Goal: Task Accomplishment & Management: Manage account settings

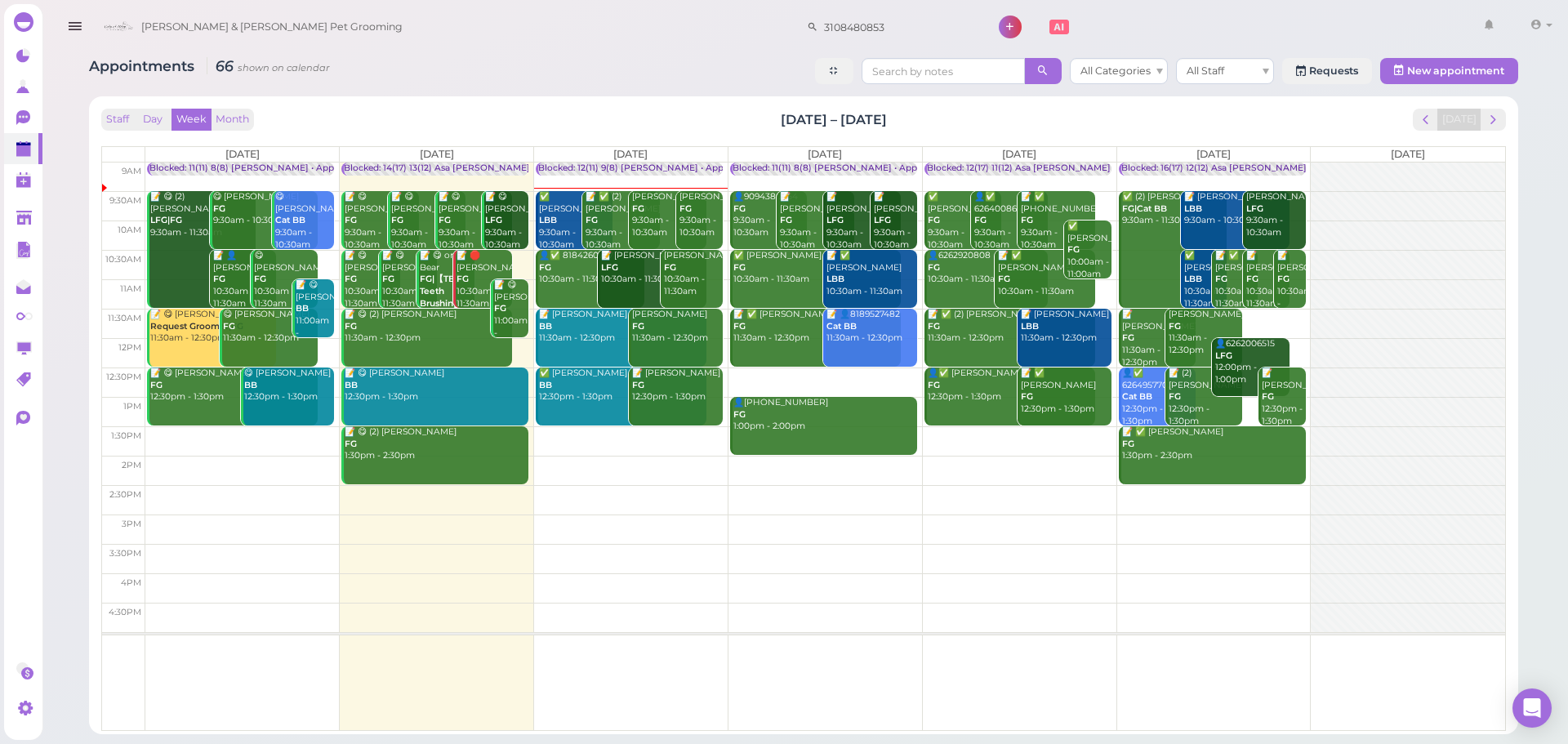
click at [562, 40] on div "[PERSON_NAME] & [PERSON_NAME] Pet Grooming 3108480853 1 Account" at bounding box center [827, 27] width 1463 height 46
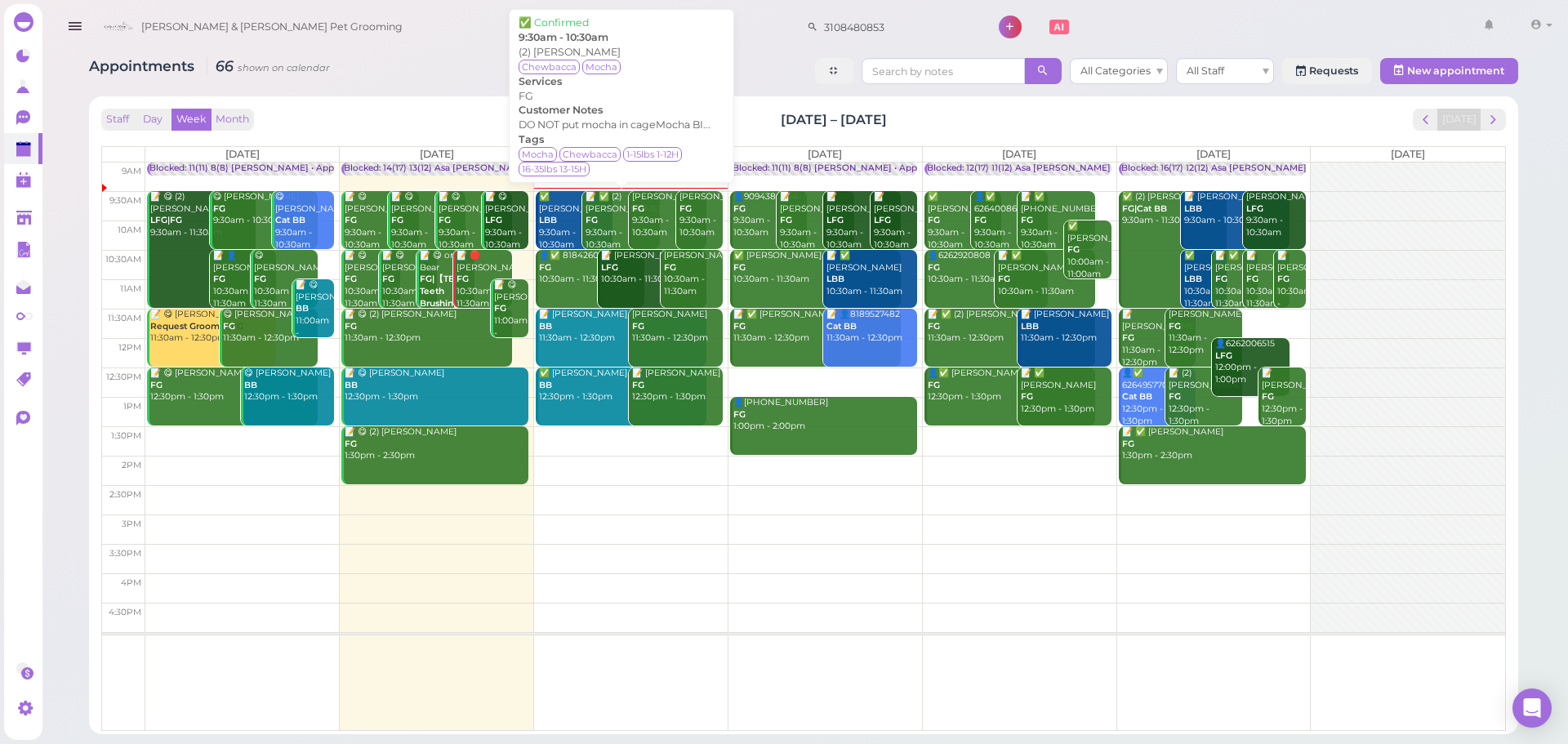
click at [600, 205] on div "📝 ✅ (2) [PERSON_NAME] FG 9:30am - 10:30am" at bounding box center [621, 221] width 74 height 60
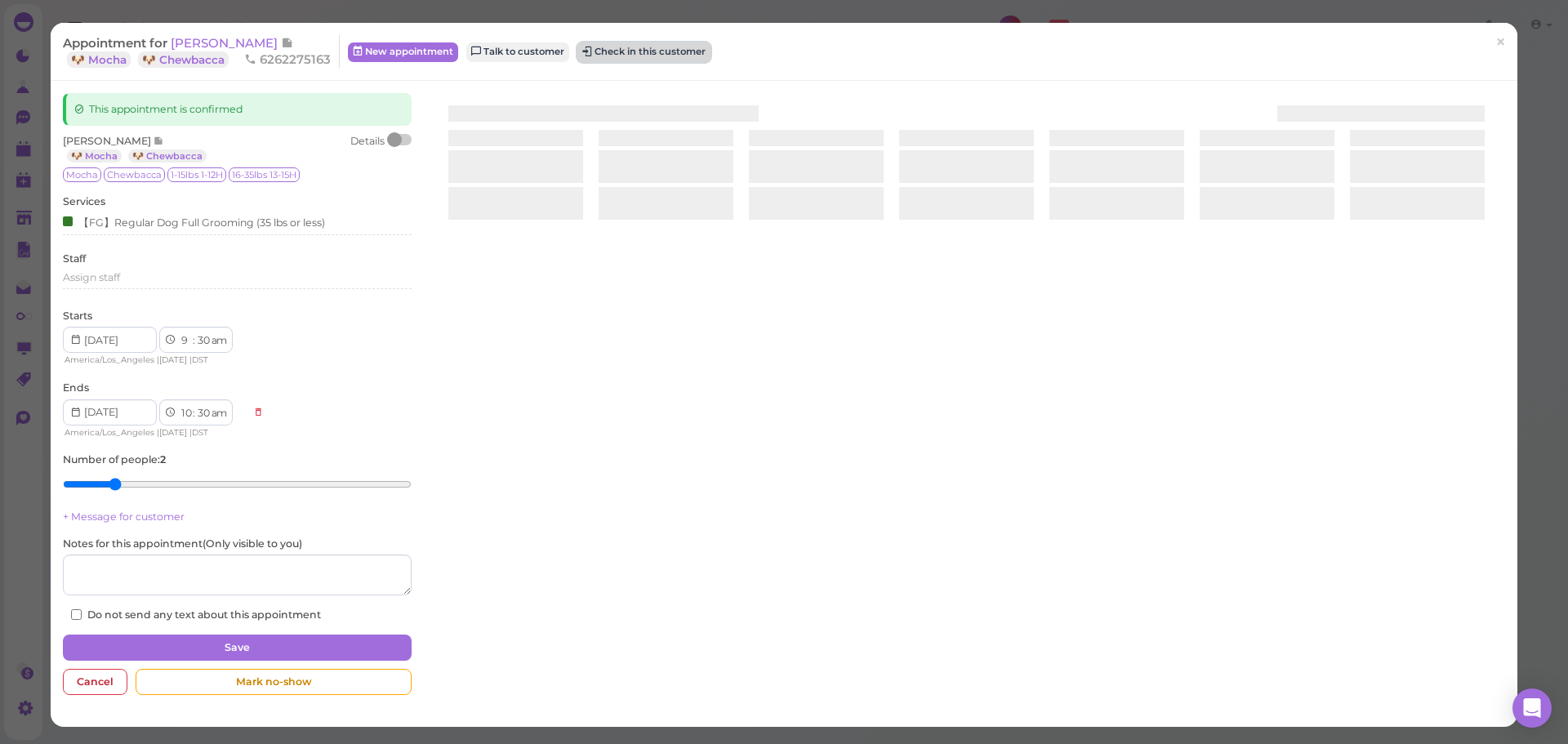
click at [700, 50] on button "Check in this customer" at bounding box center [644, 52] width 133 height 19
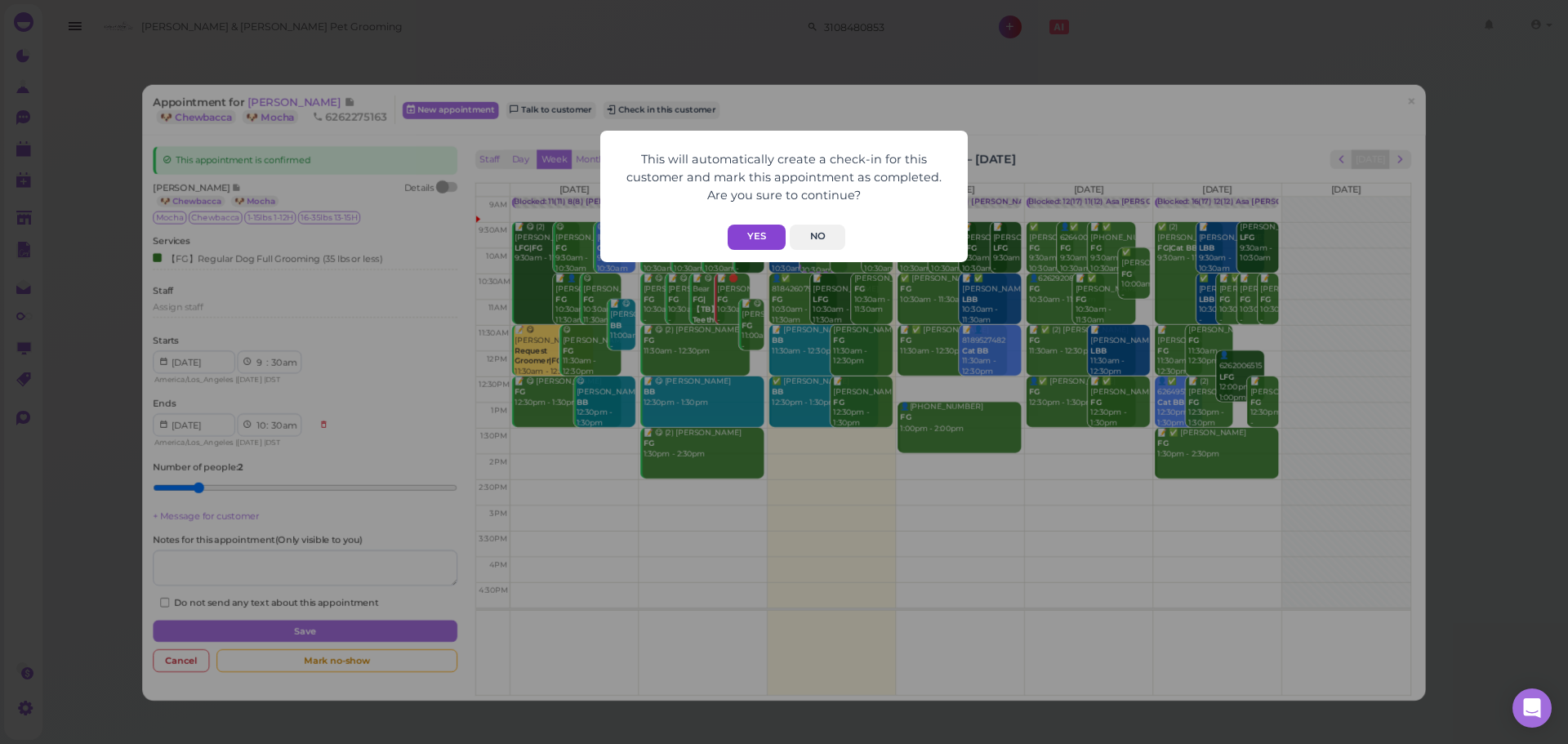
click at [767, 224] on button "Yes" at bounding box center [756, 237] width 58 height 25
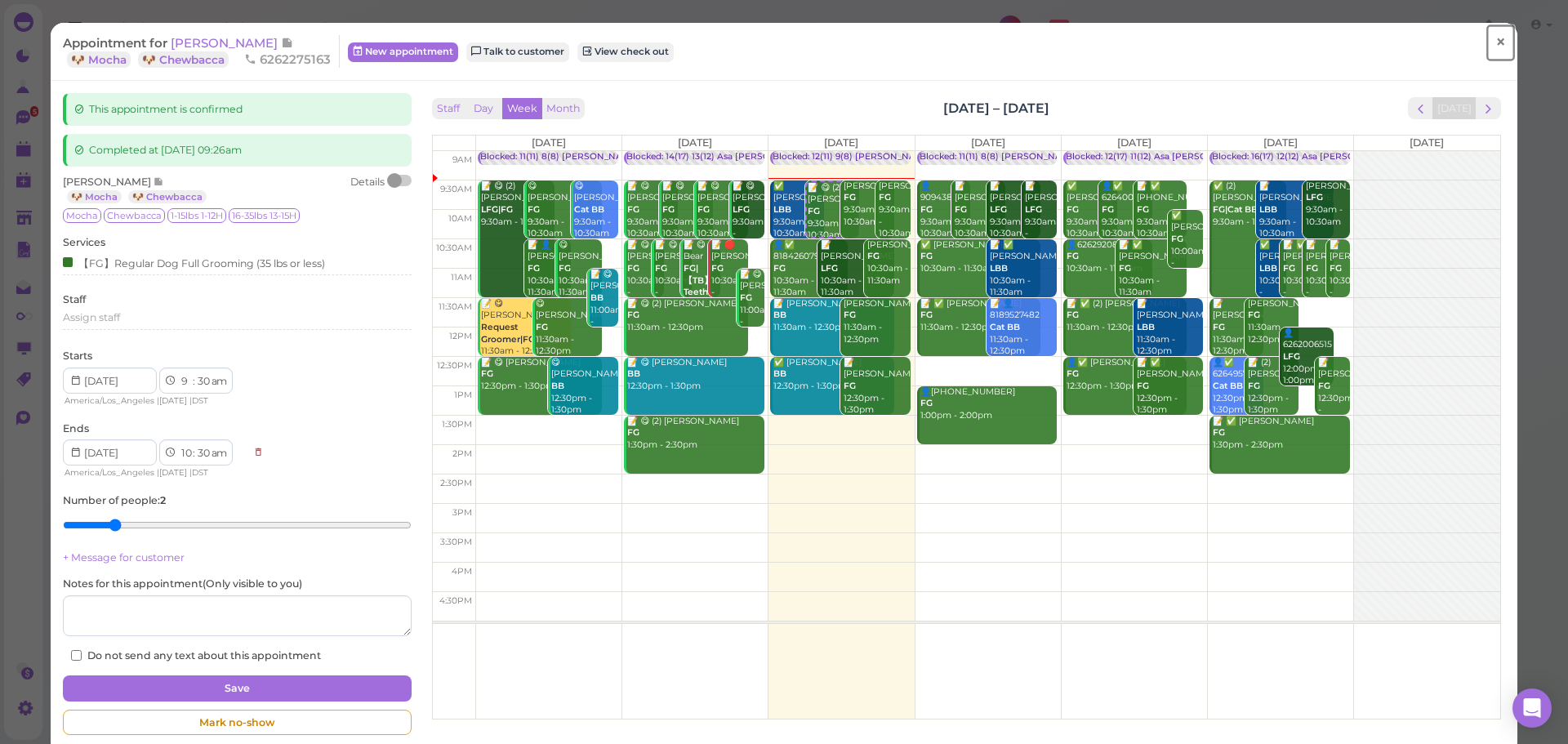
click at [1495, 53] on span "×" at bounding box center [1501, 42] width 11 height 23
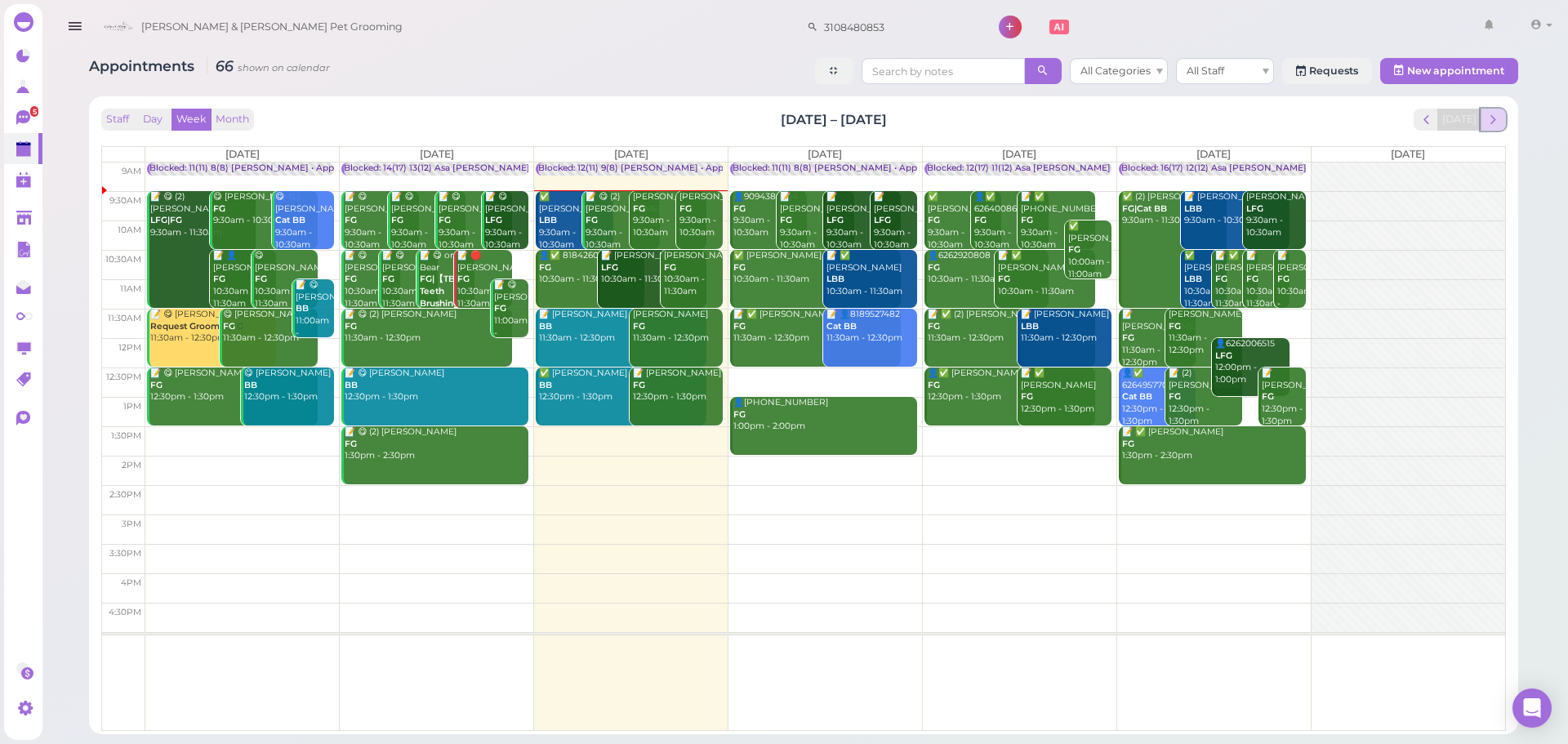
drag, startPoint x: 1490, startPoint y: 123, endPoint x: 1143, endPoint y: 43, distance: 356.1
click at [1490, 124] on span "next" at bounding box center [1494, 120] width 16 height 16
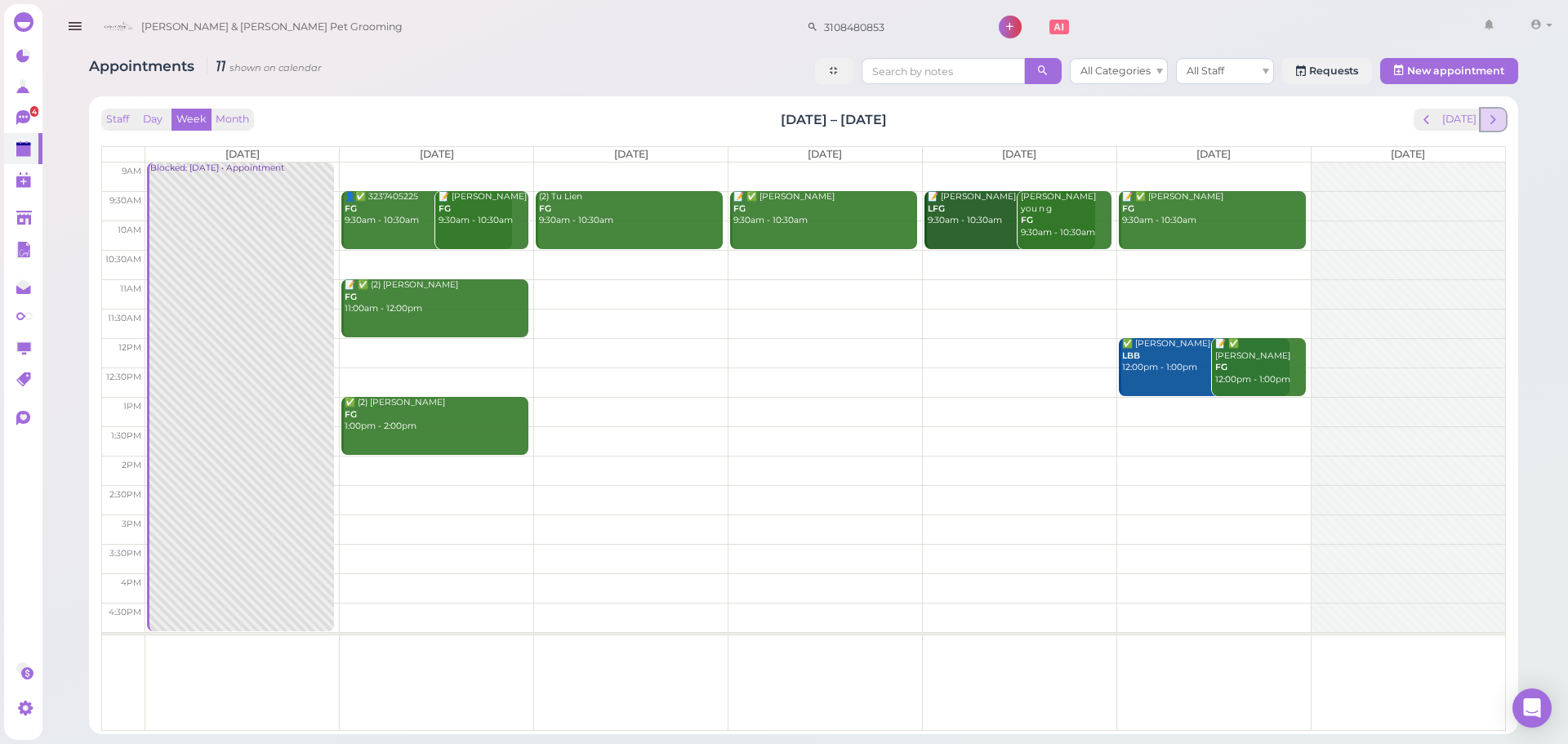
click at [1499, 124] on span "next" at bounding box center [1494, 120] width 16 height 16
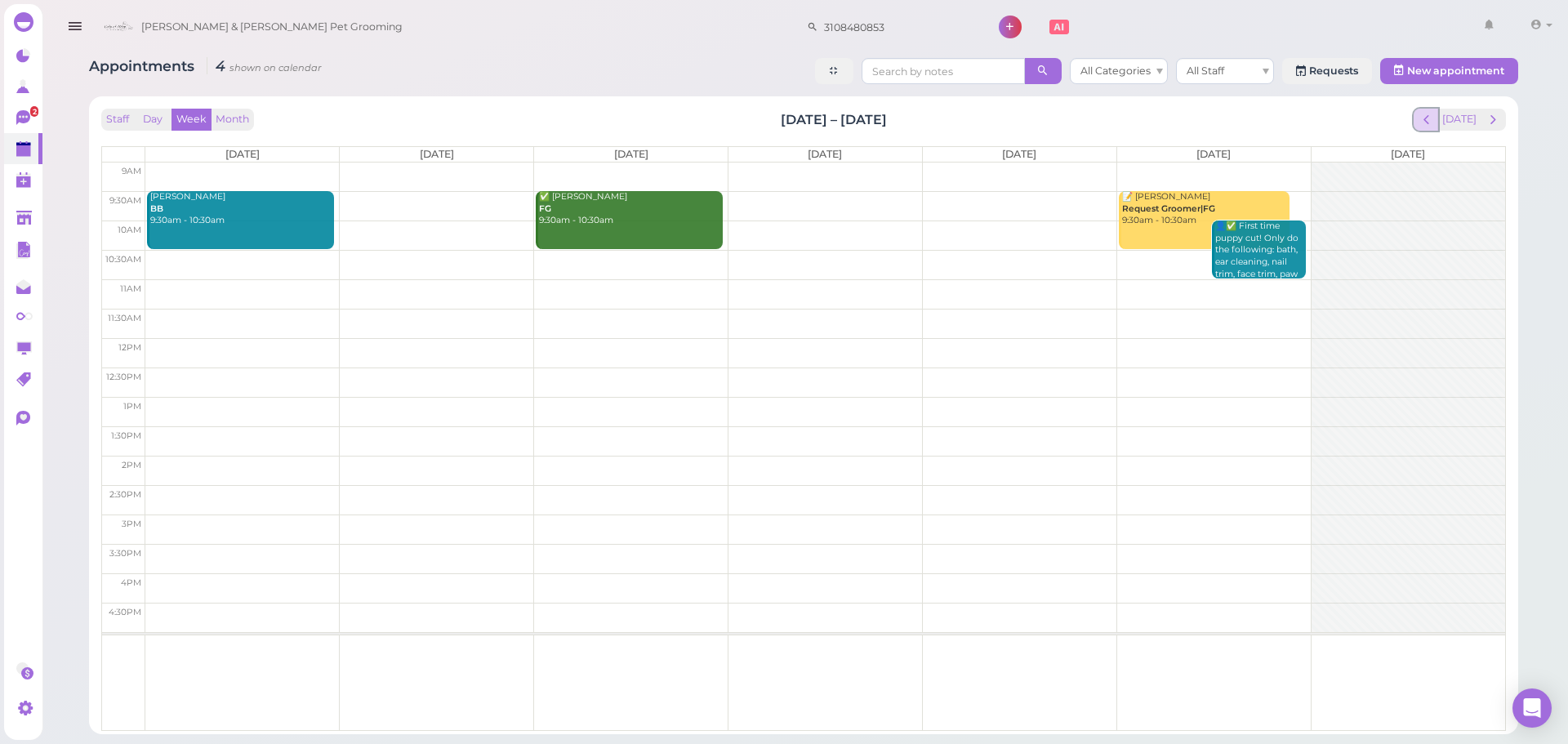
click at [1429, 124] on span "prev" at bounding box center [1427, 120] width 16 height 16
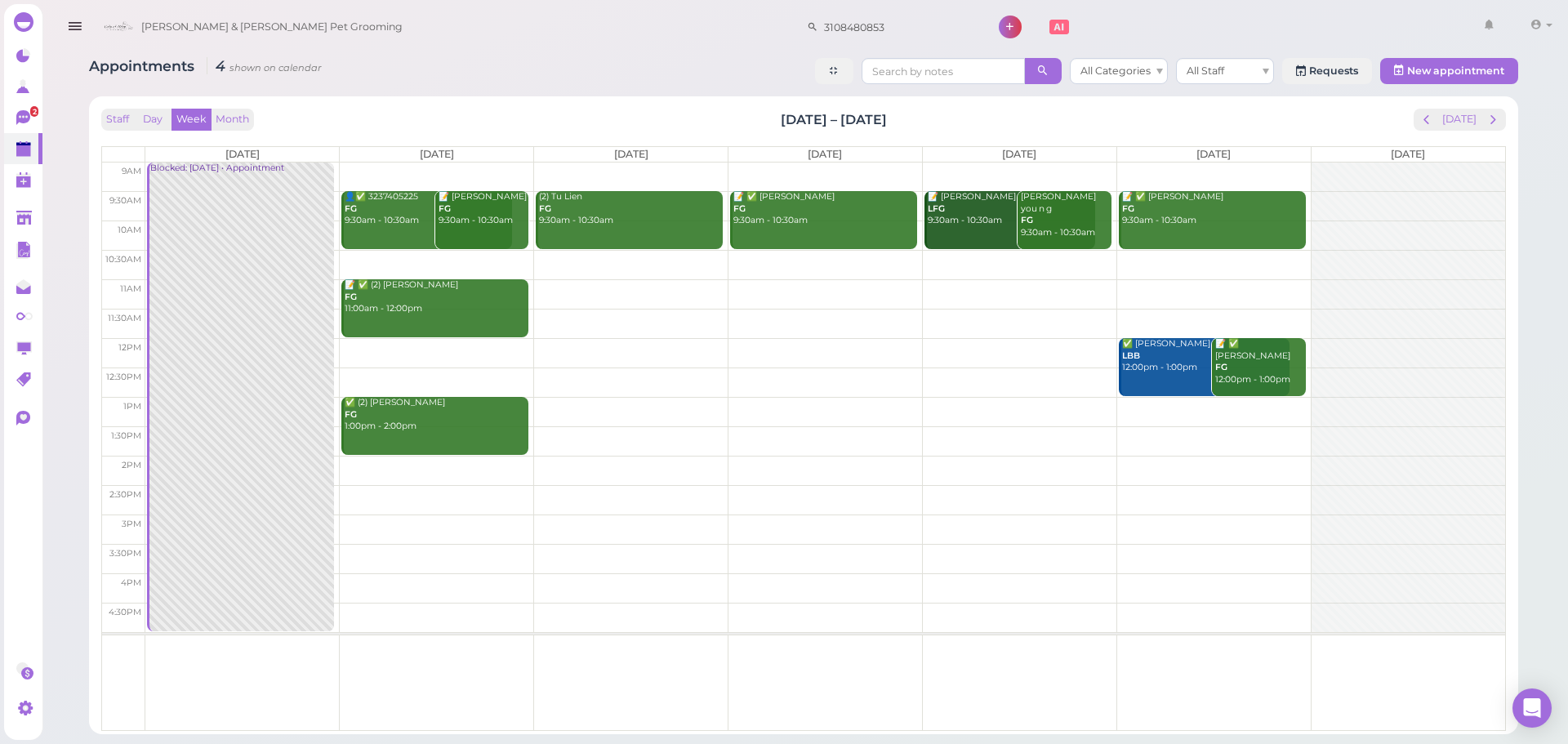
click at [414, 257] on td at bounding box center [825, 265] width 1359 height 30
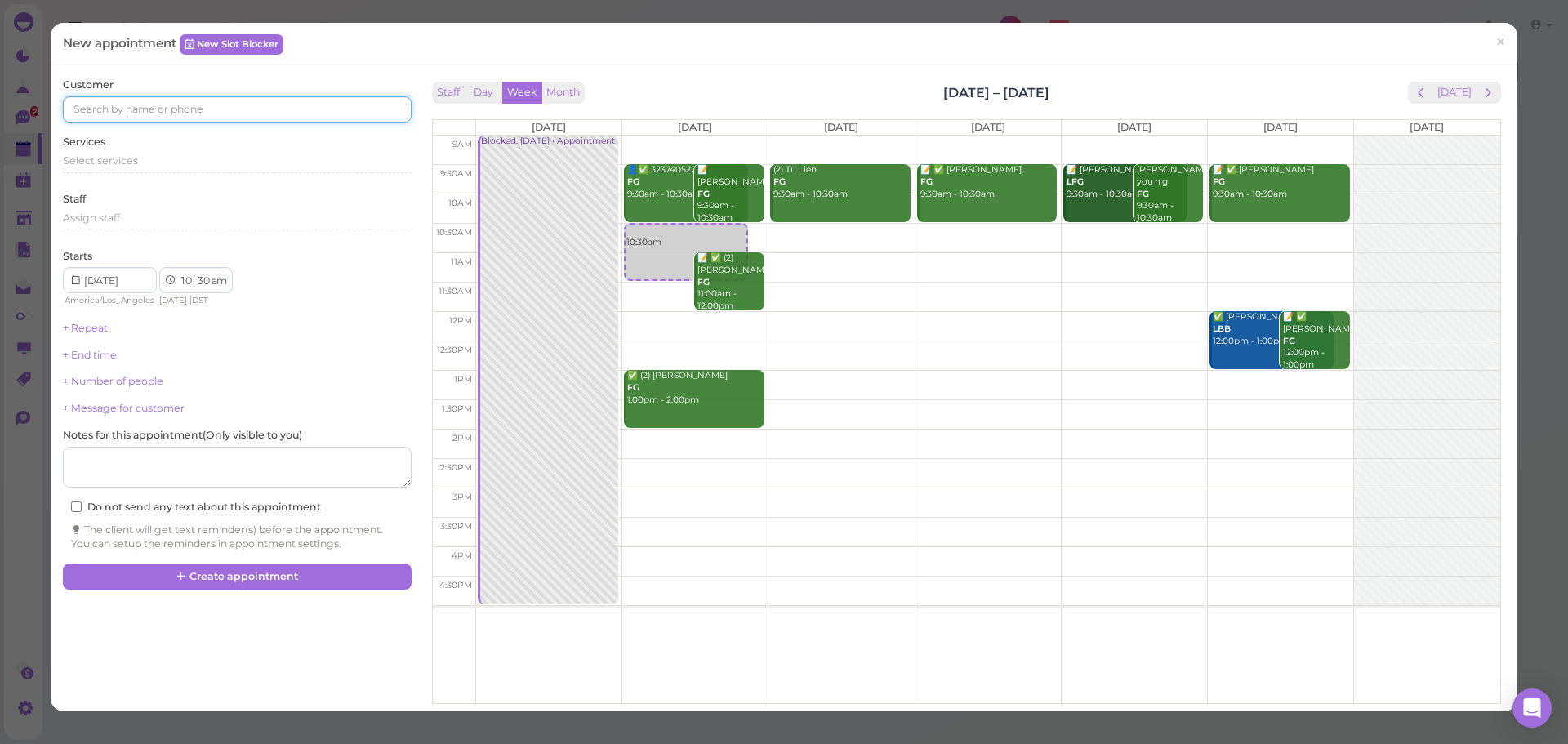
click at [163, 111] on input at bounding box center [237, 110] width 348 height 26
type input "6263778794"
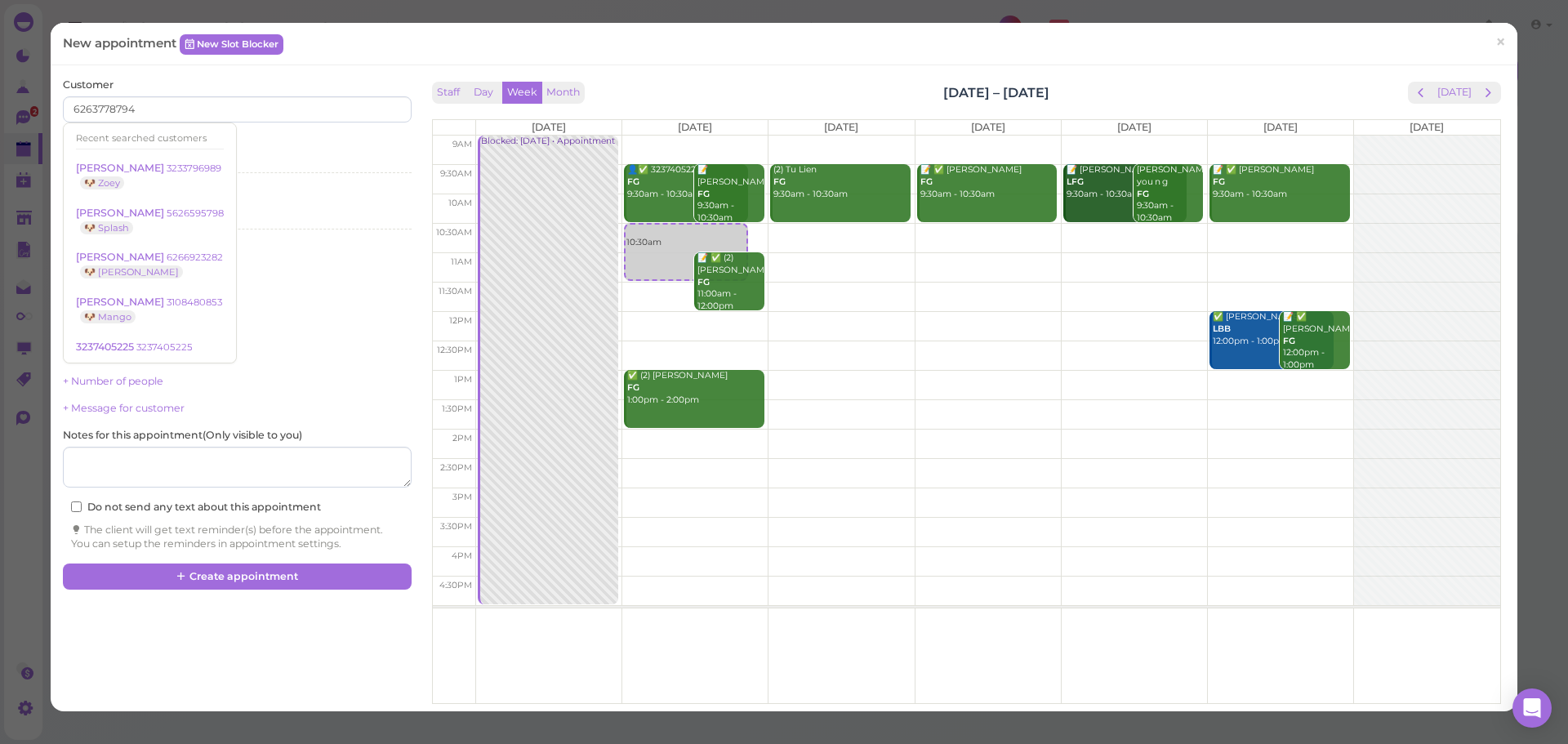
click at [195, 94] on div "Customer 6263778794 Recent searched customers [PERSON_NAME] 3233796989 🐶 Zoey […" at bounding box center [237, 100] width 348 height 45
click at [153, 174] on div "Select services" at bounding box center [237, 167] width 348 height 26
click at [155, 161] on div "Select services" at bounding box center [237, 160] width 348 height 15
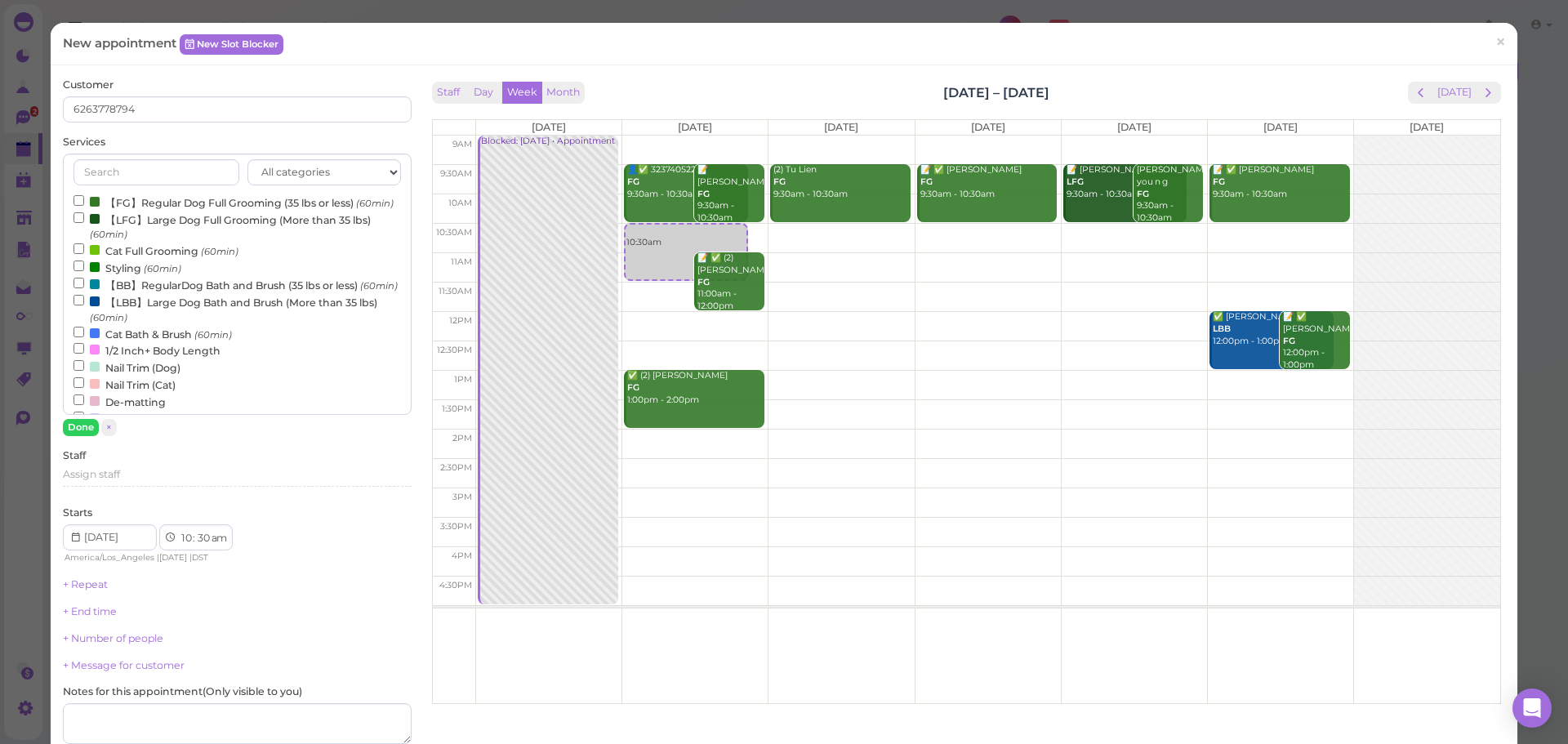
click at [138, 205] on label "【FG】Regular Dog Full Grooming (35 lbs or less) (60min)" at bounding box center [233, 202] width 320 height 18
click at [84, 205] on input "【FG】Regular Dog Full Grooming (35 lbs or less) (60min)" at bounding box center [79, 201] width 11 height 11
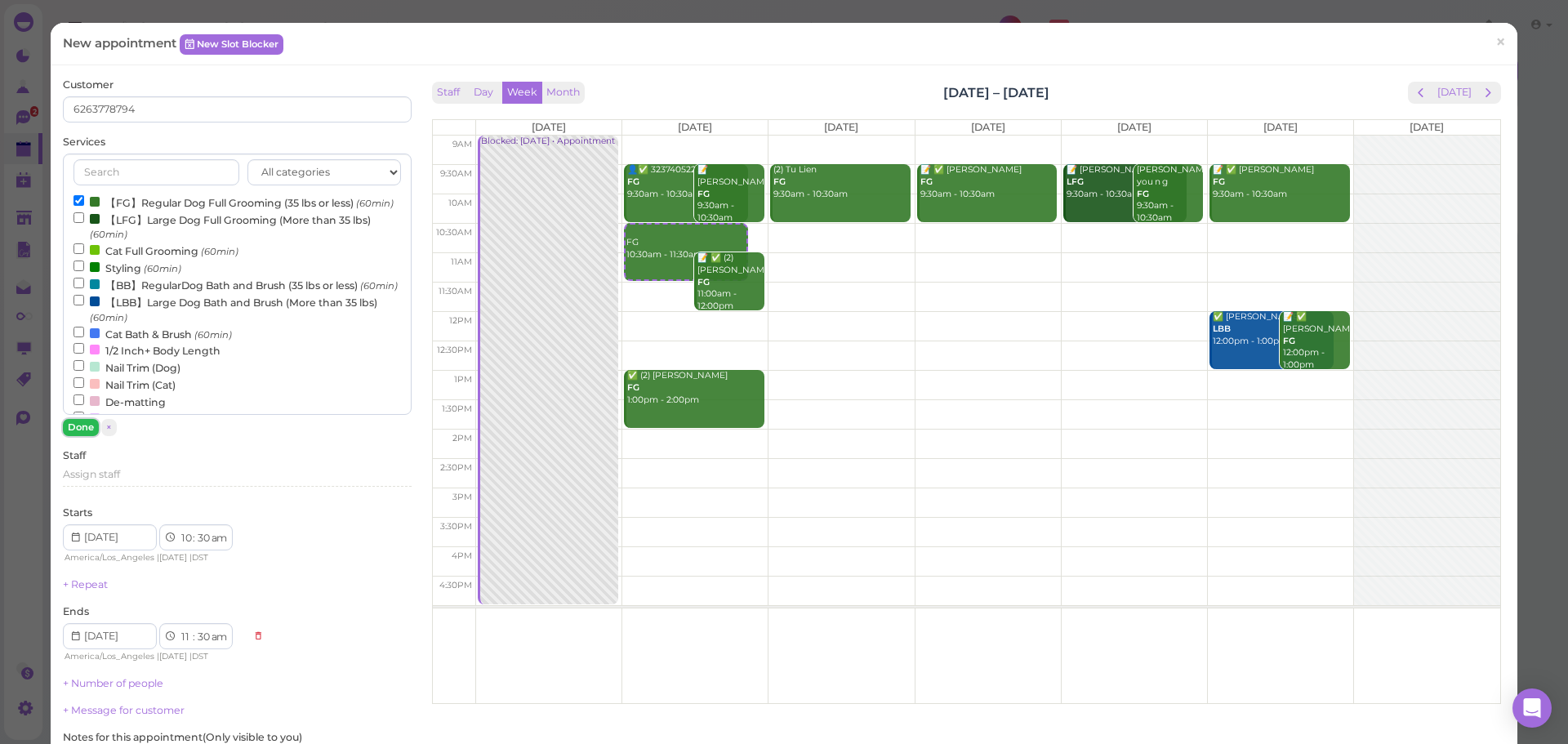
click at [82, 425] on button "Done" at bounding box center [81, 428] width 36 height 18
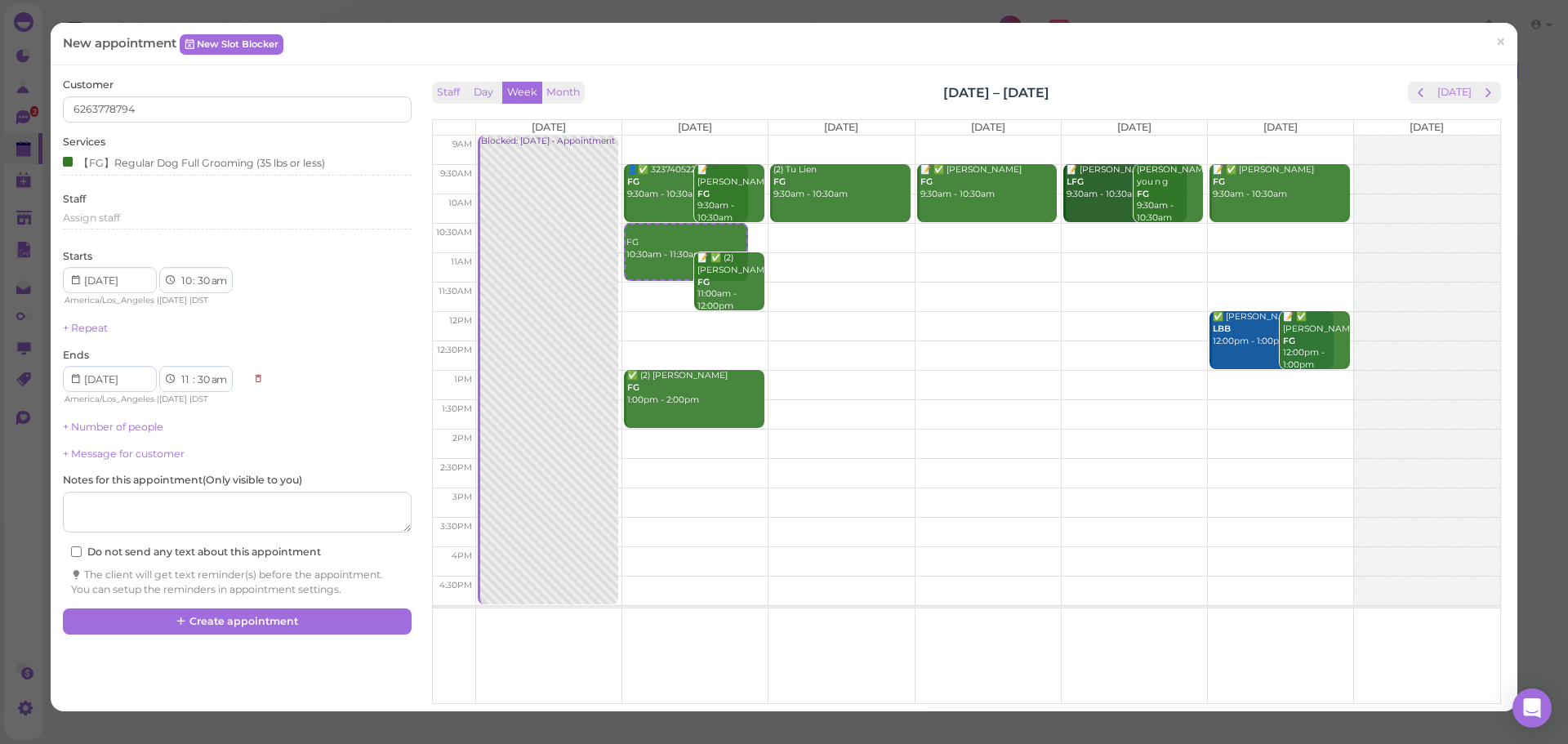
click at [231, 675] on div "Customer 6263778794 Services 【FG】Regular Dog Full Grooming (35 lbs or less) Sta…" at bounding box center [784, 388] width 1458 height 621
click at [237, 655] on div "Customer 6263778794 Services 【FG】Regular Dog Full Grooming (35 lbs or less) Sta…" at bounding box center [784, 388] width 1458 height 621
click at [257, 622] on button "Create appointment" at bounding box center [237, 621] width 348 height 26
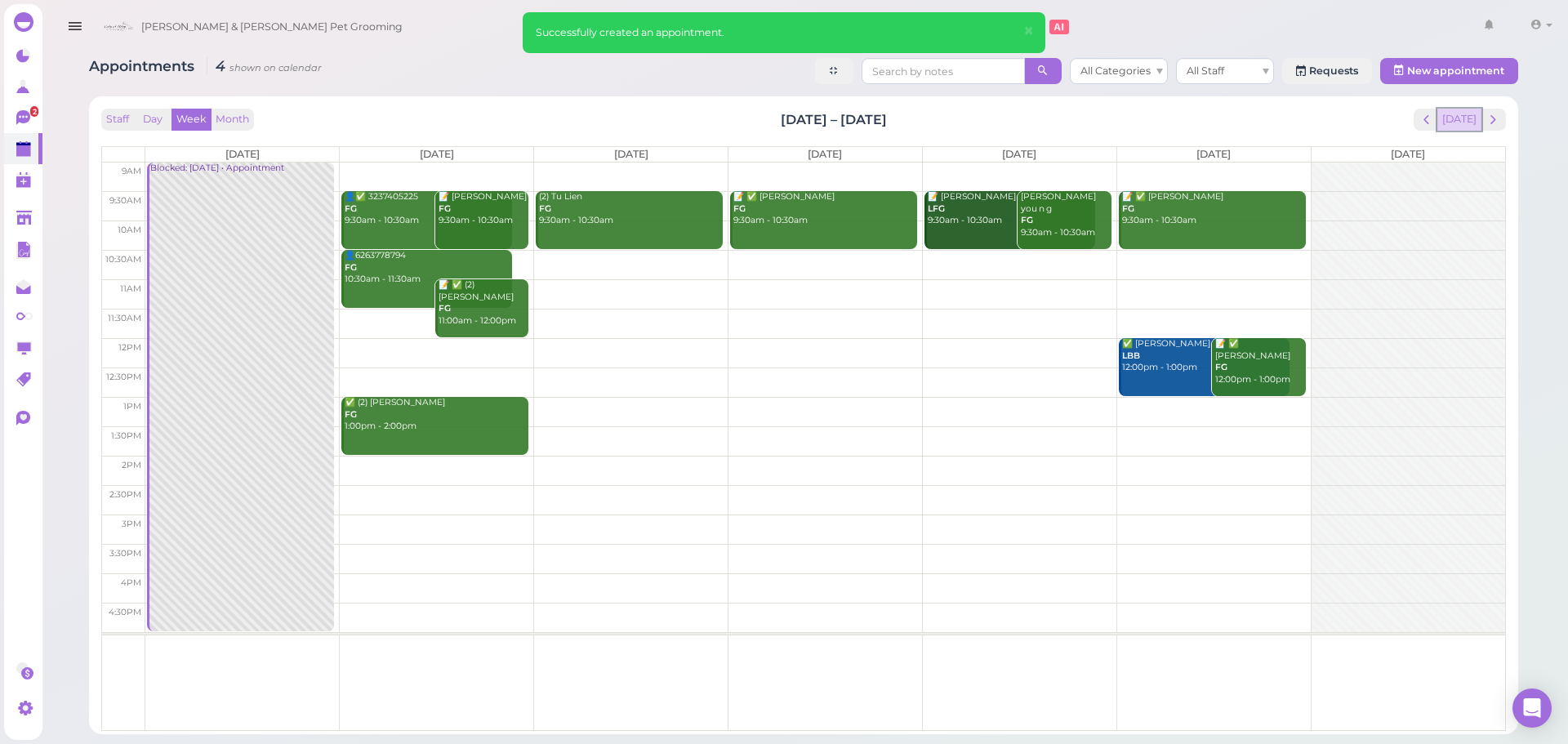
click at [1467, 125] on button "[DATE]" at bounding box center [1459, 119] width 44 height 22
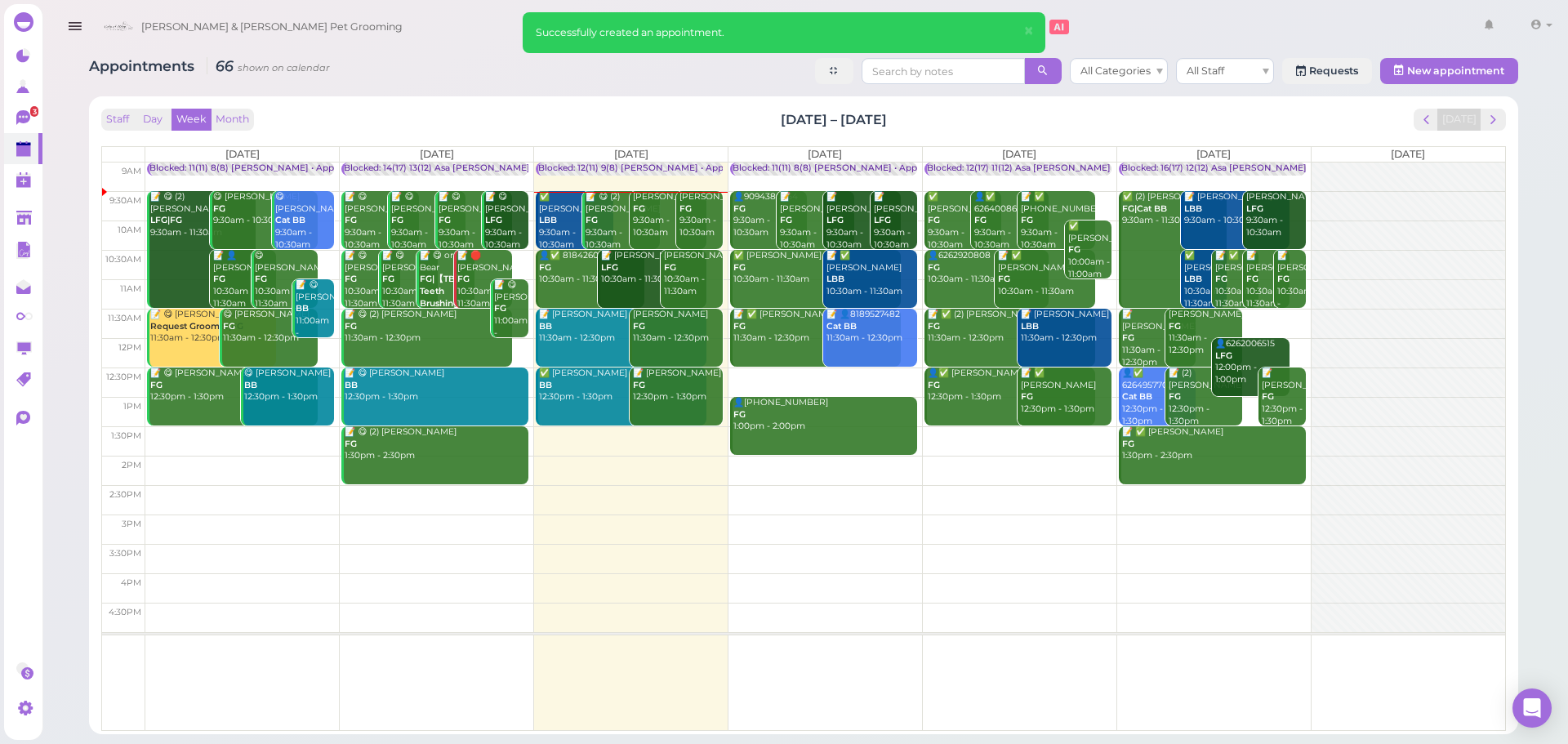
click at [563, 233] on div "✅ [PERSON_NAME] LBB 9:30am - 10:30am" at bounding box center [575, 221] width 74 height 60
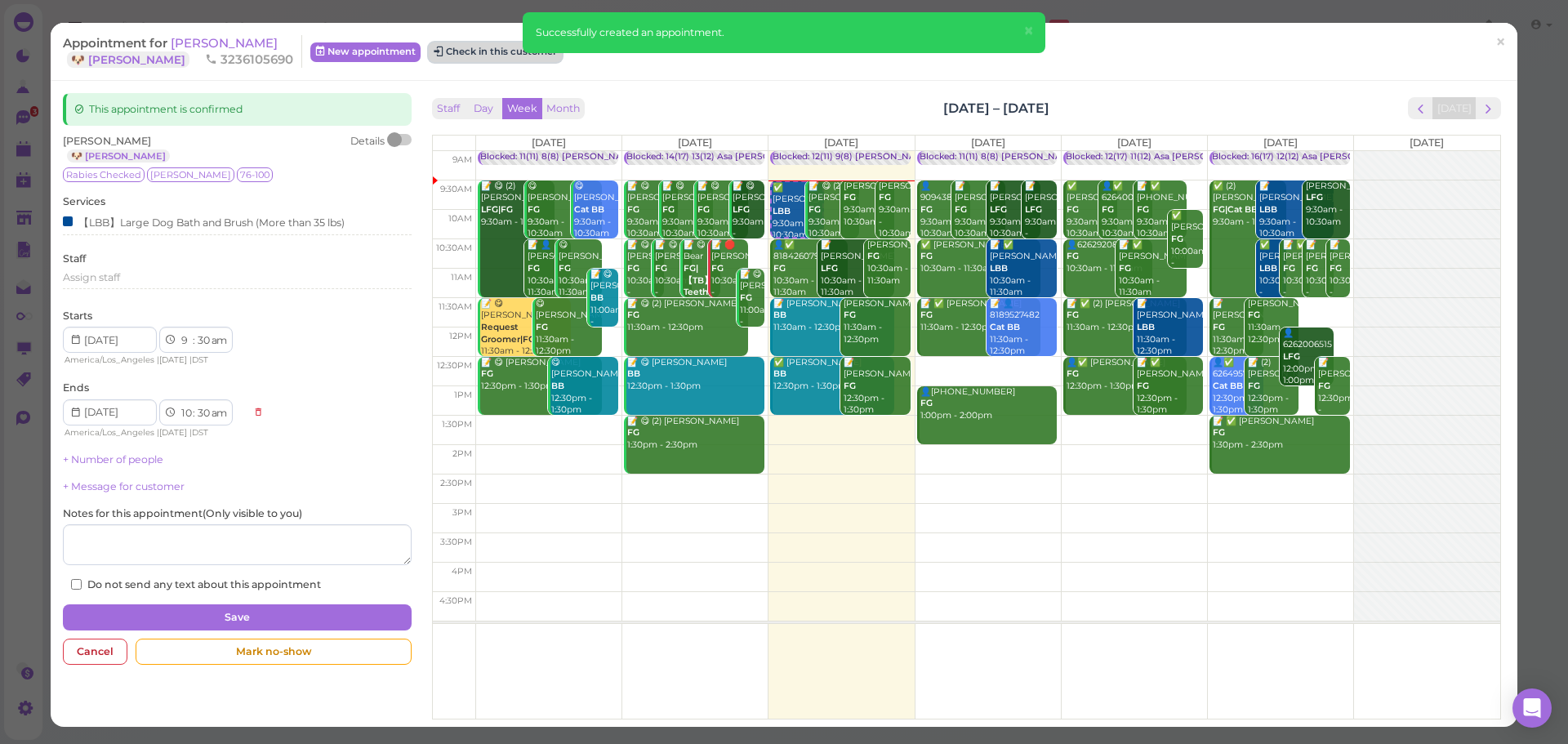
click at [481, 50] on button "Check in this customer" at bounding box center [495, 52] width 133 height 19
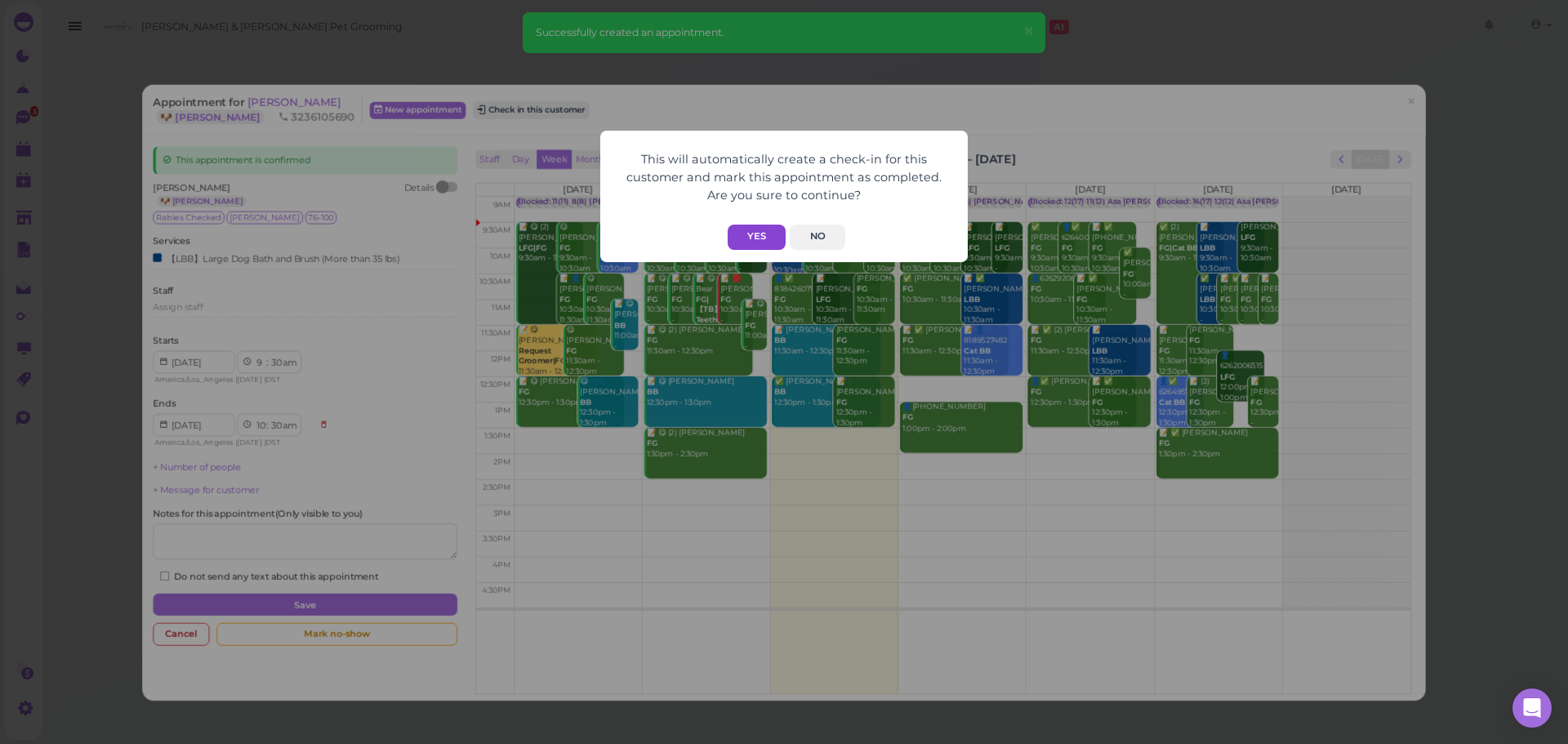
click at [741, 242] on button "Yes" at bounding box center [756, 237] width 58 height 25
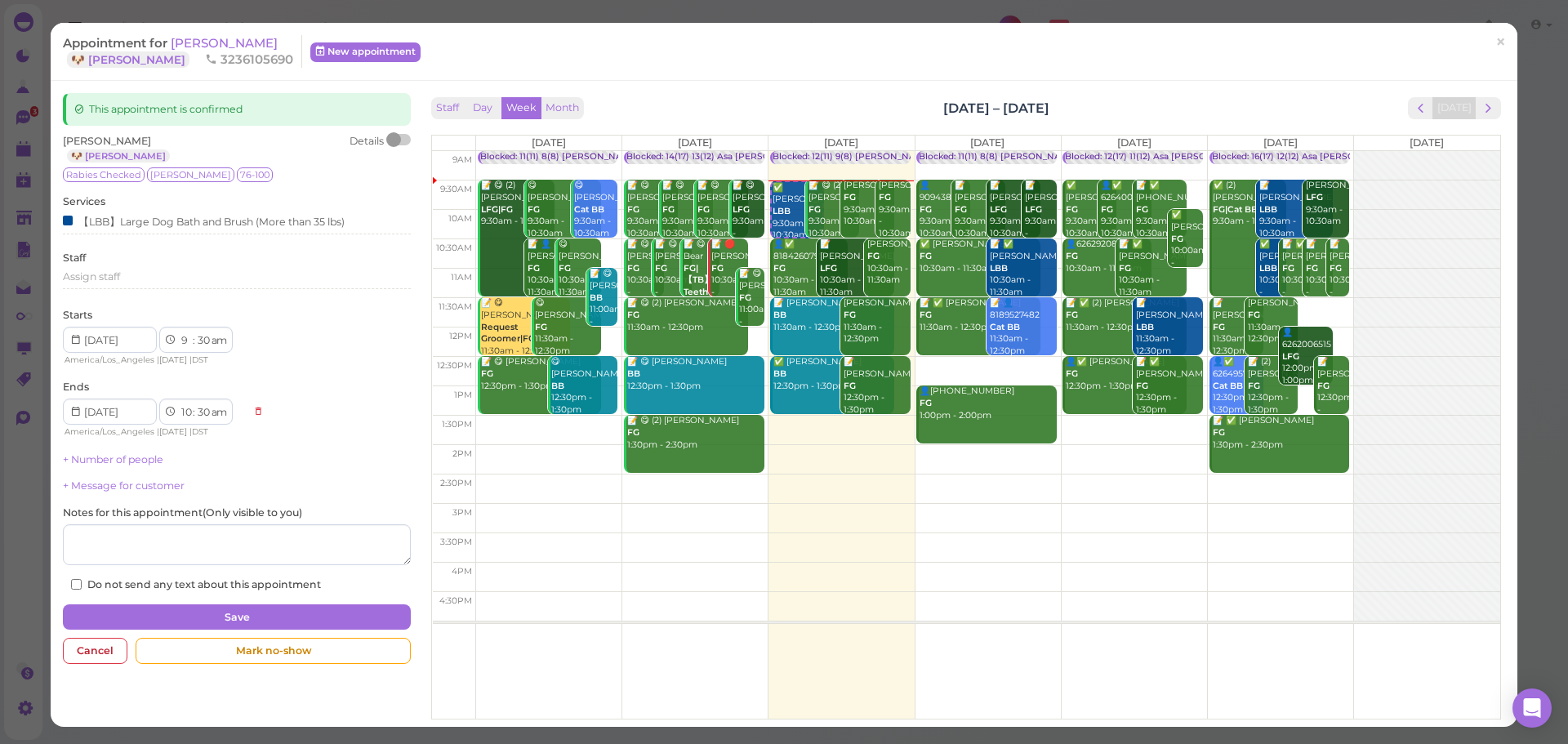
click at [659, 114] on div "Staff Day Week Month [DATE] – [DATE] [DATE]" at bounding box center [967, 108] width 1069 height 22
click at [660, 130] on div "Staff Day Week Month [DATE] – [DATE] [DATE] [DATE] [DATE] [DATE] [DATE] [DATE] …" at bounding box center [967, 408] width 1069 height 622
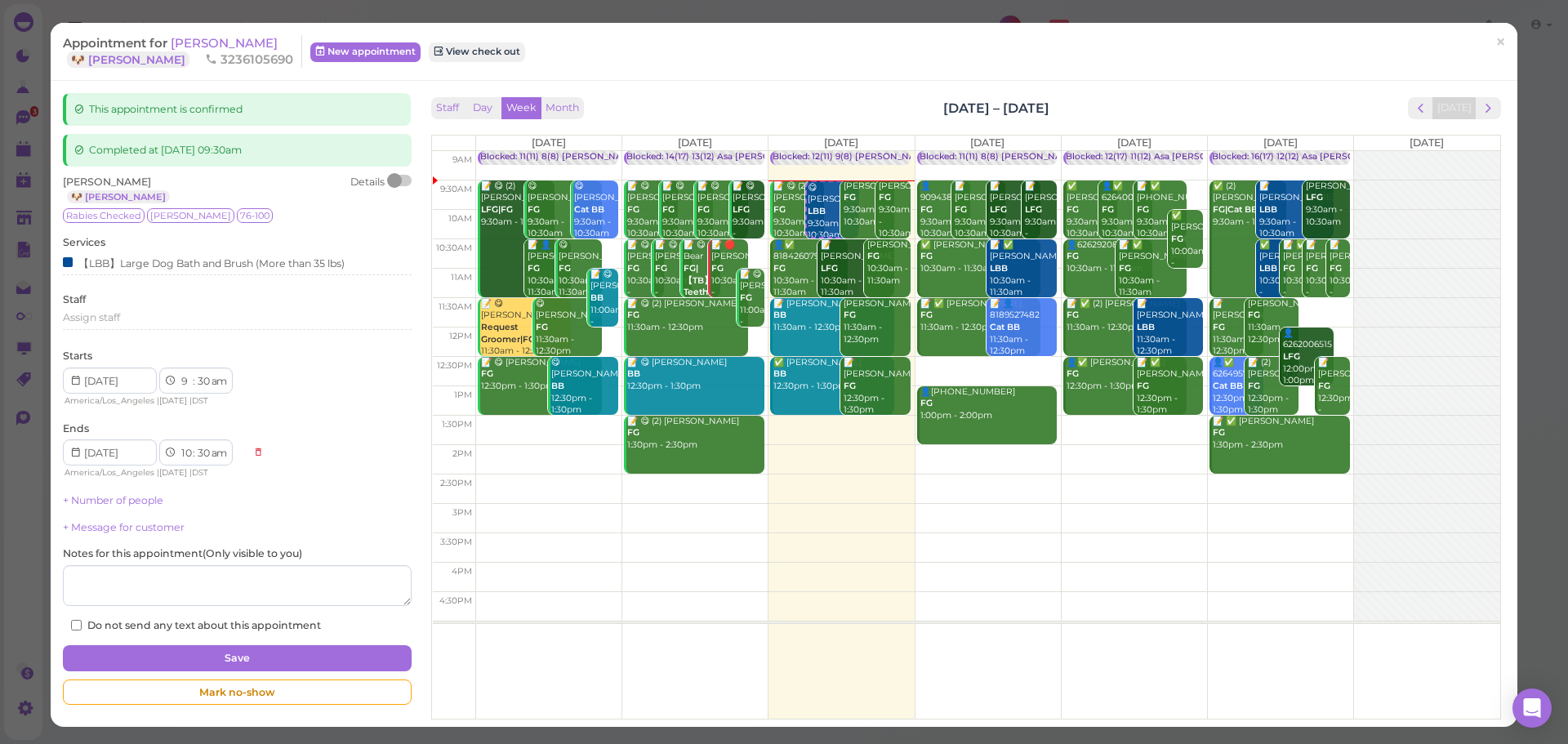
click at [1081, 103] on div "Staff Day Week Month [DATE] – [DATE] [DATE]" at bounding box center [967, 108] width 1069 height 22
click at [1495, 52] on span "×" at bounding box center [1501, 42] width 11 height 23
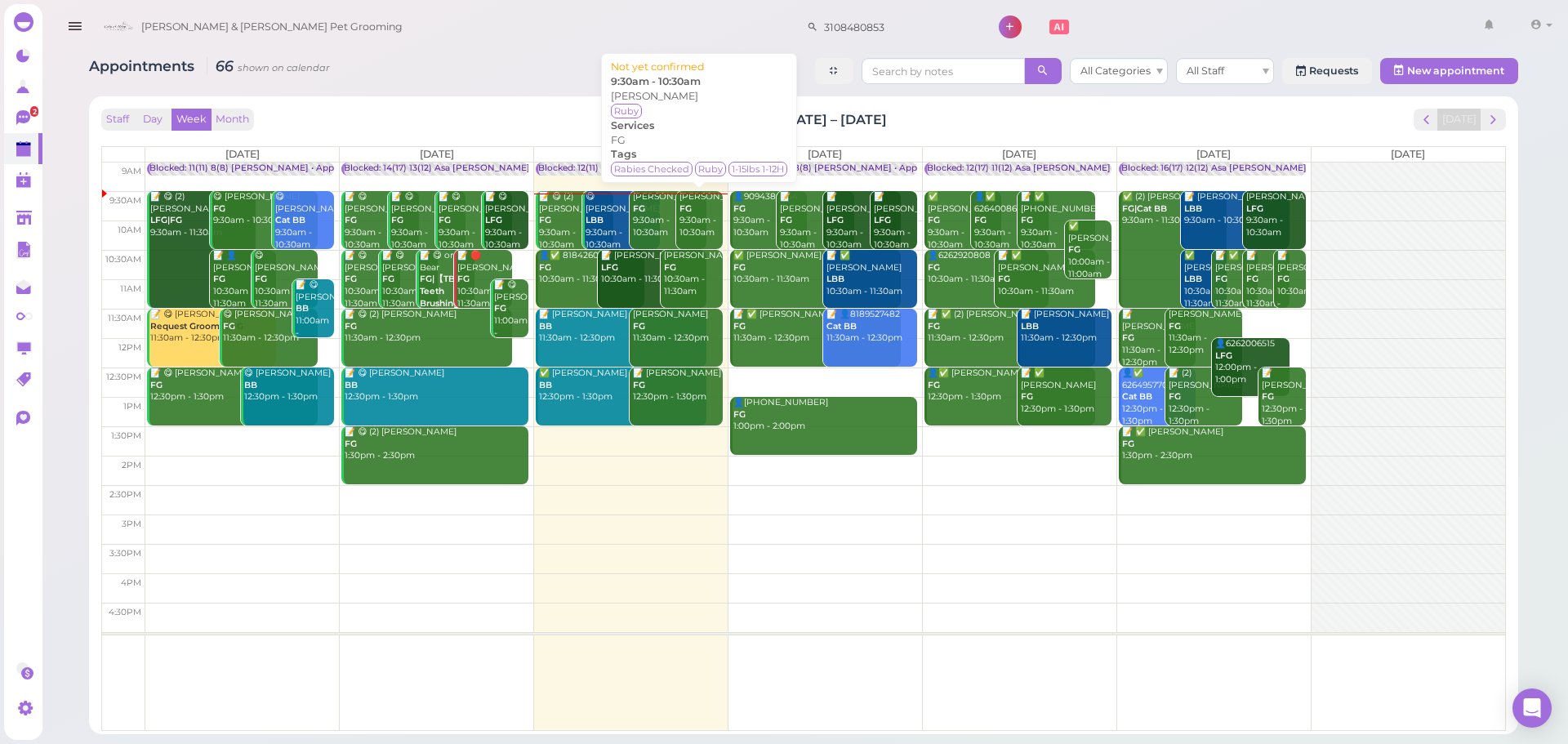
click at [689, 213] on div "[PERSON_NAME] FG 9:30am - 10:30am" at bounding box center [700, 215] width 44 height 48
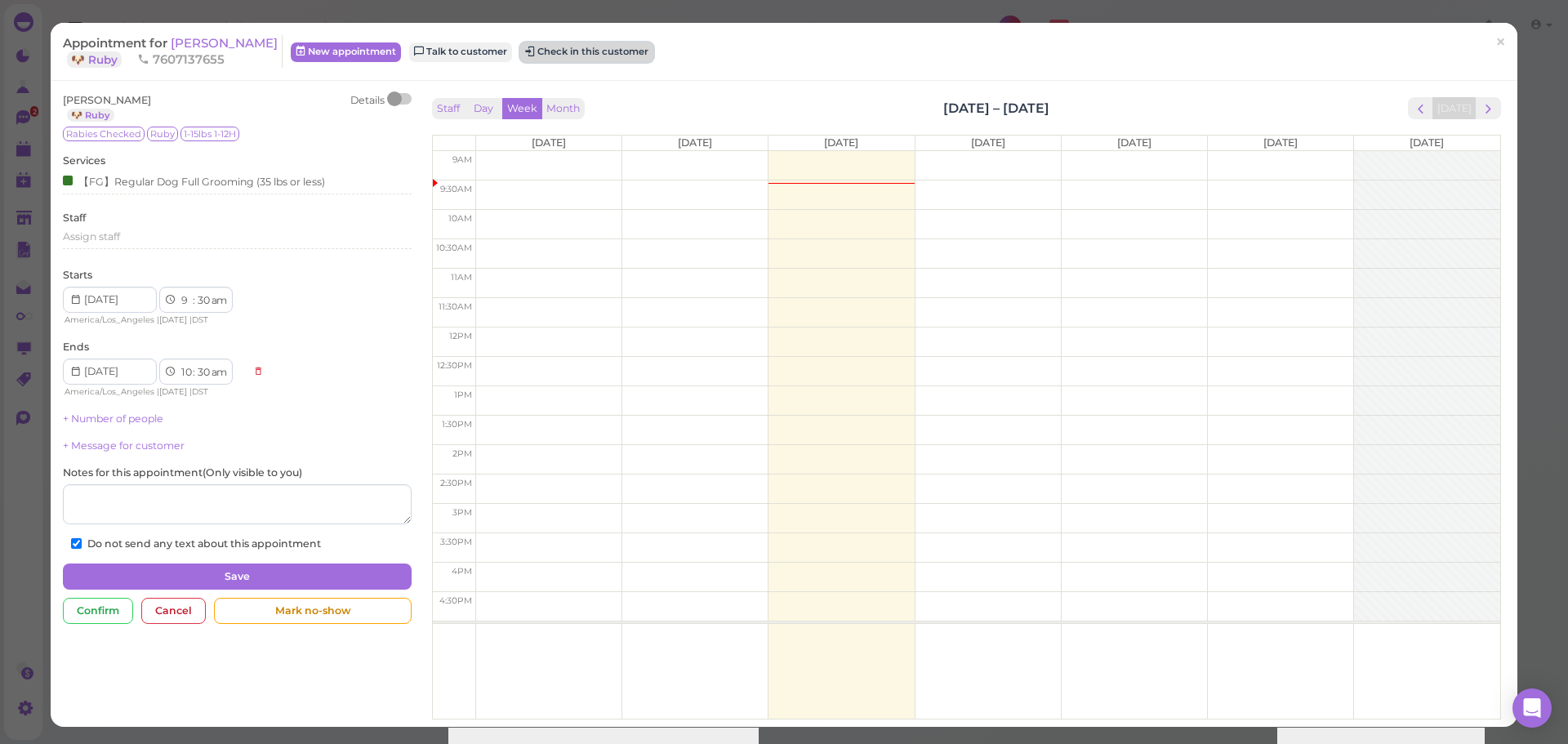
click at [549, 57] on button "Check in this customer" at bounding box center [587, 52] width 133 height 19
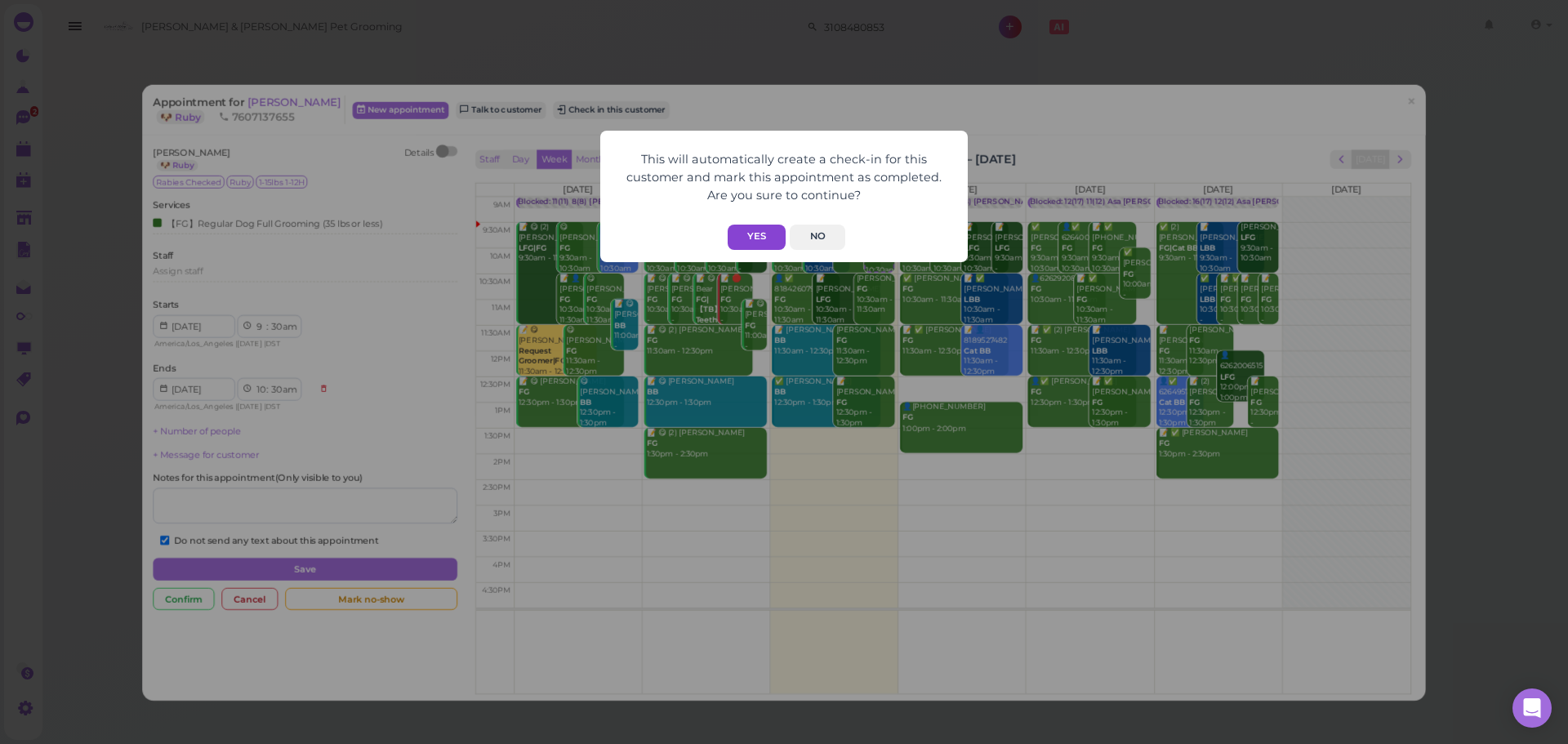
click at [760, 234] on button "Yes" at bounding box center [756, 237] width 58 height 25
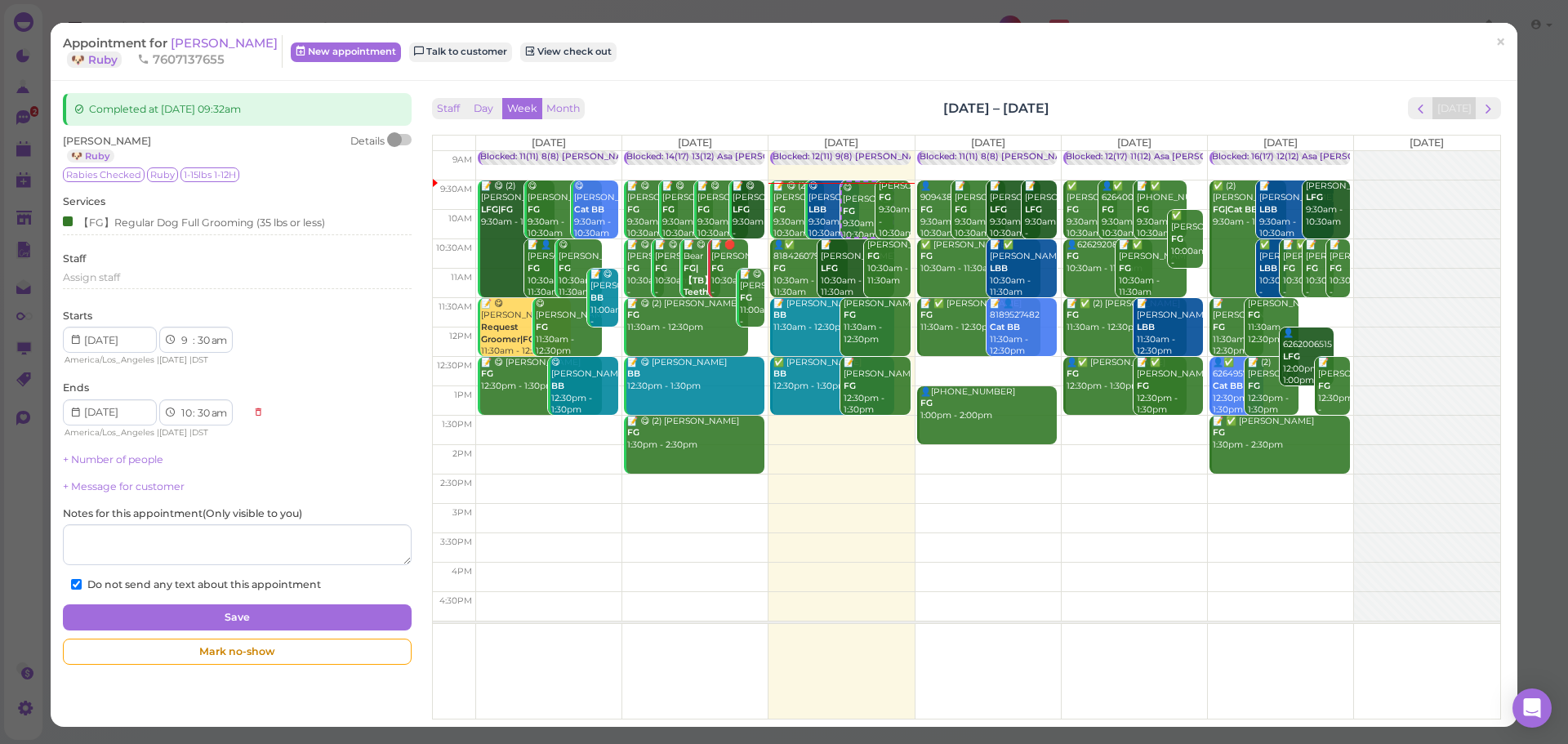
click at [1180, 26] on div "Appointment for [PERSON_NAME] 🐶 Ruby 7607137655 New appointment Talk to custome…" at bounding box center [784, 52] width 1467 height 58
click at [203, 40] on span "[PERSON_NAME]" at bounding box center [224, 43] width 107 height 16
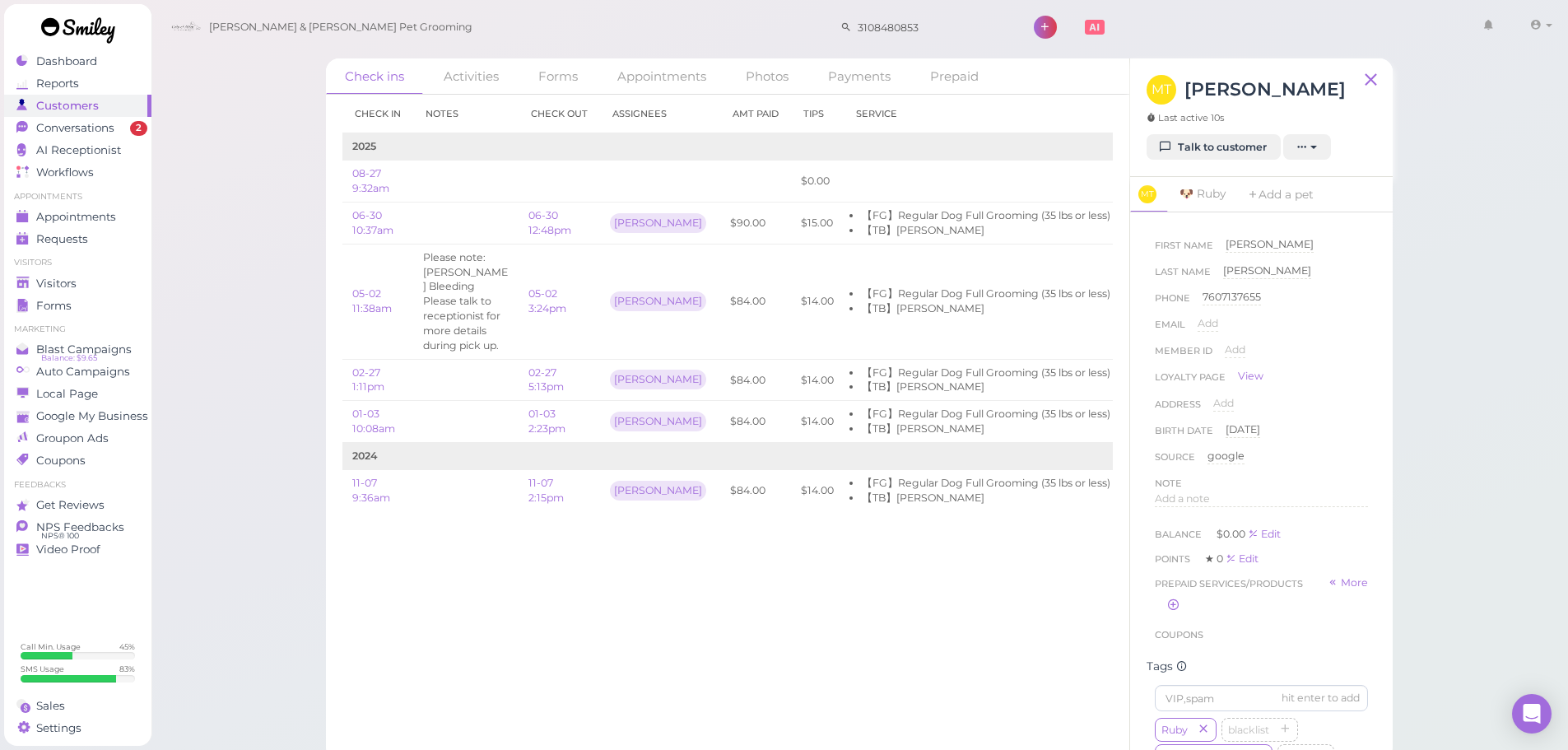
click at [1402, 289] on div "Check ins Activities Forms Appointments Photos Payments Prepaid Check in Notes …" at bounding box center [860, 403] width 1108 height 715
click at [332, 182] on div "Check in Notes Check out Assignees Amt Paid Tips Service 2025 08-27 9:32am $0.0…" at bounding box center [727, 422] width 803 height 655
click at [103, 130] on span "Conversations" at bounding box center [77, 128] width 82 height 14
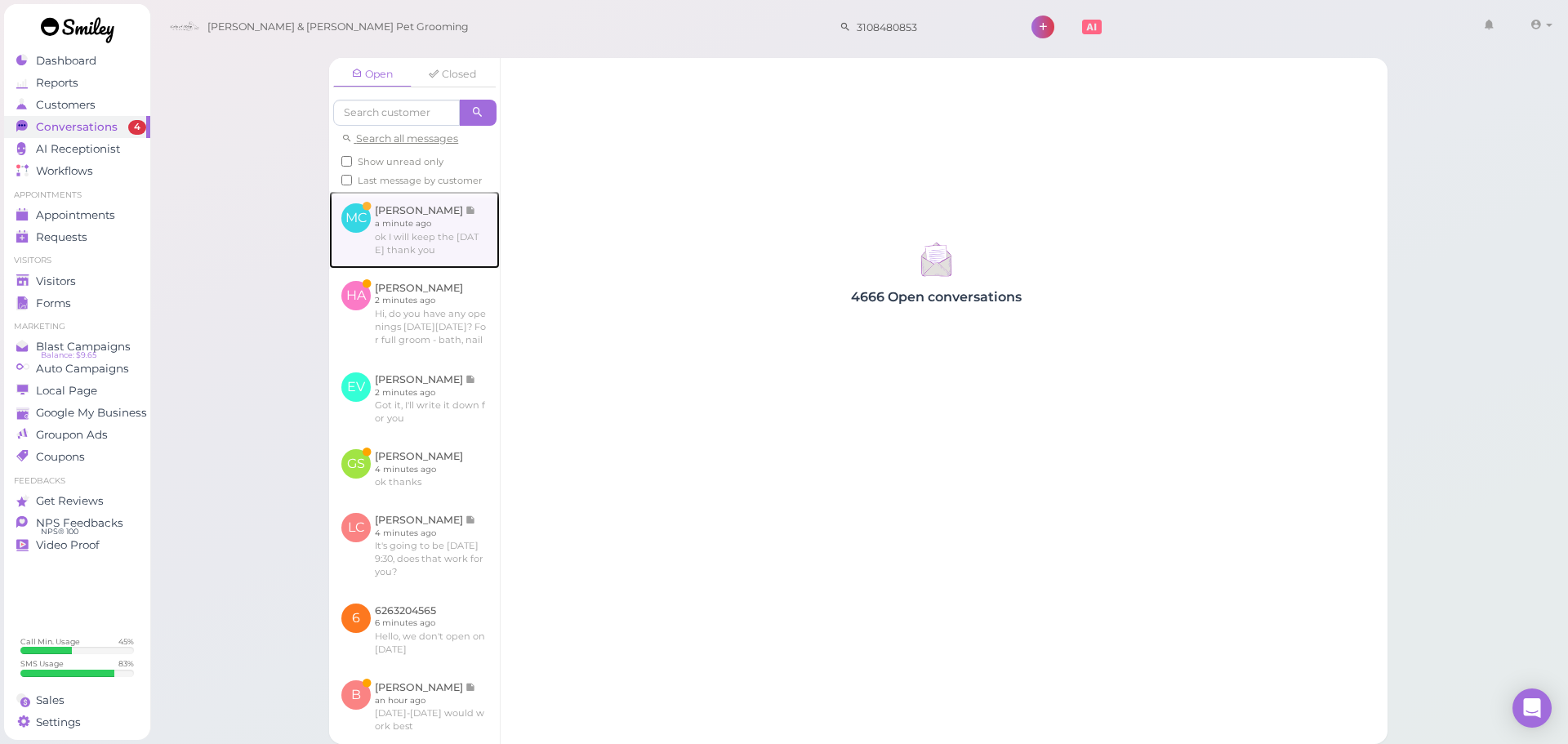
click at [424, 210] on link at bounding box center [415, 230] width 171 height 77
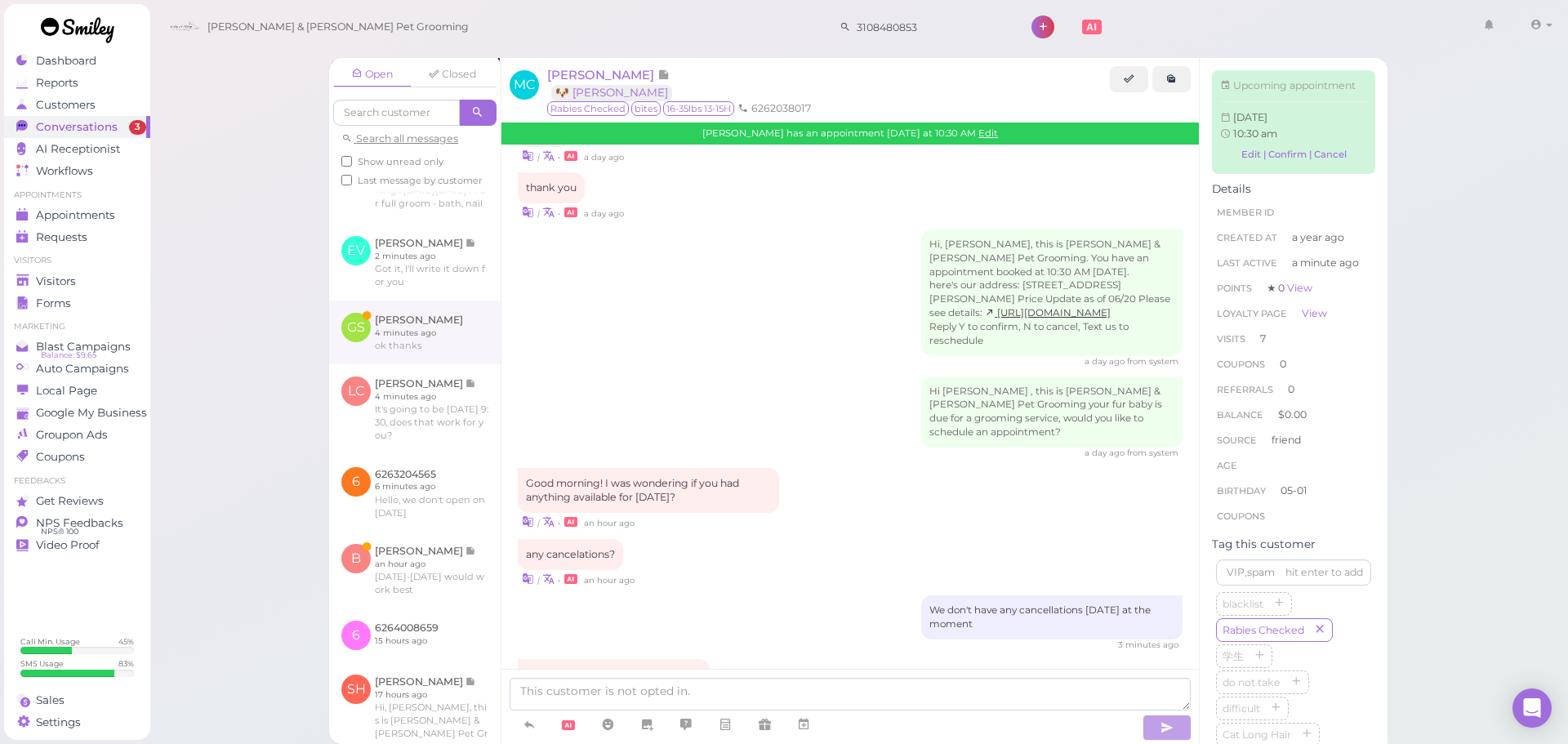
scroll to position [163, 0]
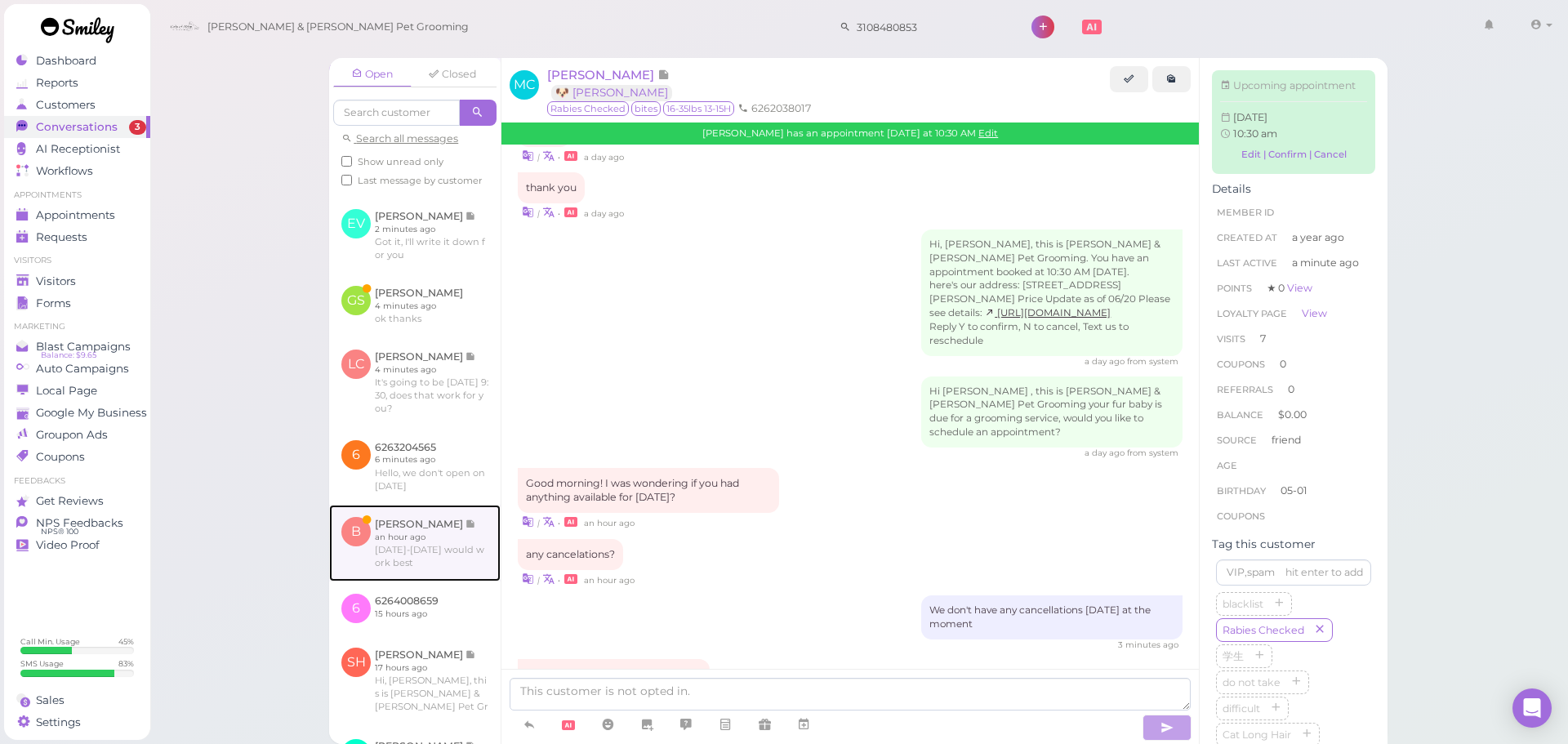
click at [461, 581] on link at bounding box center [415, 543] width 172 height 77
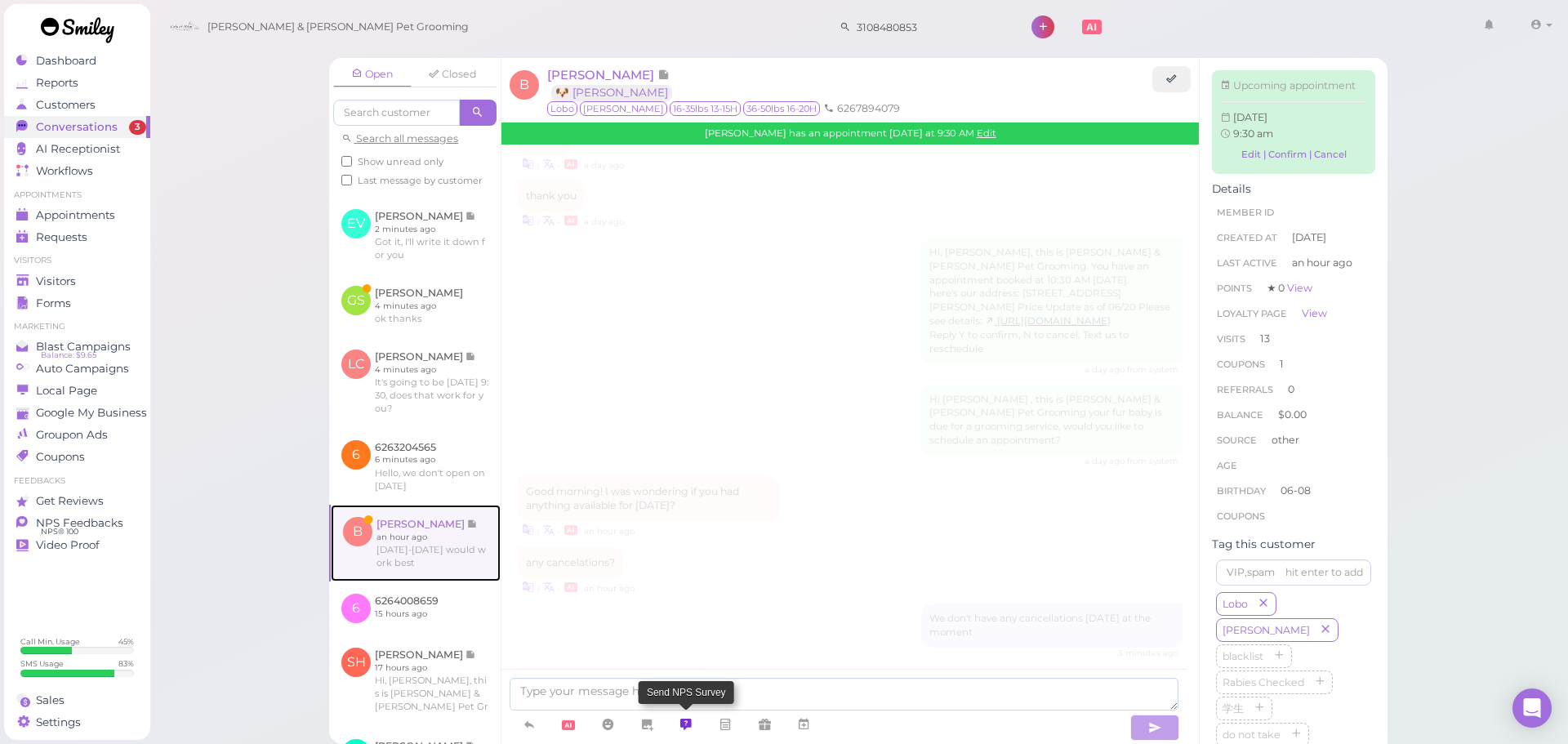
scroll to position [1967, 0]
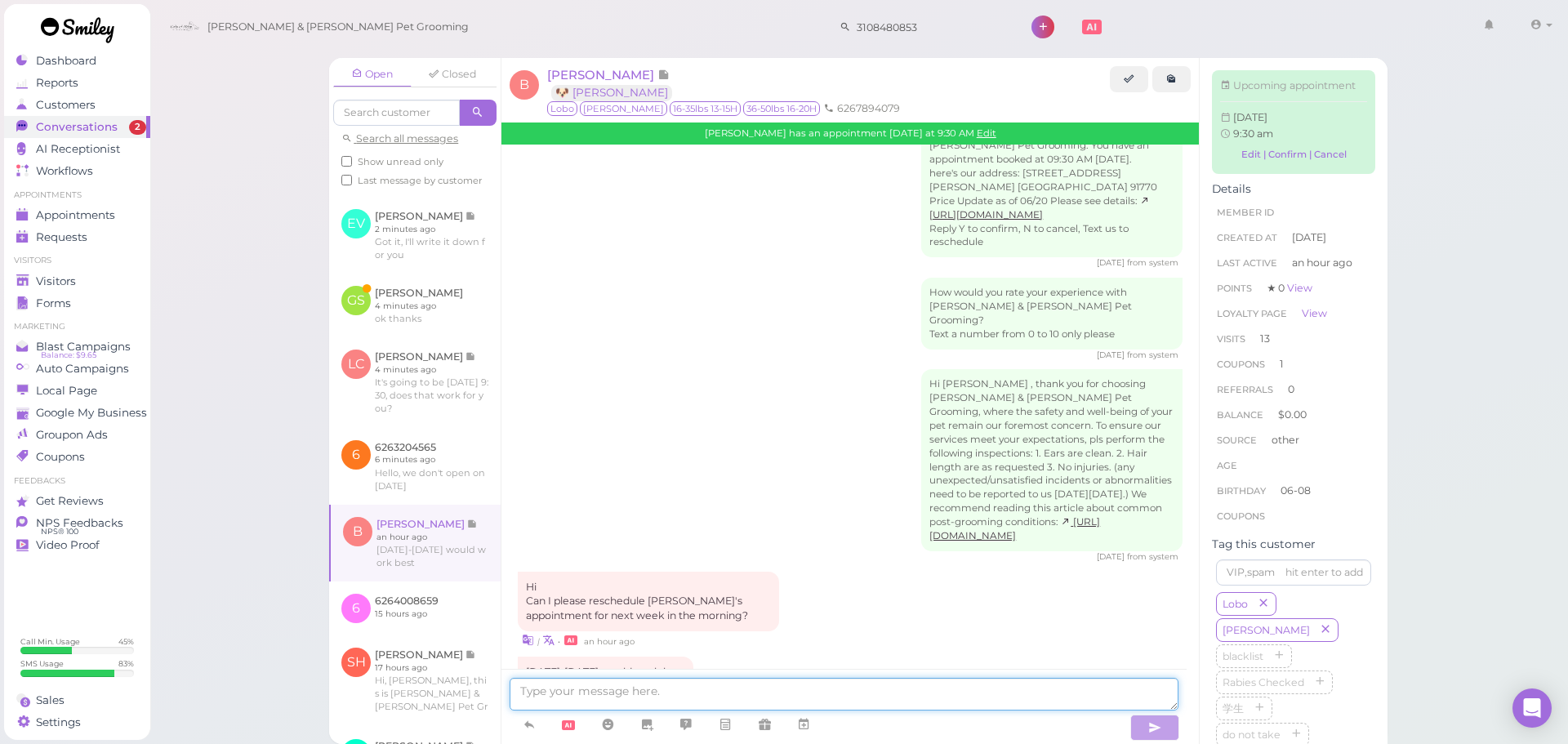
click at [700, 700] on textarea at bounding box center [843, 693] width 669 height 32
type textarea "Sure thing, how about [DATE] at 9:30?"
click at [376, 333] on link at bounding box center [415, 305] width 172 height 64
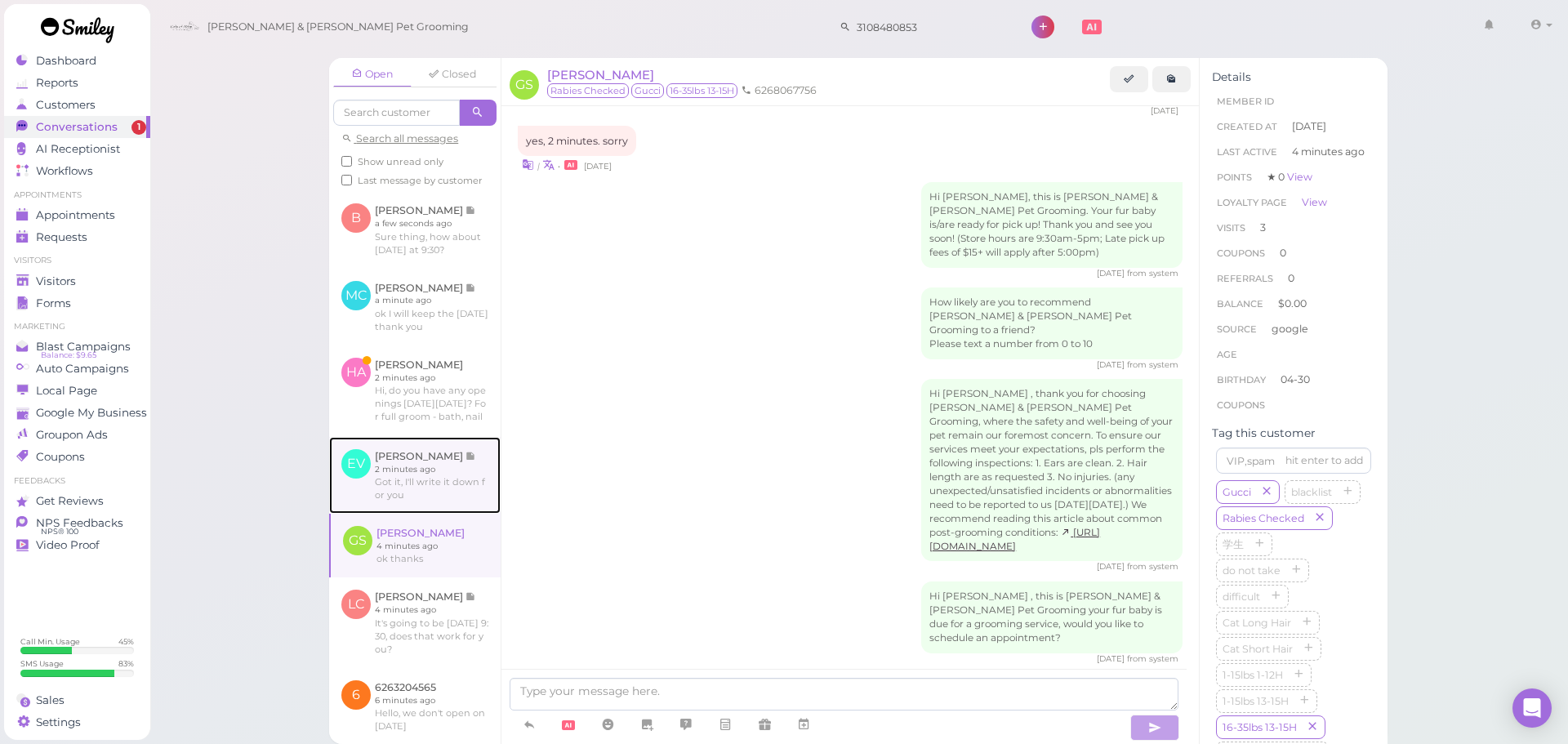
click at [421, 514] on link at bounding box center [415, 476] width 172 height 77
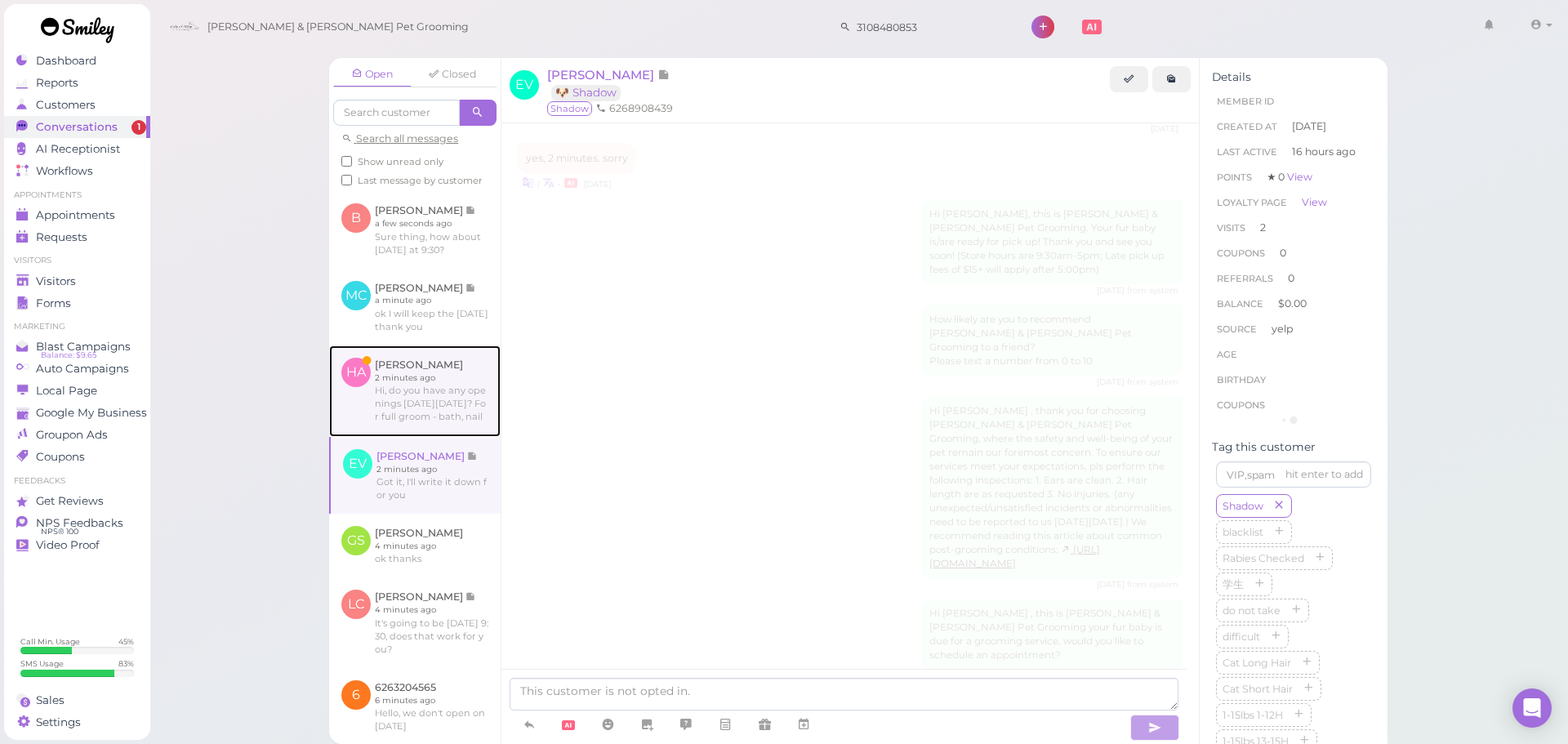
click at [430, 437] on link at bounding box center [415, 391] width 172 height 91
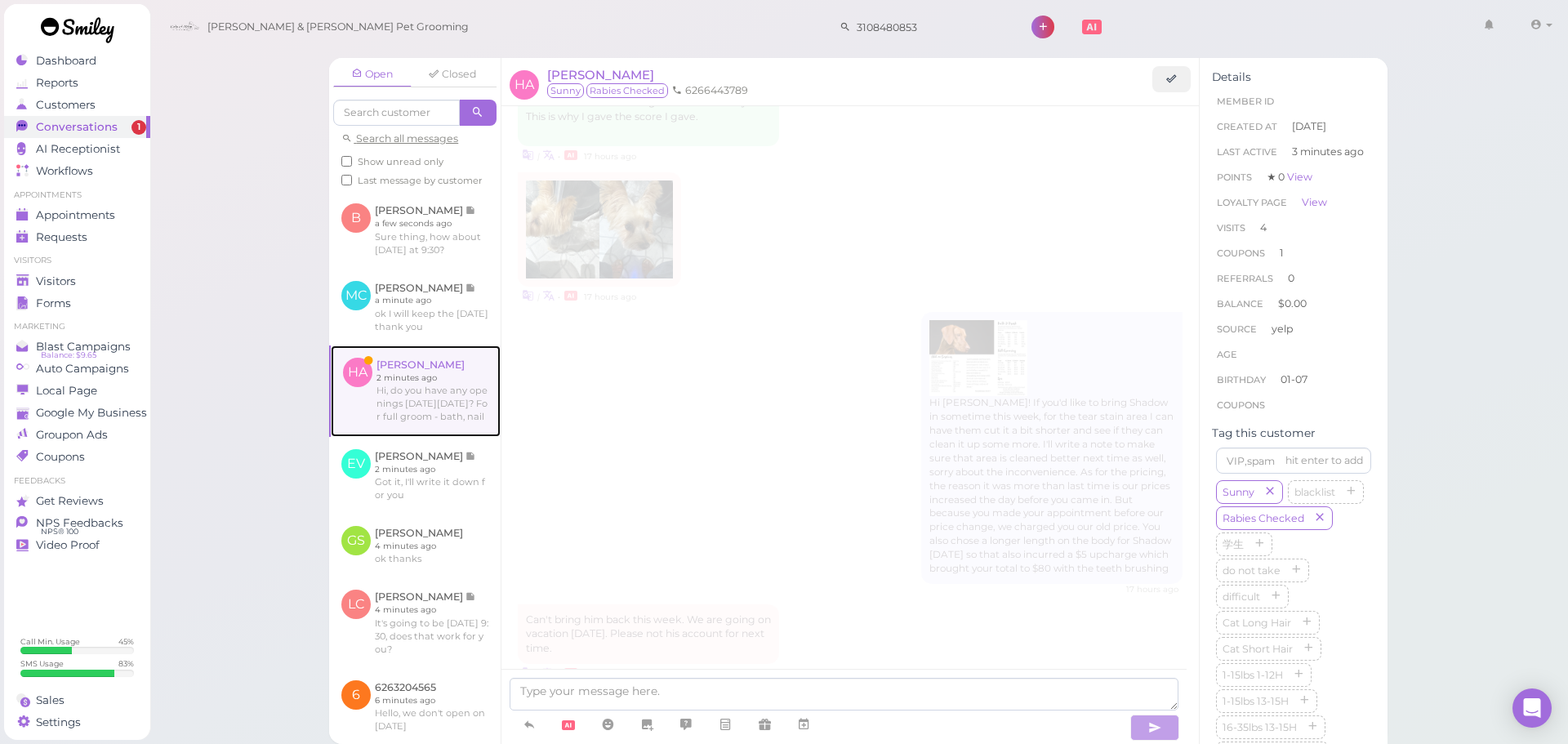
scroll to position [1931, 0]
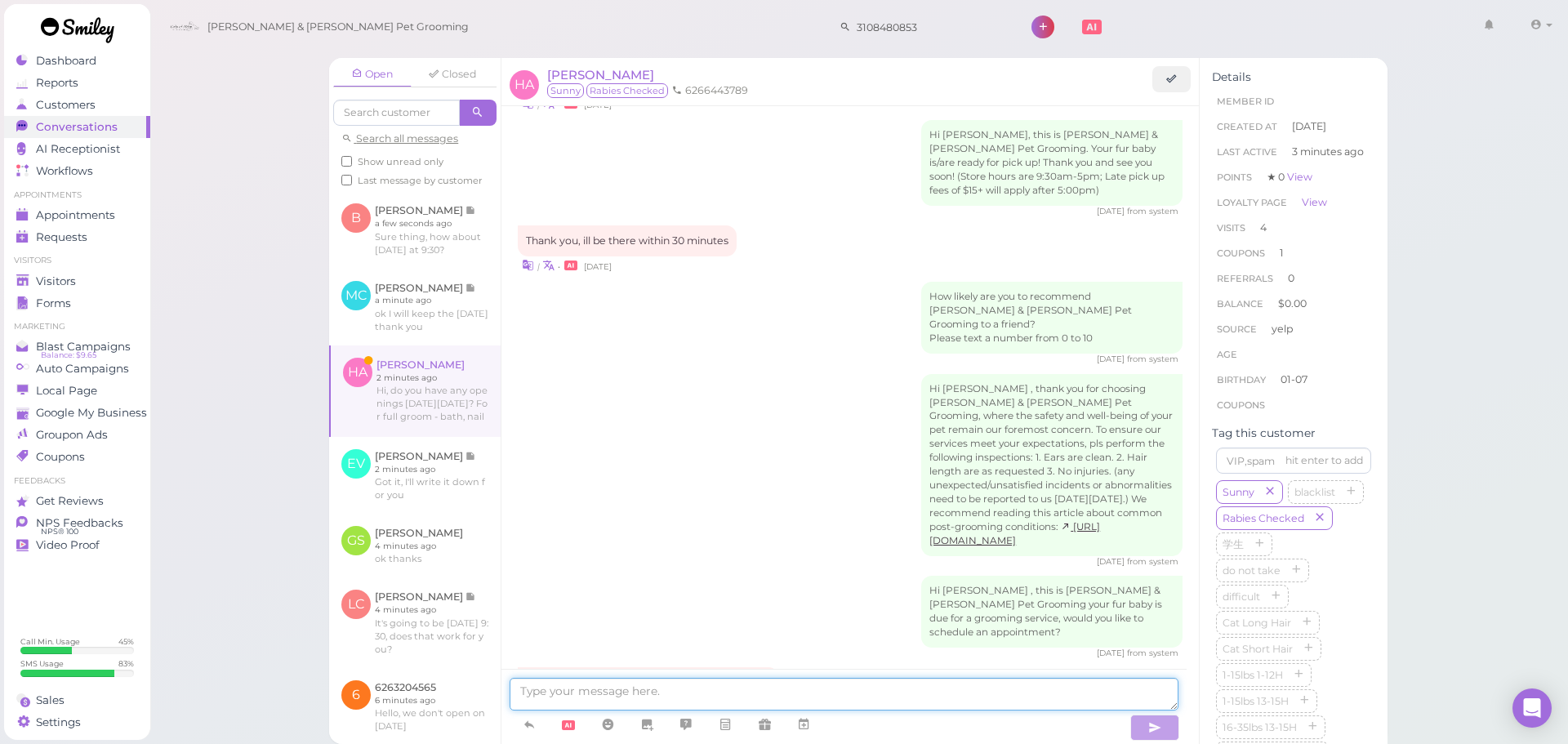
click at [620, 683] on textarea at bounding box center [843, 693] width 669 height 32
type textarea "Hello, we don't have anything available for [DATE] unfortunately"
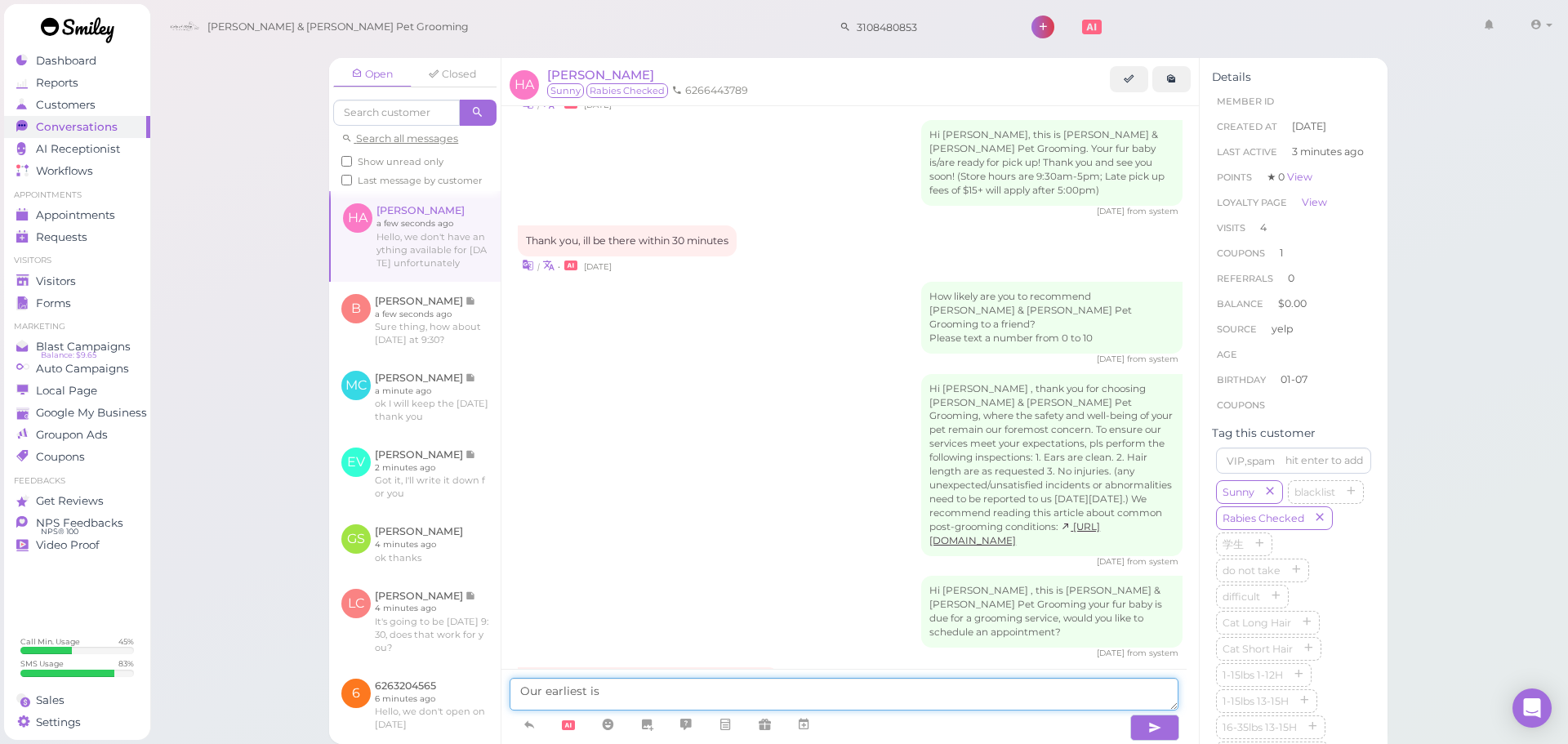
scroll to position [1995, 0]
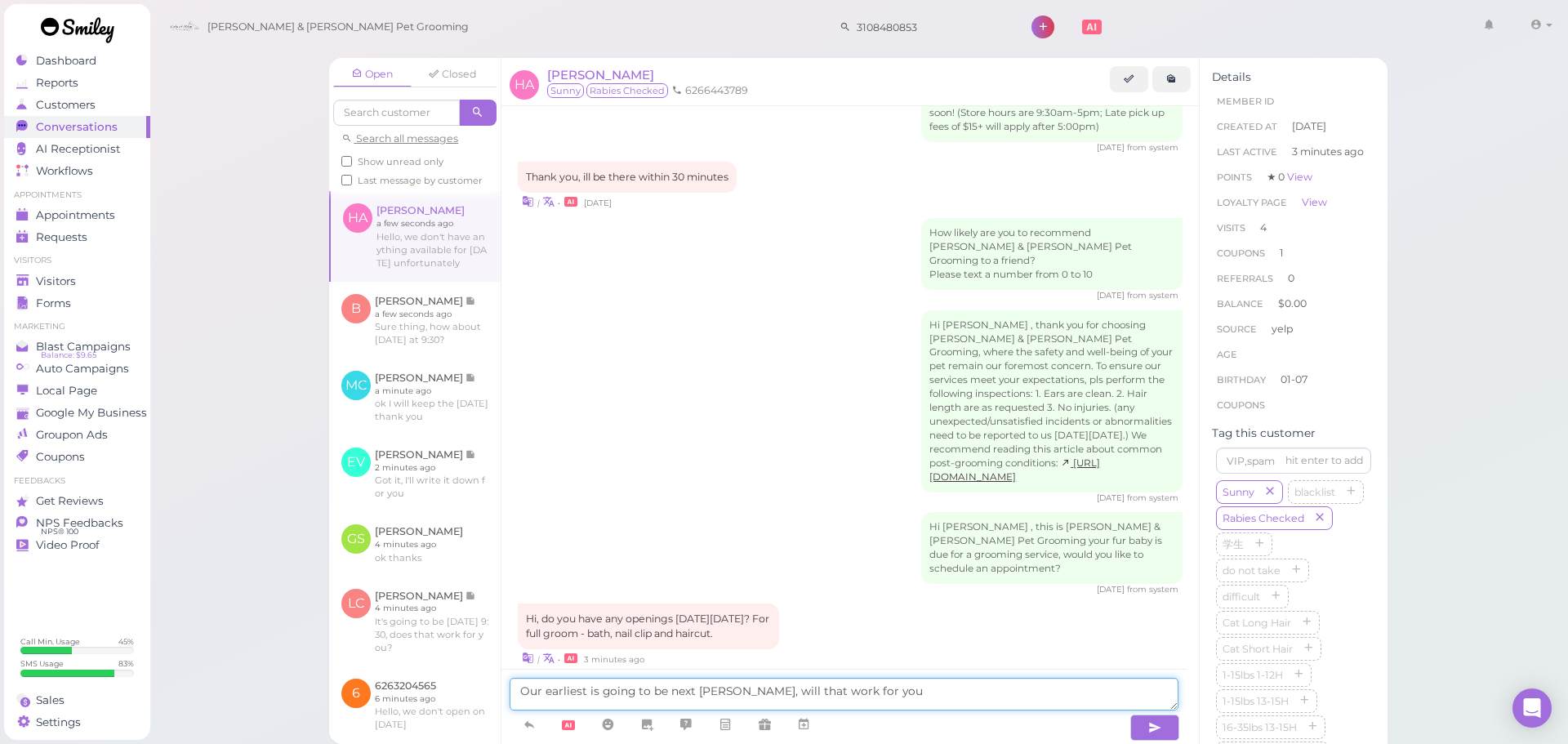
click at [717, 698] on textarea "Our earliest is going to be next Tueday, will that work for you" at bounding box center [843, 693] width 669 height 32
type textarea "Our earliest is going to be next Tuesday, will that work for you"
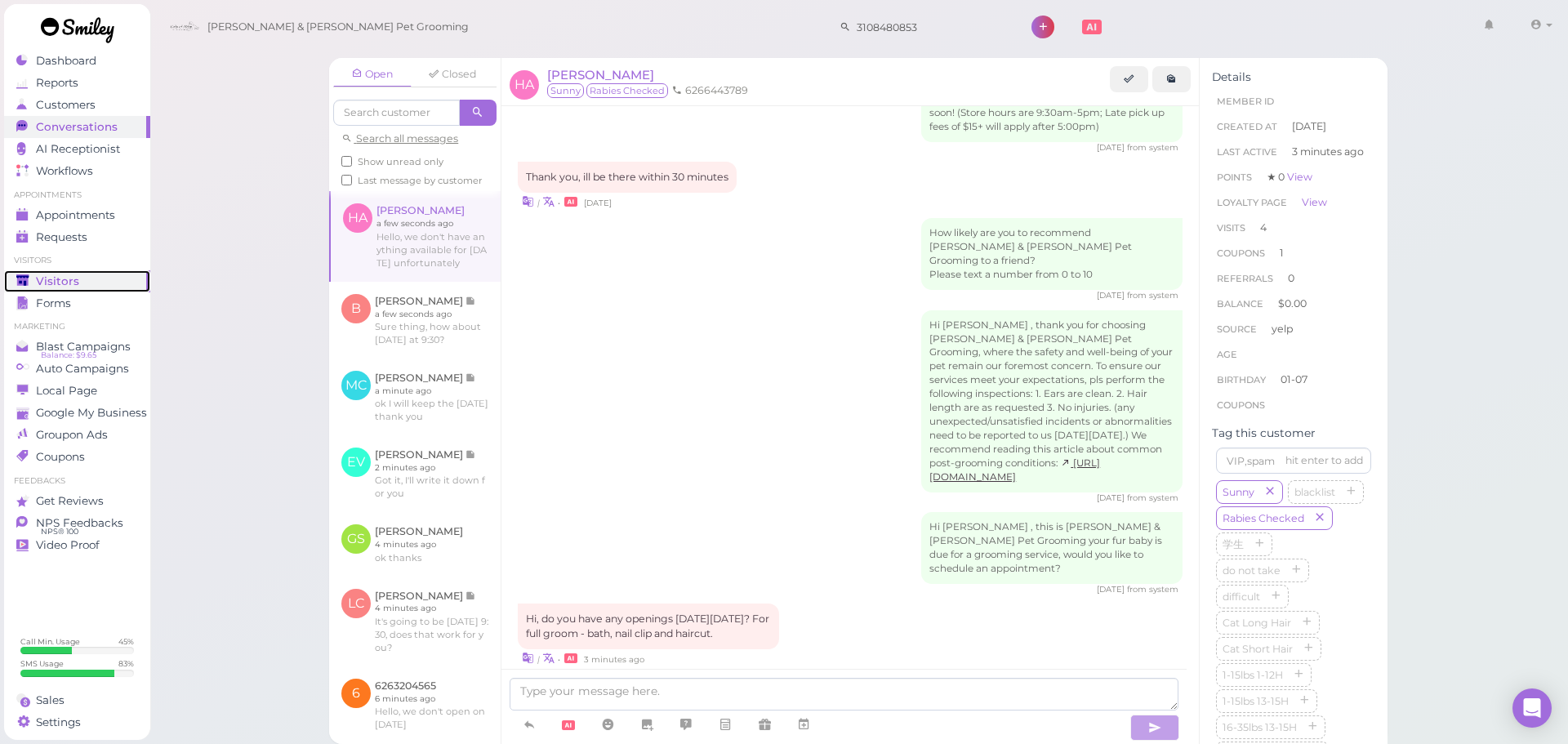
click at [91, 289] on link "Visitors" at bounding box center [77, 280] width 146 height 22
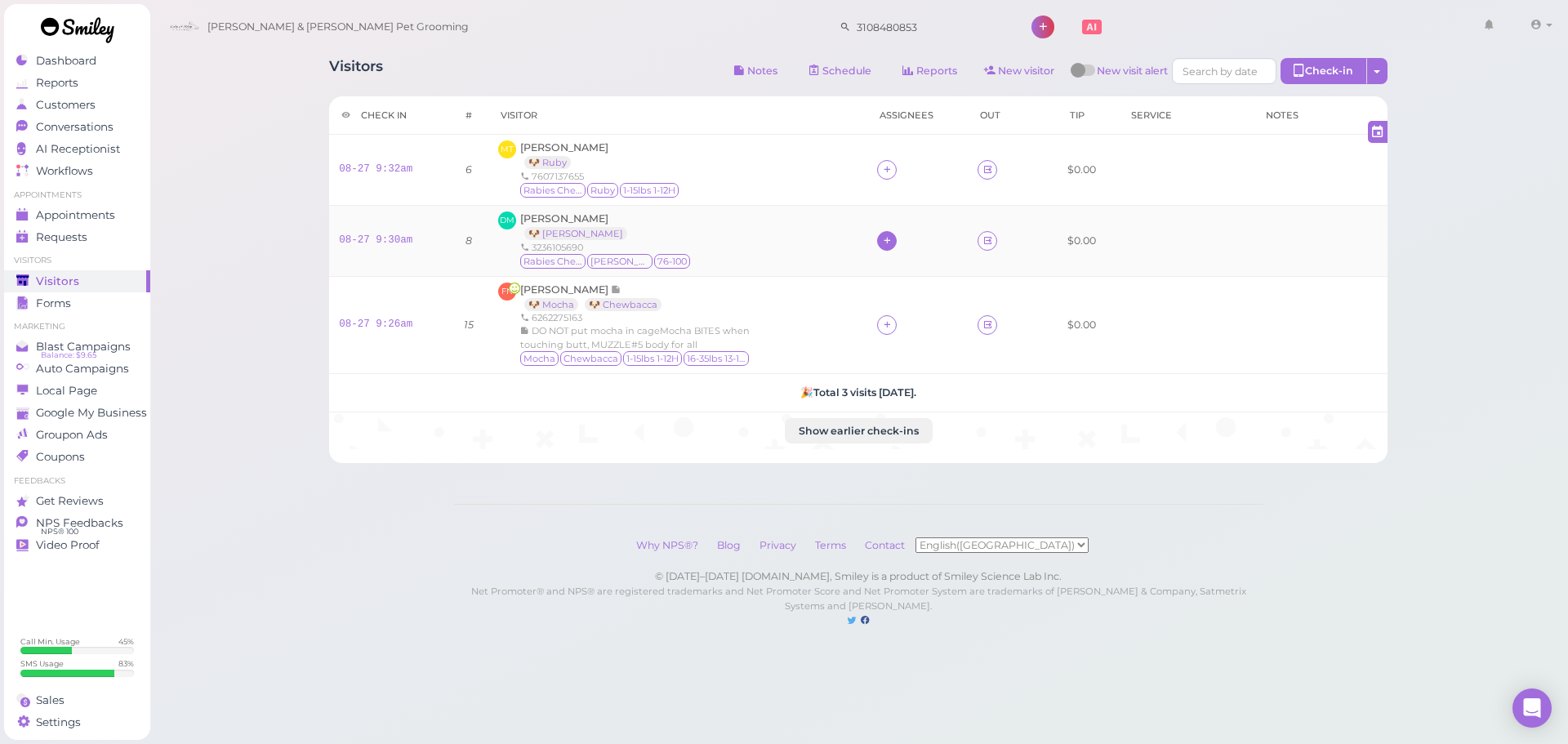
click at [891, 242] on div at bounding box center [887, 241] width 19 height 19
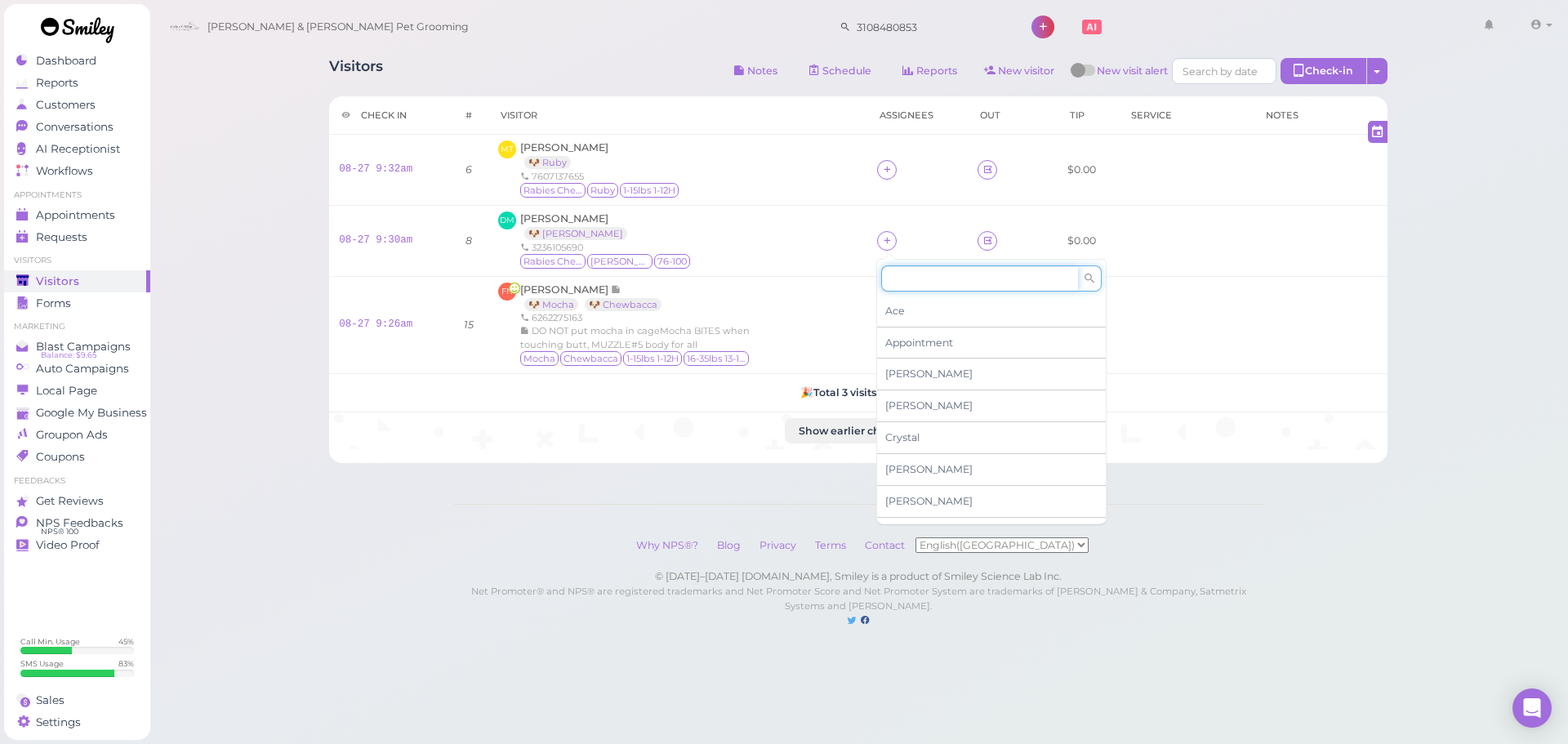
click at [904, 286] on input at bounding box center [979, 279] width 197 height 26
click at [911, 382] on div "[PERSON_NAME]" at bounding box center [991, 374] width 229 height 32
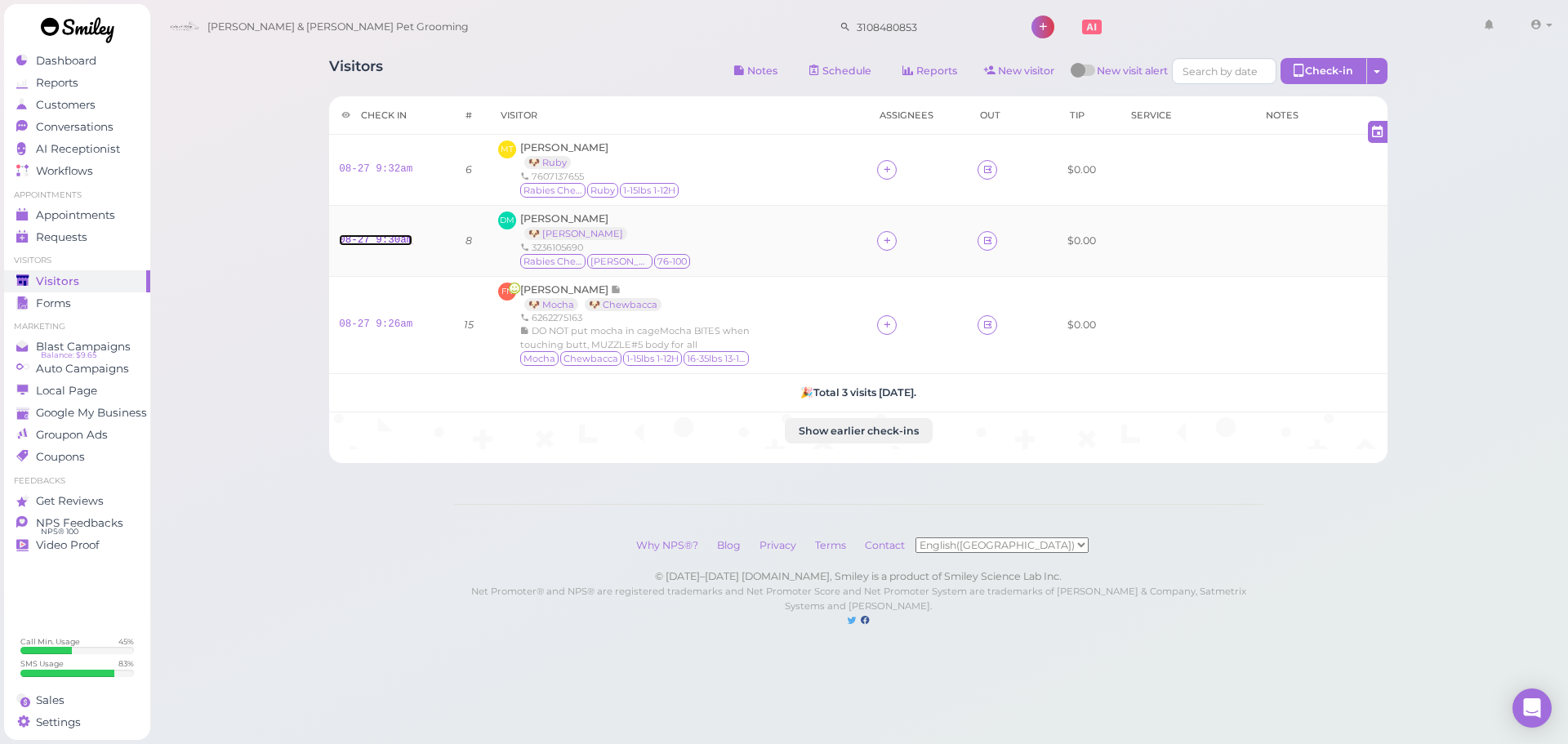
click at [368, 242] on link "08-27 9:30am" at bounding box center [376, 239] width 74 height 11
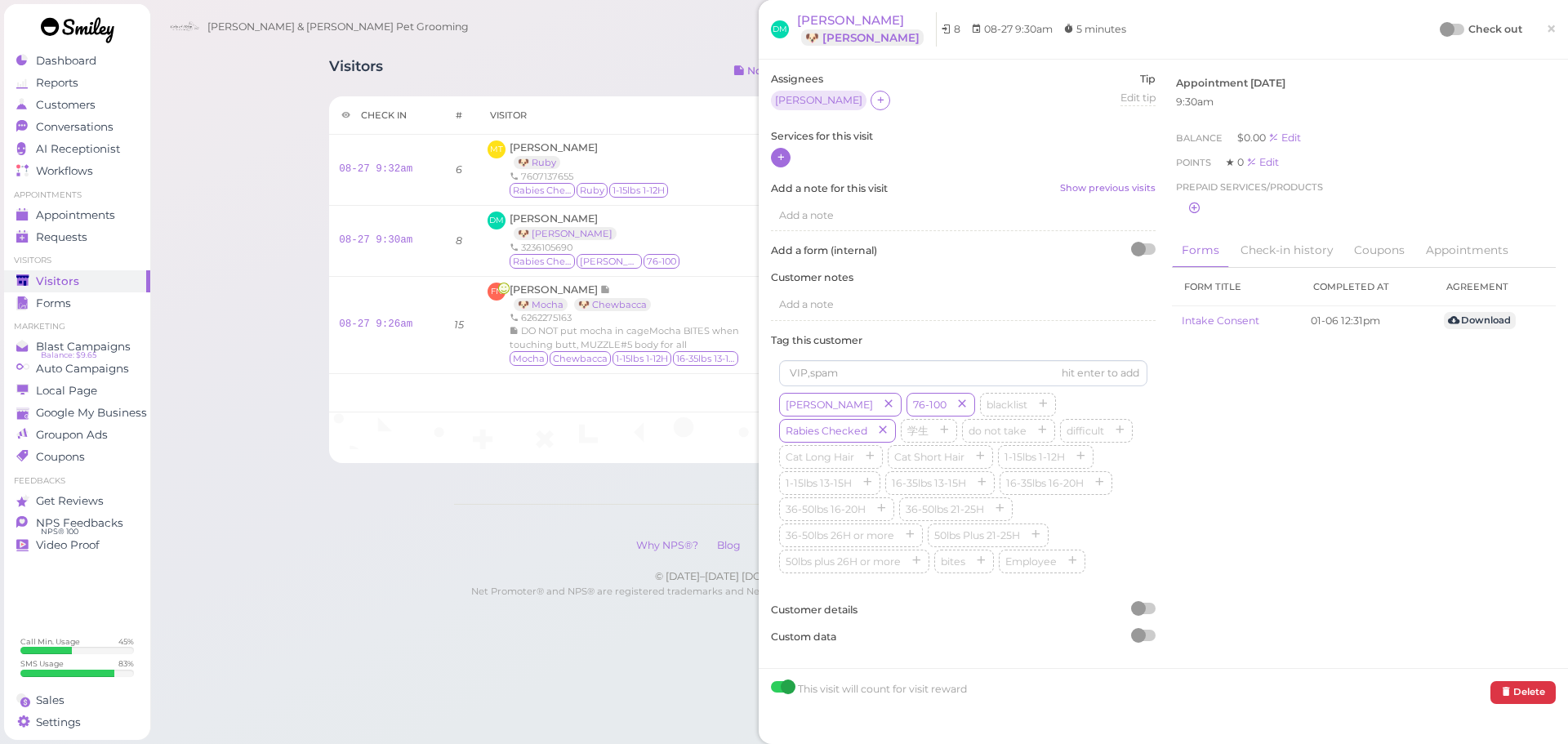
click at [777, 157] on icon at bounding box center [781, 157] width 11 height 12
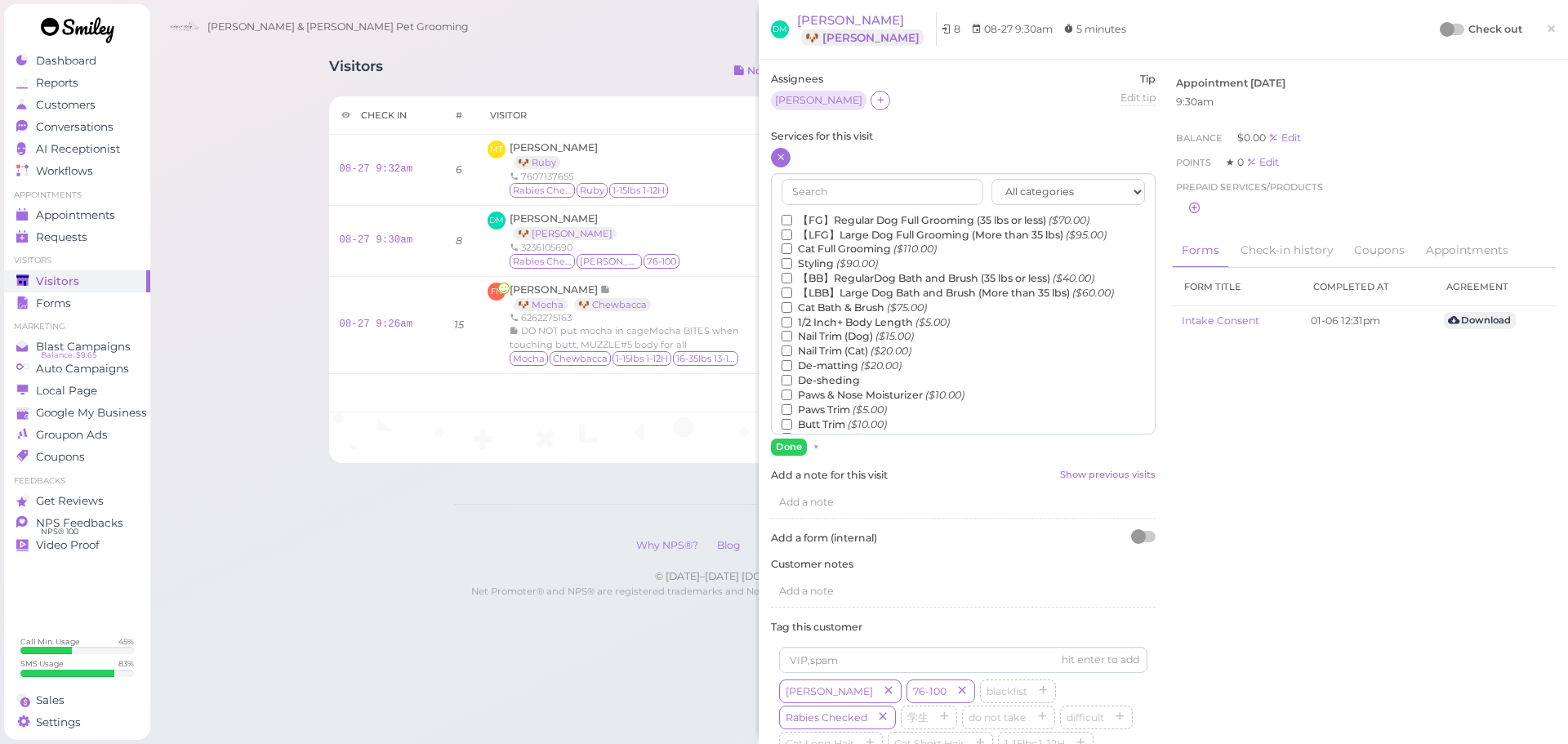
click at [831, 294] on label "【LBB】Large Dog Bath and Brush (More than 35 lbs) ($60.00)" at bounding box center [947, 293] width 332 height 15
click at [792, 294] on input "【LBB】Large Dog Bath and Brush (More than 35 lbs) ($60.00)" at bounding box center [787, 293] width 11 height 11
click at [821, 376] on label "De-sheding" at bounding box center [820, 380] width 78 height 15
click at [792, 376] on input "De-sheding" at bounding box center [787, 380] width 11 height 11
click at [784, 443] on button "Done" at bounding box center [789, 447] width 36 height 18
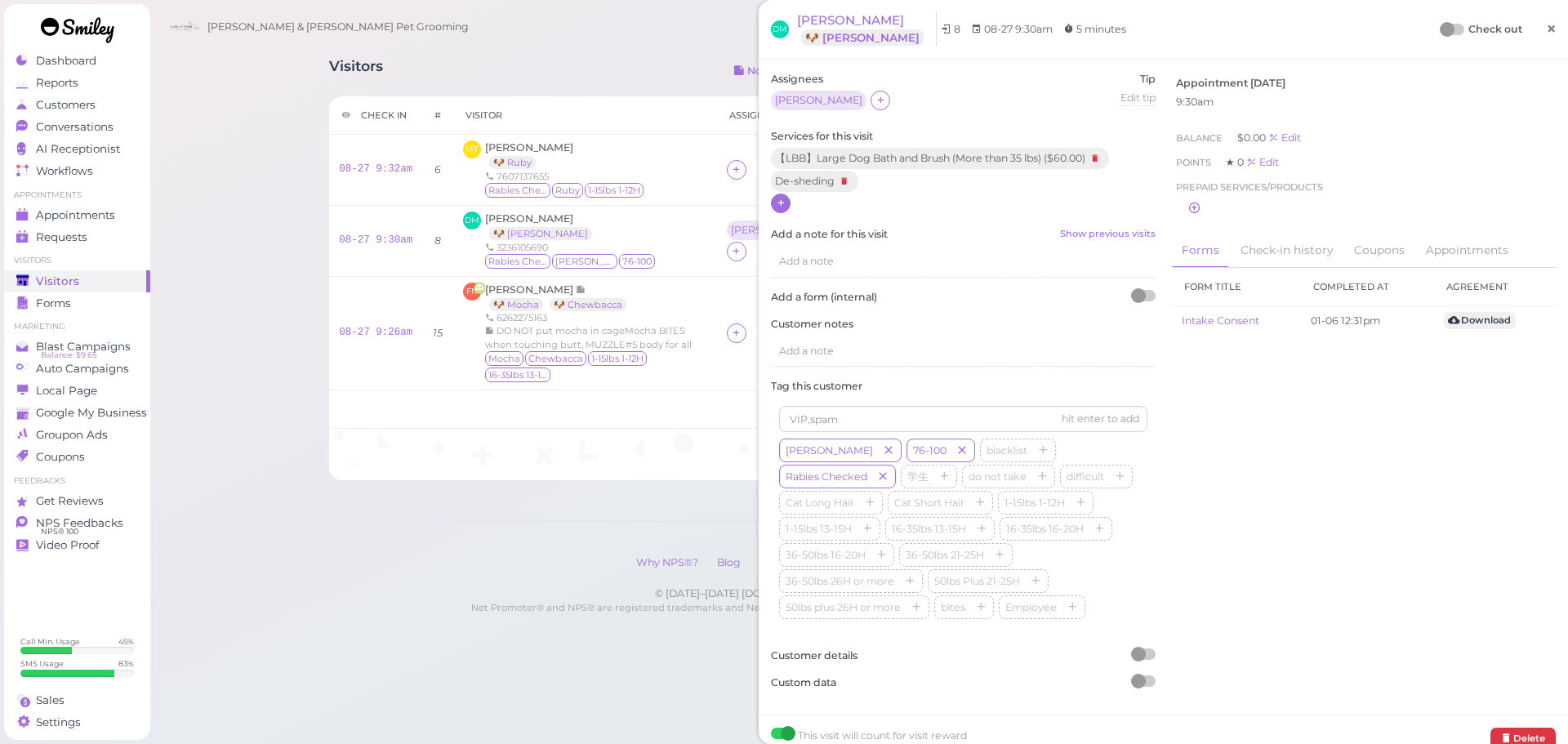
click at [1546, 26] on span "×" at bounding box center [1551, 29] width 11 height 23
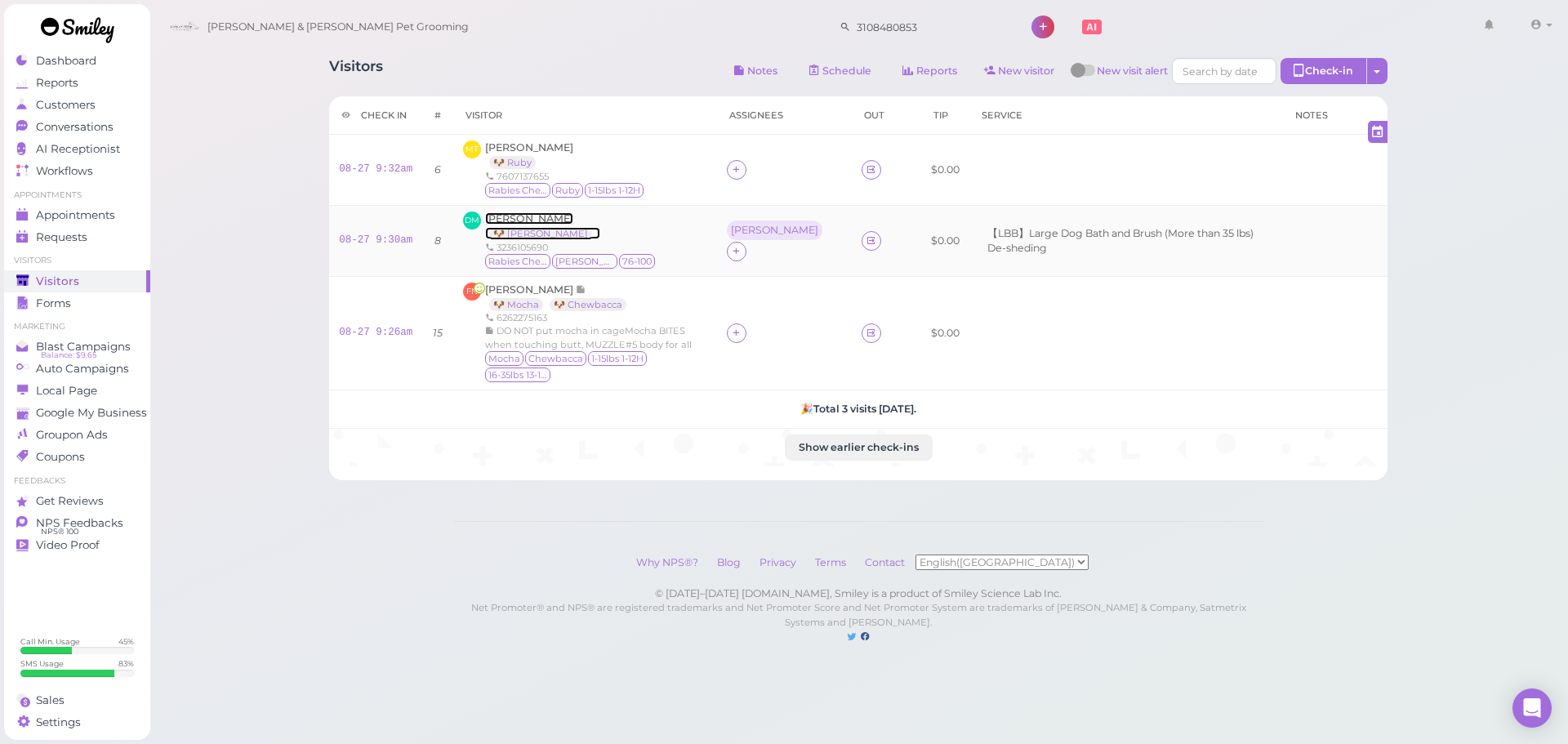
click at [542, 216] on span "[PERSON_NAME]" at bounding box center [529, 218] width 89 height 12
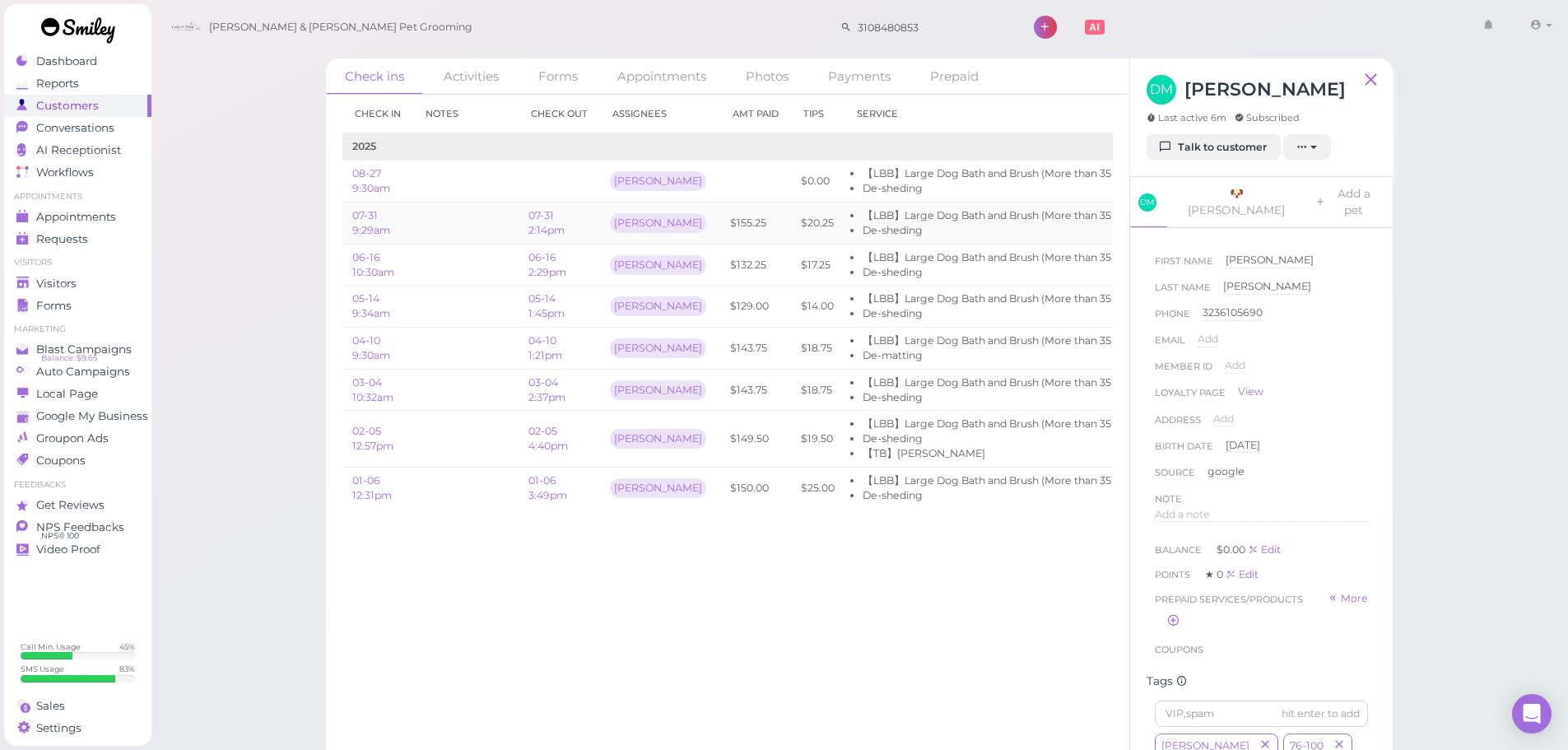
click at [735, 228] on td "$155.25" at bounding box center [755, 223] width 71 height 42
click at [735, 193] on td at bounding box center [755, 182] width 71 height 42
click at [82, 138] on link "Conversations 0" at bounding box center [78, 127] width 148 height 22
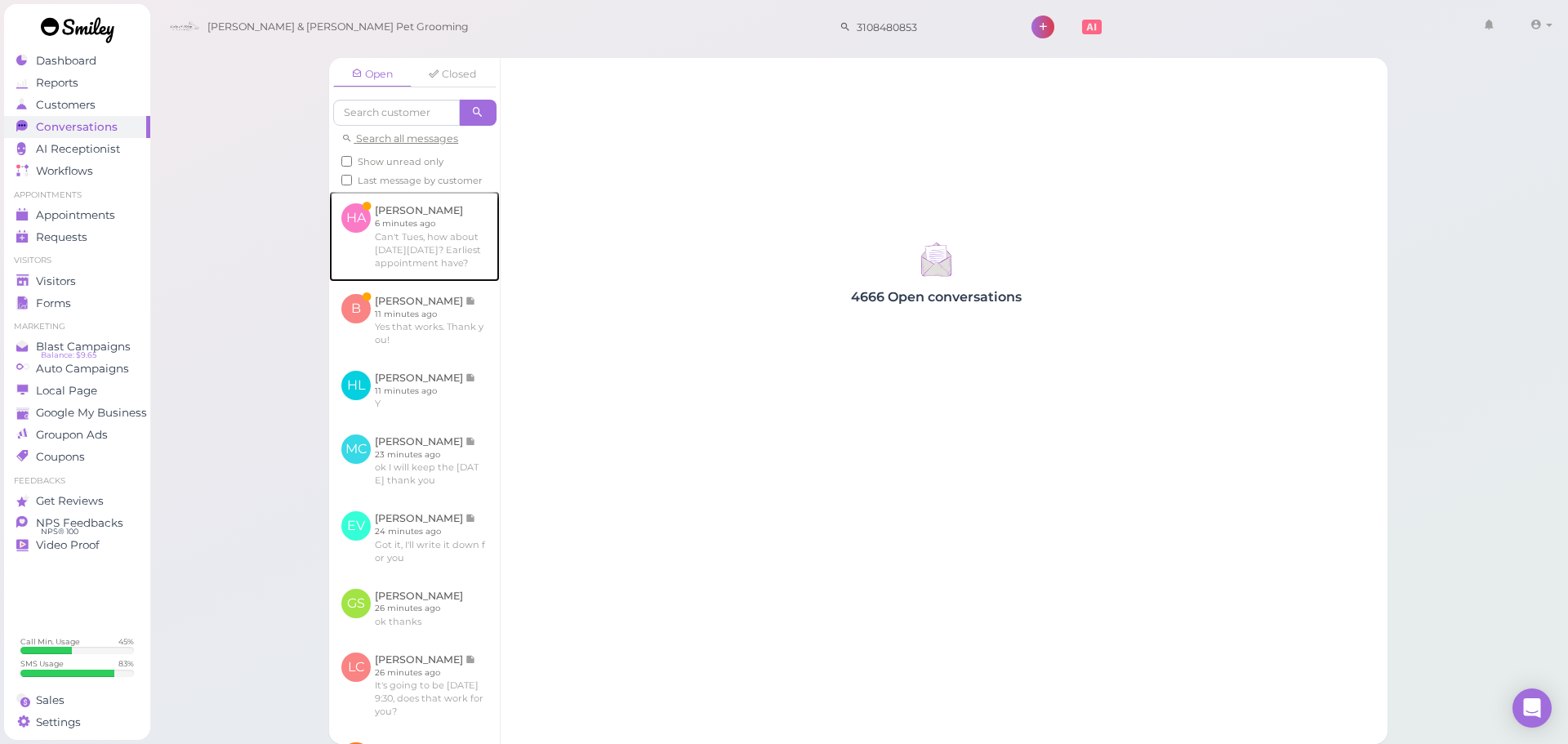
click at [401, 276] on link at bounding box center [415, 236] width 171 height 90
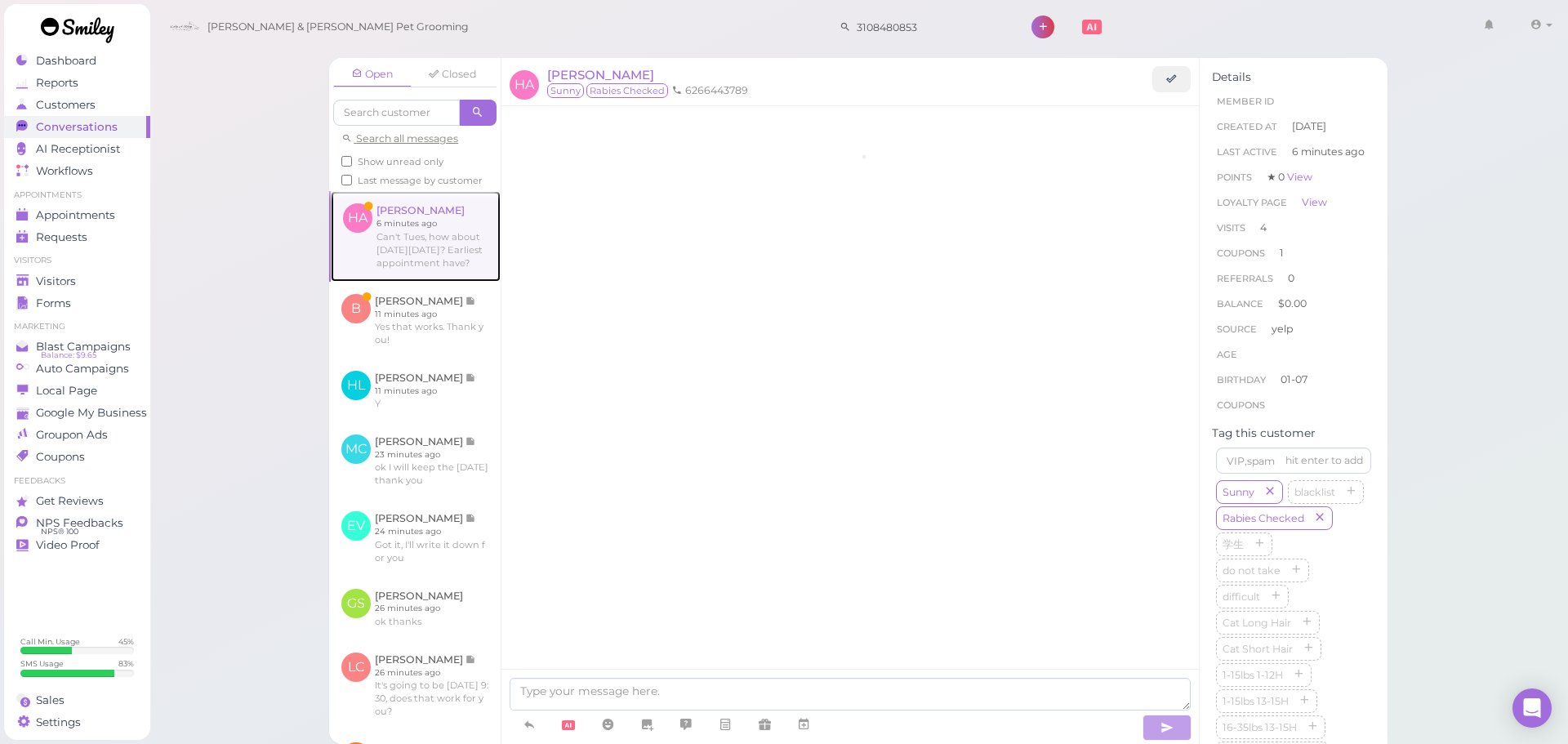
scroll to position [1925, 0]
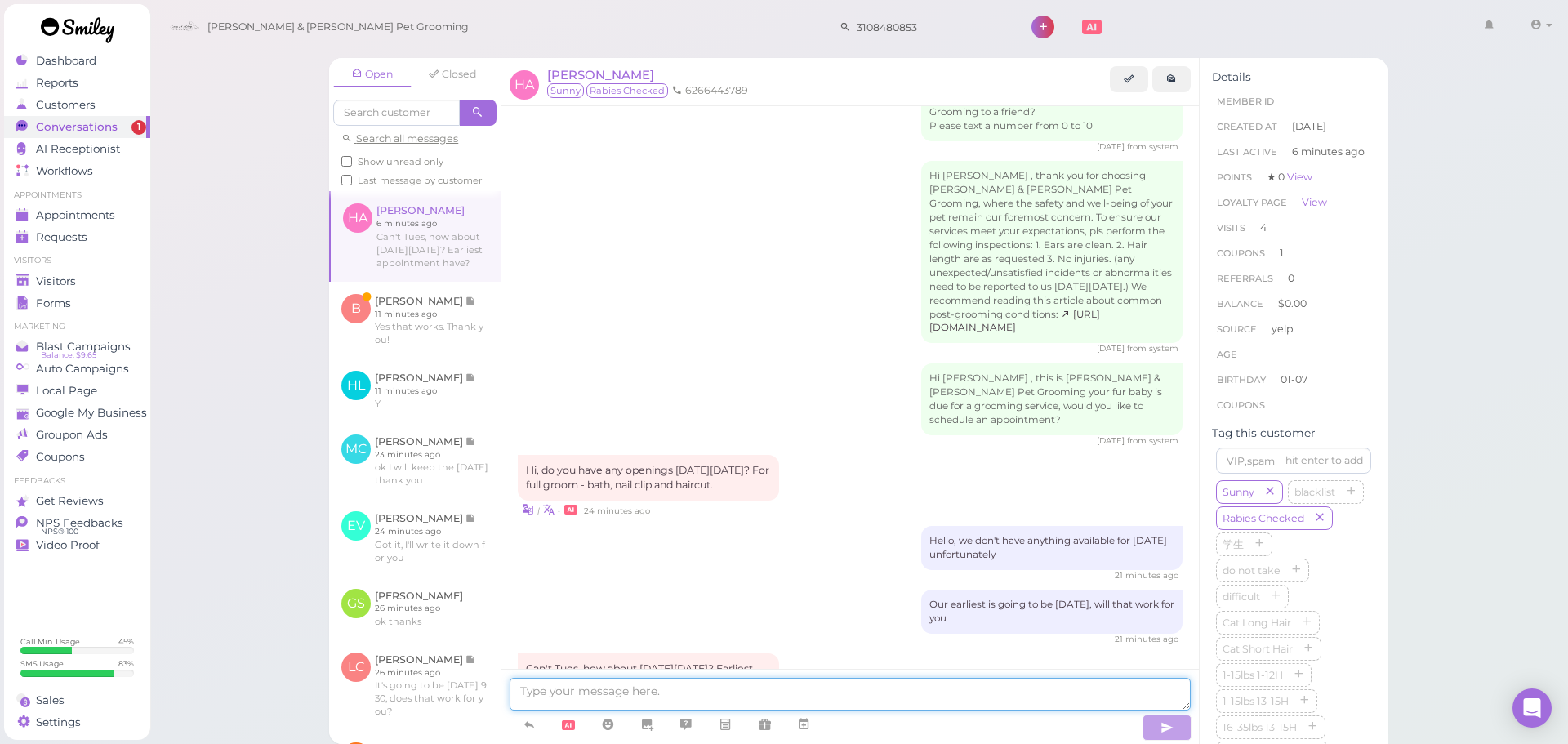
click at [692, 692] on textarea at bounding box center [849, 693] width 681 height 32
type textarea "Sure thing, does 9:30 nex"
type textarea "W"
type textarea "Sure thing, we can do next Thursday at 9:30"
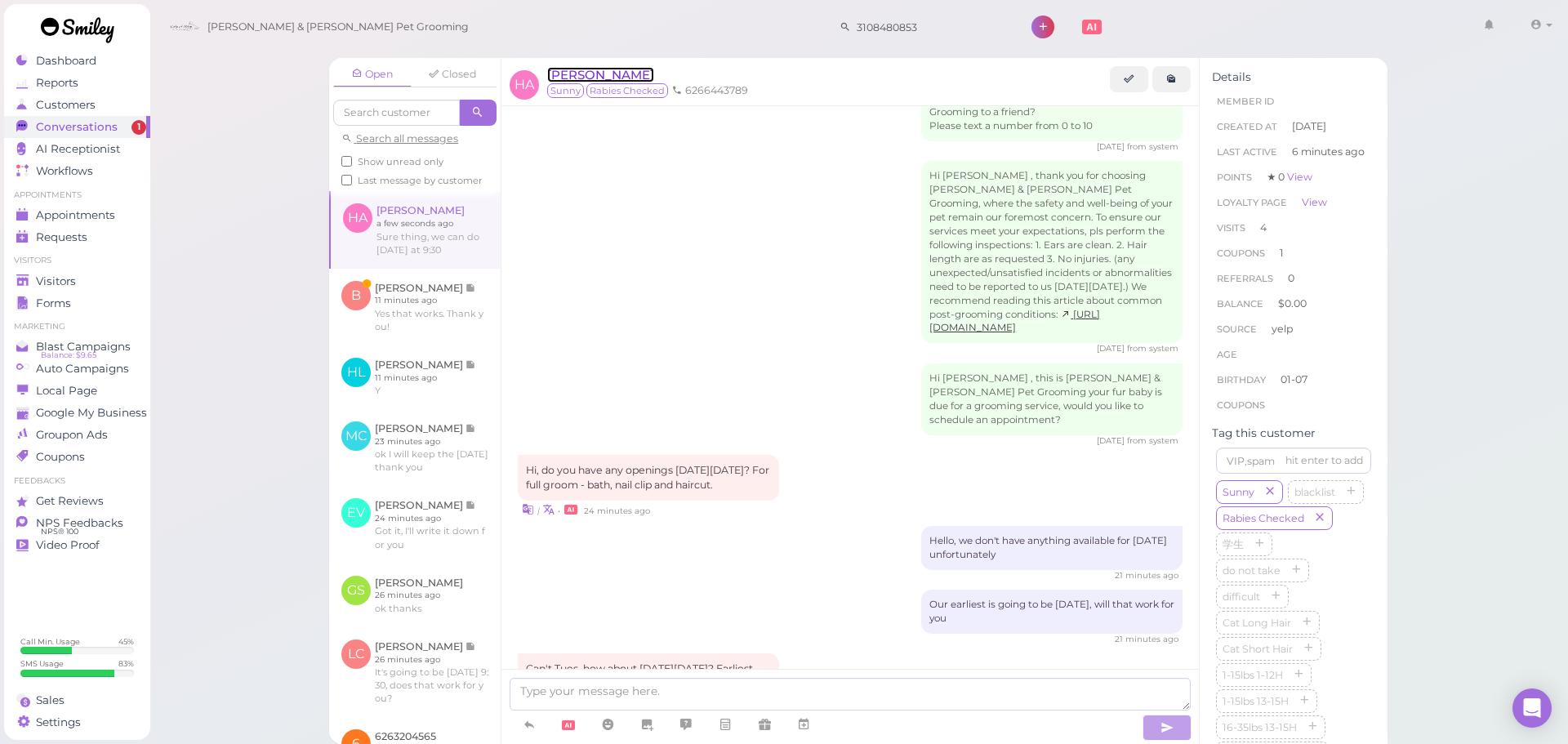
click at [584, 77] on span "[PERSON_NAME]" at bounding box center [600, 74] width 107 height 16
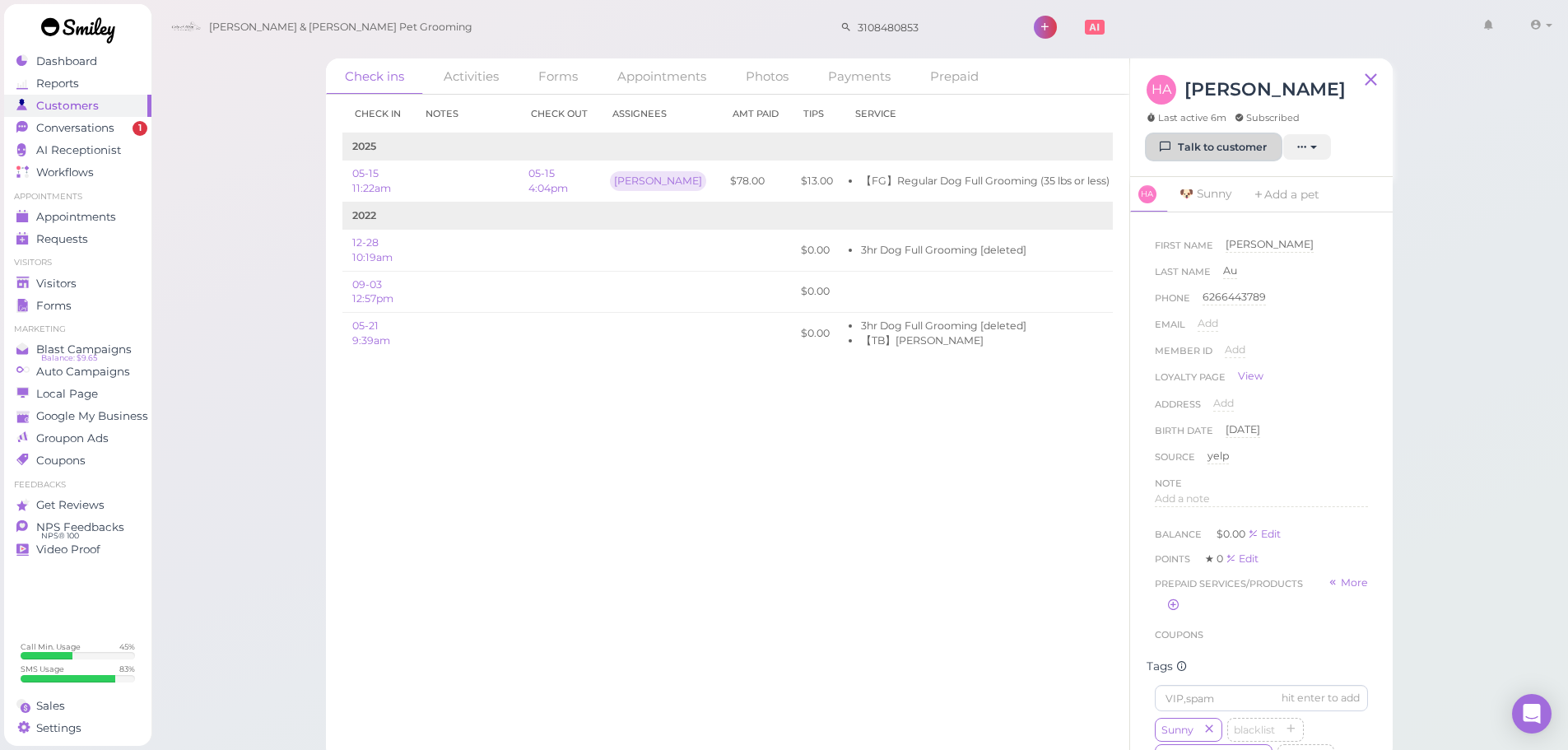
click at [1196, 144] on link "Talk to customer" at bounding box center [1214, 148] width 134 height 27
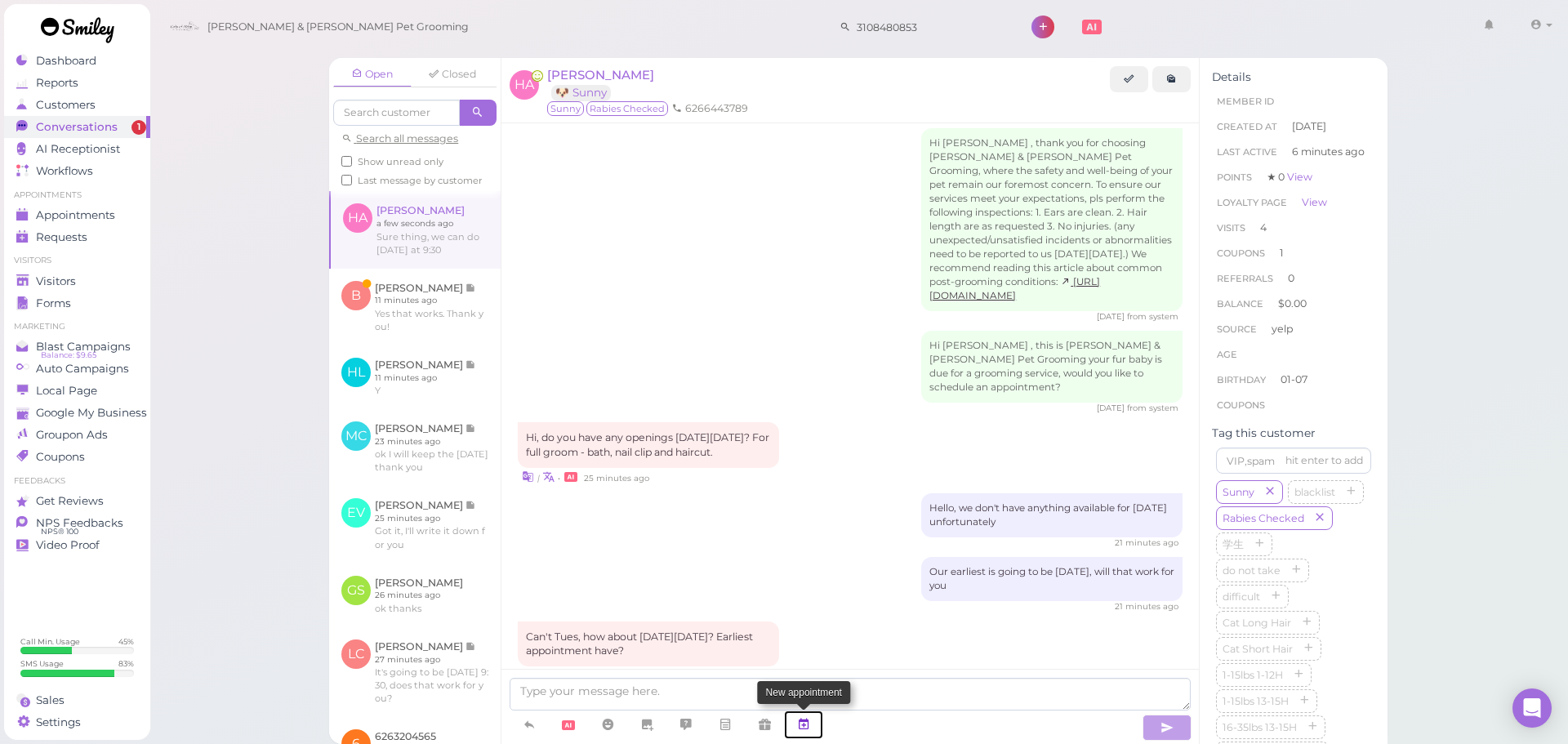
click at [820, 724] on link at bounding box center [804, 725] width 39 height 29
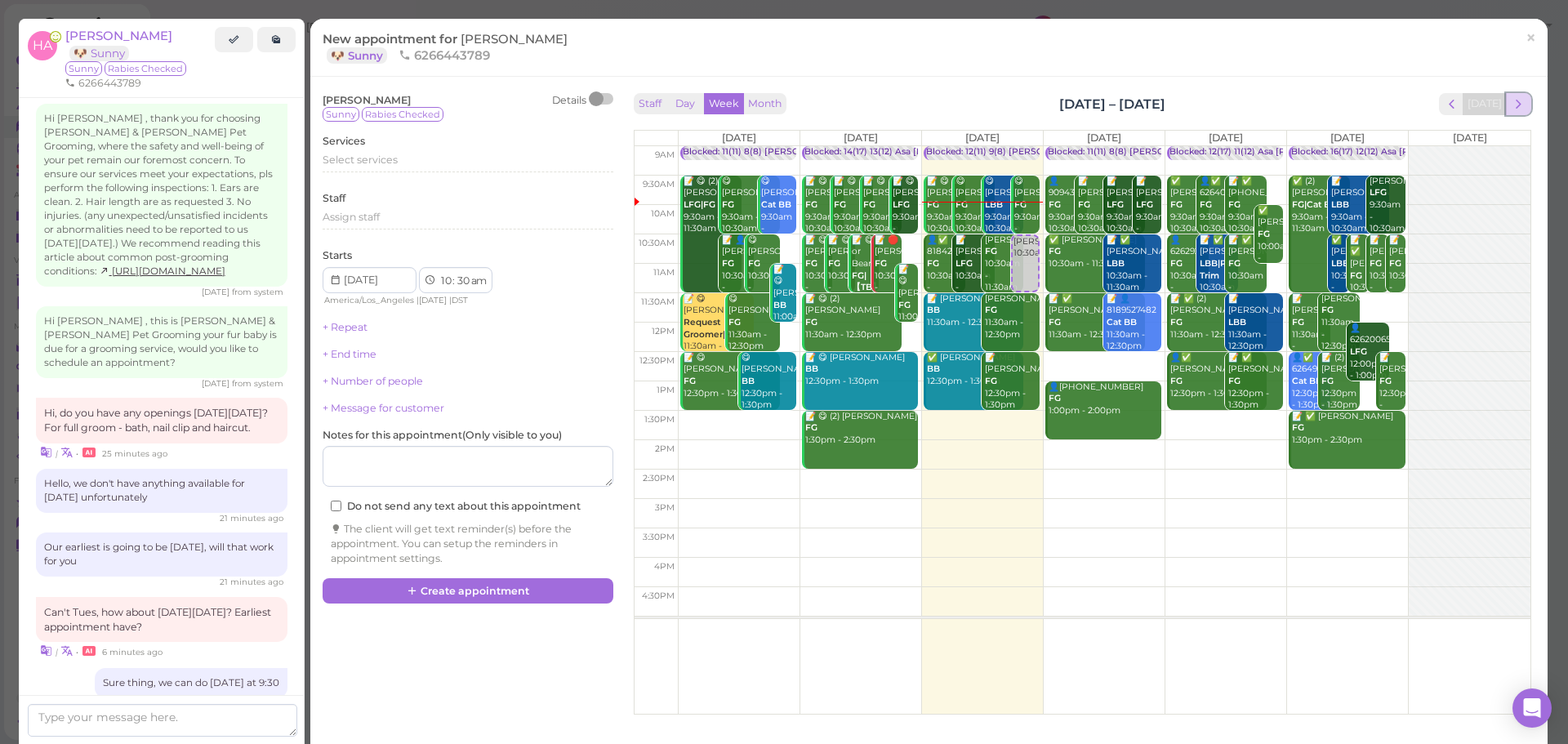
click at [1513, 107] on span "next" at bounding box center [1519, 104] width 16 height 16
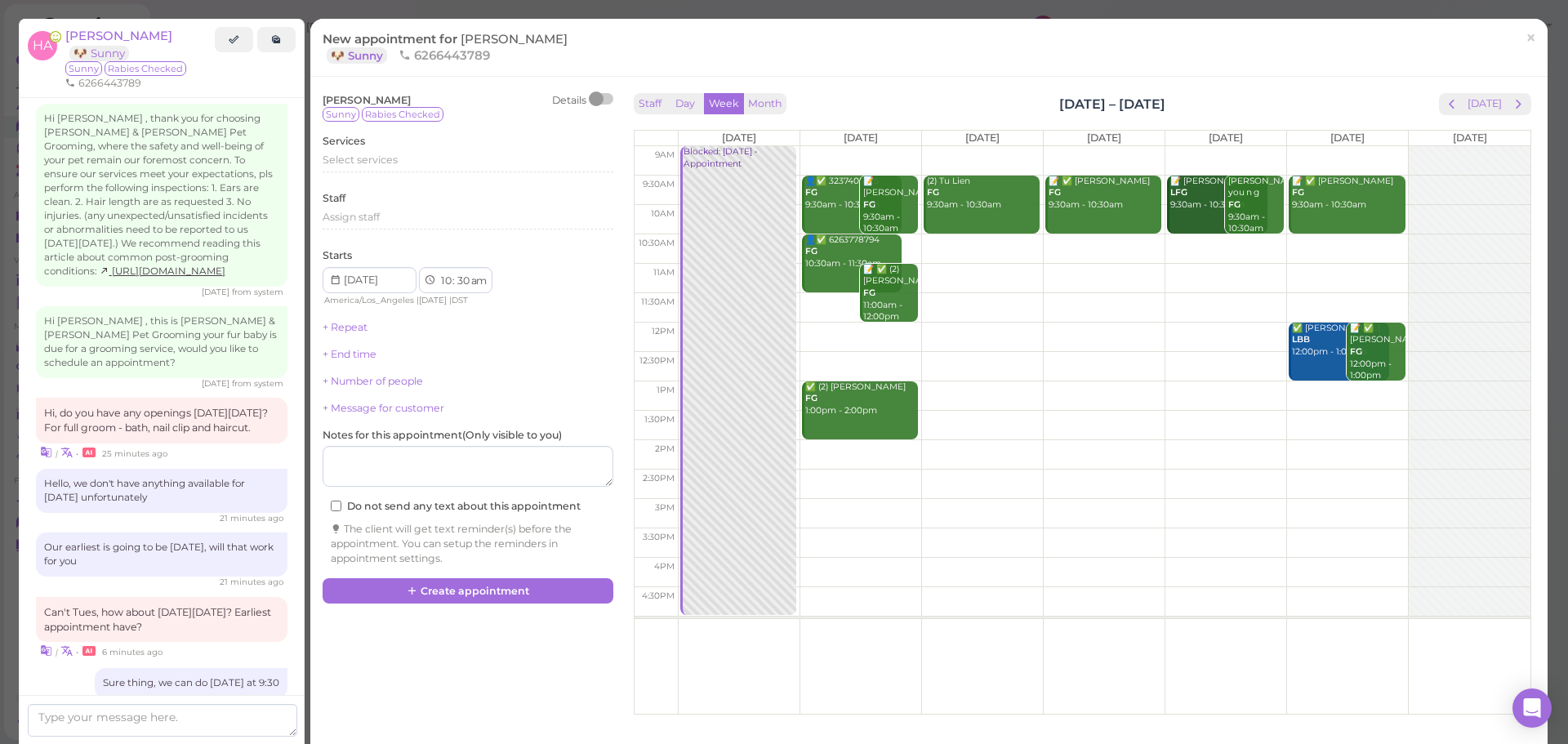
click at [1086, 240] on td at bounding box center [1103, 249] width 853 height 30
type input "2025-09-04"
drag, startPoint x: 1086, startPoint y: 240, endPoint x: 1092, endPoint y: 209, distance: 31.6
click at [1093, 146] on div "Helen Au 10:30am 📝 ✅ Tran Tran FG 9:30am - 10:30am Helen Au 10:30am" at bounding box center [1104, 146] width 121 height 0
select select "9"
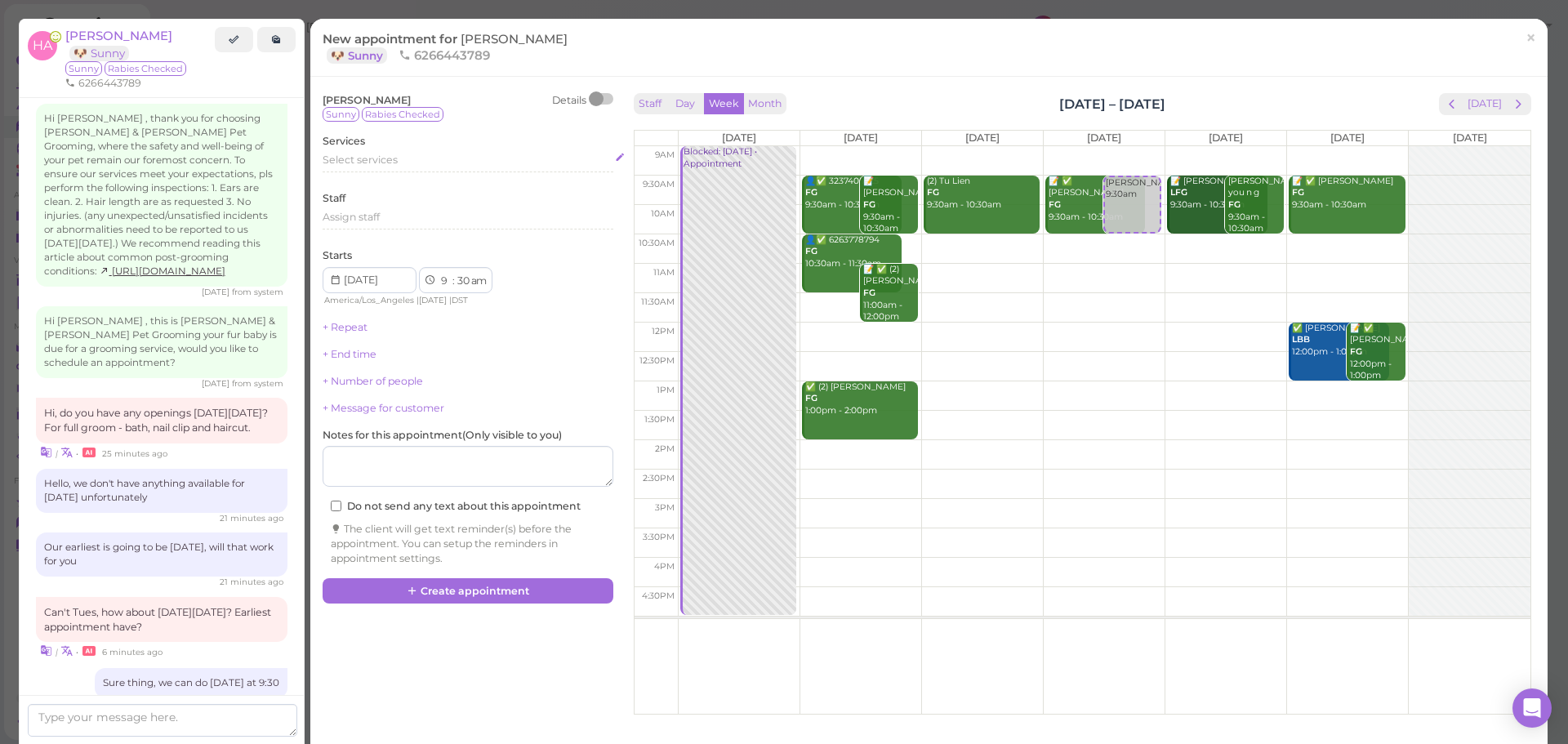
click at [383, 166] on span "Select services" at bounding box center [360, 159] width 75 height 12
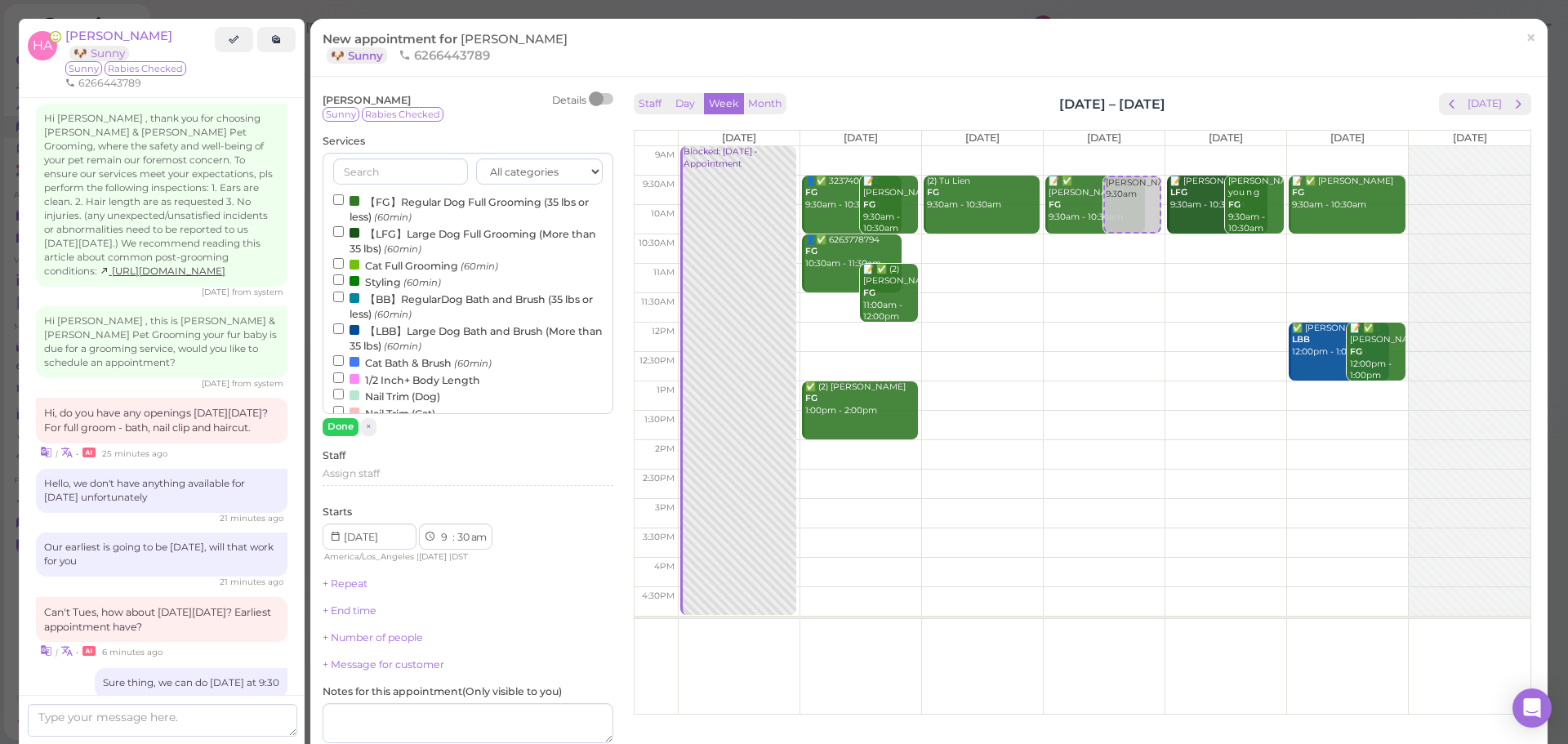
click at [383, 190] on div "All categories Full Grooming Bath & Brush Add-ons Dental Work Special Request I…" at bounding box center [468, 283] width 291 height 261
click at [381, 198] on label "【FG】Regular Dog Full Grooming (35 lbs or less) (60min)" at bounding box center [468, 209] width 270 height 32
click at [344, 198] on input "【FG】Regular Dog Full Grooming (35 lbs or less) (60min)" at bounding box center [338, 200] width 11 height 11
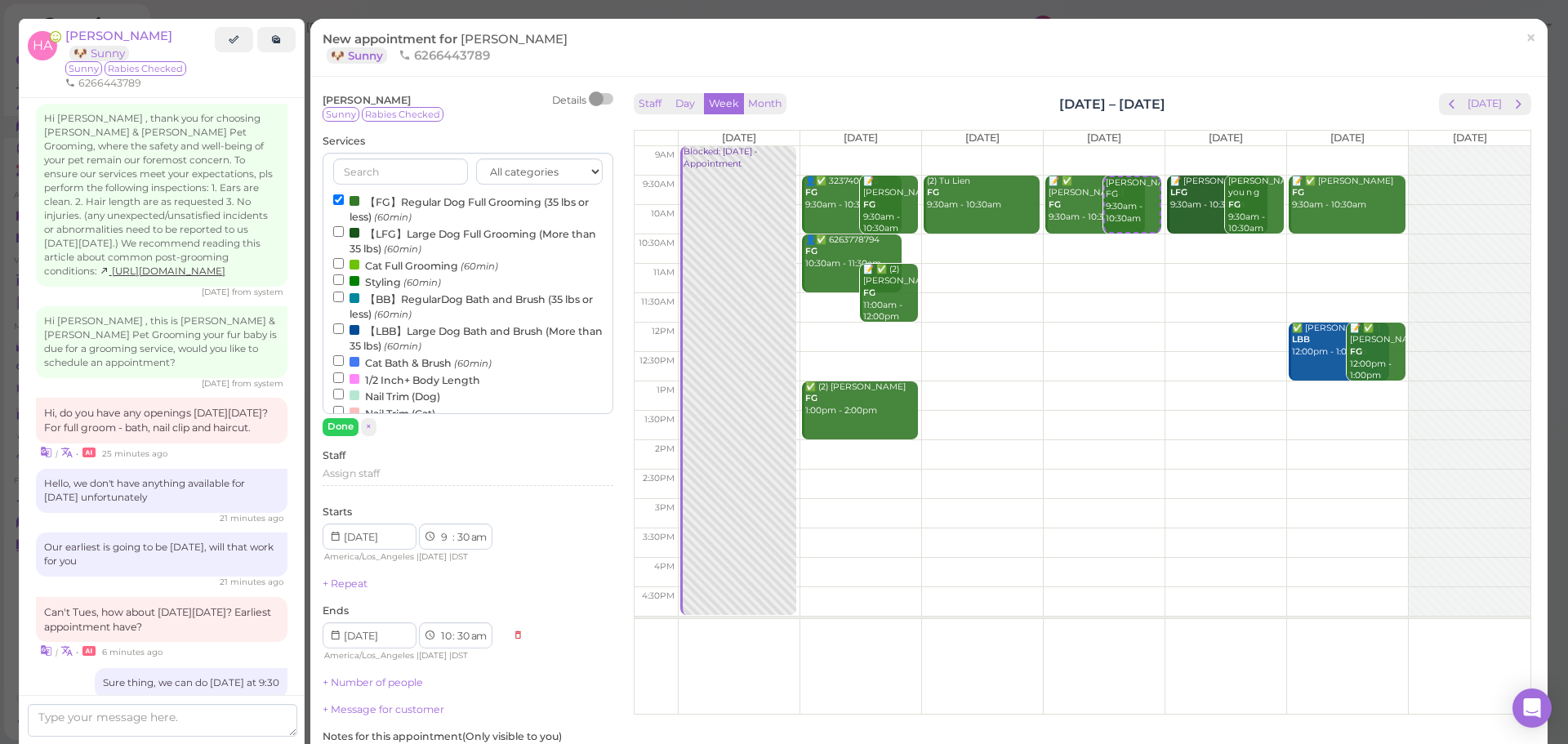
click at [344, 437] on div "Helen Au Details Sunny Rabies Checked Services All categories Full Grooming Bat…" at bounding box center [468, 480] width 291 height 775
click at [340, 430] on button "Done" at bounding box center [340, 427] width 36 height 18
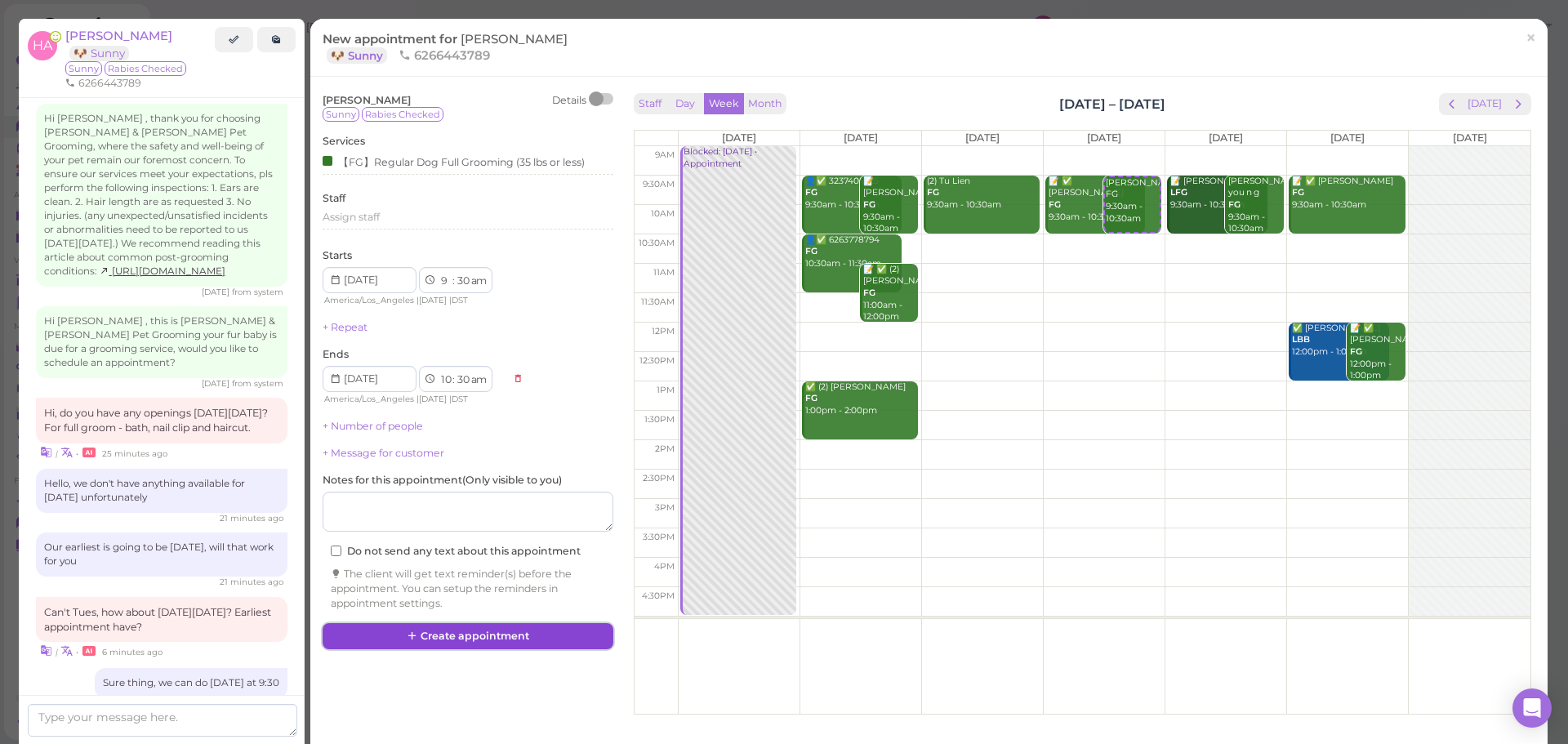
click at [465, 640] on button "Create appointment" at bounding box center [468, 636] width 291 height 26
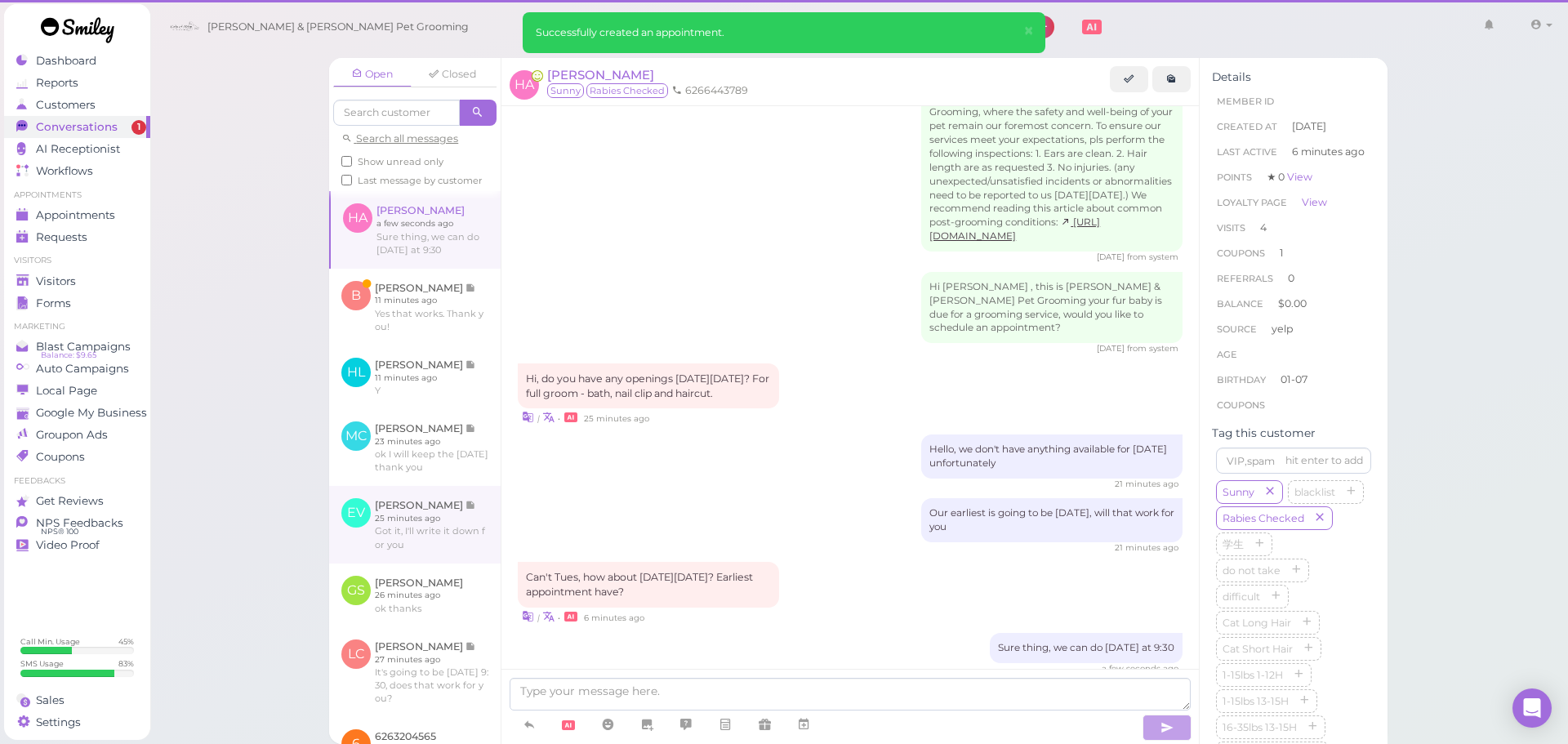
scroll to position [1884, 0]
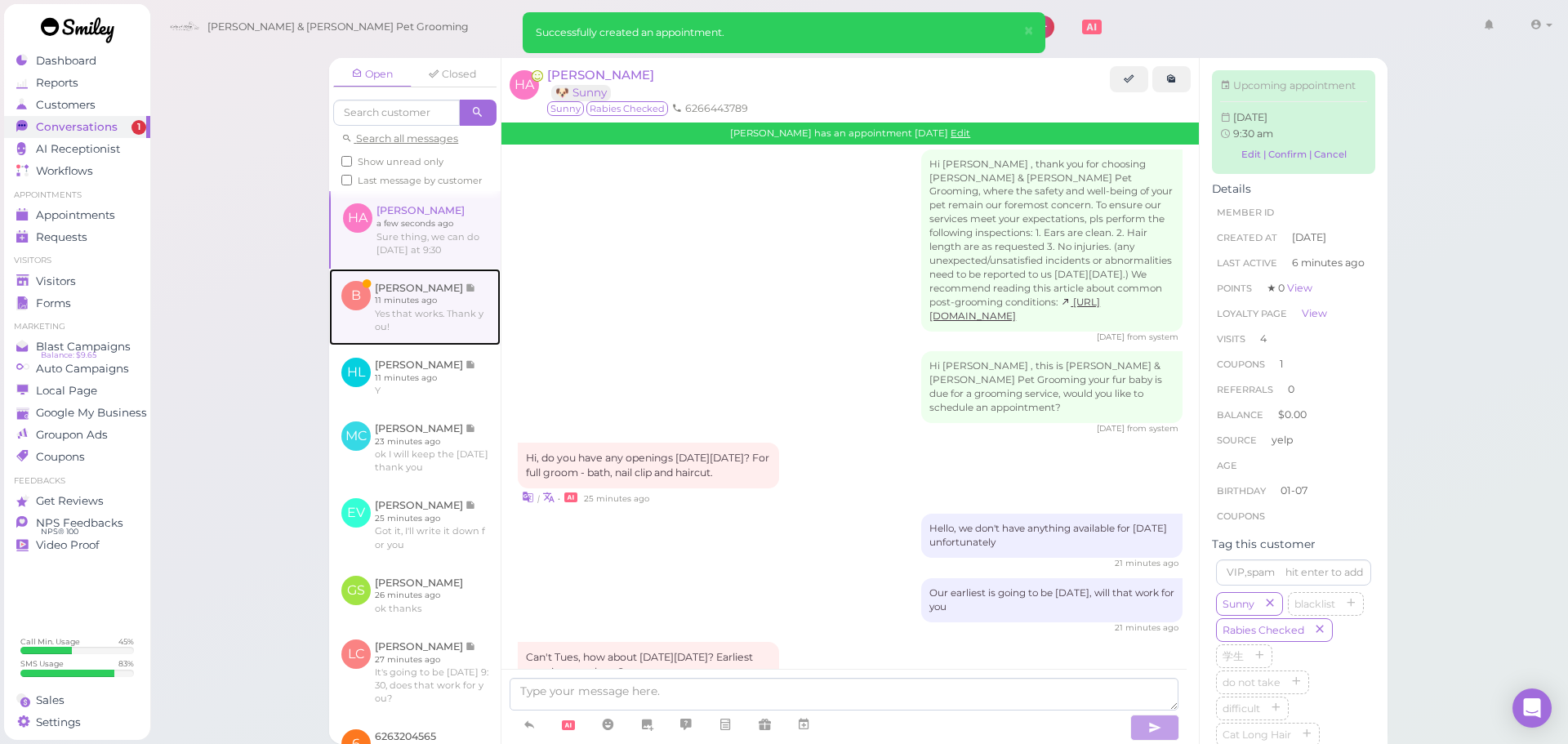
click at [437, 331] on link at bounding box center [415, 308] width 172 height 77
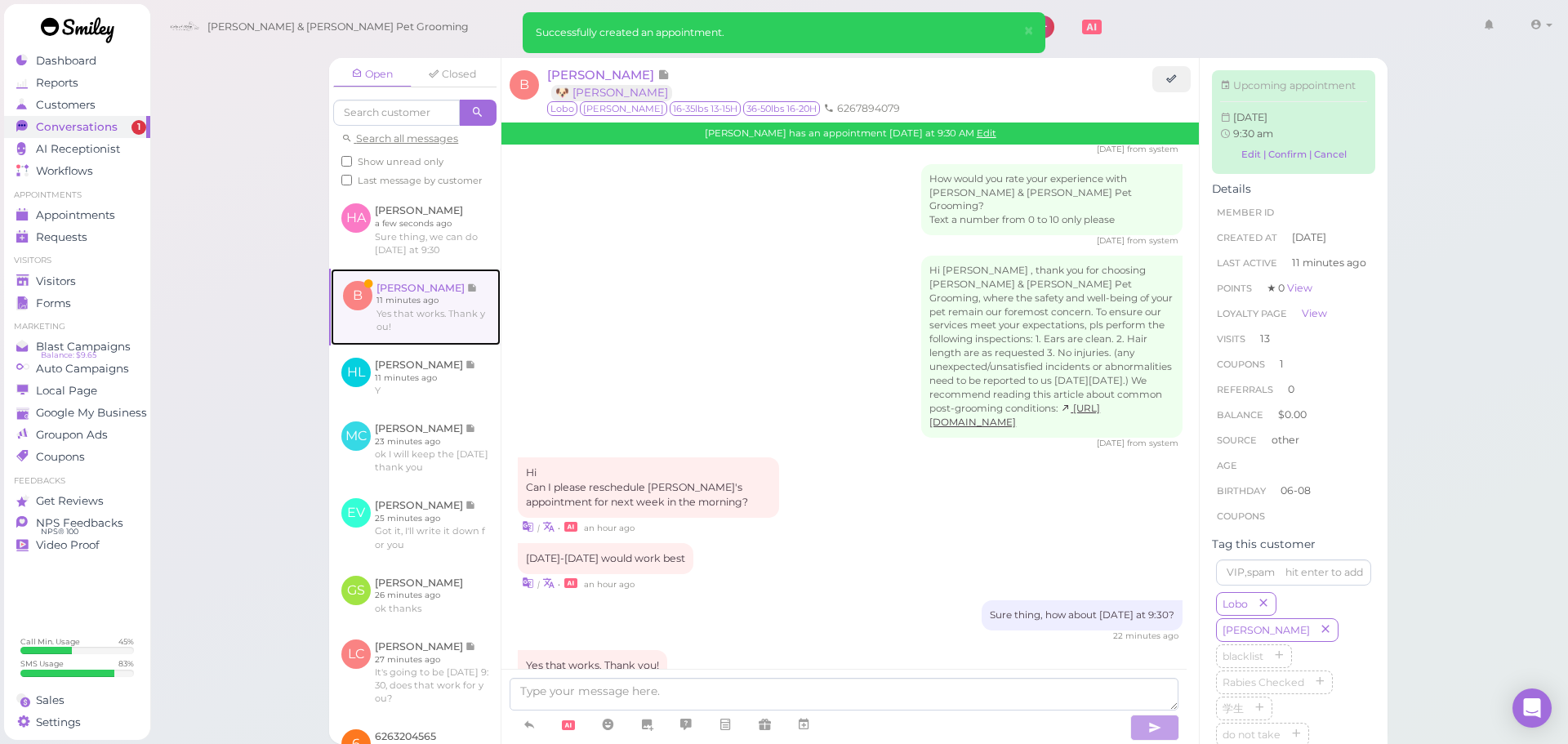
scroll to position [1904, 0]
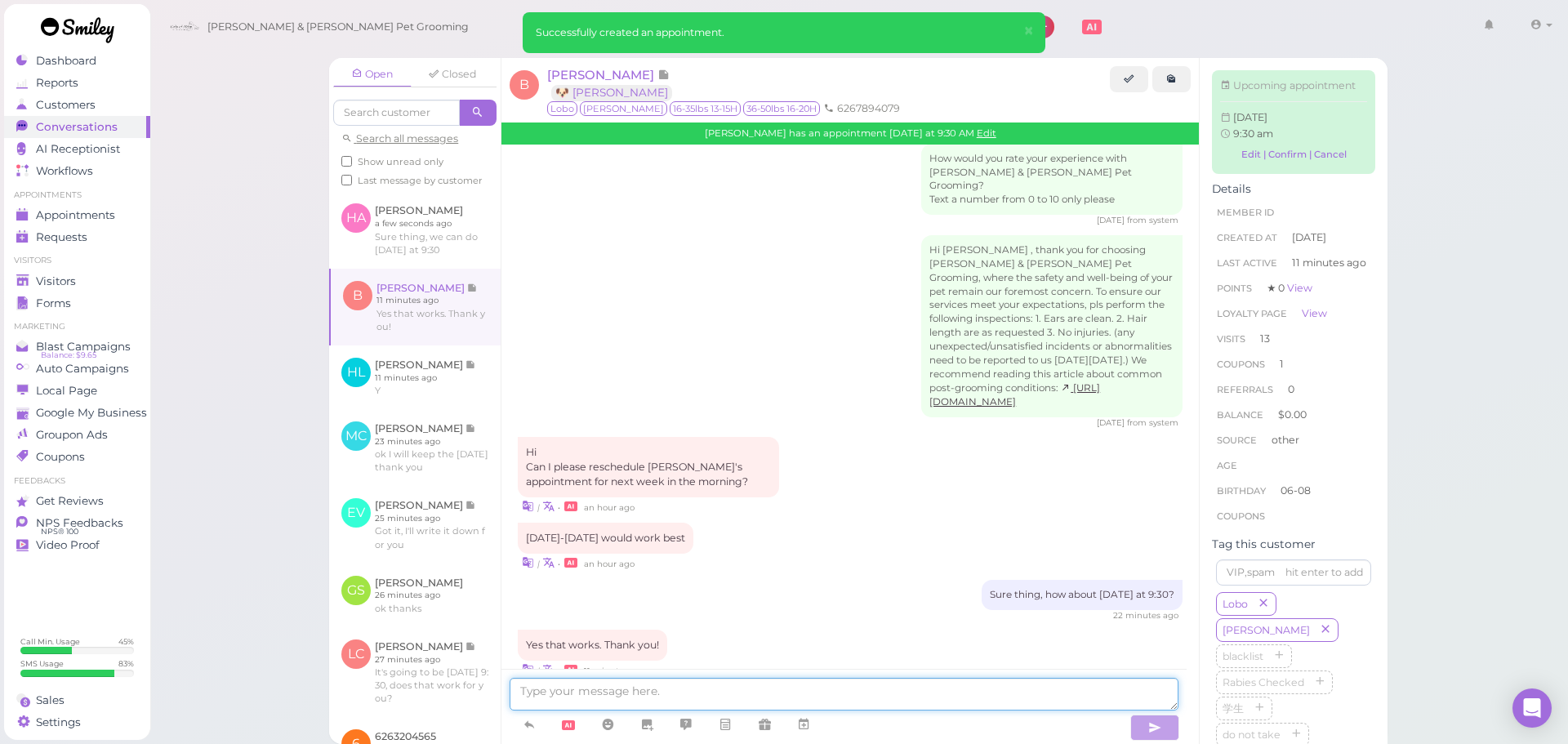
click at [784, 694] on textarea at bounding box center [843, 693] width 669 height 32
click at [991, 136] on link "Edit" at bounding box center [986, 132] width 19 height 11
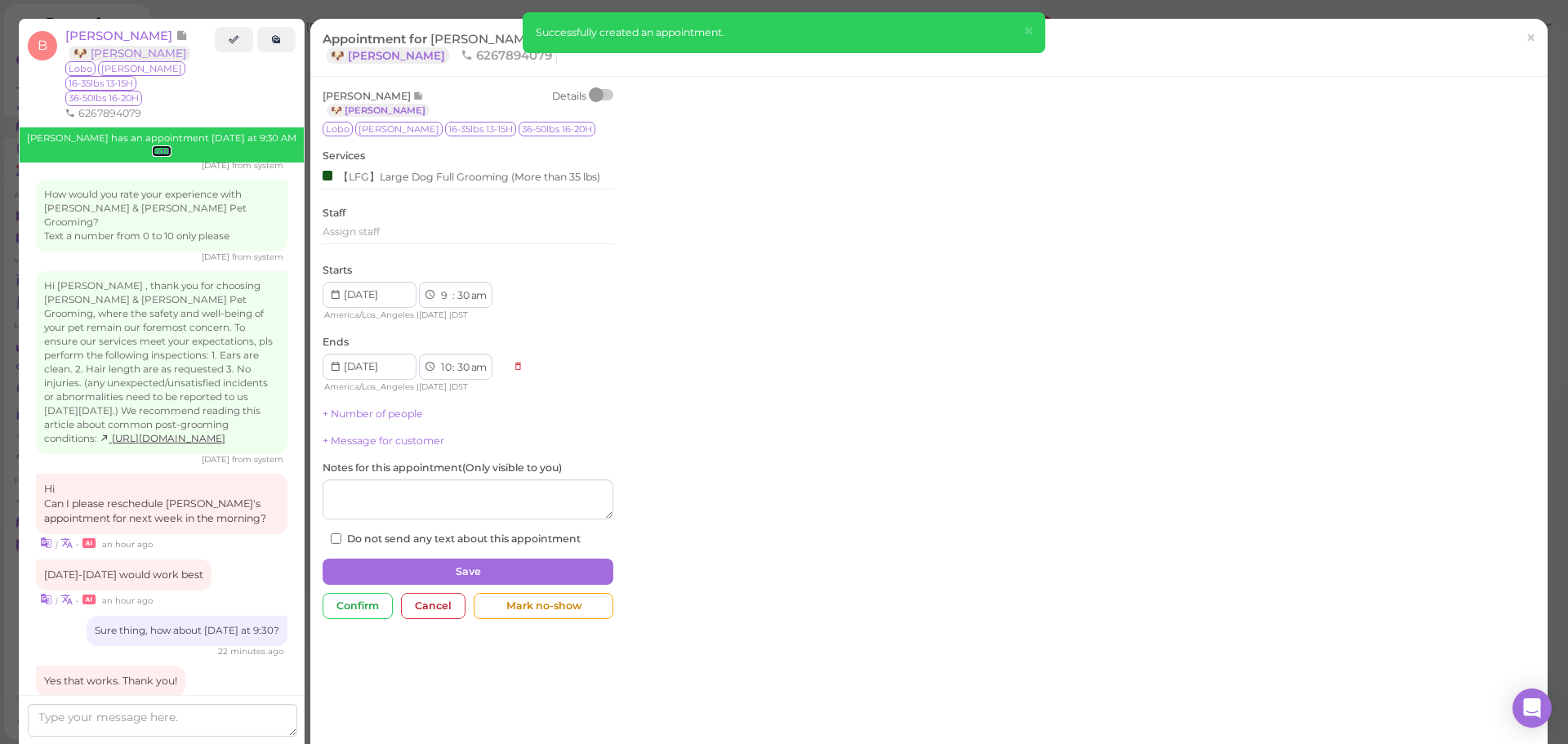
scroll to position [2002, 0]
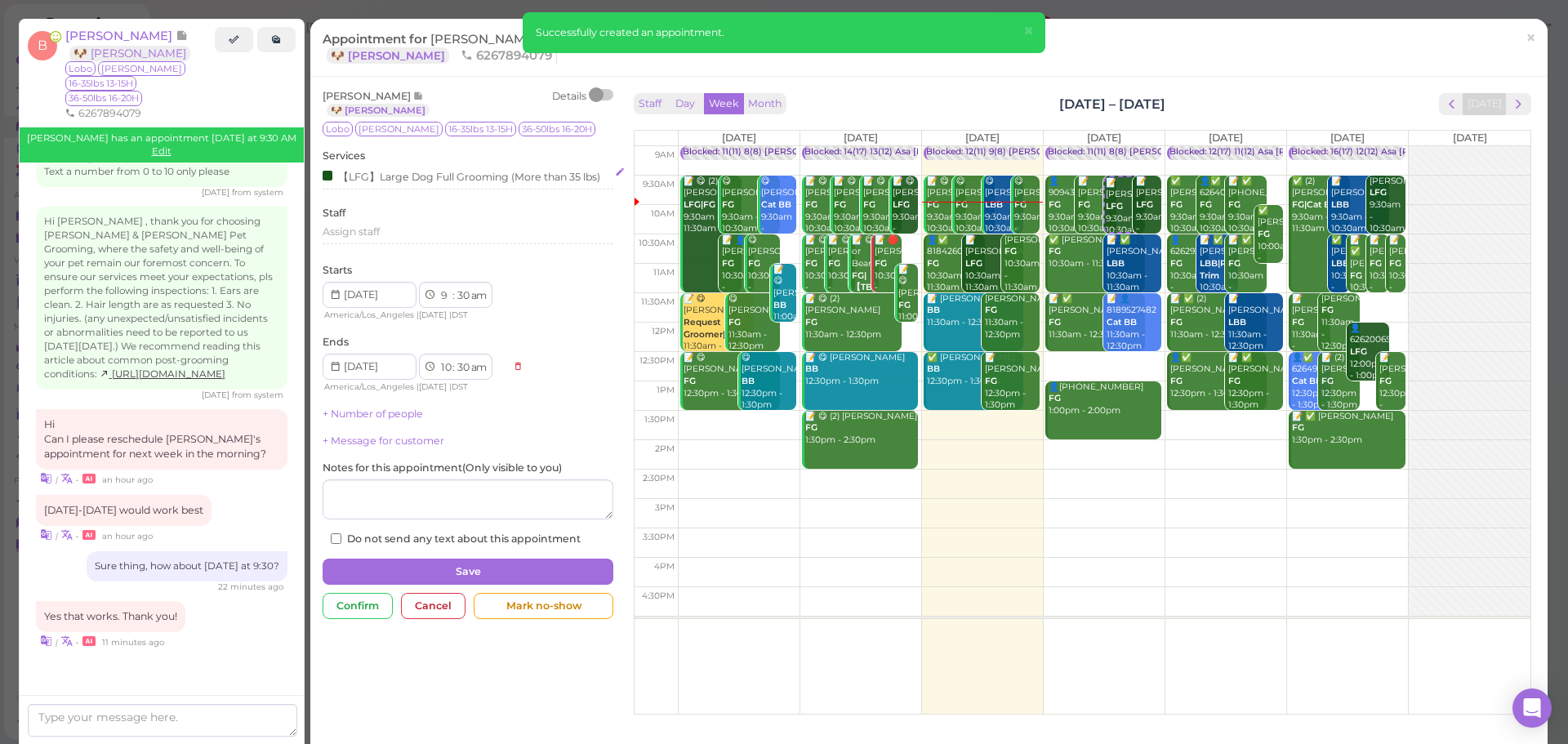
click at [373, 174] on div "【LFG】Large Dog Full Grooming (More than 35 lbs)" at bounding box center [461, 176] width 278 height 18
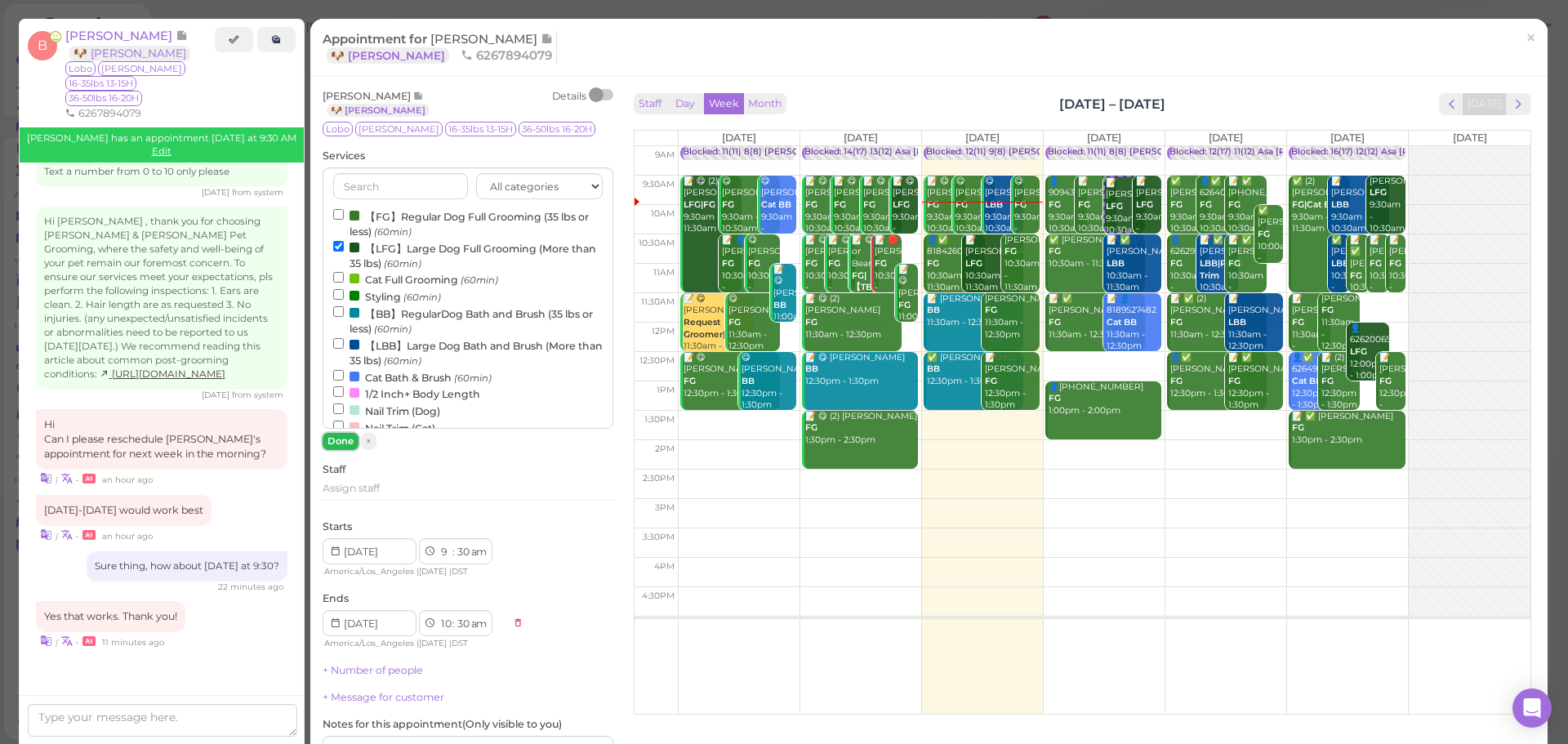
click at [345, 439] on button "Done" at bounding box center [340, 442] width 36 height 18
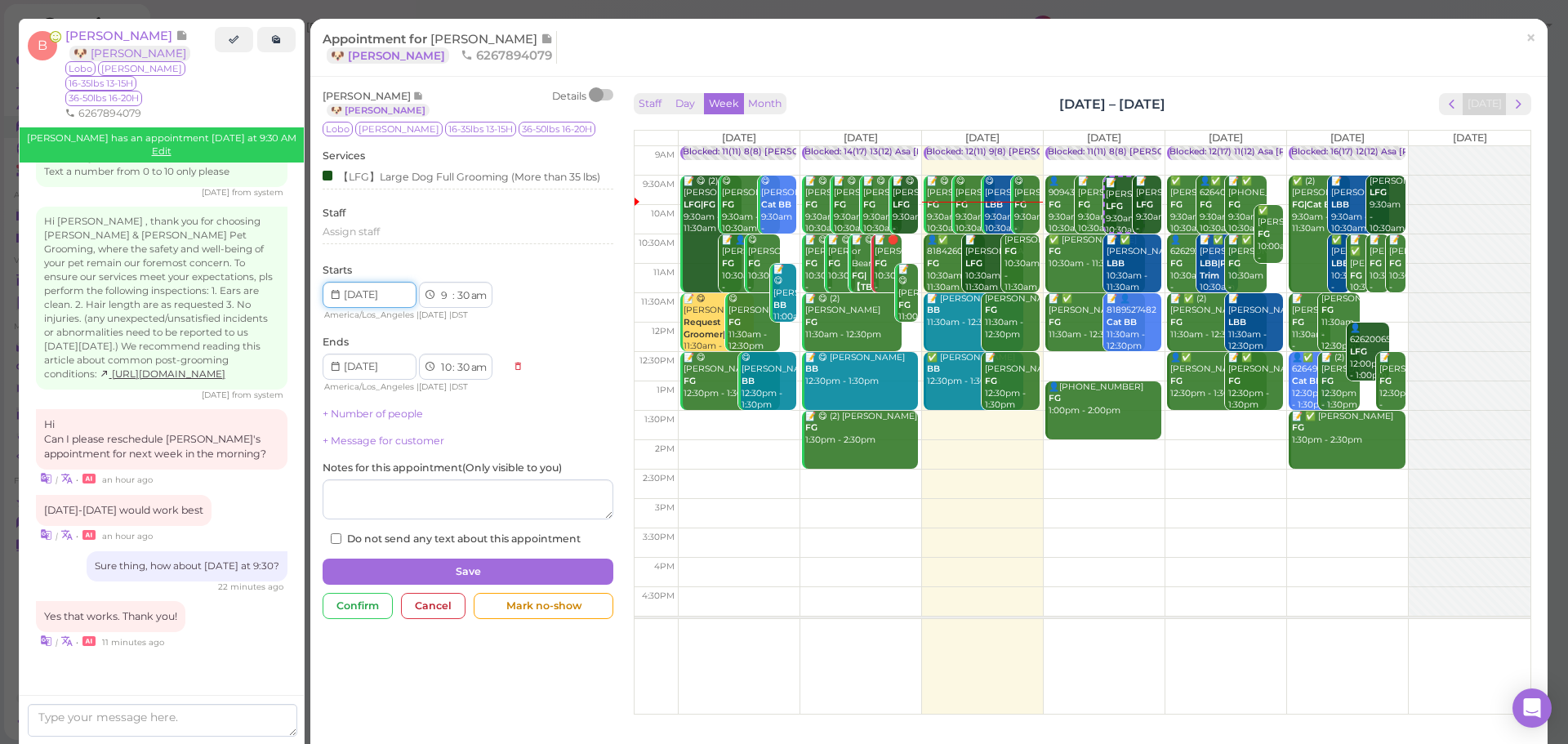
click at [387, 293] on input at bounding box center [369, 294] width 94 height 26
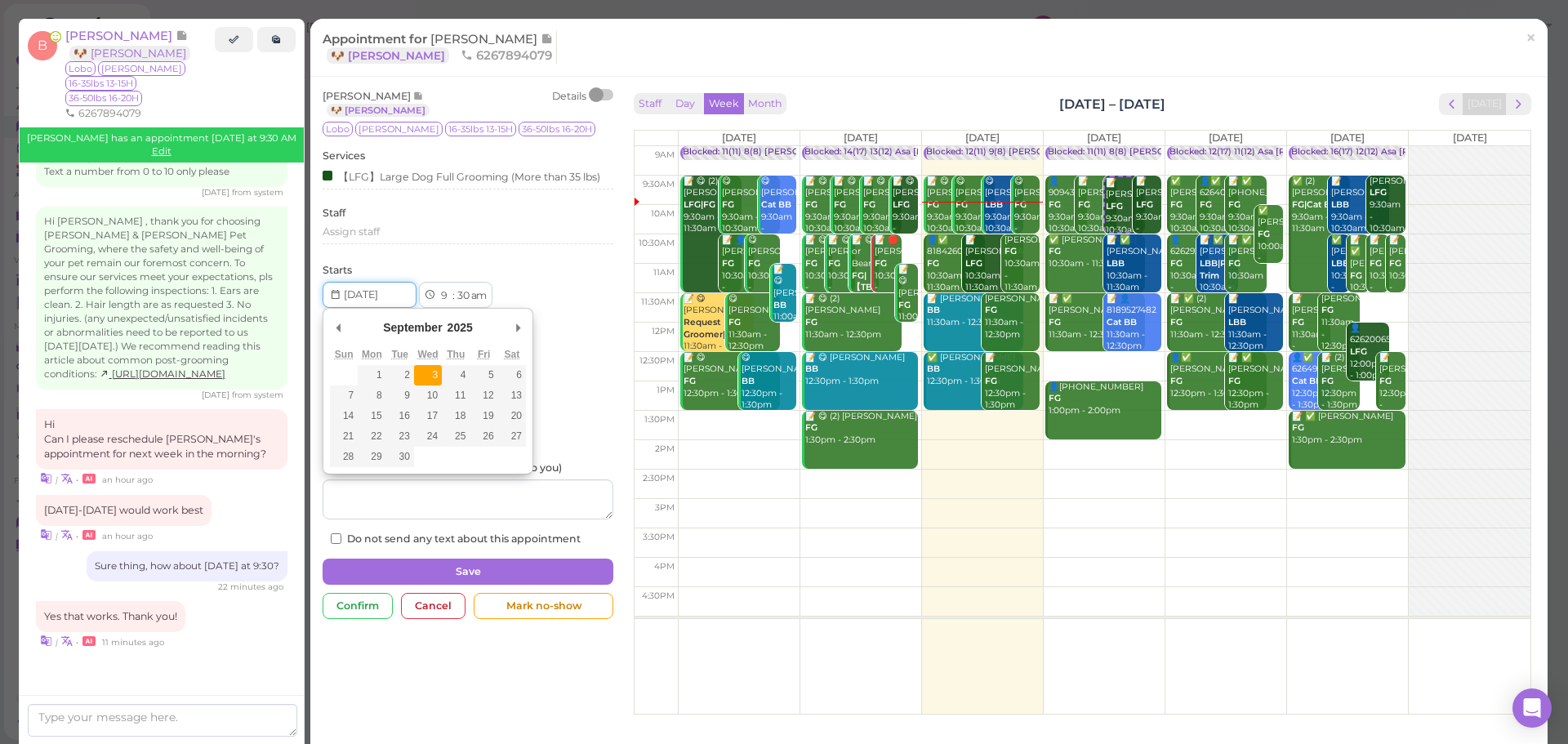
type input "2025-09-03"
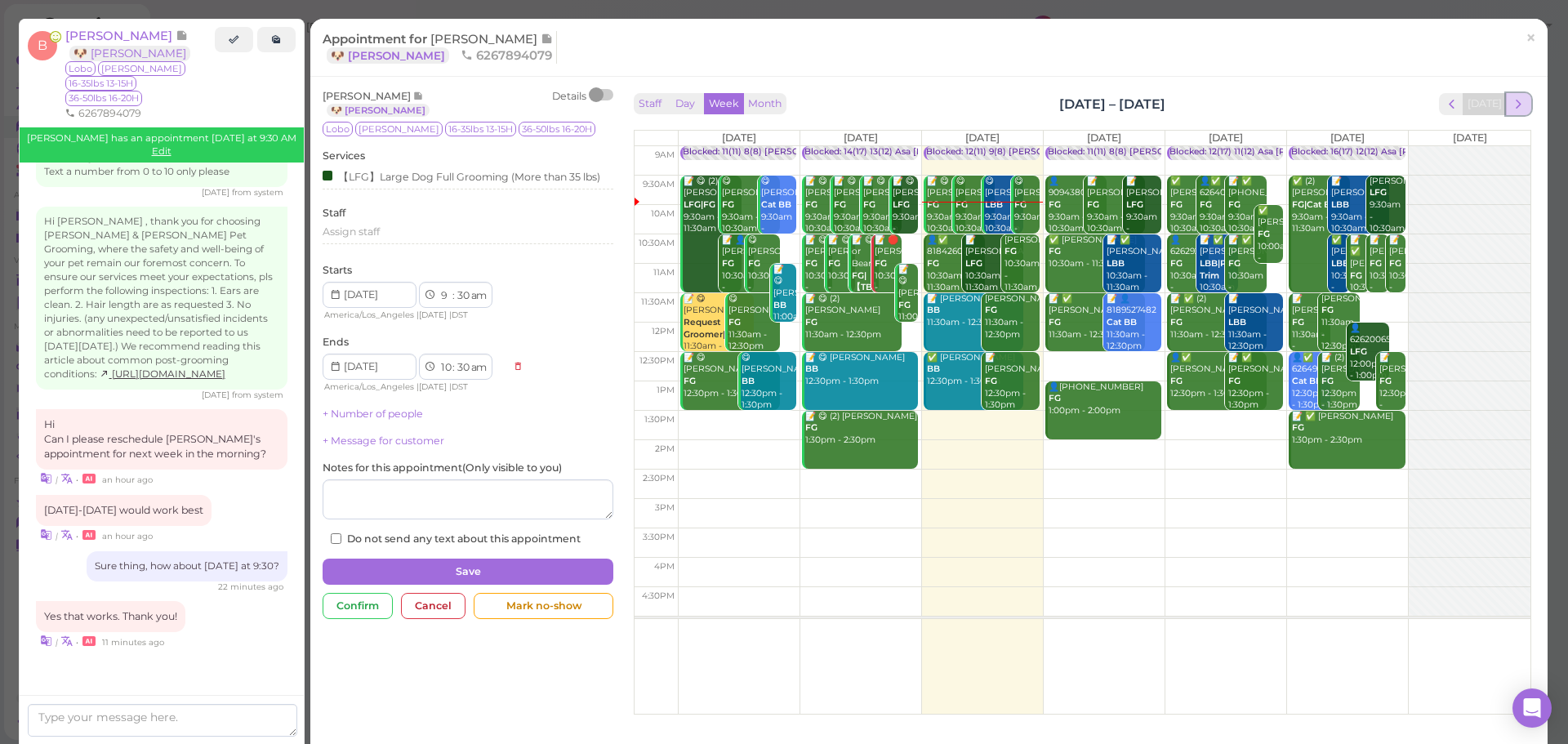
click at [1506, 95] on button "next" at bounding box center [1518, 103] width 25 height 22
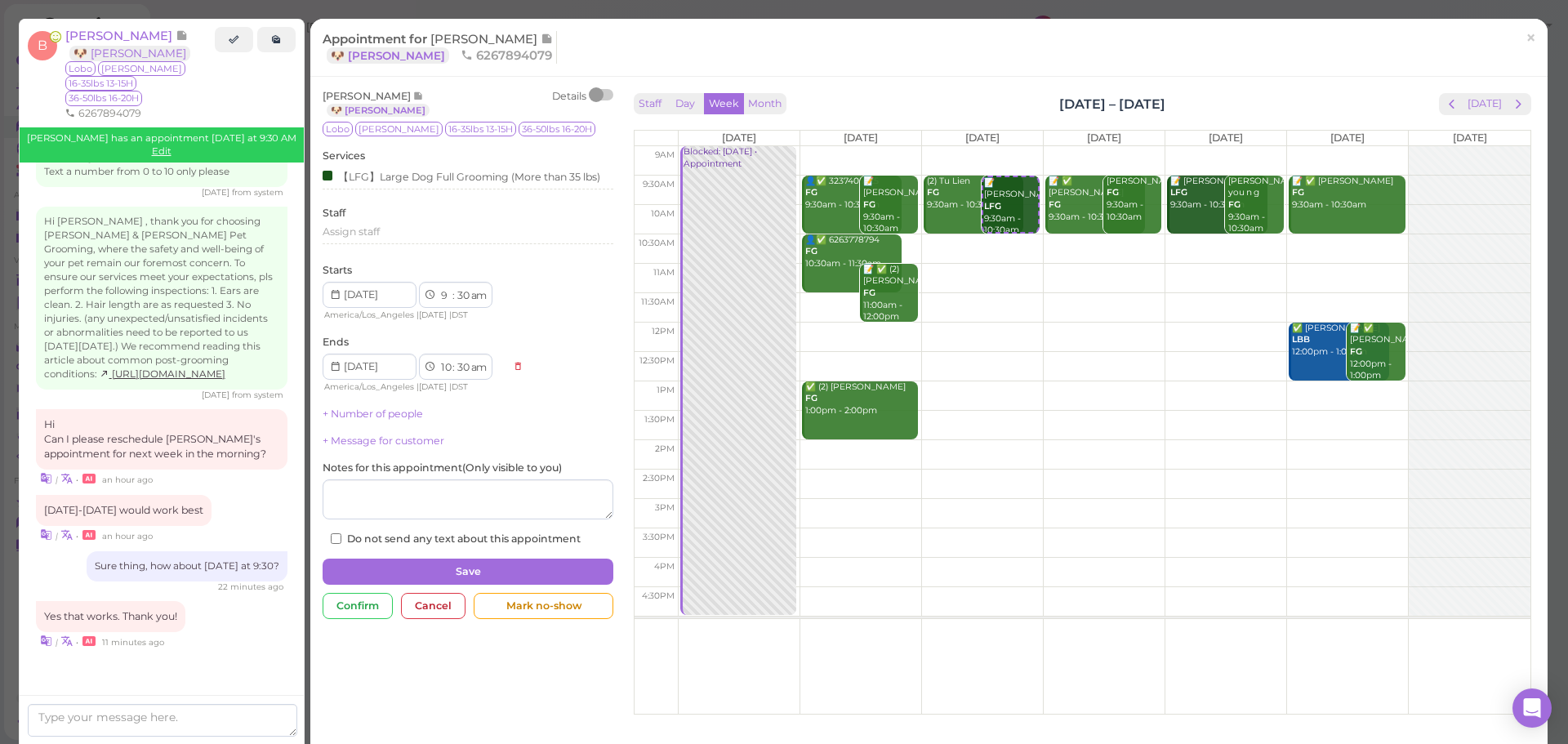
scroll to position [2054, 0]
click at [465, 559] on button "Save" at bounding box center [468, 571] width 291 height 26
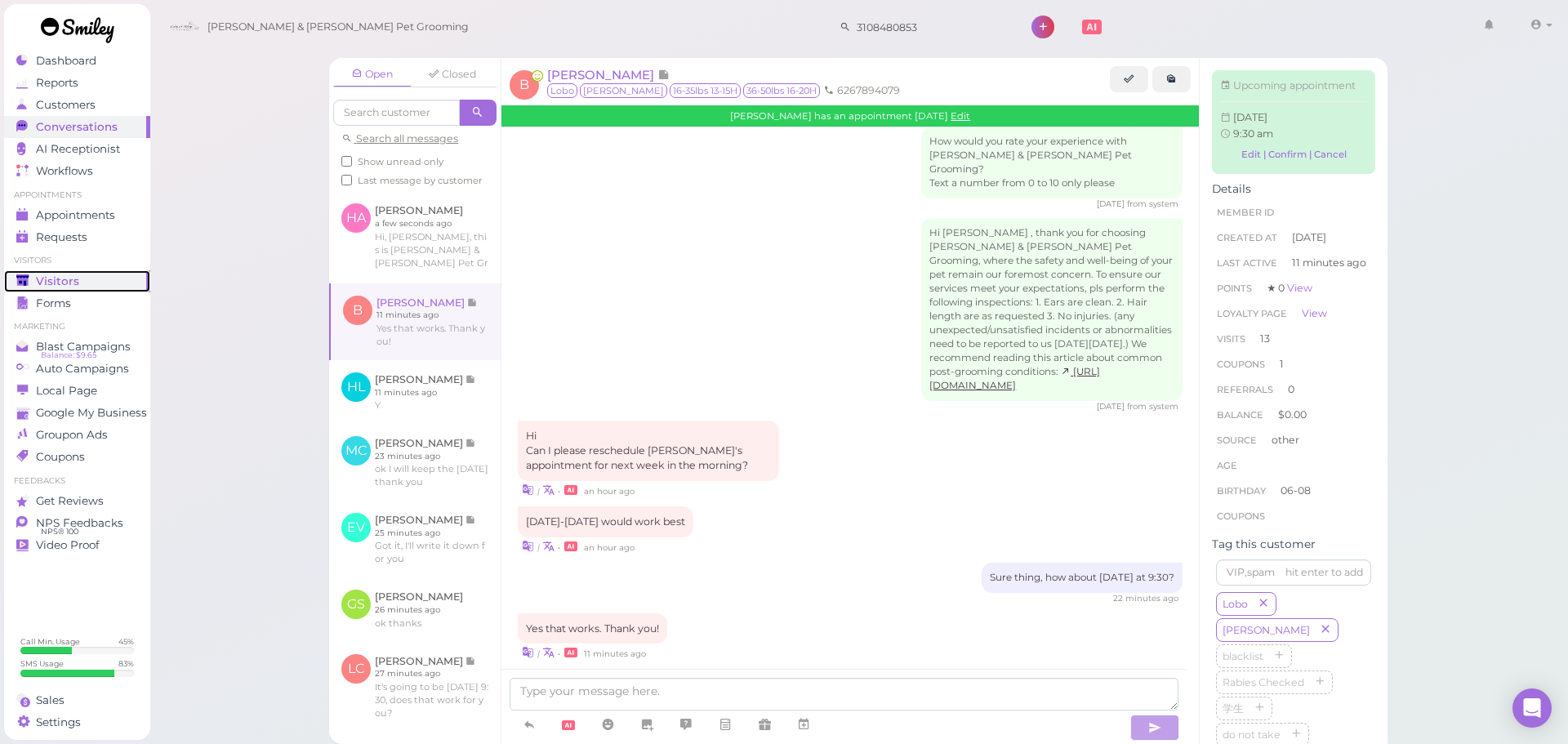
scroll to position [1896, 0]
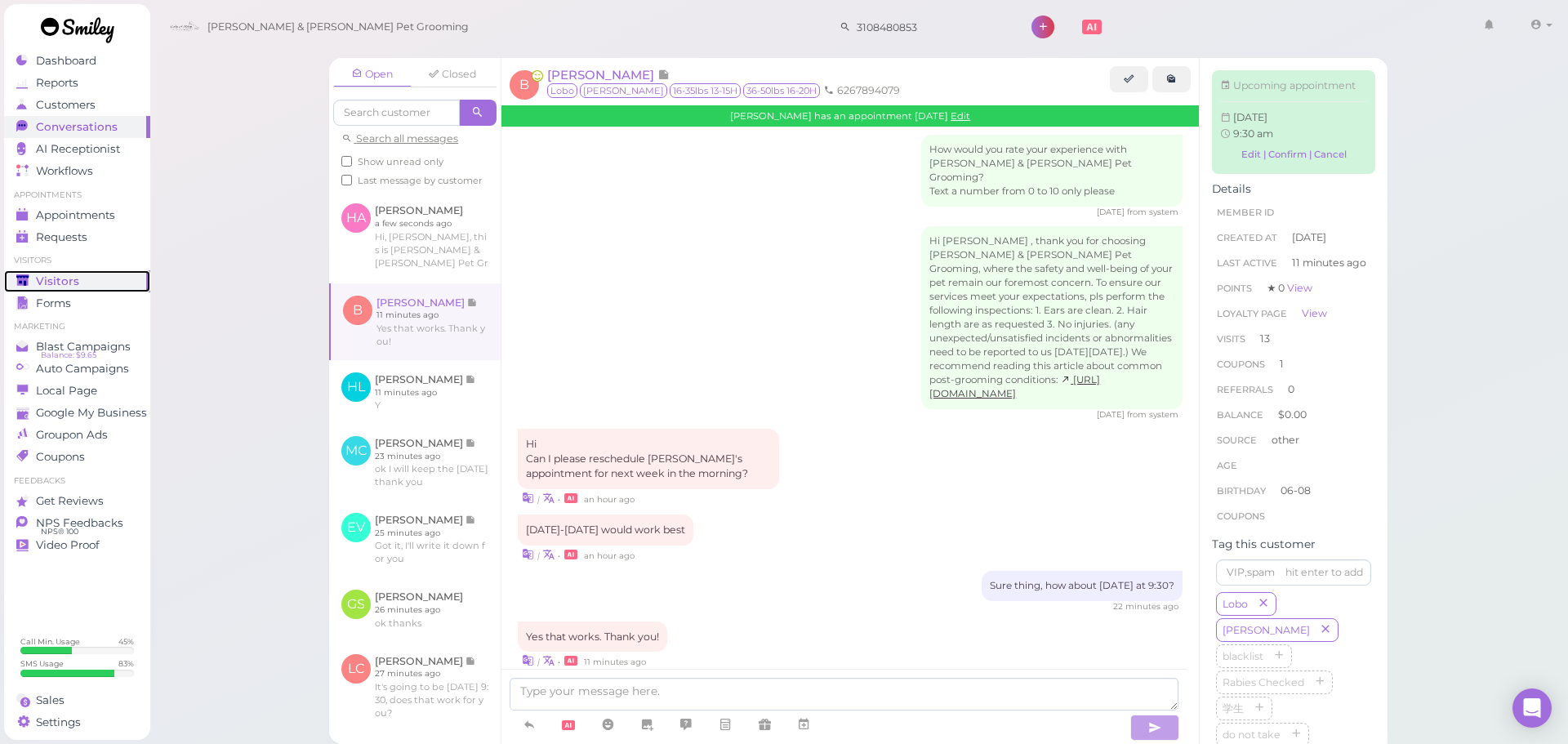
click at [26, 280] on polygon at bounding box center [23, 280] width 12 height 11
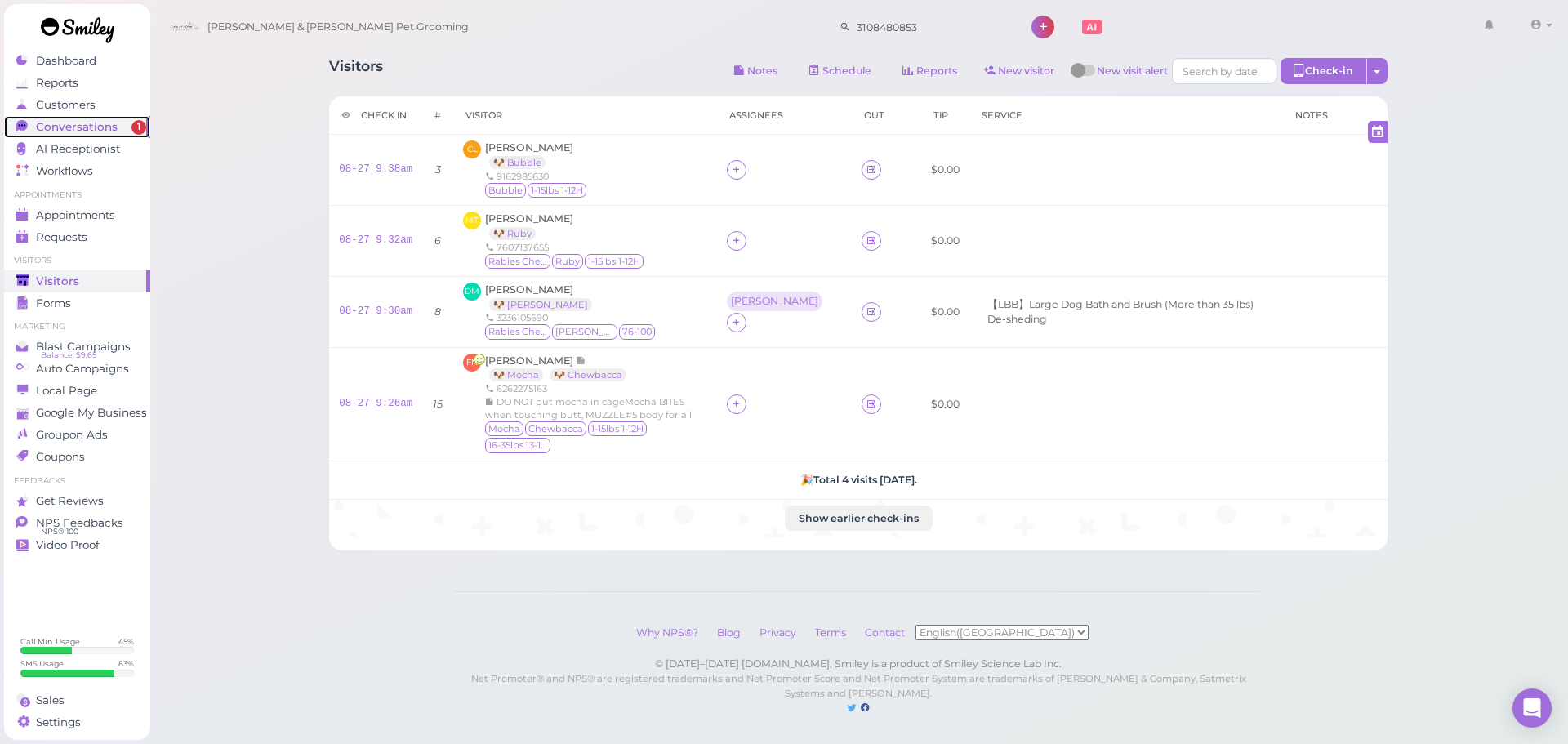
click at [127, 129] on div "Conversations" at bounding box center [75, 127] width 117 height 14
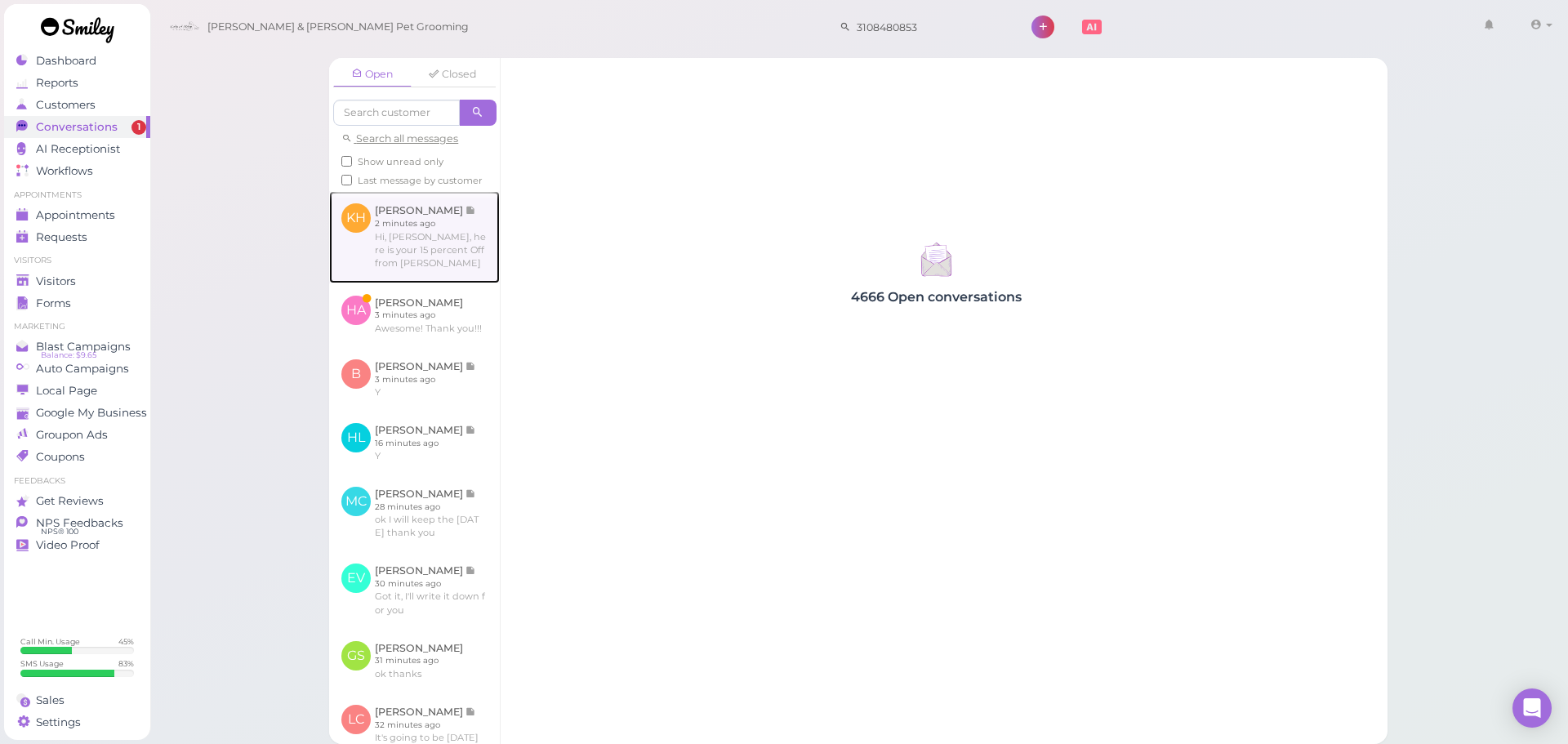
click at [395, 229] on link at bounding box center [415, 237] width 171 height 91
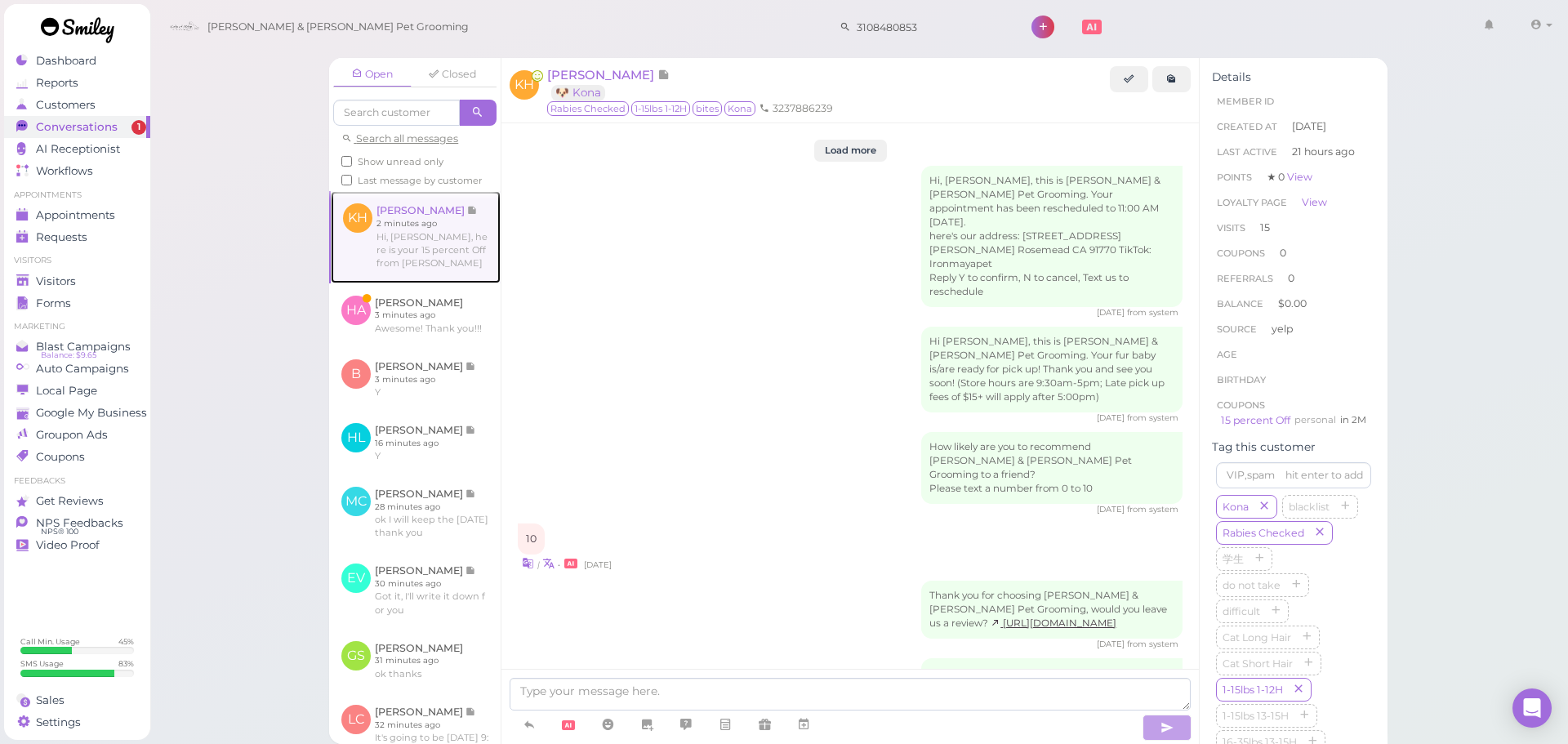
scroll to position [2444, 0]
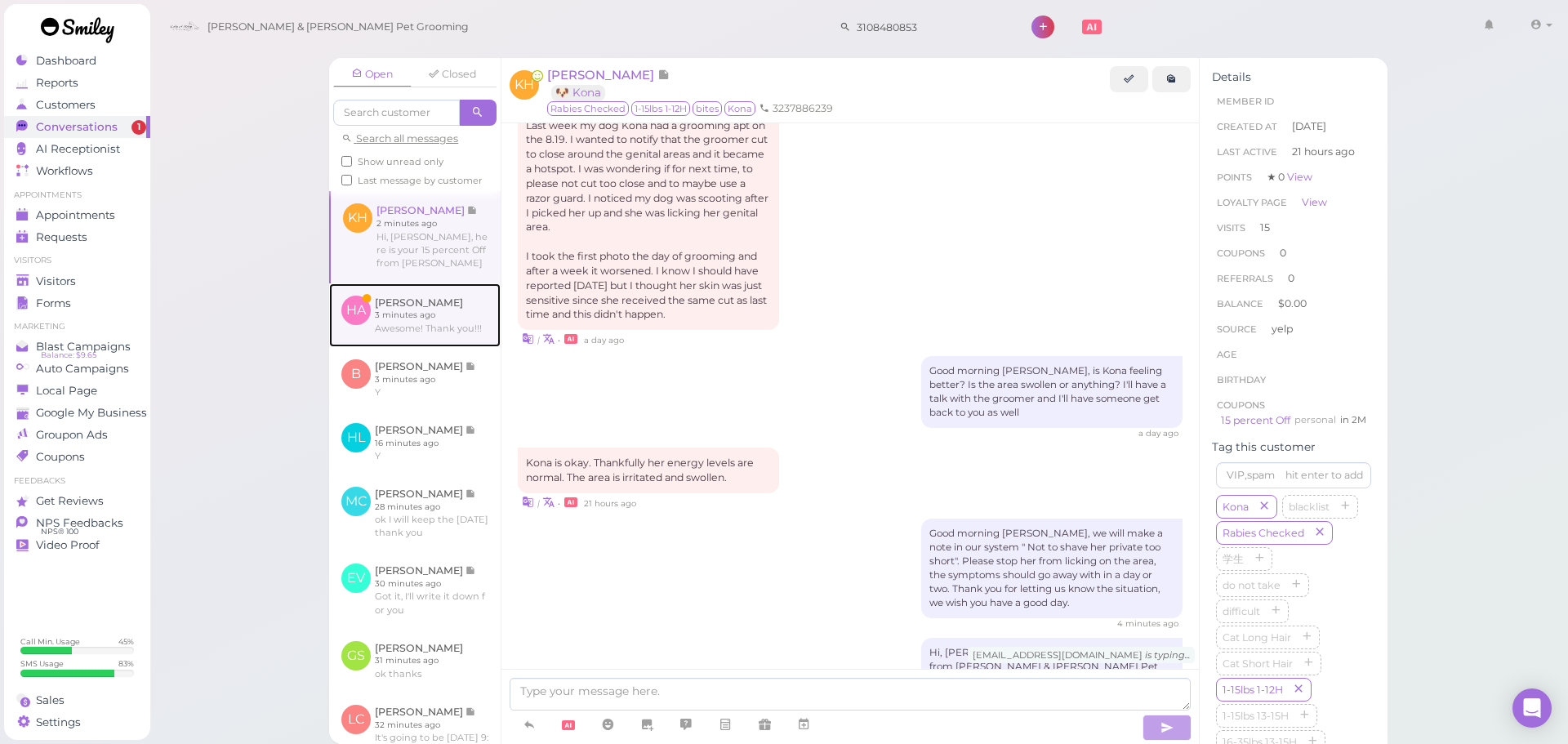
click at [429, 337] on link at bounding box center [415, 315] width 172 height 64
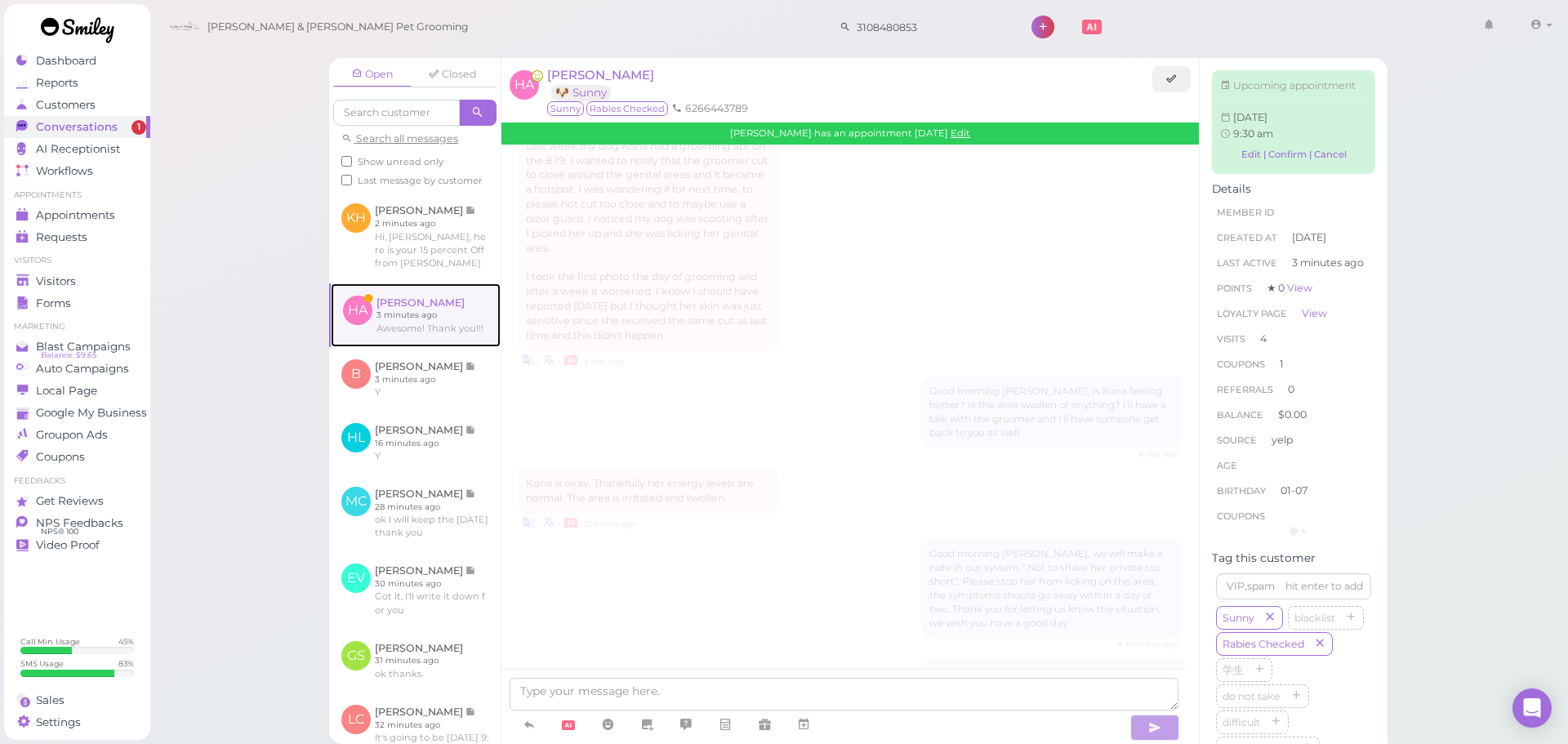
scroll to position [1954, 0]
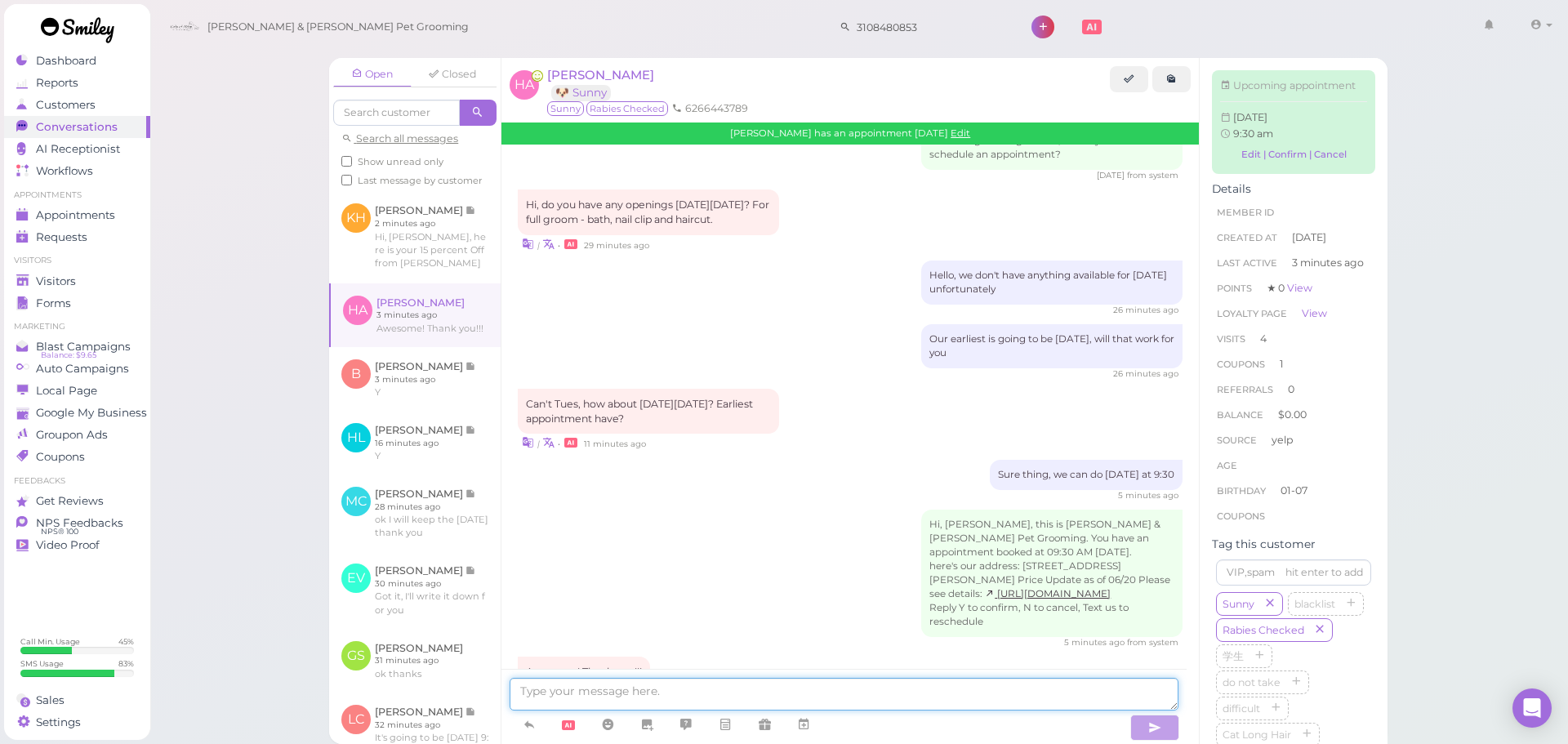
click at [1054, 700] on textarea at bounding box center [843, 693] width 669 height 32
click at [819, 688] on div "| • 3 minutes ago" at bounding box center [850, 697] width 665 height 18
click at [71, 274] on span "Visitors" at bounding box center [57, 281] width 43 height 14
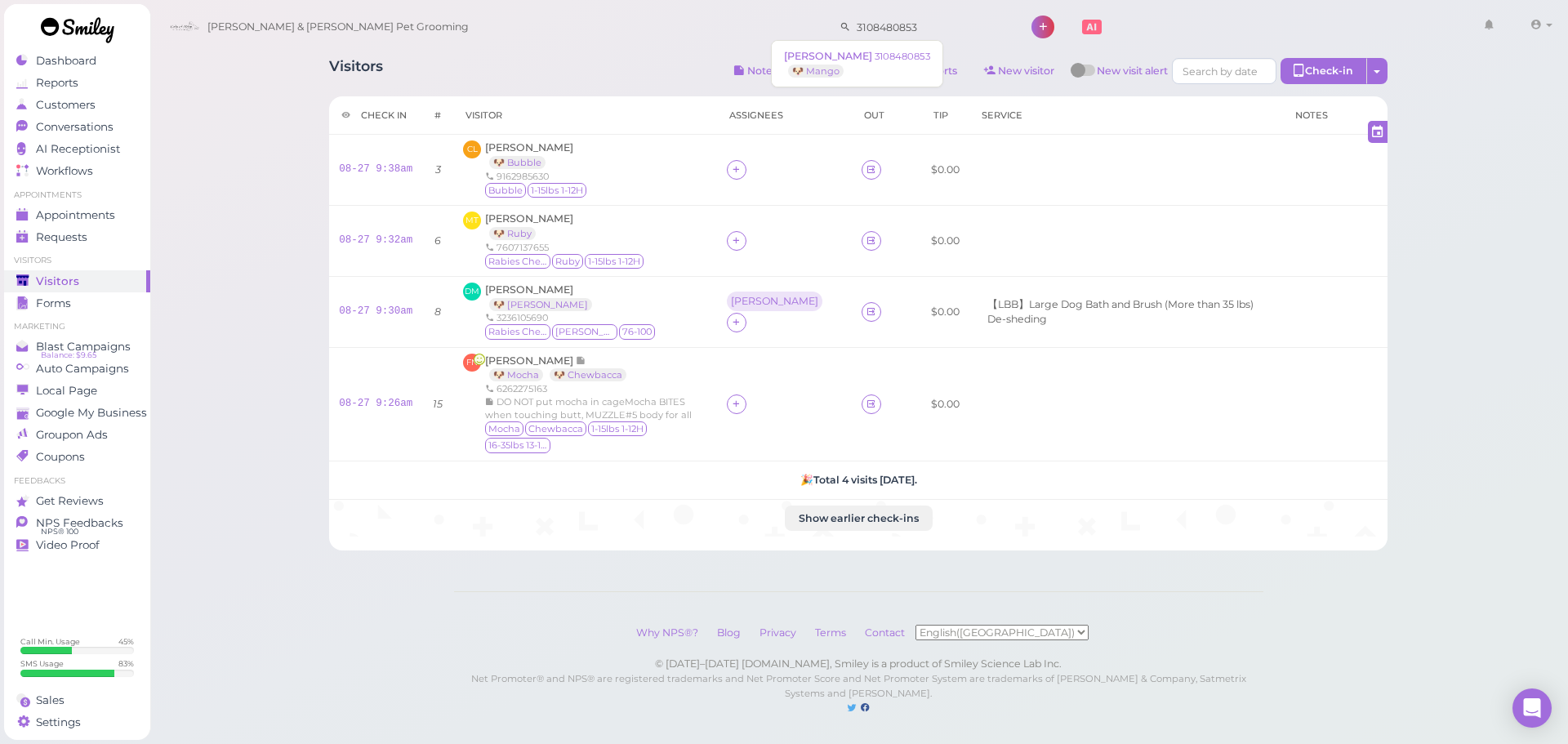
drag, startPoint x: 867, startPoint y: 32, endPoint x: 417, endPoint y: -13, distance: 452.2
click at [417, 0] on html "Dashboard Reports Customers Conversations 0" at bounding box center [784, 374] width 1568 height 748
type input "6262671988"
click at [98, 126] on span "Conversations" at bounding box center [76, 127] width 82 height 14
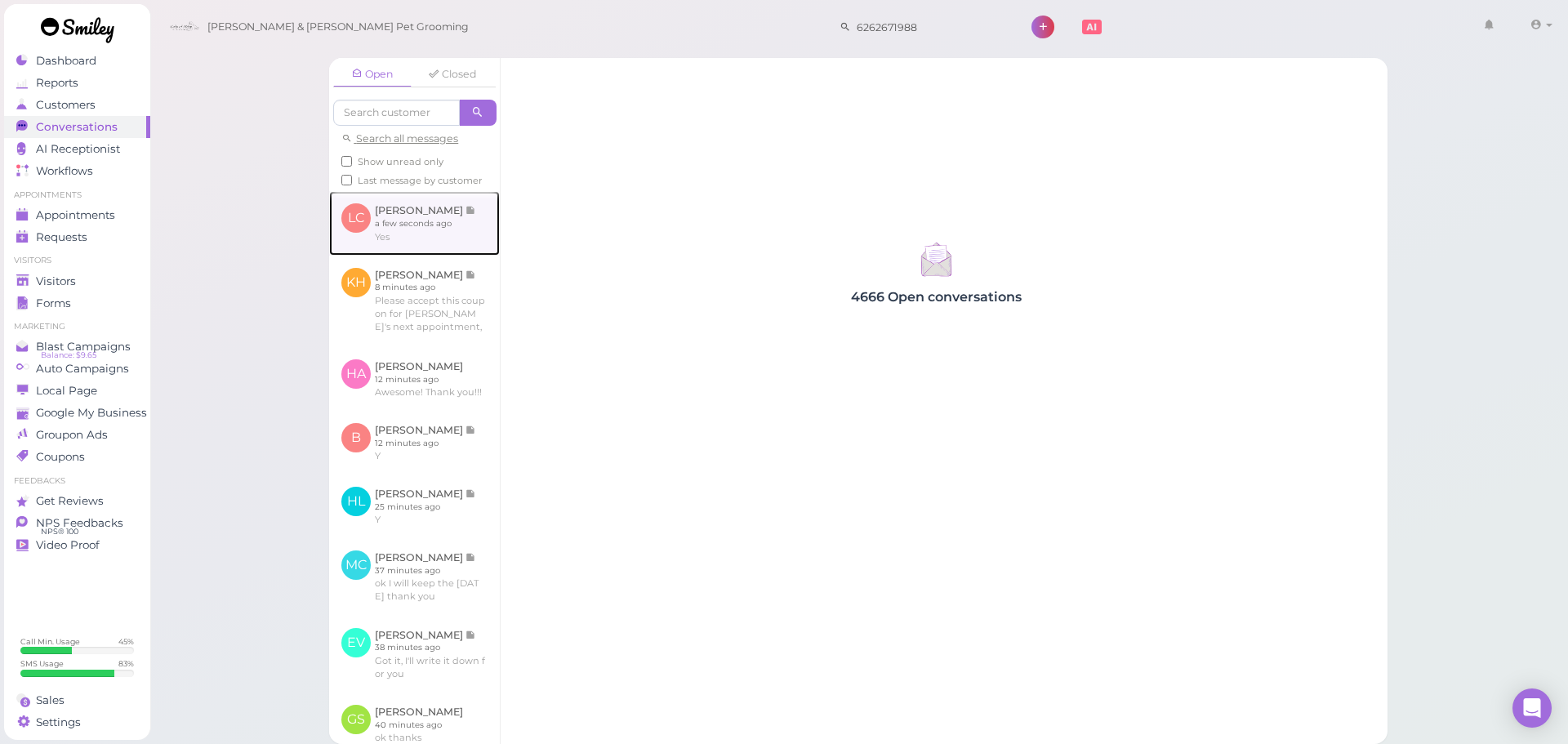
click at [374, 222] on link at bounding box center [415, 223] width 171 height 64
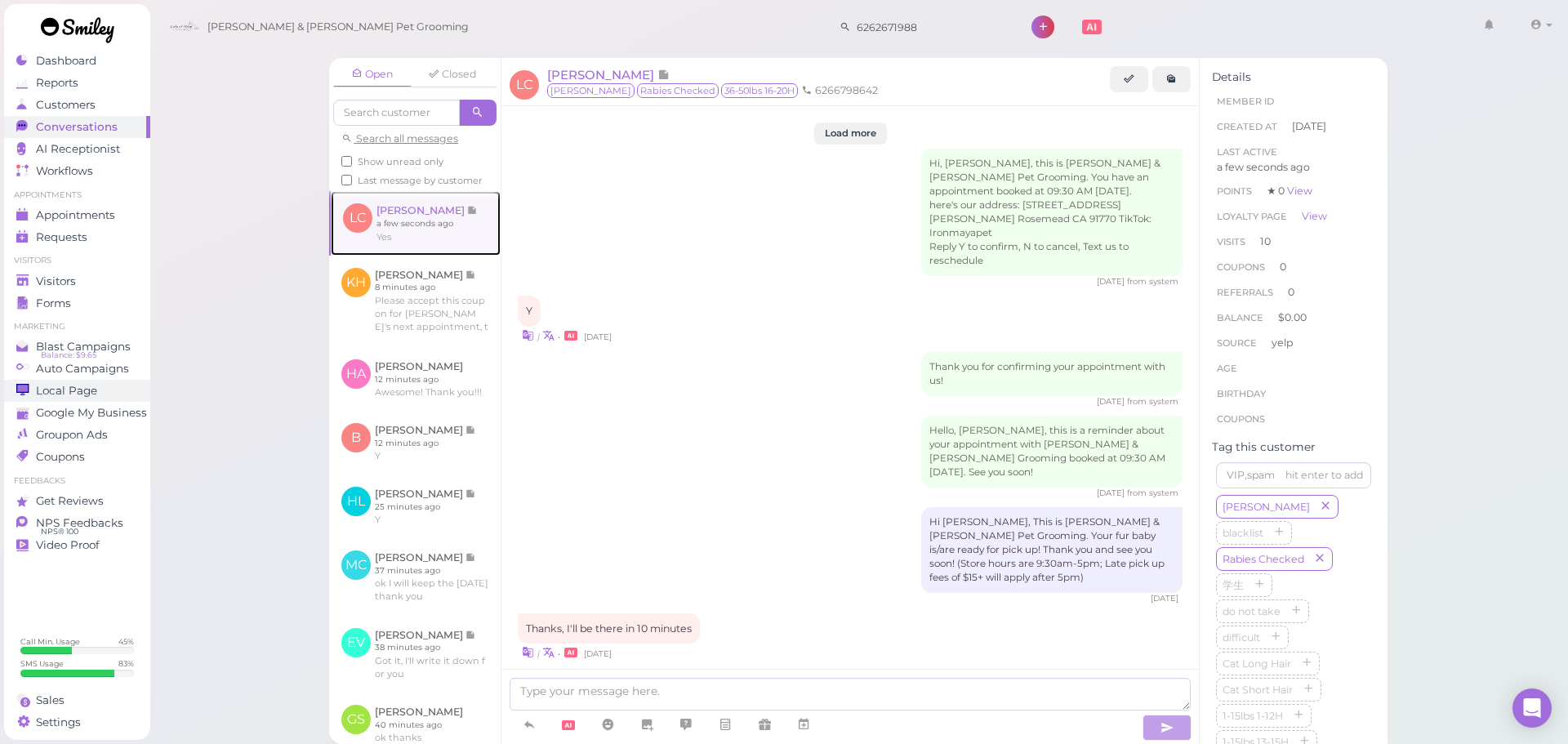
scroll to position [2376, 0]
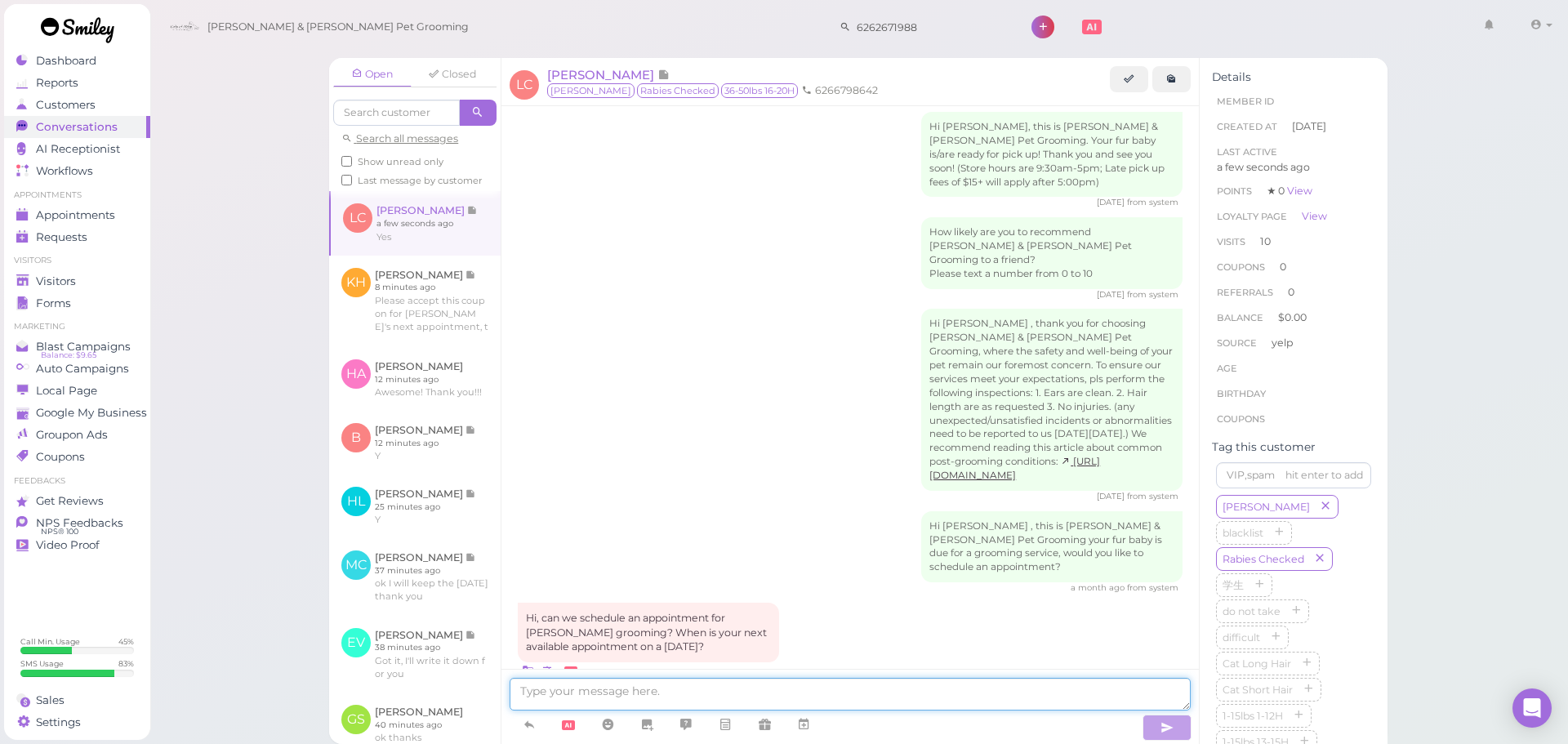
click at [838, 691] on textarea at bounding box center [849, 693] width 681 height 32
click at [812, 723] on link at bounding box center [804, 725] width 39 height 29
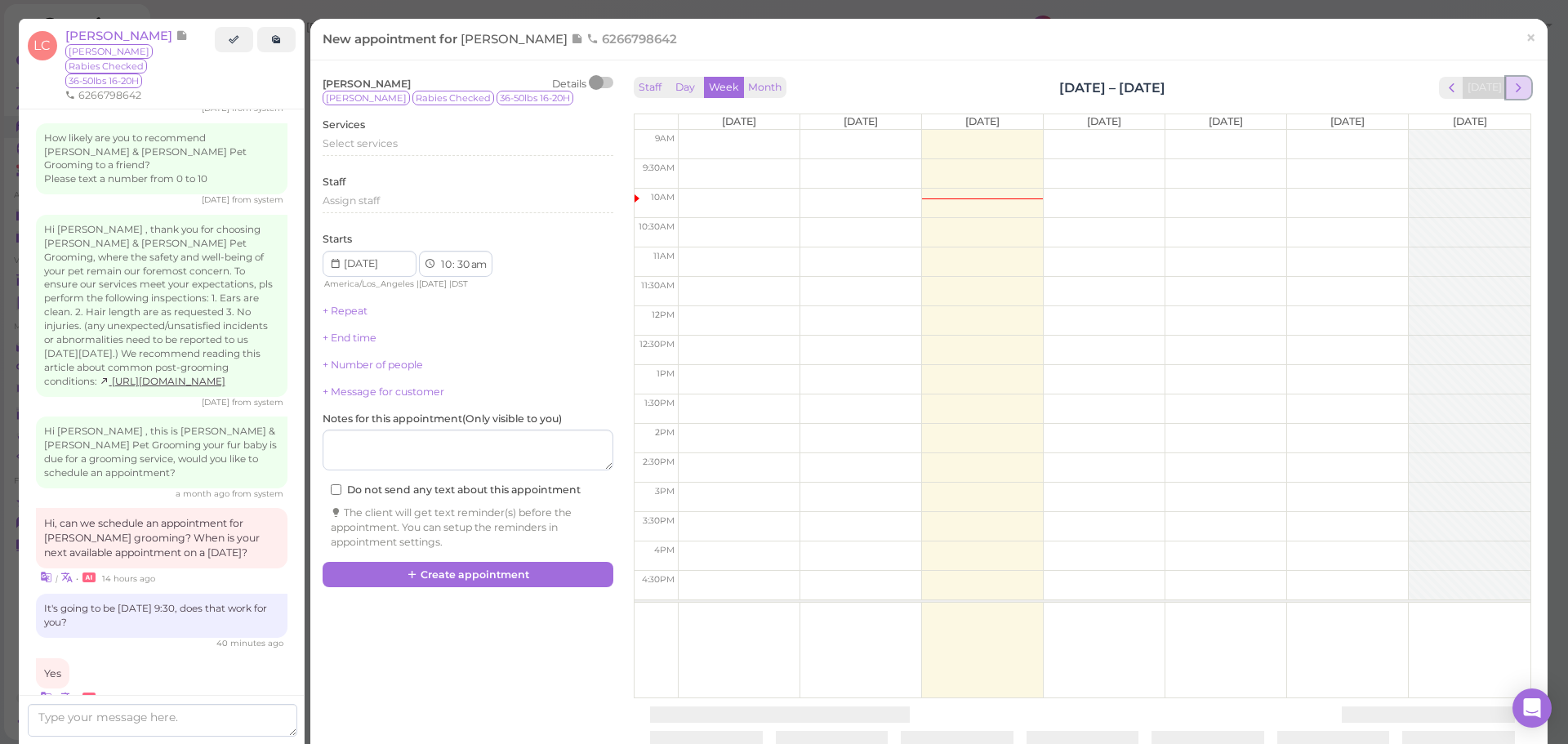
click at [1511, 88] on span "next" at bounding box center [1519, 88] width 16 height 16
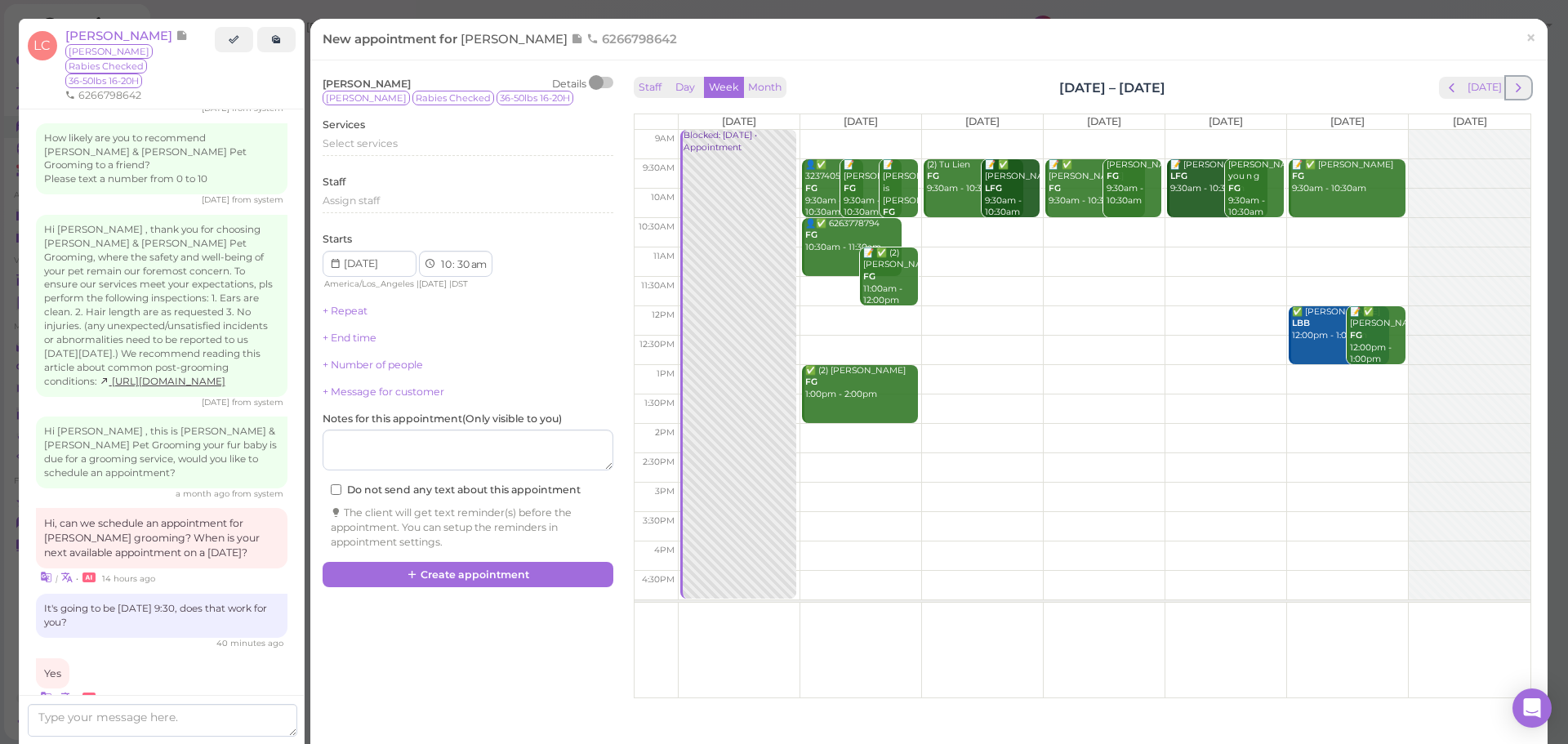
click at [1511, 88] on span "next" at bounding box center [1519, 88] width 16 height 16
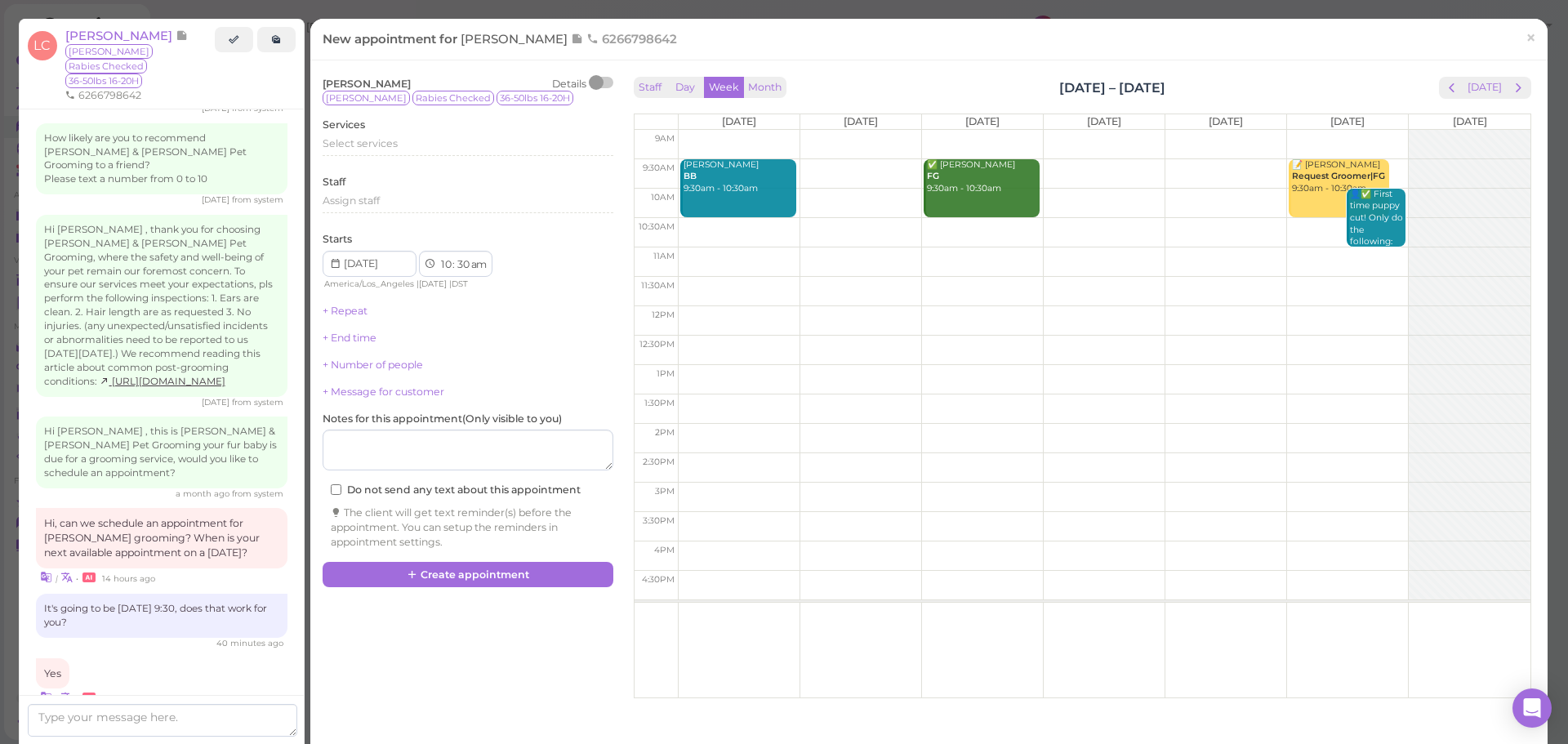
click at [731, 224] on td at bounding box center [1103, 233] width 853 height 30
type input "2025-09-08"
drag, startPoint x: 731, startPoint y: 237, endPoint x: 732, endPoint y: 192, distance: 45.0
click at [731, 130] on div "📝 👤Linda Chong 10:30am Qingshu Jiang BB 9:30am - 10:30am 📝 👤Linda Chong 10:30am" at bounding box center [739, 130] width 121 height 0
select select "9"
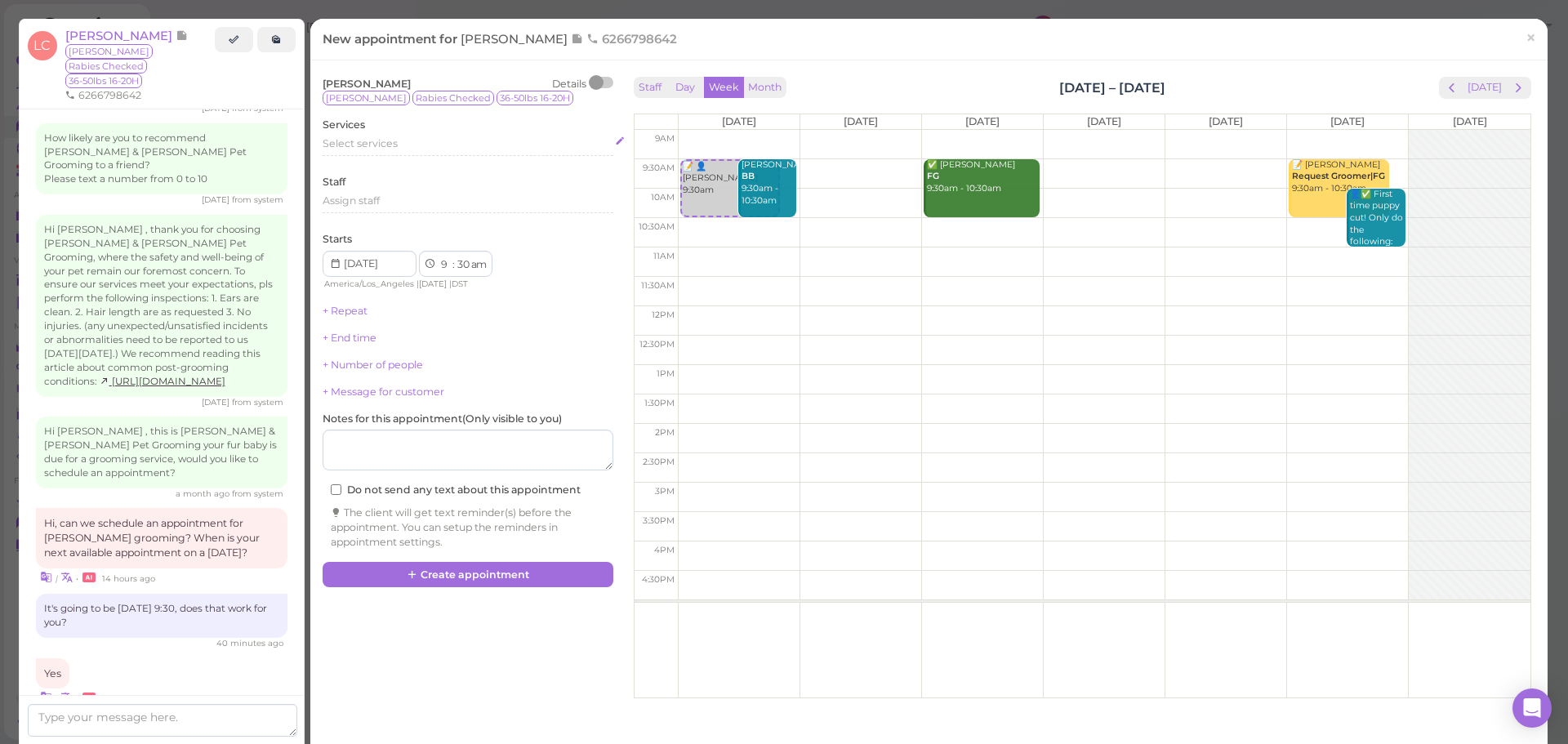
click at [433, 148] on div "Select services" at bounding box center [468, 144] width 291 height 15
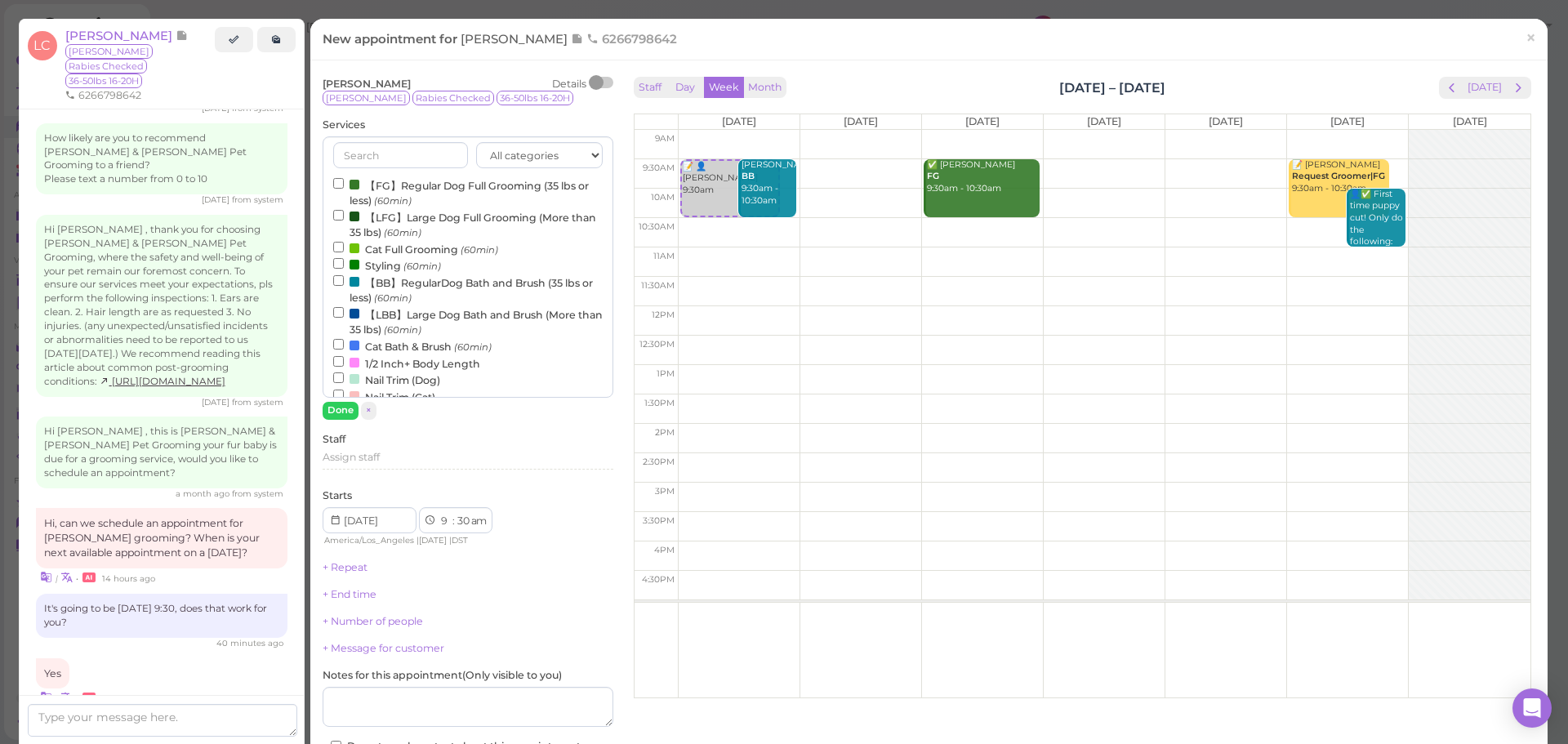
click at [401, 175] on div "All categories Full Grooming Bath & Brush Add-ons Dental Work Special Request I…" at bounding box center [468, 267] width 291 height 261
click at [371, 180] on label "【FG】Regular Dog Full Grooming (35 lbs or less) (60min)" at bounding box center [468, 192] width 270 height 32
click at [344, 180] on input "【FG】Regular Dog Full Grooming (35 lbs or less) (60min)" at bounding box center [338, 183] width 11 height 11
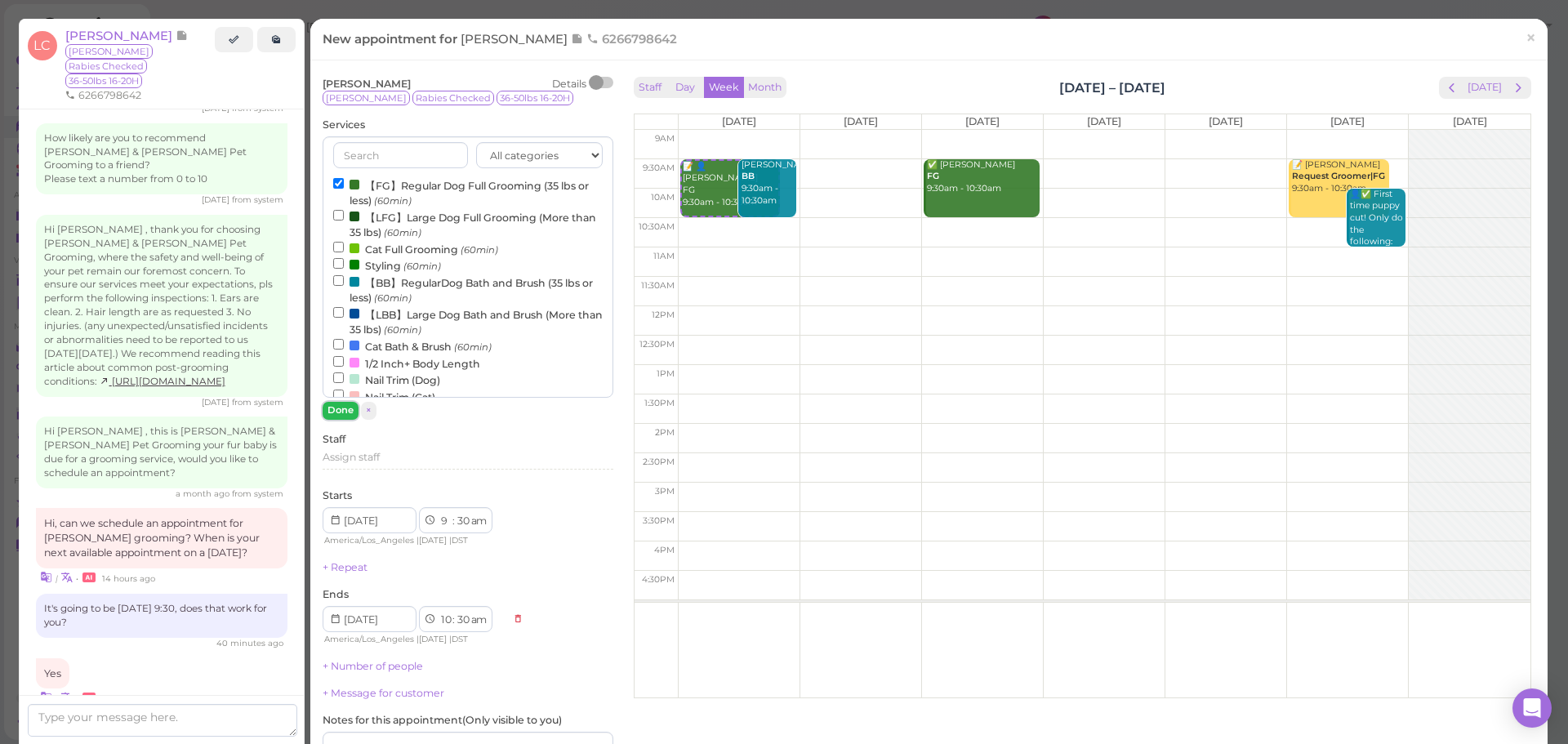
click at [346, 413] on button "Done" at bounding box center [340, 410] width 36 height 18
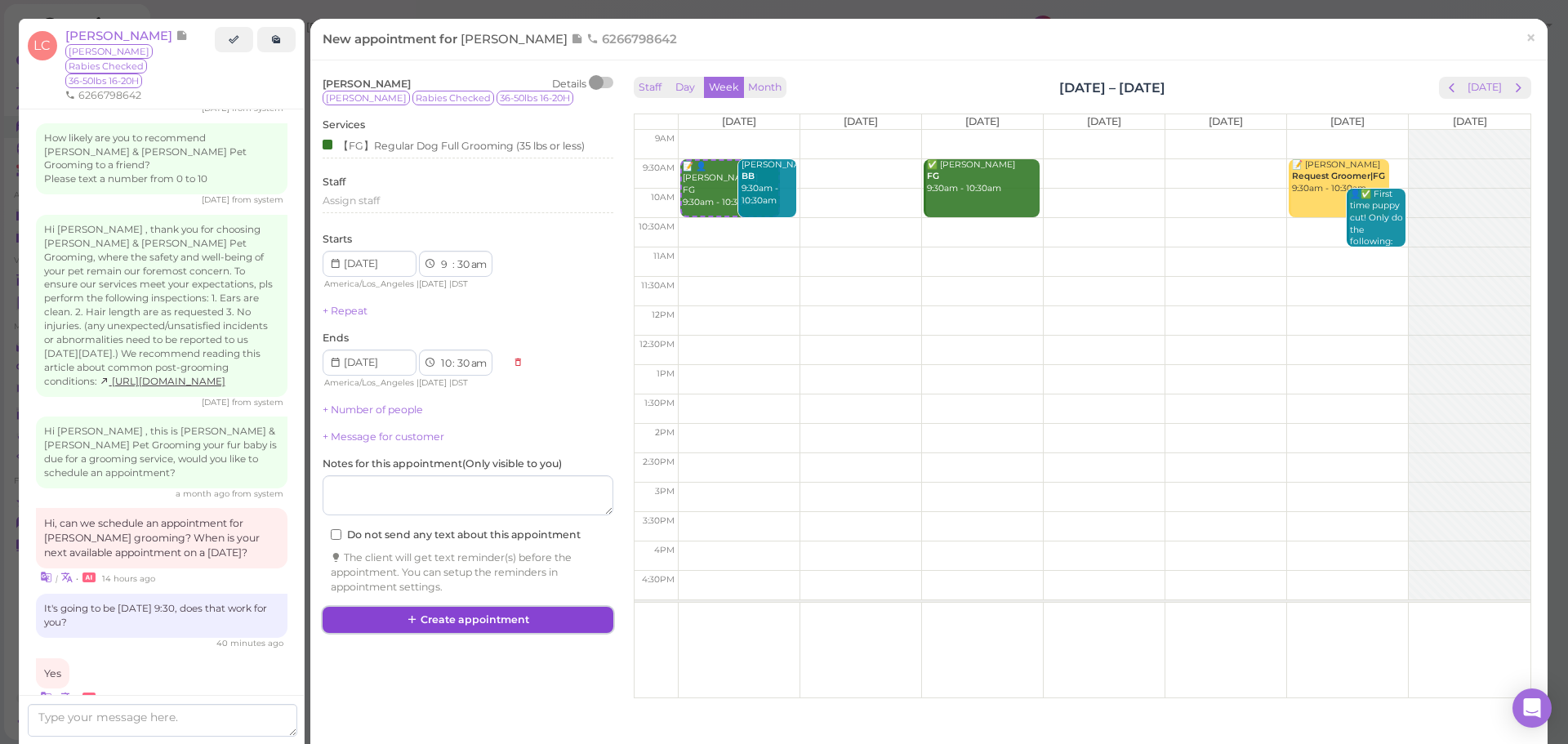
click at [479, 615] on button "Create appointment" at bounding box center [468, 620] width 291 height 26
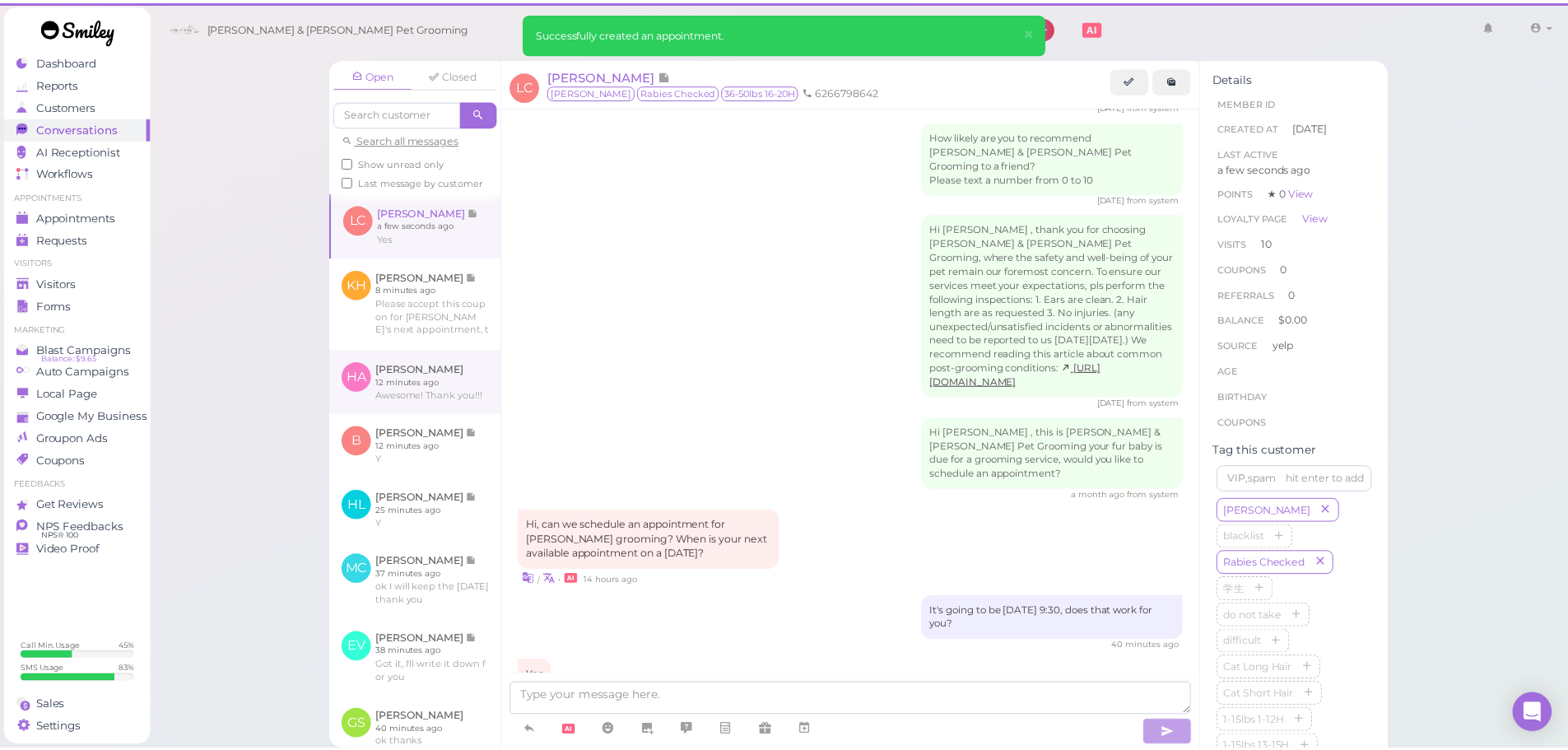
scroll to position [2395, 0]
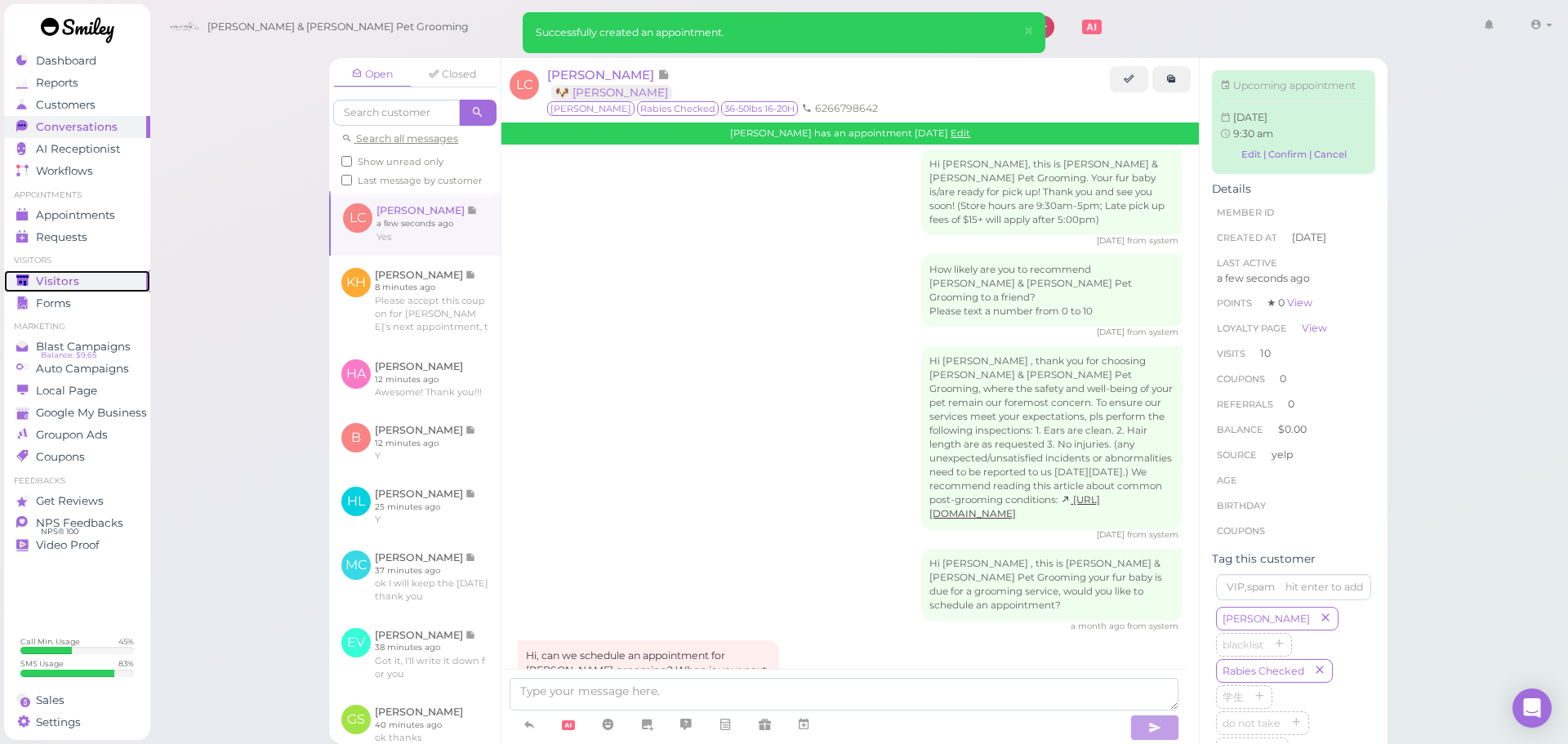
click at [39, 287] on span "Visitors" at bounding box center [57, 281] width 43 height 14
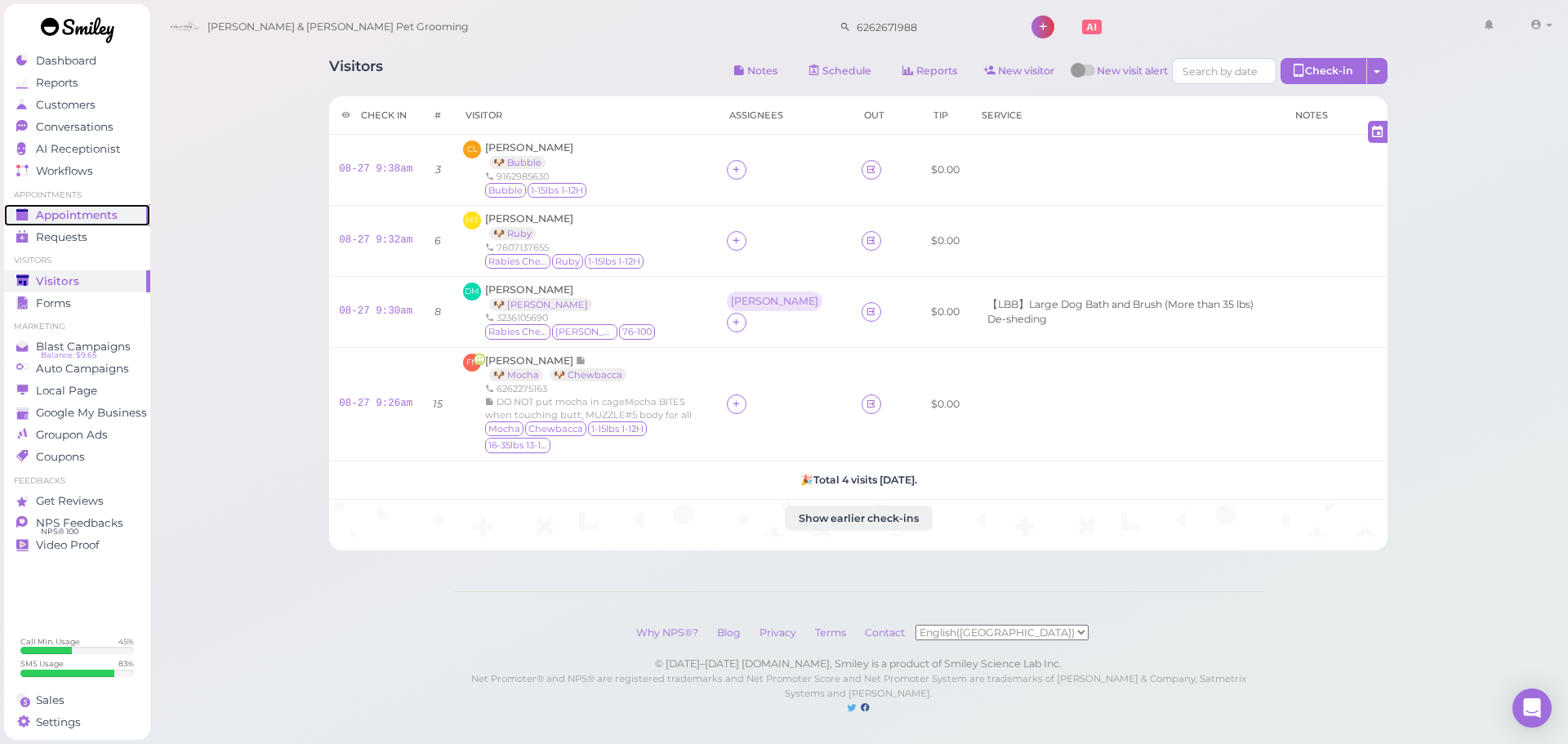
click at [112, 213] on span "Appointments" at bounding box center [76, 216] width 82 height 14
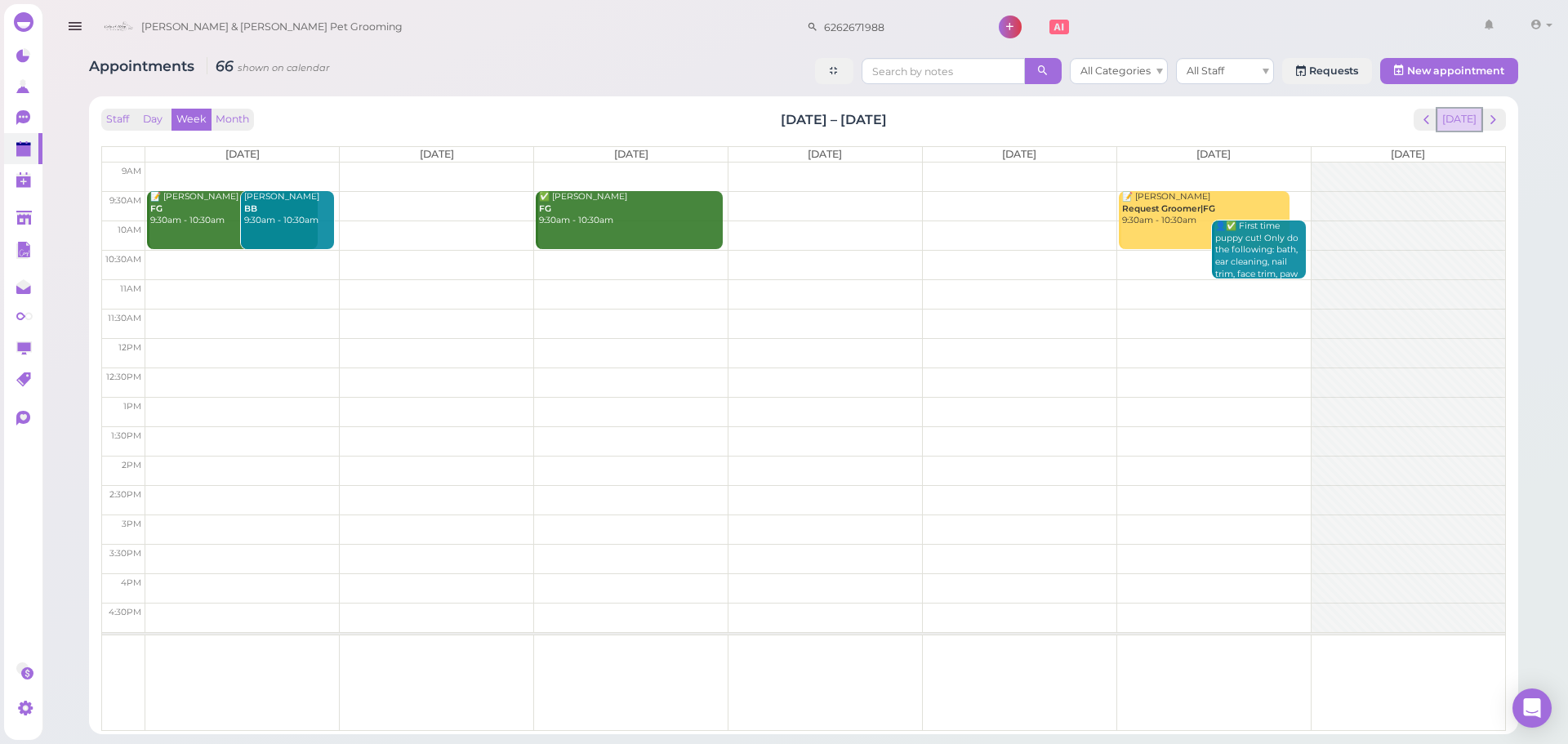
click at [1458, 121] on button "[DATE]" at bounding box center [1459, 119] width 44 height 22
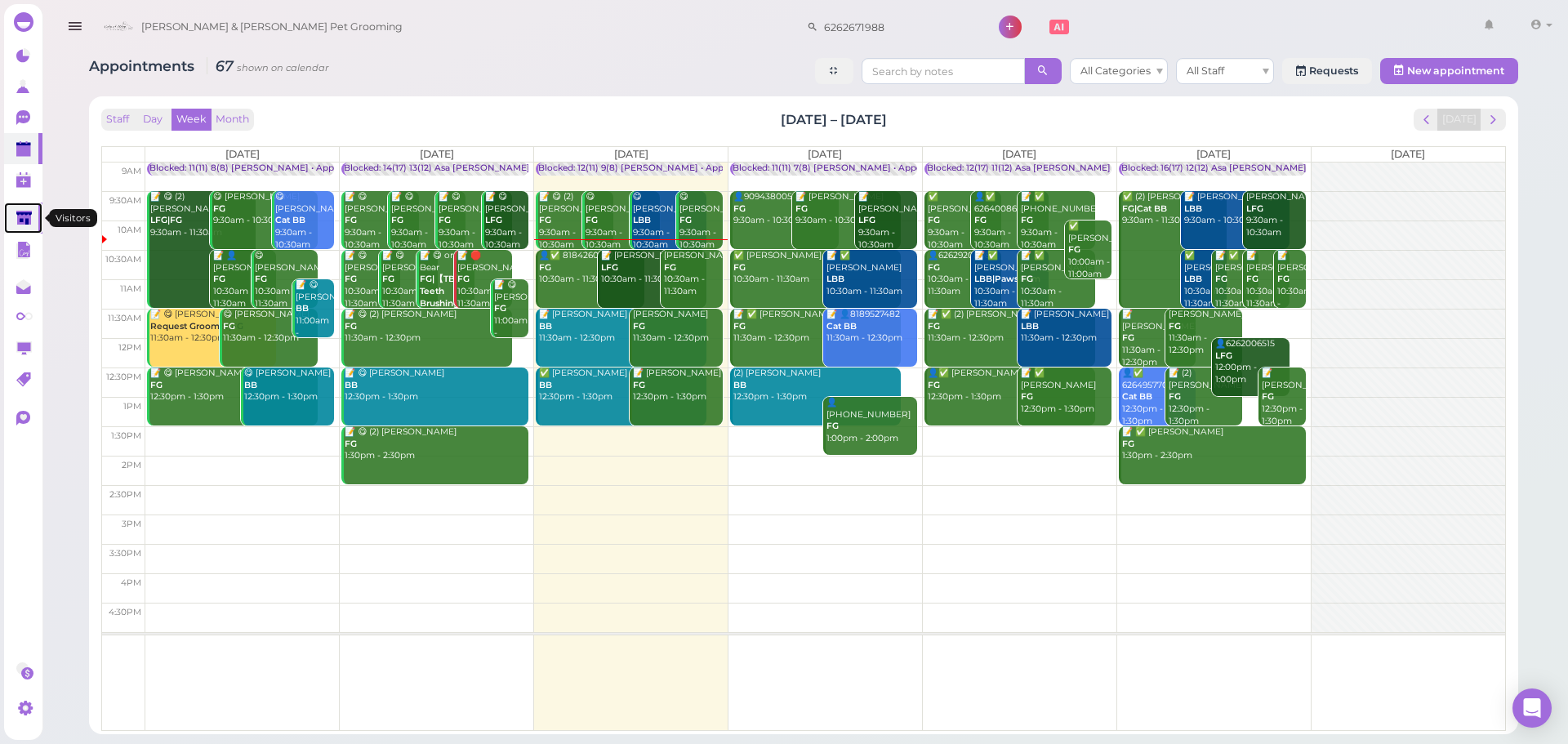
click at [23, 214] on icon at bounding box center [25, 218] width 16 height 12
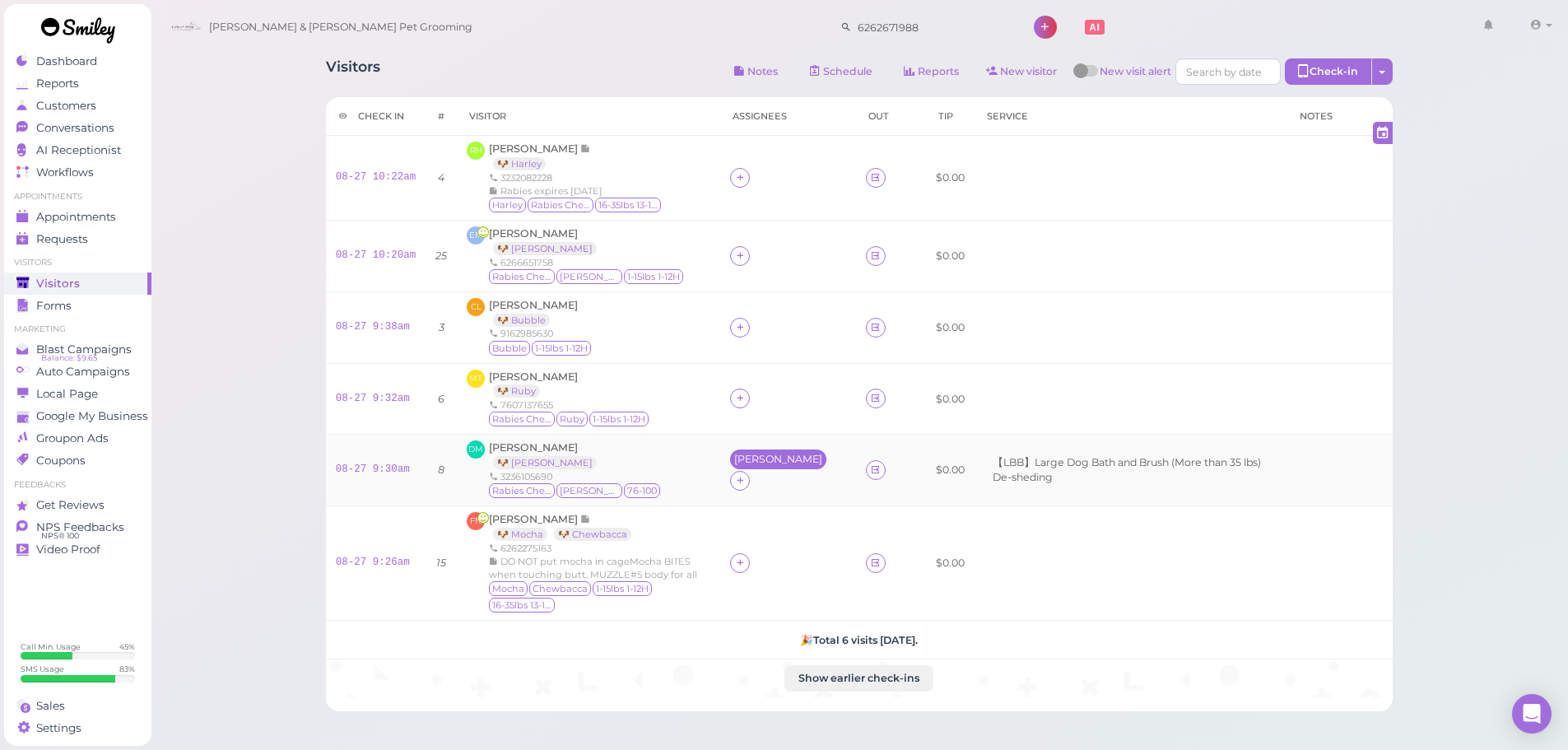
click at [748, 465] on div "Asa" at bounding box center [778, 459] width 96 height 19
click at [790, 568] on span "Select pets" at bounding box center [786, 570] width 57 height 19
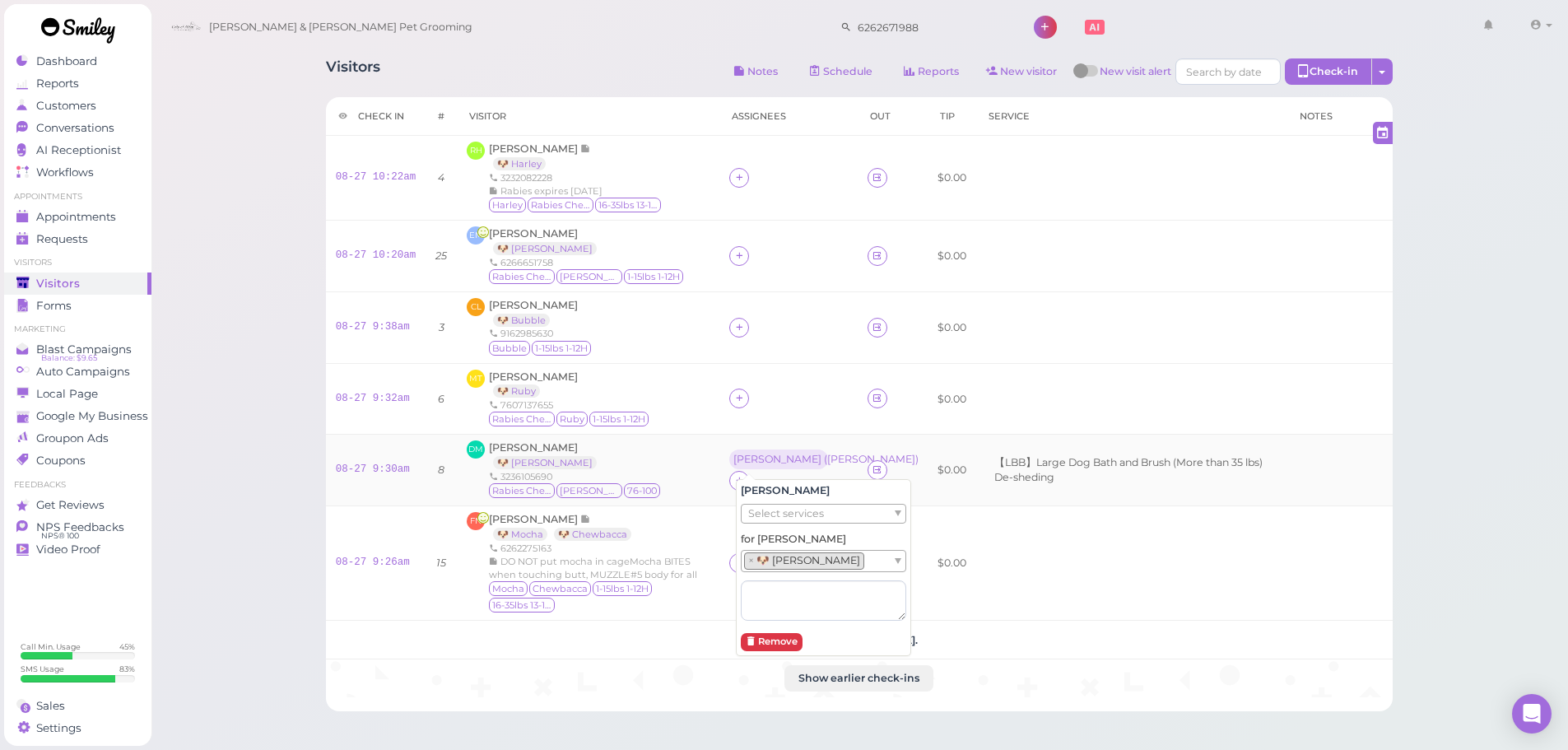
click at [648, 471] on div "DM Diana Moreno 🐶 Bruno 3236105690 Rabies Checked Bruno 76-100" at bounding box center [587, 470] width 243 height 59
click at [743, 558] on icon at bounding box center [739, 563] width 11 height 12
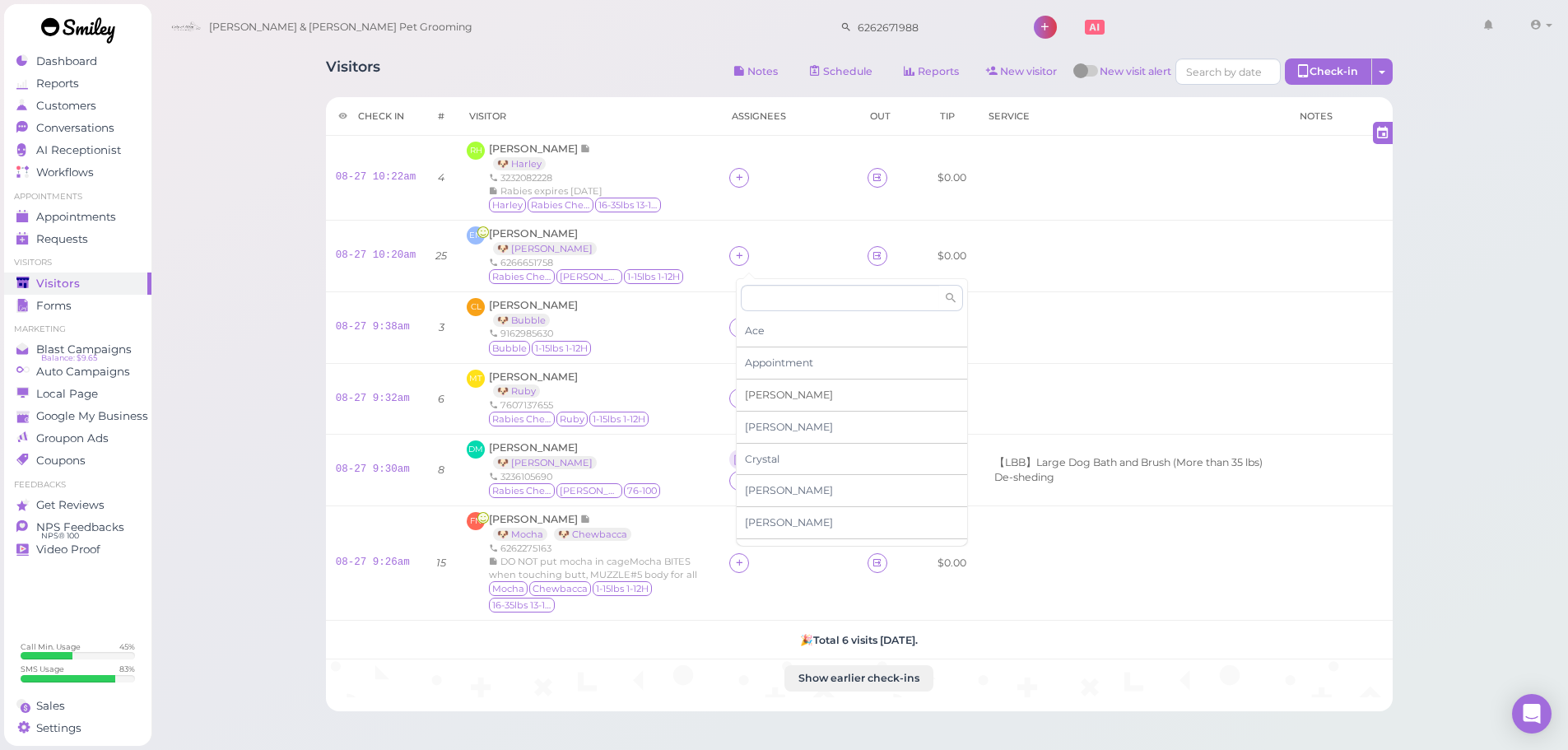
click at [769, 399] on div "Asa" at bounding box center [852, 396] width 231 height 32
click at [745, 567] on icon at bounding box center [739, 573] width 11 height 12
click at [802, 451] on span "Helen" at bounding box center [821, 453] width 88 height 12
click at [750, 557] on div "Asa" at bounding box center [777, 552] width 88 height 11
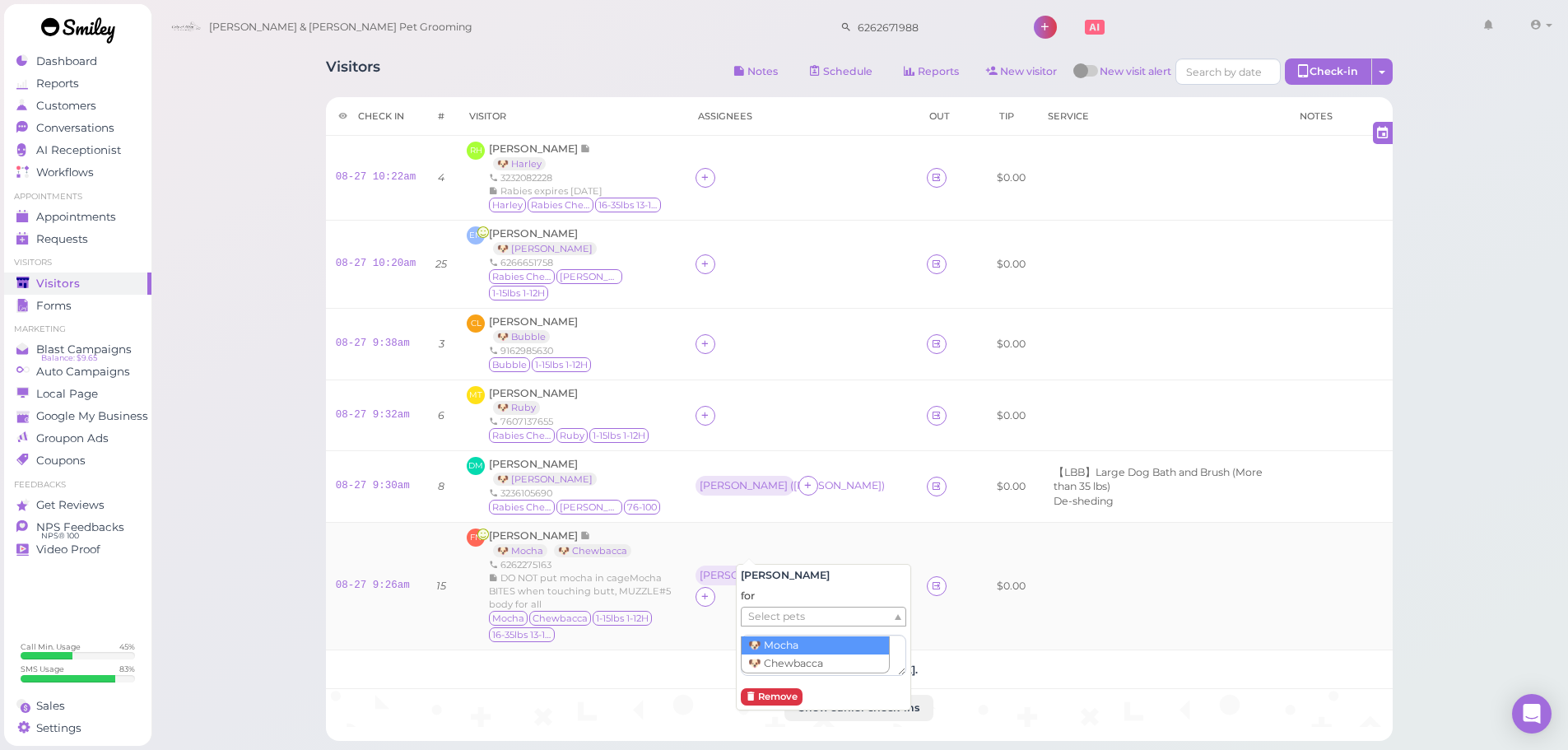
click at [781, 624] on span "Select pets" at bounding box center [776, 617] width 57 height 19
click at [845, 526] on td "Asa ( Chewbacca ) Helen" at bounding box center [801, 587] width 234 height 127
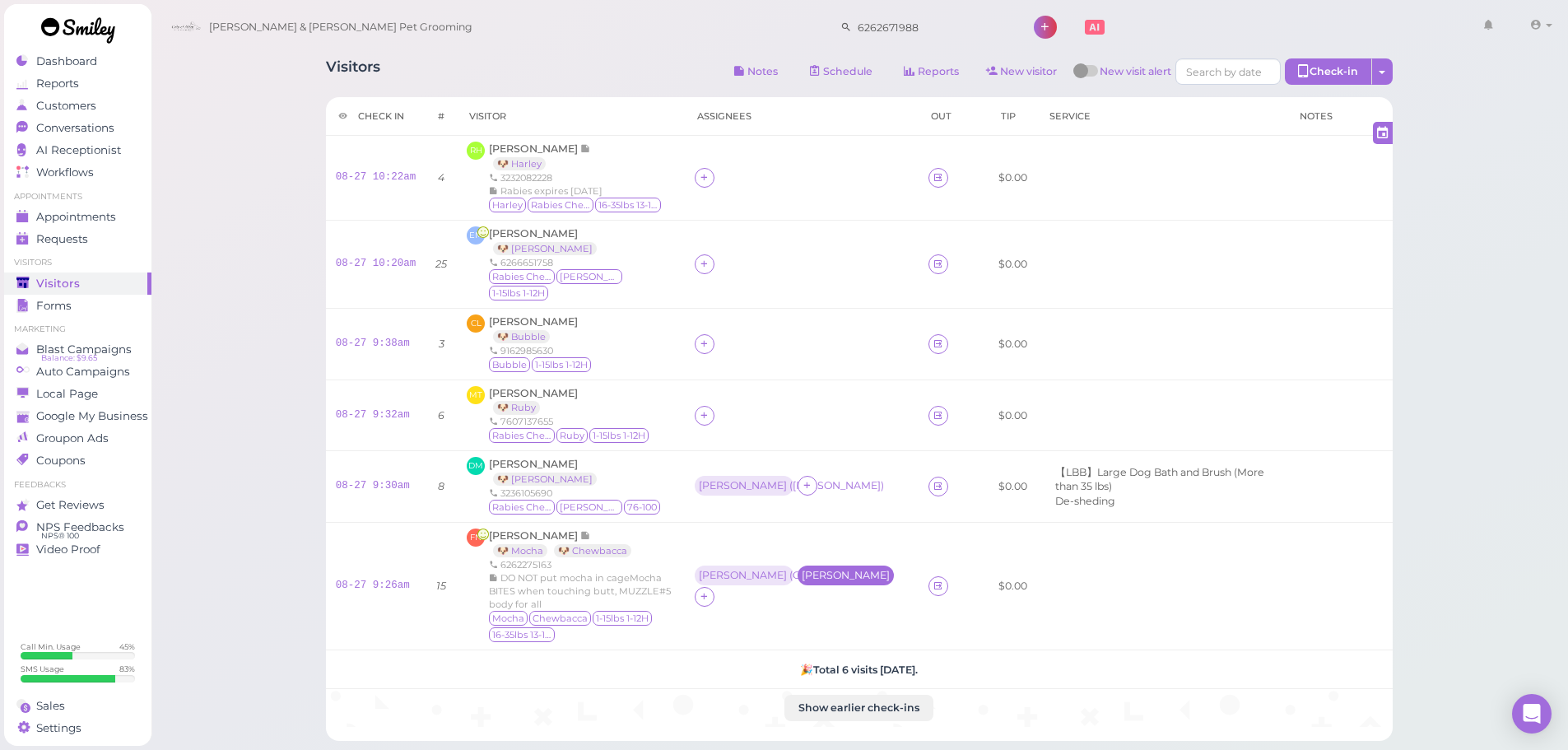
click at [834, 570] on div "Helen" at bounding box center [846, 575] width 88 height 11
click at [822, 621] on ul "Select pets" at bounding box center [795, 625] width 151 height 19
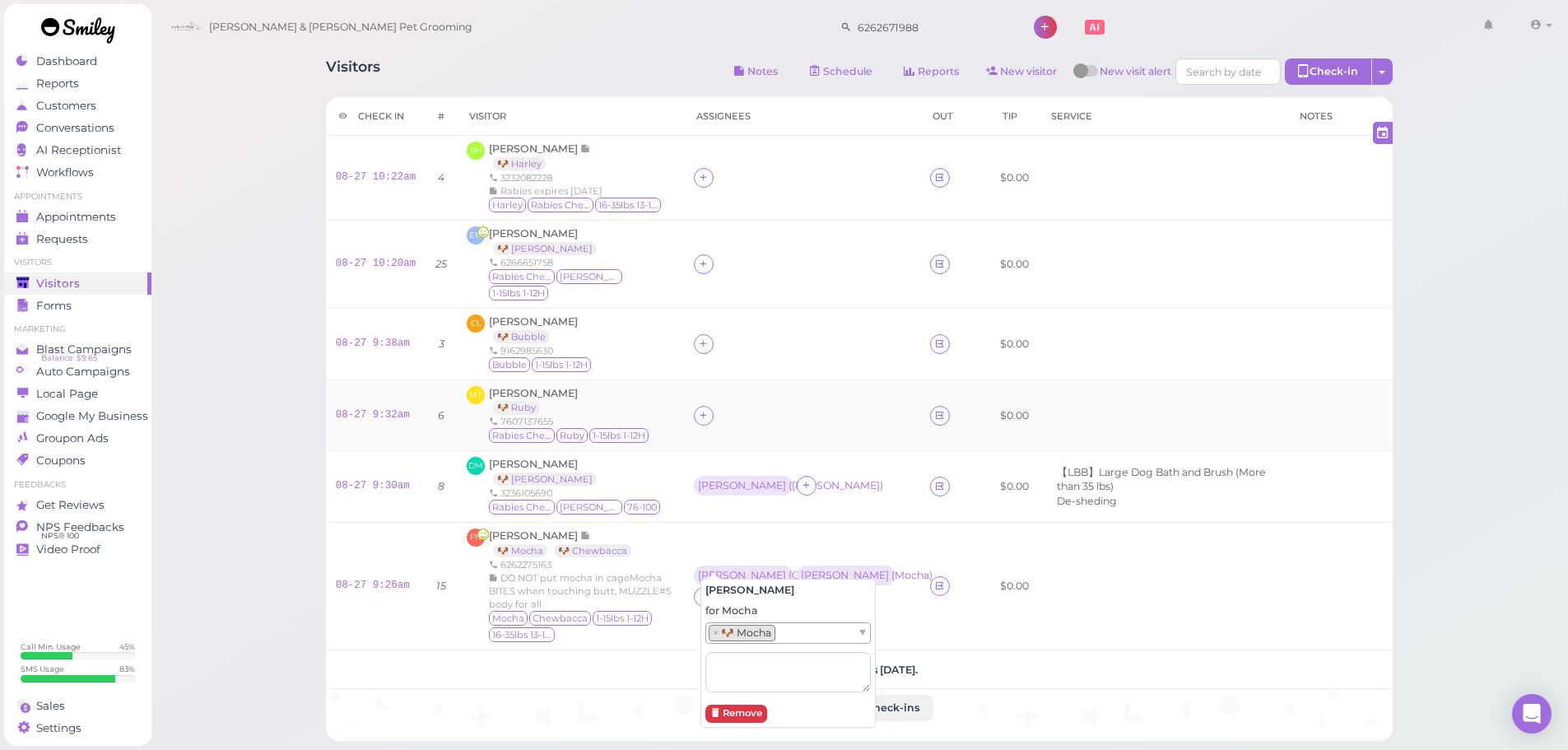
click at [803, 421] on td at bounding box center [801, 415] width 236 height 72
click at [705, 409] on icon at bounding box center [703, 415] width 11 height 12
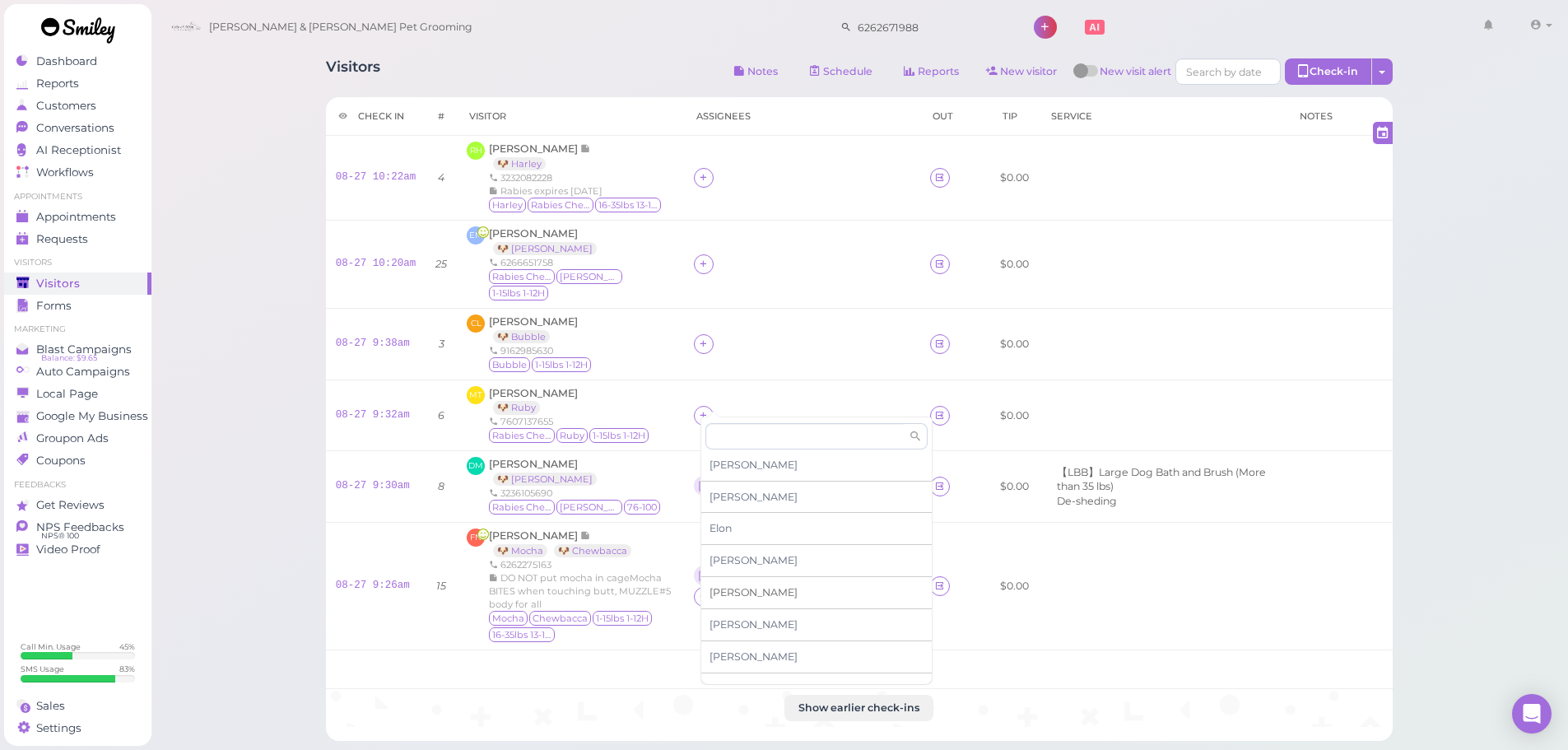
click at [743, 593] on div "Helen" at bounding box center [816, 593] width 231 height 32
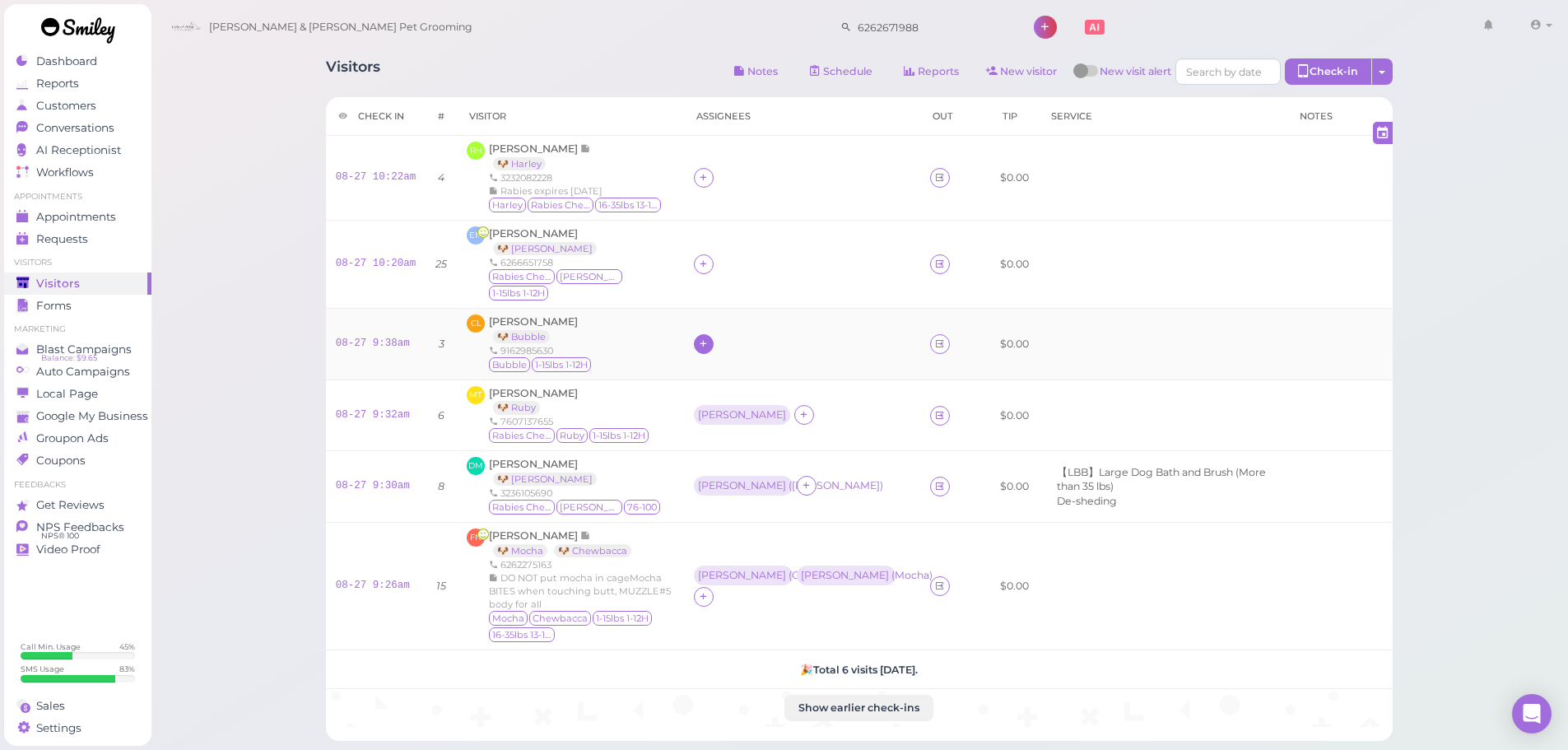
click at [707, 337] on icon at bounding box center [703, 344] width 11 height 12
click at [737, 461] on div "Asa" at bounding box center [816, 462] width 231 height 32
click at [724, 409] on div "Helen" at bounding box center [742, 414] width 88 height 11
click at [731, 477] on span "Select pets" at bounding box center [741, 471] width 57 height 19
click at [697, 332] on td "Asa" at bounding box center [801, 344] width 236 height 72
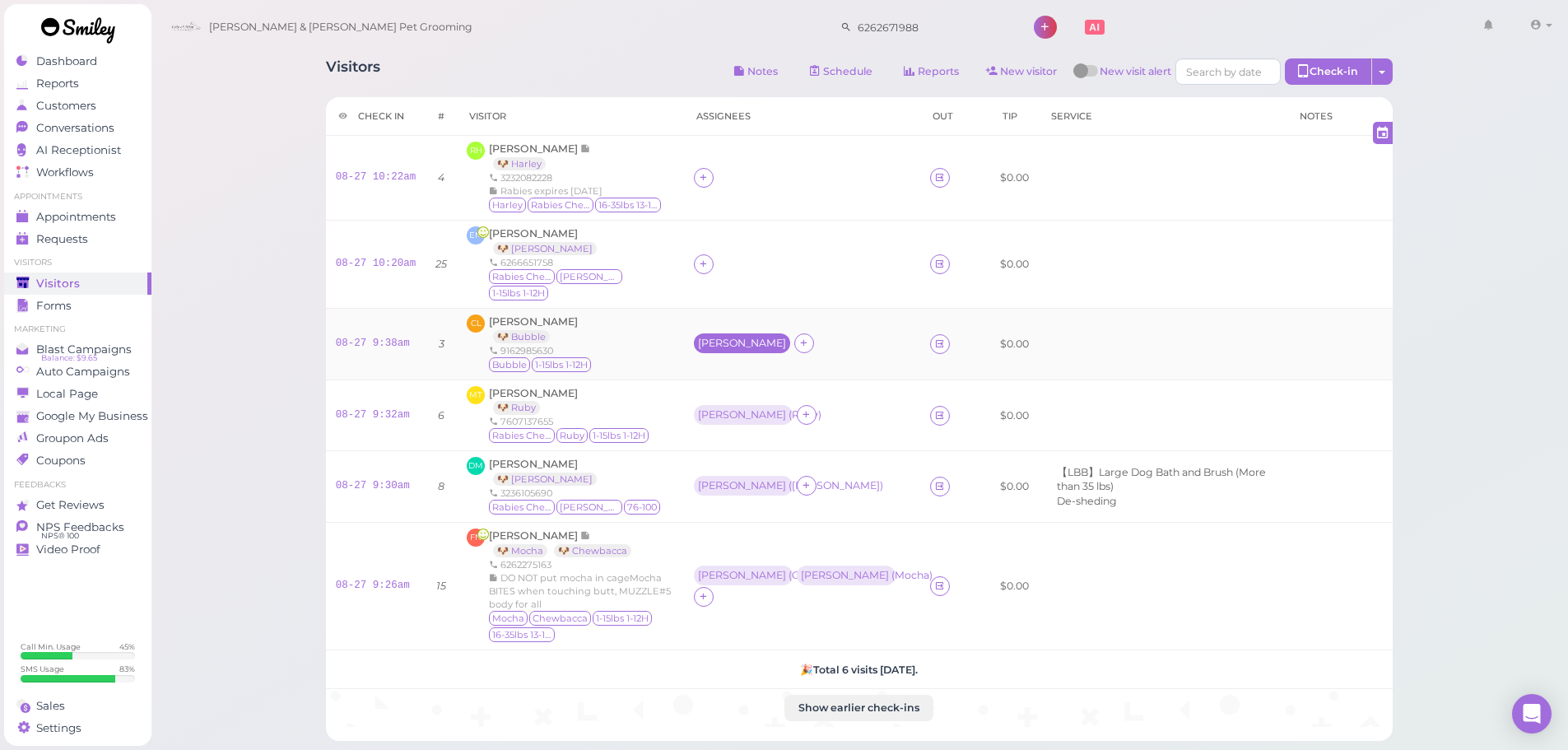
click at [711, 337] on div "Asa" at bounding box center [742, 343] width 88 height 11
click at [733, 407] on span "Select pets" at bounding box center [741, 399] width 57 height 19
drag, startPoint x: 778, startPoint y: 201, endPoint x: 772, endPoint y: 228, distance: 27.7
click at [776, 223] on tbody "08-27 10:22am 4 RH Rosalinda Hernandez 🐶 Harley 3232082228 Rabies expires 4/14/…" at bounding box center [860, 432] width 1067 height 592
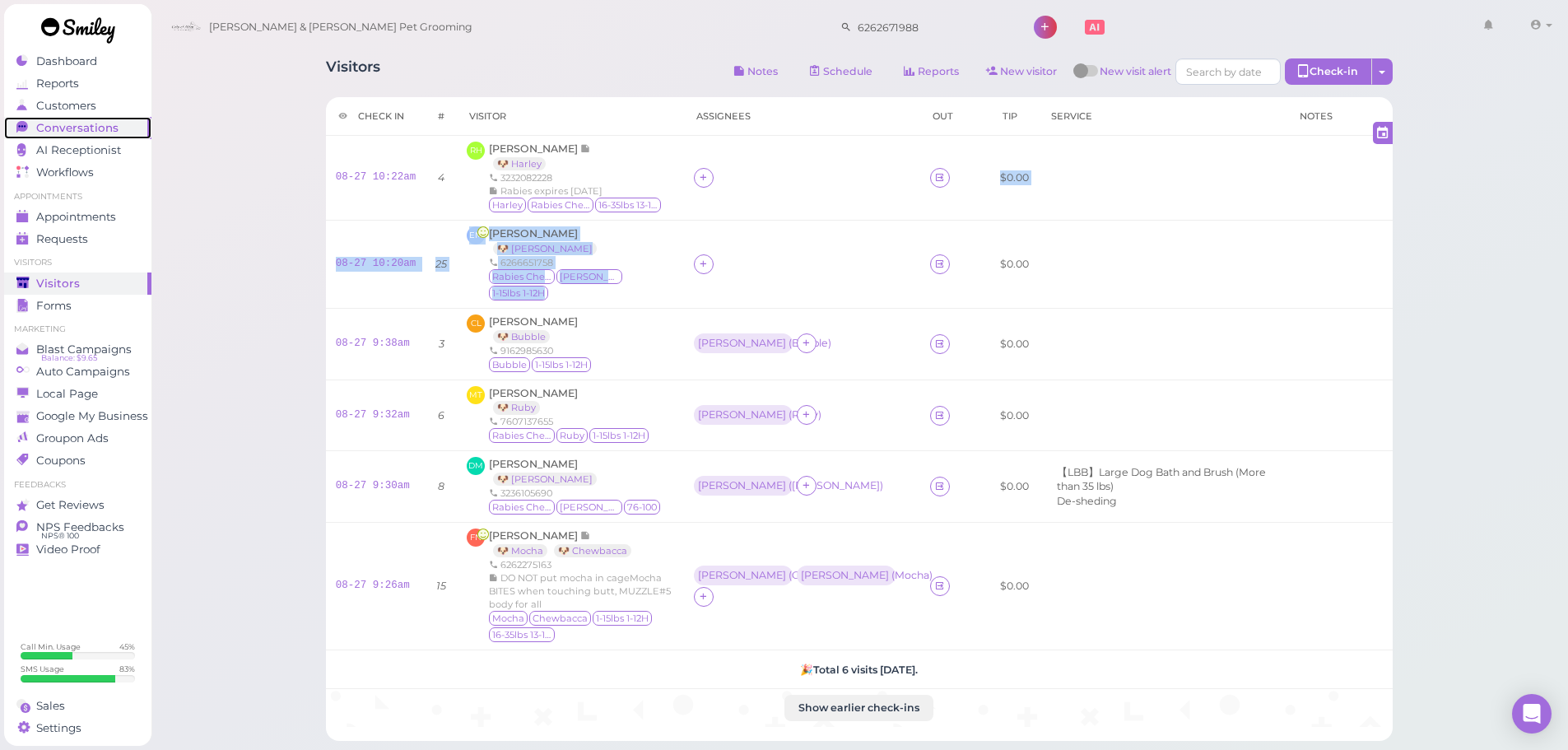
click at [77, 123] on span "Conversations" at bounding box center [77, 128] width 82 height 14
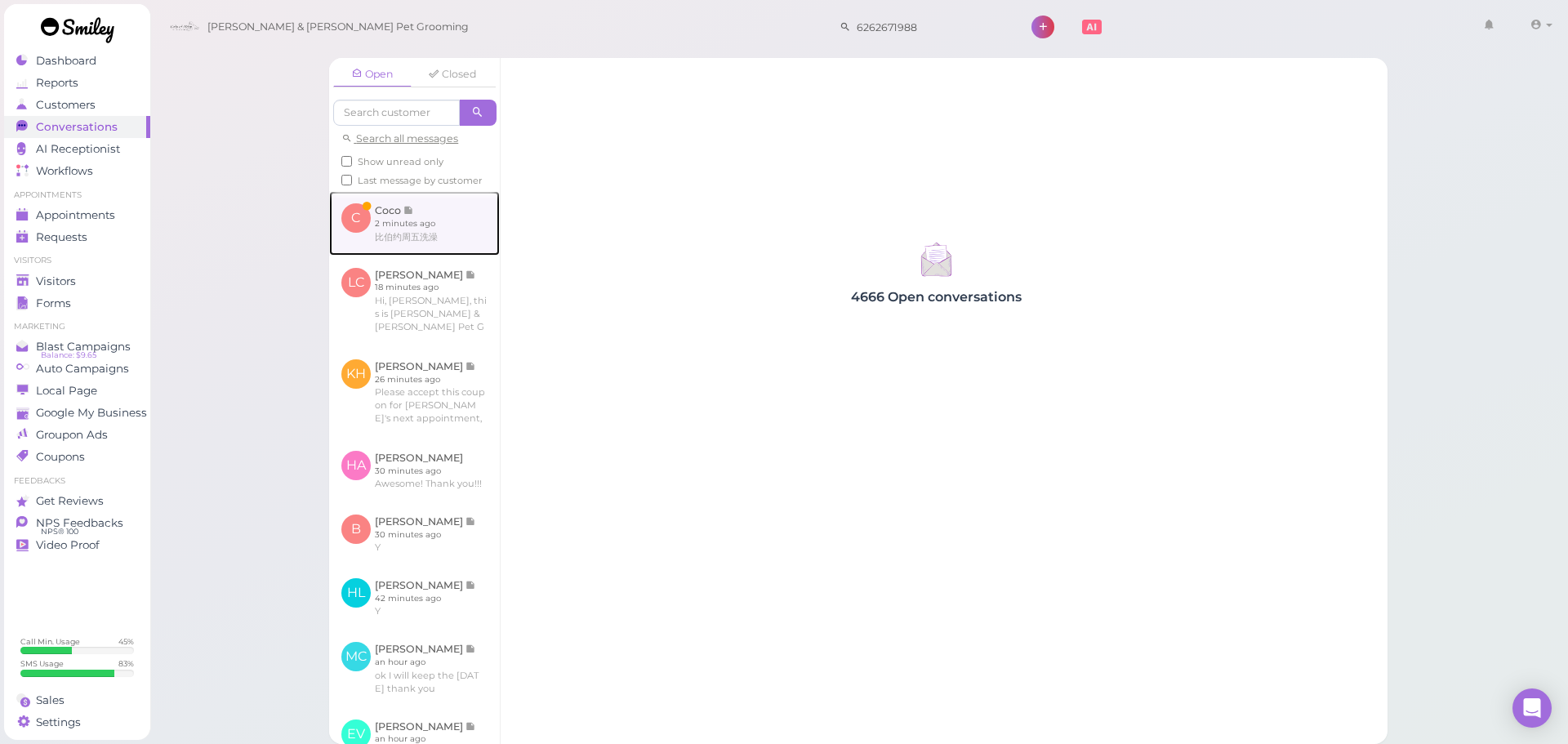
click at [381, 222] on link at bounding box center [415, 223] width 171 height 64
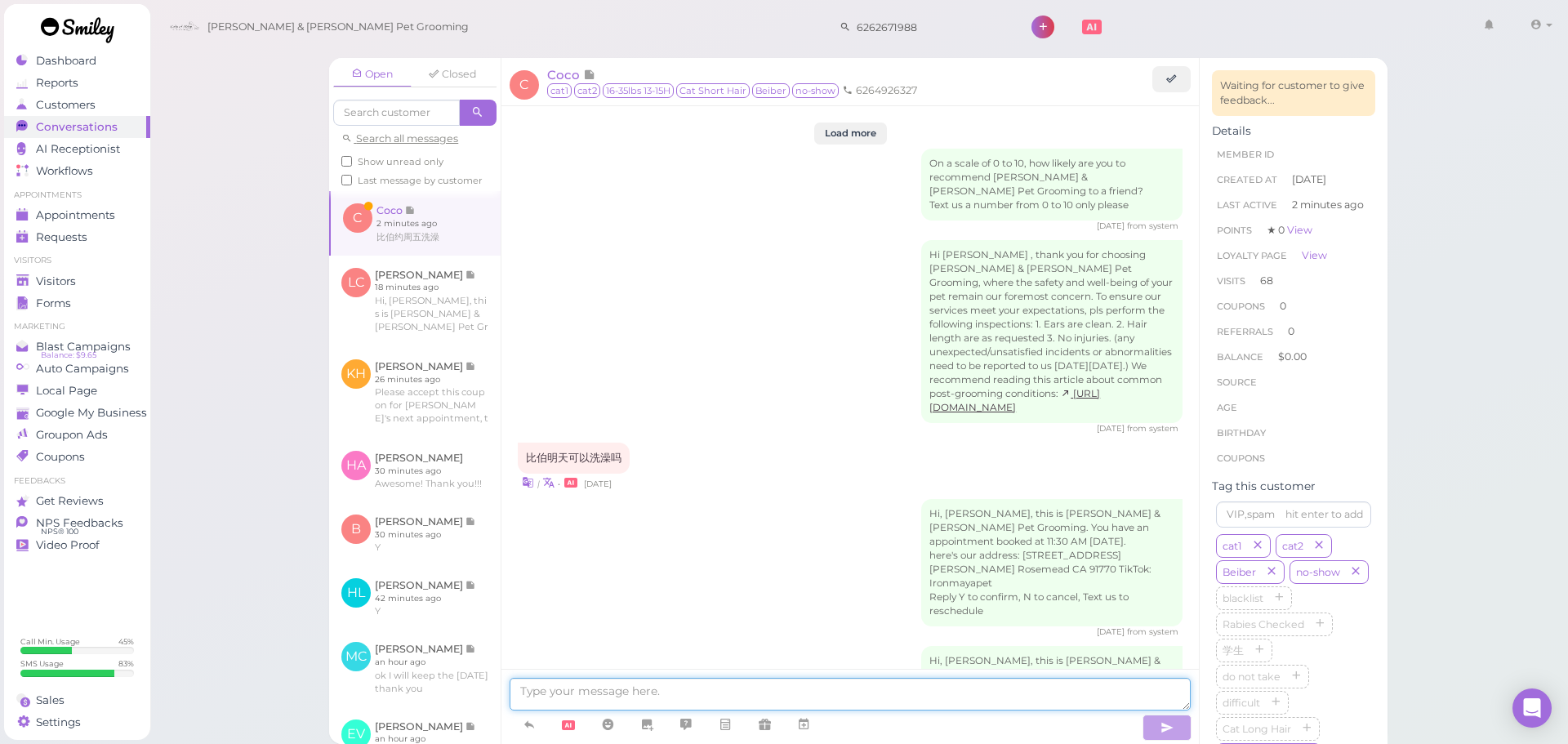
click at [665, 706] on textarea at bounding box center [849, 693] width 681 height 32
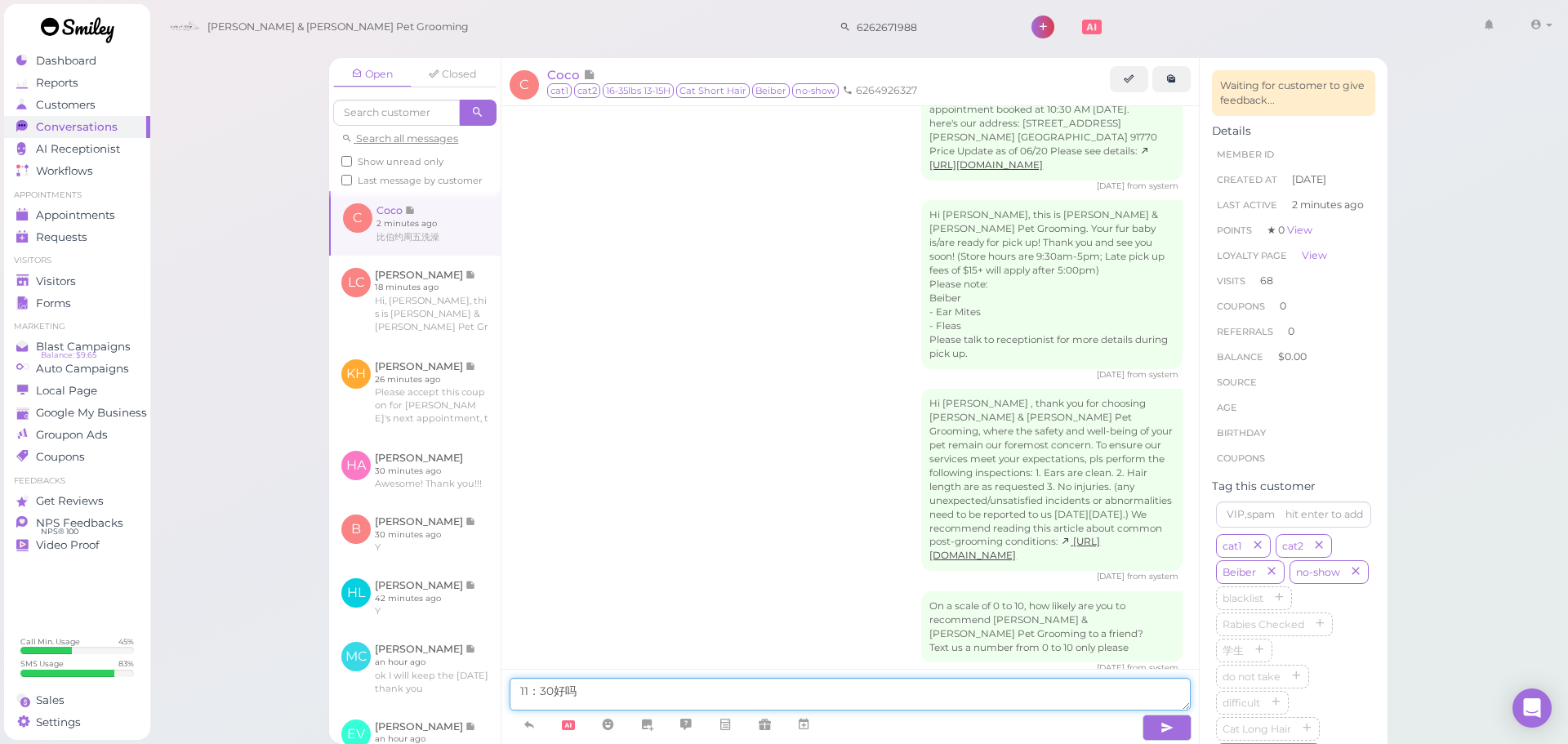
type textarea "11：30好吗？"
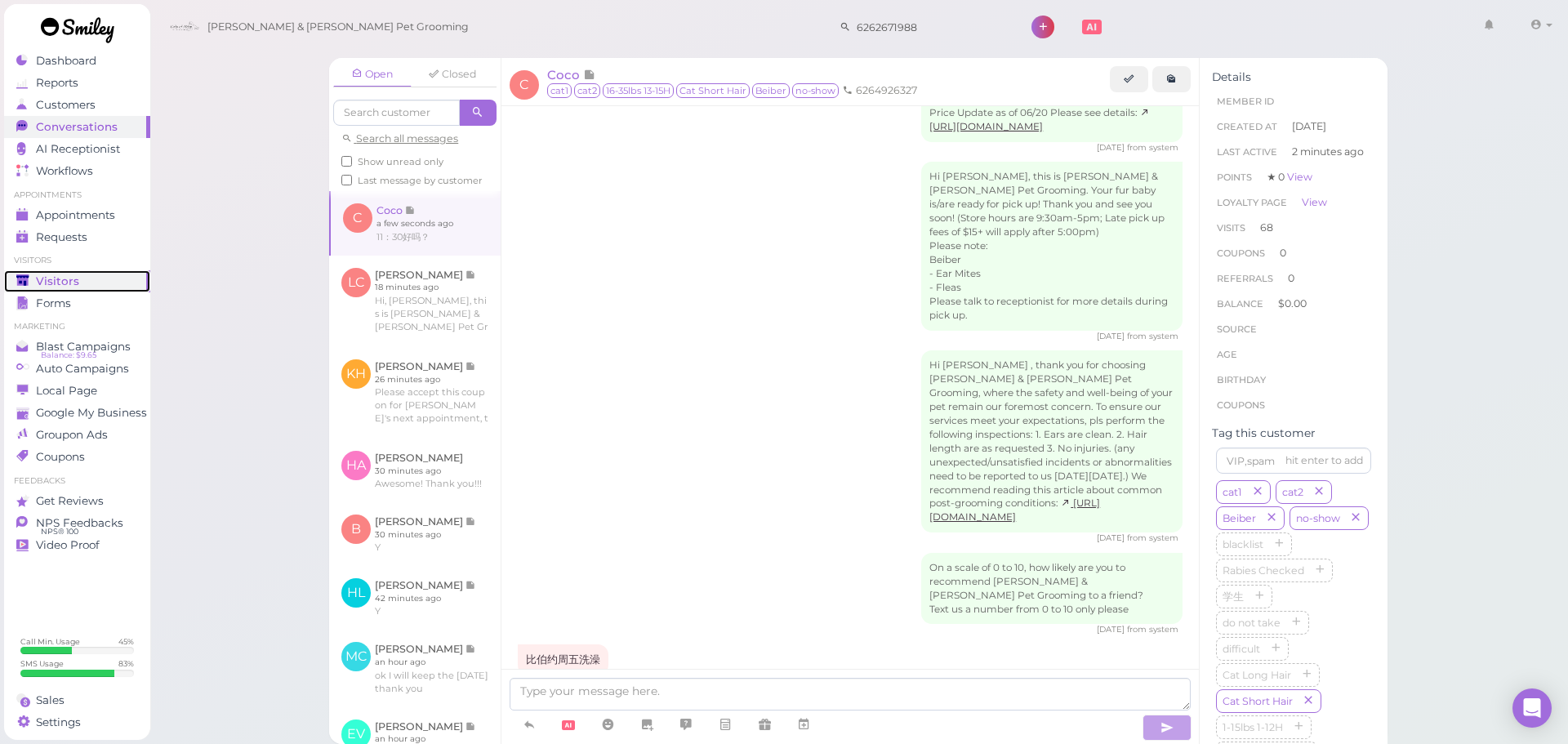
click at [74, 275] on span "Visitors" at bounding box center [57, 281] width 43 height 14
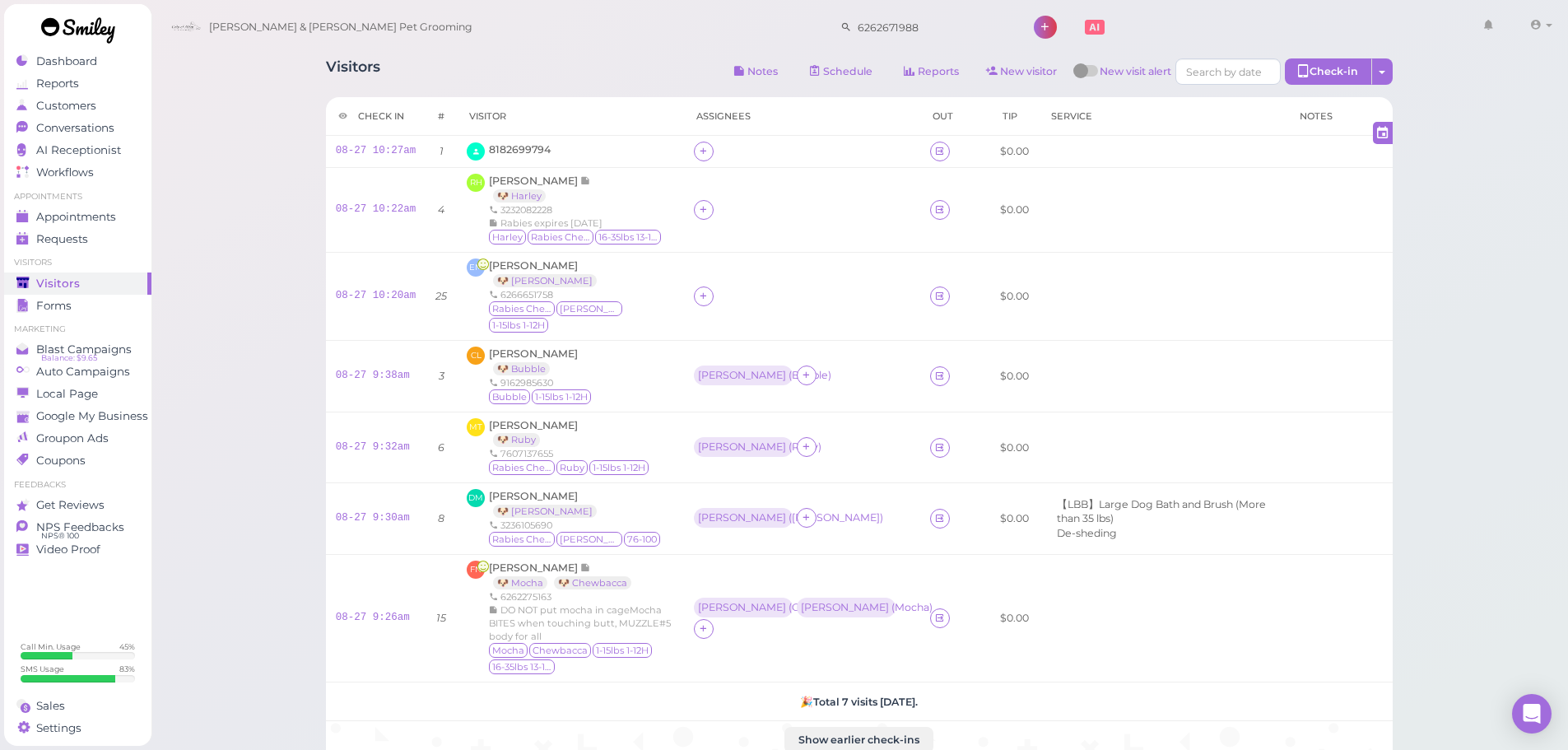
click at [487, 44] on div "Cody & Miley Pet Grooming 6262671988 1 Account" at bounding box center [860, 27] width 1395 height 47
click at [501, 148] on span "8182699794" at bounding box center [520, 149] width 62 height 12
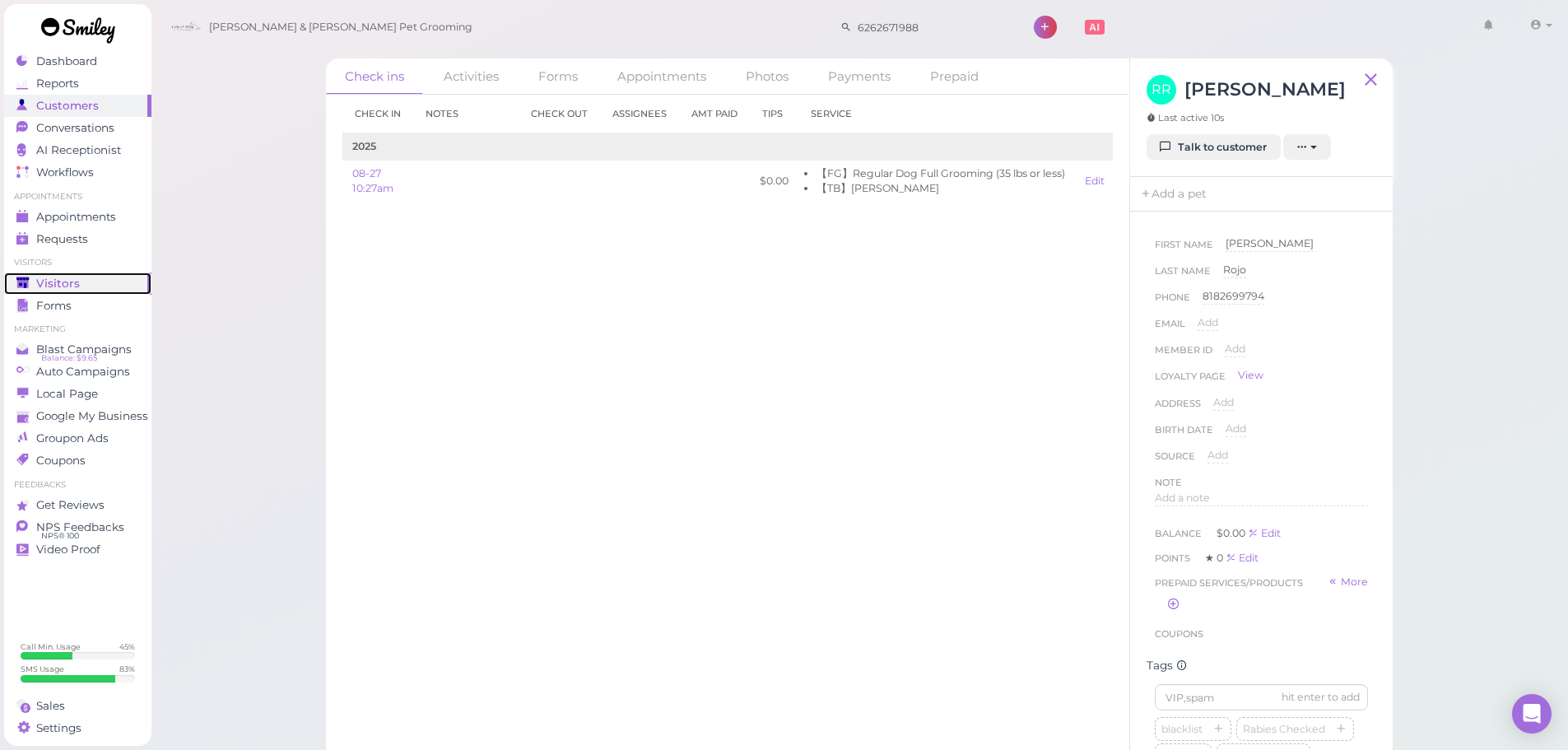
click at [69, 273] on link "Visitors" at bounding box center [78, 283] width 148 height 22
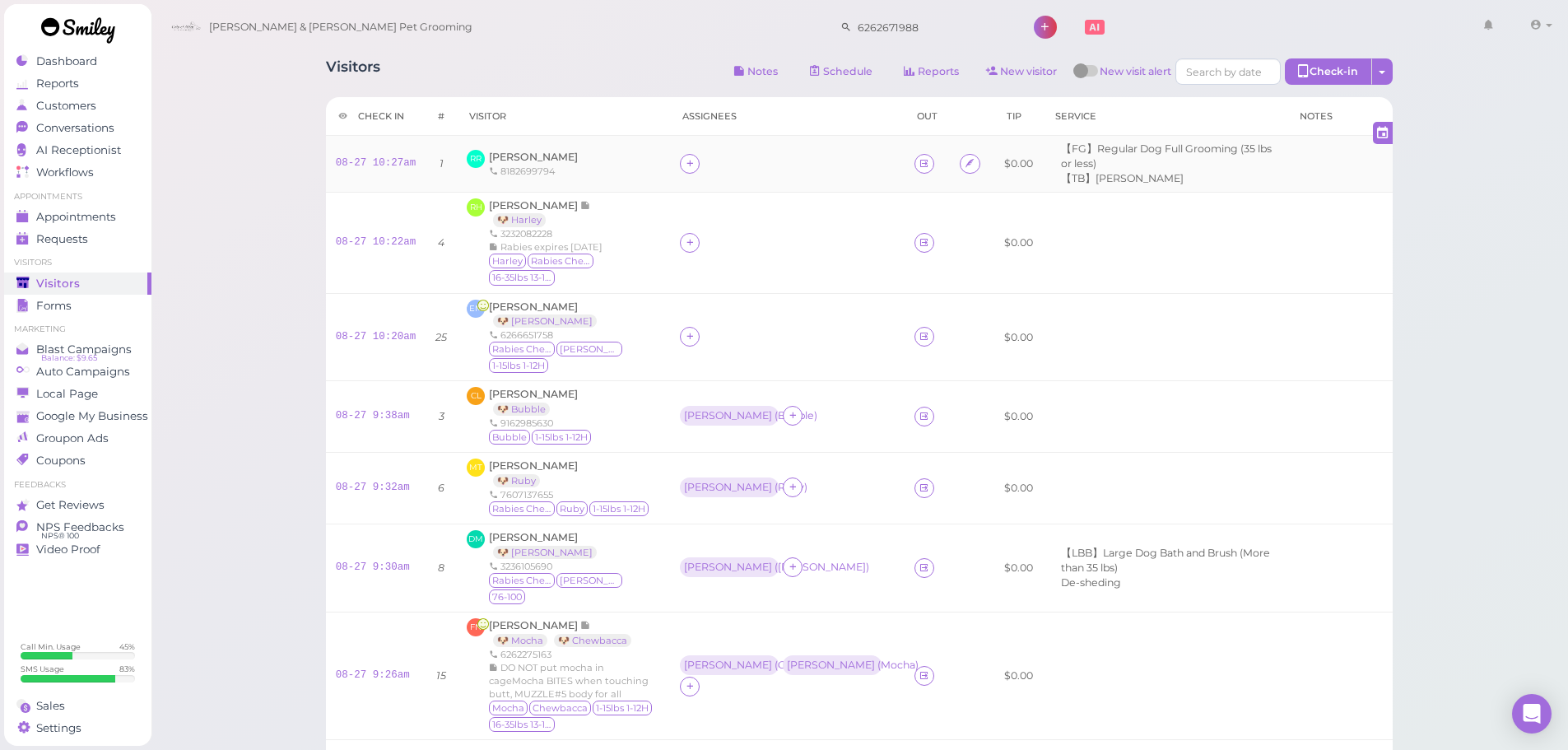
click at [626, 165] on div "RR Richard Rojo 8182699794" at bounding box center [563, 164] width 193 height 28
click at [549, 159] on div "RR Richard Rojo 8182699794" at bounding box center [563, 164] width 193 height 28
click at [533, 159] on span "Richard Rojo" at bounding box center [534, 157] width 89 height 12
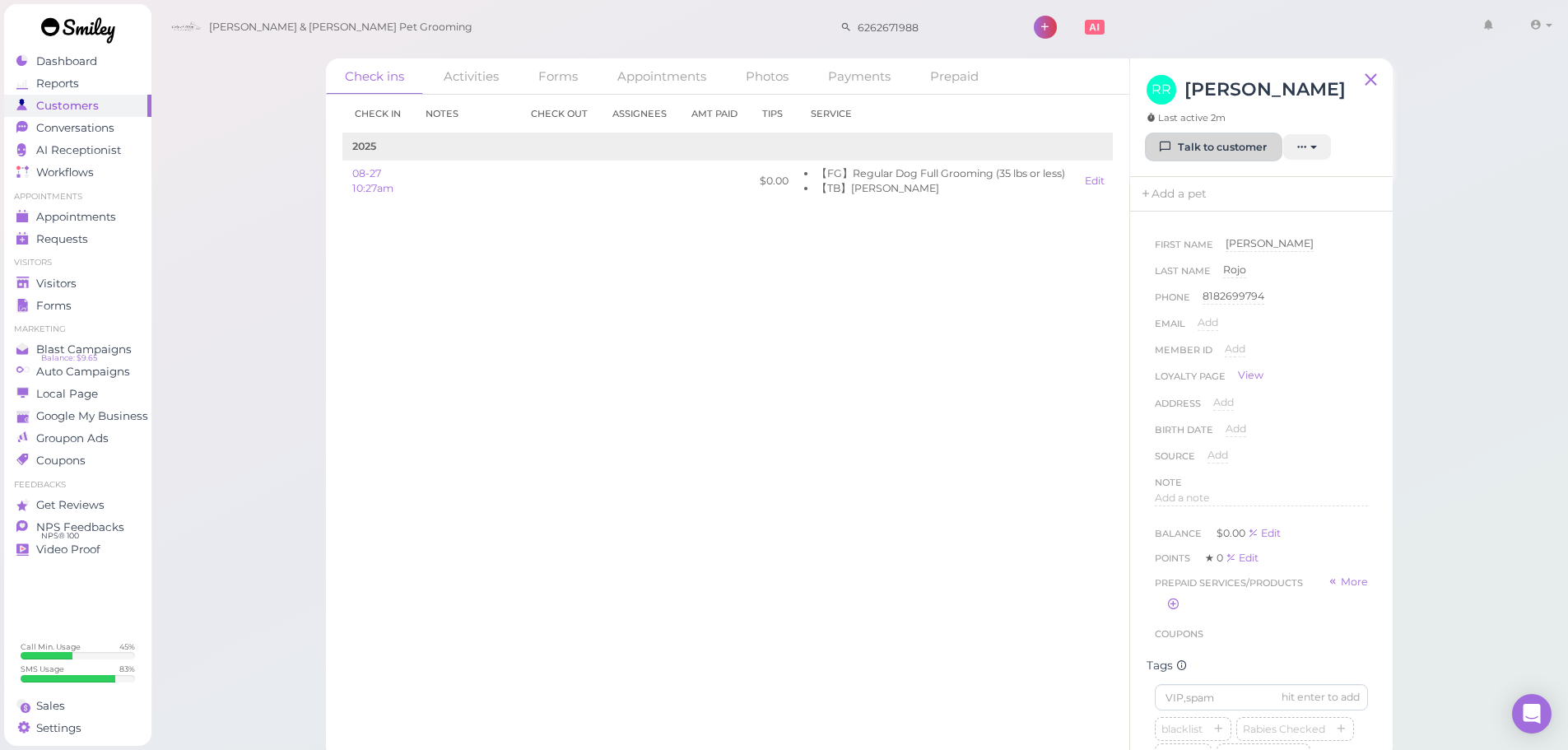
click at [1250, 152] on link "Talk to customer" at bounding box center [1214, 148] width 134 height 27
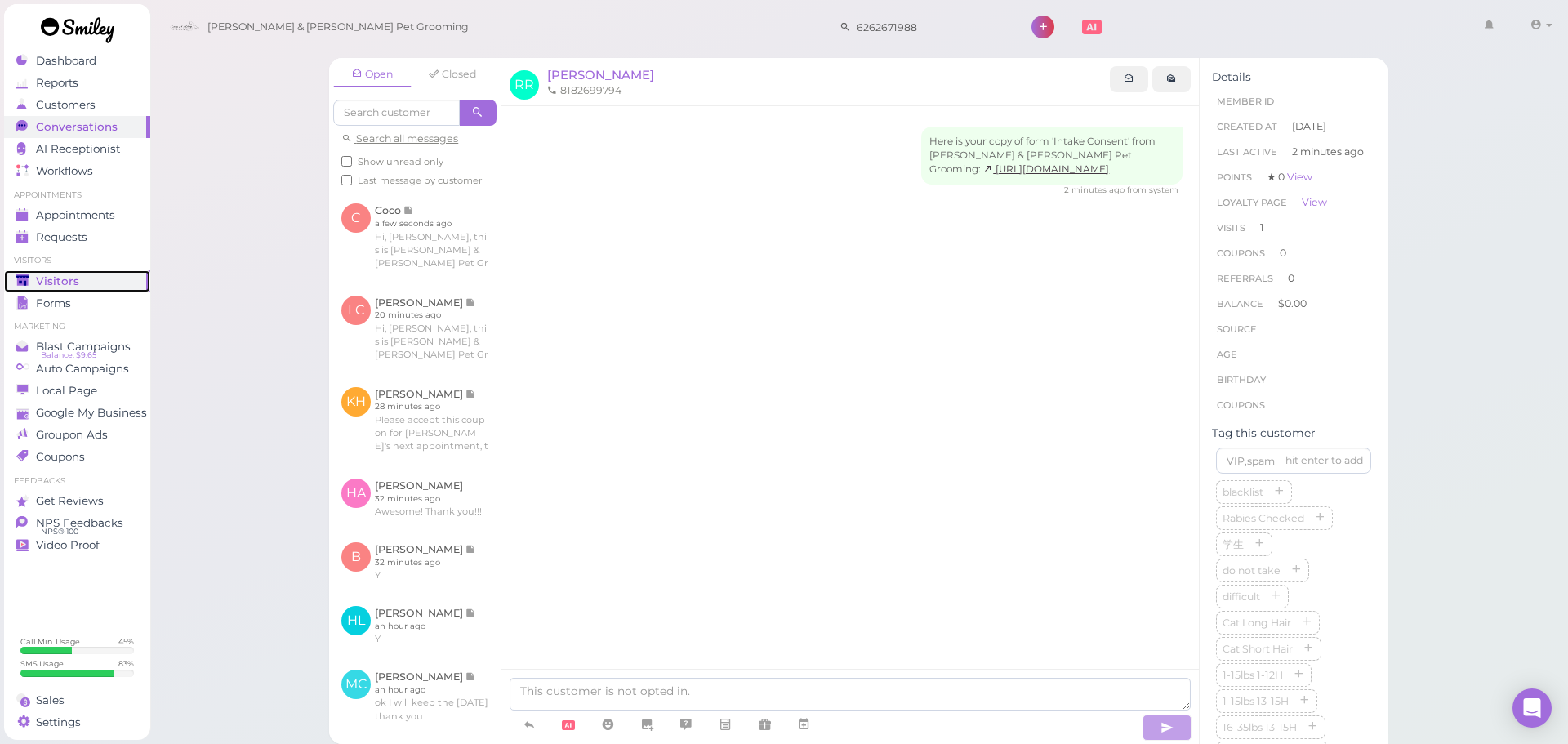
click at [107, 274] on div "Visitors" at bounding box center [75, 281] width 117 height 14
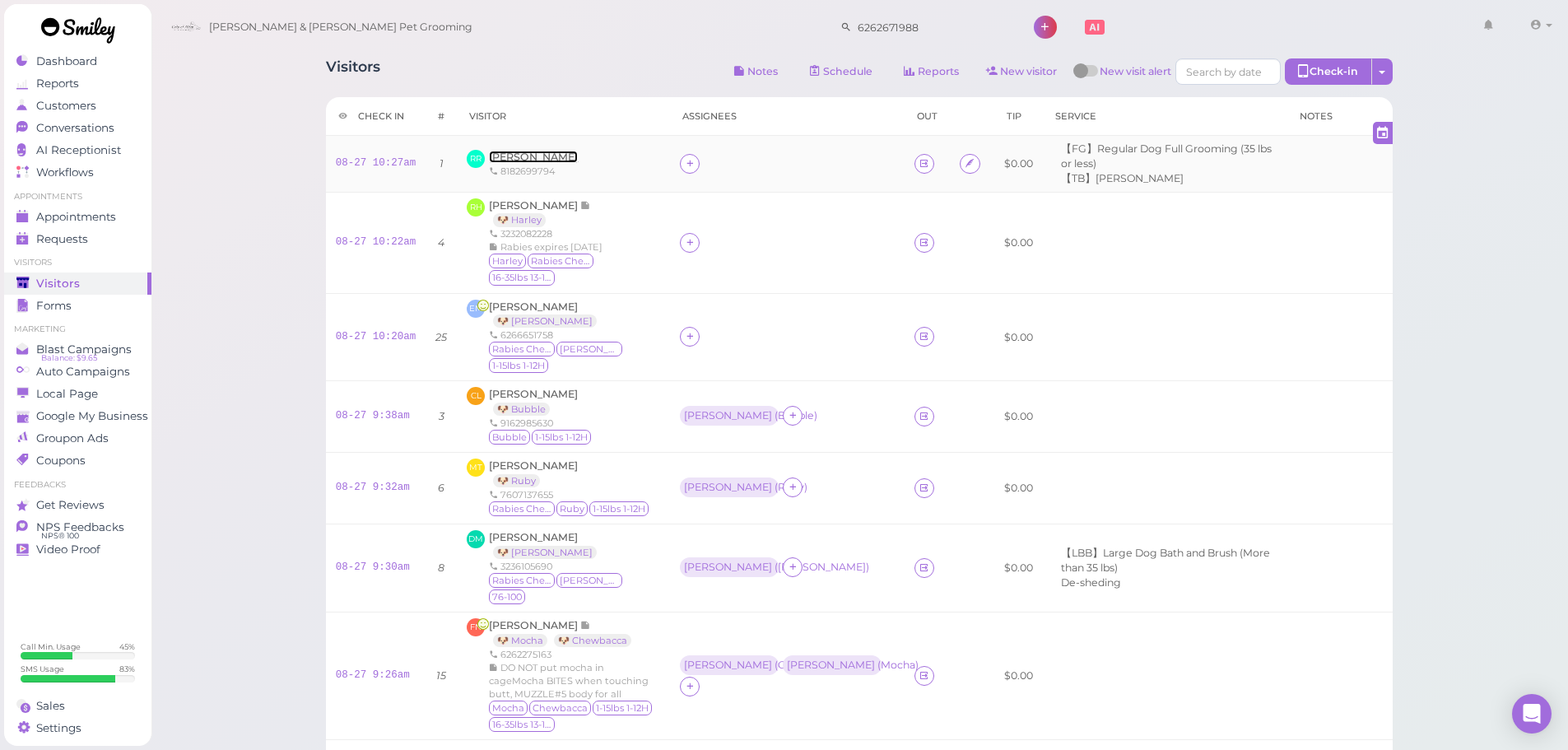
click at [546, 155] on span "Richard Rojo" at bounding box center [534, 157] width 89 height 12
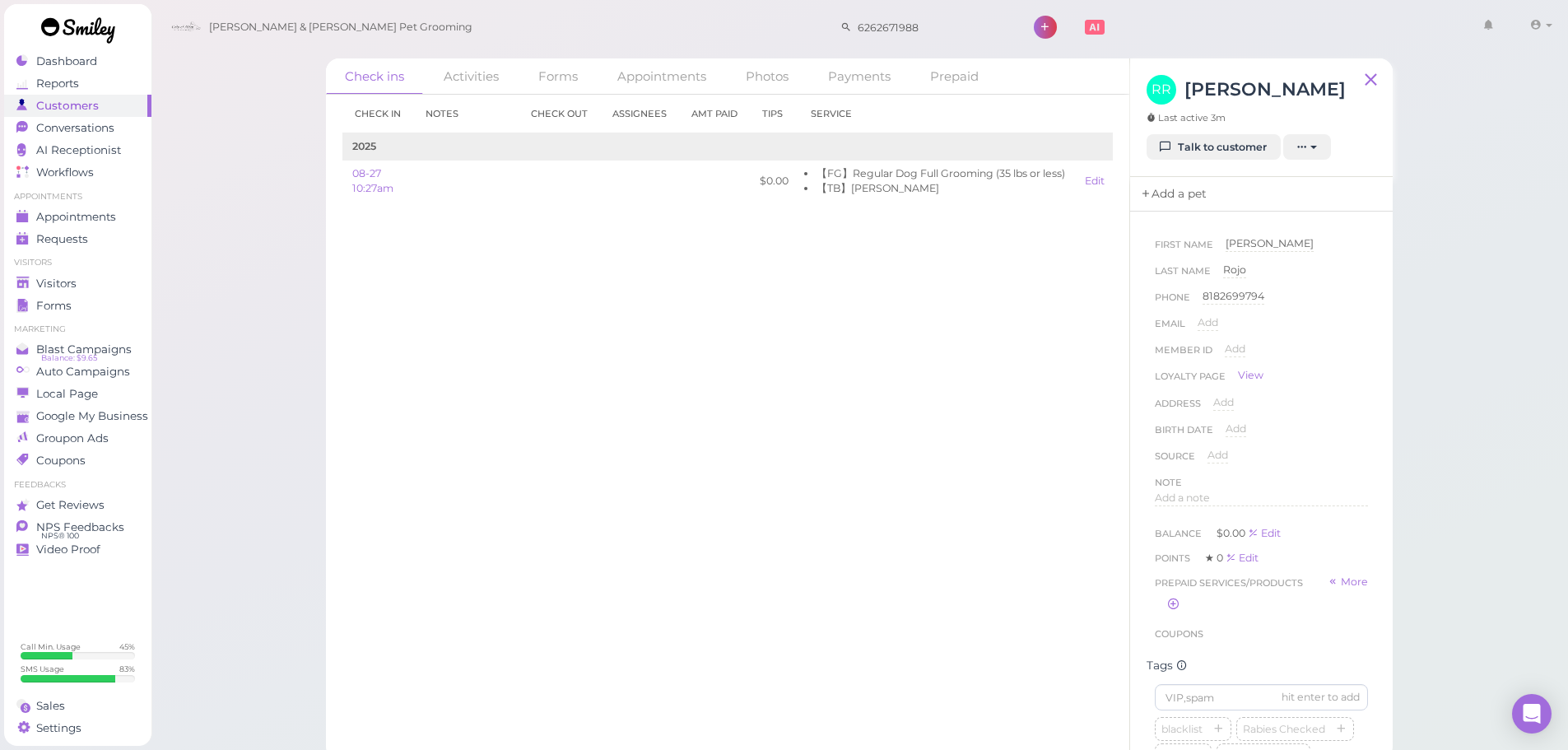
click at [1177, 200] on link "Add a pet" at bounding box center [1173, 193] width 87 height 34
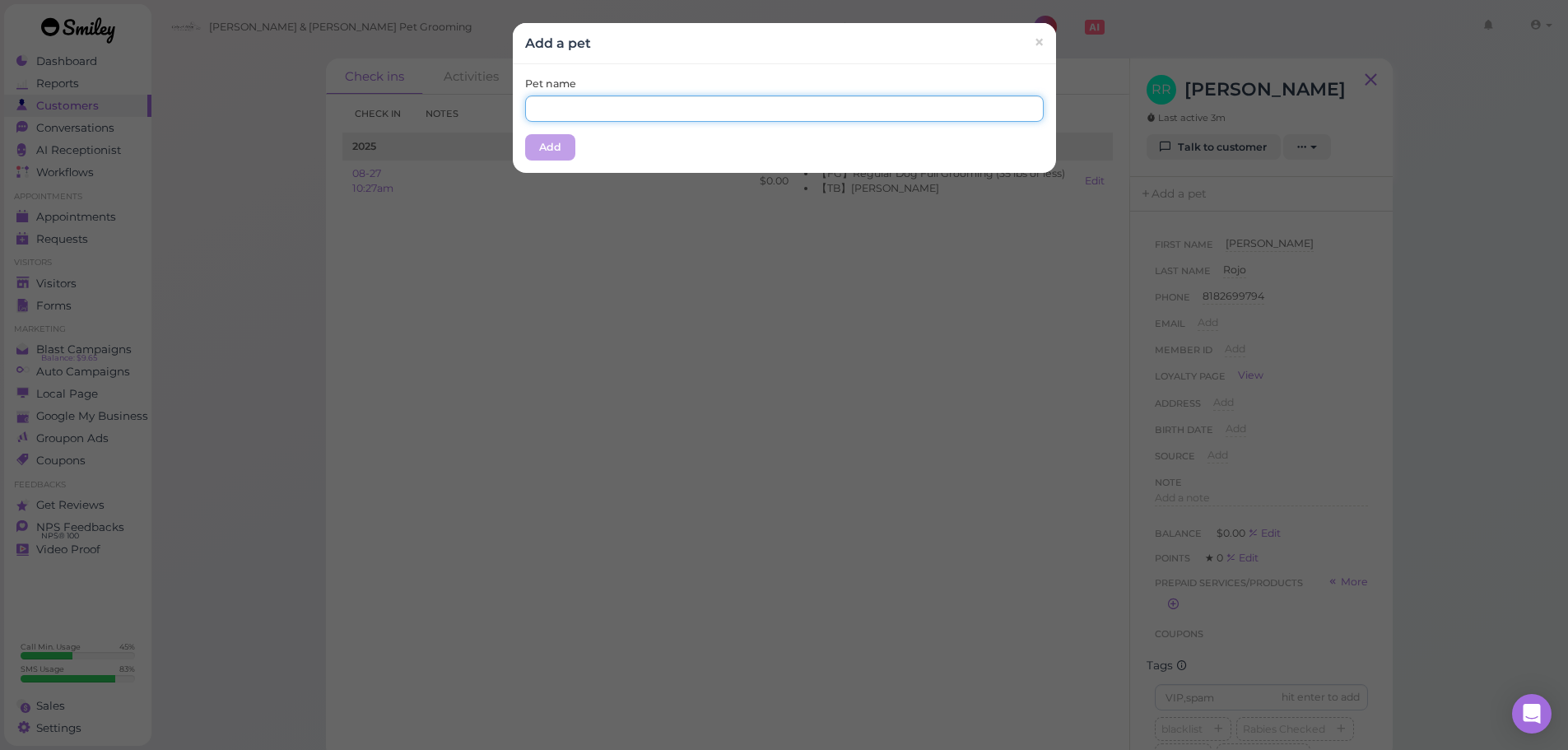
click at [807, 119] on input "text" at bounding box center [784, 109] width 519 height 27
type input "Hato"
drag, startPoint x: 680, startPoint y: 66, endPoint x: 664, endPoint y: 87, distance: 26.4
click at [680, 70] on div "Pet name Hato Add" at bounding box center [784, 118] width 543 height 109
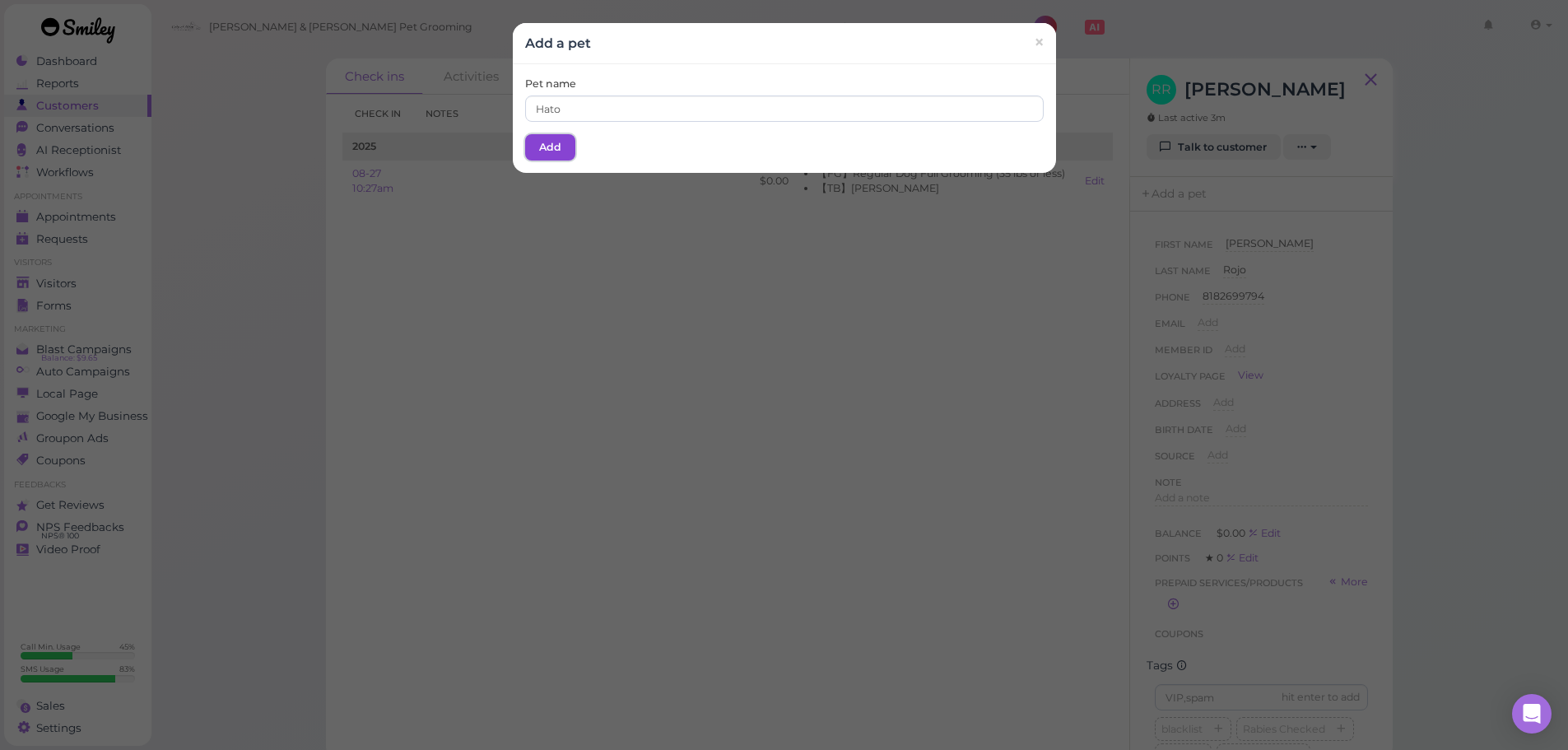
click at [563, 144] on button "Add" at bounding box center [550, 148] width 50 height 27
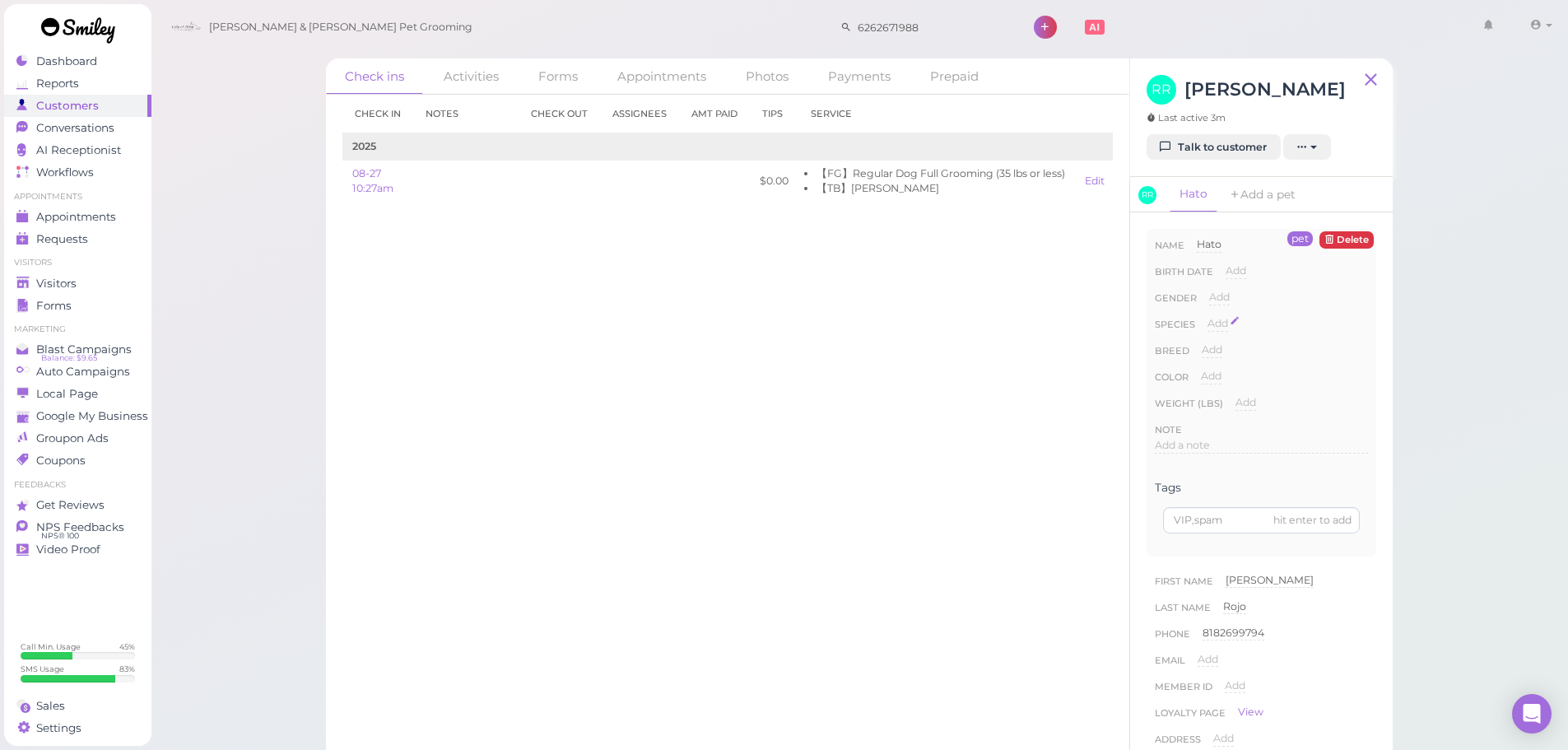
click at [1226, 329] on span "Add" at bounding box center [1217, 323] width 20 height 12
click at [1228, 329] on select "Dog Cat Bird Other" at bounding box center [1288, 329] width 161 height 25
select select "Dog"
click at [1208, 316] on select "Dog Cat Bird Other" at bounding box center [1288, 329] width 161 height 25
click at [1226, 352] on button "Done" at bounding box center [1227, 353] width 36 height 18
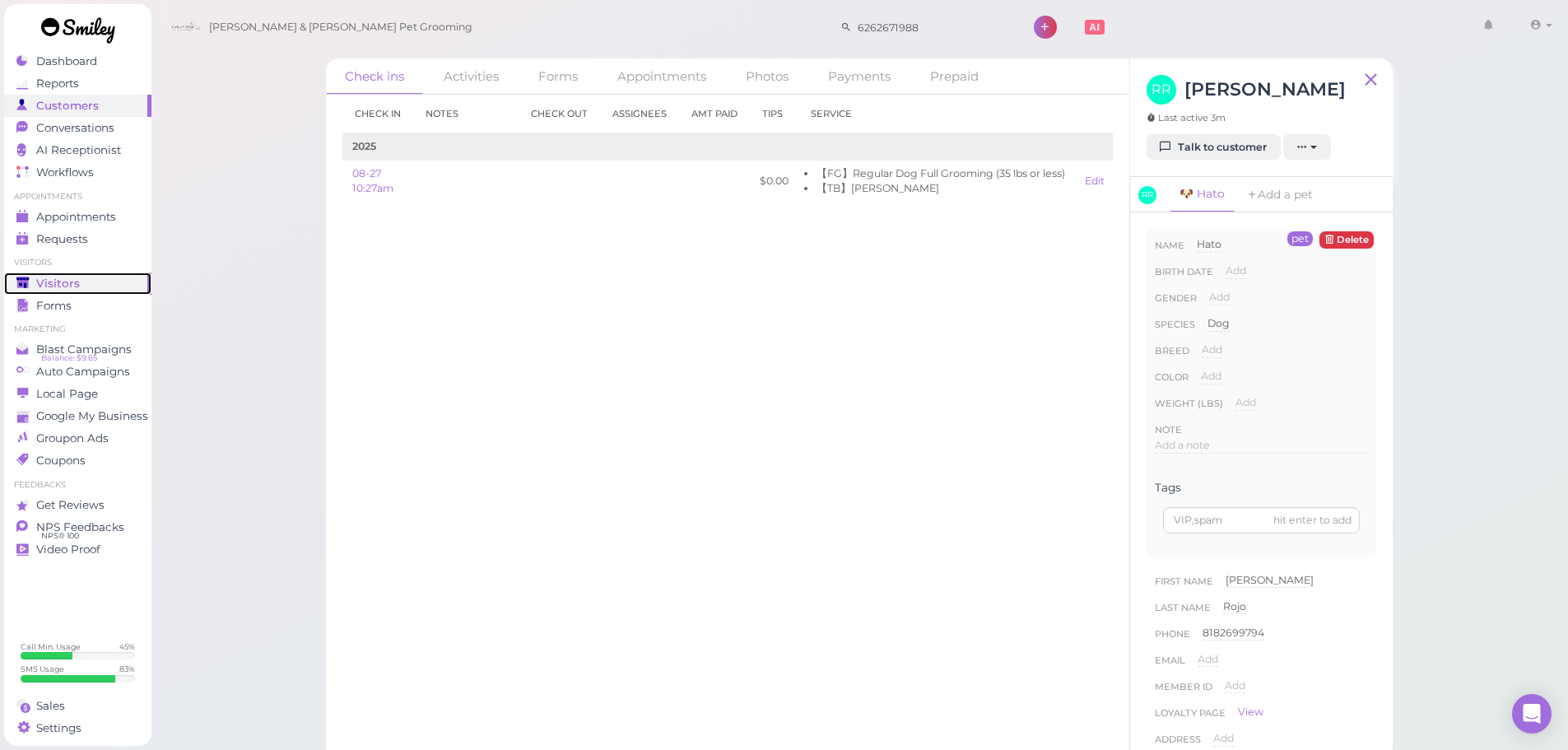
click at [55, 277] on span "Visitors" at bounding box center [57, 284] width 43 height 14
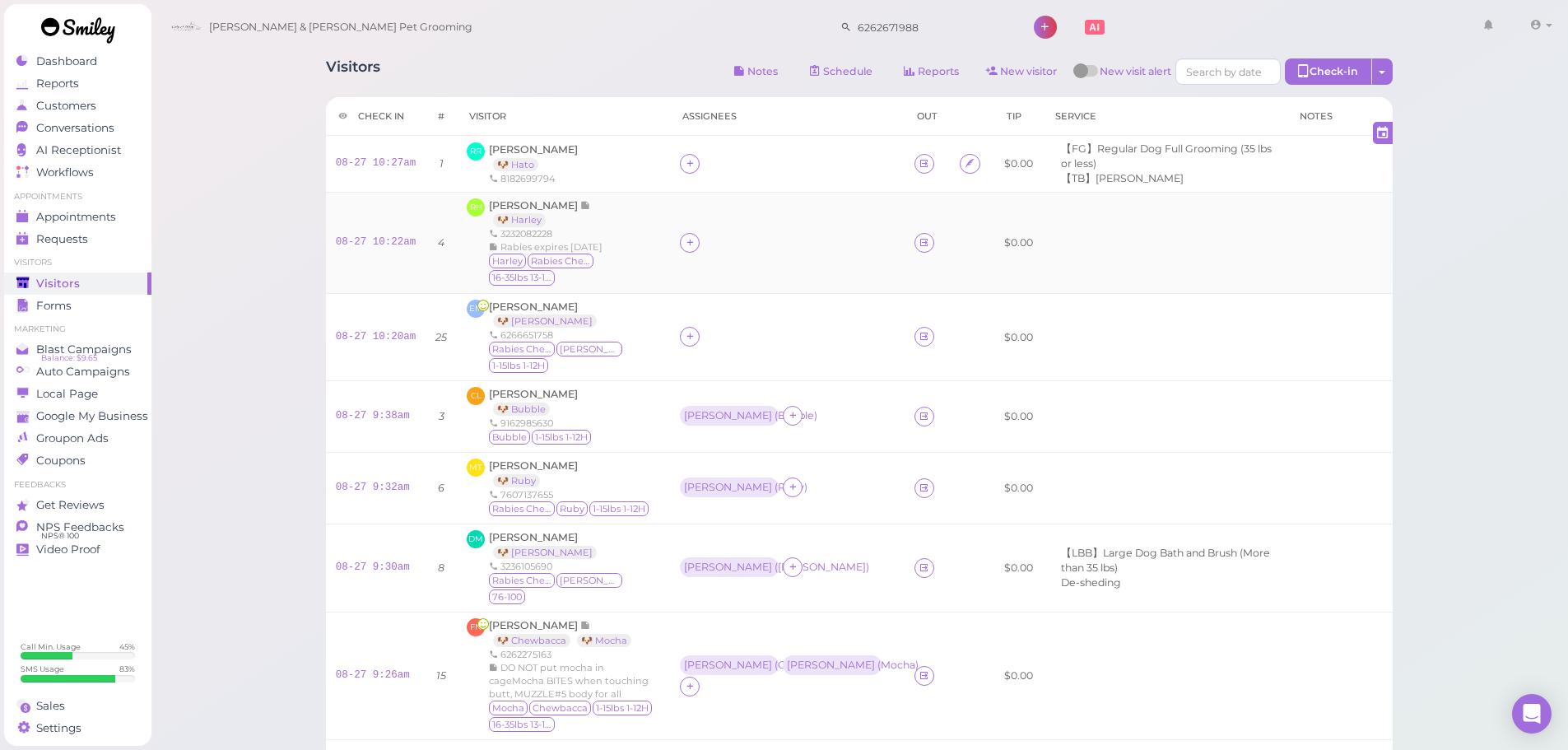
click at [615, 227] on div "3232082228" at bounding box center [575, 233] width 171 height 13
click at [72, 119] on link "Conversations 0" at bounding box center [78, 127] width 148 height 22
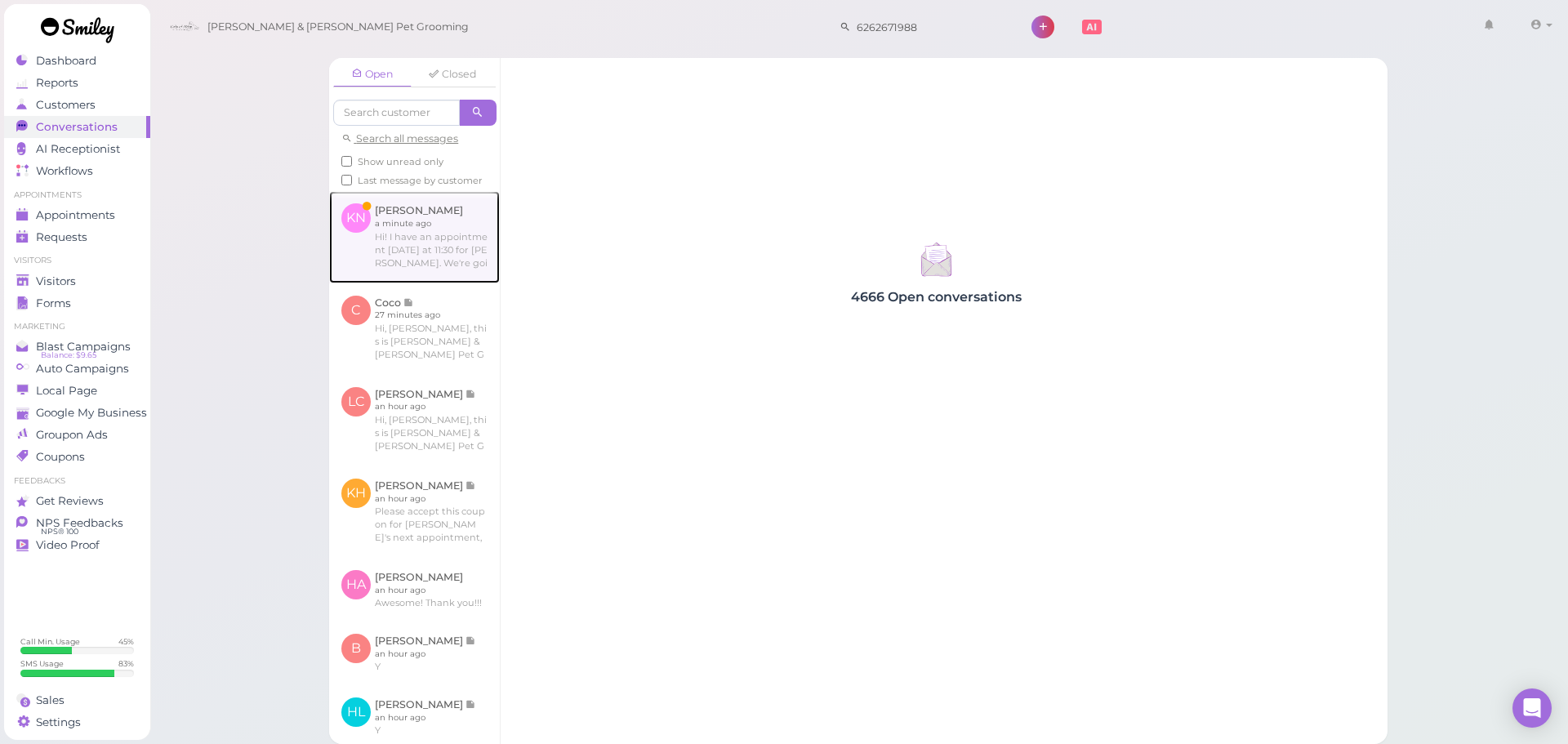
click at [427, 255] on link at bounding box center [415, 237] width 171 height 91
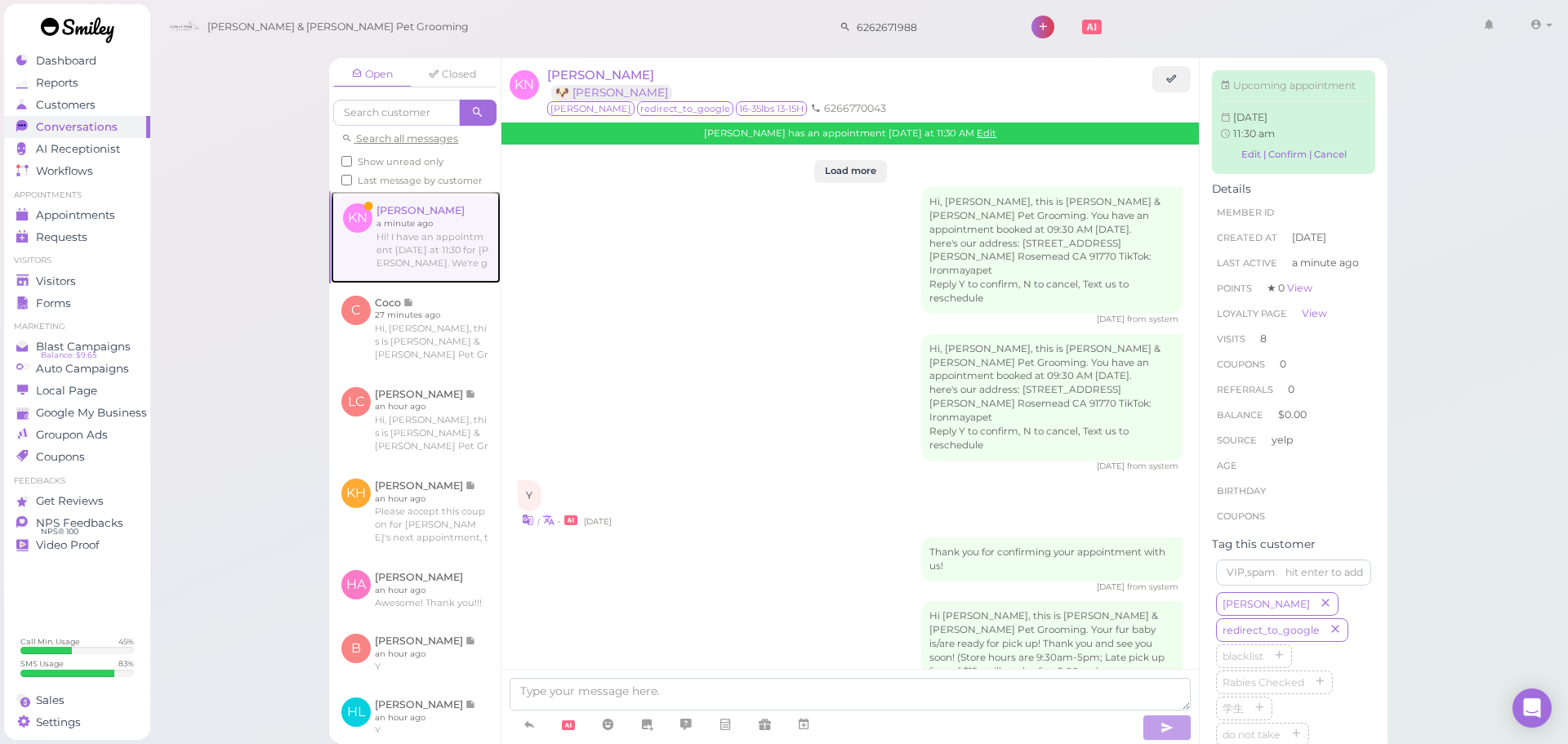
scroll to position [2795, 0]
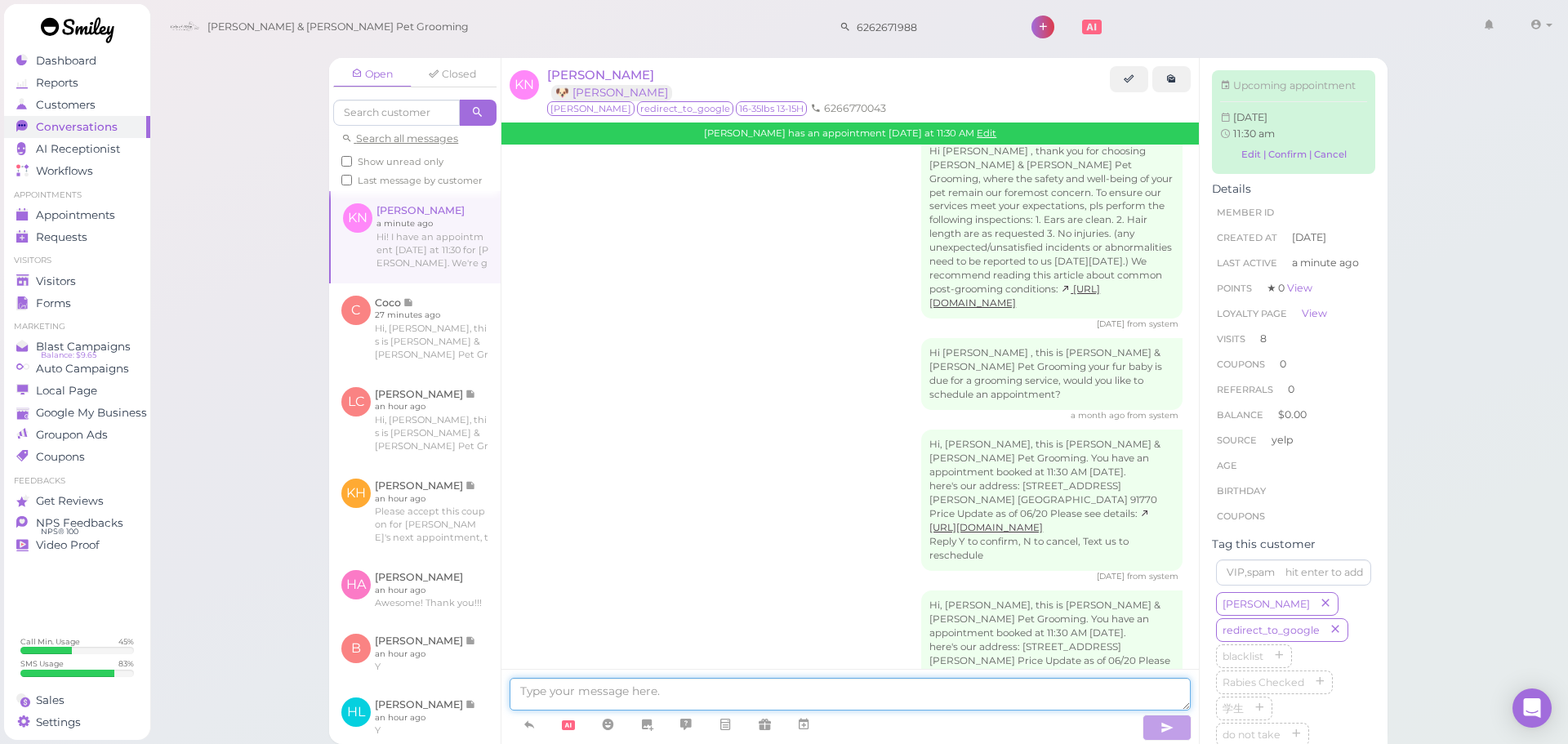
click at [733, 687] on textarea at bounding box center [849, 693] width 681 height 32
type textarea "That's fine!"
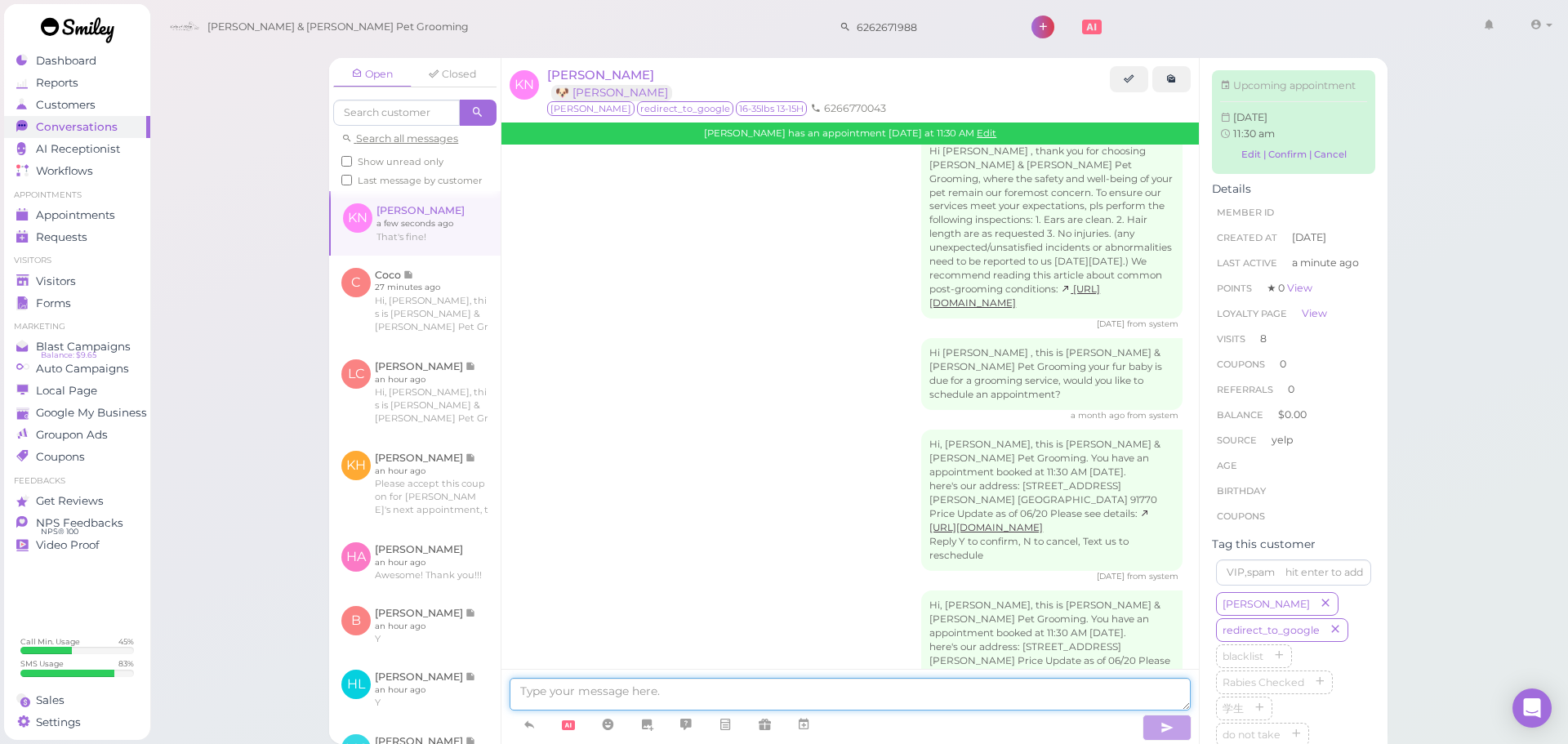
scroll to position [2845, 0]
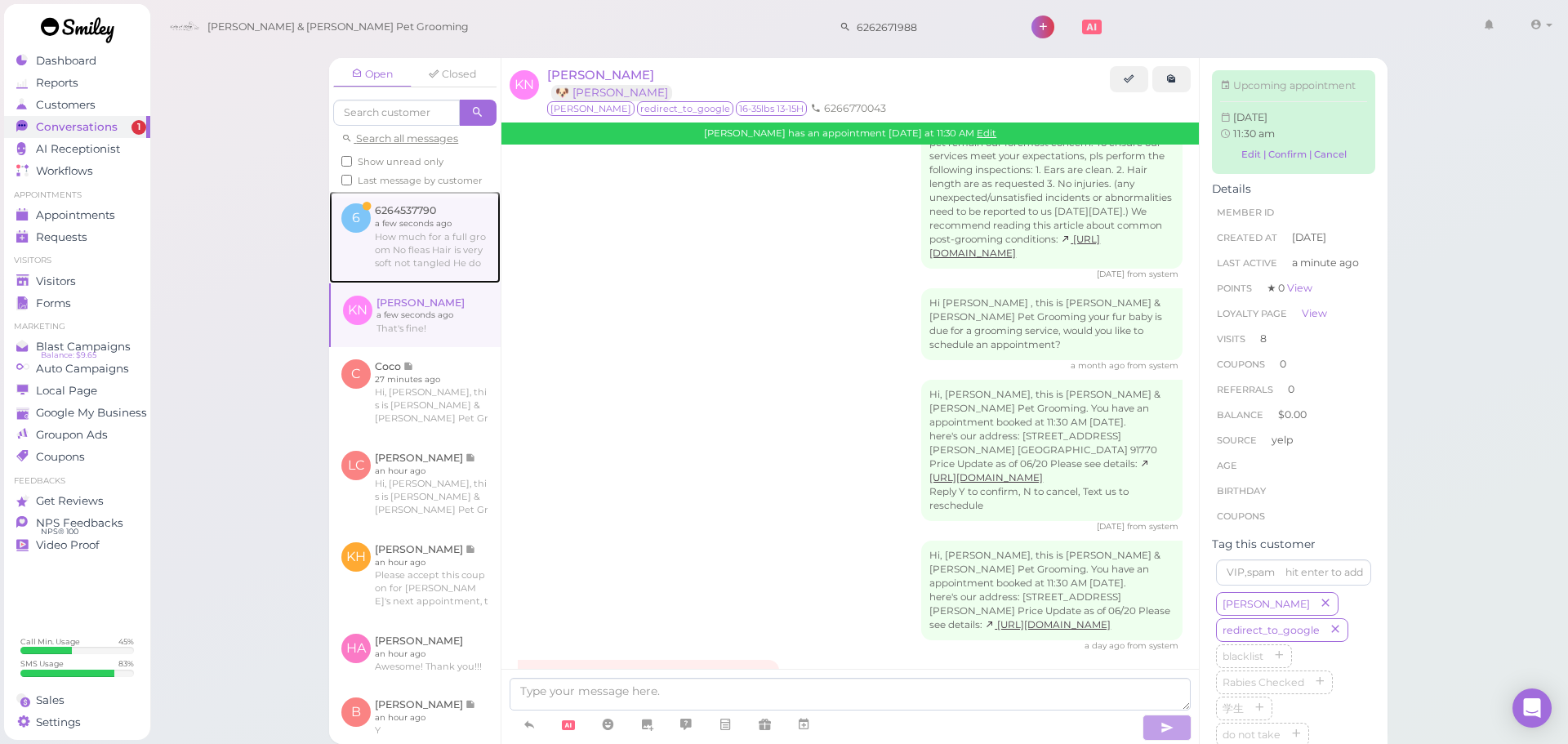
click at [468, 281] on link at bounding box center [415, 237] width 172 height 91
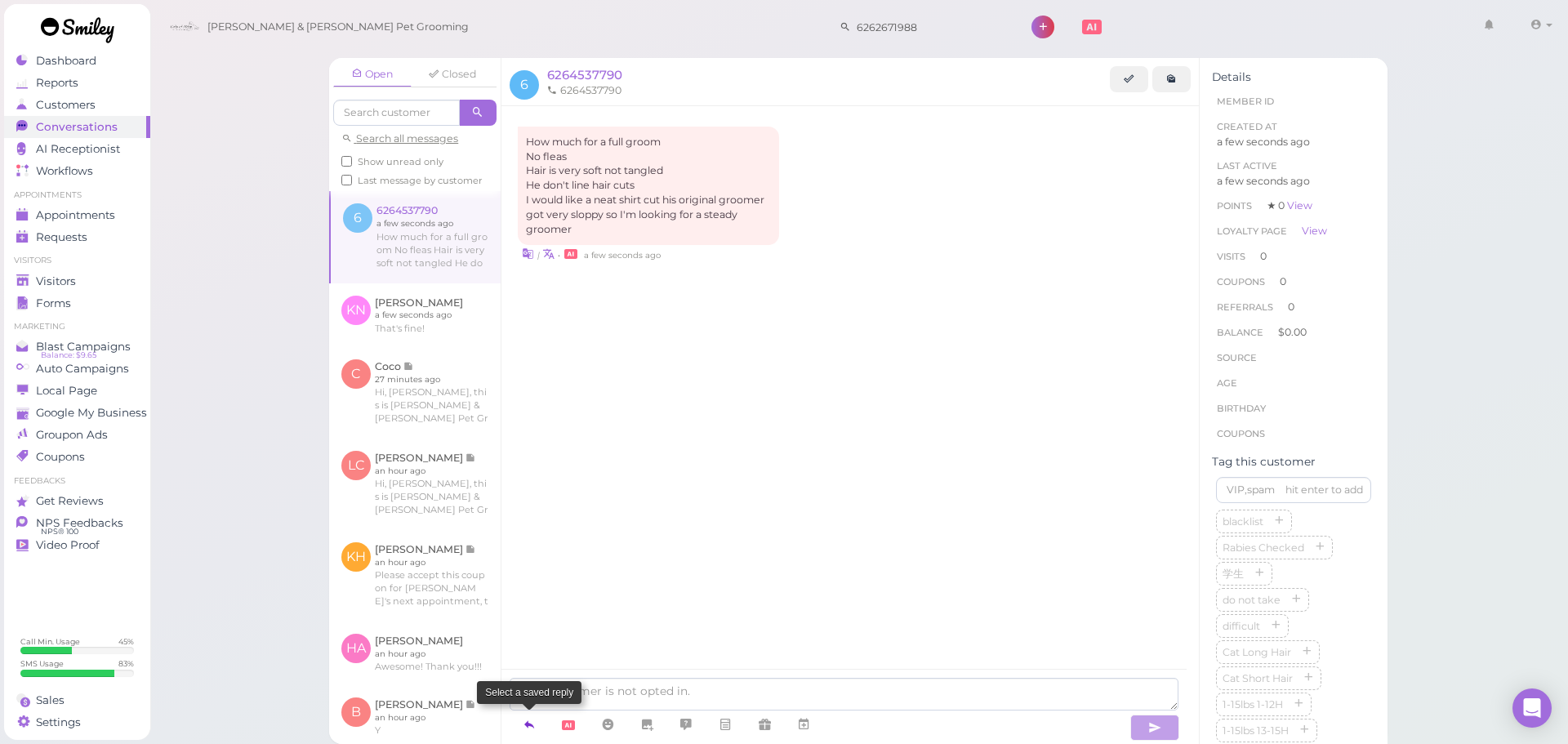
click at [532, 723] on icon at bounding box center [529, 724] width 13 height 17
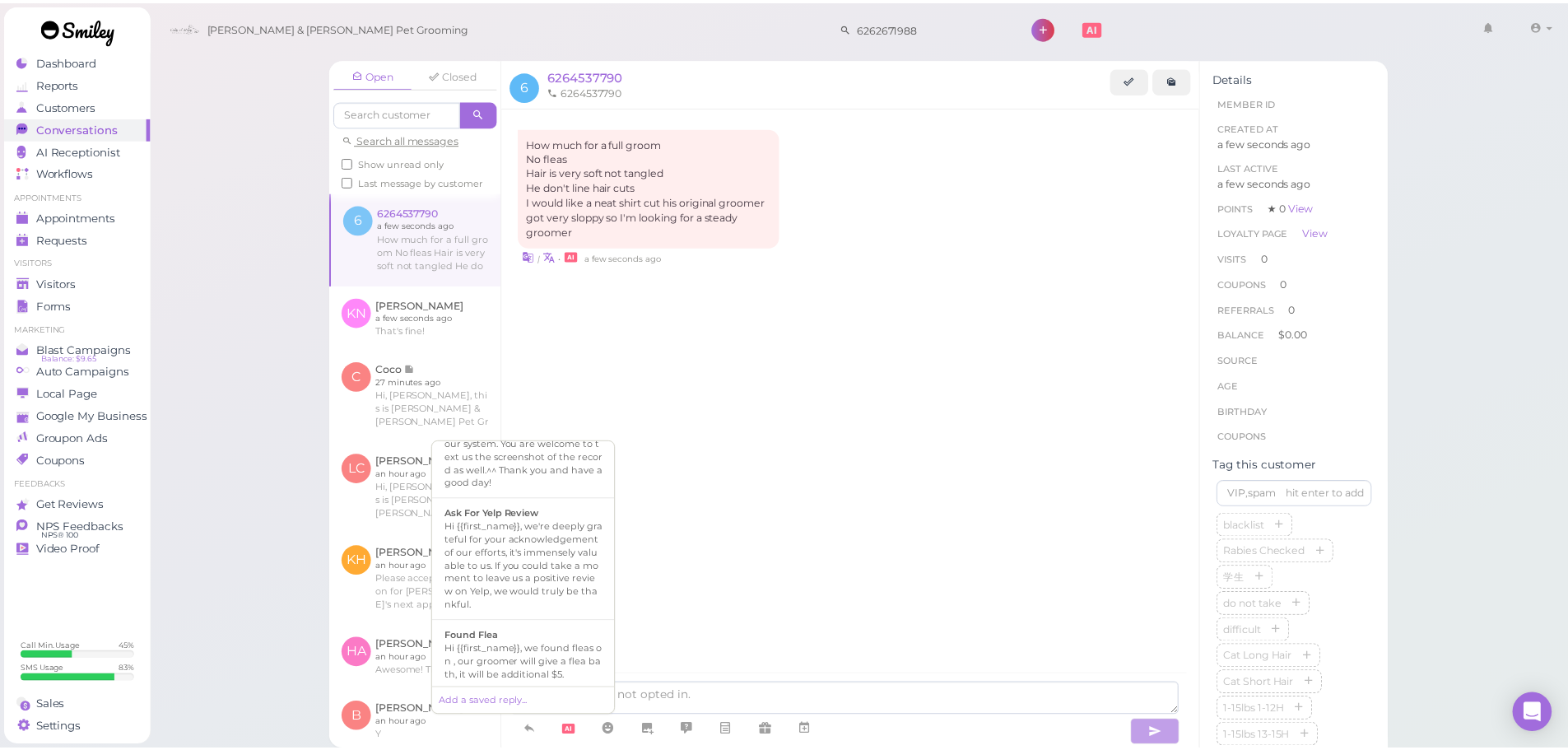
scroll to position [1141, 0]
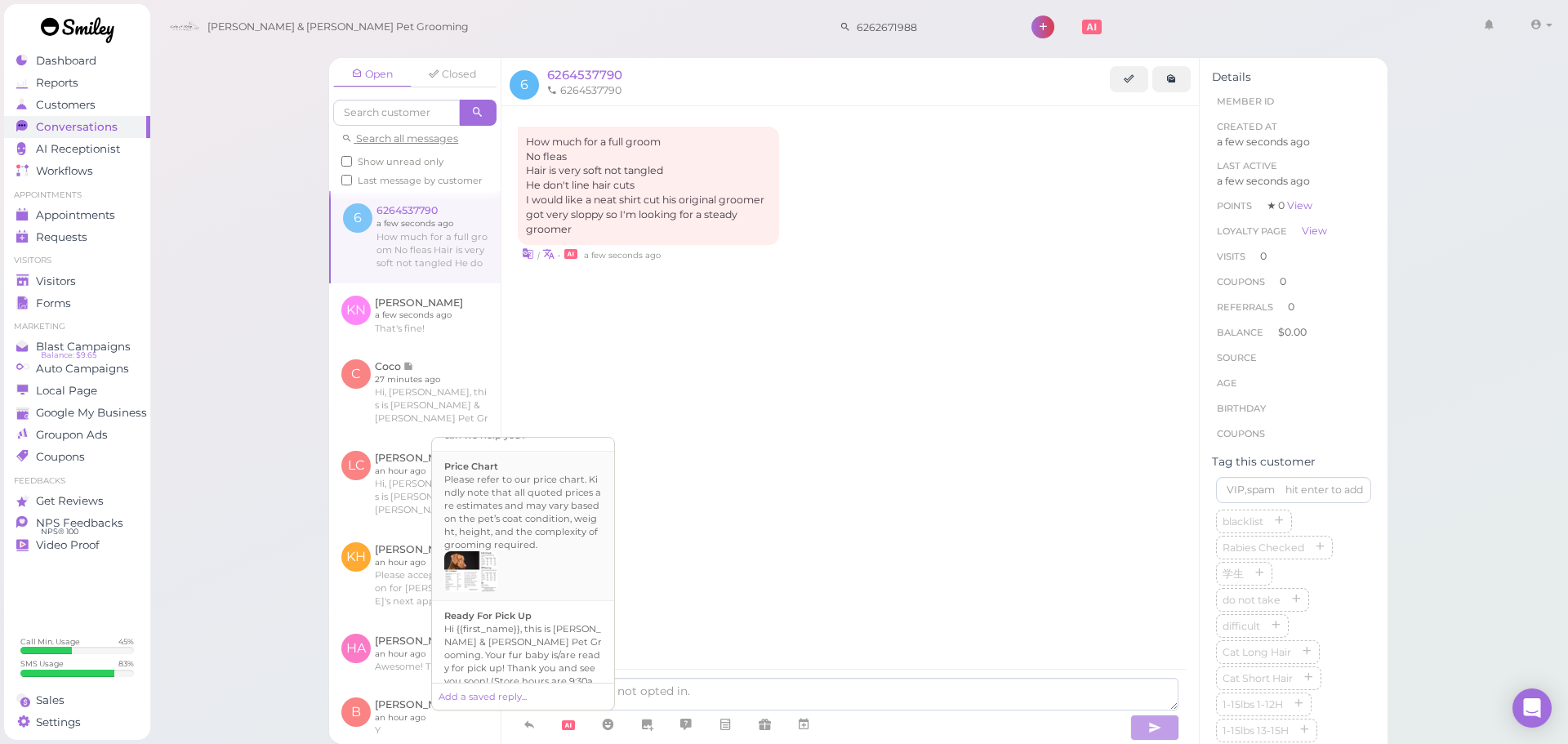
click at [531, 493] on div "Please refer to our price chart. Kindly note that all quoted prices are estimat…" at bounding box center [523, 512] width 158 height 78
type textarea "Please refer to our price chart. Kindly note that all quoted prices are estimat…"
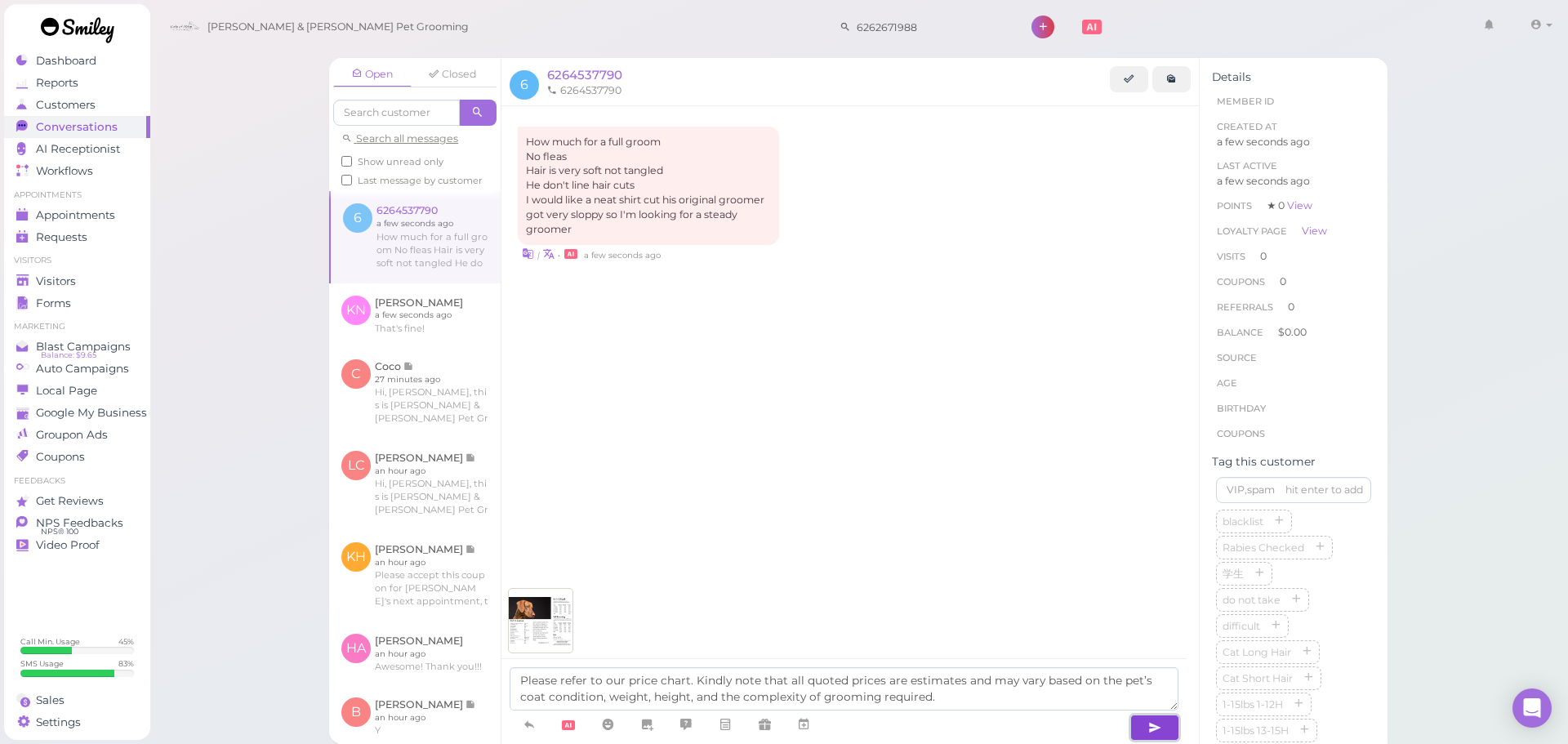
click at [1174, 727] on button "button" at bounding box center [1155, 727] width 49 height 26
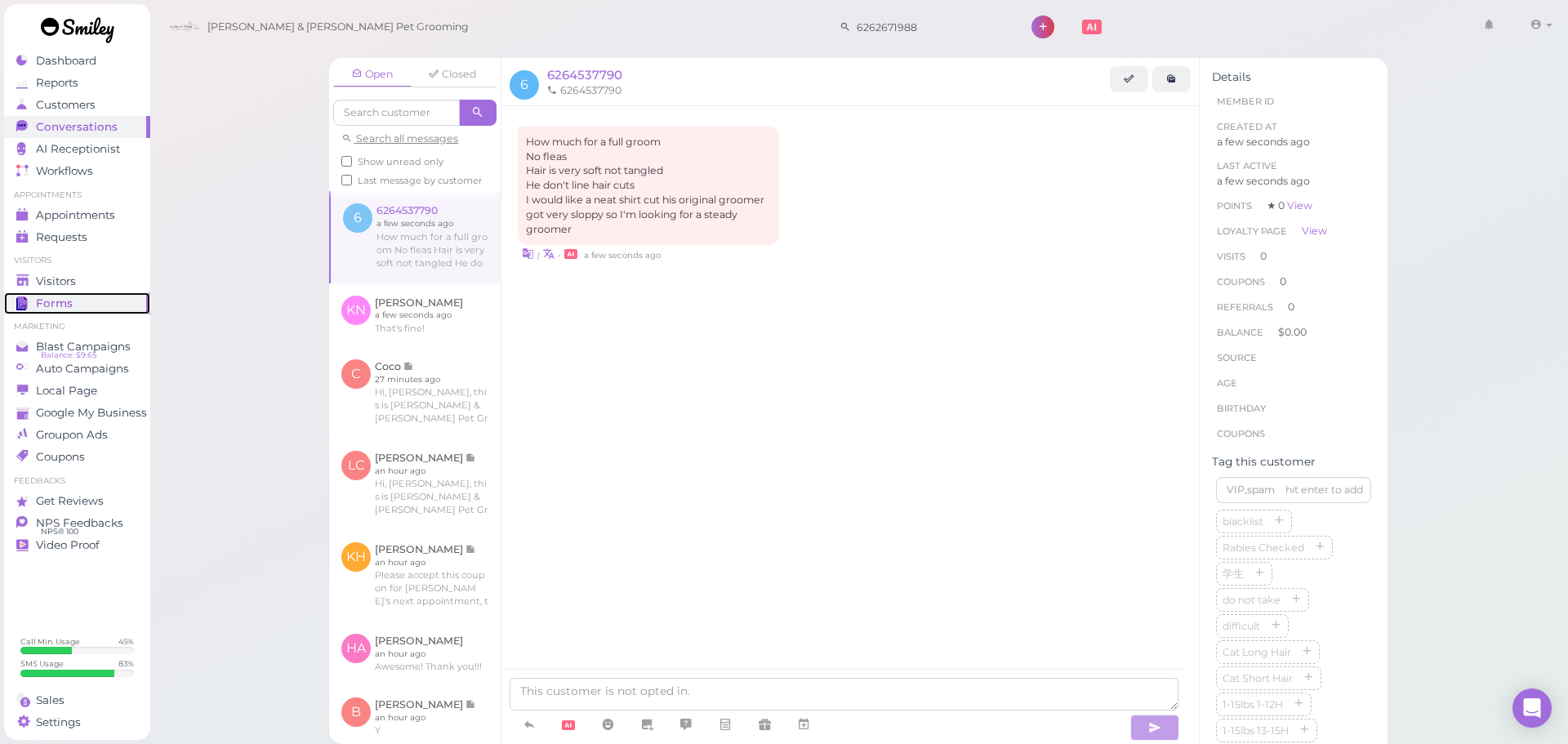
click at [90, 294] on link "Forms" at bounding box center [77, 303] width 146 height 22
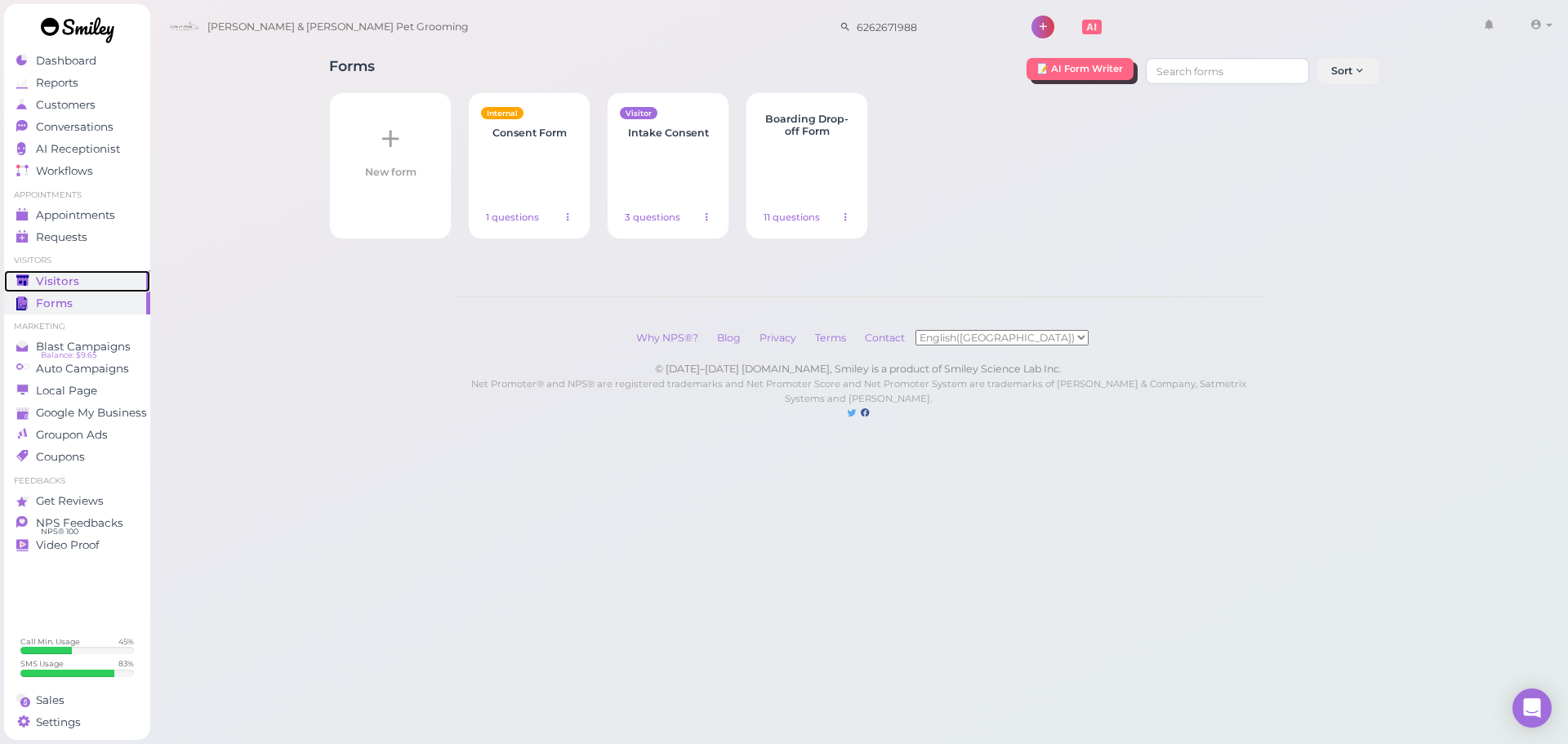
click at [62, 286] on span "Visitors" at bounding box center [57, 281] width 43 height 14
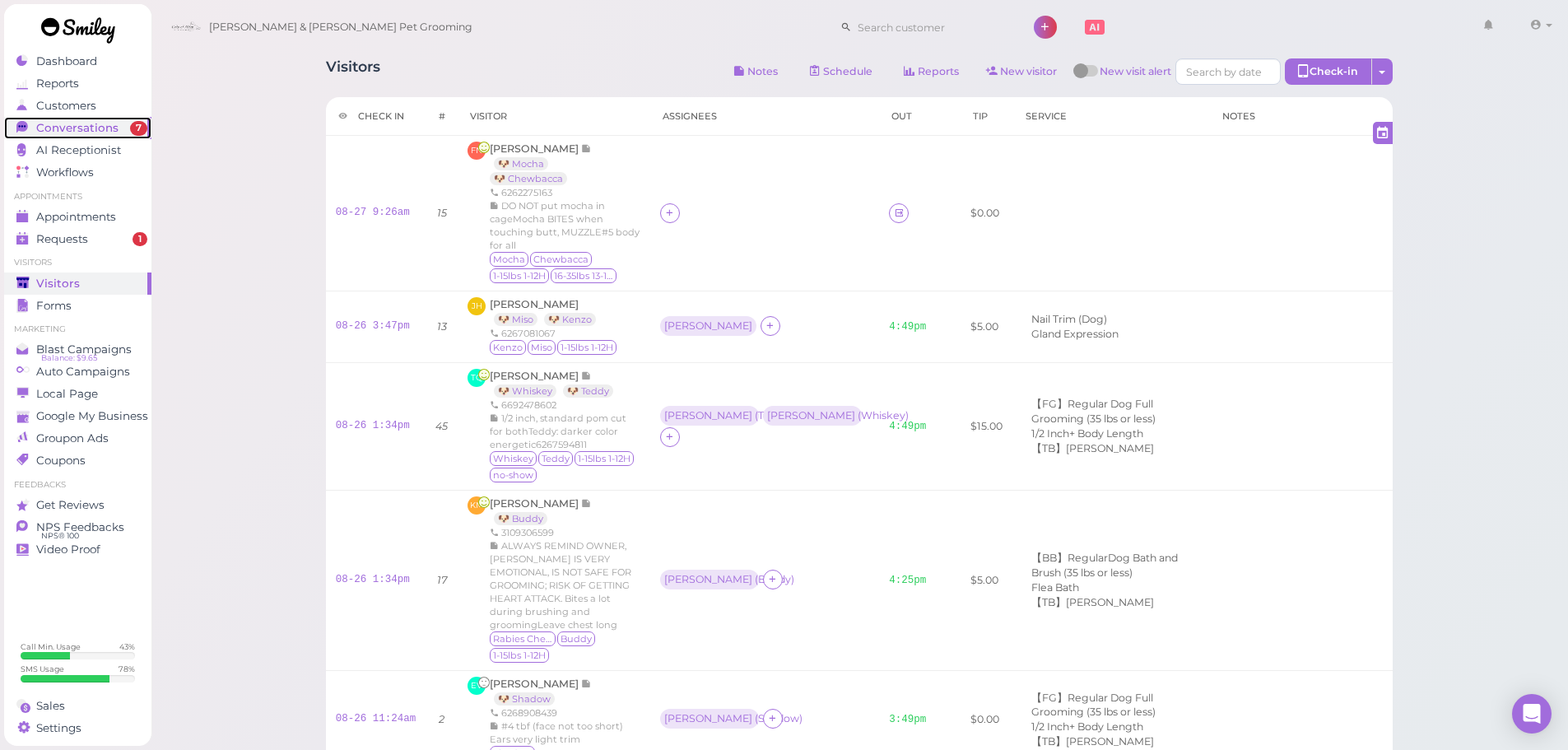
click at [79, 126] on span "Conversations" at bounding box center [77, 128] width 82 height 14
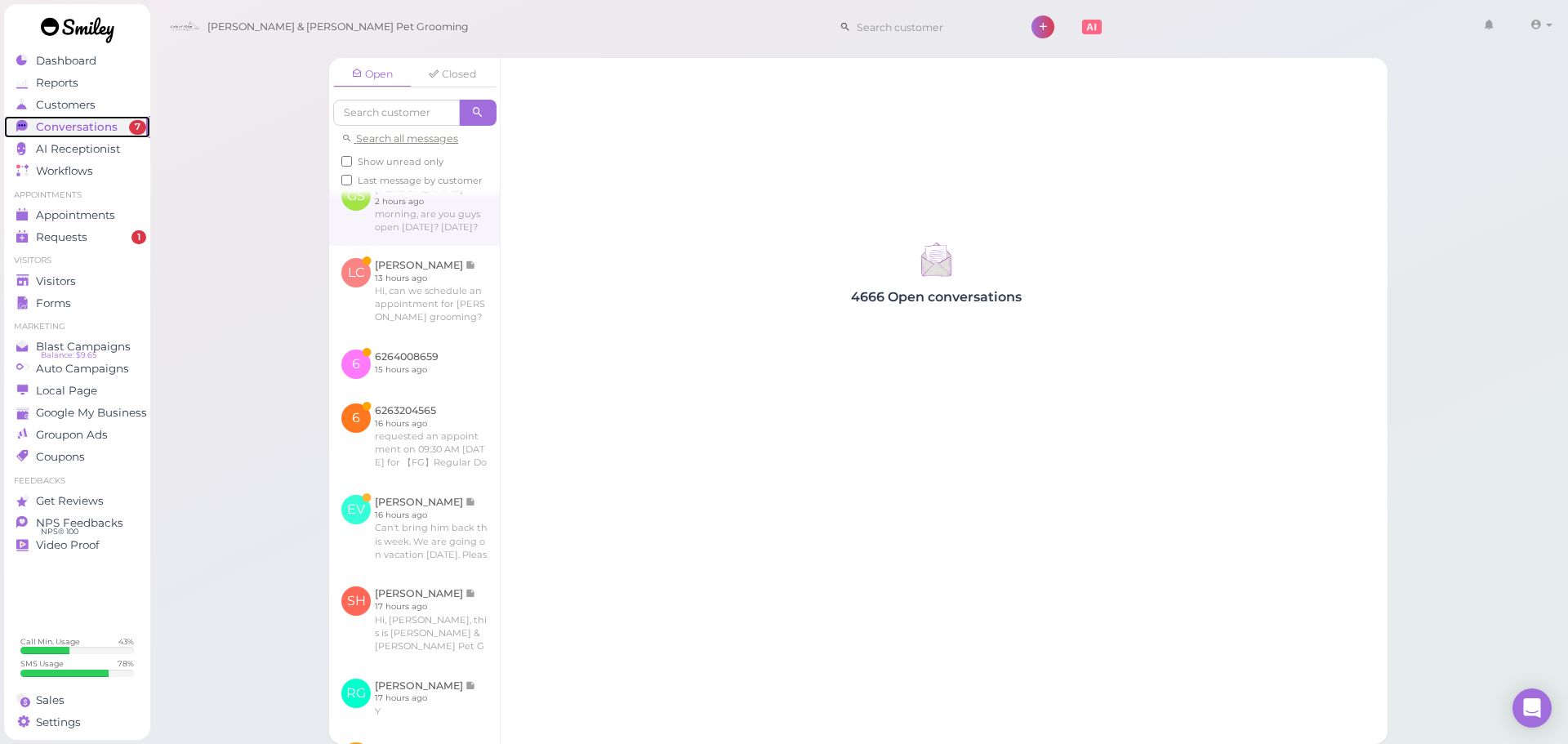
scroll to position [245, 0]
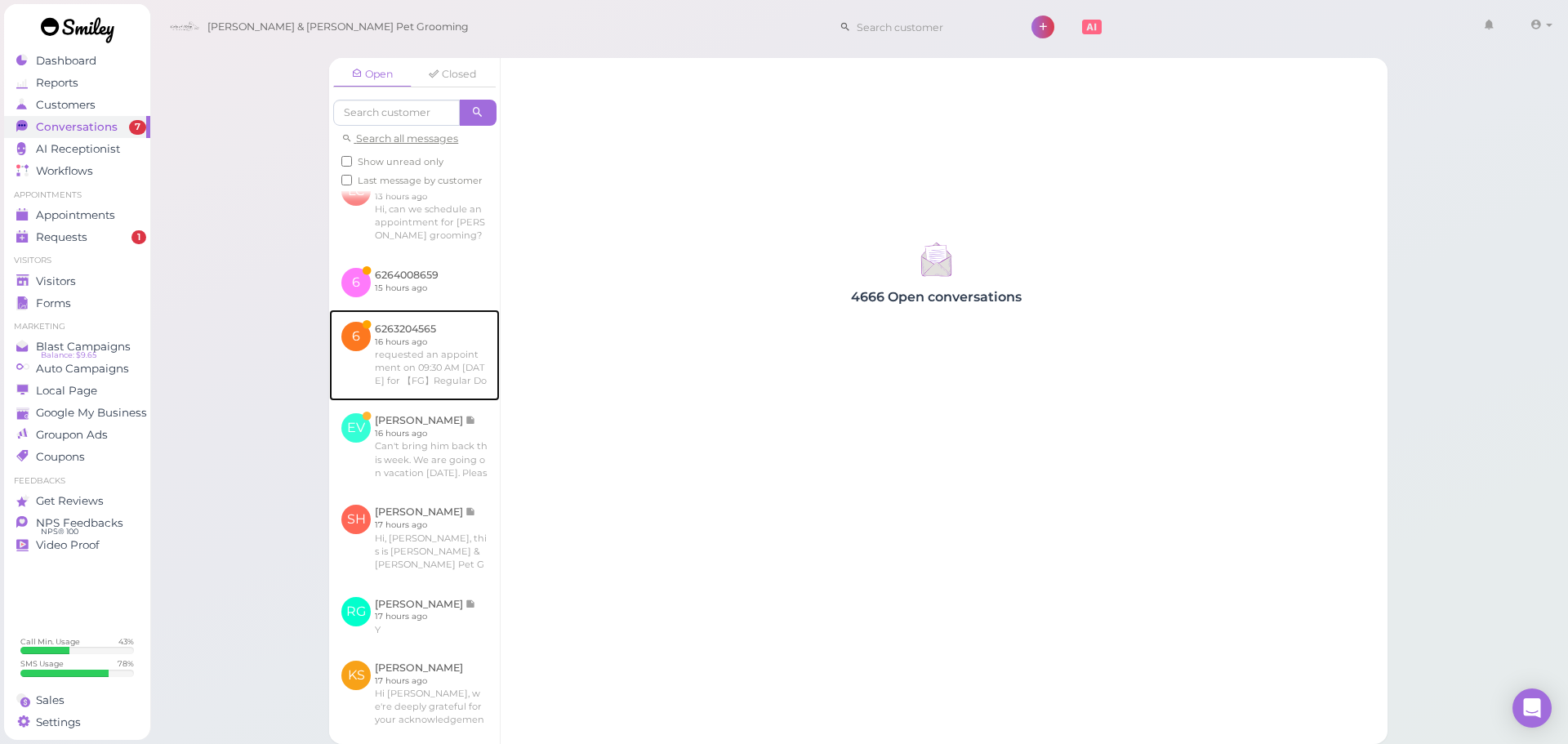
click at [368, 401] on link at bounding box center [415, 355] width 171 height 91
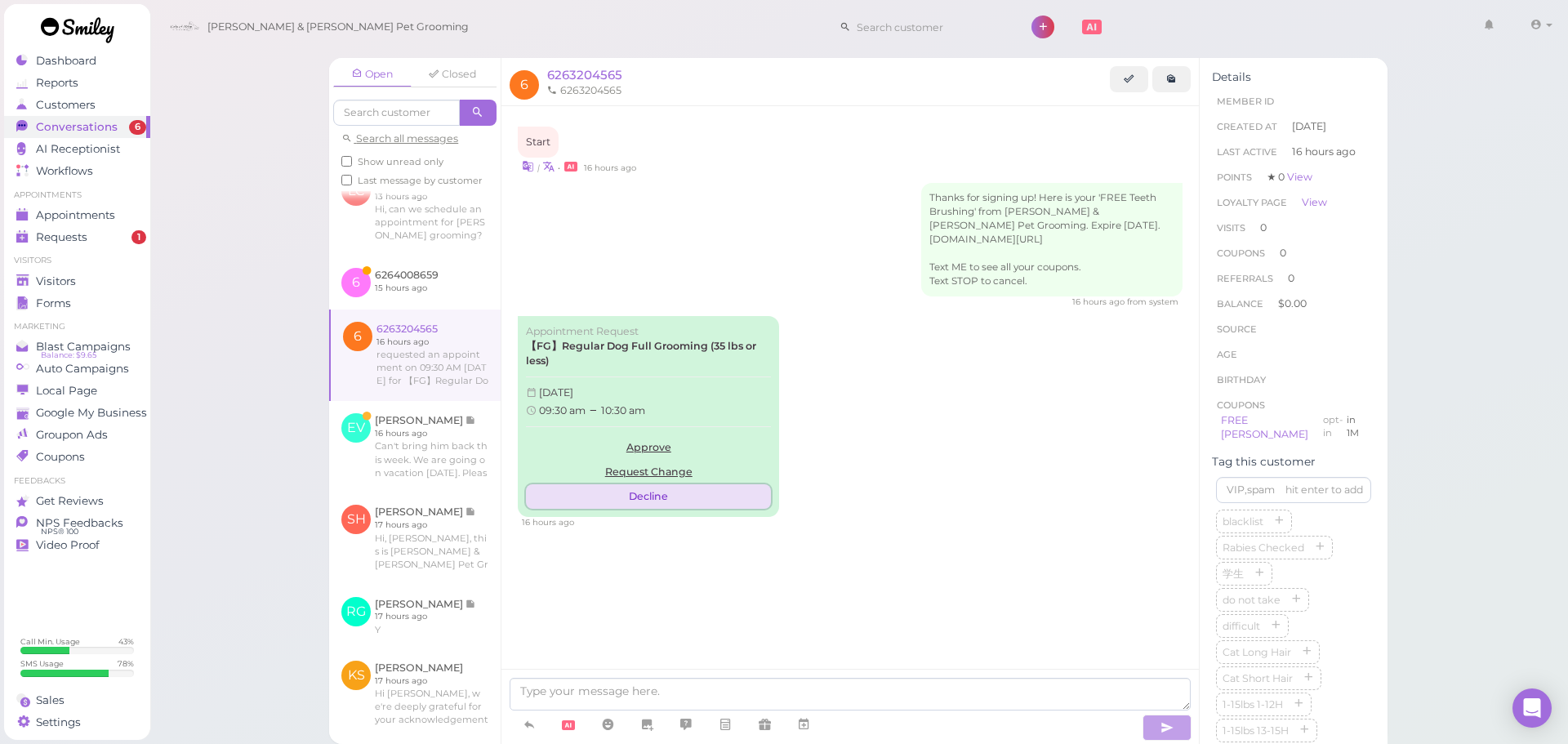
click at [657, 486] on button "Decline" at bounding box center [649, 497] width 245 height 25
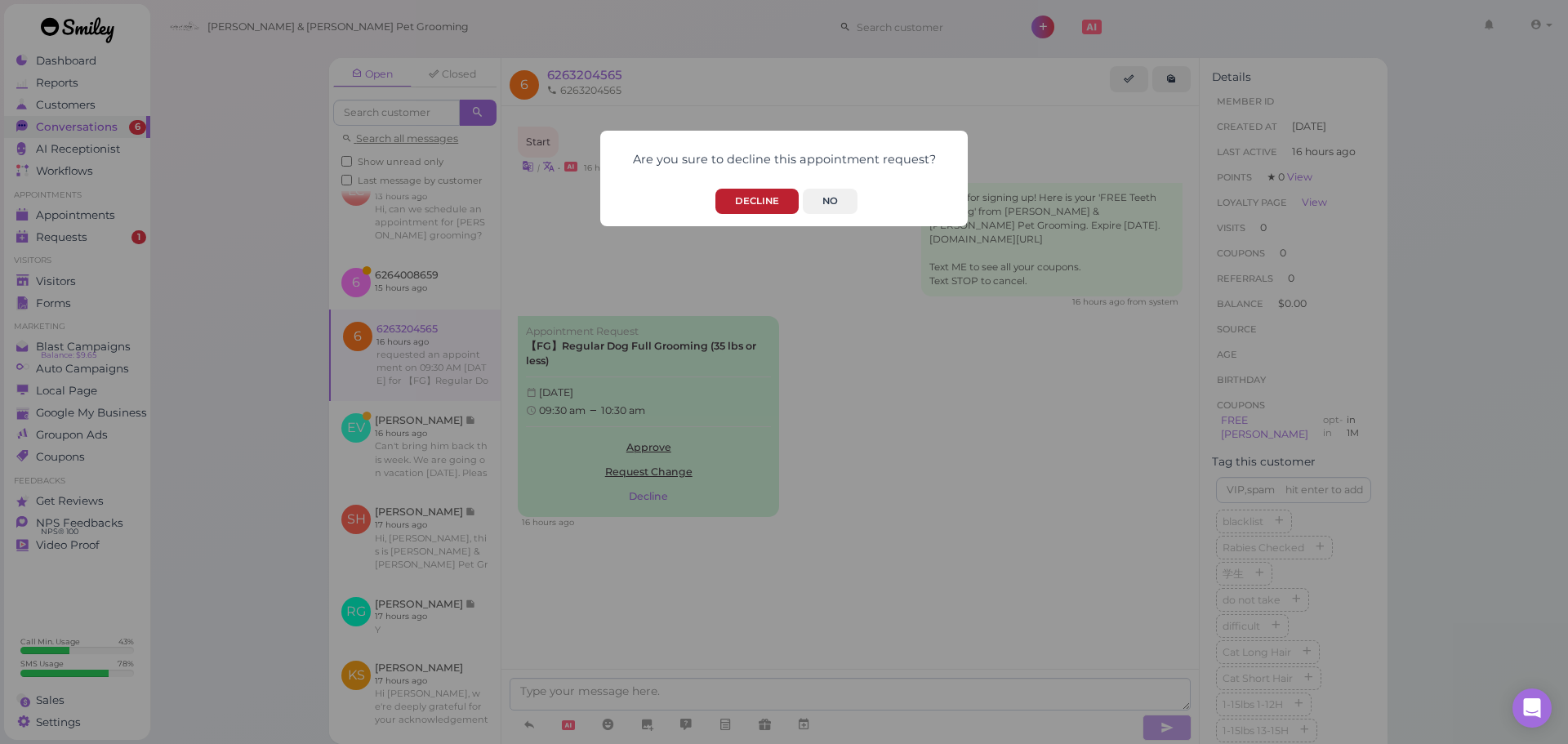
click at [775, 202] on button "Decline" at bounding box center [756, 201] width 83 height 25
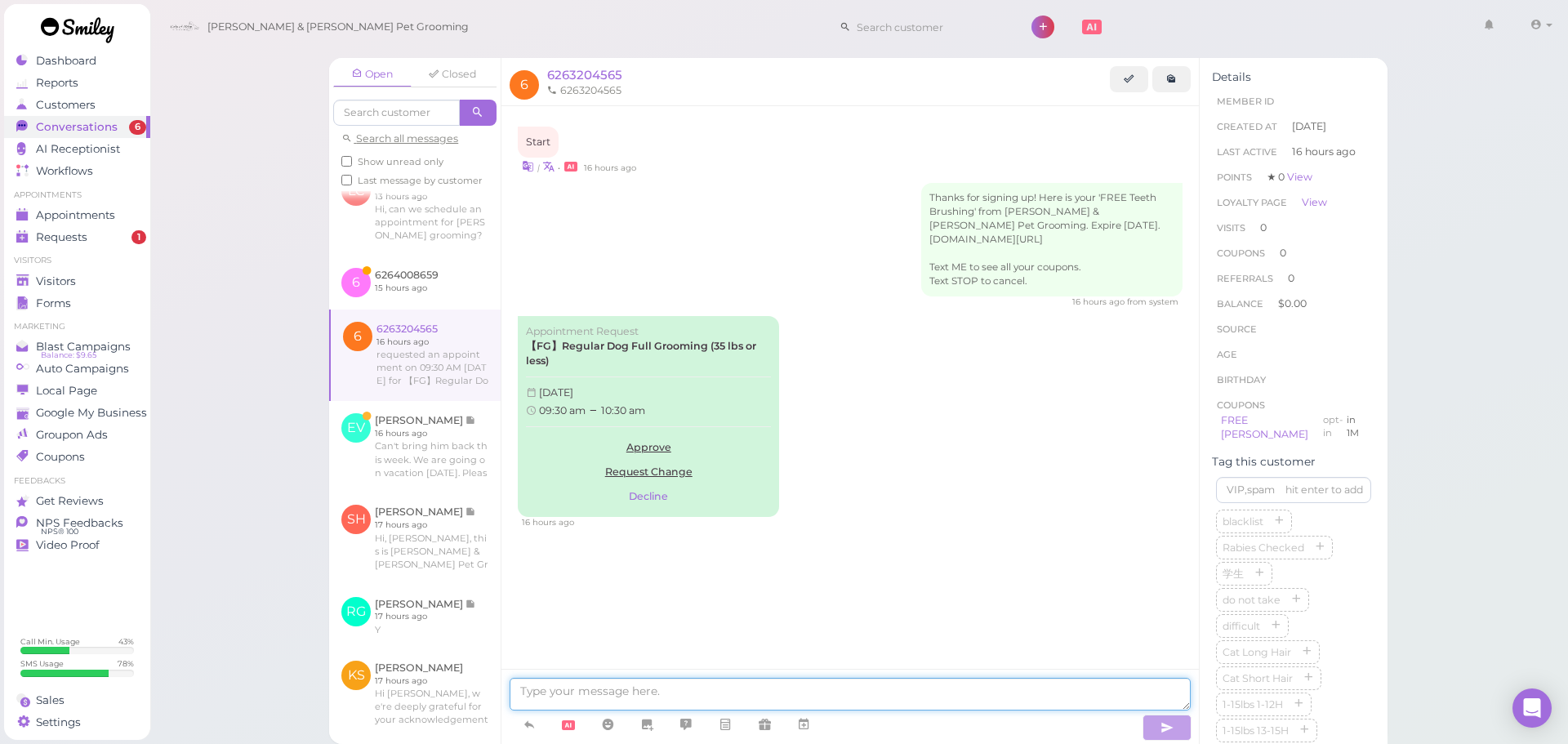
click at [742, 683] on textarea at bounding box center [849, 693] width 681 height 32
type textarea "Hello, we don't open on [DATE]"
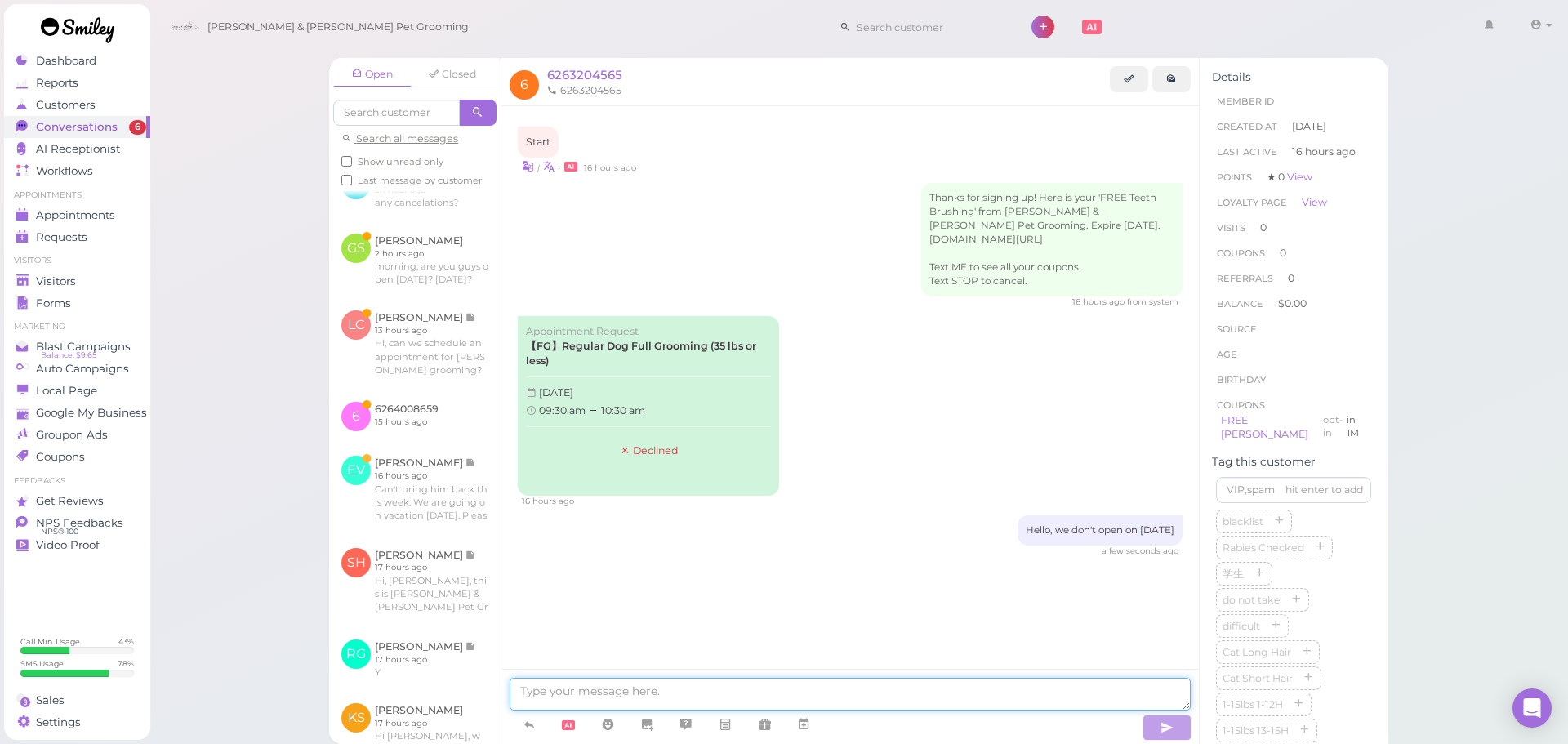
scroll to position [159, 0]
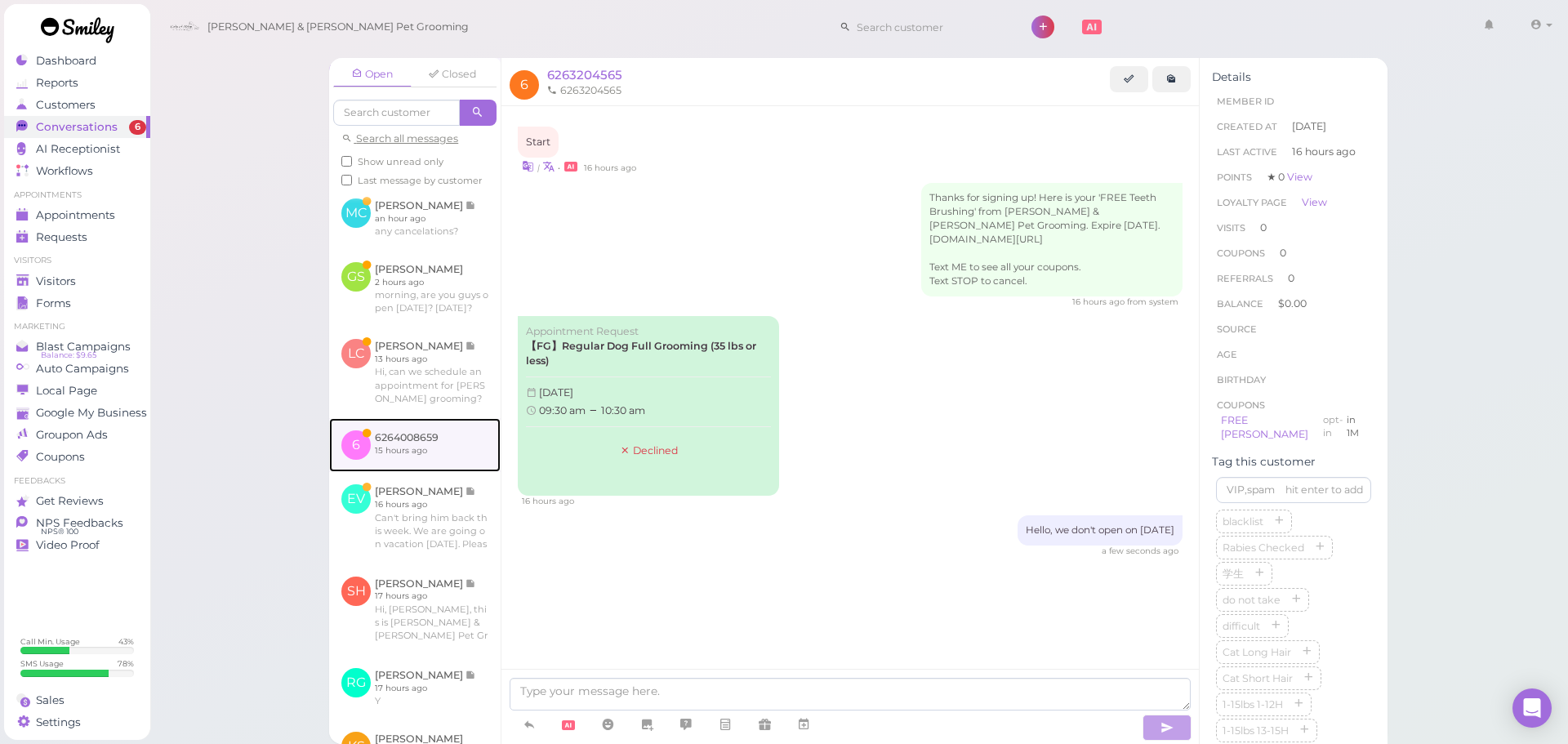
click at [448, 472] on link at bounding box center [415, 445] width 172 height 54
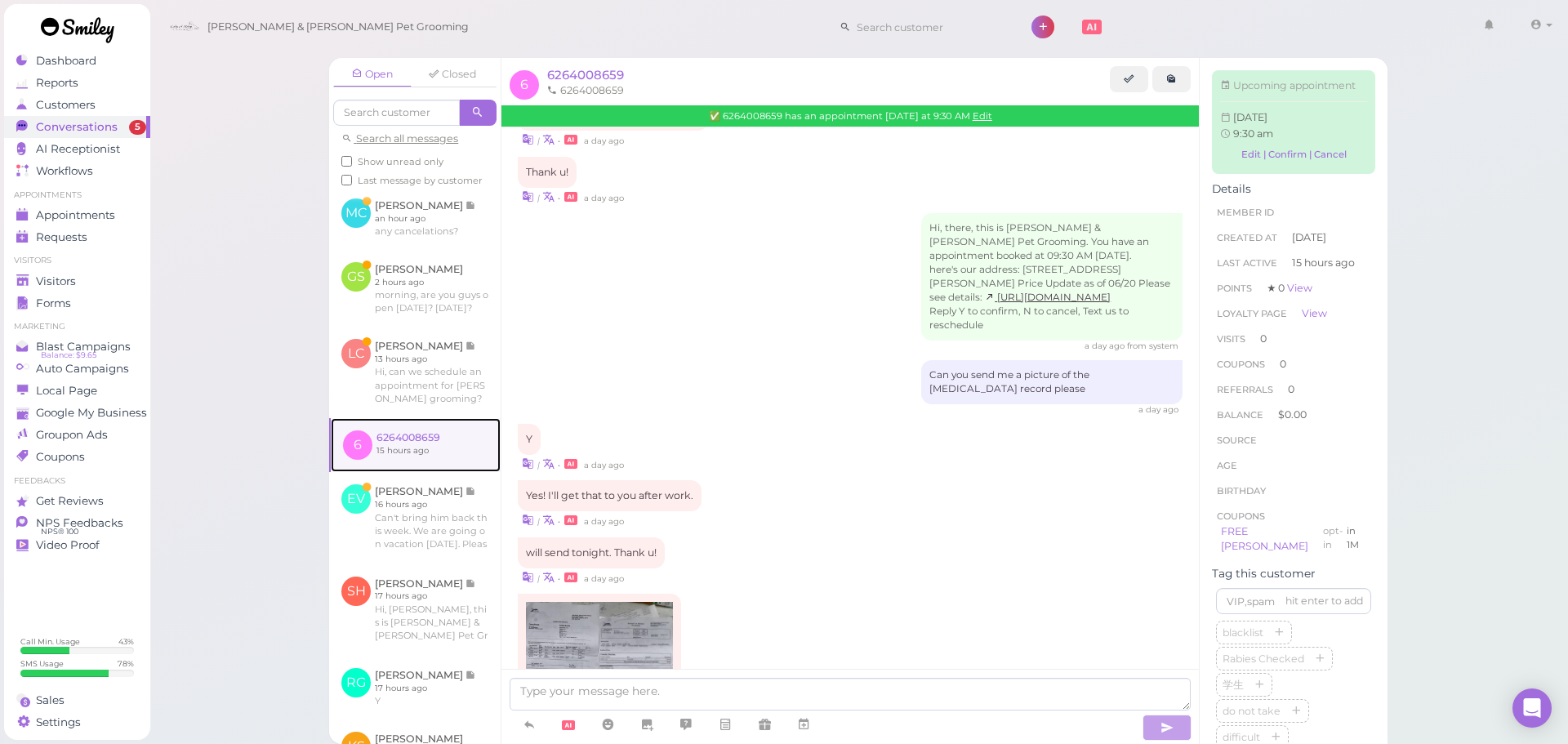
scroll to position [685, 0]
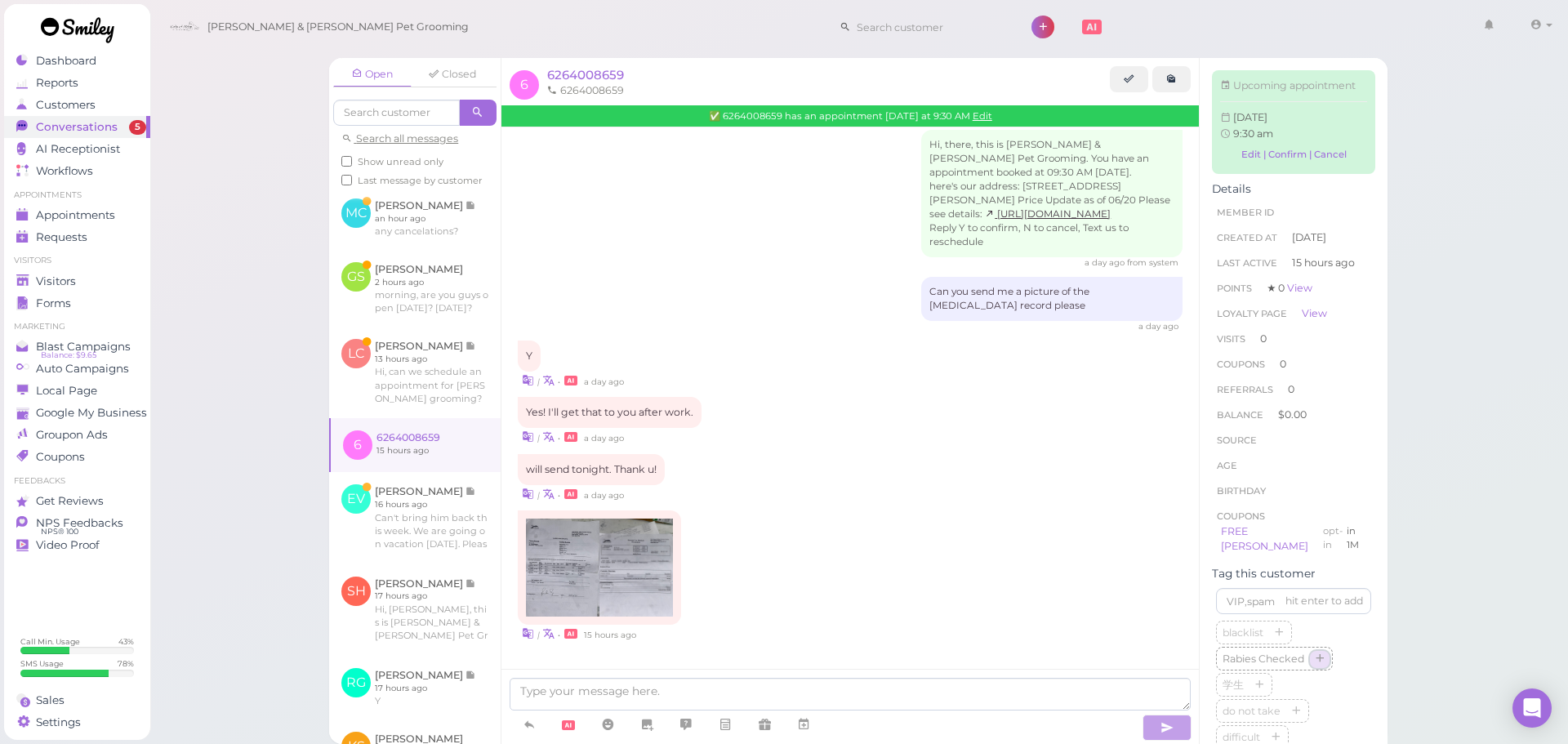
click at [1323, 665] on icon "button" at bounding box center [1319, 659] width 10 height 11
click at [693, 418] on div "Yes! I'll get that to you after work." at bounding box center [610, 412] width 184 height 31
click at [560, 564] on img at bounding box center [563, 568] width 74 height 98
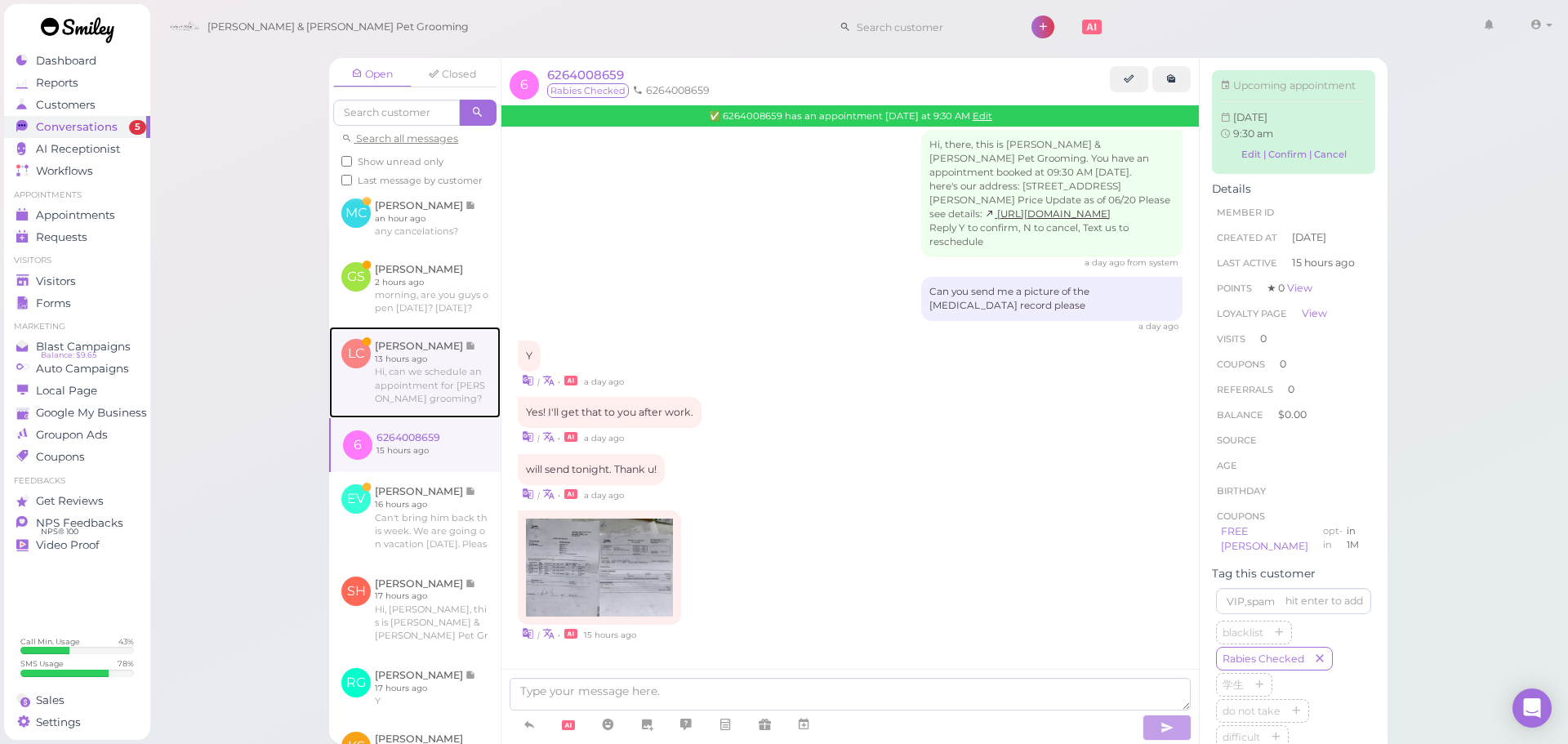
click at [363, 418] on link at bounding box center [415, 372] width 172 height 91
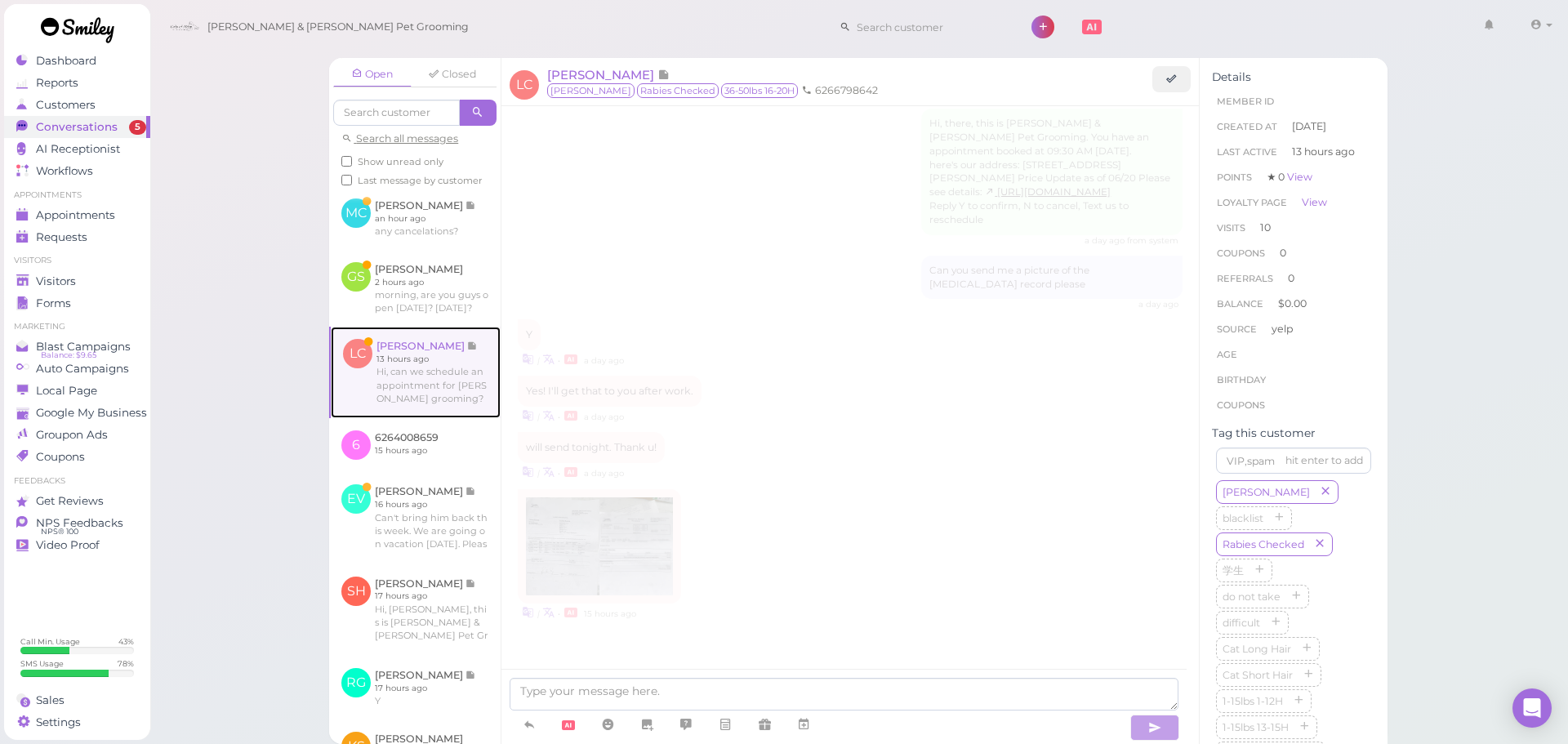
scroll to position [2604, 0]
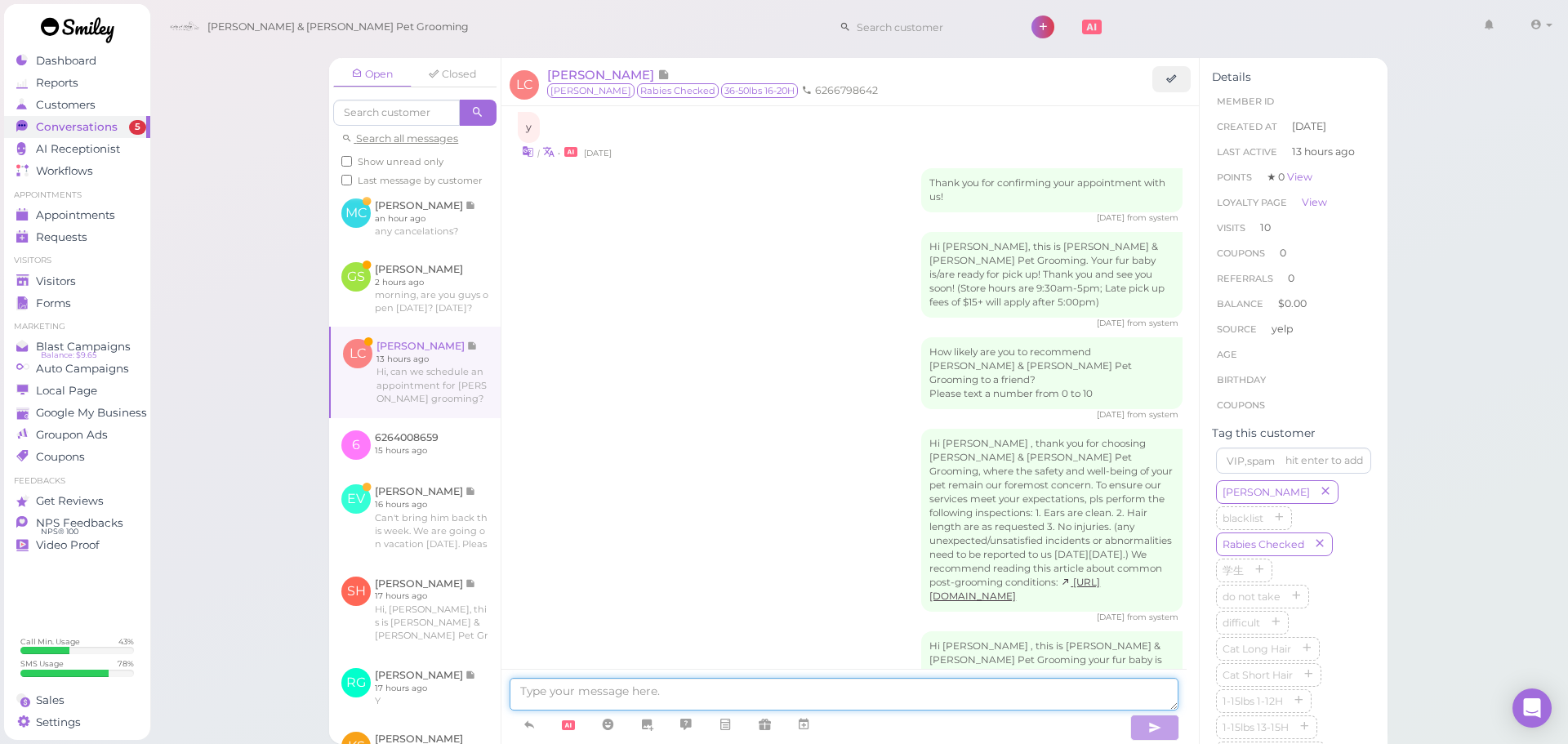
click at [727, 688] on textarea at bounding box center [843, 693] width 669 height 32
type textarea "t"
type textarea "It's going to be [DATE] 9:30, does that work for you?"
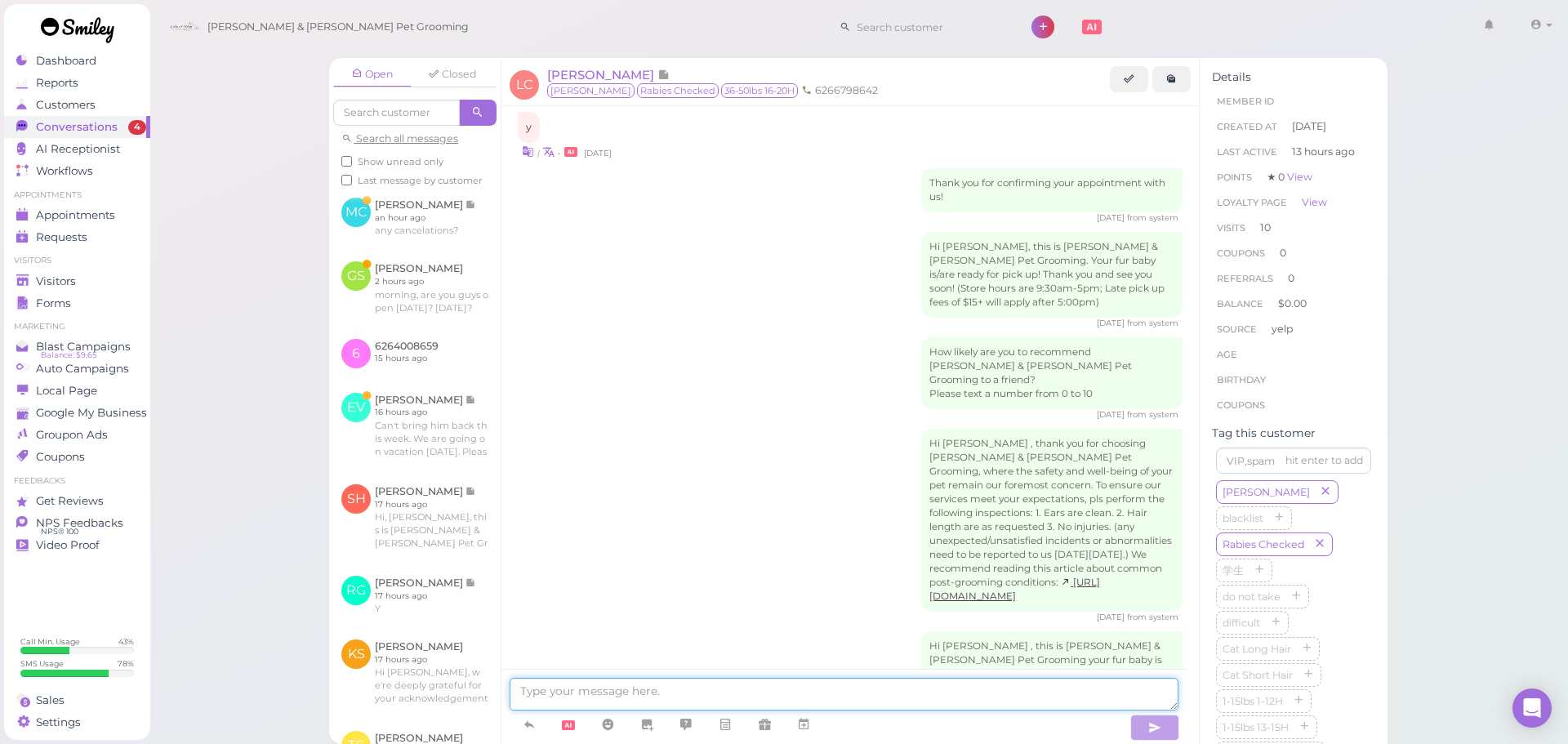
scroll to position [2642, 0]
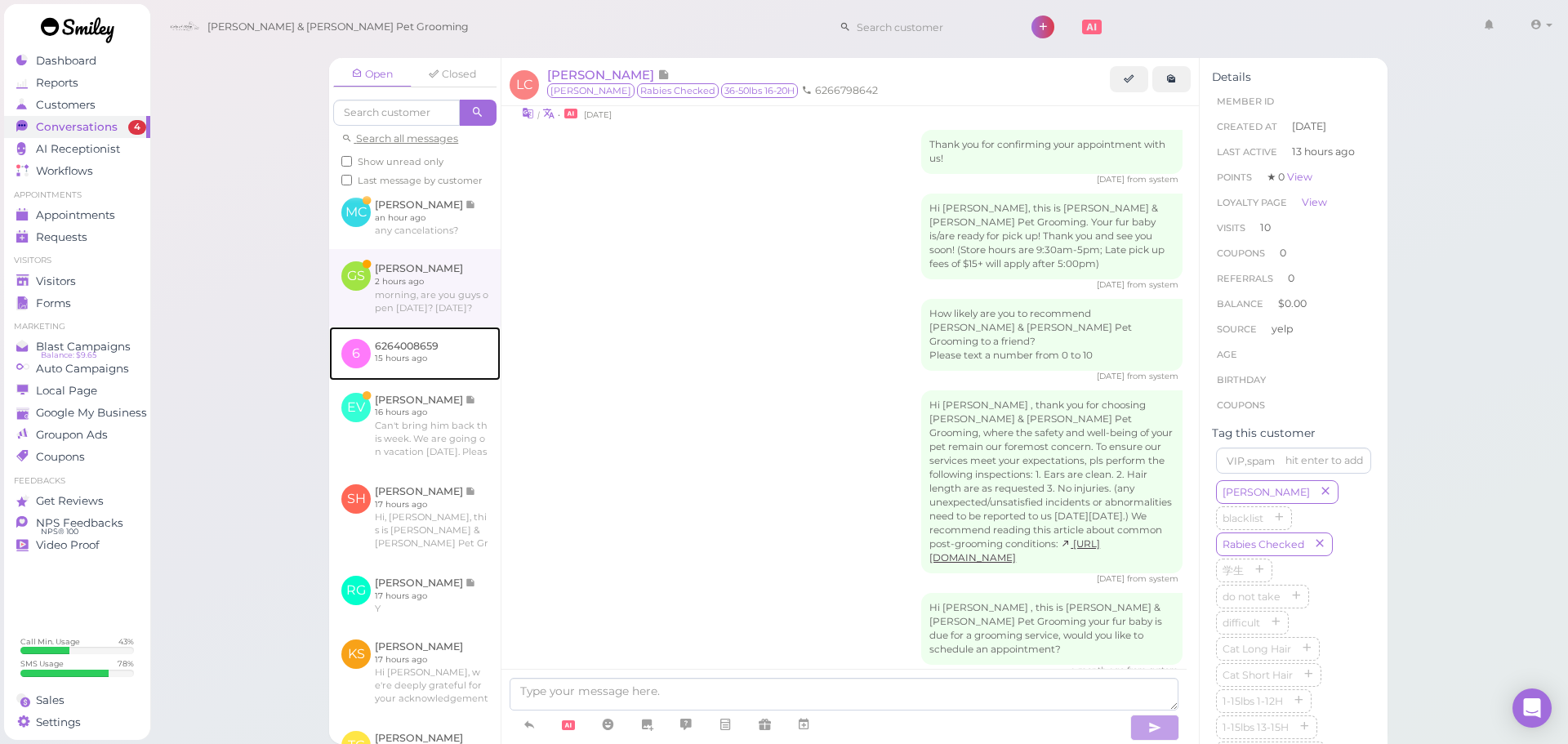
drag, startPoint x: 395, startPoint y: 386, endPoint x: 399, endPoint y: 377, distance: 9.8
click at [395, 380] on link at bounding box center [415, 354] width 172 height 54
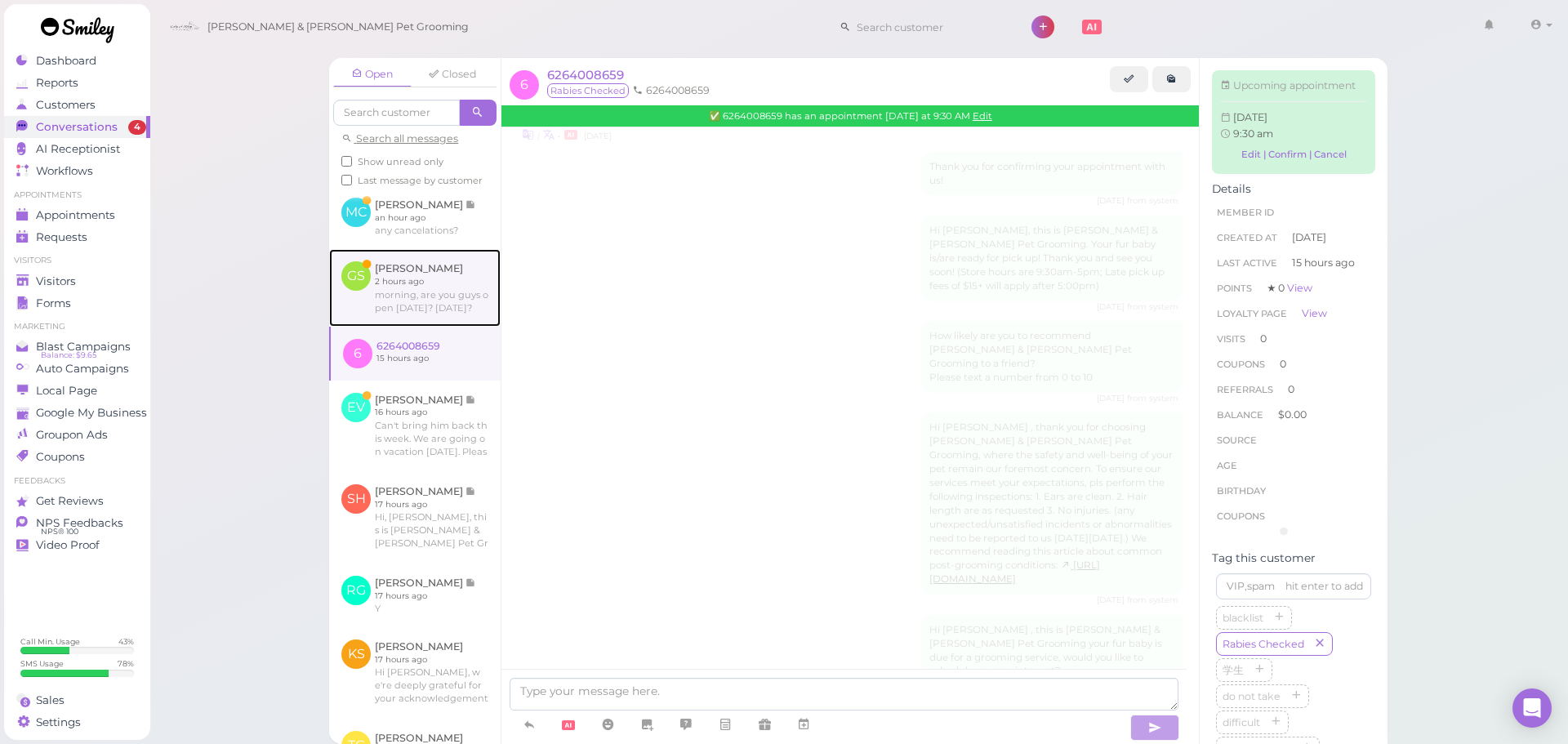
click at [401, 326] on link at bounding box center [415, 287] width 172 height 77
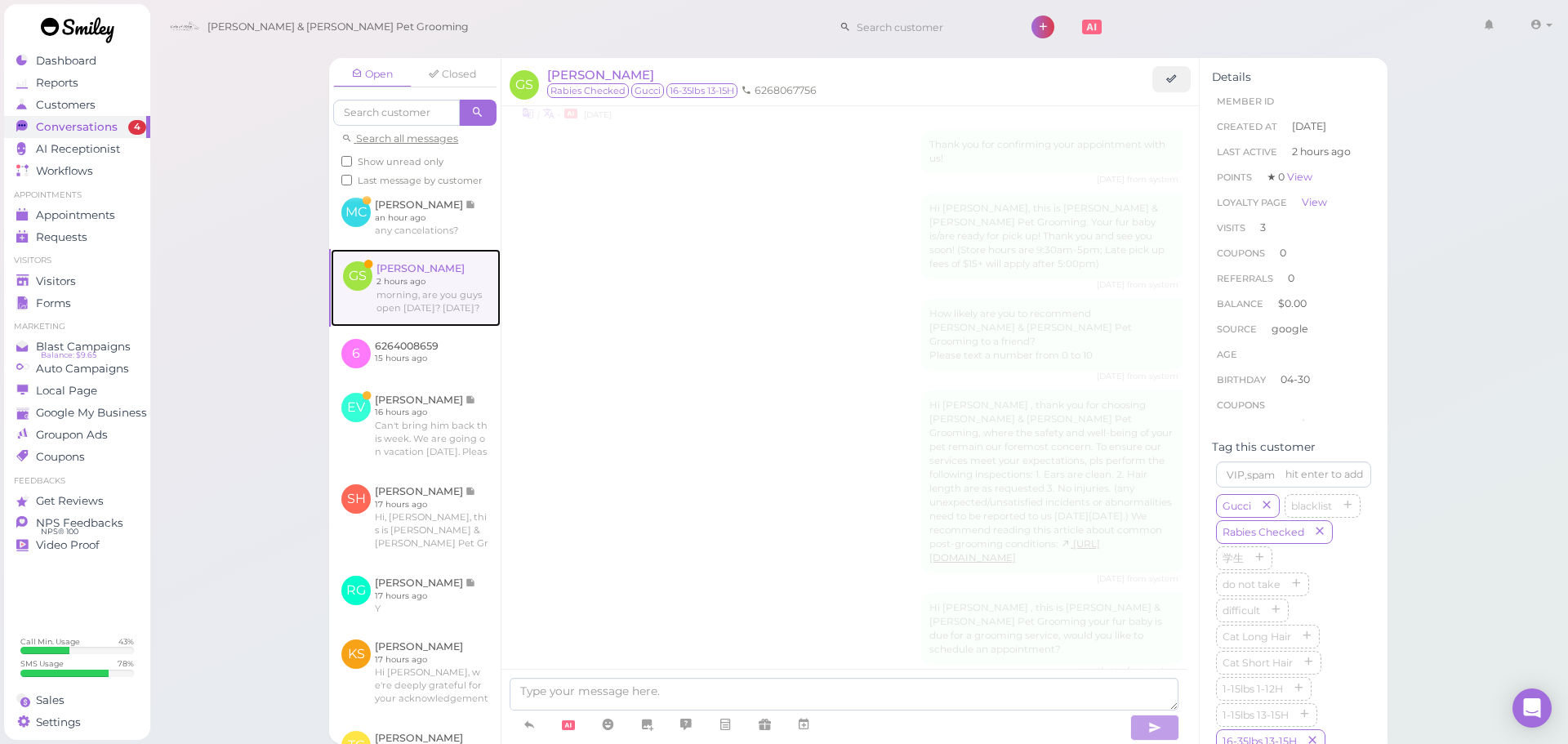
scroll to position [2521, 0]
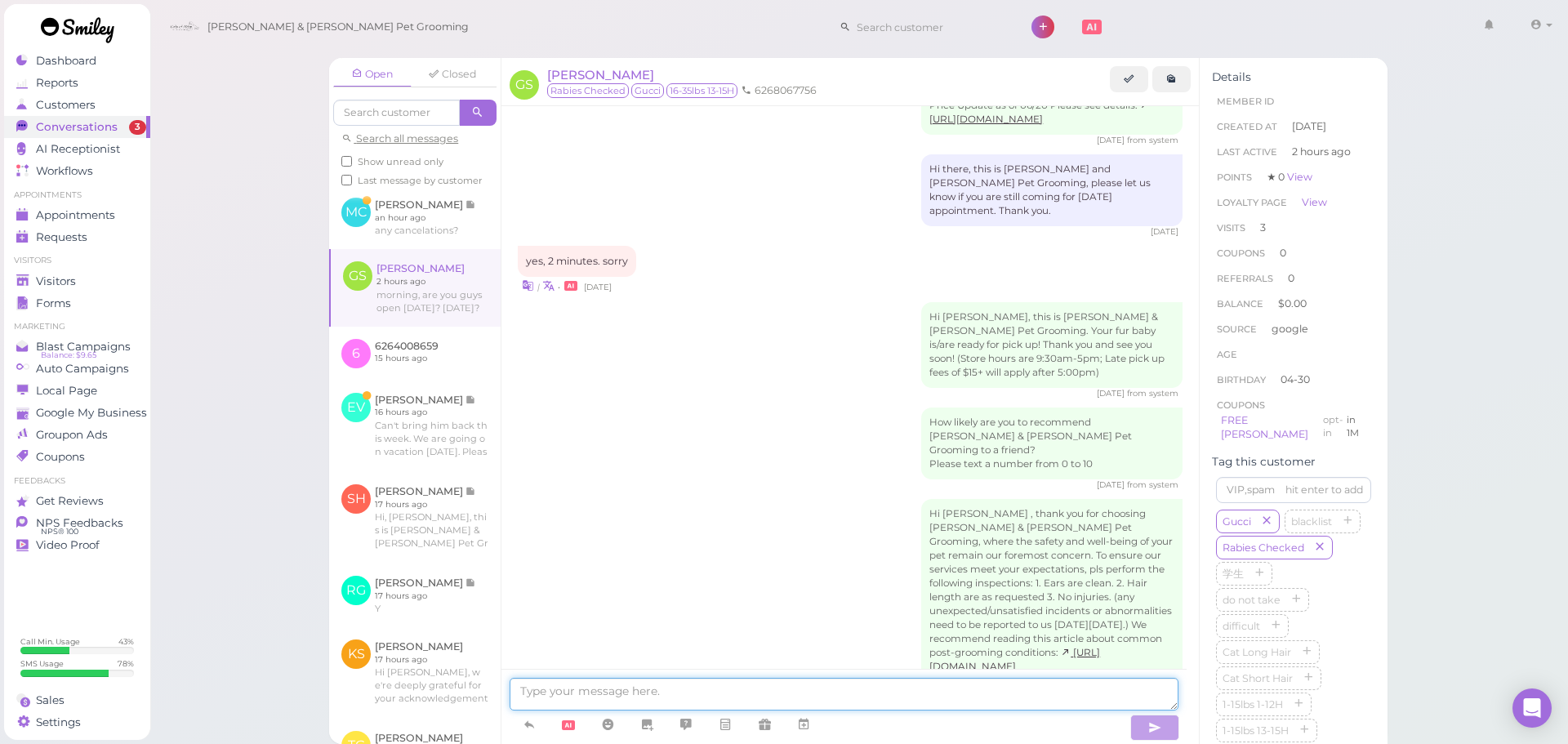
click at [636, 682] on textarea at bounding box center [843, 693] width 669 height 32
type textarea "We don't open on [DATE]"
click at [401, 276] on link at bounding box center [415, 294] width 172 height 64
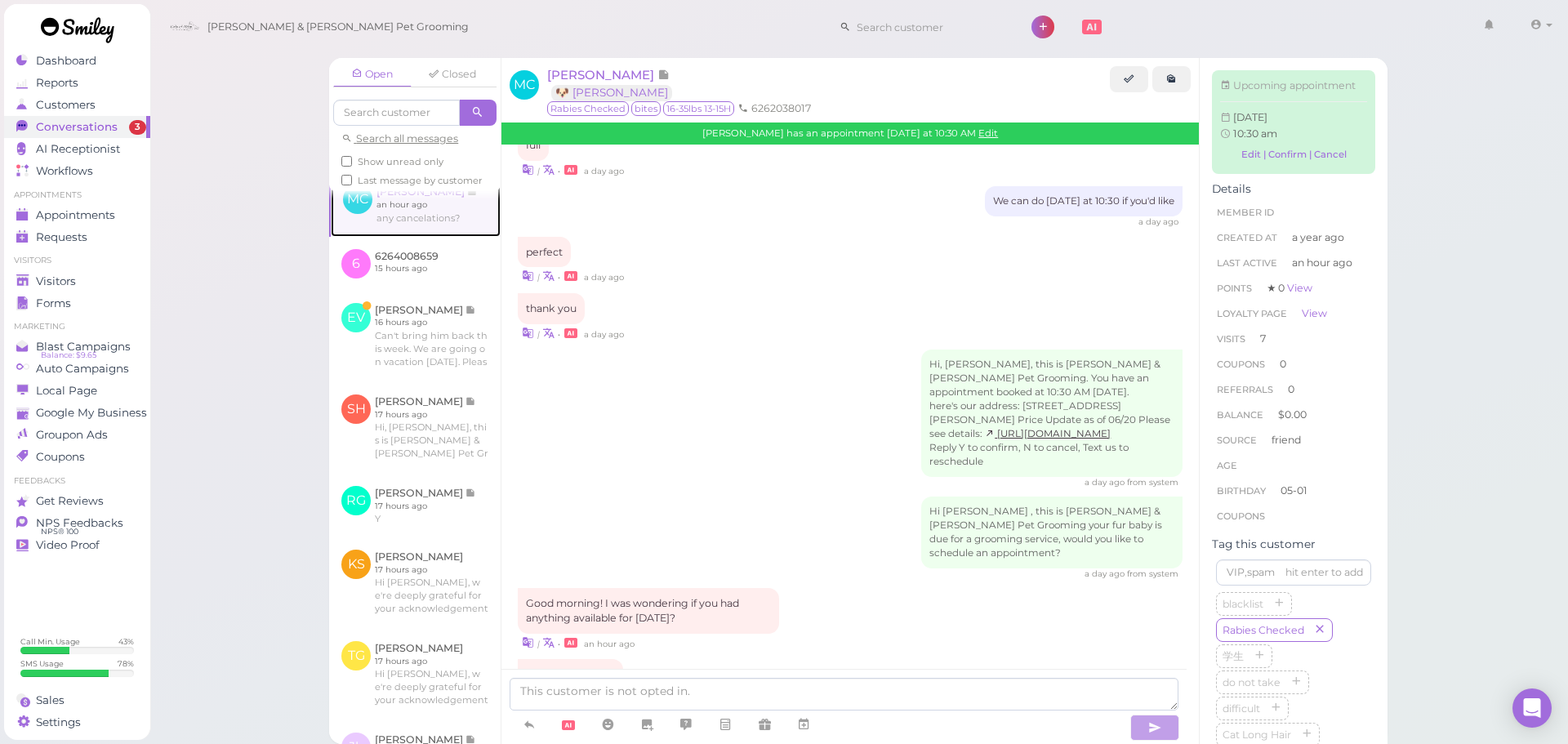
scroll to position [314, 0]
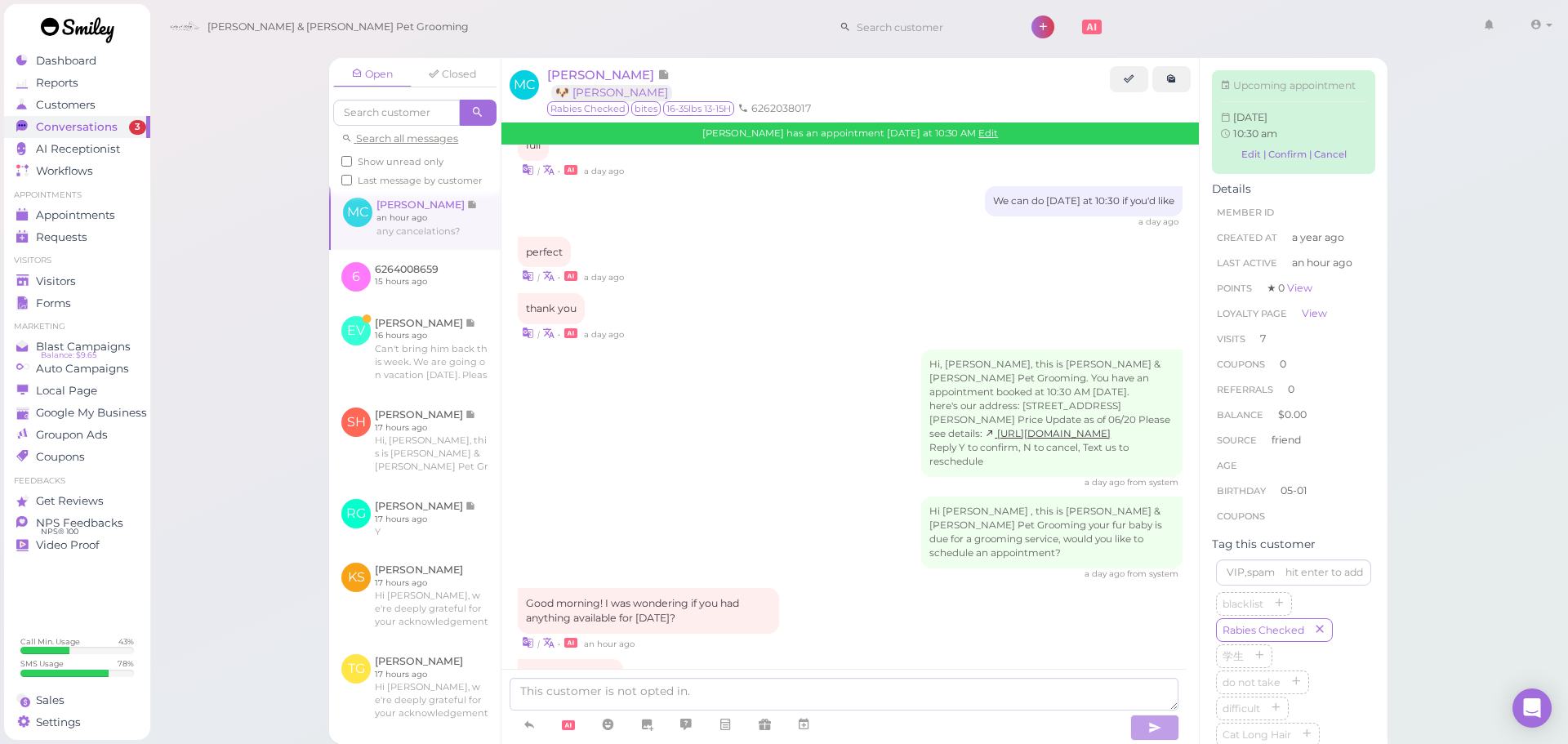
click at [203, 259] on div "Open Closed Search all messages Show unread only Last message by customer GS Ge…" at bounding box center [860, 372] width 1420 height 744
click at [743, 687] on textarea at bounding box center [843, 693] width 669 height 32
click at [769, 659] on div "any cancelations? | • an hour ago" at bounding box center [850, 683] width 665 height 48
click at [782, 699] on textarea at bounding box center [843, 693] width 669 height 32
type textarea "We don't have any cancellations [DATE] at the moment"
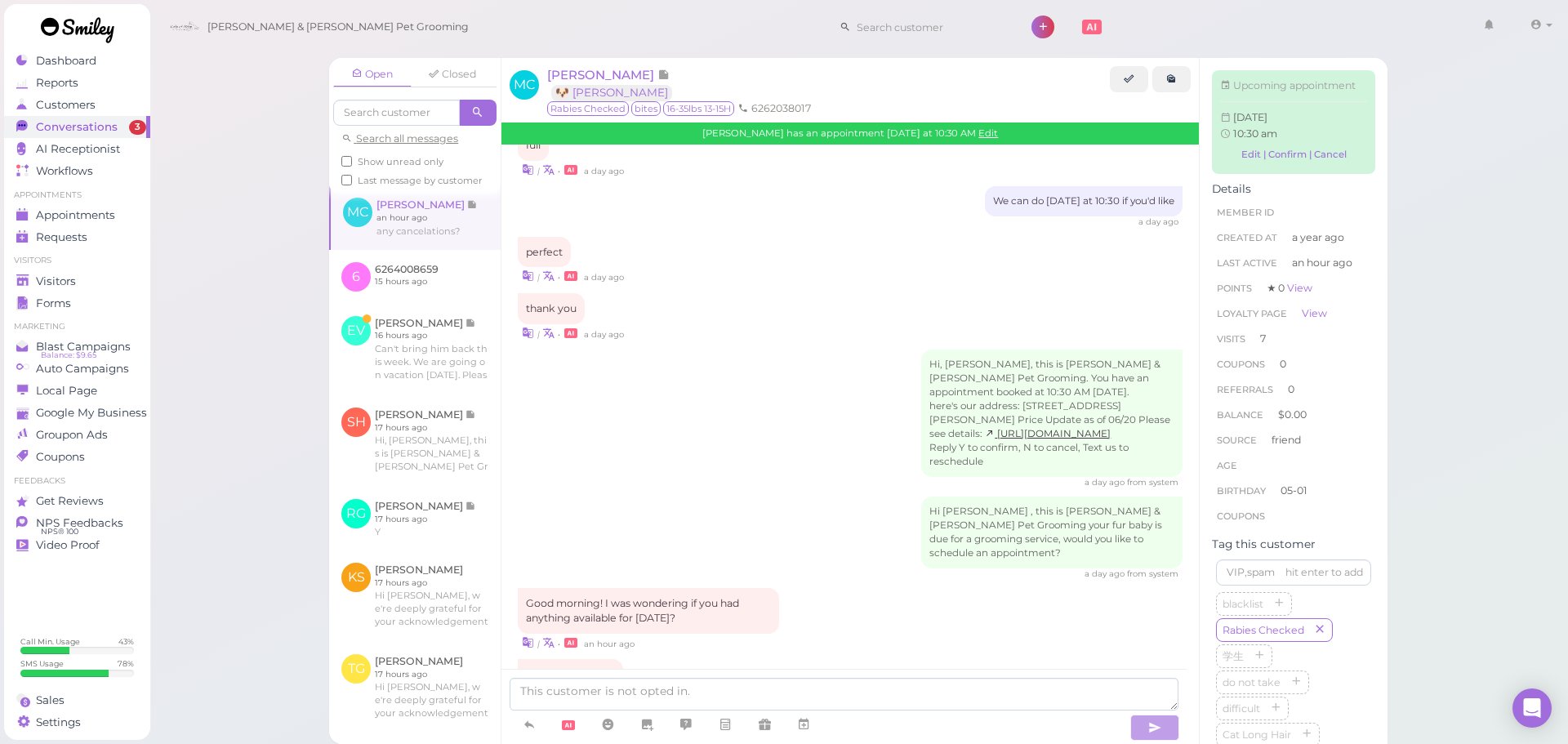
click at [234, 459] on div "Open Closed Search all messages Show unread only Last message by customer GS Ge…" at bounding box center [860, 372] width 1420 height 744
click at [230, 423] on div "Open Closed Search all messages Show unread only Last message by customer GS Ge…" at bounding box center [860, 372] width 1420 height 744
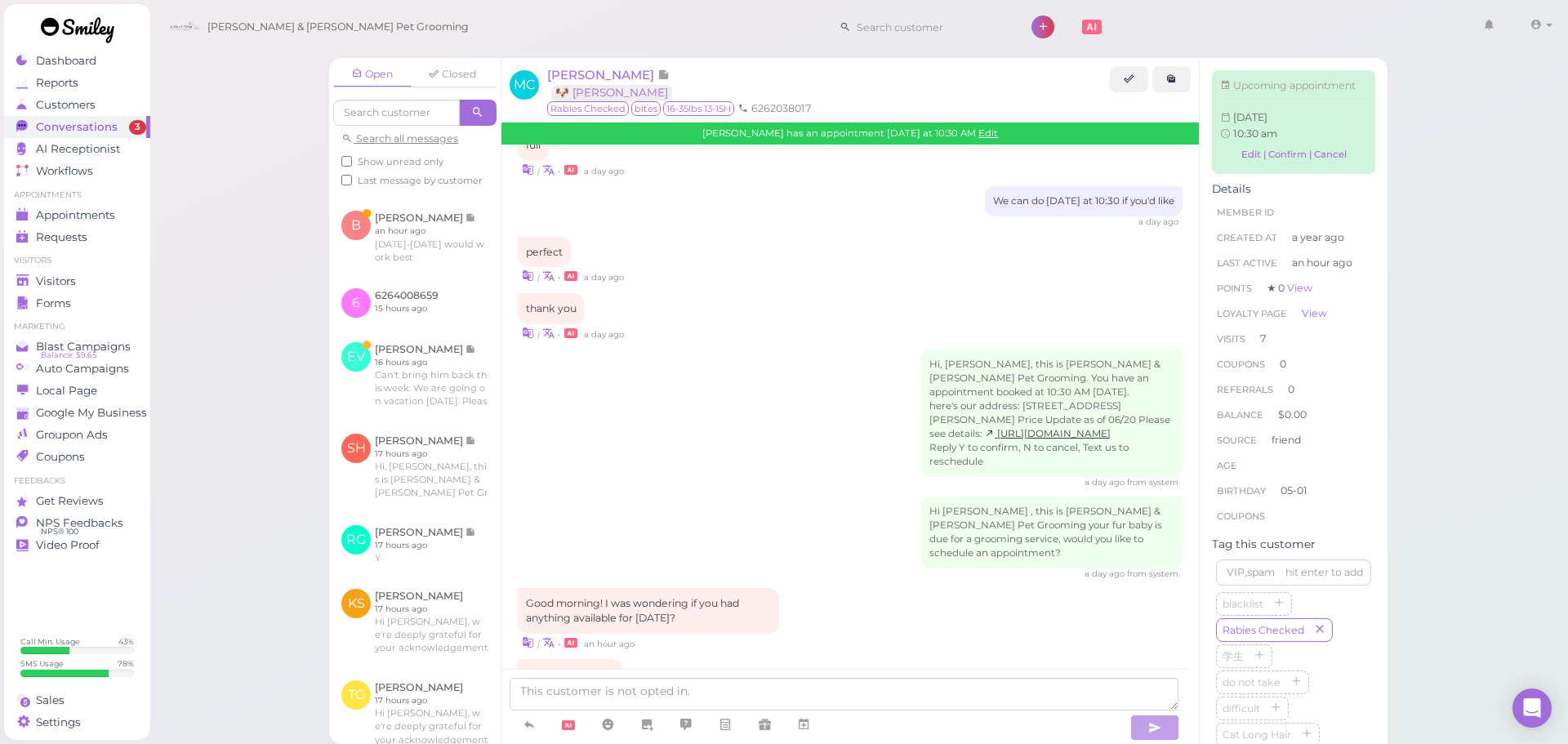
scroll to position [1735, 0]
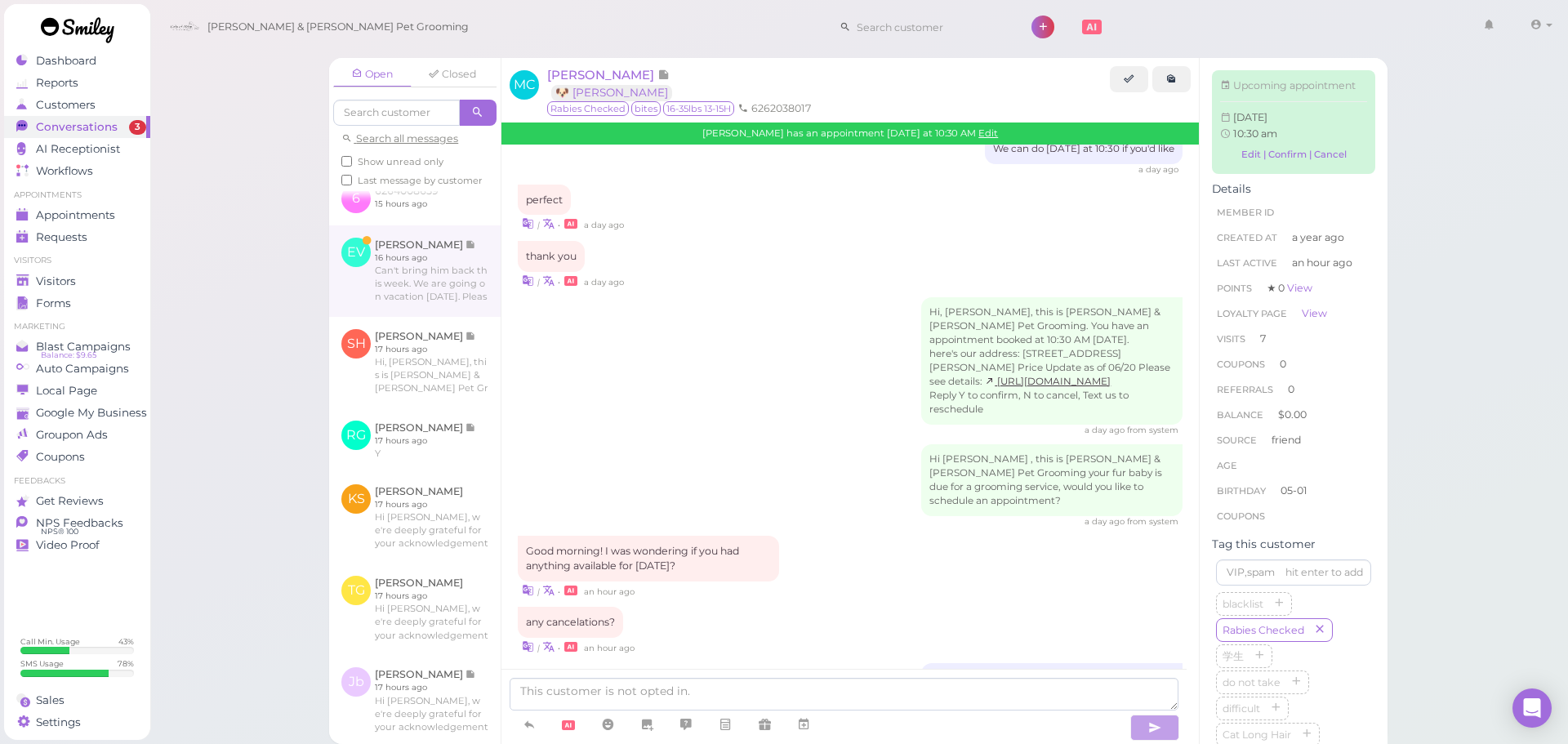
click at [393, 316] on link at bounding box center [415, 271] width 172 height 91
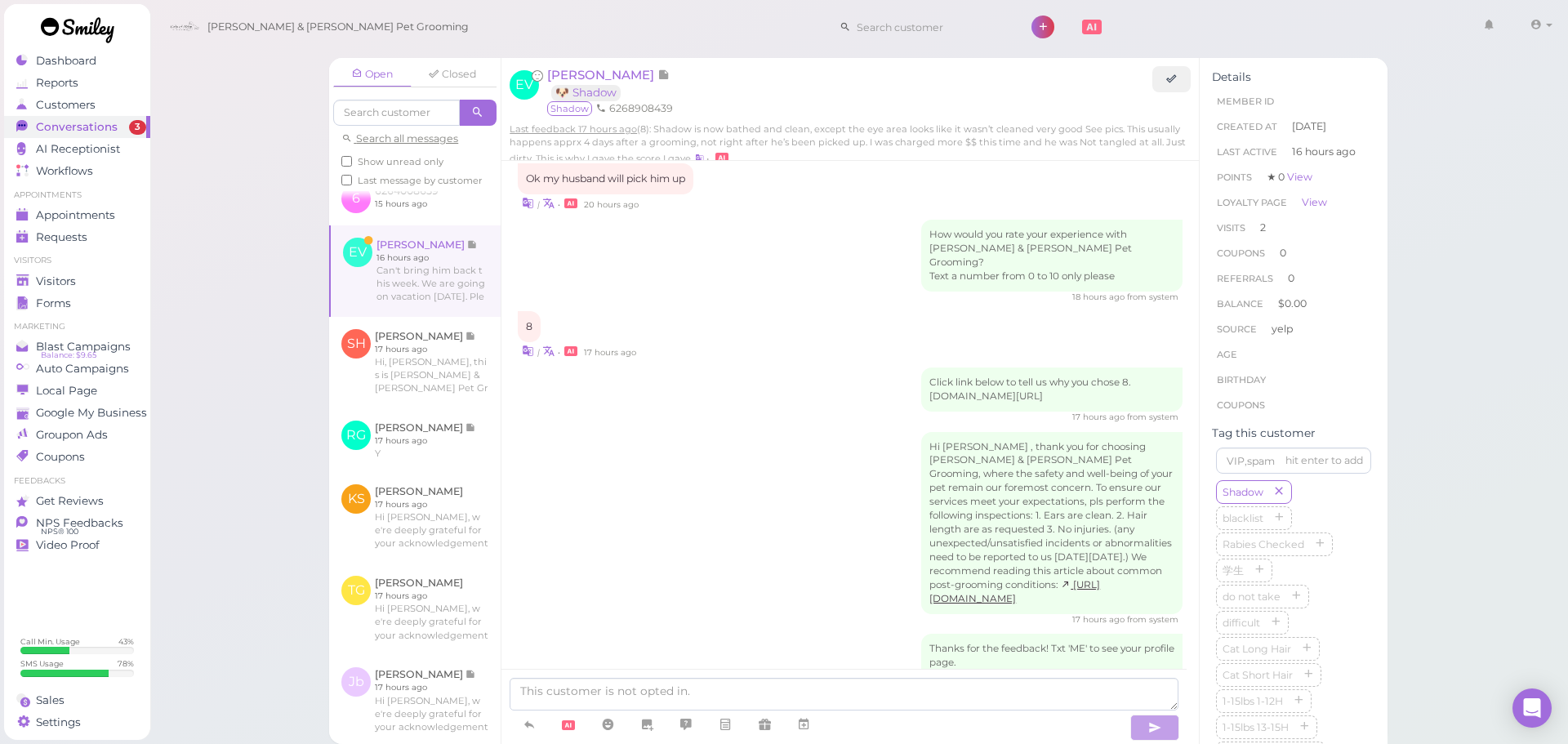
click at [255, 497] on div "Open Closed Search all messages Show unread only Last message by customer MC Ma…" at bounding box center [860, 372] width 1420 height 744
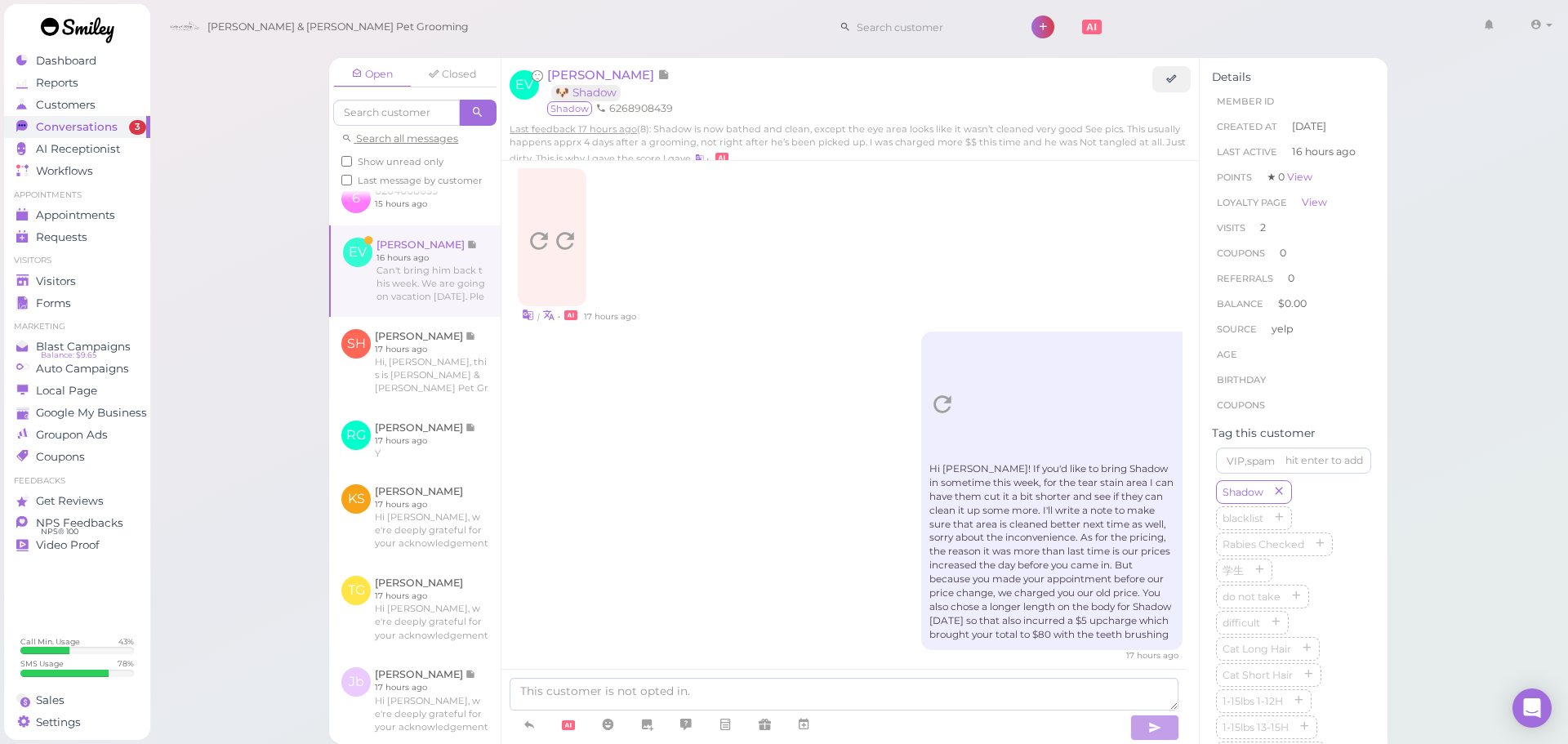
click at [257, 493] on div "Open Closed Search all messages Show unread only Last message by customer MC Ma…" at bounding box center [860, 372] width 1420 height 744
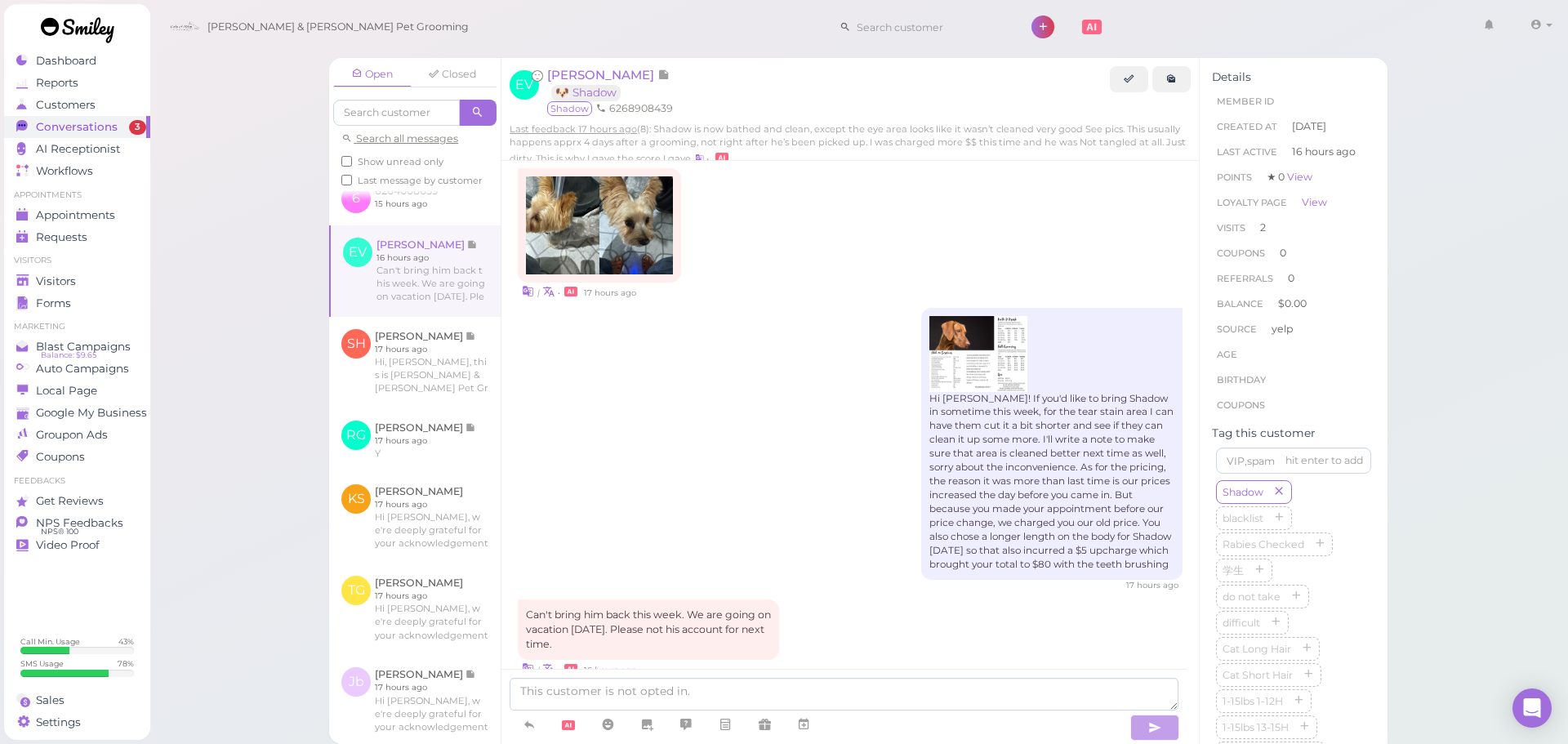
scroll to position [2450, 0]
click at [599, 691] on textarea at bounding box center [843, 693] width 669 height 32
type textarea "Got it, I'll write it down for you"
click at [72, 279] on span "Visitors" at bounding box center [57, 281] width 43 height 14
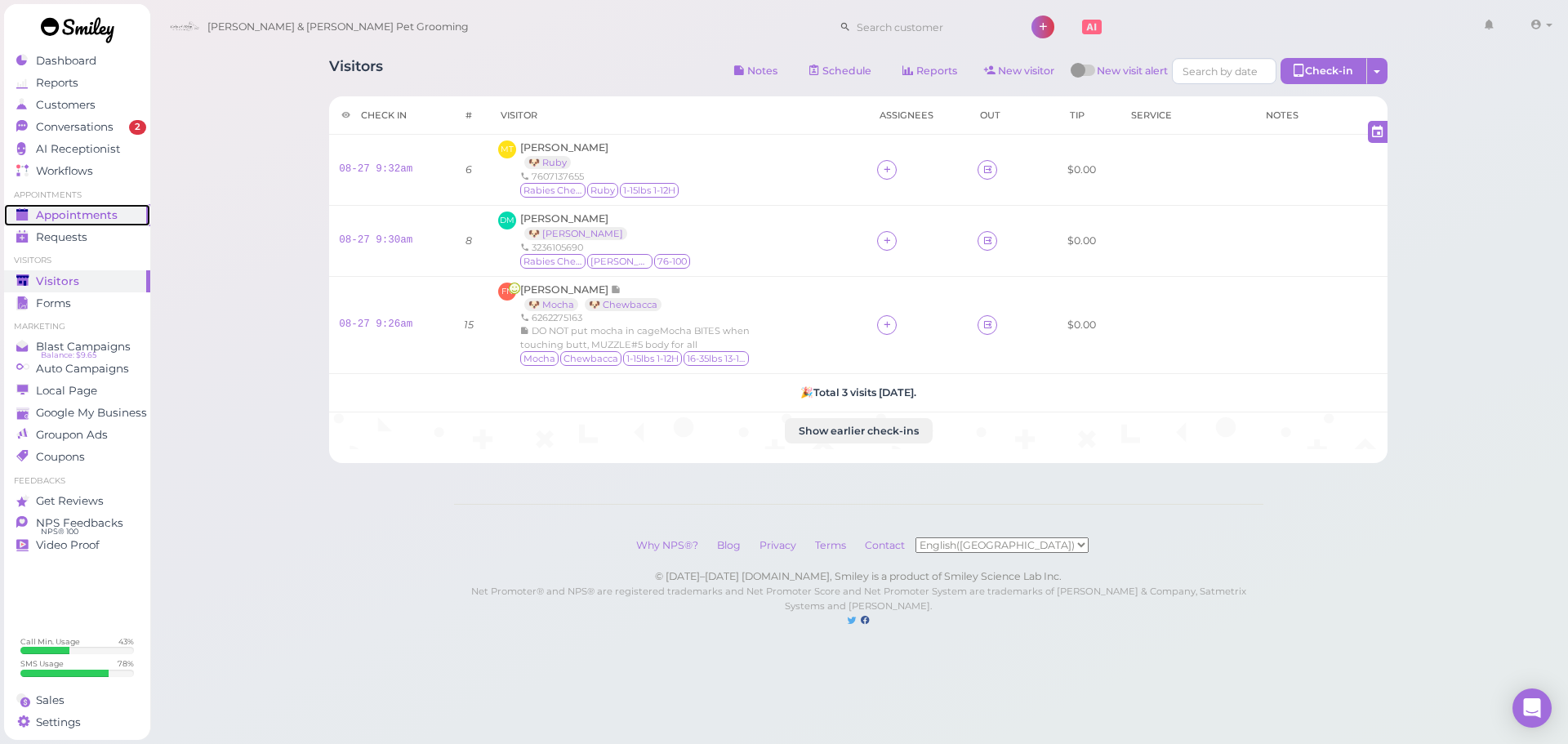
click at [118, 209] on div "Appointments" at bounding box center [75, 216] width 117 height 14
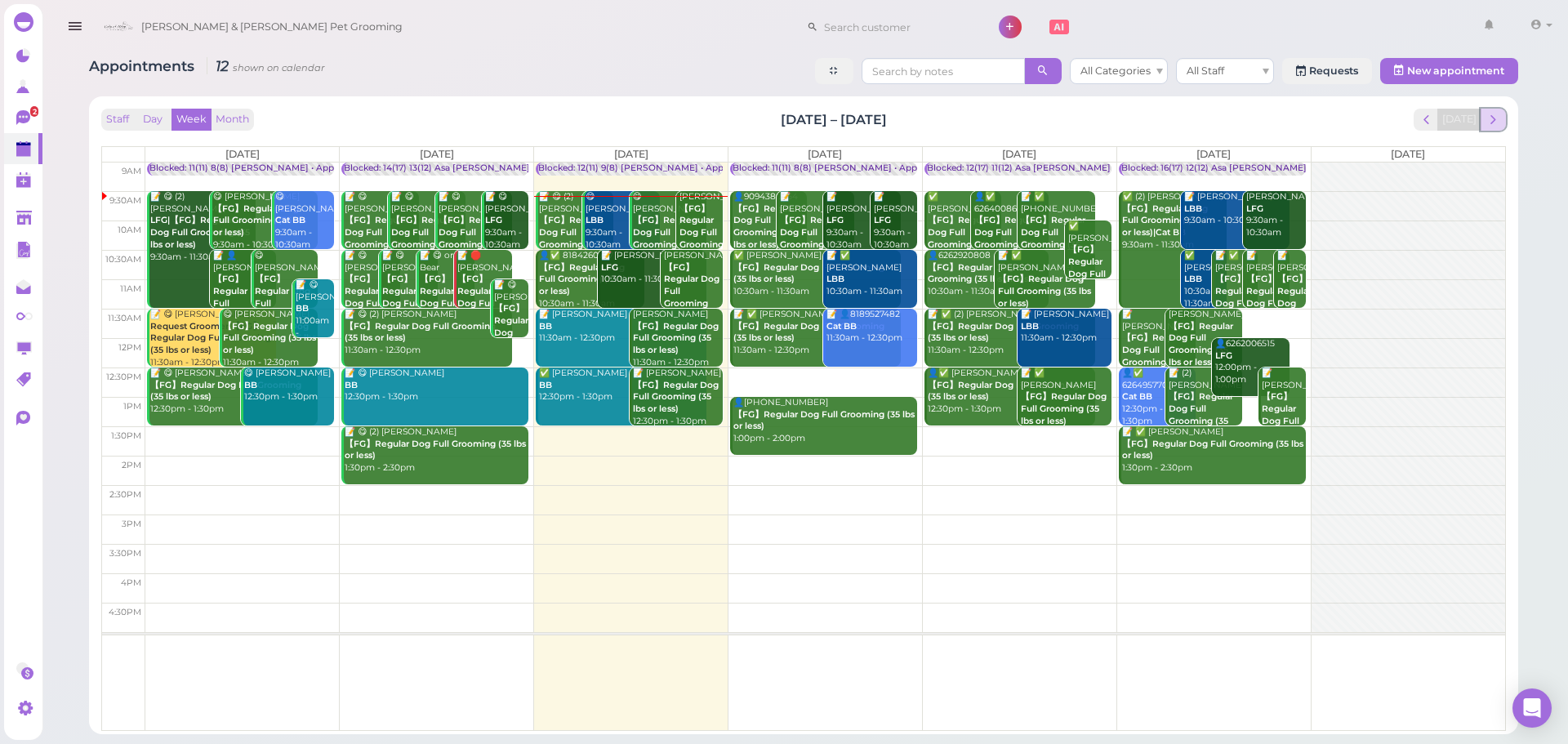
click at [1484, 123] on button "next" at bounding box center [1493, 119] width 25 height 22
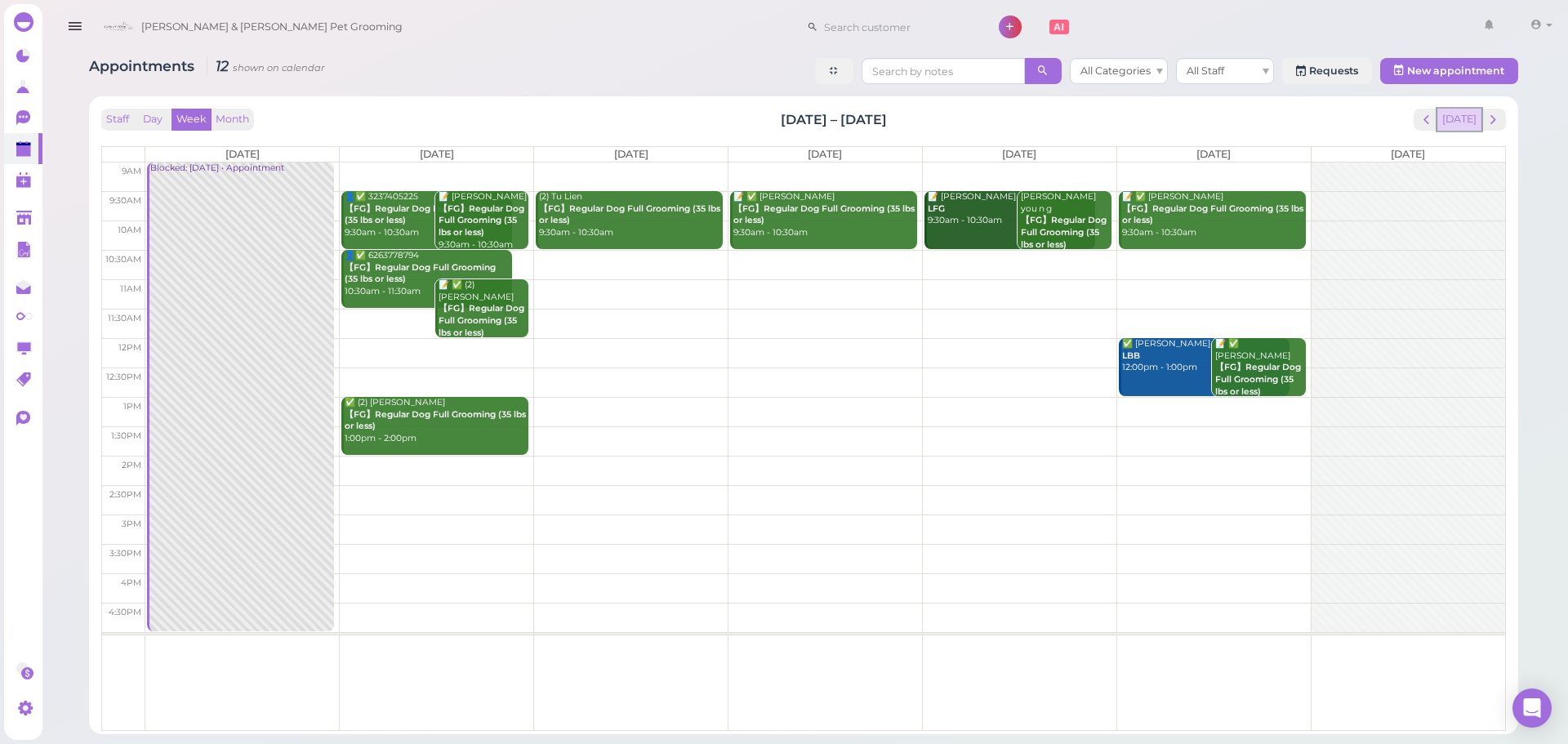
click at [1456, 121] on button "[DATE]" at bounding box center [1459, 119] width 44 height 22
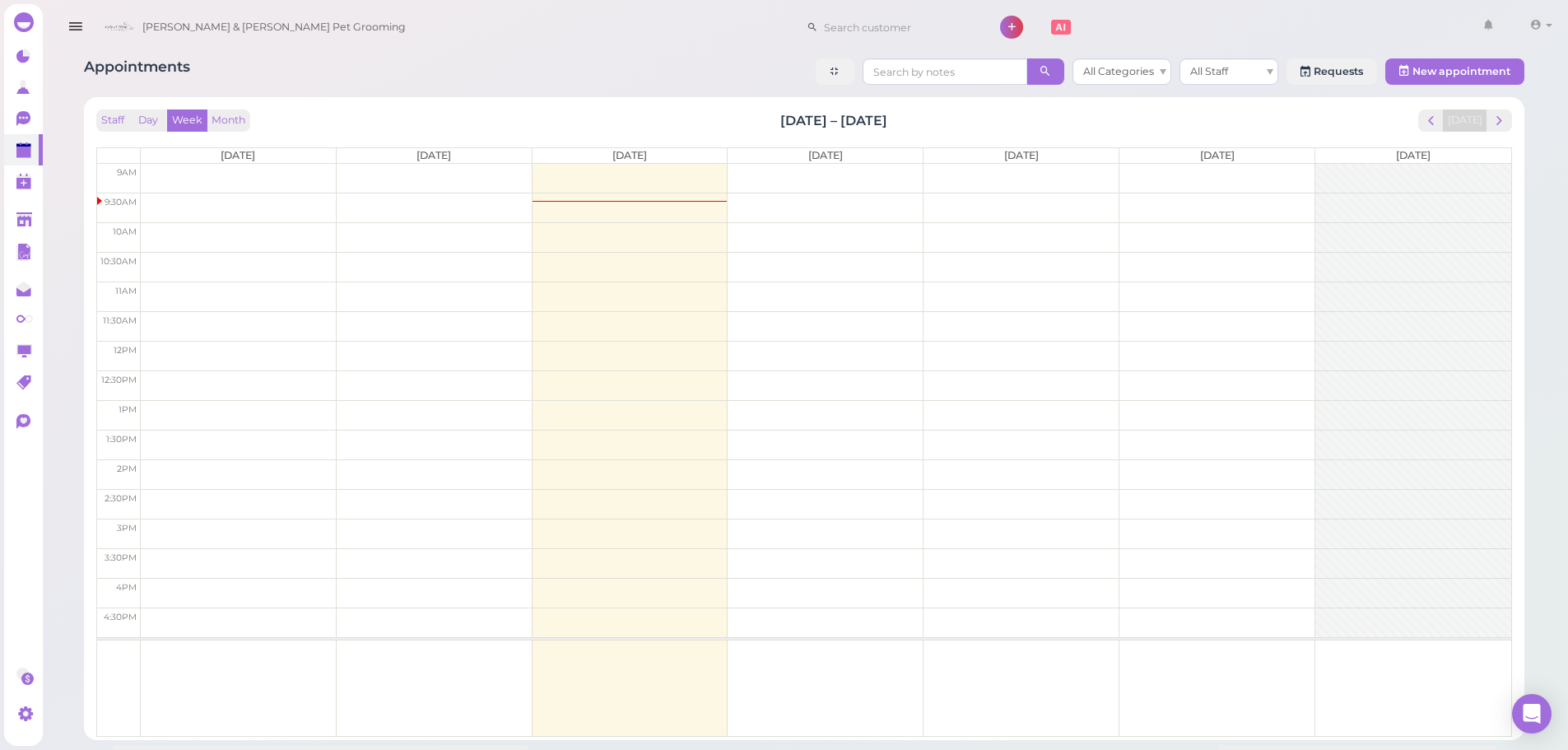
click at [714, 99] on div "Staff Day Week Month Aug 25 – 31, 2025 Today Mon 8/25 Tue 8/26 Wed 8/27 Thu 8/2…" at bounding box center [804, 419] width 1441 height 643
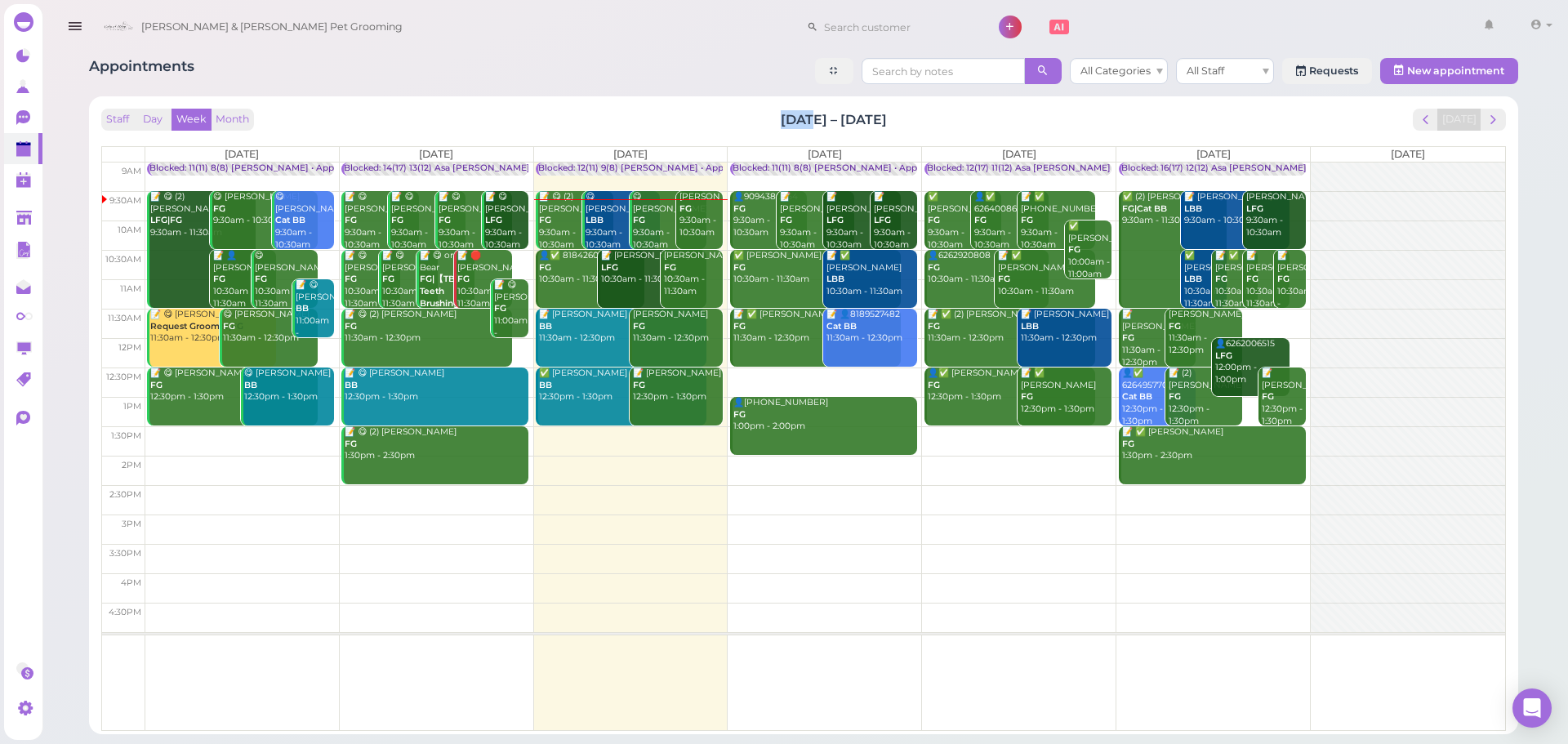
click at [708, 98] on div "Staff Day Week Month Aug 25 – 31, 2025 Today Mon 8/25 Tue 8/26 Wed 8/27 Thu 8/2…" at bounding box center [804, 415] width 1430 height 638
click at [721, 217] on div "Chelsea Lin FG 9:30am - 10:30am" at bounding box center [700, 215] width 44 height 48
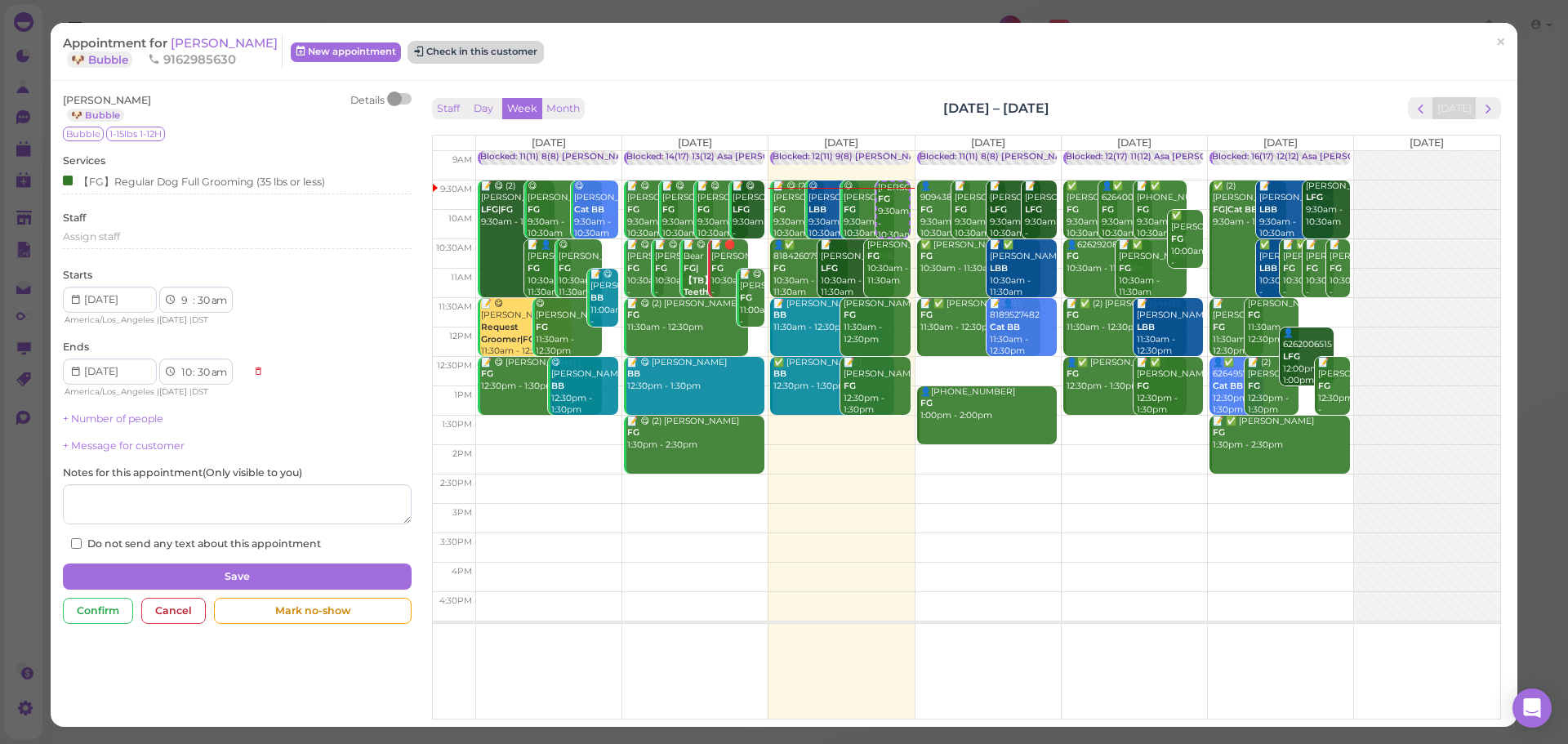
click at [443, 53] on button "Check in this customer" at bounding box center [476, 52] width 133 height 19
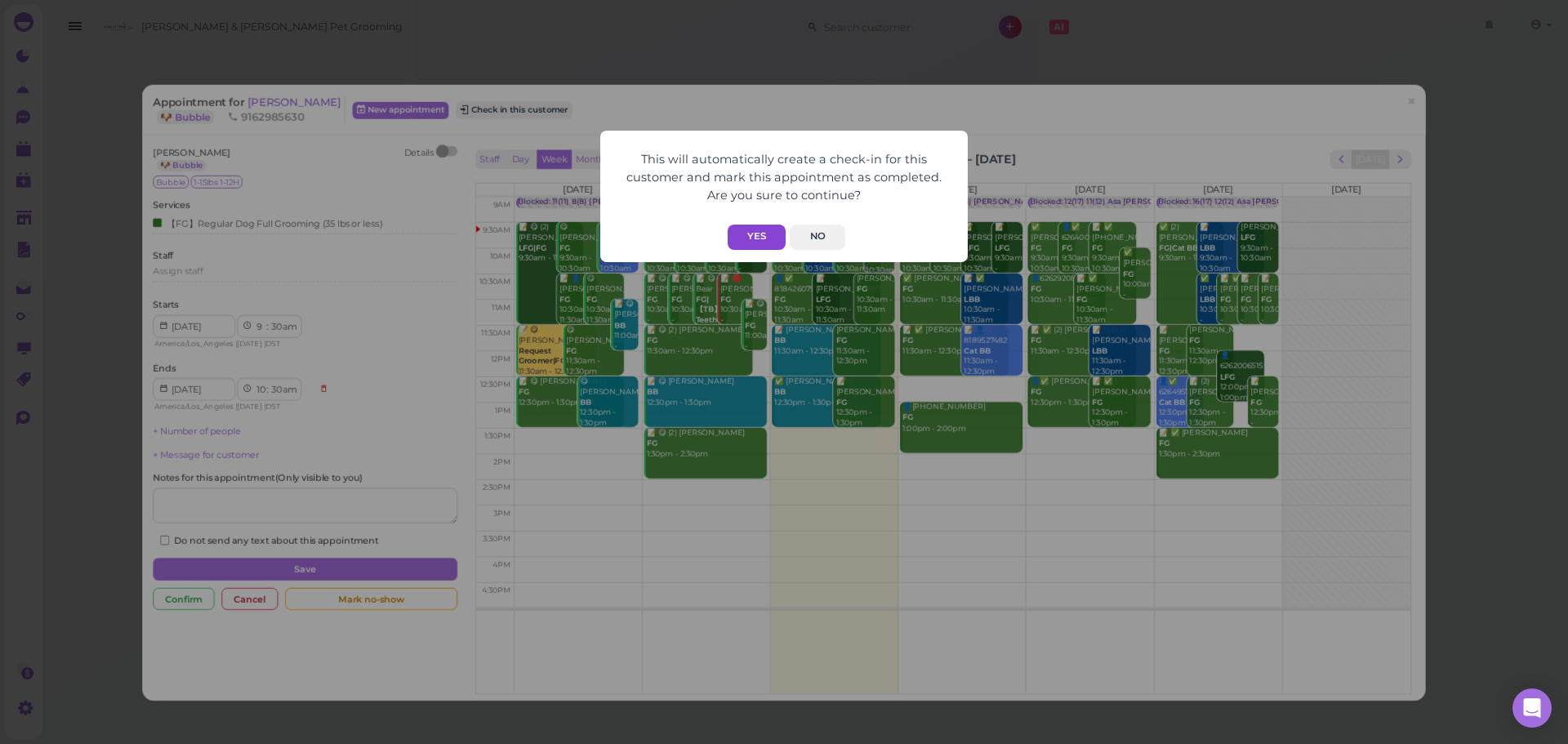
click at [756, 230] on button "Yes" at bounding box center [756, 237] width 58 height 25
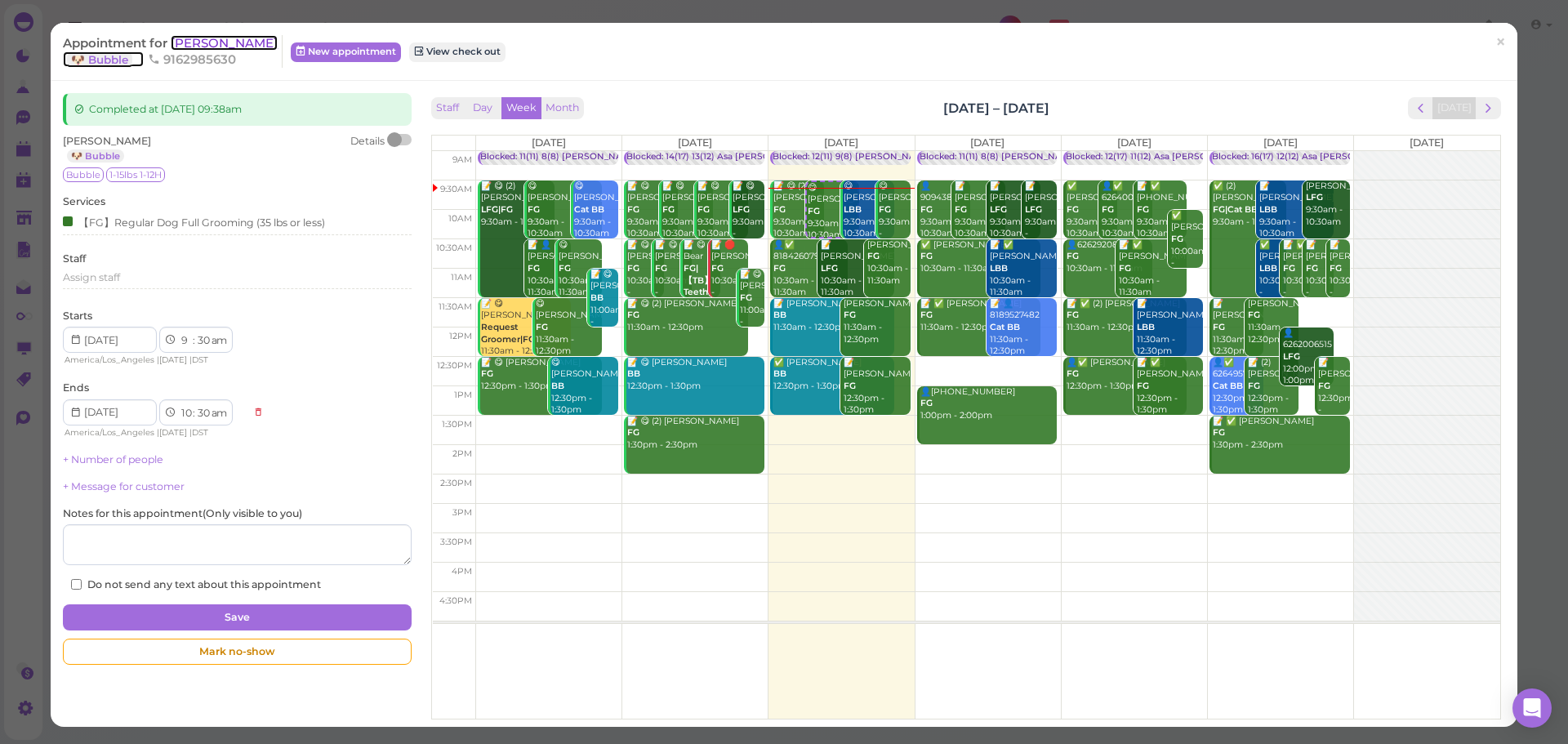
click at [219, 39] on span "[PERSON_NAME]" at bounding box center [224, 43] width 107 height 16
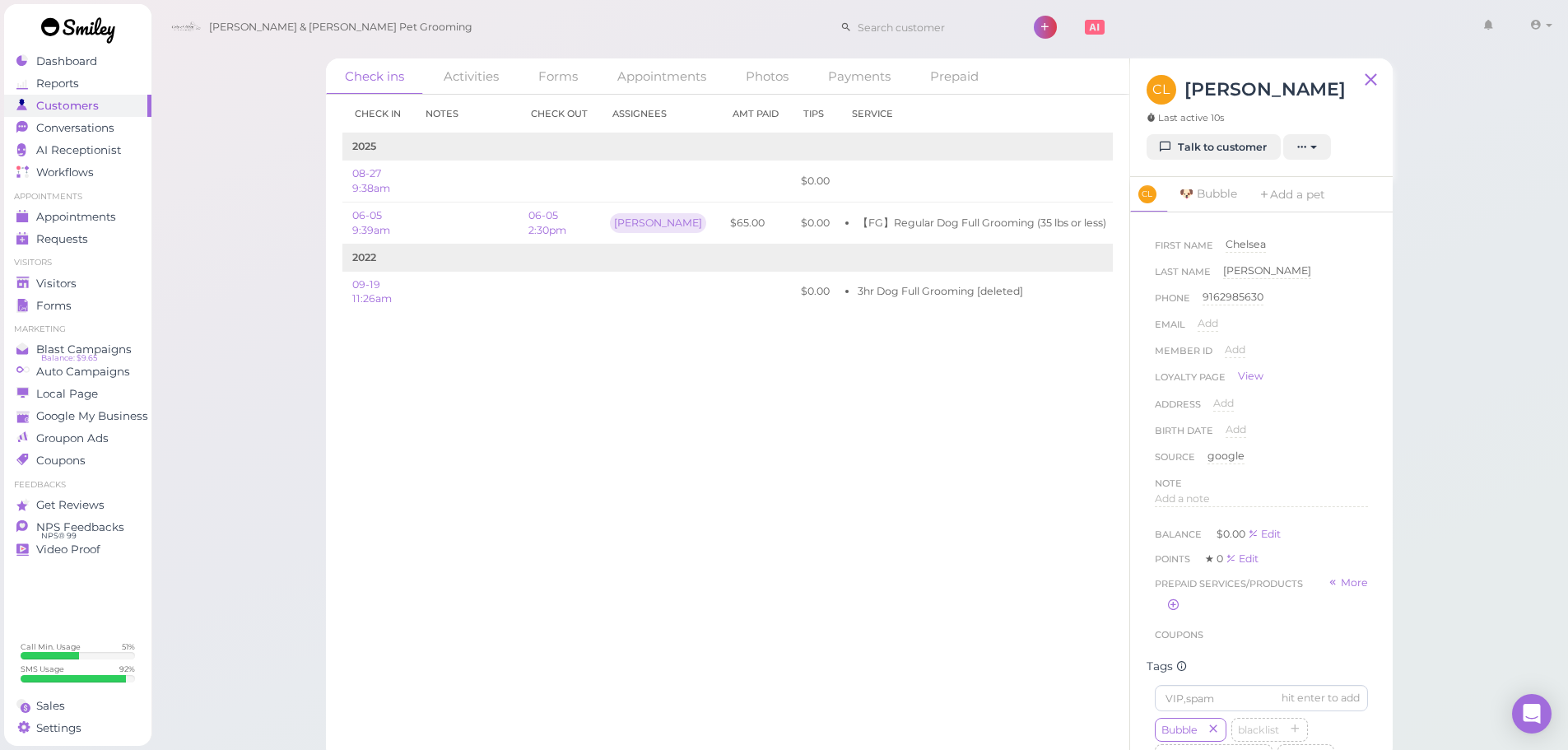
click at [902, 483] on div "Check in Notes Check out Assignees Amt Paid Tips Service 2025 08-27 9:38am $0.0…" at bounding box center [727, 422] width 803 height 655
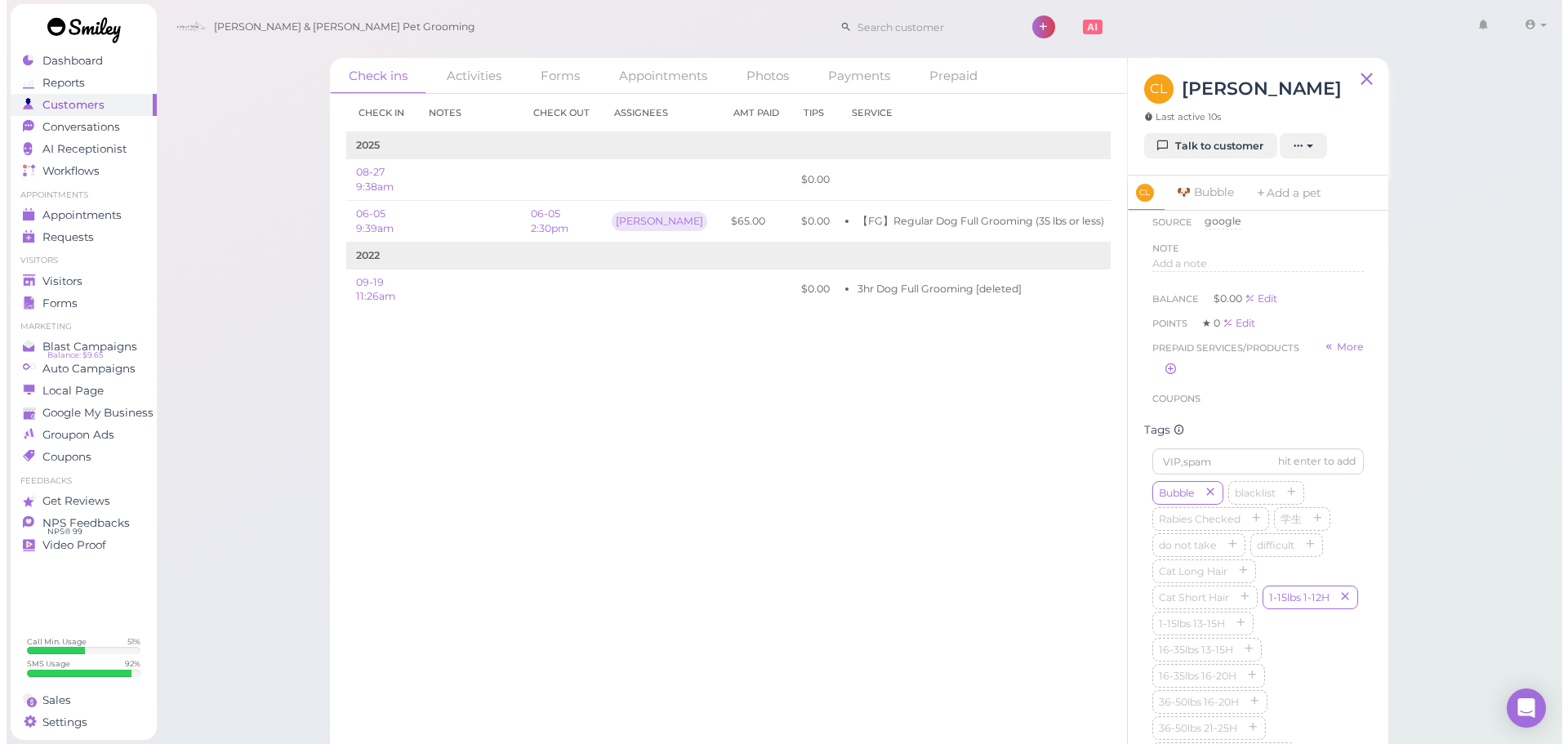
scroll to position [245, 0]
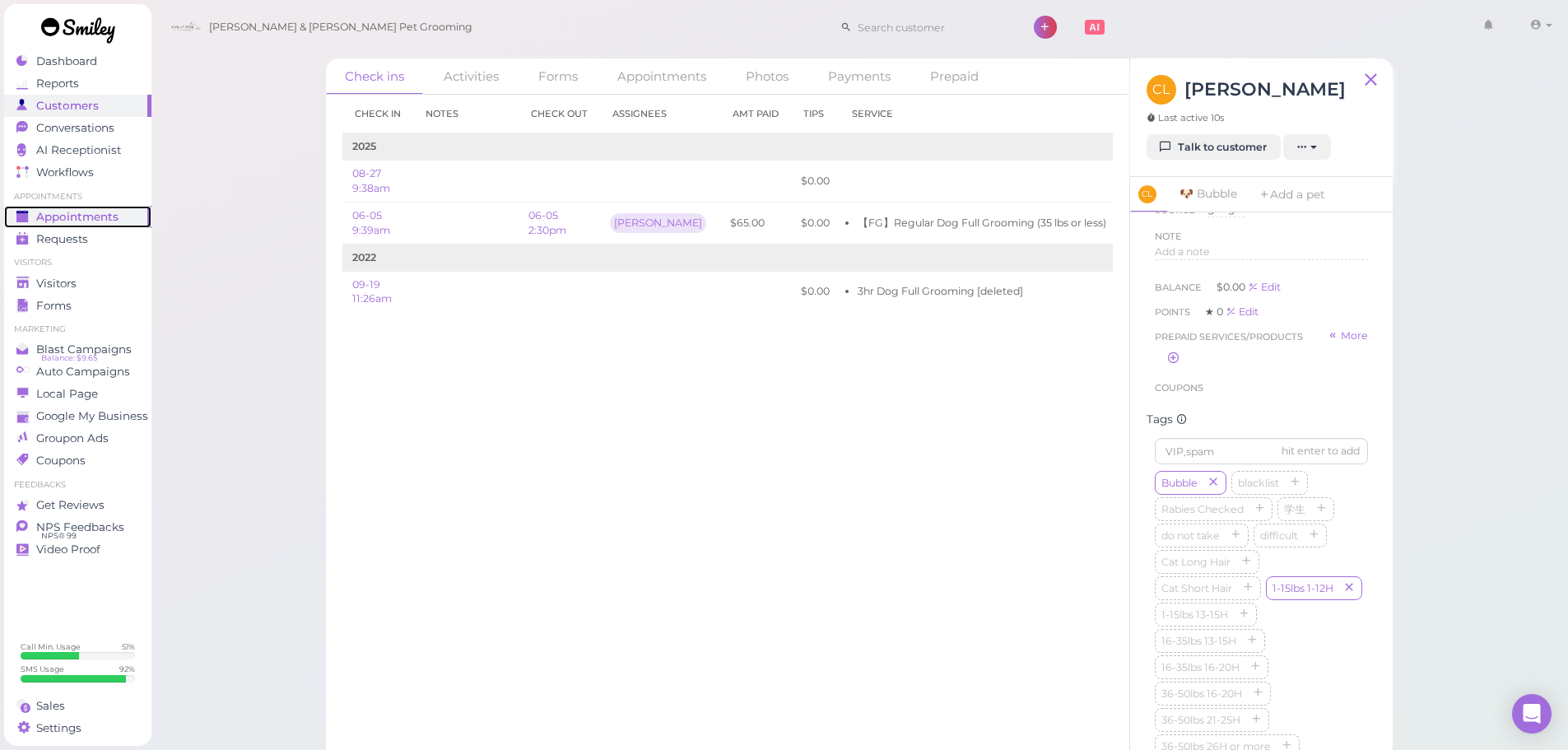
click at [127, 213] on div "Appointments" at bounding box center [76, 217] width 118 height 14
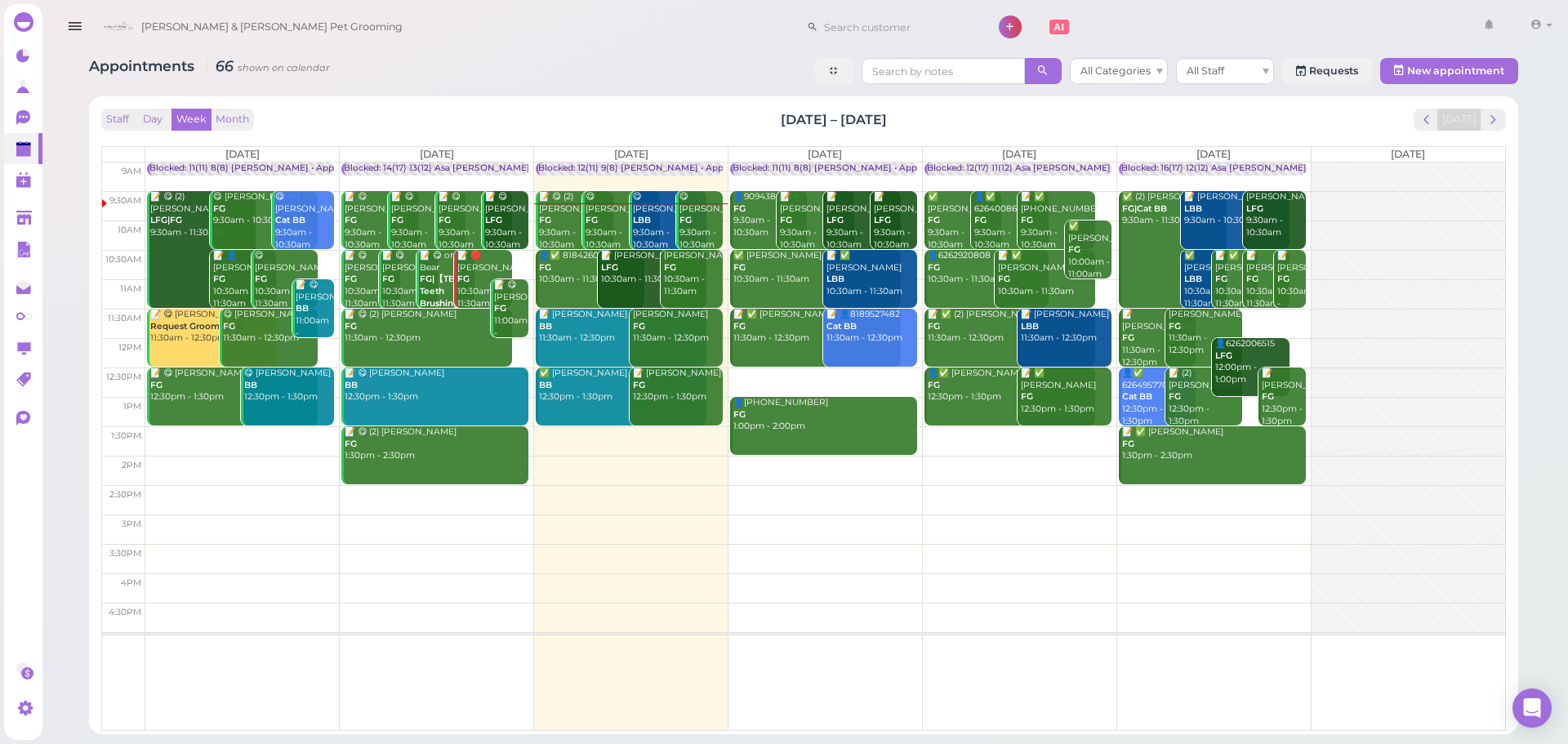
click at [1022, 458] on td at bounding box center [825, 471] width 1359 height 30
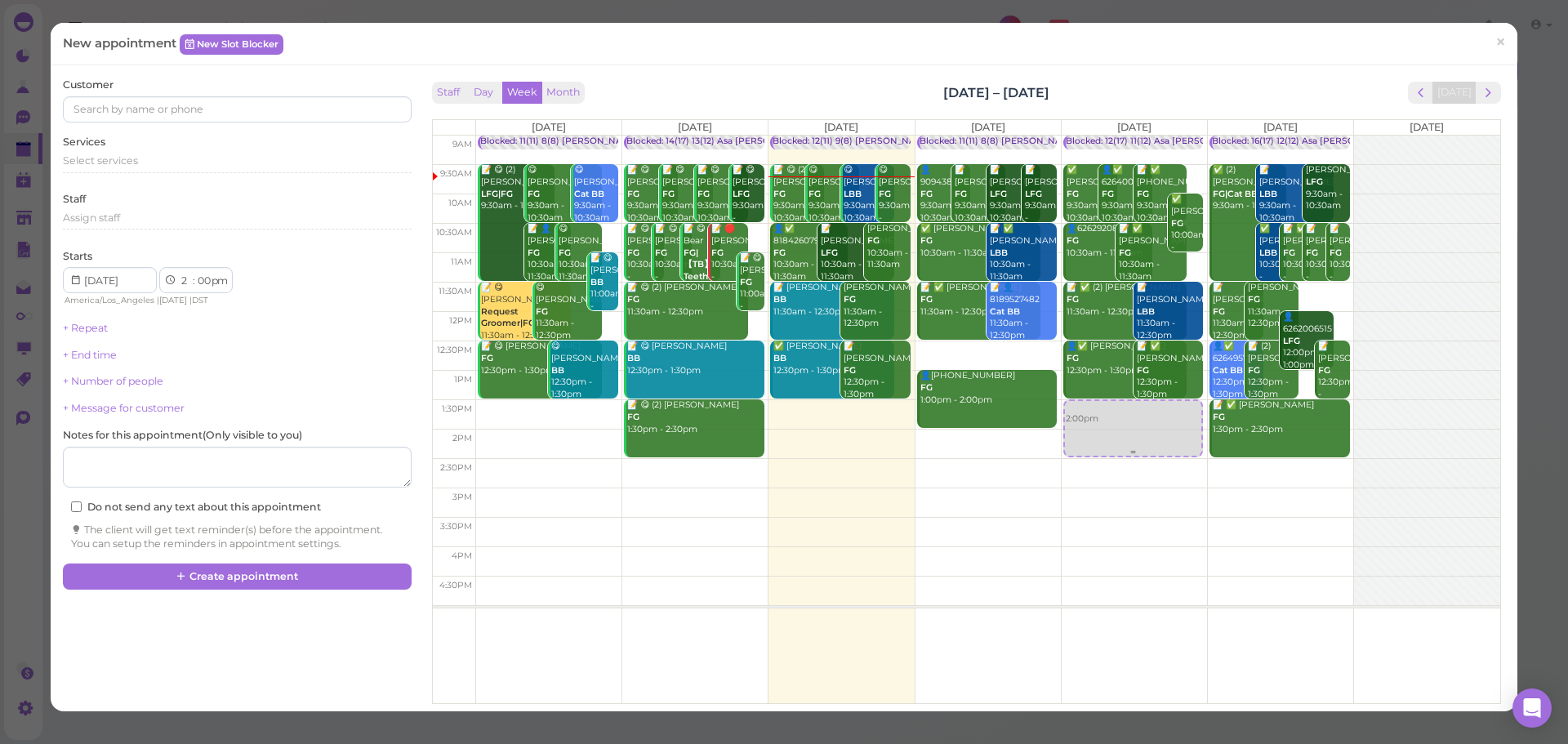
drag, startPoint x: 1141, startPoint y: 475, endPoint x: 1142, endPoint y: 447, distance: 28.0
click at [1142, 136] on div "2:00pm Blocked: 12(17) 11(12) Asa Helen Rebecca • Appointment ✅ Krista Nakano F…" at bounding box center [1134, 136] width 145 height 0
select select "1"
select select "30"
click at [1488, 86] on button "next" at bounding box center [1488, 92] width 25 height 22
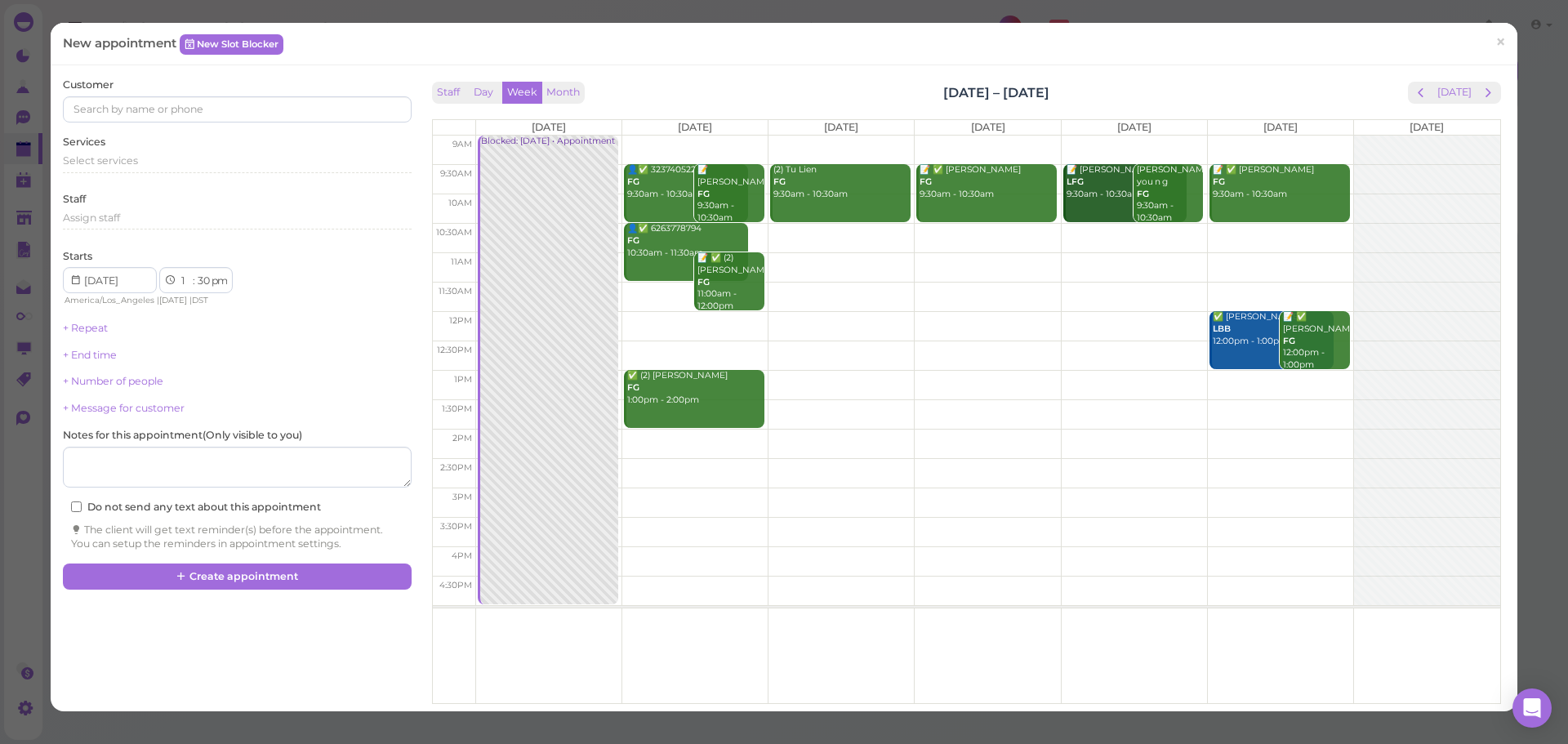
click at [856, 232] on td at bounding box center [987, 237] width 1025 height 30
type input "[DATE]"
select select "10"
select select "am"
drag, startPoint x: 826, startPoint y: 253, endPoint x: 836, endPoint y: 194, distance: 59.8
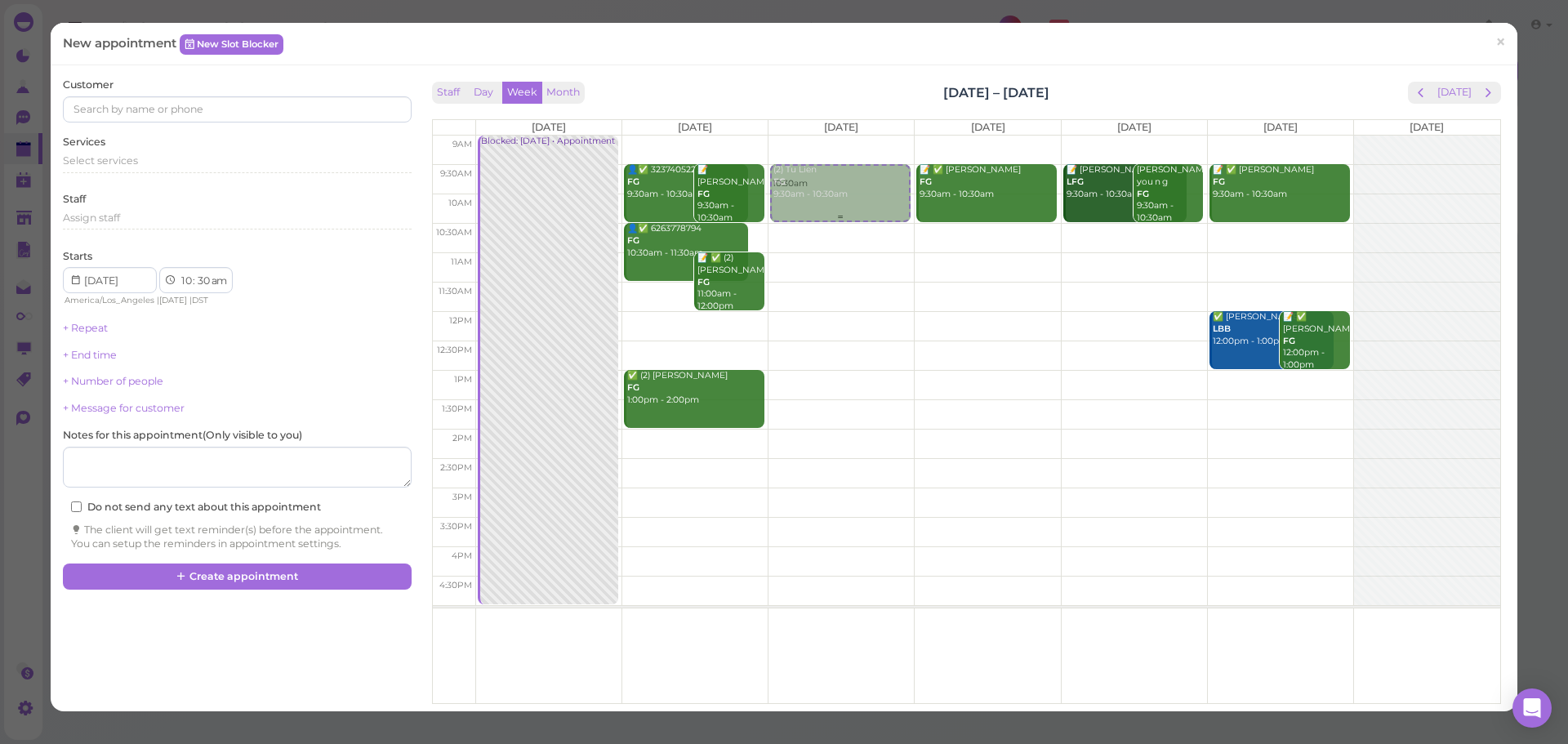
click at [837, 136] on div "10:30am (2) Tu Lien FG 9:30am - 10:30am 10:30am" at bounding box center [841, 136] width 145 height 0
select select "9"
click at [244, 158] on div "Select services" at bounding box center [237, 160] width 348 height 15
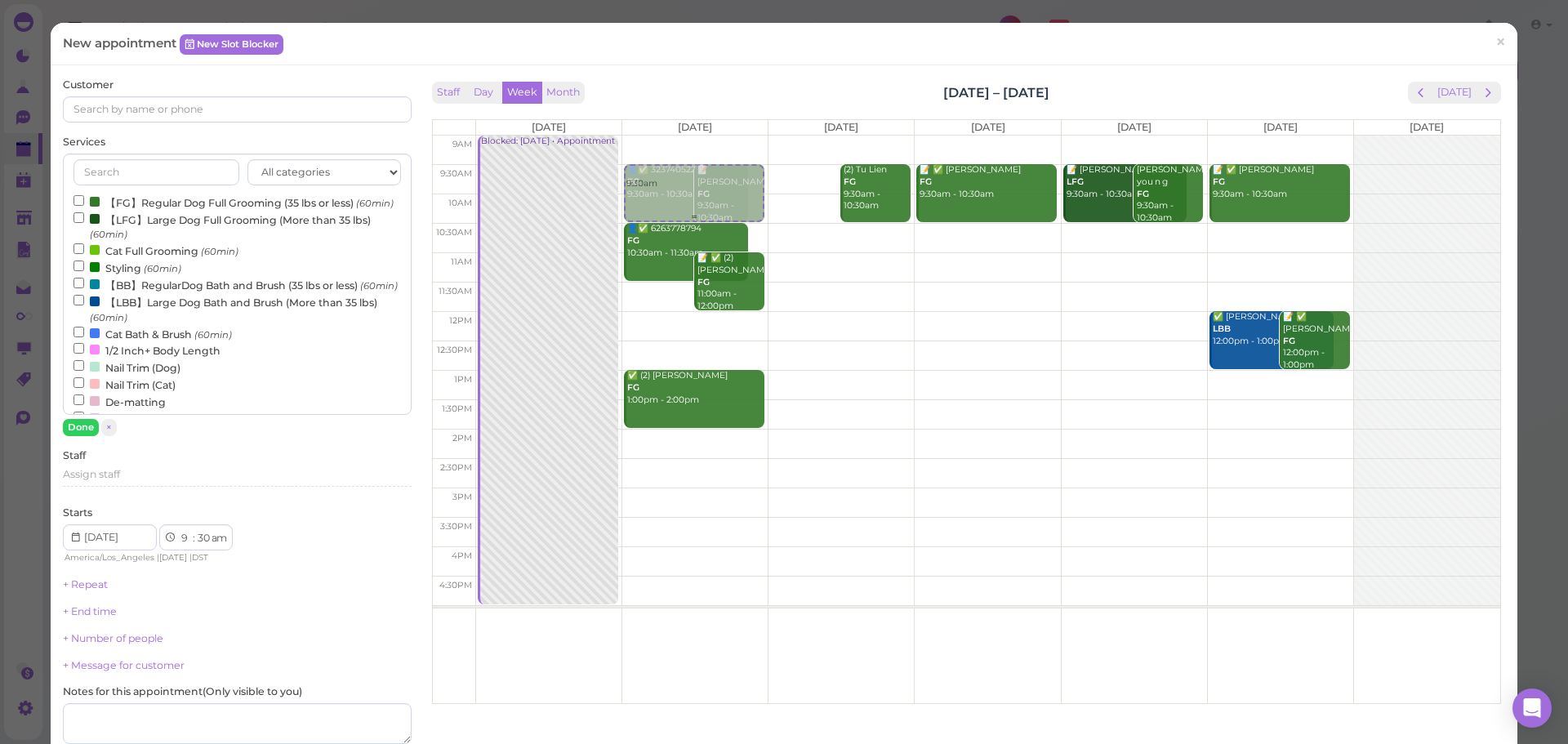
drag, startPoint x: 819, startPoint y: 204, endPoint x: 698, endPoint y: 203, distance: 121.0
click at [698, 136] on tr "Blocked: Labor day • Appointment 9:30am 👤✅ 3237405225 FG 9:30am - 10:30am 📝 And…" at bounding box center [967, 136] width 1068 height 0
type input "[DATE]"
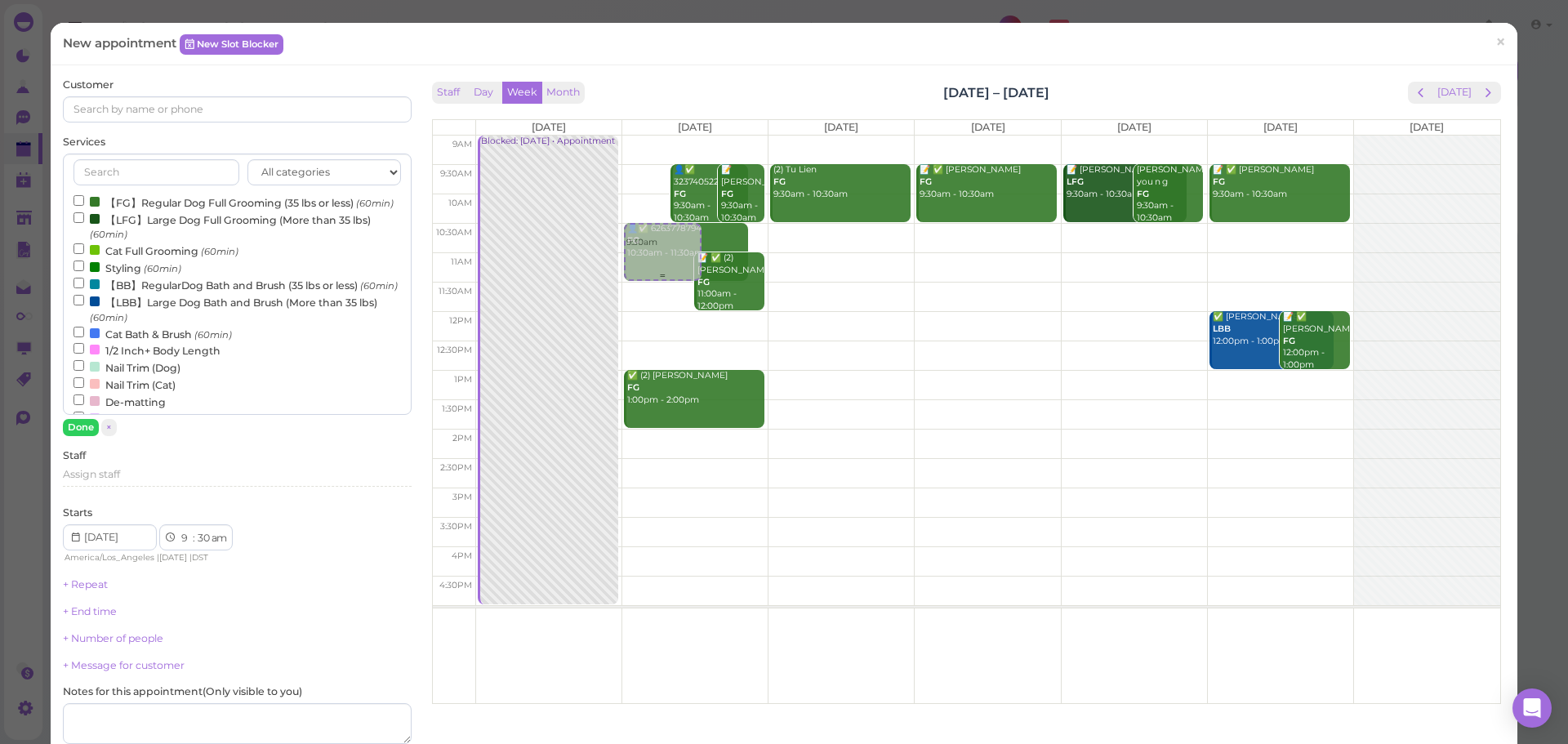
drag, startPoint x: 645, startPoint y: 203, endPoint x: 645, endPoint y: 259, distance: 56.0
click at [645, 136] on div "9:30am 9:30am 👤✅ 3237405225 FG 9:30am - 10:30am 📝 Andy Cheng FG 9:30am - 10:30a…" at bounding box center [695, 136] width 145 height 0
select select "10"
click at [177, 294] on label "【BB】RegularDog Bath and Brush (35 lbs or less) (60min)" at bounding box center [236, 285] width 324 height 18
click at [84, 288] on input "【BB】RegularDog Bath and Brush (35 lbs or less) (60min)" at bounding box center [79, 283] width 11 height 11
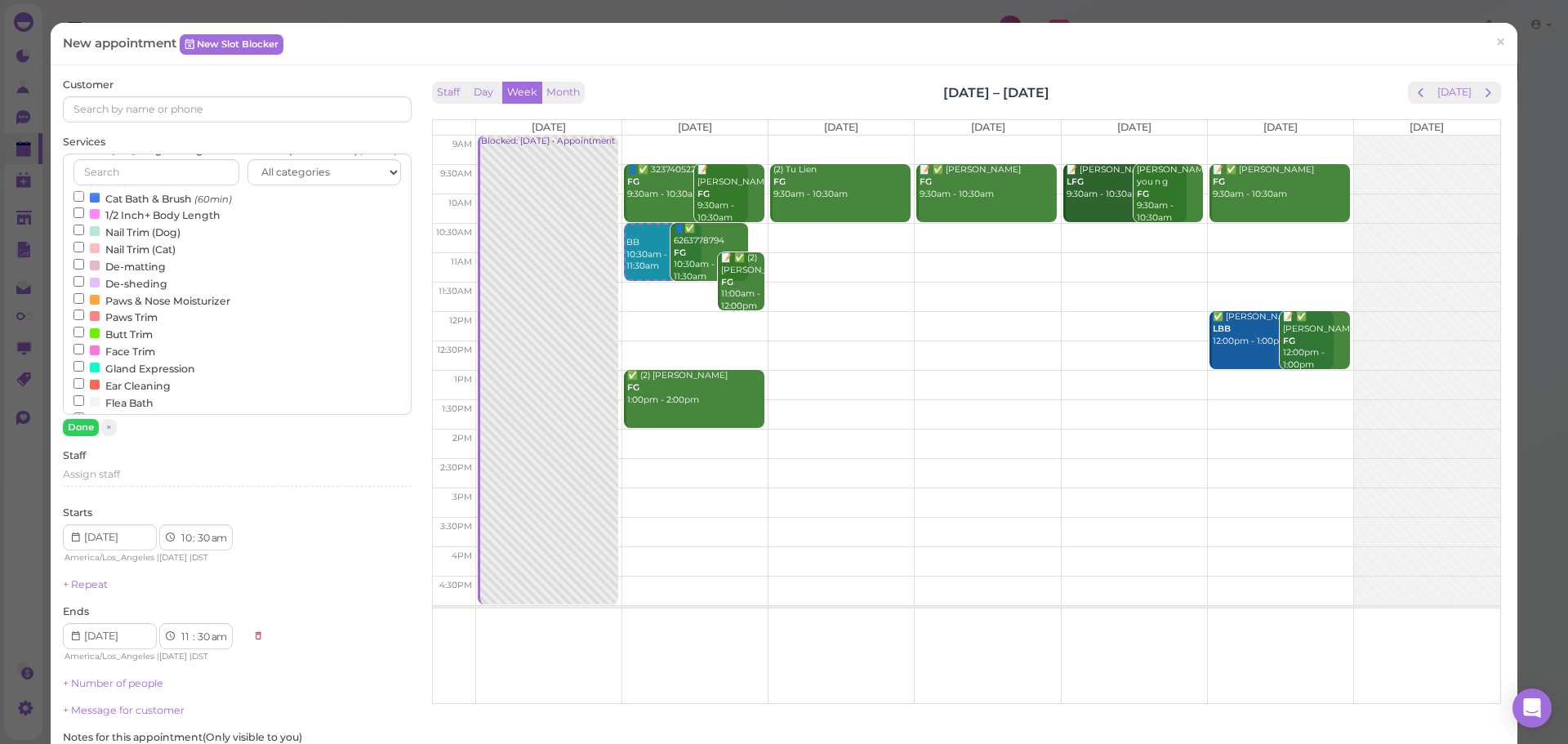
scroll to position [163, 0]
click at [133, 297] on label "Paws Trim" at bounding box center [116, 289] width 84 height 18
click at [84, 293] on input "Paws Trim" at bounding box center [79, 287] width 11 height 11
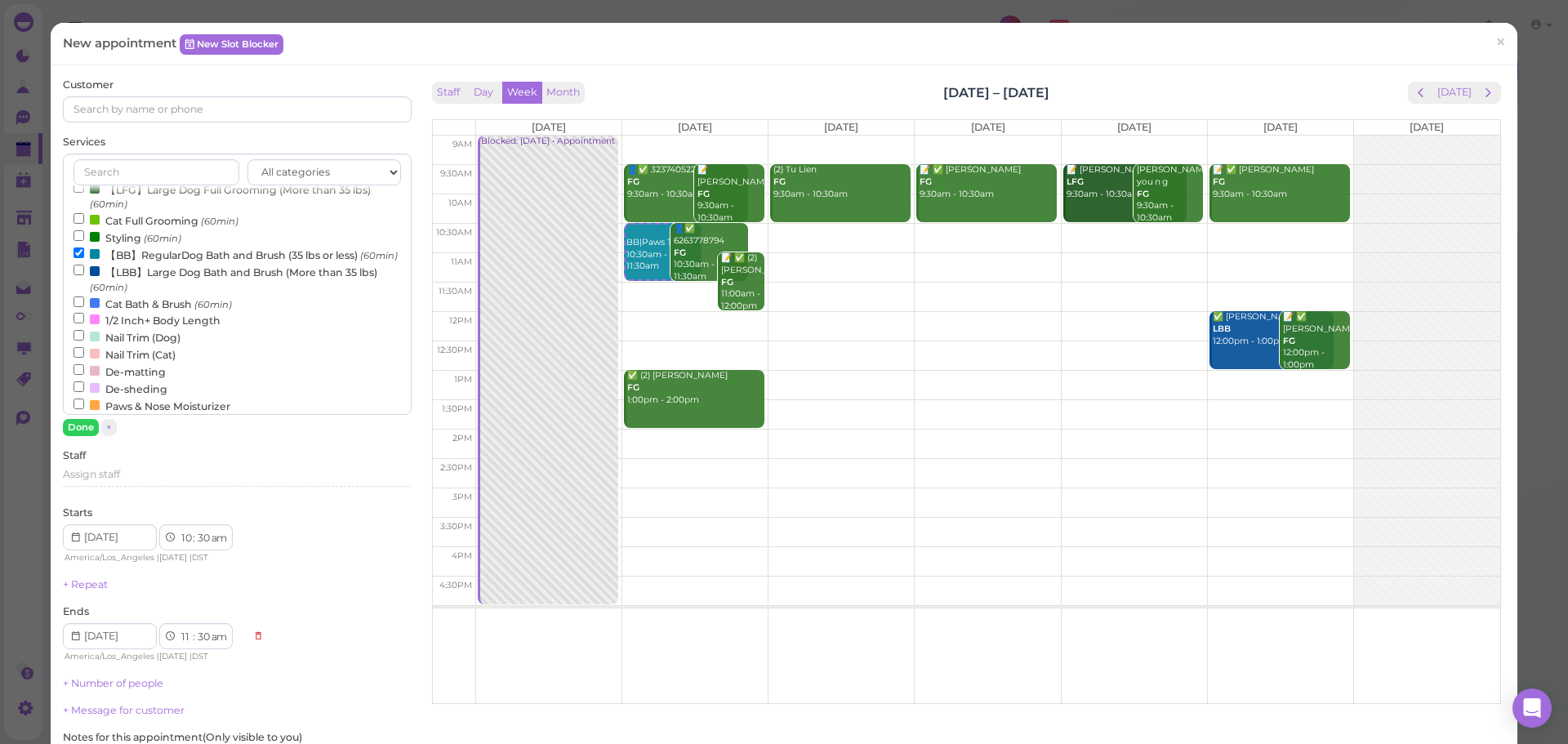
scroll to position [0, 0]
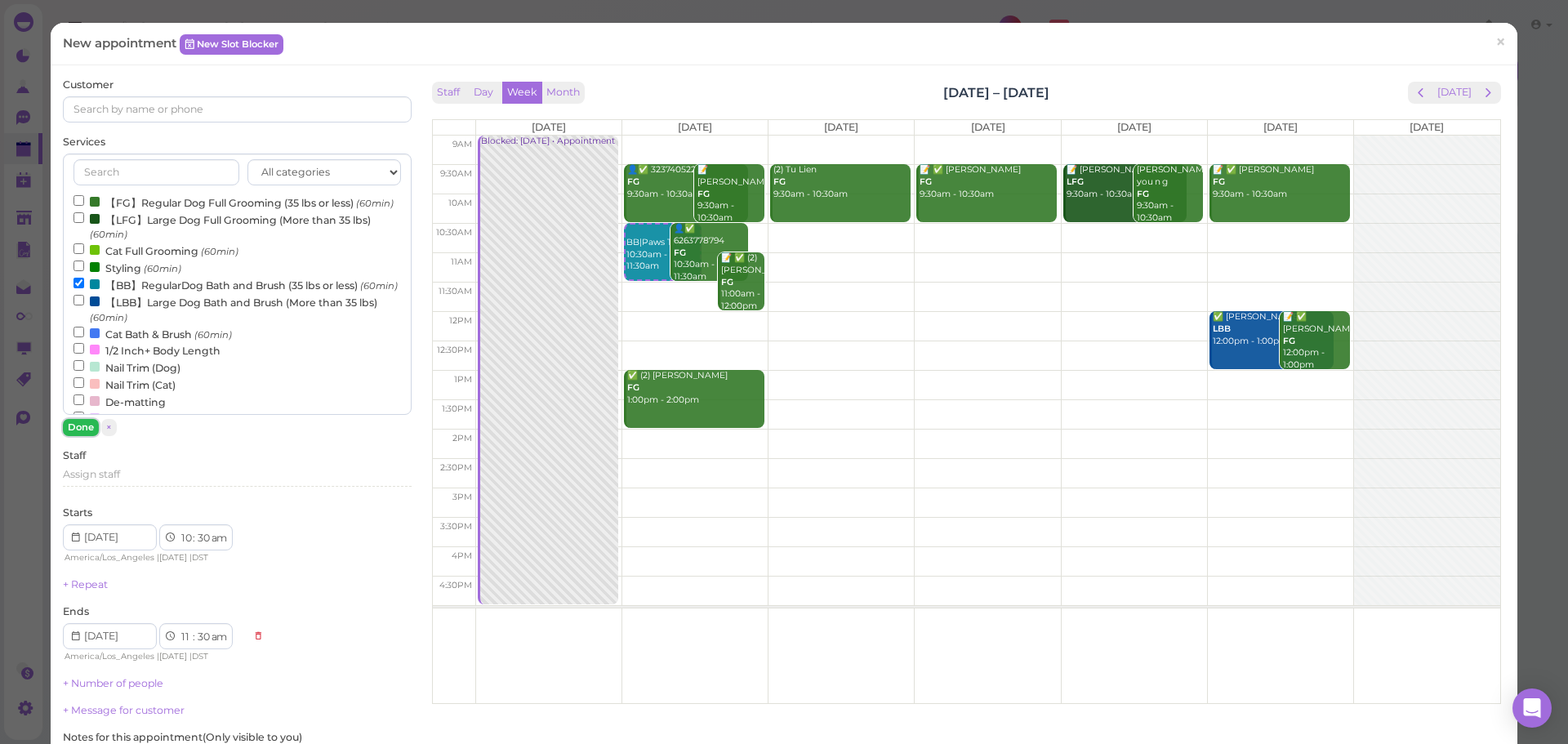
click at [78, 432] on button "Done" at bounding box center [81, 428] width 36 height 18
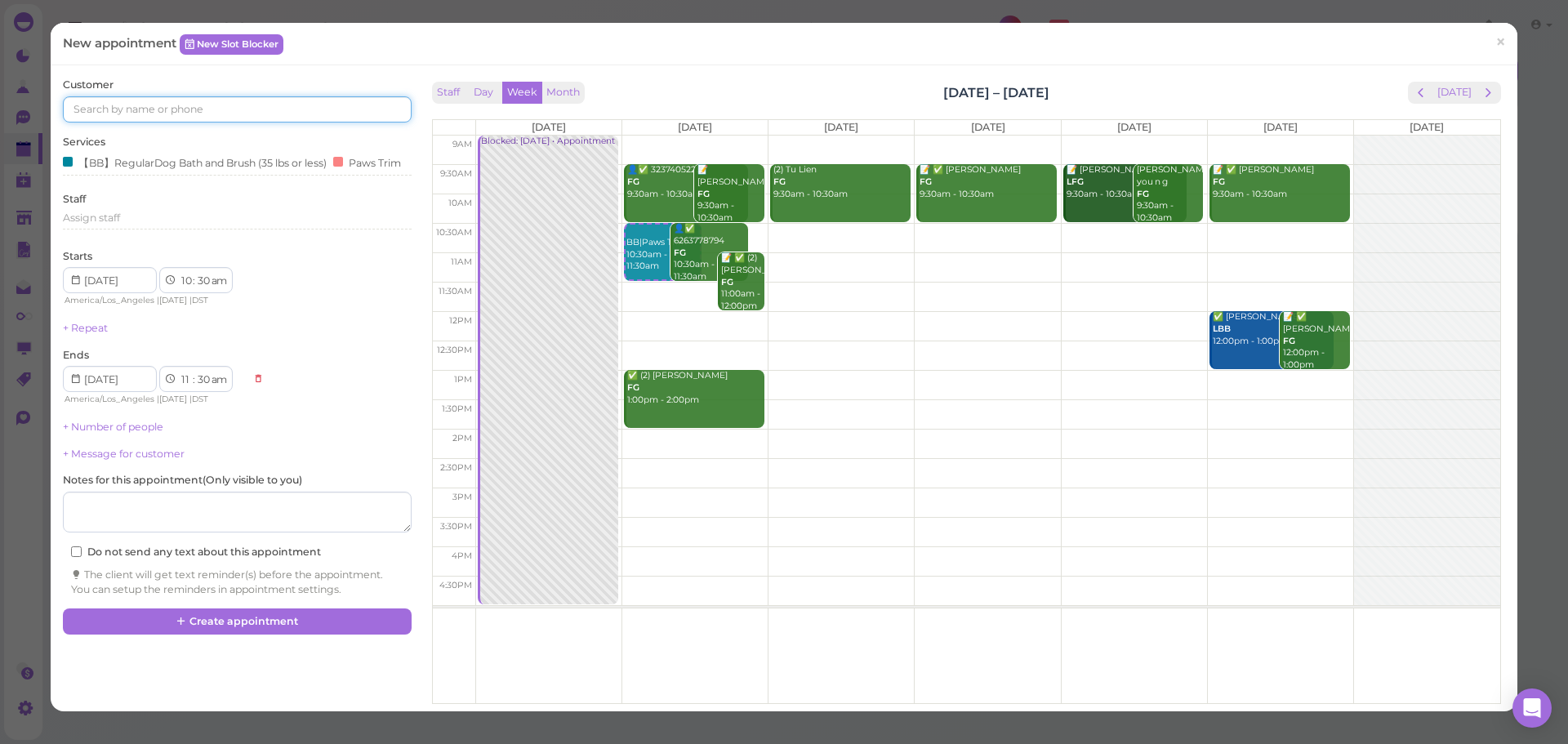
click at [192, 104] on input at bounding box center [237, 110] width 348 height 26
type input "6264238868"
click at [180, 141] on small "6264238868" at bounding box center [208, 138] width 57 height 11
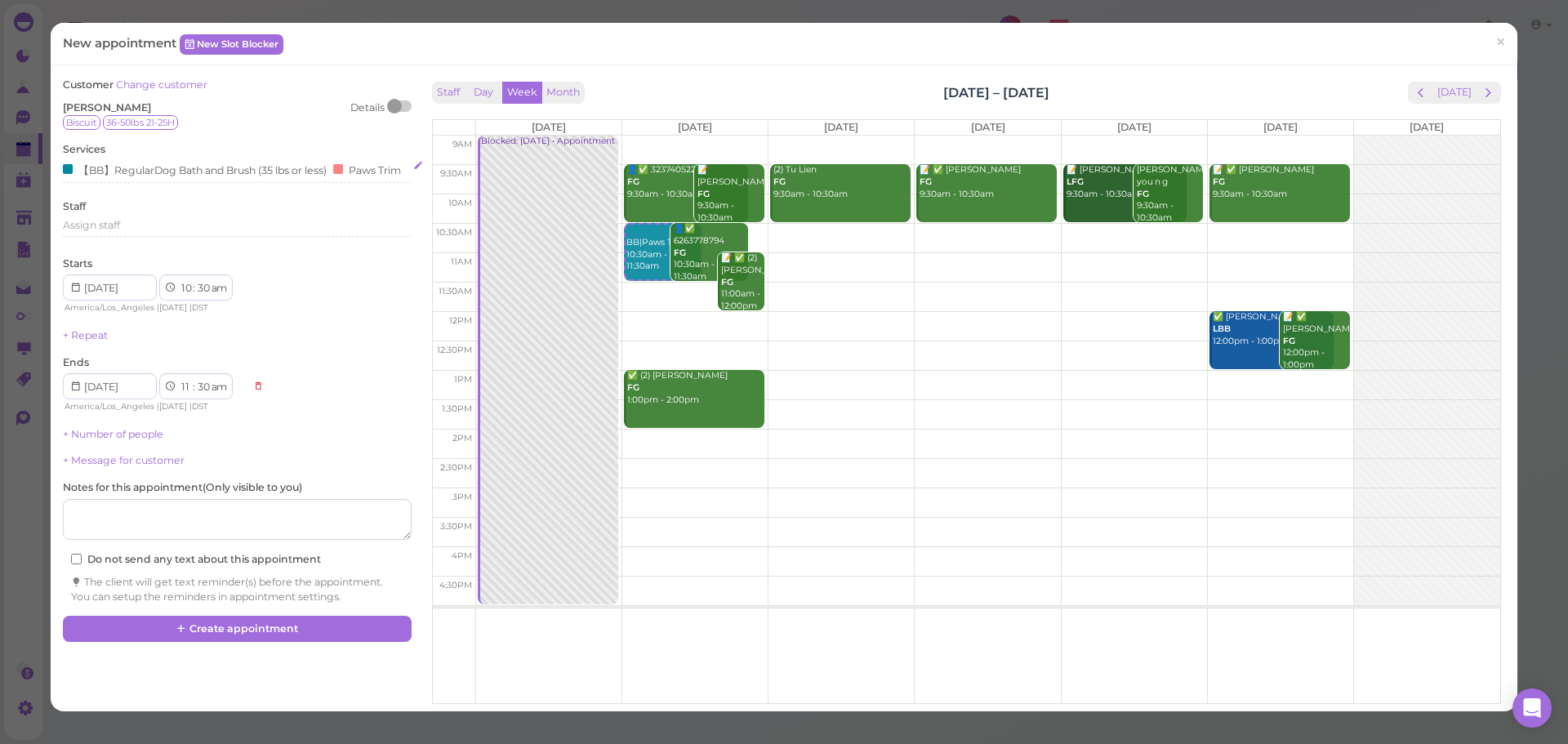
click at [210, 178] on div "【BB】RegularDog Bath and Brush (35 lbs or less) Paws Trim" at bounding box center [237, 170] width 348 height 18
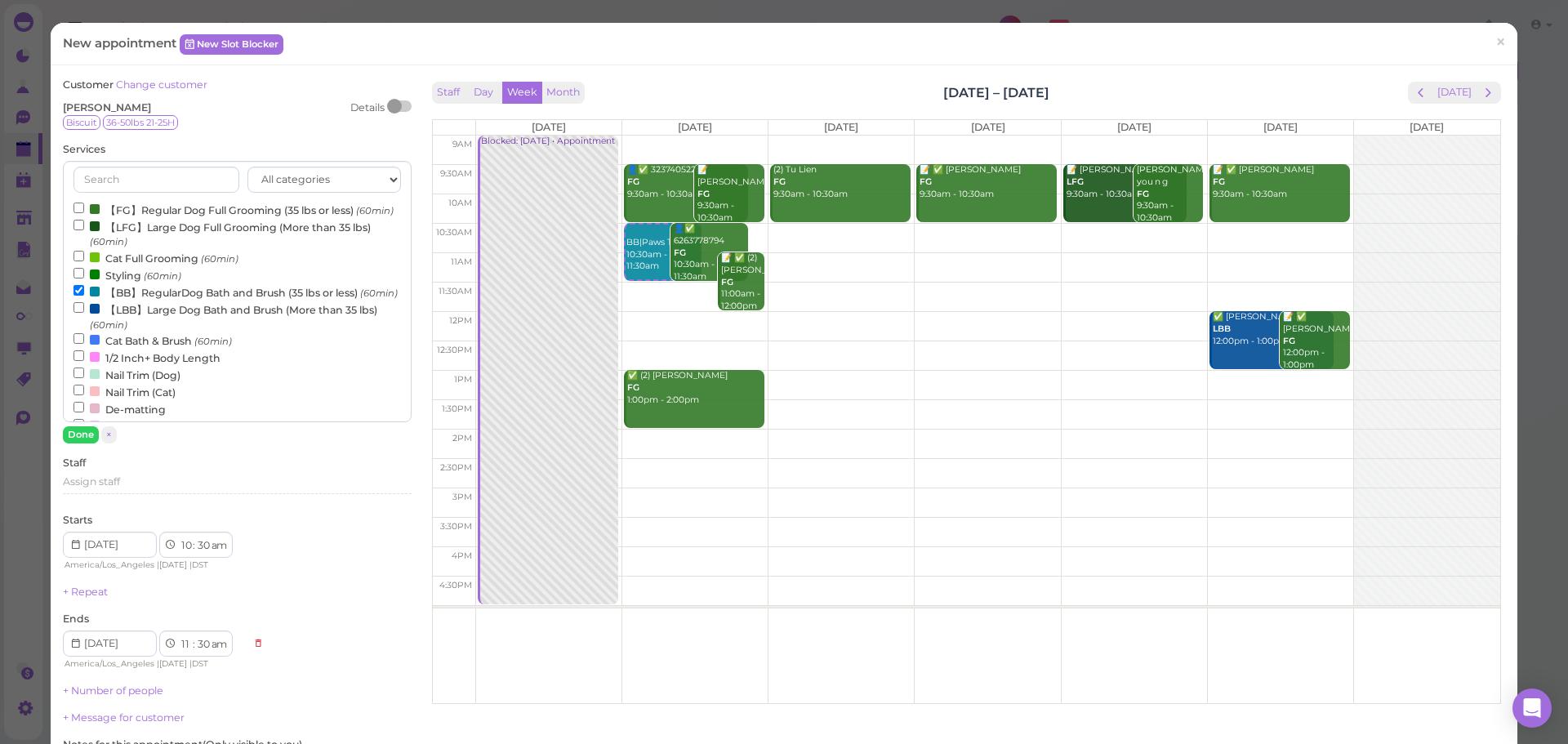
click at [149, 301] on label "【BB】RegularDog Bath and Brush (35 lbs or less) (60min)" at bounding box center [236, 292] width 324 height 18
click at [84, 295] on input "【BB】RegularDog Bath and Brush (35 lbs or less) (60min)" at bounding box center [79, 290] width 11 height 11
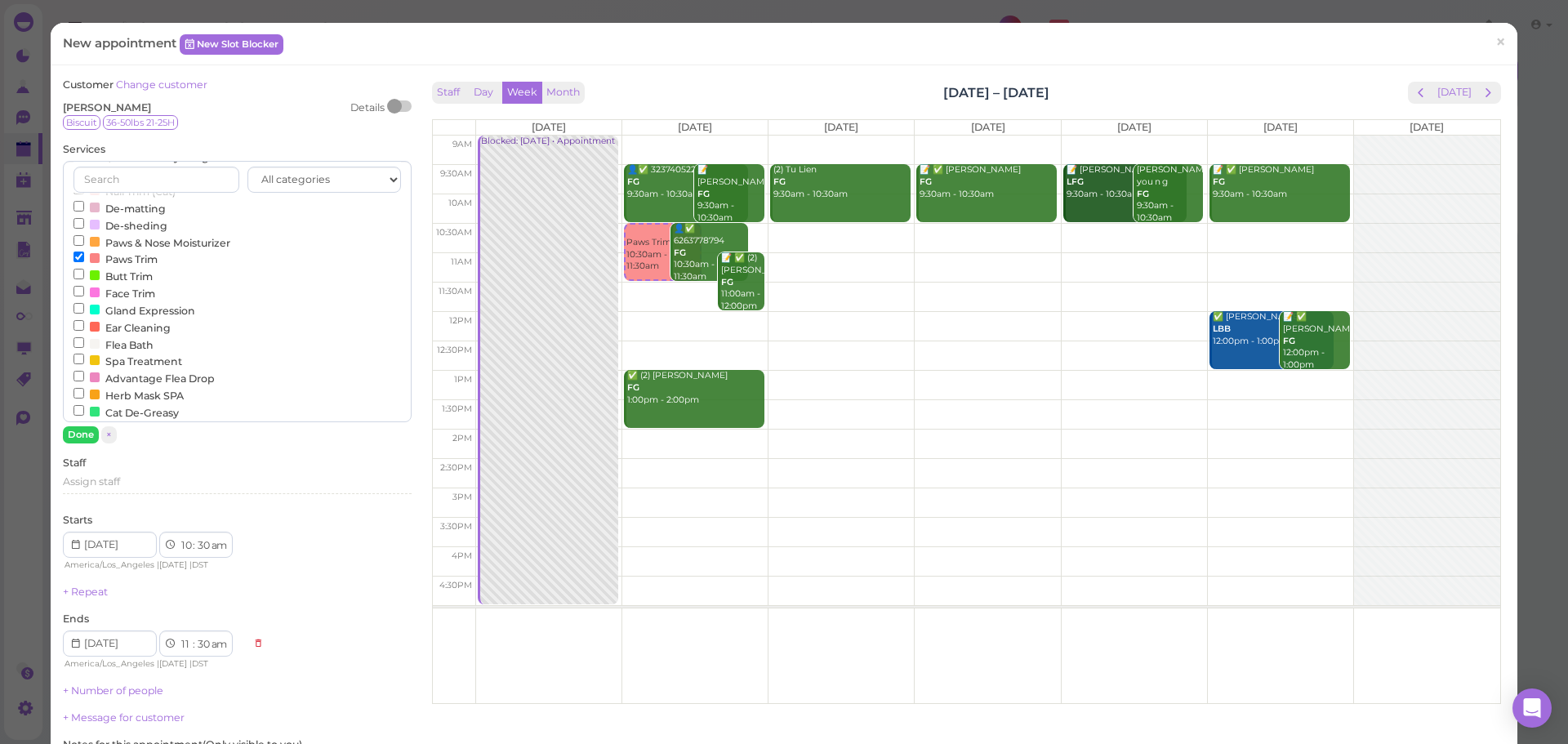
click at [124, 267] on label "Paws Trim" at bounding box center [116, 259] width 84 height 18
click at [84, 262] on input "Paws Trim" at bounding box center [79, 257] width 11 height 11
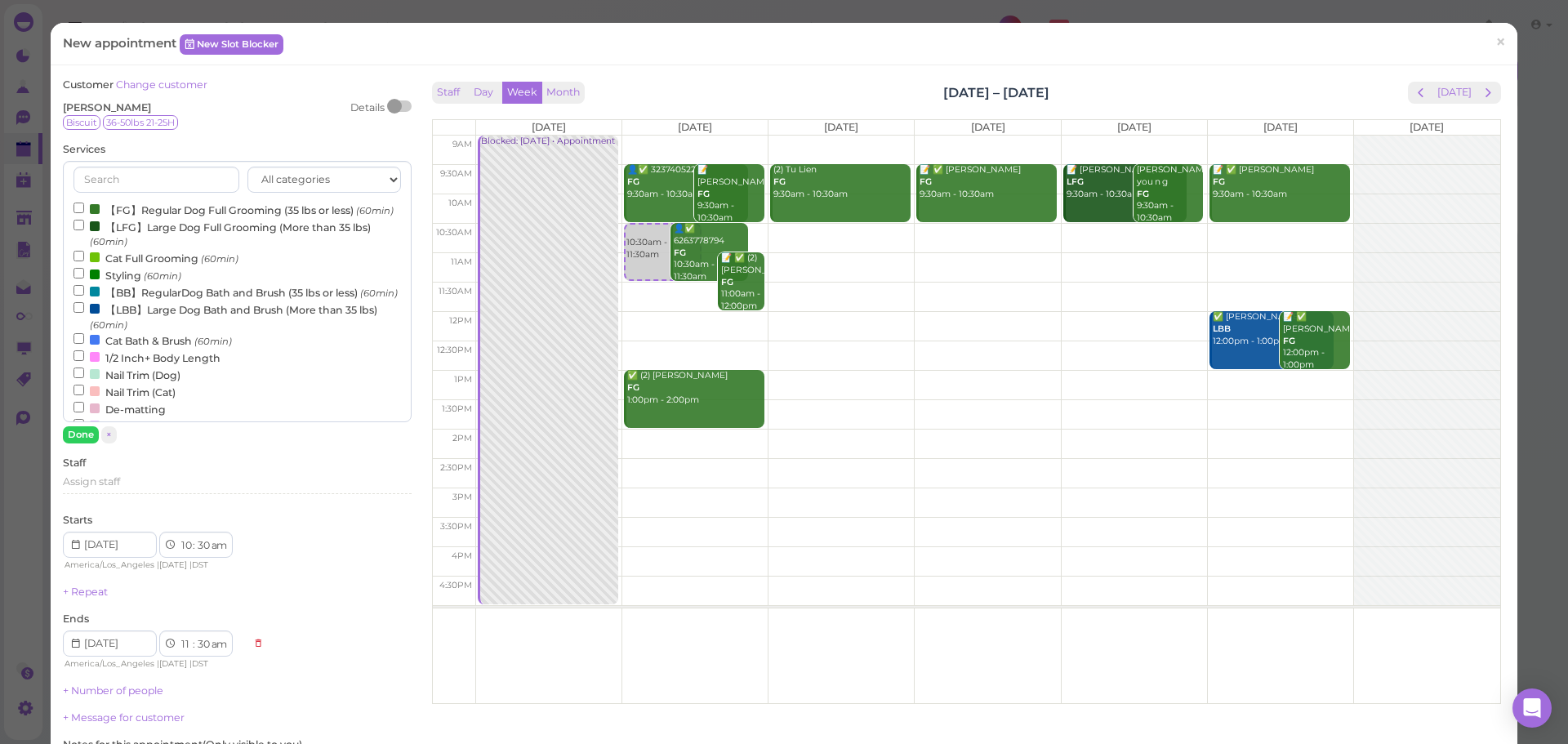
click at [145, 332] on label "【LBB】Large Dog Bath and Brush (More than 35 lbs) (60min)" at bounding box center [237, 316] width 327 height 32
click at [84, 313] on input "【LBB】Large Dog Bath and Brush (More than 35 lbs) (60min)" at bounding box center [79, 308] width 11 height 11
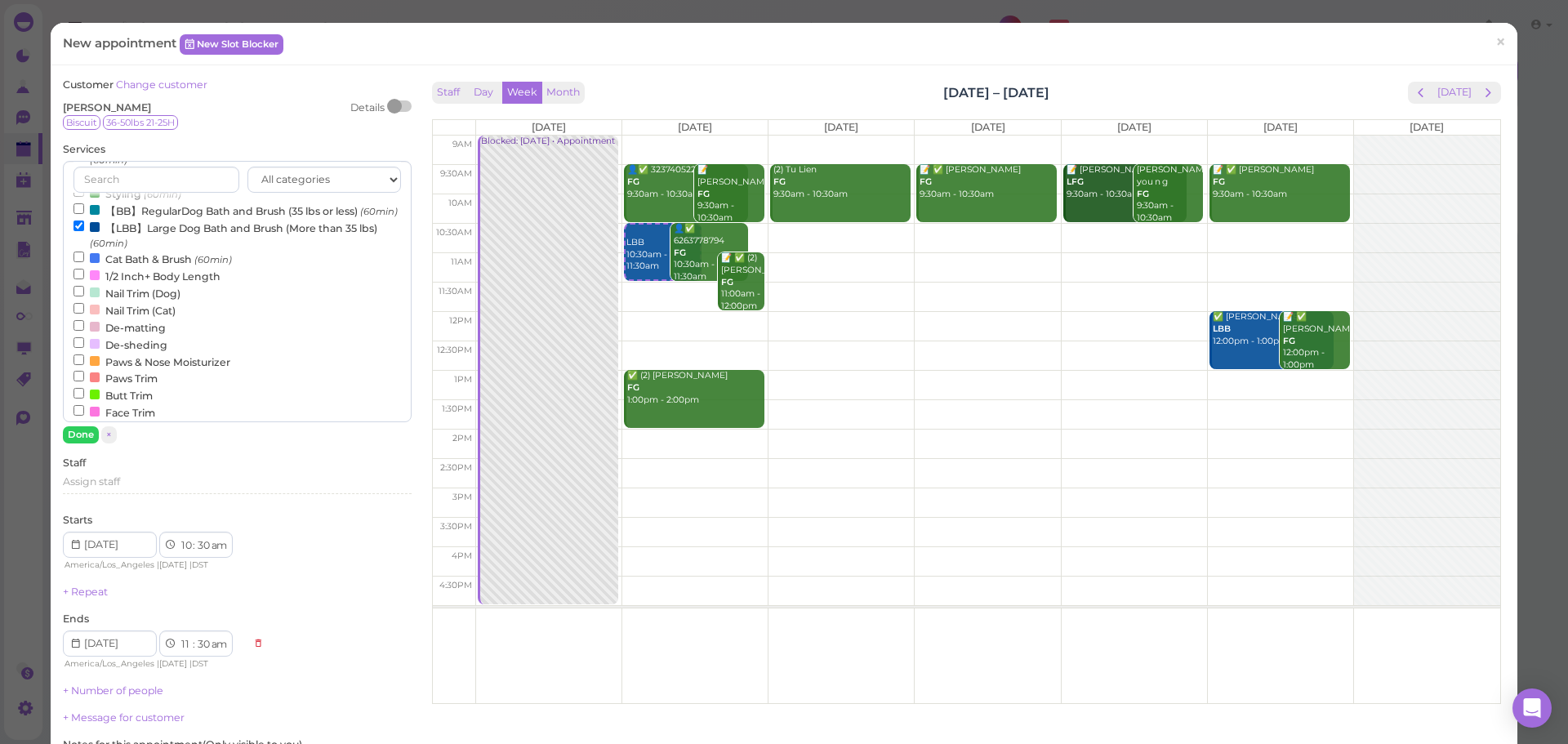
click at [137, 386] on label "Paws Trim" at bounding box center [116, 378] width 84 height 18
click at [84, 381] on input "Paws Trim" at bounding box center [79, 376] width 11 height 11
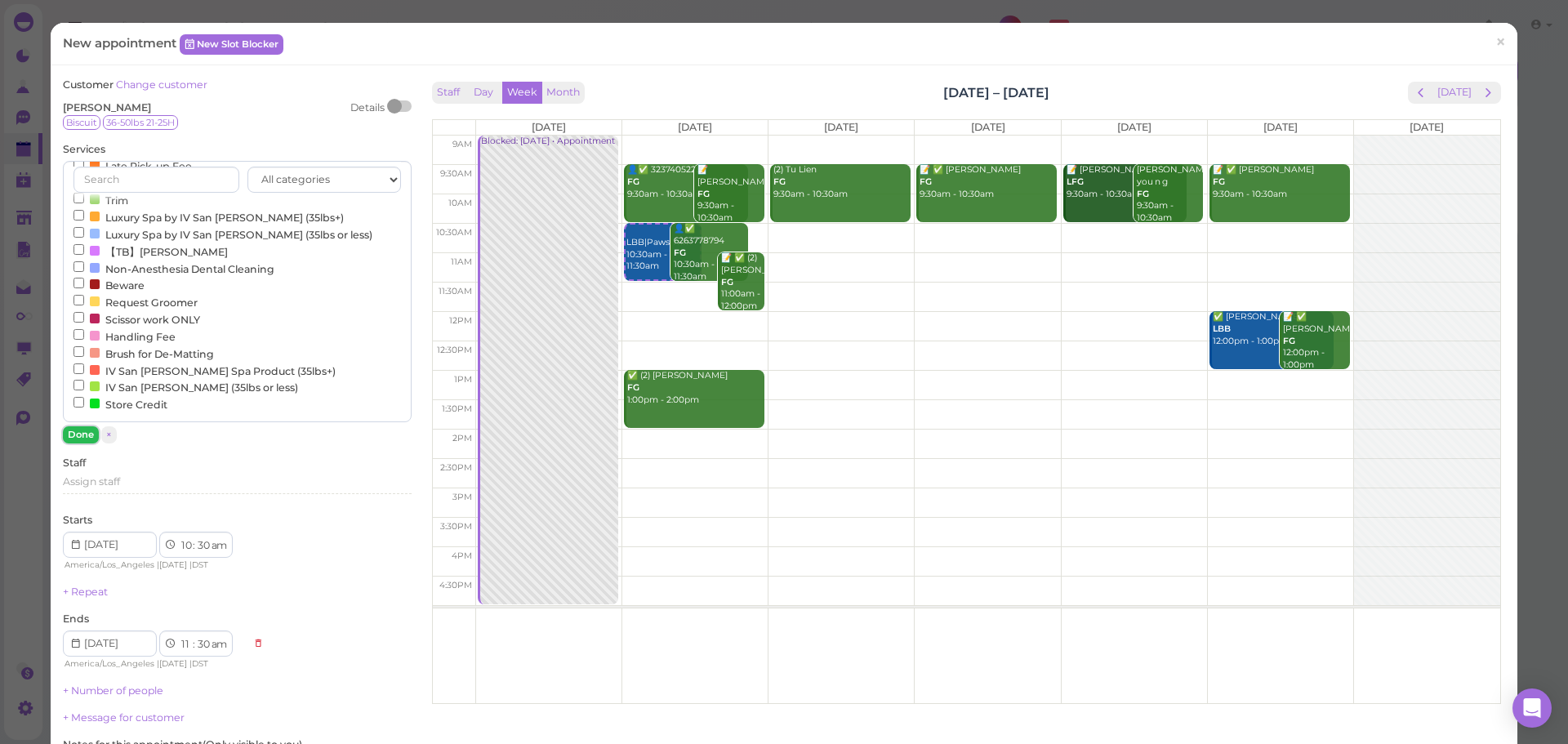
click at [81, 432] on button "Done" at bounding box center [81, 435] width 36 height 18
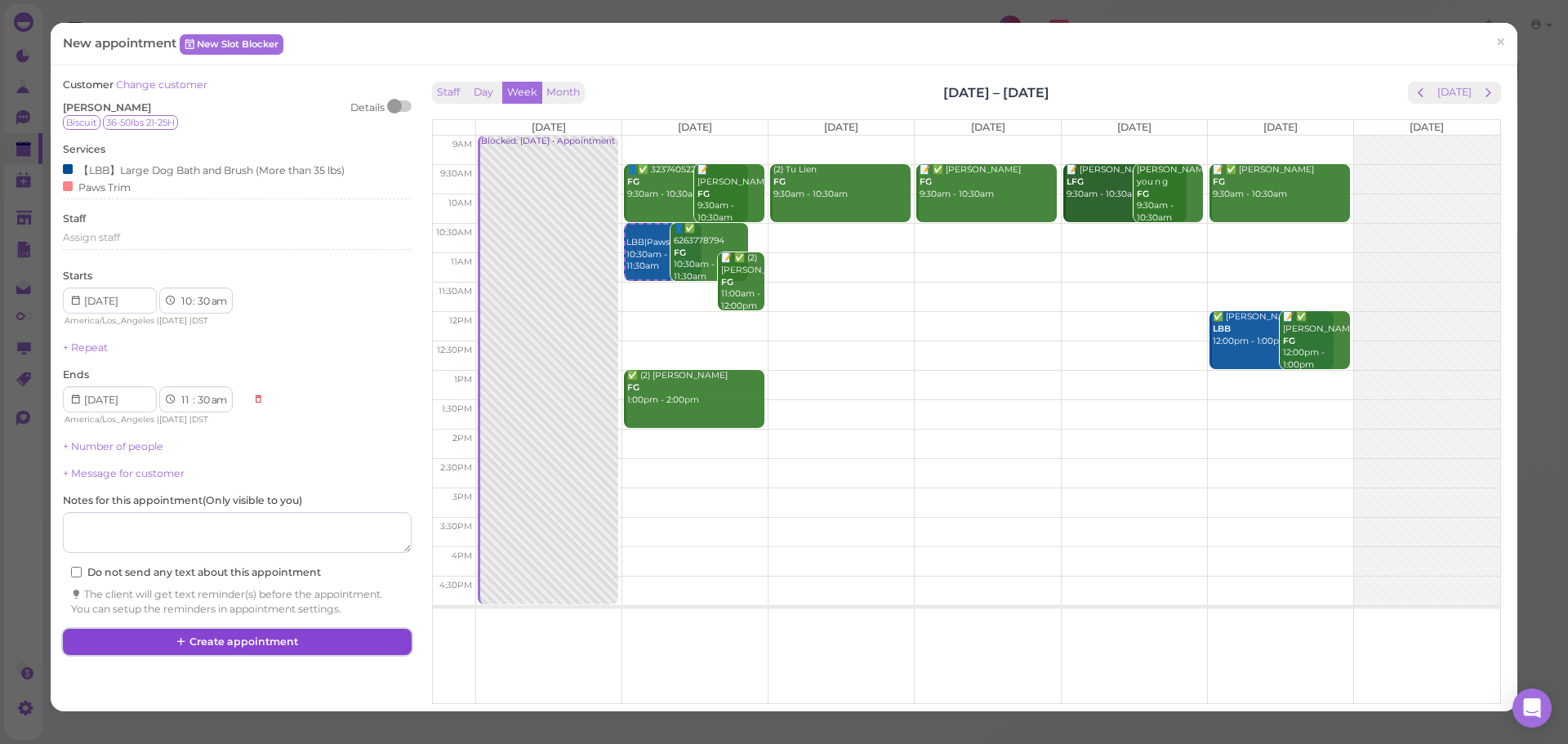
click at [286, 645] on button "Create appointment" at bounding box center [237, 642] width 348 height 26
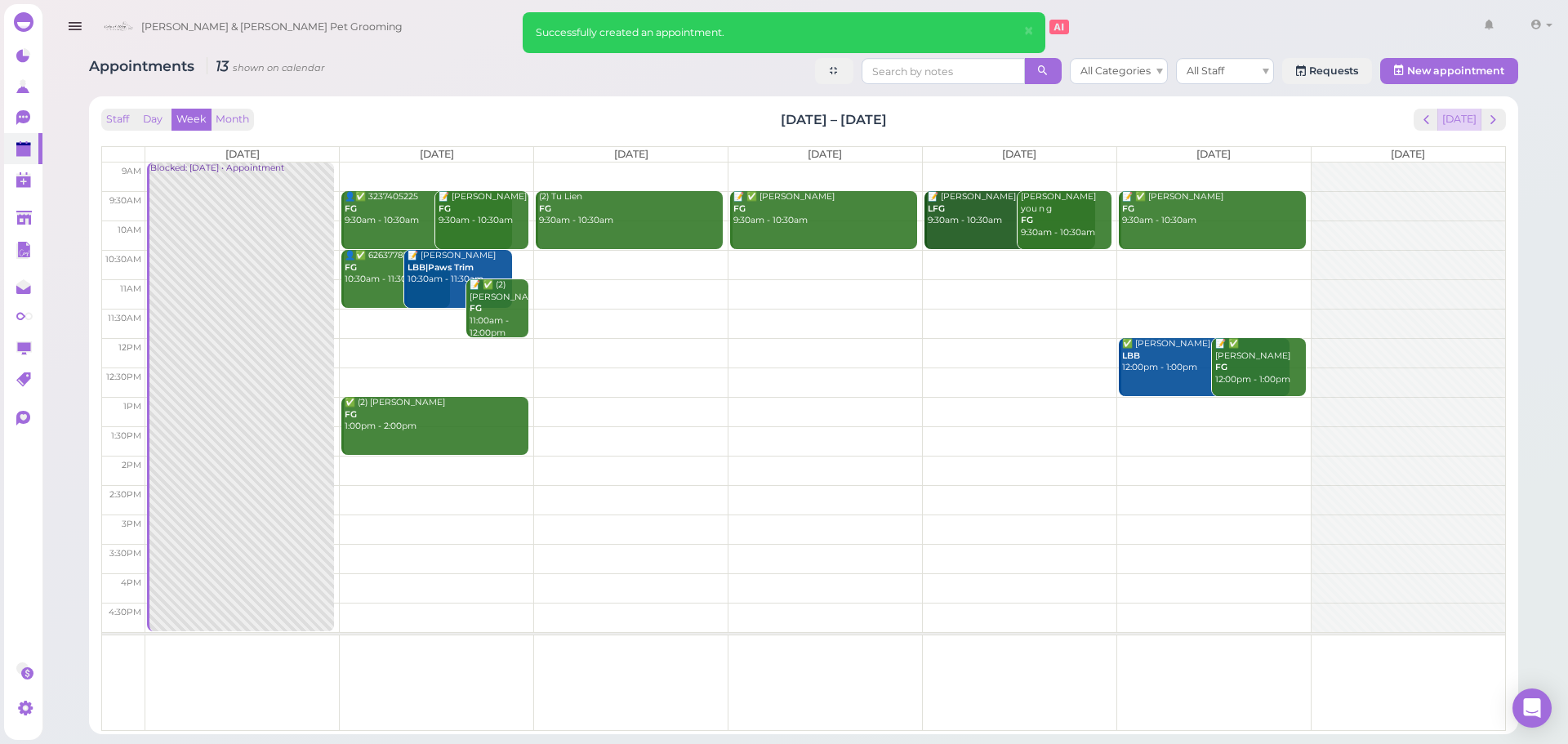
click at [1451, 125] on div "Staff Day Week Month Sep 1 – 7, 2025 Today Mon 9/1 Tue 9/2 Wed 9/3 Thu 9/4 Fri …" at bounding box center [804, 420] width 1405 height 622
click at [1461, 120] on button "[DATE]" at bounding box center [1459, 119] width 44 height 22
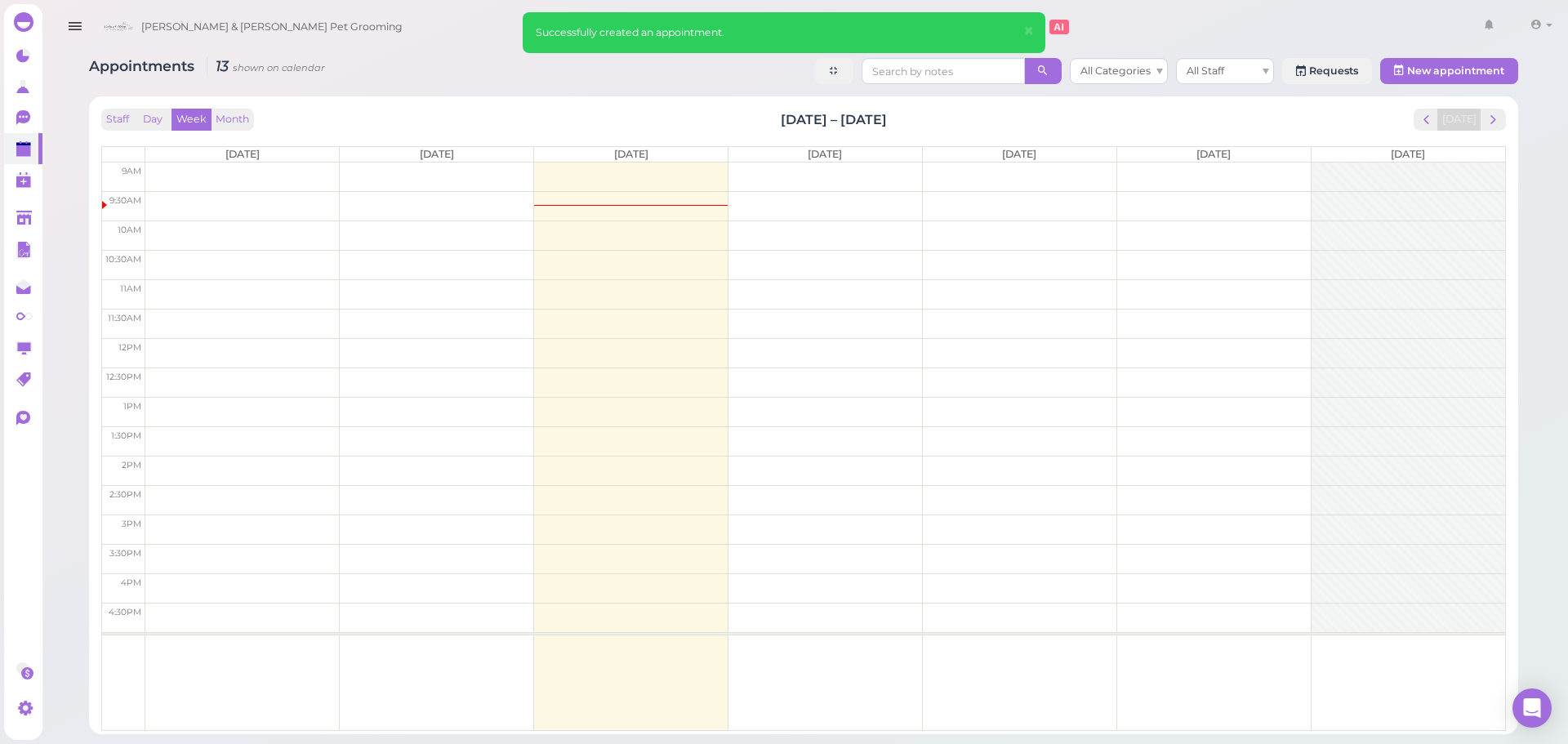
click at [1212, 131] on div "Staff Day Week Month Aug 25 – 31, 2025 Today Mon 8/25 Tue 8/26 Wed 8/27 Thu 8/2…" at bounding box center [804, 420] width 1405 height 622
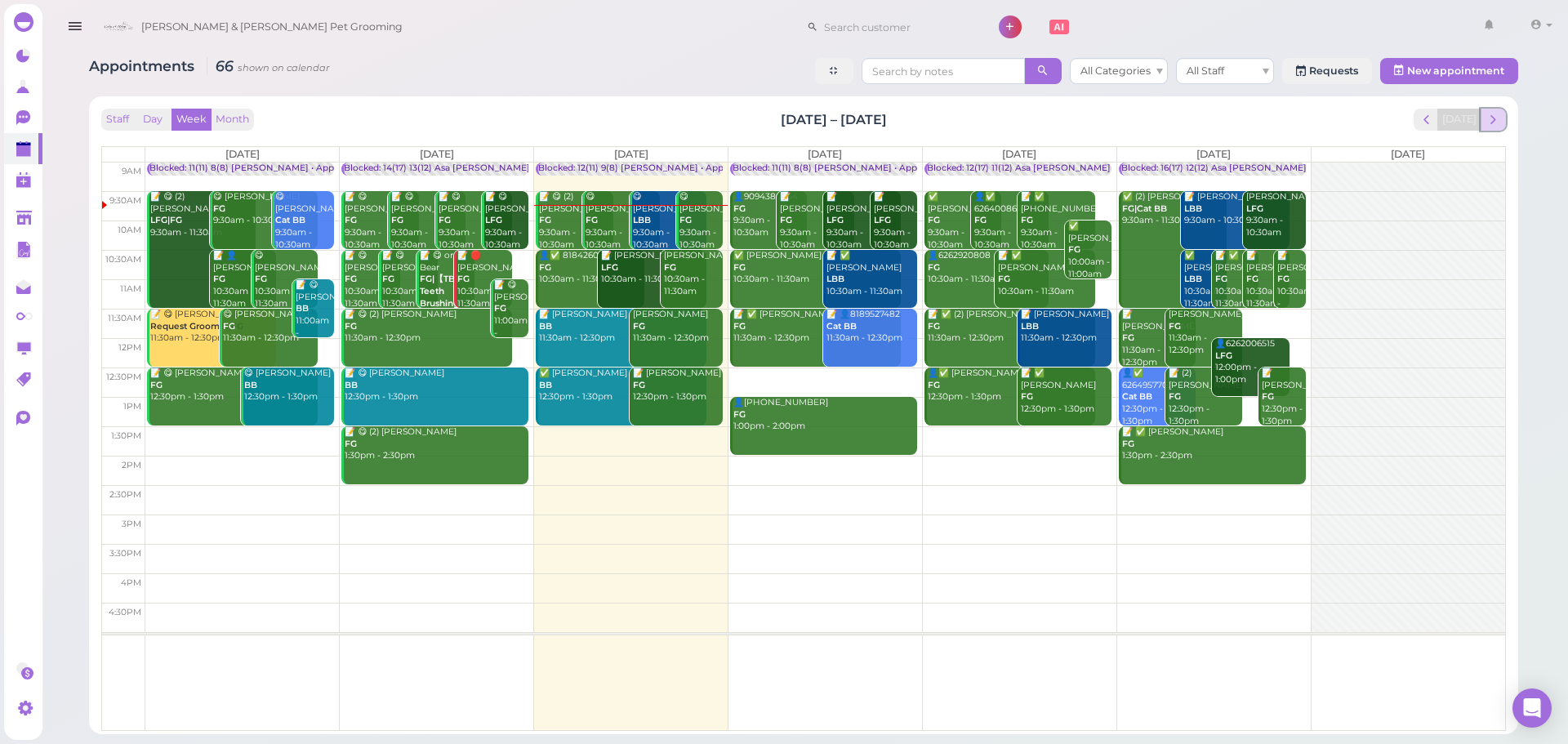
click at [1491, 124] on span "next" at bounding box center [1494, 120] width 16 height 16
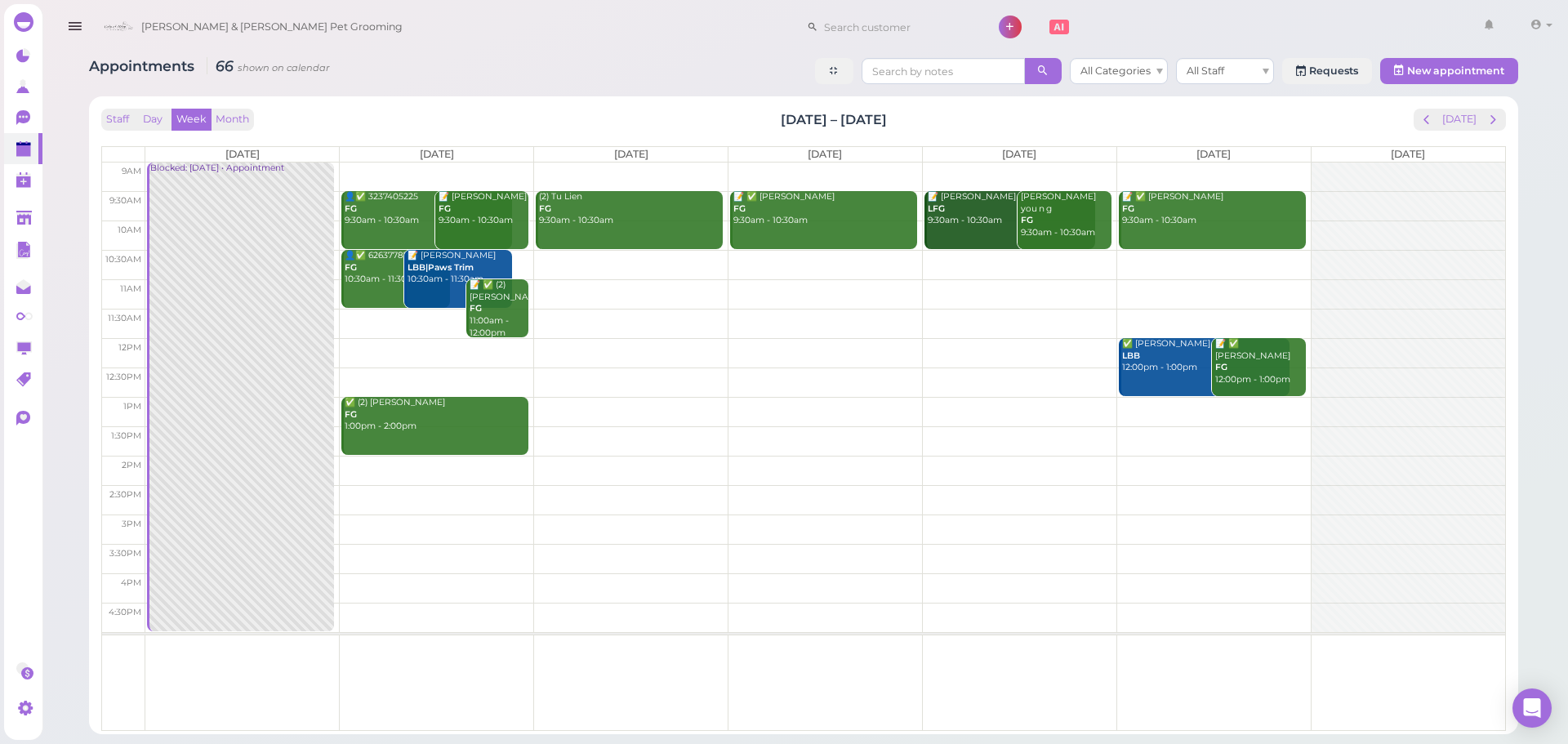
click at [436, 278] on div "📝 Helen Lu LBB|Paws Trim 10:30am - 11:30am" at bounding box center [459, 267] width 106 height 36
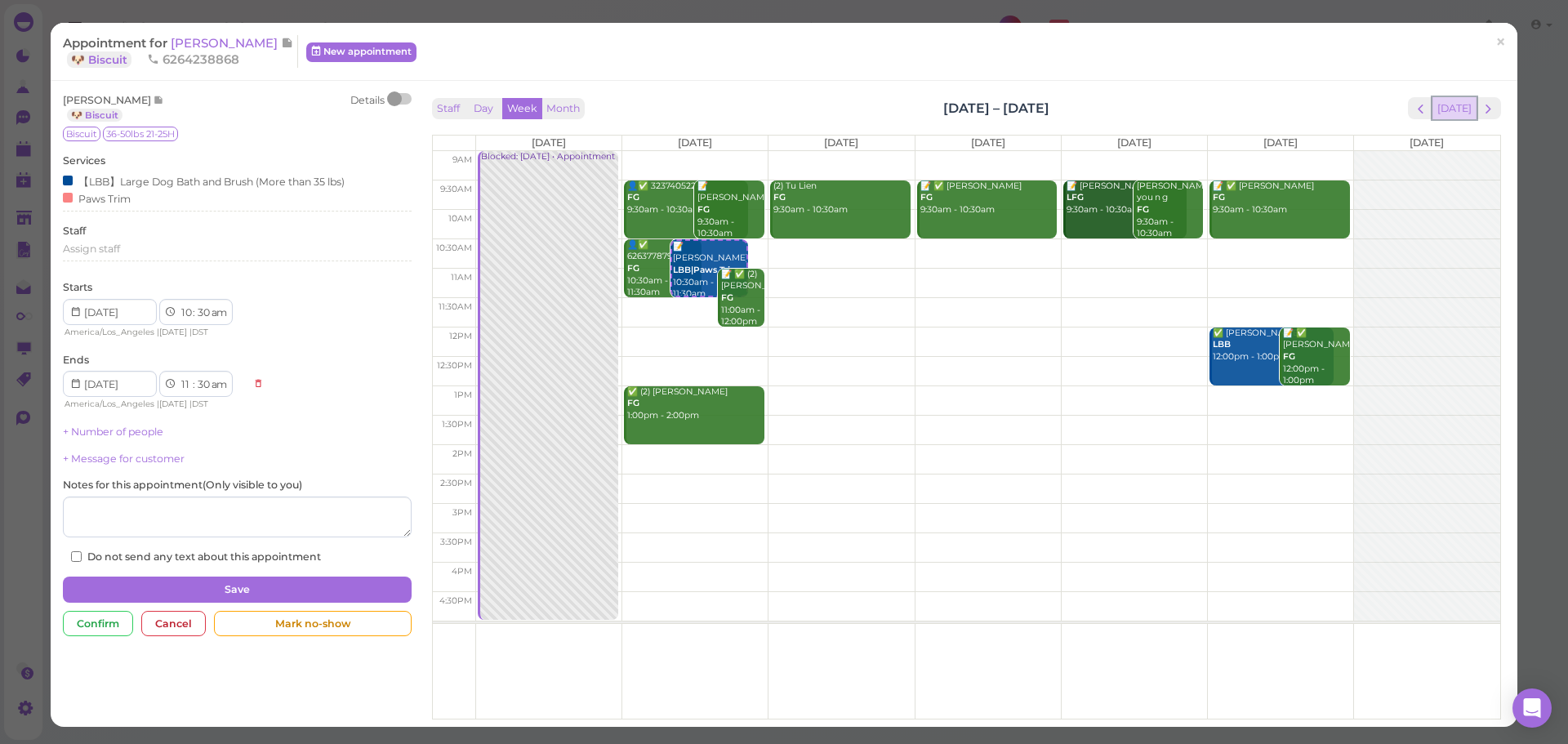
click at [1453, 114] on button "[DATE]" at bounding box center [1454, 108] width 44 height 22
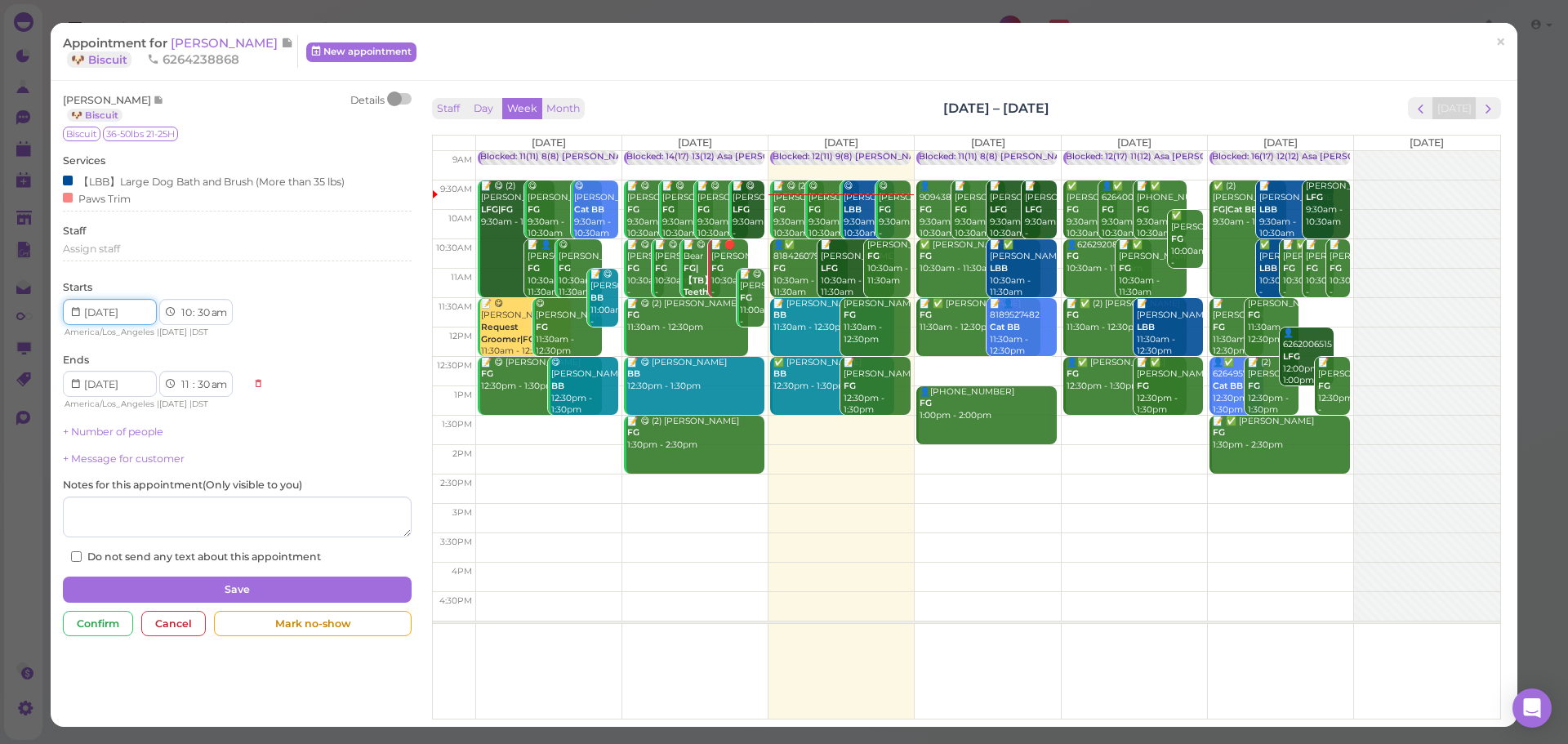
click at [120, 314] on input at bounding box center [110, 312] width 94 height 26
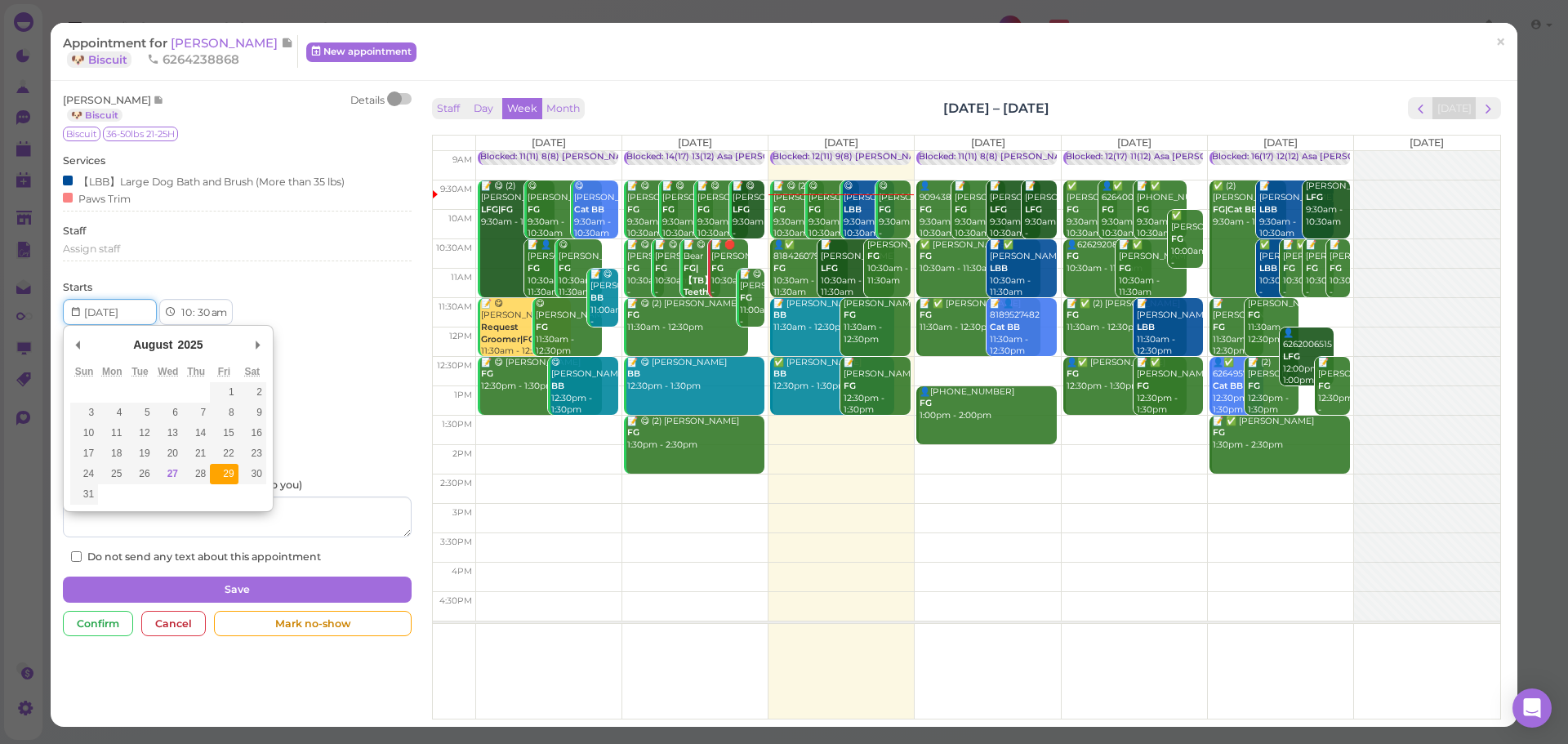
type input "2025-08-29"
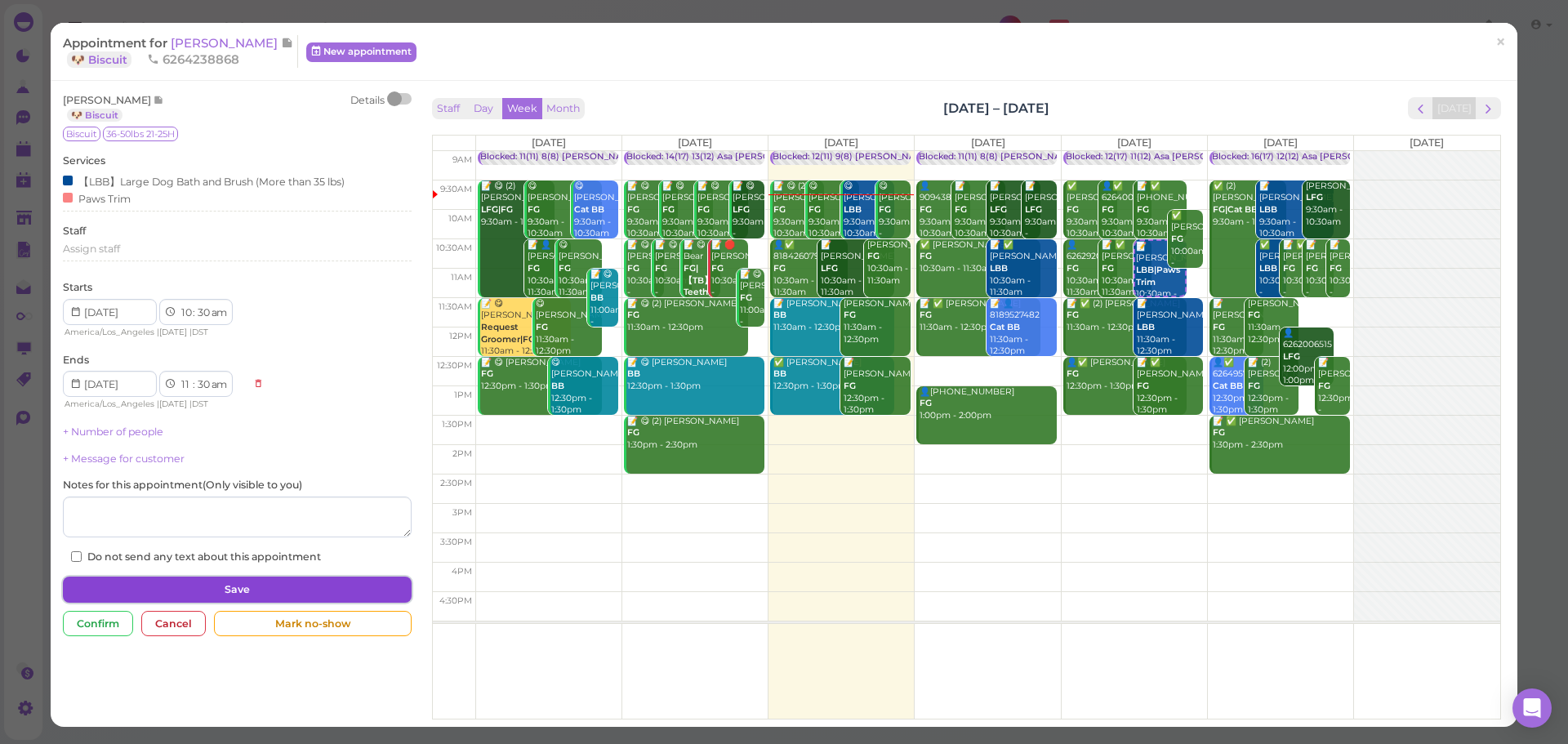
click at [336, 589] on button "Save" at bounding box center [237, 590] width 348 height 26
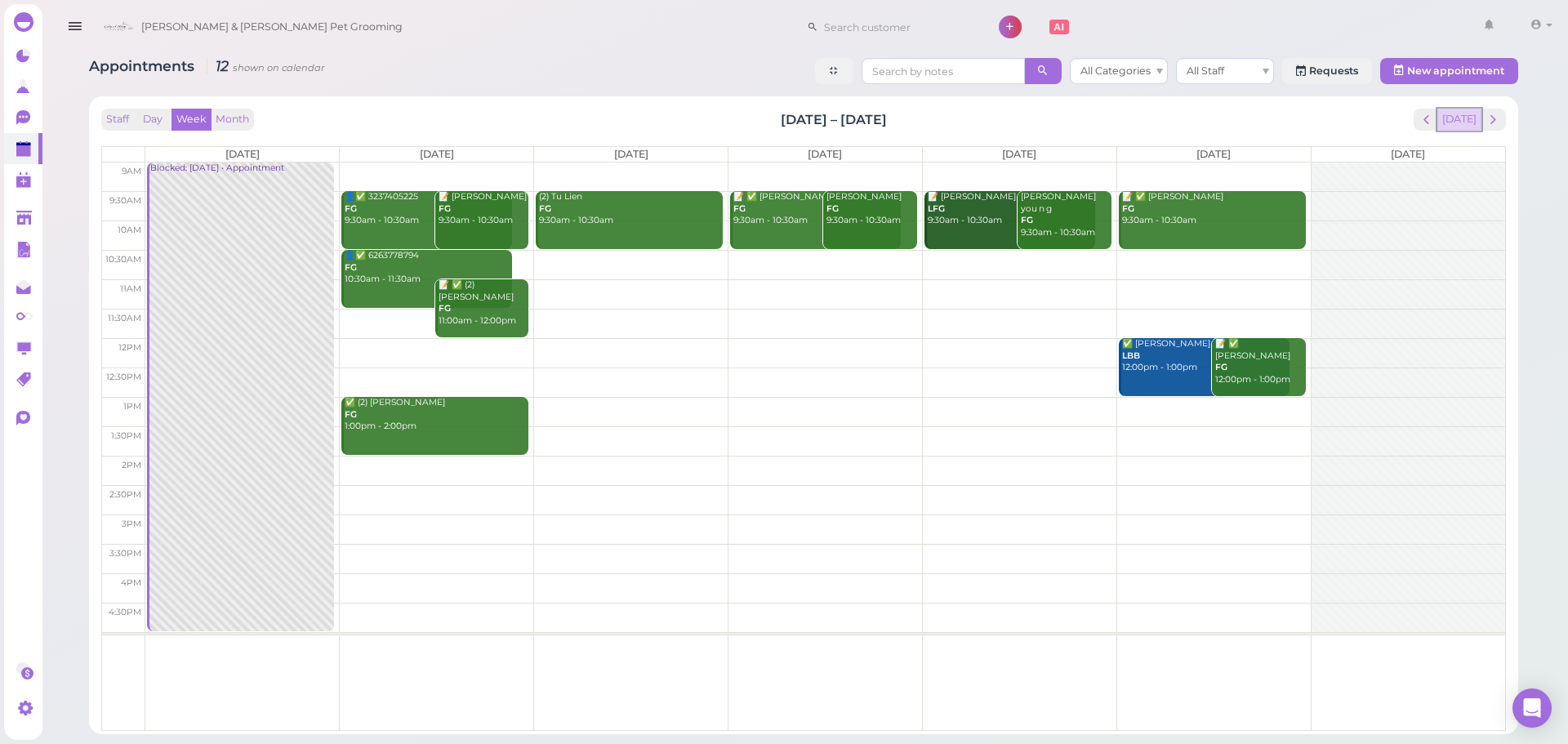
click at [1471, 125] on button "[DATE]" at bounding box center [1459, 119] width 44 height 22
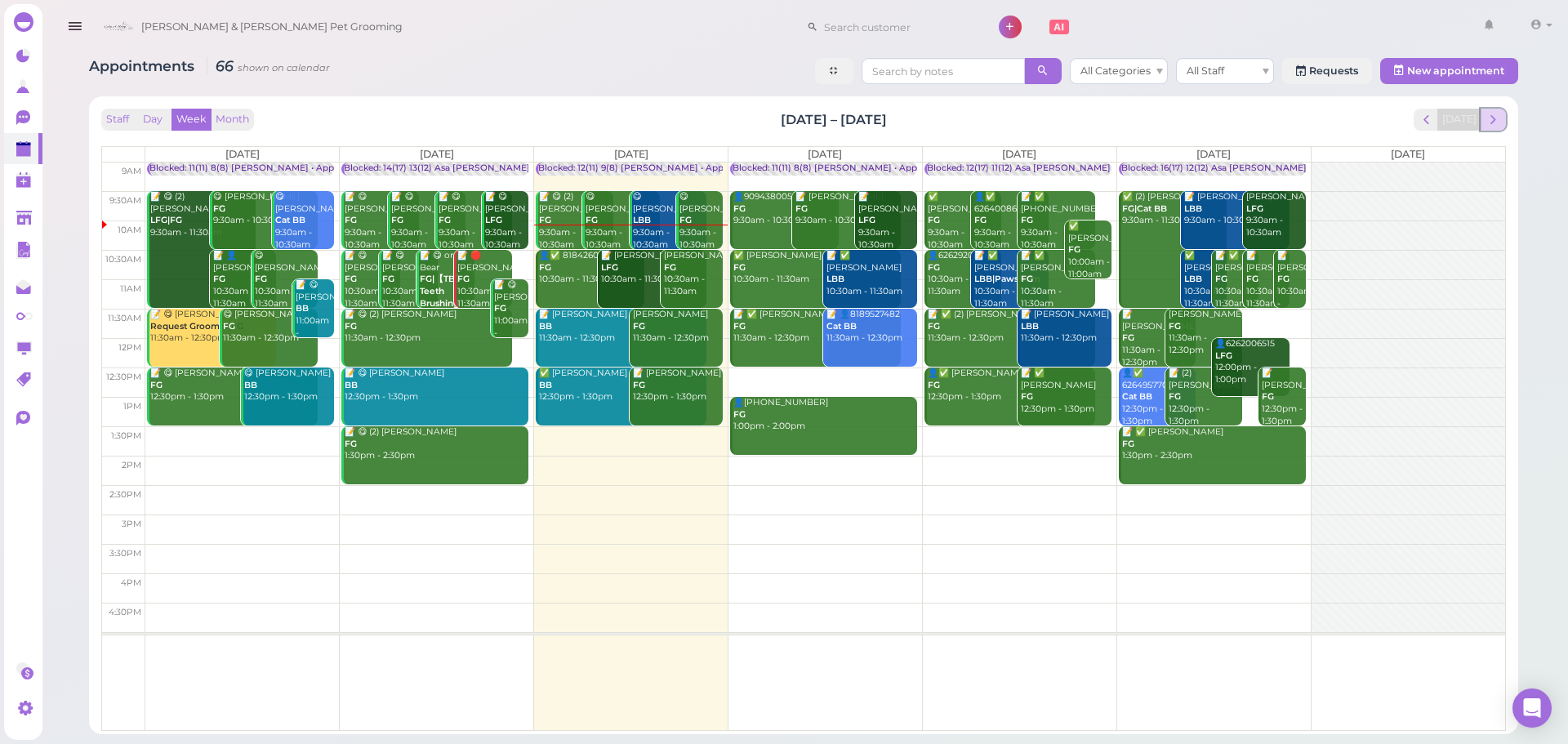
click at [1492, 129] on button "next" at bounding box center [1493, 119] width 25 height 22
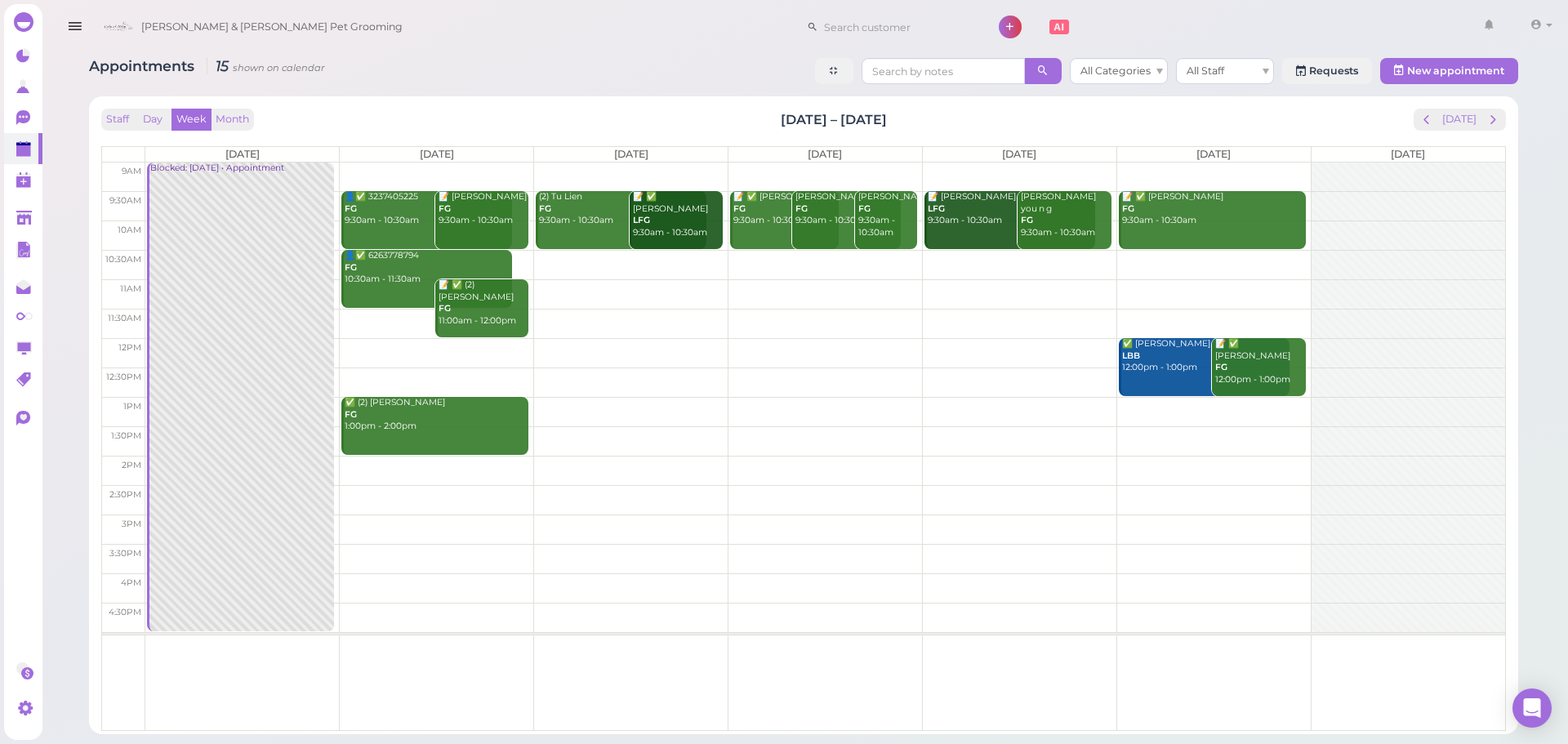
click at [531, 258] on td at bounding box center [825, 265] width 1359 height 30
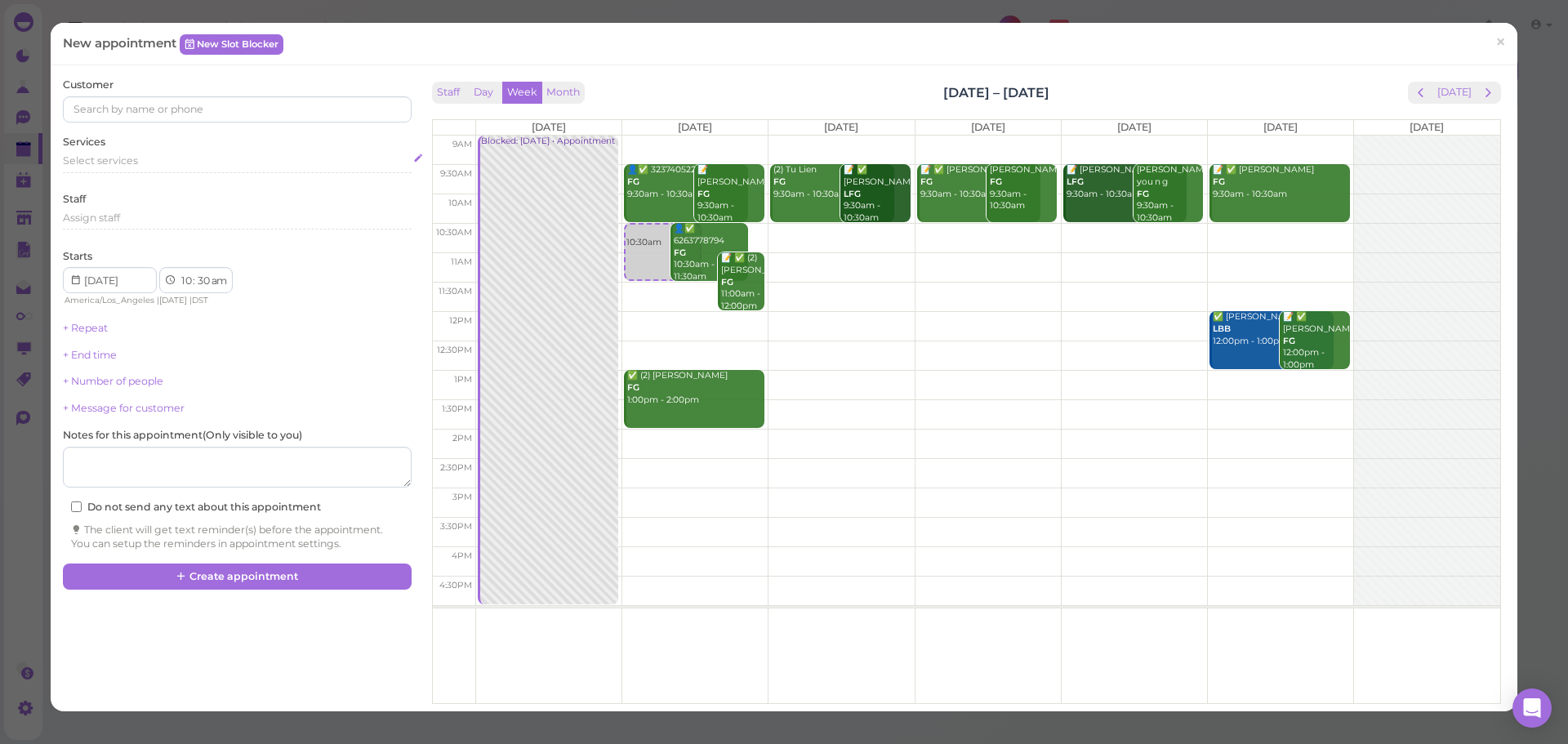
click at [195, 170] on div "Select services" at bounding box center [237, 163] width 348 height 19
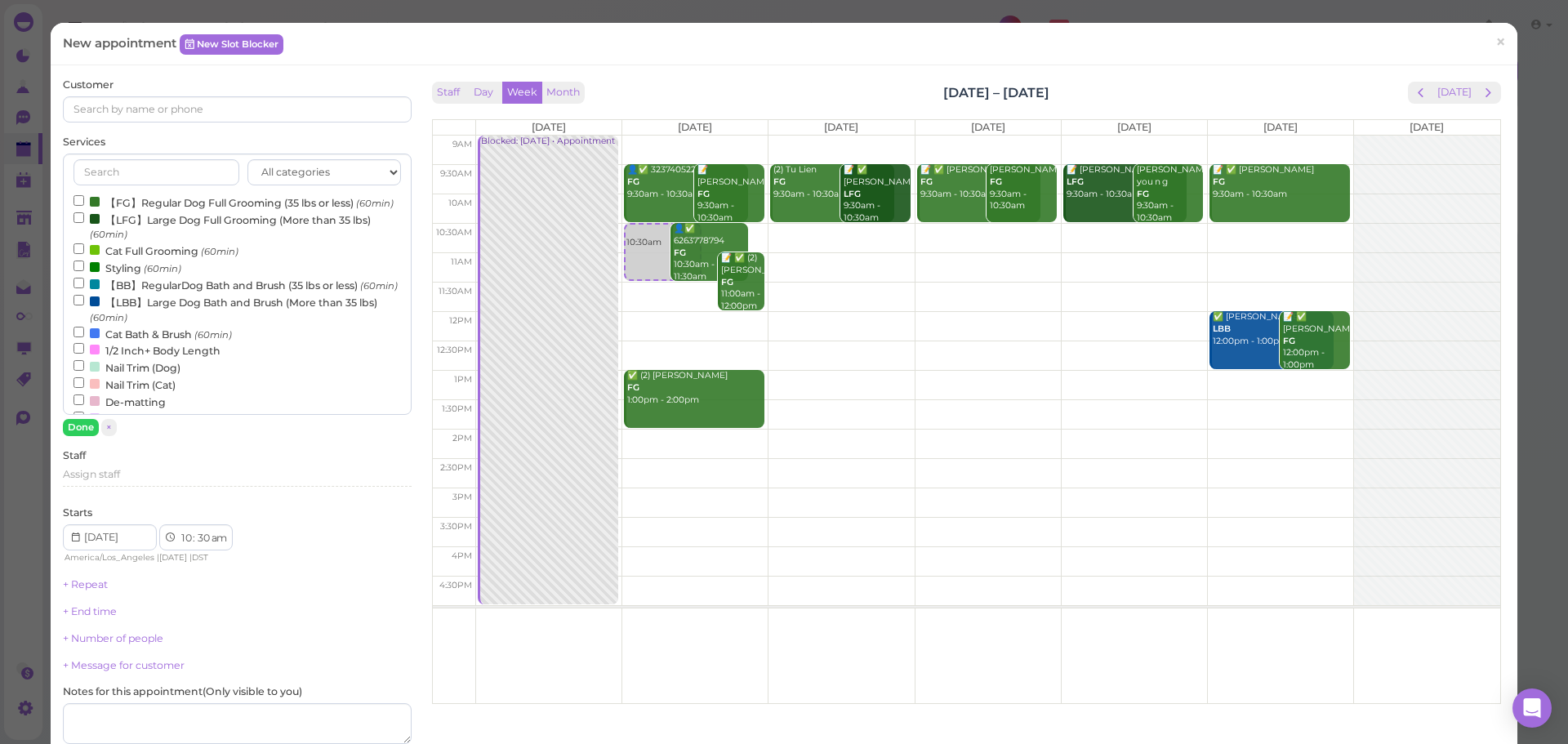
click at [175, 203] on label "【FG】Regular Dog Full Grooming (35 lbs or less) (60min)" at bounding box center [233, 202] width 320 height 18
click at [84, 203] on input "【FG】Regular Dog Full Grooming (35 lbs or less) (60min)" at bounding box center [79, 201] width 11 height 11
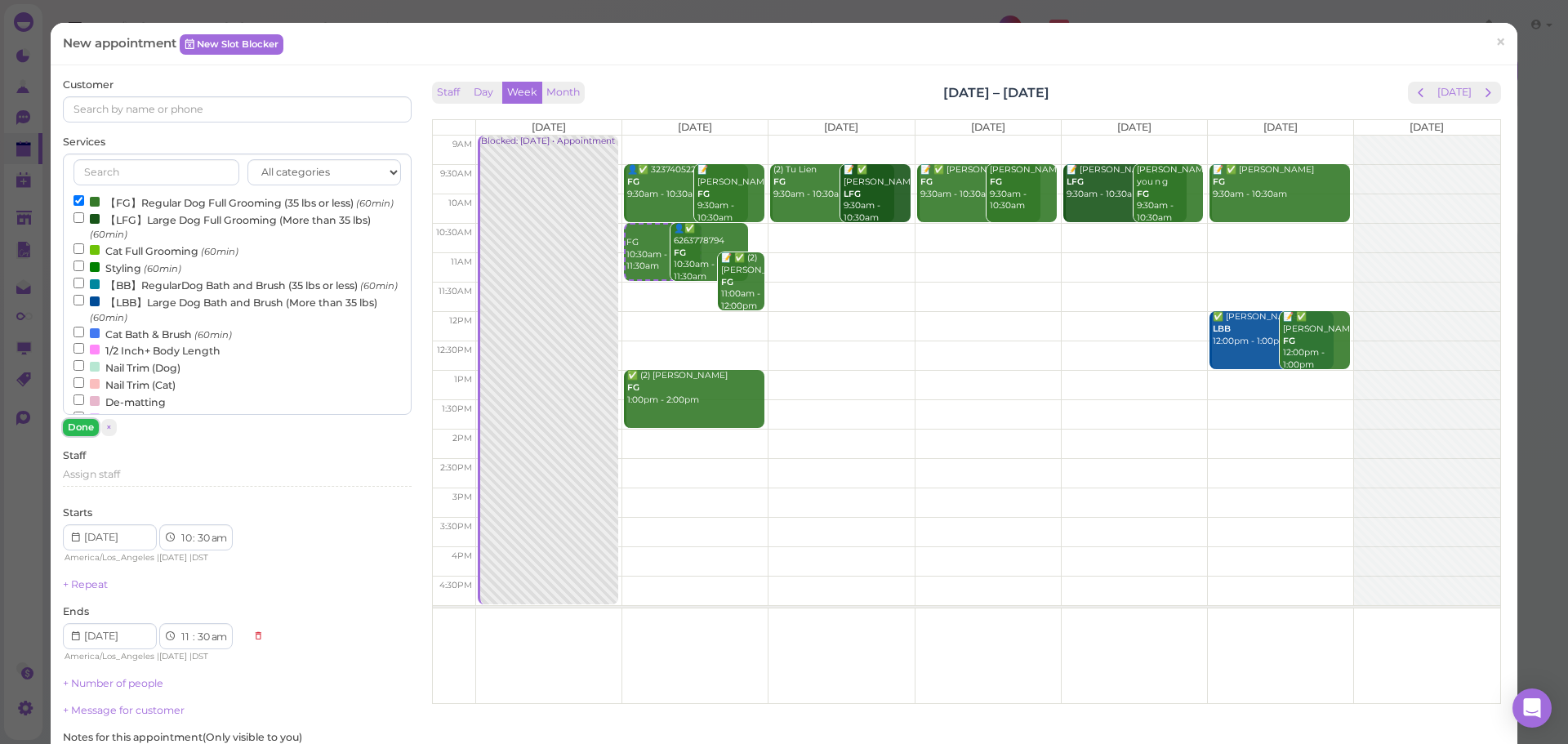
click at [79, 429] on button "Done" at bounding box center [81, 428] width 36 height 18
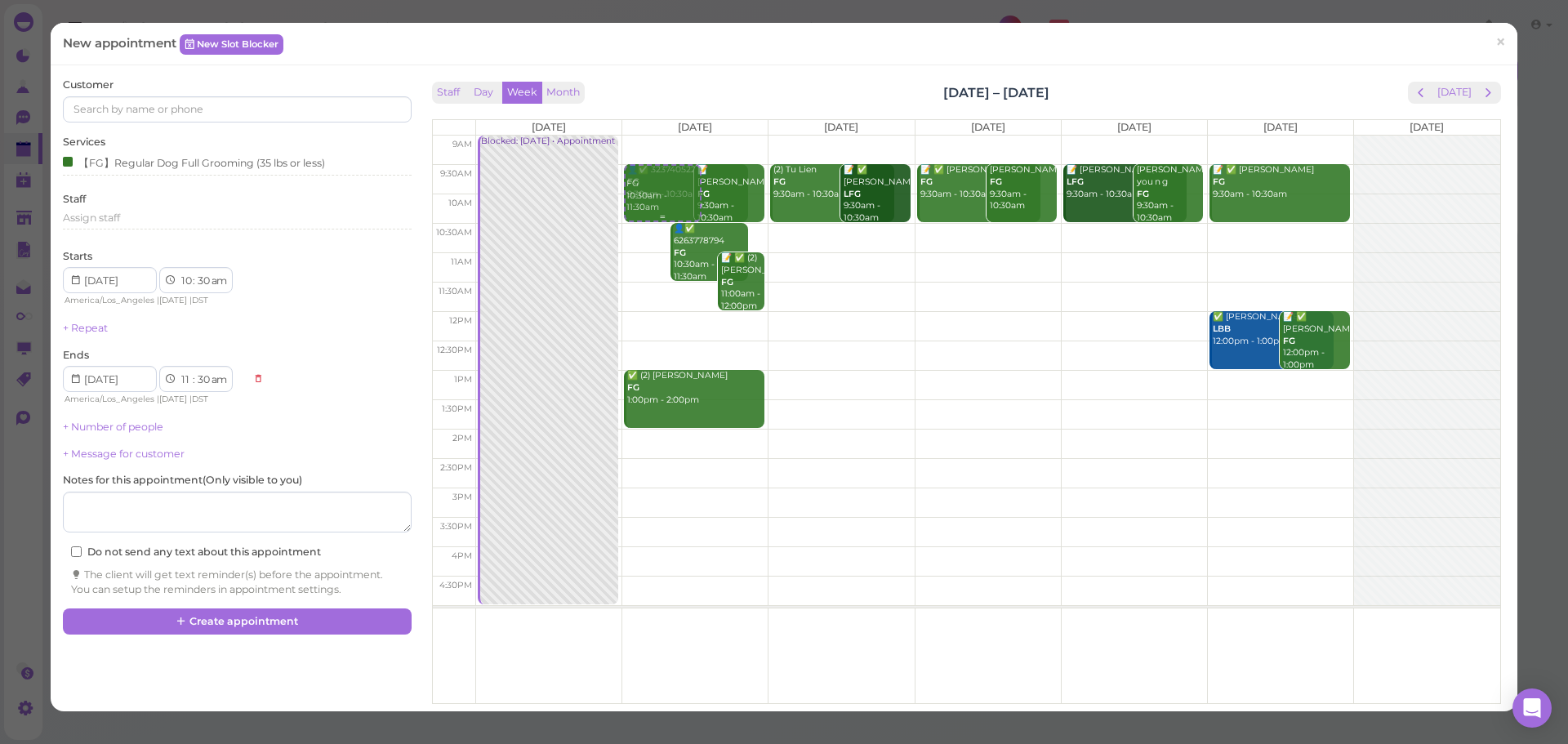
drag, startPoint x: 665, startPoint y: 230, endPoint x: 694, endPoint y: 195, distance: 45.5
click at [694, 136] on div "FG 10:30am - 11:30am 👤✅ 3237405225 FG 9:30am - 10:30am 📝 Andy Cheng FG 9:30am -…" at bounding box center [695, 136] width 145 height 0
select select "9"
select select "10"
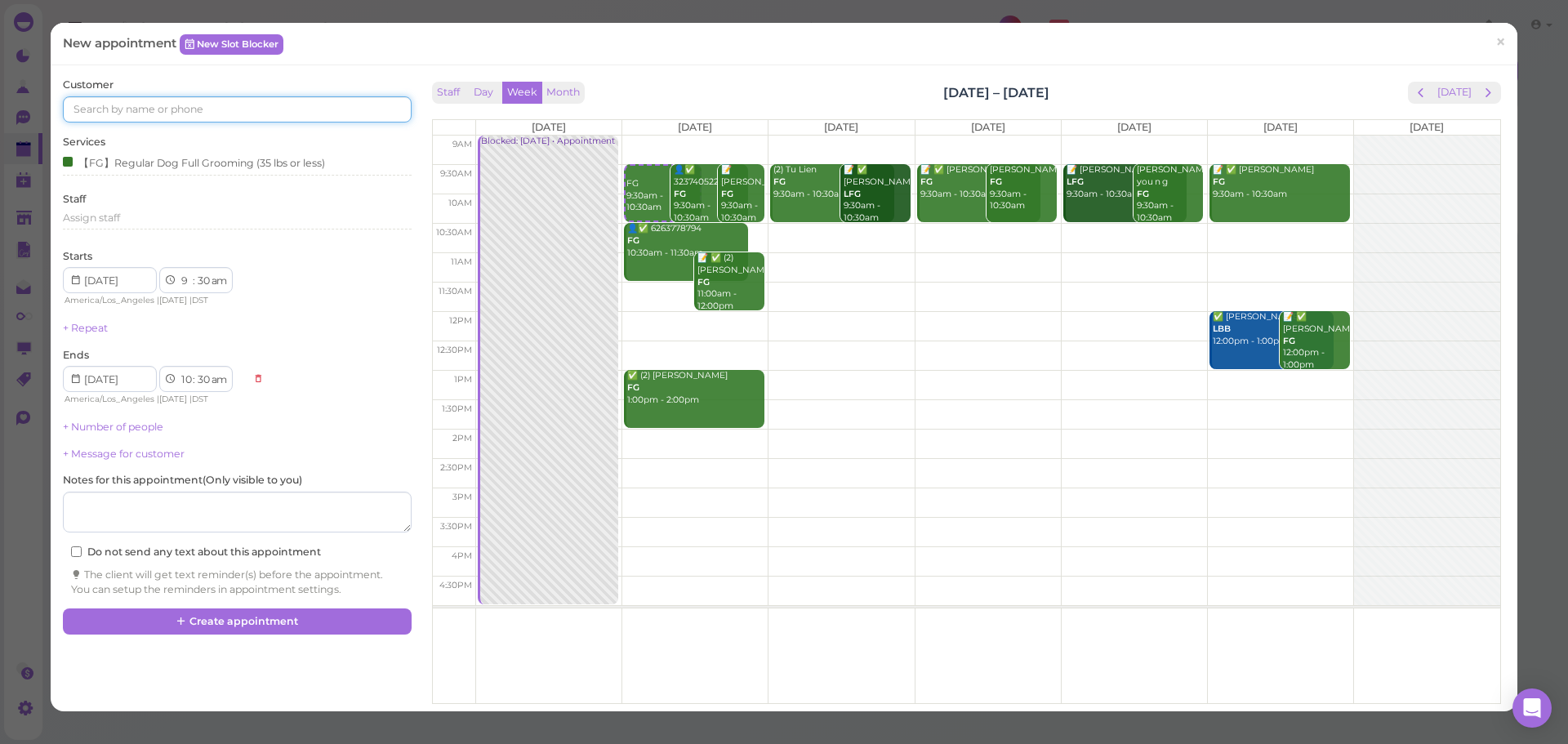
click at [174, 121] on input at bounding box center [237, 110] width 348 height 26
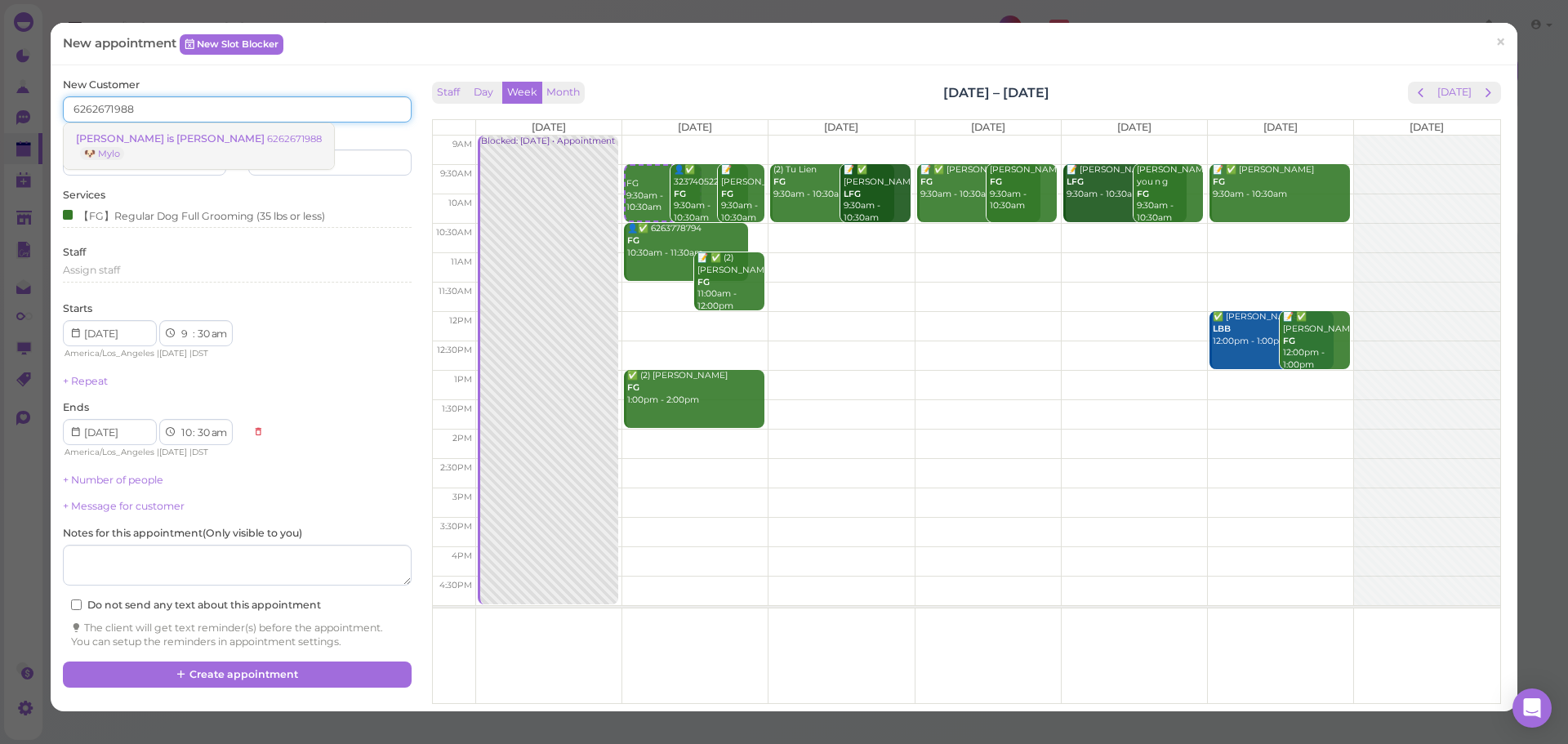
type input "6262671988"
click at [267, 138] on small "6262671988" at bounding box center [294, 138] width 54 height 11
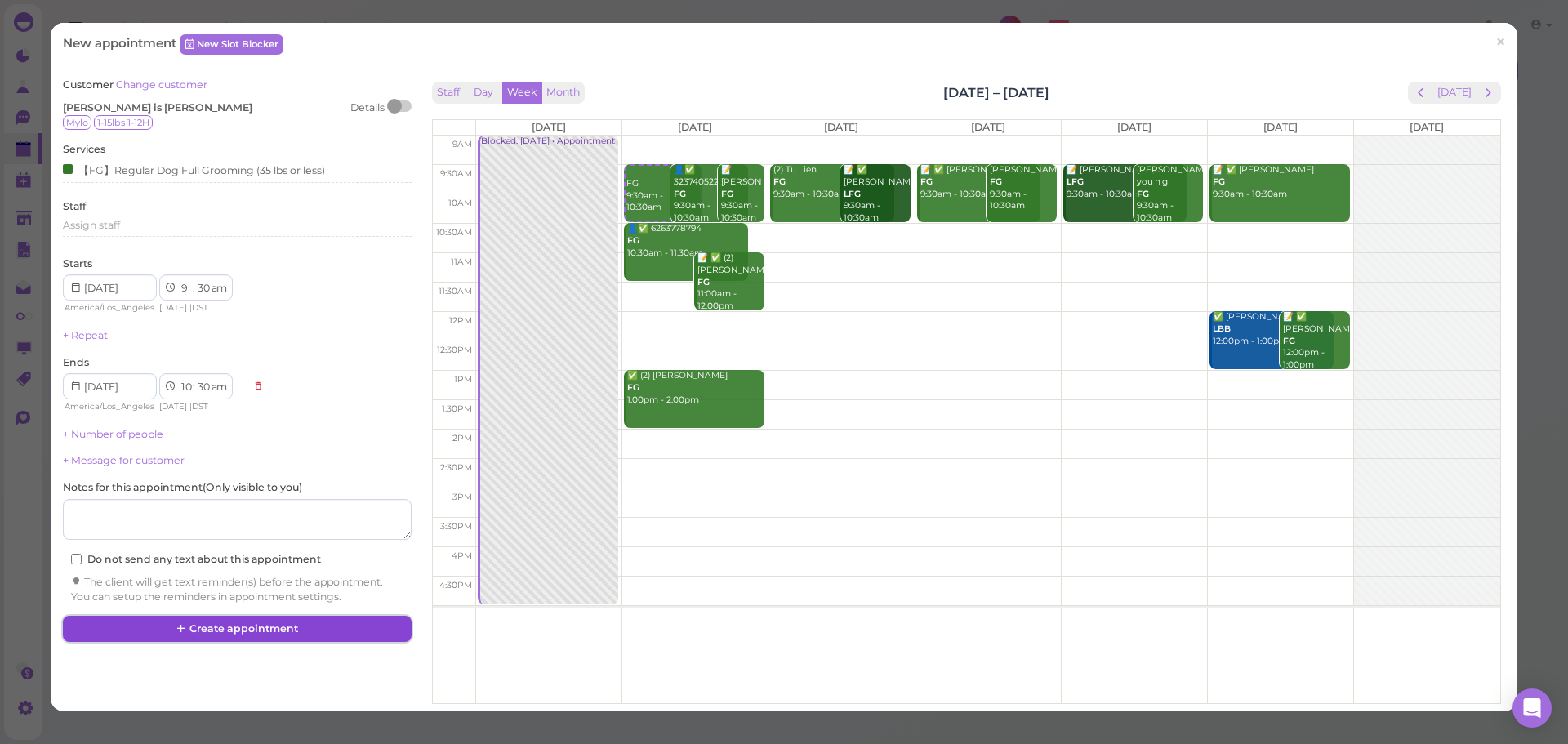
click at [317, 627] on button "Create appointment" at bounding box center [237, 629] width 348 height 26
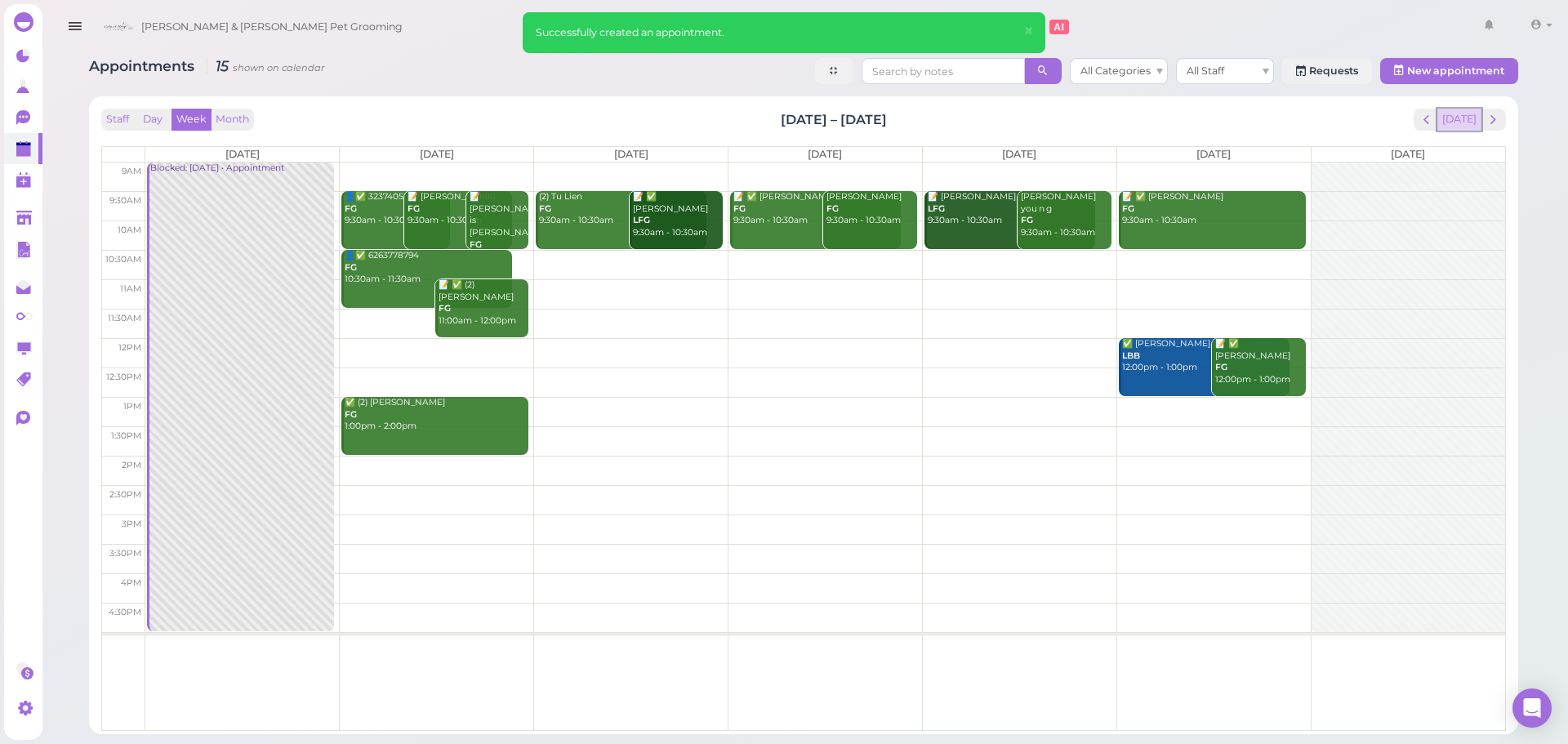
click at [1454, 128] on button "[DATE]" at bounding box center [1459, 119] width 44 height 22
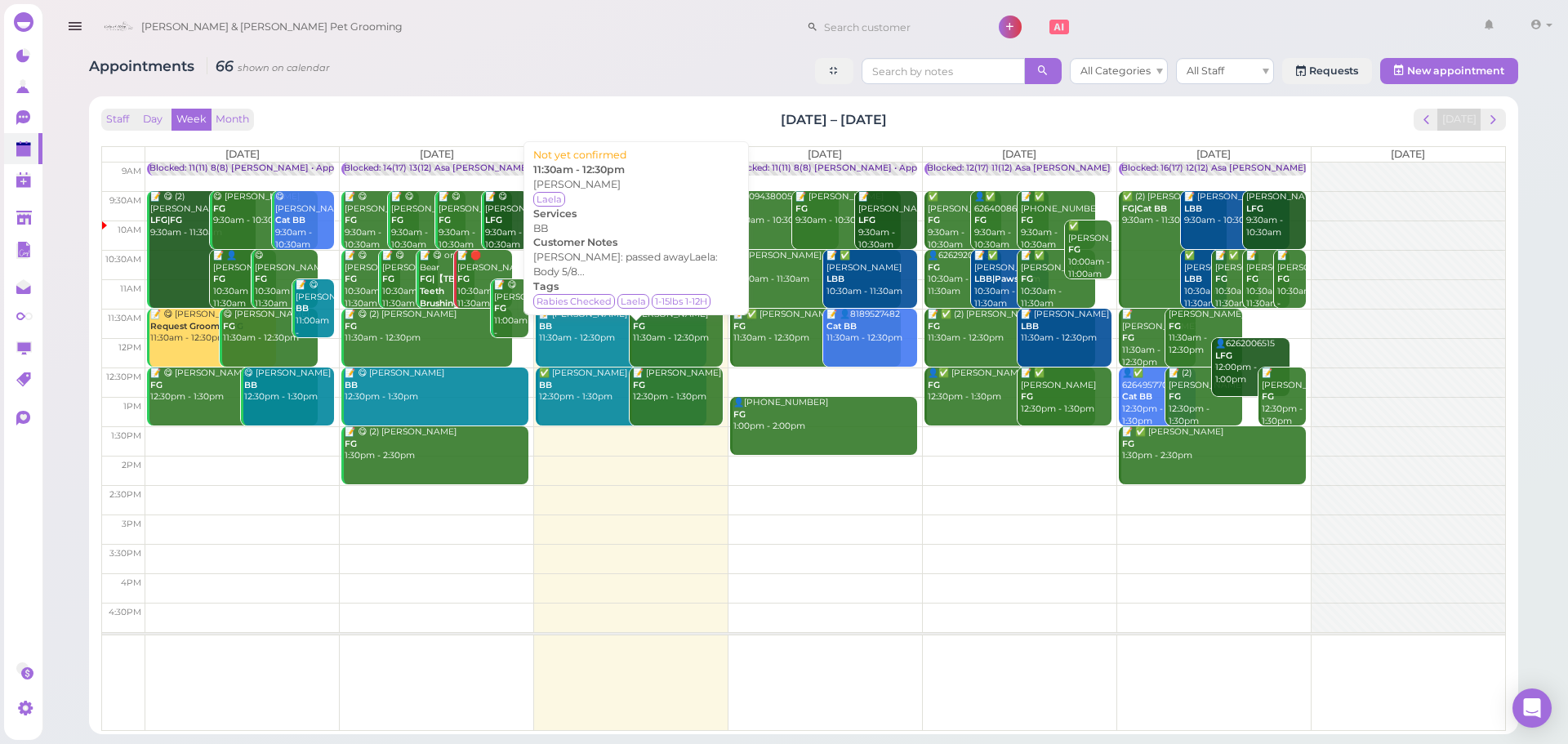
click at [564, 337] on div "📝 [PERSON_NAME] BB 11:30am - 12:30pm" at bounding box center [622, 326] width 168 height 36
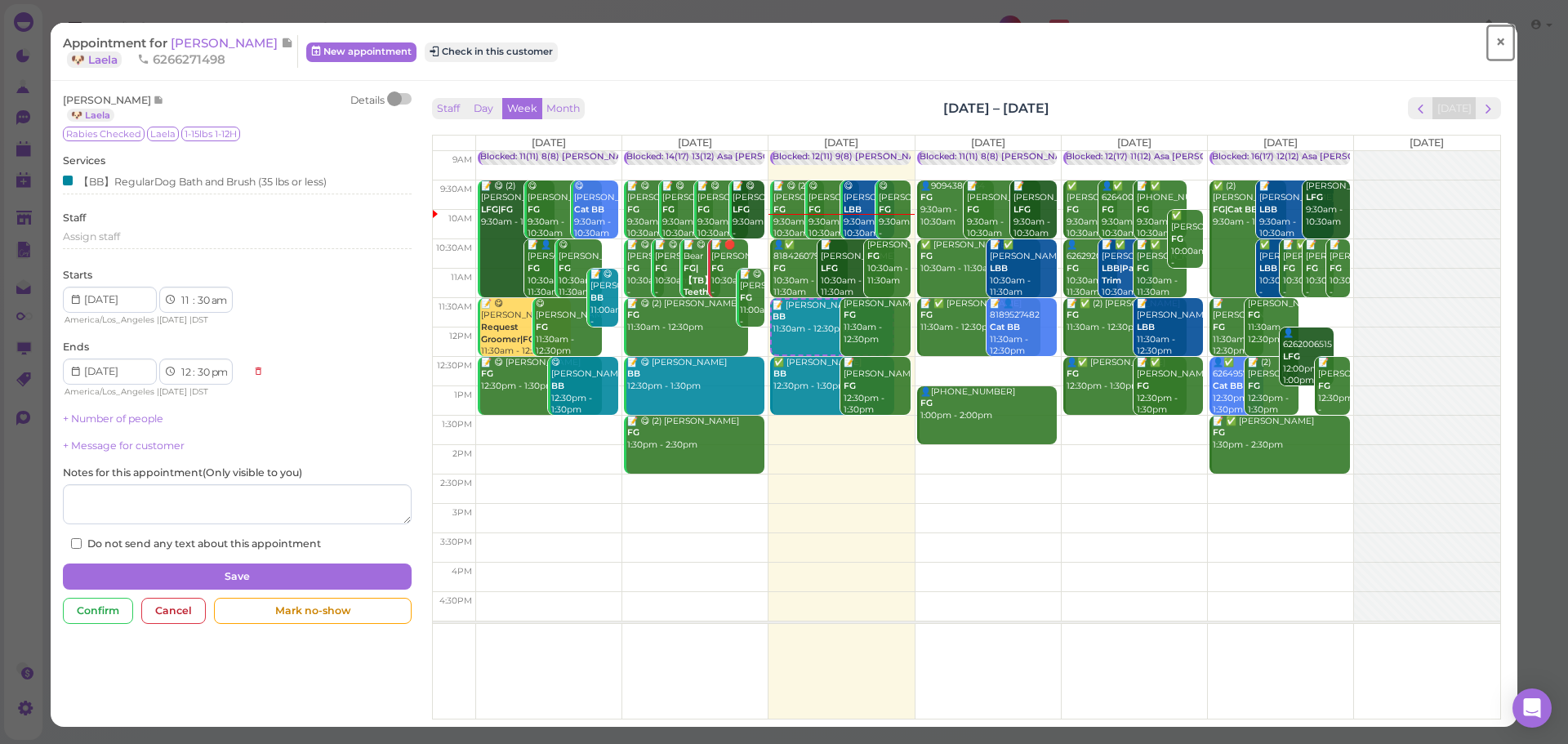
click at [1495, 46] on span "×" at bounding box center [1501, 42] width 11 height 23
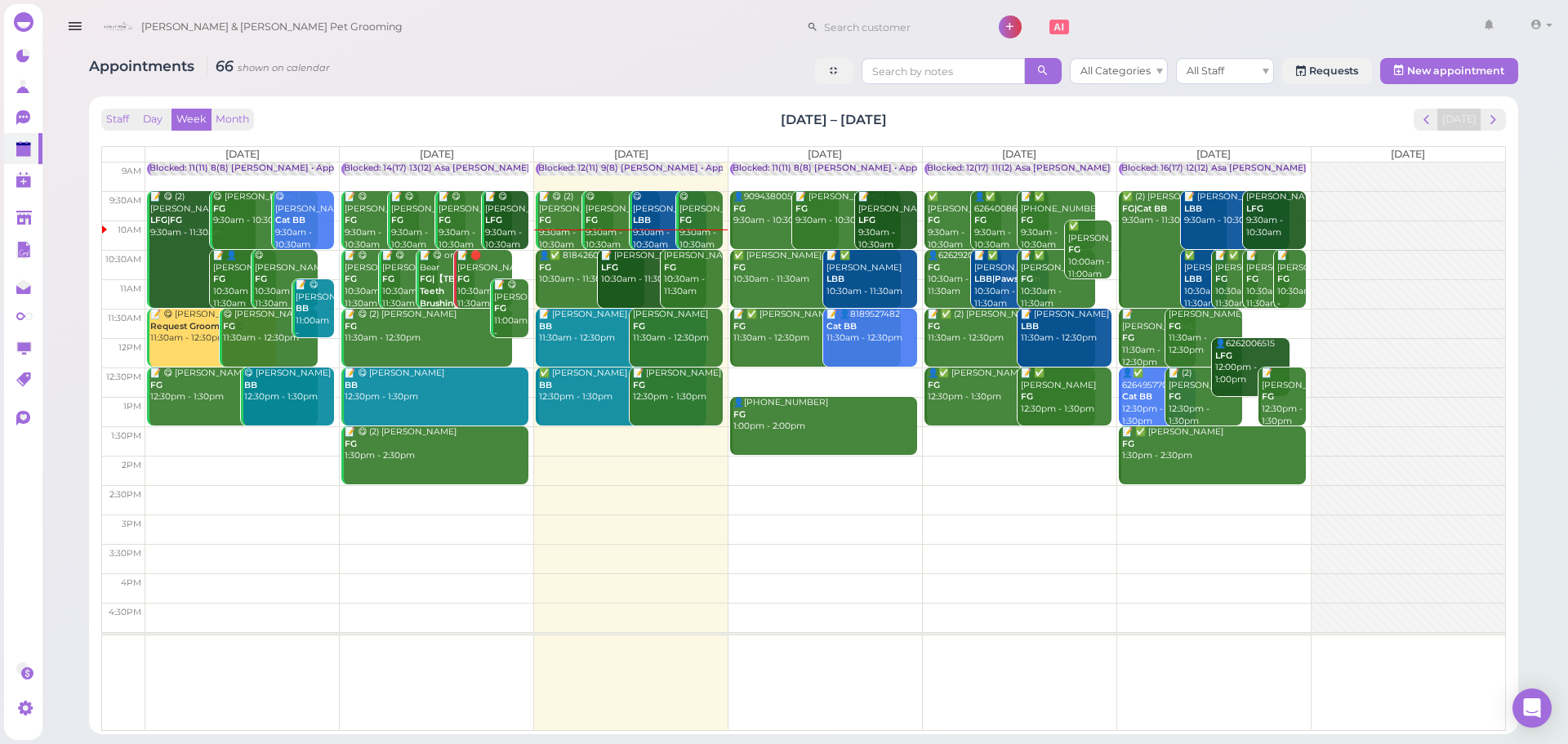
click at [847, 373] on td at bounding box center [825, 382] width 1359 height 30
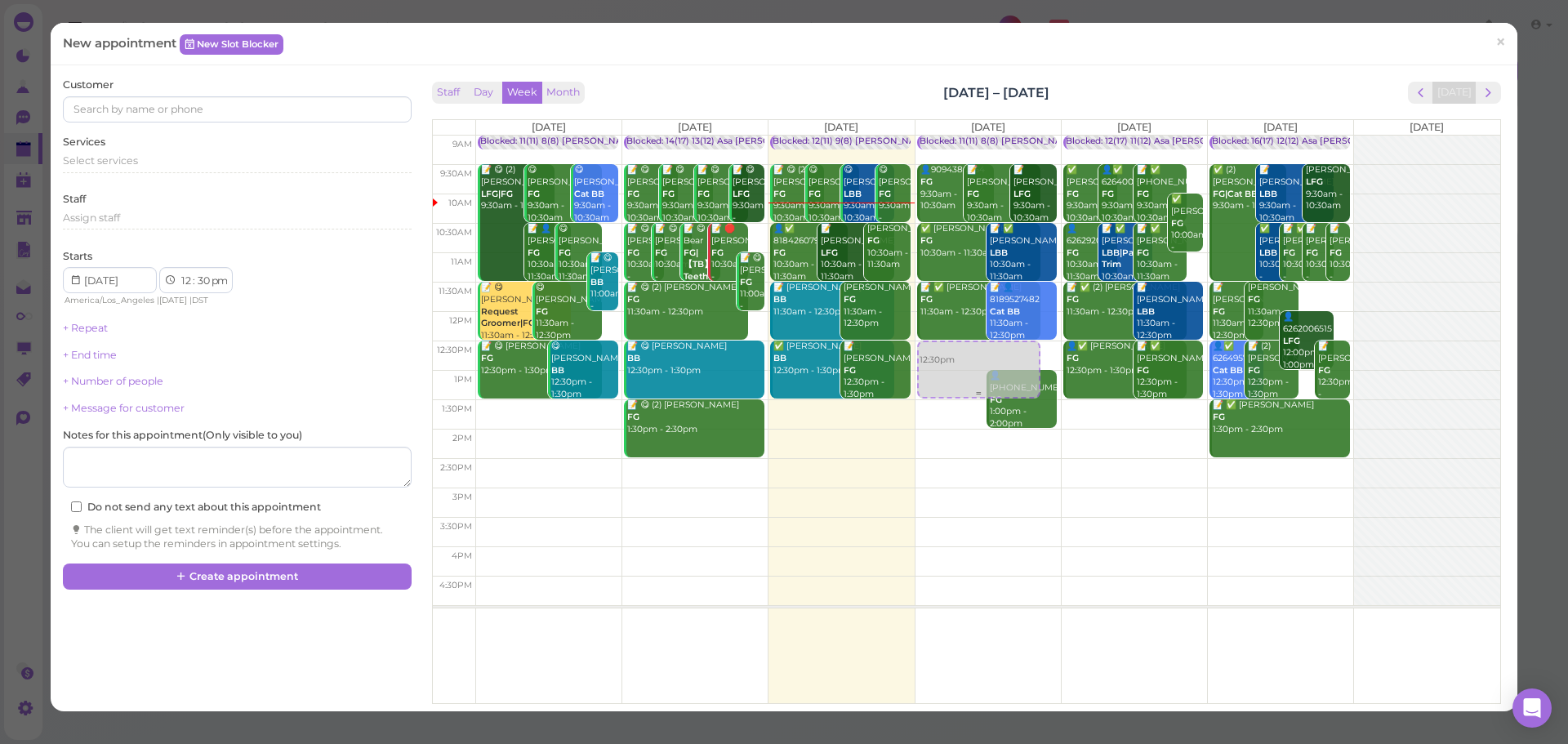
click at [956, 136] on div "12:30pm Blocked: 11(11) 8(8) Asa Rebecca • Appointment 👤9094380054 FG 9:30am - …" at bounding box center [989, 136] width 145 height 0
click at [206, 161] on div "Select services" at bounding box center [237, 160] width 348 height 15
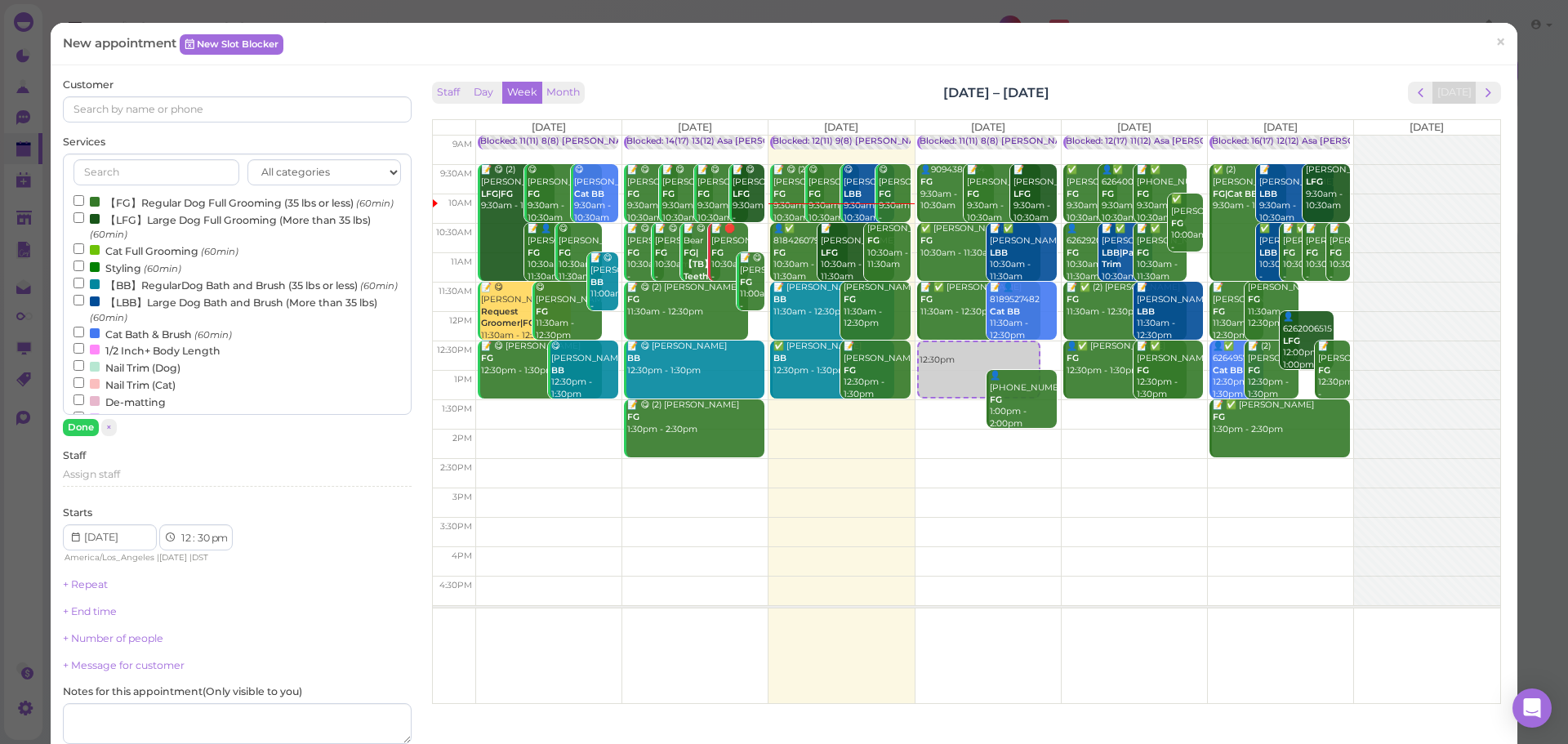
click at [145, 294] on label "【BB】RegularDog Bath and Brush (35 lbs or less) (60min)" at bounding box center [236, 285] width 324 height 18
click at [84, 288] on input "【BB】RegularDog Bath and Brush (35 lbs or less) (60min)" at bounding box center [79, 283] width 11 height 11
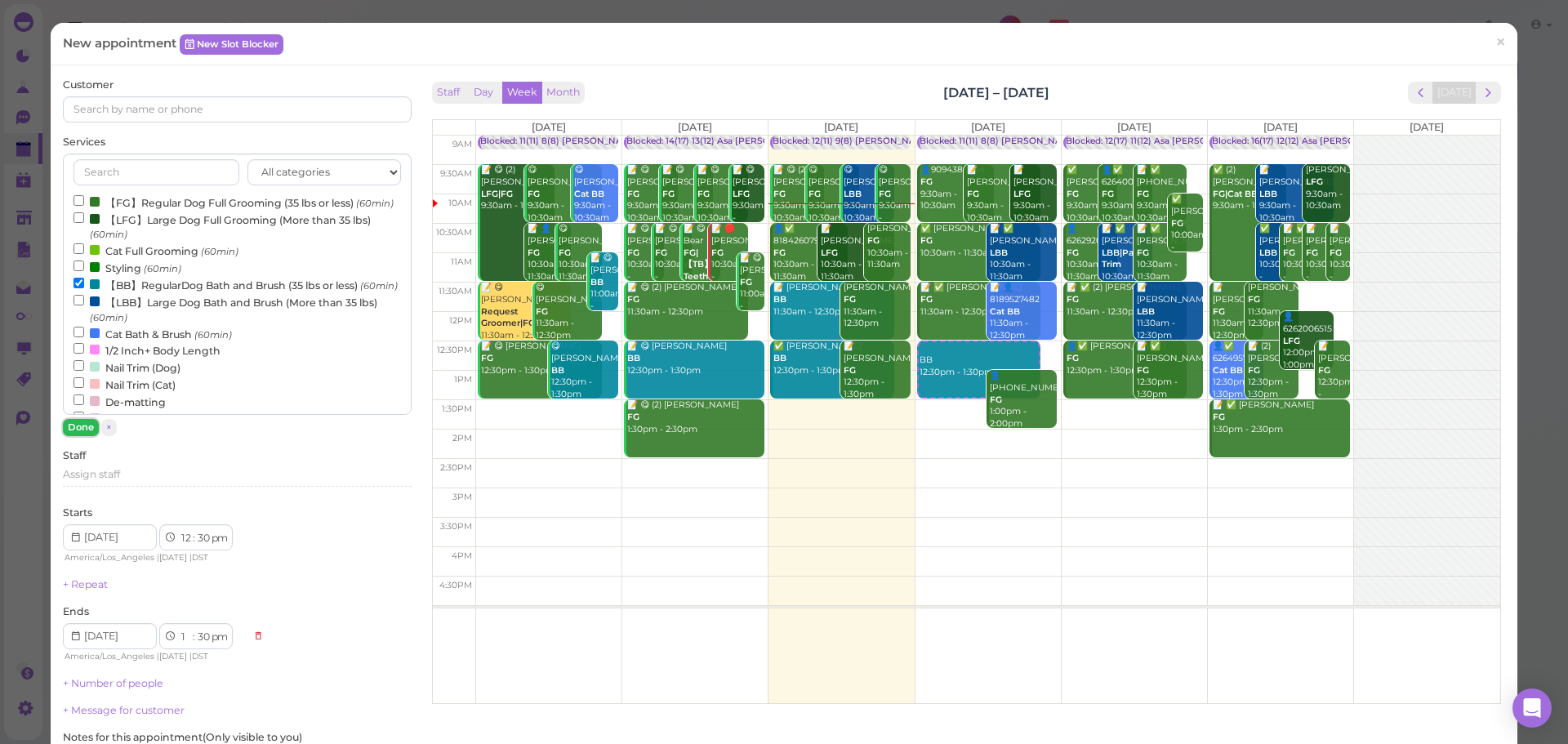
click at [84, 430] on button "Done" at bounding box center [81, 428] width 36 height 18
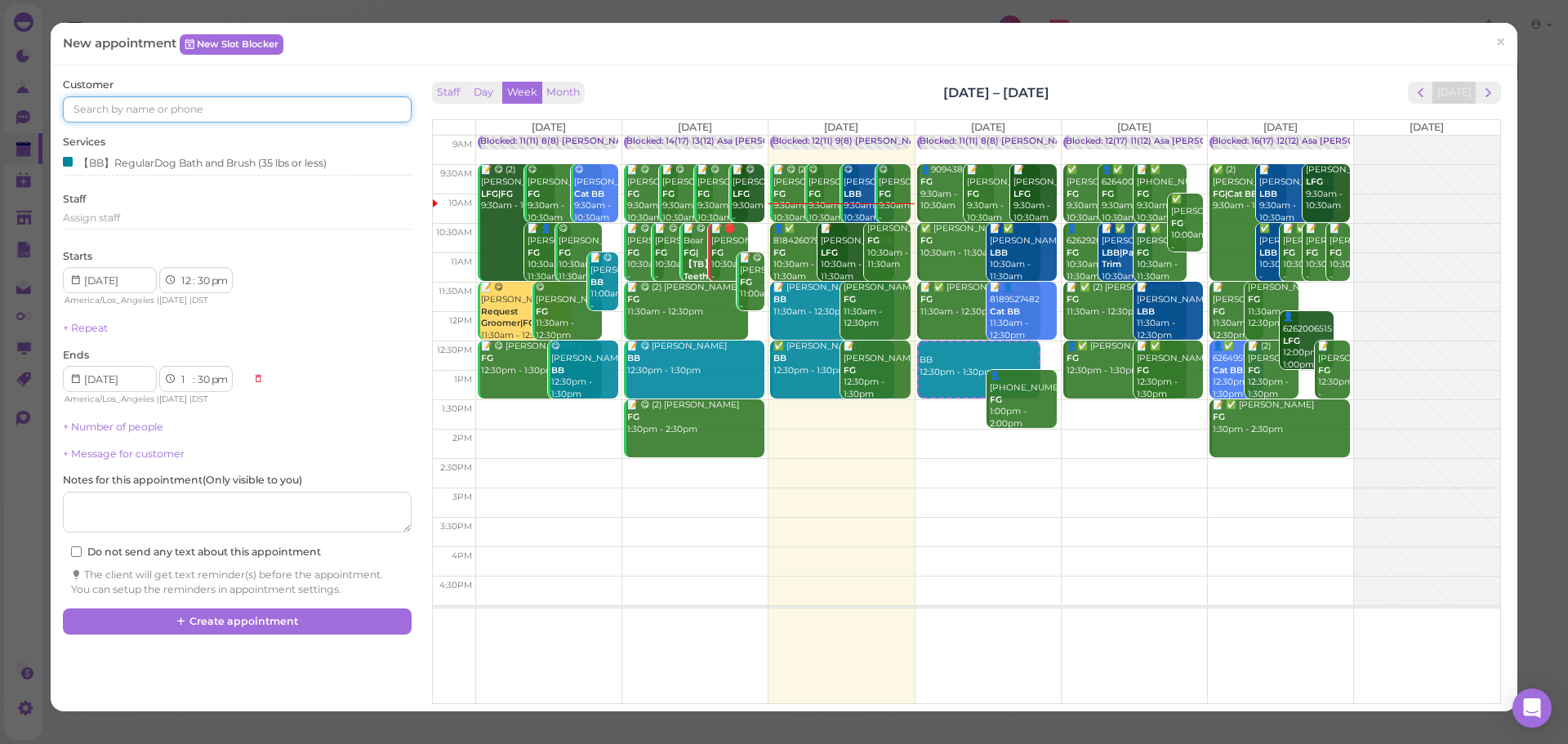
click at [180, 119] on input at bounding box center [237, 110] width 348 height 26
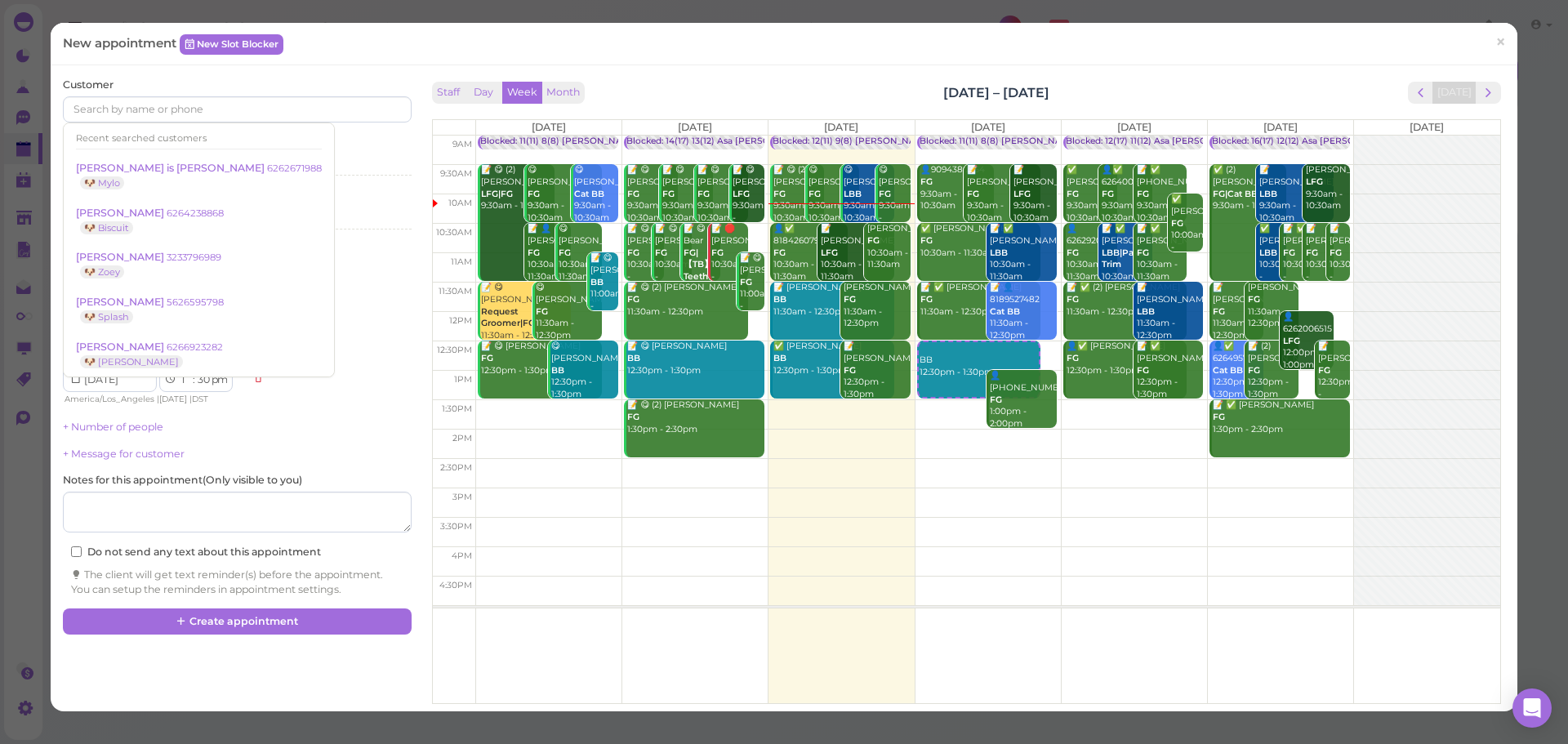
click at [245, 81] on div "Customer Recent searched customers McNeal is Mutuc 6262671988 🐶 Mylo Helen Lu 6…" at bounding box center [237, 100] width 348 height 45
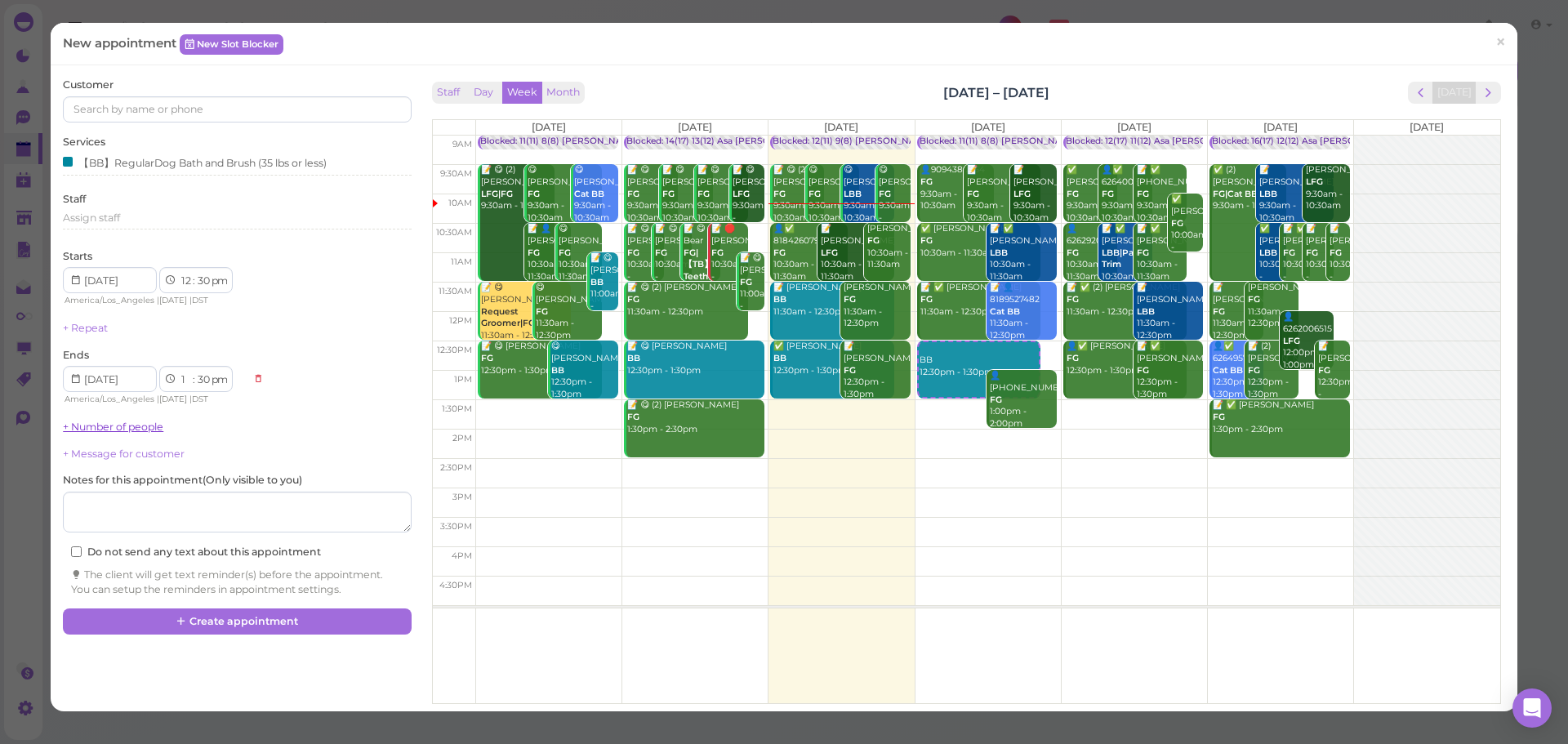
click at [102, 422] on link "+ Number of people" at bounding box center [113, 427] width 101 height 12
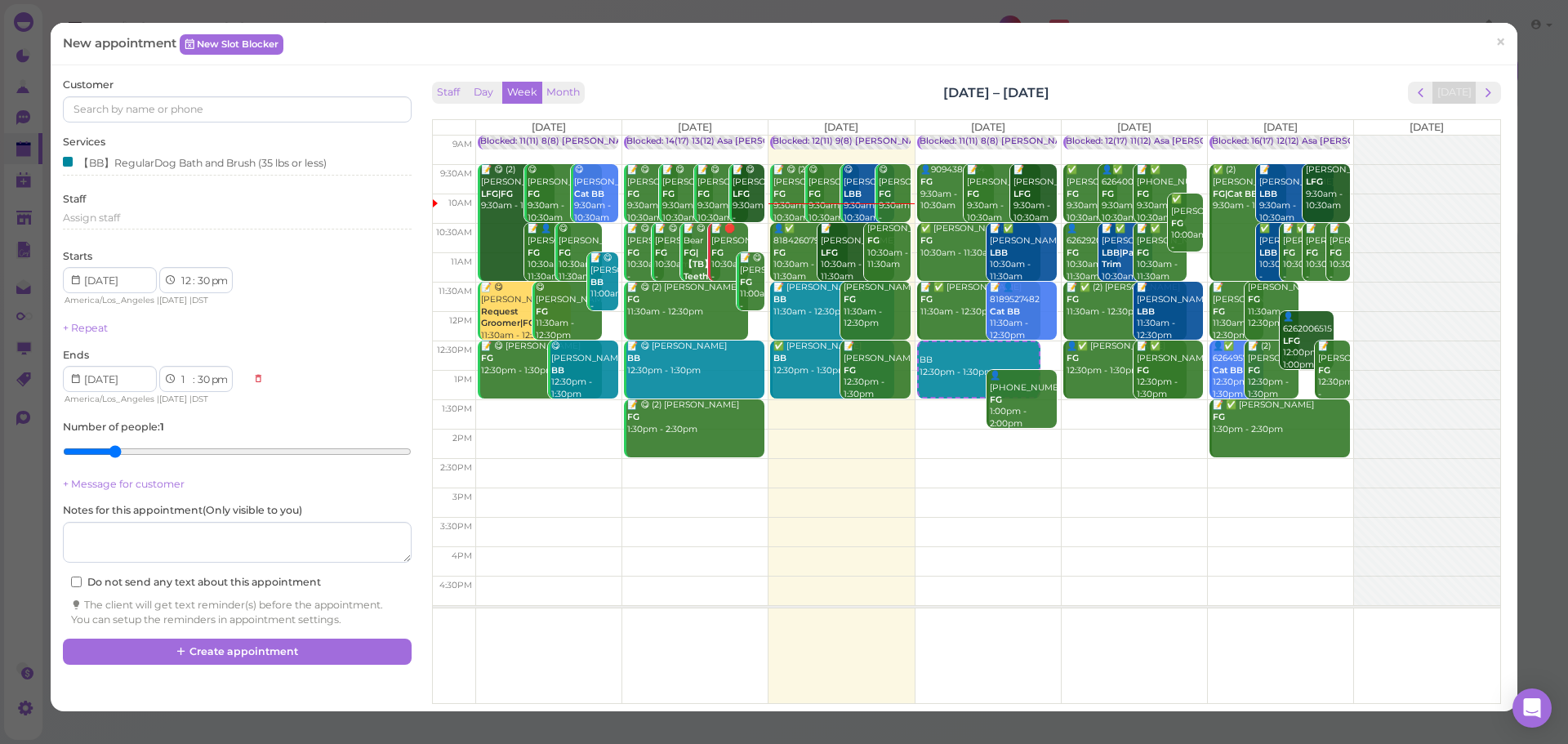
type input "2"
click at [114, 459] on input "range" at bounding box center [237, 451] width 348 height 26
click at [184, 100] on input at bounding box center [237, 110] width 348 height 26
type input "6262782483"
click at [210, 131] on link "Julliane Del carmen 6262782483" at bounding box center [150, 138] width 173 height 31
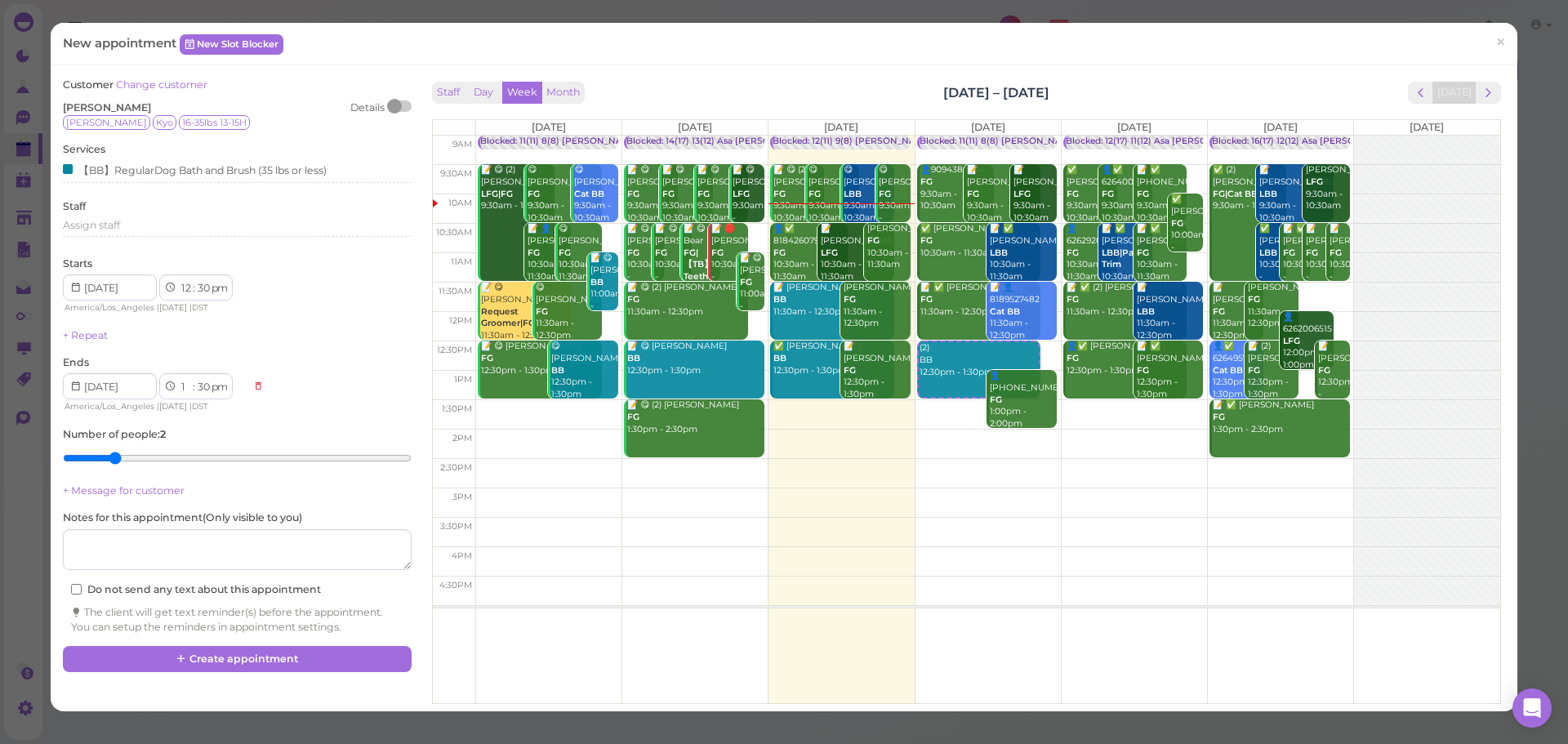
click at [784, 85] on div "Staff Day Week Month Aug 25 – 31, 2025 Today" at bounding box center [967, 92] width 1069 height 22
click at [316, 655] on button "Create appointment" at bounding box center [237, 659] width 348 height 26
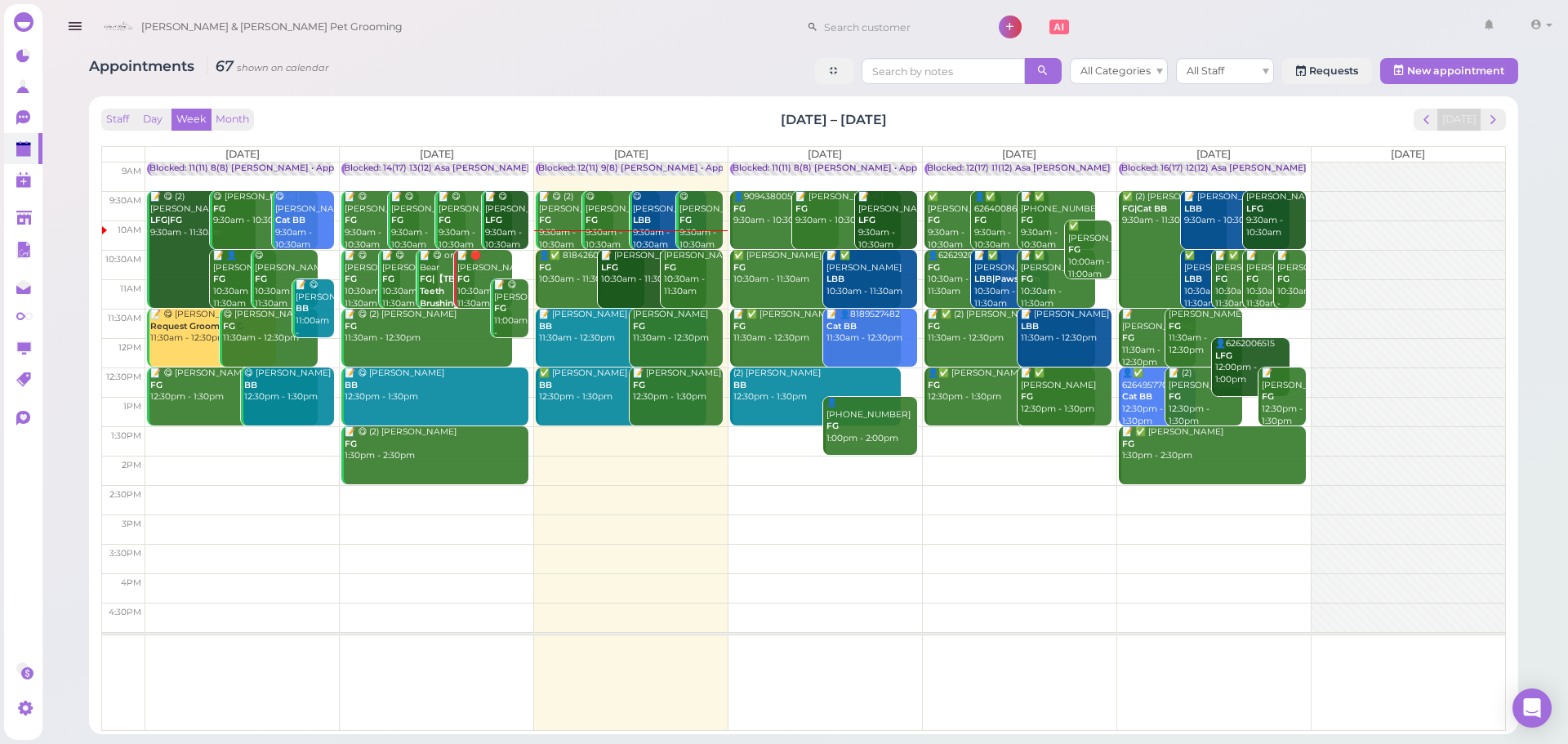
click at [810, 160] on th "[DATE]" at bounding box center [825, 154] width 195 height 15
click at [810, 161] on th "[DATE]" at bounding box center [825, 154] width 195 height 15
click at [809, 165] on div "Blocked: 11(11) 8(8) Asa Rebecca • Appointment" at bounding box center [845, 168] width 224 height 12
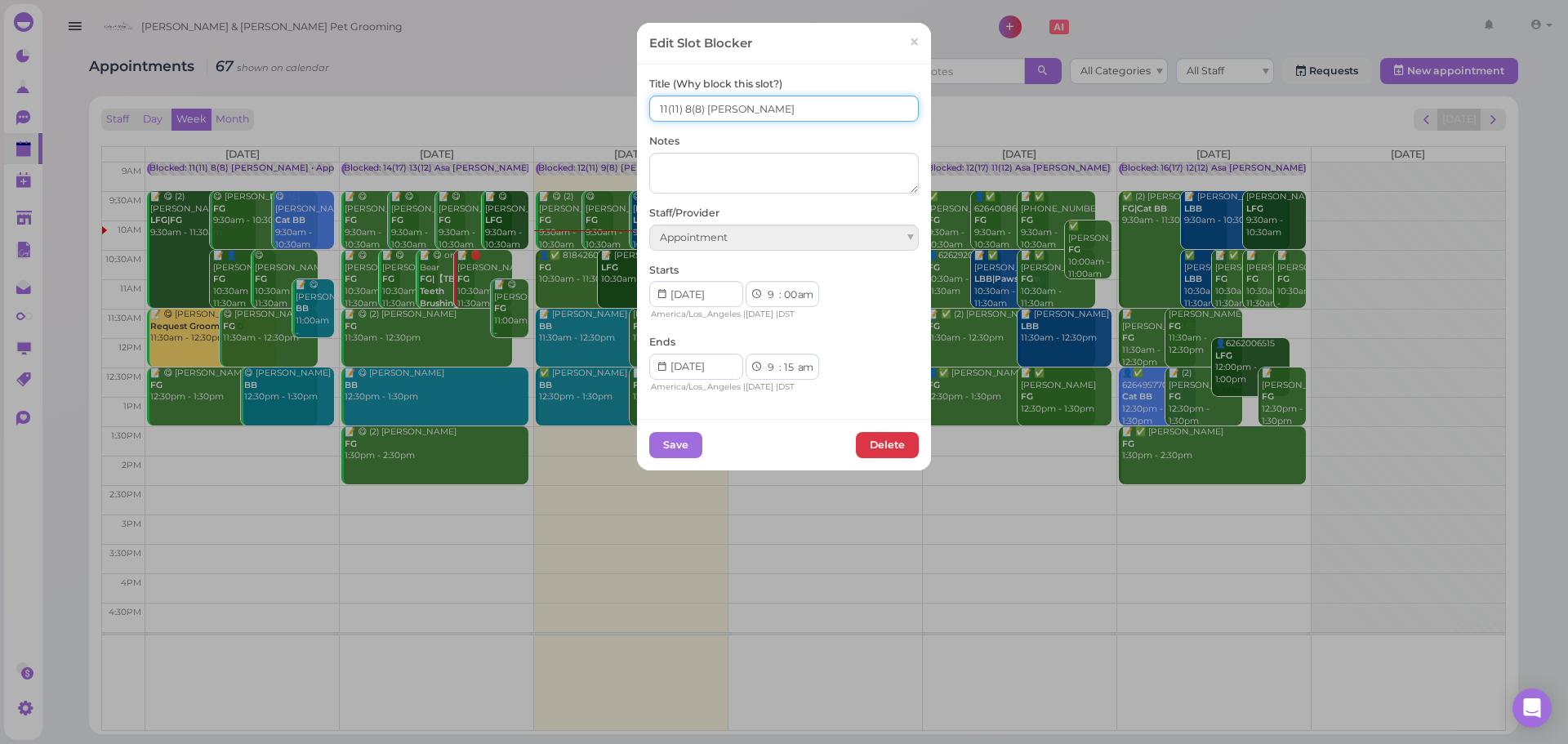
drag, startPoint x: 682, startPoint y: 111, endPoint x: 724, endPoint y: 90, distance: 47.0
click at [691, 106] on input "11(11) 8(8) Asa Rebecca" at bounding box center [784, 109] width 270 height 26
type input "11(11) 7(8) Asa Rebecca"
click at [649, 435] on button "Save" at bounding box center [676, 445] width 53 height 26
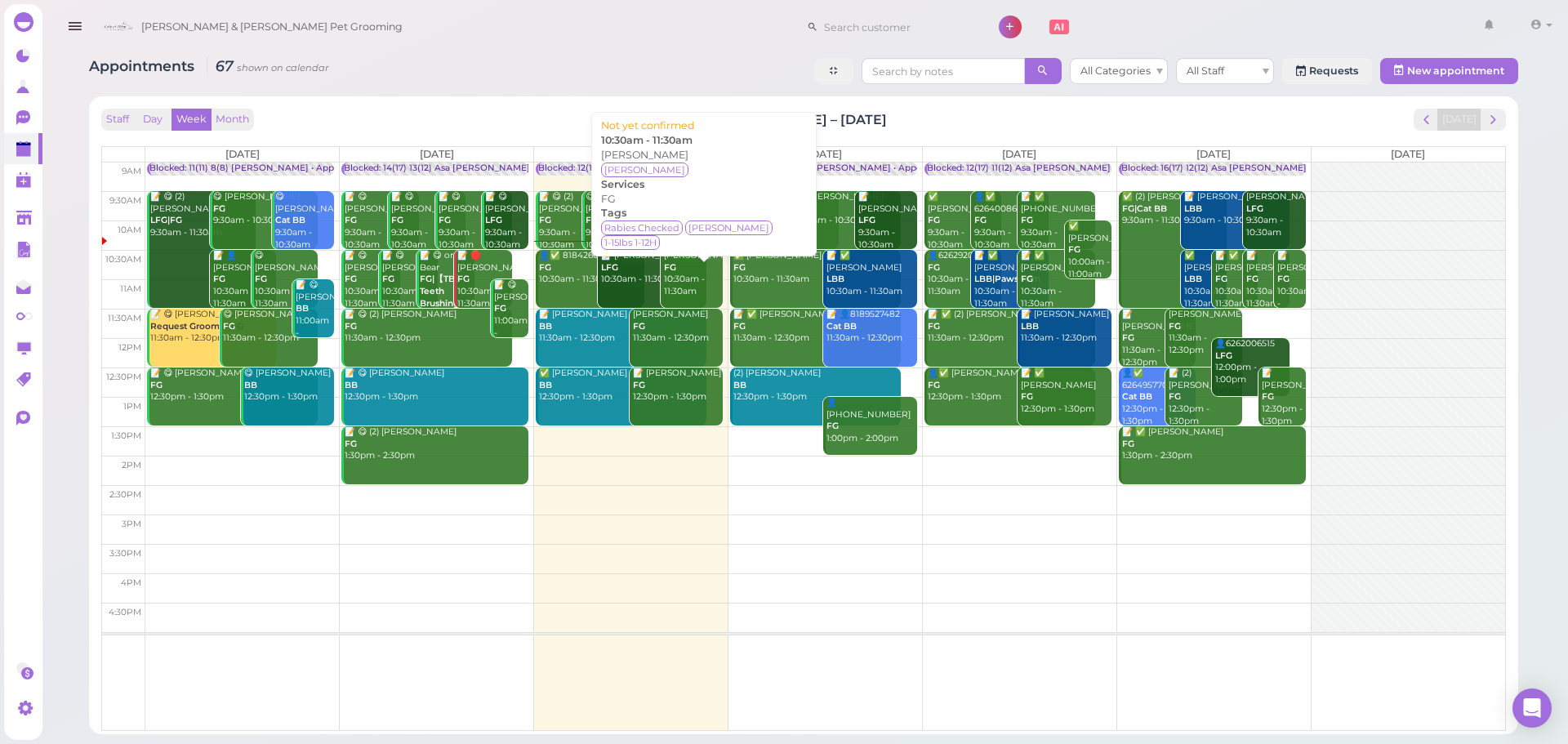
click at [681, 287] on div "Ernesto Martinez FG 10:30am - 11:30am" at bounding box center [693, 273] width 60 height 48
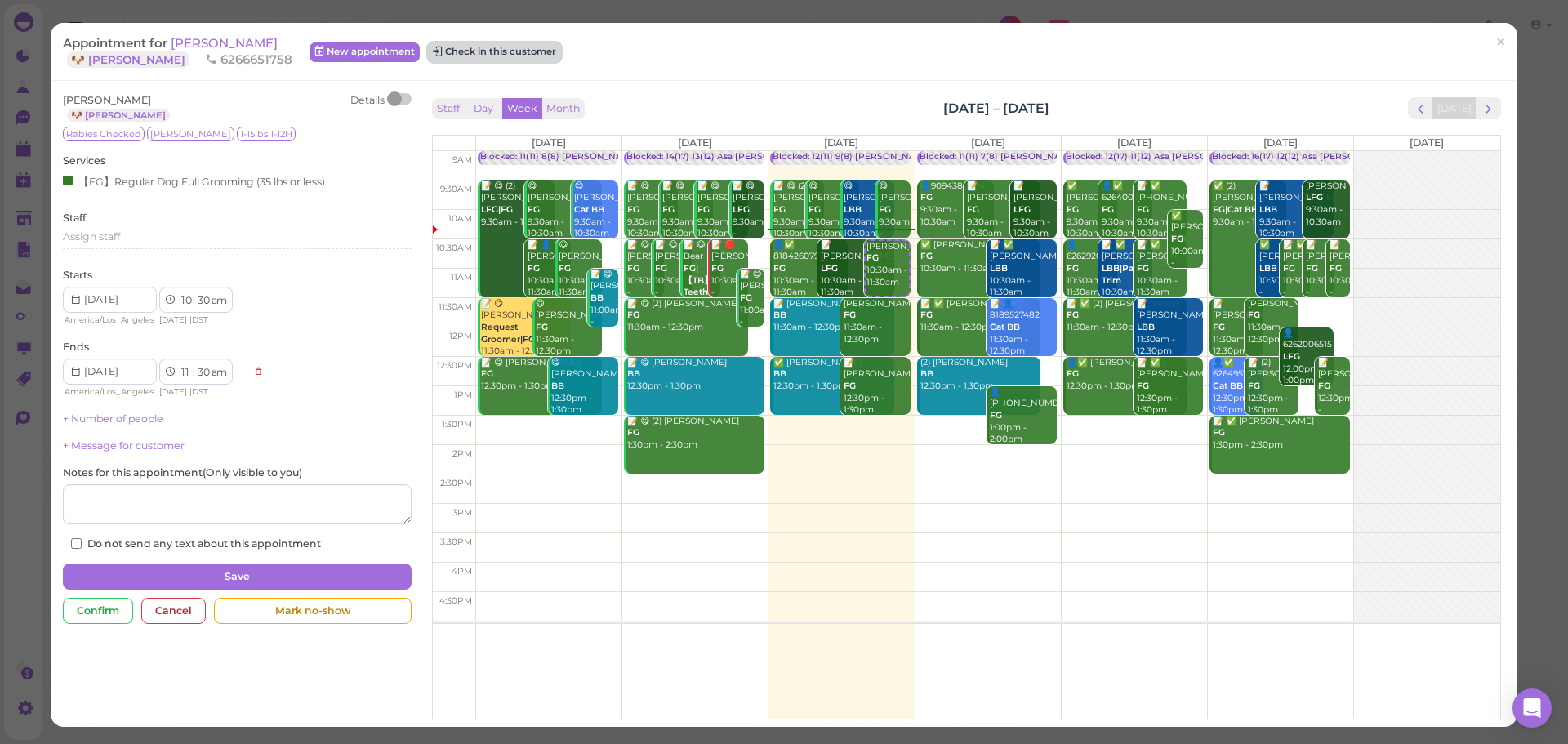
click at [525, 54] on button "Check in this customer" at bounding box center [494, 52] width 133 height 19
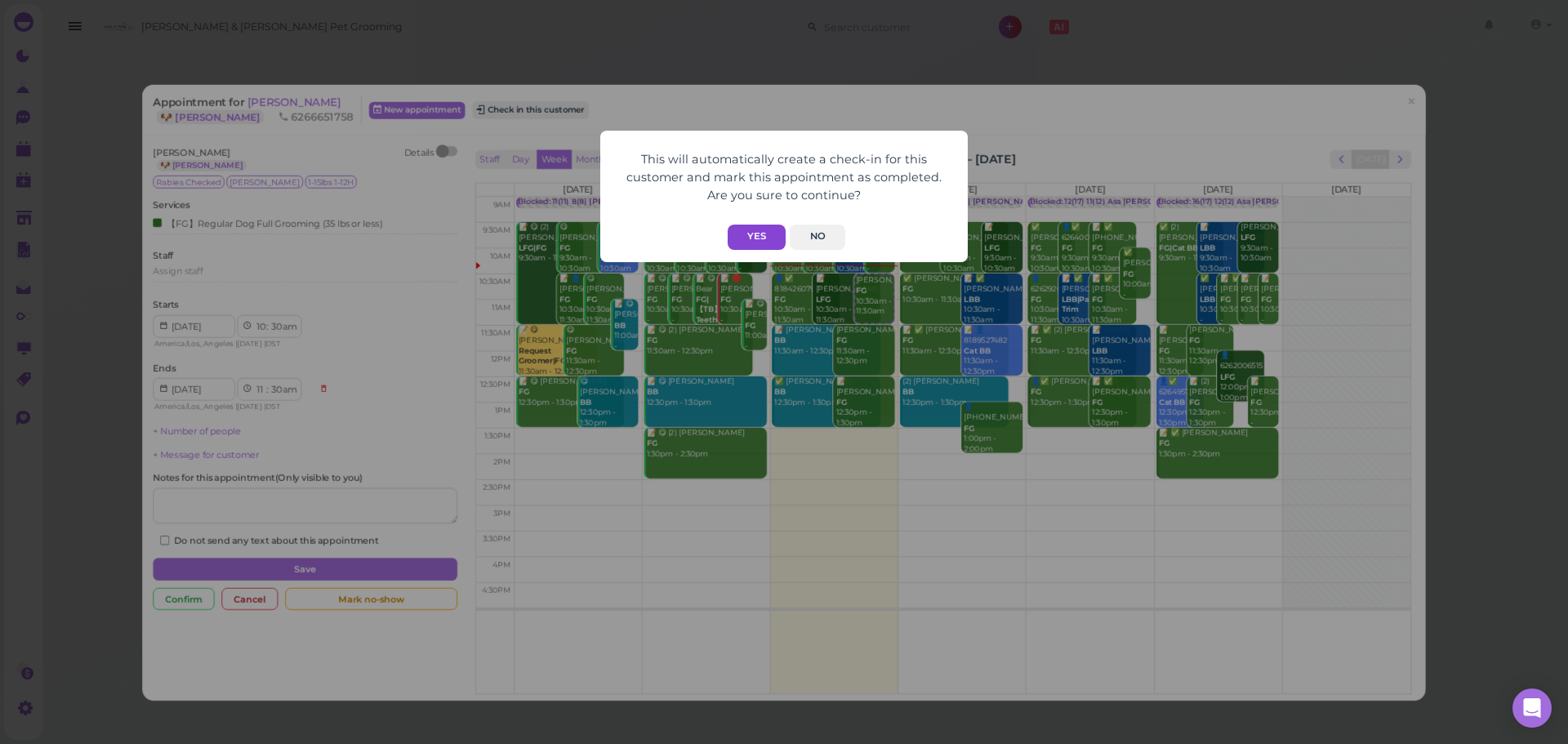
click at [767, 233] on button "Yes" at bounding box center [756, 237] width 58 height 25
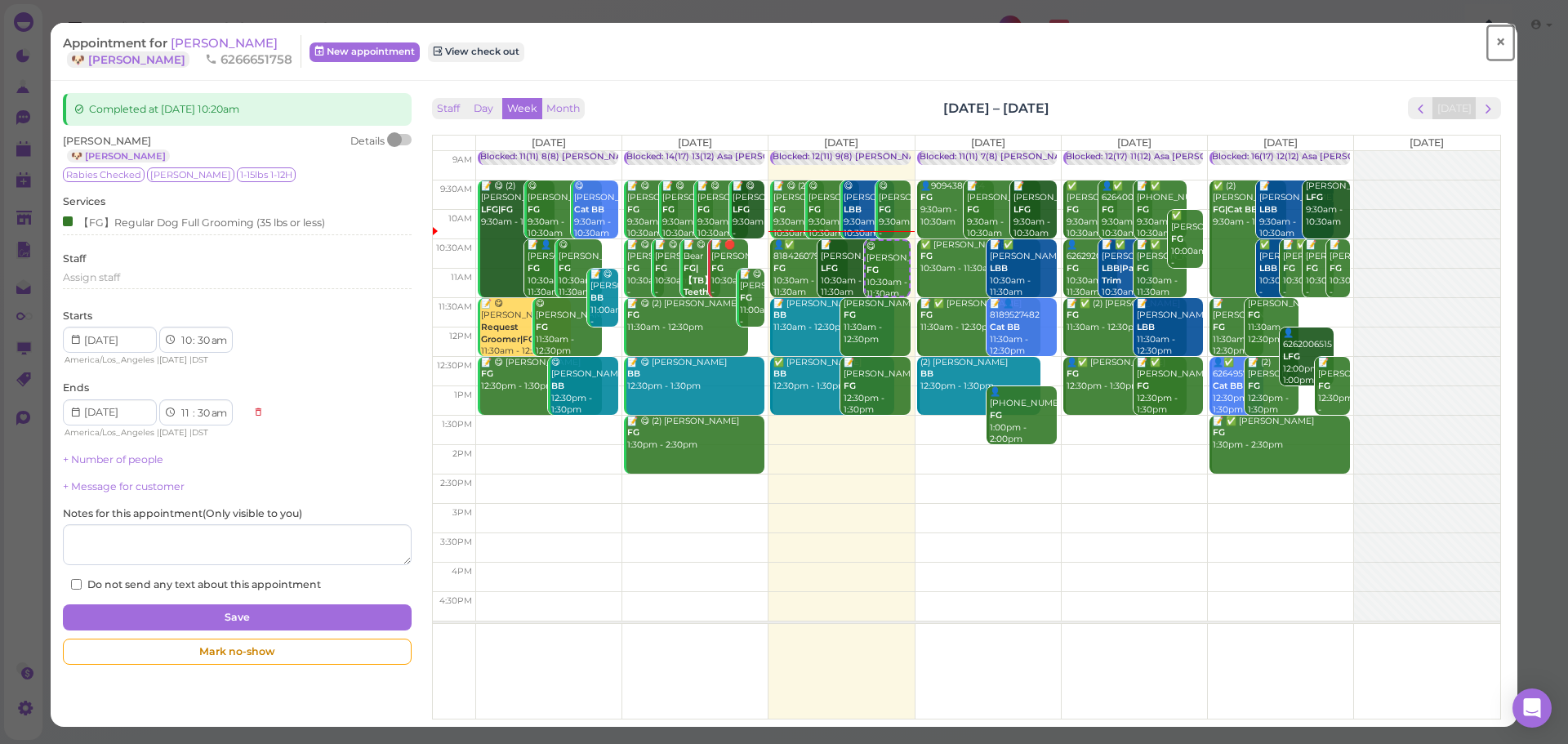
drag, startPoint x: 1488, startPoint y: 39, endPoint x: 1483, endPoint y: 47, distance: 9.4
click at [1495, 40] on span "×" at bounding box center [1501, 42] width 11 height 23
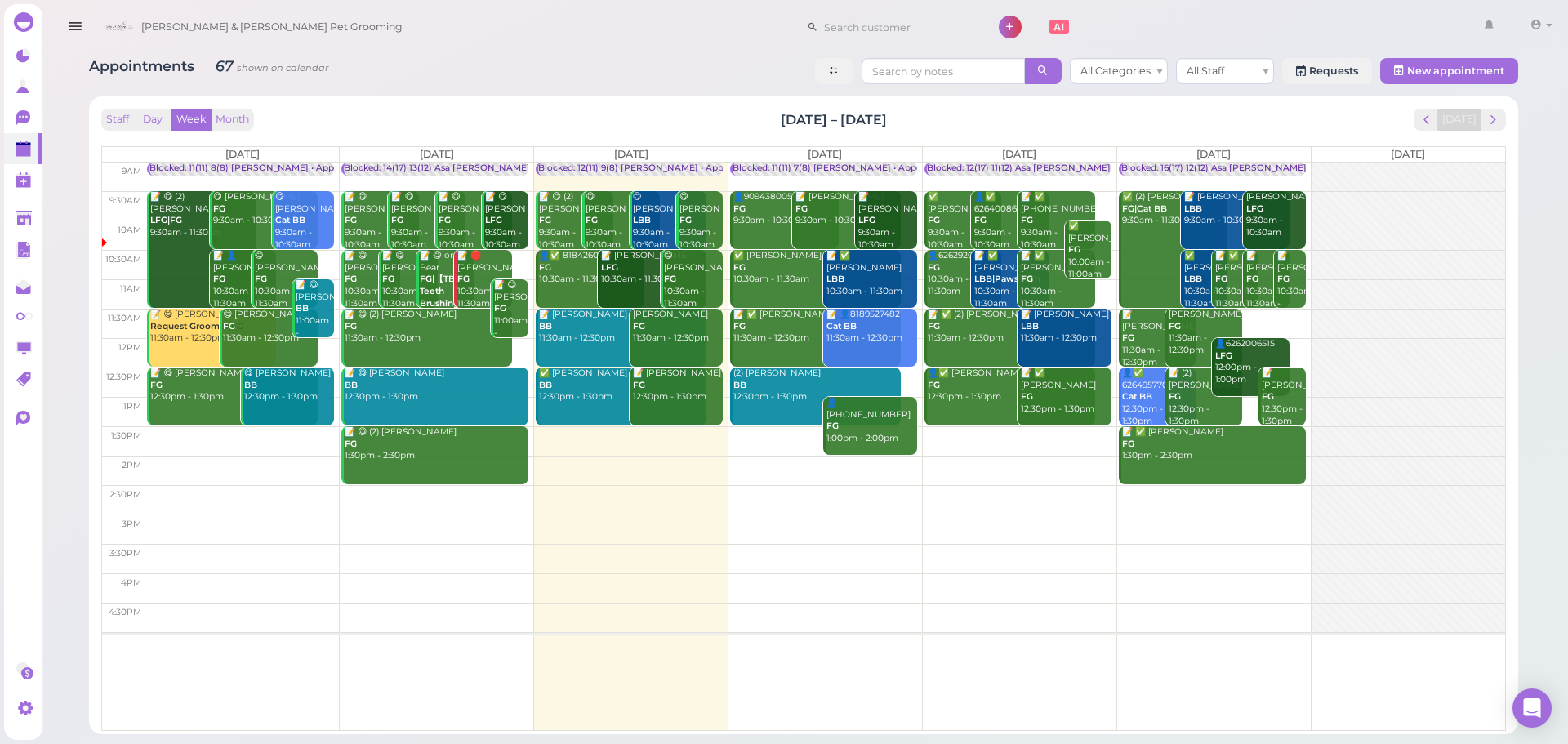
click at [738, 109] on div "Staff Day Week Month [DATE] – [DATE] [DATE]" at bounding box center [804, 119] width 1405 height 22
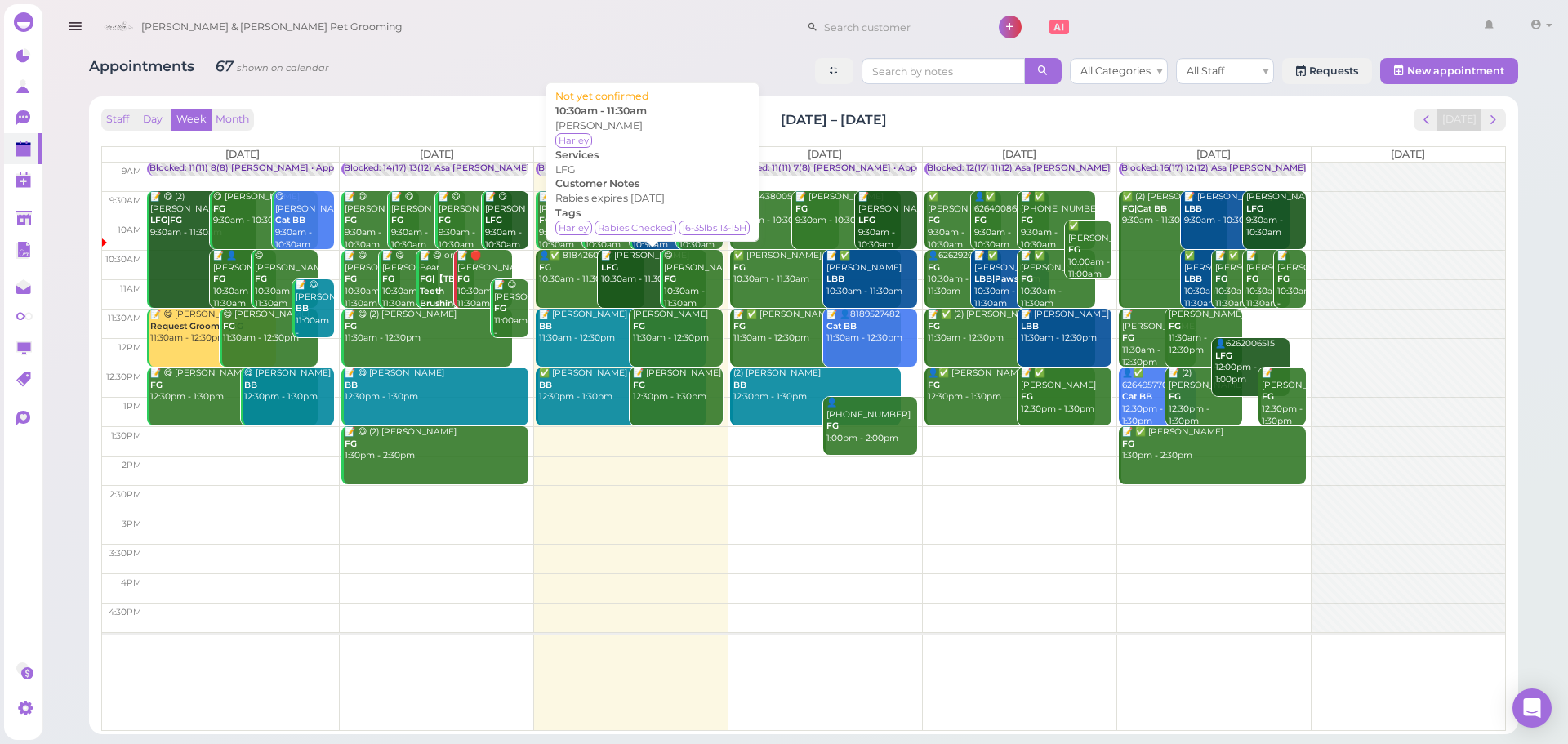
click at [625, 286] on div "📝 Rosalinda Hernandez LFG 10:30am - 11:30am" at bounding box center [653, 267] width 106 height 36
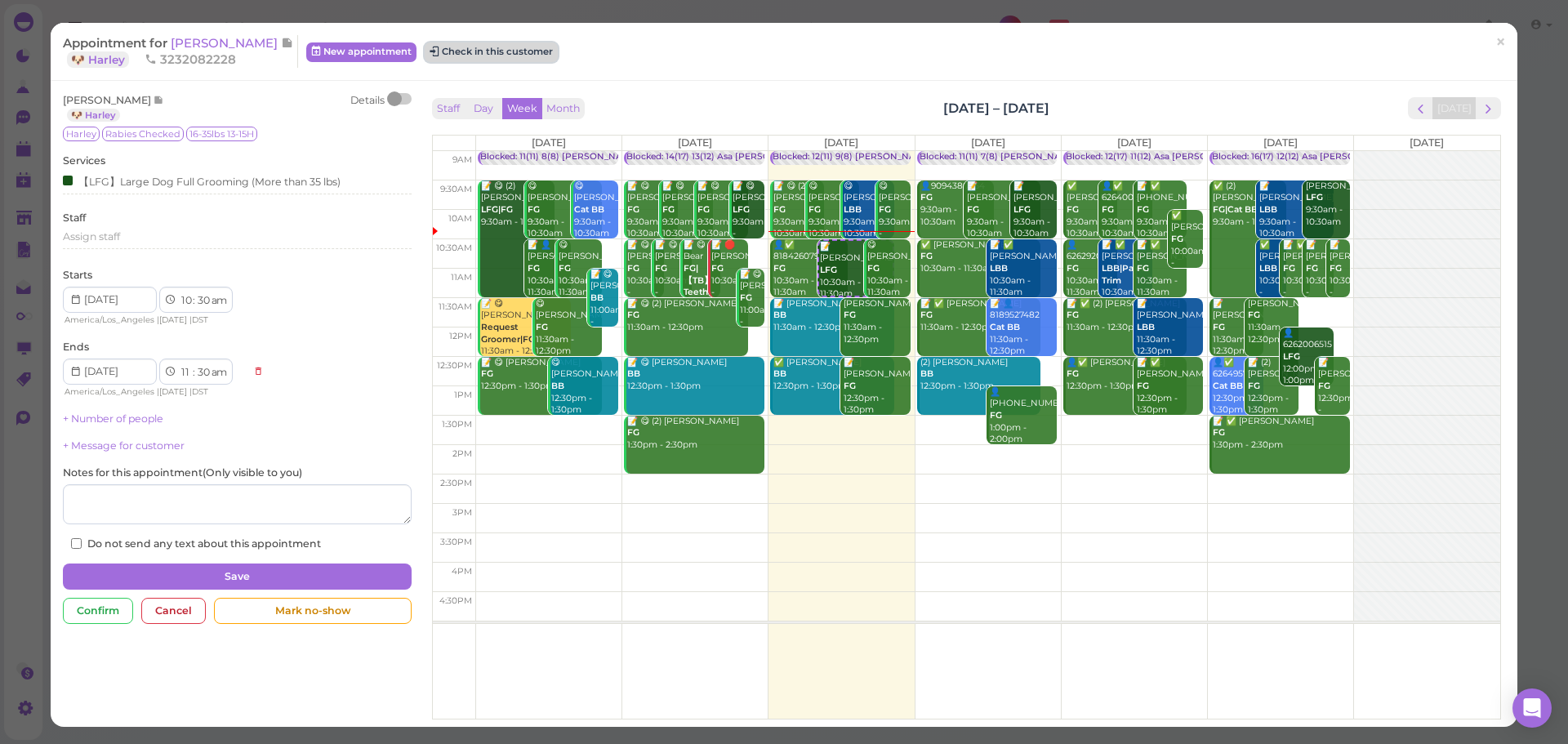
click at [500, 55] on button "Check in this customer" at bounding box center [492, 52] width 133 height 19
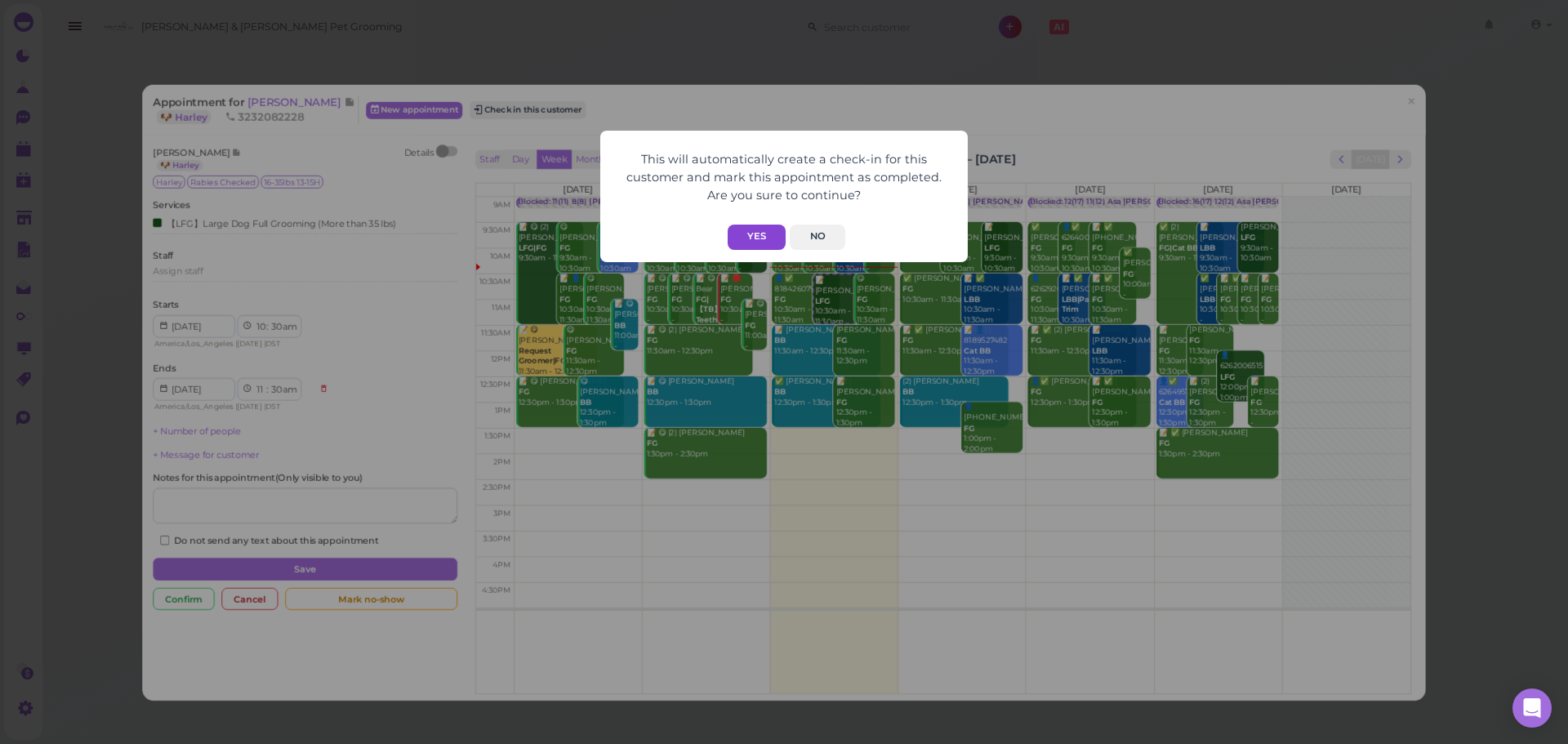
click at [779, 239] on button "Yes" at bounding box center [756, 237] width 58 height 25
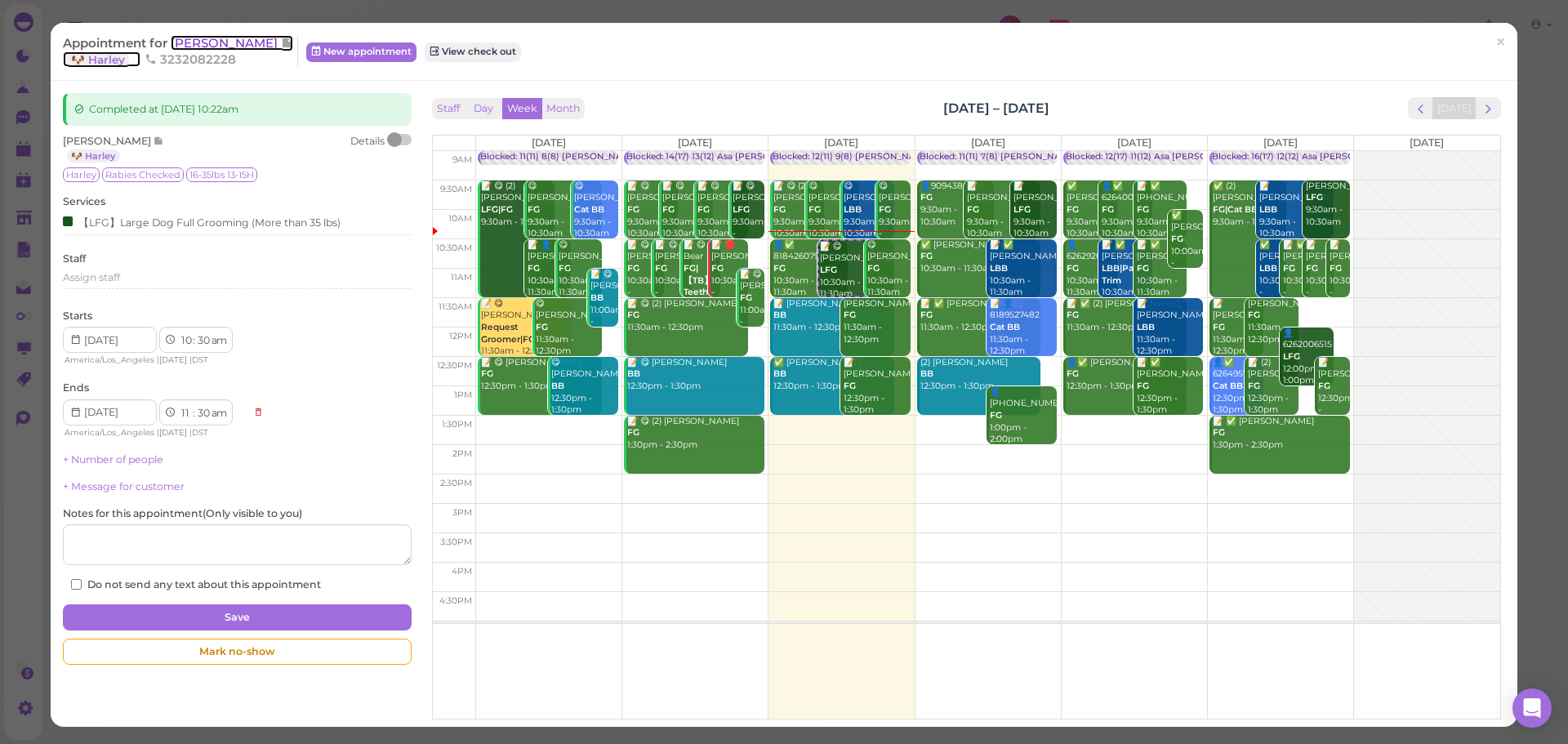
click at [263, 48] on span "[PERSON_NAME]" at bounding box center [226, 43] width 110 height 16
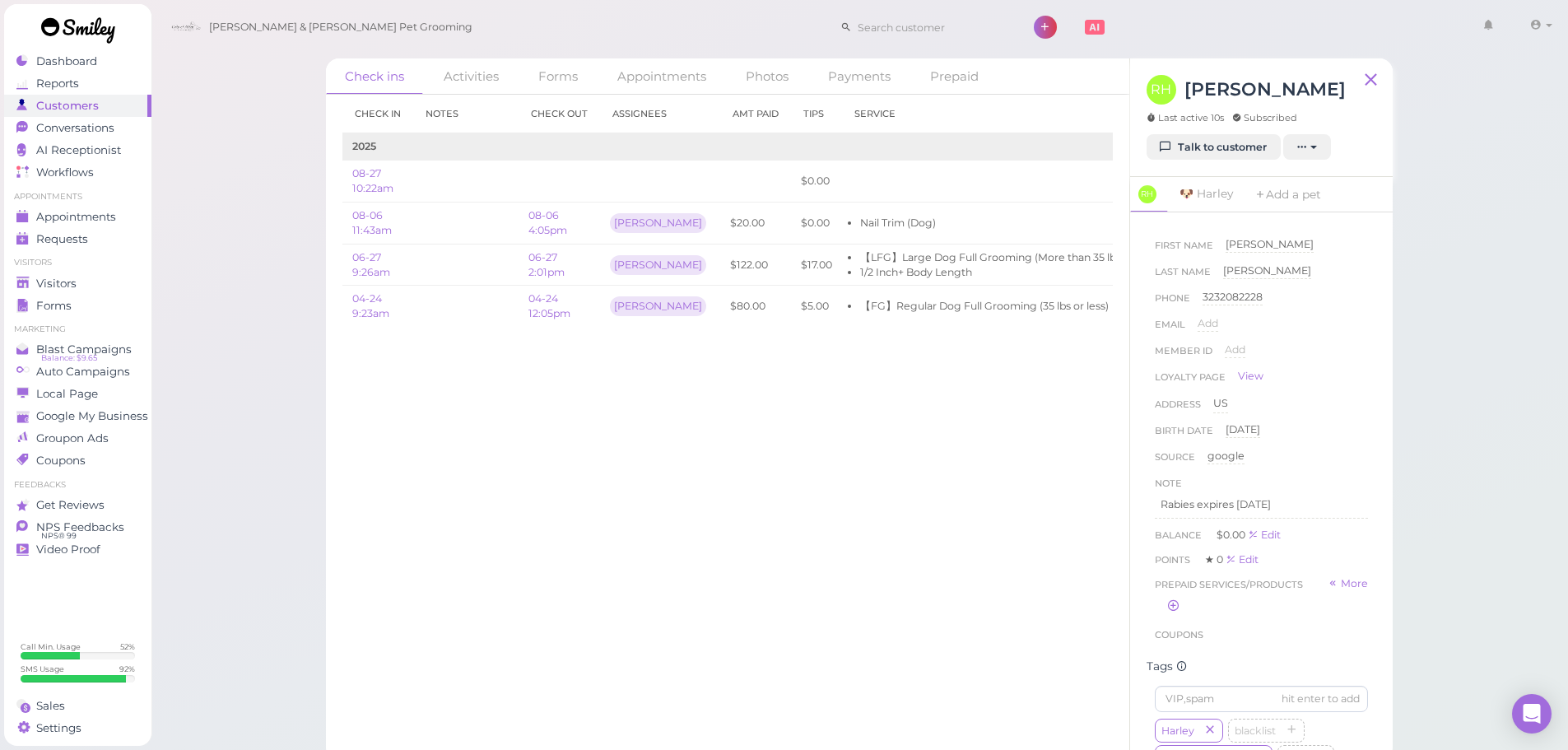
click at [244, 331] on div "Check ins Activities Forms Appointments Photos Payments Prepaid Check in Notes …" at bounding box center [860, 380] width 1419 height 761
click at [452, 499] on div "Check in Notes Check out Assignees Amt Paid Tips Service 2025 08-27 10:22am $0.…" at bounding box center [727, 422] width 803 height 655
click at [457, 508] on div "Check in Notes Check out Assignees Amt Paid Tips Service 2025 08-27 10:22am $0.…" at bounding box center [727, 422] width 803 height 655
click at [608, 546] on div "Check in Notes Check out Assignees Amt Paid Tips Service 2025 08-27 10:22am $0.…" at bounding box center [727, 422] width 803 height 655
click at [617, 540] on div "Check in Notes Check out Assignees Amt Paid Tips Service 2025 08-27 10:22am $0.…" at bounding box center [727, 422] width 803 height 655
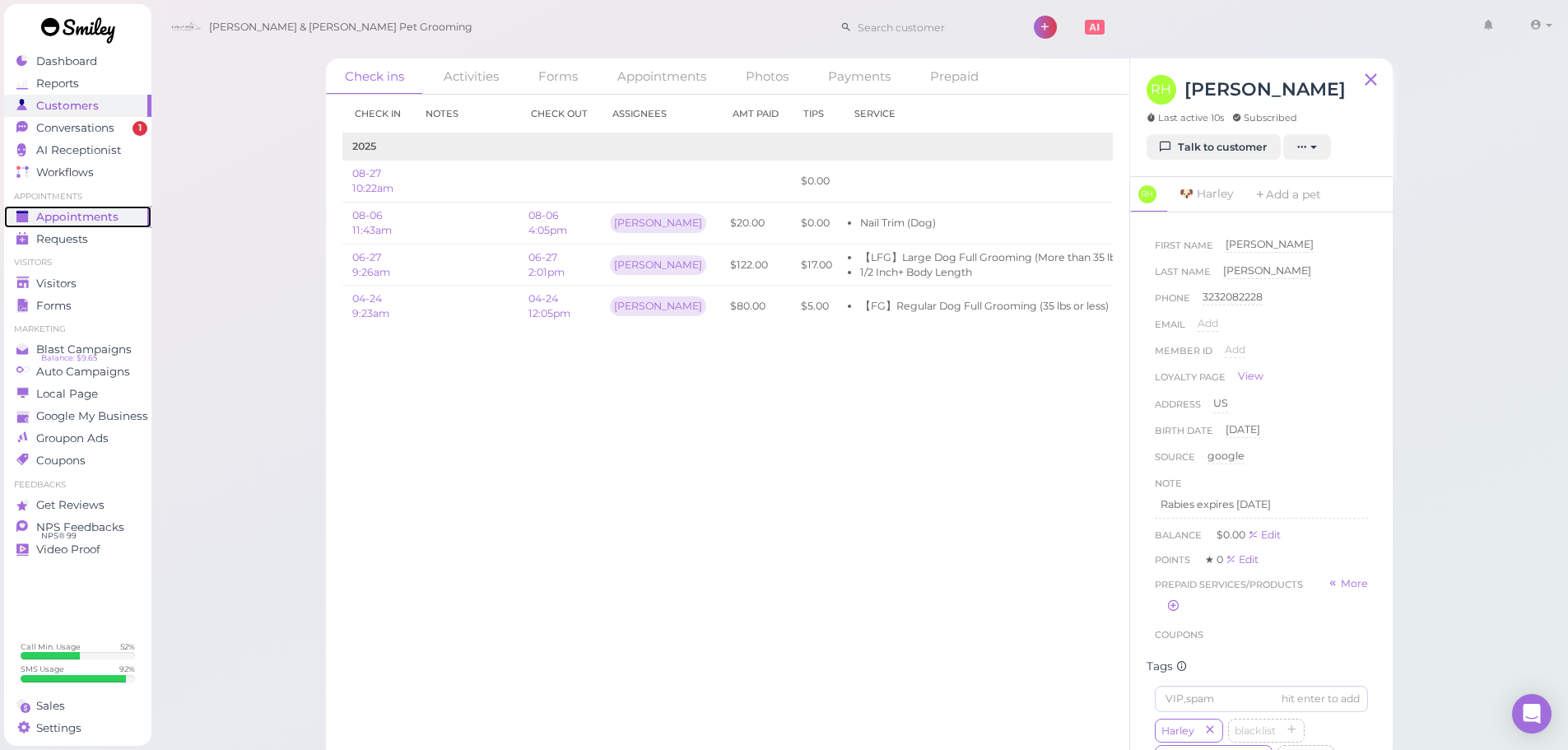
click at [131, 225] on link "Appointments" at bounding box center [78, 216] width 148 height 22
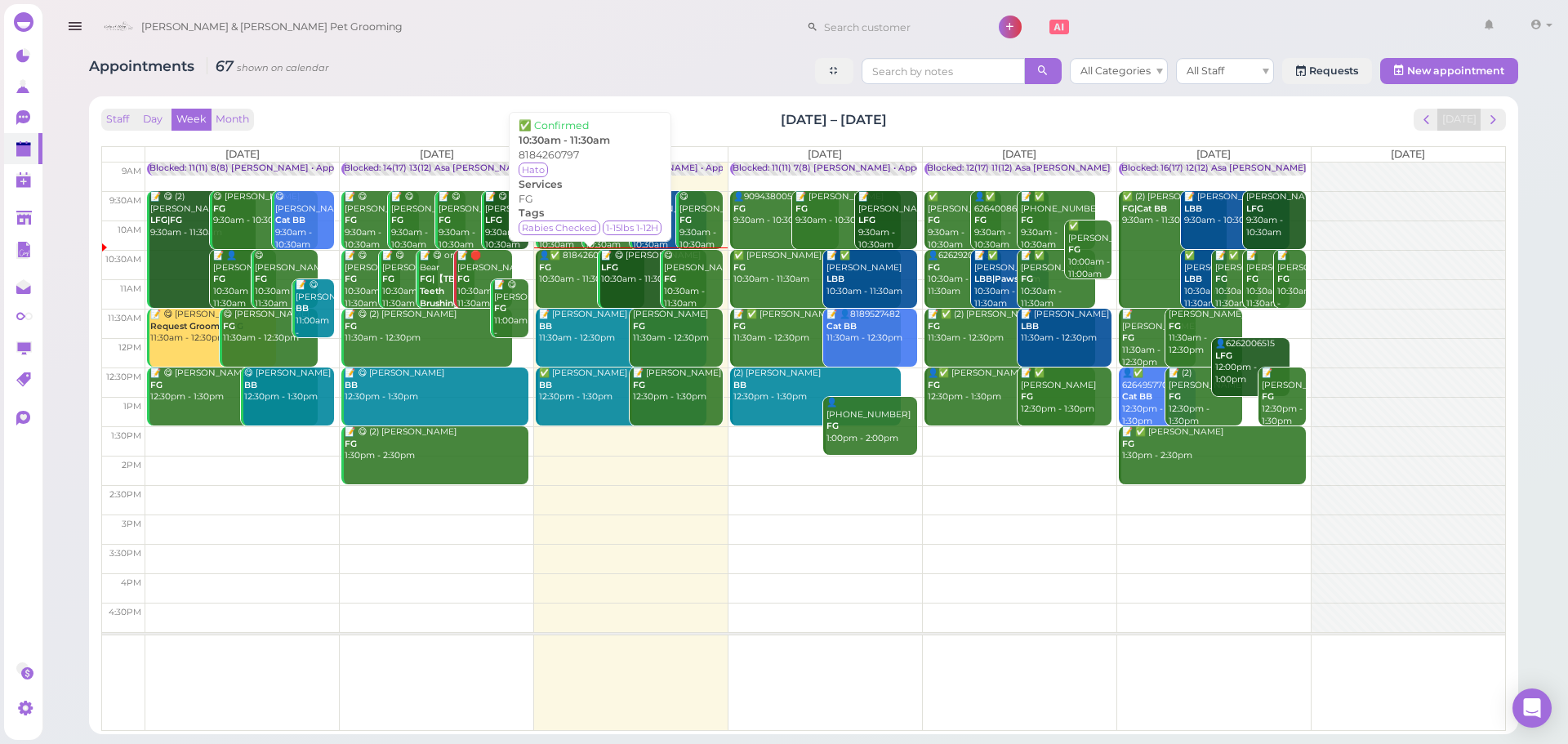
click at [569, 282] on div "👤✅ 8184260797 FG 10:30am - 11:30am" at bounding box center [591, 267] width 106 height 36
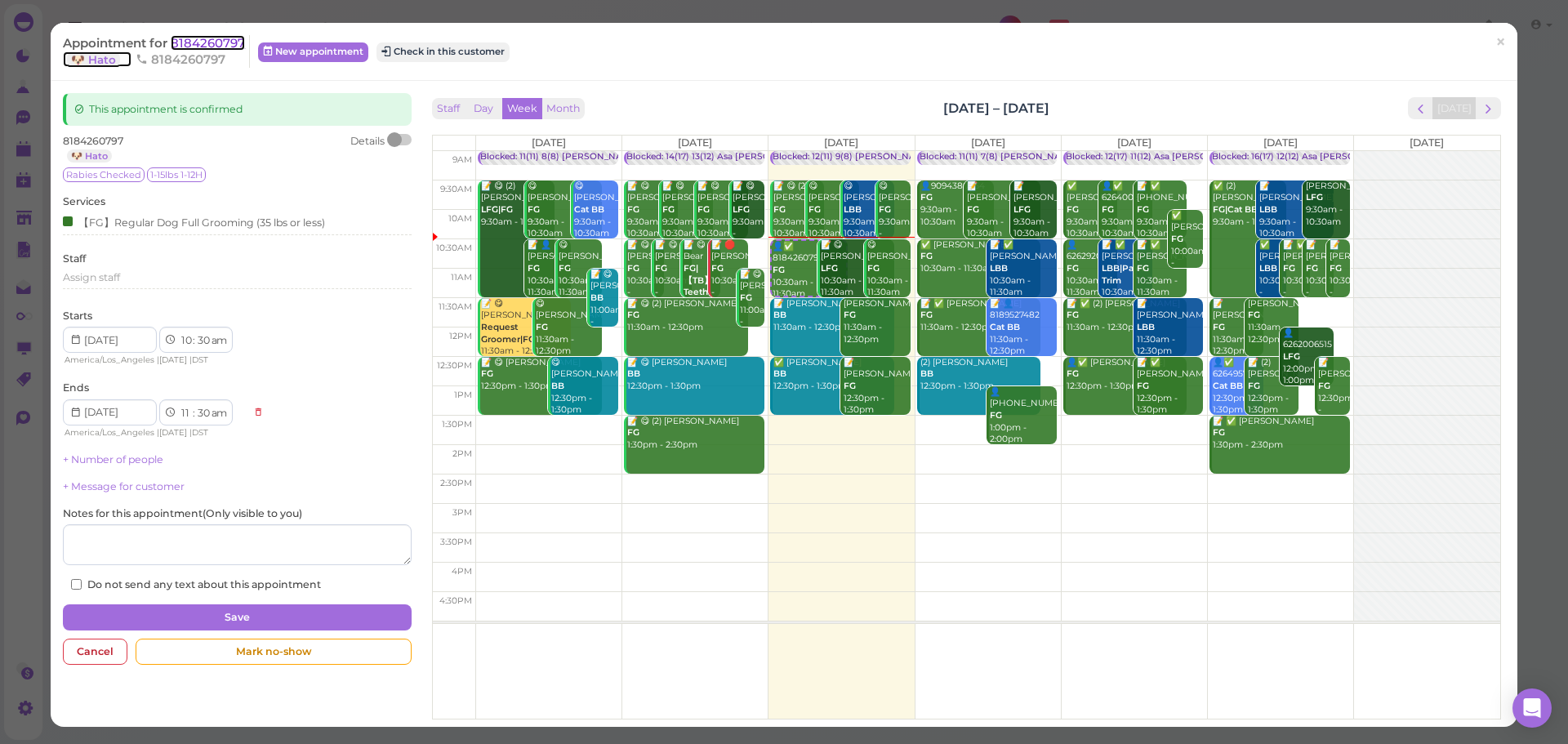
click at [232, 41] on span "8184260797" at bounding box center [208, 43] width 74 height 16
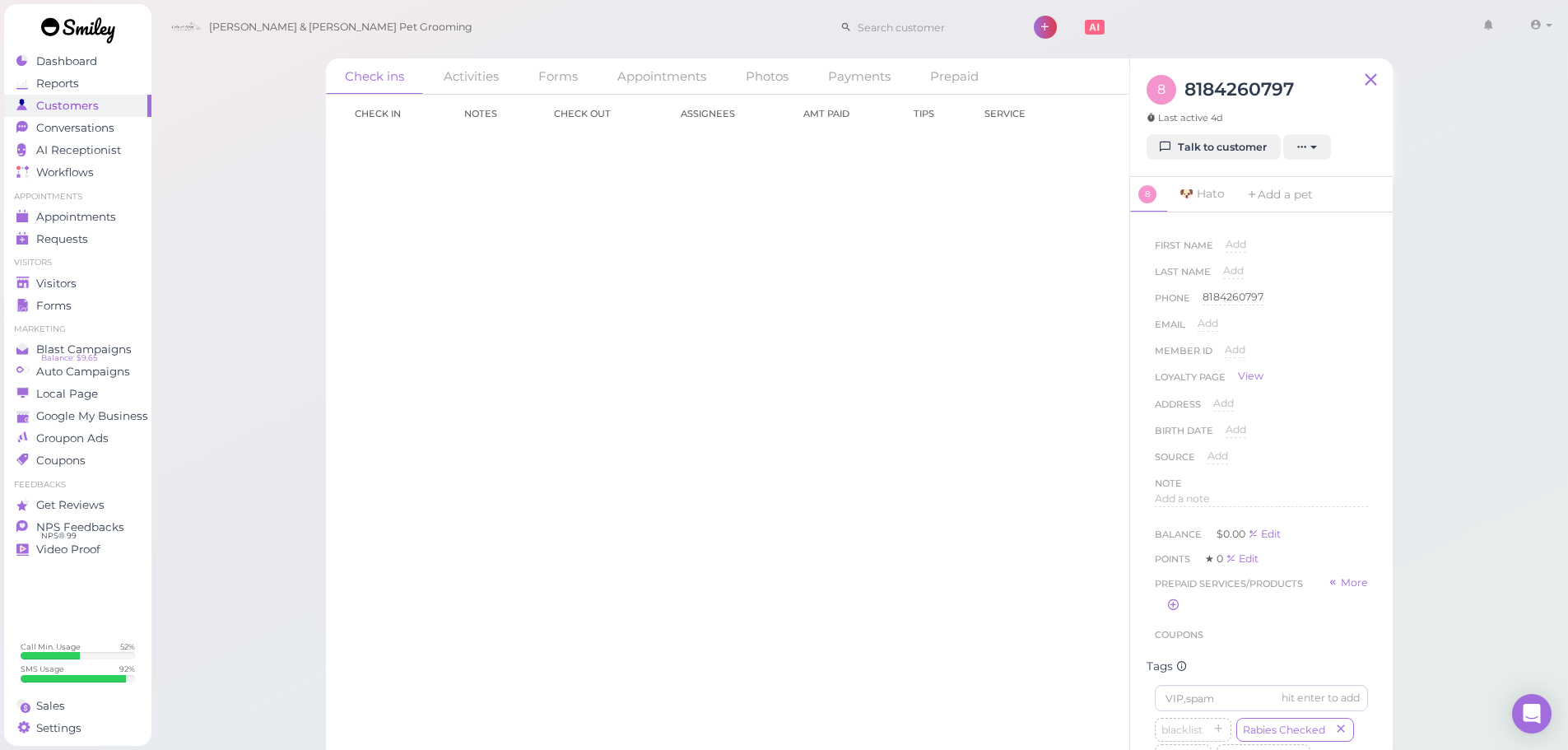
drag, startPoint x: 884, startPoint y: 444, endPoint x: 1079, endPoint y: 294, distance: 246.0
click at [884, 444] on div "Check in Notes Check out Assignees Amt Paid Tips Service Load more" at bounding box center [727, 422] width 803 height 655
click at [1239, 145] on link "Talk to customer" at bounding box center [1214, 148] width 134 height 27
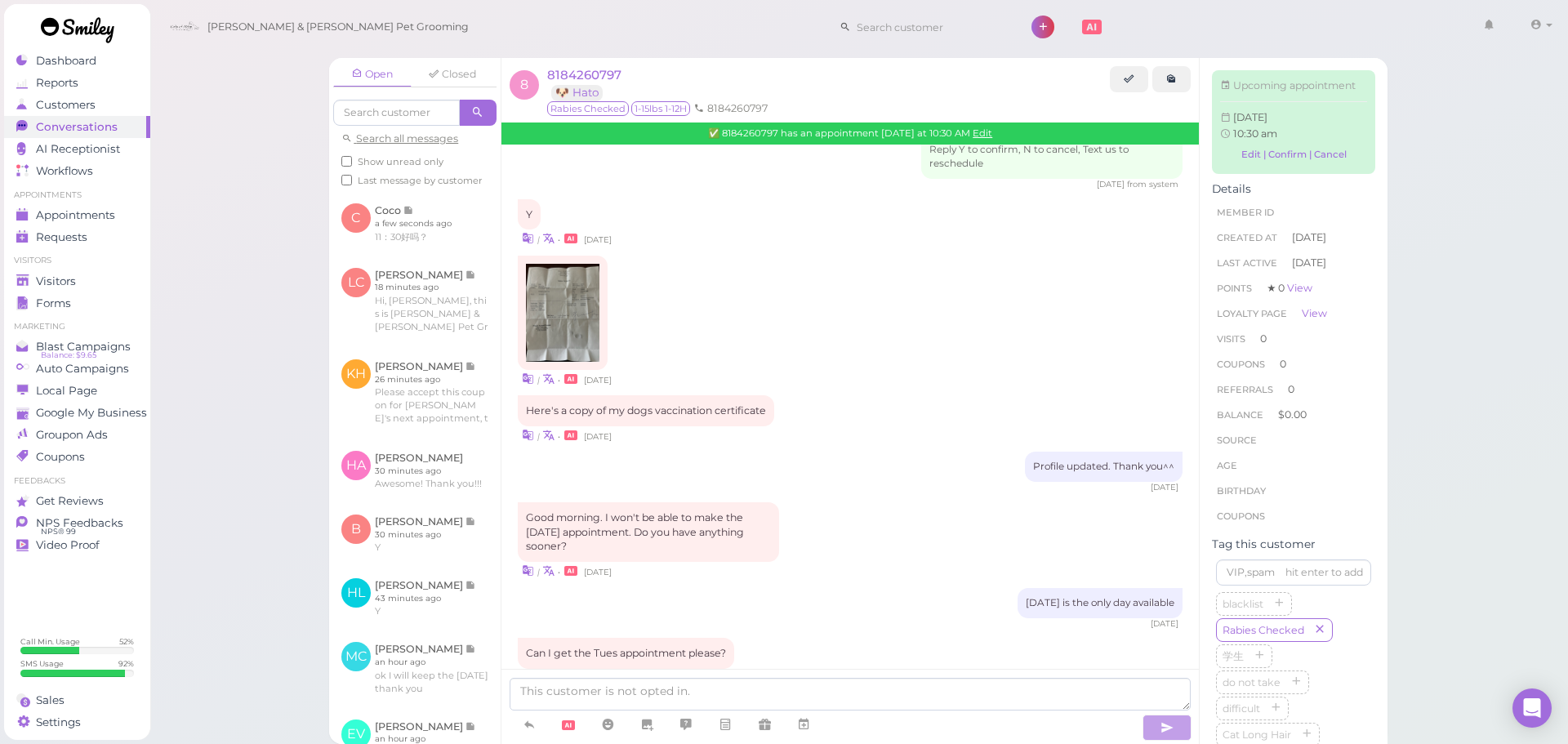
scroll to position [555, 0]
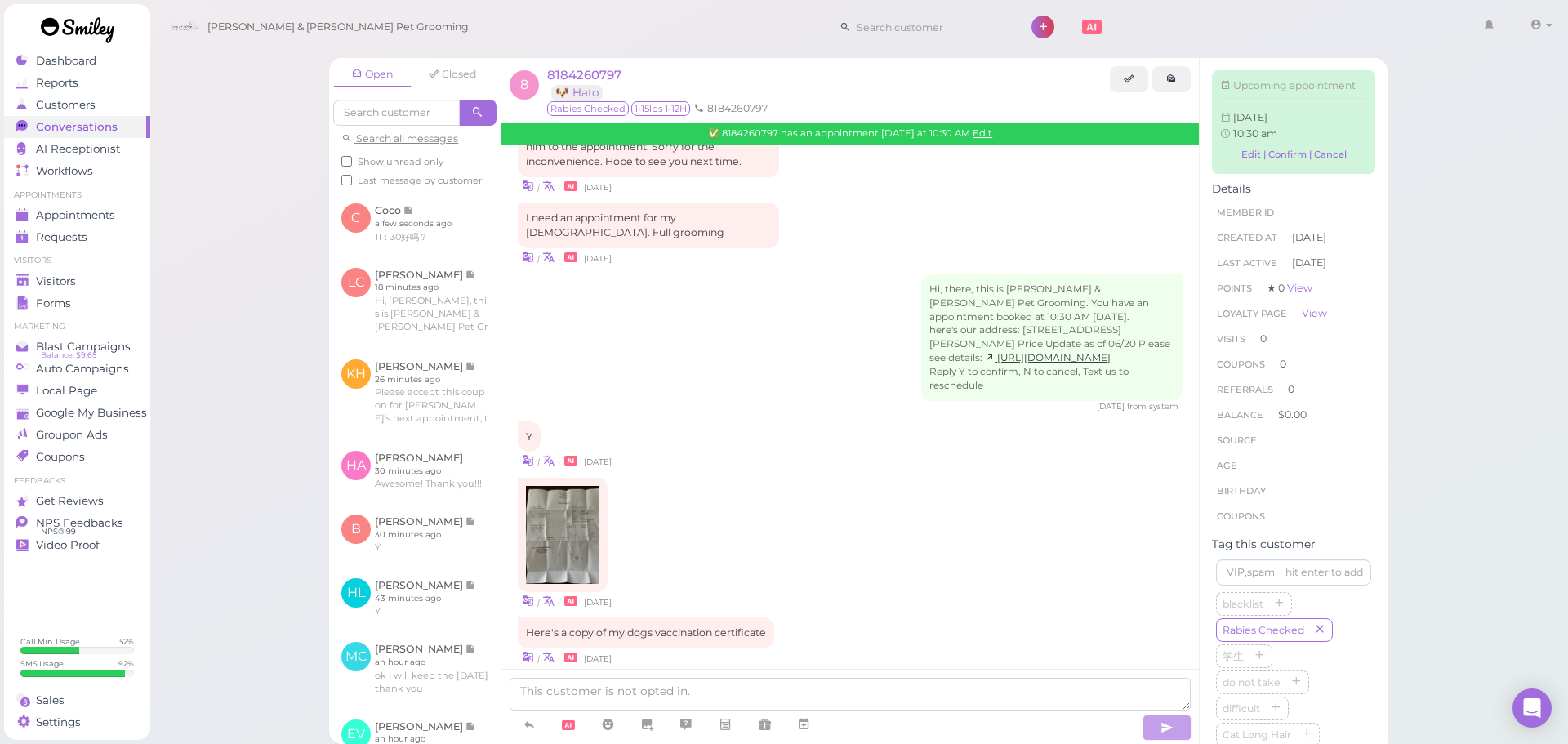
click at [218, 329] on div "Open Closed Search all messages Show unread only Last message by customer C Coc…" at bounding box center [860, 372] width 1420 height 744
click at [226, 347] on div "Open Closed Search all messages Show unread only Last message by customer C Coc…" at bounding box center [860, 372] width 1420 height 744
click at [857, 470] on div "Y | • 5 days ago" at bounding box center [850, 445] width 665 height 48
click at [869, 470] on div "Y | • 5 days ago" at bounding box center [850, 445] width 665 height 48
click at [363, 220] on link at bounding box center [415, 223] width 172 height 64
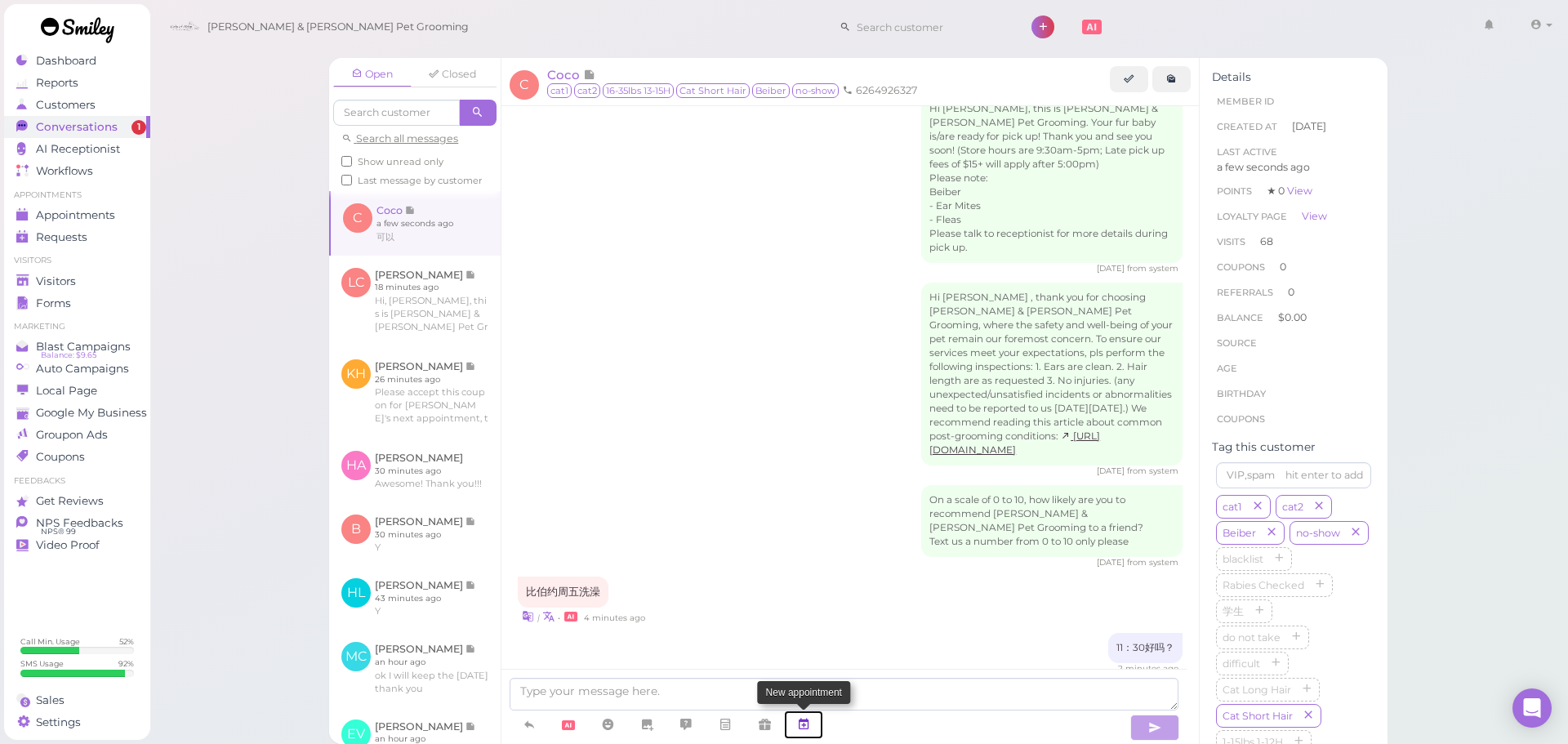
click at [809, 719] on icon at bounding box center [803, 724] width 13 height 17
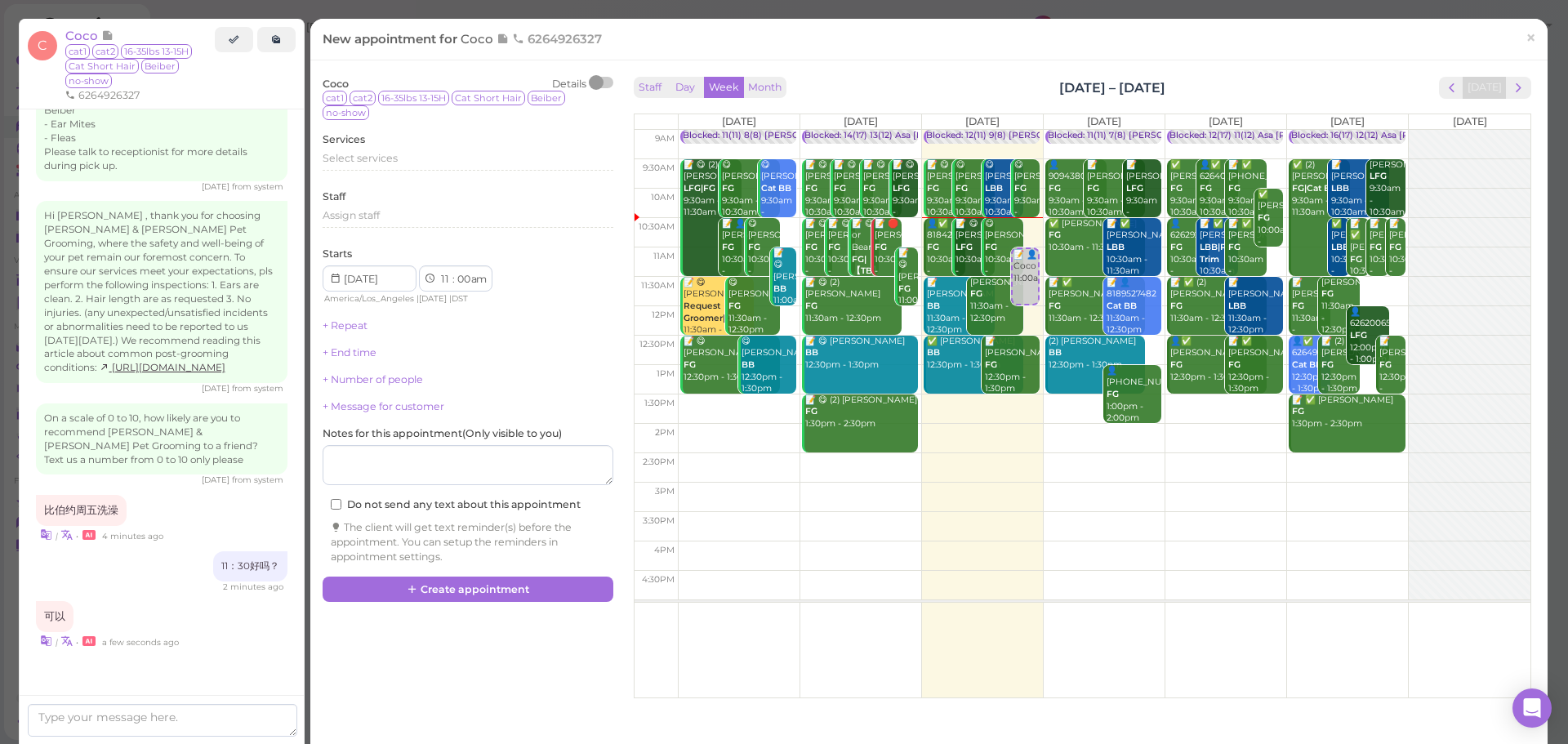
click at [1220, 411] on td at bounding box center [1103, 409] width 853 height 30
type input "2025-08-29"
select select "1"
select select "45"
select select "pm"
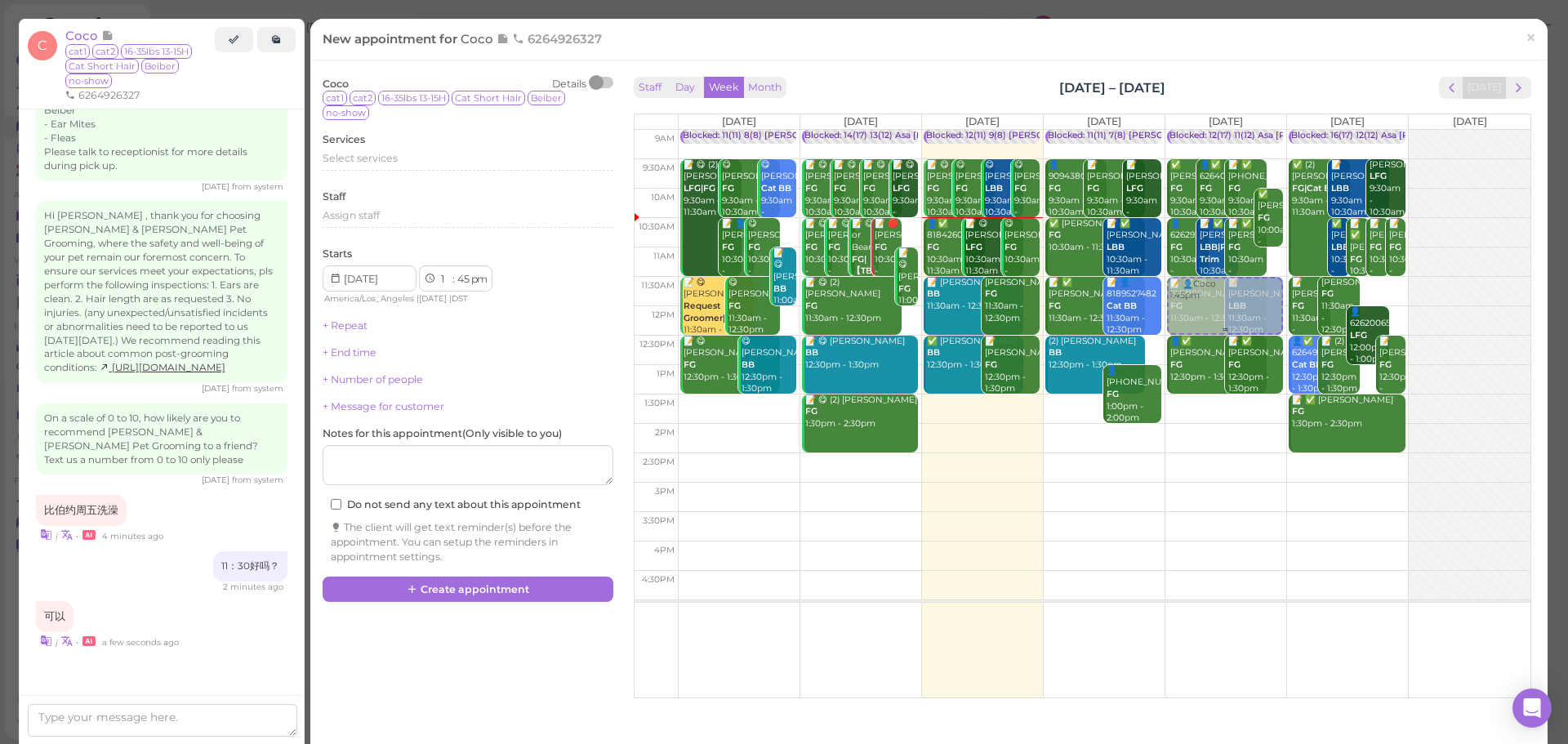
drag, startPoint x: 1219, startPoint y: 437, endPoint x: 1199, endPoint y: 330, distance: 108.9
click at [1195, 130] on div "📝 👤Coco 1:45pm Blocked: 12(17) 11(12) Asa Helen Rebecca • Appointment ✅ Krista …" at bounding box center [1226, 130] width 121 height 0
select select "11"
select select "30"
select select "am"
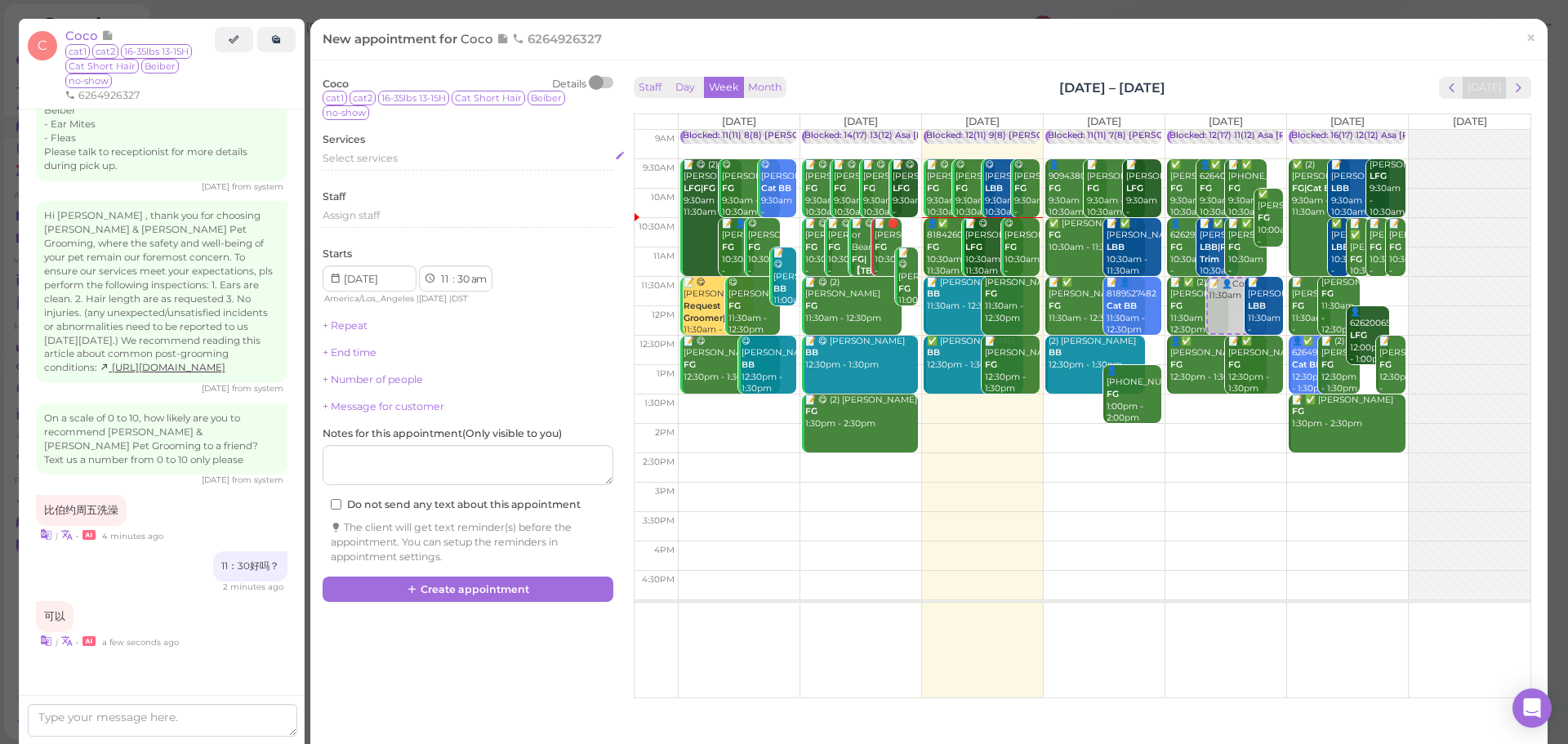
click at [351, 152] on span "Select services" at bounding box center [360, 158] width 75 height 12
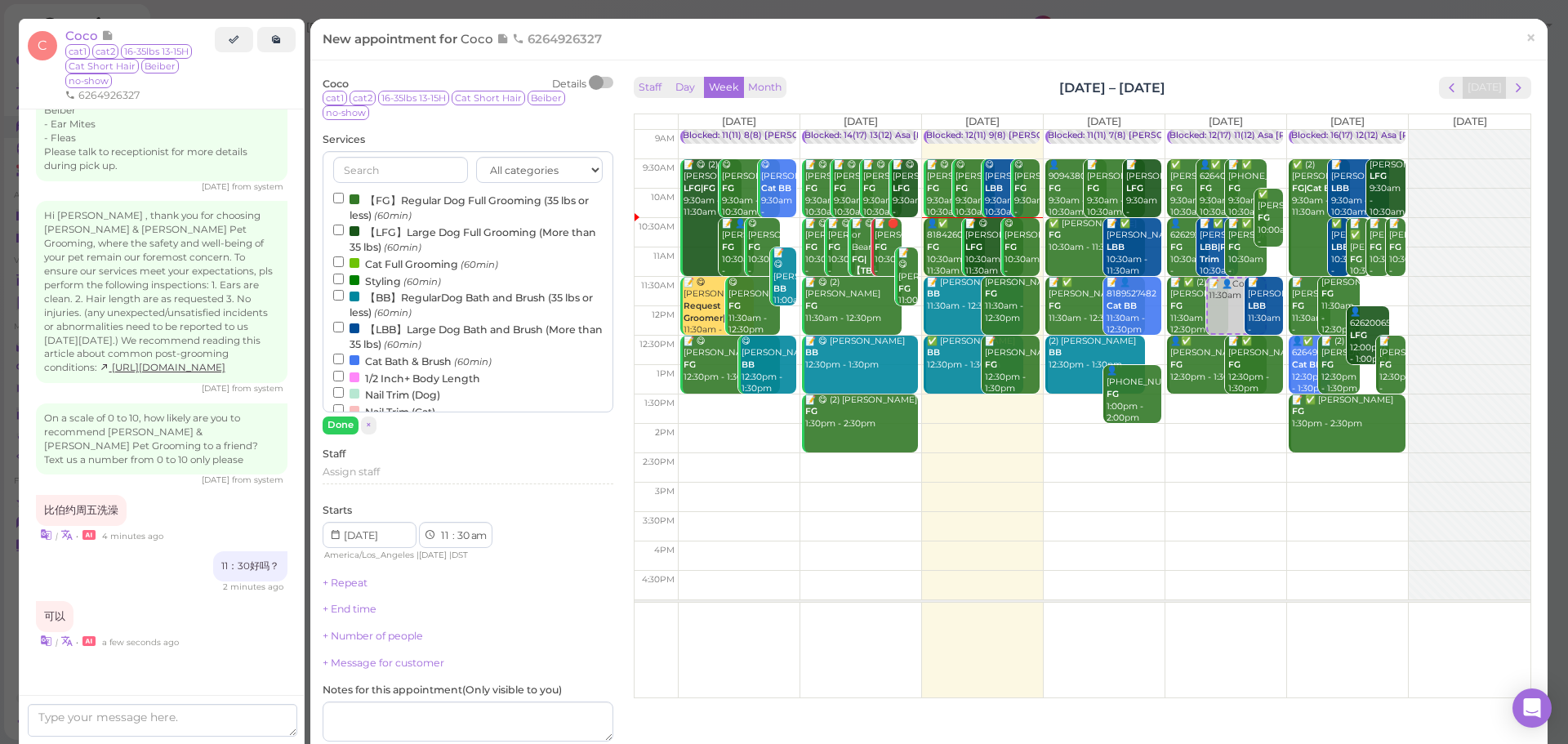
click at [363, 301] on label "【BB】RegularDog Bath and Brush (35 lbs or less) (60min)" at bounding box center [468, 304] width 270 height 32
click at [344, 301] on input "【BB】RegularDog Bath and Brush (35 lbs or less) (60min)" at bounding box center [338, 295] width 11 height 11
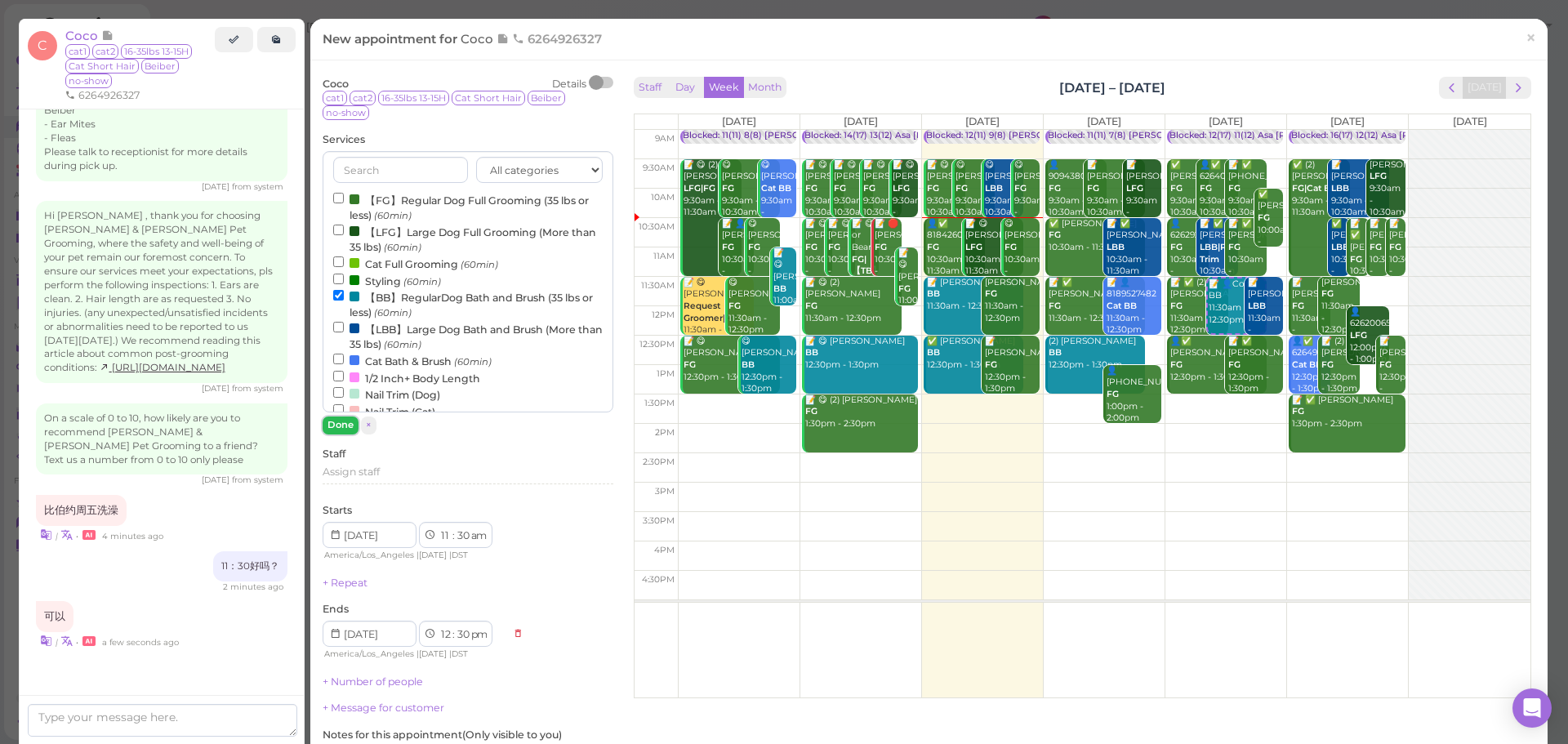
click at [336, 424] on button "Done" at bounding box center [340, 425] width 36 height 18
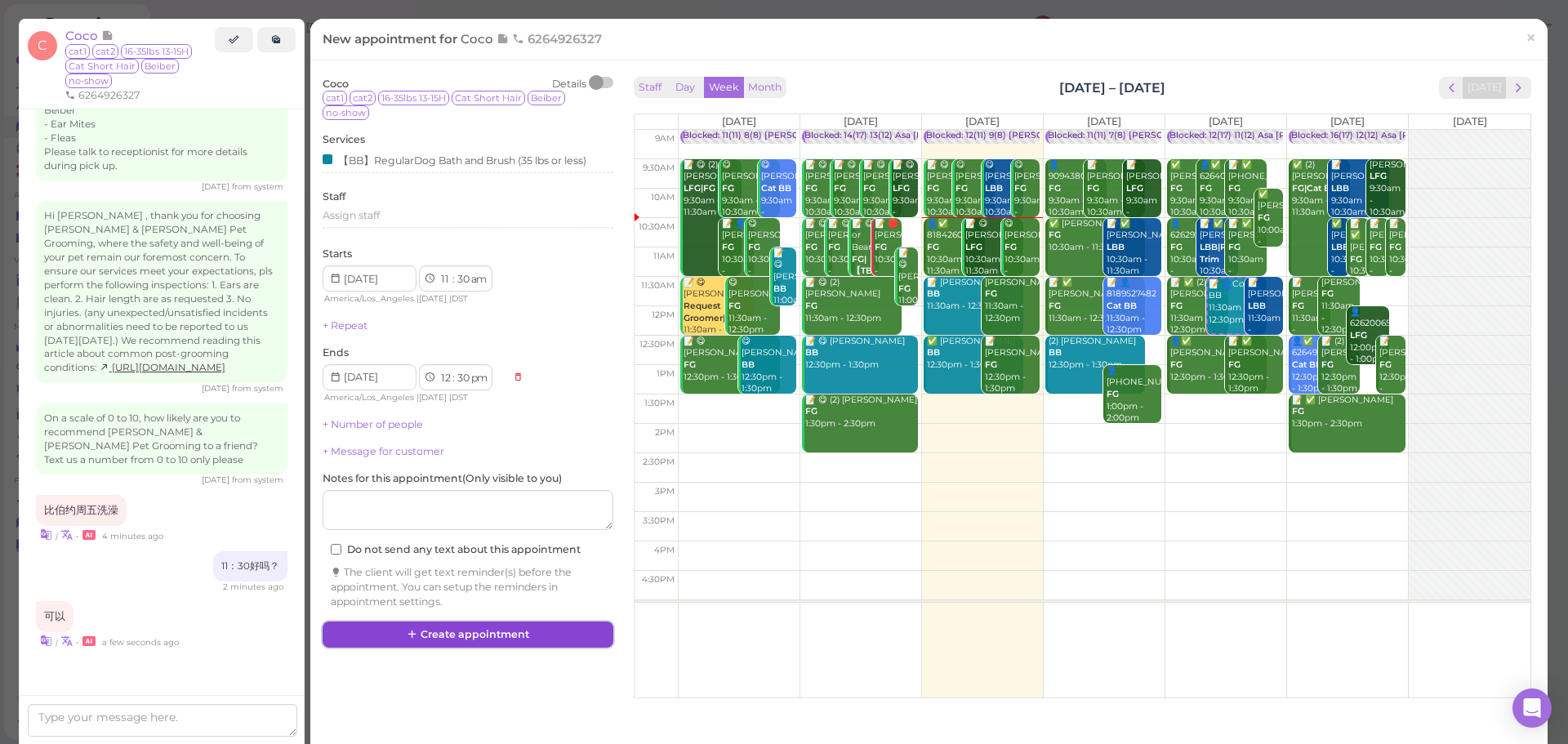
click at [539, 634] on button "Create appointment" at bounding box center [468, 634] width 291 height 26
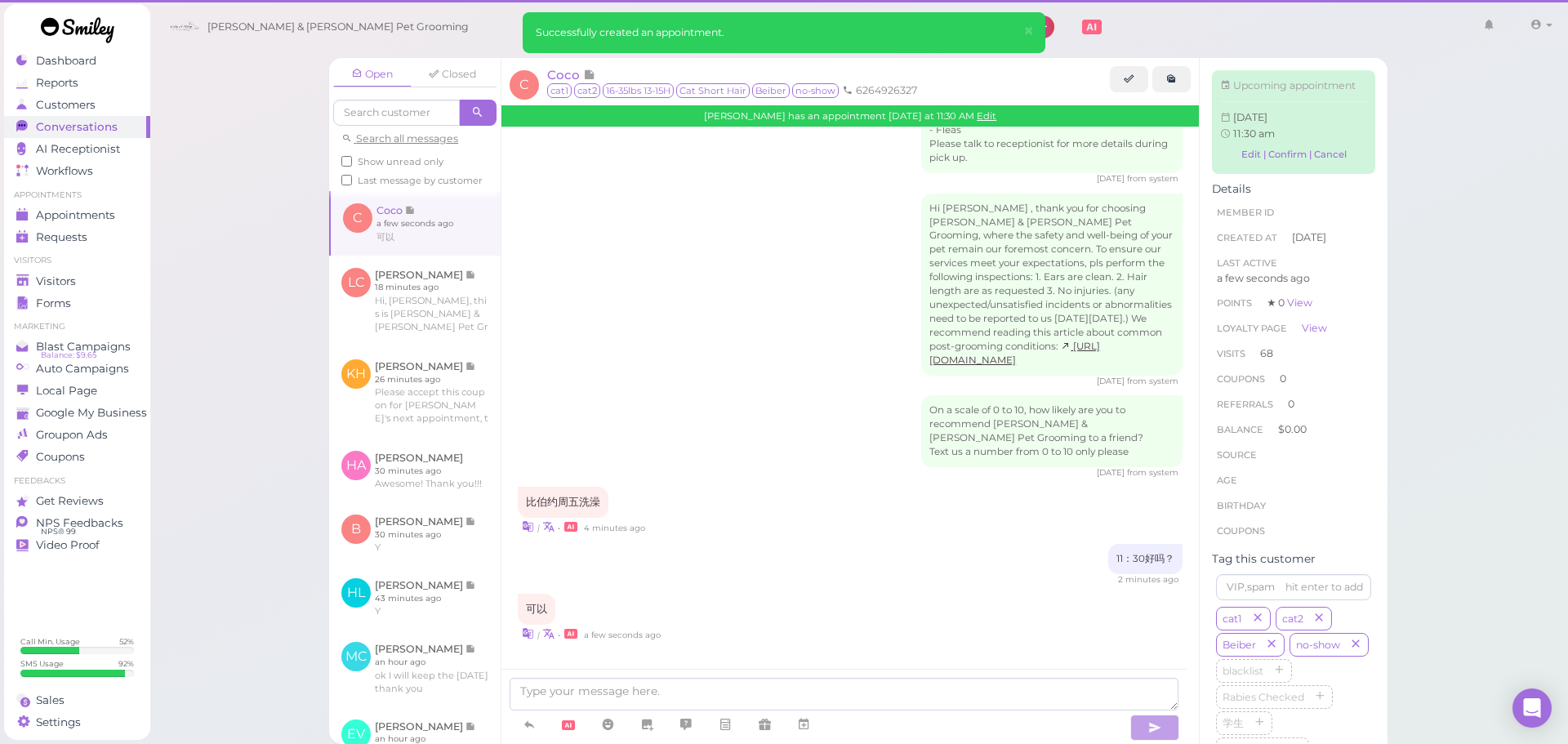
scroll to position [2534, 0]
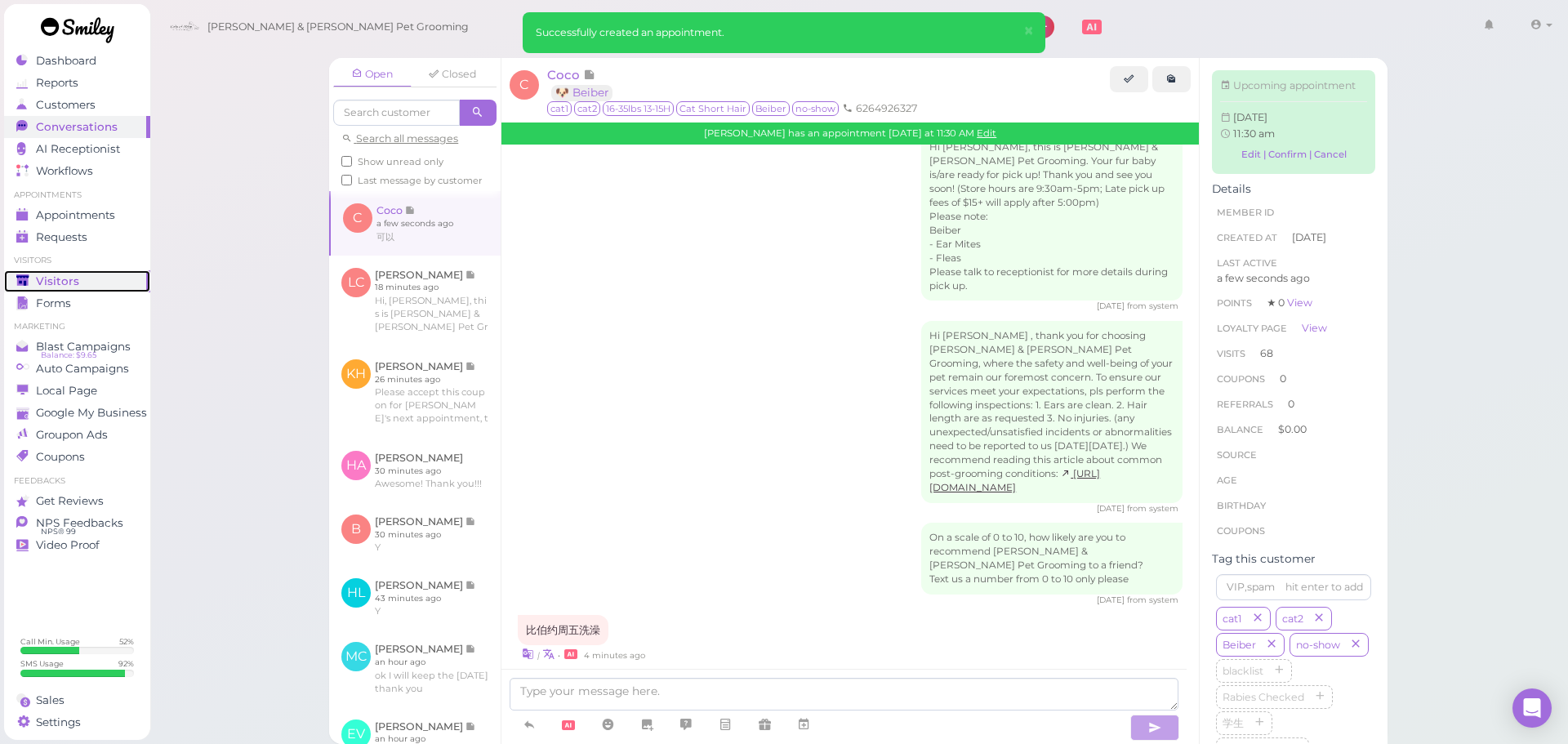
click at [122, 290] on link "Visitors" at bounding box center [77, 280] width 146 height 22
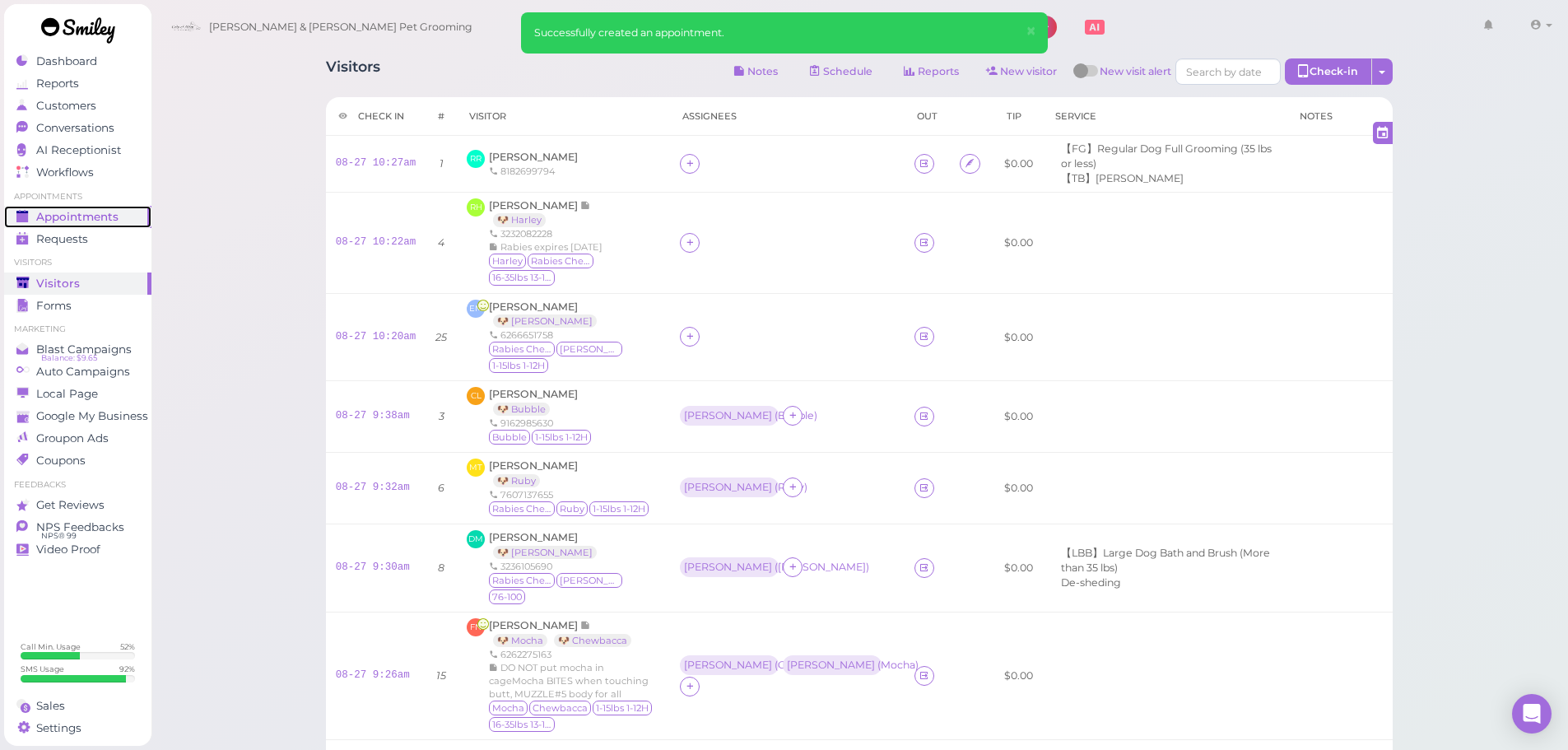
click at [117, 216] on div "Appointments" at bounding box center [76, 217] width 118 height 14
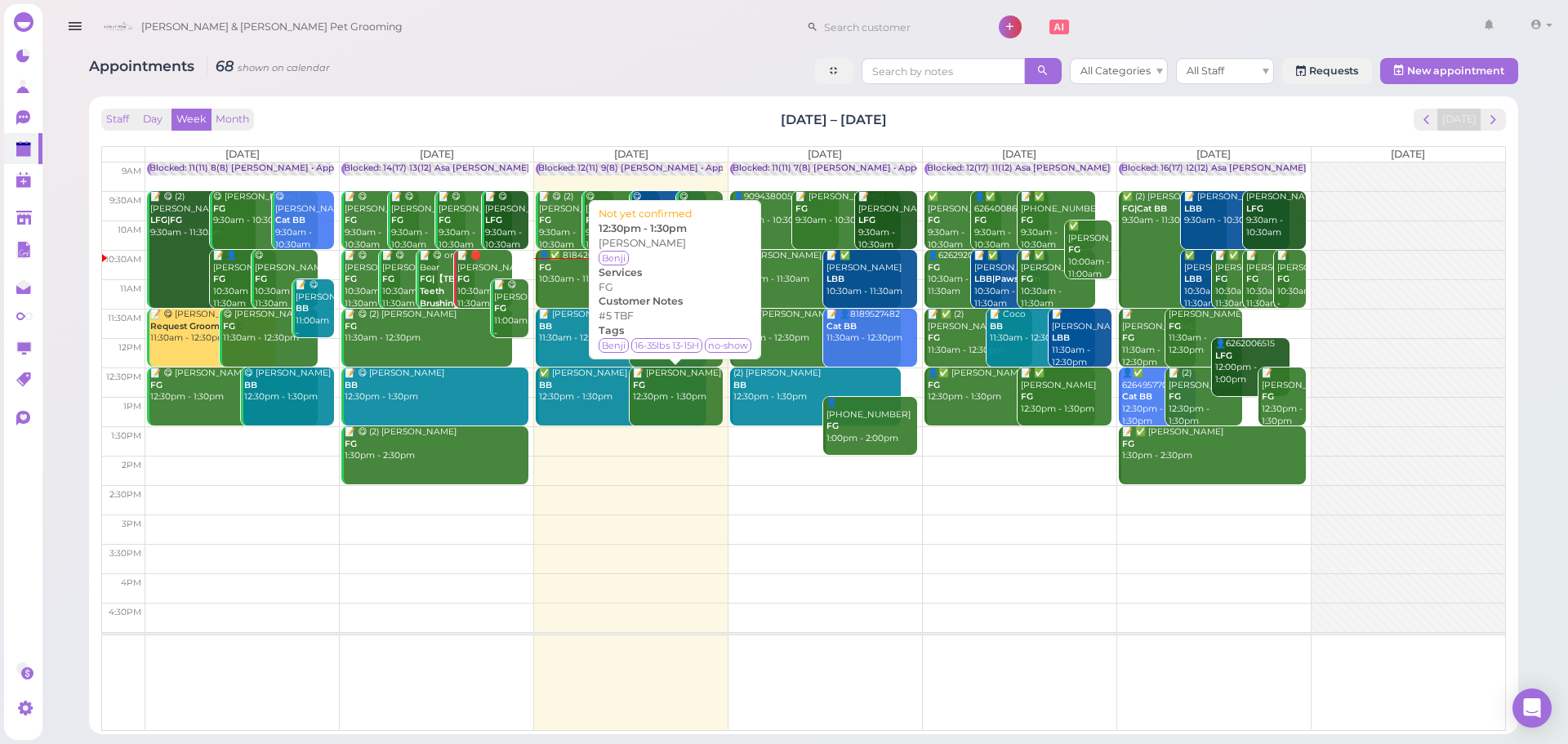
click at [675, 414] on link "📝 Elvira Quinones FG 12:30pm - 1:30pm" at bounding box center [676, 396] width 93 height 58
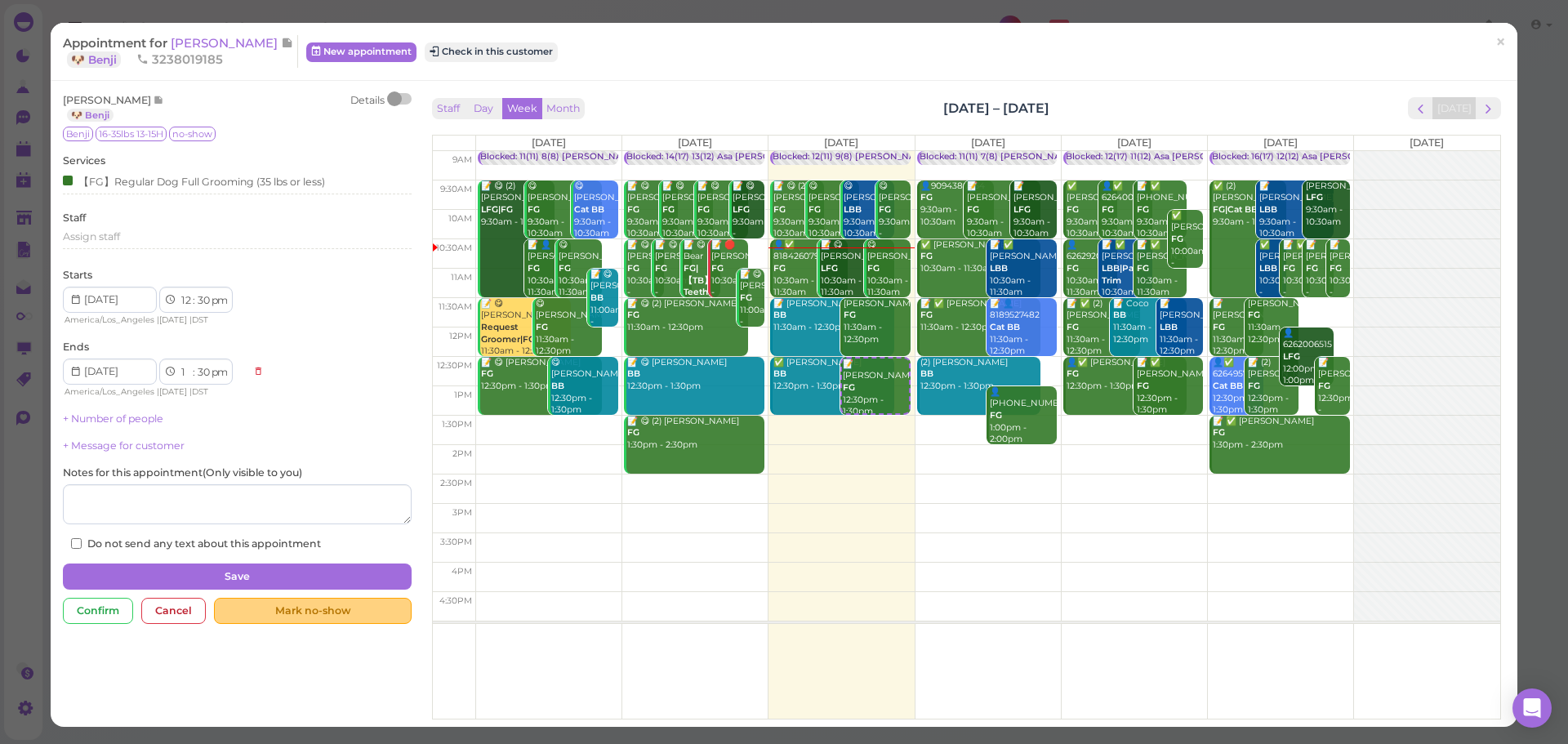
click at [287, 615] on div "Mark no-show" at bounding box center [312, 611] width 197 height 26
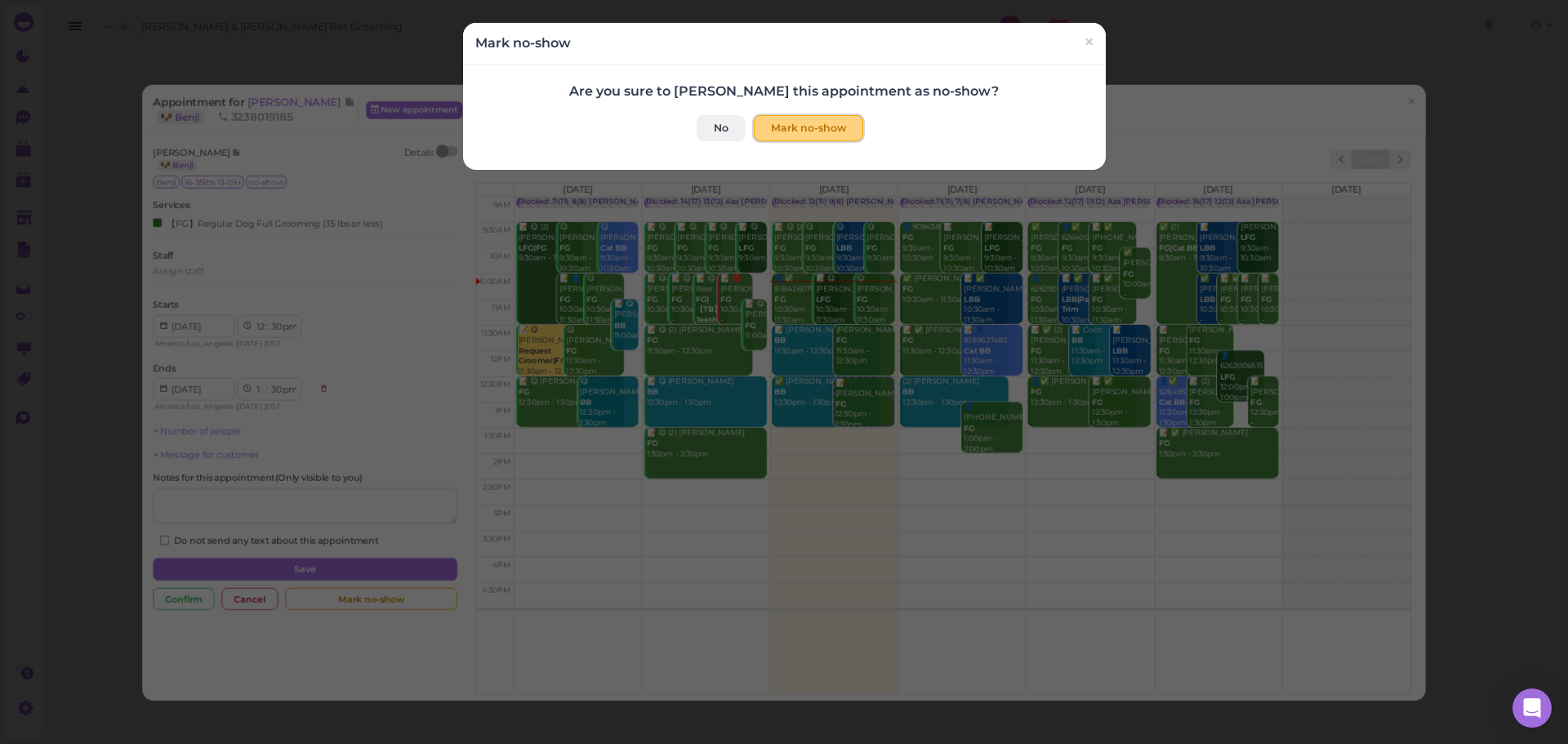
click at [800, 138] on button "Mark no-show" at bounding box center [808, 128] width 110 height 26
checkbox input "true"
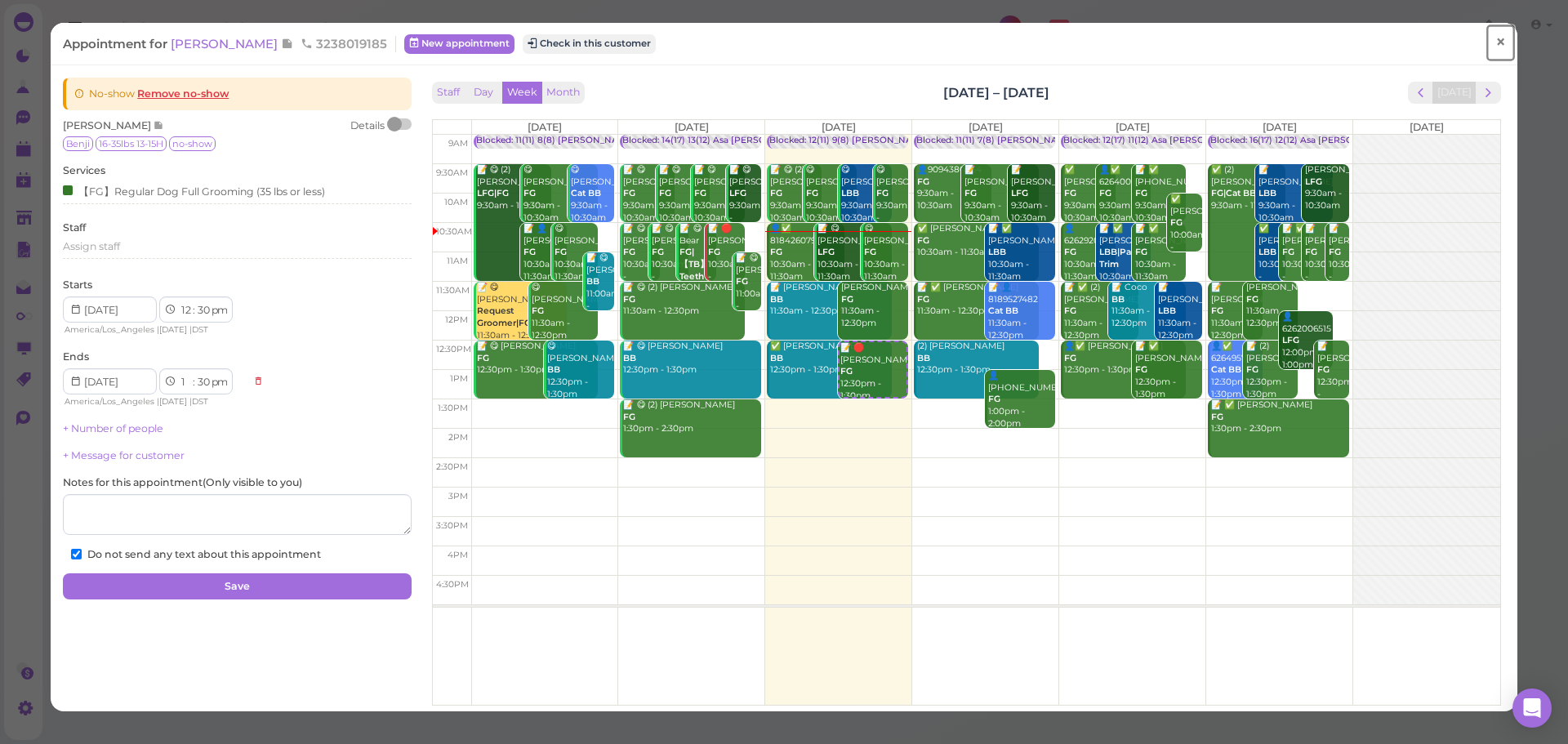
click at [1486, 33] on link "×" at bounding box center [1501, 43] width 30 height 39
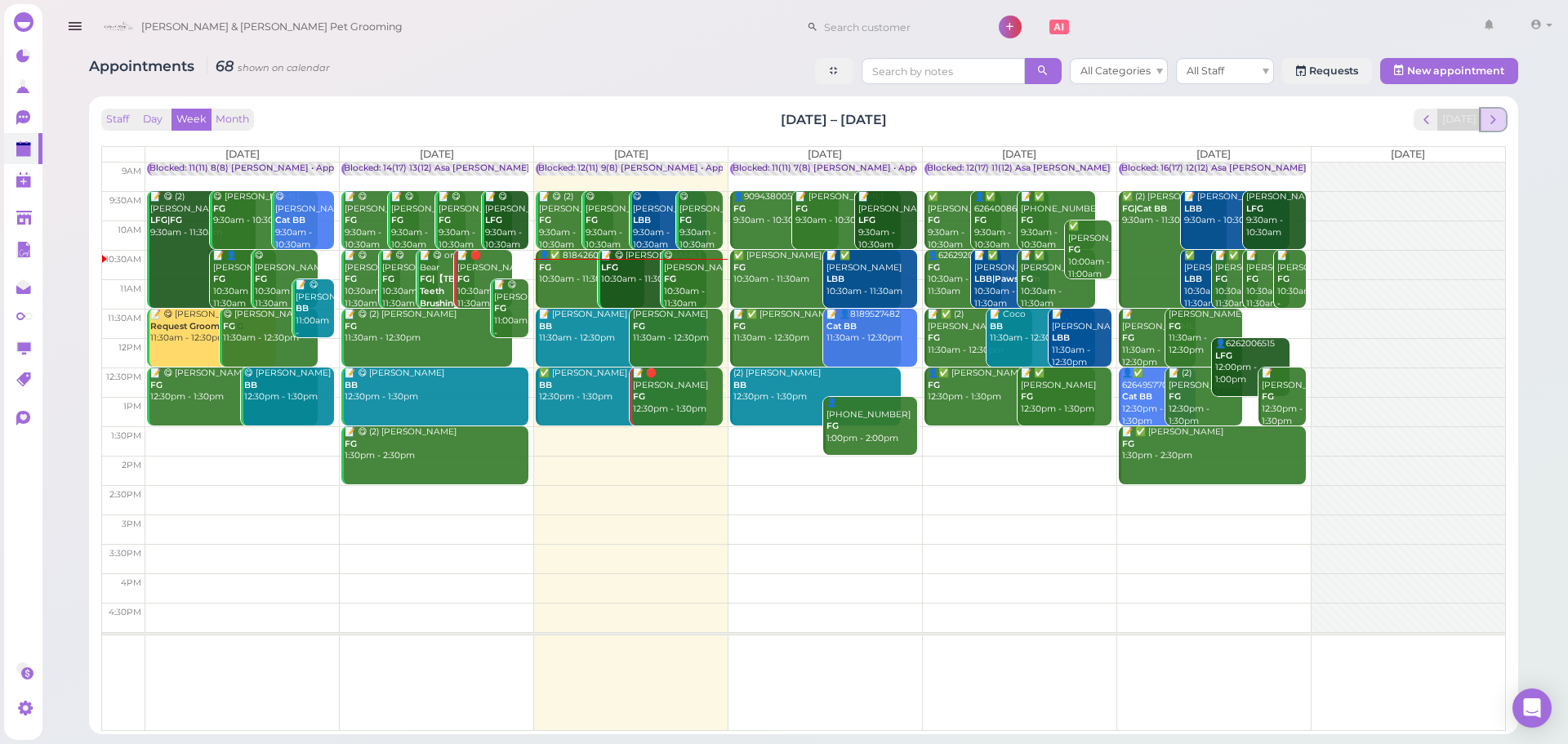
click at [1486, 118] on span "next" at bounding box center [1494, 120] width 16 height 16
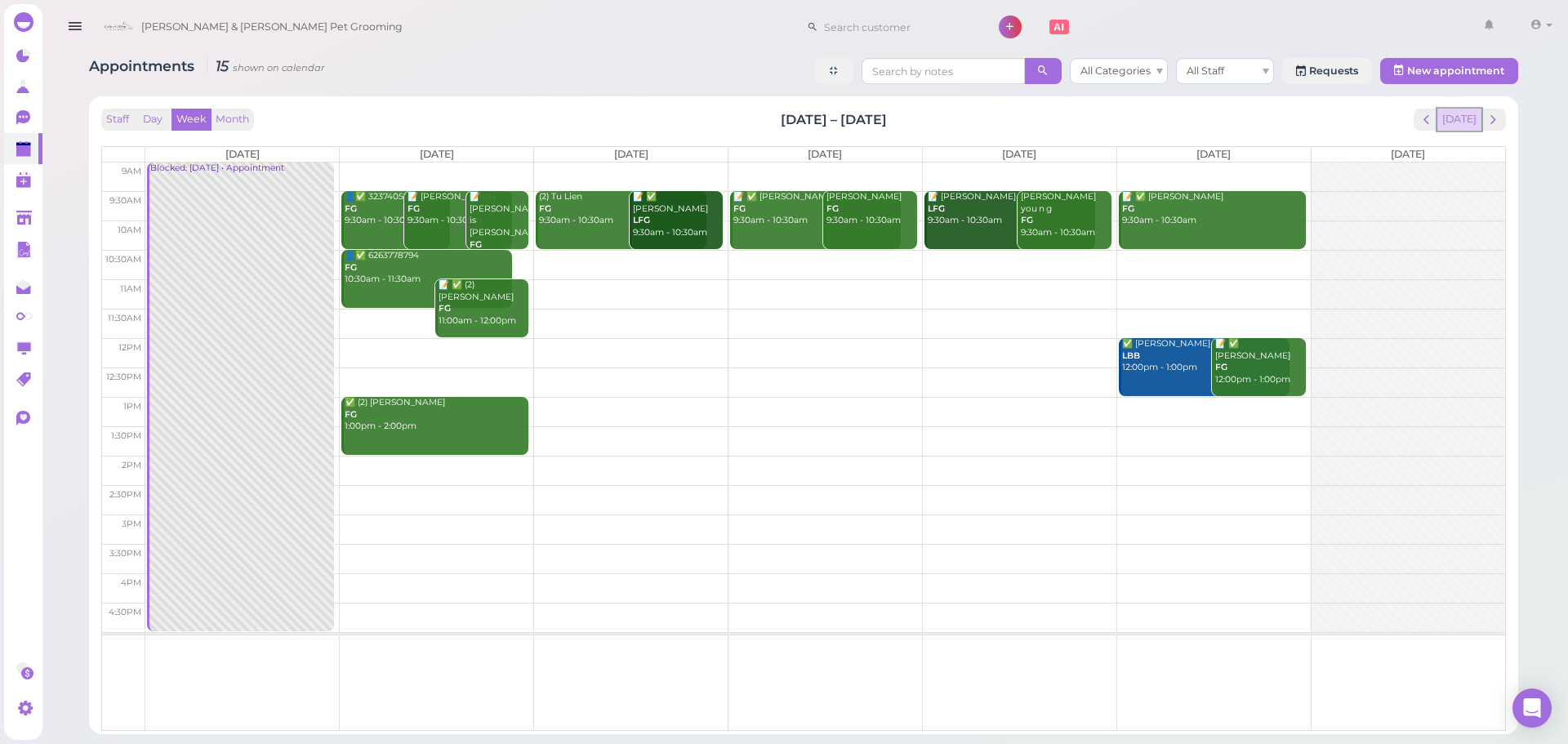
click at [1451, 114] on button "[DATE]" at bounding box center [1459, 119] width 44 height 22
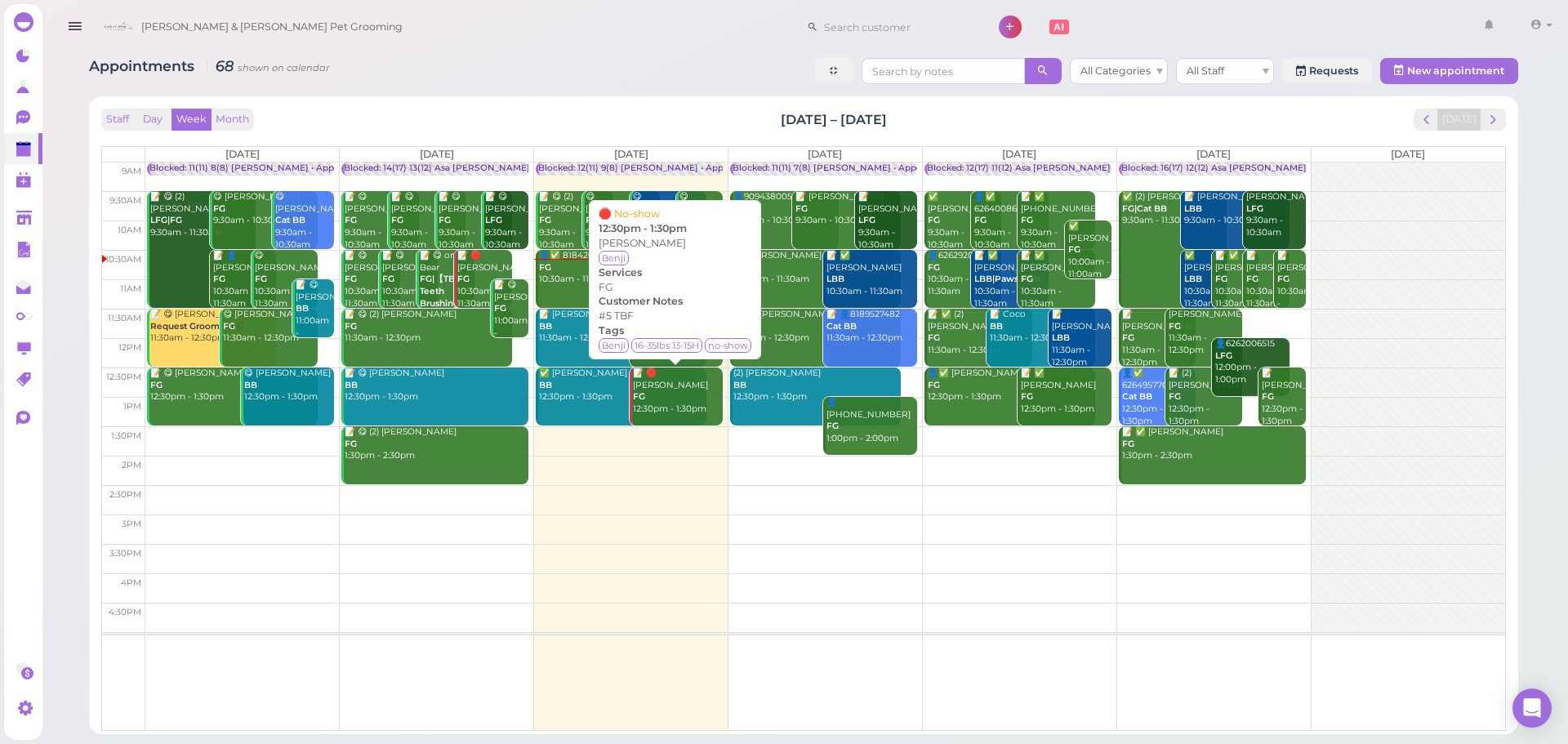
click at [689, 408] on div "📝 🛑 Elvira Quinones FG 12:30pm - 1:30pm" at bounding box center [677, 391] width 90 height 48
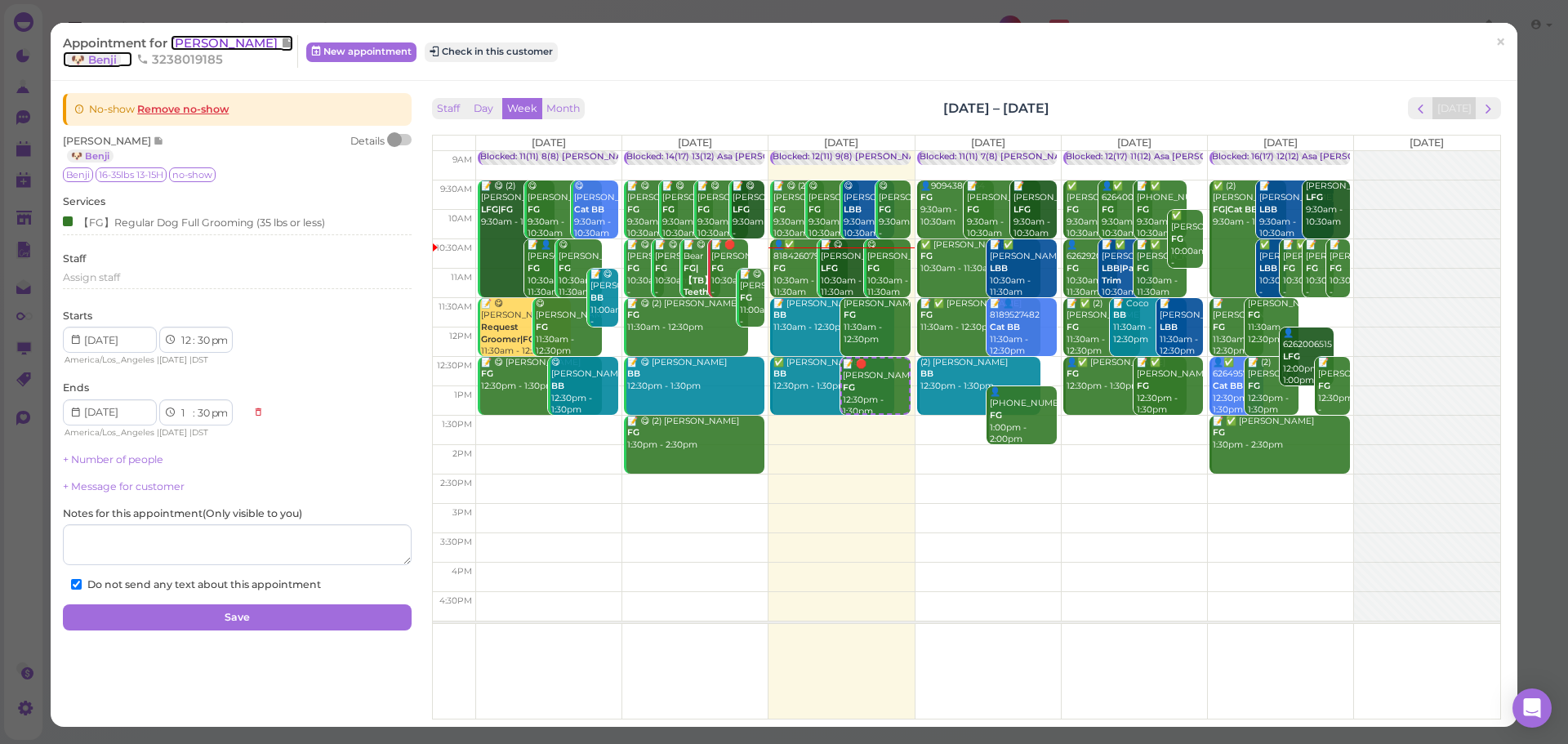
click at [233, 35] on span "[PERSON_NAME]" at bounding box center [226, 43] width 110 height 16
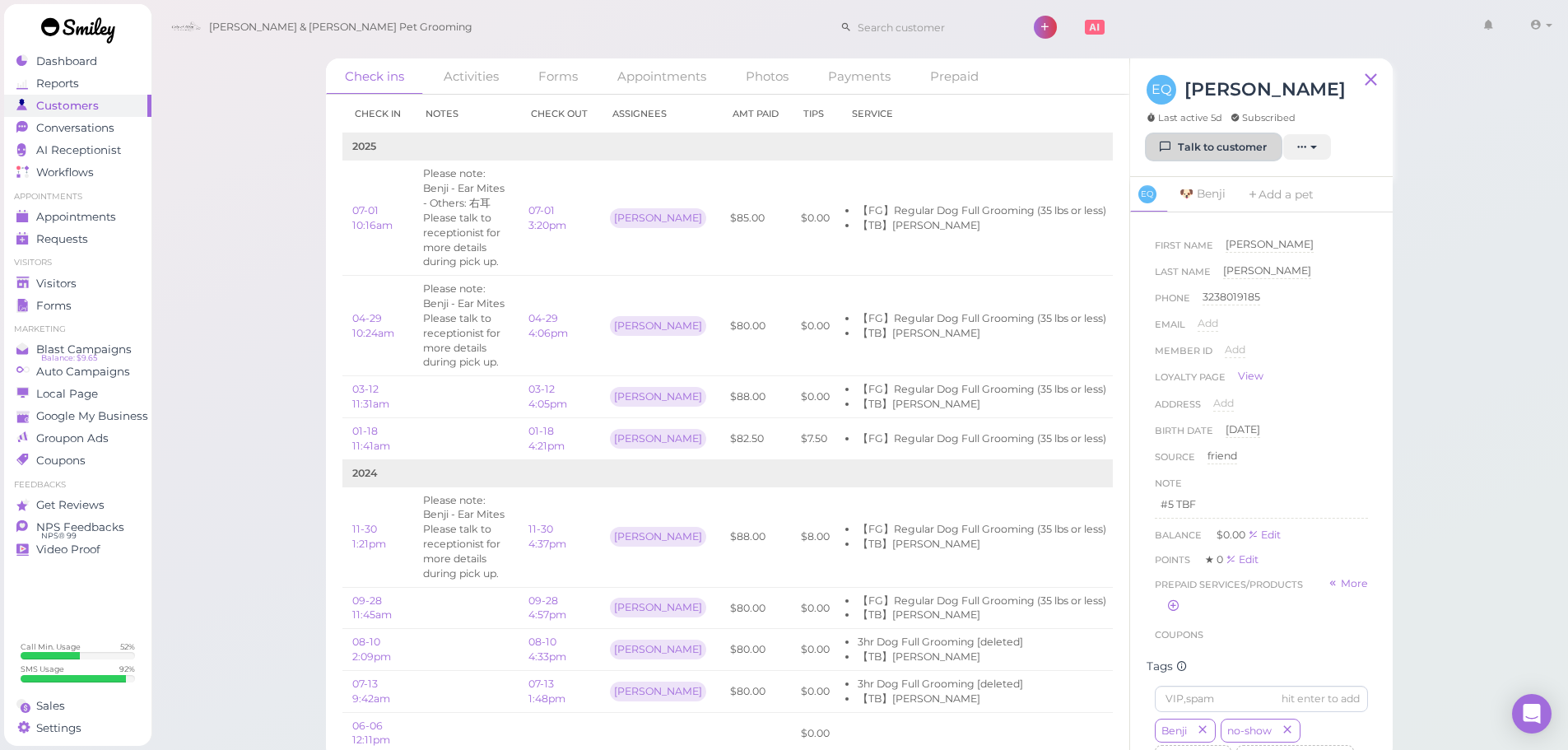
click at [1203, 147] on link "Talk to customer" at bounding box center [1214, 148] width 134 height 27
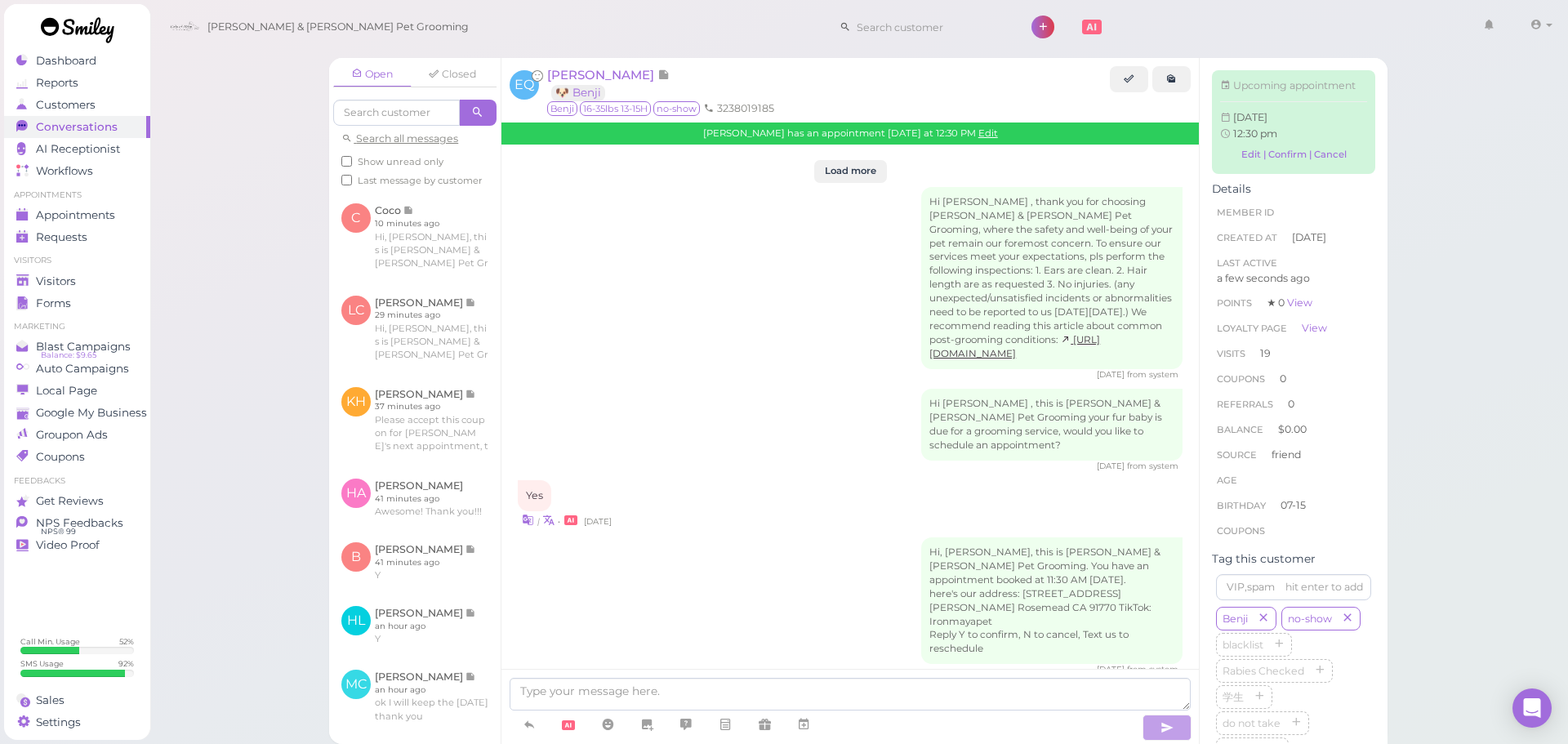
scroll to position [2853, 0]
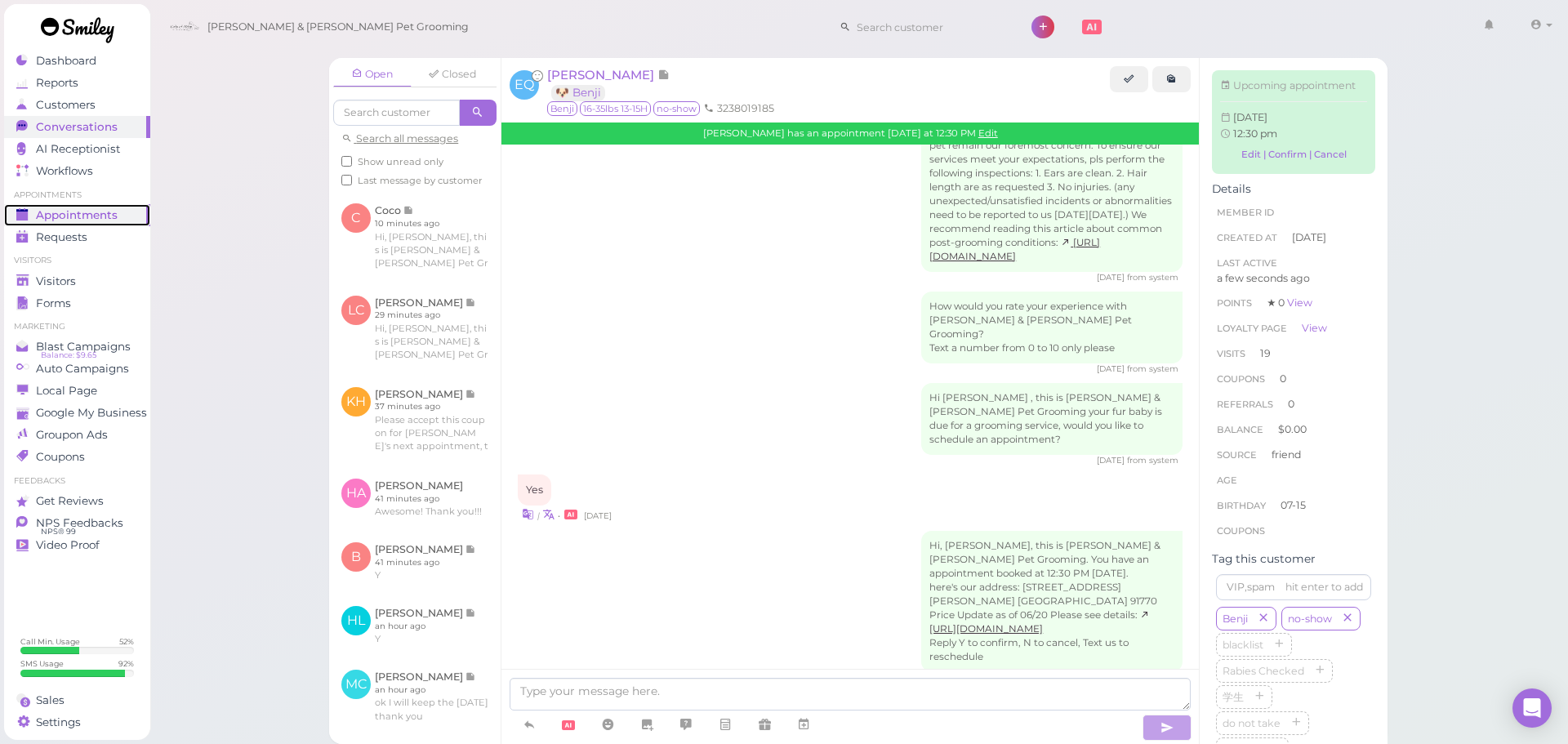
click at [89, 214] on span "Appointments" at bounding box center [76, 216] width 82 height 14
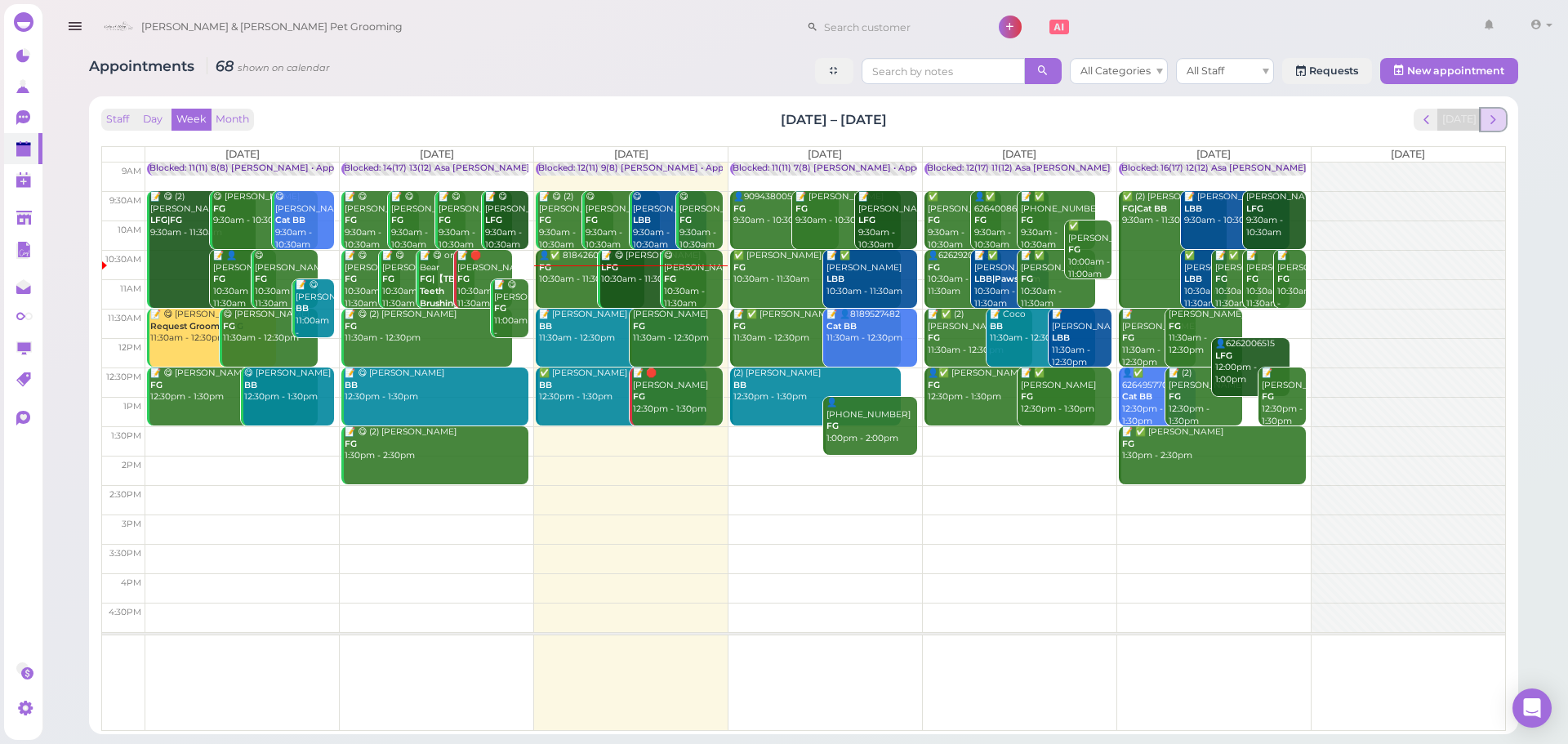
click at [1500, 125] on span "next" at bounding box center [1494, 120] width 16 height 16
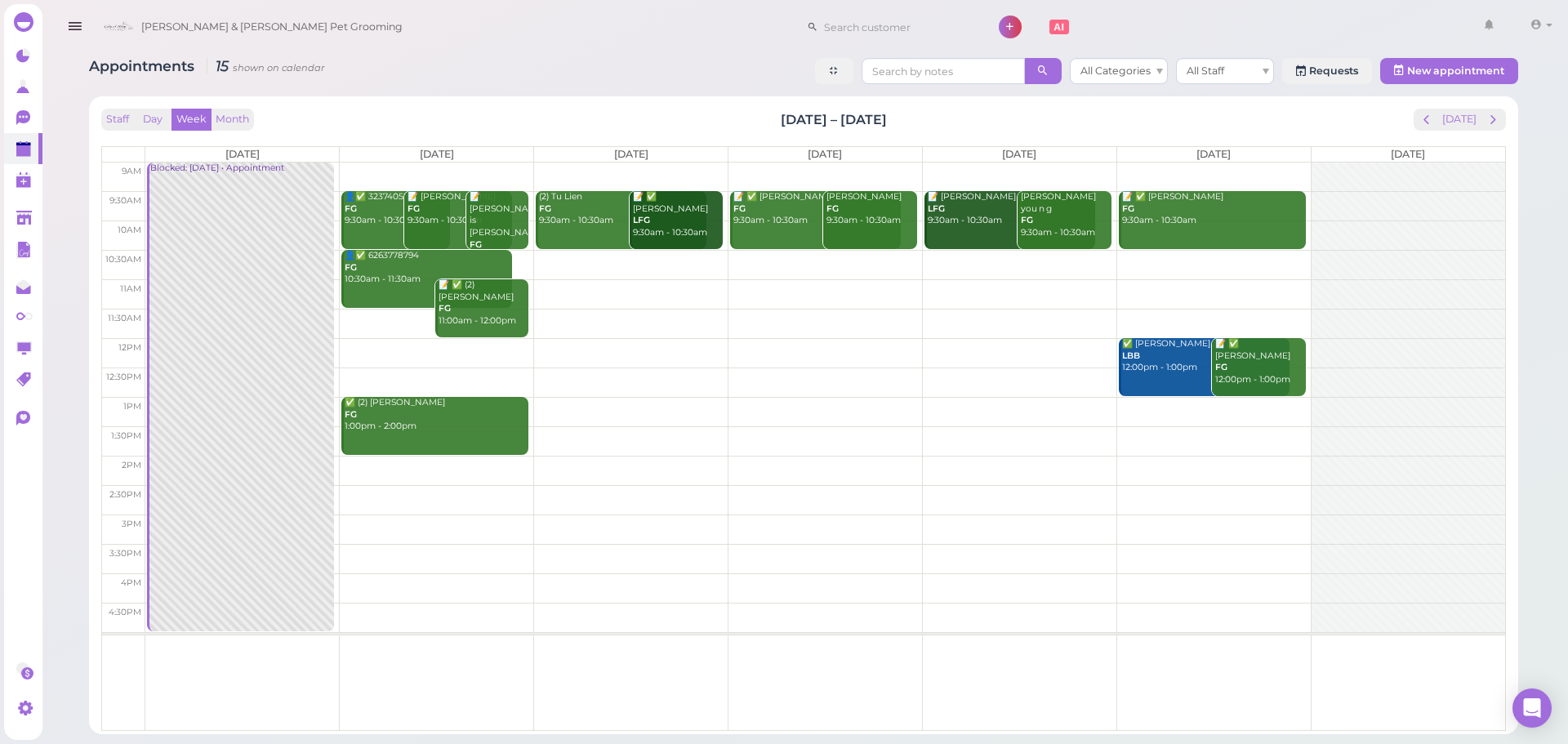
click at [584, 258] on td at bounding box center [825, 265] width 1359 height 30
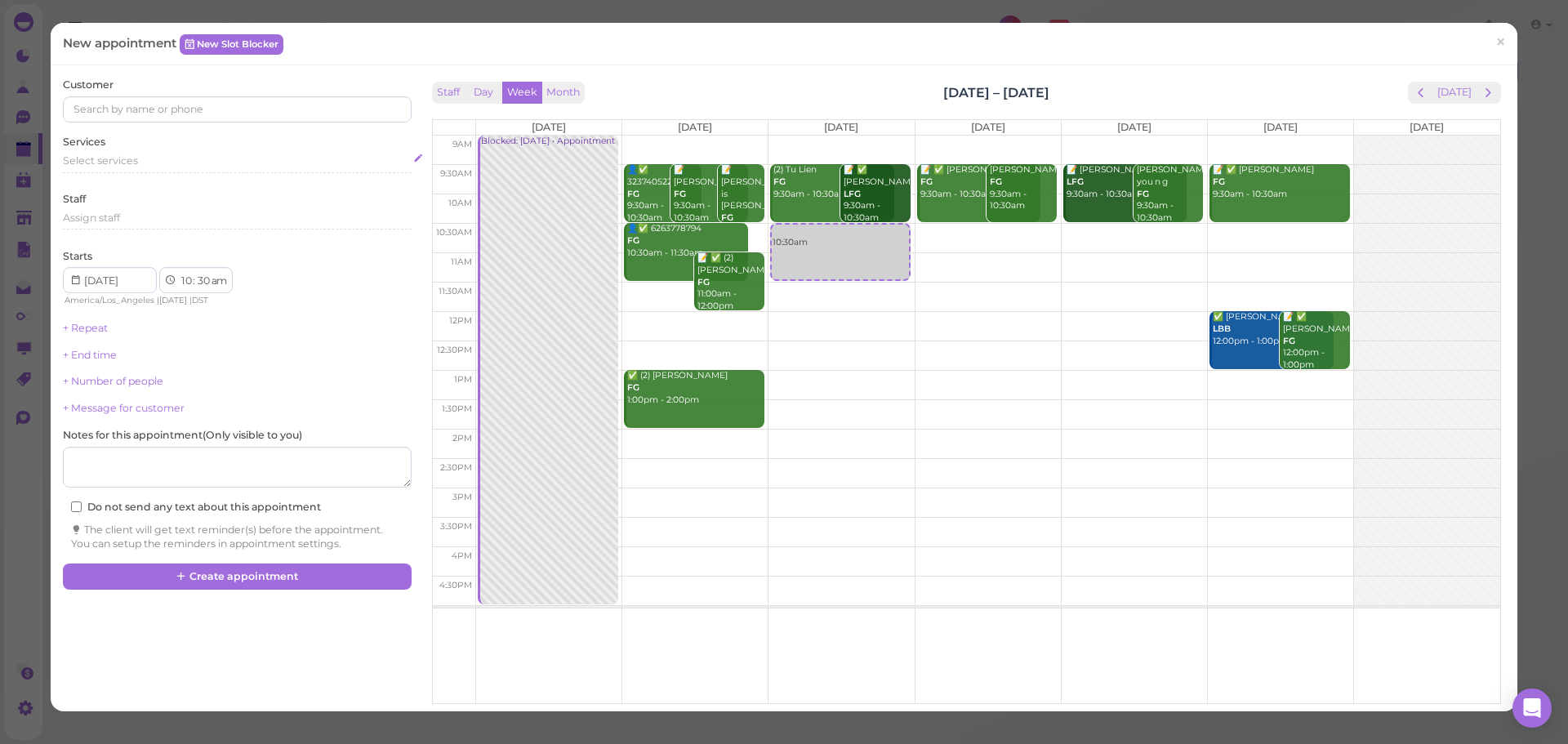
click at [173, 170] on div "Select services" at bounding box center [237, 163] width 348 height 19
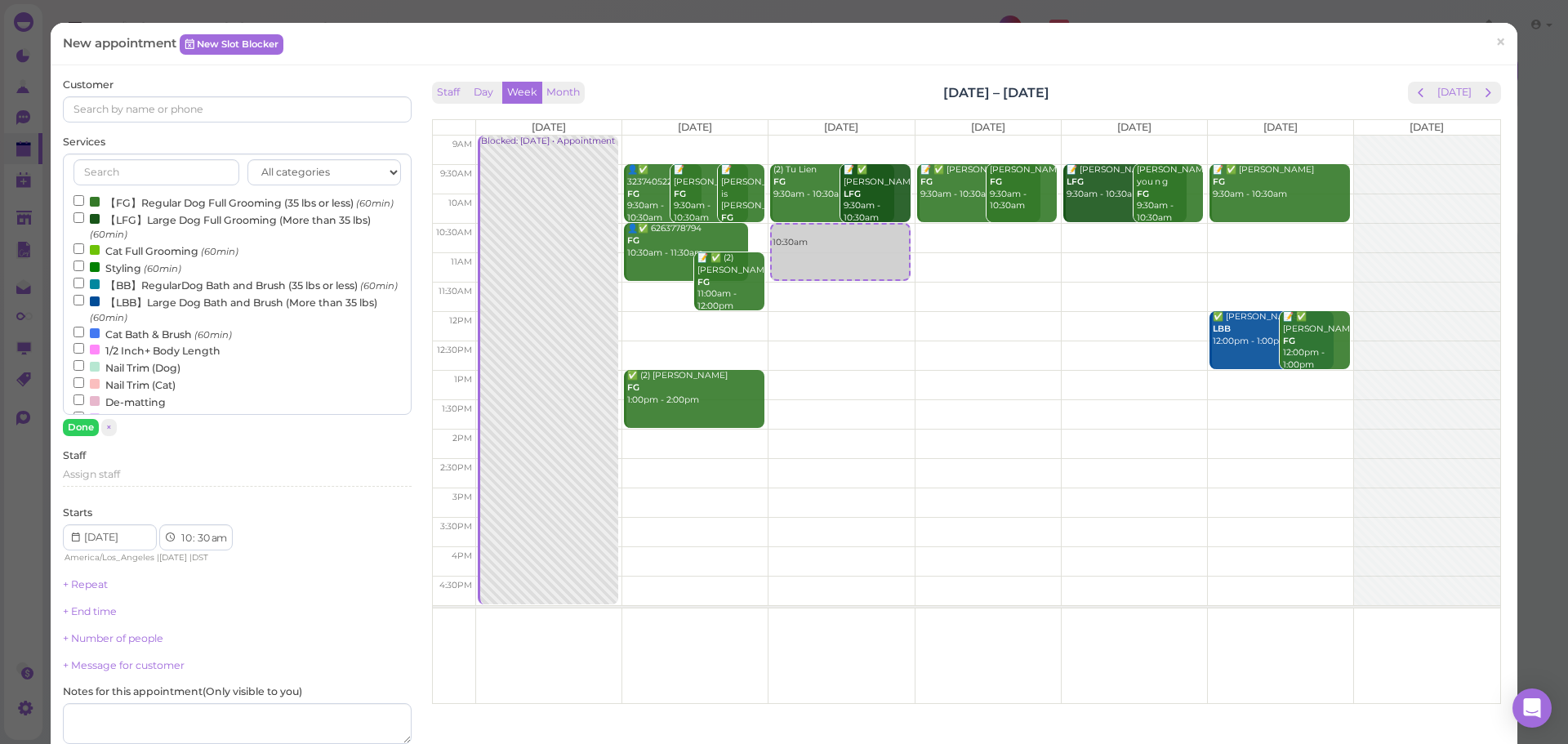
click at [156, 202] on label "【FG】Regular Dog Full Grooming (35 lbs or less) (60min)" at bounding box center [233, 202] width 320 height 18
click at [84, 202] on input "【FG】Regular Dog Full Grooming (35 lbs or less) (60min)" at bounding box center [79, 201] width 11 height 11
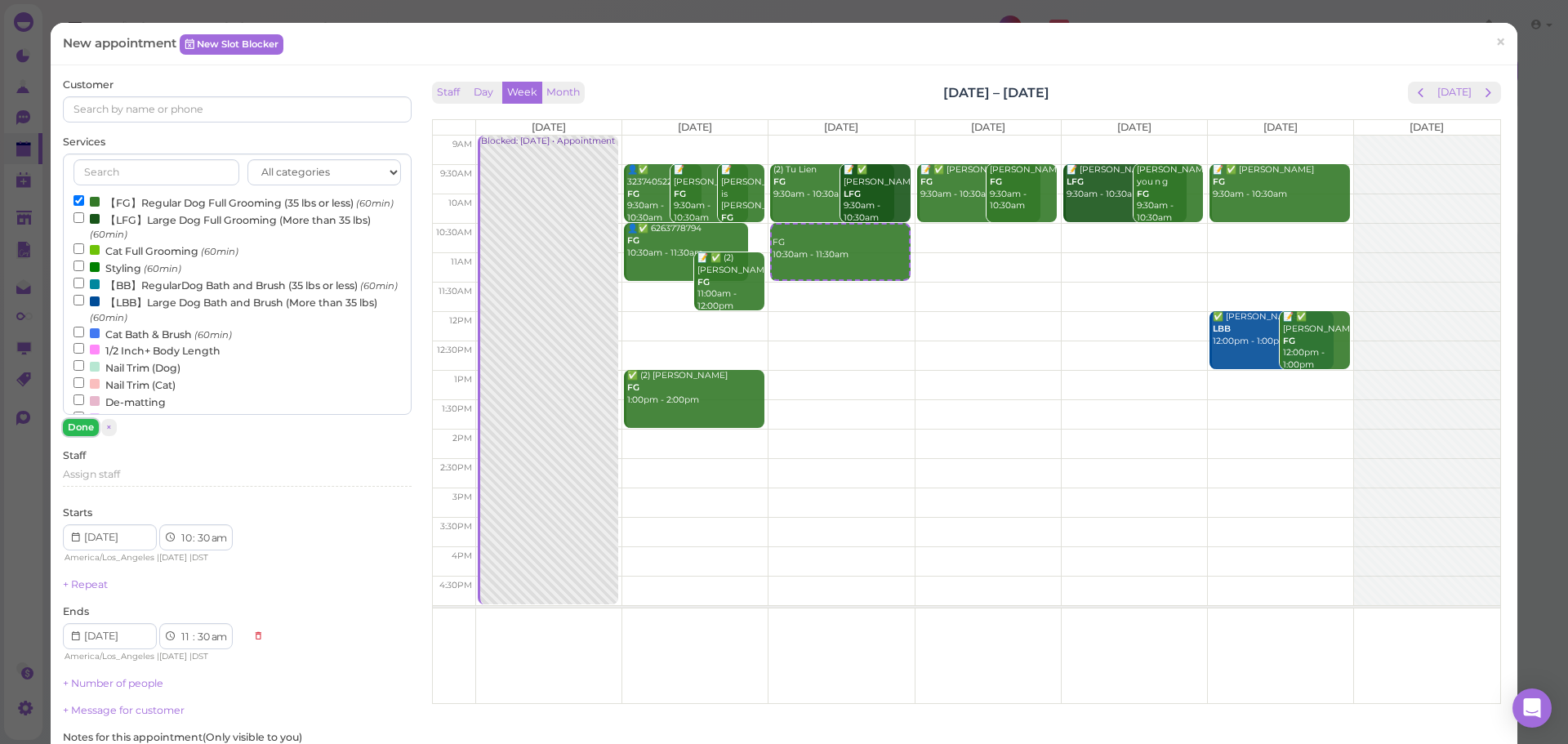
click at [82, 429] on button "Done" at bounding box center [81, 428] width 36 height 18
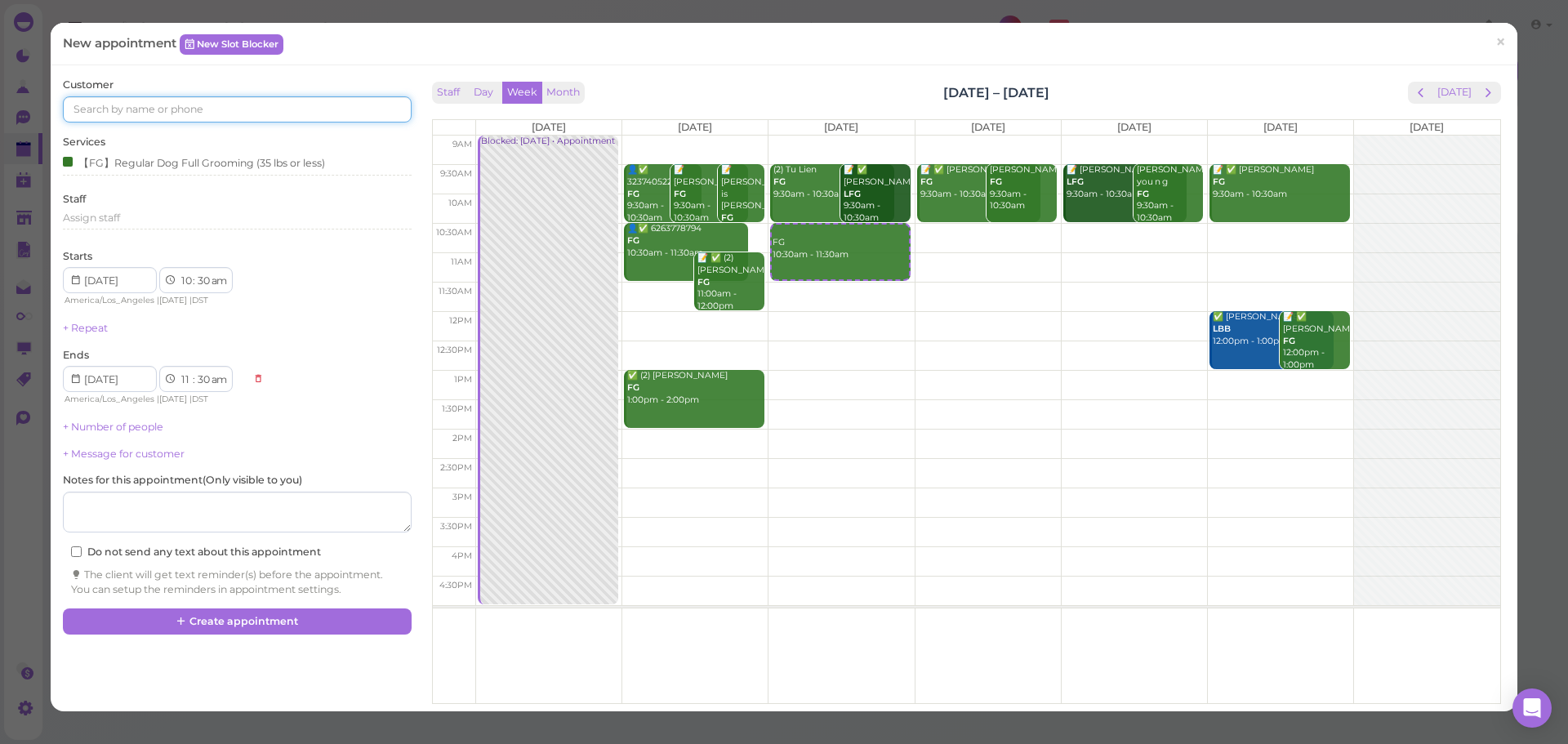
click at [294, 100] on input at bounding box center [237, 110] width 348 height 26
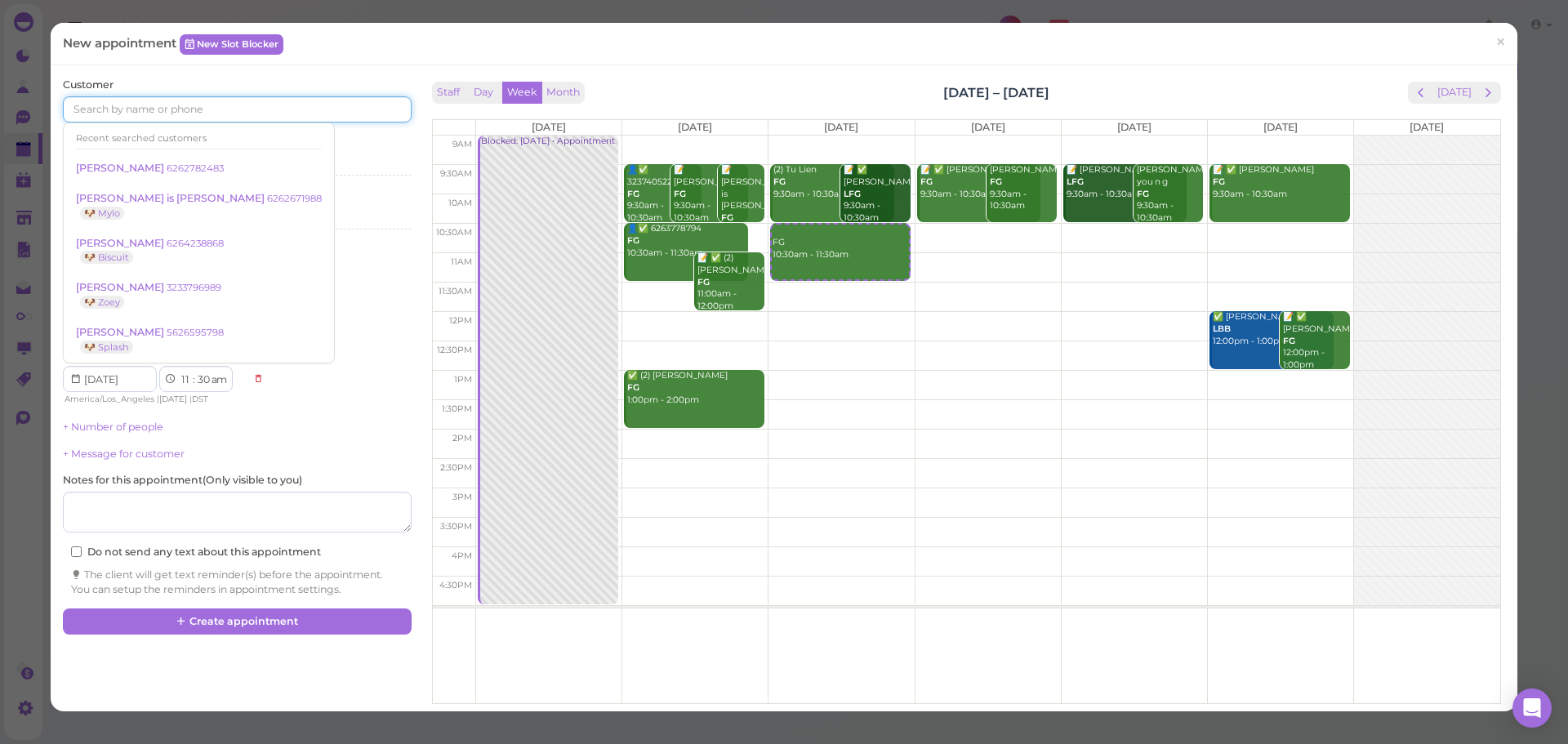
click at [301, 105] on input at bounding box center [237, 110] width 348 height 26
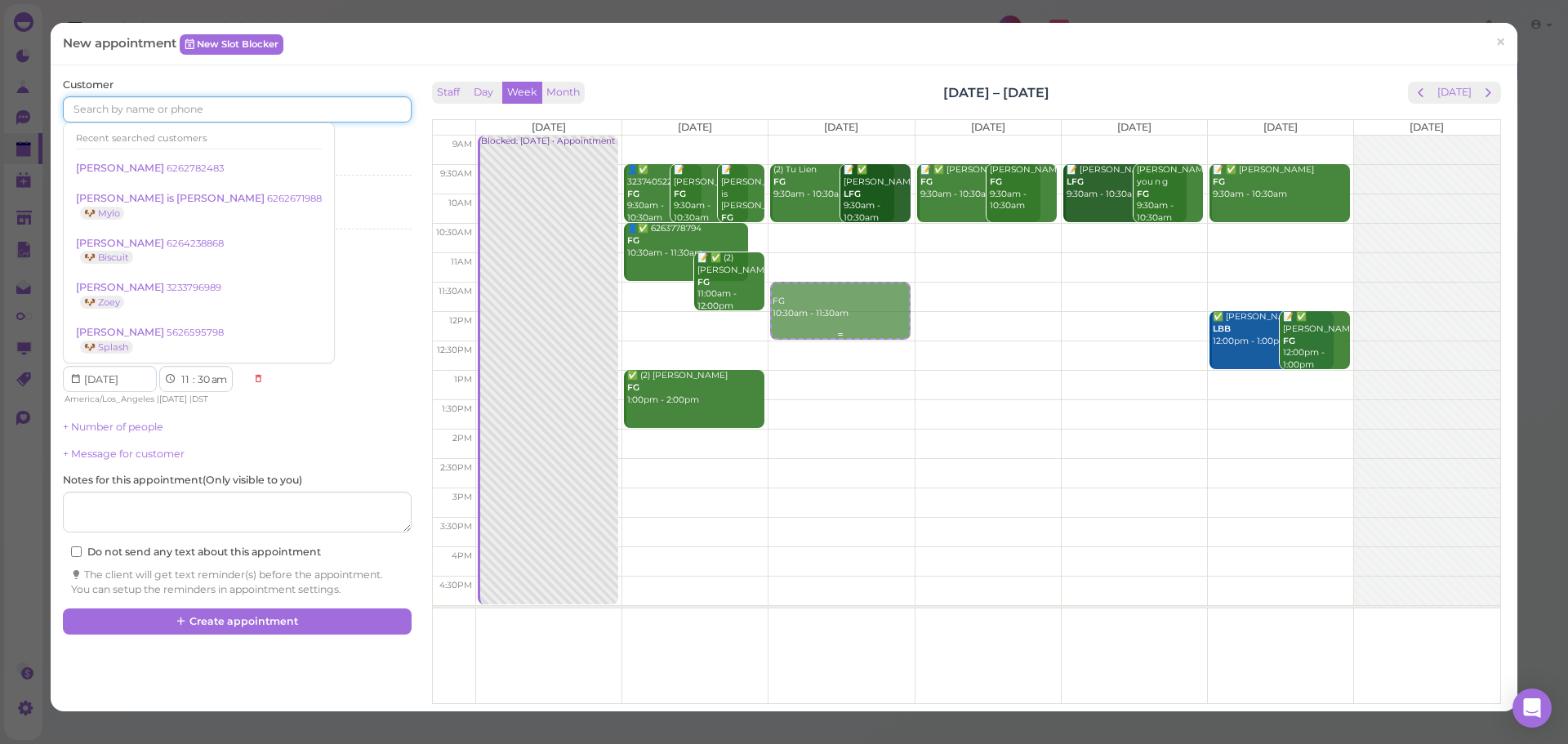
drag, startPoint x: 817, startPoint y: 245, endPoint x: 812, endPoint y: 317, distance: 72.2
click at [812, 136] on div "FG 10:30am - 11:30am (2) Tu Lien FG 9:30am - 10:30am 📝 ✅ Bibiana Contreras LFG …" at bounding box center [841, 136] width 145 height 0
select select "11"
select select "12"
select select "pm"
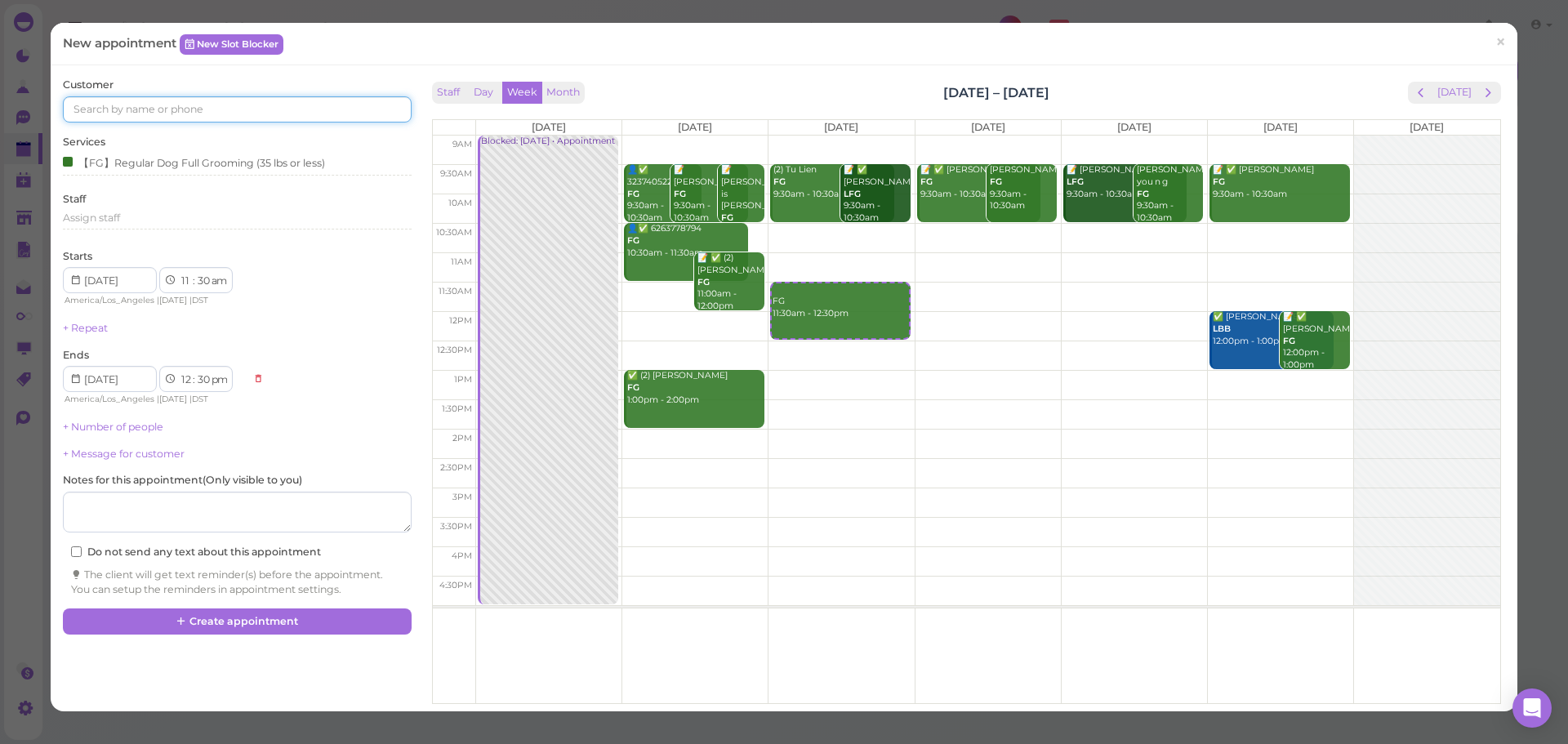
click at [102, 101] on input at bounding box center [237, 110] width 348 height 26
type input "6266336637"
click at [171, 127] on link "Yanling Xu 6266336637 🐶 Chocolate" at bounding box center [155, 146] width 183 height 46
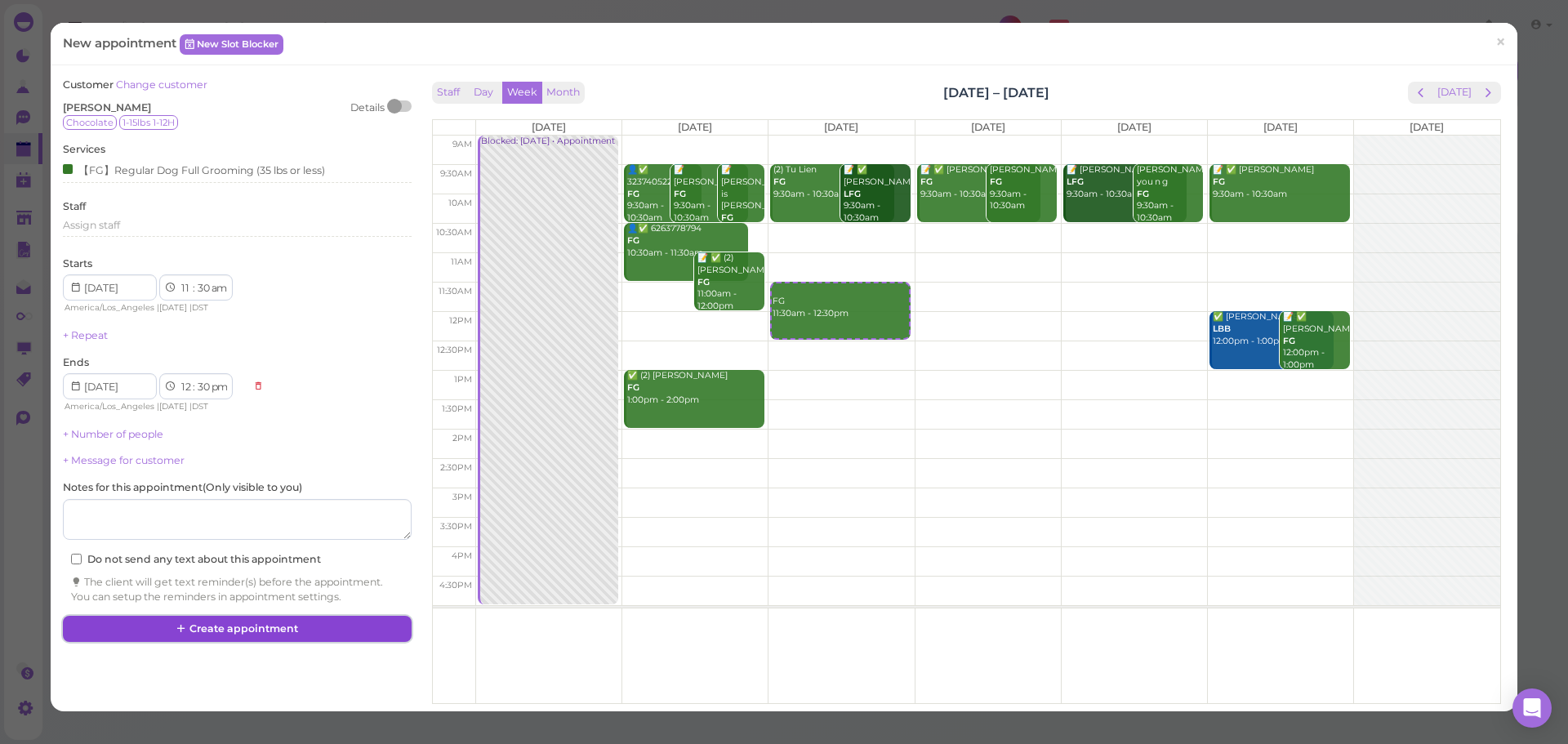
click at [360, 634] on button "Create appointment" at bounding box center [237, 629] width 348 height 26
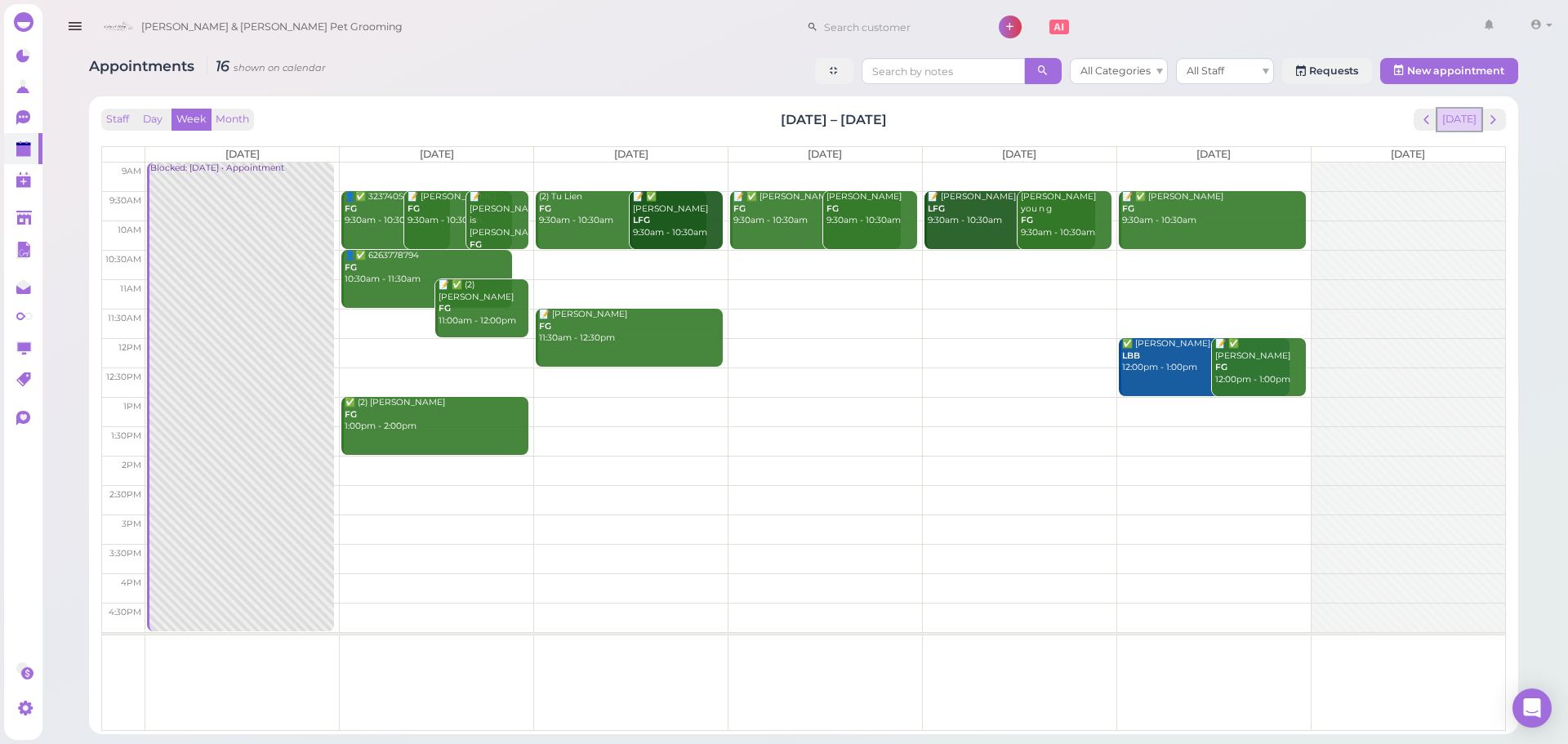
click at [1468, 110] on button "[DATE]" at bounding box center [1459, 119] width 44 height 22
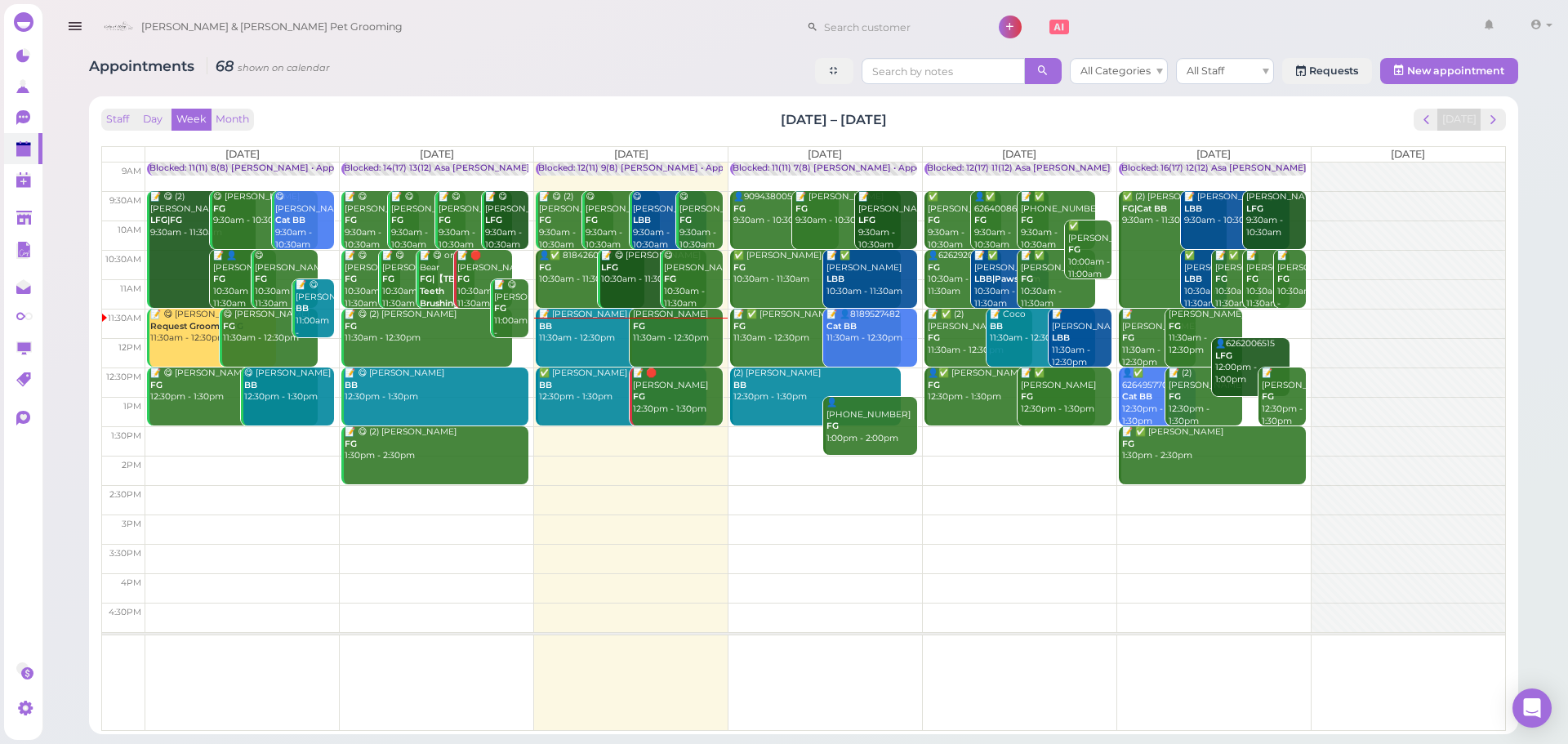
click at [568, 332] on div "📝 [PERSON_NAME] BB 11:30am - 12:30pm" at bounding box center [622, 326] width 168 height 36
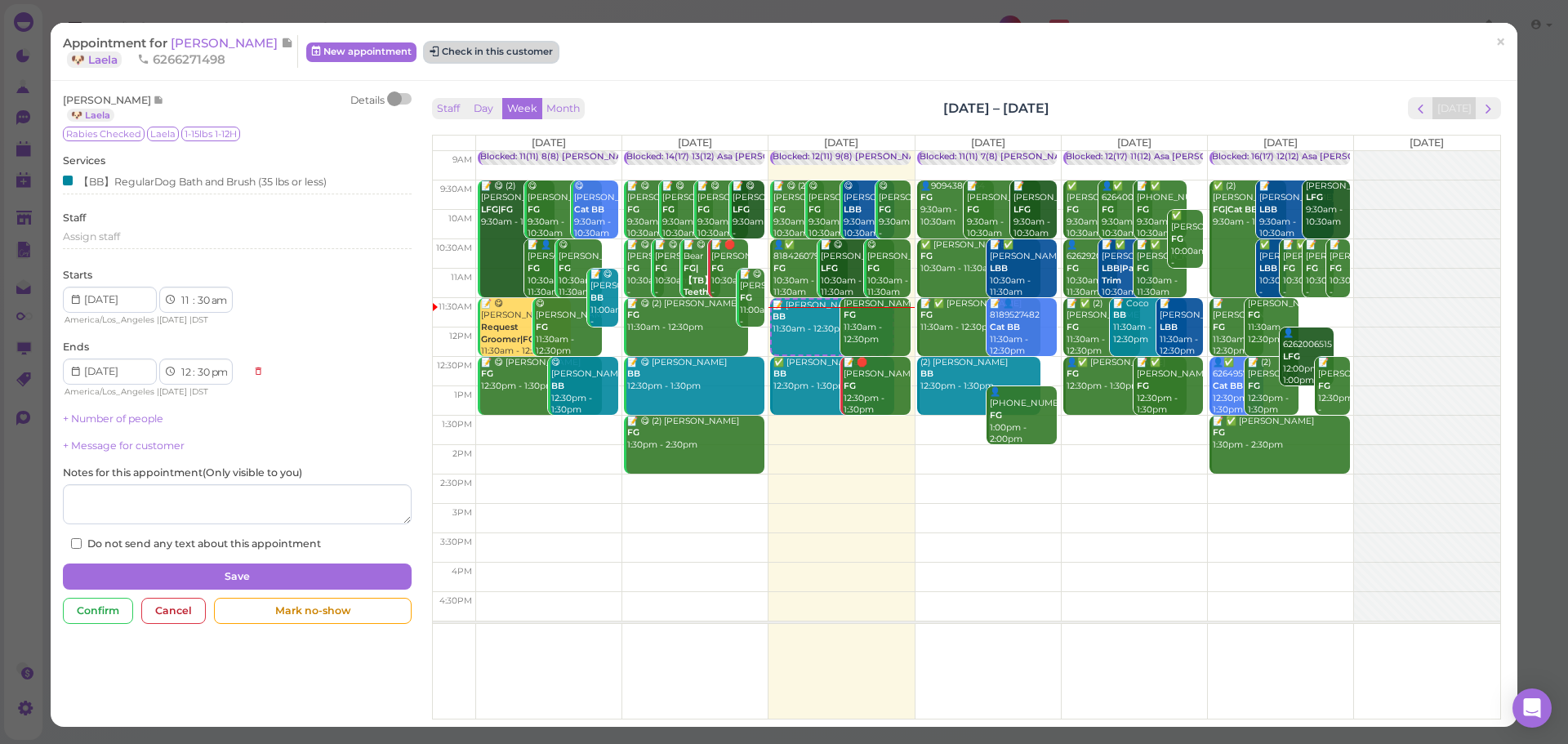
click at [495, 56] on button "Check in this customer" at bounding box center [492, 52] width 133 height 19
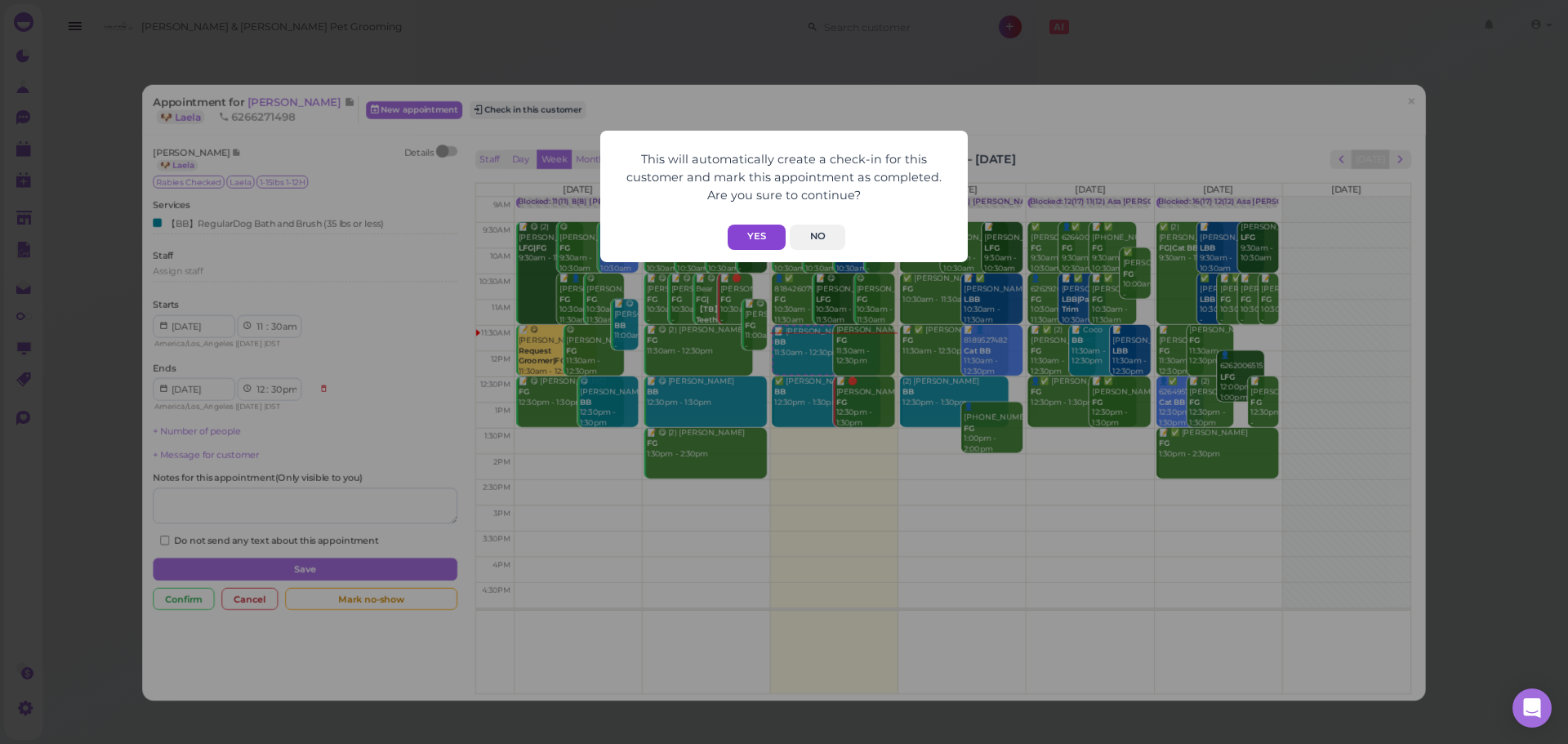
click at [782, 236] on button "Yes" at bounding box center [756, 237] width 58 height 25
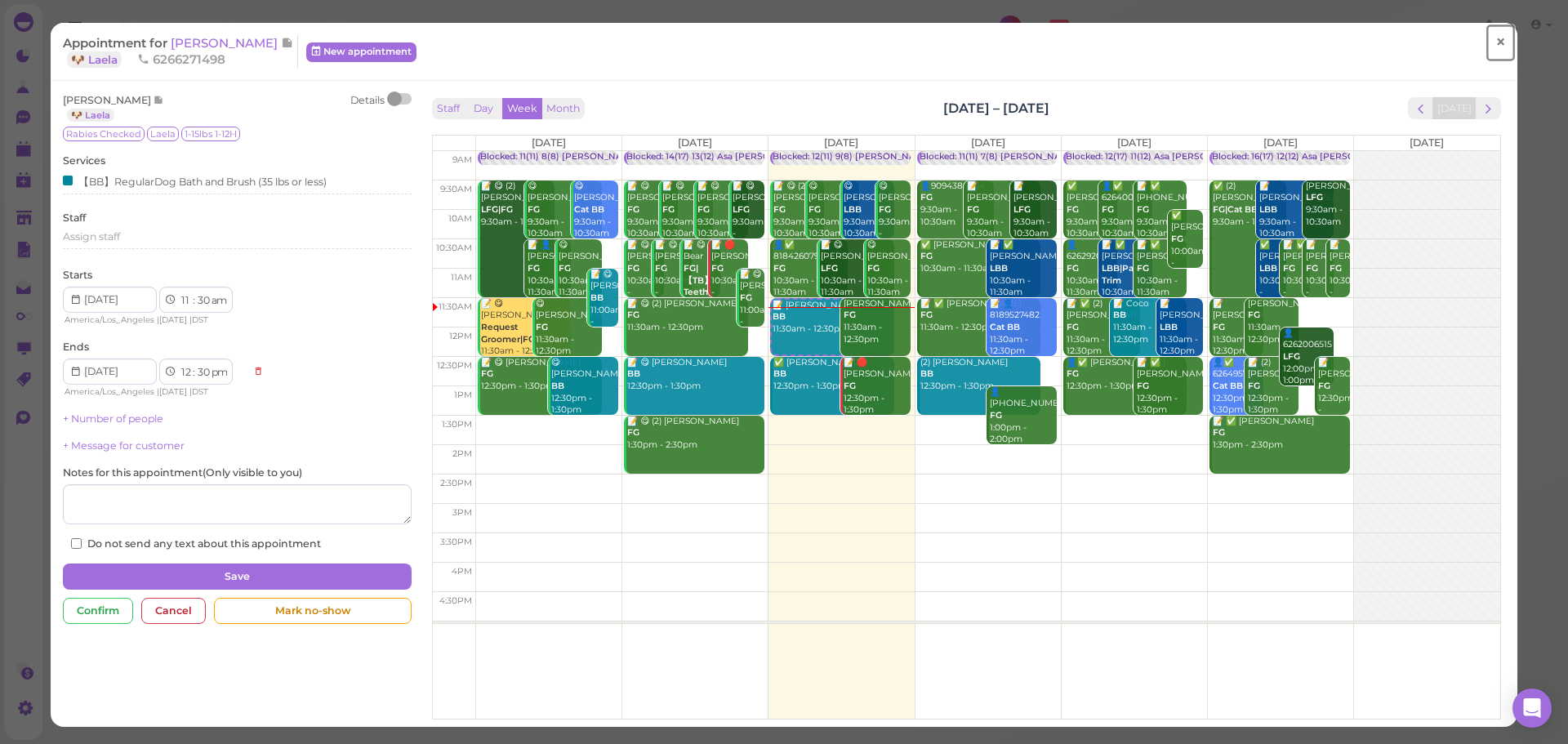
click at [1495, 38] on span "×" at bounding box center [1501, 42] width 11 height 23
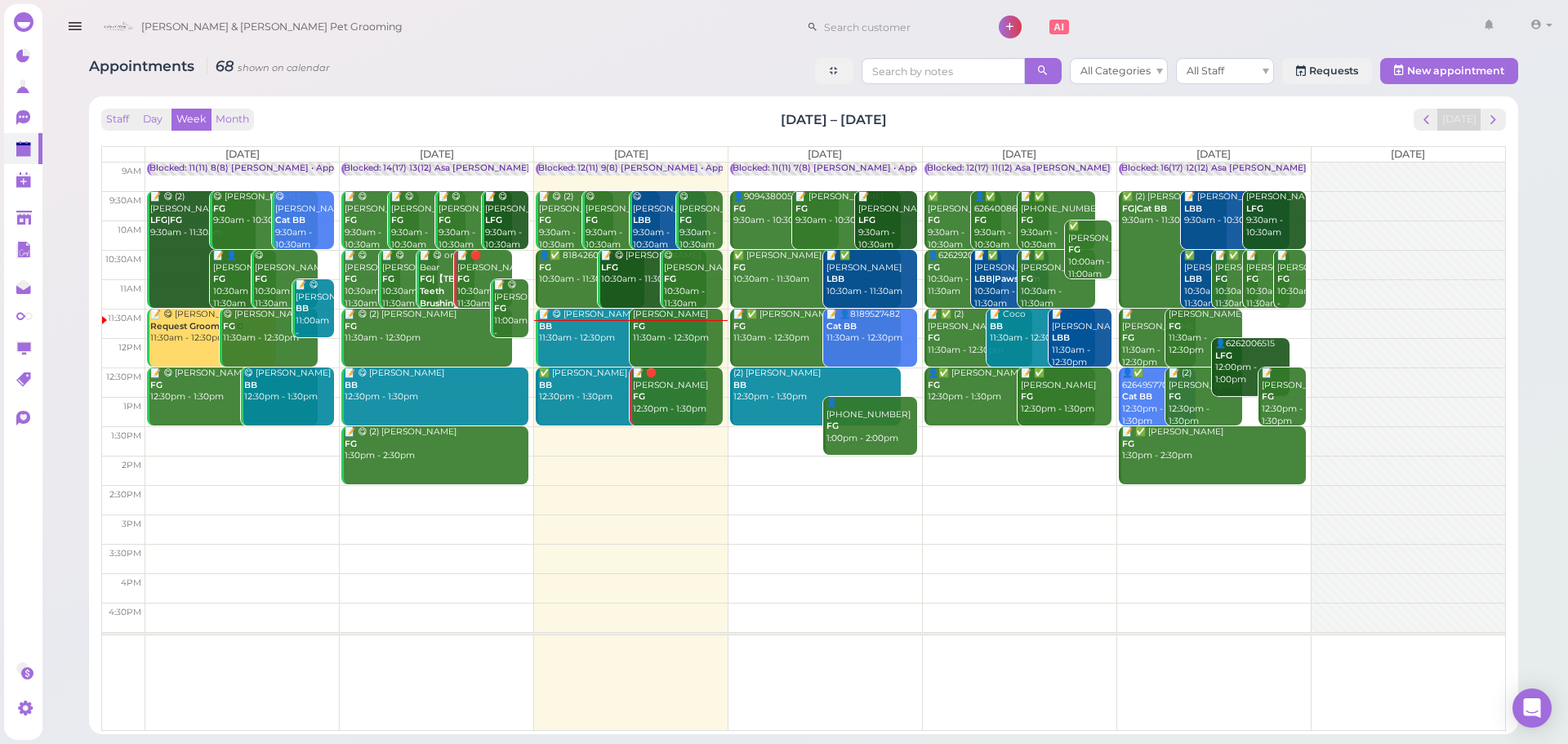
click at [574, 401] on div "✅ [PERSON_NAME] BB 12:30pm - 1:30pm" at bounding box center [622, 385] width 168 height 36
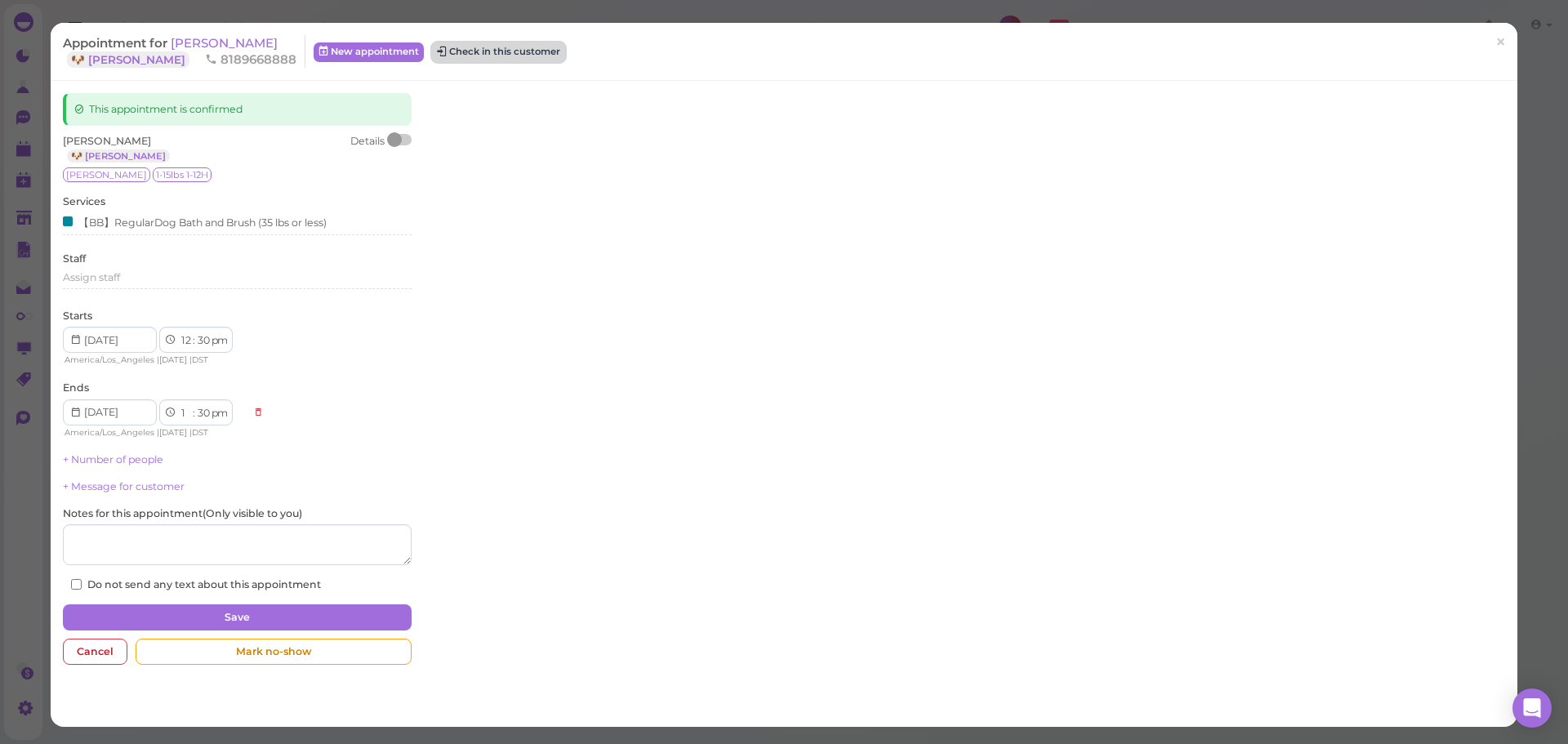
click at [465, 55] on button "Check in this customer" at bounding box center [499, 52] width 133 height 19
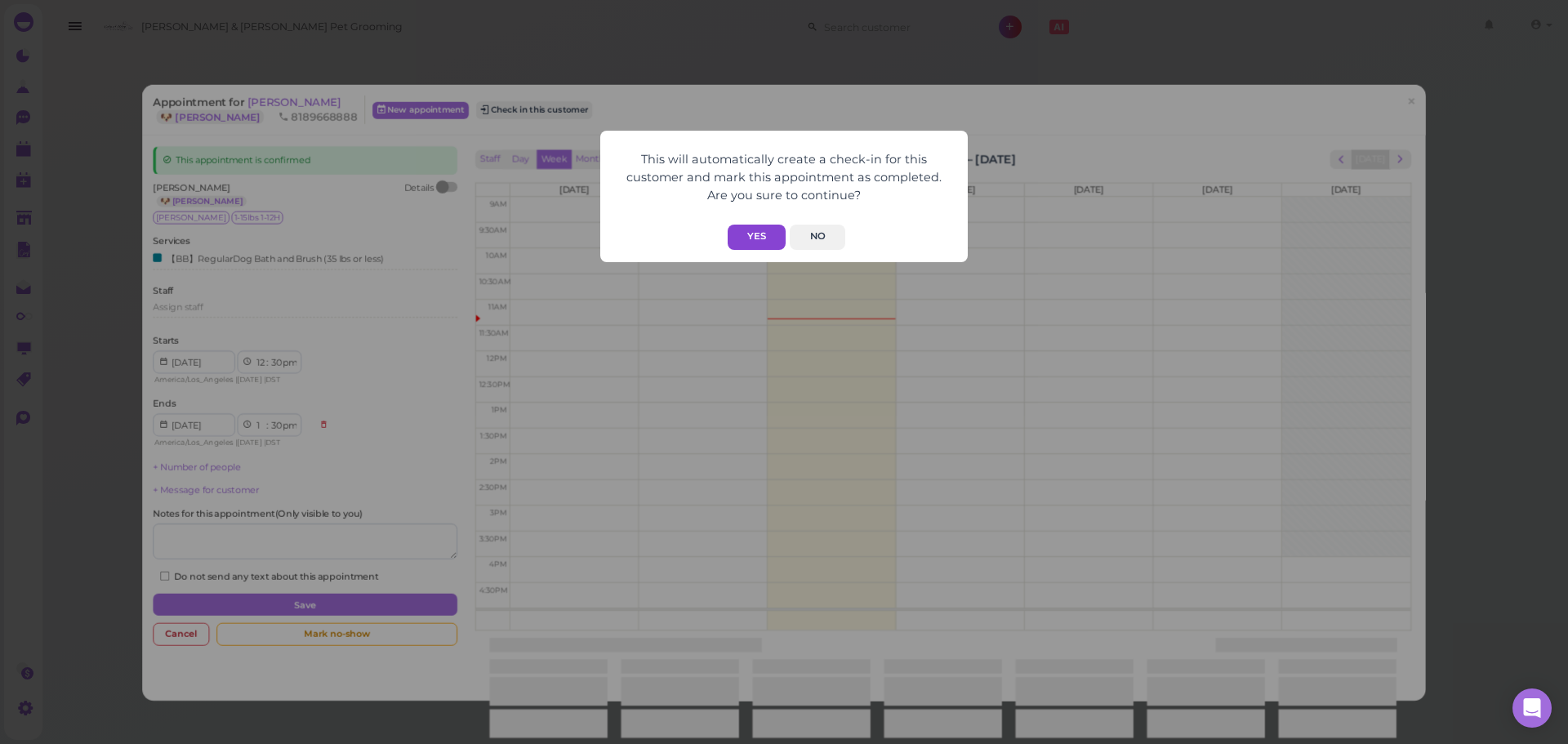
click at [768, 228] on button "Yes" at bounding box center [756, 237] width 58 height 25
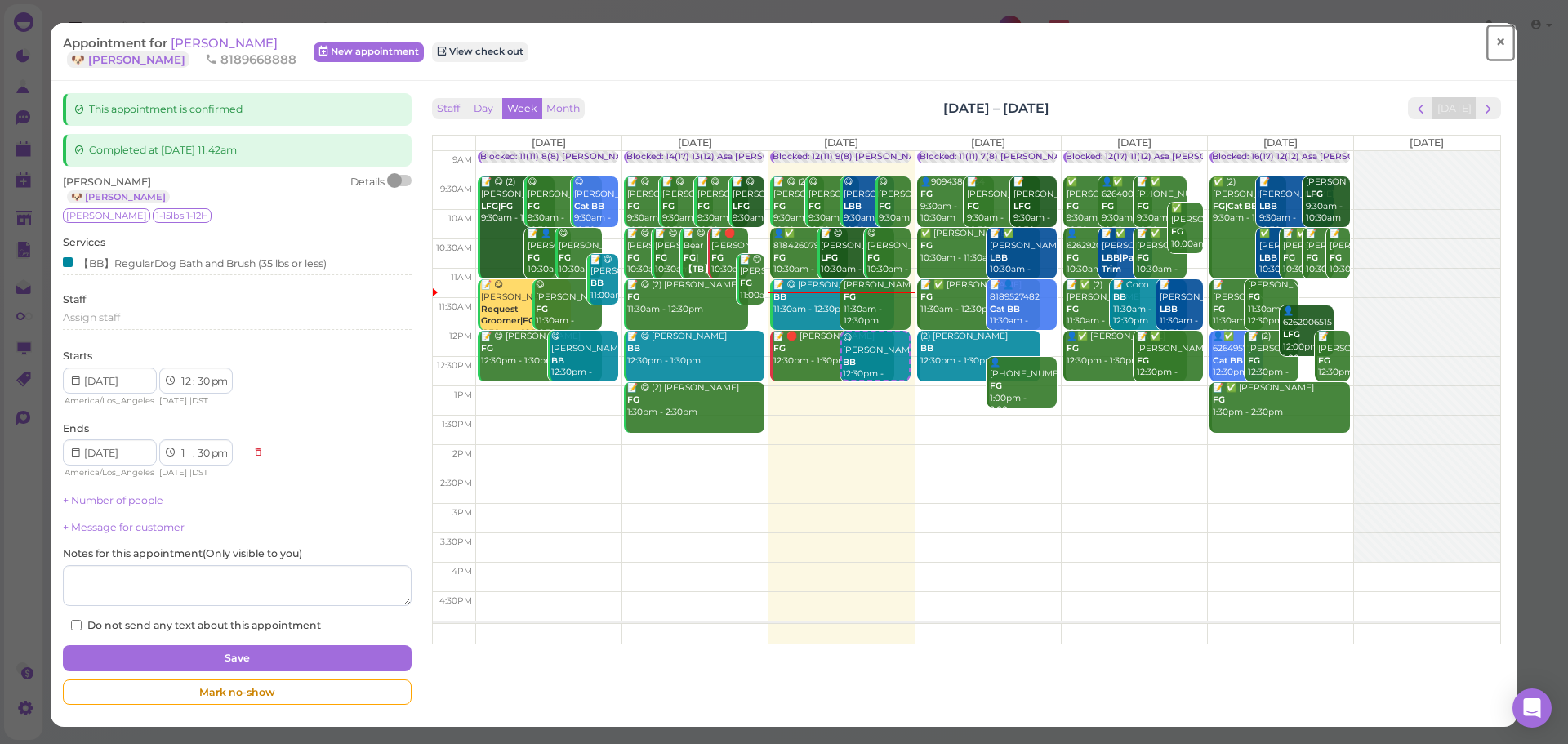
click at [1495, 42] on span "×" at bounding box center [1501, 42] width 11 height 23
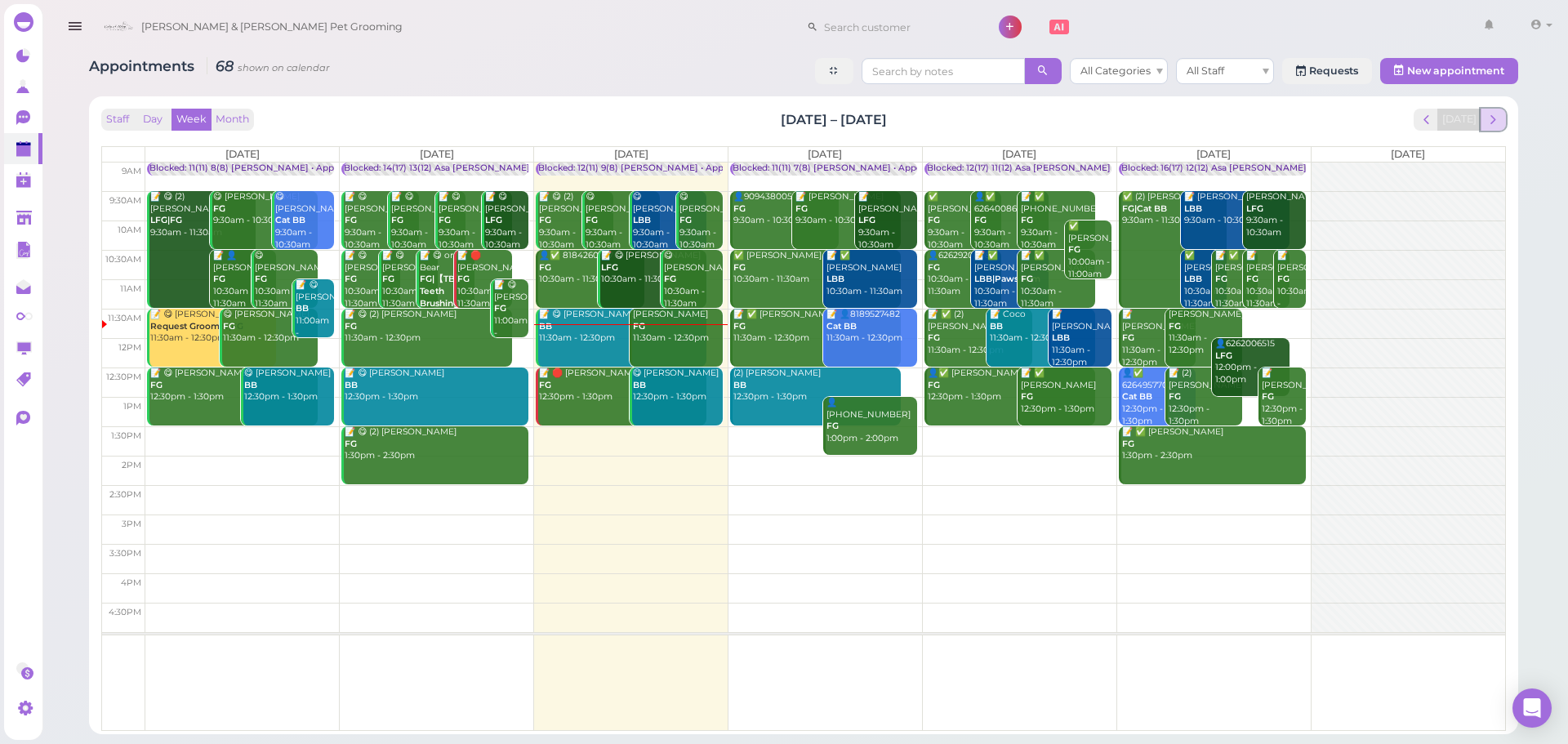
click at [1492, 119] on span "next" at bounding box center [1494, 120] width 16 height 16
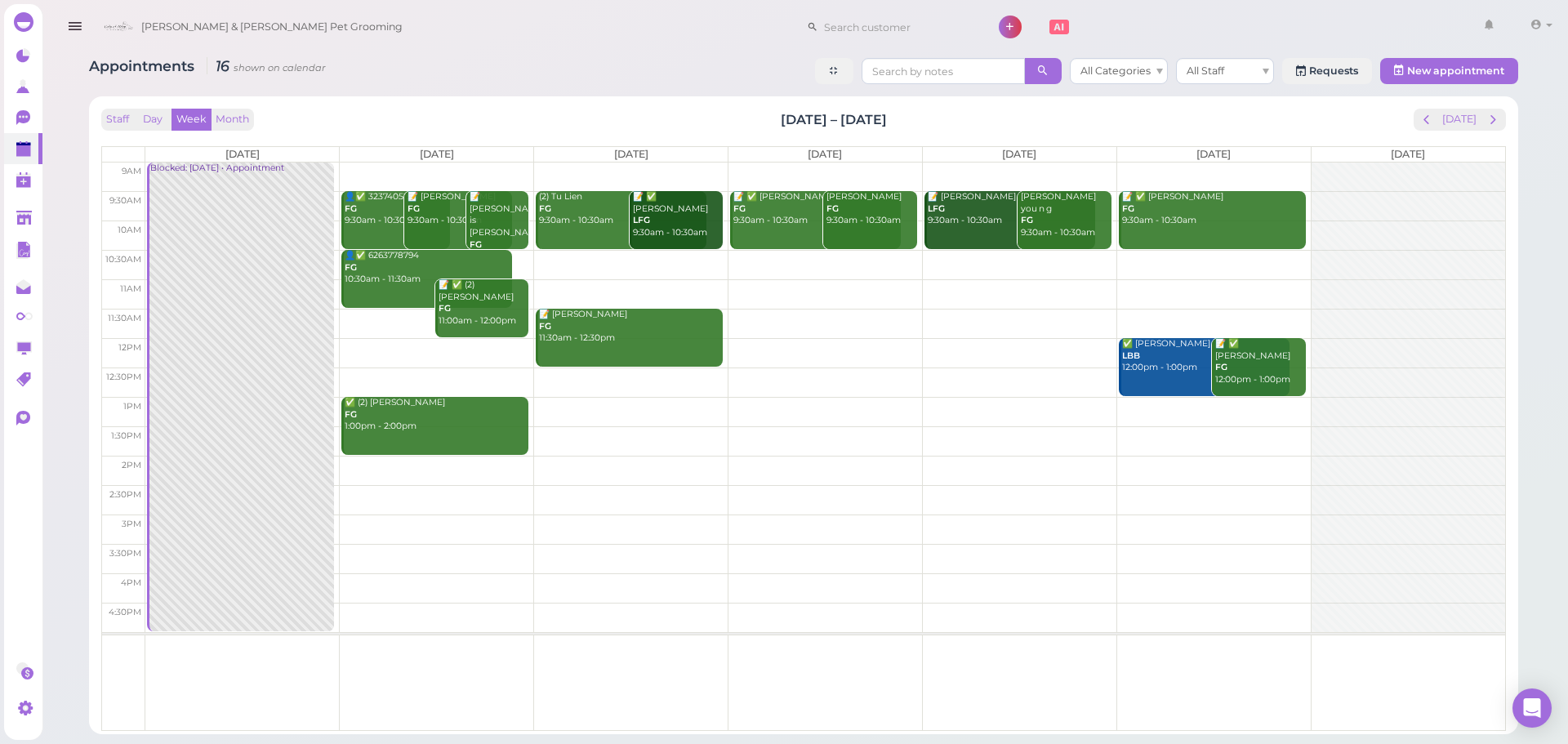
click at [730, 122] on div "Staff Day Week Month [DATE] – [DATE] [DATE]" at bounding box center [804, 119] width 1405 height 22
click at [951, 117] on div "Staff Day Week Month [DATE] – [DATE] [DATE]" at bounding box center [804, 119] width 1405 height 22
click at [1147, 258] on td at bounding box center [825, 265] width 1359 height 30
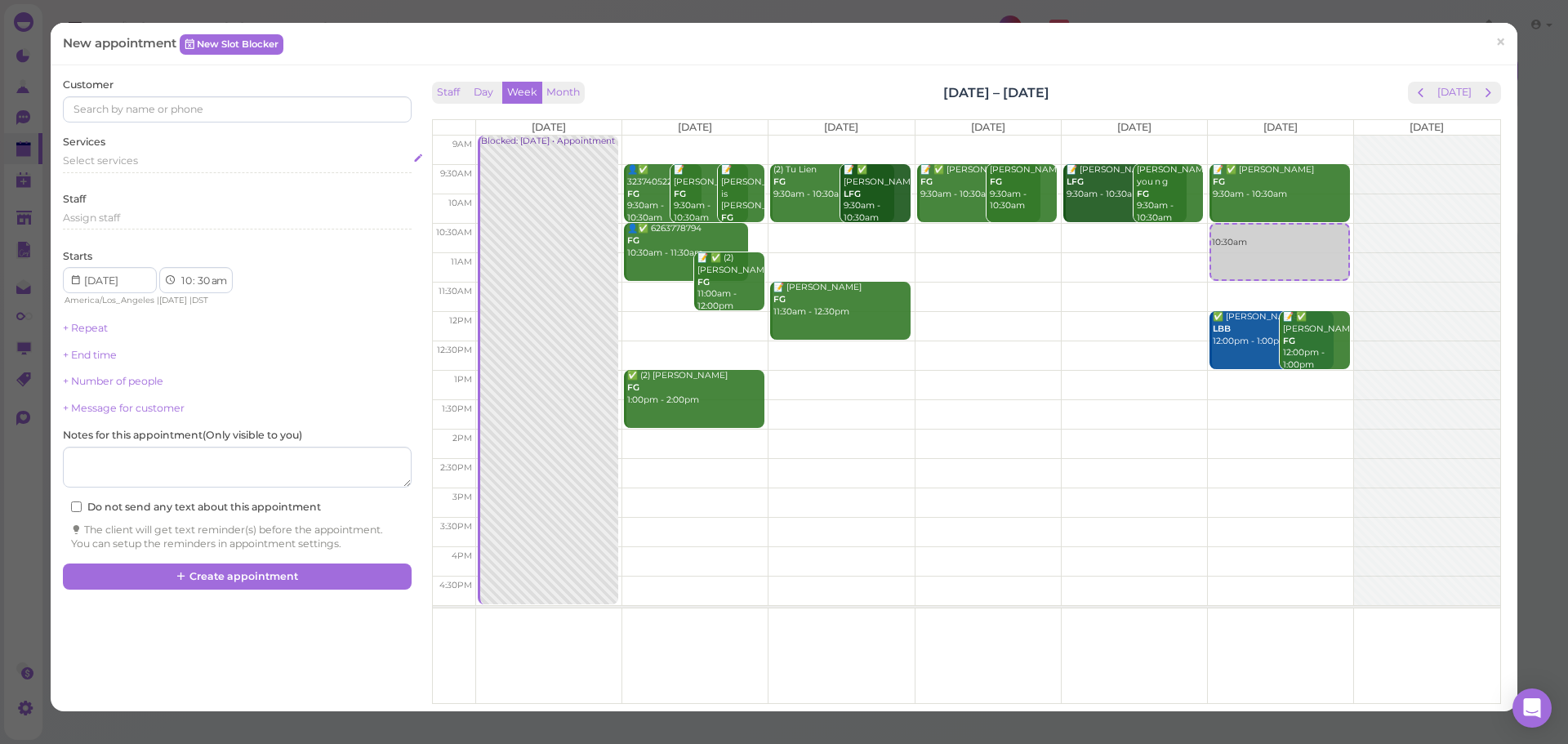
click at [149, 167] on div "Select services" at bounding box center [237, 160] width 348 height 15
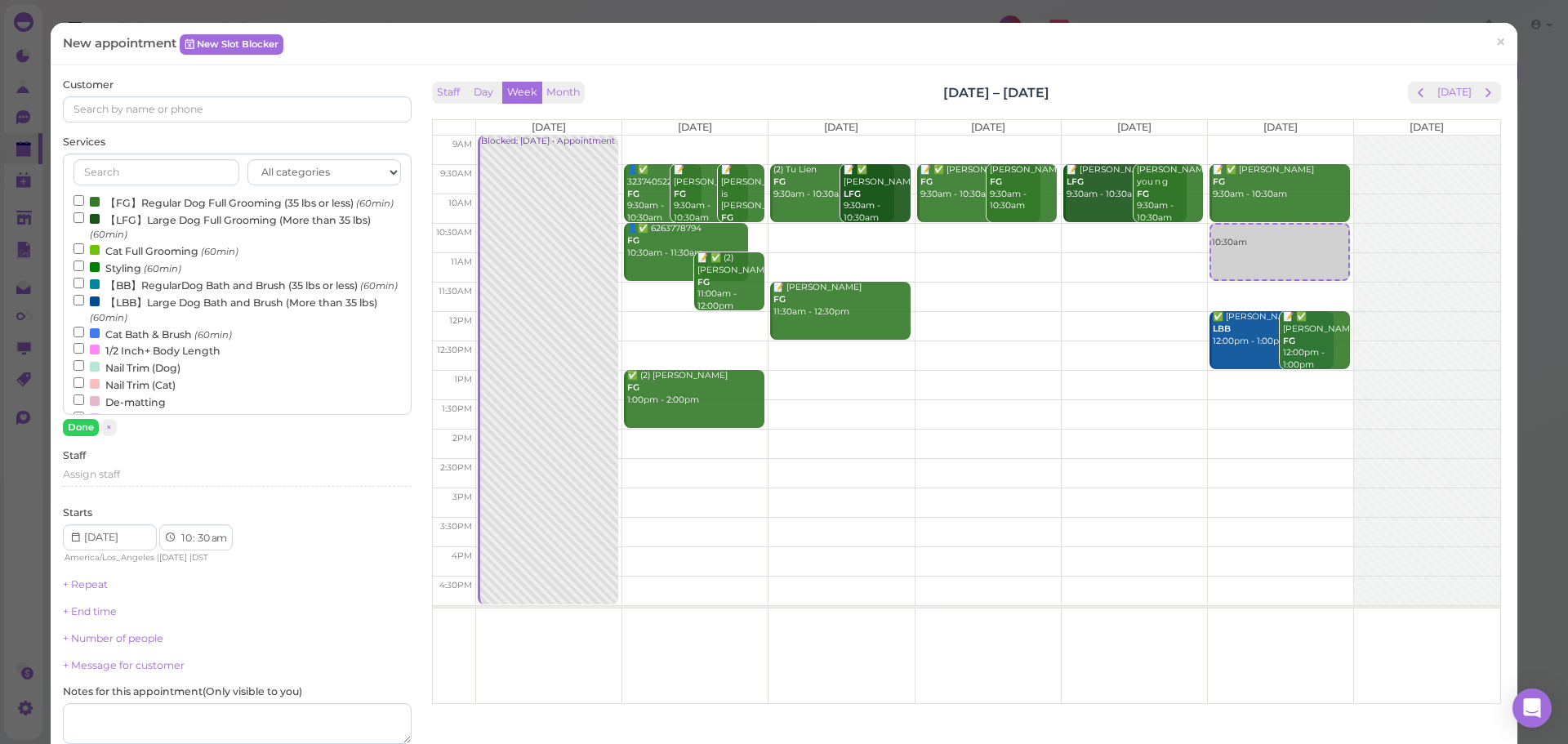
click at [142, 342] on label "Cat Bath & Brush (60min)" at bounding box center [153, 334] width 159 height 18
click at [84, 337] on input "Cat Bath & Brush (60min)" at bounding box center [79, 332] width 11 height 11
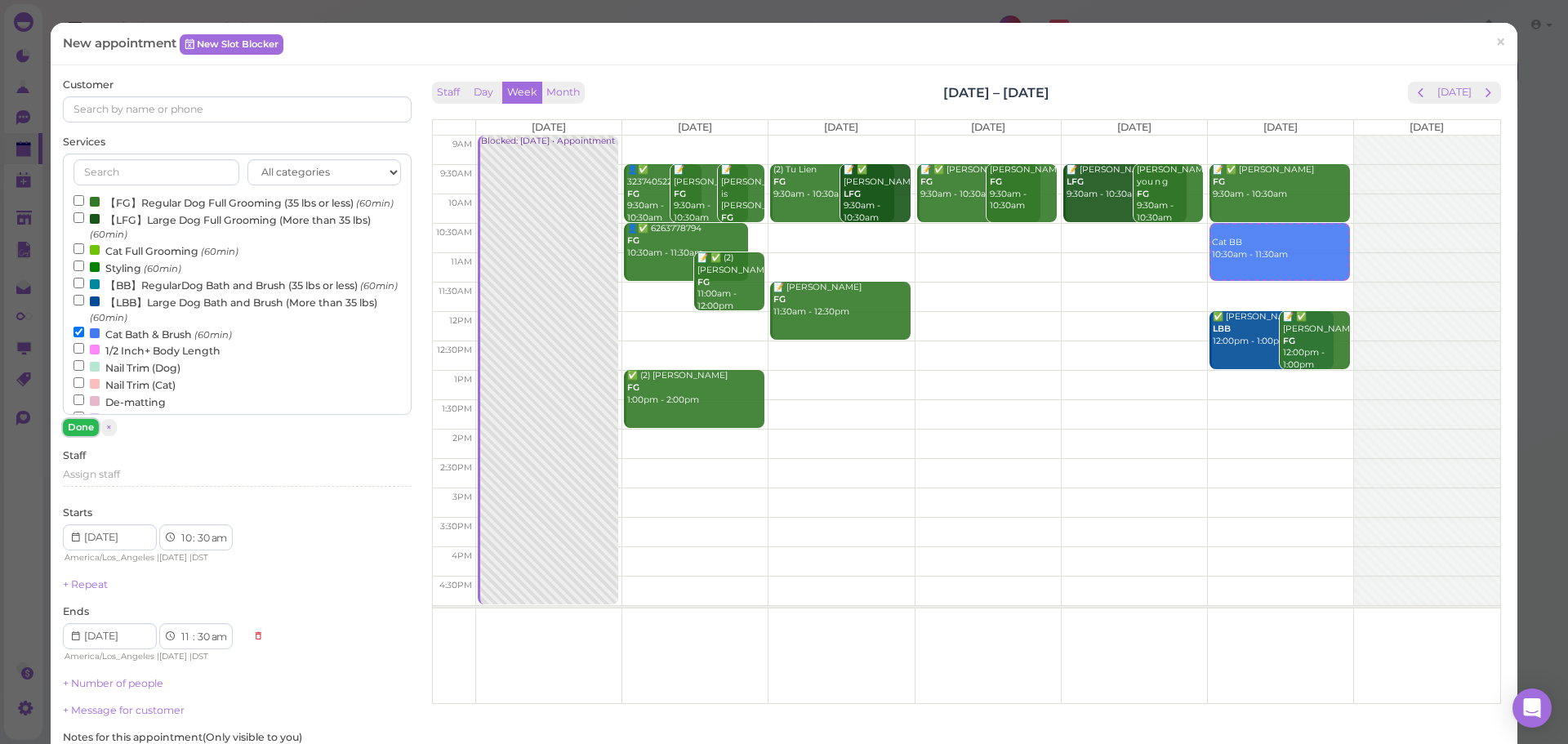
click at [74, 431] on button "Done" at bounding box center [81, 428] width 36 height 18
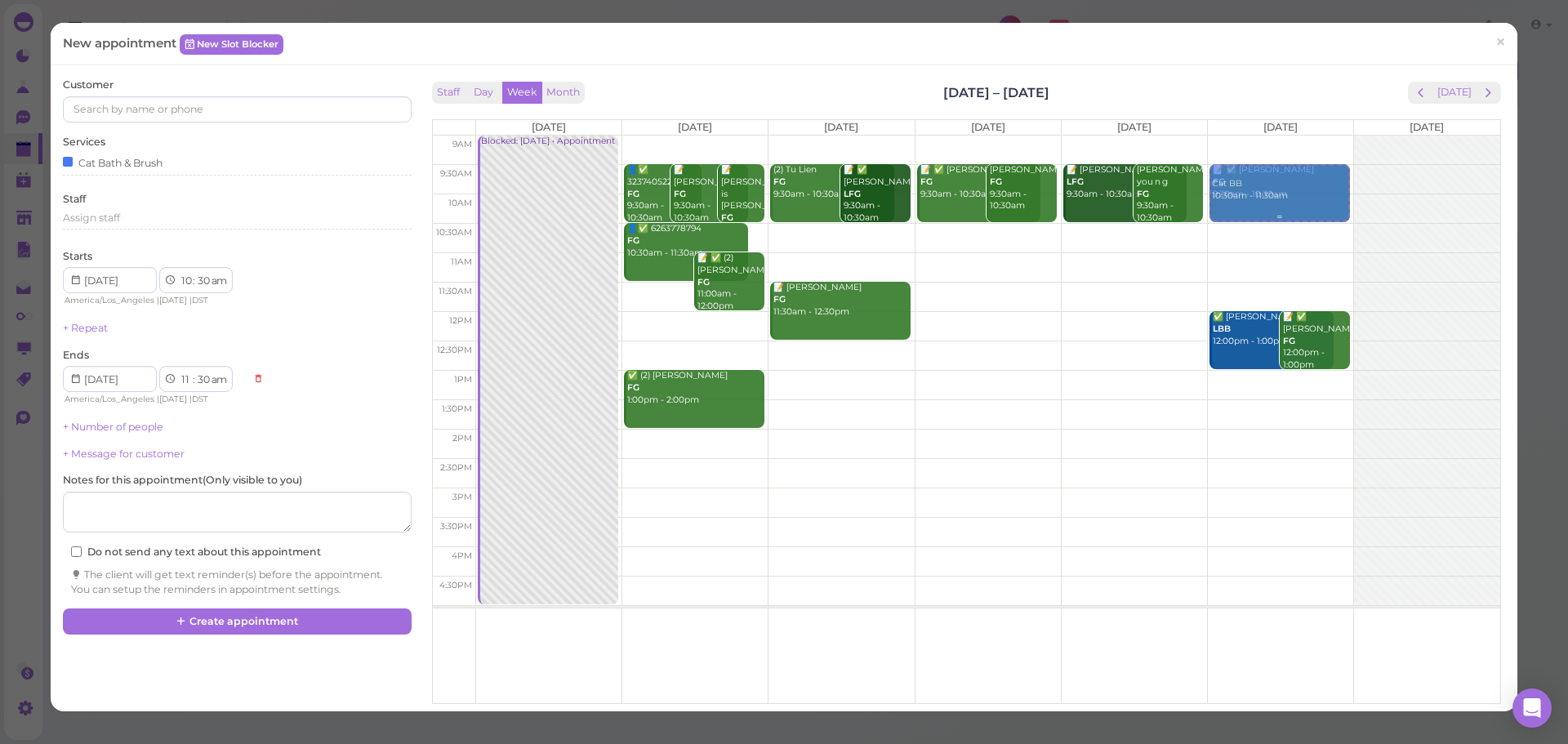
drag, startPoint x: 1238, startPoint y: 262, endPoint x: 1237, endPoint y: 216, distance: 46.0
click at [1237, 136] on div "Cat BB 10:30am - 11:30am 📝 ✅ [PERSON_NAME] FG 9:30am - 10:30am Cat BB 10:30am -…" at bounding box center [1281, 136] width 145 height 0
select select "9"
select select "10"
click at [265, 111] on input at bounding box center [237, 110] width 348 height 26
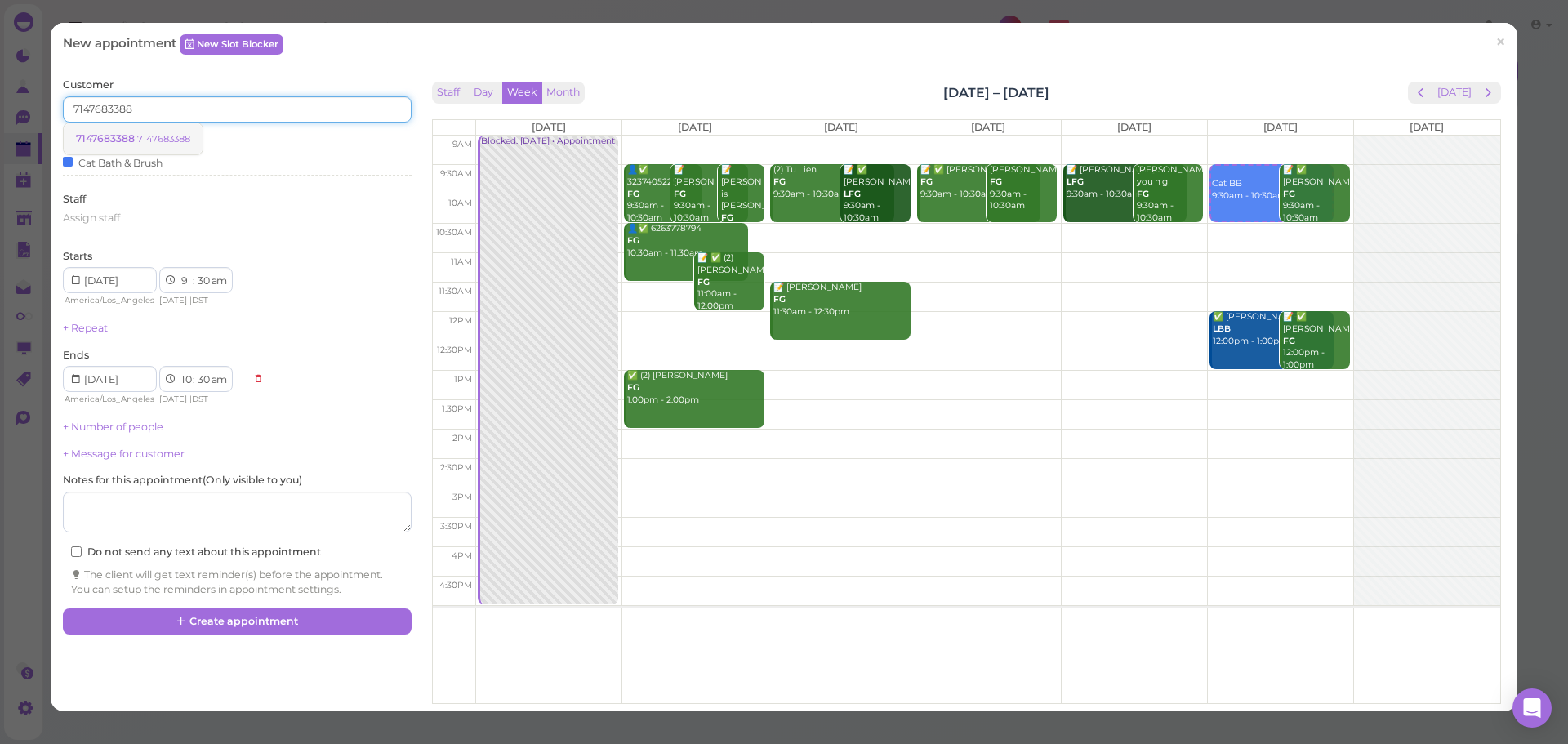
type input "7147683388"
click at [141, 133] on small "7147683388" at bounding box center [164, 138] width 53 height 11
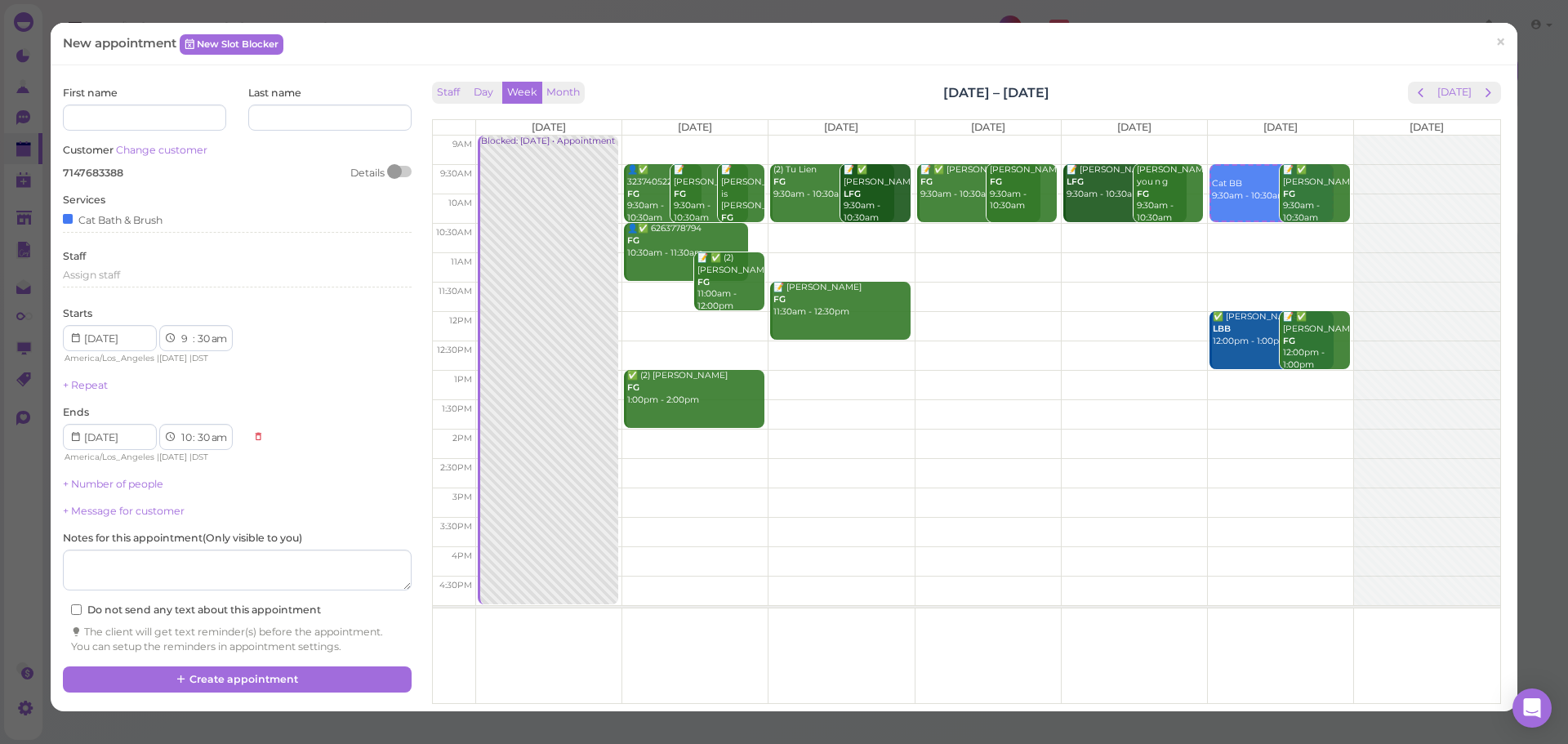
click at [739, 81] on div "Staff Day Week Month [DATE] – [DATE] [DATE]" at bounding box center [967, 92] width 1069 height 22
click at [278, 686] on button "Create appointment" at bounding box center [237, 679] width 348 height 26
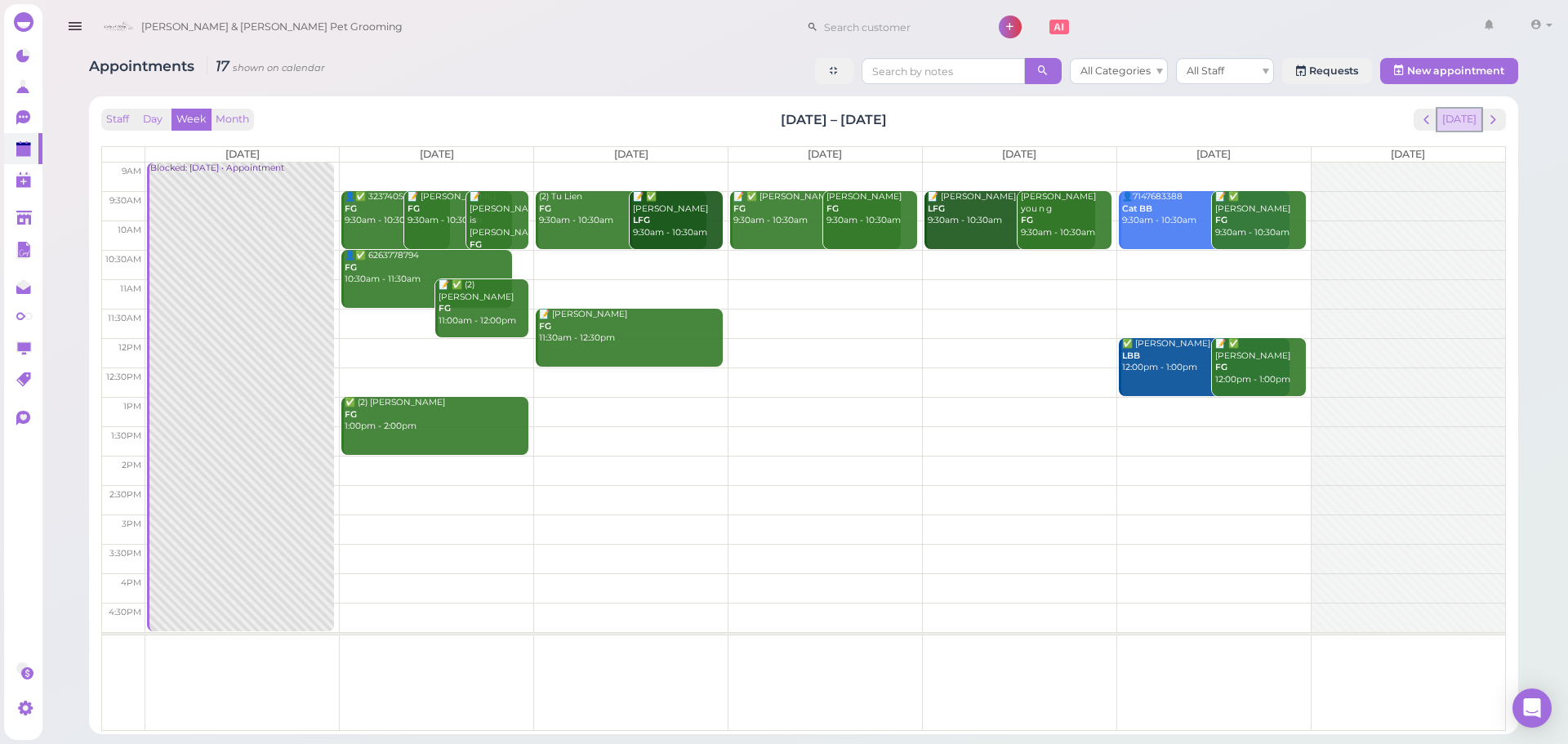
click at [1451, 122] on button "[DATE]" at bounding box center [1459, 119] width 44 height 22
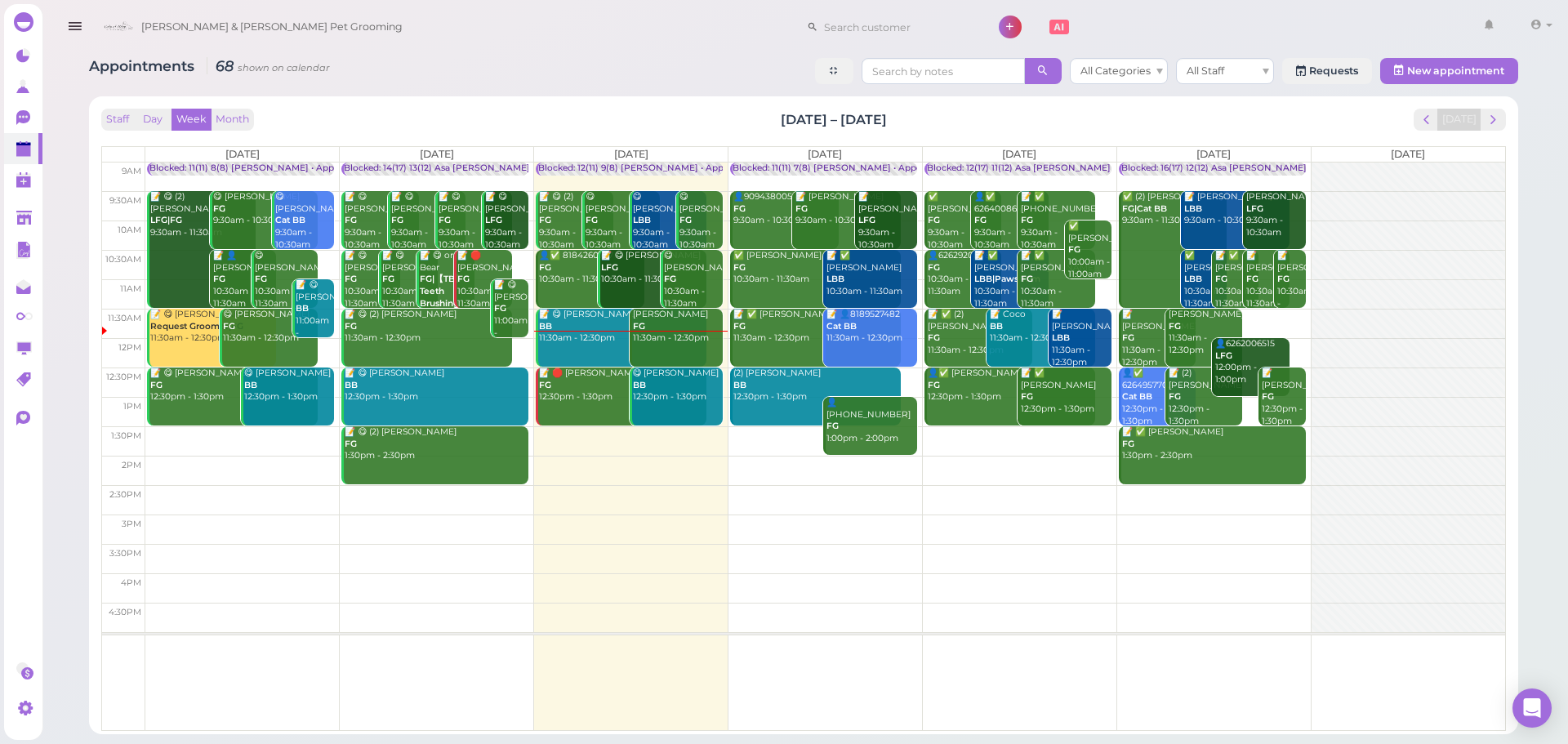
click at [663, 344] on div "[PERSON_NAME] FG 11:30am - 12:30pm" at bounding box center [677, 326] width 90 height 36
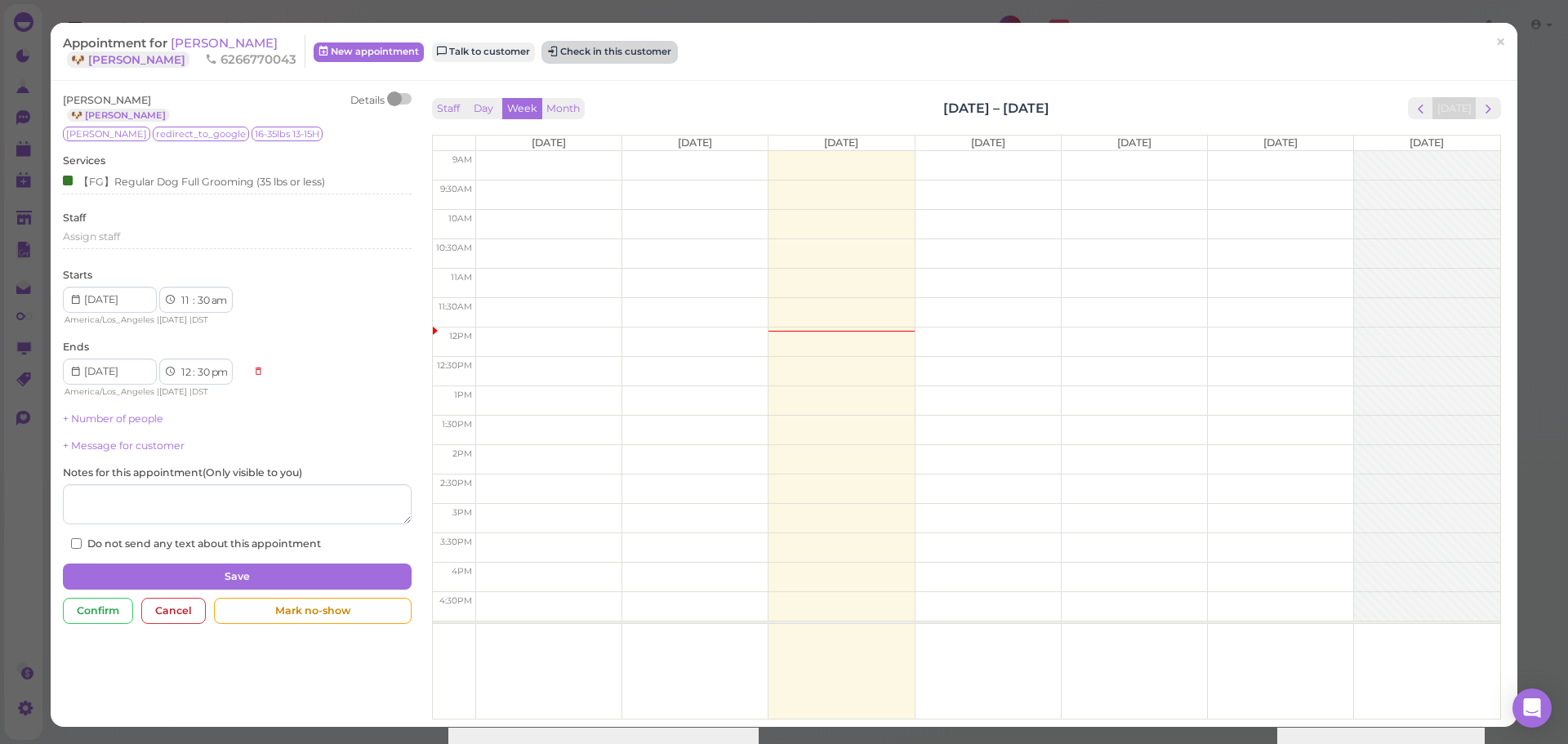
click at [594, 52] on button "Check in this customer" at bounding box center [610, 52] width 133 height 19
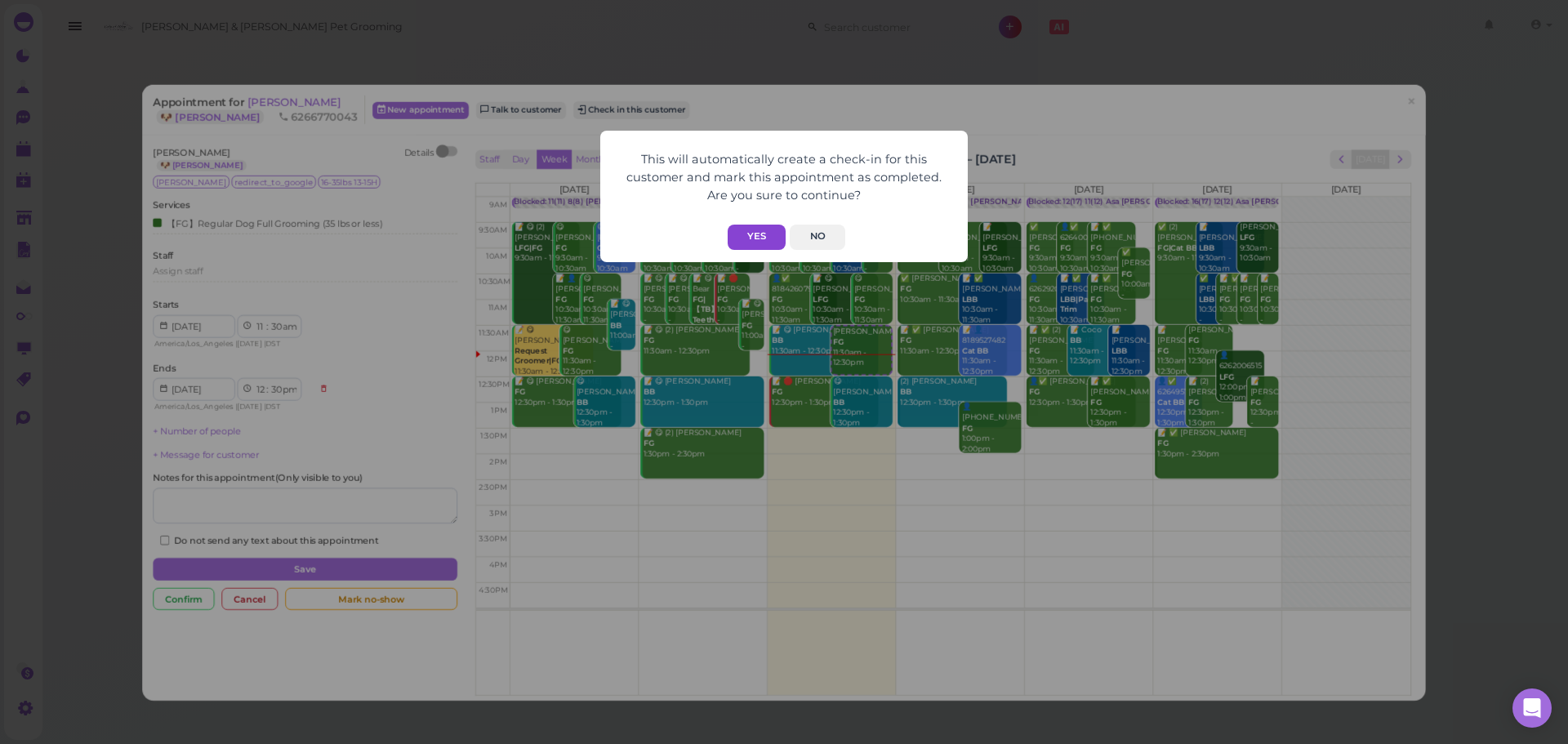
click at [763, 238] on button "Yes" at bounding box center [756, 237] width 58 height 25
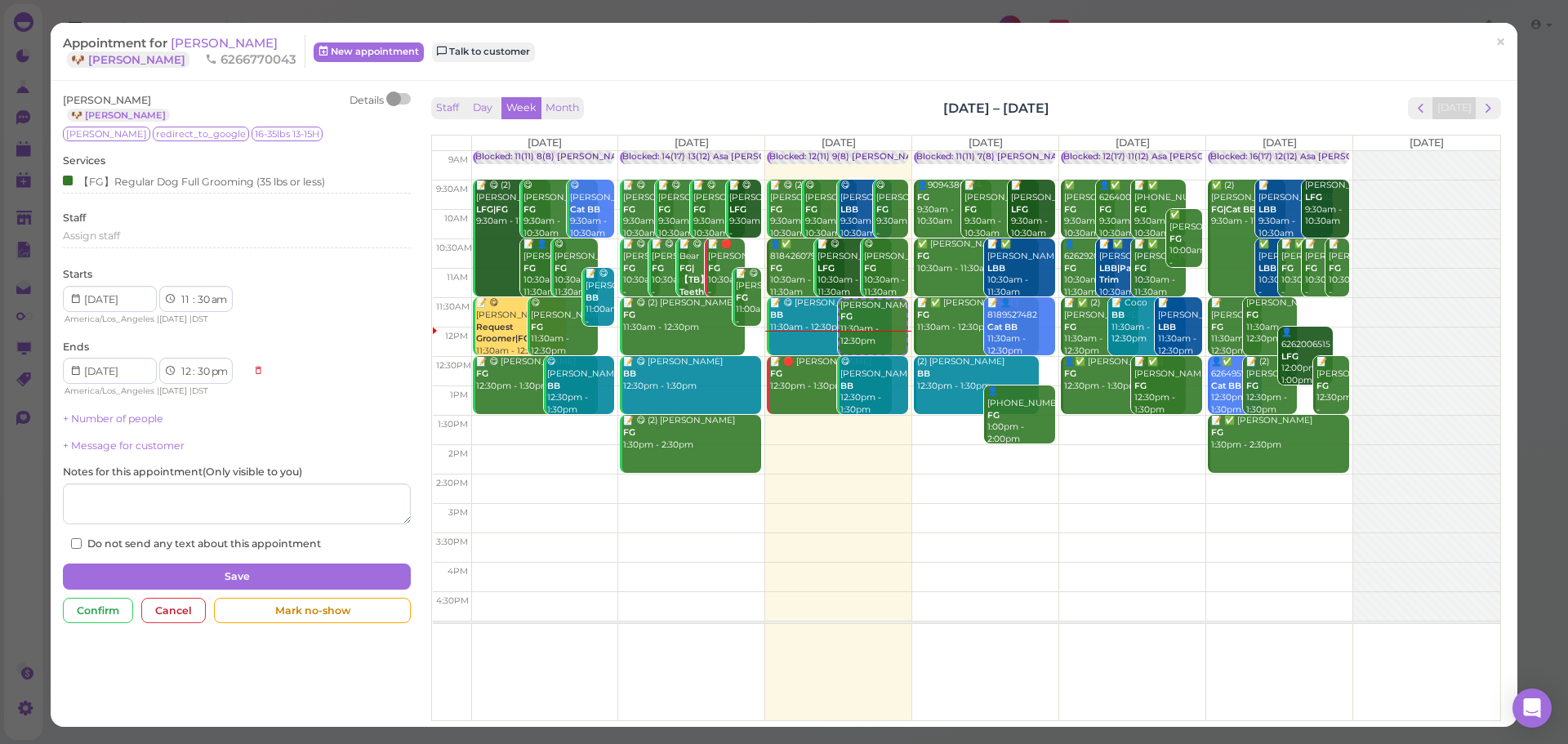
click at [1153, 74] on div "Appointment for [PERSON_NAME] 🐶 Milo 6266770043 New appointment Talk to custome…" at bounding box center [784, 52] width 1467 height 58
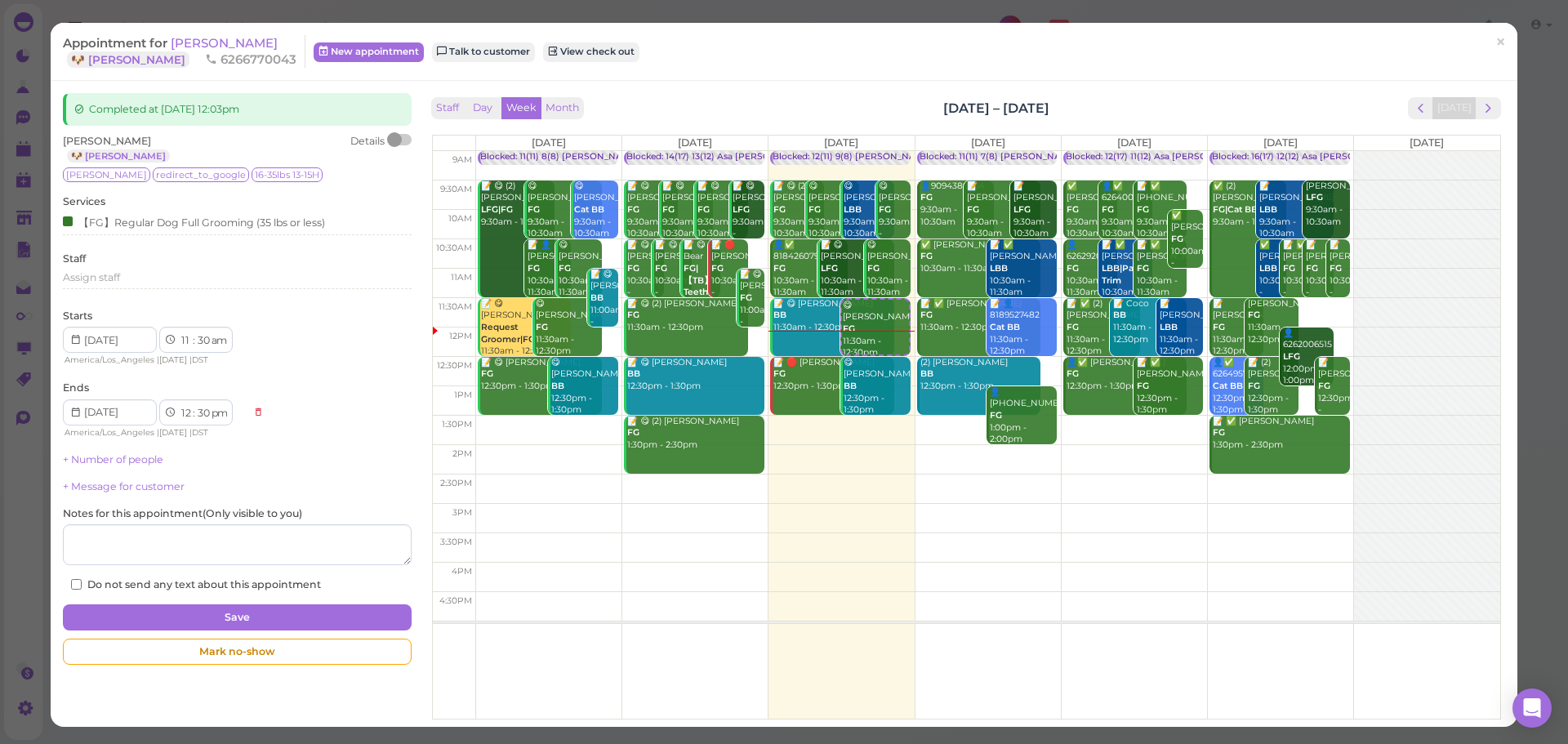
click at [840, 104] on div "Staff Day Week Month [DATE] – [DATE] [DATE]" at bounding box center [967, 108] width 1069 height 22
click at [1225, 104] on div "Staff Day Week Month Aug 25 – 31, 2025 Today" at bounding box center [967, 108] width 1069 height 22
click at [810, 99] on div "Staff Day Week Month Aug 25 – 31, 2025 Today" at bounding box center [967, 108] width 1069 height 22
click at [210, 43] on span "[PERSON_NAME]" at bounding box center [224, 43] width 107 height 16
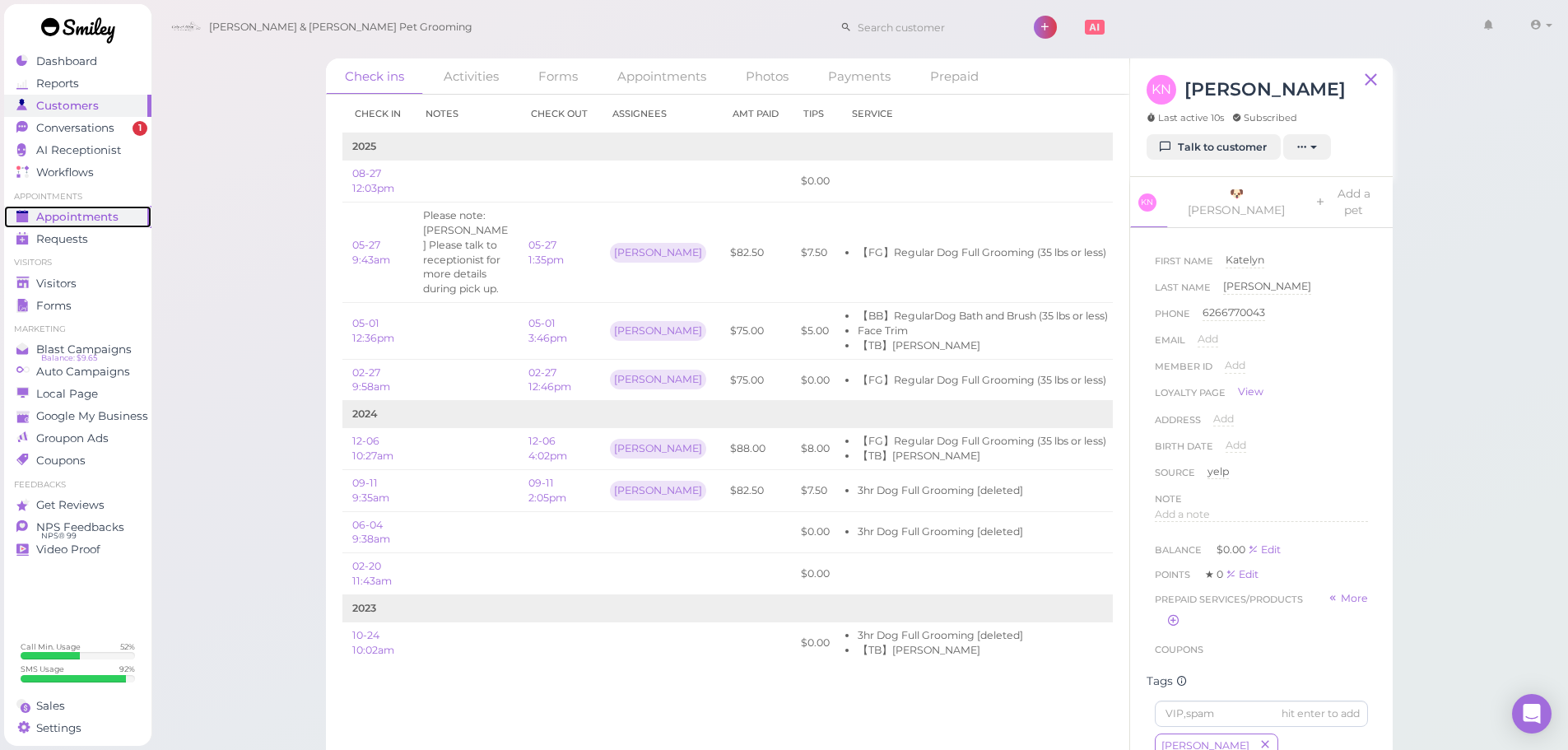
click at [117, 211] on div "Appointments" at bounding box center [76, 217] width 118 height 14
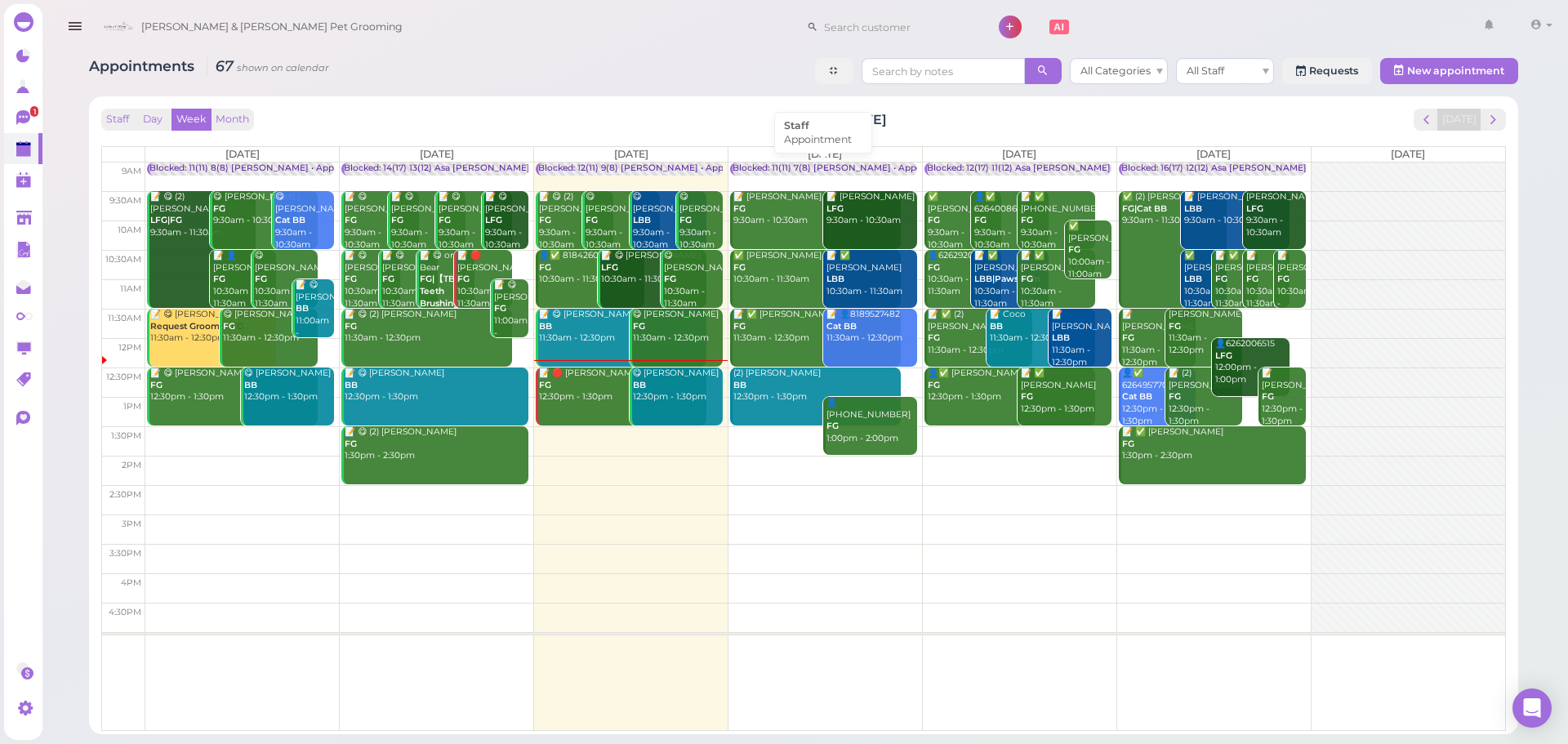
click at [833, 163] on div "Blocked: 11(11) 7(8) [PERSON_NAME] • Appointment" at bounding box center [844, 168] width 223 height 12
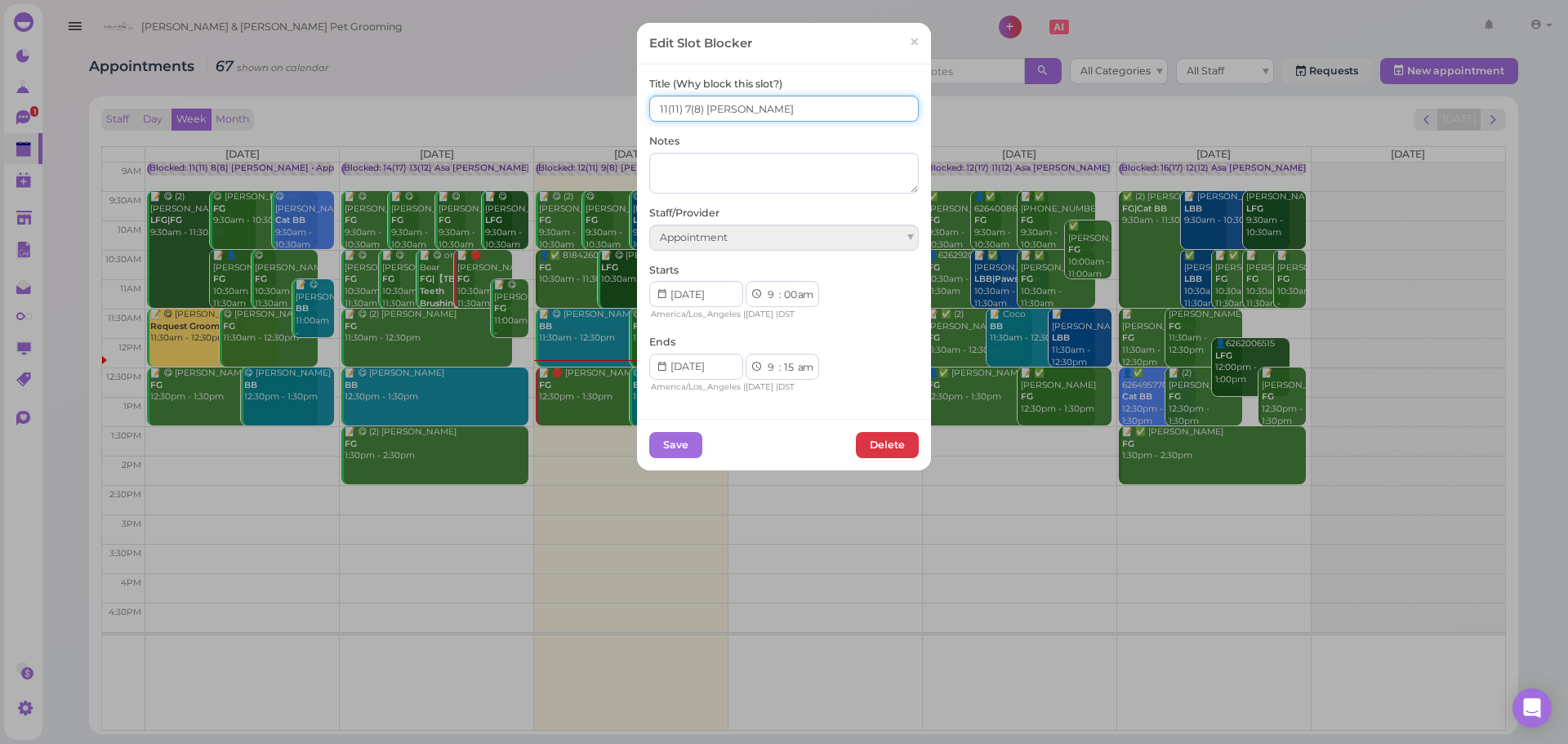
click at [656, 107] on input "11(11) 7(8) Asa Rebecca" at bounding box center [784, 109] width 270 height 26
type input "10(11) 6(8) Asa Rebecca"
click at [657, 442] on button "Save" at bounding box center [676, 445] width 53 height 26
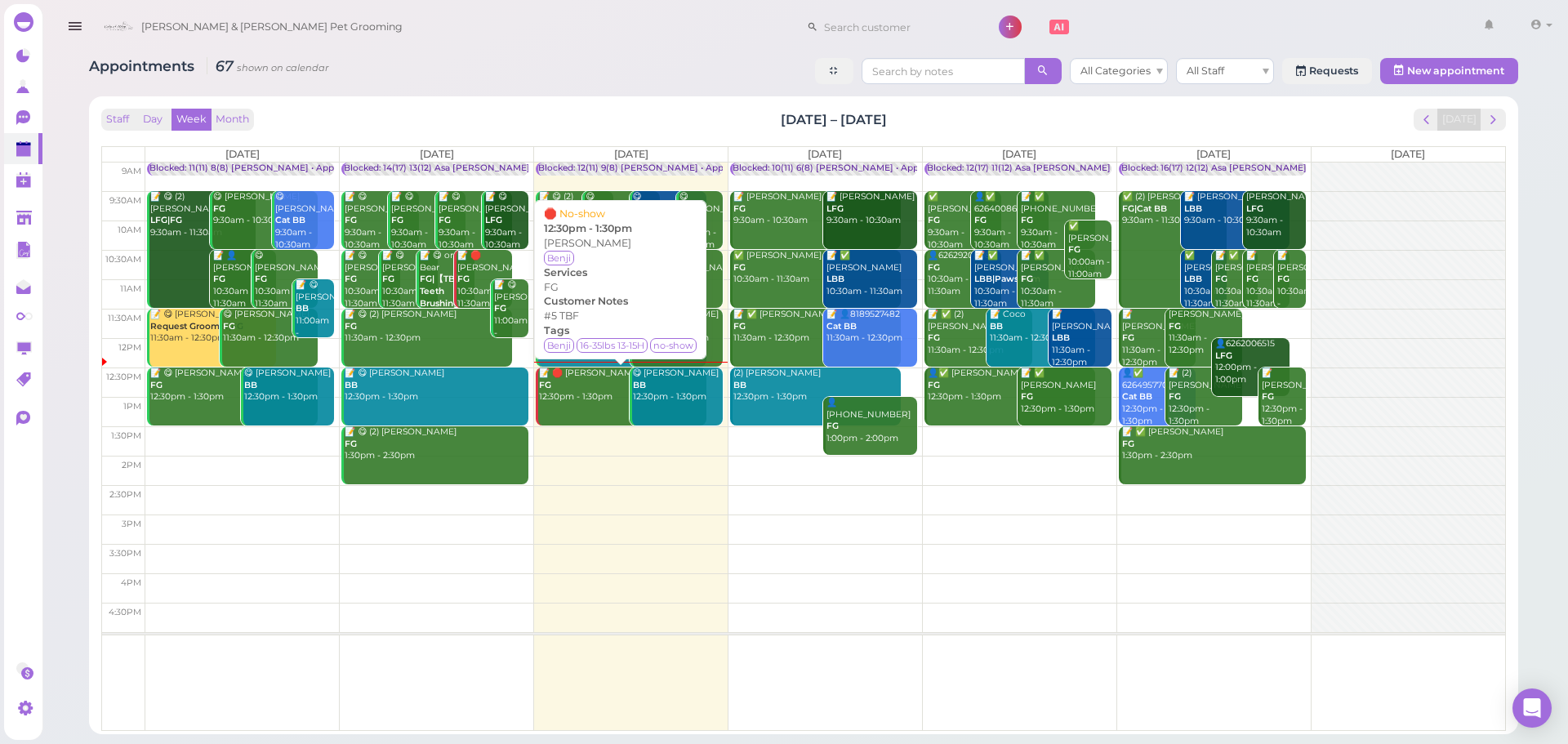
click at [611, 69] on div "Appointments 67 shown on calendar All Categories All Staff Requests New appoint…" at bounding box center [804, 73] width 1430 height 30
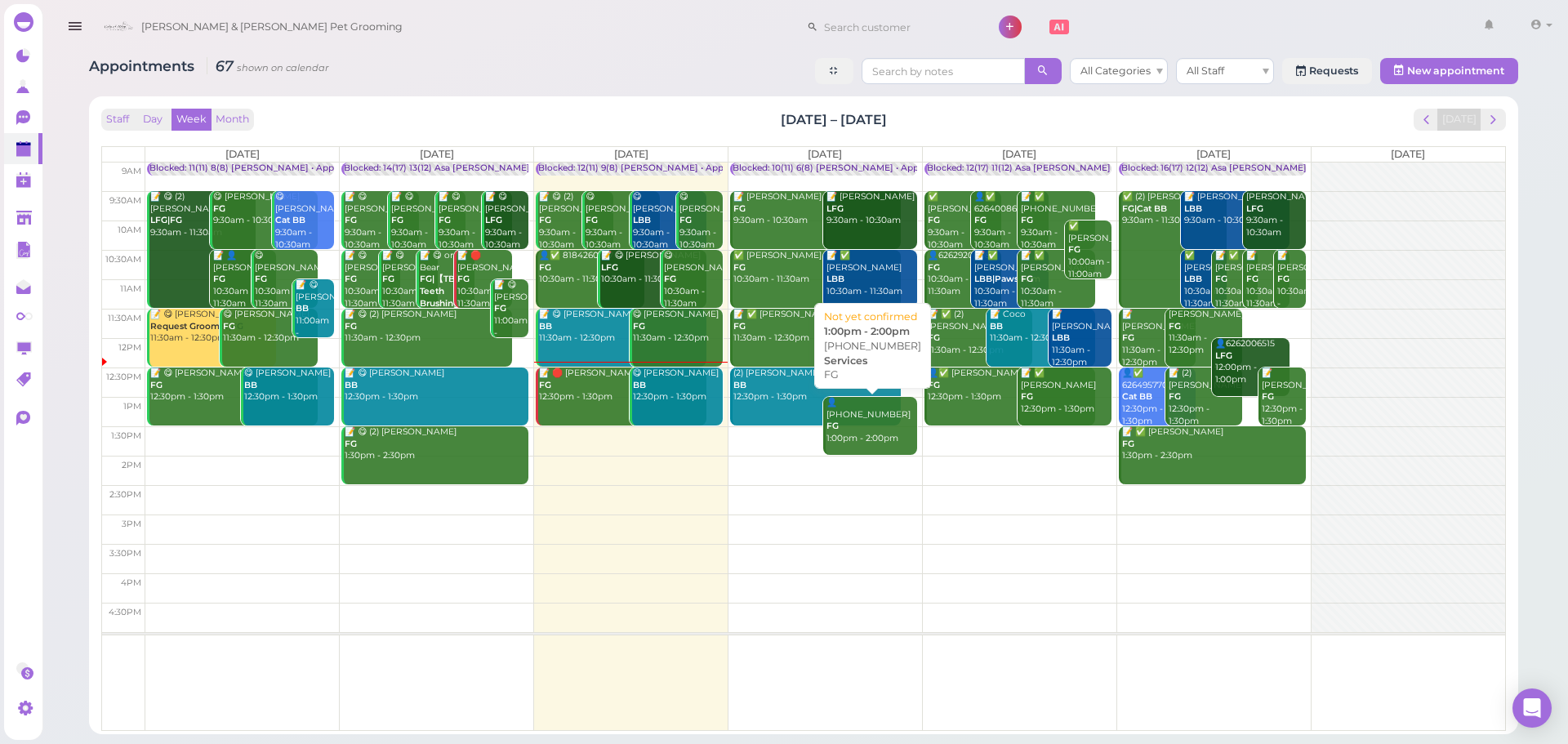
click at [882, 445] on link "👤(2) 6263837714 FG 1:00pm - 2:00pm" at bounding box center [869, 426] width 93 height 58
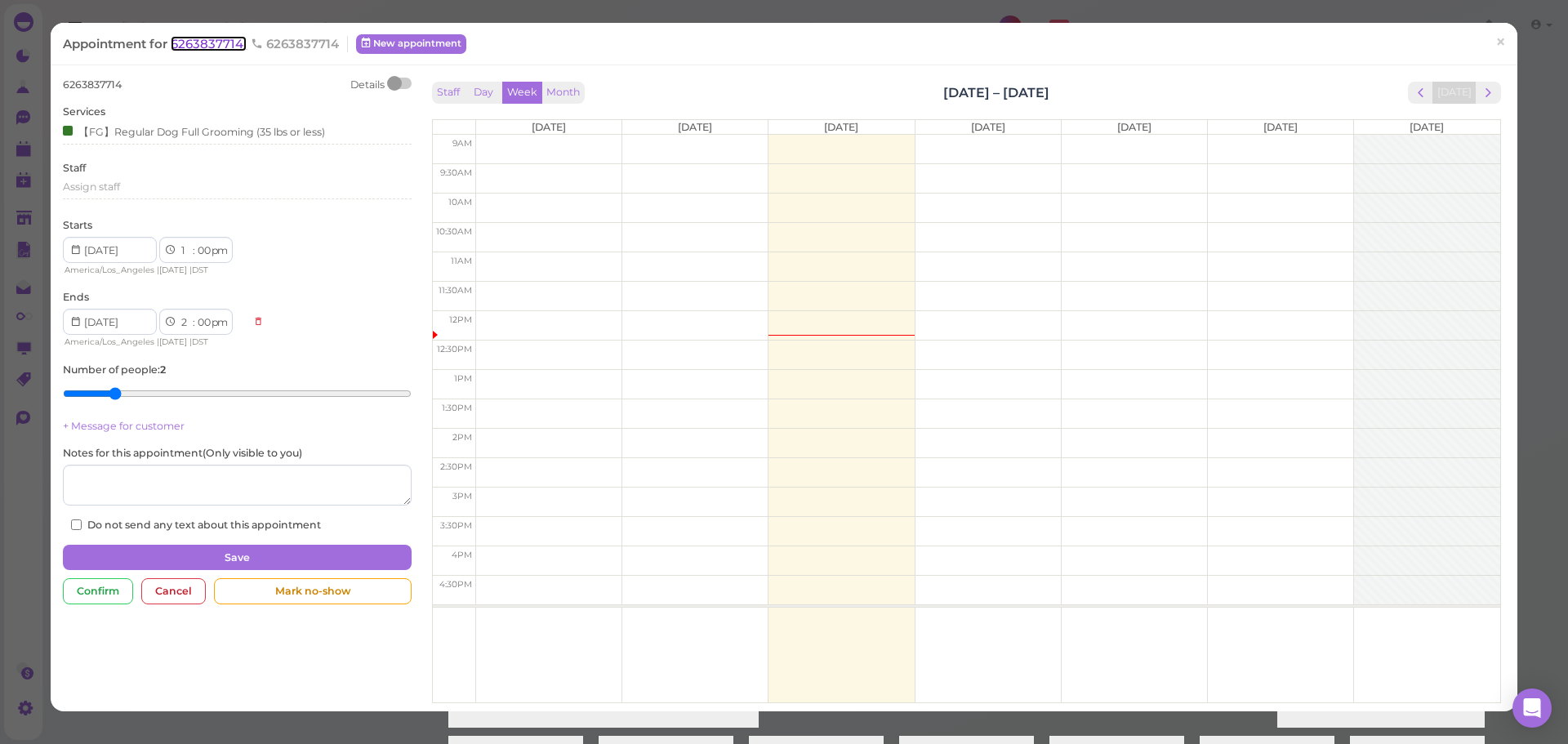
drag, startPoint x: 219, startPoint y: 48, endPoint x: 249, endPoint y: 48, distance: 30.0
click at [219, 48] on span "6263837714" at bounding box center [209, 44] width 76 height 16
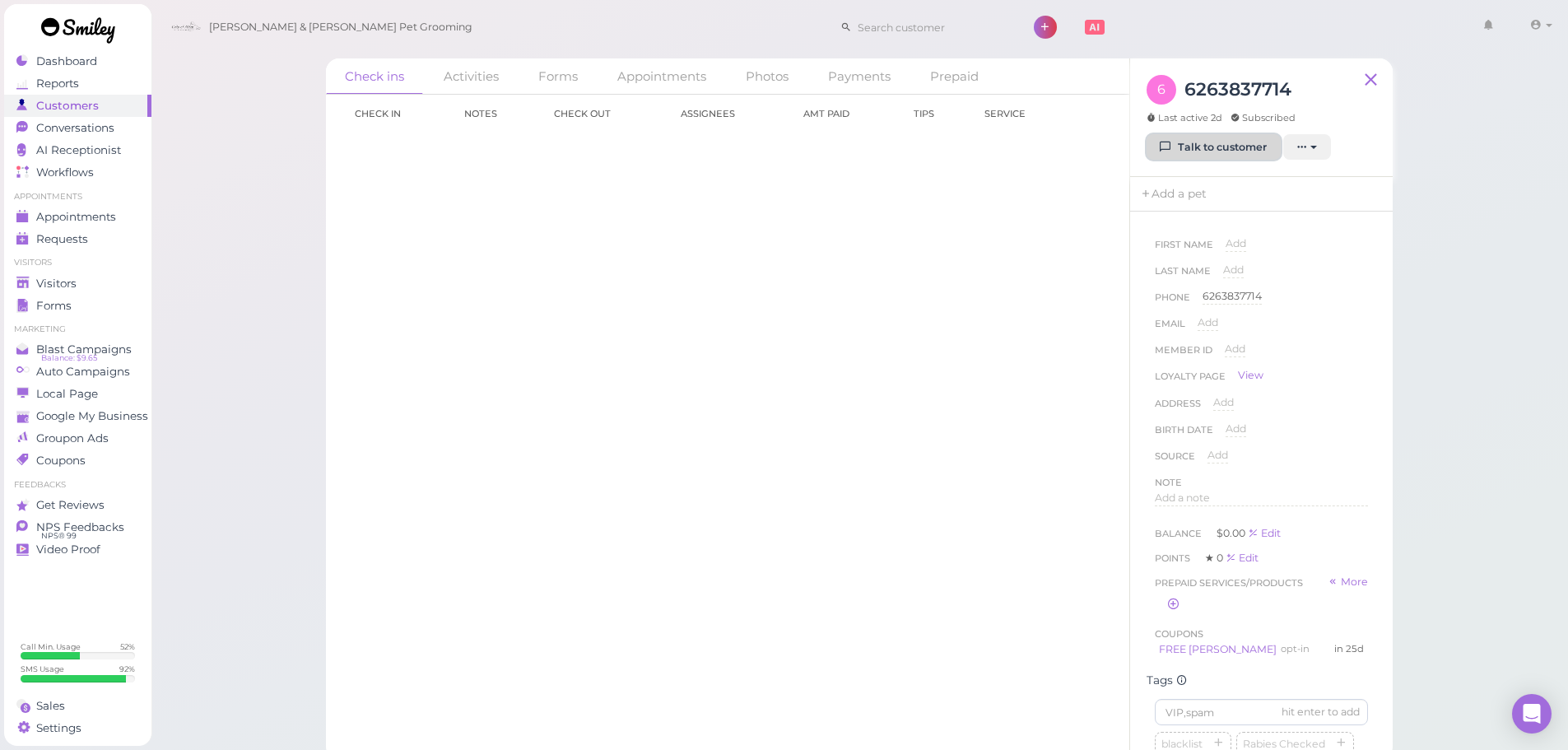
click at [1238, 142] on link "Talk to customer" at bounding box center [1214, 148] width 134 height 27
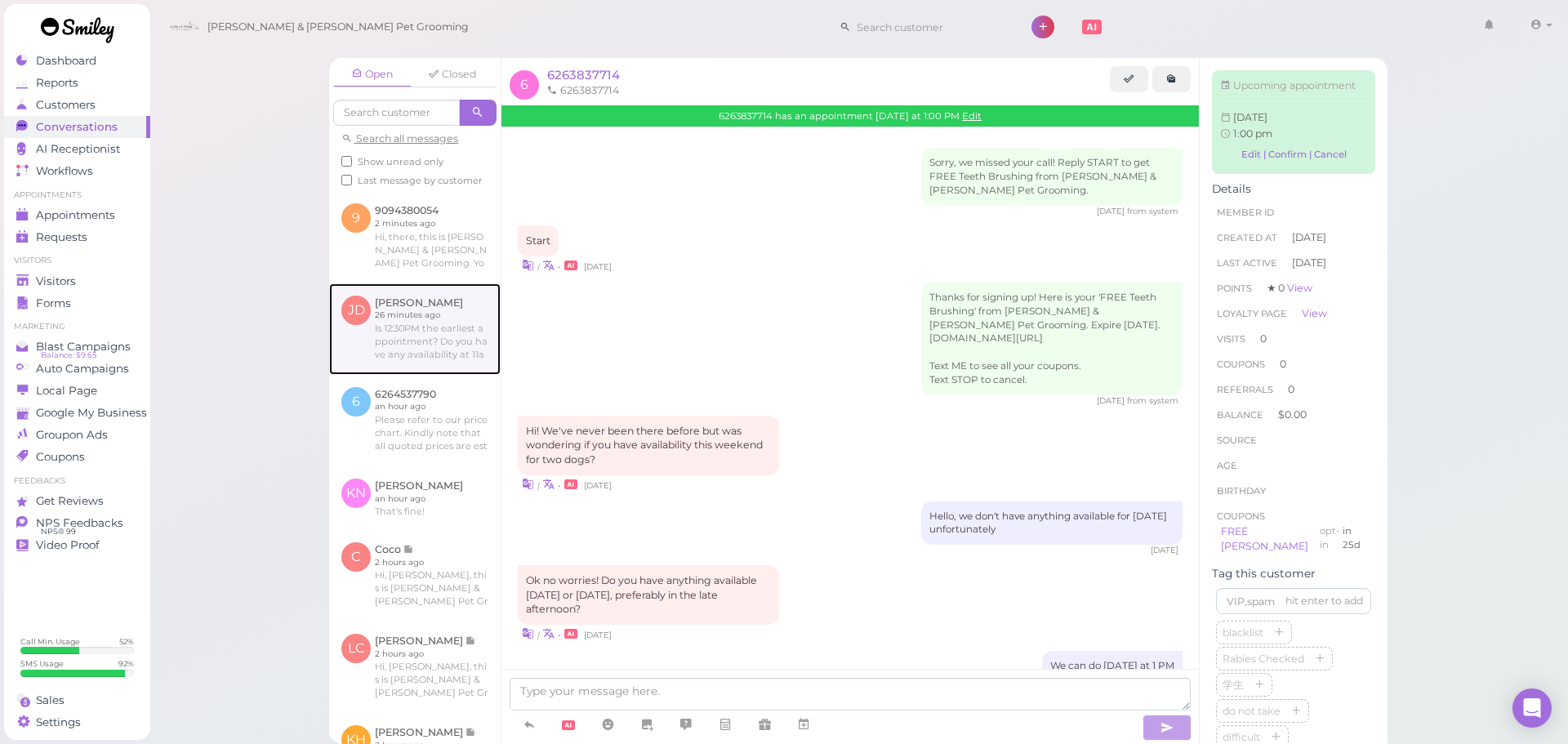
click at [425, 349] on link at bounding box center [415, 329] width 172 height 91
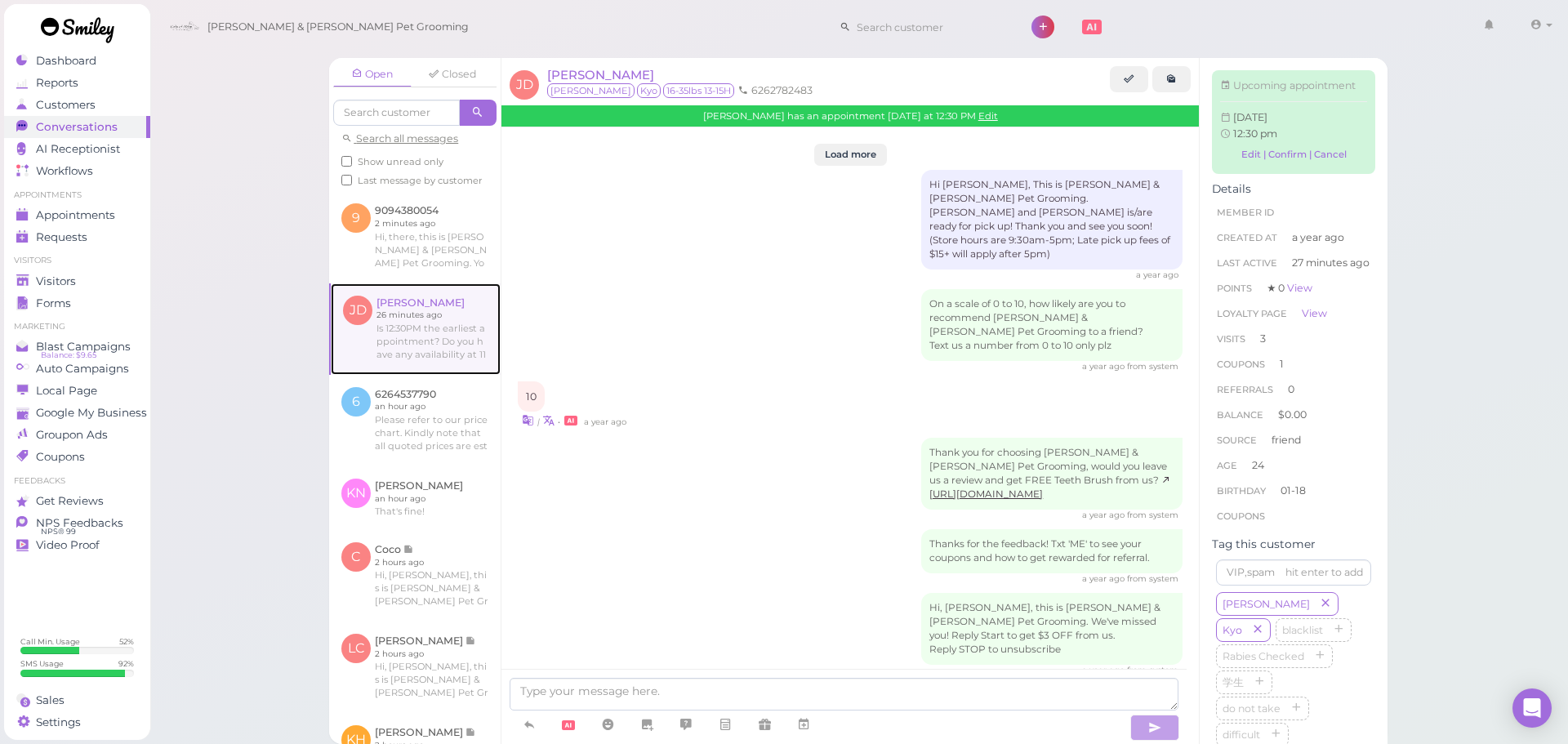
scroll to position [2202, 0]
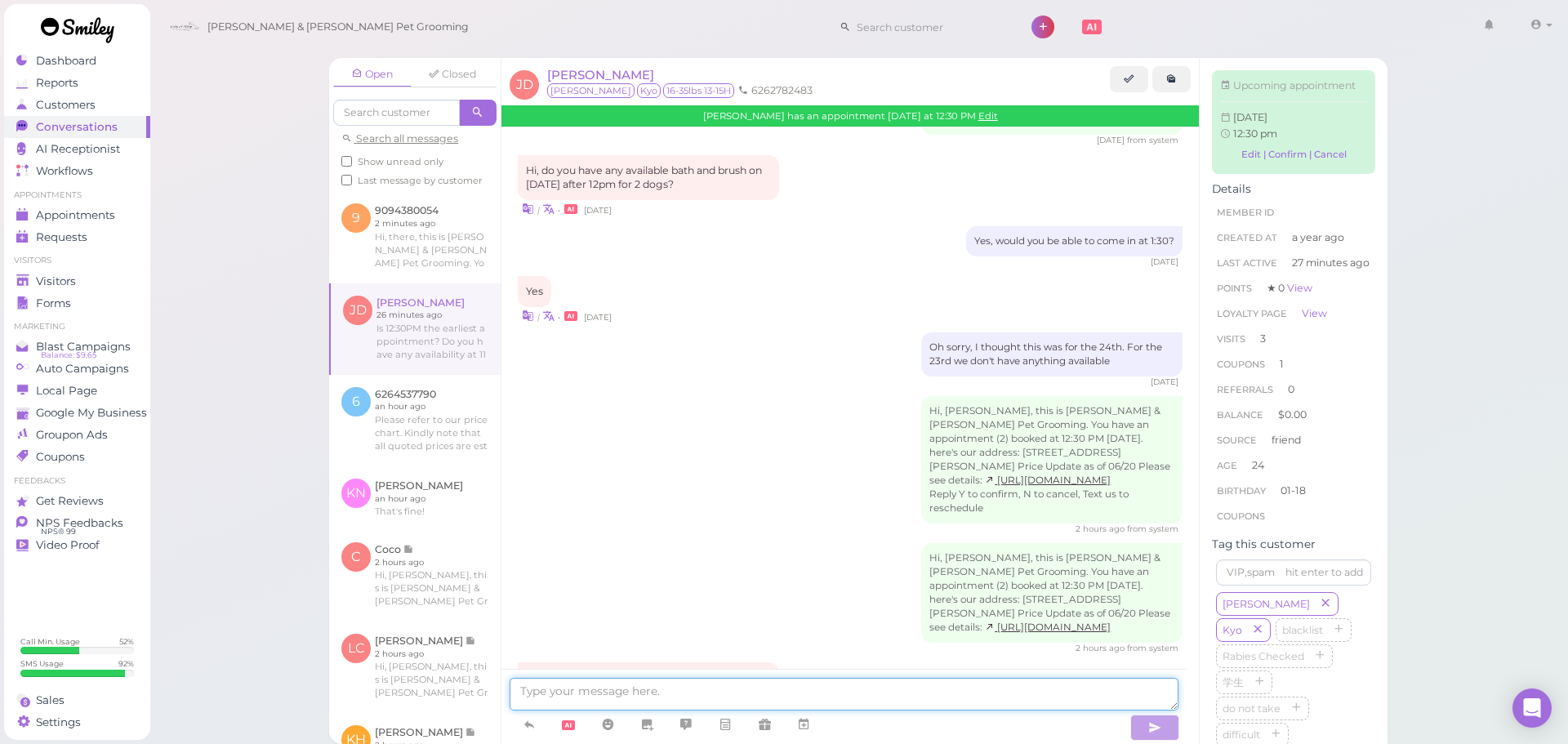
click at [734, 700] on textarea at bounding box center [843, 693] width 669 height 32
type textarea "That's our earliest for [DATE] yes"
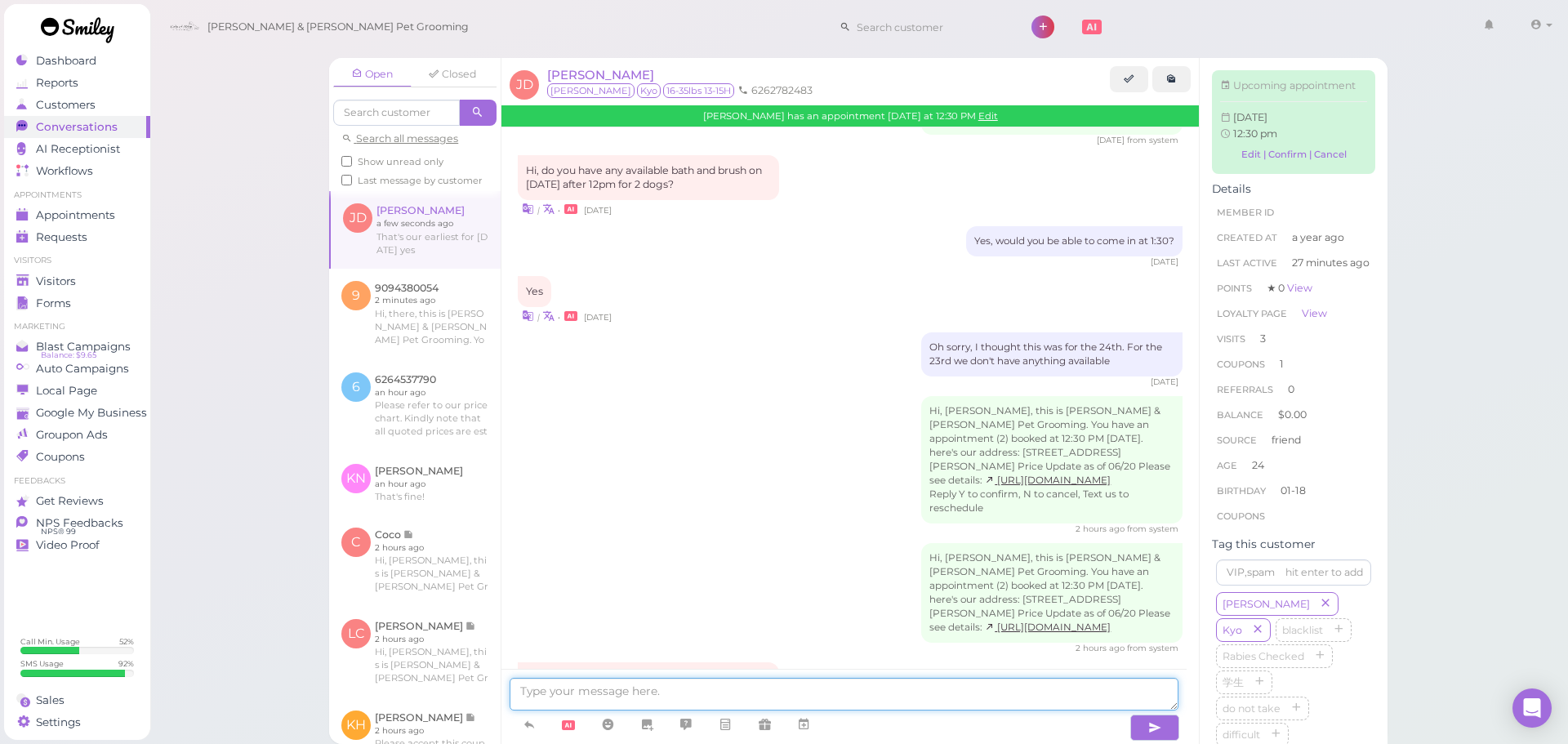
scroll to position [2241, 0]
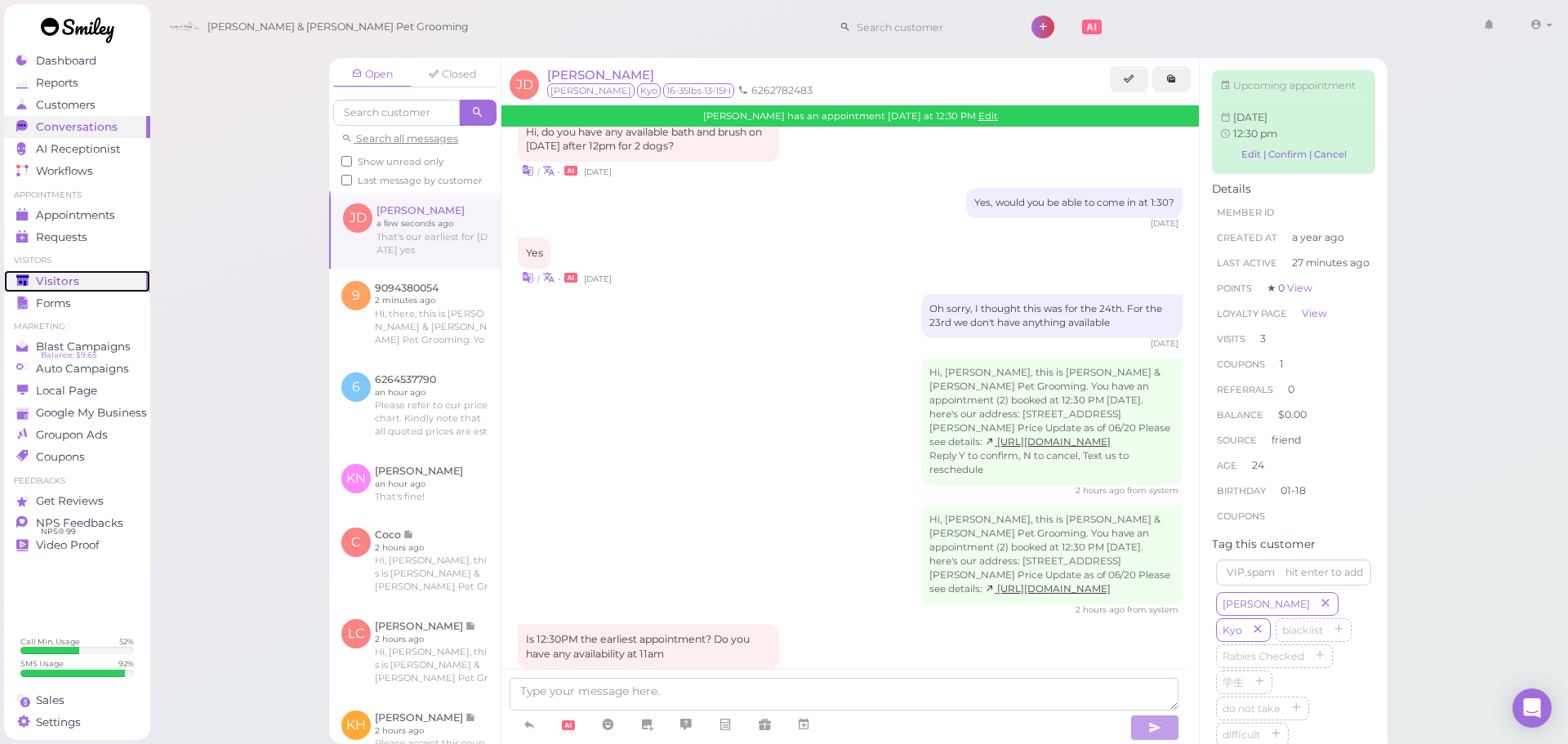
click at [62, 278] on span "Visitors" at bounding box center [57, 281] width 43 height 14
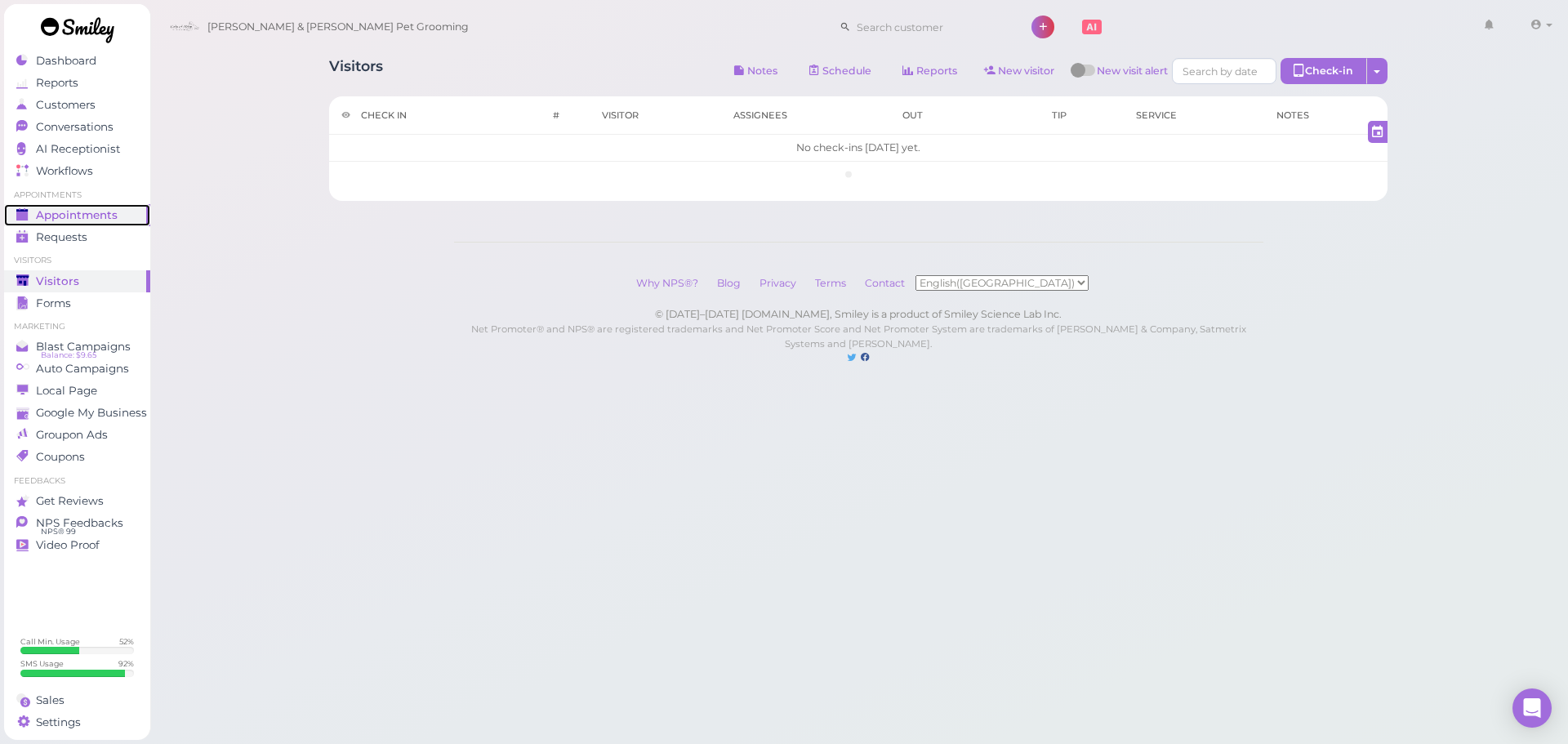
click at [94, 209] on span "Appointments" at bounding box center [76, 216] width 82 height 14
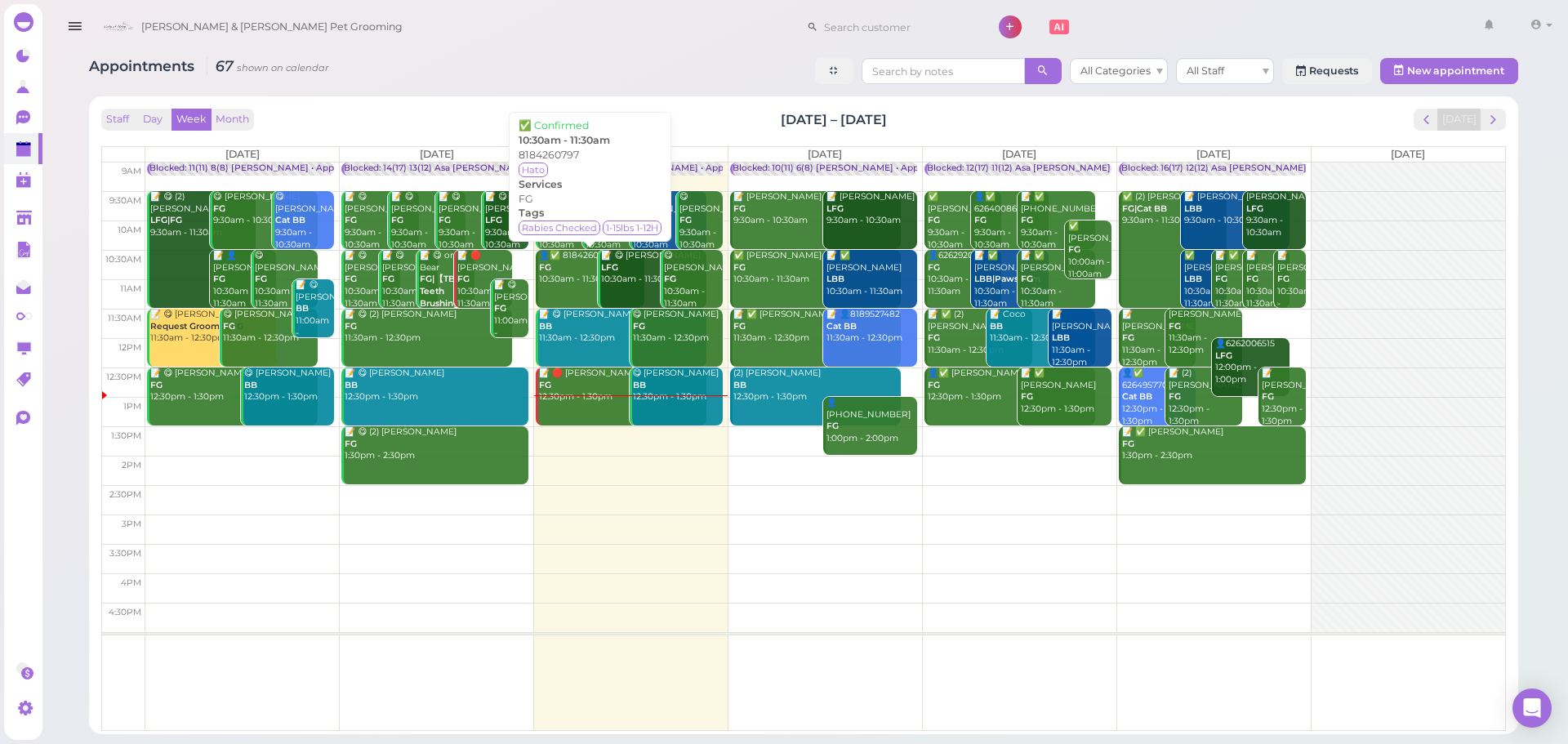
click at [570, 299] on link "👤✅ 8184260797 FG 10:30am - 11:30am" at bounding box center [590, 279] width 109 height 58
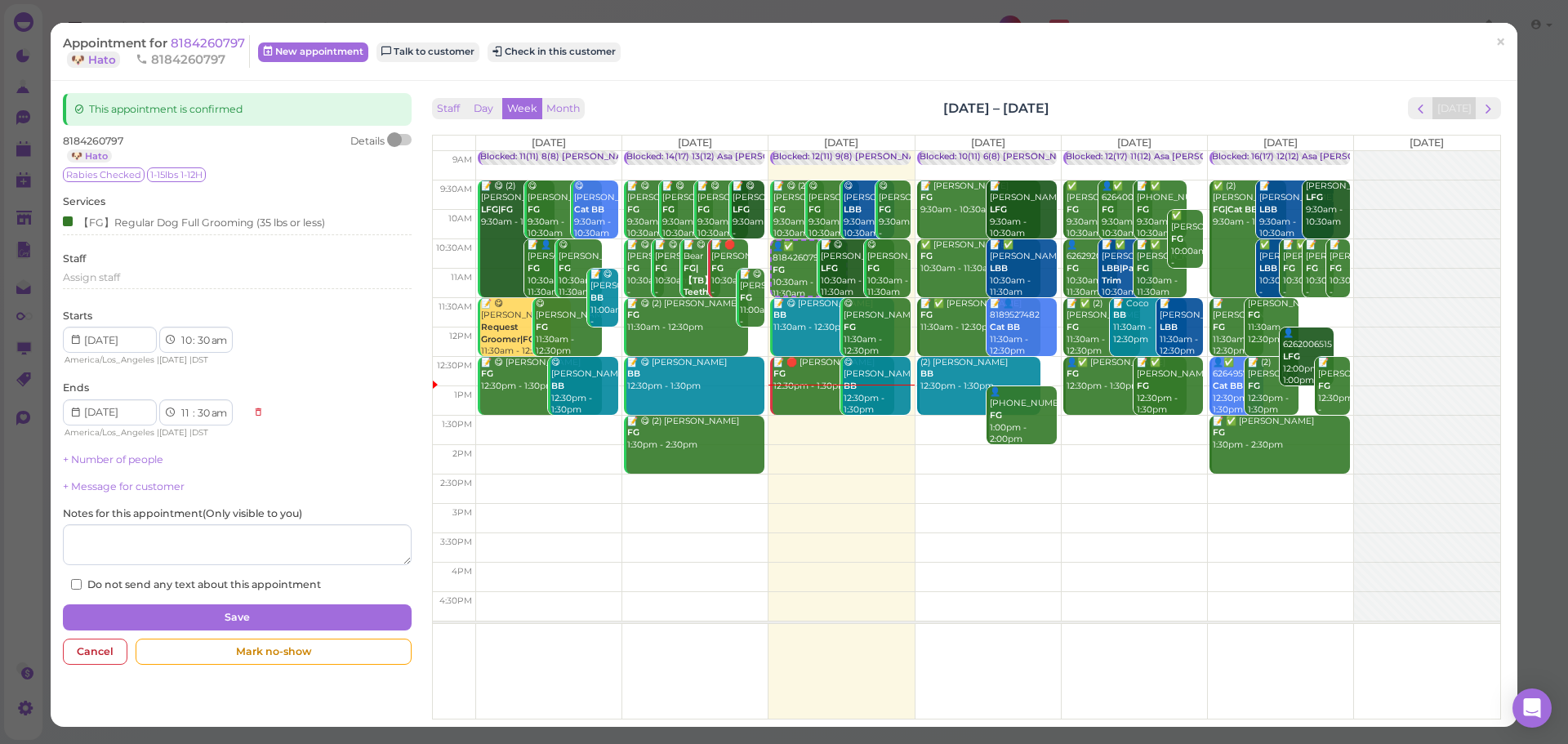
click at [204, 54] on span "8184260797" at bounding box center [181, 60] width 90 height 16
click at [204, 50] on span "8184260797" at bounding box center [208, 43] width 74 height 16
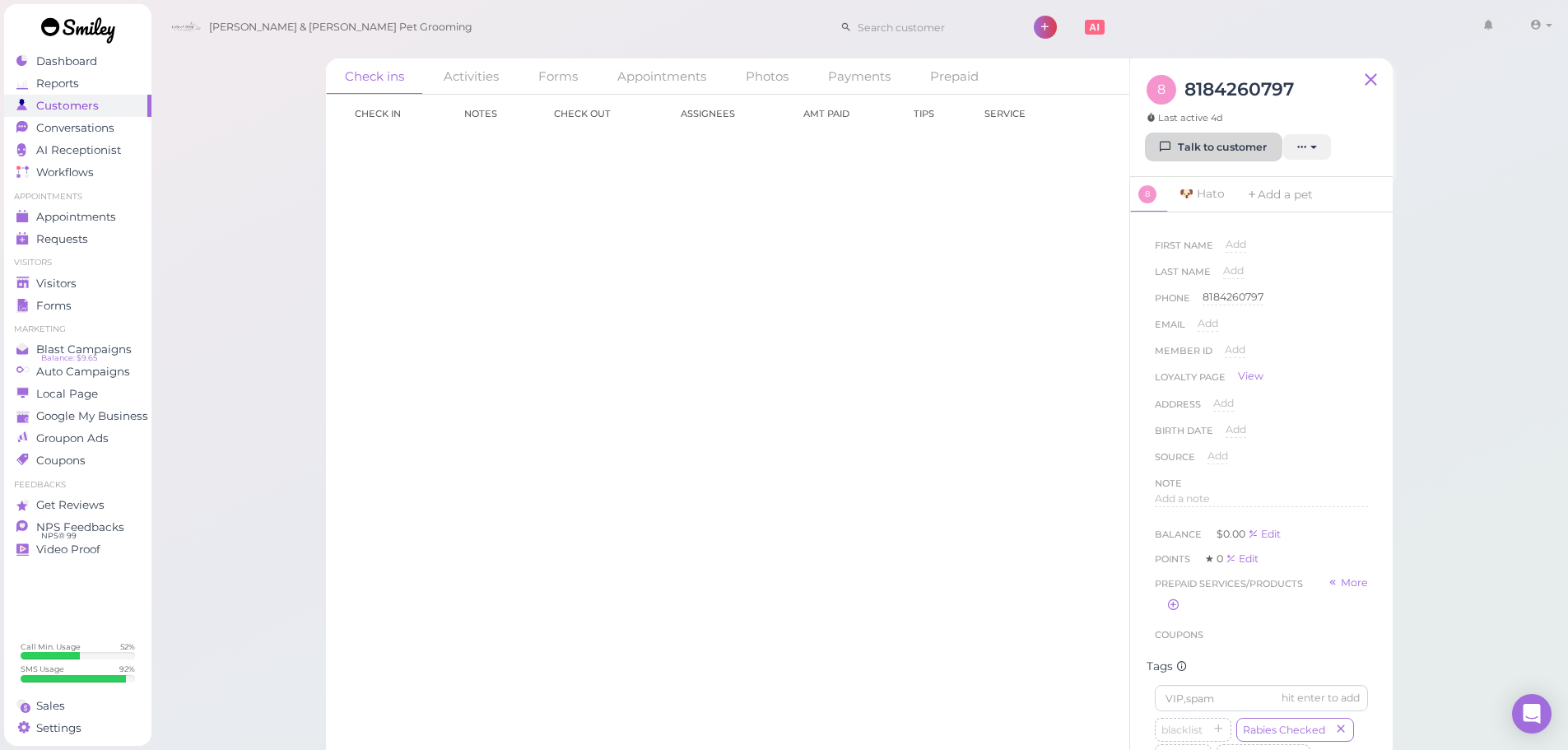
click at [1245, 137] on link "Talk to customer" at bounding box center [1214, 148] width 134 height 27
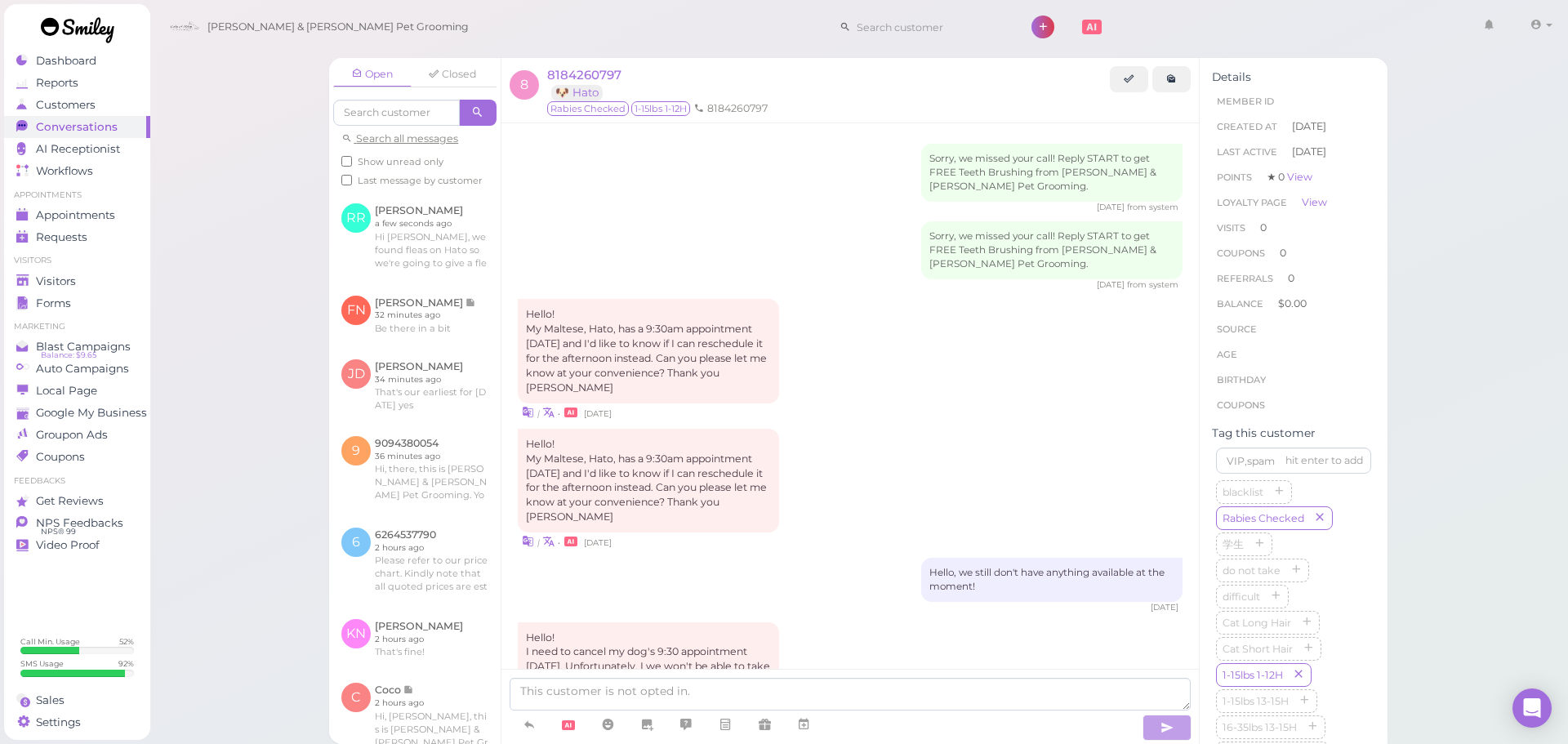
scroll to position [1470, 0]
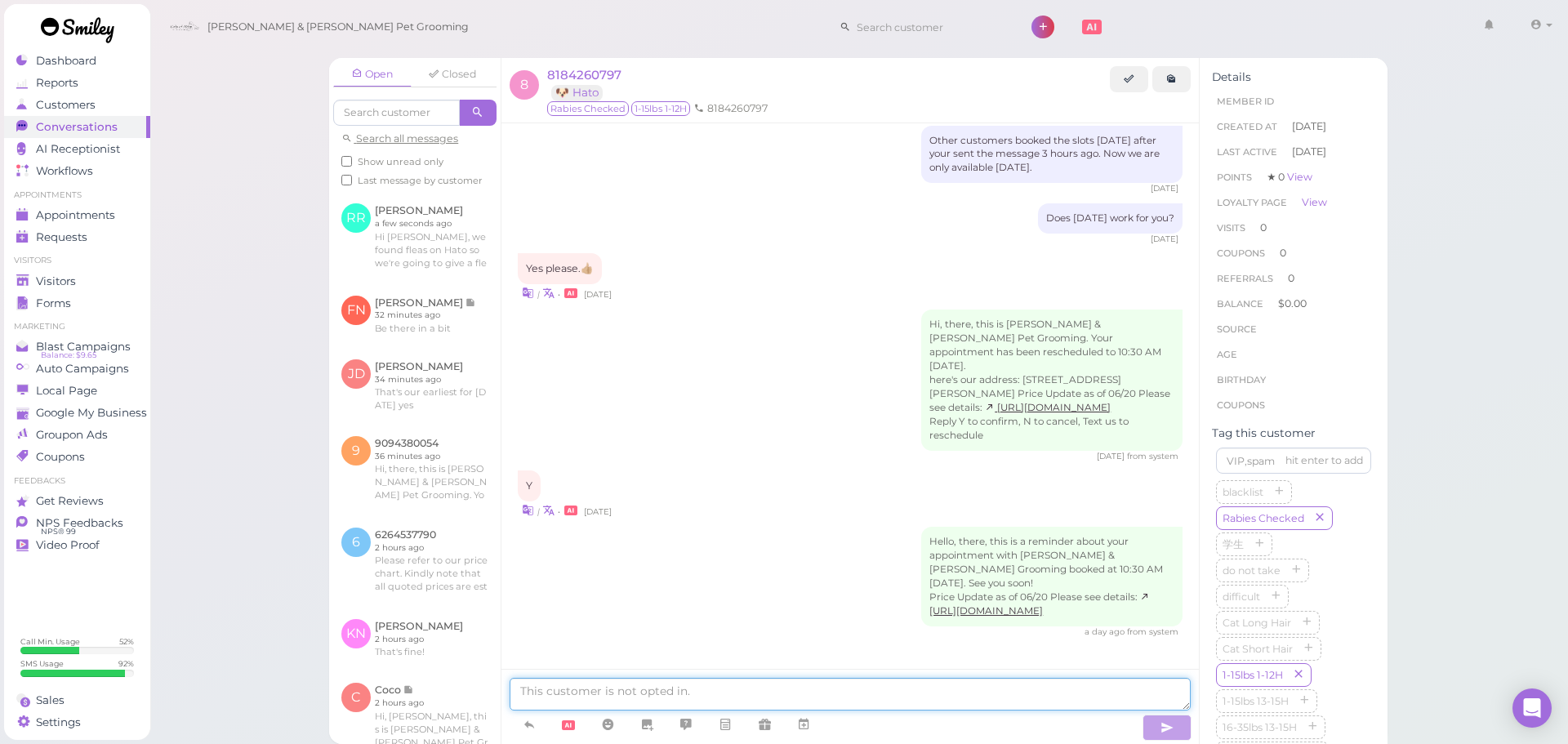
click at [792, 693] on textarea at bounding box center [849, 693] width 681 height 32
paste textarea "Hi Richard, we found fleas on Hato so we're going to give a flea bath today. It…"
type textarea "Hi, we found fleas on Hato so we're going to give a flea bath today. It's going…"
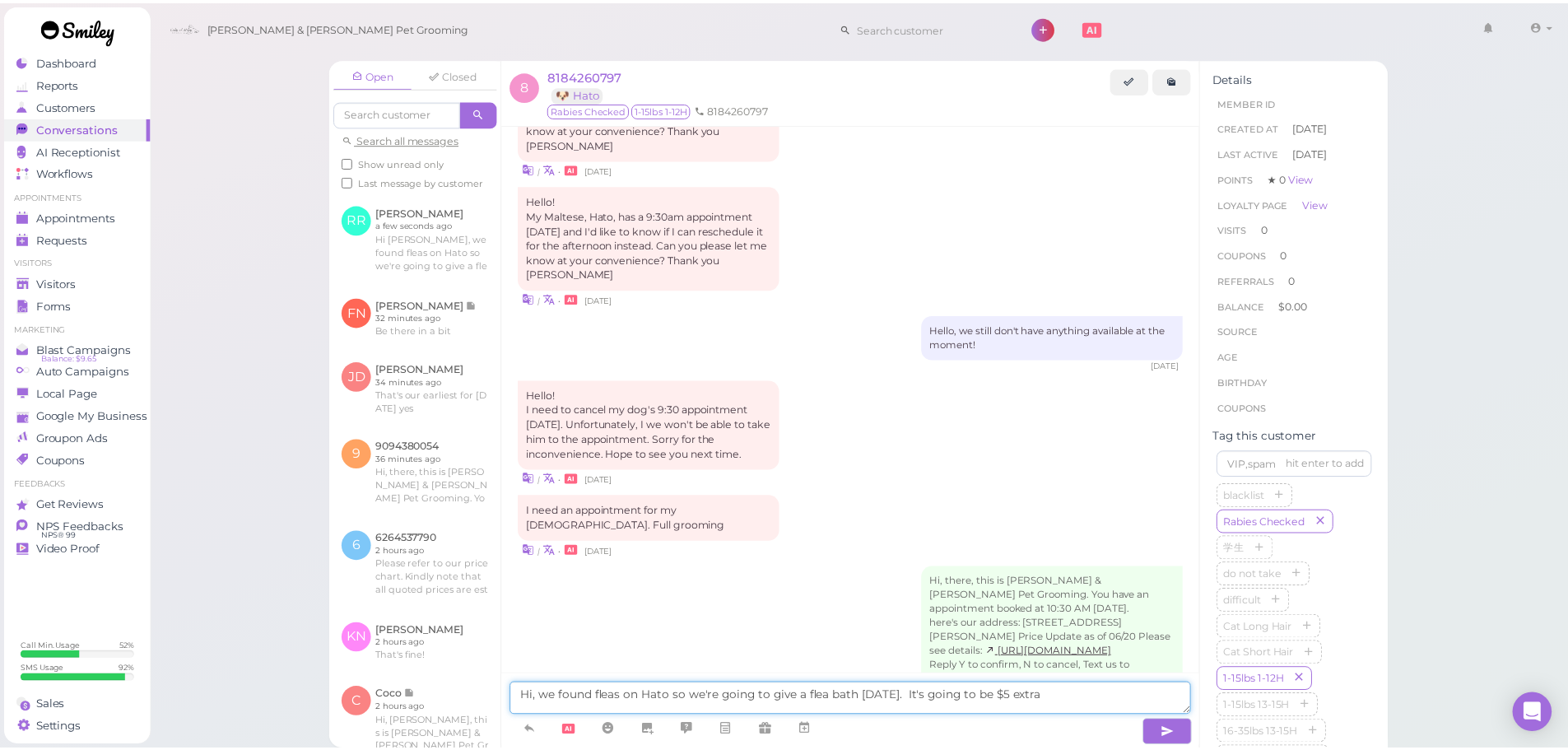
scroll to position [0, 0]
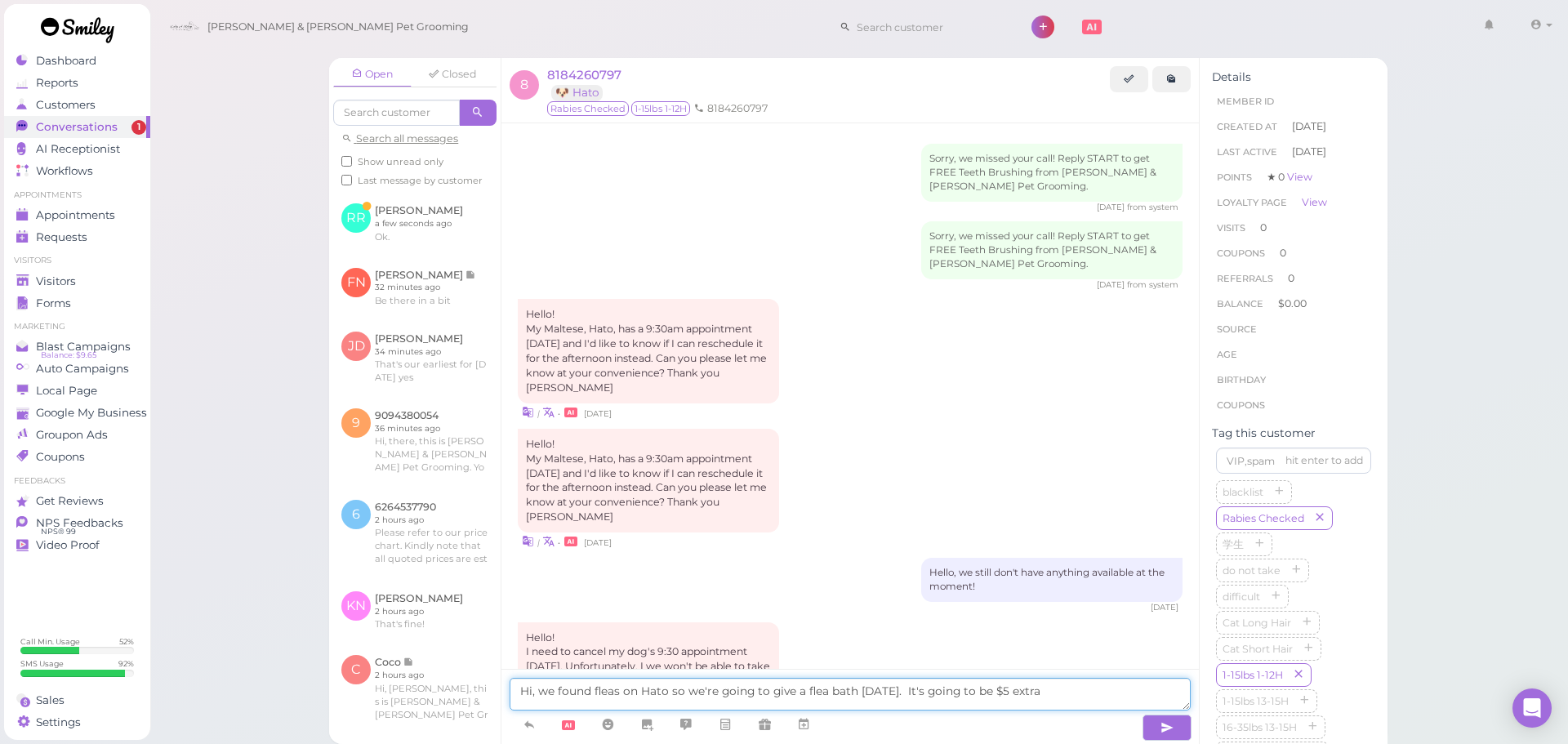
drag, startPoint x: 1061, startPoint y: 690, endPoint x: 245, endPoint y: 585, distance: 822.7
click at [245, 585] on div "Open Closed Search all messages Show unread only Last message by customer RR Ri…" at bounding box center [860, 372] width 1420 height 744
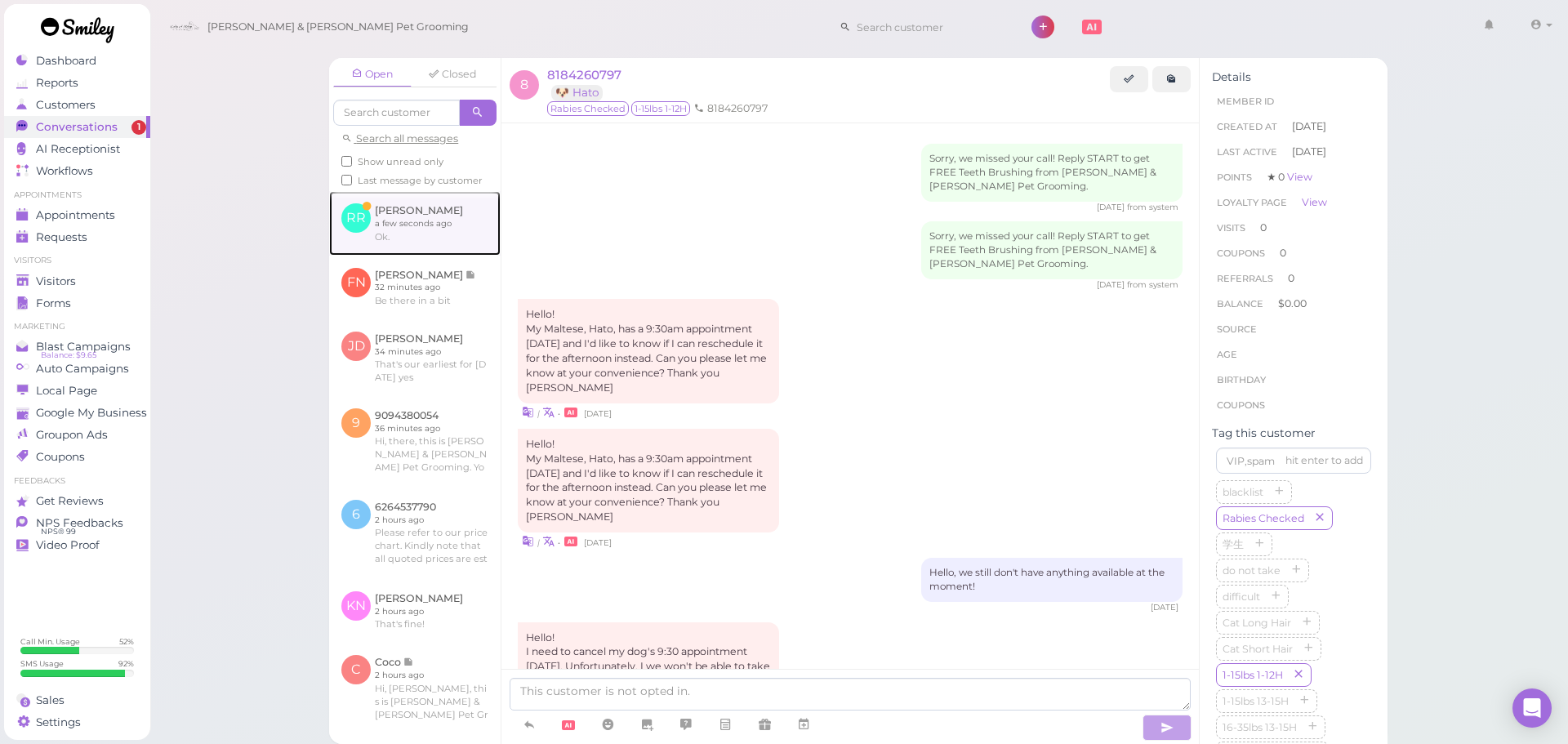
click at [398, 242] on link at bounding box center [415, 223] width 172 height 64
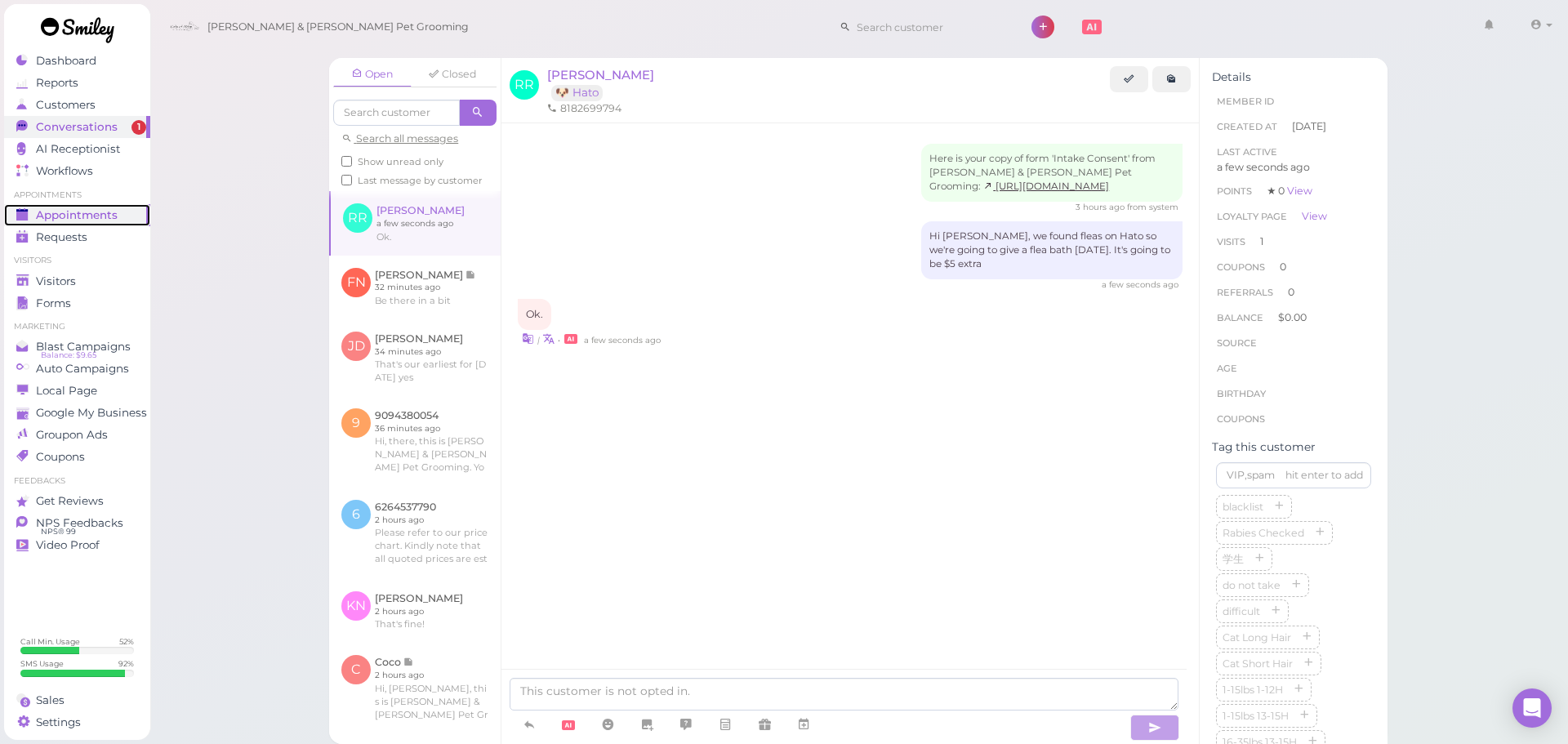
click at [104, 220] on span "Appointments" at bounding box center [76, 216] width 82 height 14
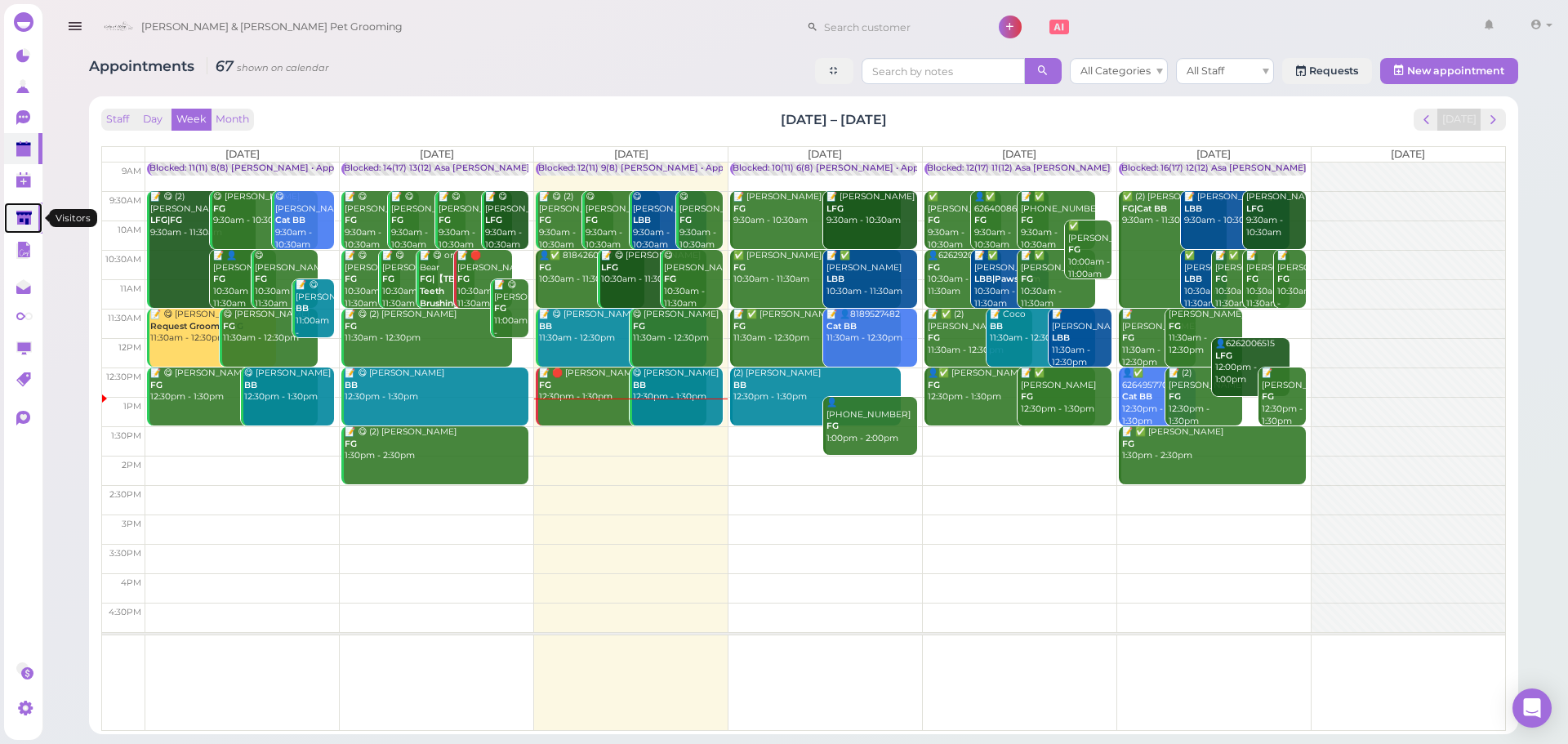
click at [26, 206] on link at bounding box center [24, 217] width 39 height 31
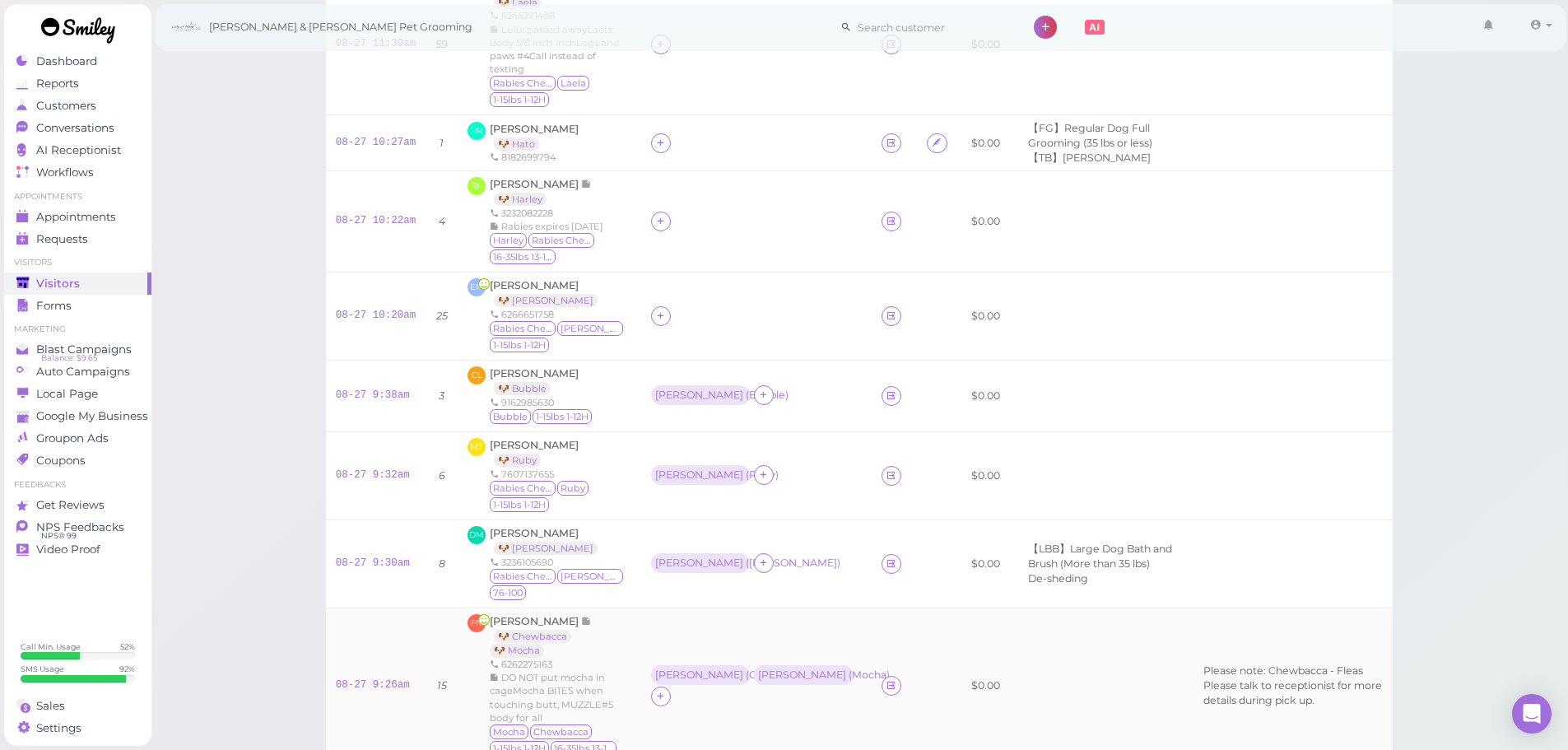
scroll to position [576, 0]
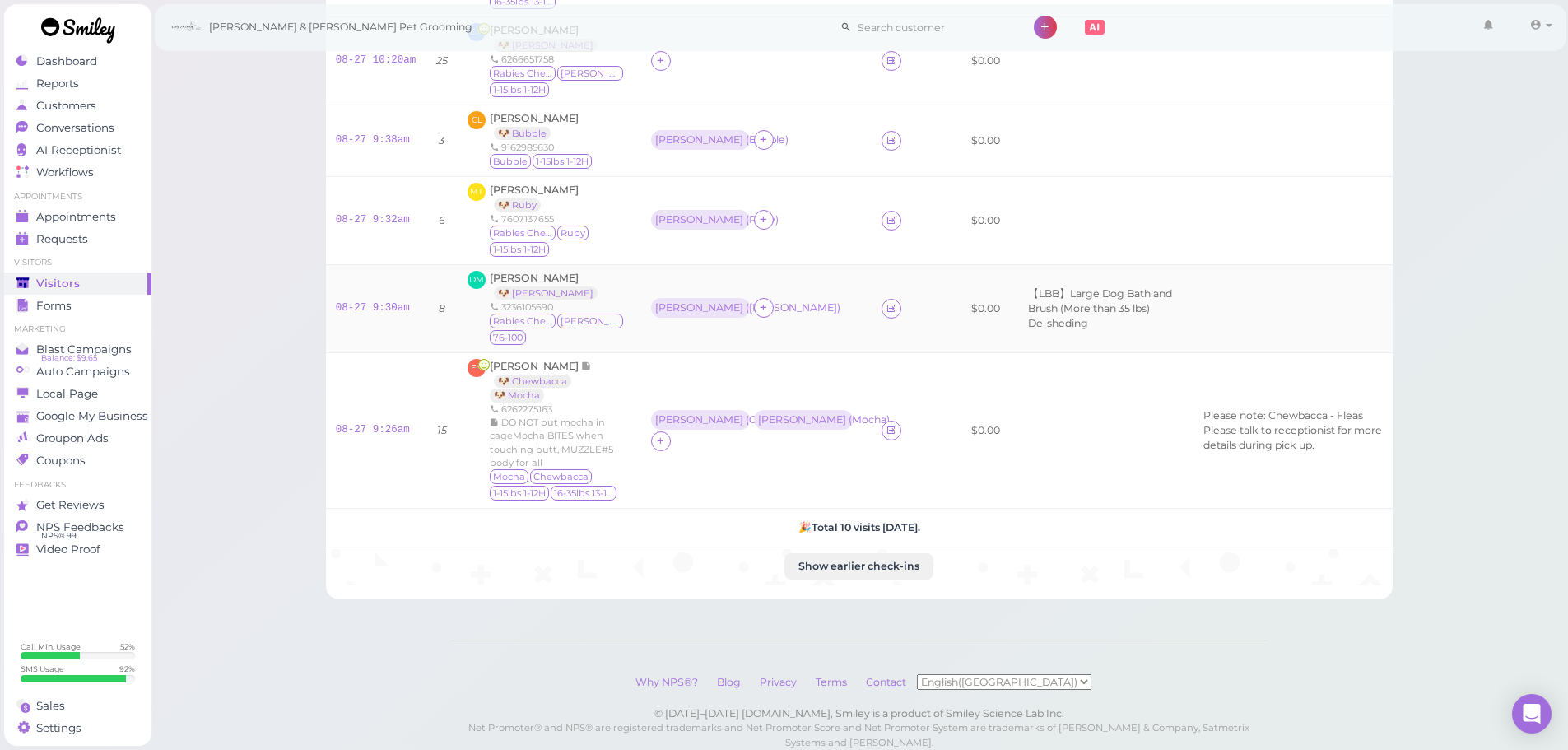
click at [503, 271] on div "Diana Moreno 🐶 Bruno 3236105690 Rabies Checked Bruno 76-100" at bounding box center [559, 309] width 140 height 76
click at [503, 272] on span "Diana Moreno" at bounding box center [534, 278] width 89 height 12
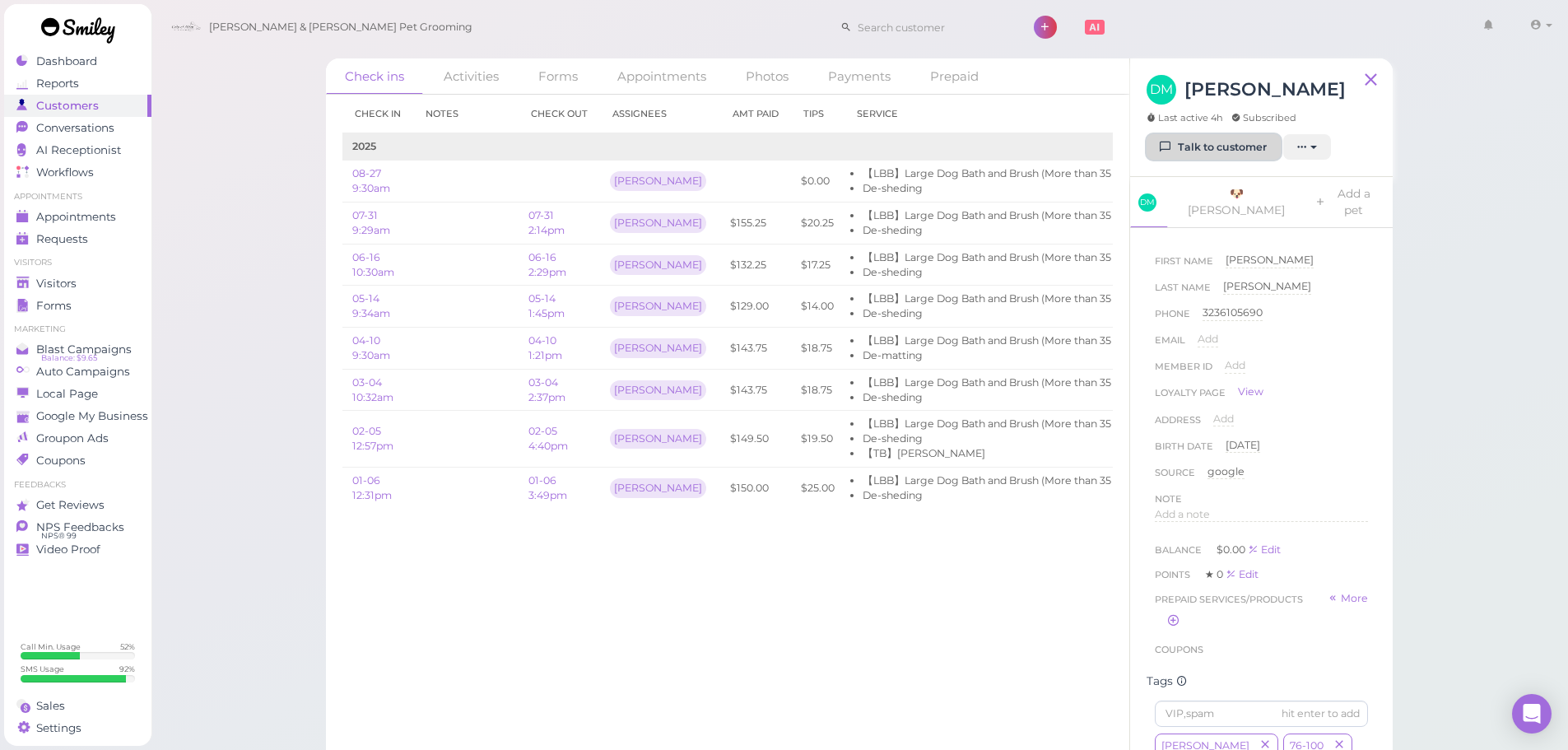
click at [1186, 154] on link "Talk to customer" at bounding box center [1214, 148] width 134 height 27
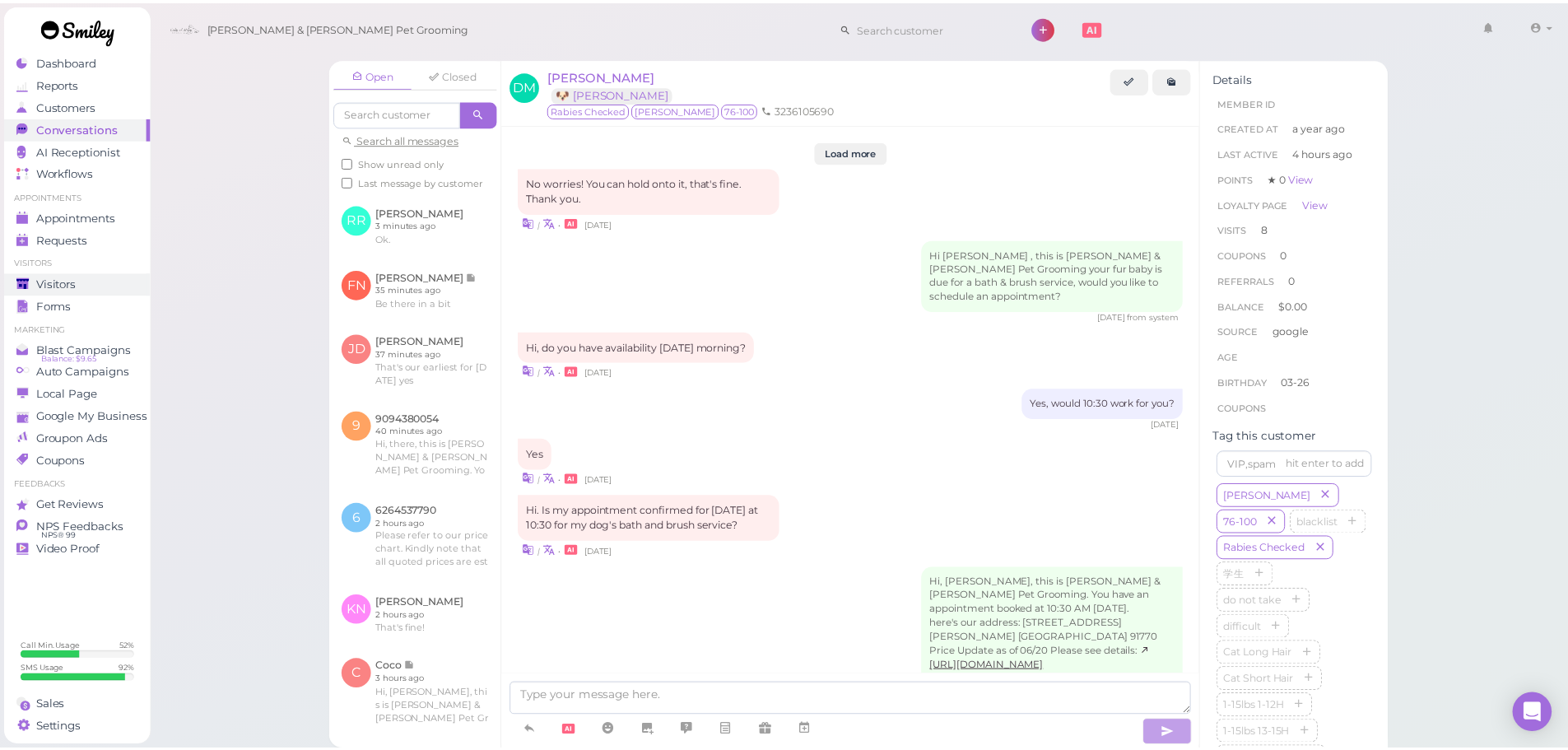
scroll to position [2376, 0]
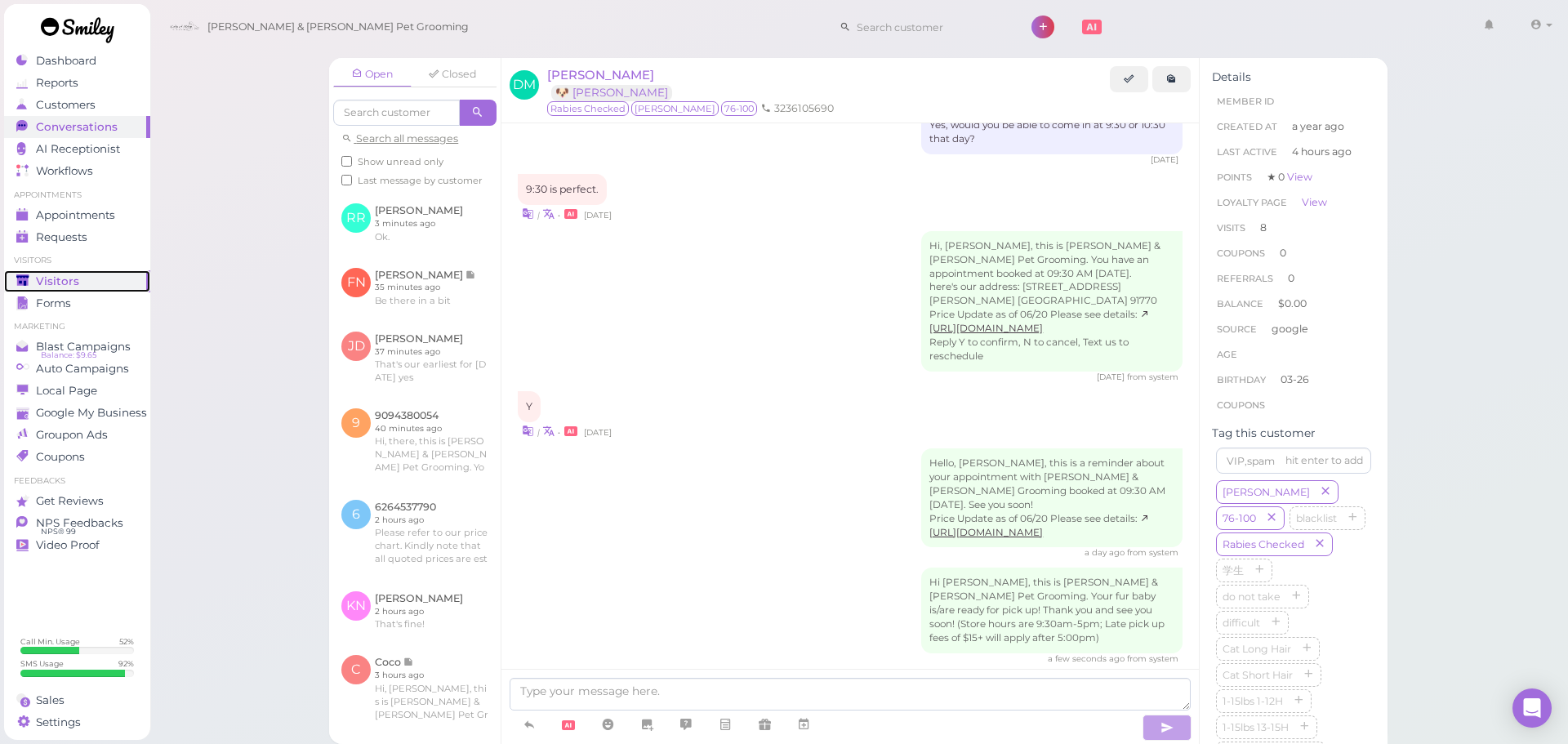
click at [72, 287] on span "Visitors" at bounding box center [57, 281] width 43 height 14
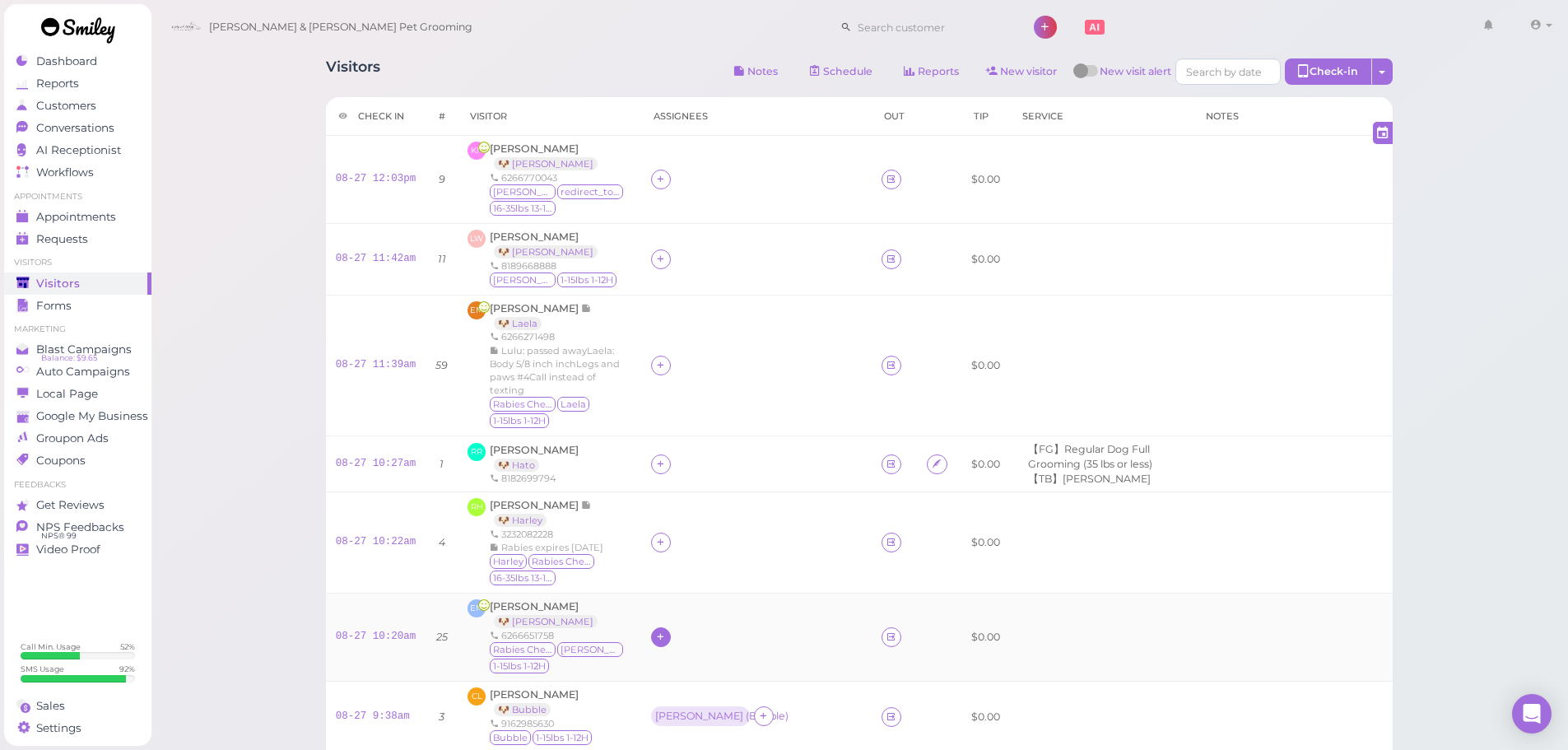
click at [666, 631] on icon at bounding box center [661, 637] width 11 height 12
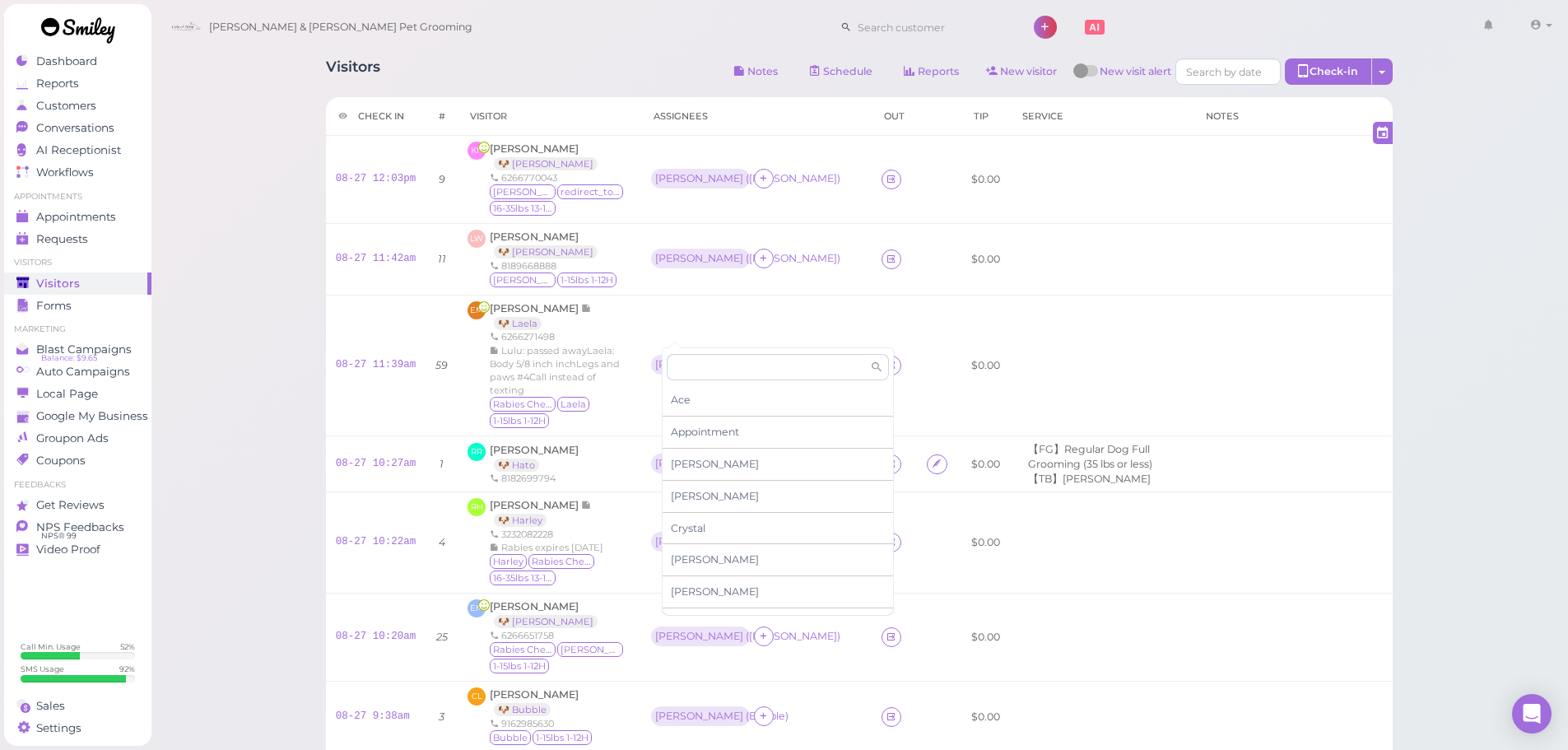
click at [220, 434] on div "Visitors Notes Schedule Reports New visitor New visit alert Check-in Customer c…" at bounding box center [860, 686] width 1419 height 1374
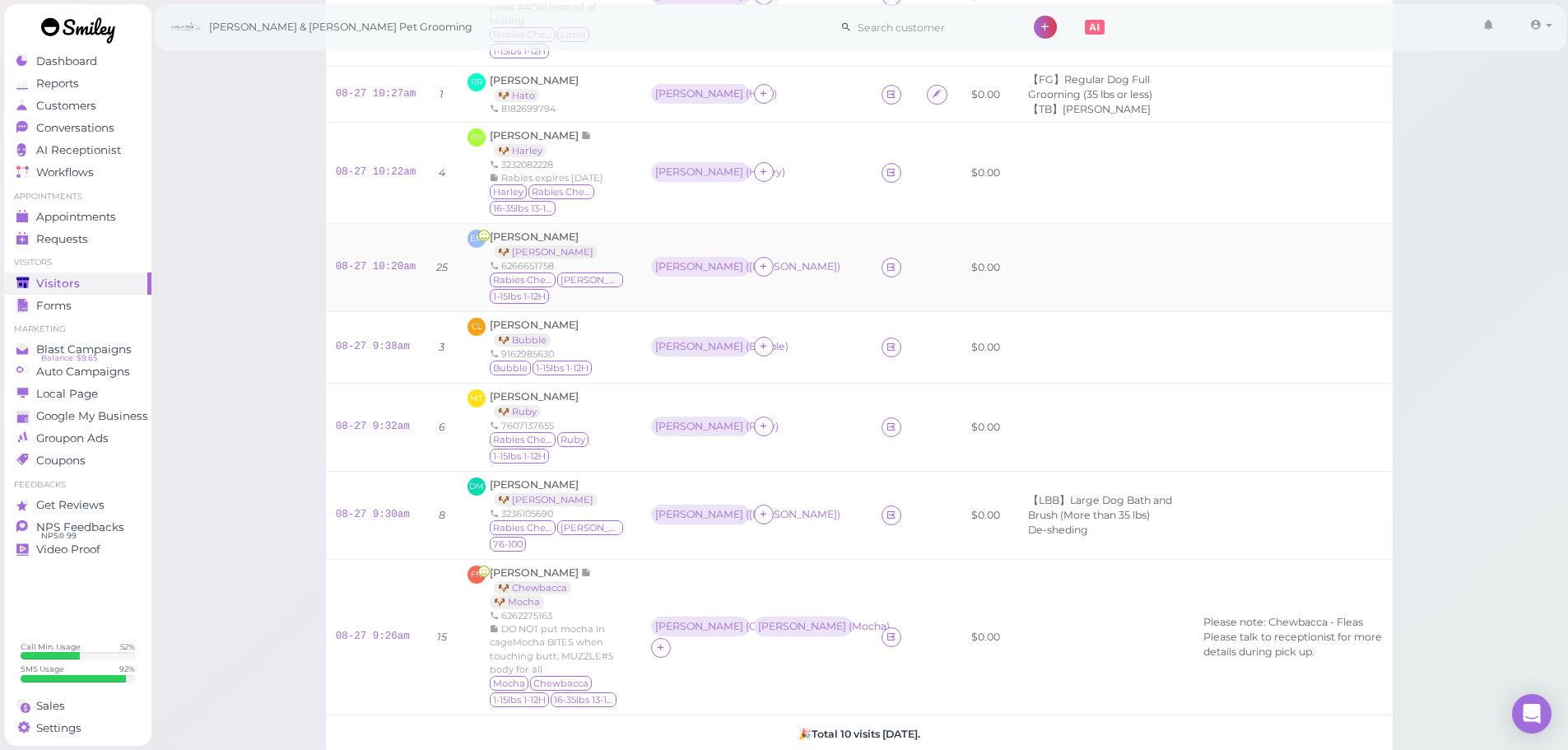
scroll to position [494, 0]
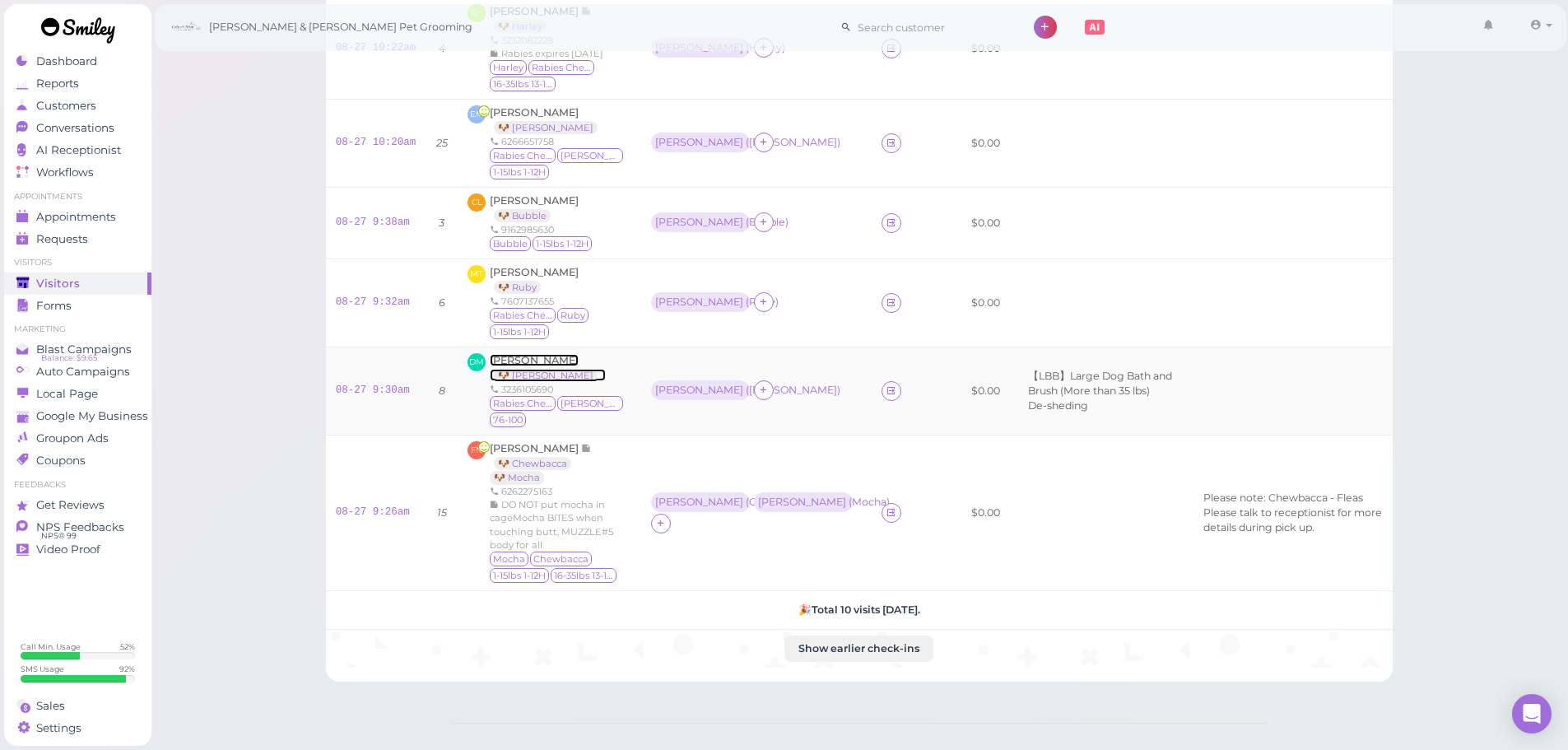
click at [508, 354] on span "Diana Moreno" at bounding box center [534, 360] width 89 height 12
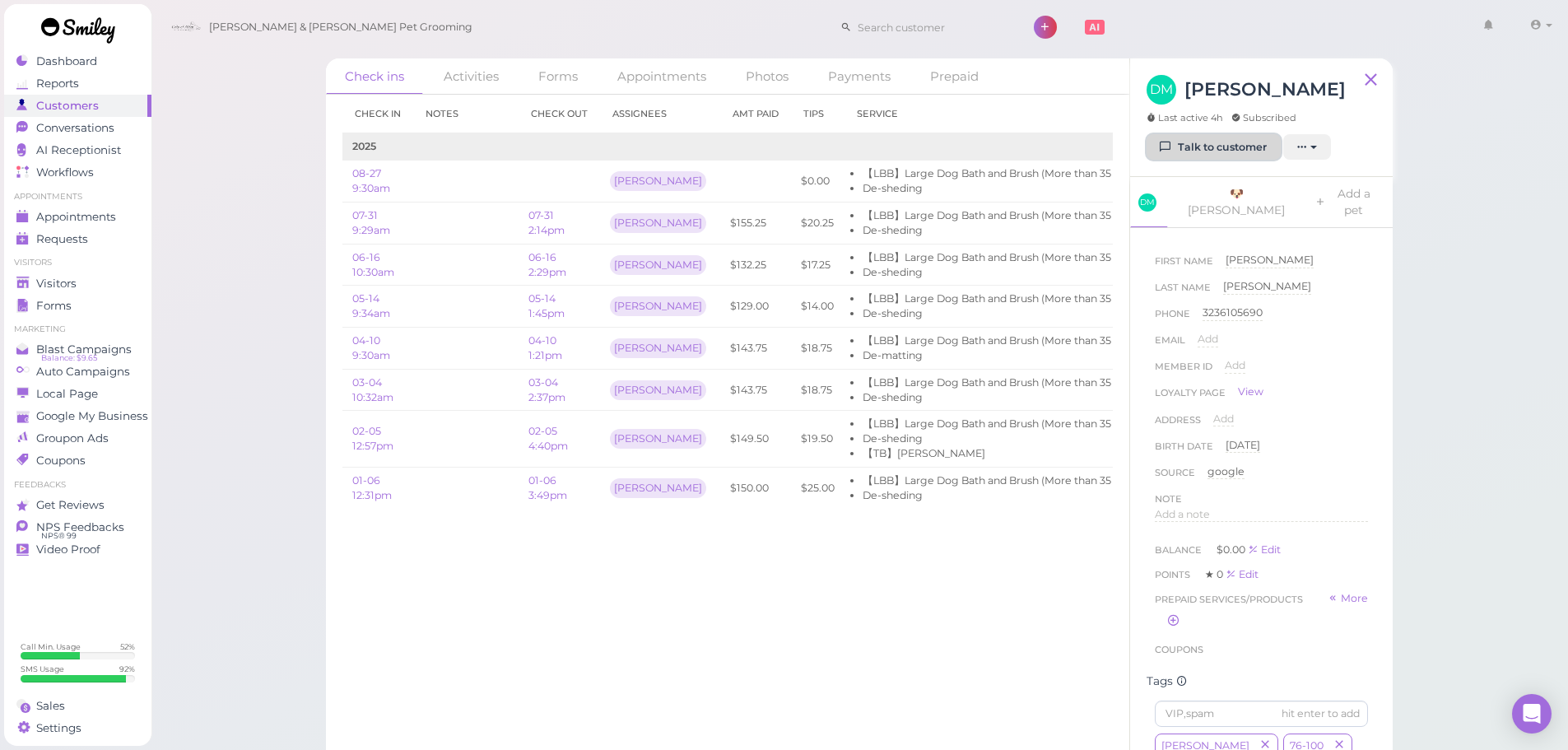
click at [1254, 136] on link "Talk to customer" at bounding box center [1214, 148] width 134 height 27
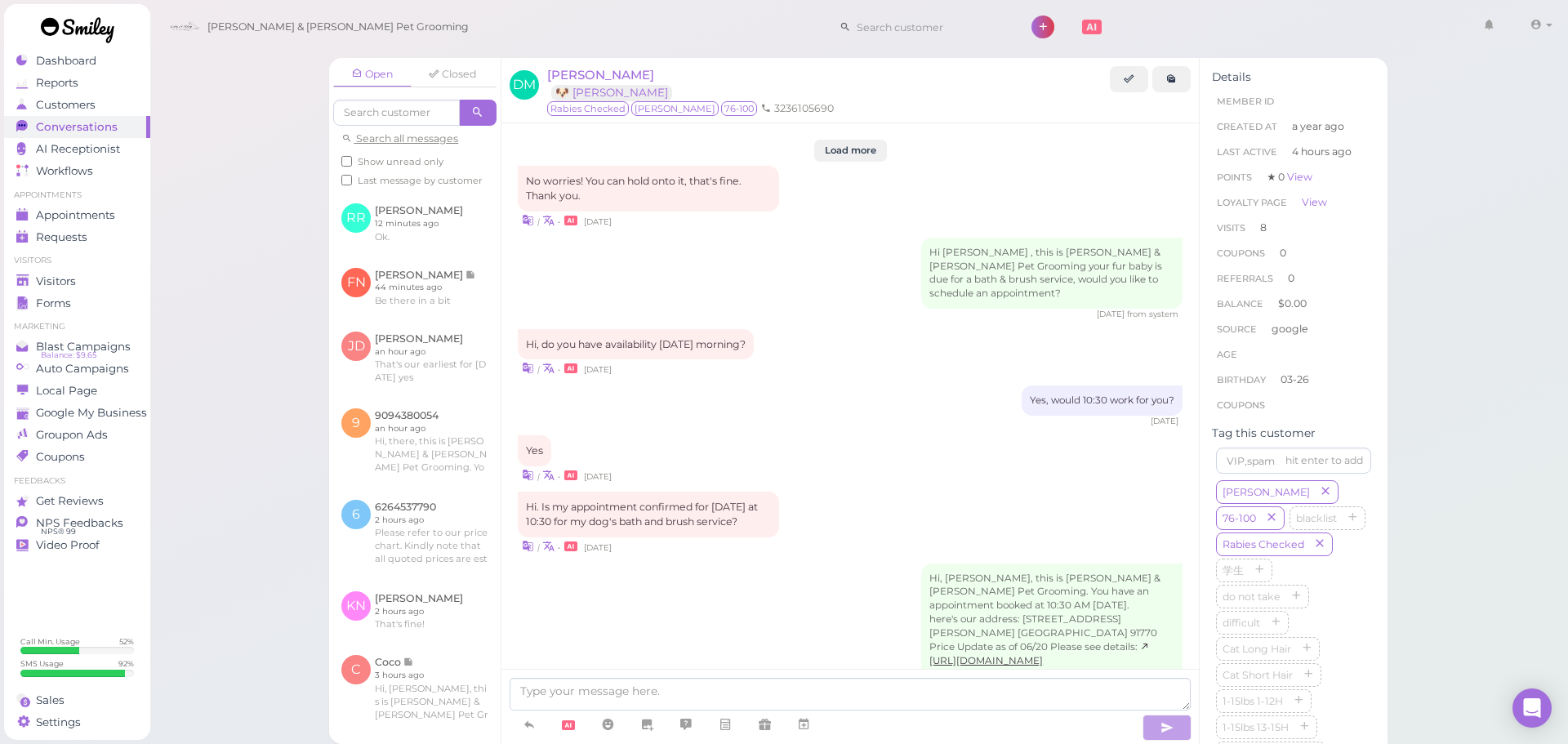
scroll to position [2357, 0]
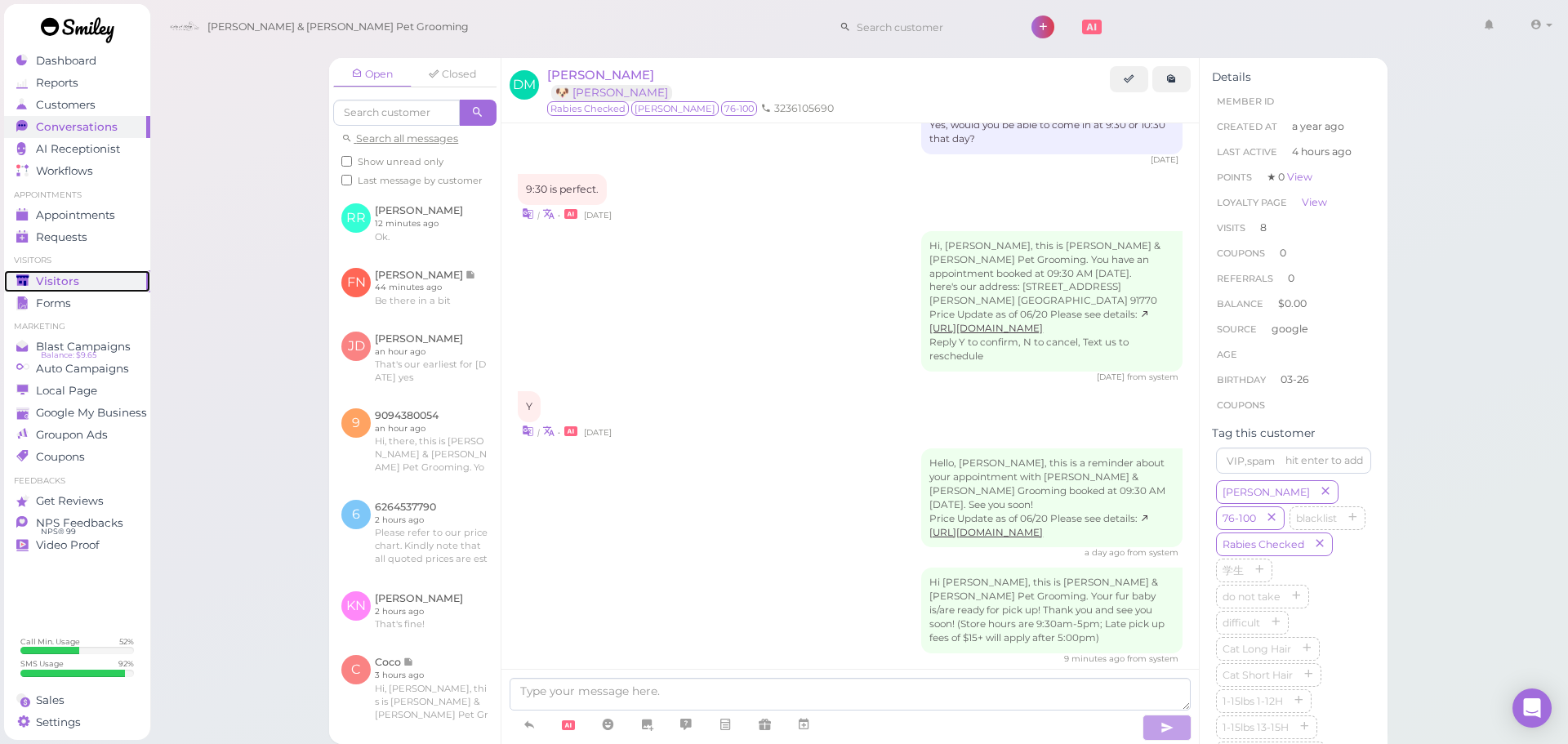
click at [82, 288] on link "Visitors" at bounding box center [77, 280] width 146 height 22
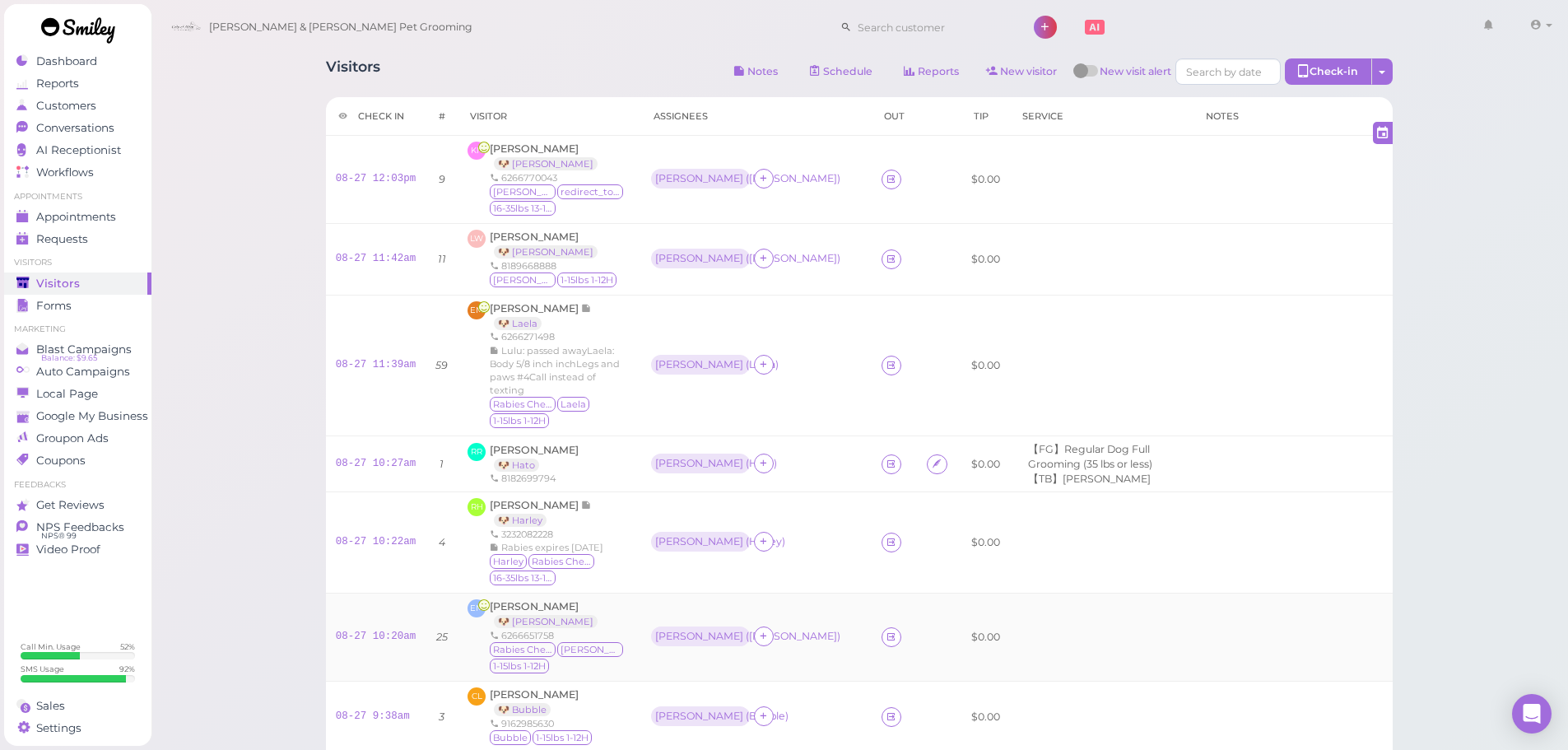
click at [538, 600] on div "Ernesto Martinez 🐶 Bruno 6266651758 Rabies Checked Bruno 1-15lbs 1-12H" at bounding box center [559, 637] width 140 height 76
click at [542, 600] on span "Ernesto Martinez" at bounding box center [534, 606] width 89 height 12
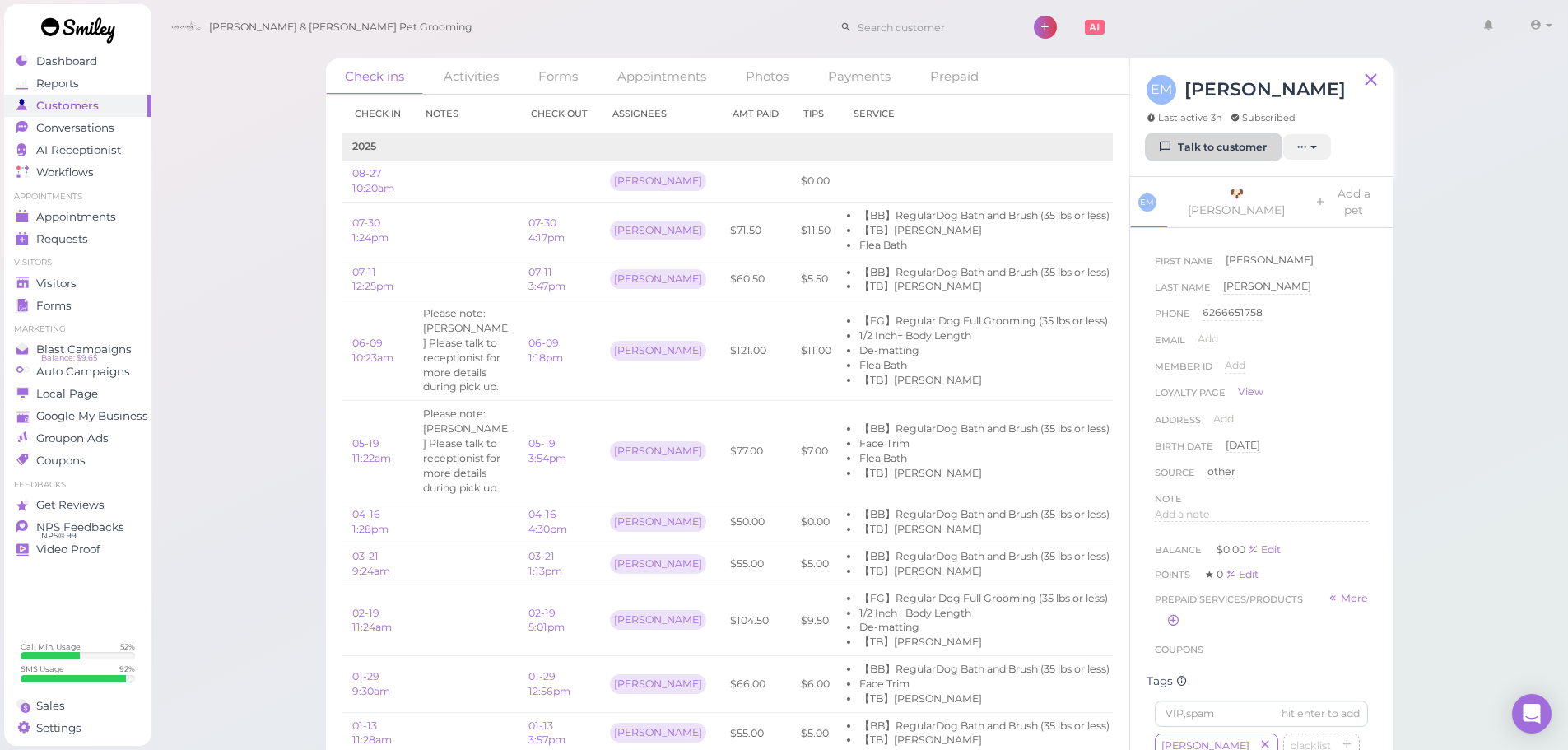
click at [1200, 149] on link "Talk to customer" at bounding box center [1214, 148] width 134 height 27
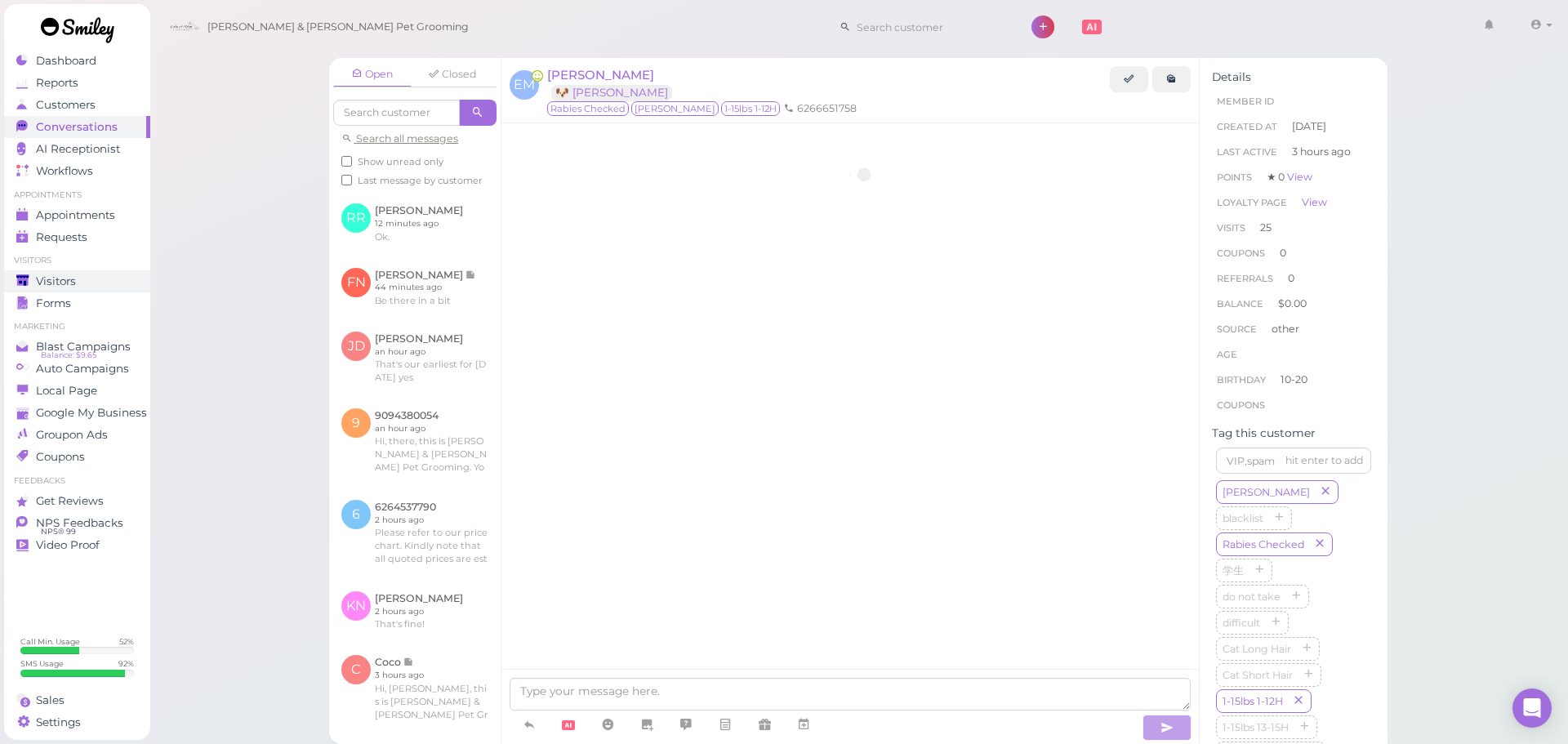
scroll to position [2494, 0]
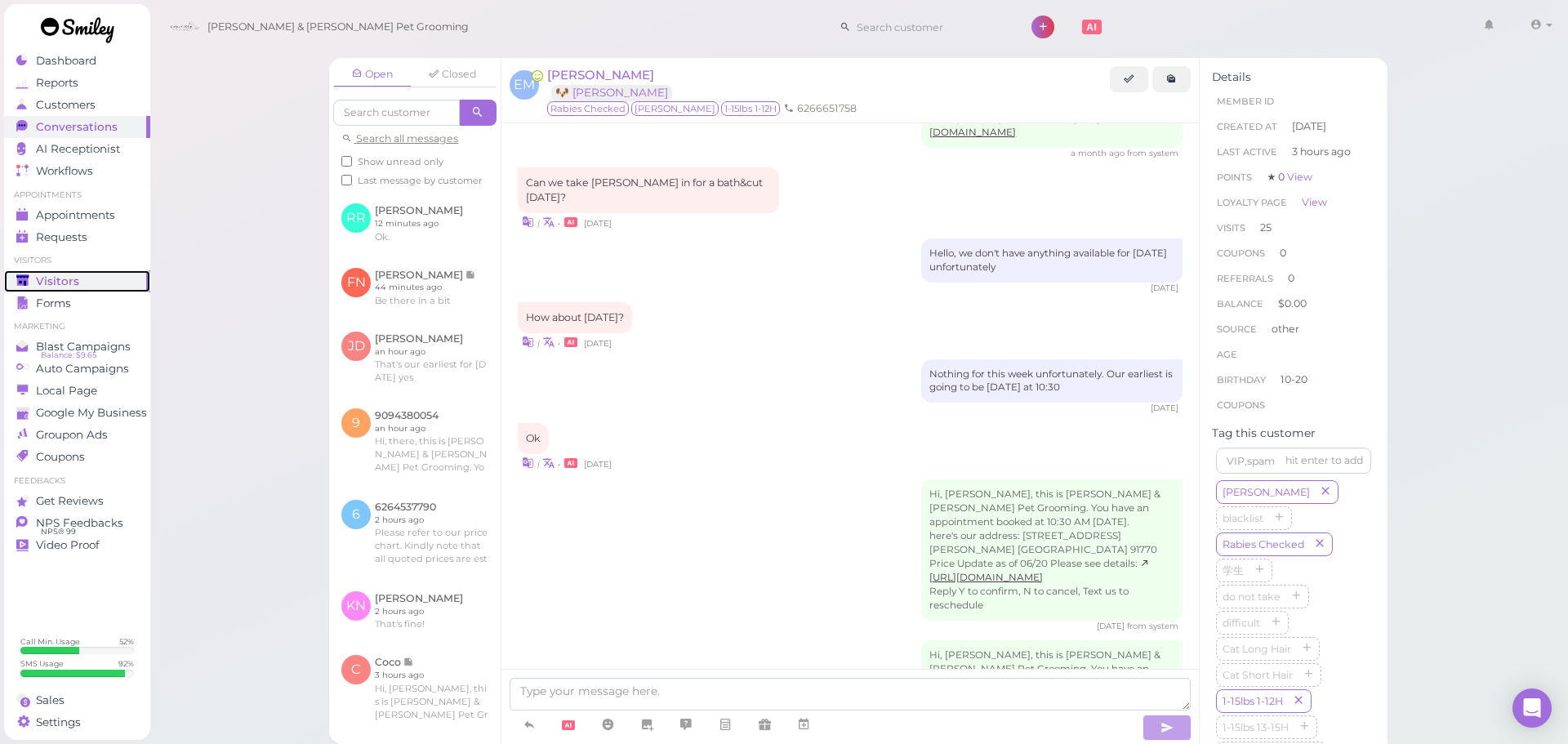
click at [51, 275] on span "Visitors" at bounding box center [57, 281] width 43 height 14
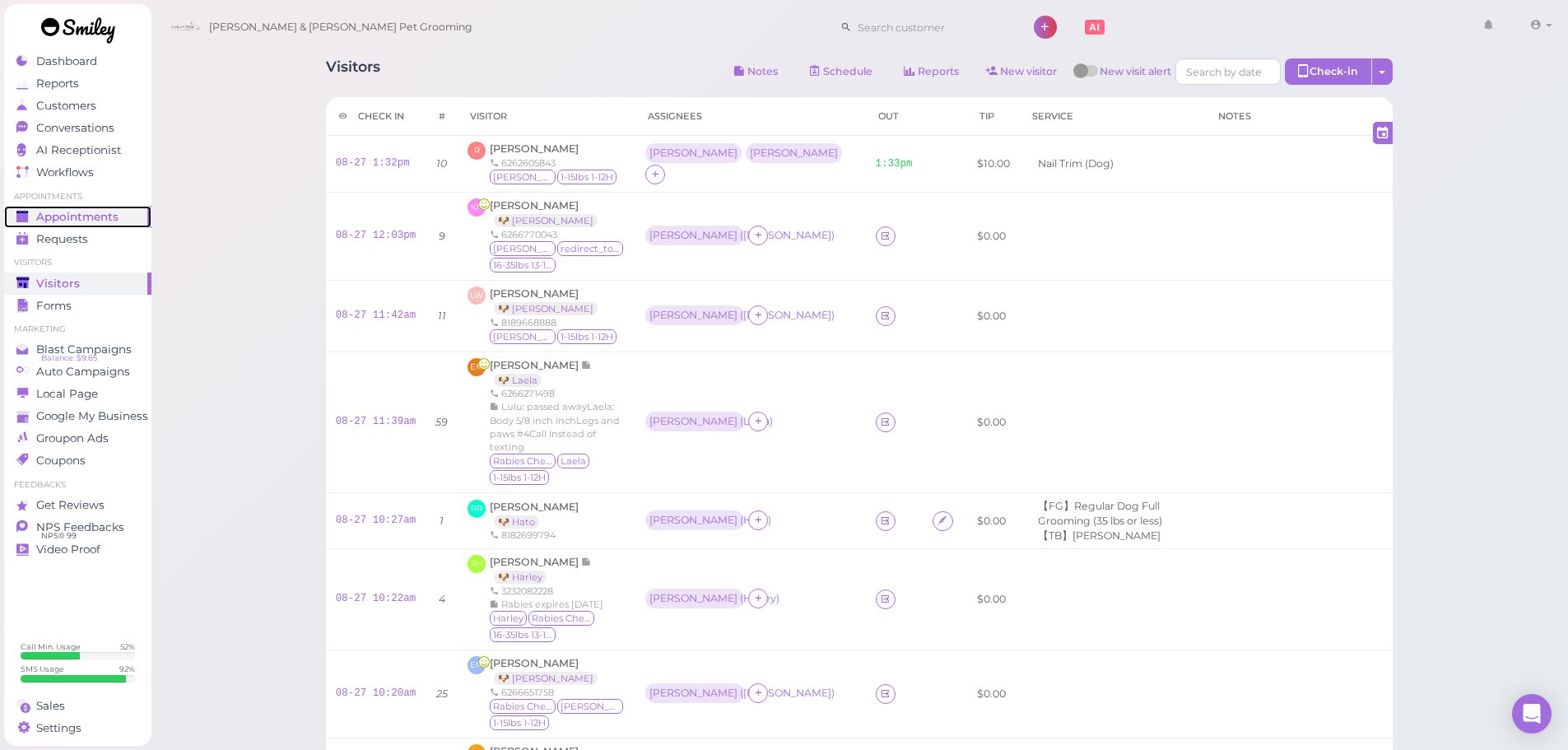
drag, startPoint x: 116, startPoint y: 222, endPoint x: 133, endPoint y: 220, distance: 17.1
click at [116, 222] on span "Appointments" at bounding box center [77, 217] width 82 height 14
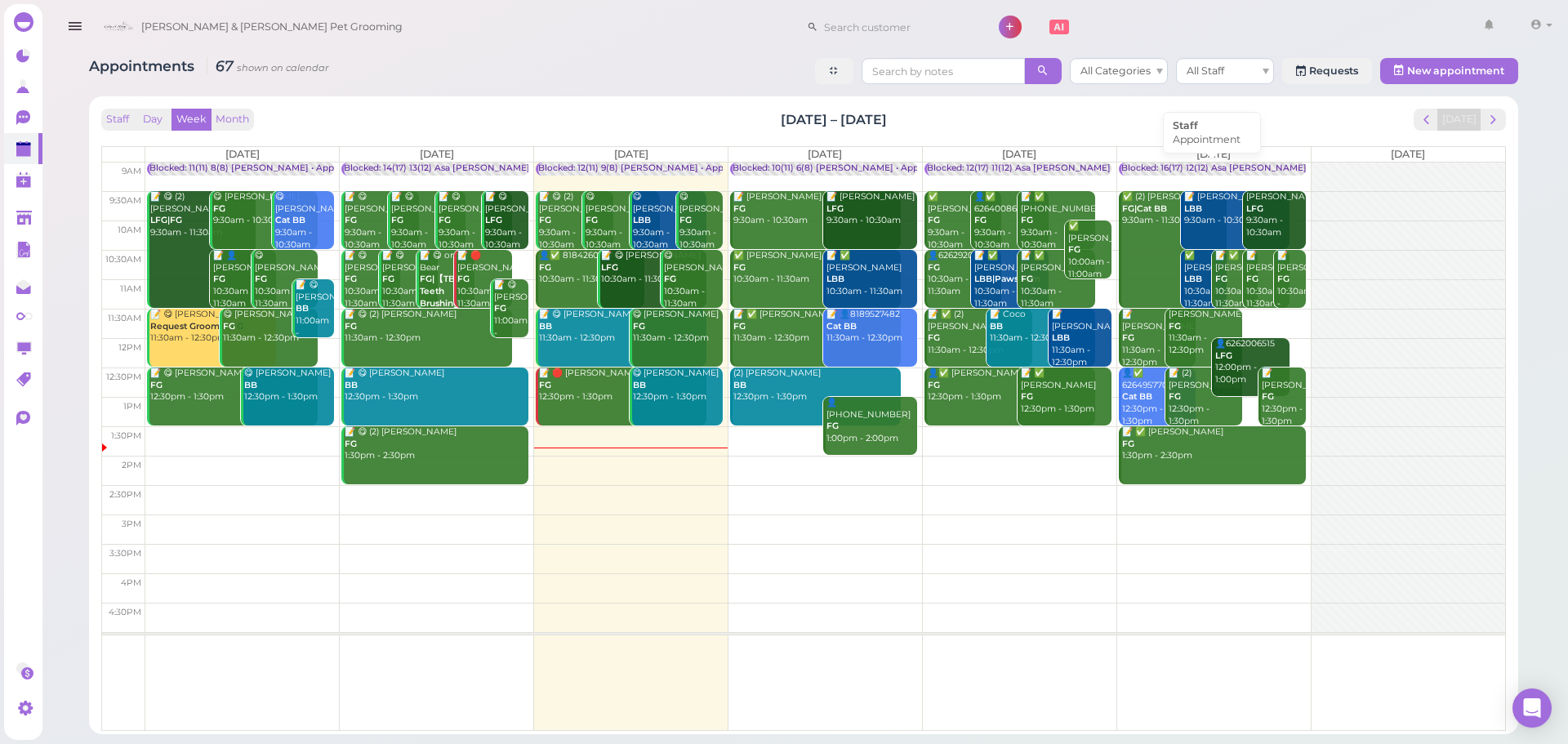
click at [1180, 173] on div "Blocked: 16(17) 12(12) Asa Helen Rebecca • Appointment" at bounding box center [1286, 168] width 330 height 12
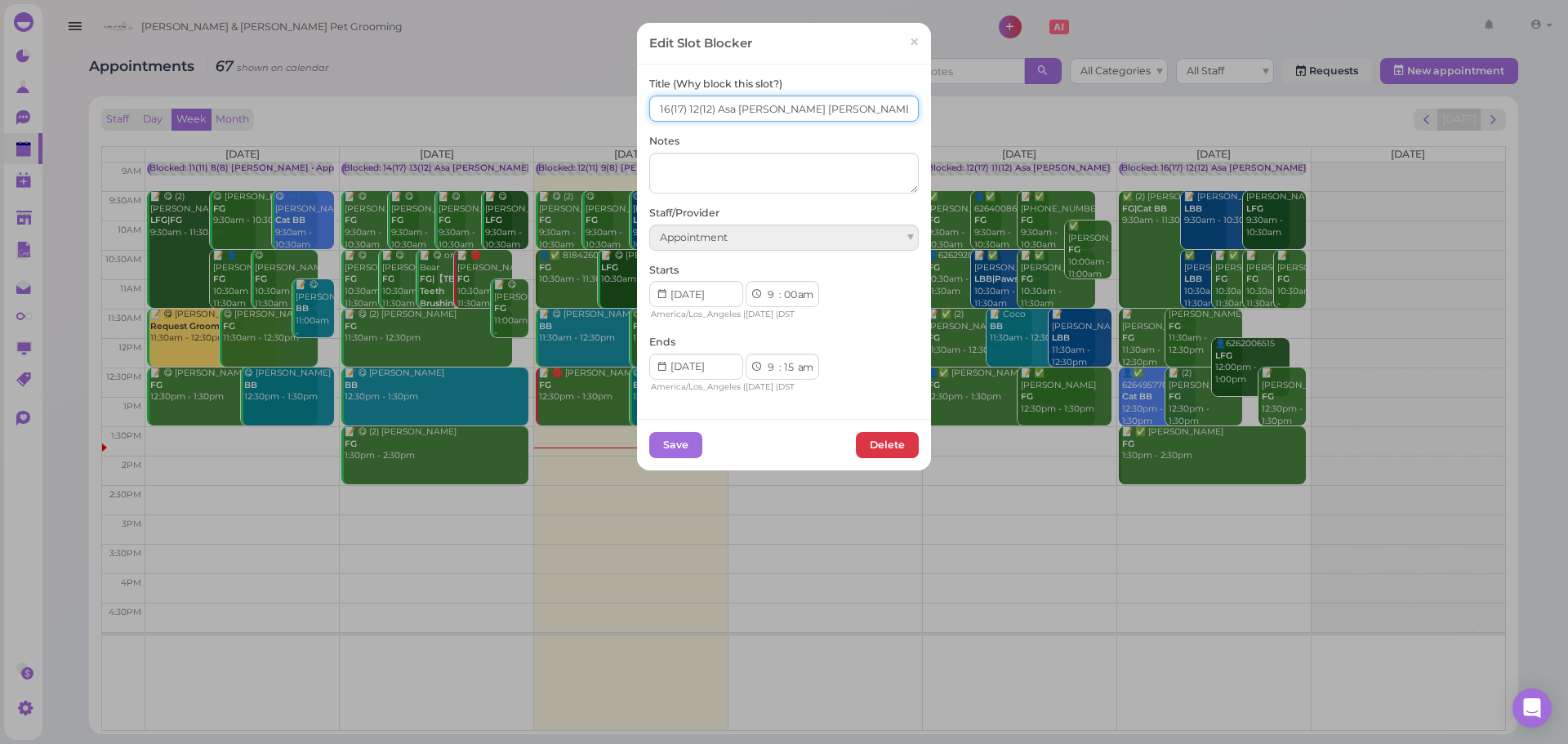
click at [674, 115] on input "16(17) 12(12) Asa Helen Rebecca" at bounding box center [784, 109] width 270 height 26
type input "16(16) 12(12) Asa Helen Rebecca"
click at [681, 445] on button "Save" at bounding box center [676, 445] width 53 height 26
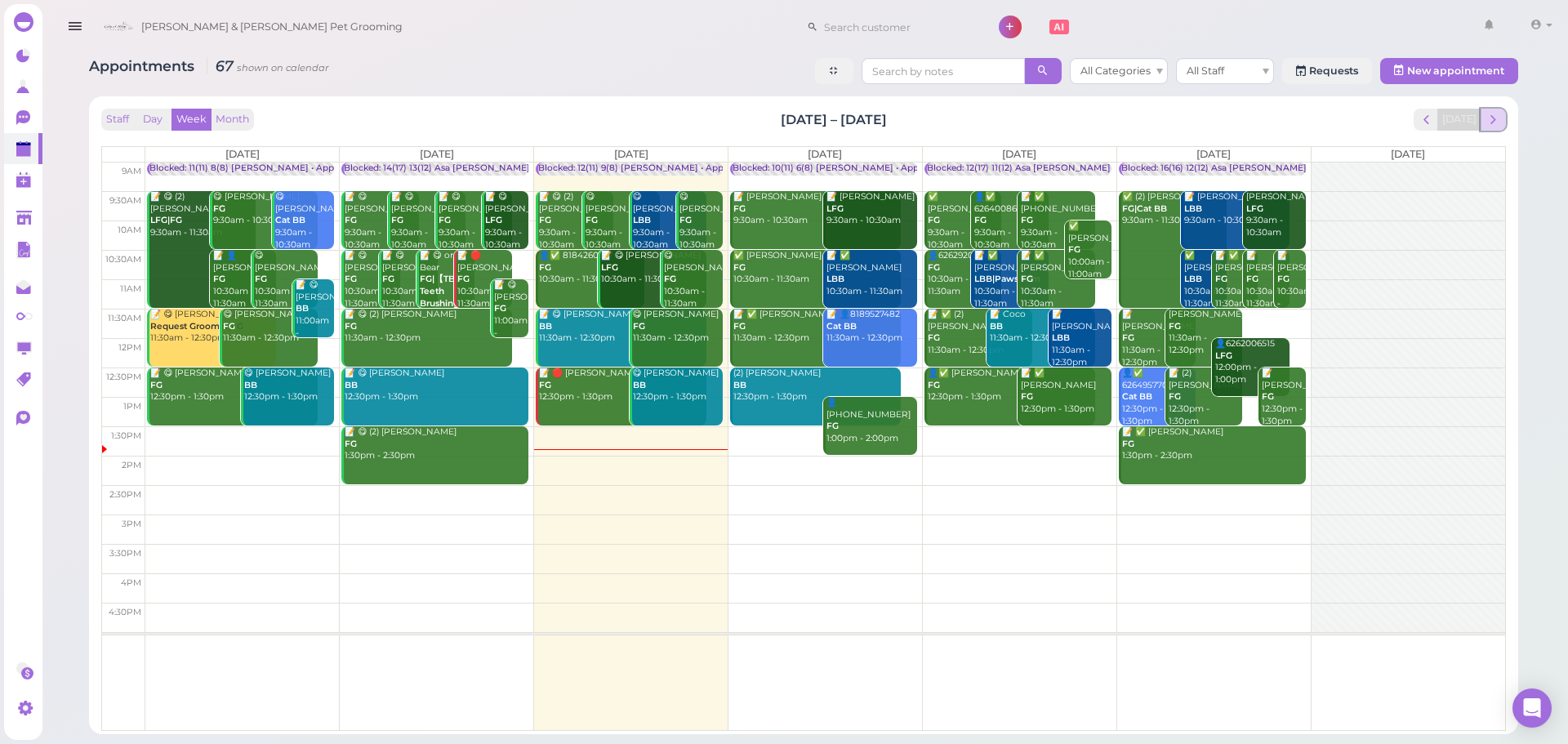
click at [1499, 119] on span "next" at bounding box center [1494, 120] width 16 height 16
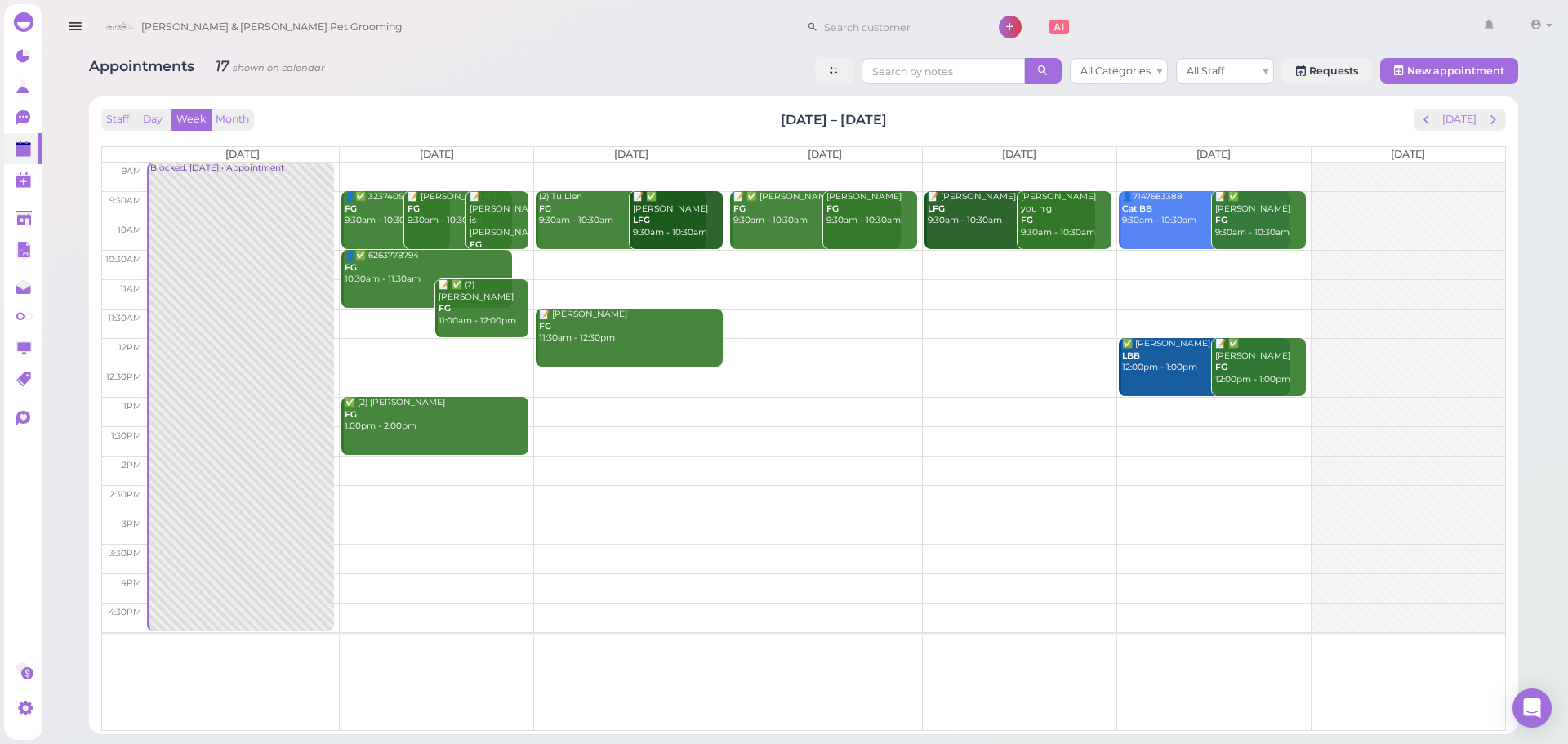
click at [677, 259] on td at bounding box center [825, 265] width 1359 height 30
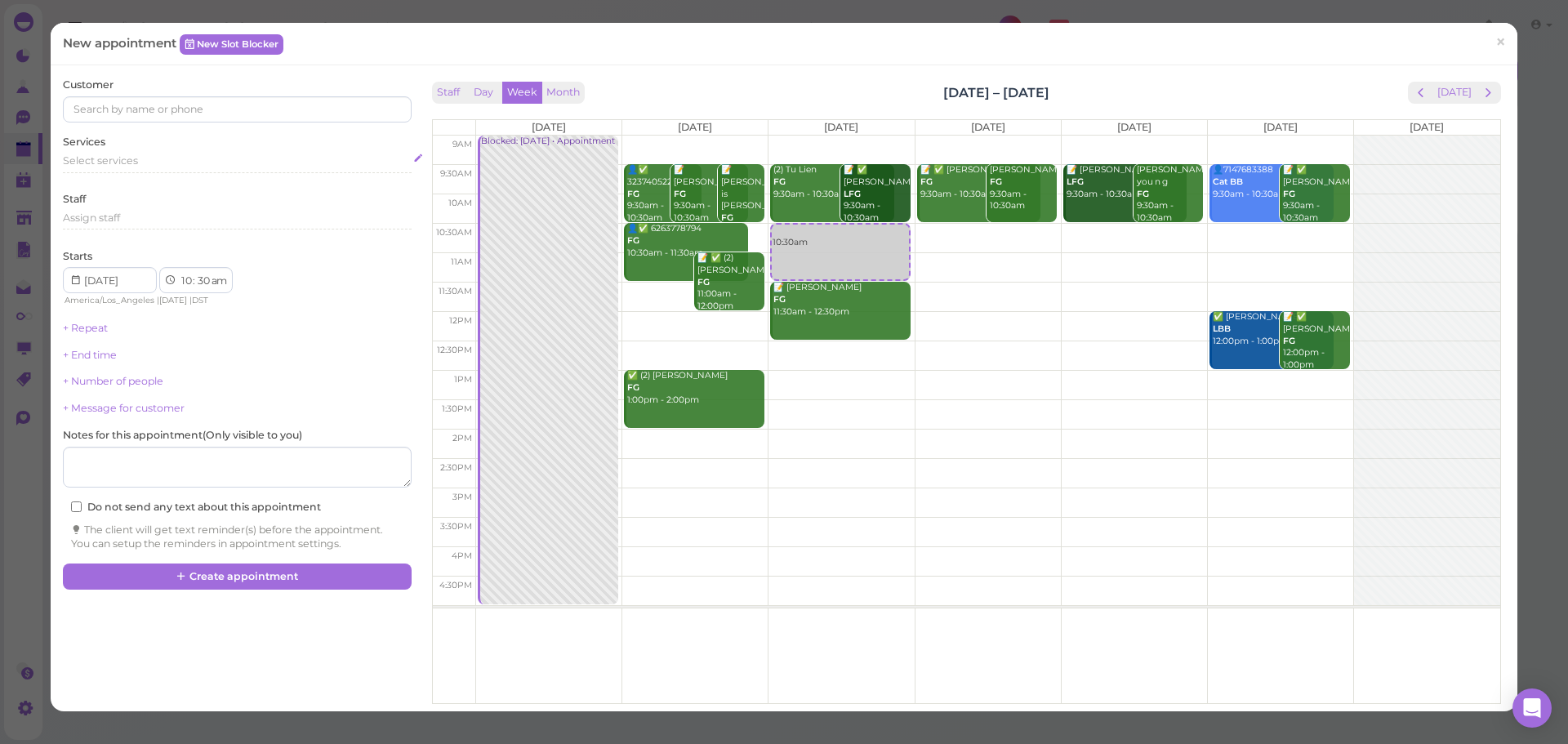
click at [141, 161] on div "Select services" at bounding box center [237, 160] width 348 height 15
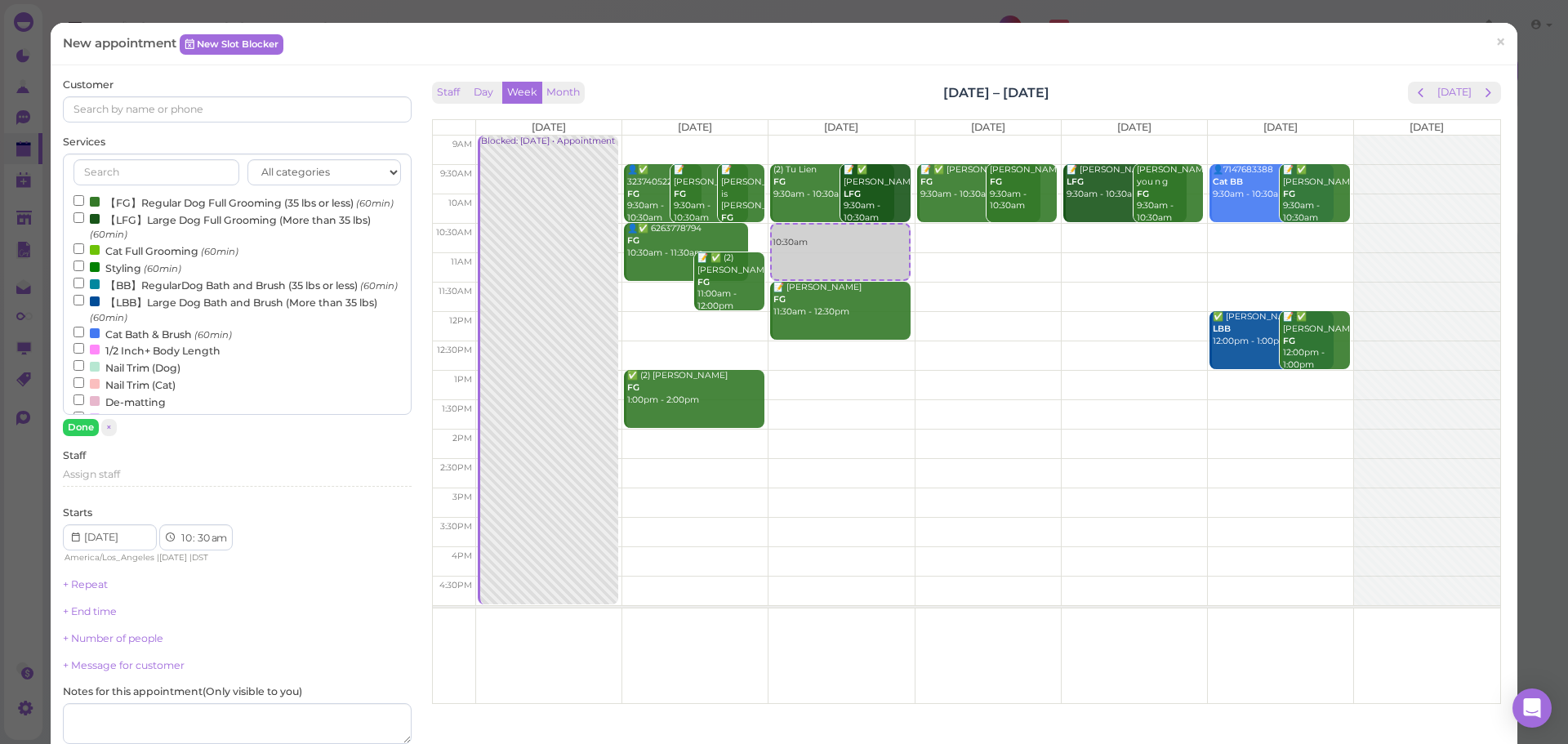
click at [114, 207] on label "【FG】Regular Dog Full Grooming (35 lbs or less) (60min)" at bounding box center [233, 202] width 320 height 18
click at [84, 206] on input "【FG】Regular Dog Full Grooming (35 lbs or less) (60min)" at bounding box center [79, 201] width 11 height 11
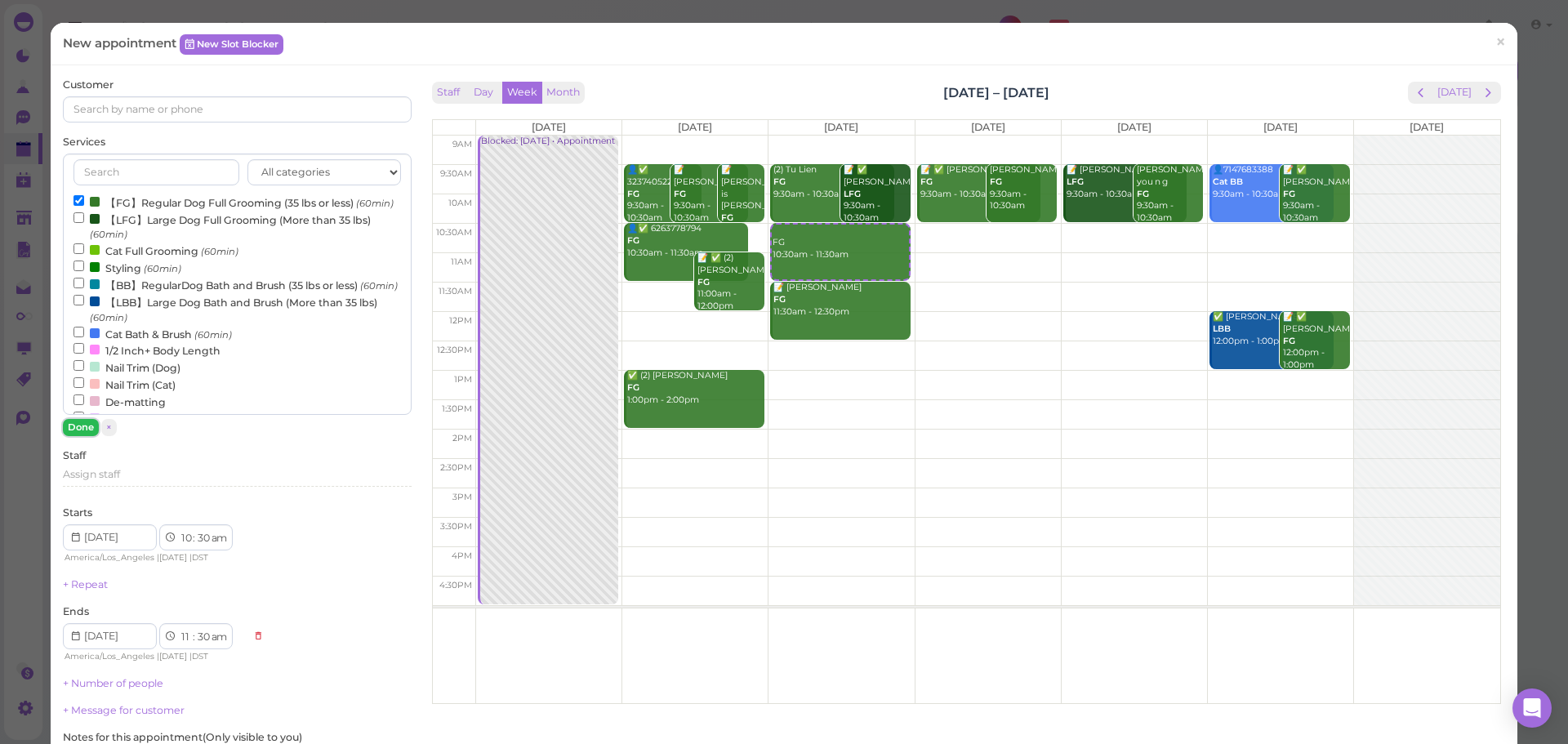
click at [85, 422] on button "Done" at bounding box center [81, 428] width 36 height 18
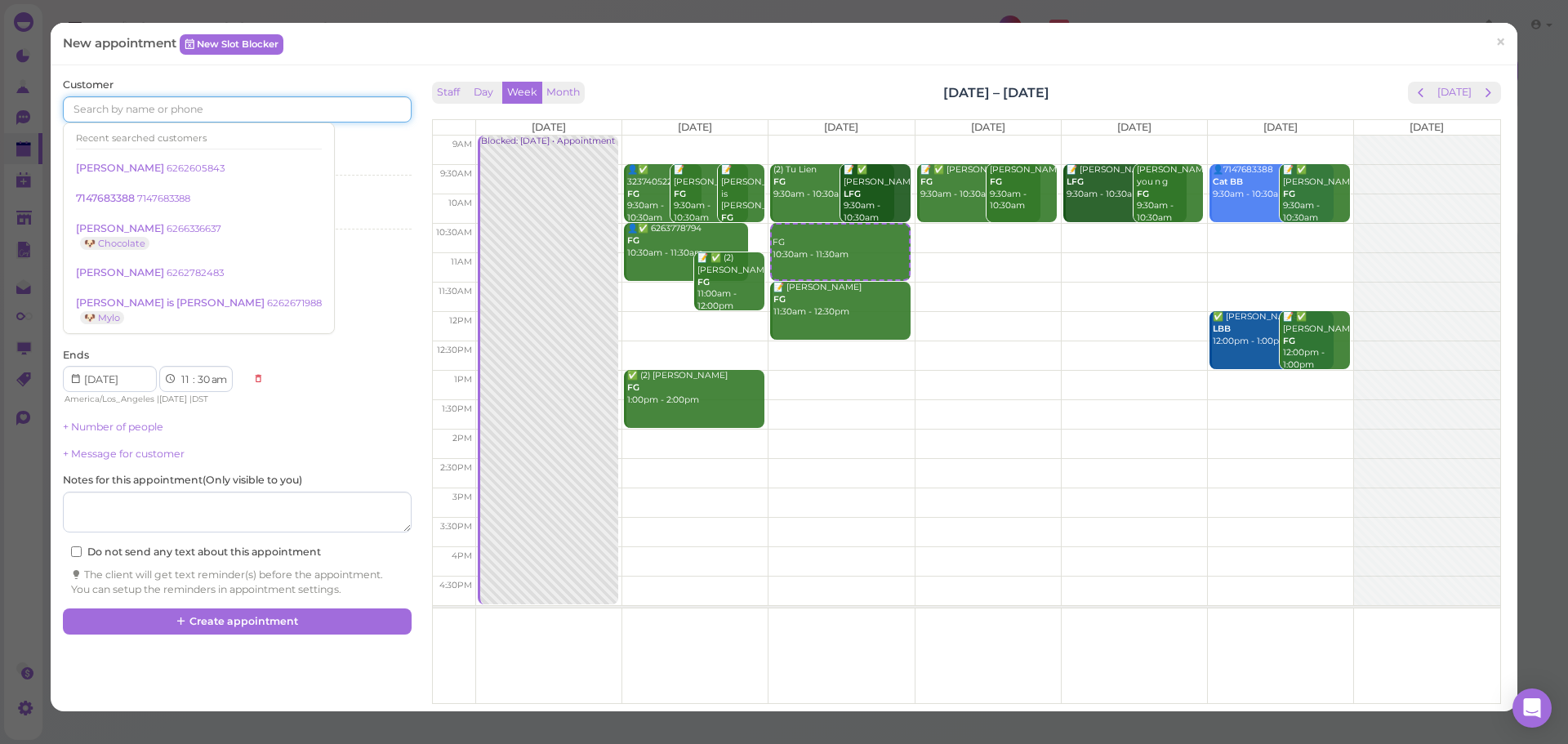
click at [226, 114] on input at bounding box center [237, 110] width 348 height 26
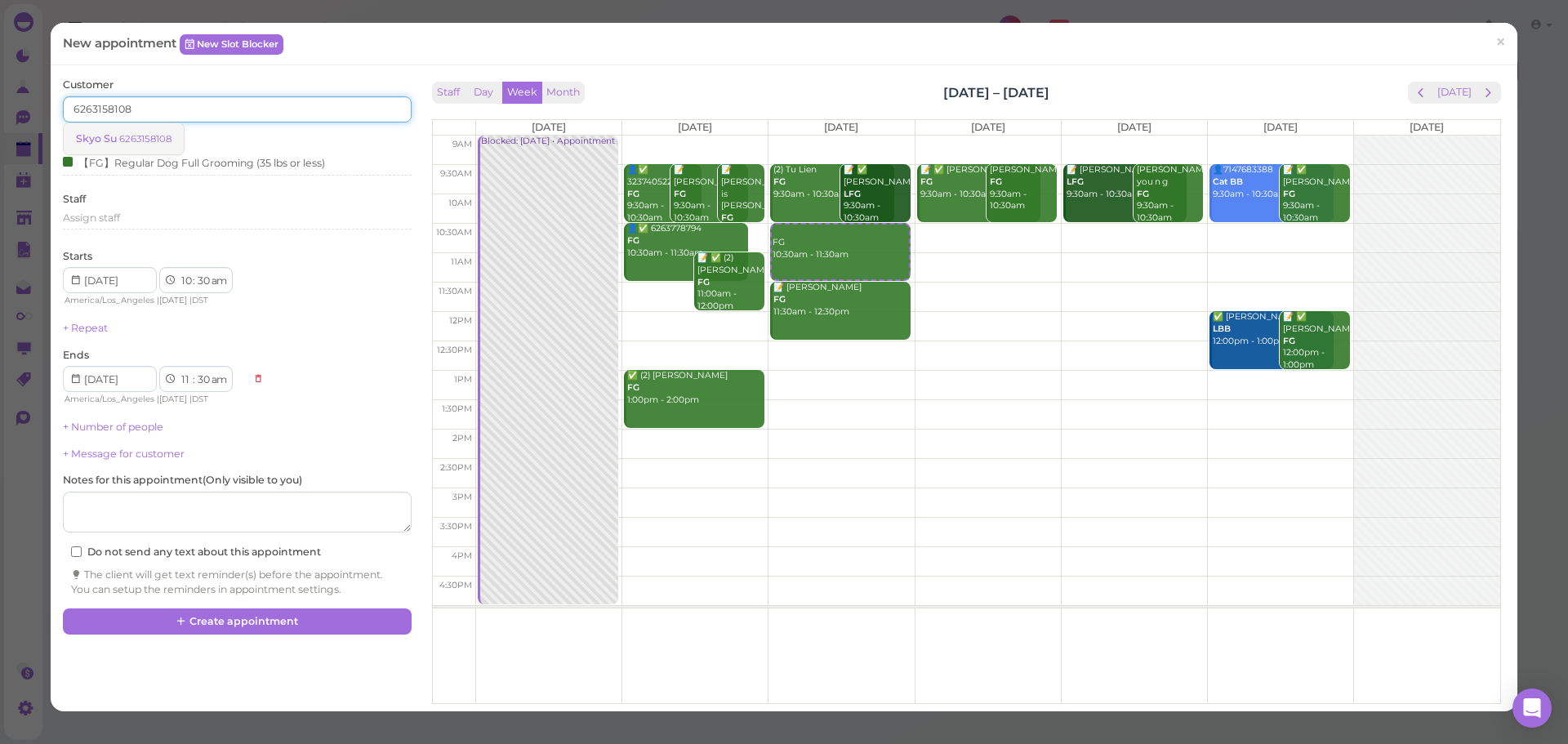
type input "6263158108"
click at [137, 136] on small "6263158108" at bounding box center [145, 138] width 53 height 11
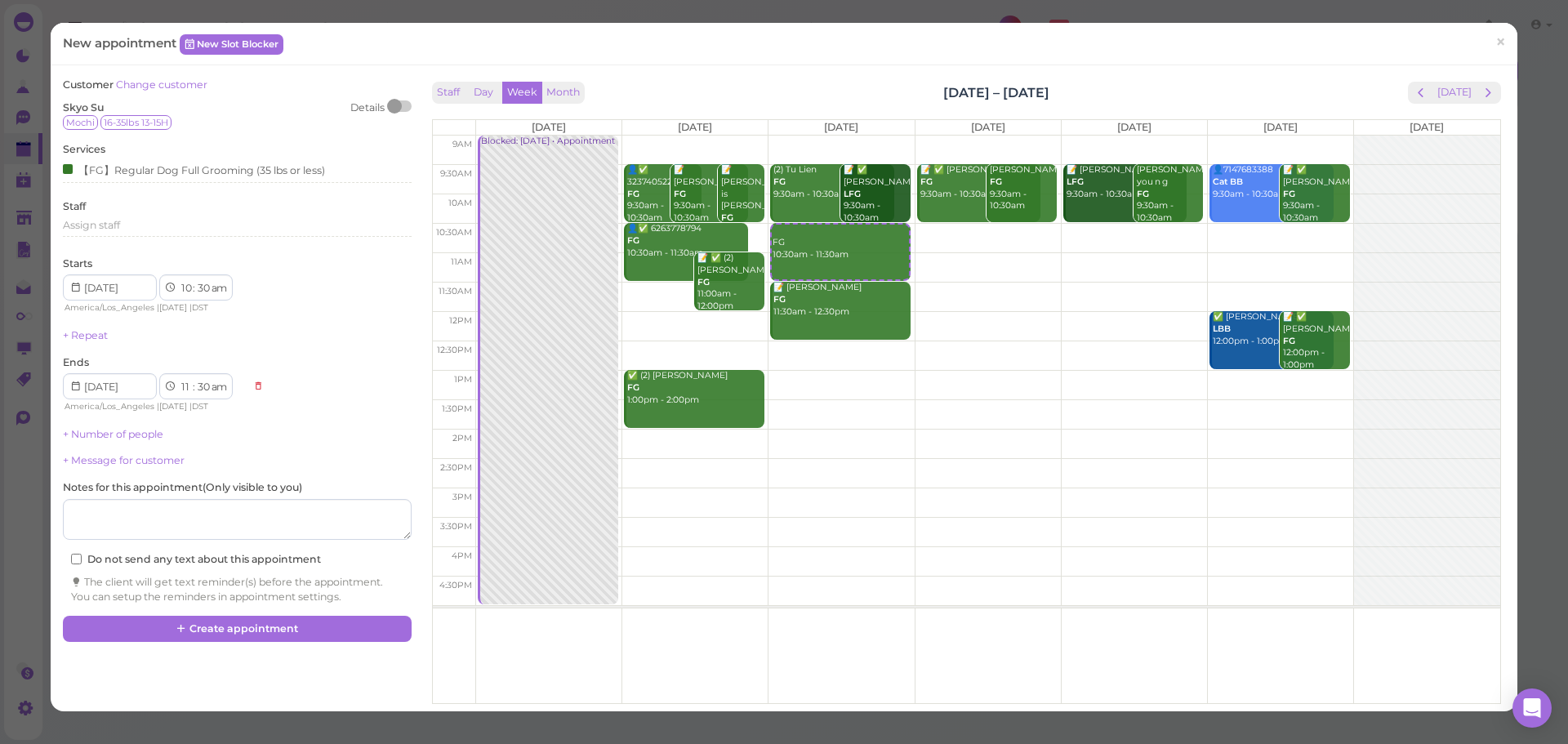
click at [1072, 84] on div "Staff Day Week Month Sep 1 – 7, 2025 Today" at bounding box center [967, 92] width 1069 height 22
click at [272, 620] on button "Create appointment" at bounding box center [237, 629] width 348 height 26
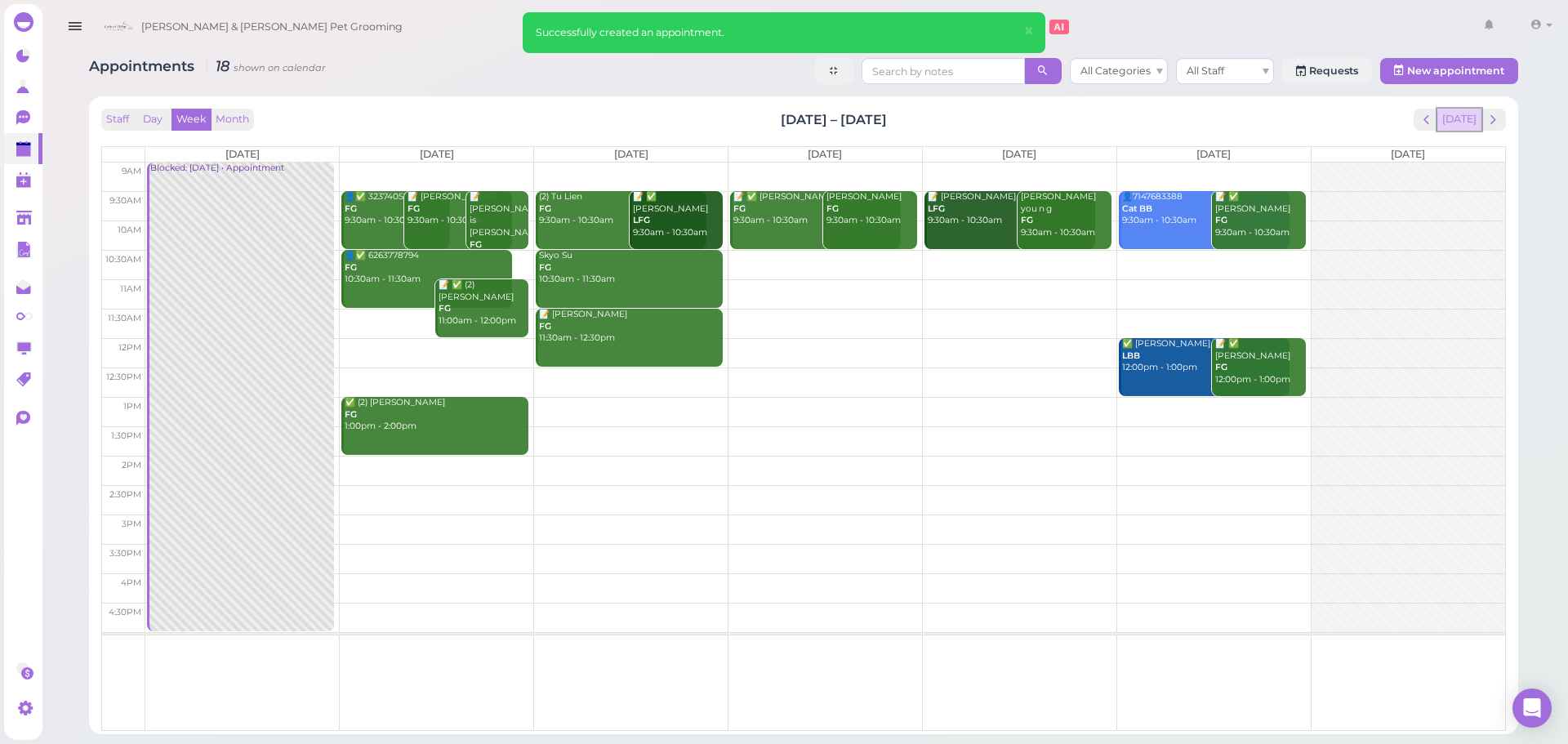
click at [1461, 110] on button "[DATE]" at bounding box center [1459, 119] width 44 height 22
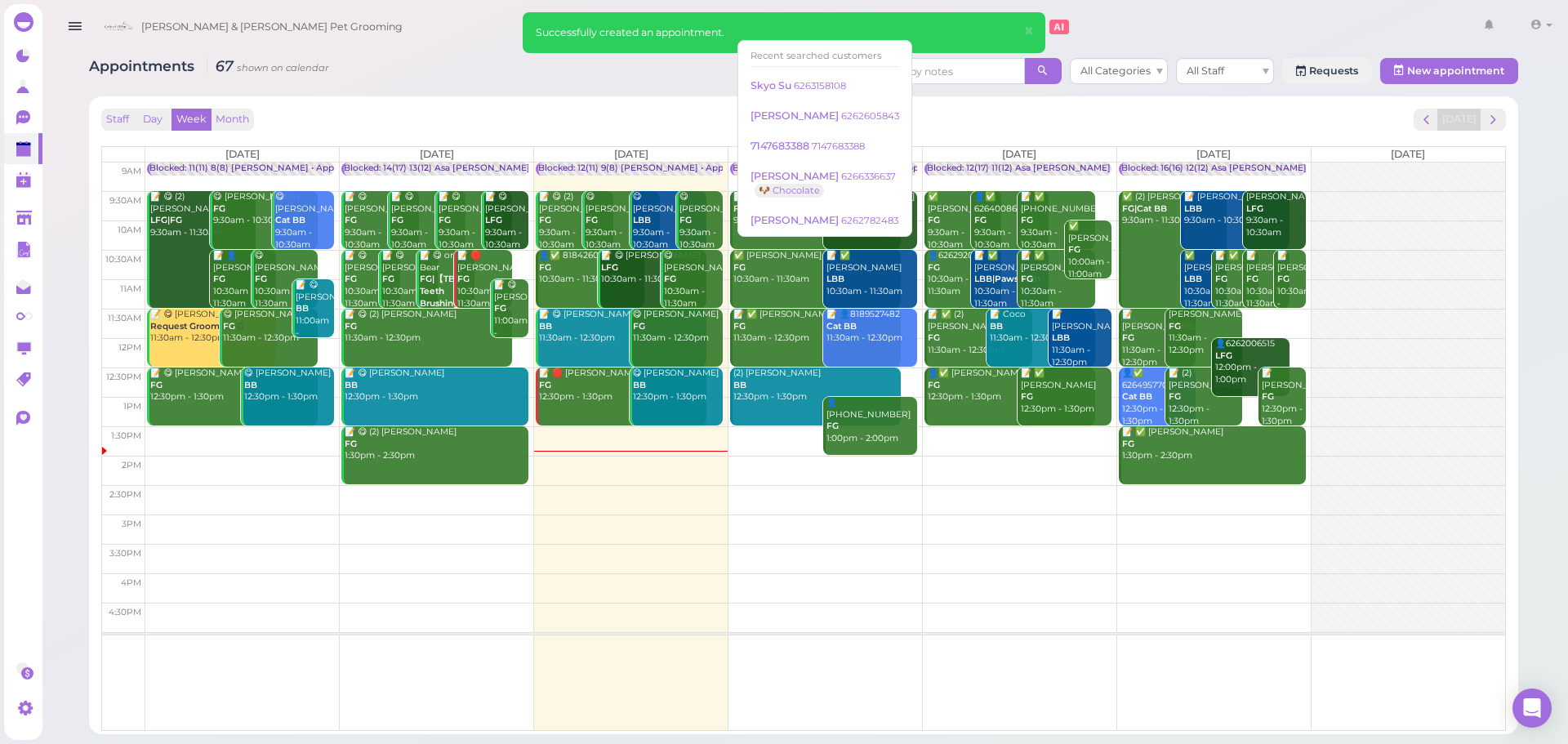
click at [819, 29] on input at bounding box center [898, 27] width 159 height 26
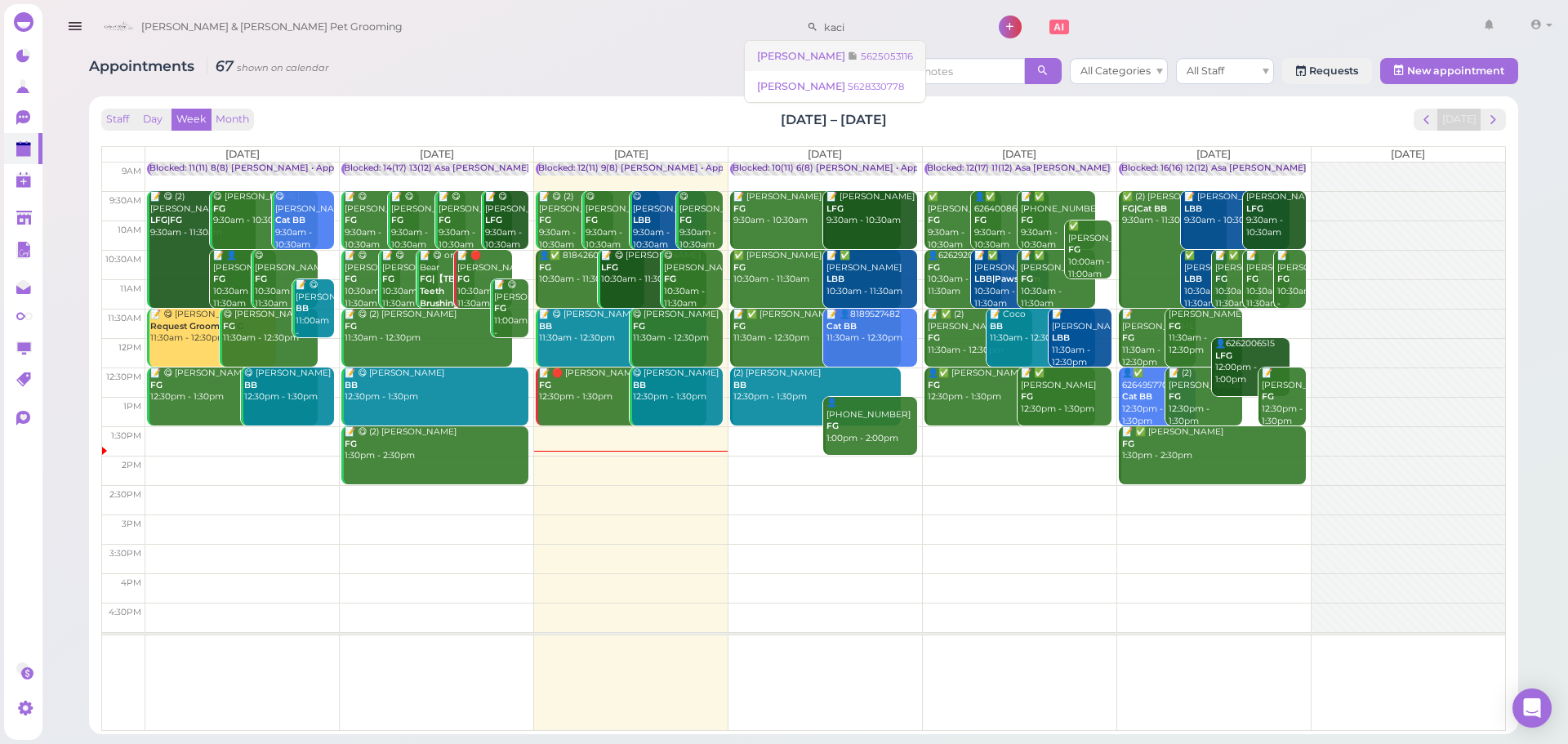
type input "kaci"
click at [777, 51] on span "[PERSON_NAME]" at bounding box center [802, 56] width 90 height 12
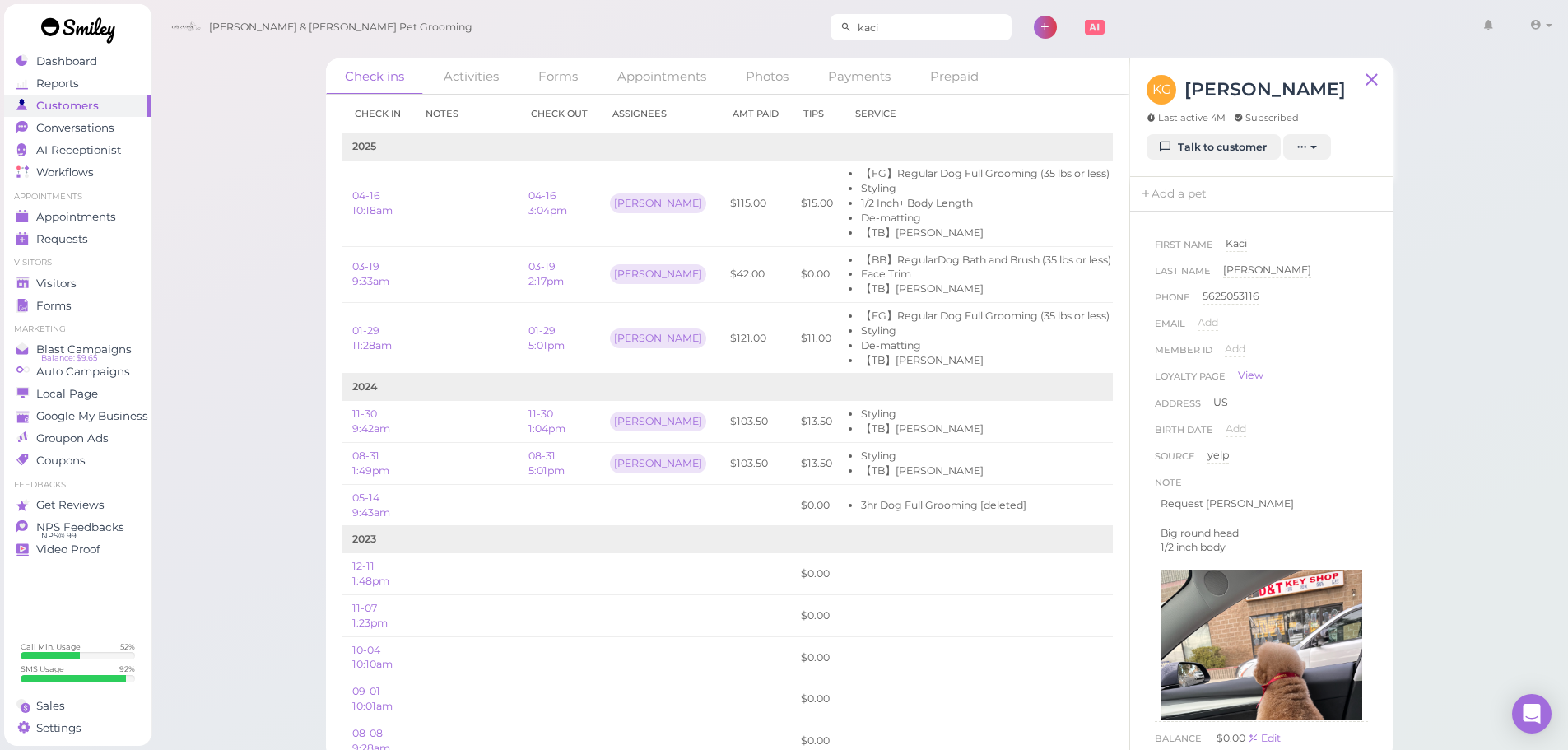
click at [856, 22] on input "kaci" at bounding box center [931, 27] width 160 height 27
click at [839, 86] on span "[PERSON_NAME]" at bounding box center [836, 87] width 91 height 12
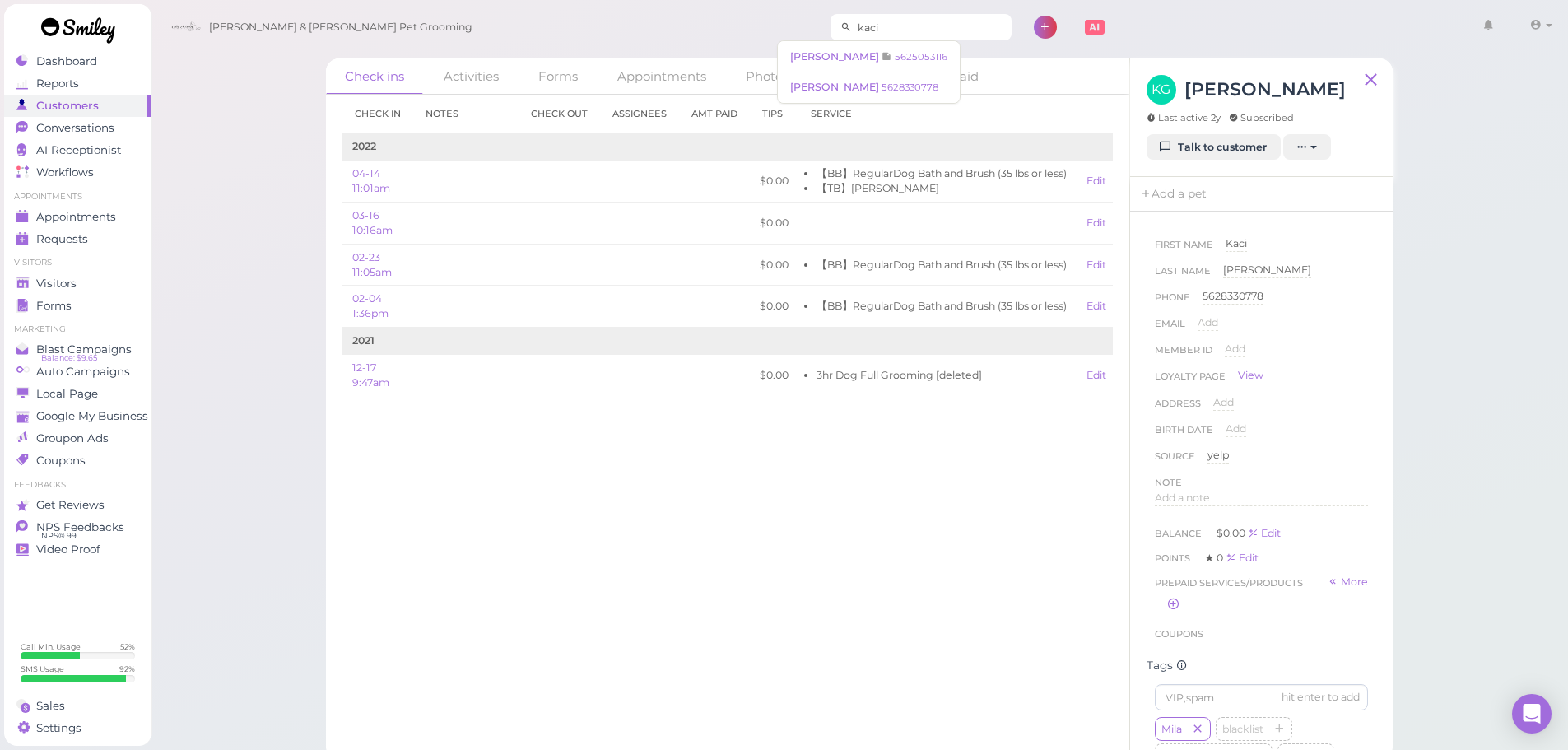
click at [914, 34] on input "kaci" at bounding box center [931, 27] width 160 height 27
click at [882, 57] on icon at bounding box center [887, 57] width 11 height 12
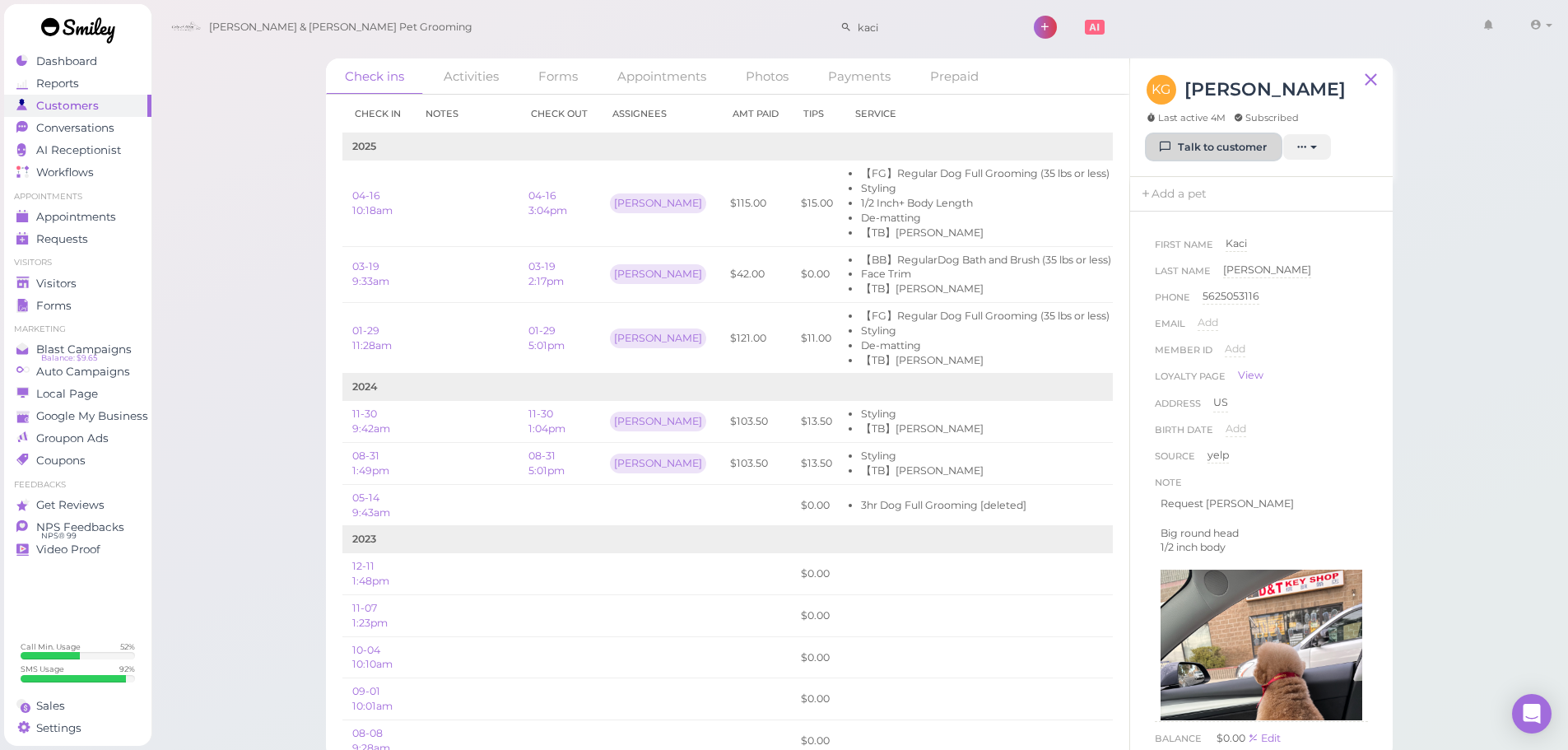
click at [1196, 143] on link "Talk to customer" at bounding box center [1214, 148] width 134 height 27
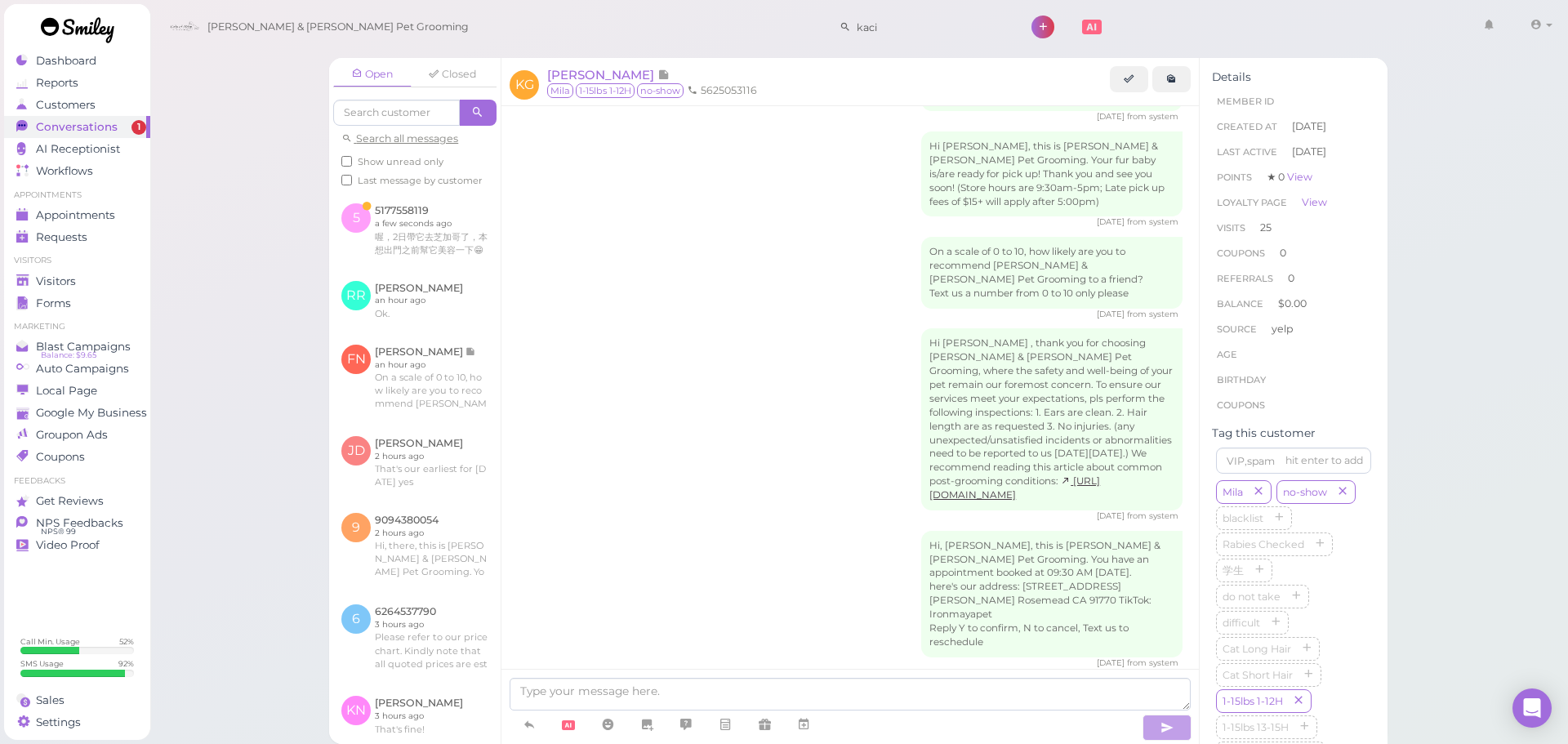
scroll to position [2157, 0]
click at [392, 265] on link at bounding box center [415, 230] width 172 height 77
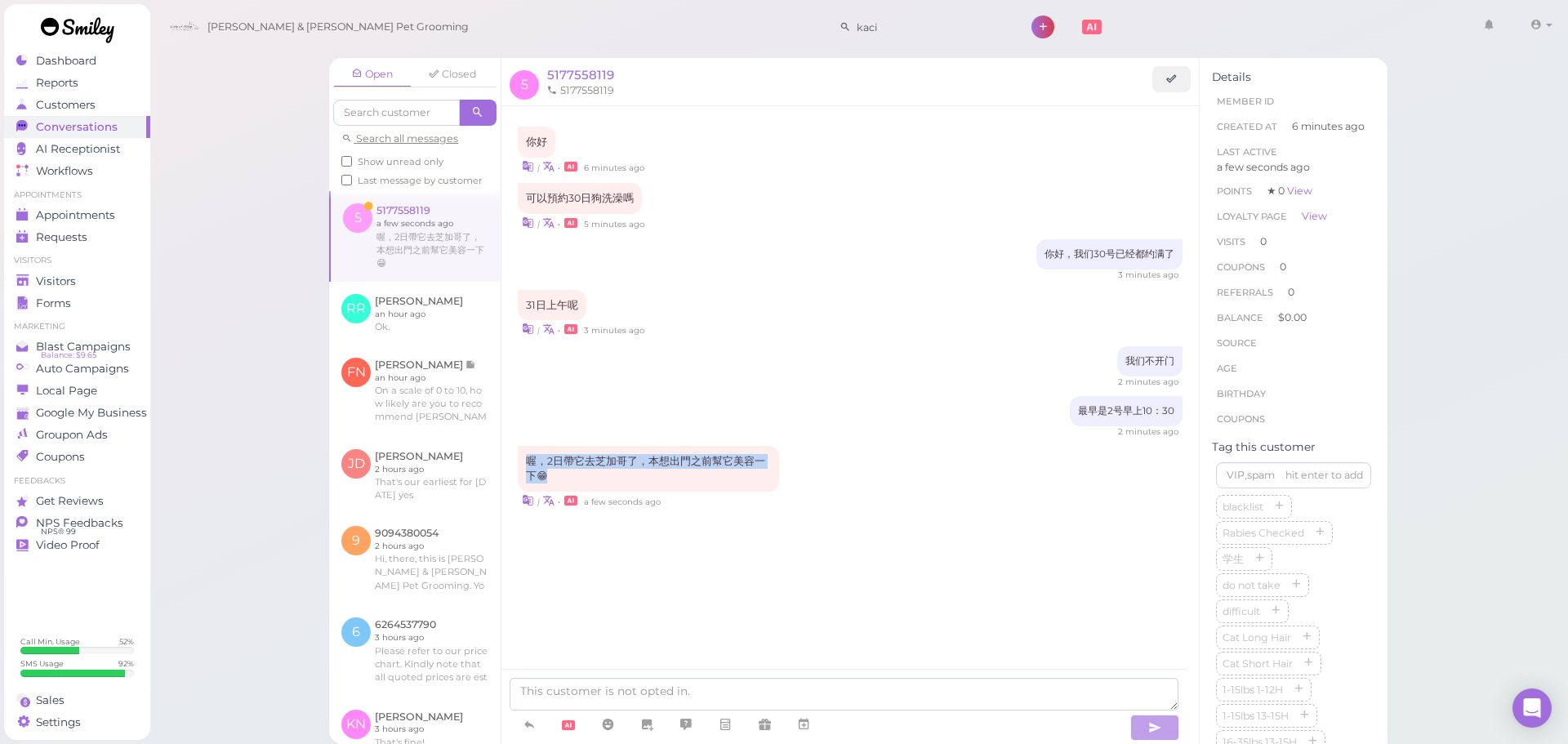
drag, startPoint x: 562, startPoint y: 478, endPoint x: 509, endPoint y: 451, distance: 59.5
click at [509, 451] on div "你好 | • 6 minutes ago 可以預約30日狗洗澡嗎 | • 5 minutes ago" at bounding box center [850, 351] width 698 height 489
copy div "喔，2日帶它去芝加哥了，本想出門之前幫它美容一下😁"
click at [816, 691] on textarea at bounding box center [843, 693] width 669 height 32
type textarea "对，我们这星期已经都约满了"
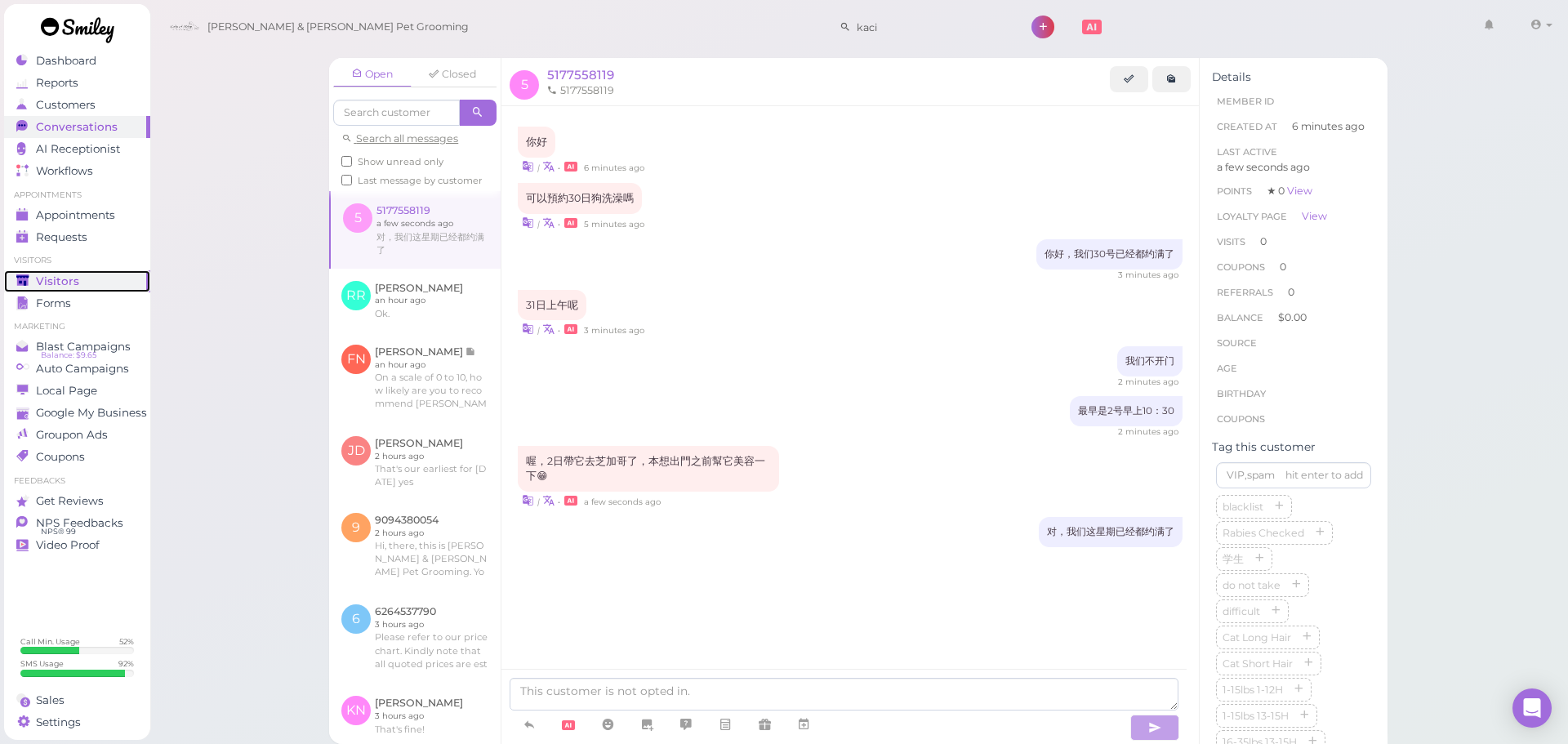
click at [34, 281] on div "Visitors" at bounding box center [75, 281] width 117 height 14
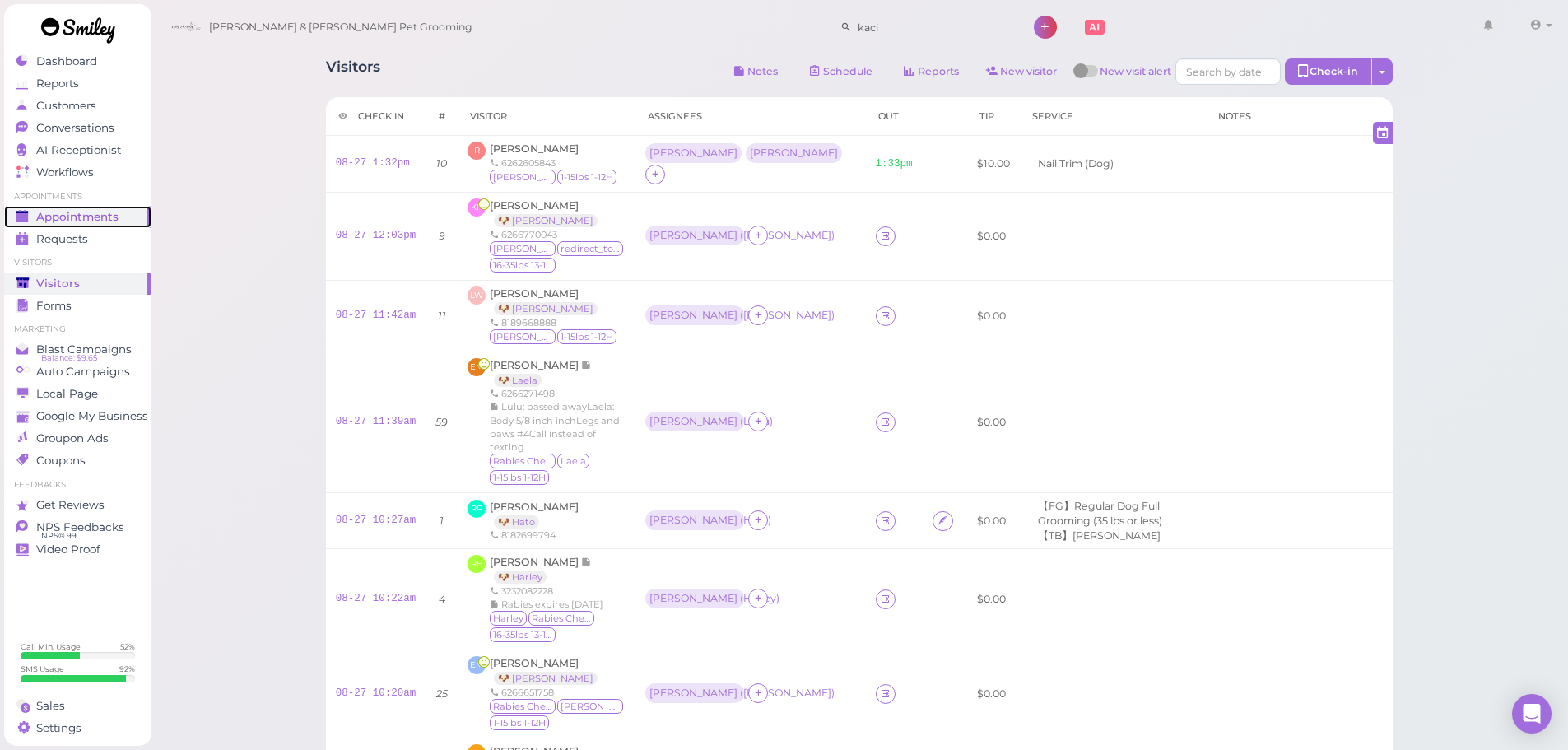
click at [72, 223] on link "Appointments" at bounding box center [78, 216] width 148 height 22
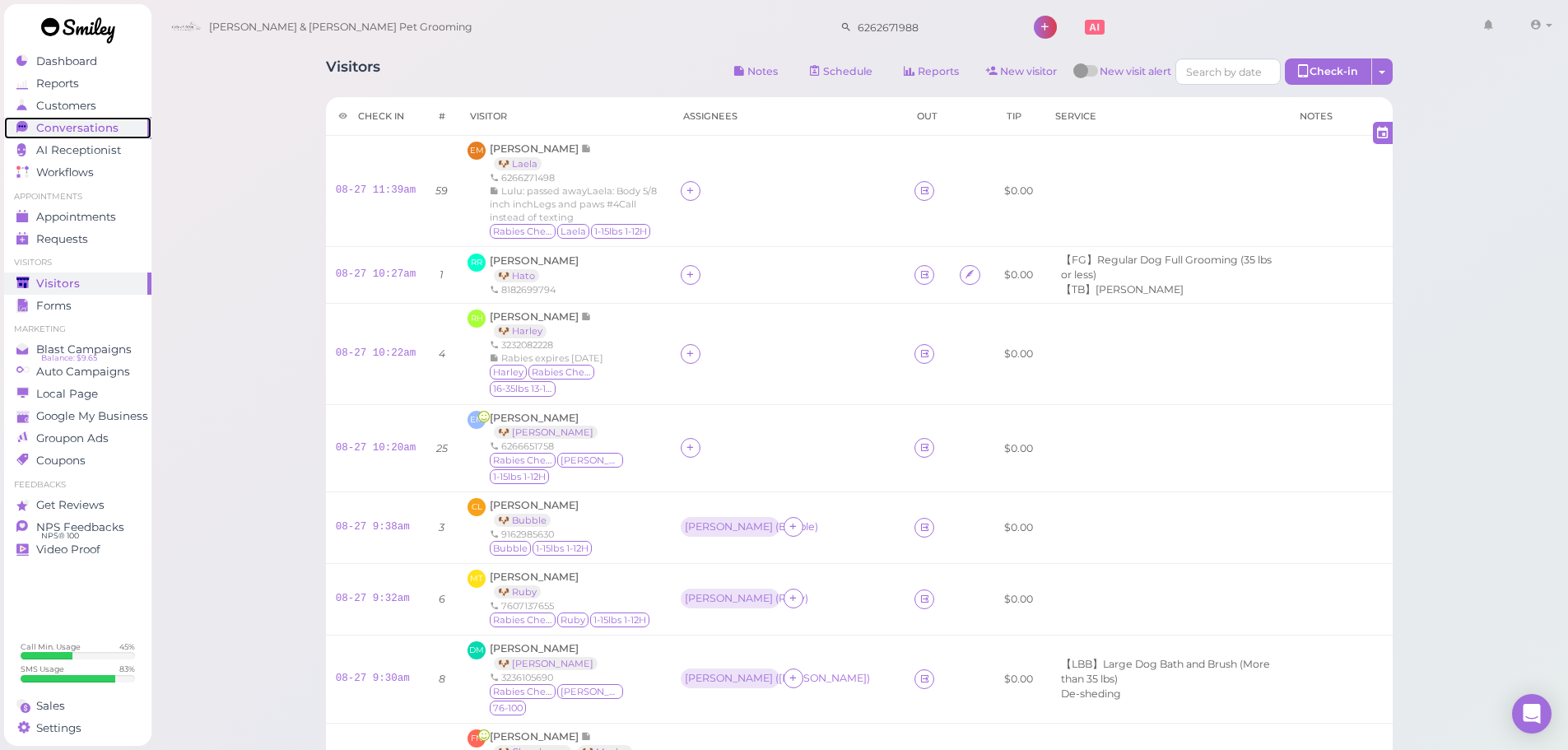
click at [110, 134] on span "Conversations" at bounding box center [77, 128] width 82 height 14
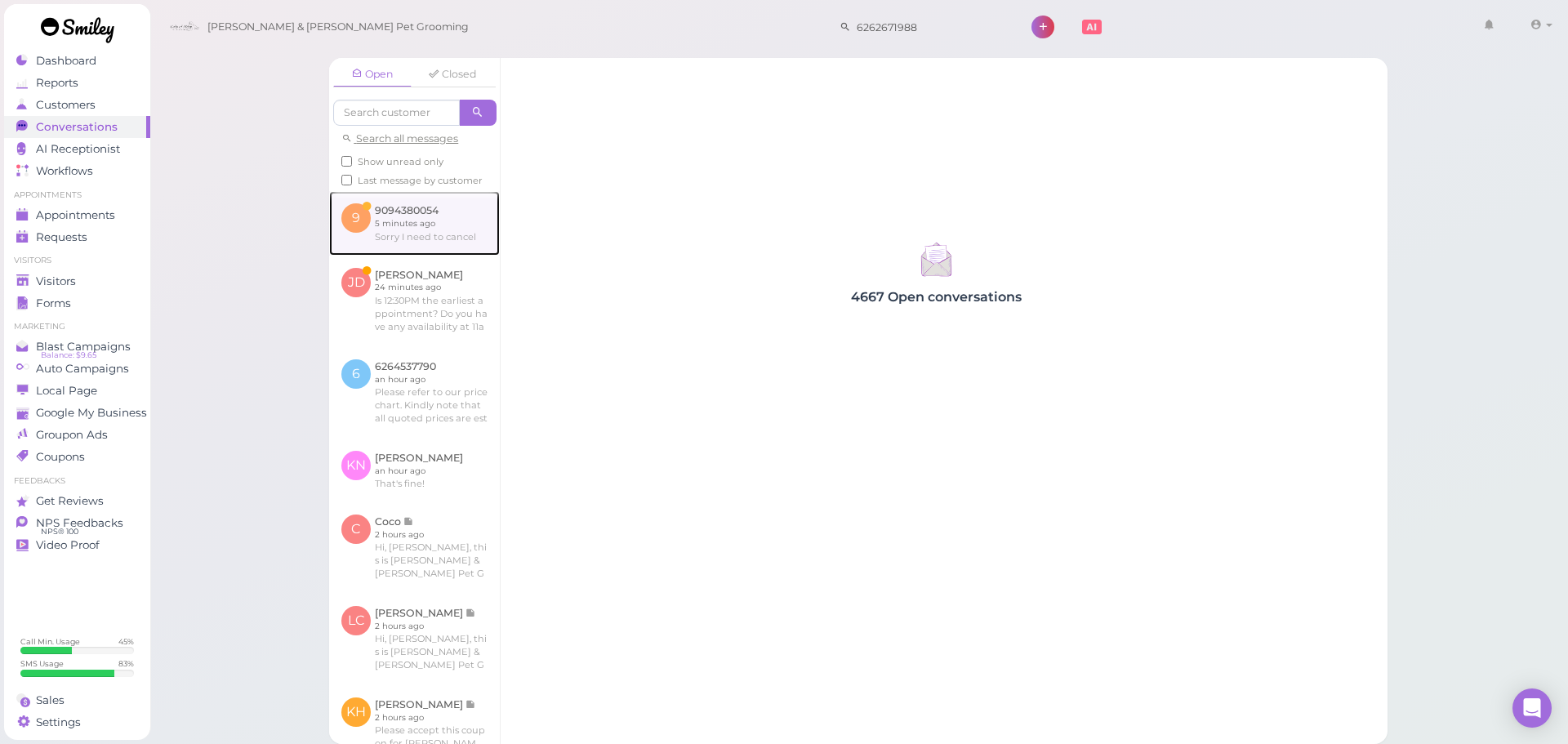
click at [448, 250] on link at bounding box center [415, 223] width 171 height 64
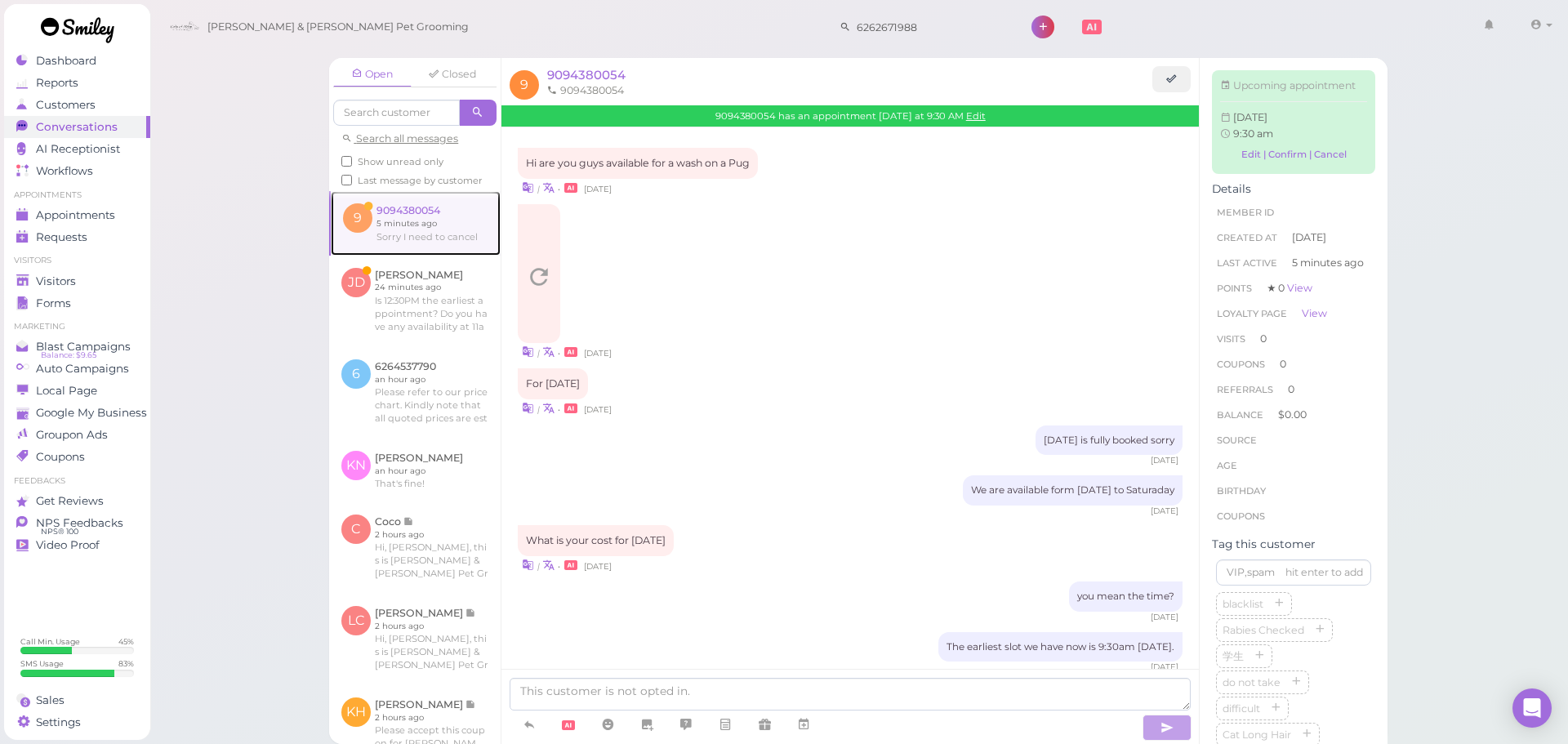
scroll to position [934, 0]
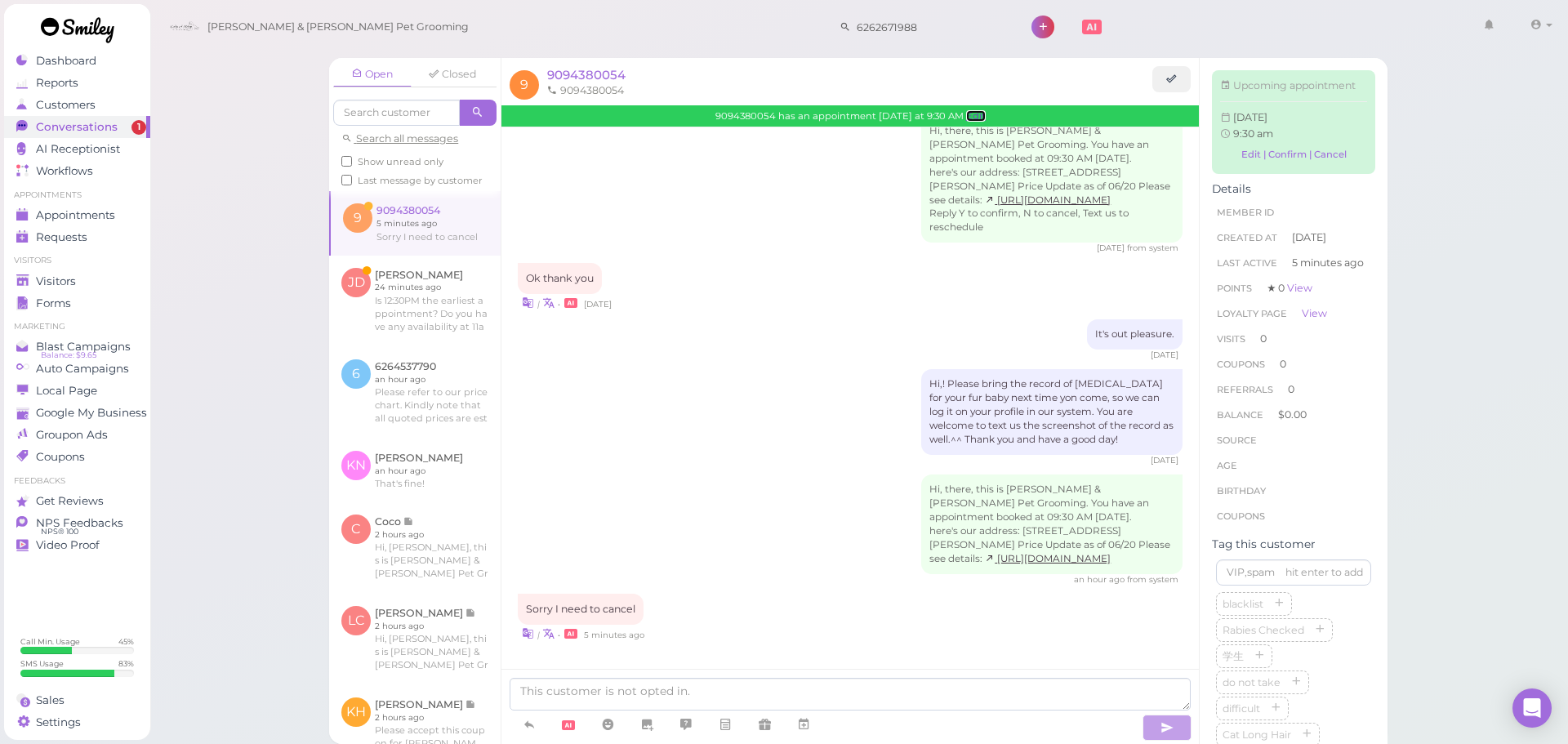
click at [983, 114] on link "Edit" at bounding box center [976, 116] width 19 height 11
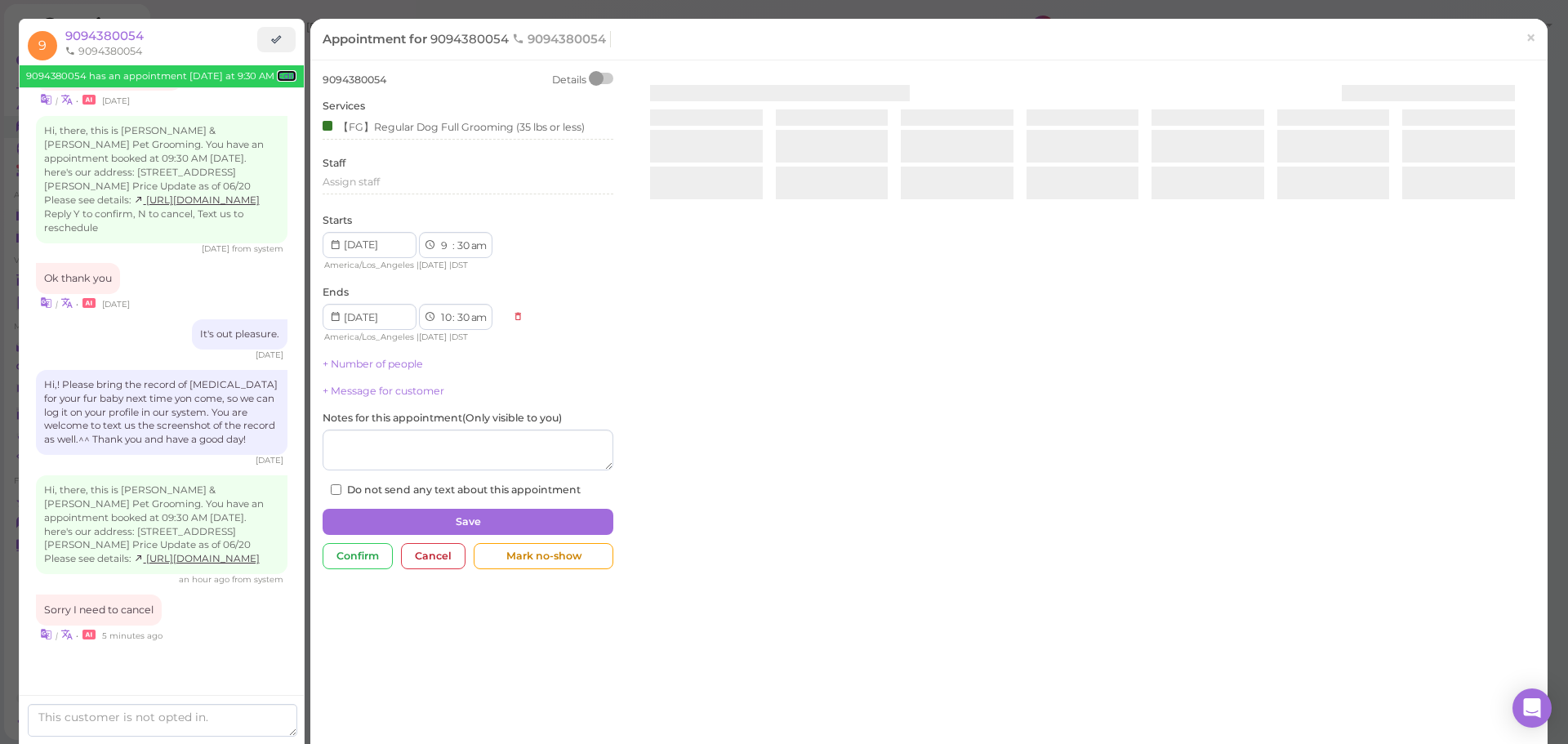
scroll to position [976, 0]
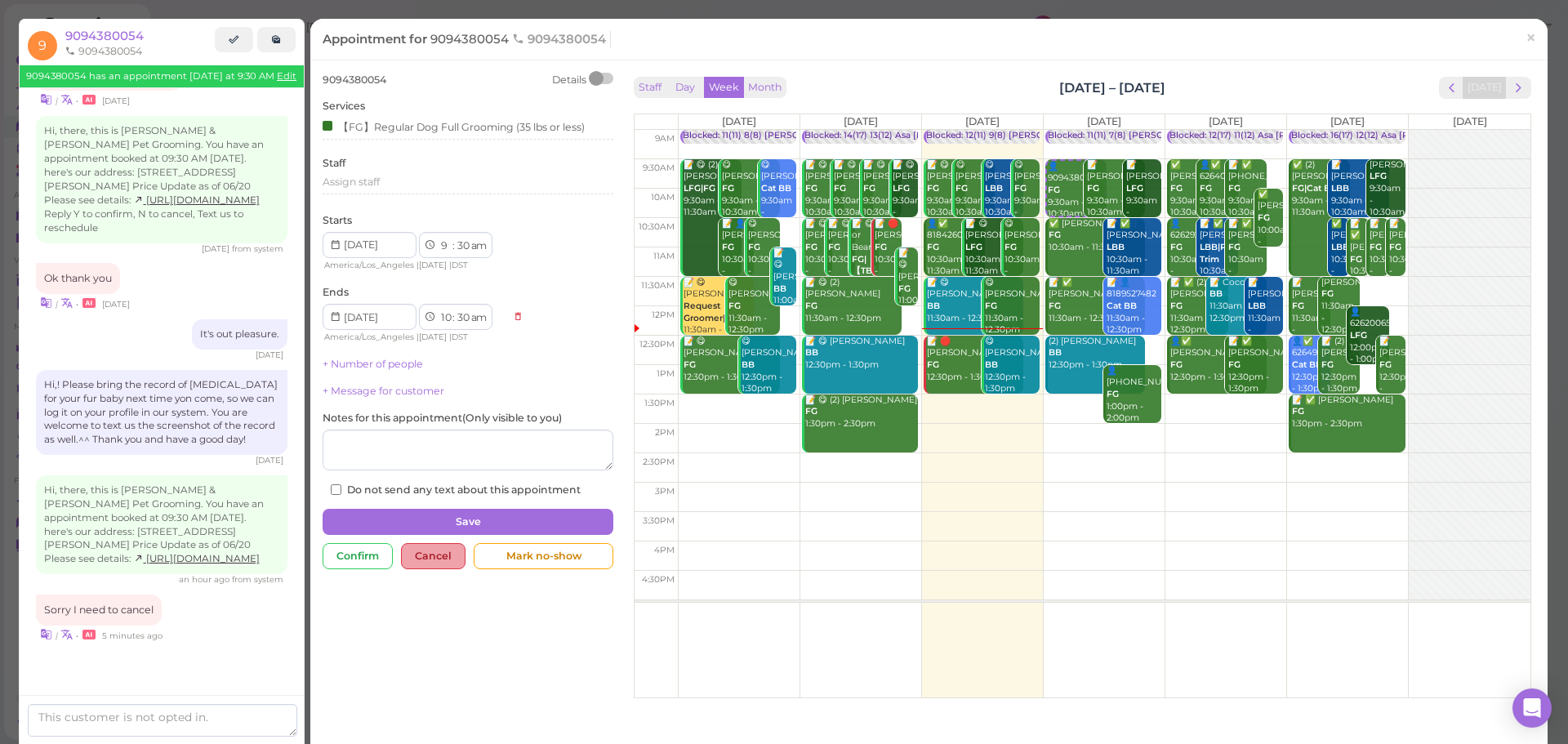
click at [450, 557] on div "Cancel" at bounding box center [434, 556] width 65 height 26
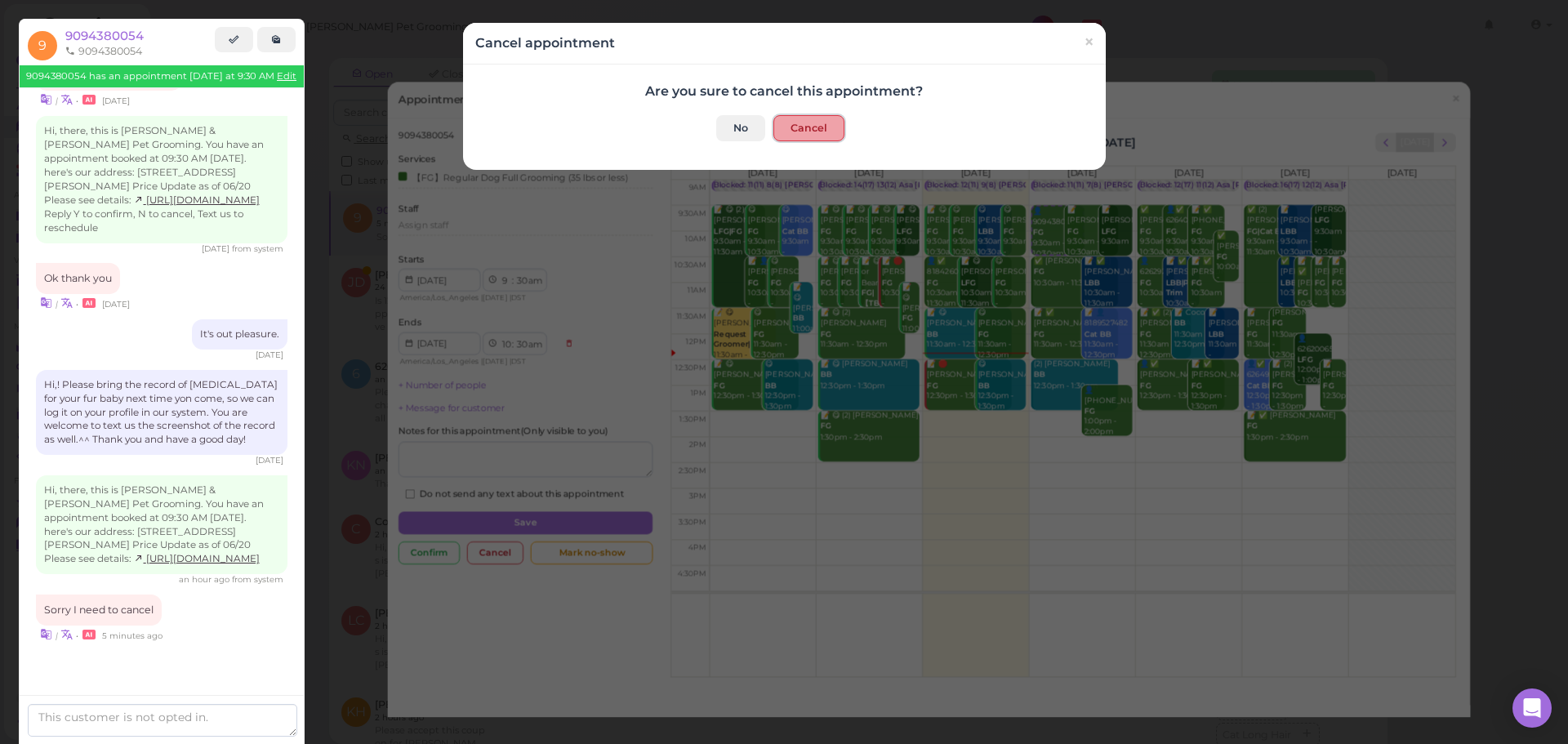
click at [813, 135] on button "Cancel" at bounding box center [808, 128] width 71 height 26
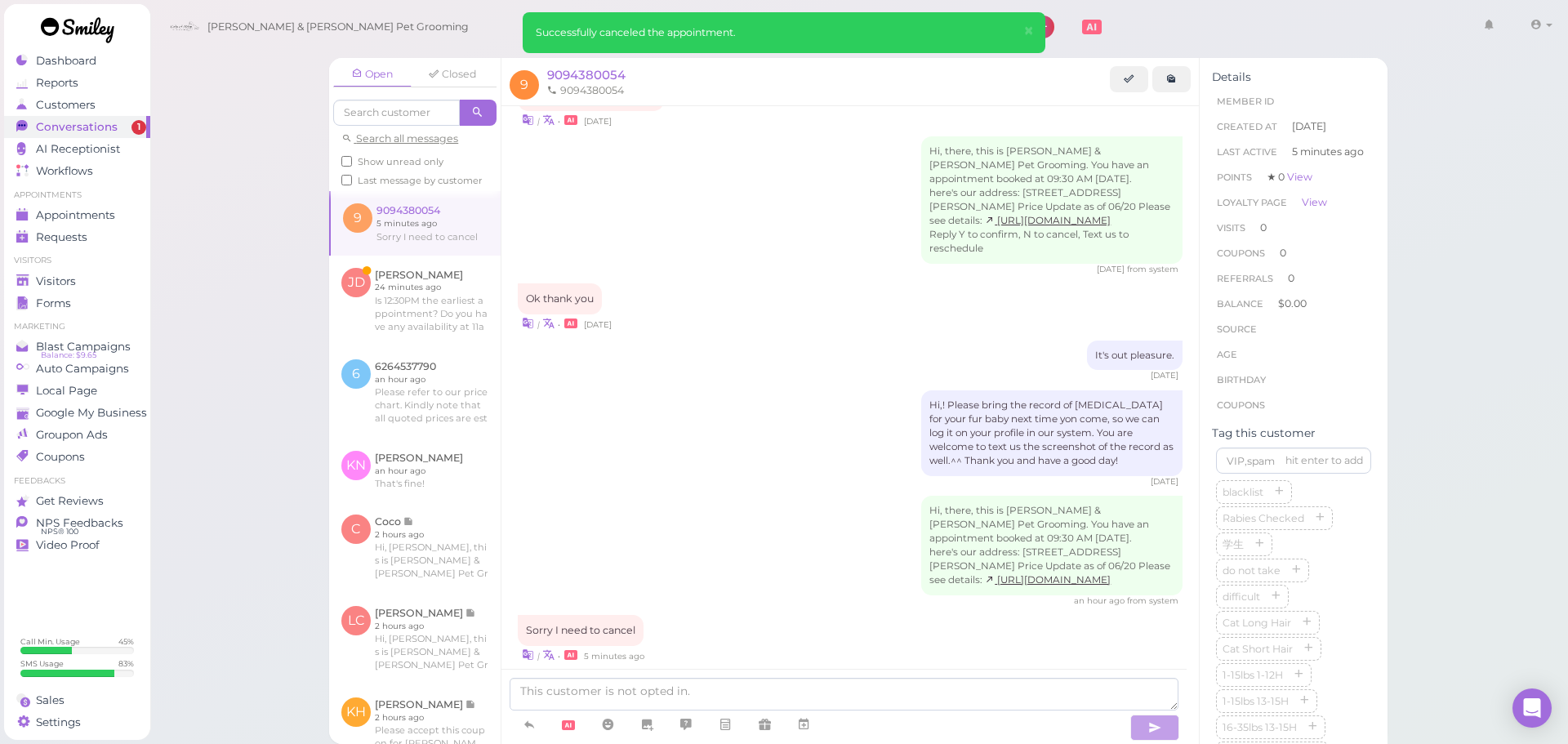
scroll to position [848, 0]
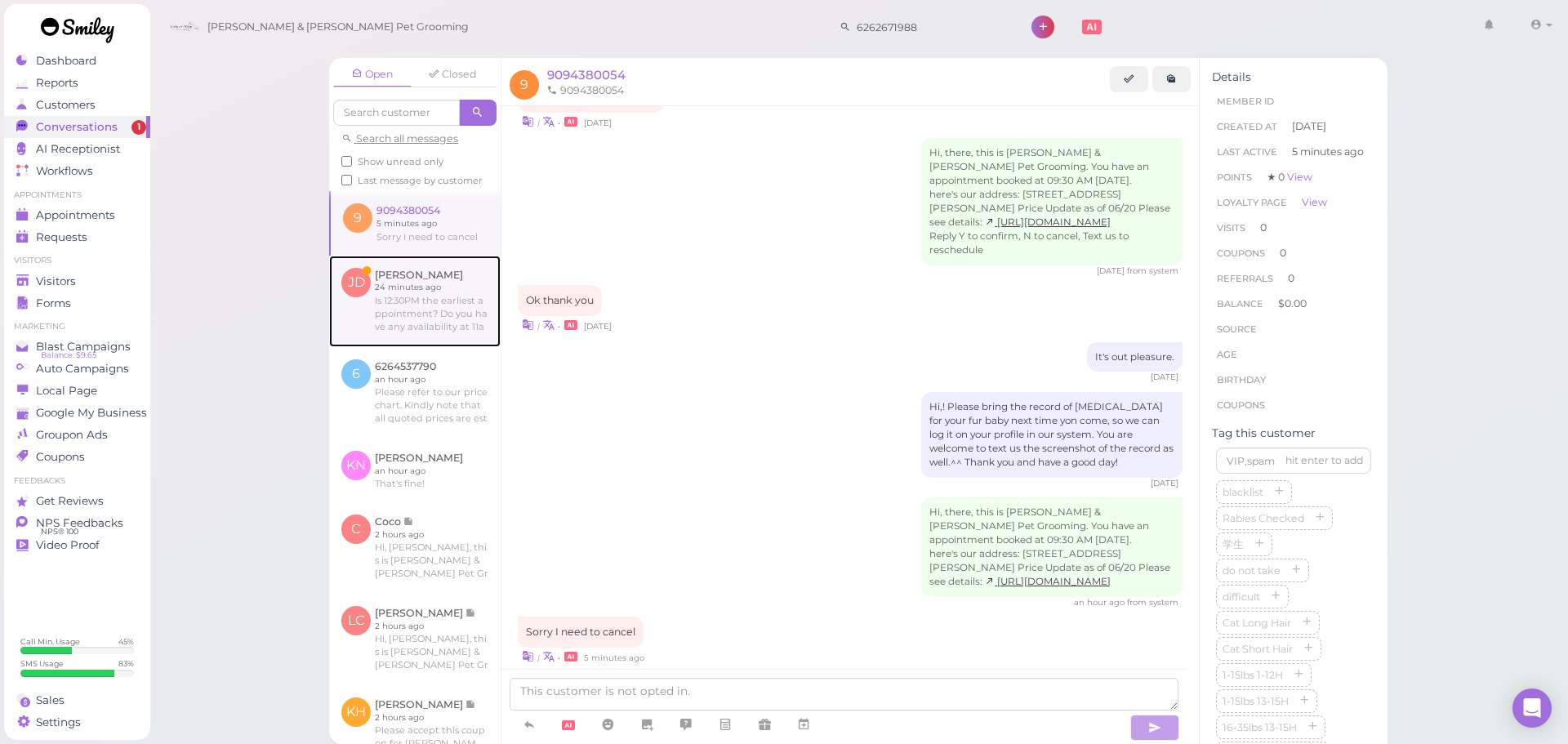
click at [448, 314] on link at bounding box center [415, 301] width 172 height 91
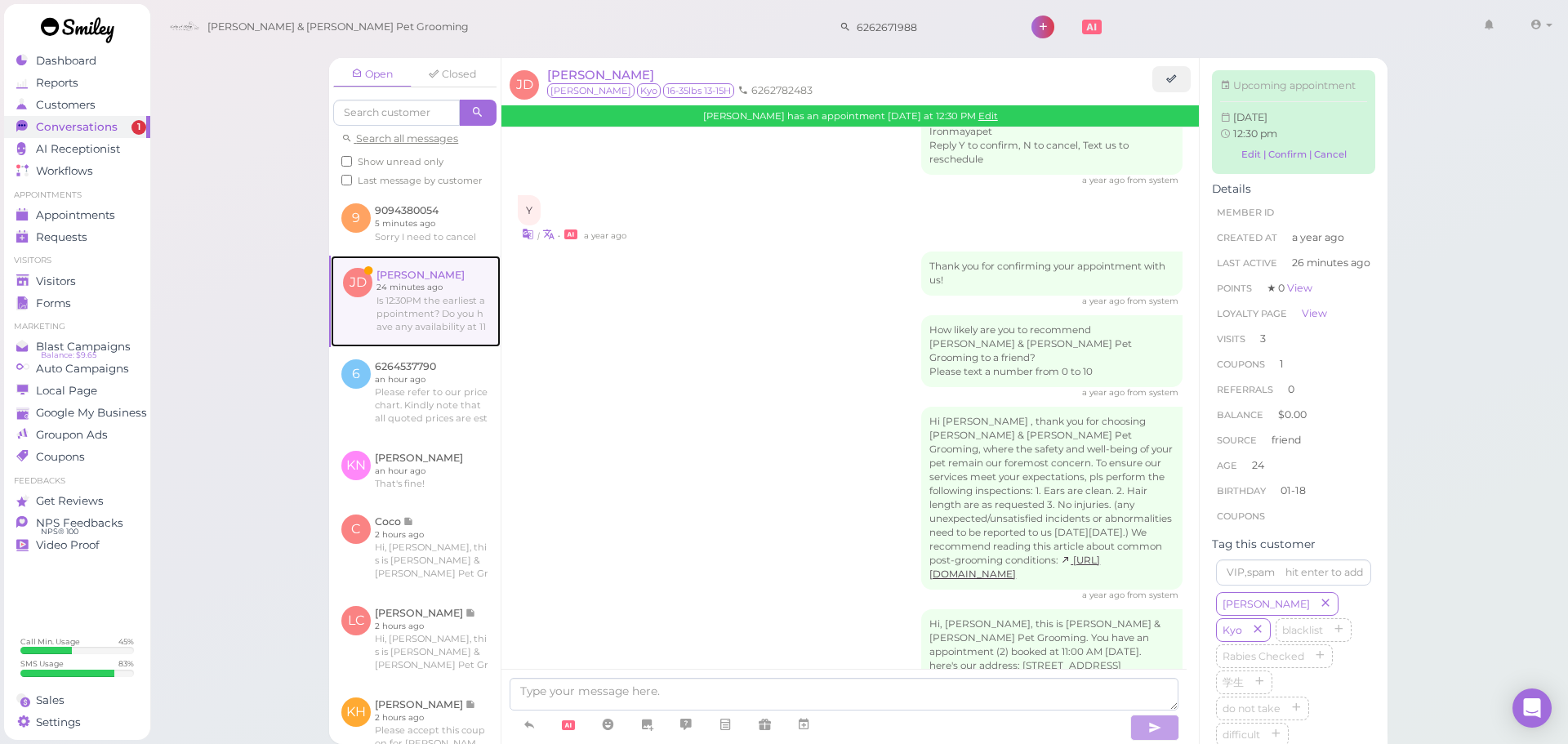
scroll to position [2202, 0]
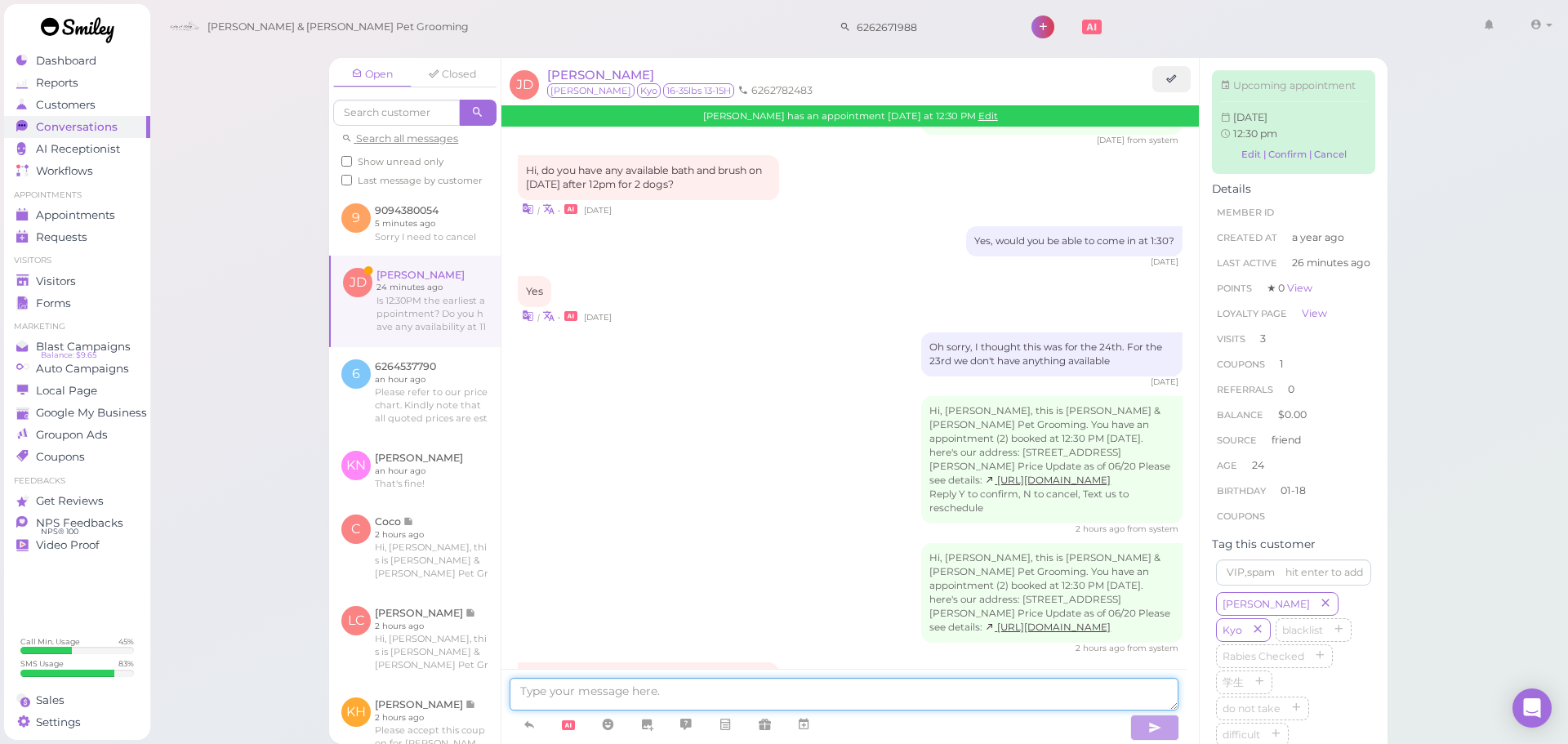
click at [756, 693] on textarea at bounding box center [843, 693] width 669 height 32
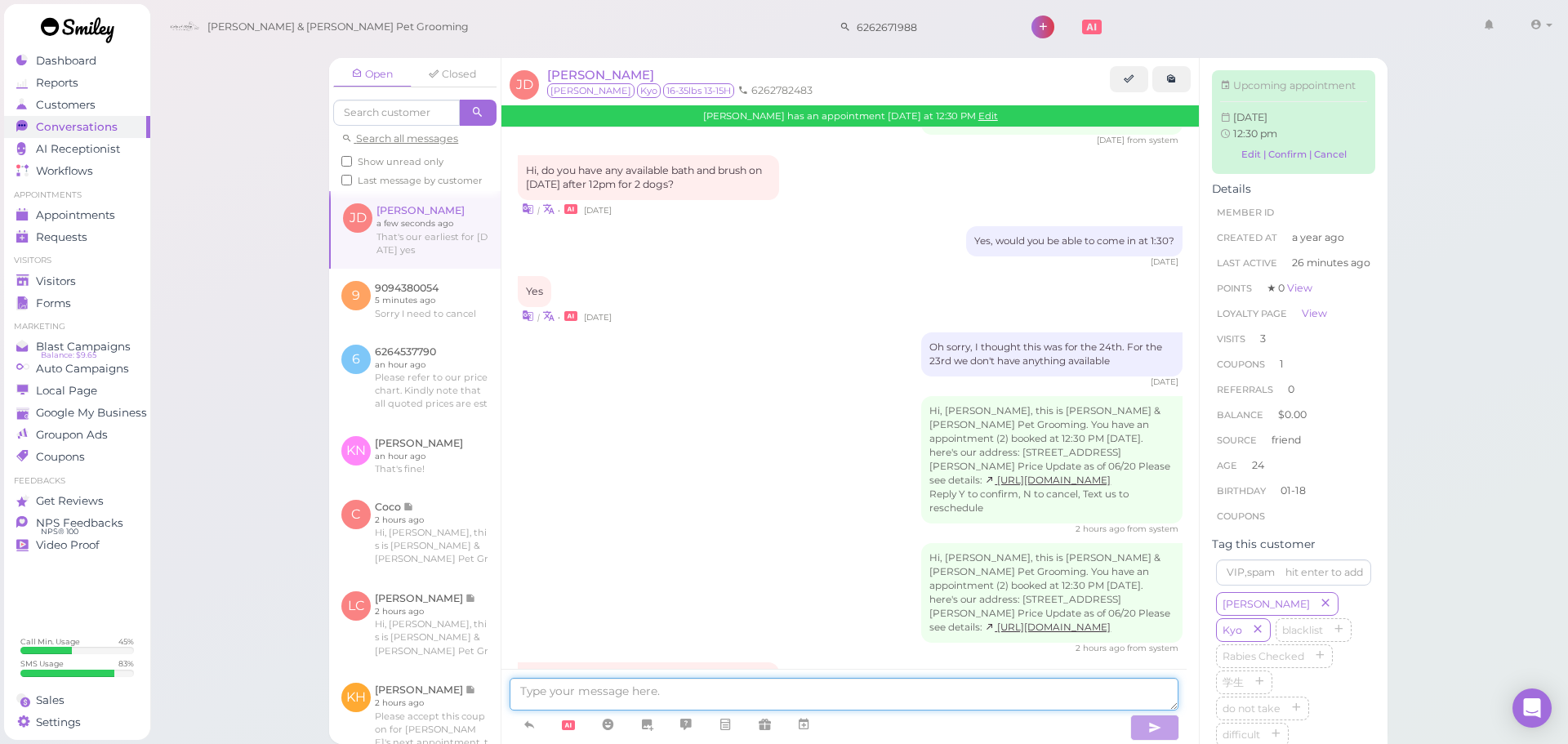
scroll to position [2253, 0]
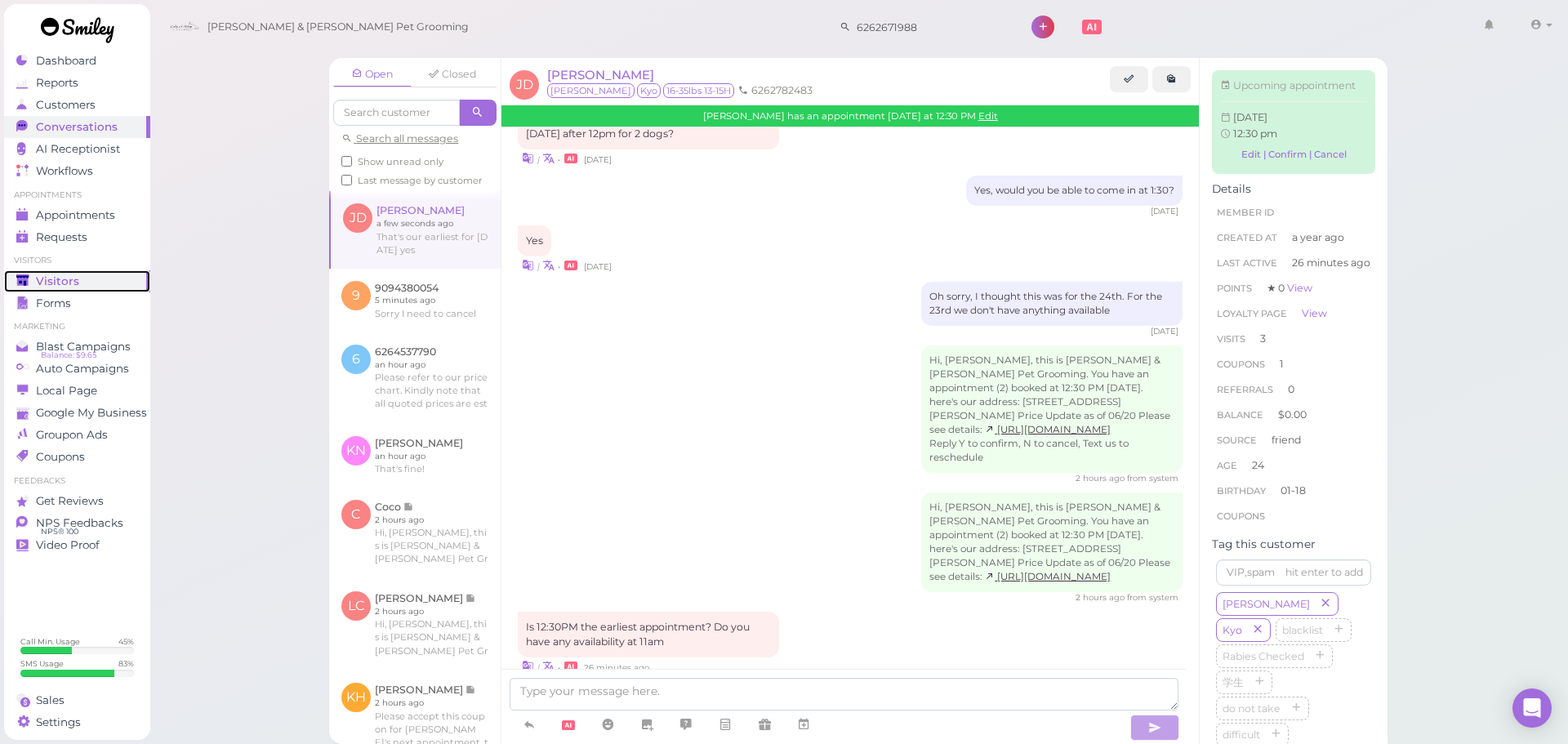
click at [89, 284] on div "Visitors" at bounding box center [75, 281] width 117 height 14
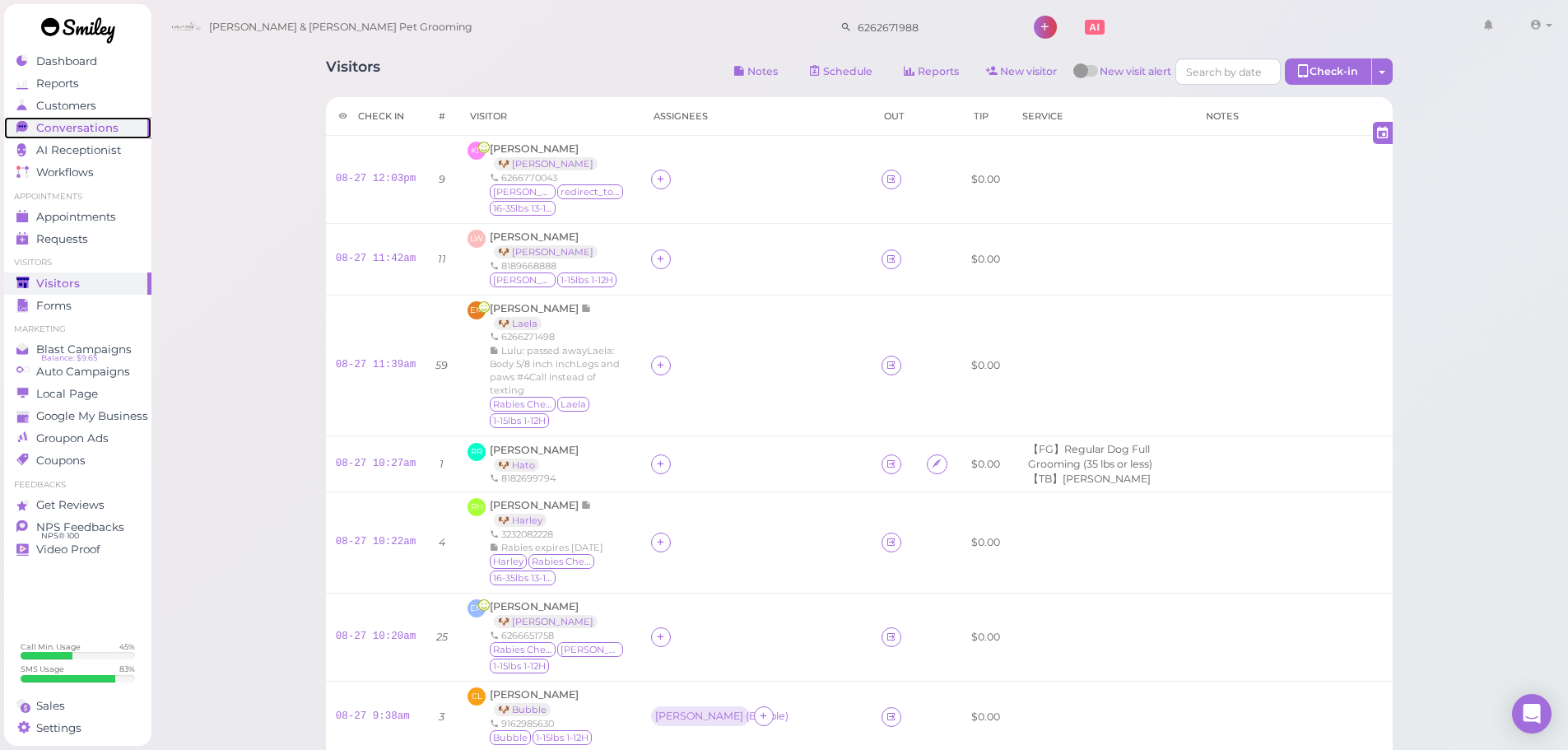
click at [95, 134] on span "Conversations" at bounding box center [77, 128] width 82 height 14
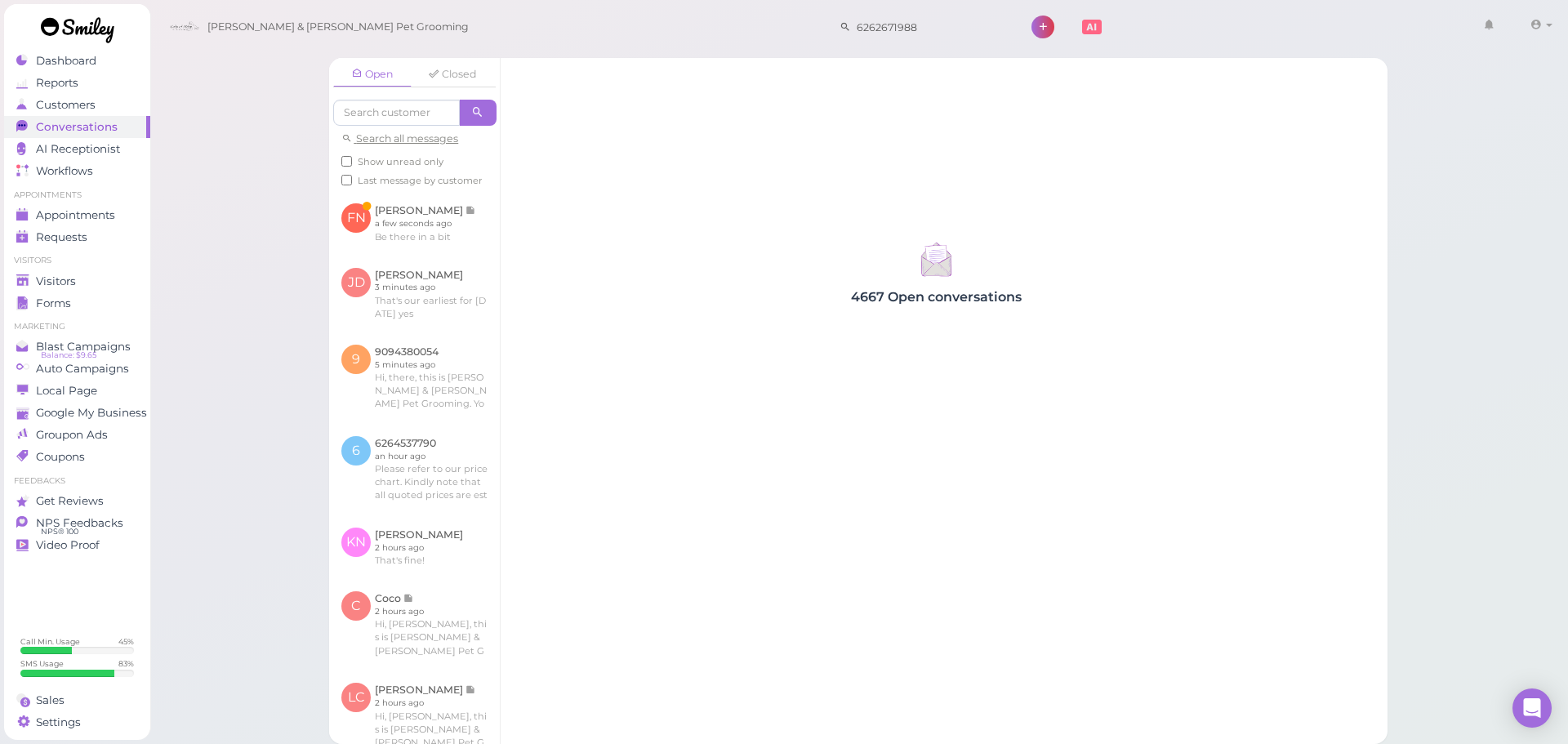
click at [500, 255] on div "4667 Open conversations" at bounding box center [935, 271] width 870 height 67
click at [465, 255] on link at bounding box center [415, 223] width 171 height 64
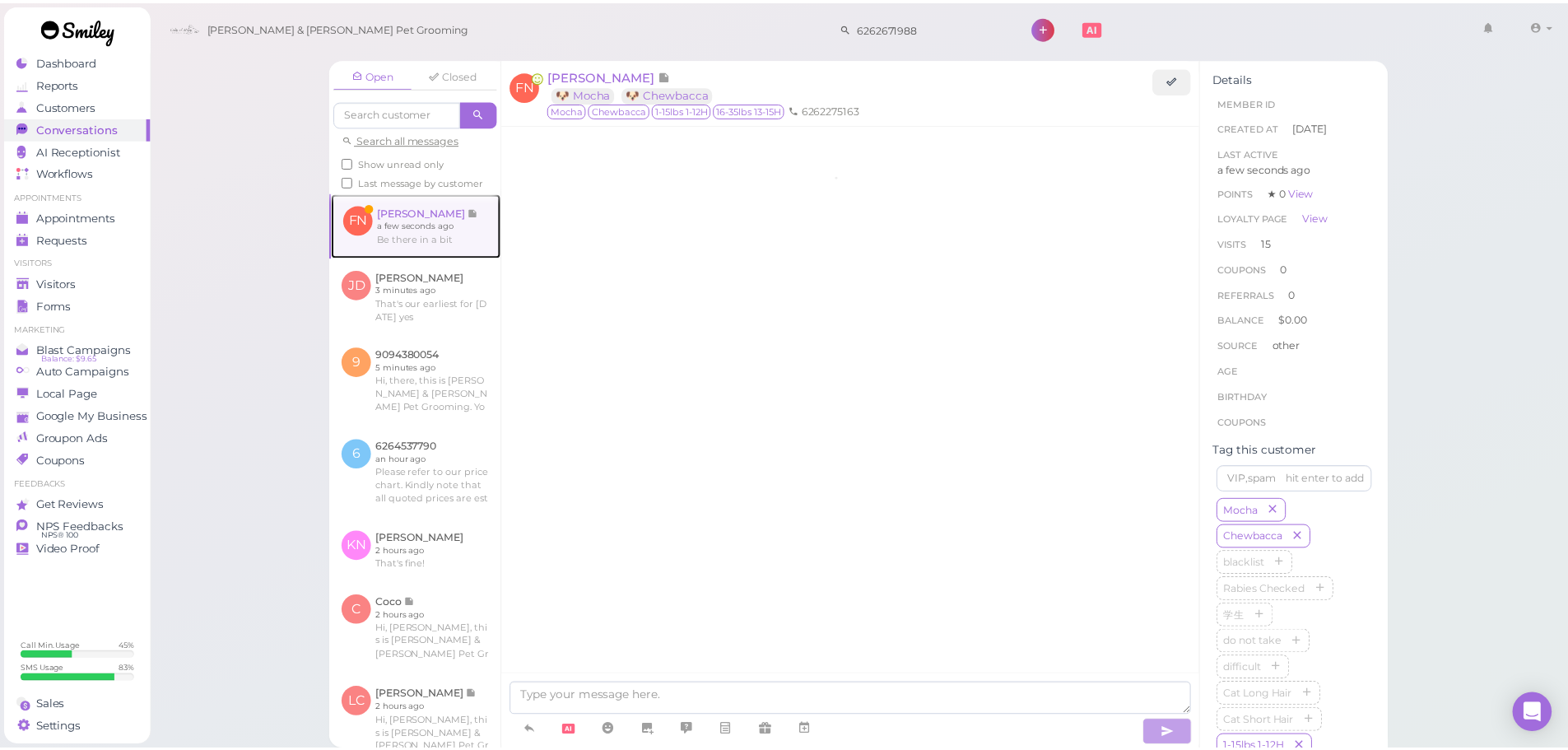
scroll to position [2032, 0]
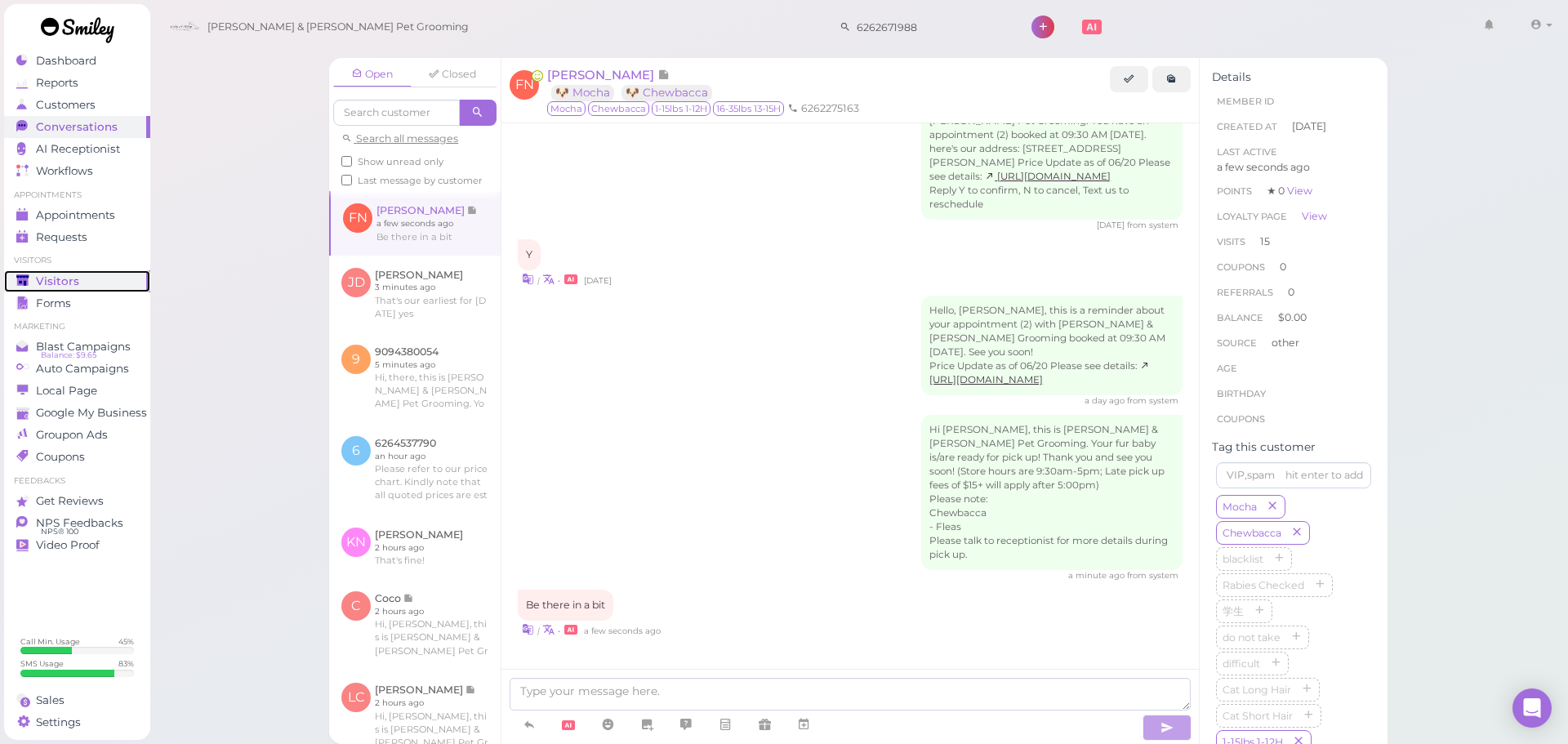
click at [61, 272] on link "Visitors" at bounding box center [77, 280] width 146 height 22
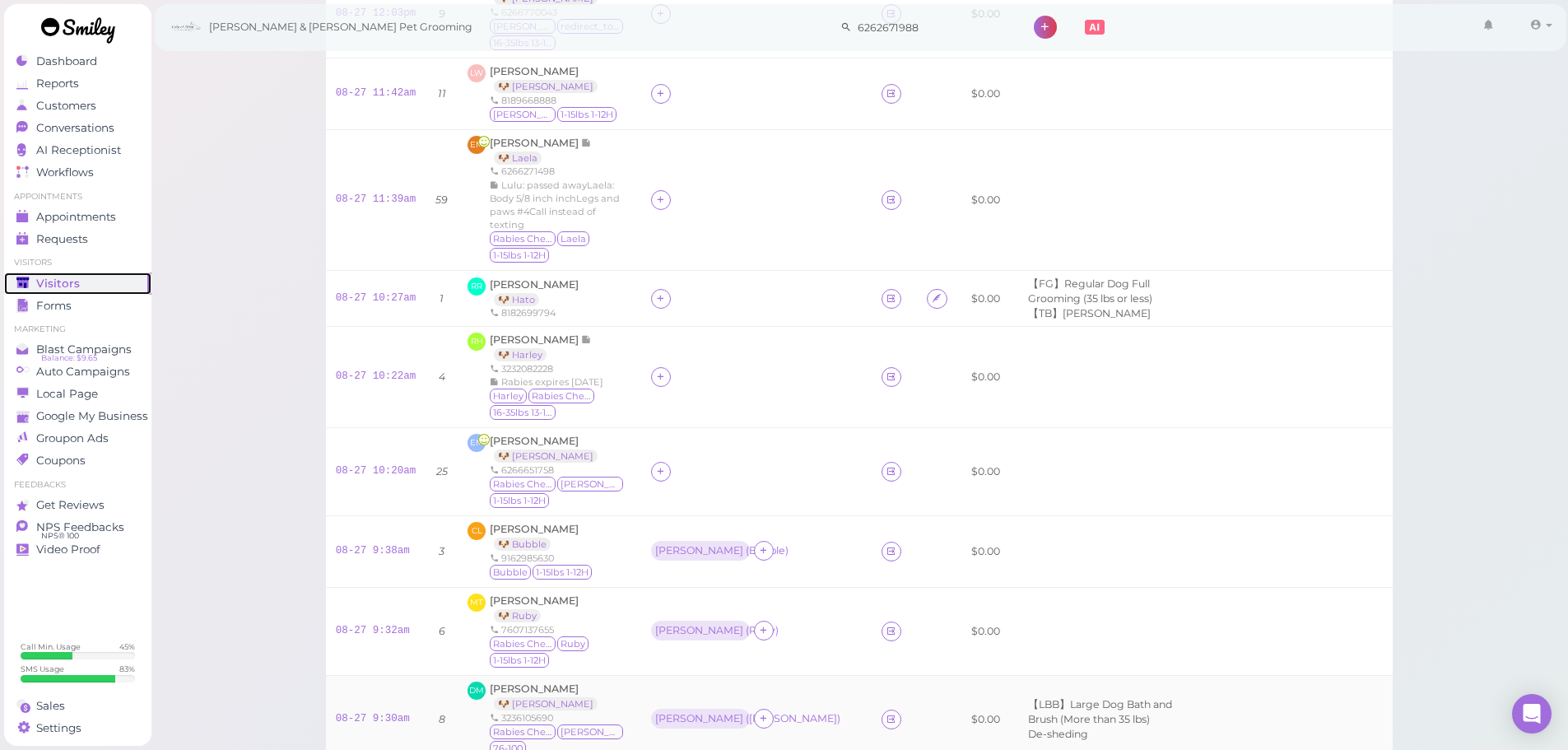
scroll to position [164, 0]
click at [665, 463] on div at bounding box center [661, 473] width 19 height 19
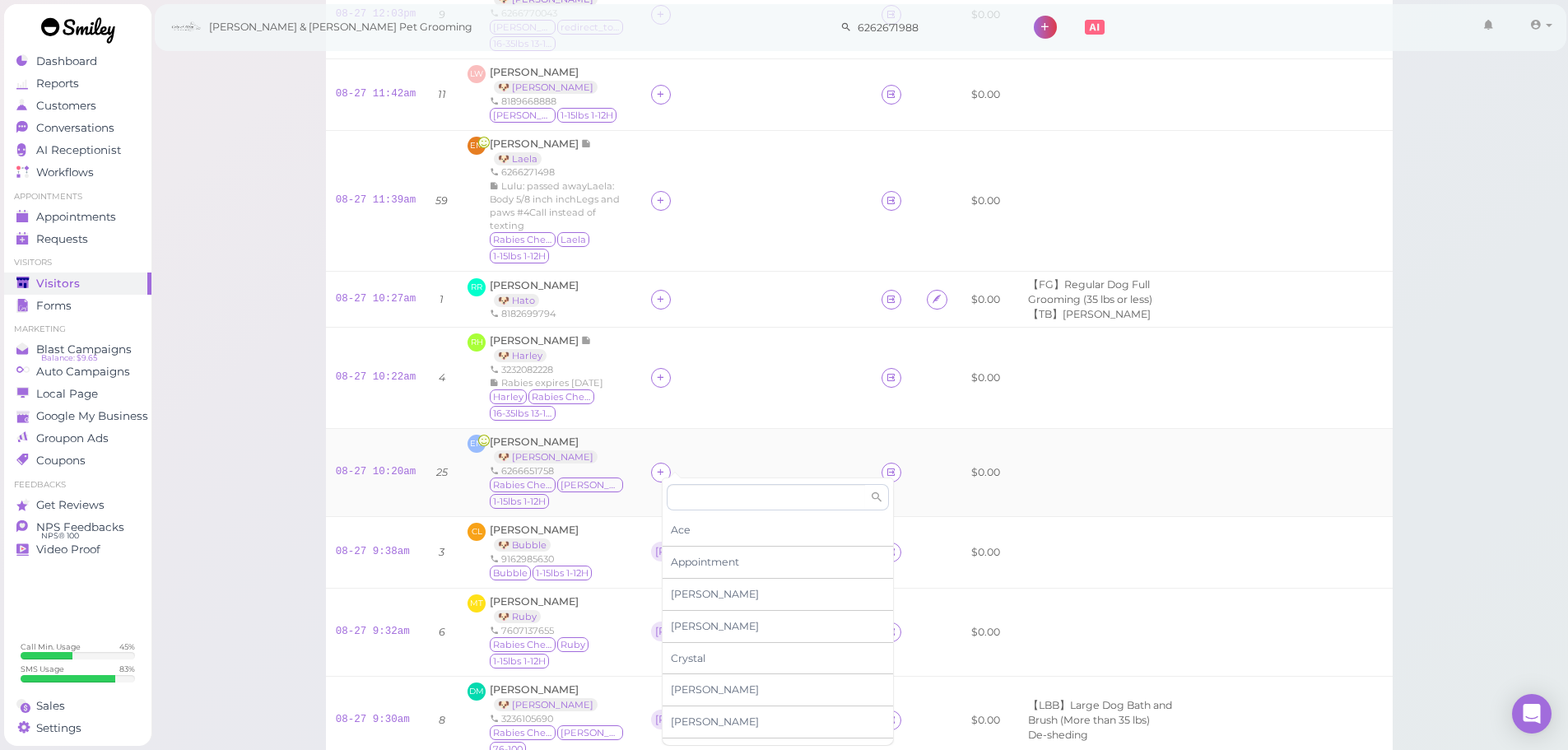
click at [743, 428] on td at bounding box center [756, 473] width 231 height 88
click at [750, 339] on td at bounding box center [756, 378] width 231 height 102
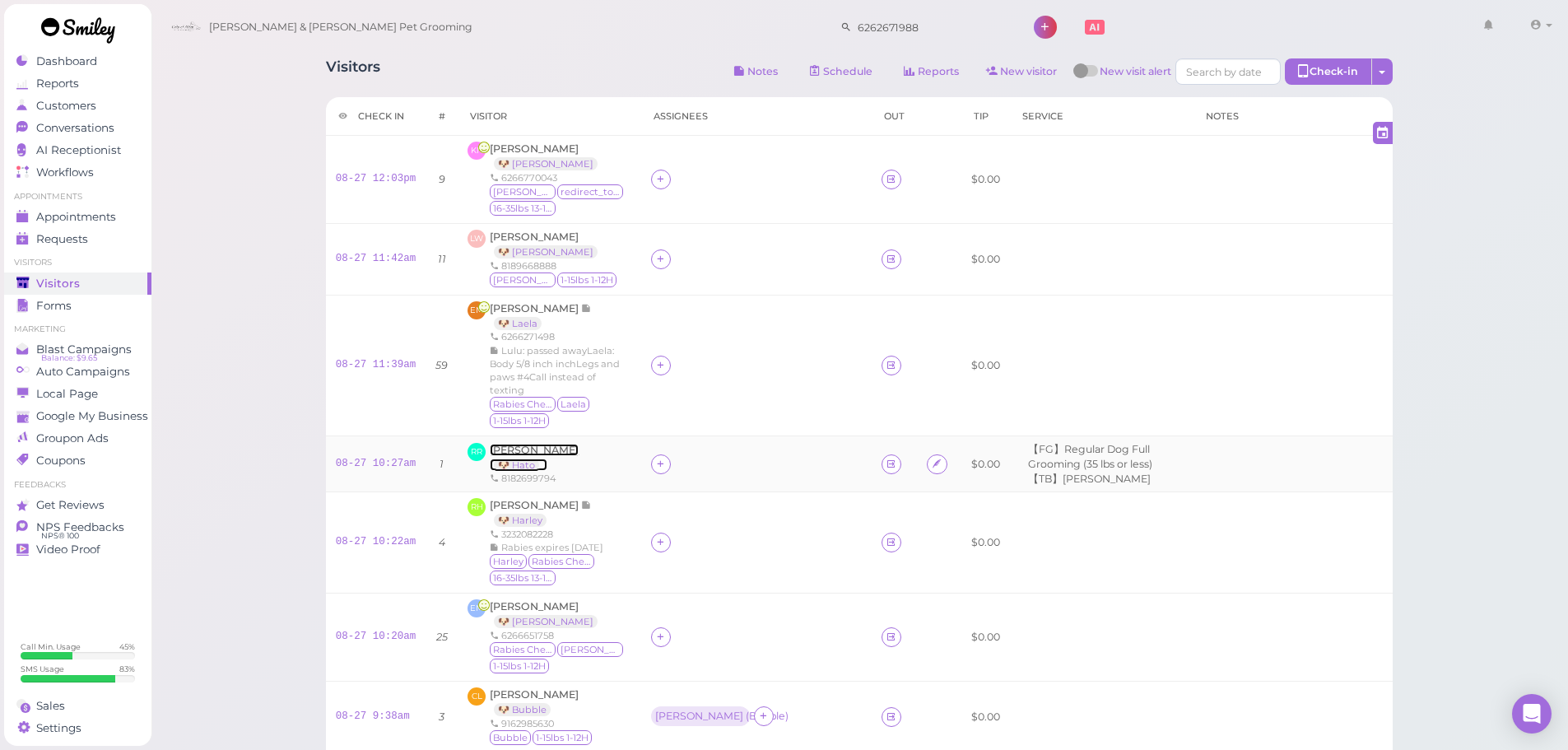
click at [528, 443] on span "[PERSON_NAME]" at bounding box center [534, 450] width 89 height 12
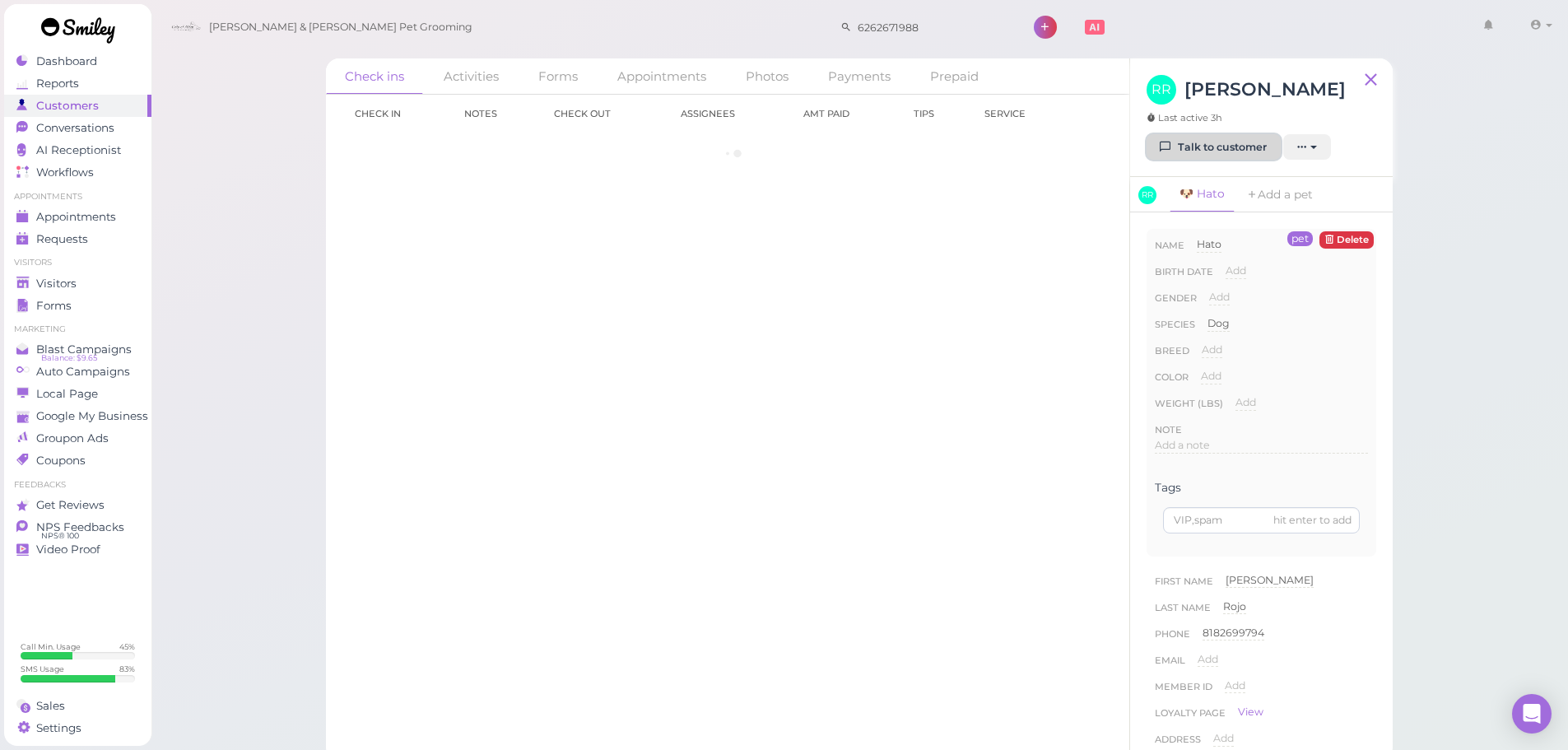
click at [1165, 153] on icon at bounding box center [1166, 147] width 11 height 12
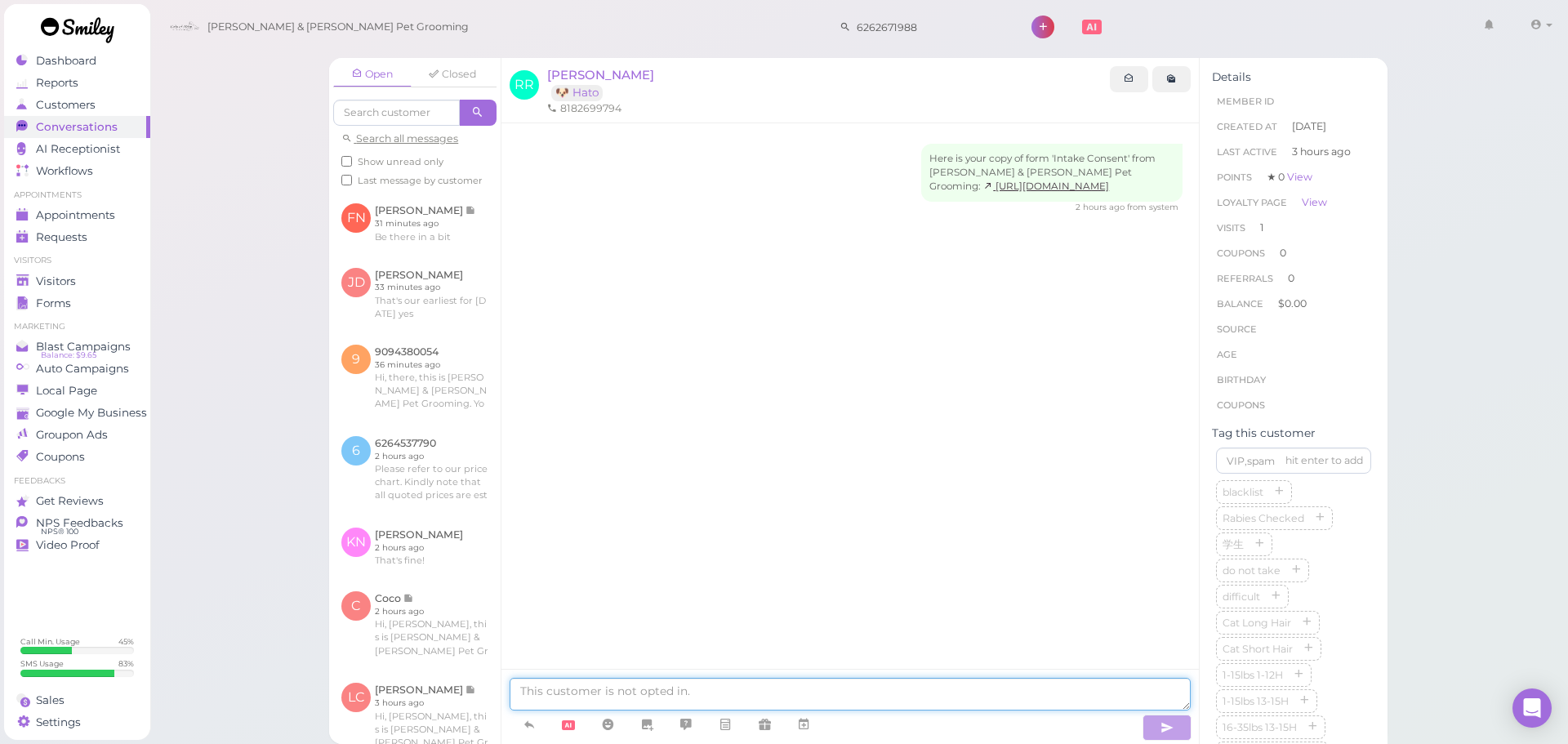
click at [673, 686] on textarea at bounding box center [849, 693] width 681 height 32
type textarea "Hi [PERSON_NAME], we found fleas on Hato so we're going to give a flea bath [DA…"
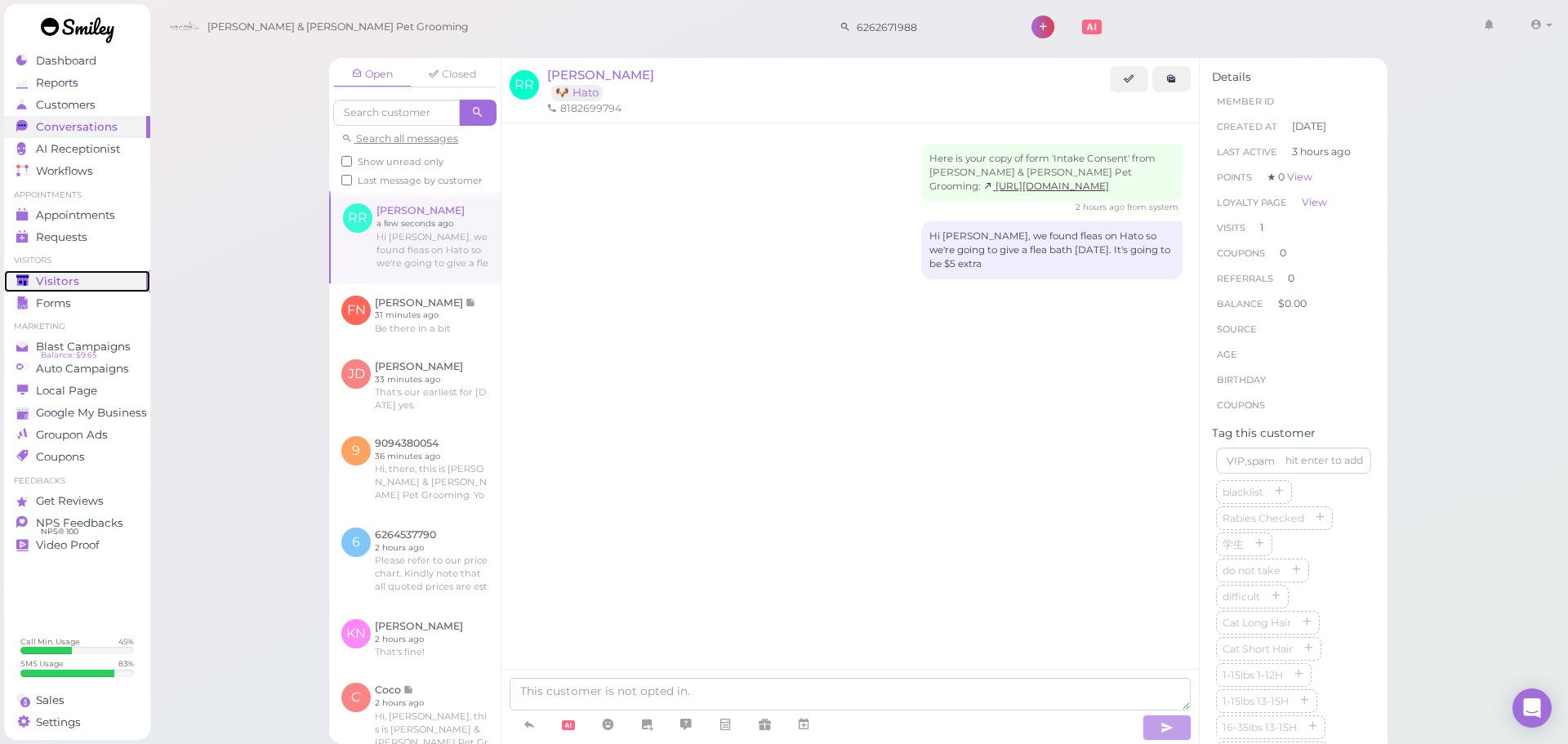
drag, startPoint x: 81, startPoint y: 274, endPoint x: 107, endPoint y: 254, distance: 32.8
click at [81, 274] on div "Visitors" at bounding box center [75, 281] width 117 height 14
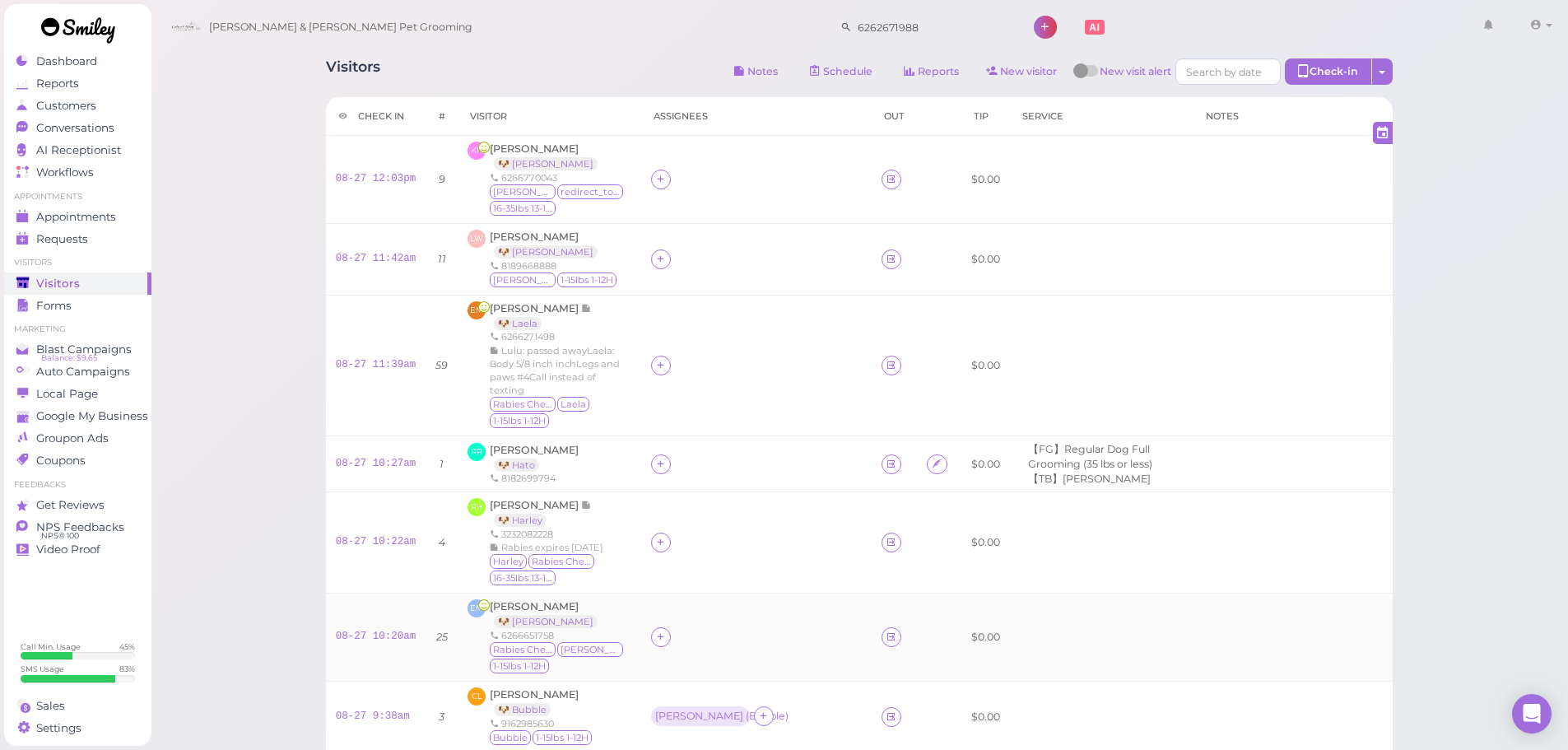
click at [661, 622] on td at bounding box center [756, 638] width 231 height 88
click at [666, 631] on icon at bounding box center [661, 637] width 11 height 12
click at [703, 461] on div "[PERSON_NAME]" at bounding box center [777, 465] width 231 height 32
click at [666, 536] on icon at bounding box center [661, 542] width 11 height 12
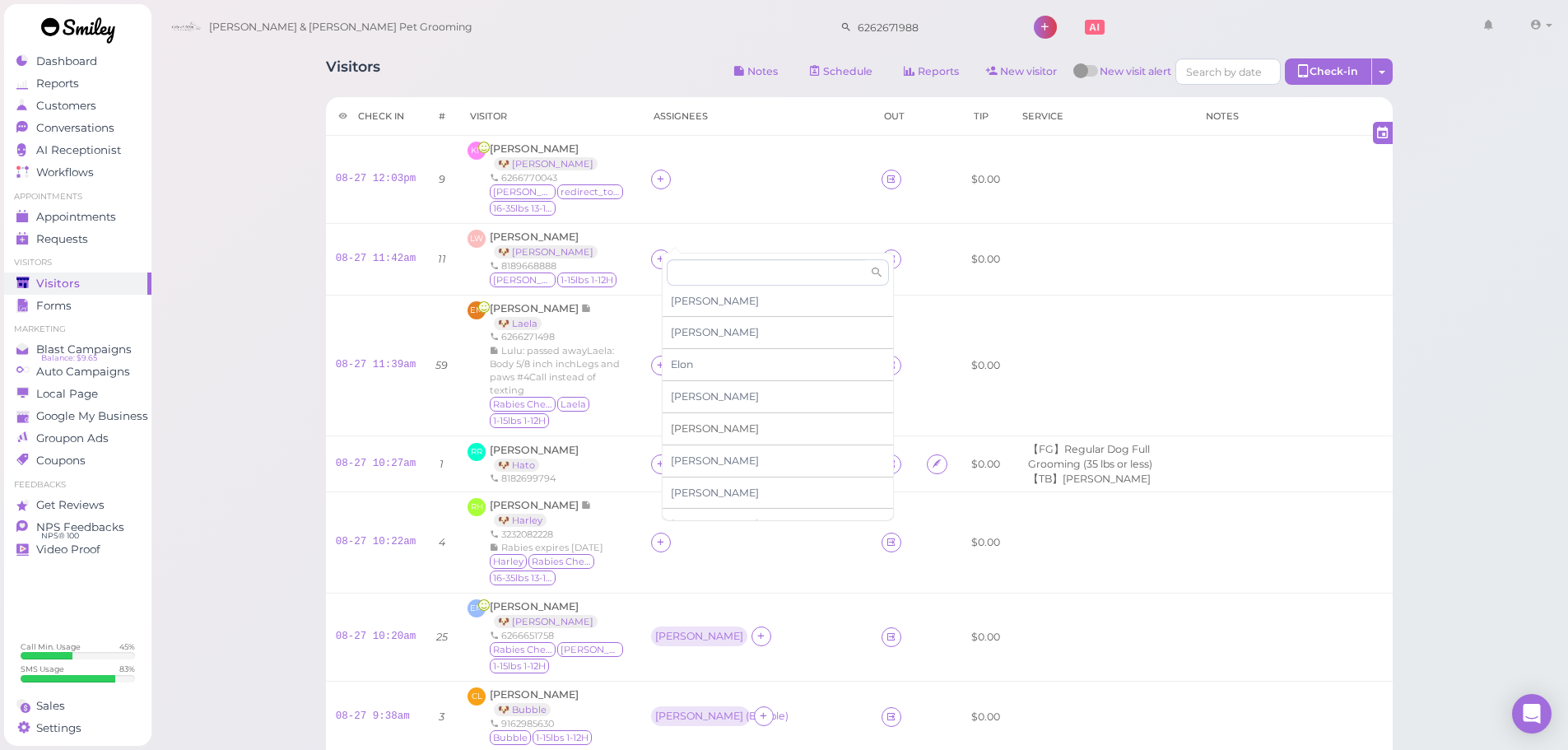
click at [682, 422] on span "[PERSON_NAME]" at bounding box center [715, 428] width 88 height 12
click at [666, 458] on icon at bounding box center [661, 464] width 11 height 12
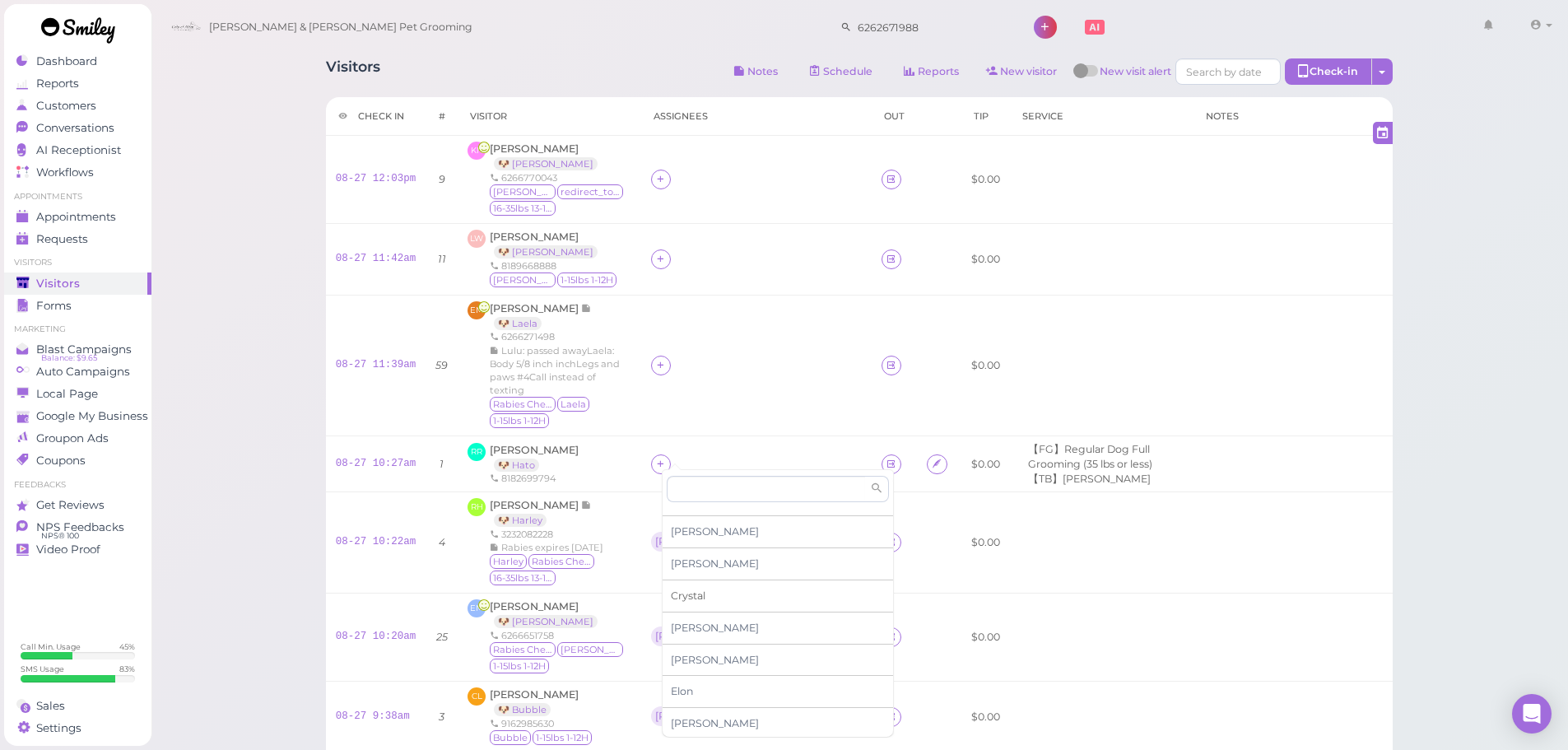
scroll to position [82, 0]
click at [693, 719] on div "[PERSON_NAME]" at bounding box center [777, 727] width 231 height 32
click at [682, 631] on div "[PERSON_NAME]" at bounding box center [700, 636] width 88 height 11
click at [707, 530] on div "for Select pets" at bounding box center [749, 534] width 165 height 87
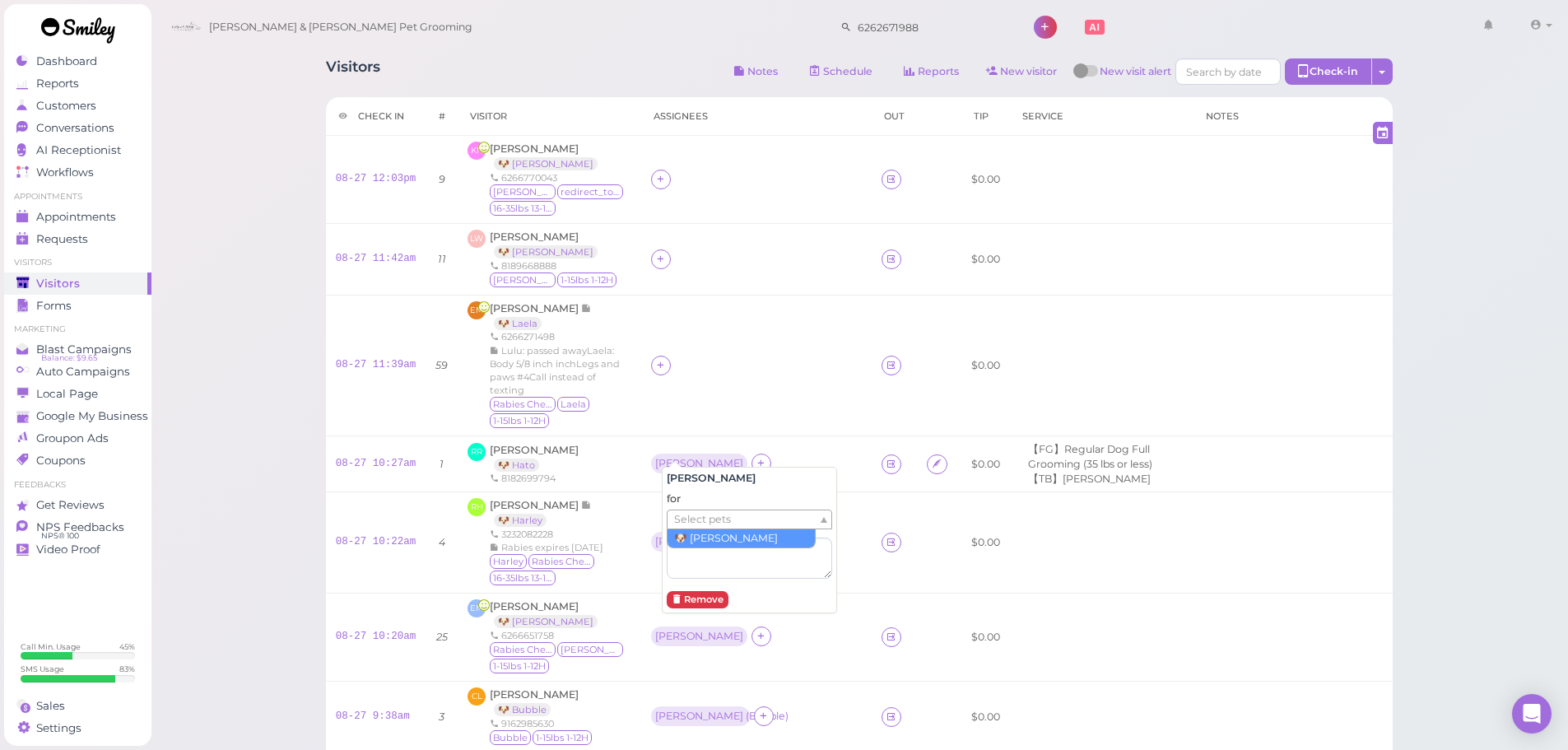
click at [710, 520] on span "Select pets" at bounding box center [702, 519] width 57 height 19
click at [793, 298] on td at bounding box center [756, 365] width 231 height 140
click at [691, 532] on div "Helen" at bounding box center [699, 542] width 96 height 19
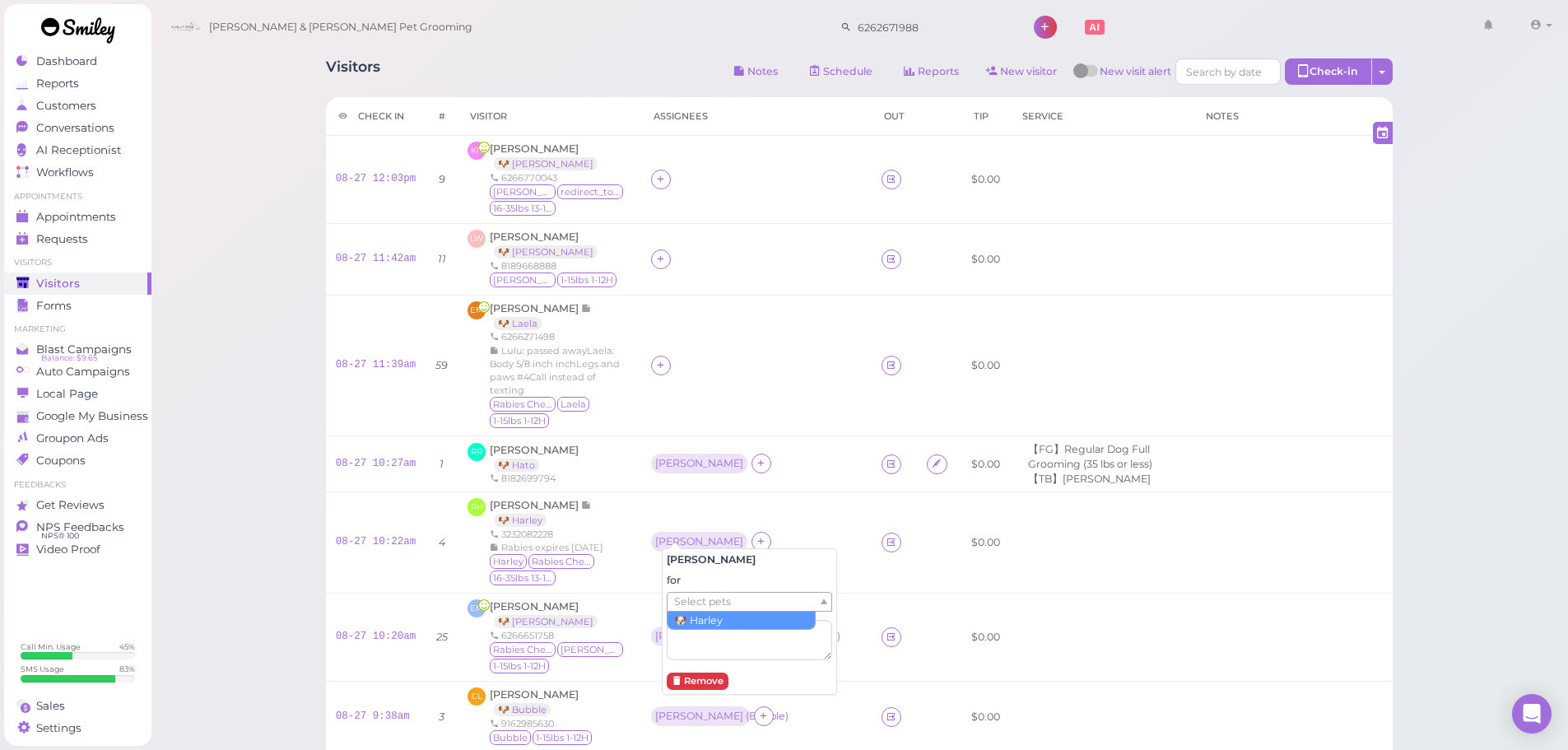
click at [715, 598] on span "Select pets" at bounding box center [702, 602] width 57 height 19
click at [653, 413] on td at bounding box center [756, 365] width 231 height 140
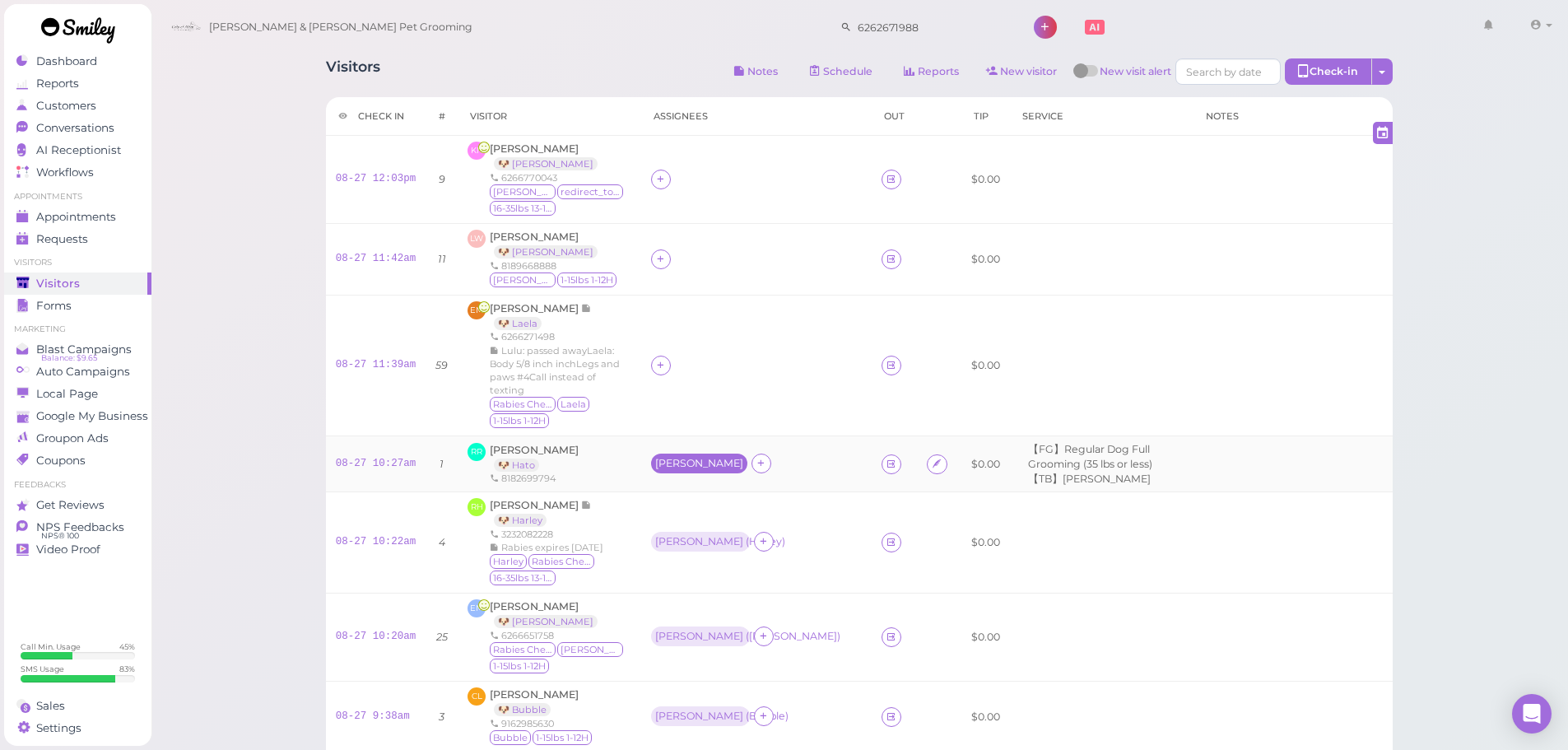
click at [670, 458] on div "Helen" at bounding box center [700, 463] width 88 height 11
drag, startPoint x: 694, startPoint y: 537, endPoint x: 694, endPoint y: 549, distance: 12.0
click at [694, 543] on div "for Select pets" at bounding box center [749, 565] width 165 height 87
click at [695, 552] on span "Select pets" at bounding box center [702, 550] width 57 height 19
click at [721, 368] on div at bounding box center [756, 366] width 211 height 19
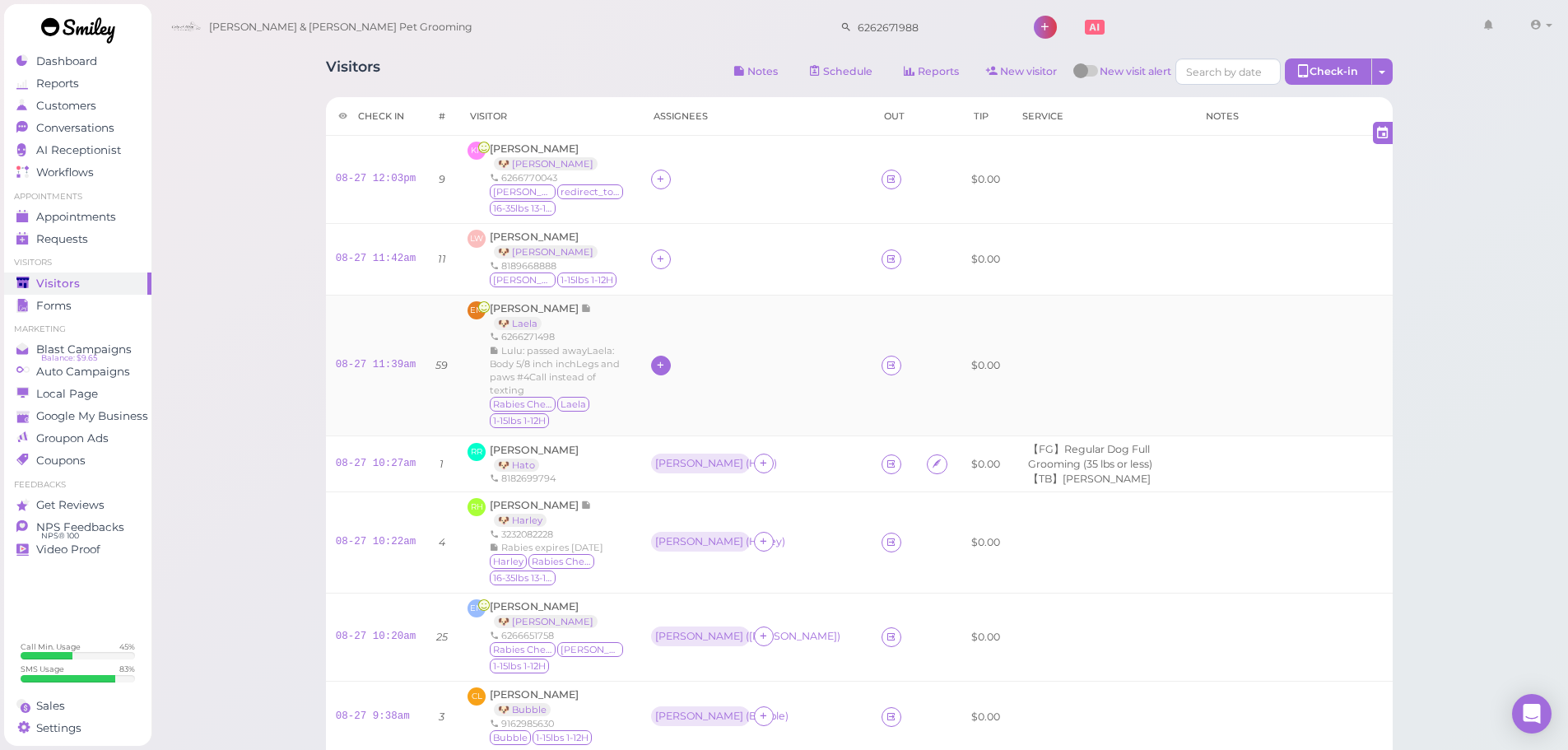
click at [666, 364] on icon at bounding box center [661, 365] width 11 height 12
click at [691, 495] on div "Asa" at bounding box center [777, 493] width 231 height 32
click at [664, 260] on div at bounding box center [661, 259] width 19 height 19
click at [685, 532] on span "Helen" at bounding box center [715, 534] width 88 height 12
click at [665, 173] on div at bounding box center [661, 179] width 19 height 19
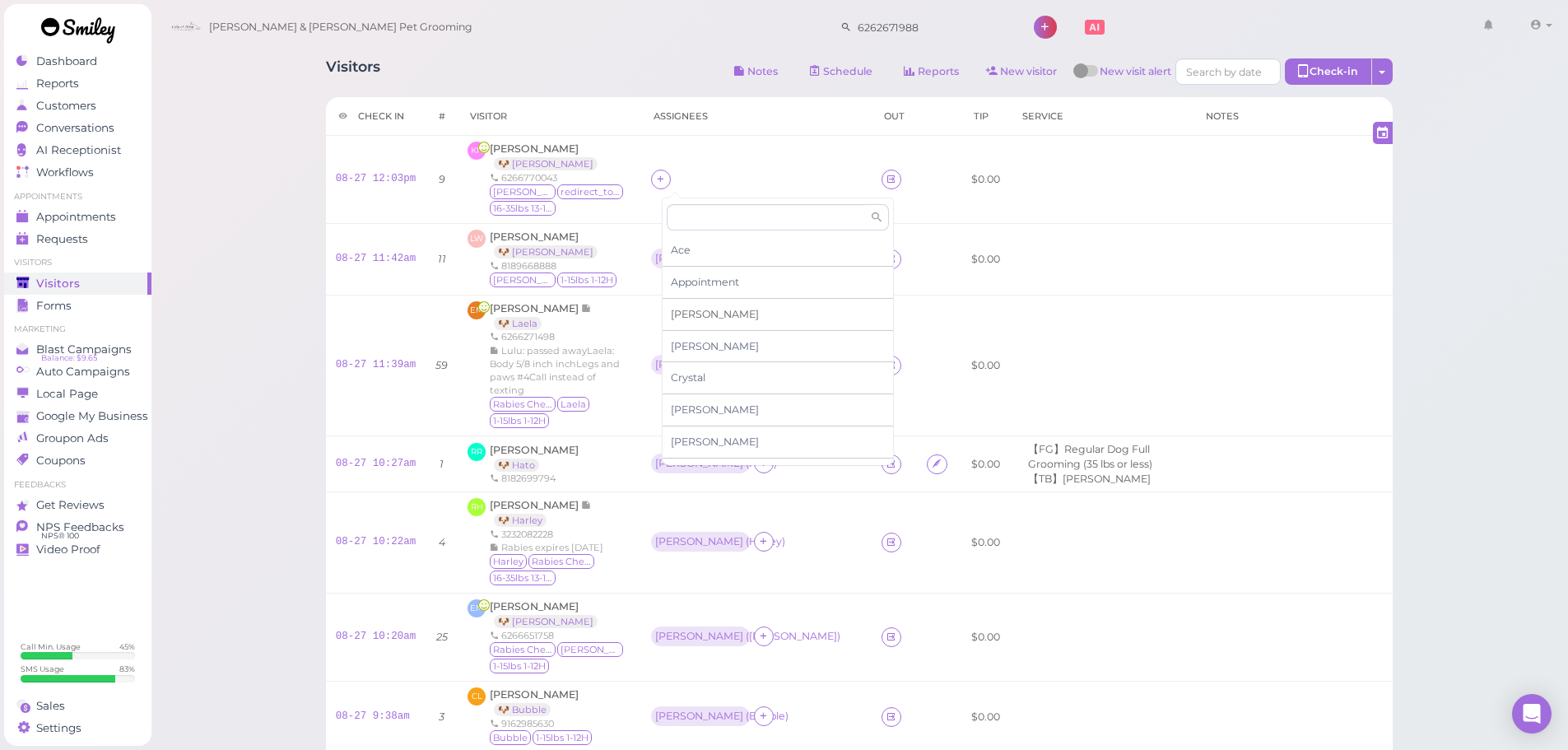
click at [684, 314] on span "Asa" at bounding box center [715, 314] width 88 height 12
click at [670, 359] on div "Asa" at bounding box center [700, 364] width 88 height 11
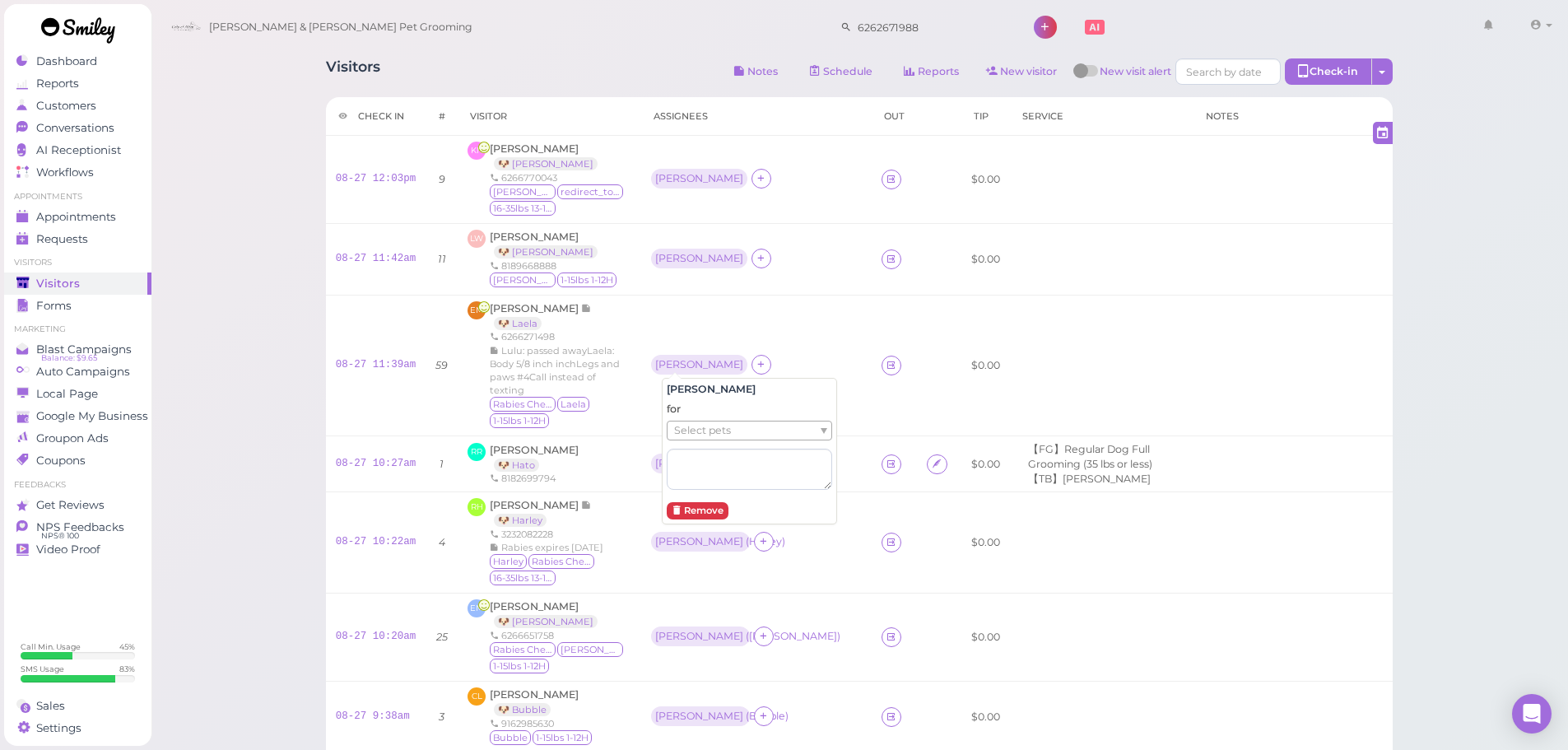
drag, startPoint x: 694, startPoint y: 429, endPoint x: 694, endPoint y: 439, distance: 10.0
click at [694, 430] on span "Select pets" at bounding box center [702, 430] width 57 height 19
click at [670, 266] on div "Helen" at bounding box center [699, 258] width 96 height 19
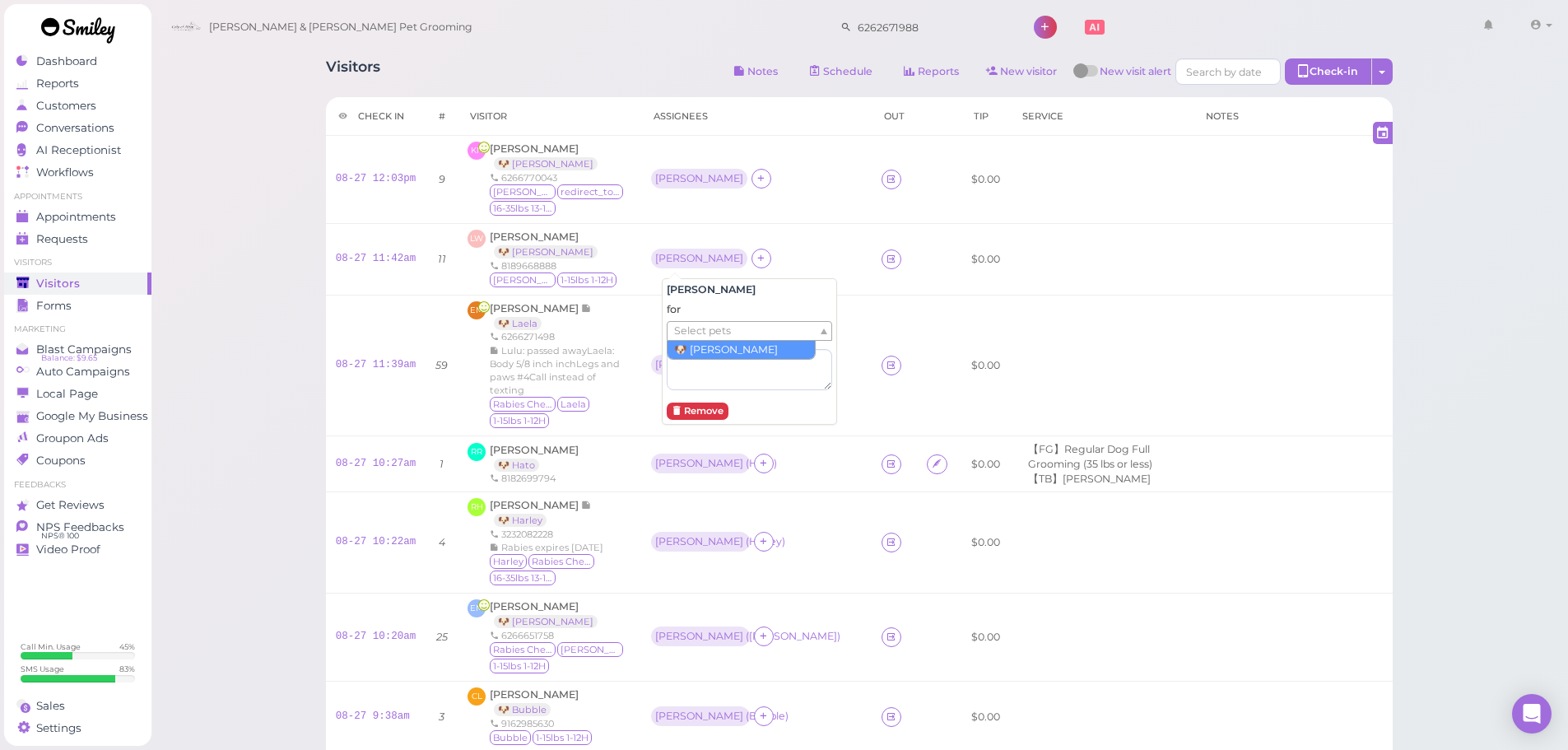
drag, startPoint x: 691, startPoint y: 332, endPoint x: 692, endPoint y: 341, distance: 9.1
click at [691, 333] on span "Select pets" at bounding box center [702, 330] width 57 height 19
click at [685, 170] on div "Asa" at bounding box center [699, 178] width 96 height 19
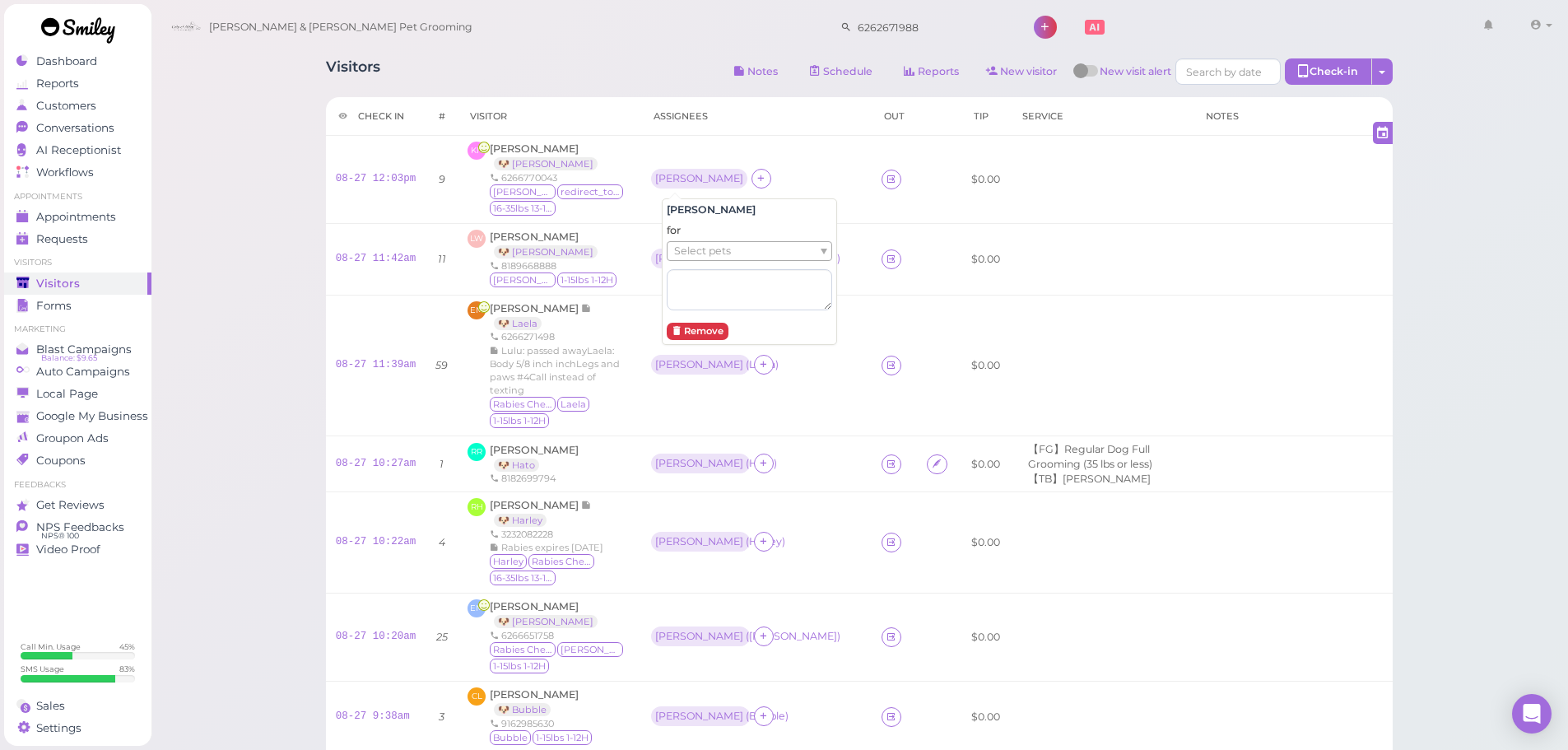
click at [701, 253] on span "Select pets" at bounding box center [702, 251] width 57 height 19
click at [764, 119] on th "Assignees" at bounding box center [756, 117] width 231 height 39
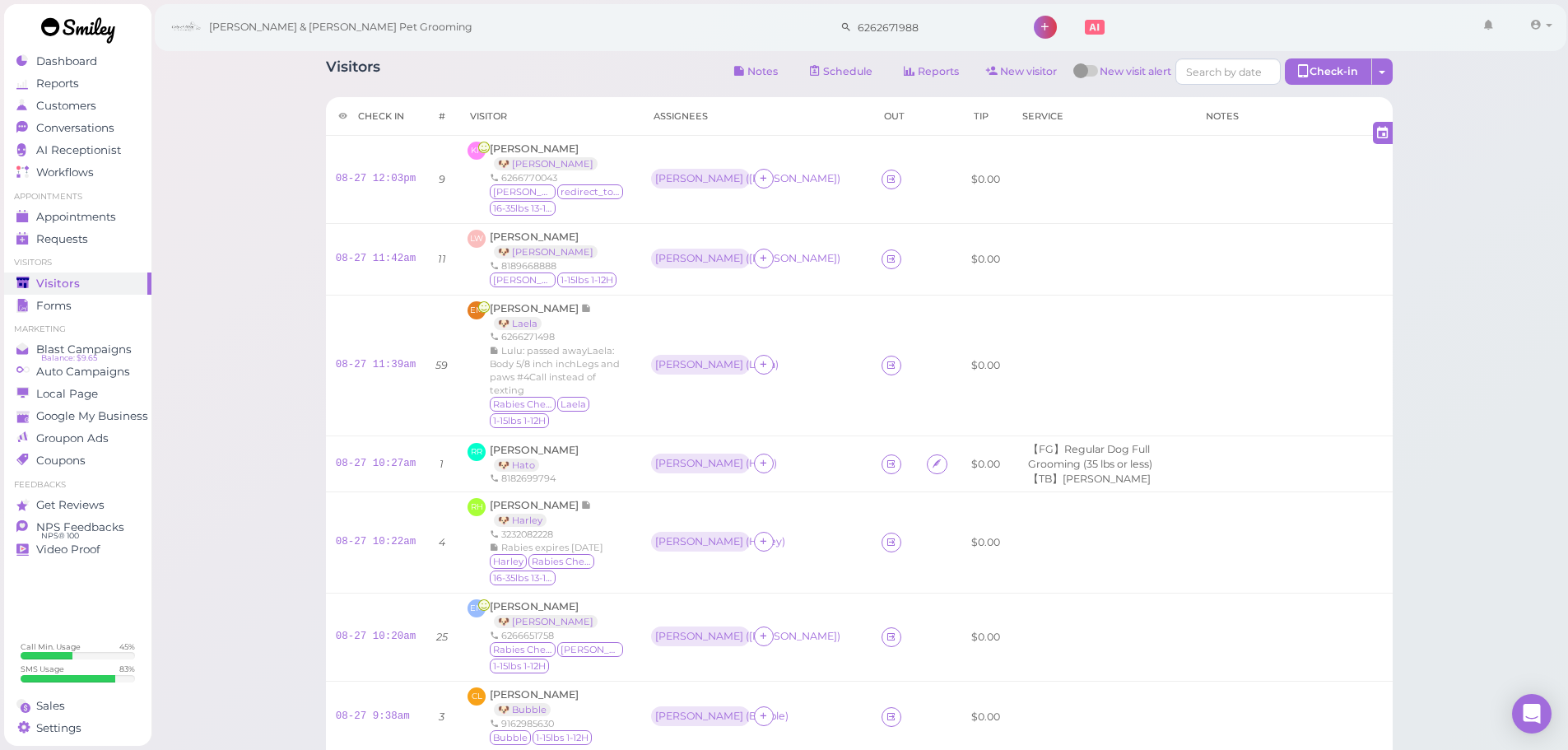
scroll to position [579, 0]
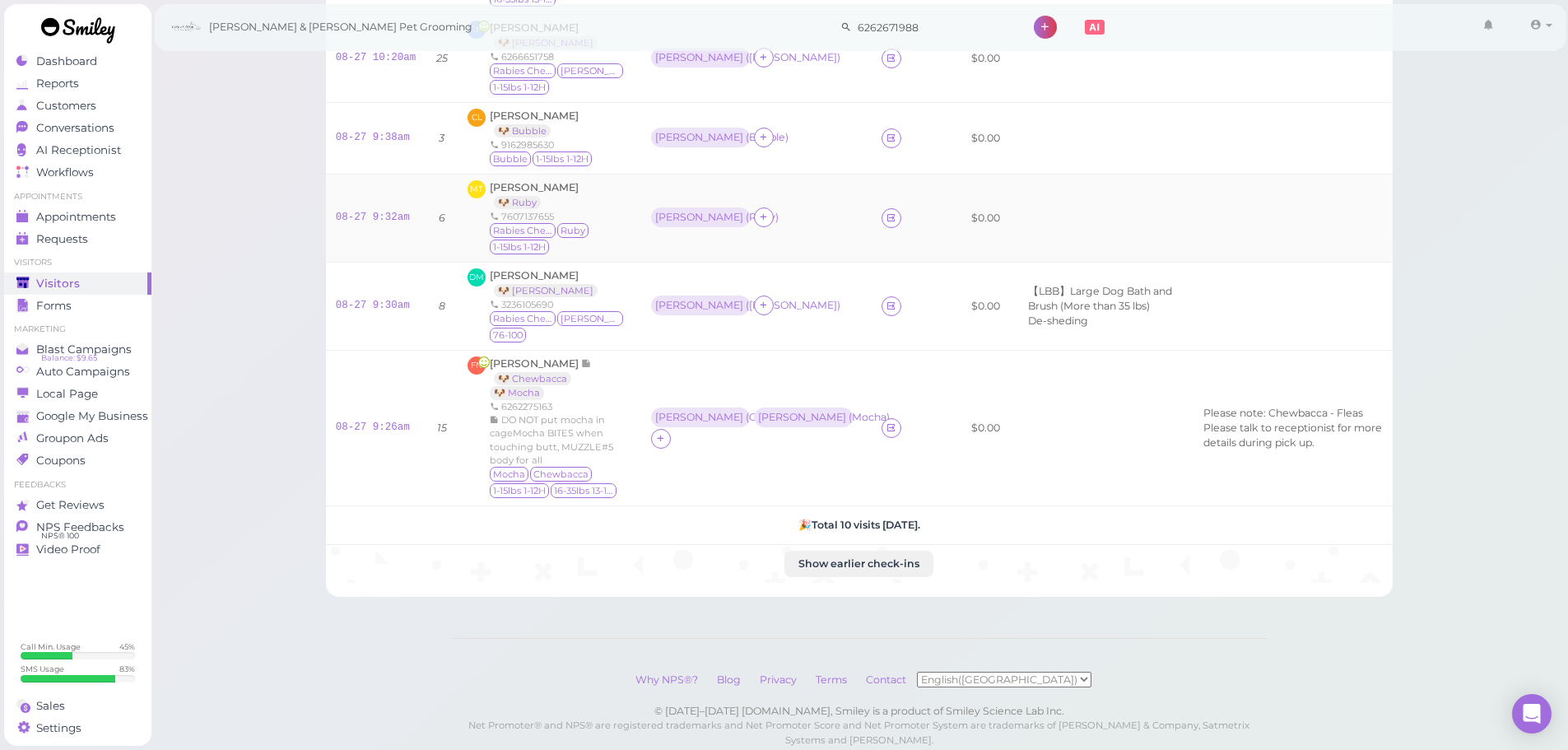
click at [620, 210] on div "7607137655" at bounding box center [559, 216] width 140 height 13
click at [630, 297] on div "DM Diana Moreno 🐶 Bruno 3236105690 Rabies Checked Bruno 76-100" at bounding box center [549, 307] width 163 height 76
click at [382, 211] on link "08-27 9:32am" at bounding box center [373, 216] width 74 height 11
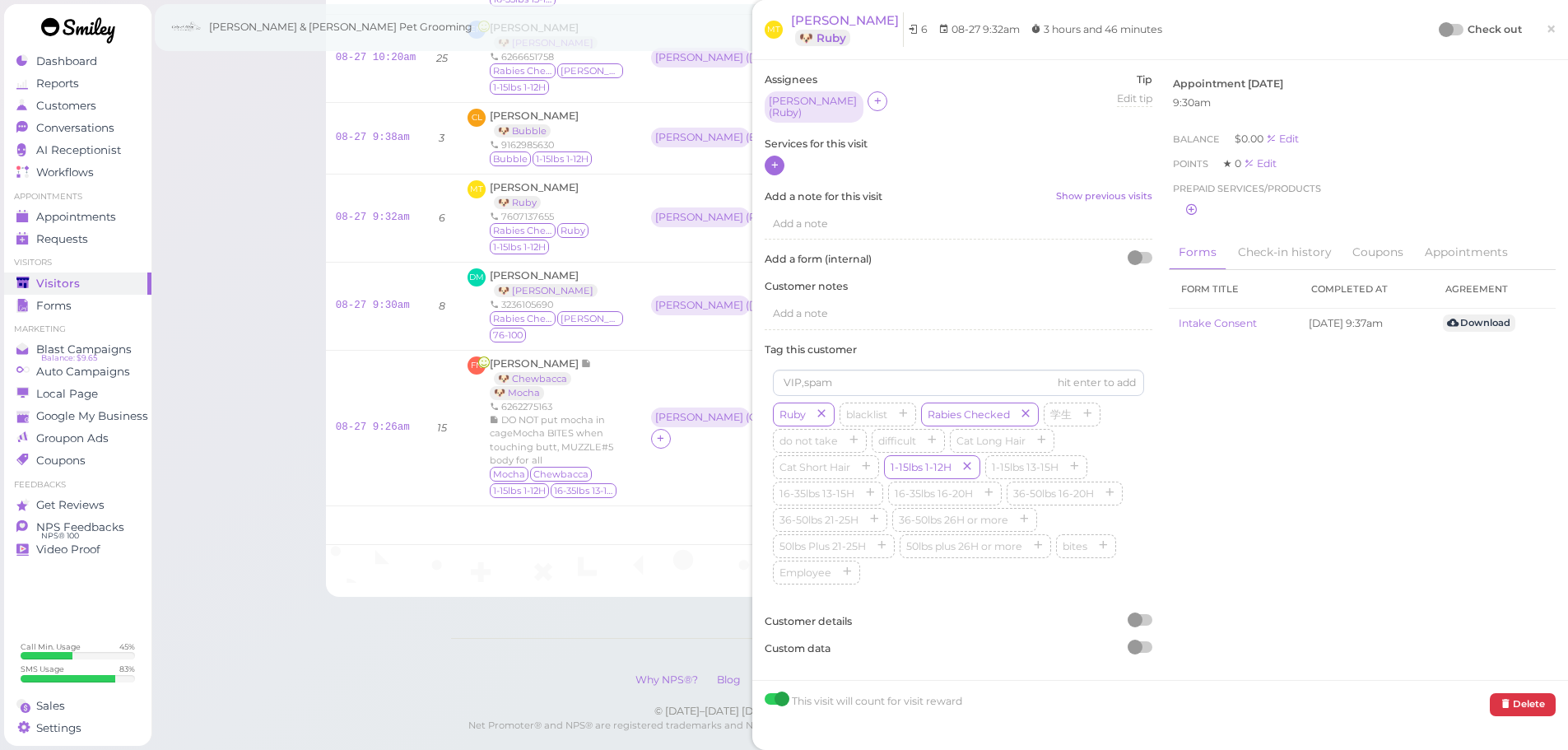
click at [767, 163] on div at bounding box center [775, 165] width 19 height 19
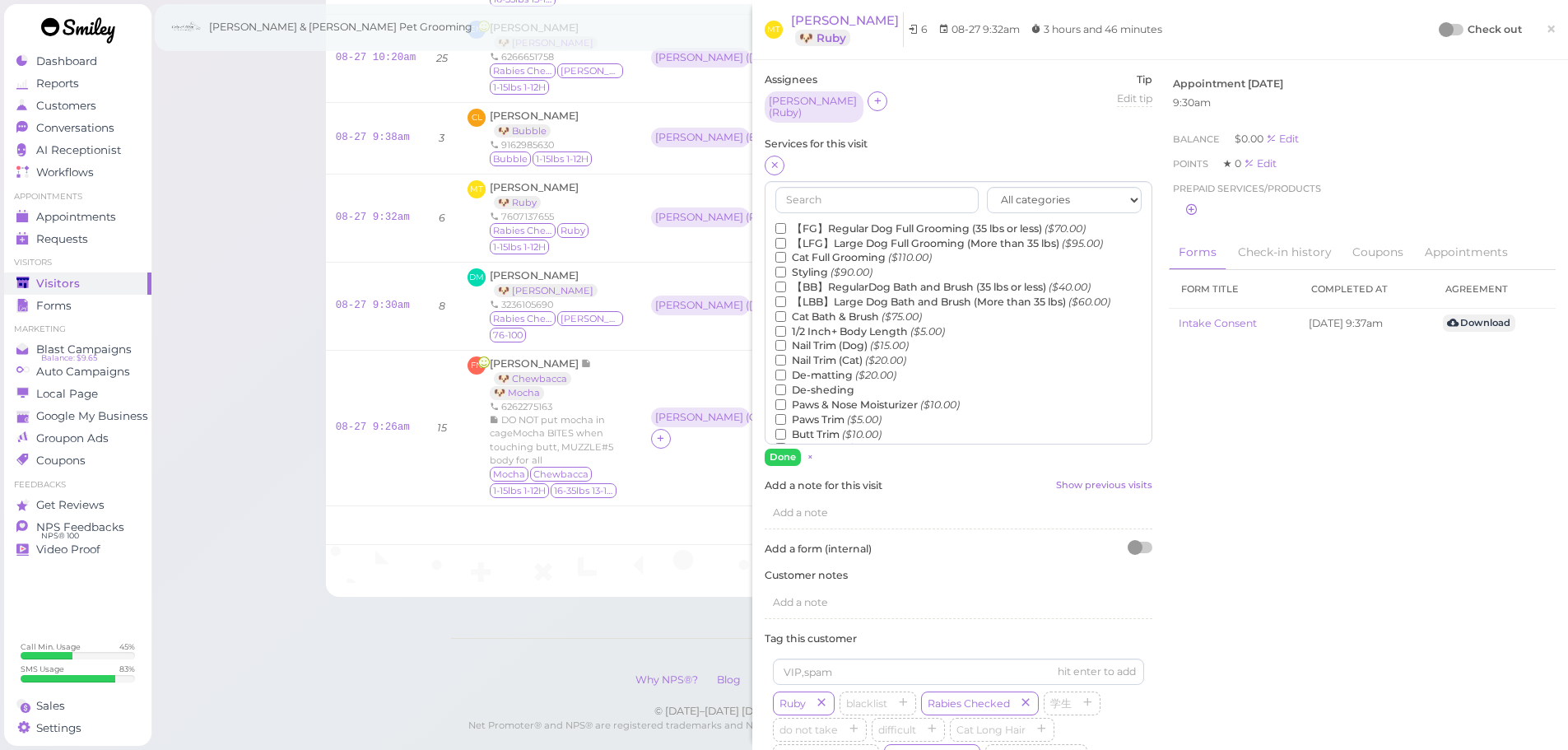
click at [797, 228] on label "【FG】Regular Dog Full Grooming (35 lbs or less) ($70.00)" at bounding box center [930, 229] width 310 height 15
click at [786, 228] on input "【FG】Regular Dog Full Grooming (35 lbs or less) ($70.00)" at bounding box center [781, 229] width 11 height 11
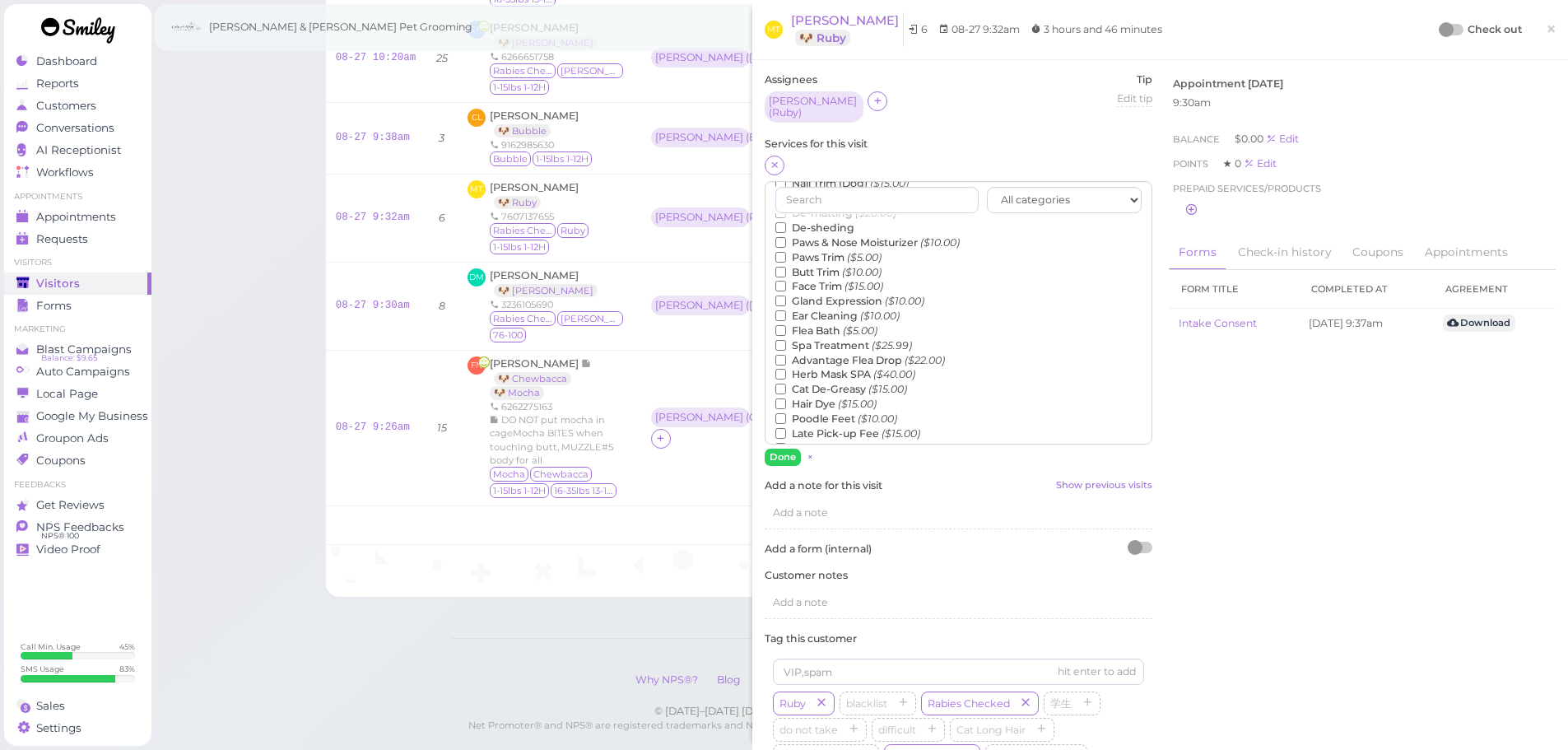
scroll to position [330, 0]
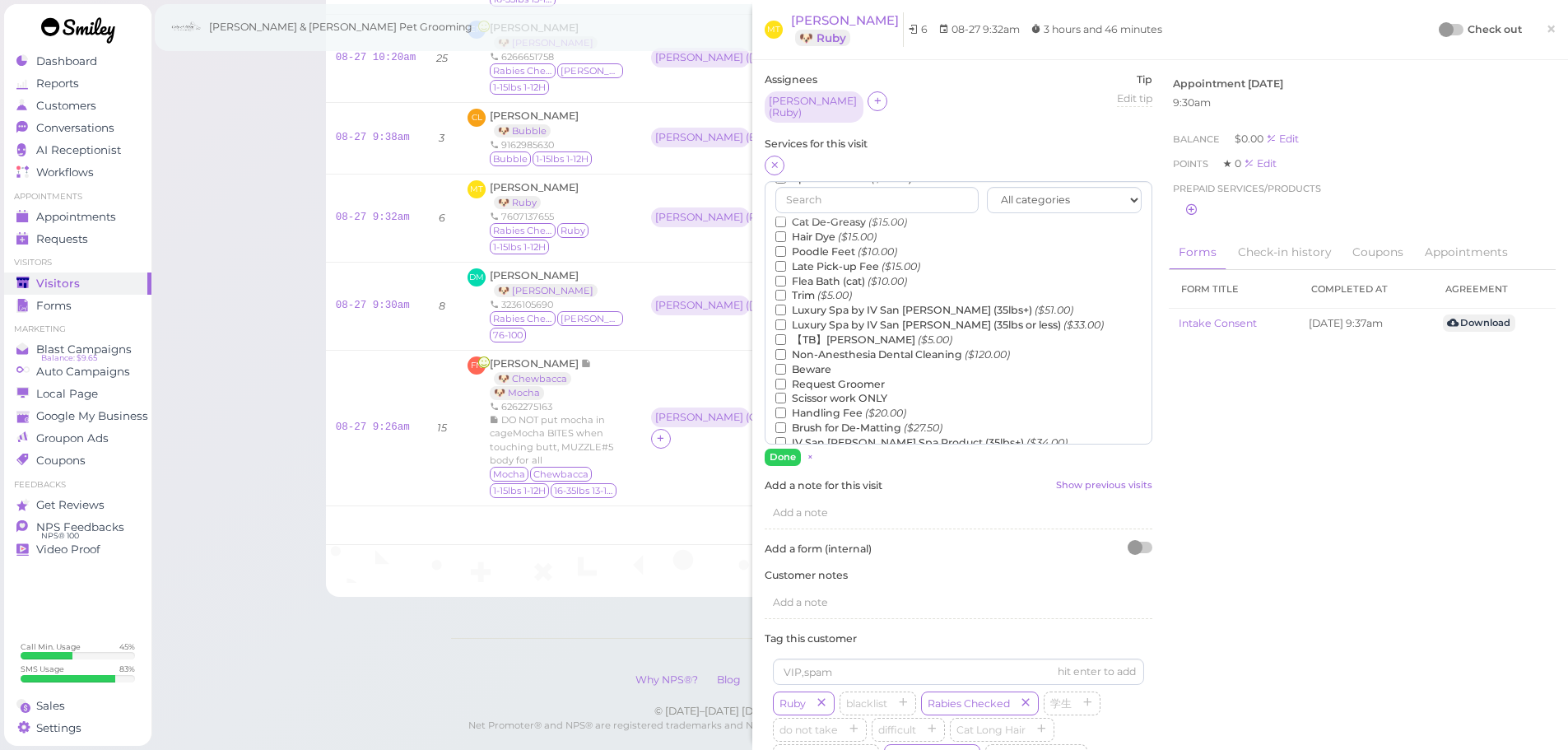
click at [834, 332] on label "【TB】Teeth Brushing ($5.00)" at bounding box center [864, 339] width 177 height 15
click at [786, 334] on input "【TB】Teeth Brushing ($5.00)" at bounding box center [781, 339] width 11 height 11
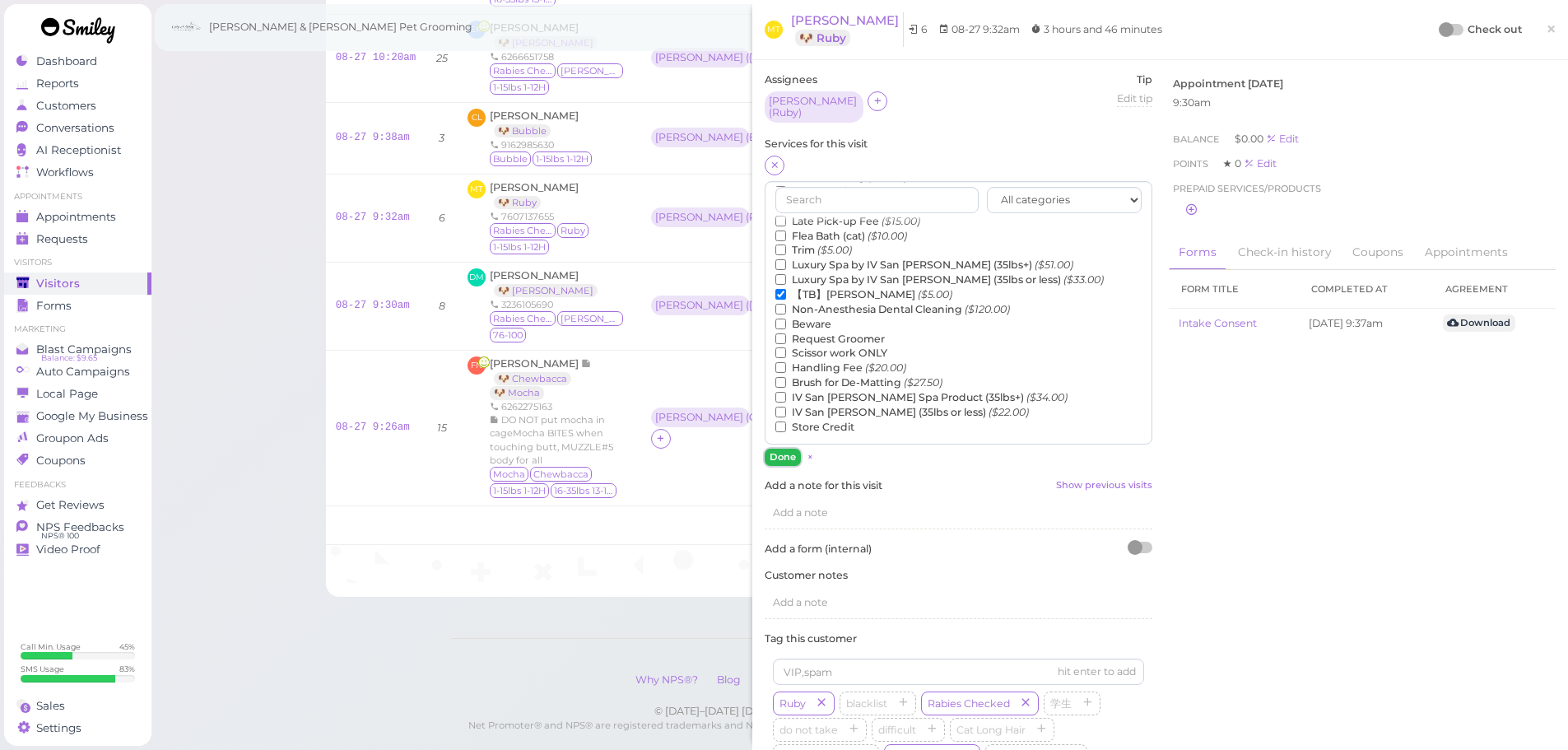
click at [789, 453] on button "Done" at bounding box center [783, 458] width 36 height 18
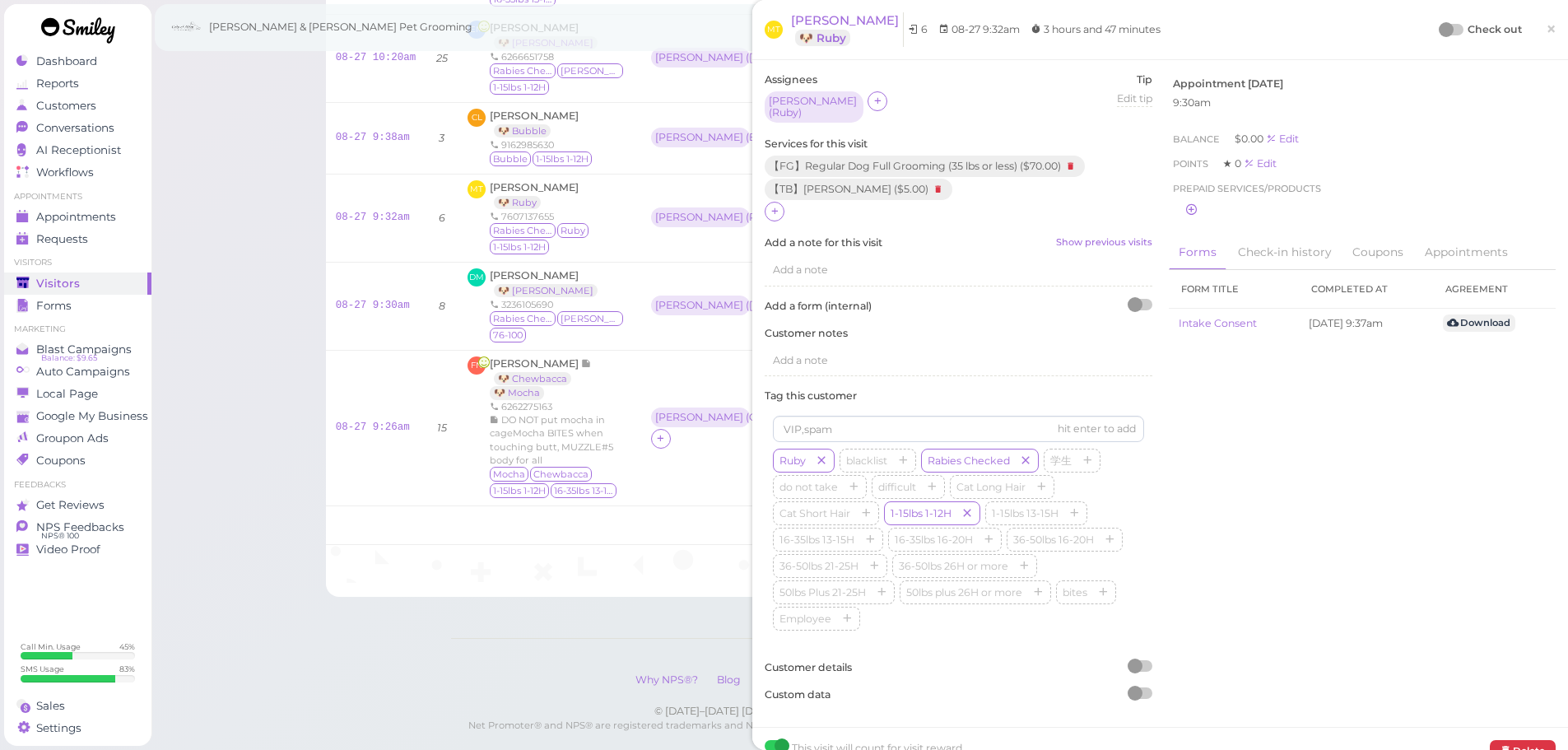
click at [1439, 30] on div at bounding box center [1446, 29] width 15 height 15
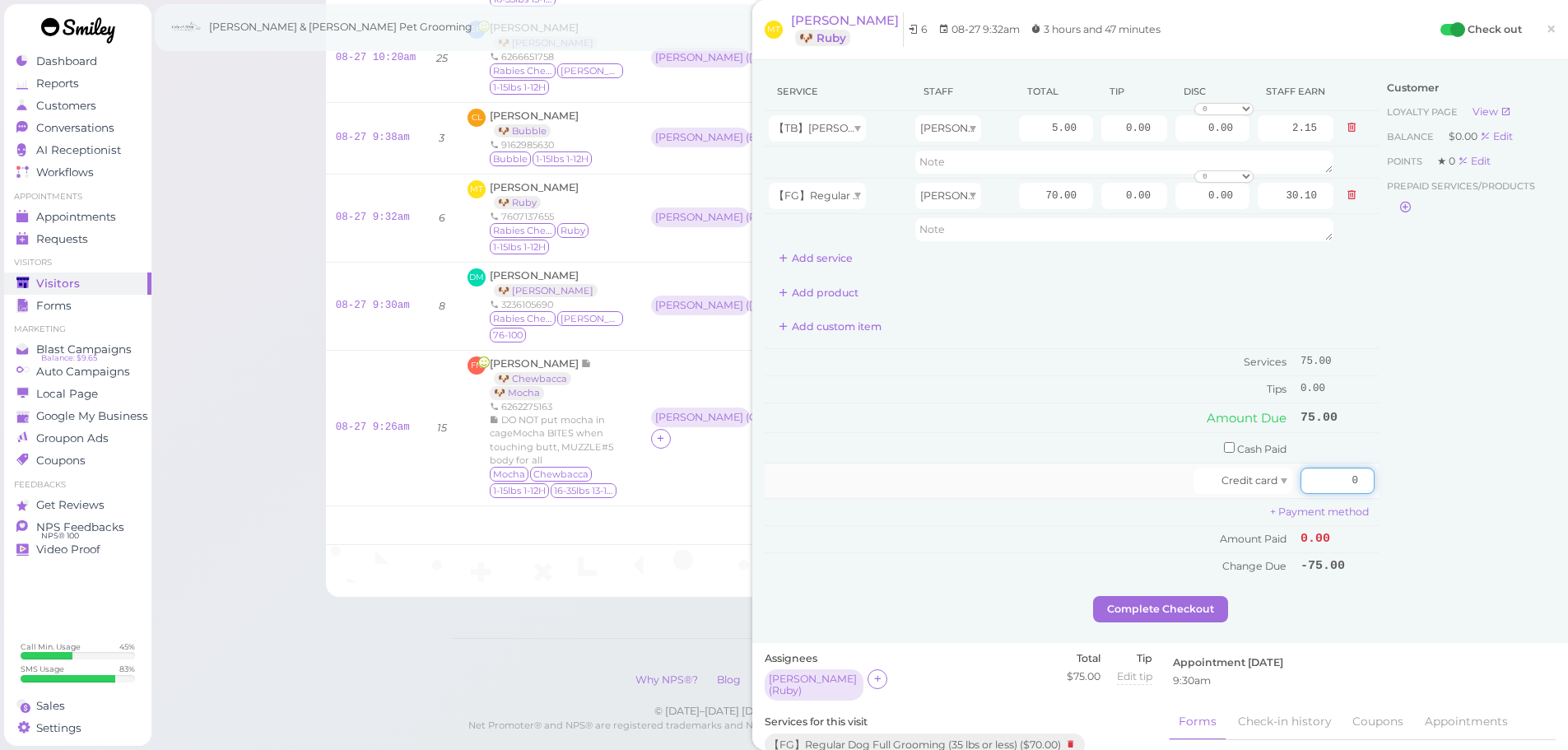
click at [1310, 480] on input "0" at bounding box center [1337, 481] width 74 height 27
type input "90"
drag, startPoint x: 1110, startPoint y: 190, endPoint x: 1248, endPoint y: 292, distance: 171.6
click at [1268, 210] on tr "【FG】Regular Dog Full Grooming (35 lbs or less) Helen 70.00 0.00 0.00 0 10% off …" at bounding box center [1072, 195] width 614 height 35
type input "15"
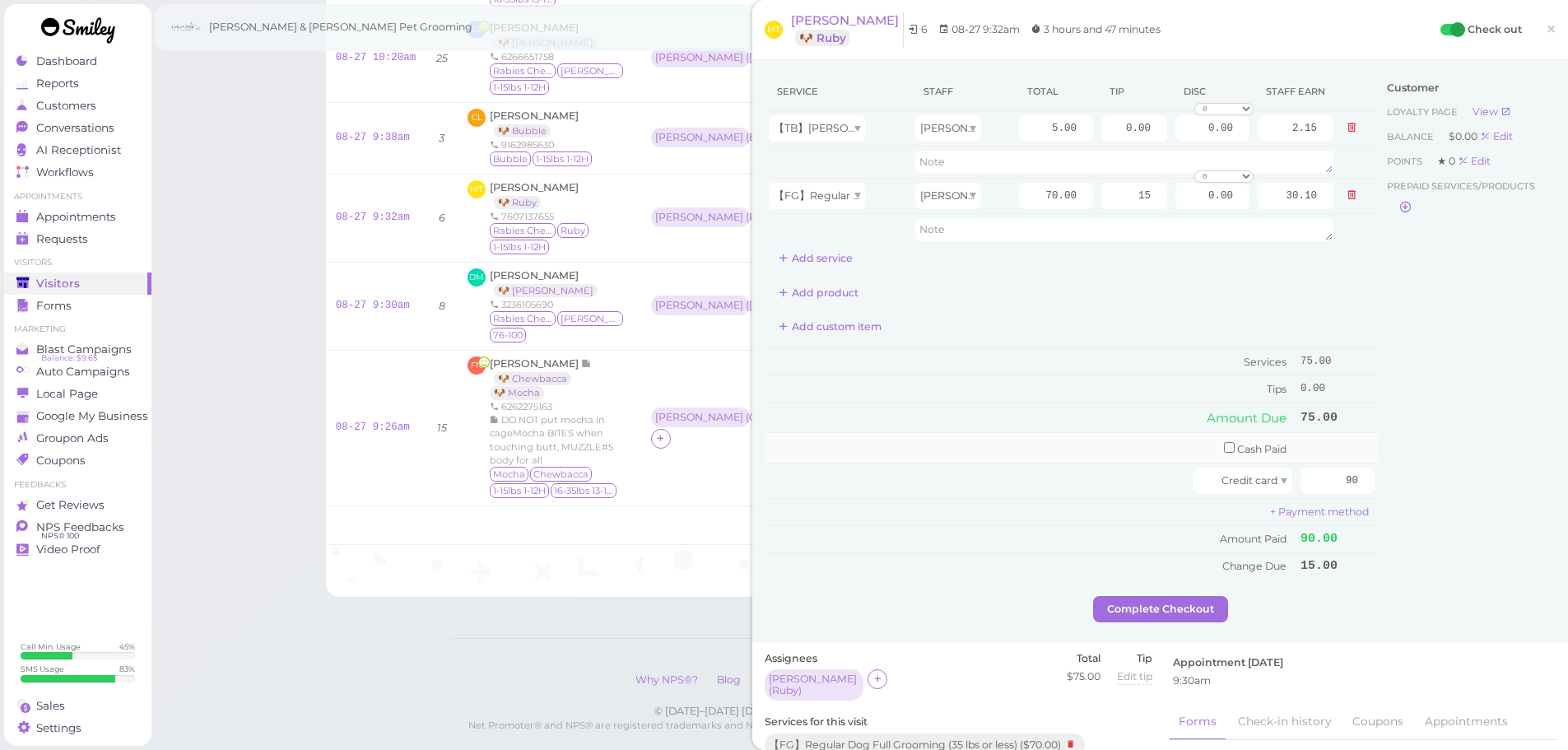
click at [1080, 456] on td "Cash Paid" at bounding box center [1031, 448] width 532 height 30
click at [1129, 608] on button "Complete Checkout" at bounding box center [1160, 610] width 135 height 27
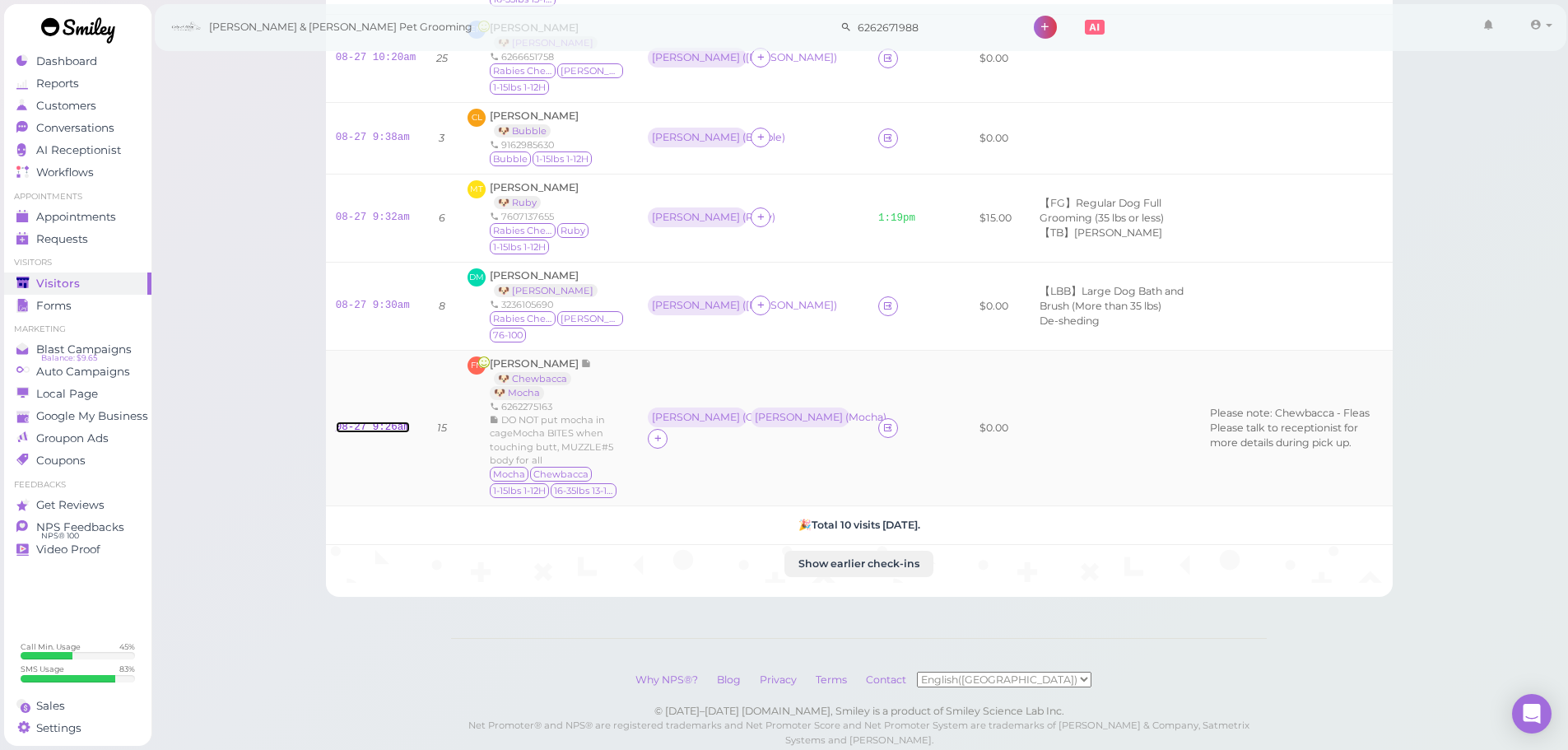
click at [382, 421] on link "08-27 9:26am" at bounding box center [373, 427] width 74 height 11
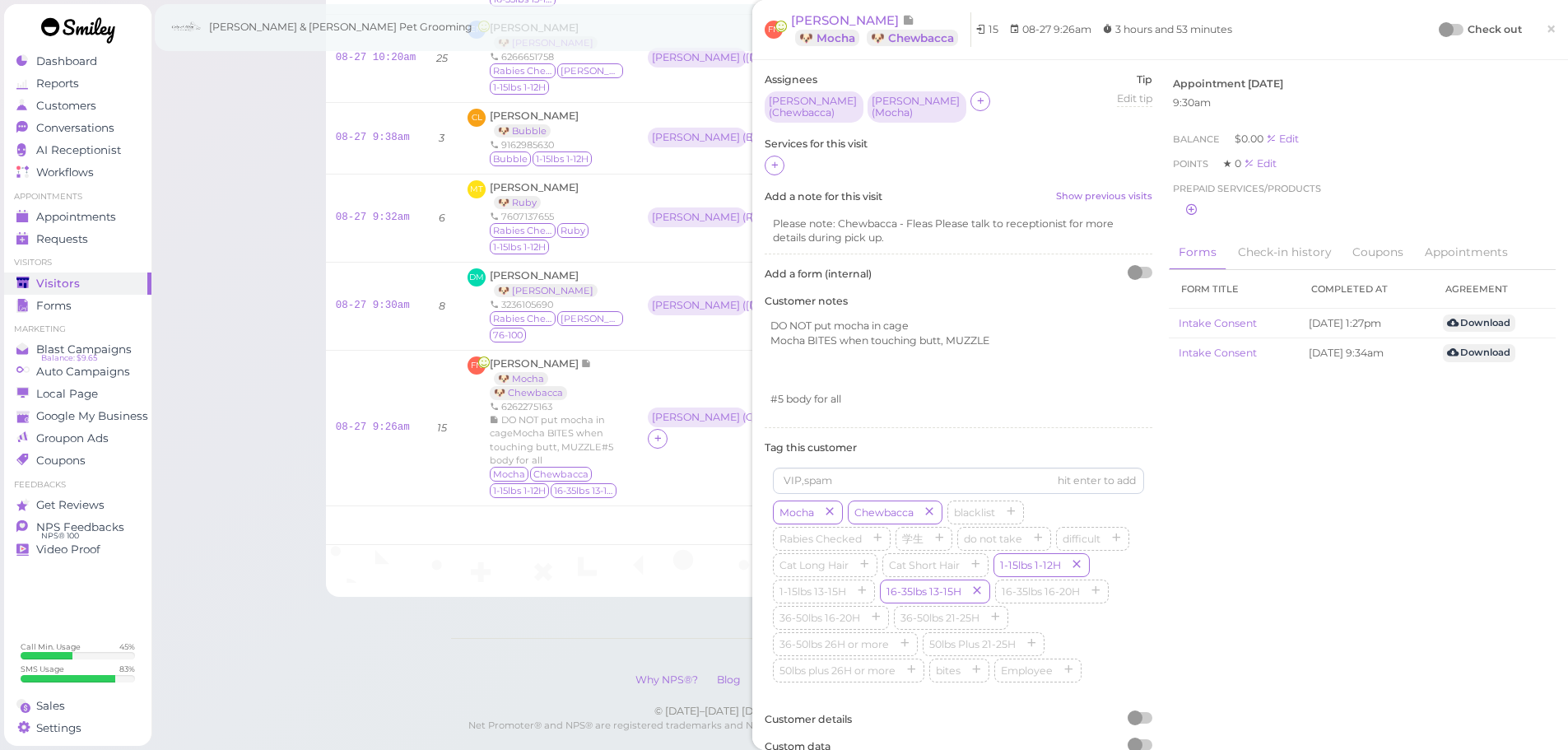
click at [768, 170] on div "Assignees Asa ( Chewbacca ) Helen ( Mocha ) Tip Edit tip 0 Services for this vi…" at bounding box center [958, 419] width 405 height 693
click at [772, 167] on icon at bounding box center [775, 165] width 11 height 12
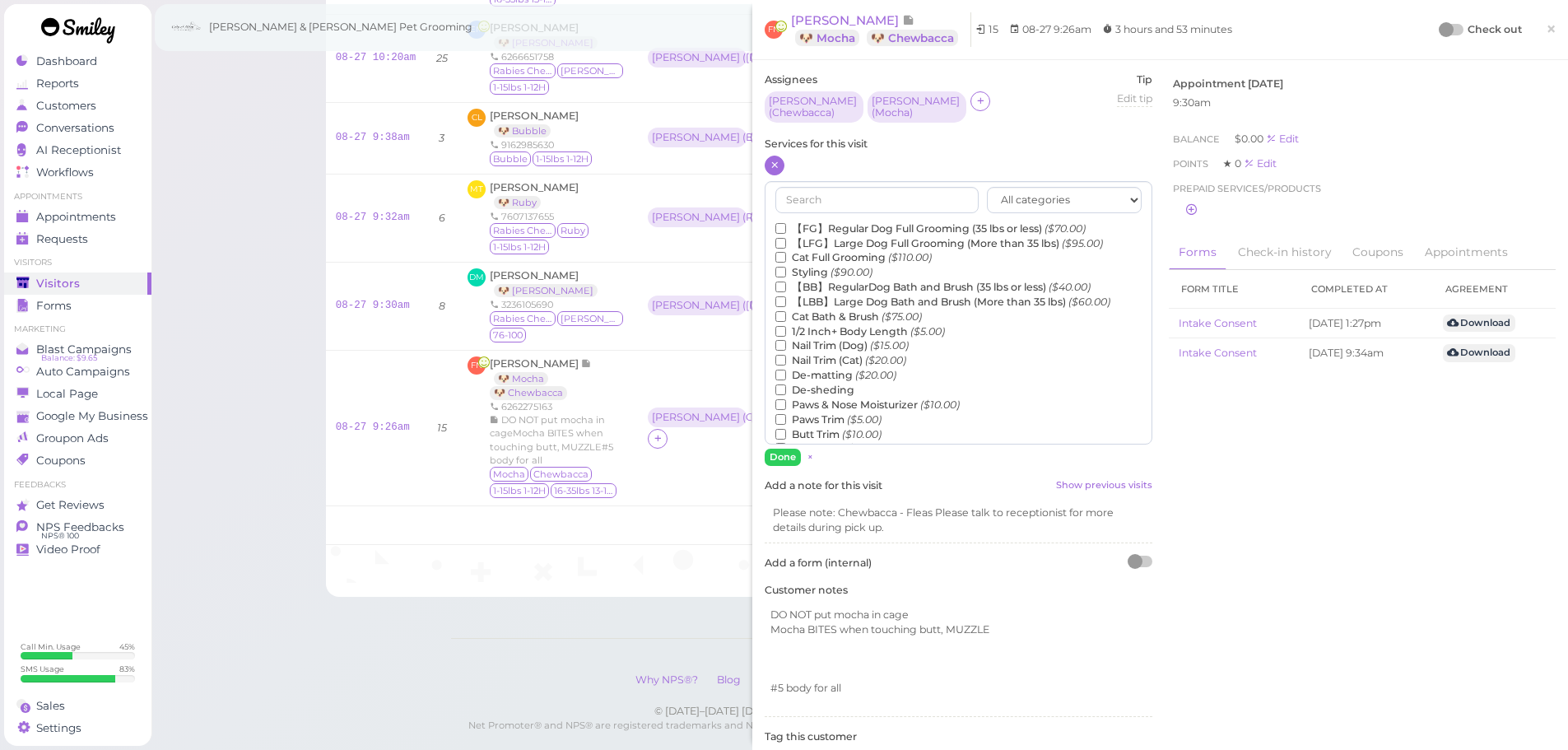
click at [845, 222] on label "【FG】Regular Dog Full Grooming (35 lbs or less) ($70.00)" at bounding box center [930, 229] width 310 height 15
click at [786, 223] on input "【FG】Regular Dog Full Grooming (35 lbs or less) ($70.00)" at bounding box center [781, 229] width 11 height 11
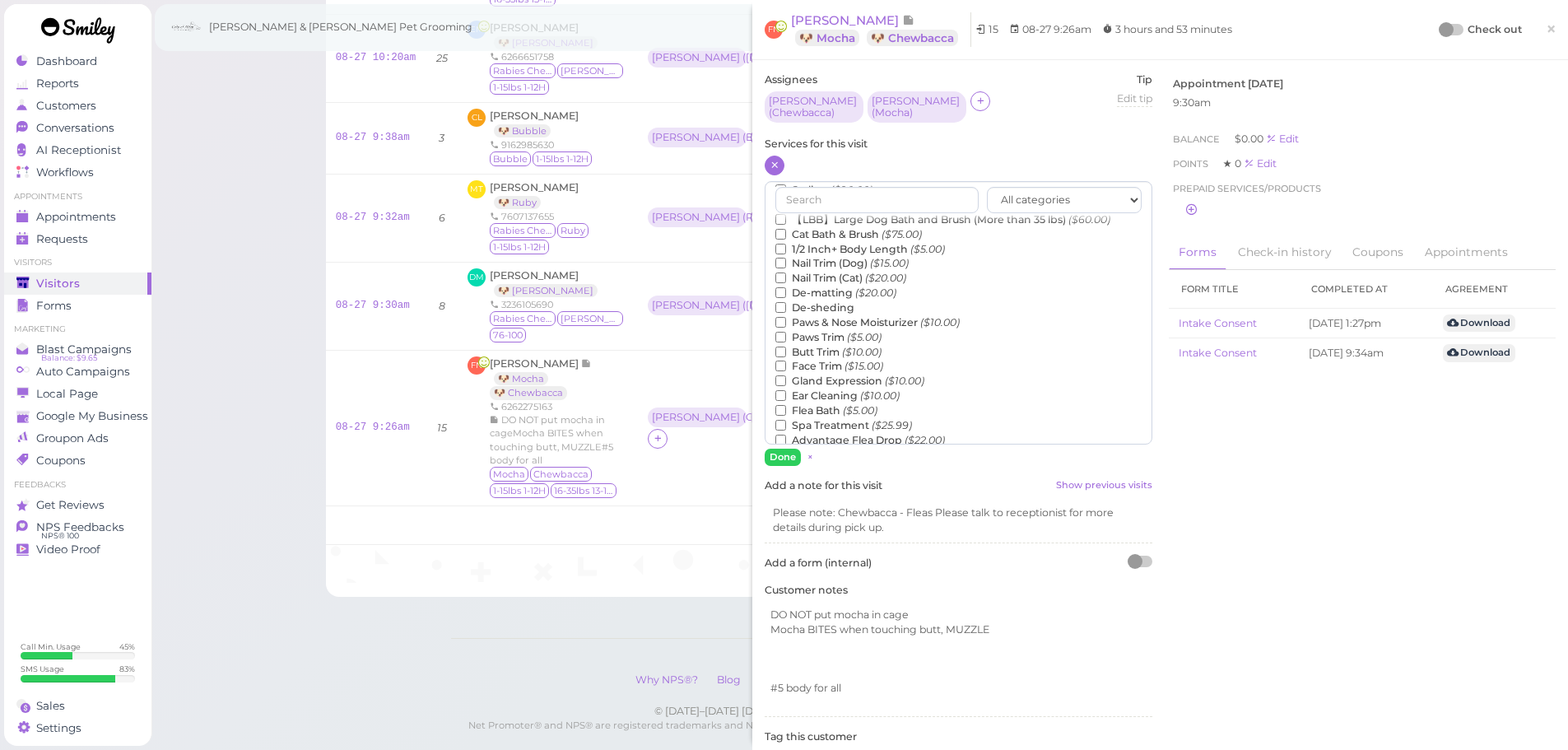
click at [819, 405] on label "Flea Bath ($5.00)" at bounding box center [827, 411] width 102 height 15
click at [786, 405] on input "Flea Bath ($5.00)" at bounding box center [781, 410] width 11 height 11
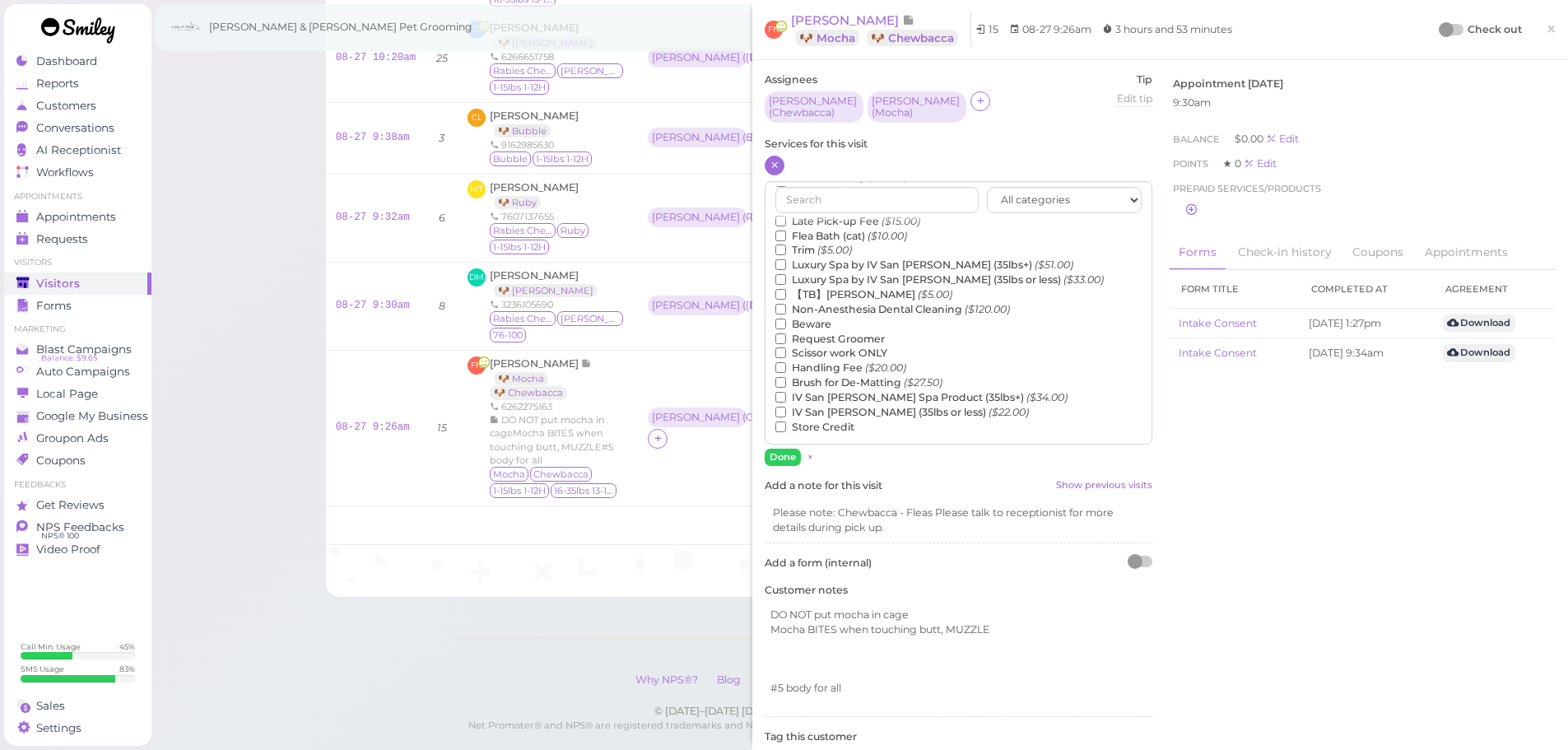
click at [830, 287] on label "【TB】Teeth Brushing ($5.00)" at bounding box center [864, 294] width 177 height 15
click at [786, 289] on input "【TB】Teeth Brushing ($5.00)" at bounding box center [781, 294] width 11 height 11
click at [778, 449] on button "Done" at bounding box center [783, 458] width 36 height 18
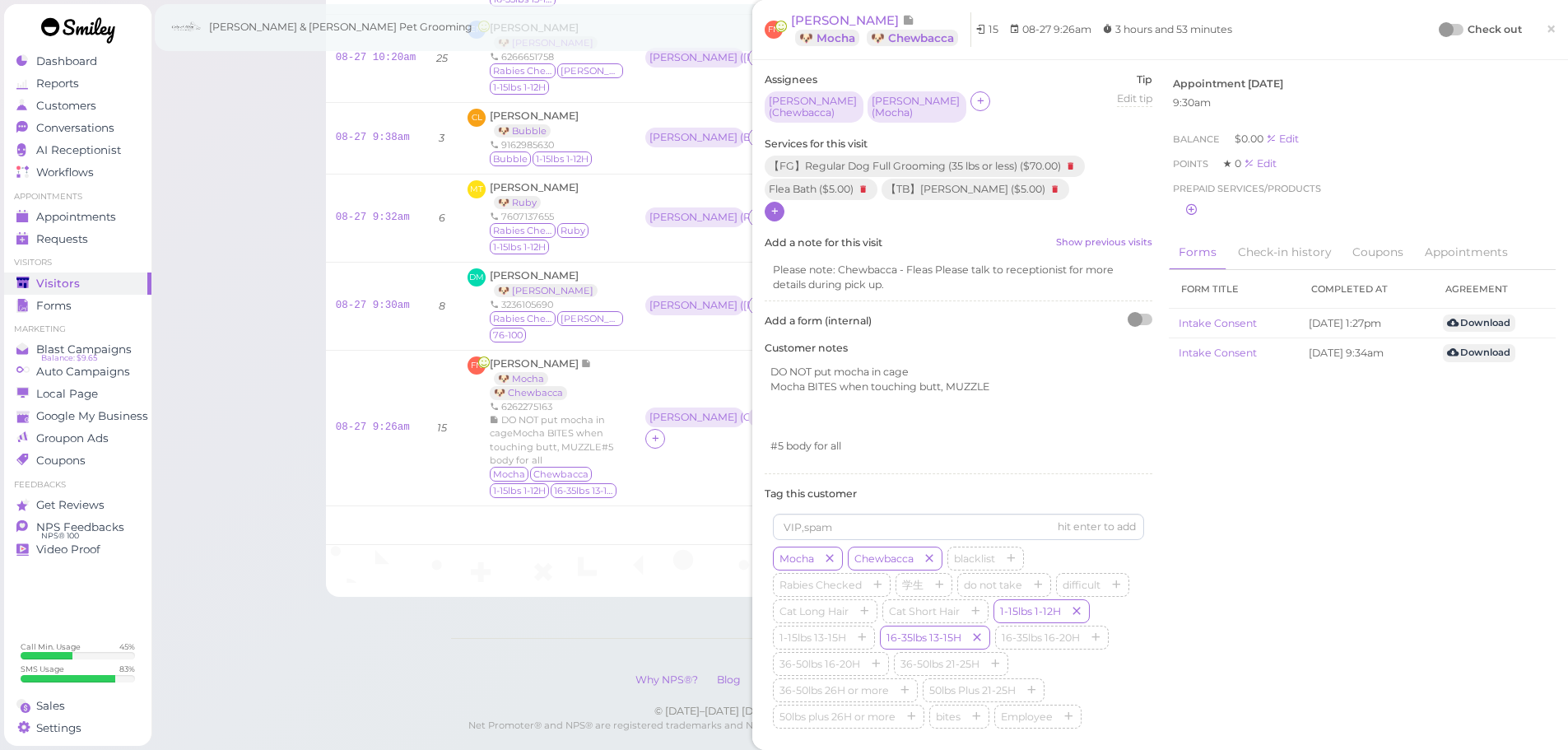
click at [1441, 20] on div "Check out ×" at bounding box center [1498, 29] width 115 height 34
click at [1441, 21] on div "Check out" at bounding box center [1481, 29] width 81 height 17
drag, startPoint x: 1439, startPoint y: 30, endPoint x: 1431, endPoint y: 34, distance: 8.9
click at [1440, 30] on div at bounding box center [1446, 29] width 15 height 15
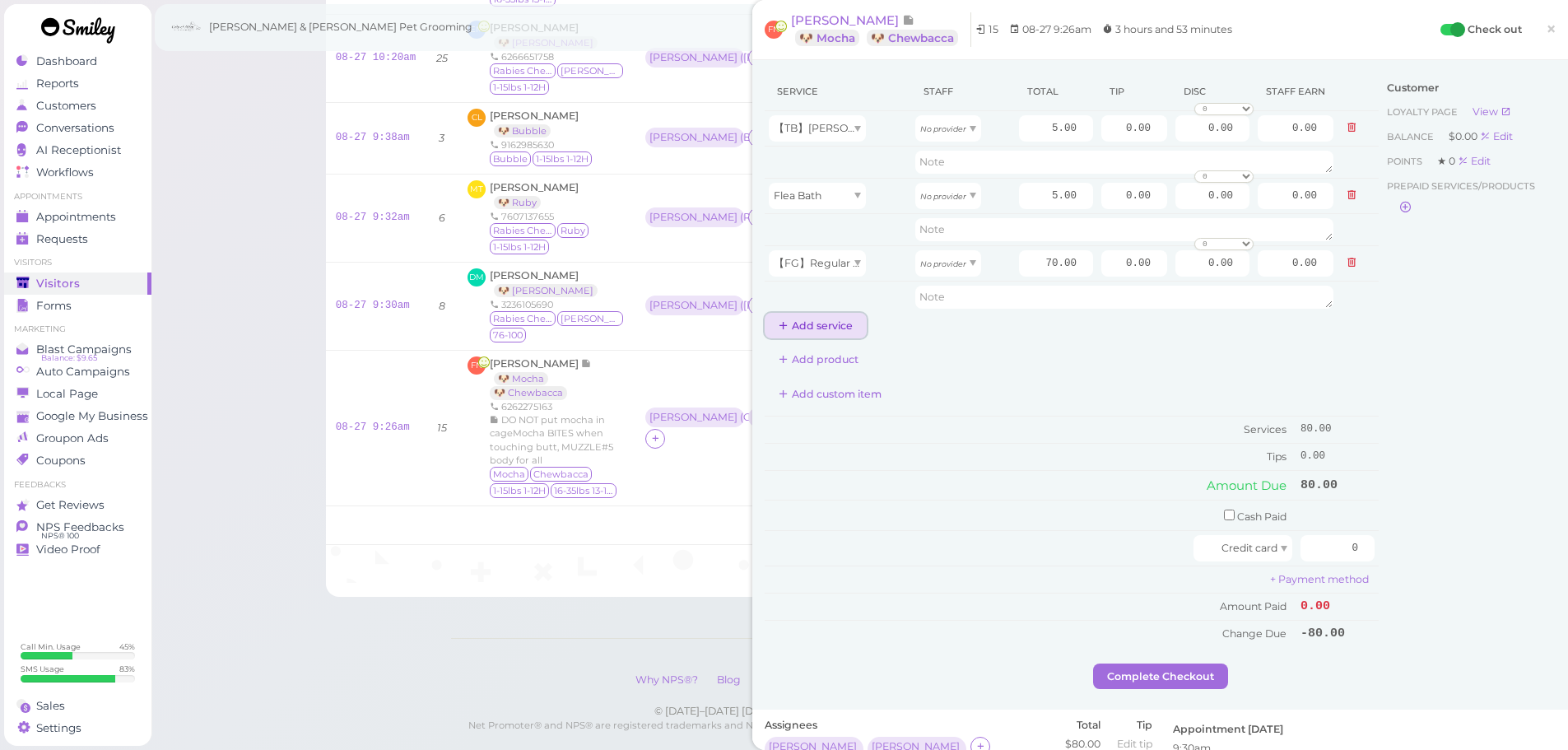
click at [812, 313] on button "Add service" at bounding box center [816, 326] width 102 height 27
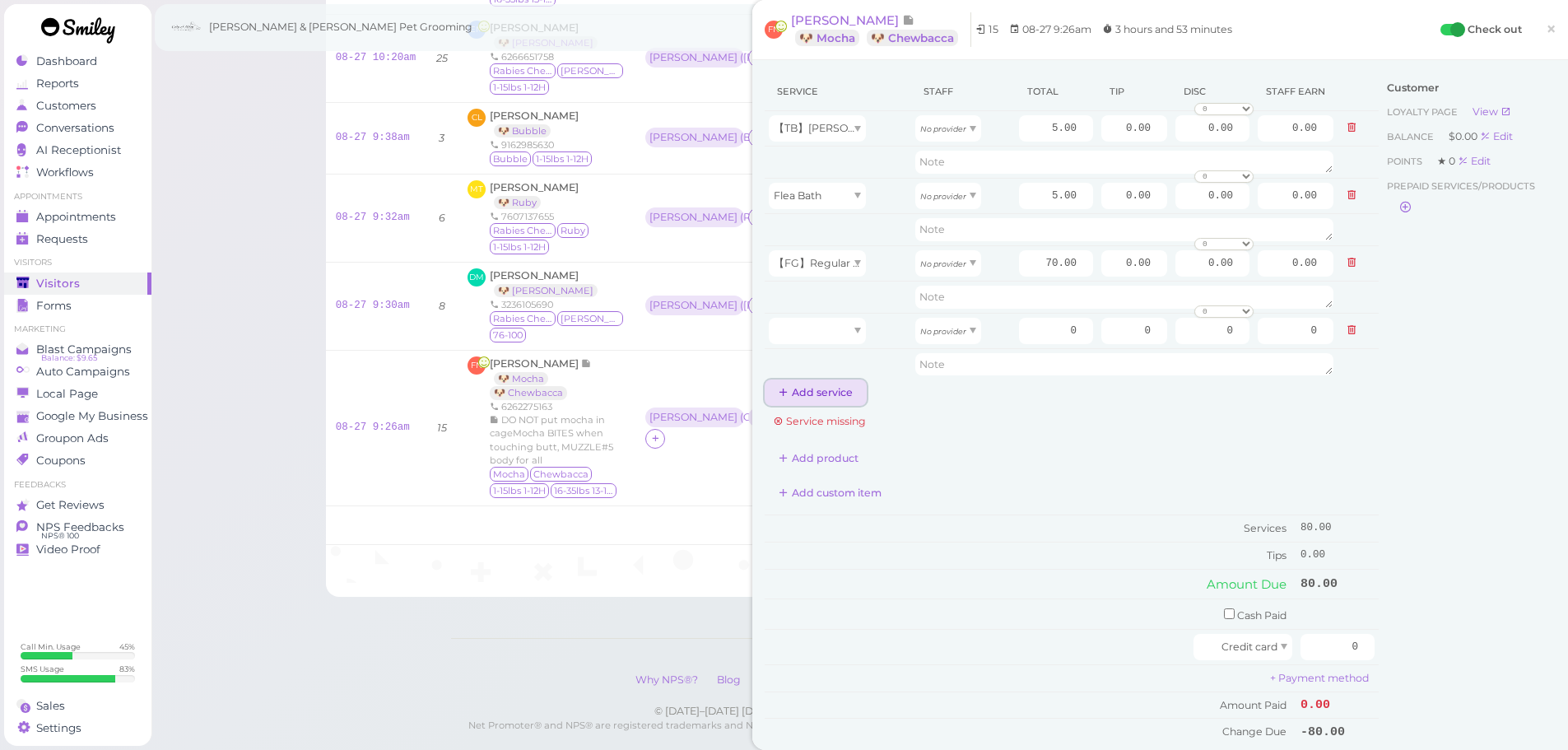
click at [805, 398] on button "Add service" at bounding box center [816, 393] width 102 height 27
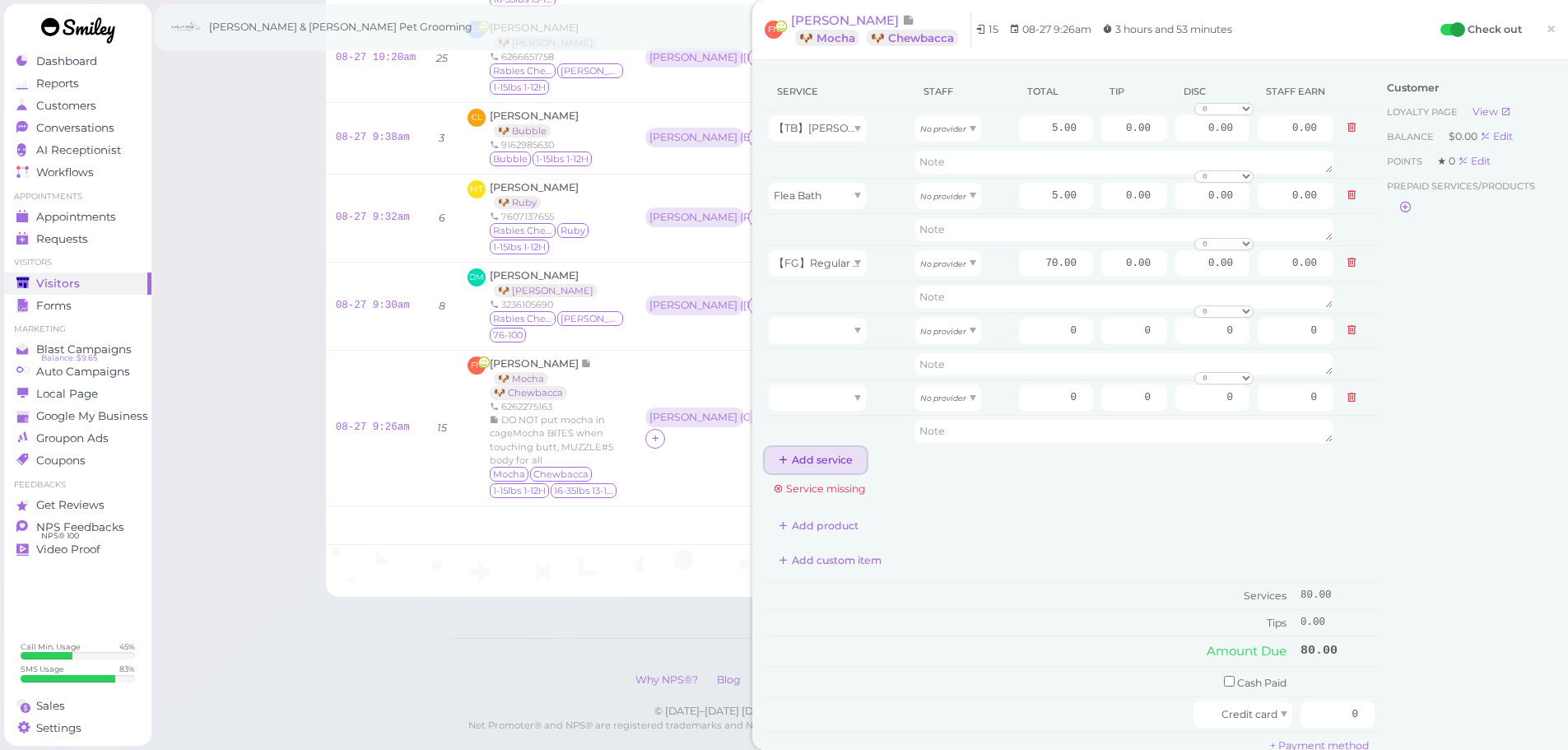
click at [817, 465] on button "Add service" at bounding box center [816, 460] width 102 height 27
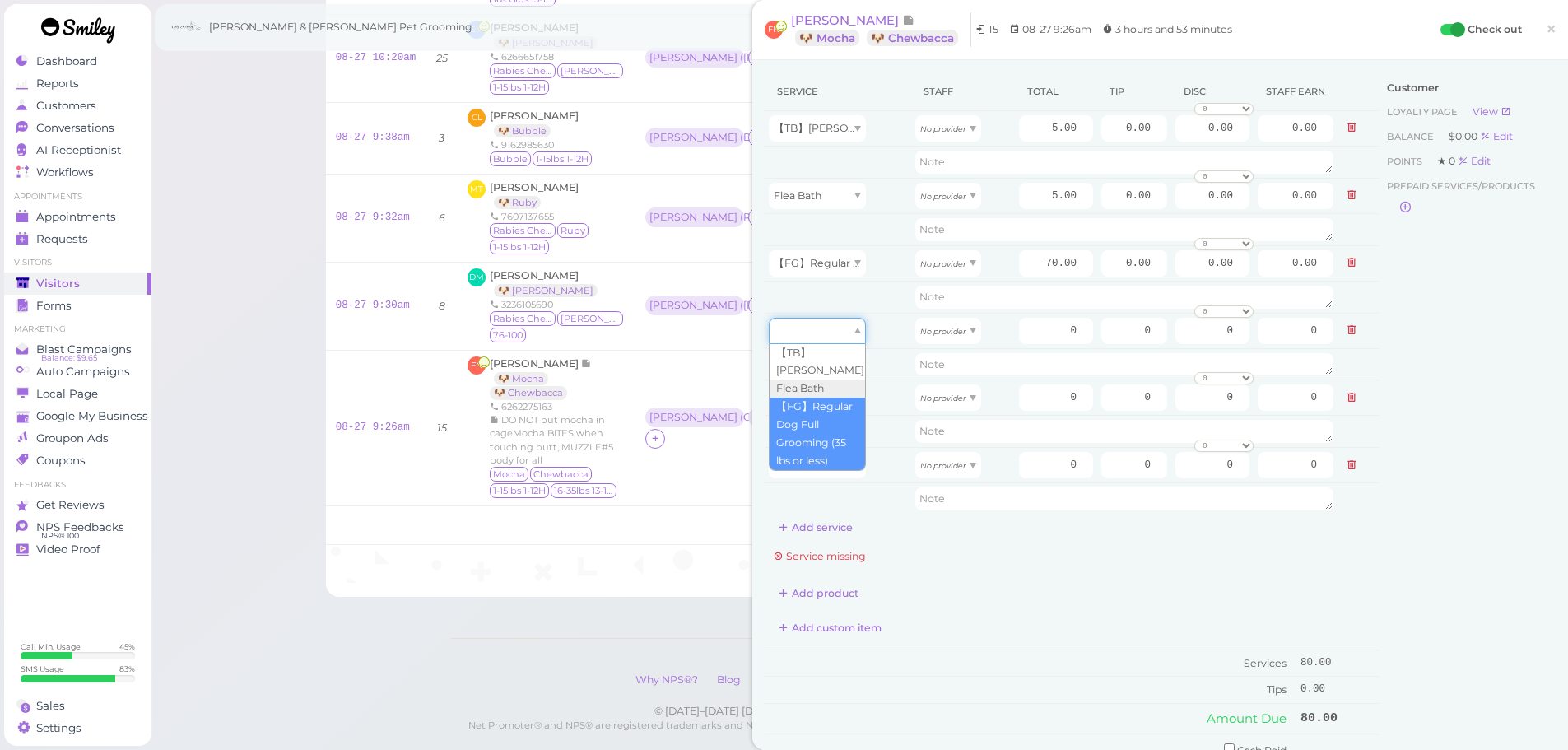
drag, startPoint x: 821, startPoint y: 339, endPoint x: 818, endPoint y: 411, distance: 72.1
type input "70.00"
drag, startPoint x: 818, startPoint y: 411, endPoint x: 816, endPoint y: 458, distance: 47.0
type input "5.00"
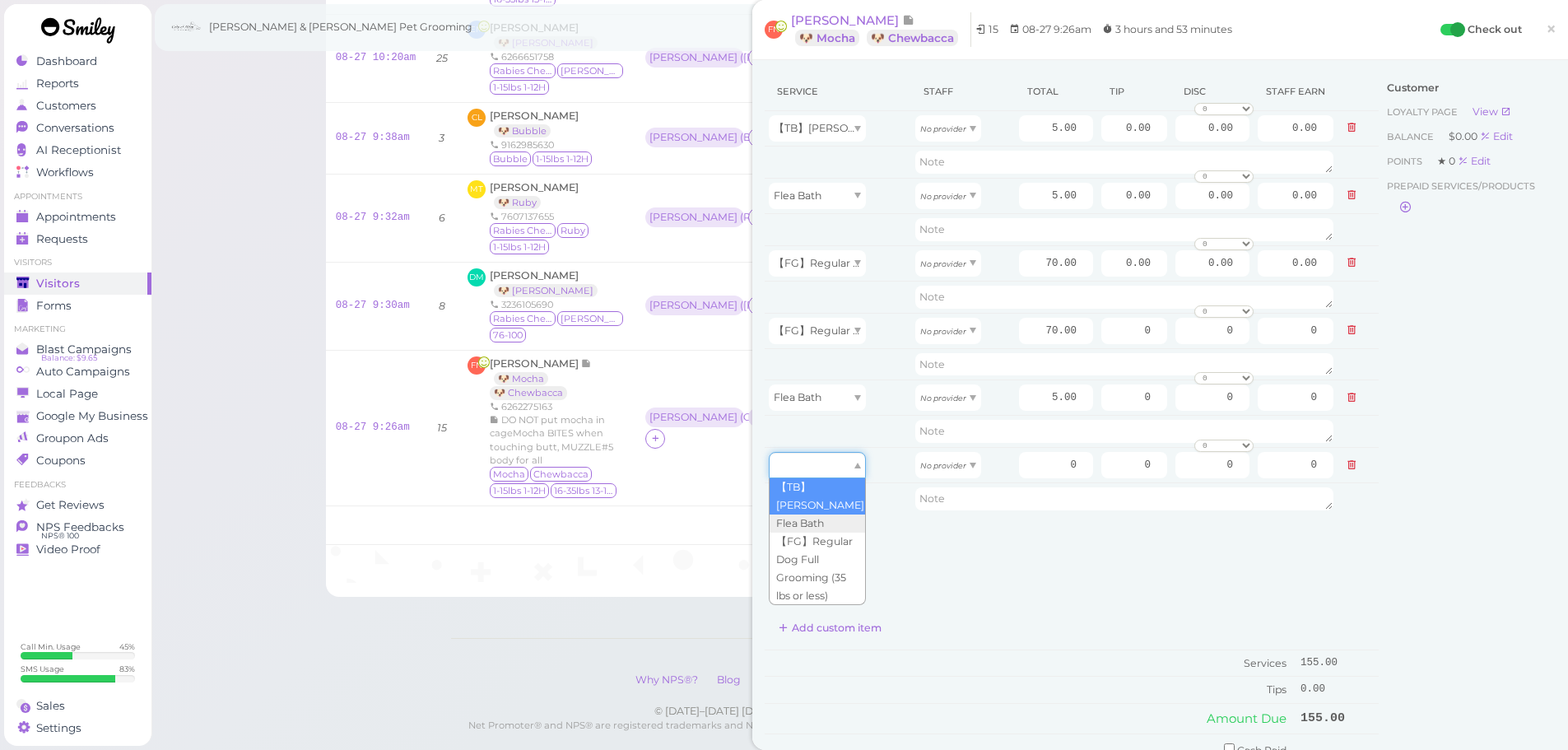
drag, startPoint x: 815, startPoint y: 474, endPoint x: 817, endPoint y: 500, distance: 26.1
type input "5.00"
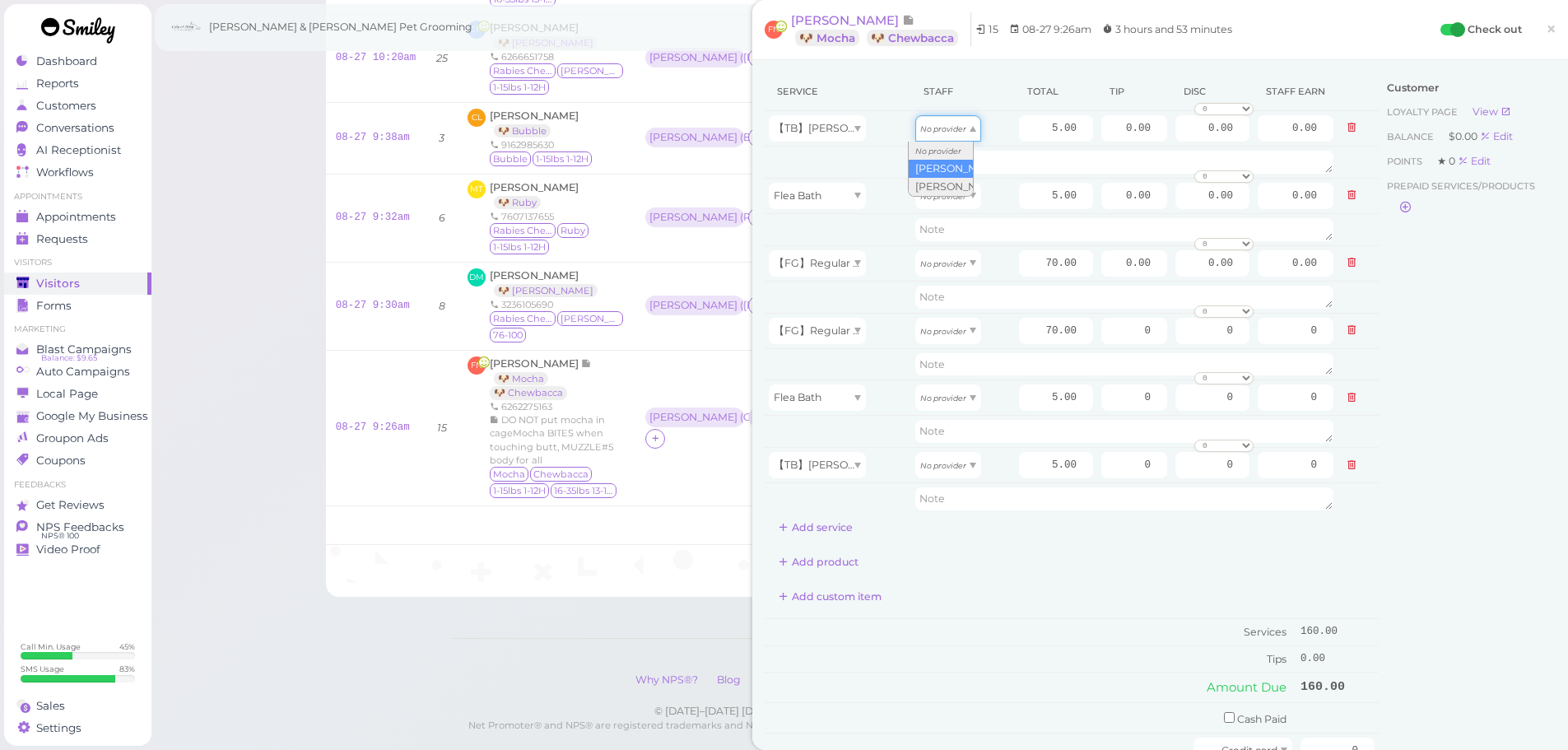
drag, startPoint x: 956, startPoint y: 139, endPoint x: 948, endPoint y: 170, distance: 32.0
type input "2.60"
drag, startPoint x: 939, startPoint y: 196, endPoint x: 946, endPoint y: 239, distance: 43.6
type input "2.60"
drag, startPoint x: 944, startPoint y: 247, endPoint x: 943, endPoint y: 287, distance: 40.0
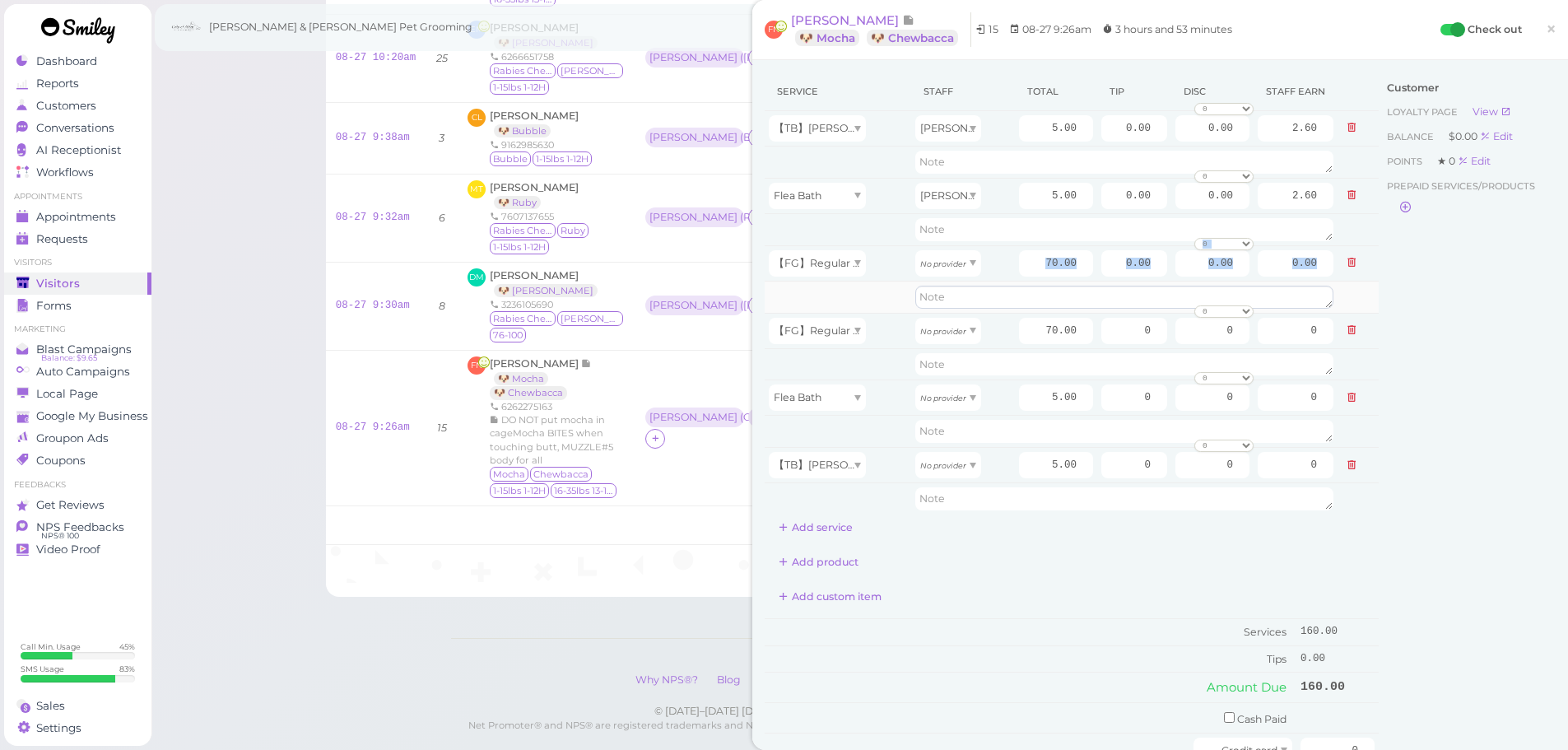
click at [943, 287] on tbody "【TB】Teeth Brushing Asa 5.00 0.00 0.00 0 10% off 15% off 20% off 25% off 30% off…" at bounding box center [1072, 314] width 614 height 405
drag, startPoint x: 939, startPoint y: 273, endPoint x: 939, endPoint y: 305, distance: 32.0
type input "36.40"
click at [931, 344] on td "No provider" at bounding box center [963, 330] width 103 height 35
drag, startPoint x: 931, startPoint y: 344, endPoint x: 931, endPoint y: 388, distance: 44.0
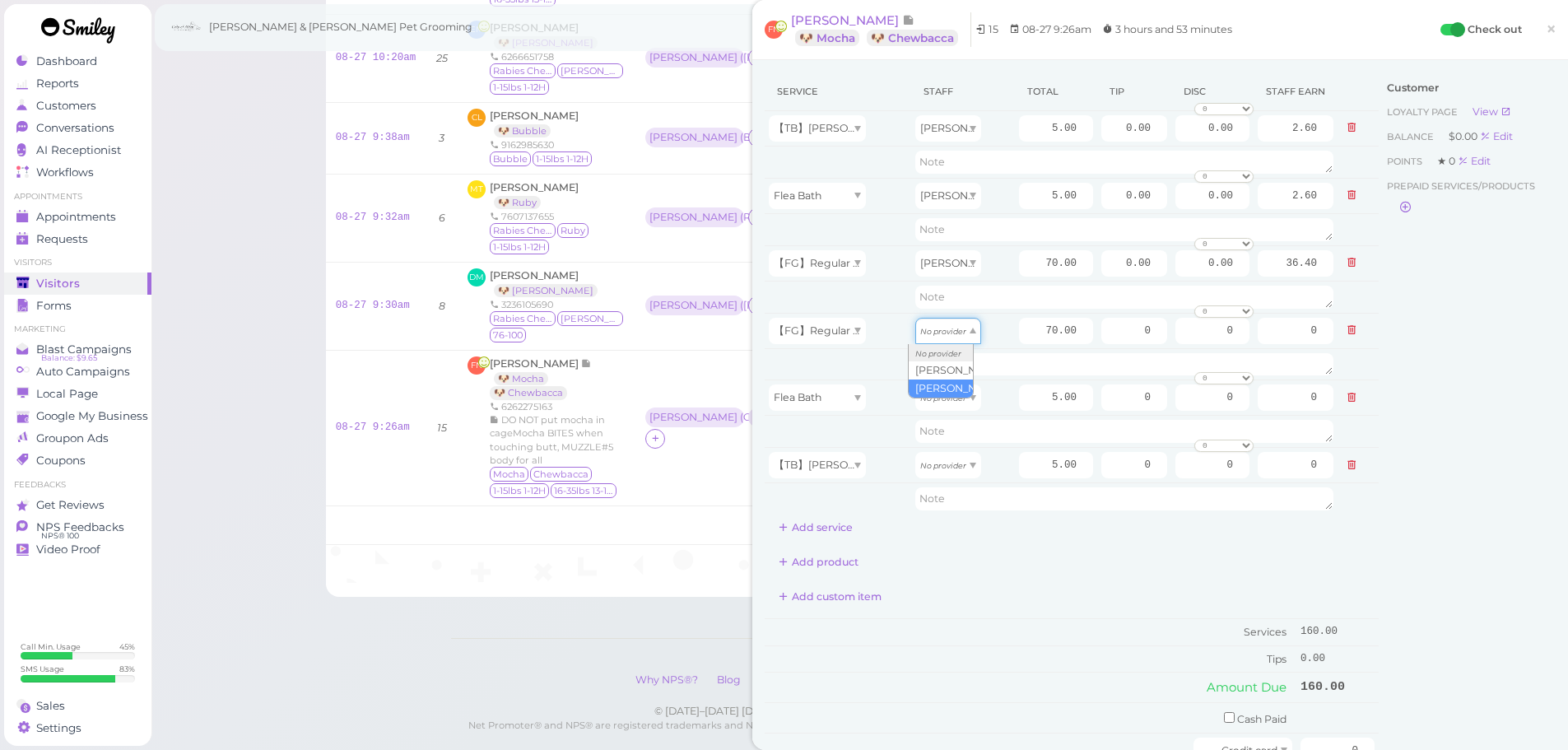
type input "30.10"
type input "2.15"
drag, startPoint x: 926, startPoint y: 470, endPoint x: 925, endPoint y: 528, distance: 58.0
type input "2.15"
click at [951, 549] on div "Add product" at bounding box center [1072, 563] width 614 height 27
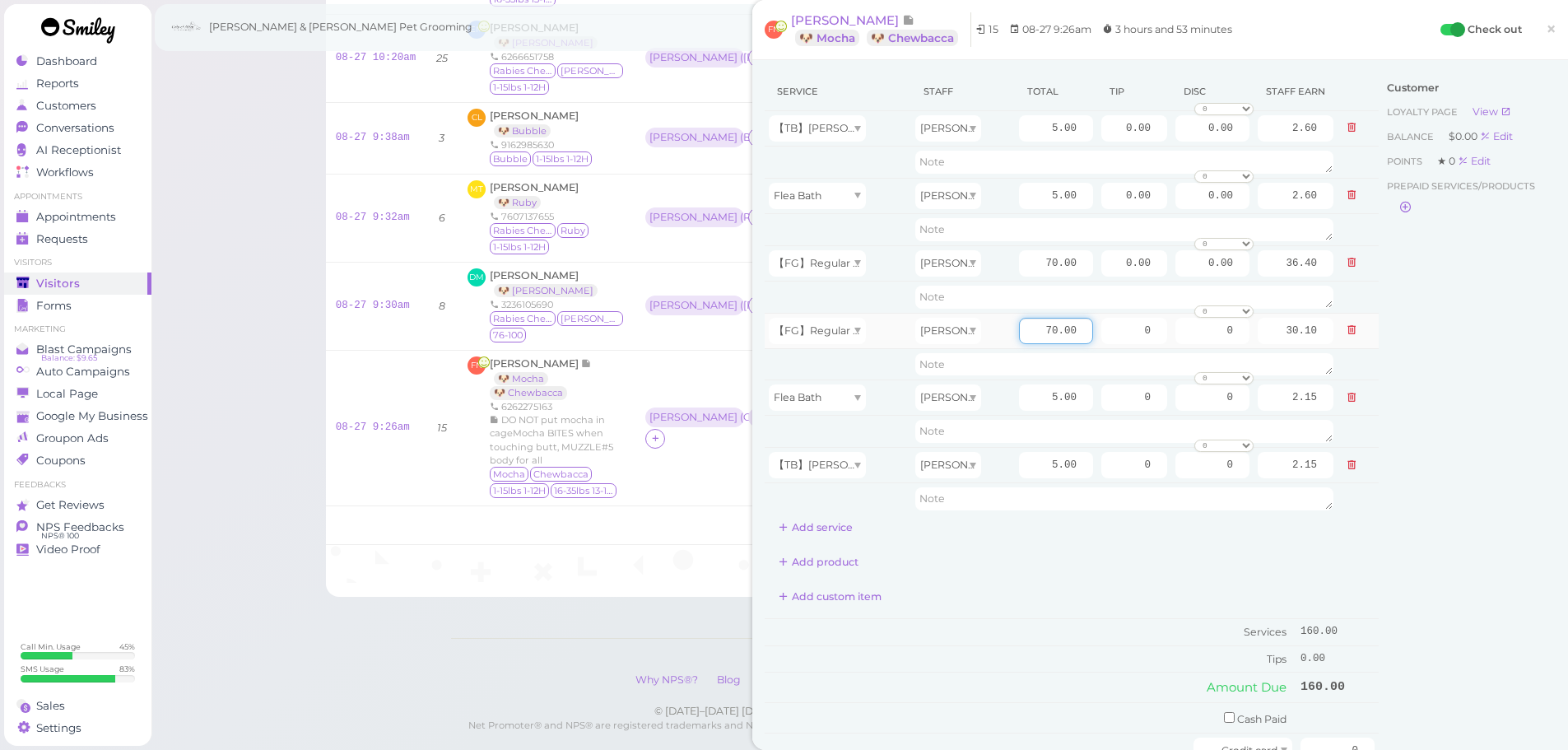
click at [1025, 322] on input "70.00" at bounding box center [1057, 331] width 74 height 27
type input "80.00"
type input "34.40"
click at [1021, 607] on div "Add custom item" at bounding box center [1072, 597] width 614 height 27
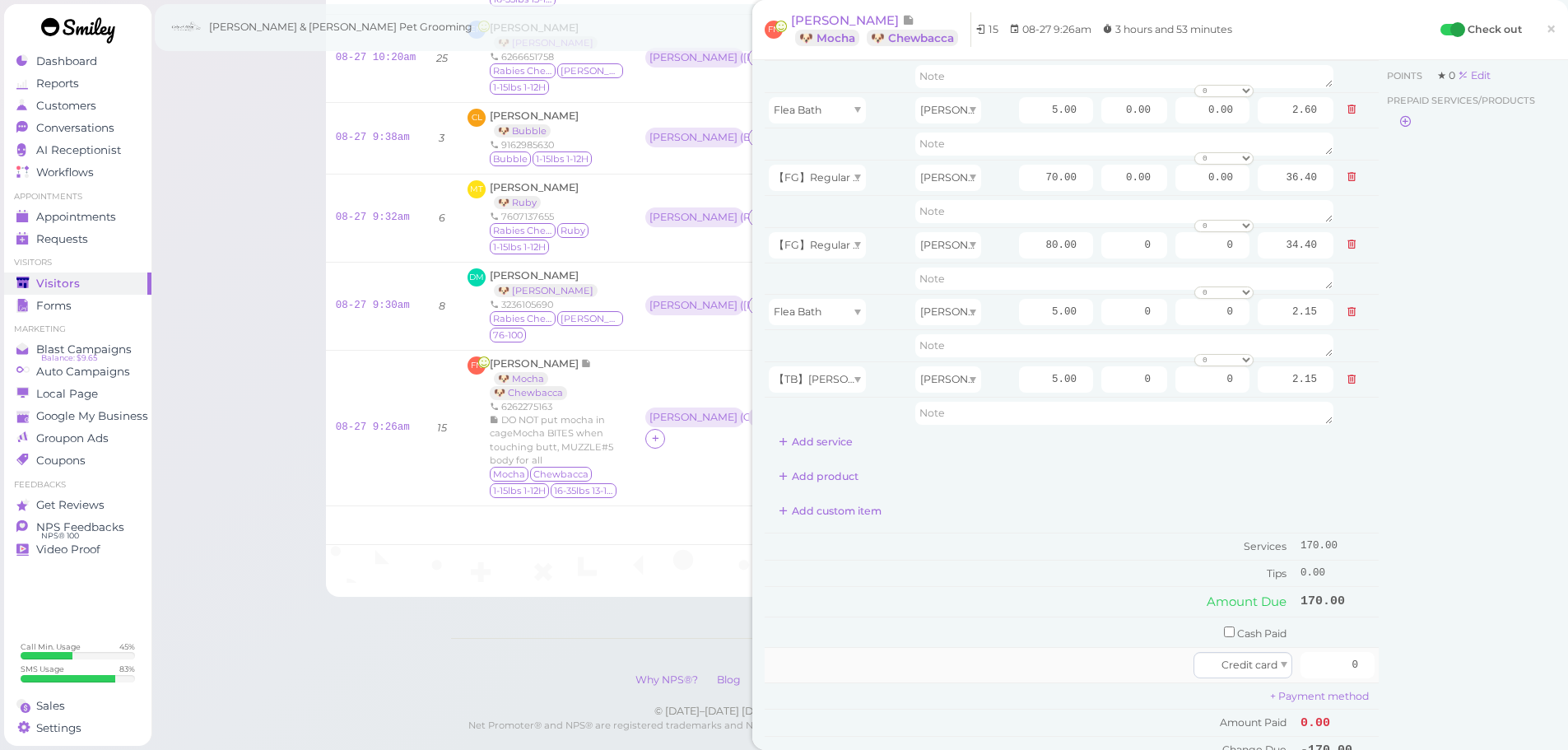
scroll to position [247, 0]
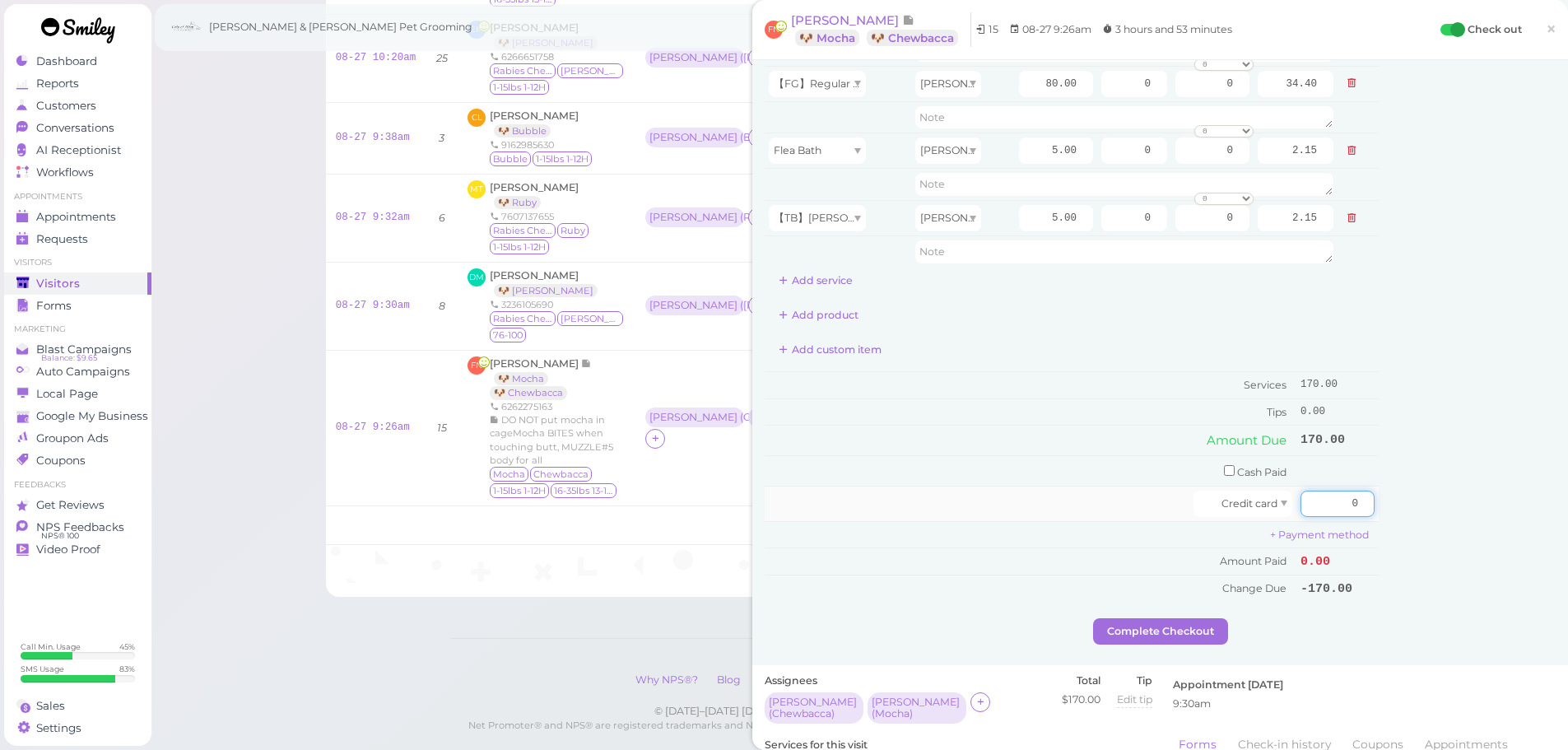
click at [1319, 502] on input "0" at bounding box center [1337, 504] width 74 height 27
type input "170"
click at [1224, 467] on input "checkbox" at bounding box center [1230, 470] width 11 height 11
checkbox input "true"
click at [1300, 476] on input "0" at bounding box center [1337, 473] width 74 height 27
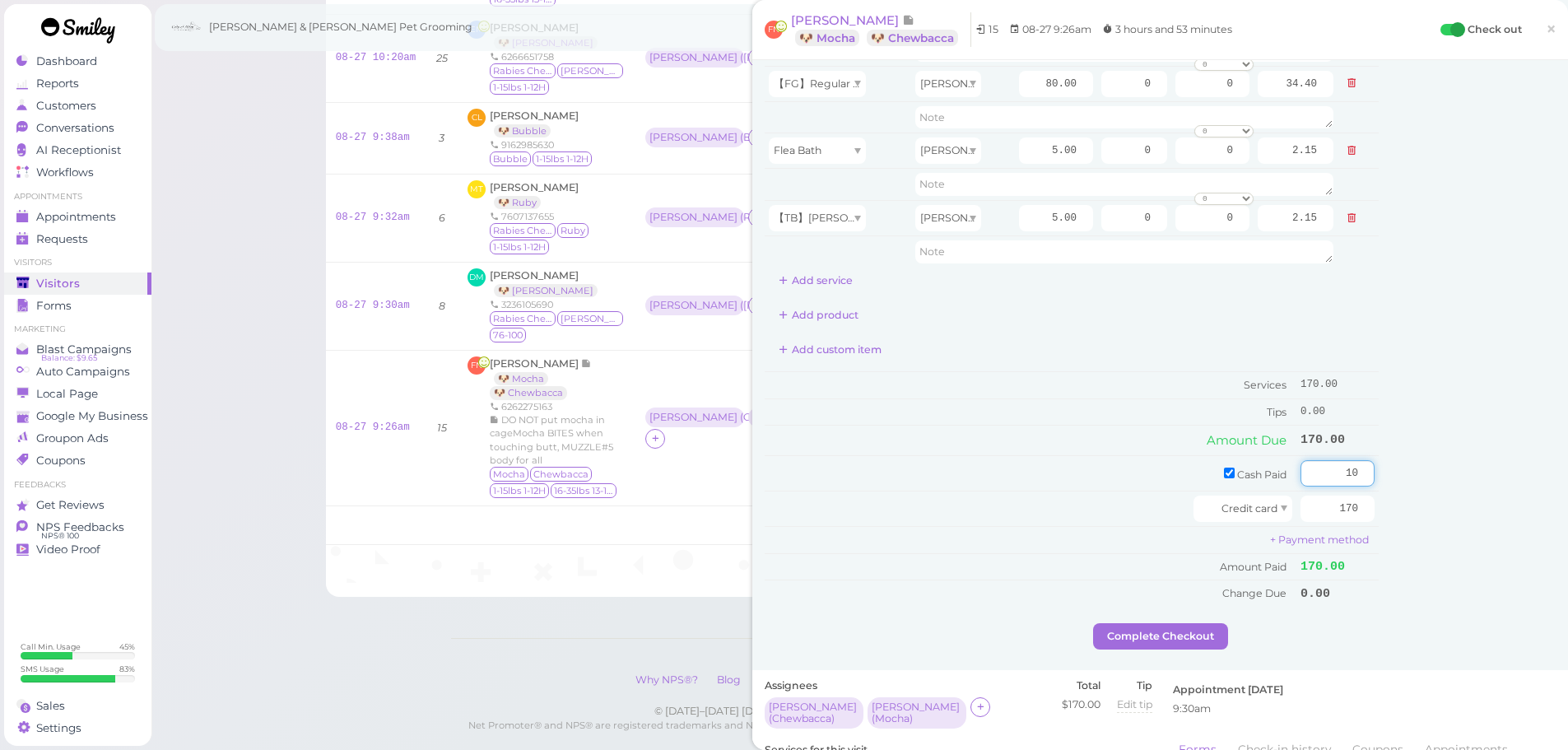
type input "10"
click at [1428, 489] on div "Customer Loyalty page View Balance $0.00 Edit Points ★ 0 Edit Prepaid services/…" at bounding box center [1467, 223] width 177 height 798
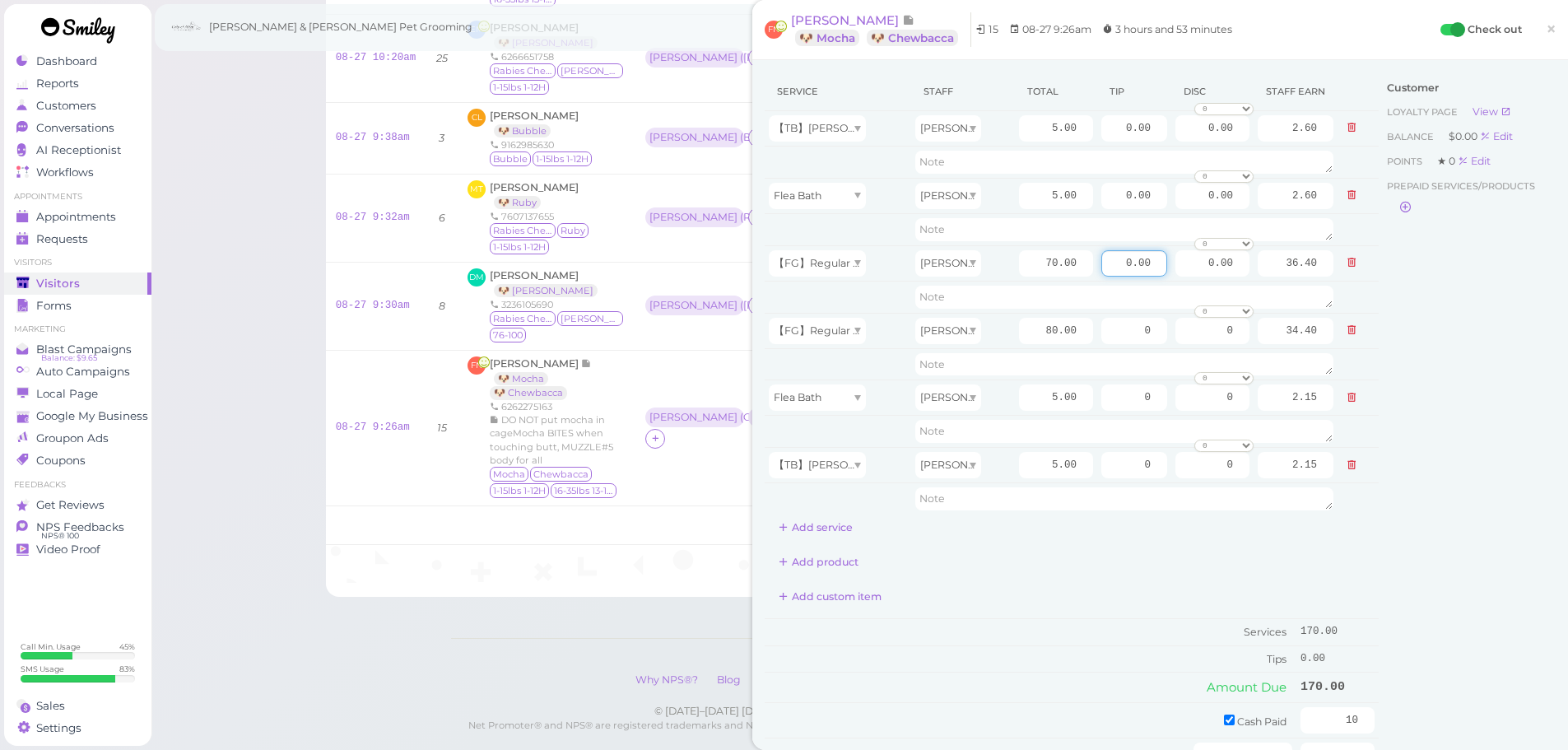
drag, startPoint x: 1110, startPoint y: 266, endPoint x: 1375, endPoint y: 313, distance: 269.1
click at [1413, 286] on div "Service Staff Total Tip Disc Staff earn 【TB】Teeth Brushing Asa 5.00 0.00 0.00 0…" at bounding box center [1160, 471] width 791 height 798
type input "5"
drag, startPoint x: 1307, startPoint y: 338, endPoint x: 1174, endPoint y: 470, distance: 187.4
click at [1325, 338] on tr "【FG】Regular Dog Full Grooming (35 lbs or less) Helen 80.00 0 0 0 10% off 15% of…" at bounding box center [1072, 330] width 614 height 35
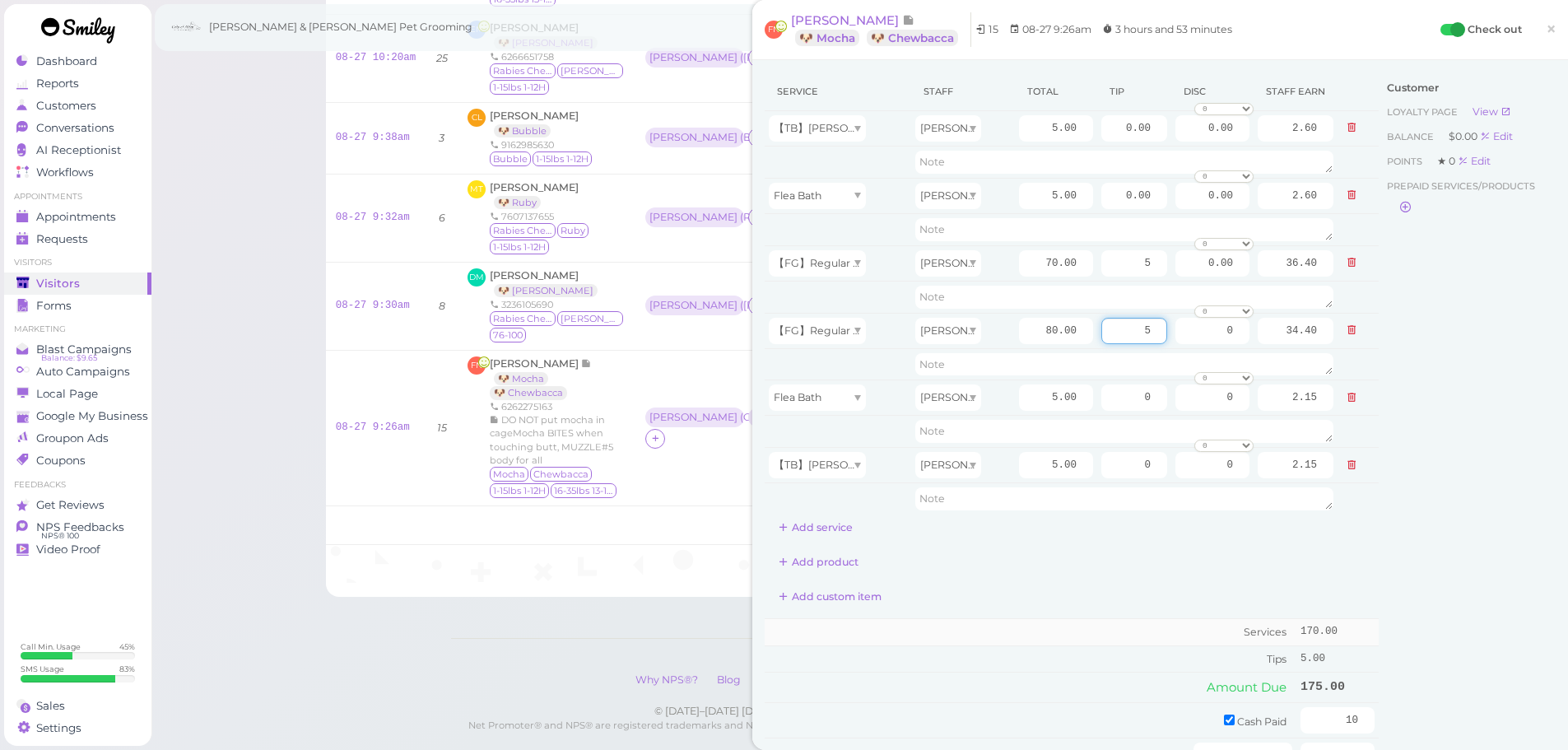
type input "5"
click at [1032, 637] on td "Services" at bounding box center [1031, 632] width 532 height 27
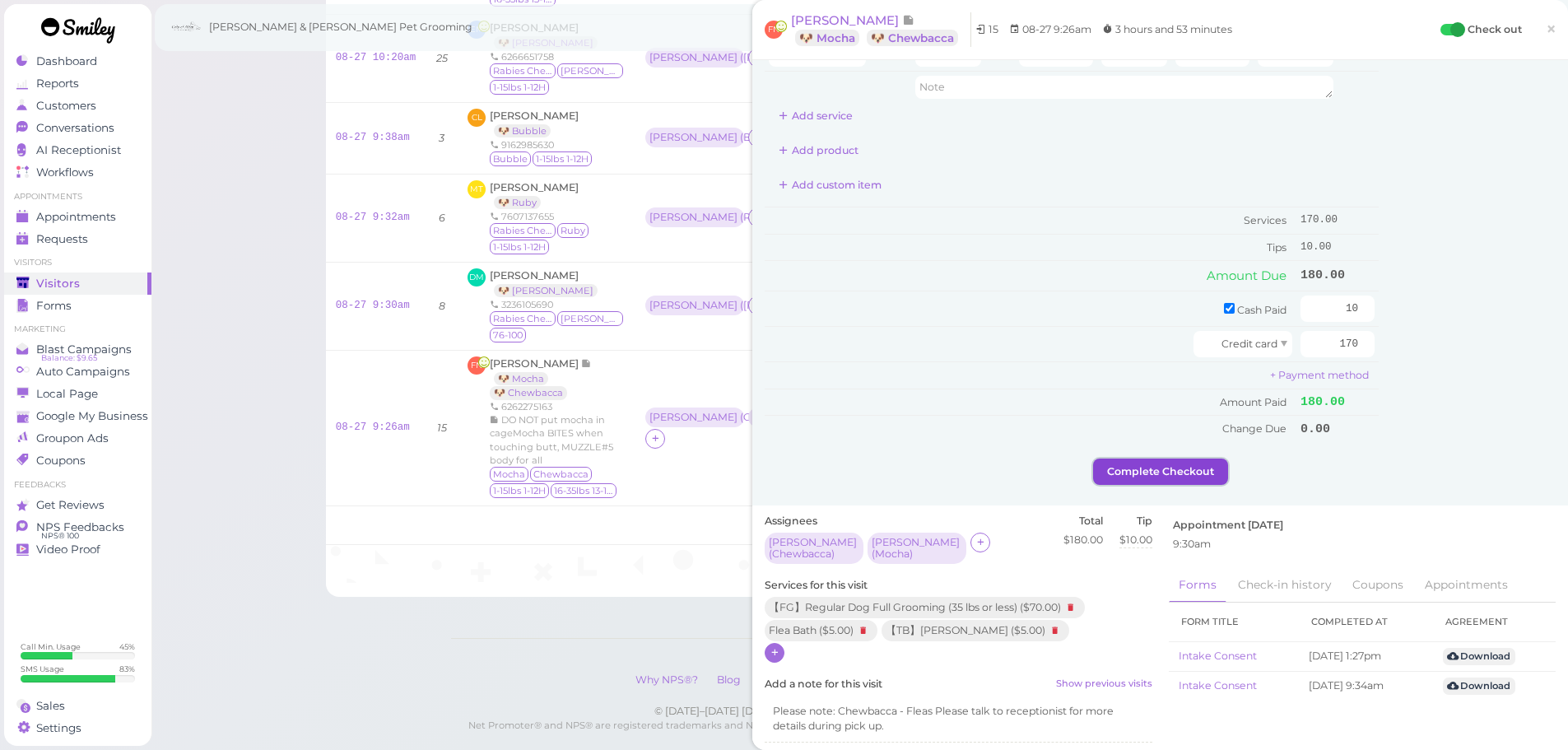
click at [1144, 462] on button "Complete Checkout" at bounding box center [1160, 472] width 135 height 27
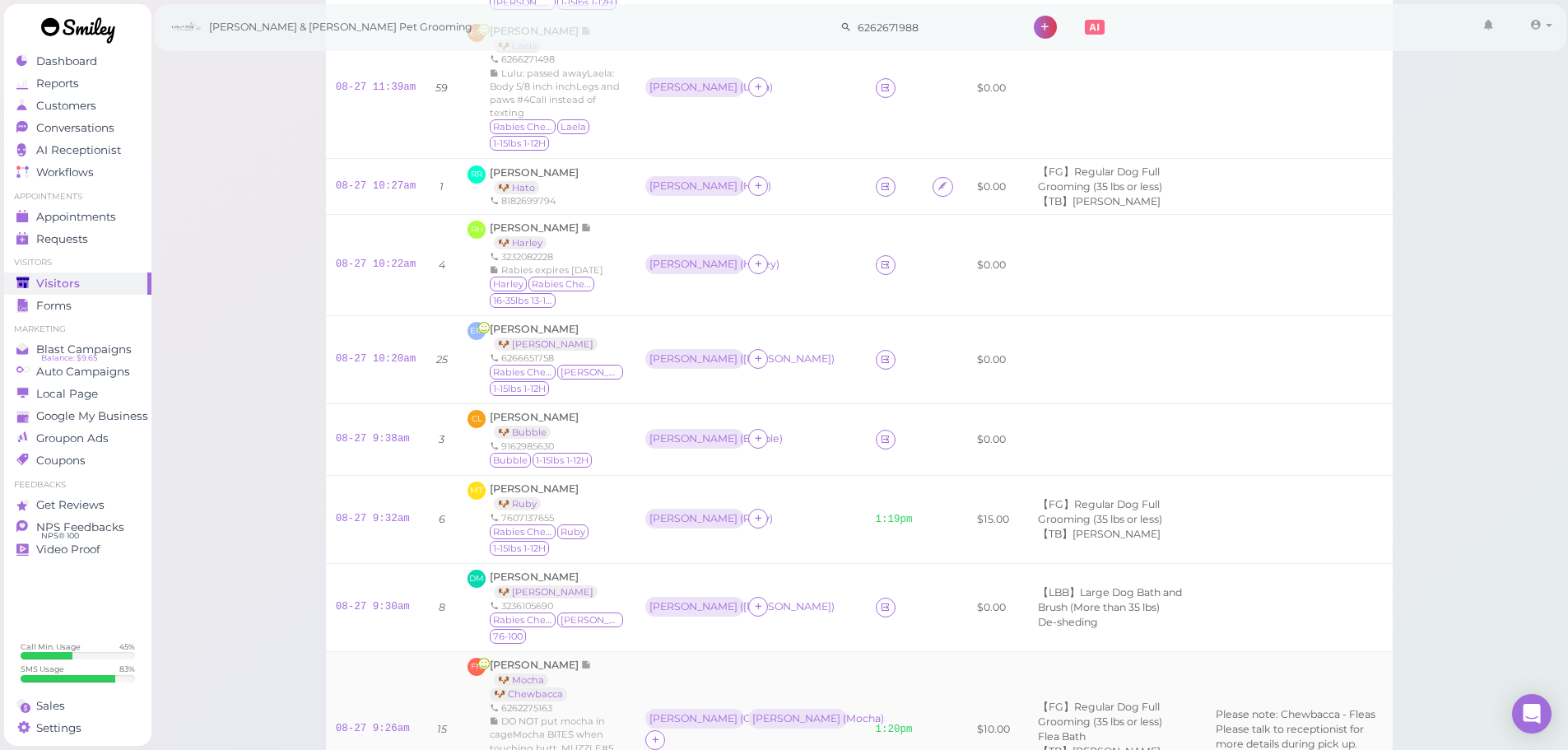
scroll to position [249, 0]
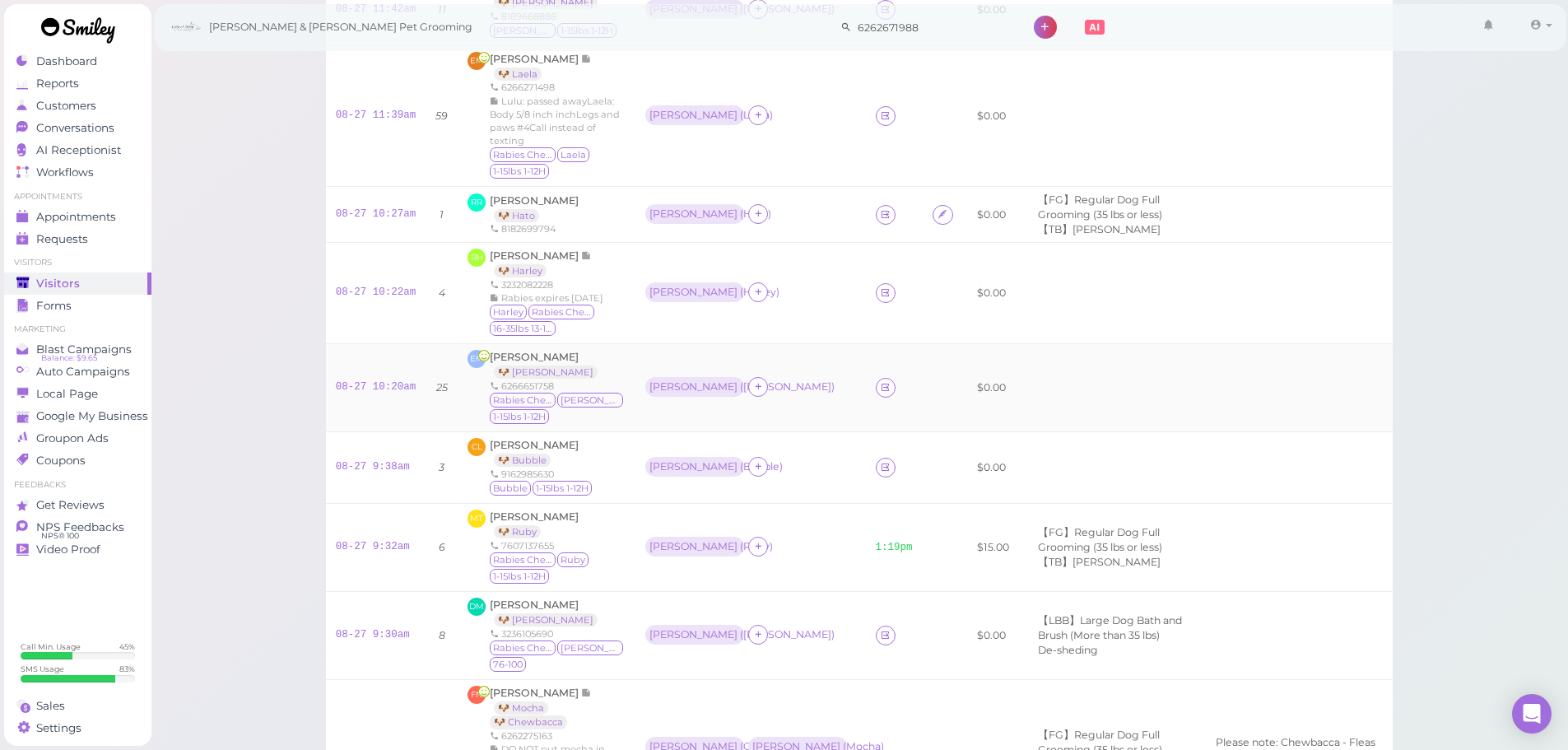
click at [635, 345] on td "EM Ernesto Martinez 🐶 Bruno 6266651758 Rabies Checked Bruno 1-15lbs 1-12H" at bounding box center [546, 389] width 178 height 88
drag, startPoint x: 891, startPoint y: 34, endPoint x: 564, endPoint y: 5, distance: 328.3
click at [565, 5] on div "Cody & Miley Pet Grooming 6262671988 1 Account" at bounding box center [860, 27] width 1395 height 47
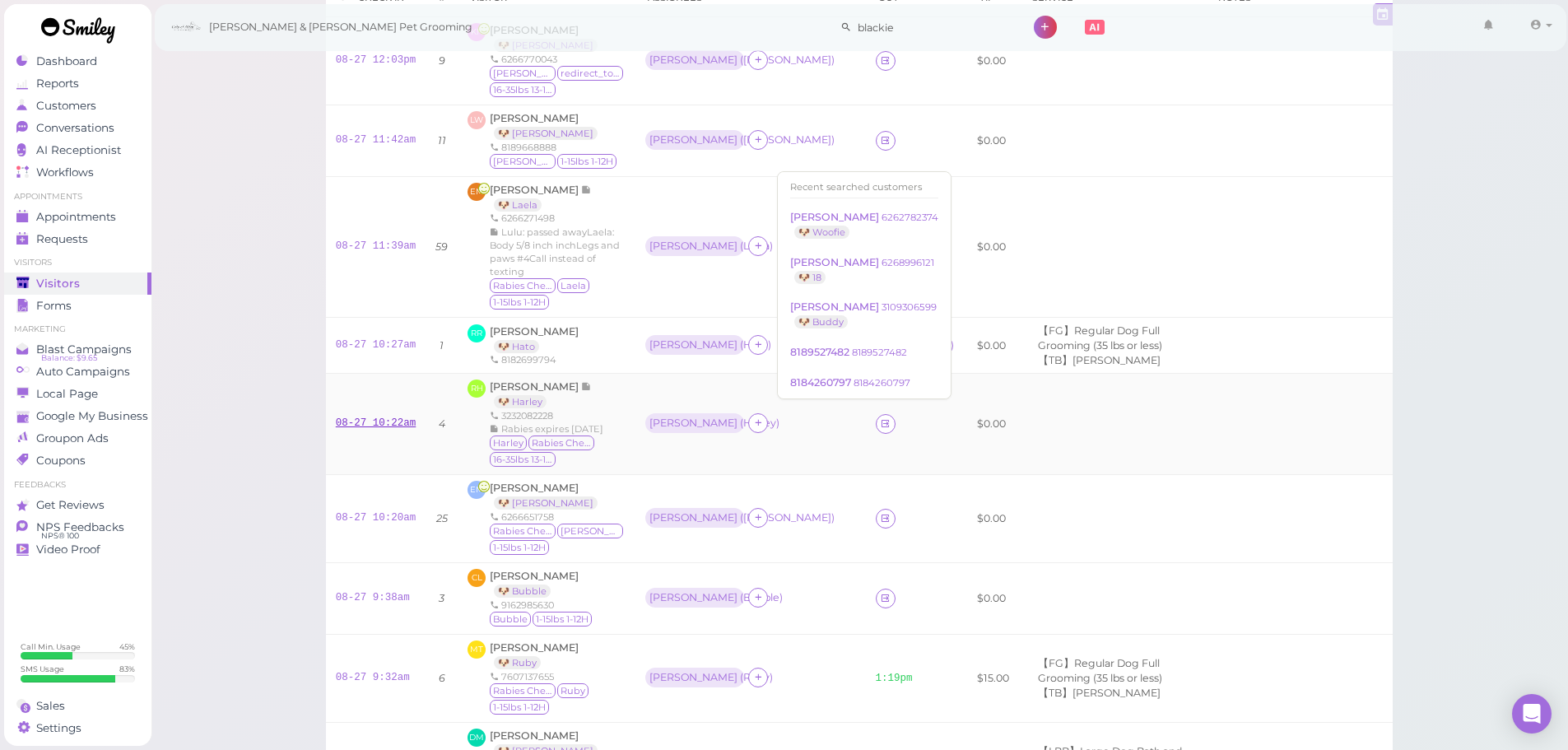
scroll to position [0, 0]
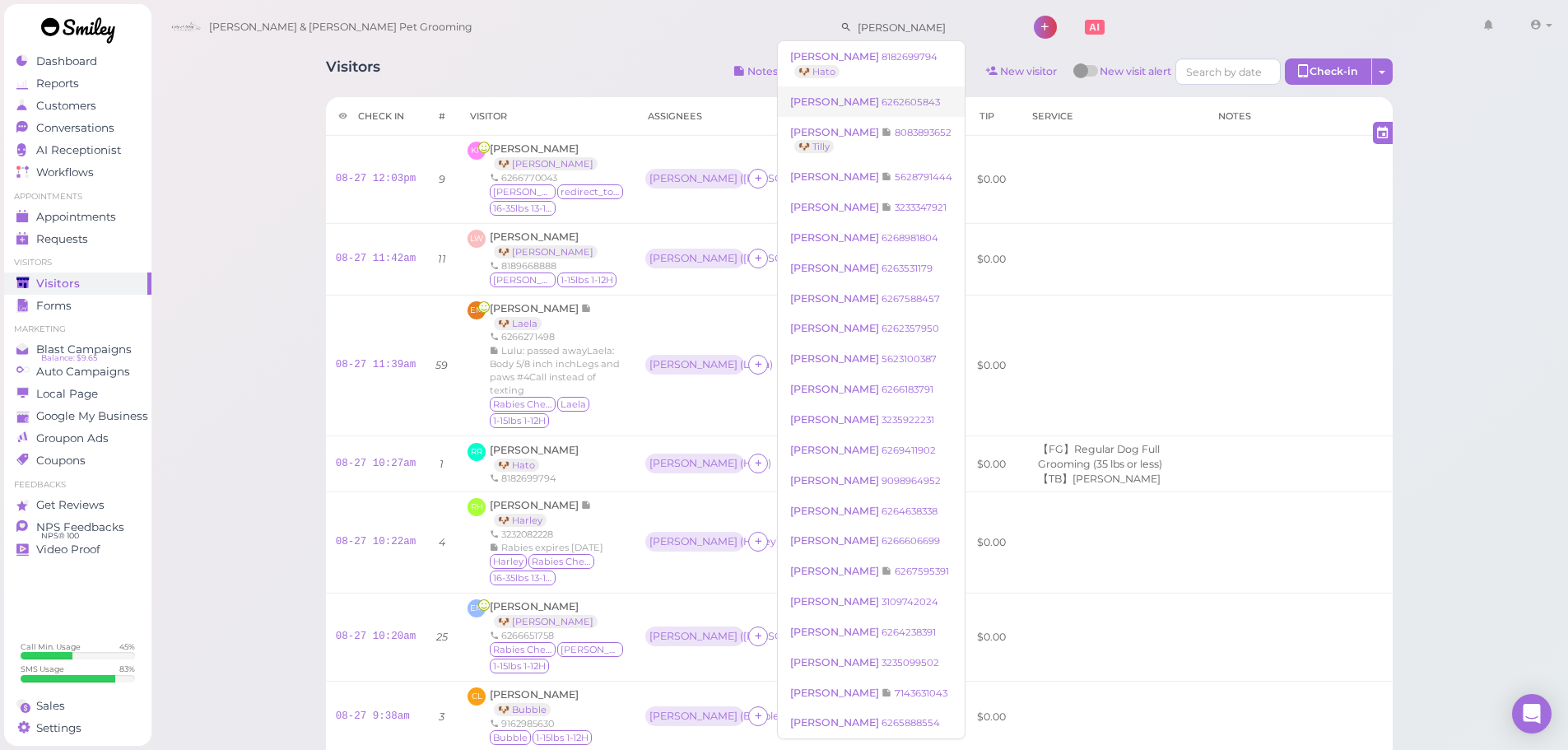
type input "richard"
click at [887, 102] on small "6262605843" at bounding box center [911, 102] width 58 height 11
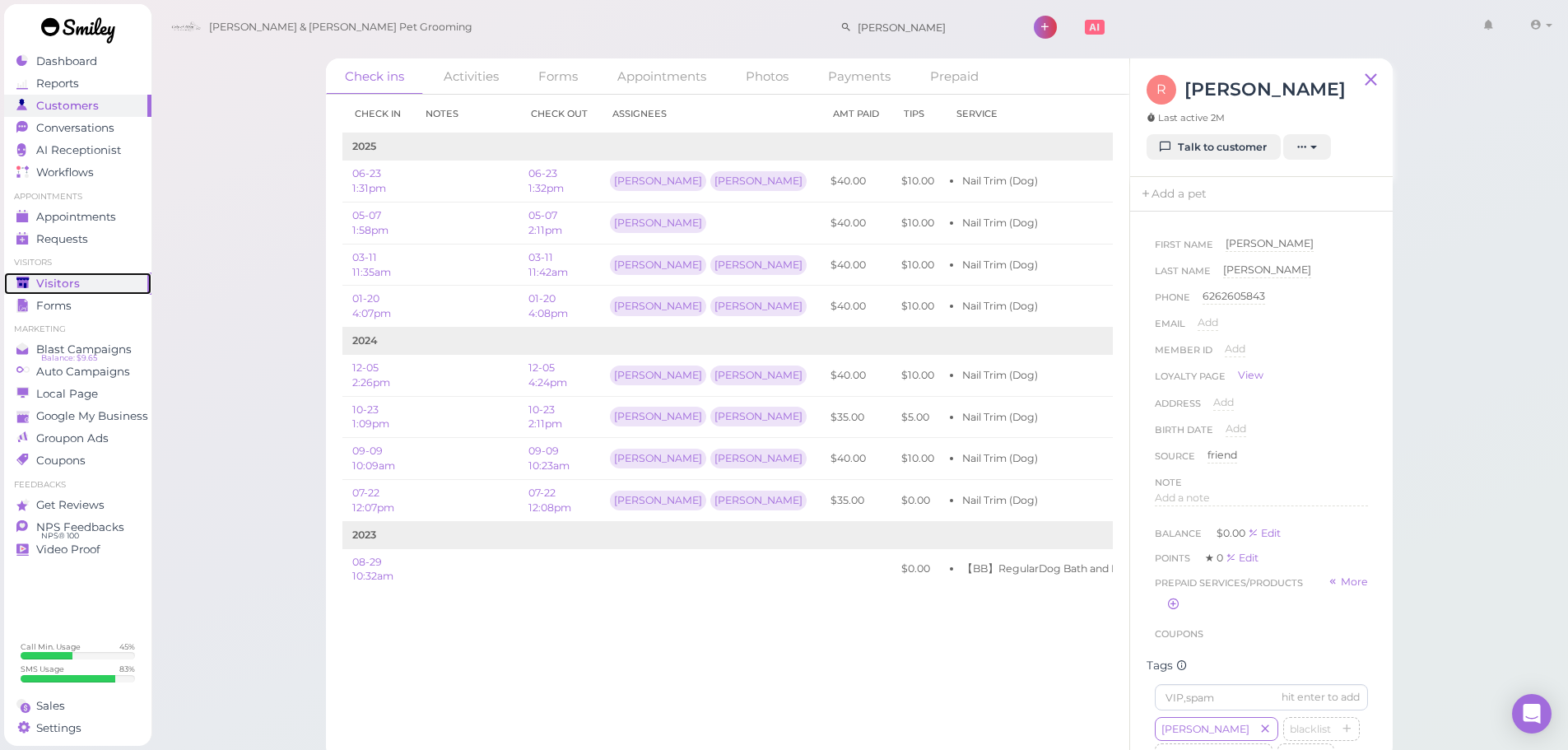
click at [111, 277] on div "Visitors" at bounding box center [76, 284] width 118 height 14
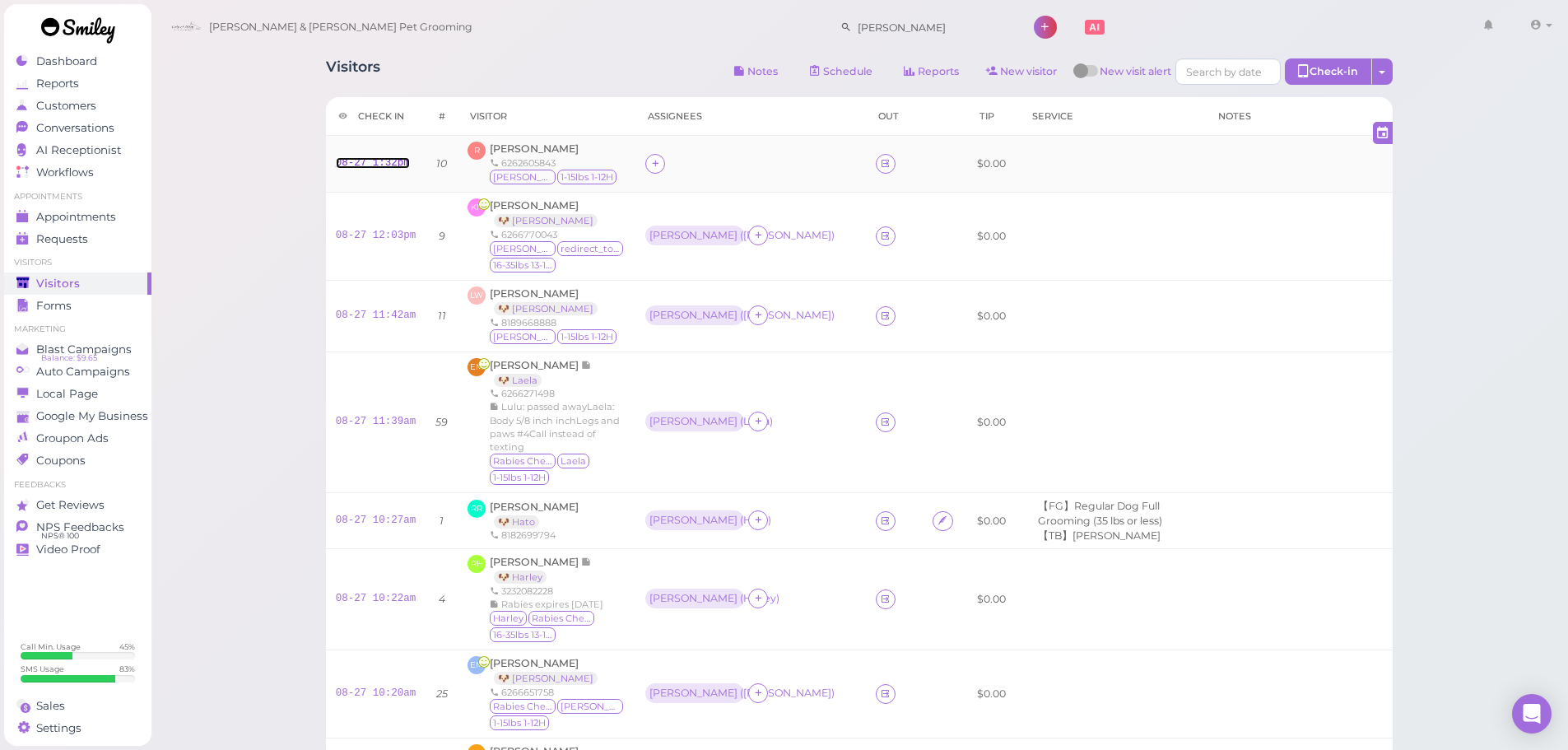
click at [396, 168] on link "08-27 1:32pm" at bounding box center [373, 163] width 74 height 11
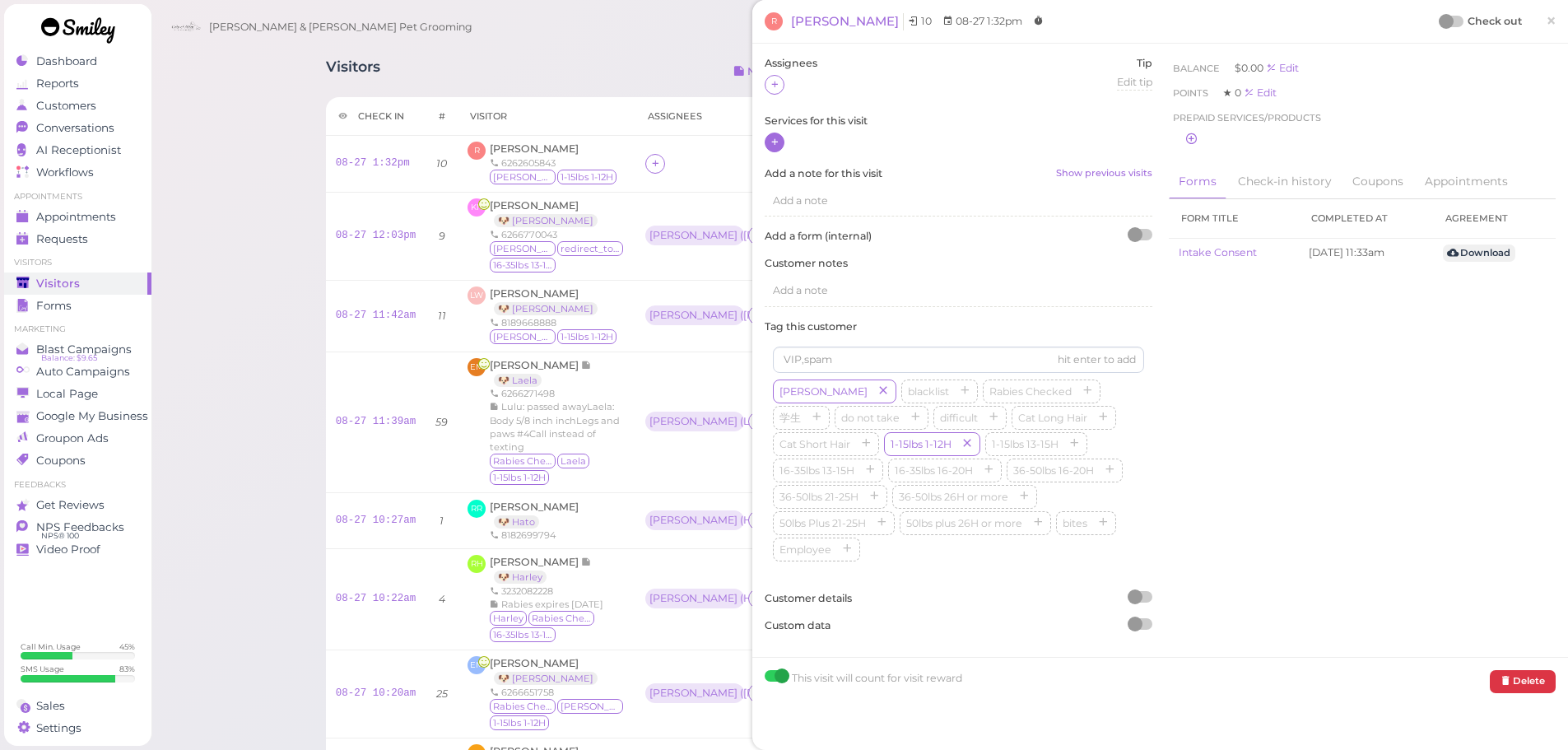
click at [769, 142] on icon at bounding box center [775, 142] width 11 height 12
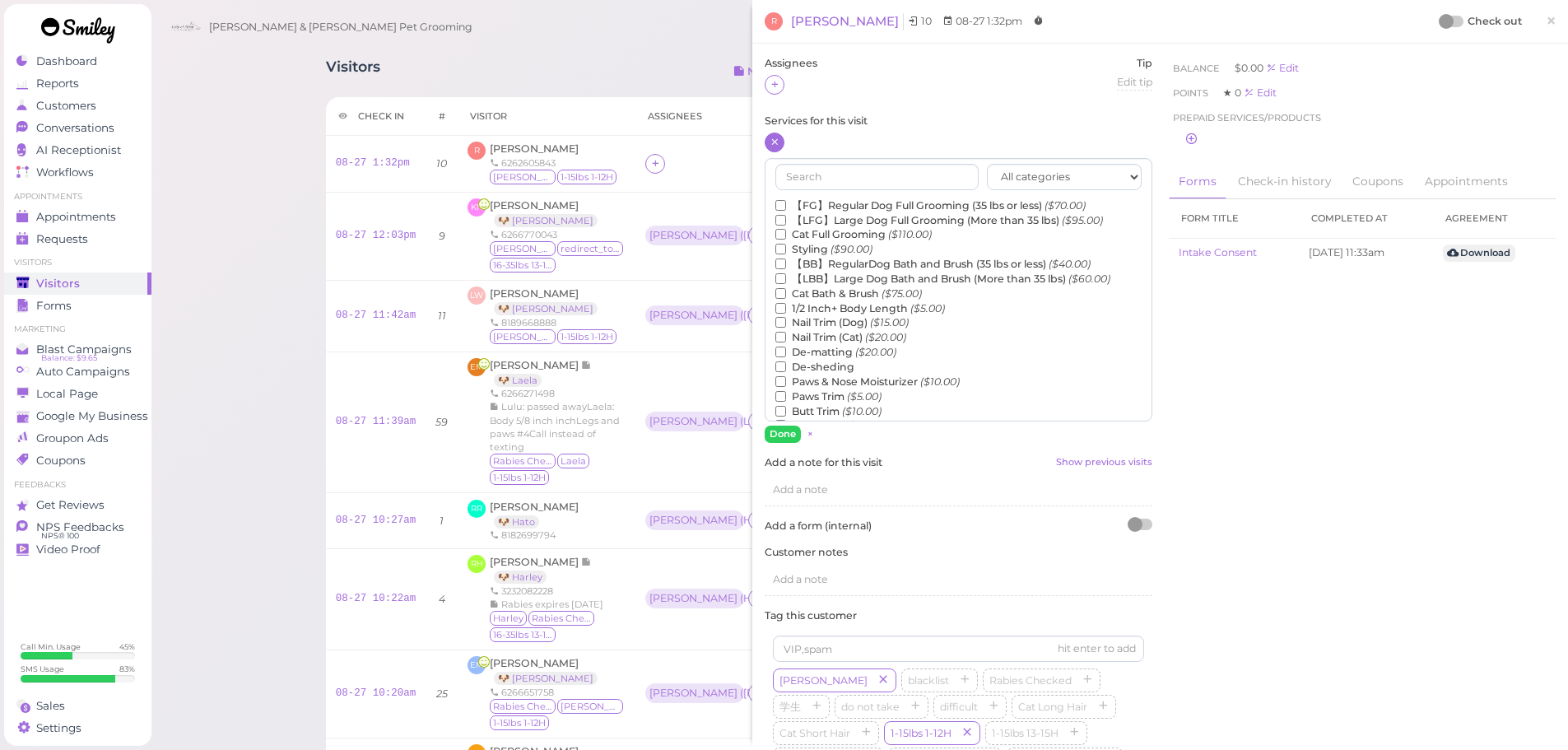
scroll to position [82, 0]
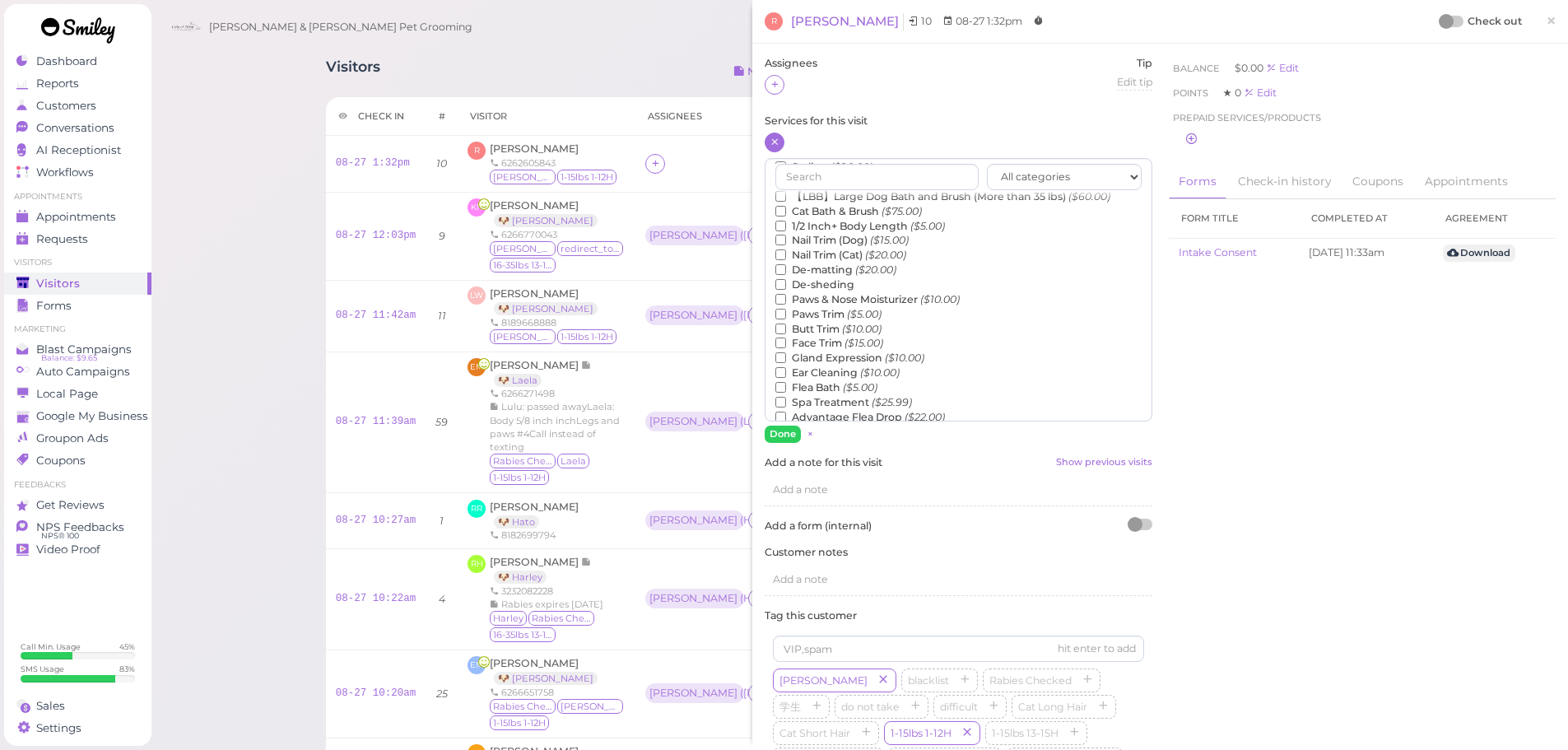
click at [821, 237] on label "Nail Trim (Dog) ($15.00)" at bounding box center [842, 240] width 133 height 15
click at [786, 237] on input "Nail Trim (Dog) ($15.00)" at bounding box center [781, 240] width 11 height 11
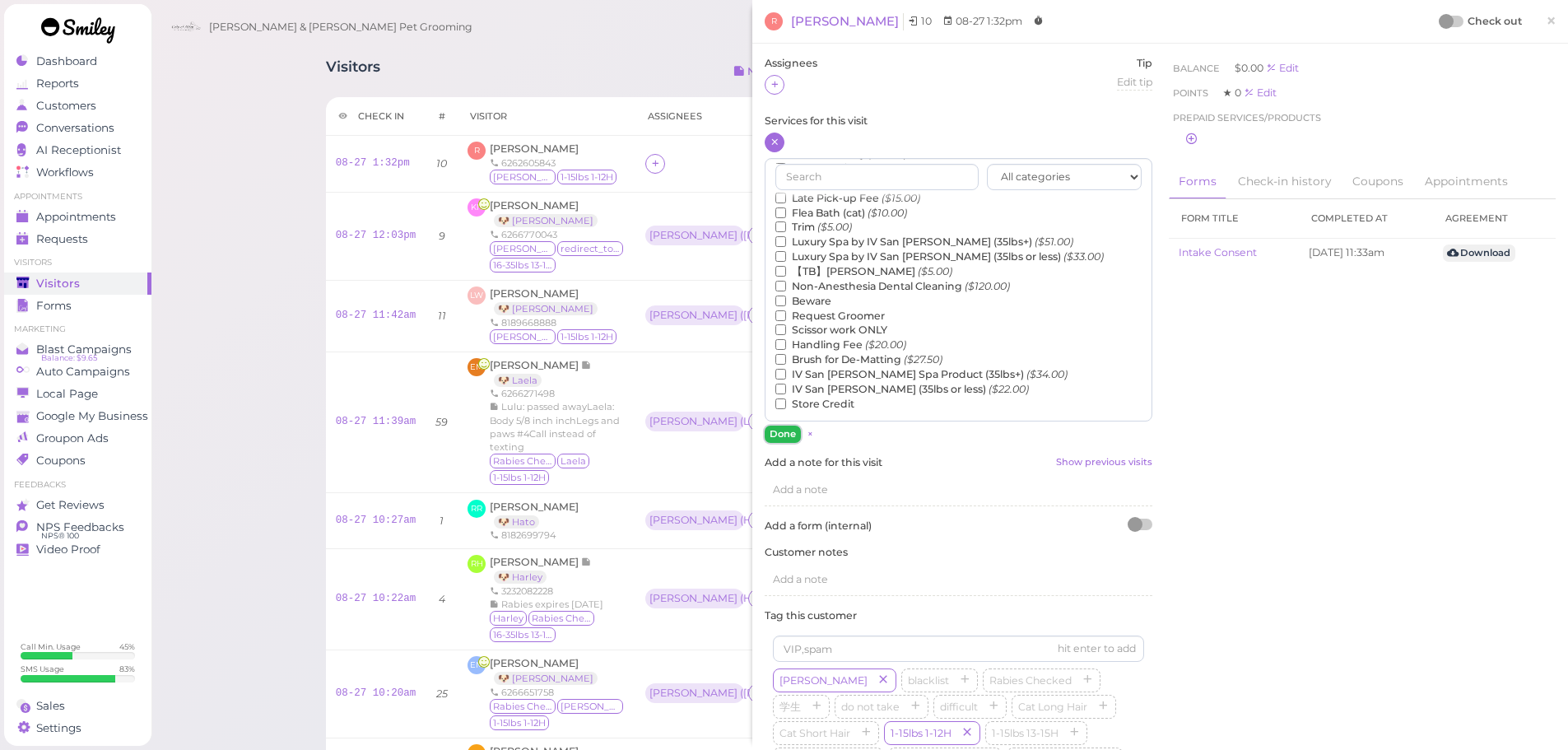
click at [772, 429] on button "Done" at bounding box center [783, 435] width 36 height 18
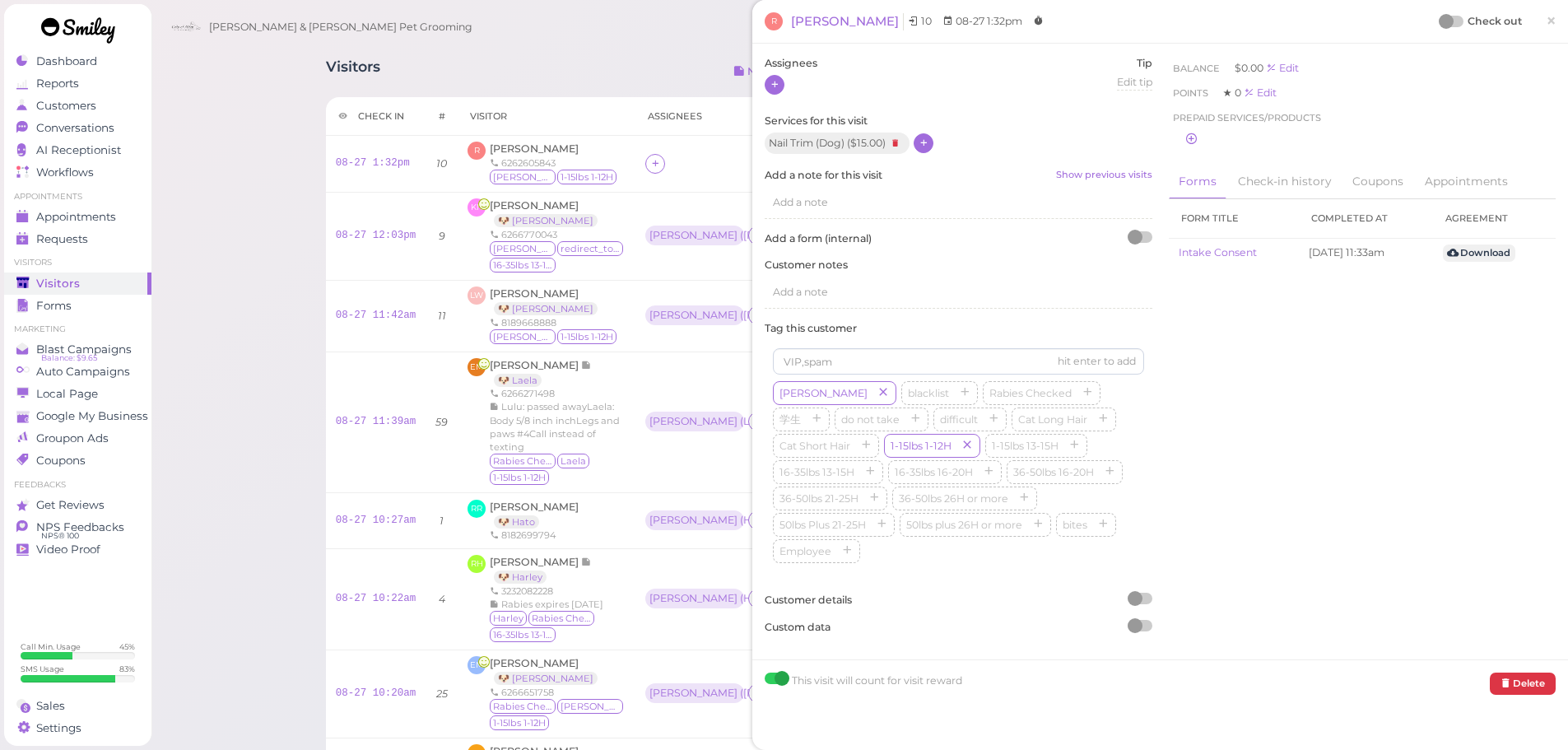
click at [773, 90] on icon at bounding box center [775, 85] width 11 height 12
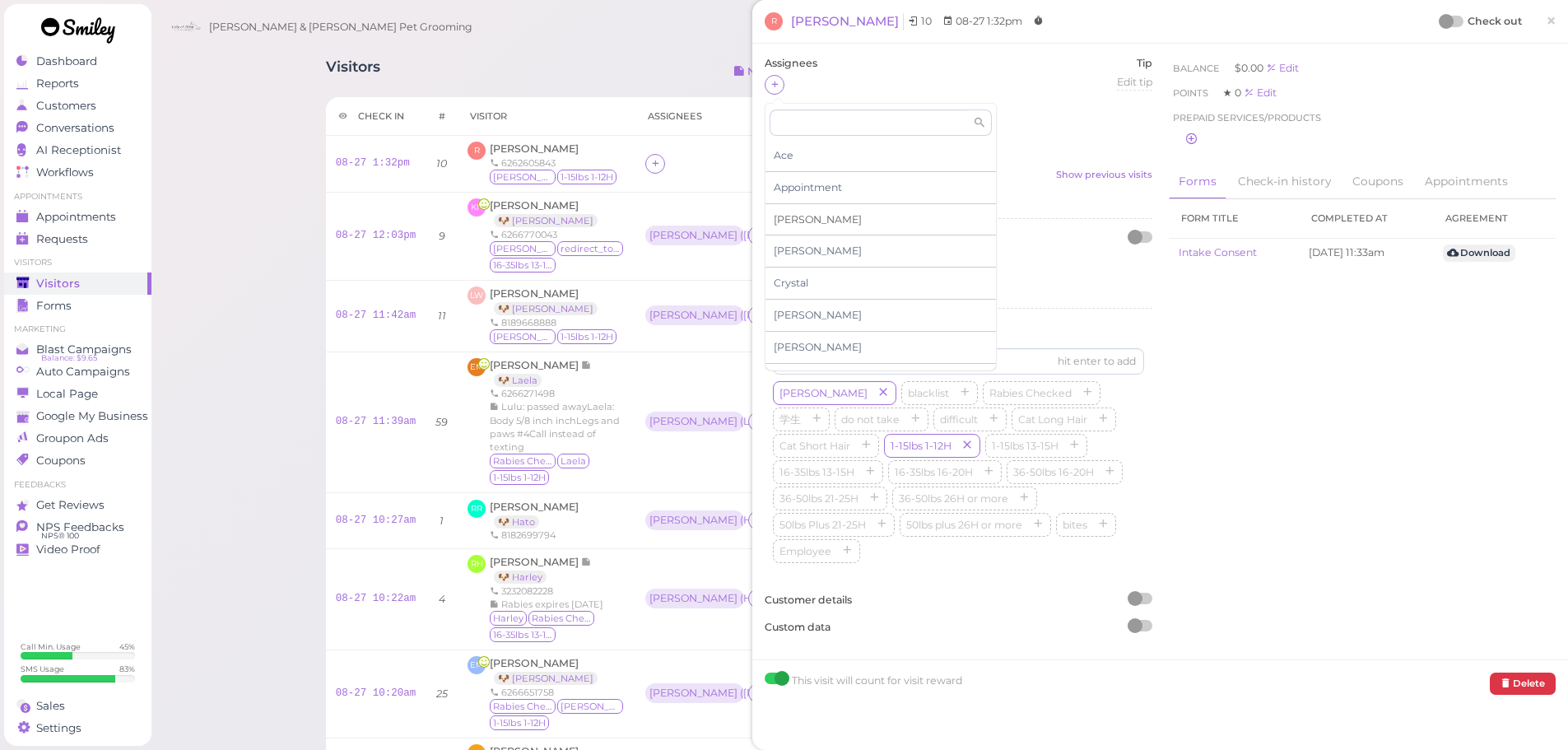
click at [795, 220] on div "Asa" at bounding box center [881, 220] width 231 height 32
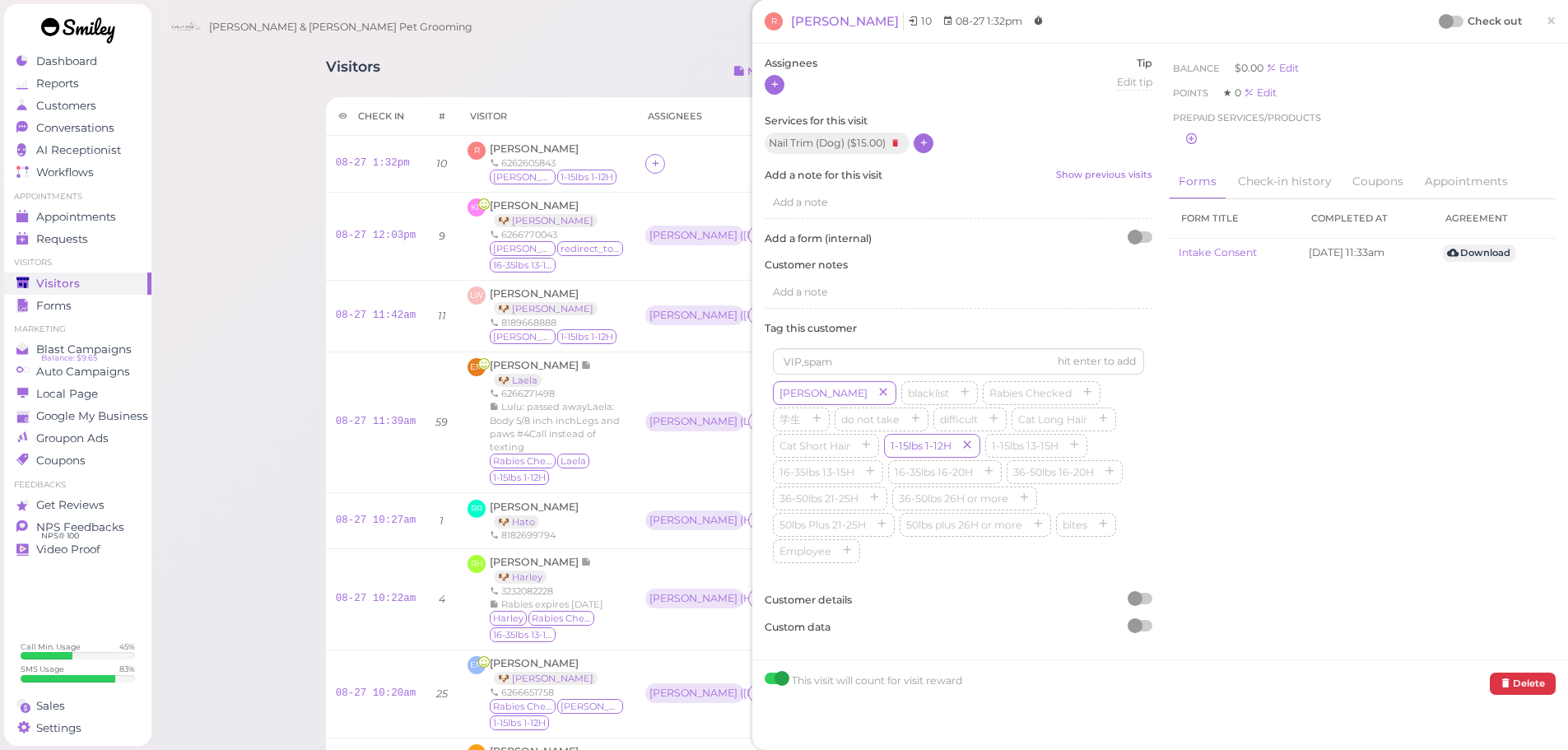
click at [773, 91] on icon at bounding box center [775, 85] width 11 height 12
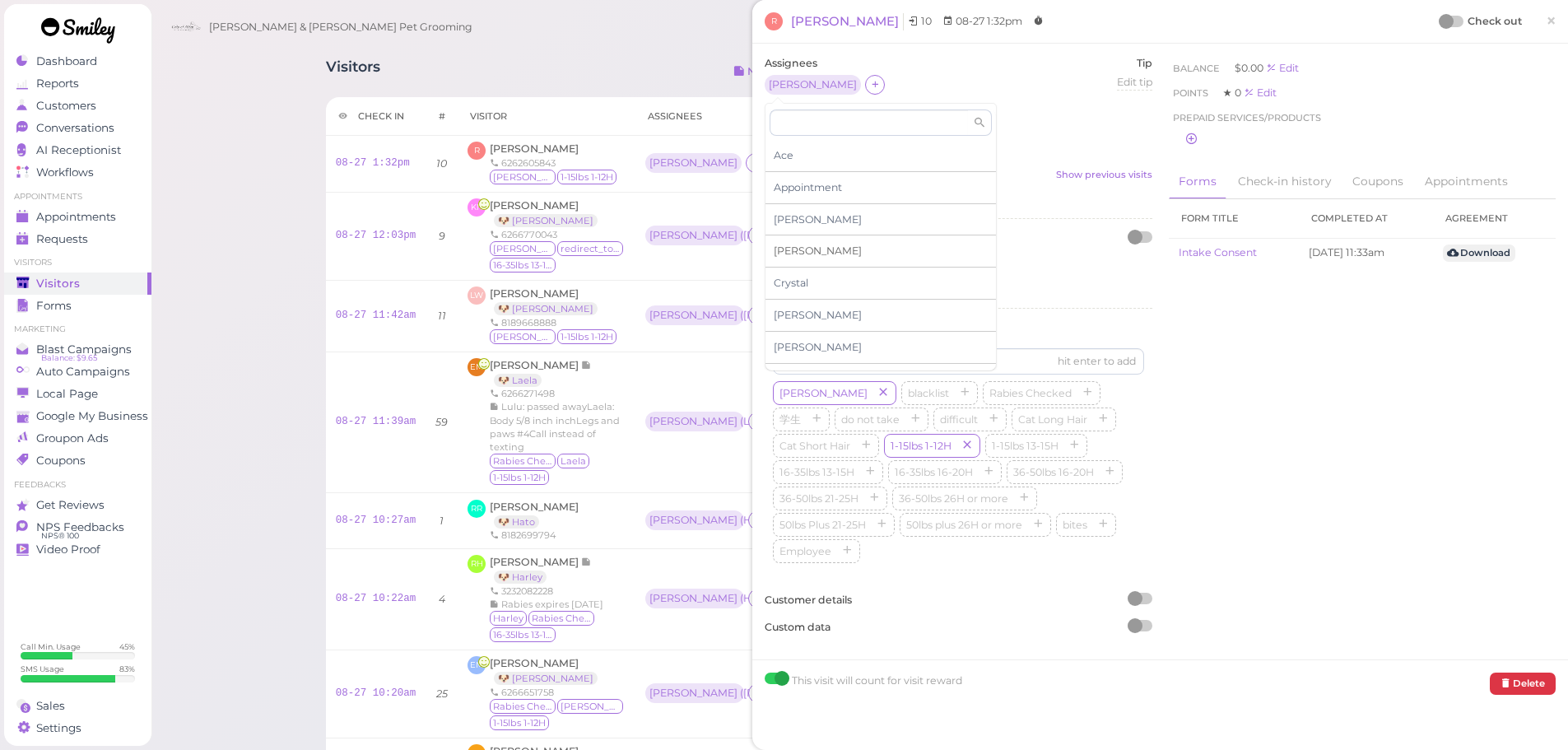
scroll to position [82, 0]
click at [803, 356] on span "Helen" at bounding box center [818, 360] width 88 height 12
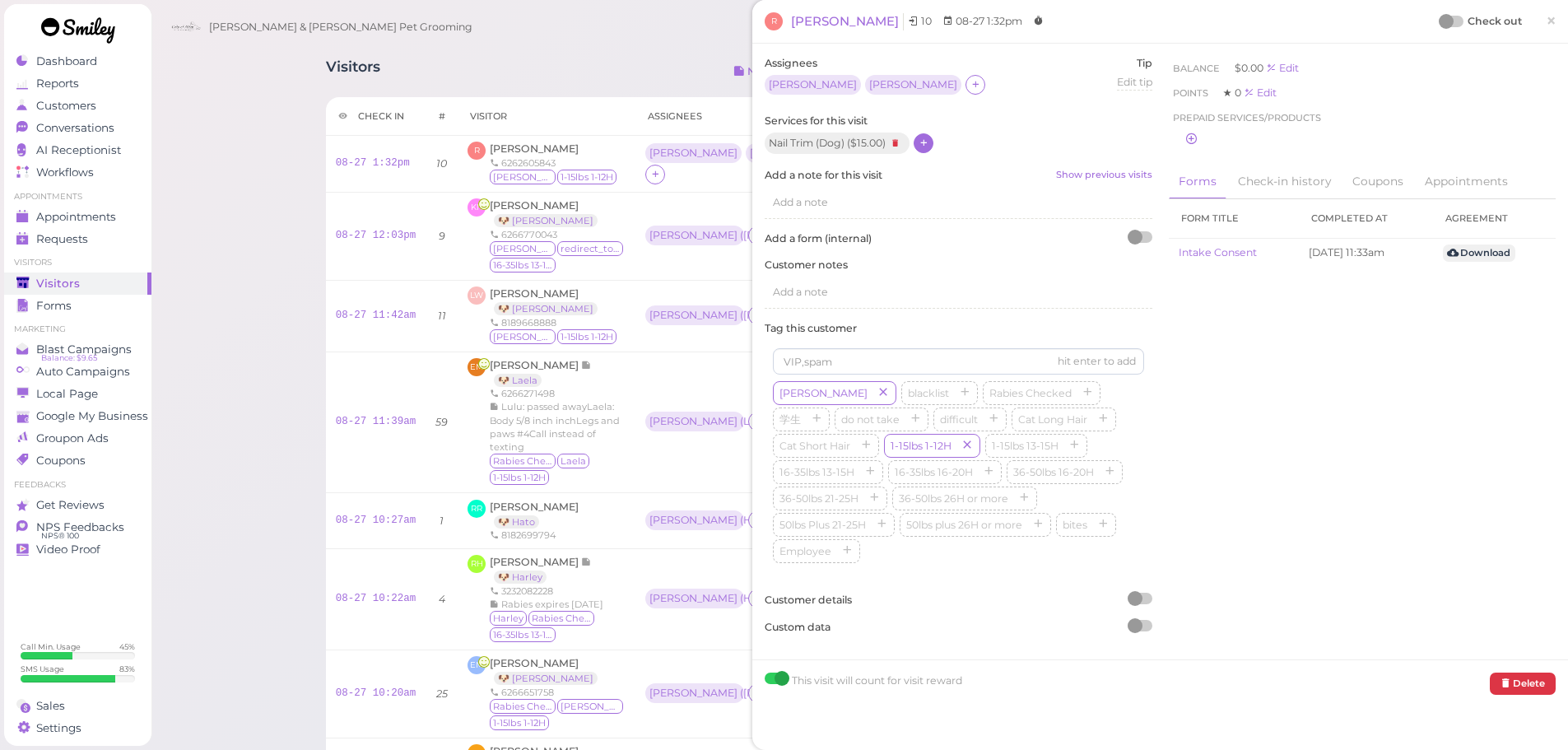
click at [1448, 24] on div at bounding box center [1452, 21] width 23 height 11
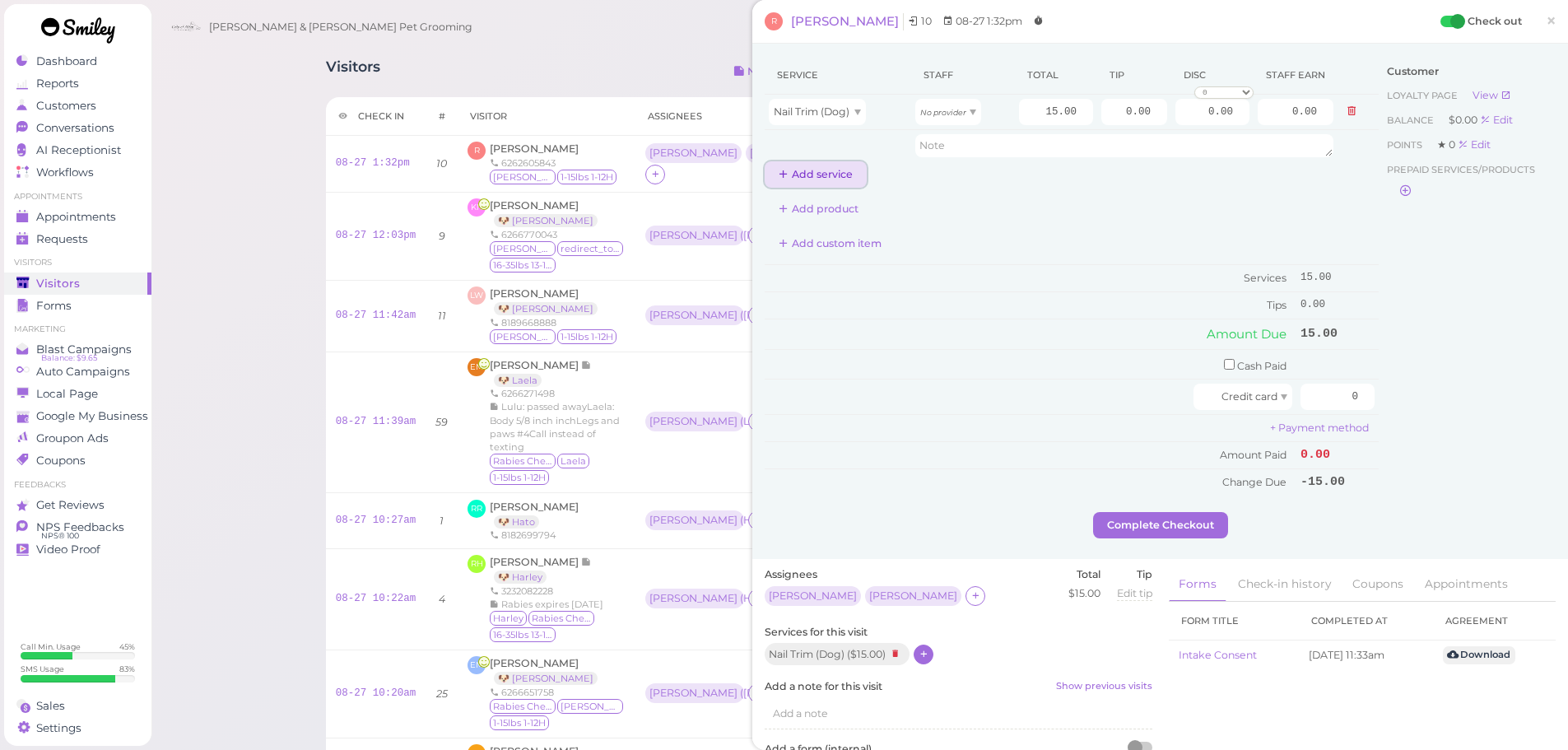
click at [817, 184] on button "Add service" at bounding box center [816, 175] width 102 height 27
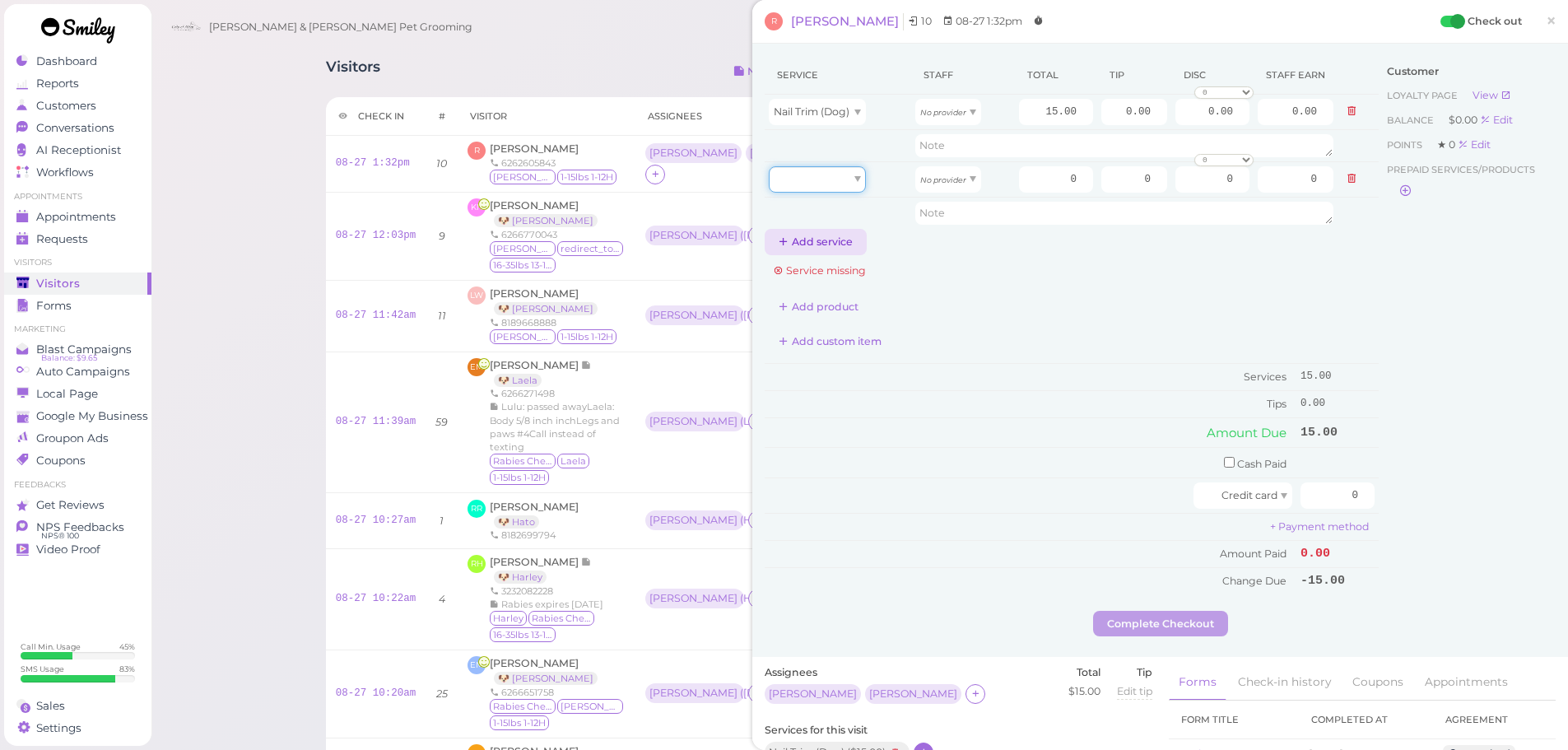
click at [817, 184] on div at bounding box center [817, 179] width 97 height 27
type input "15.00"
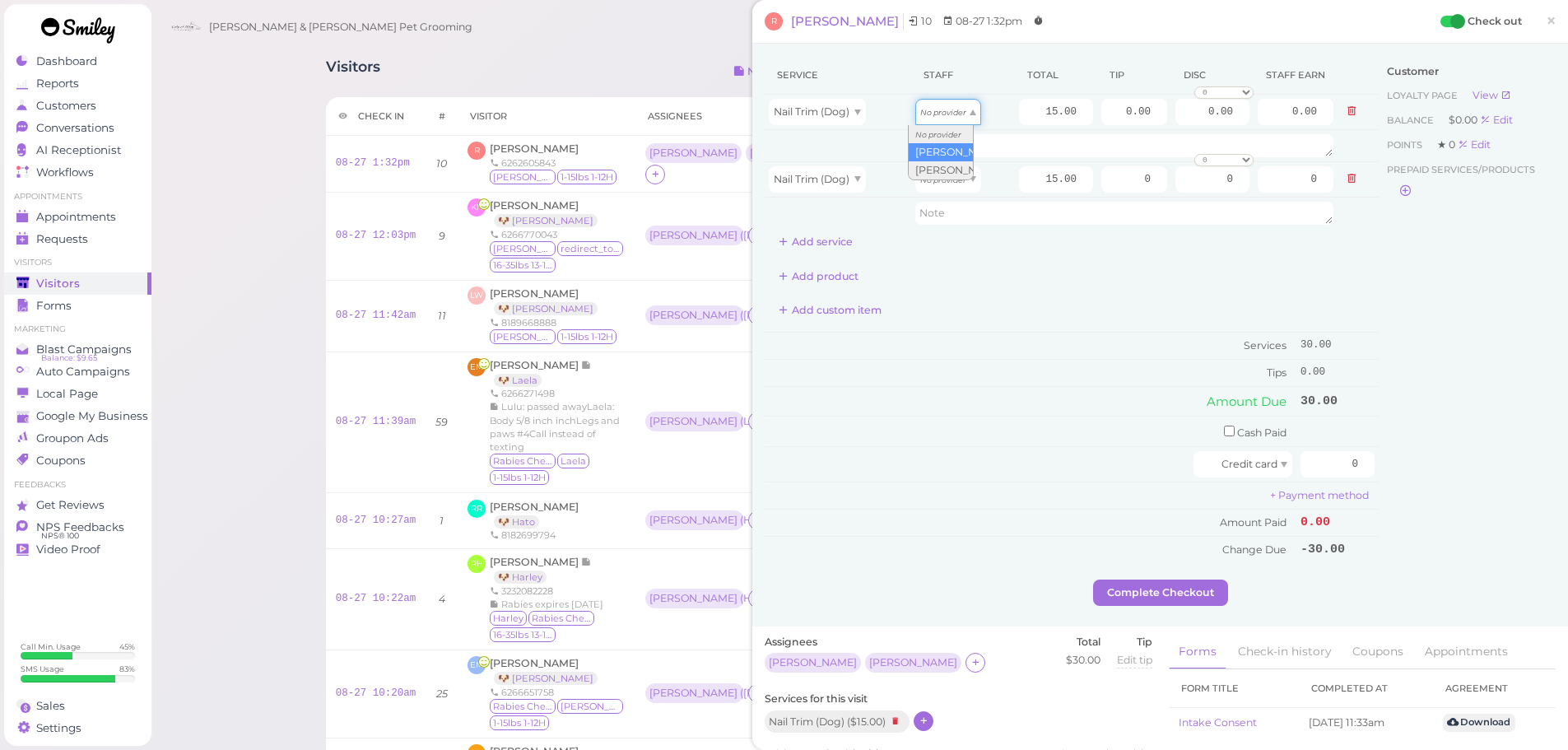
drag, startPoint x: 935, startPoint y: 120, endPoint x: 936, endPoint y: 146, distance: 26.0
type input "7.80"
drag, startPoint x: 932, startPoint y: 188, endPoint x: 929, endPoint y: 228, distance: 40.1
type input "6.45"
drag, startPoint x: 1105, startPoint y: 121, endPoint x: 1201, endPoint y: 155, distance: 101.8
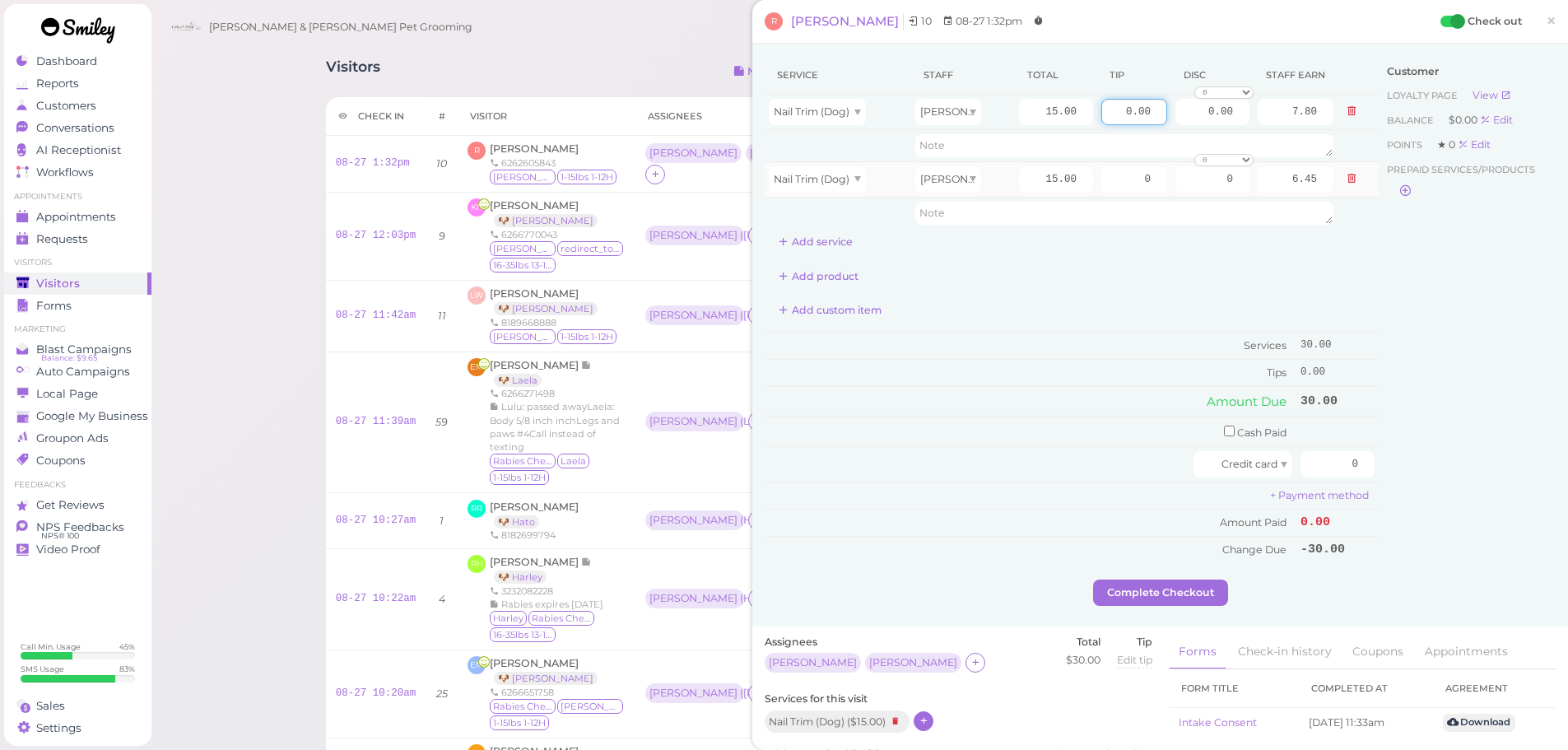
click at [1184, 130] on tbody "Nail Trim (Dog) Asa 15.00 0.00 0.00 0 10% off 15% off 20% off 25% off 30% off 5…" at bounding box center [1072, 162] width 614 height 134
type input "5"
drag, startPoint x: 1111, startPoint y: 178, endPoint x: 1395, endPoint y: 330, distance: 322.1
click at [1350, 212] on tbody "Nail Trim (Dog) Asa 15.00 5 0.00 0 10% off 15% off 20% off 25% off 30% off 50% …" at bounding box center [1072, 162] width 614 height 134
type input "5"
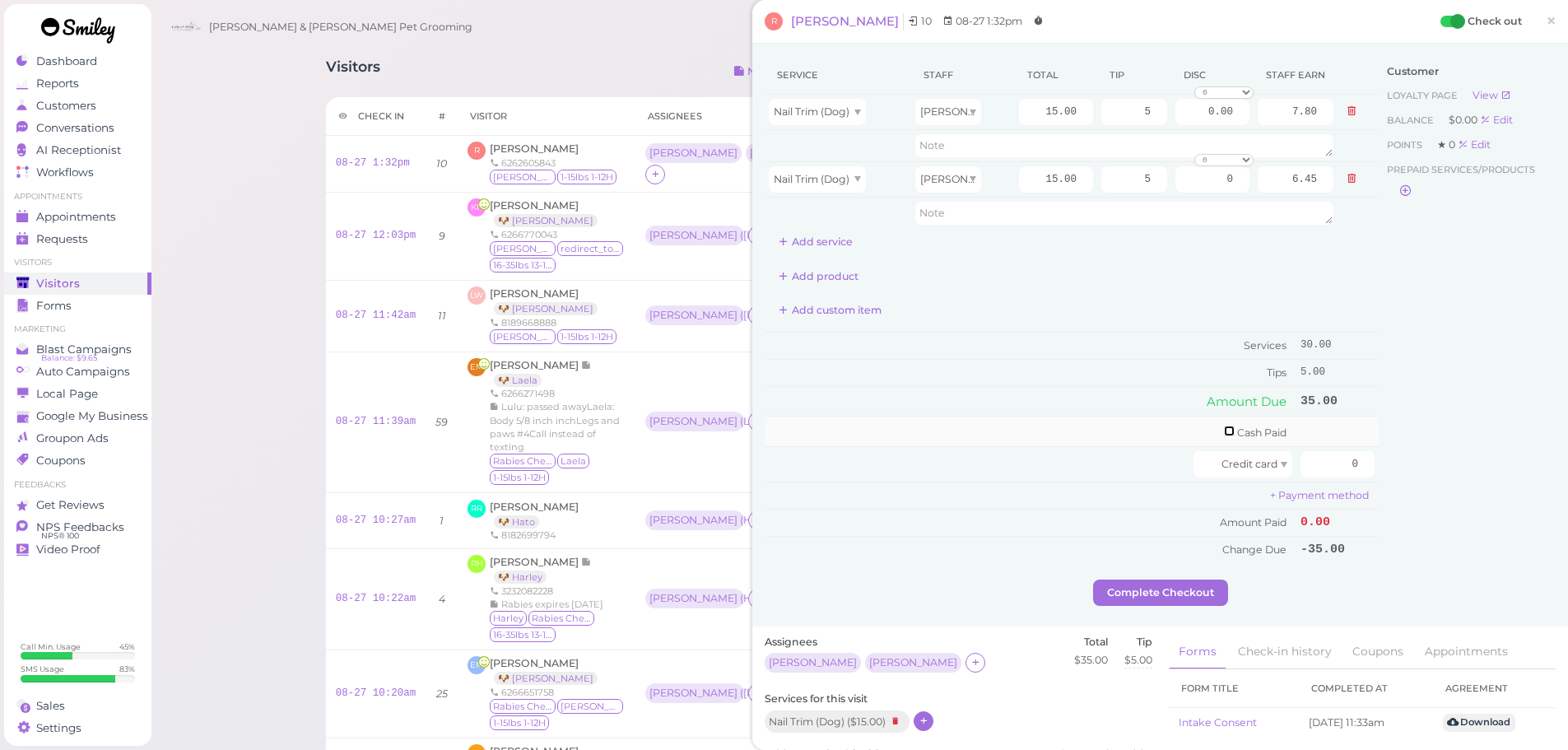
click at [1224, 433] on input "checkbox" at bounding box center [1230, 431] width 11 height 11
checkbox input "true"
click at [1300, 436] on input "0" at bounding box center [1337, 434] width 74 height 27
type input "40"
click at [1195, 611] on div "Service Staff Total Tip Disc Staff earn Nail Trim (Dog) Asa 15.00 5 0.00 0 10% …" at bounding box center [1160, 337] width 815 height 587
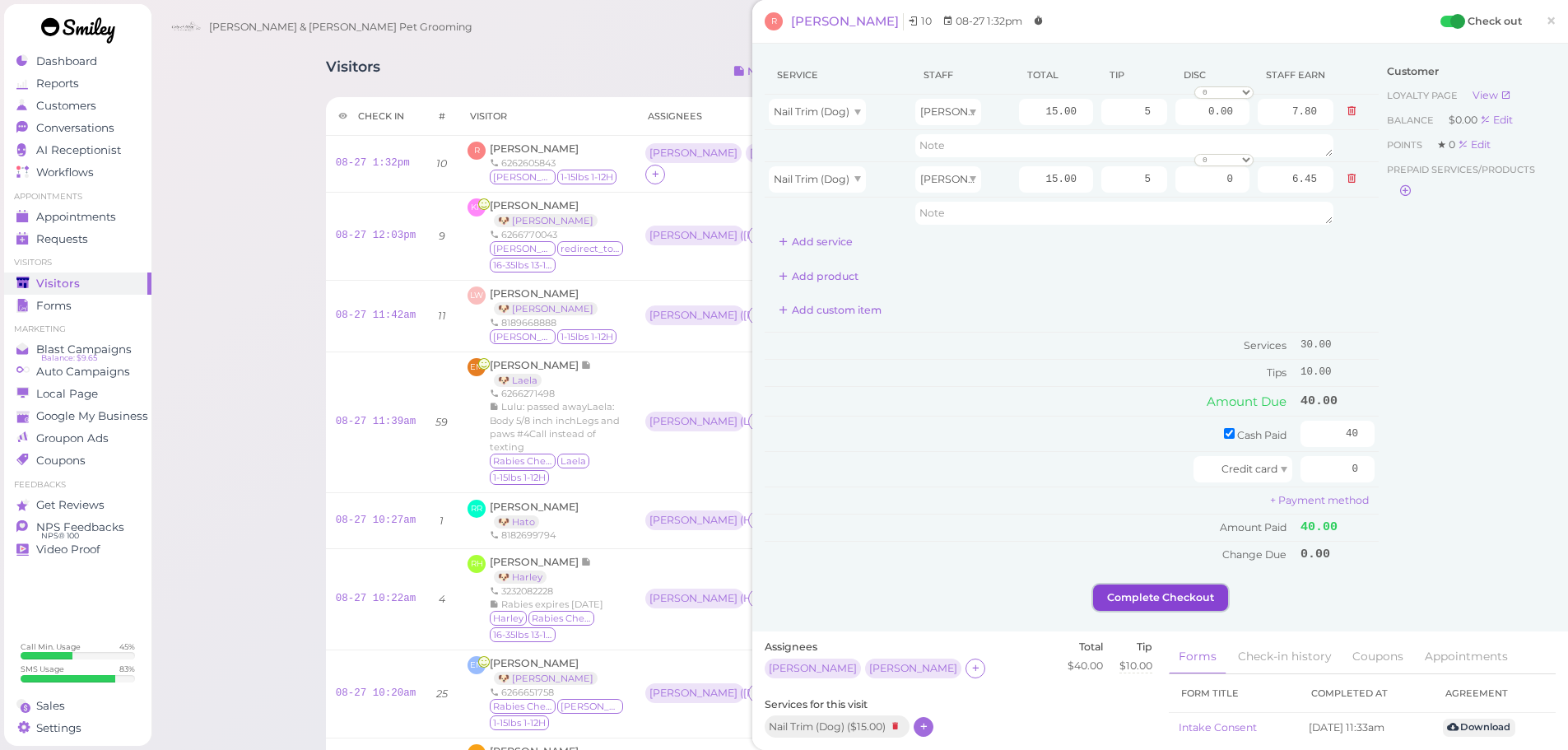
click at [1198, 598] on button "Complete Checkout" at bounding box center [1160, 598] width 135 height 27
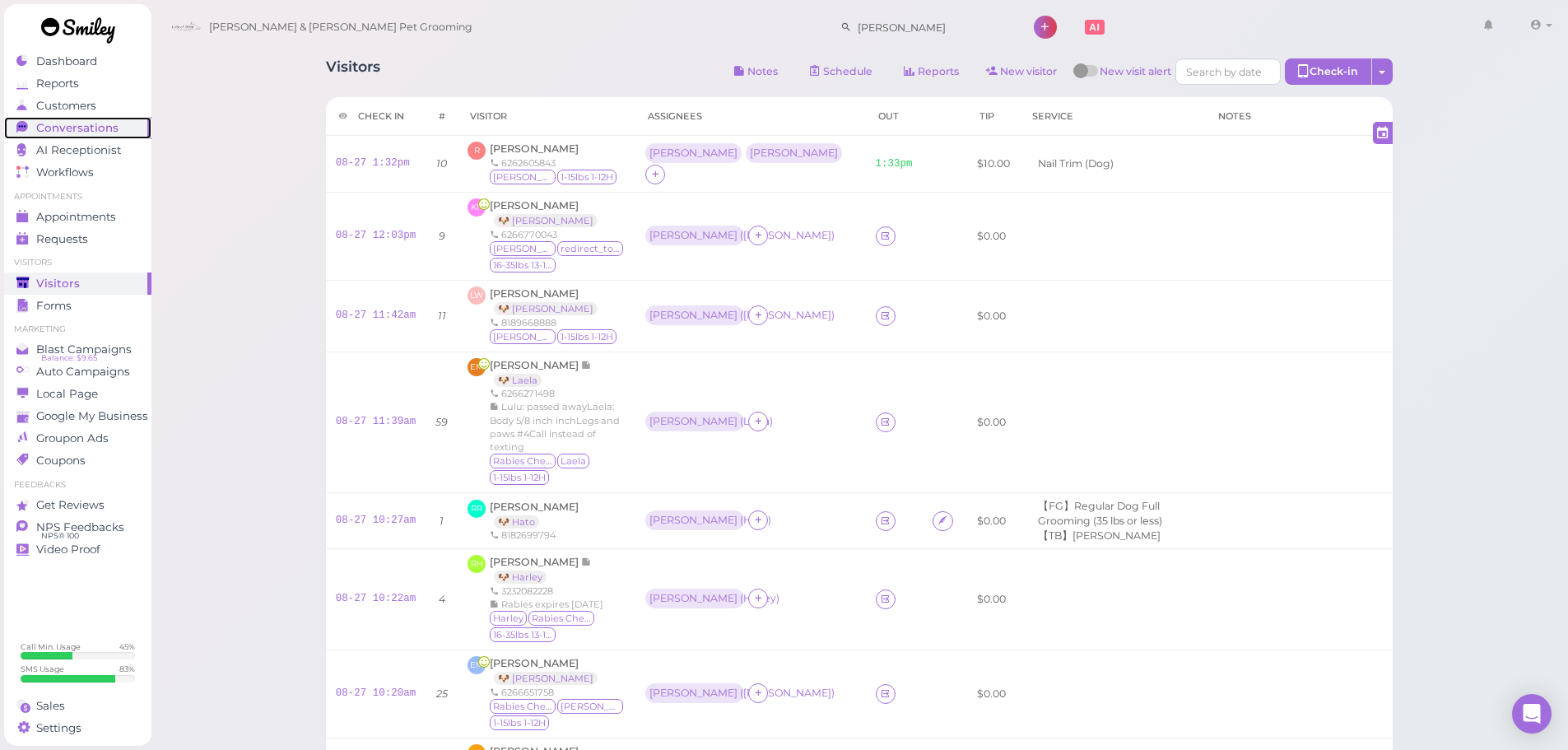
click at [105, 135] on link "Conversations 0" at bounding box center [78, 127] width 148 height 22
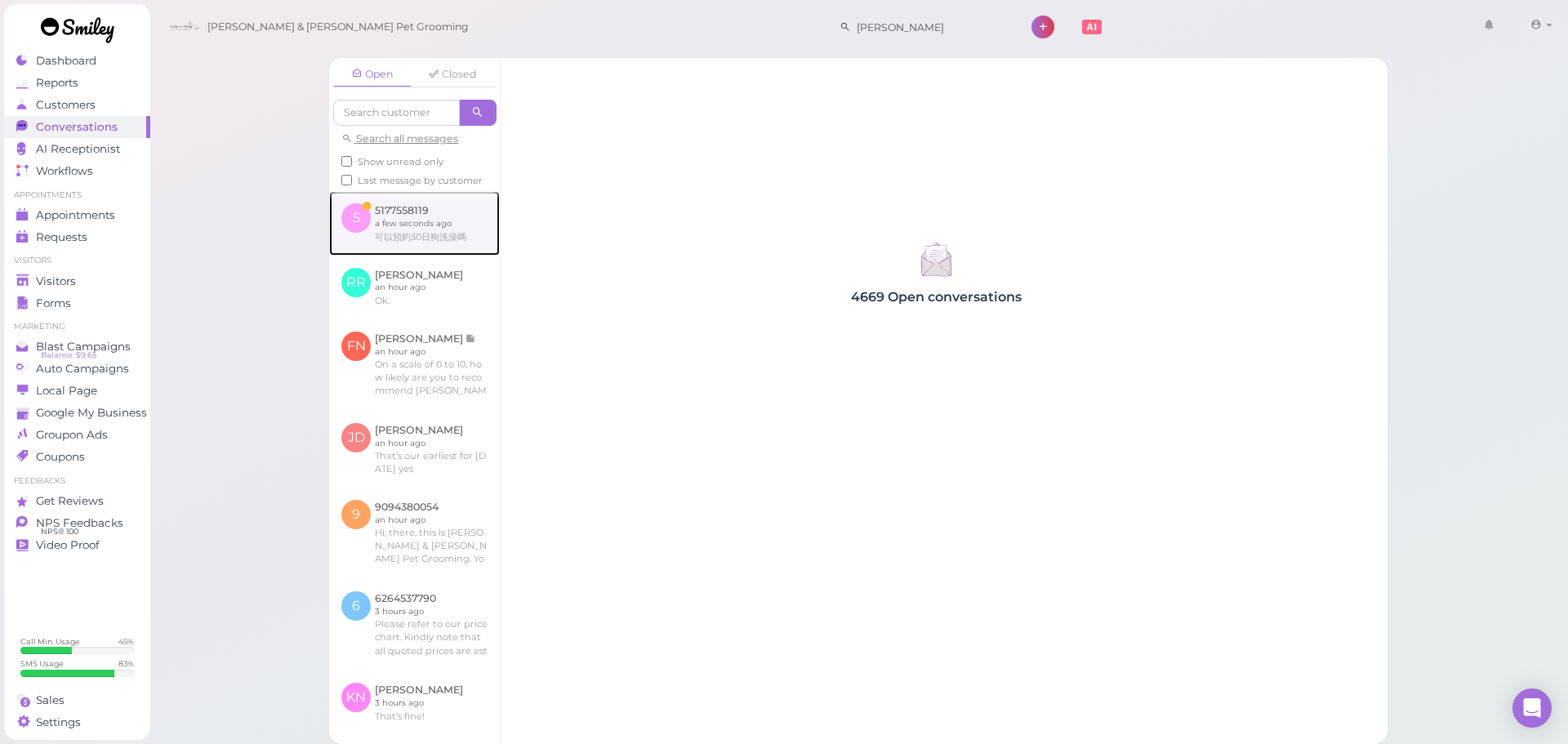
click at [439, 216] on link at bounding box center [415, 223] width 171 height 64
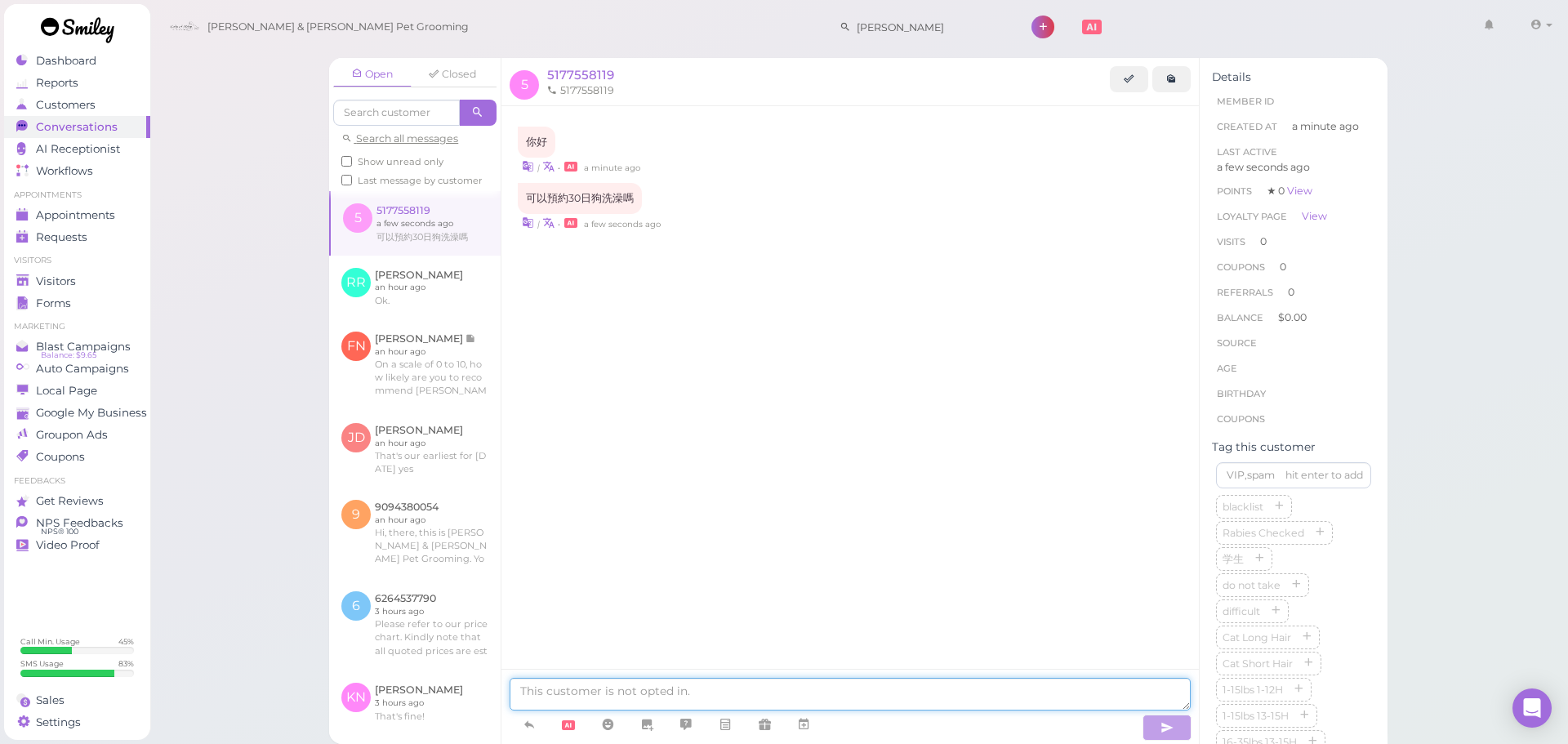
click at [805, 701] on textarea at bounding box center [849, 693] width 681 height 32
type textarea "你好，我们30号已经都约满了"
click at [1189, 726] on button "button" at bounding box center [1167, 727] width 49 height 26
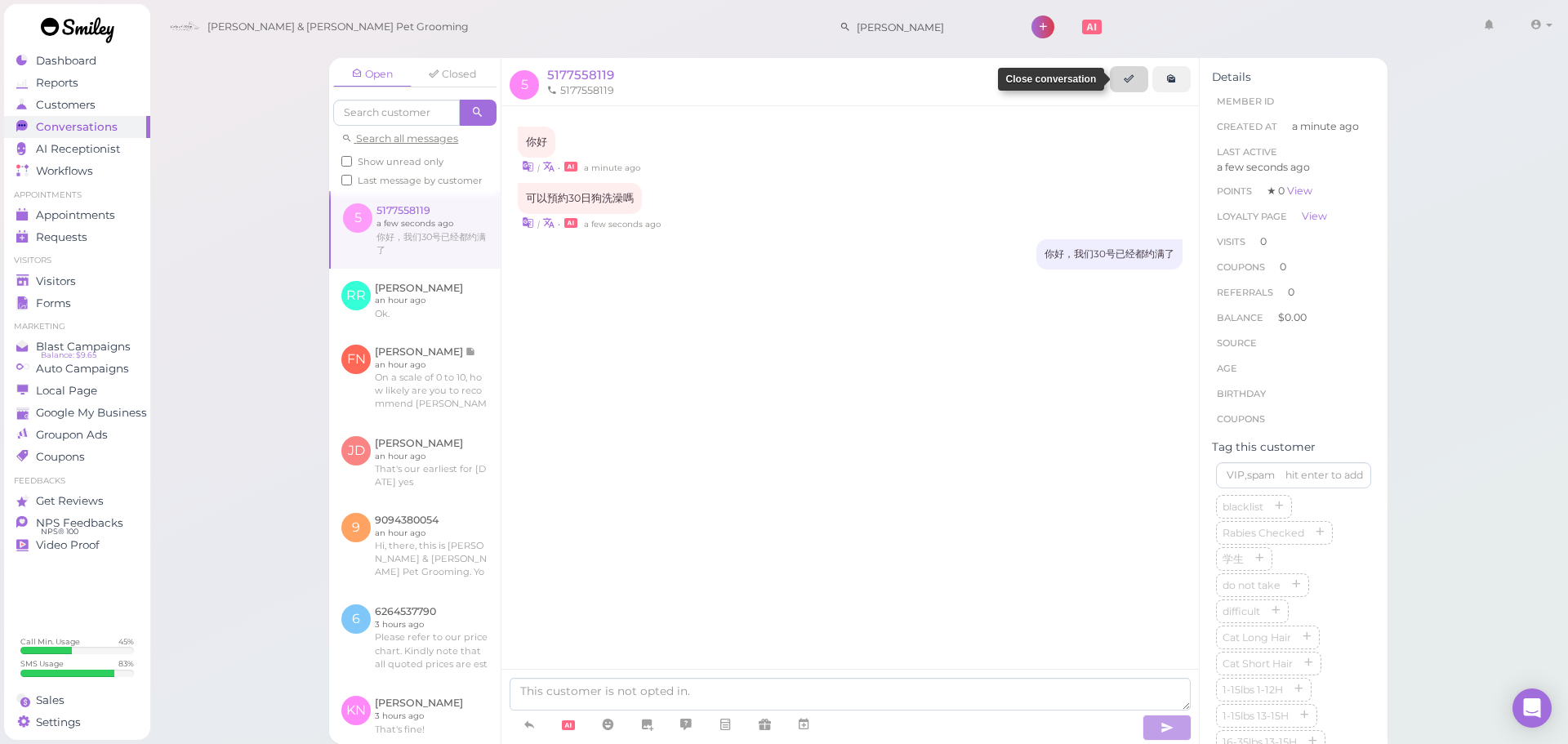
click at [1132, 74] on icon at bounding box center [1129, 79] width 11 height 12
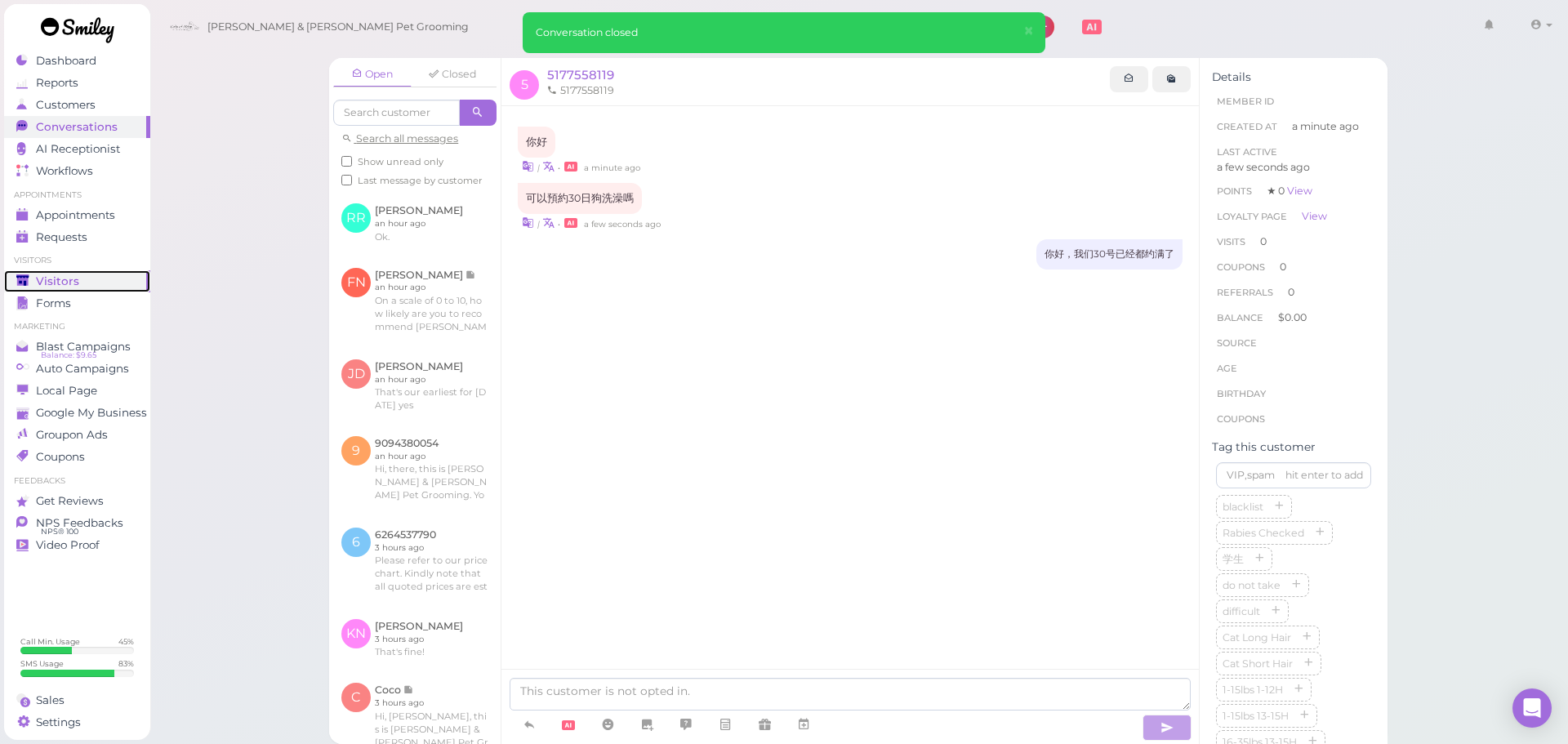
click at [106, 283] on div "Visitors" at bounding box center [75, 281] width 117 height 14
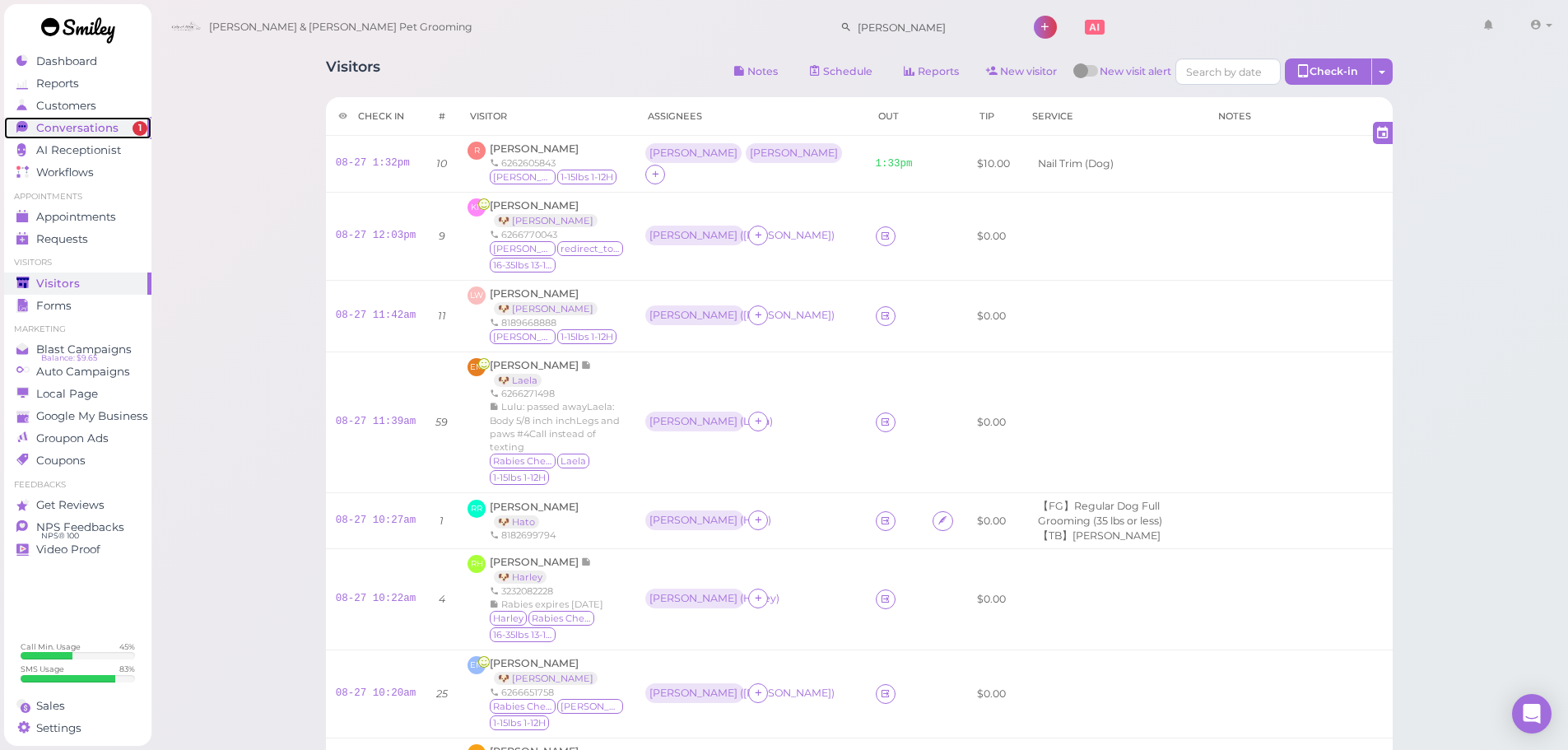
click at [110, 137] on link "Conversations 1" at bounding box center [78, 127] width 148 height 22
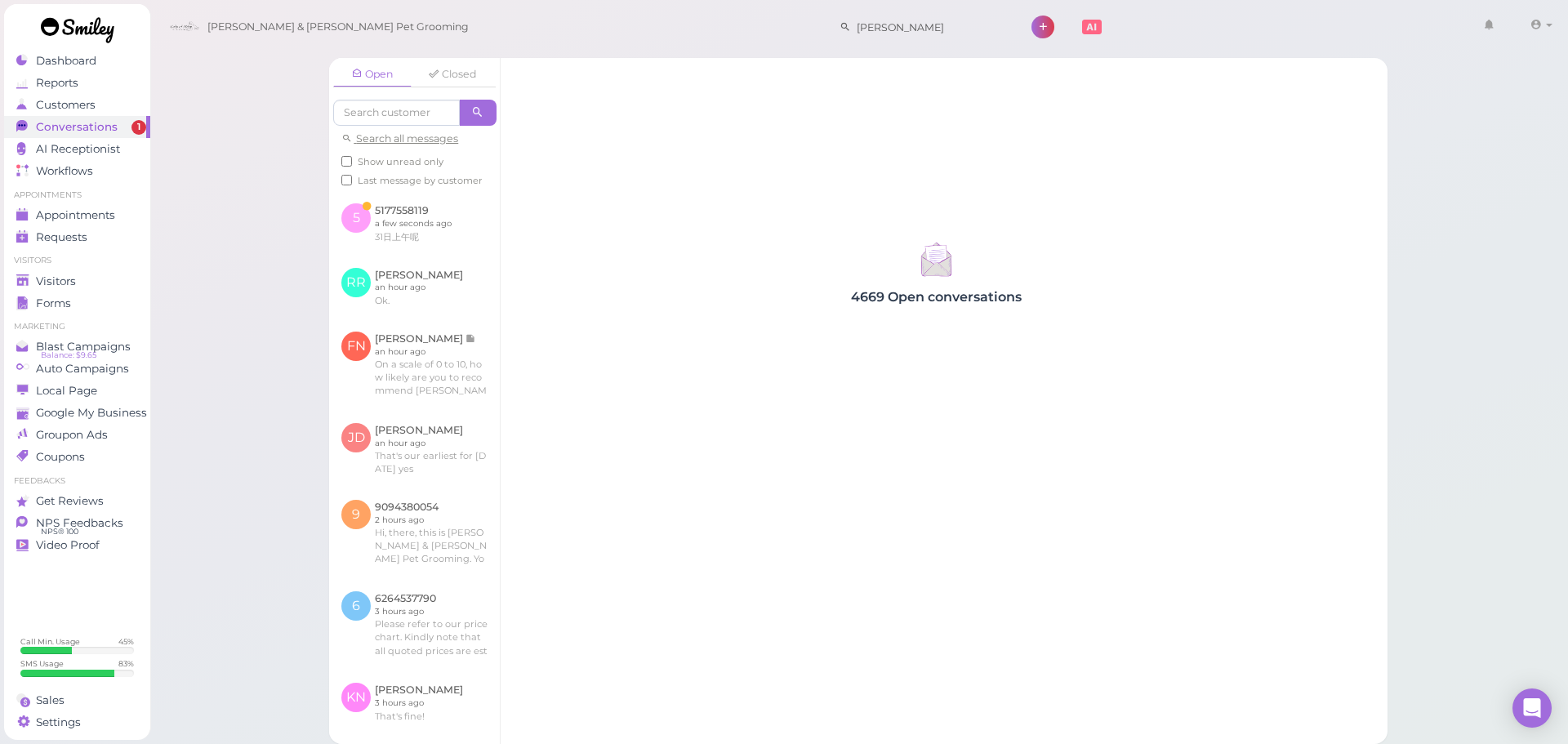
click at [355, 188] on label "Last message by customer" at bounding box center [412, 181] width 141 height 15
click at [352, 186] on input "Last message by customer" at bounding box center [347, 180] width 11 height 11
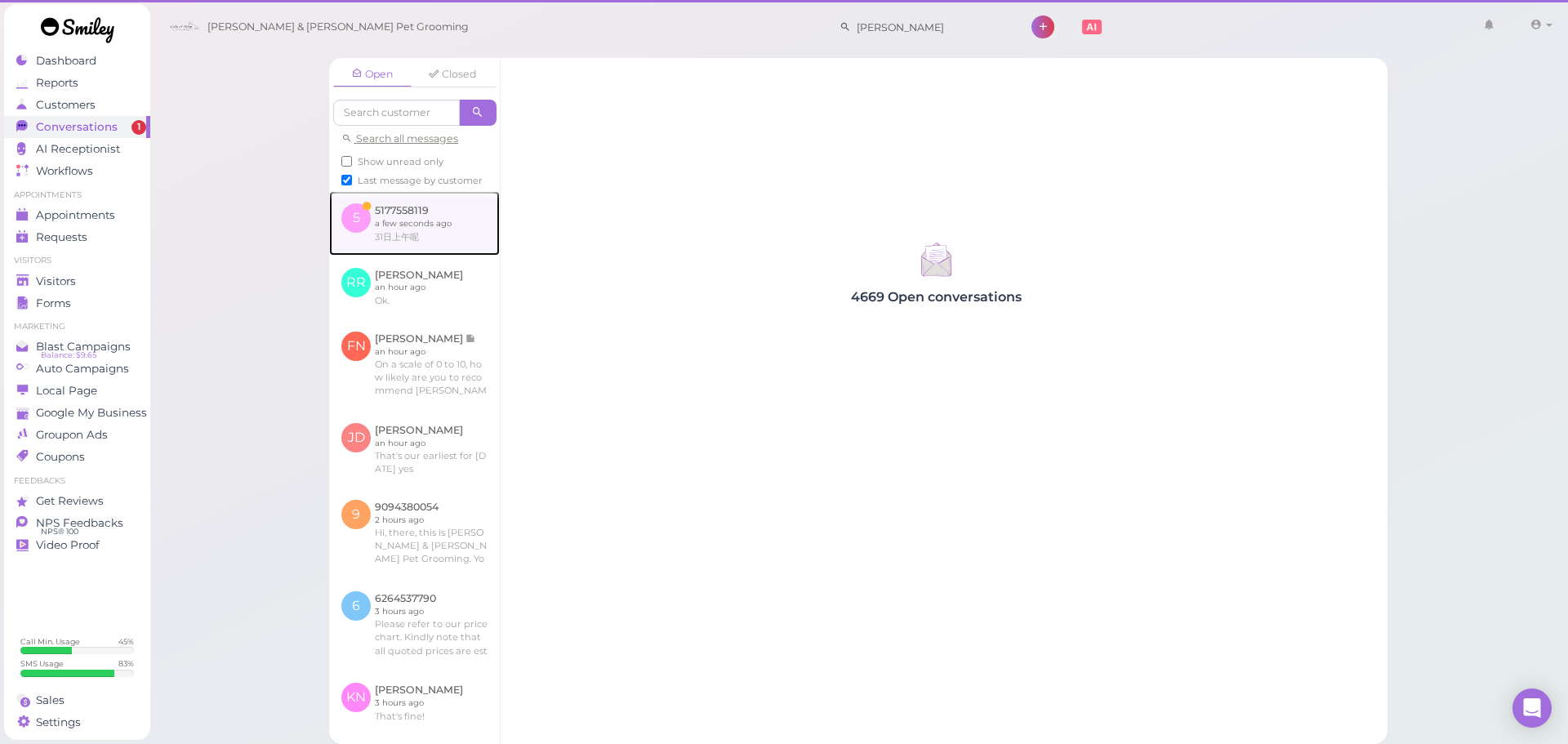
click at [400, 235] on link at bounding box center [415, 223] width 171 height 64
click at [399, 186] on span "Last message by customer" at bounding box center [420, 180] width 125 height 11
click at [352, 186] on input "Last message by customer" at bounding box center [347, 180] width 11 height 11
checkbox input "false"
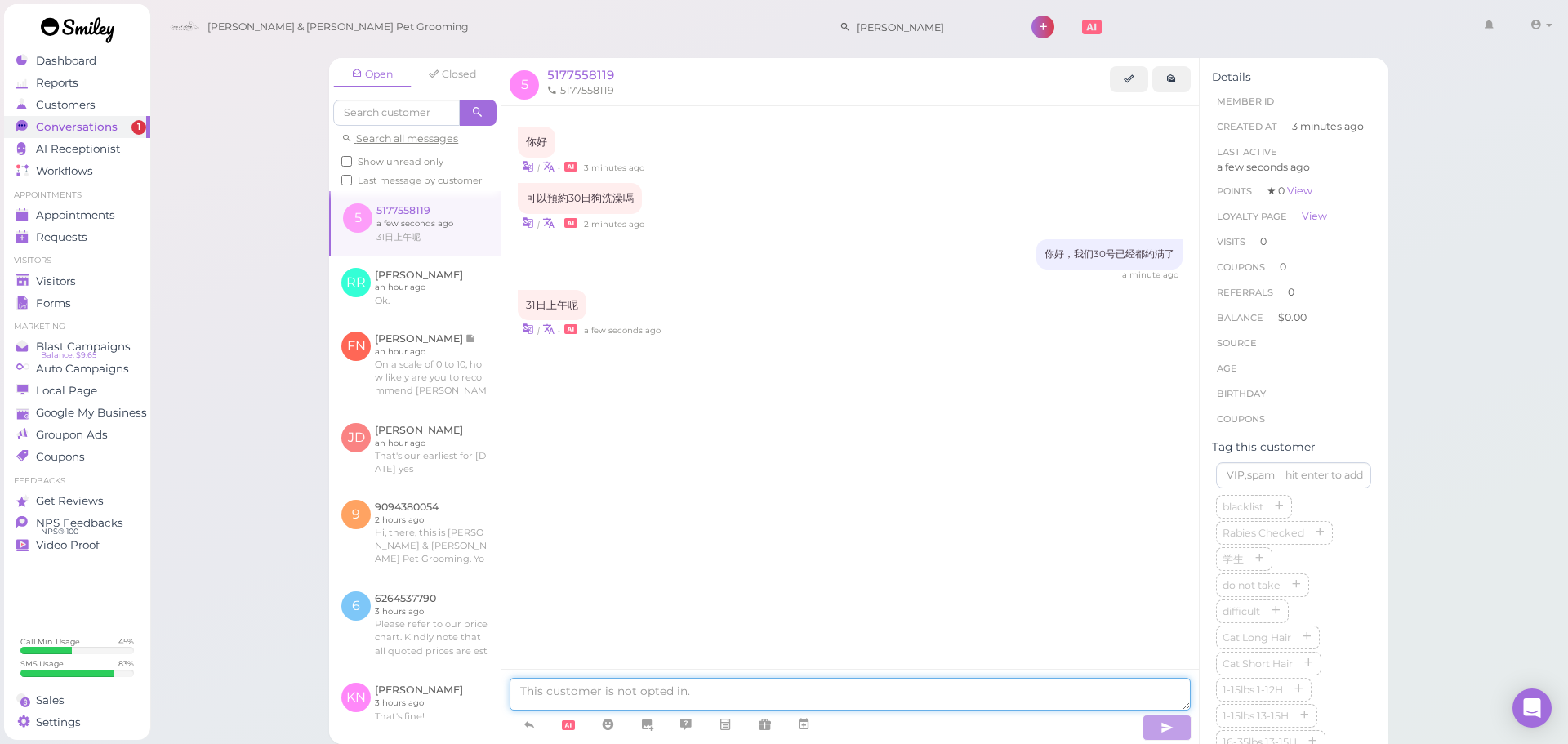
click at [673, 693] on textarea at bounding box center [849, 693] width 681 height 32
type textarea "w"
type textarea "我们不开门"
type textarea "最早是2号早上10：30"
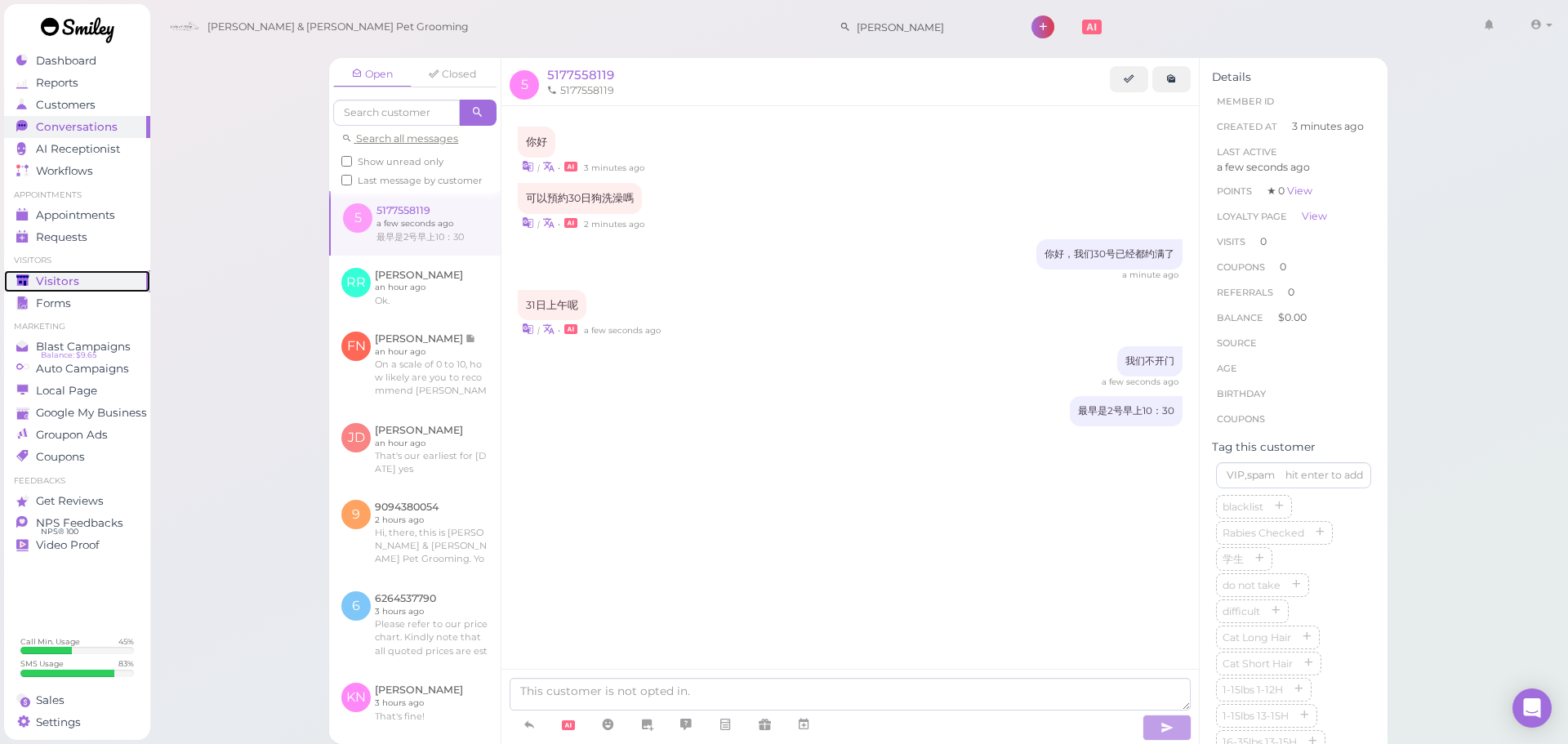
click at [124, 274] on div "Visitors" at bounding box center [75, 281] width 117 height 14
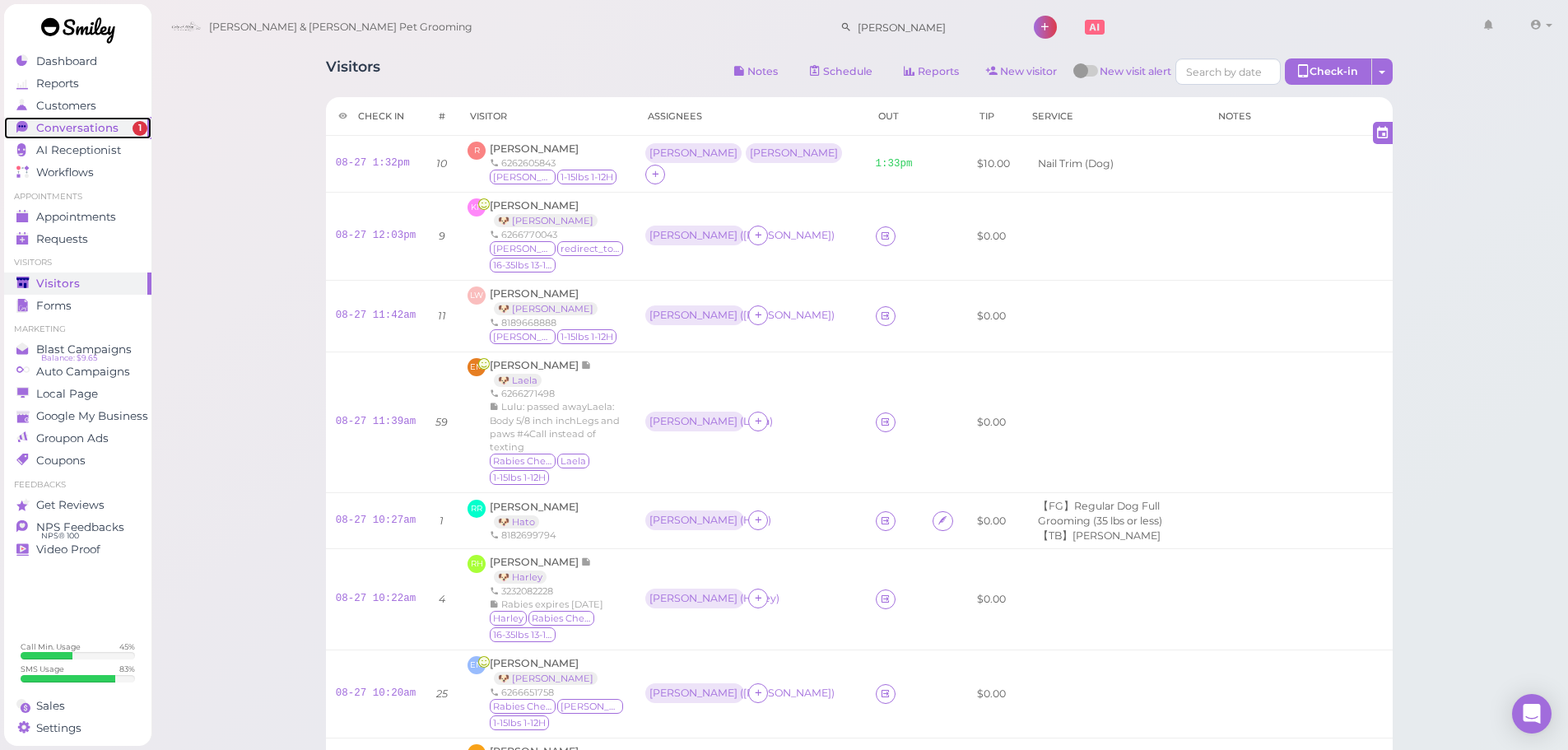
click at [90, 133] on span "Conversations" at bounding box center [77, 128] width 82 height 14
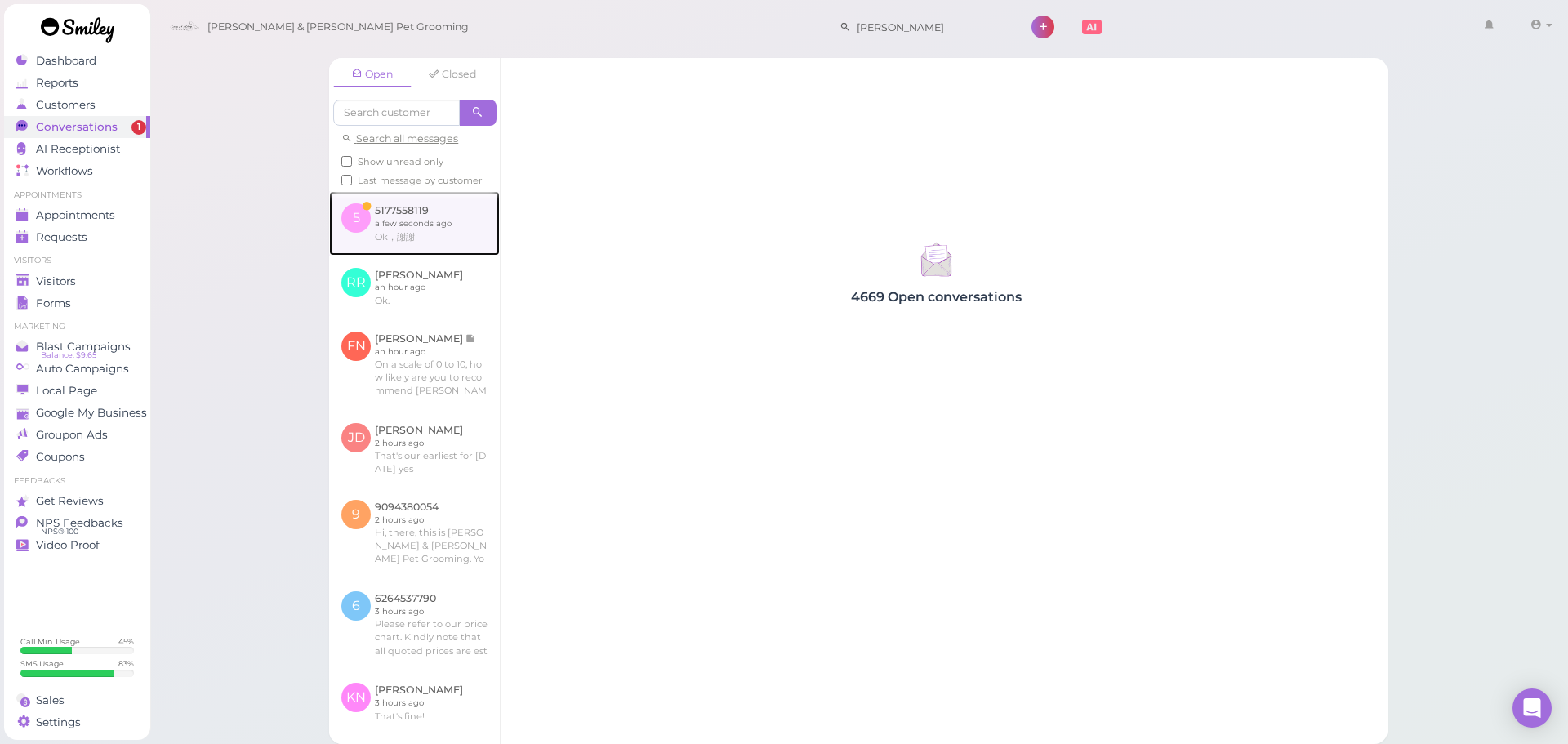
click at [402, 222] on link at bounding box center [415, 223] width 171 height 64
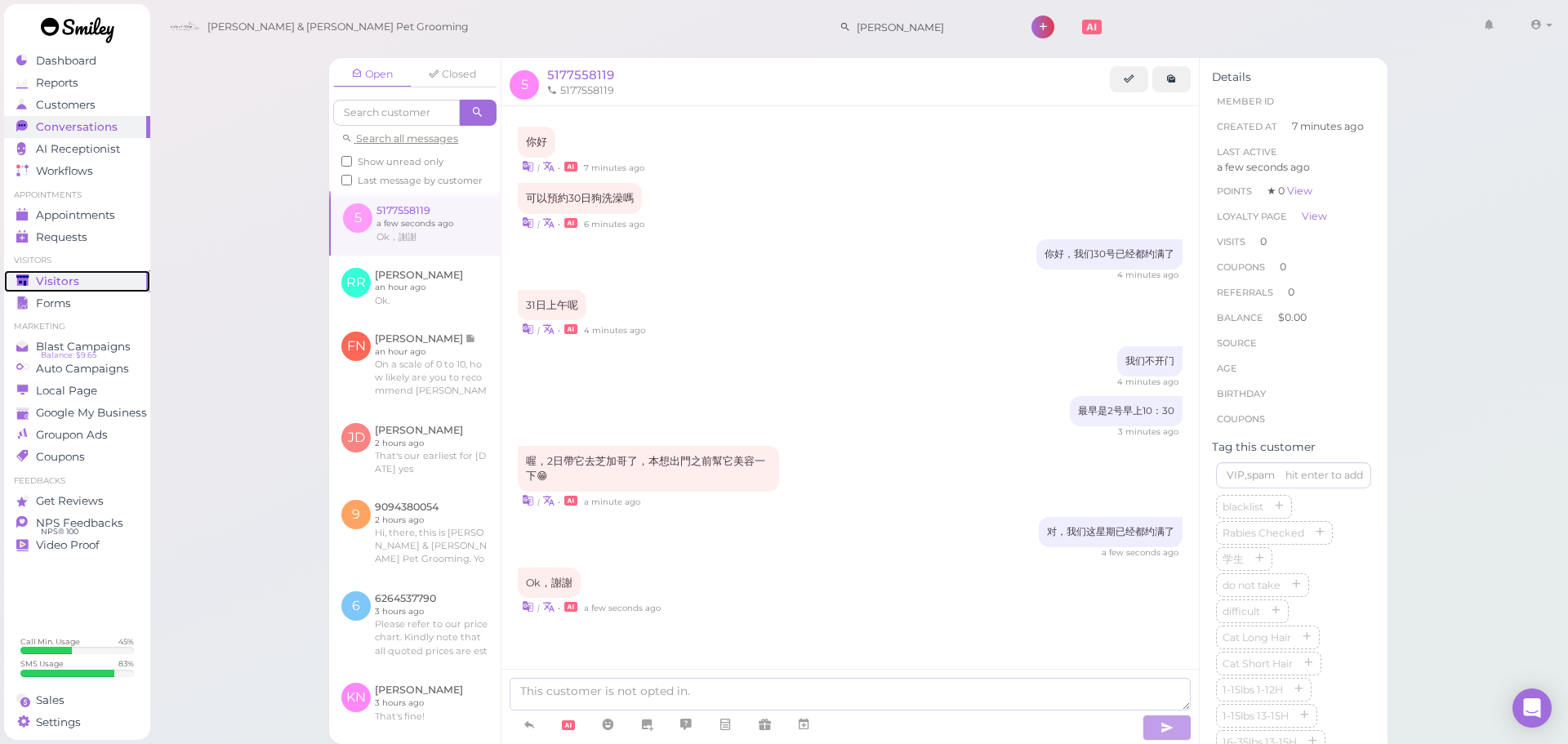
click at [14, 287] on link "Visitors" at bounding box center [77, 280] width 146 height 22
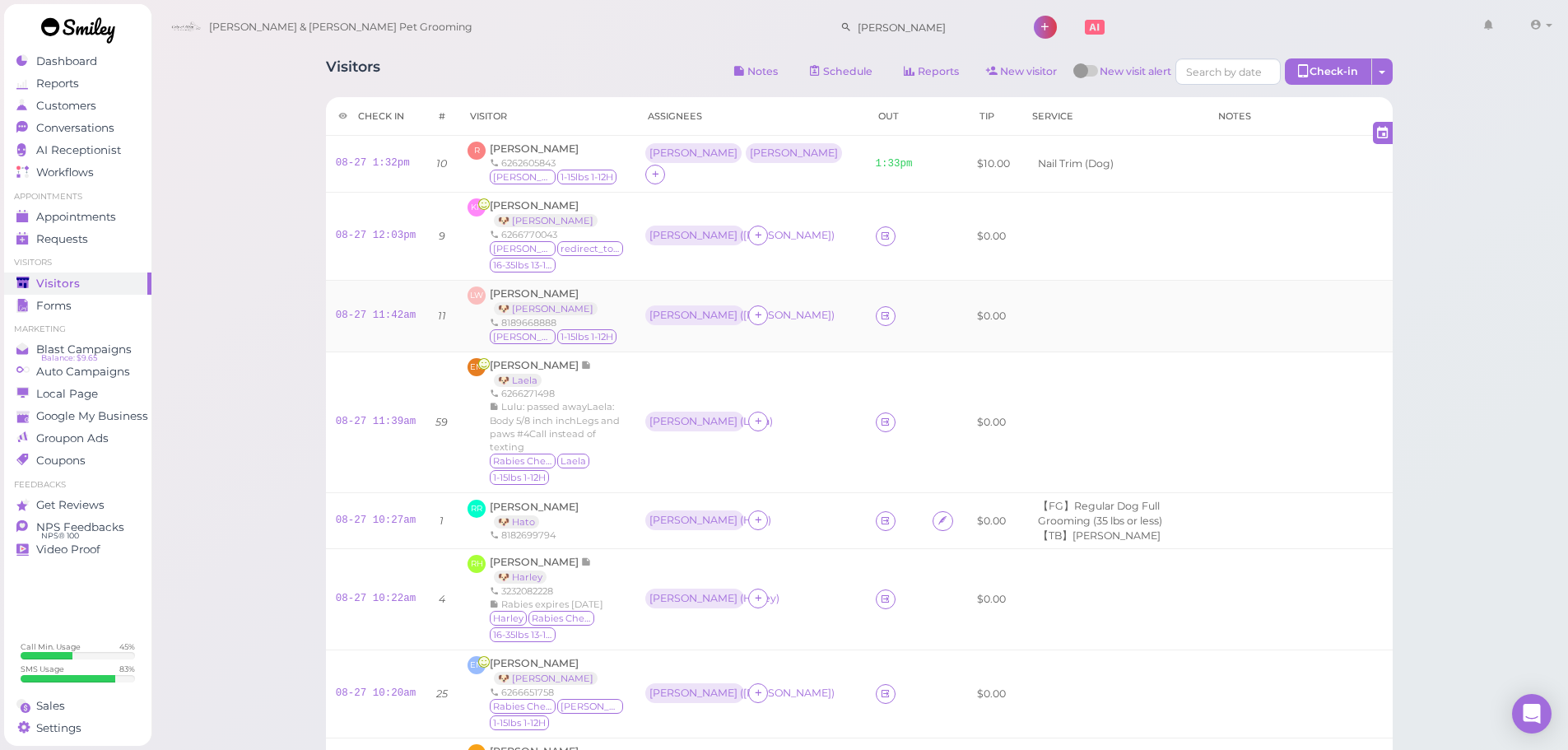
click at [764, 298] on td "Helen ( Charlie )" at bounding box center [750, 315] width 230 height 72
click at [780, 297] on td "Helen ( Charlie )" at bounding box center [750, 315] width 230 height 72
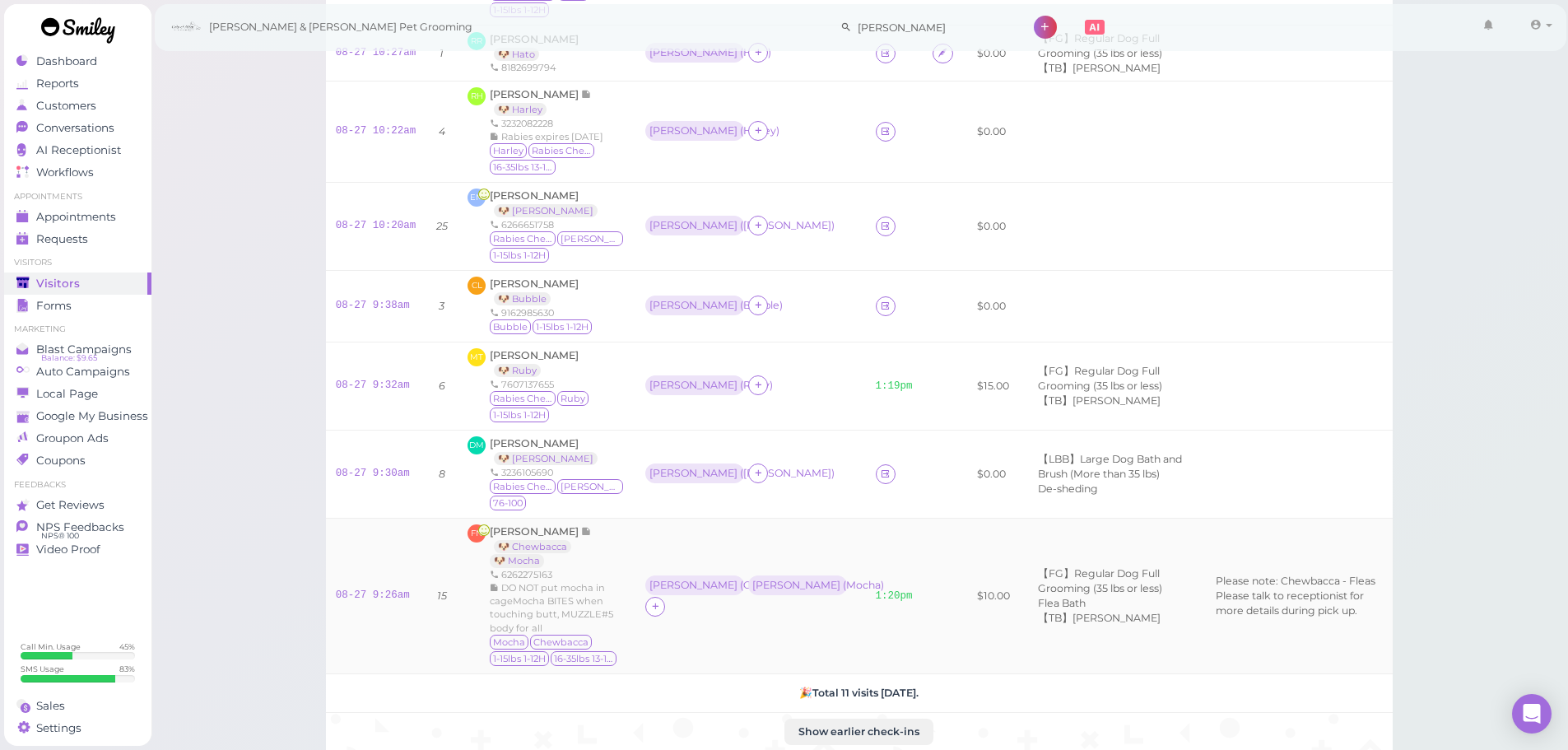
scroll to position [648, 0]
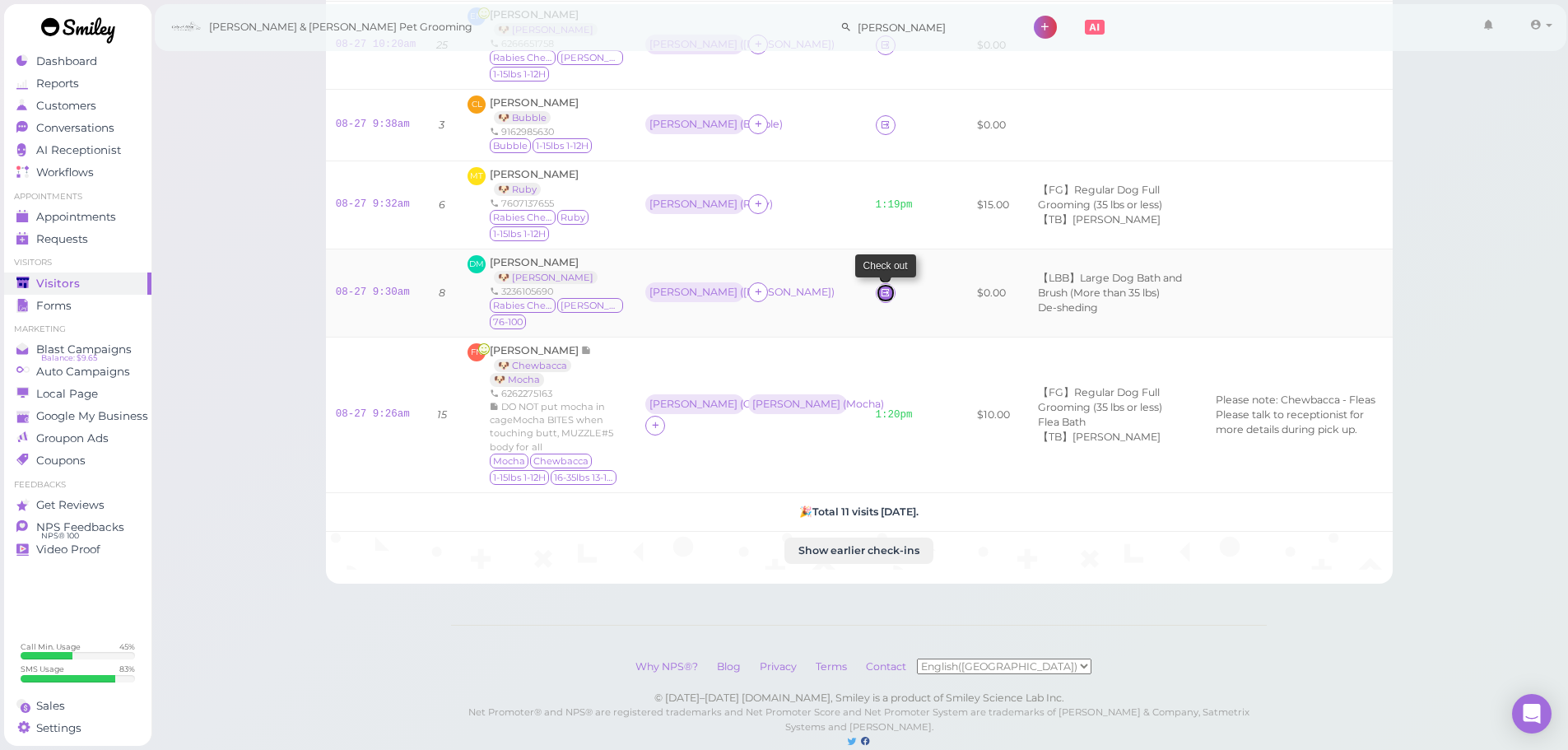
click at [880, 286] on icon at bounding box center [885, 292] width 11 height 12
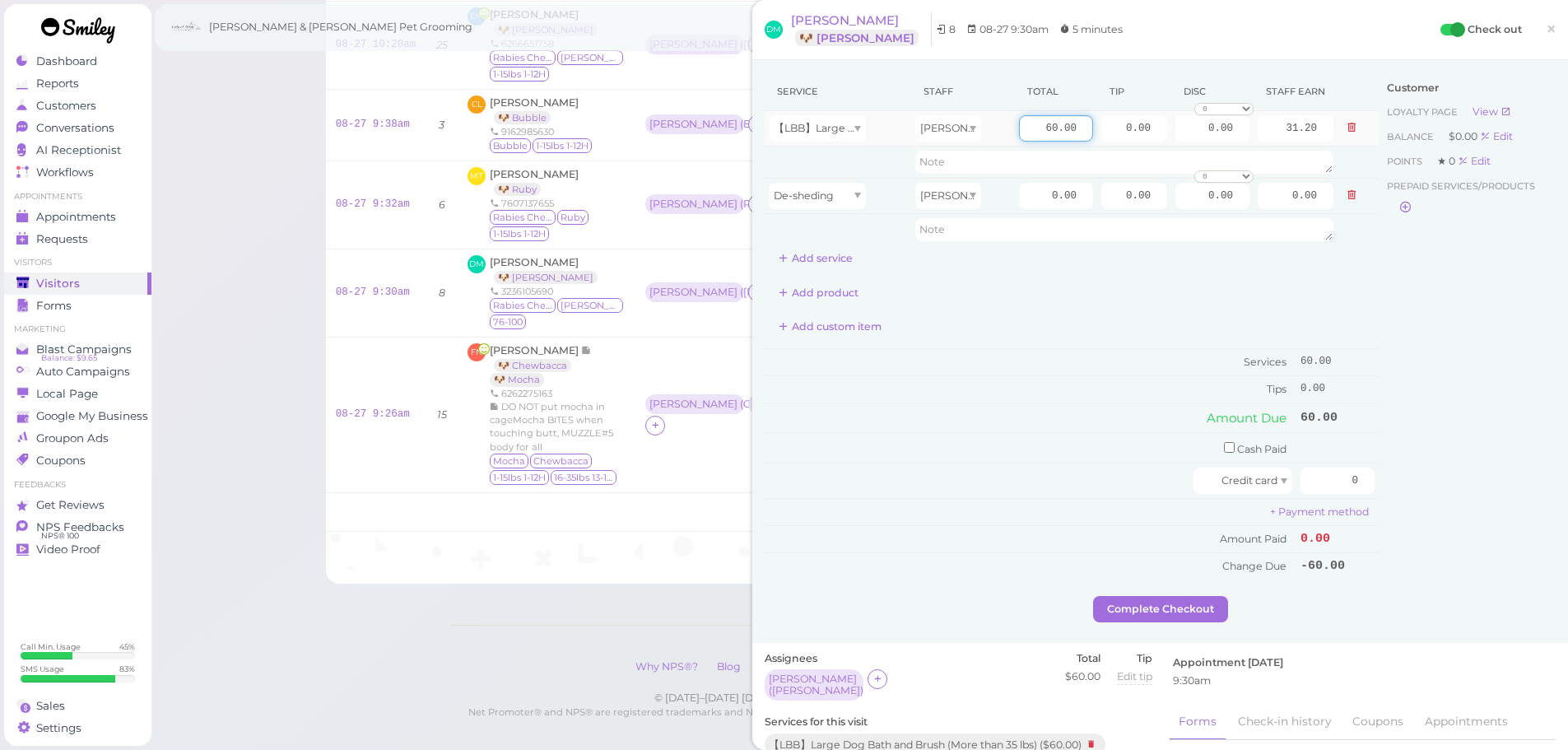
click at [1032, 123] on input "60.00" at bounding box center [1057, 128] width 74 height 27
type input "115.00"
type input "59.80"
drag, startPoint x: 1016, startPoint y: 349, endPoint x: 1042, endPoint y: 209, distance: 142.4
click at [1017, 345] on div "Service Staff Total Tip Disc Staff earn 【LBB】Large Dog Bath and Brush (More tha…" at bounding box center [1072, 326] width 614 height 507
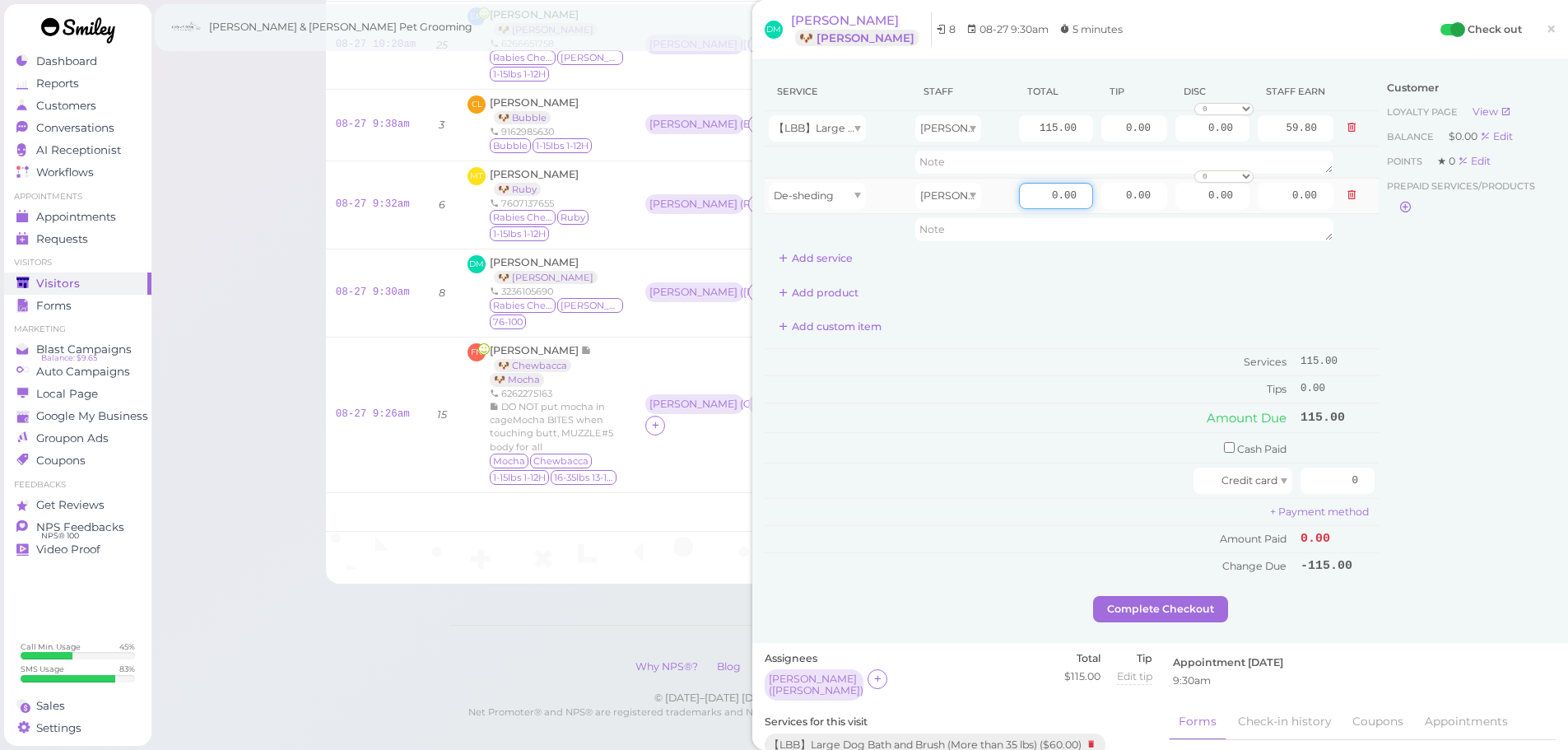
click at [1022, 192] on input "0.00" at bounding box center [1057, 196] width 74 height 27
type input "20.00"
type input "10.40"
drag, startPoint x: 1016, startPoint y: 329, endPoint x: 1131, endPoint y: 356, distance: 118.1
click at [1018, 329] on div "Add custom item" at bounding box center [1072, 327] width 614 height 27
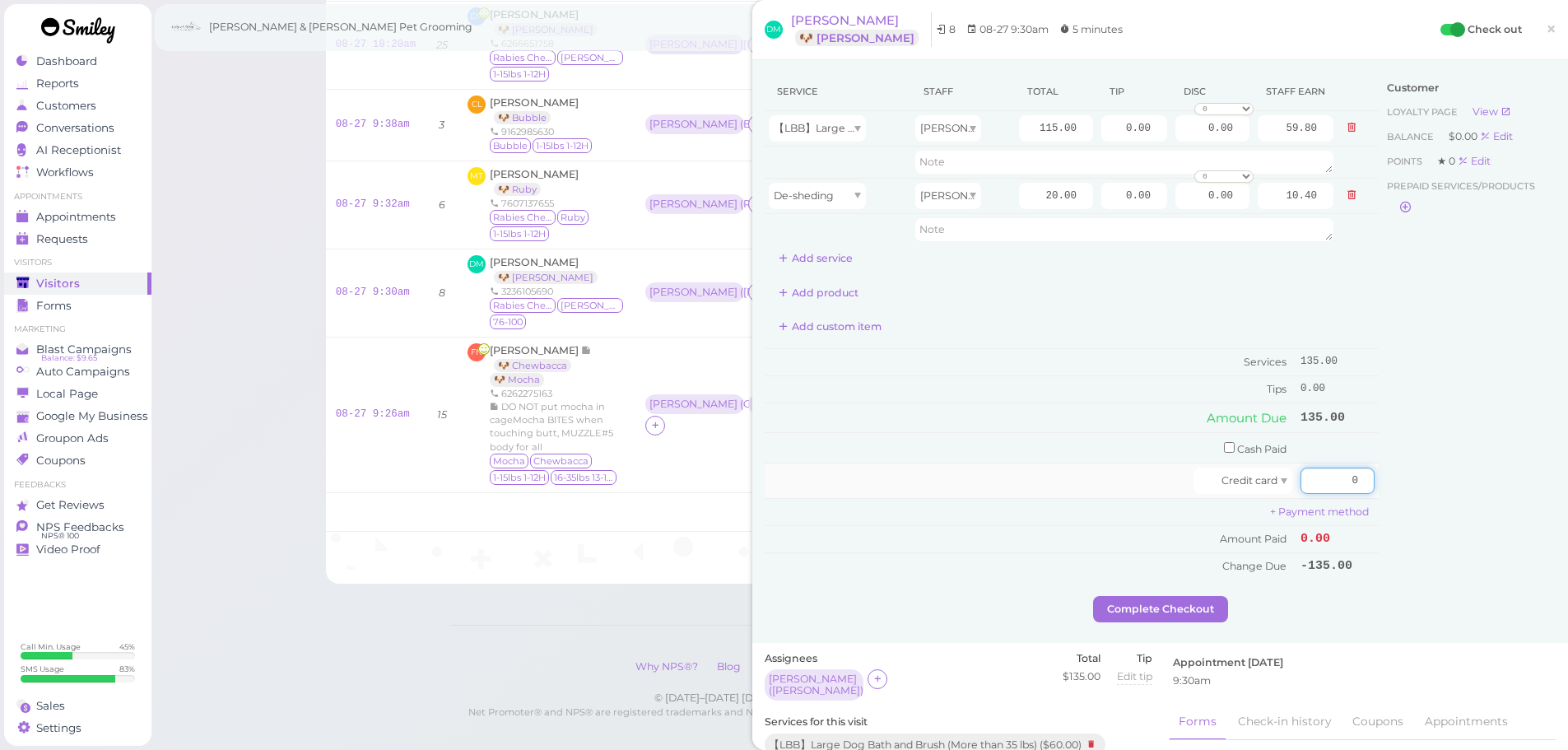
click at [1310, 470] on input "0" at bounding box center [1337, 481] width 74 height 27
type input "155.25"
click at [1044, 420] on td "Amount Due" at bounding box center [1031, 418] width 532 height 30
drag, startPoint x: 1102, startPoint y: 137, endPoint x: 1543, endPoint y: 72, distance: 445.8
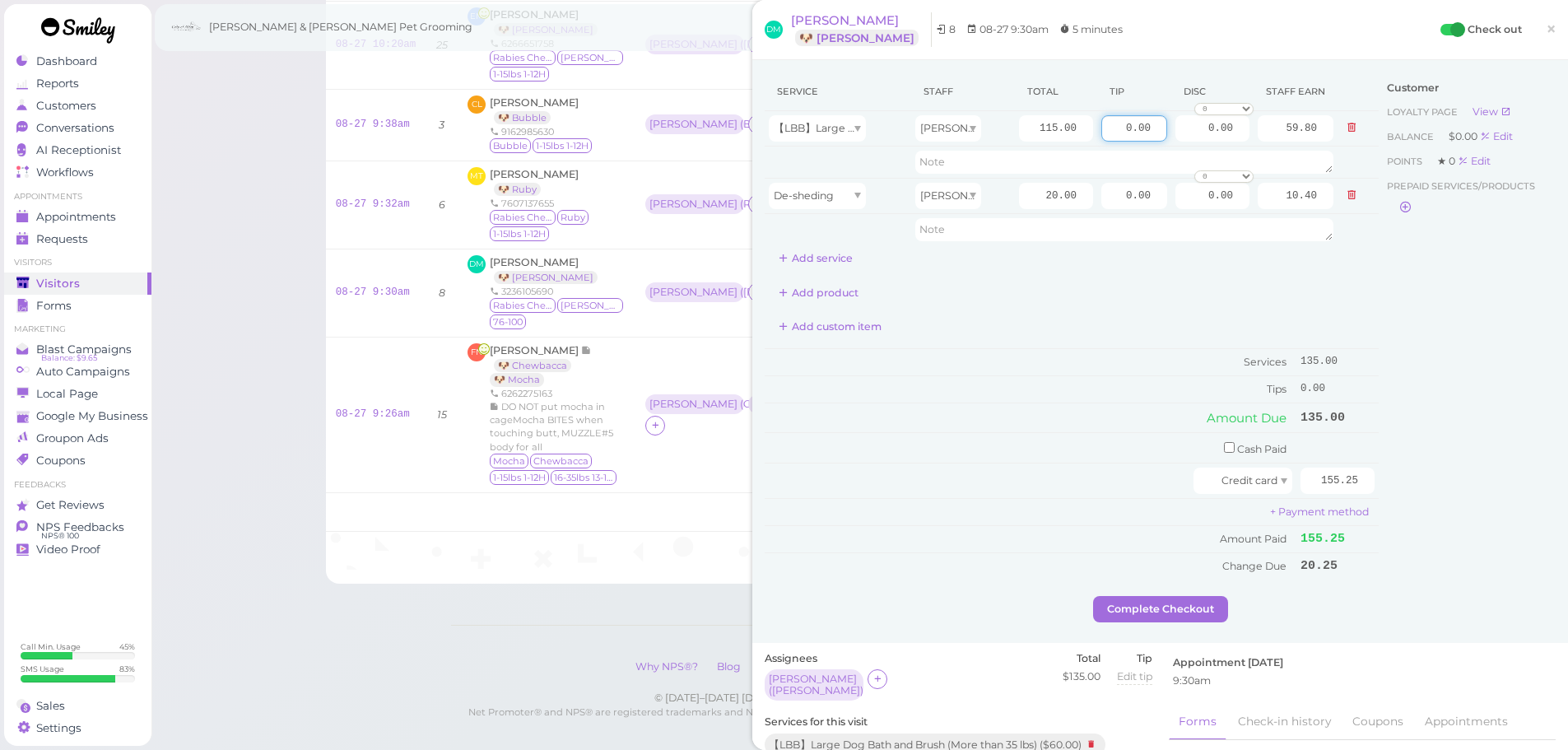
click at [1553, 72] on div "Service Staff Total Tip Disc Staff earn 【LBB】Large Dog Bath and Brush (More tha…" at bounding box center [1160, 352] width 815 height 583
type input "20.25"
click at [1401, 348] on div "Customer Loyalty page View Balance $0.00 Edit Points ★ 0 Edit Prepaid services/…" at bounding box center [1467, 334] width 177 height 524
click at [1110, 620] on button "Complete Checkout" at bounding box center [1160, 610] width 135 height 27
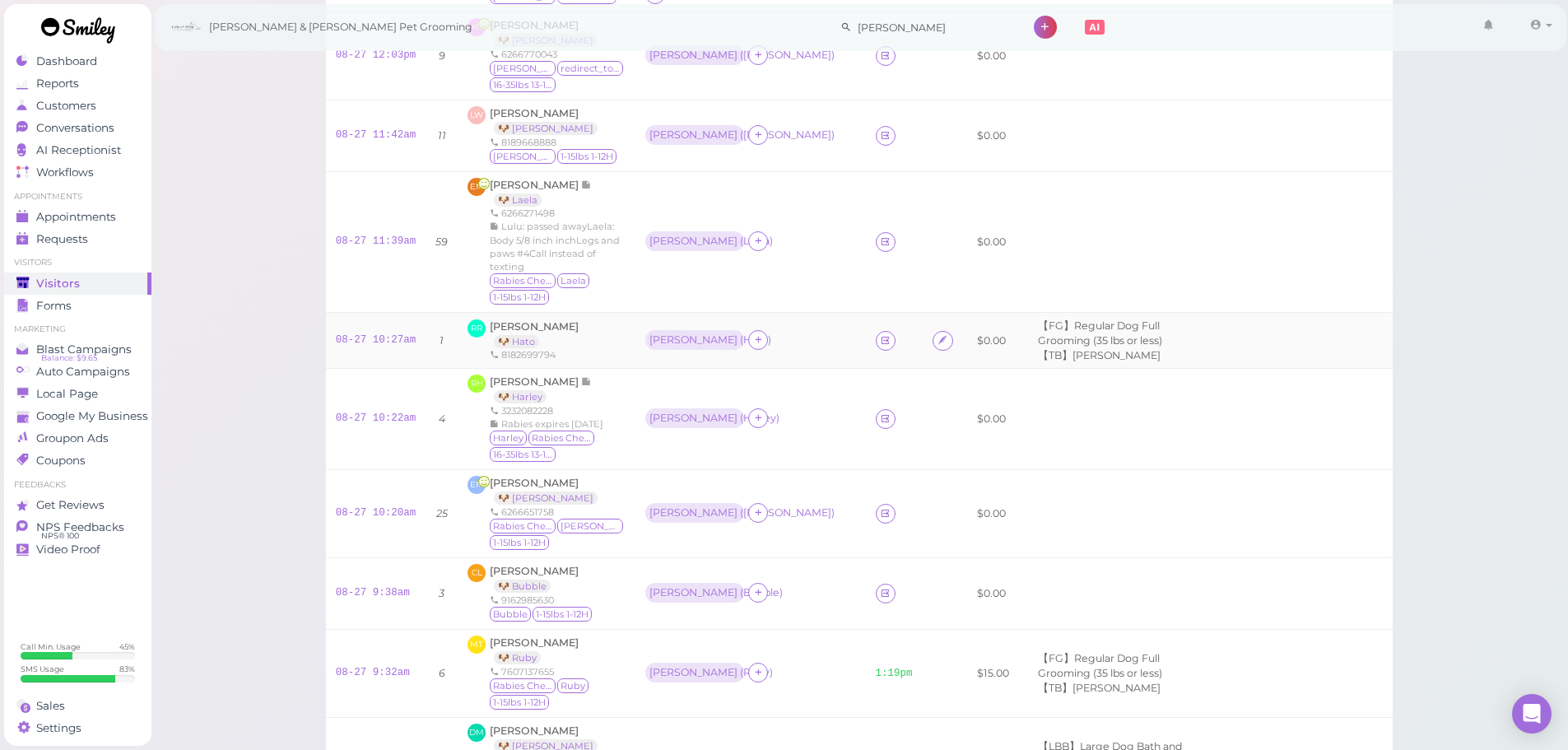
scroll to position [155, 0]
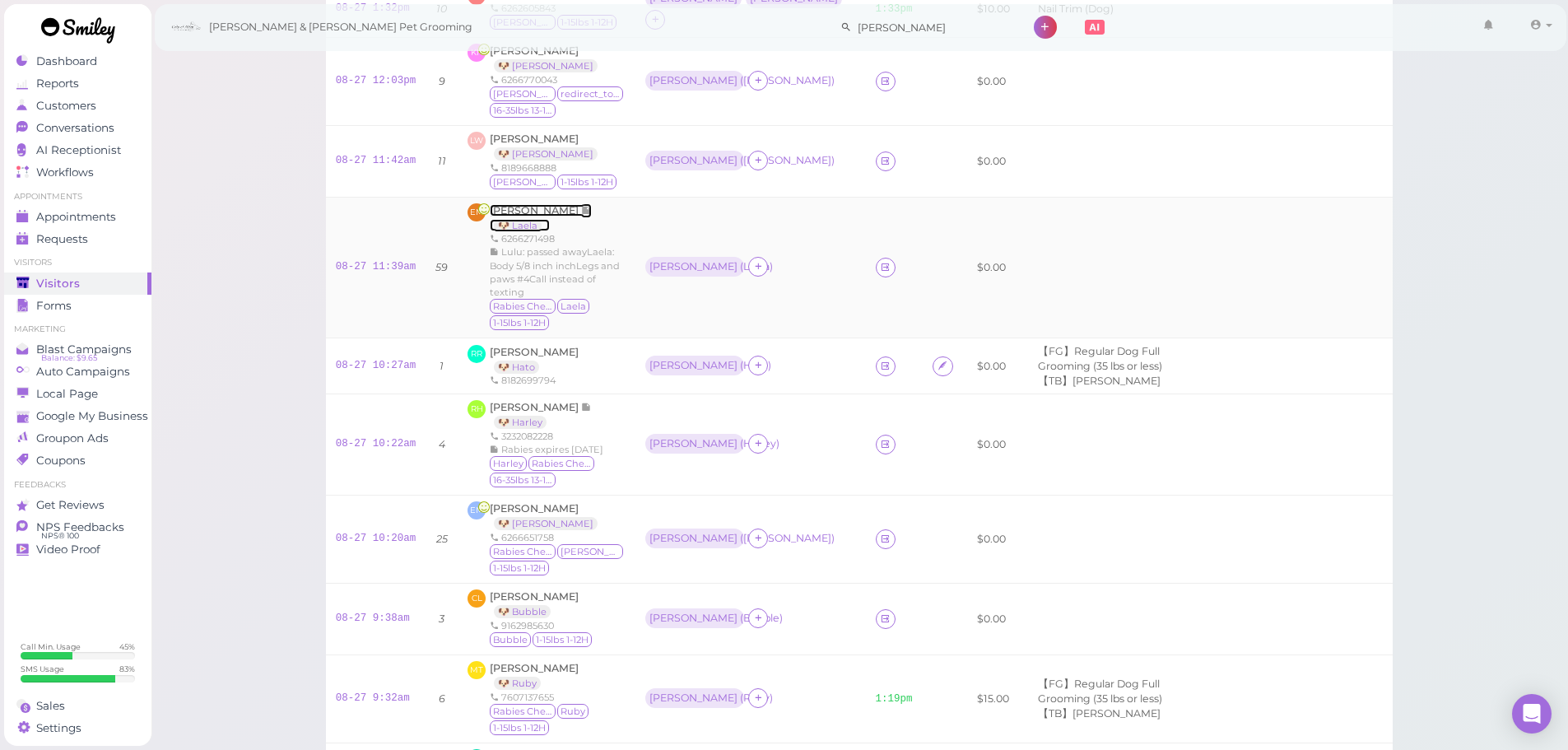
click at [539, 209] on span "[PERSON_NAME]" at bounding box center [534, 210] width 91 height 12
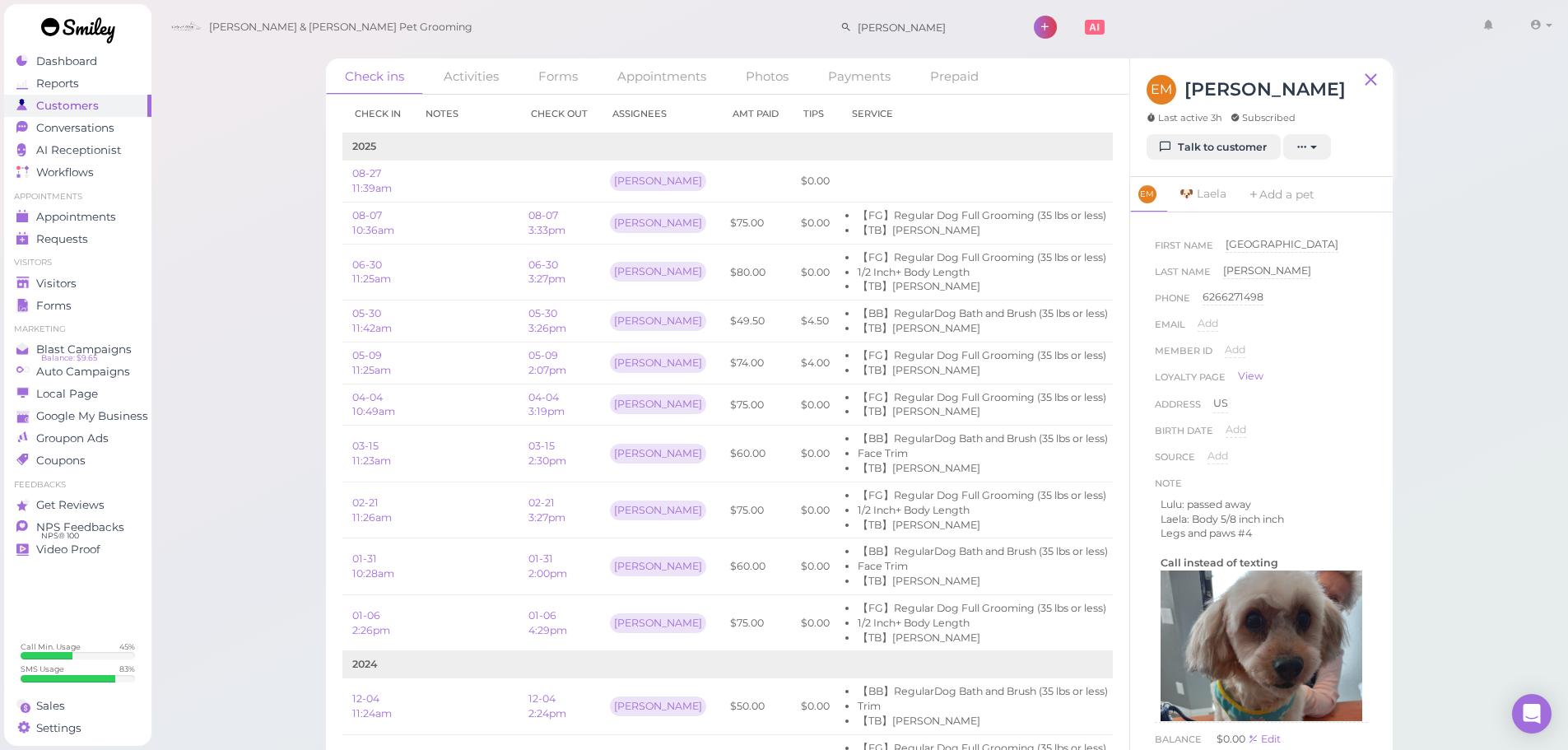
click at [1178, 153] on link "Talk to customer" at bounding box center [1214, 148] width 134 height 27
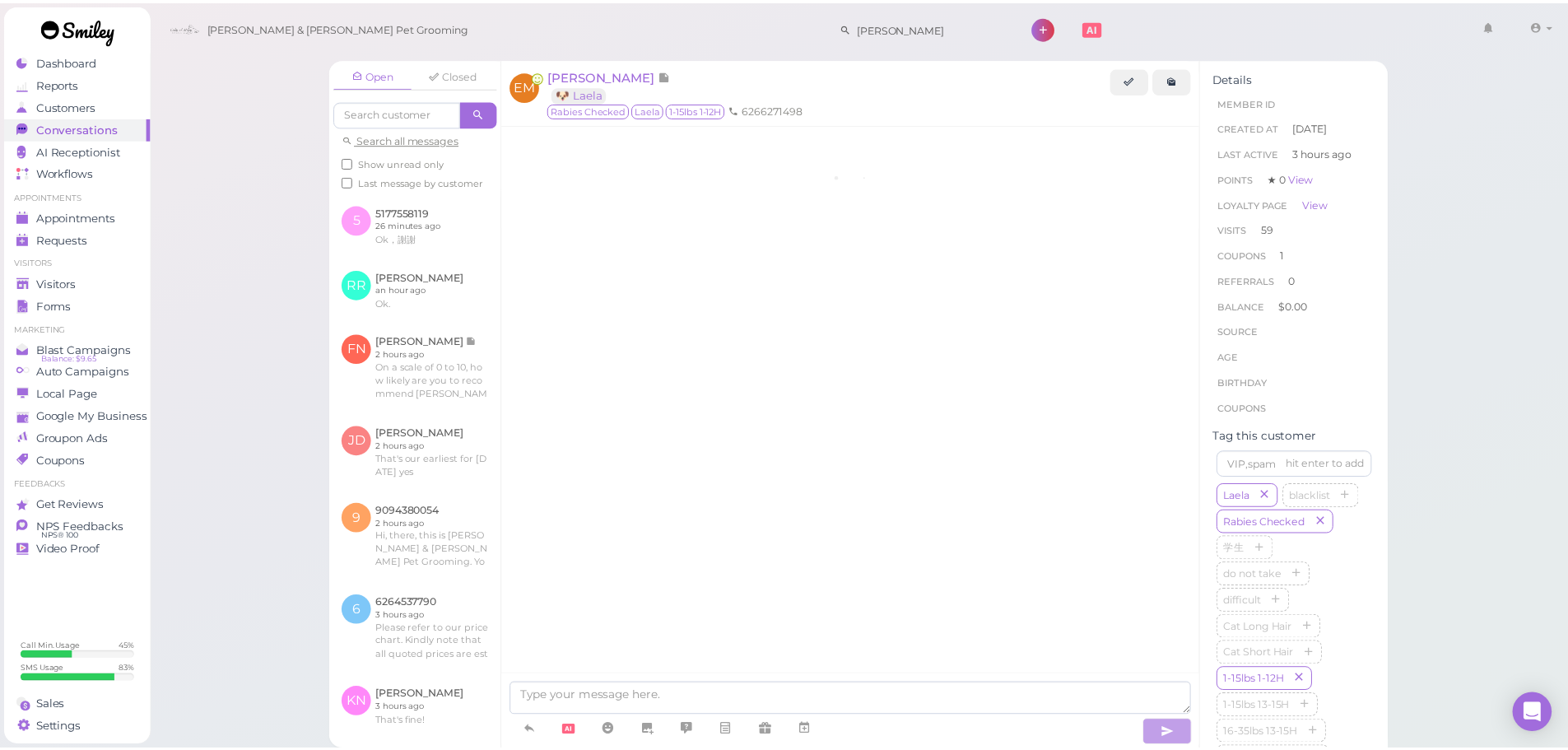
scroll to position [3107, 0]
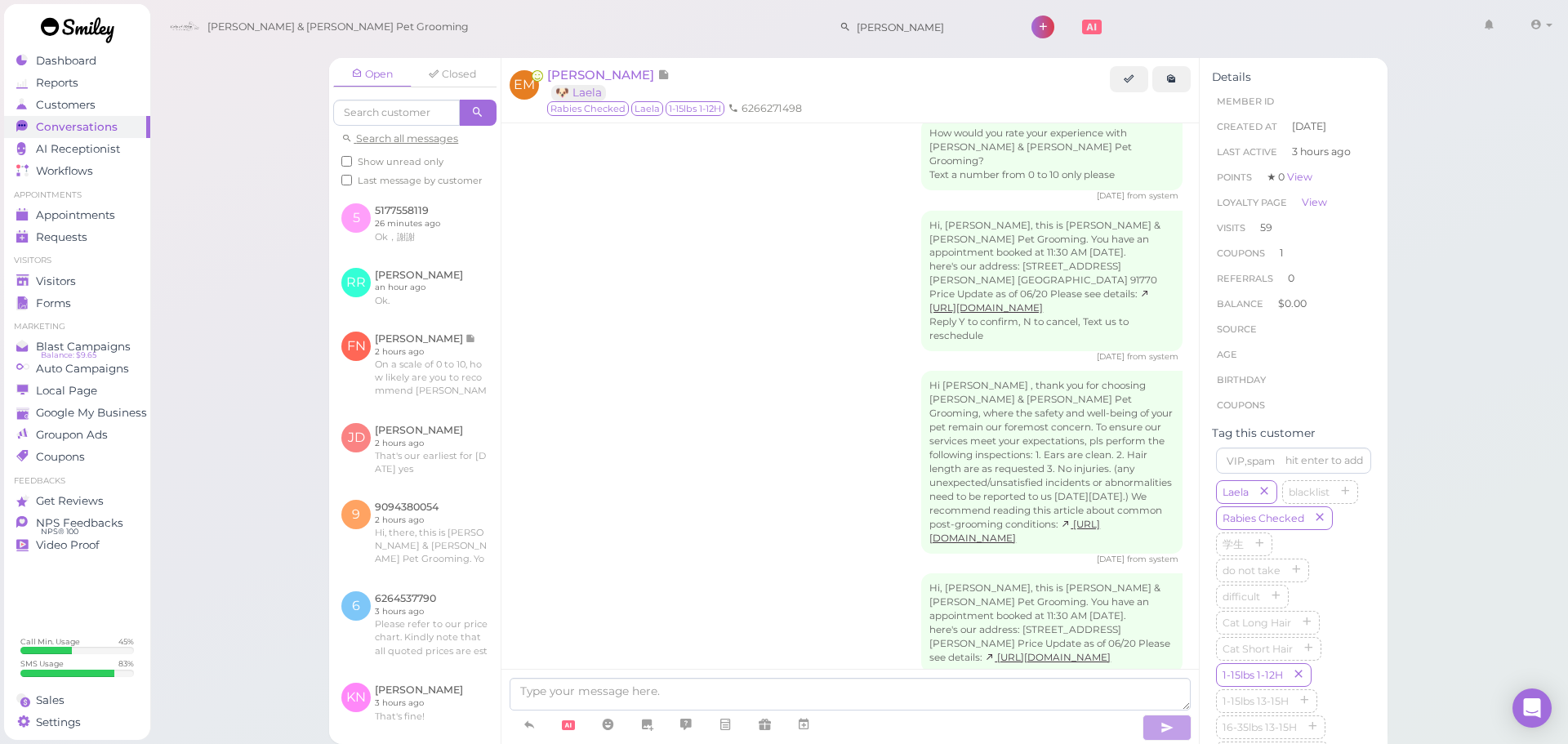
click at [771, 692] on div "Hi Elva, this is Cody & Miley Pet Grooming. Your fur baby is/are ready for pick…" at bounding box center [850, 740] width 665 height 97
click at [763, 692] on div "Hi Elva, this is Cody & Miley Pet Grooming. Your fur baby is/are ready for pick…" at bounding box center [850, 740] width 665 height 97
click at [781, 692] on div "Hi Elva, this is Cody & Miley Pet Grooming. Your fur baby is/are ready for pick…" at bounding box center [850, 740] width 665 height 97
drag, startPoint x: 82, startPoint y: 274, endPoint x: 253, endPoint y: 235, distance: 175.4
click at [82, 274] on div "Visitors" at bounding box center [75, 281] width 117 height 14
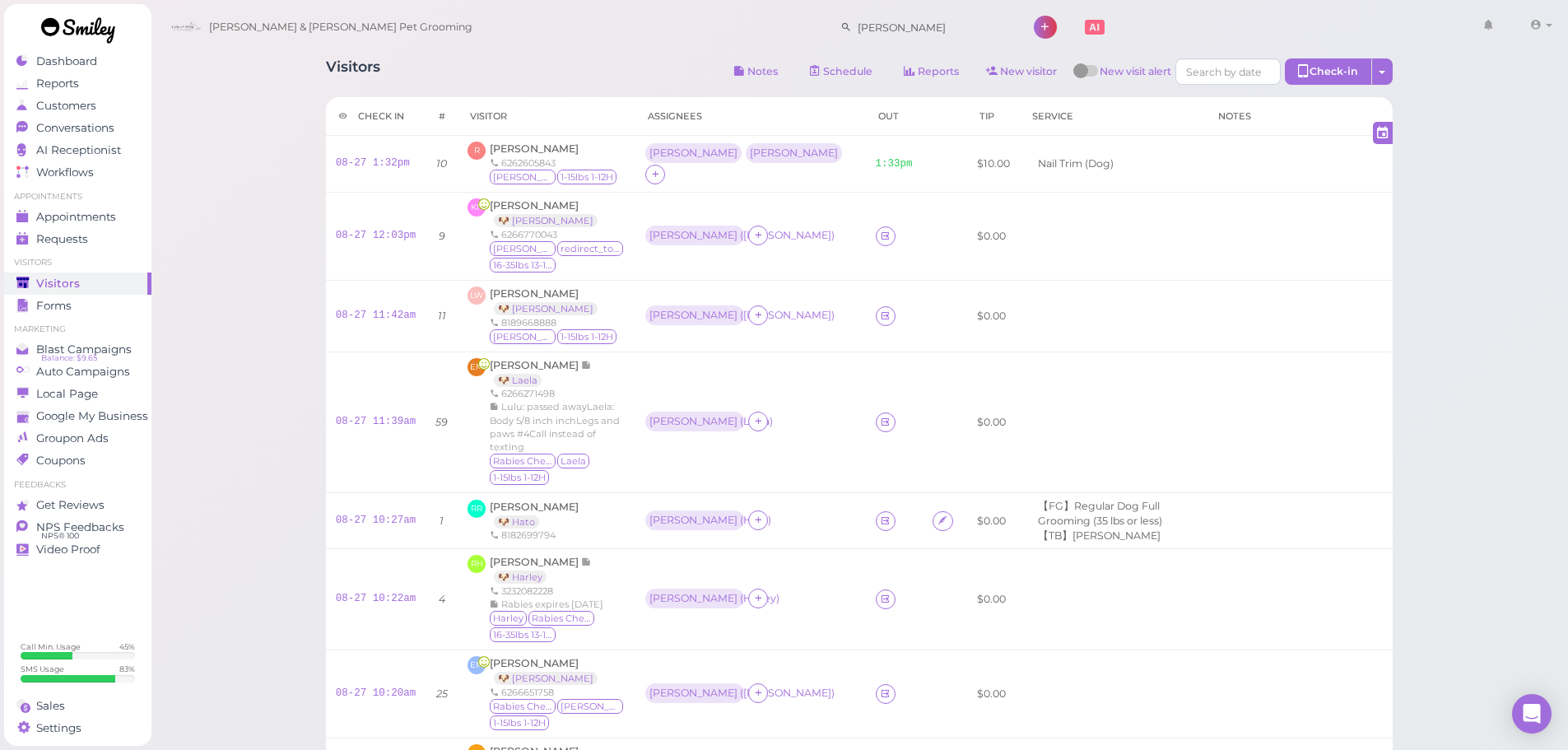
click at [554, 54] on div "Visitors Notes Schedule Reports New visitor New visit alert Check-in Customer c…" at bounding box center [860, 639] width 1108 height 1186
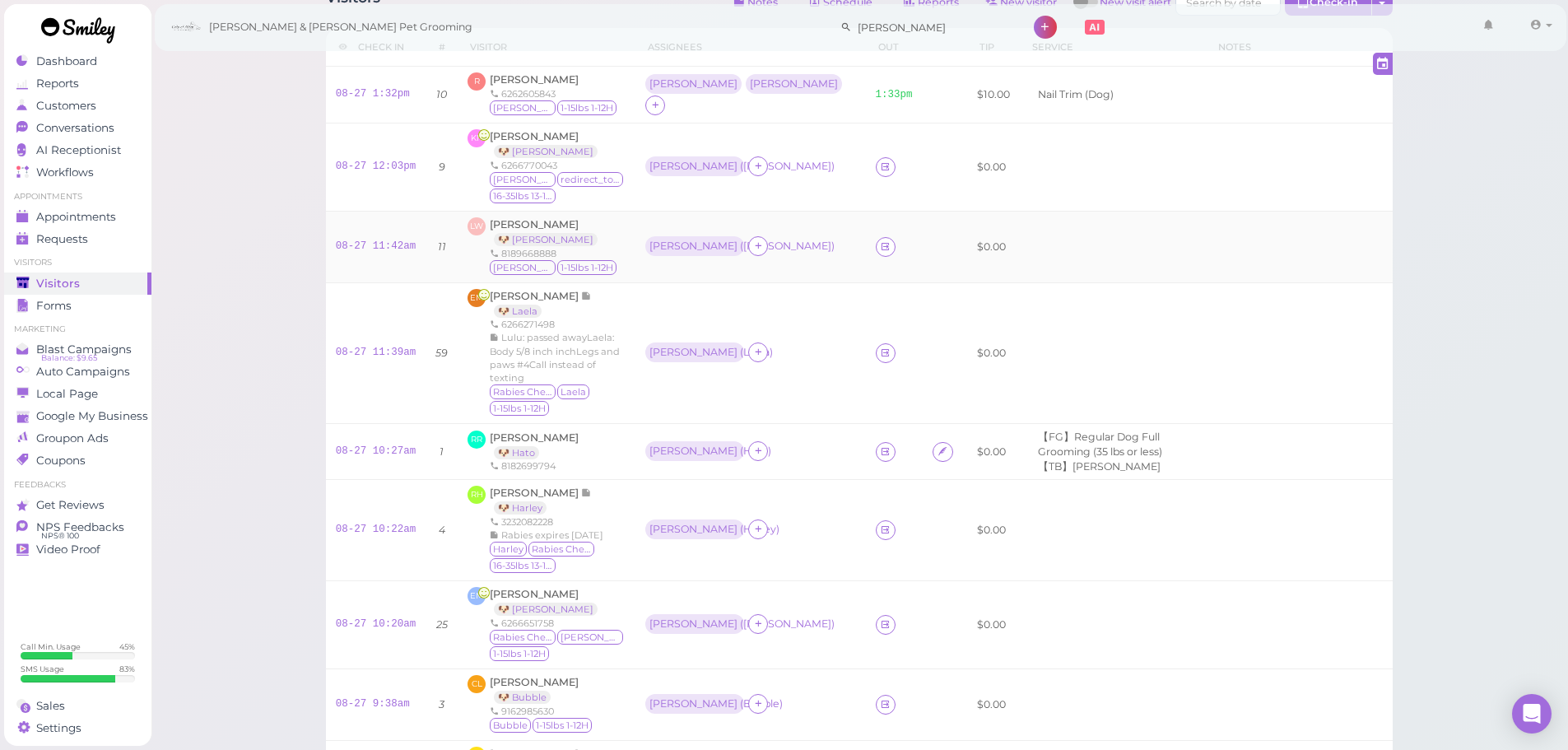
scroll to position [164, 0]
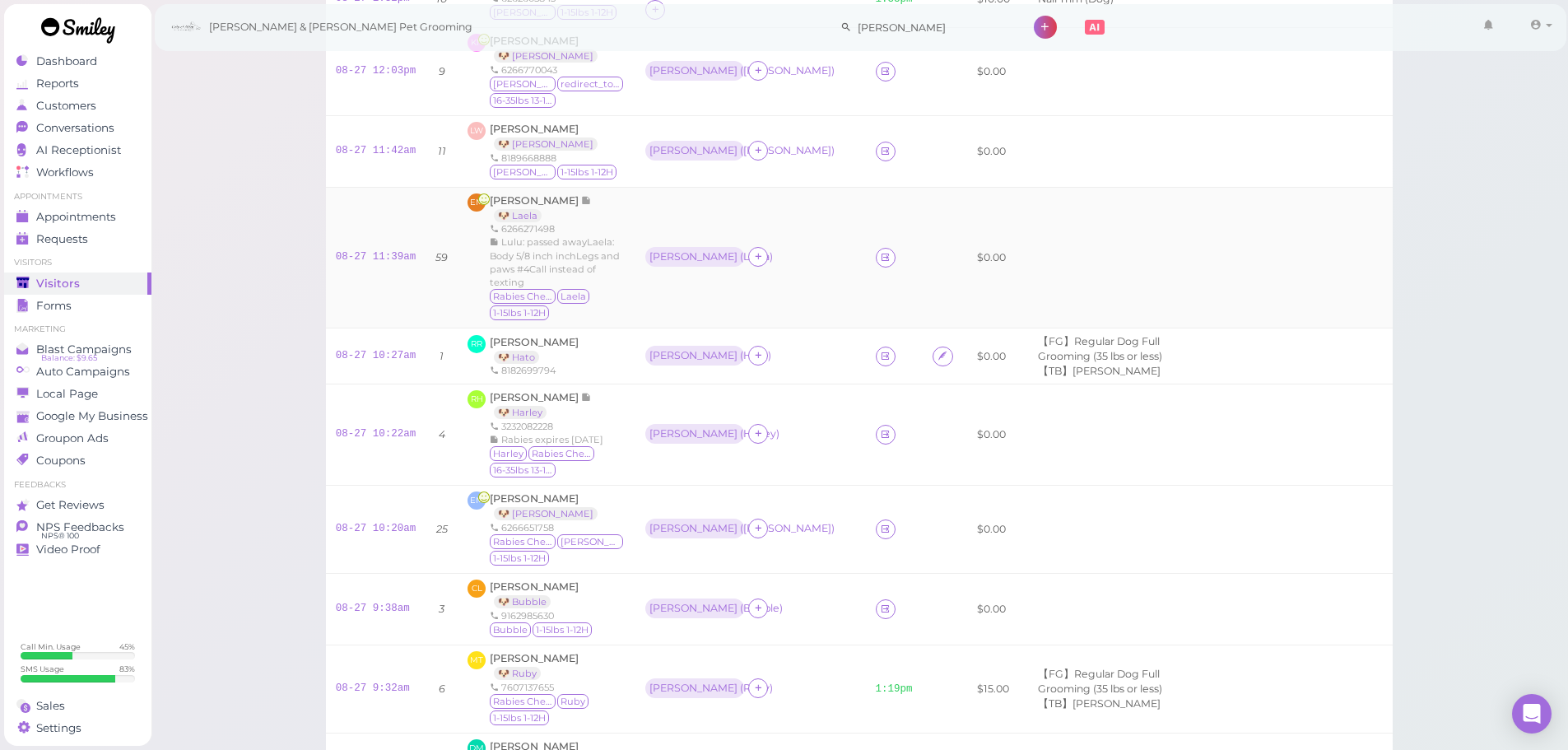
click at [802, 312] on td "Asa ( Laela )" at bounding box center [750, 257] width 230 height 140
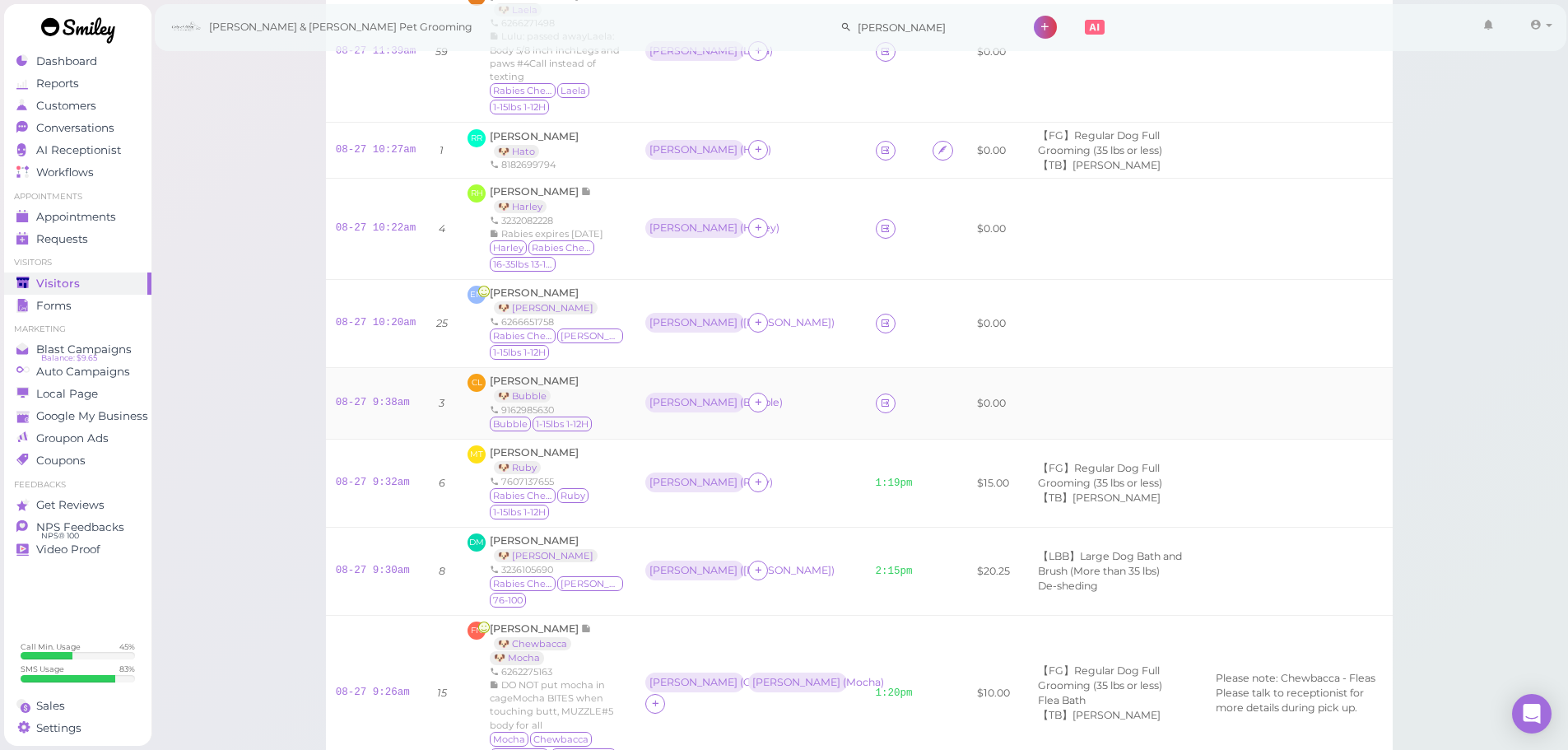
scroll to position [412, 0]
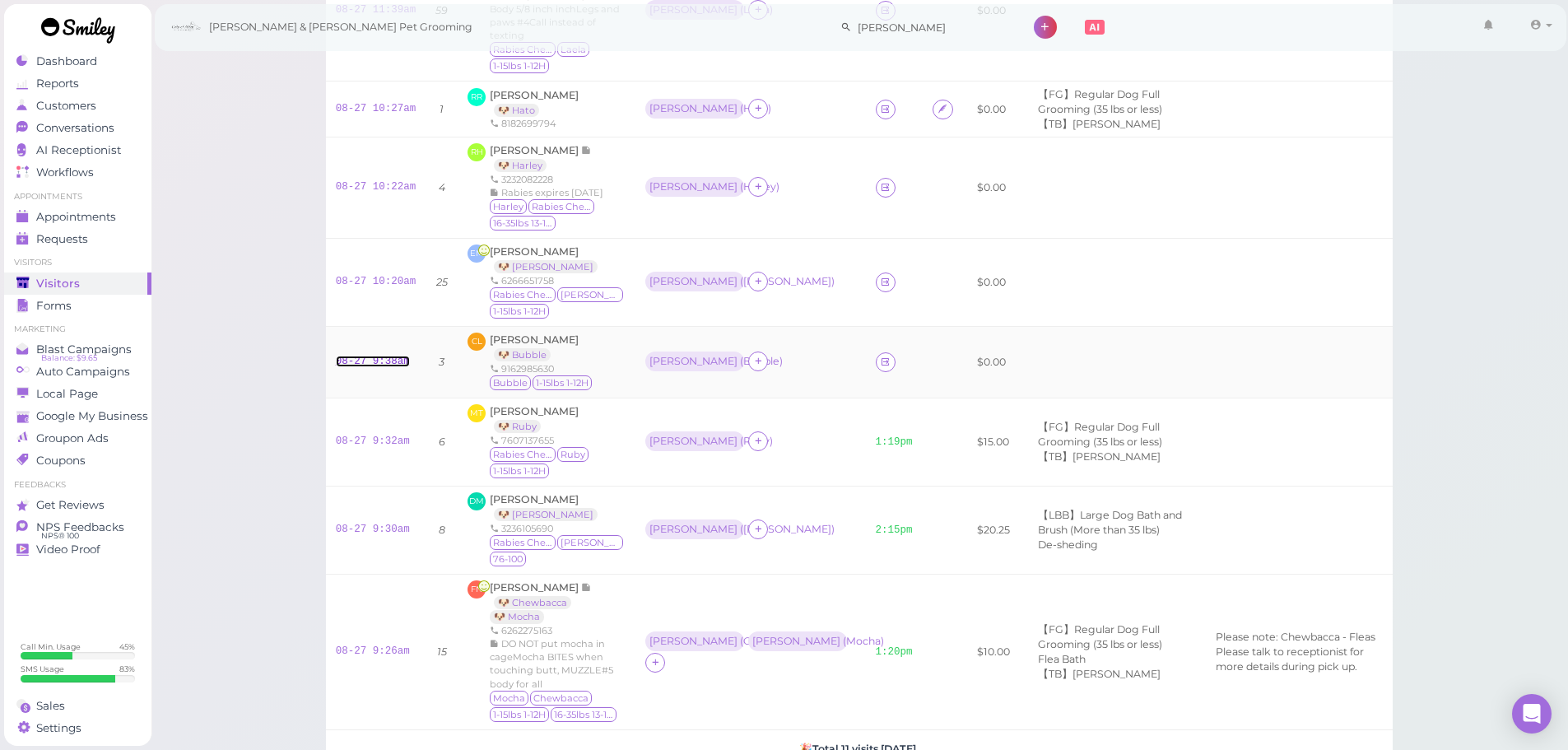
click at [351, 356] on link "08-27 9:38am" at bounding box center [373, 361] width 74 height 11
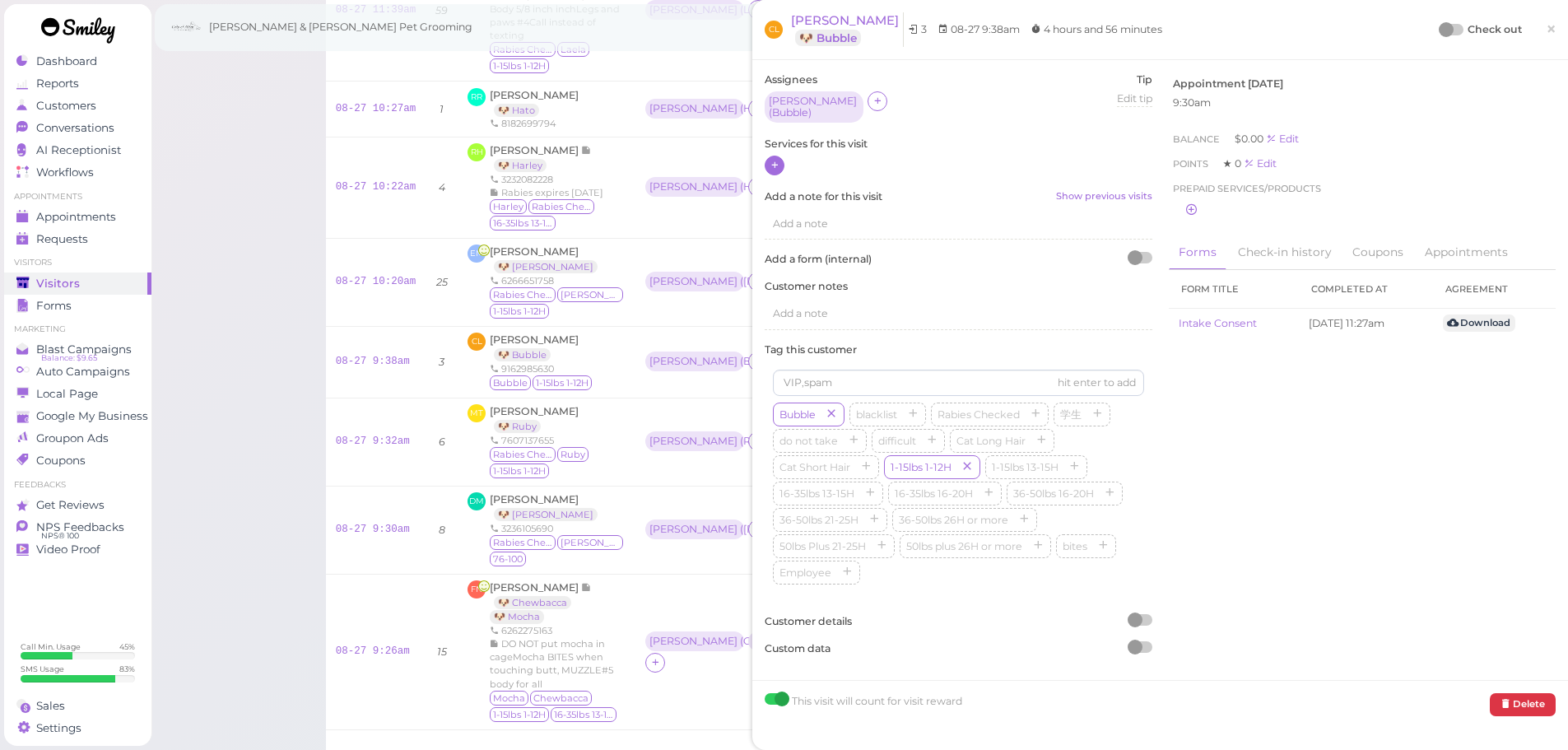
click at [776, 159] on icon at bounding box center [775, 165] width 11 height 12
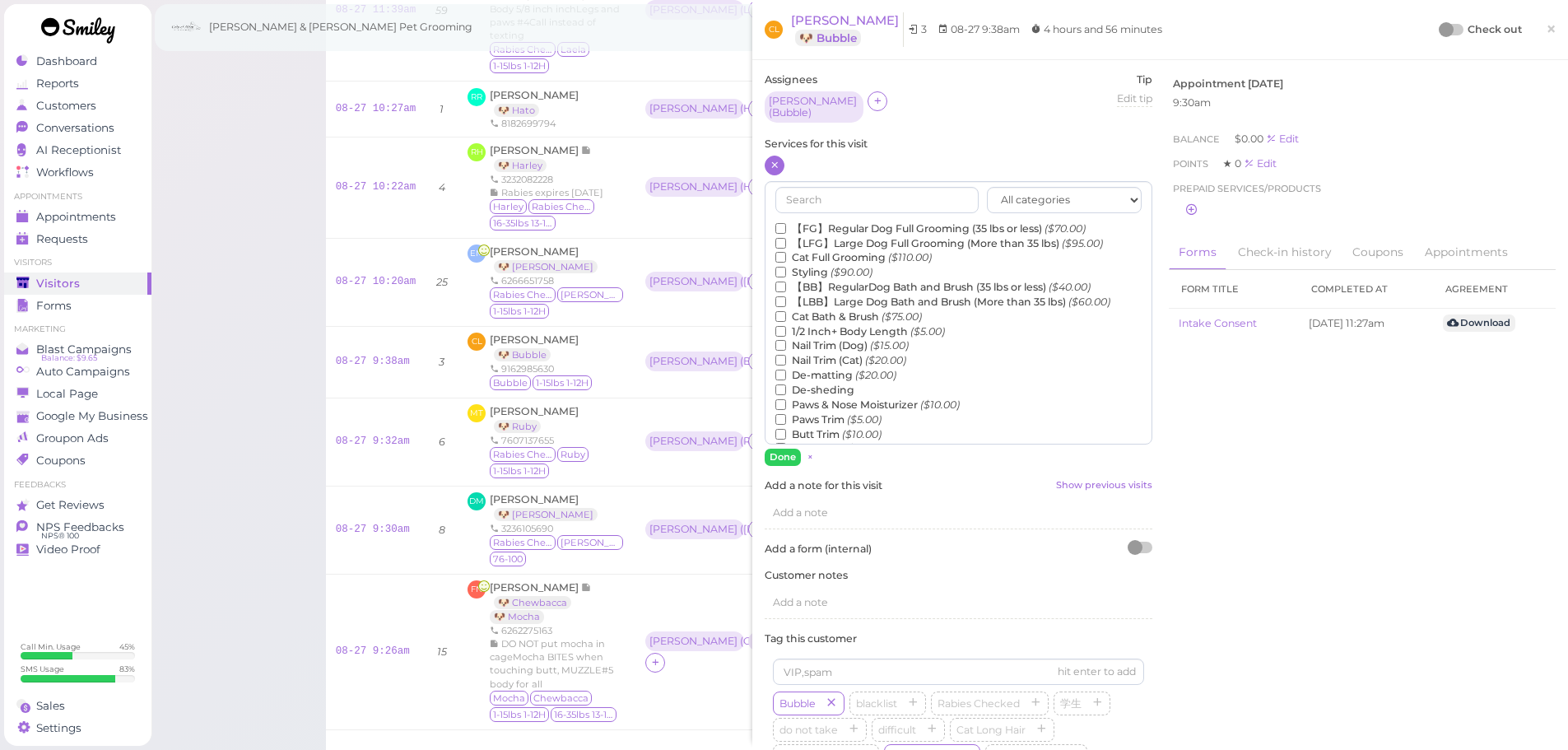
click at [813, 222] on label "【FG】Regular Dog Full Grooming (35 lbs or less) ($70.00)" at bounding box center [930, 229] width 310 height 15
click at [786, 223] on input "【FG】Regular Dog Full Grooming (35 lbs or less) ($70.00)" at bounding box center [781, 229] width 11 height 11
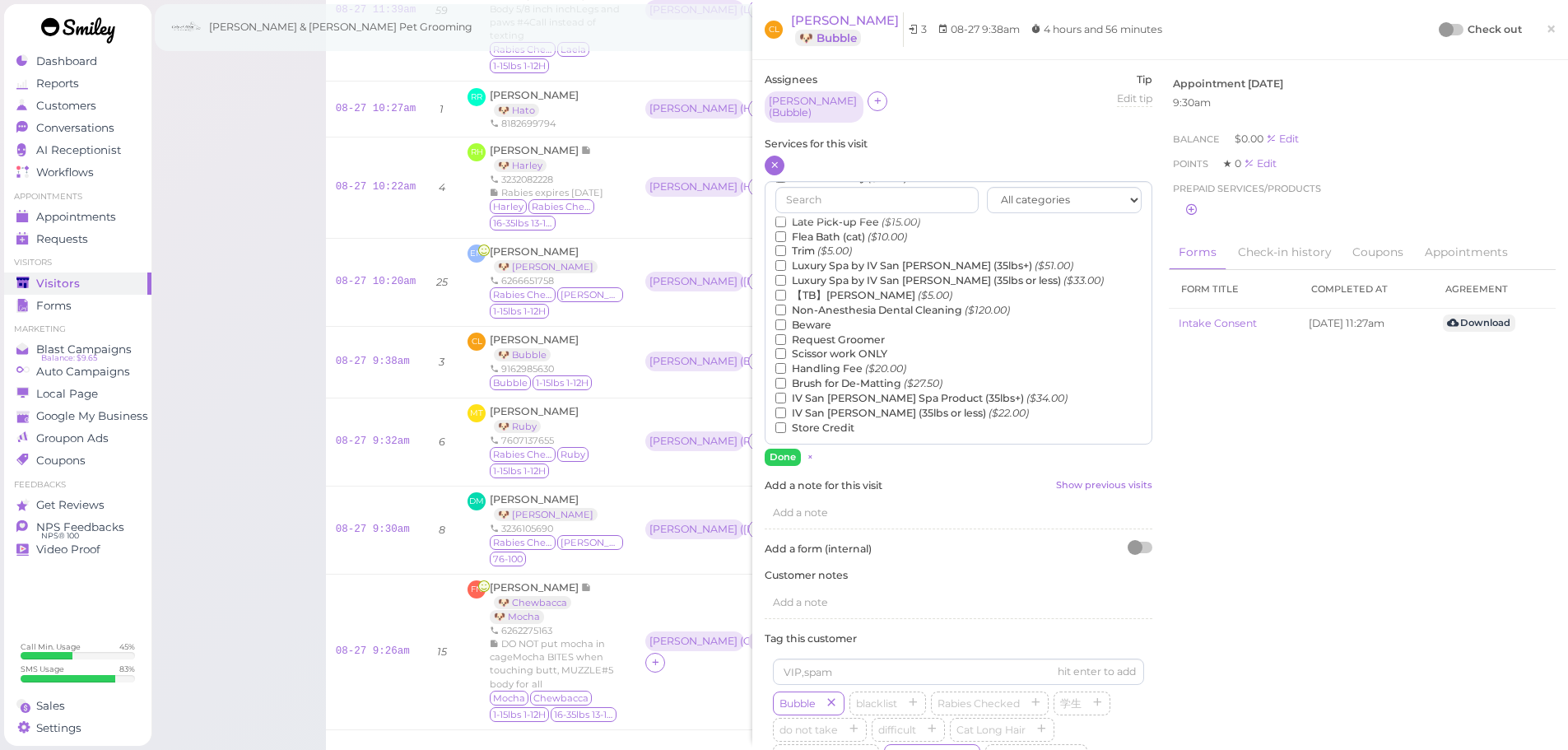
click at [822, 288] on label "【TB】Teeth Brushing ($5.00)" at bounding box center [864, 295] width 177 height 15
click at [786, 290] on input "【TB】Teeth Brushing ($5.00)" at bounding box center [781, 295] width 11 height 11
click at [772, 451] on button "Done" at bounding box center [783, 458] width 36 height 18
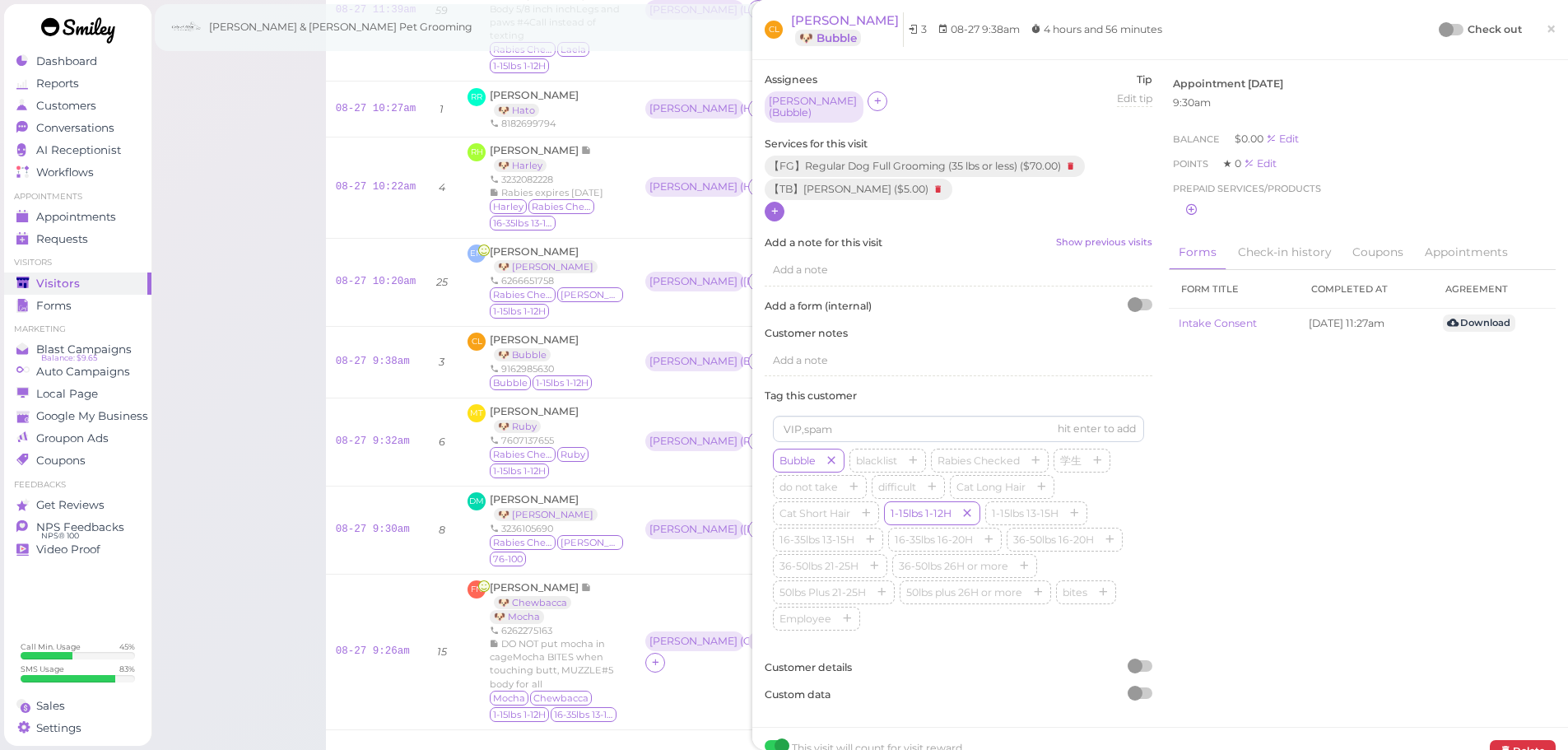
click at [1439, 27] on div at bounding box center [1446, 29] width 15 height 15
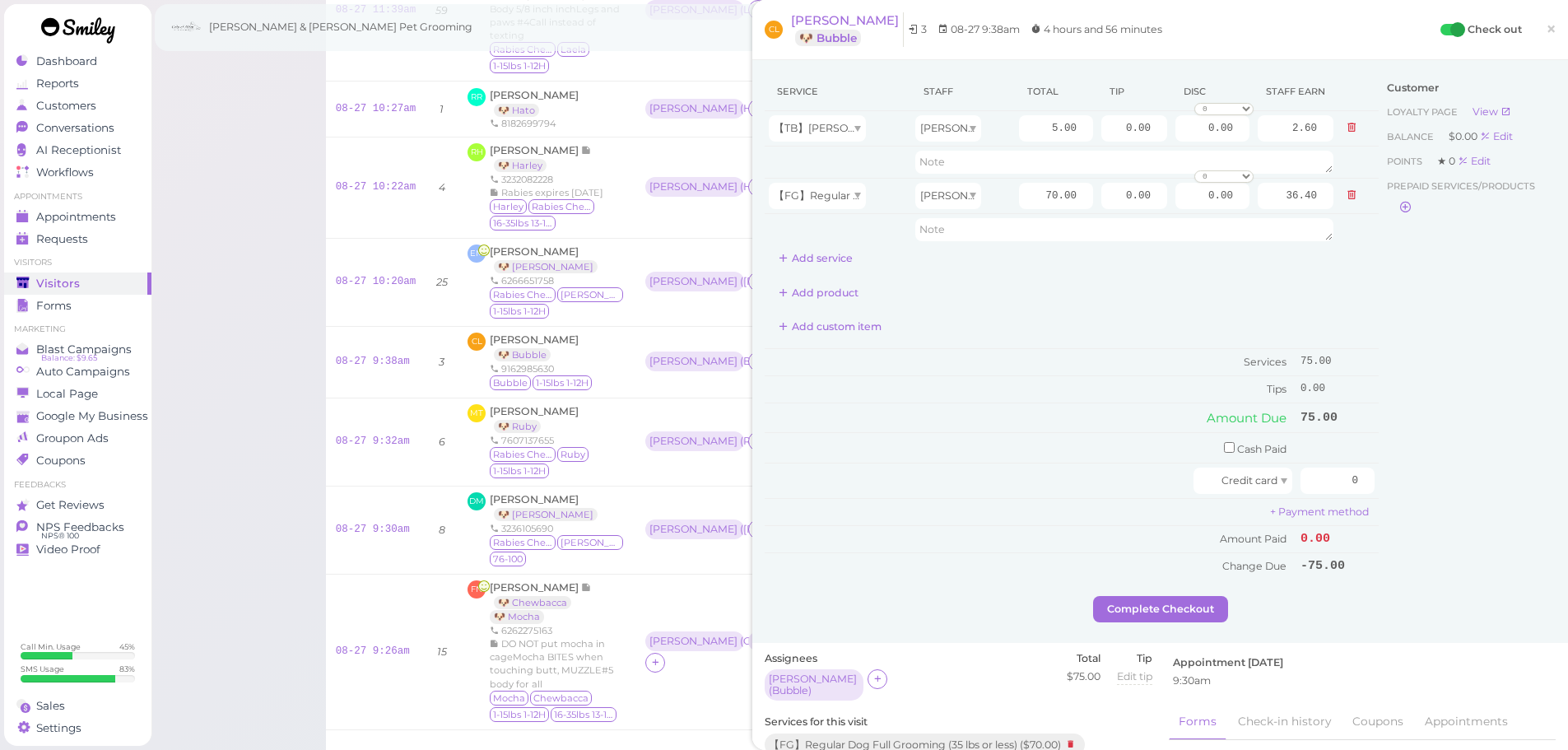
click at [1425, 418] on div "Customer Loyalty page View Balance $0.00 Edit Points ★ 0 Edit Prepaid services/…" at bounding box center [1467, 334] width 177 height 524
drag, startPoint x: 1386, startPoint y: 486, endPoint x: 1461, endPoint y: 493, distance: 75.3
click at [1435, 483] on div "Service Staff Total Tip Disc Staff earn 【TB】Teeth Brushing Asa 5.00 0.00 0.00 0…" at bounding box center [1160, 334] width 791 height 524
type input "82.5"
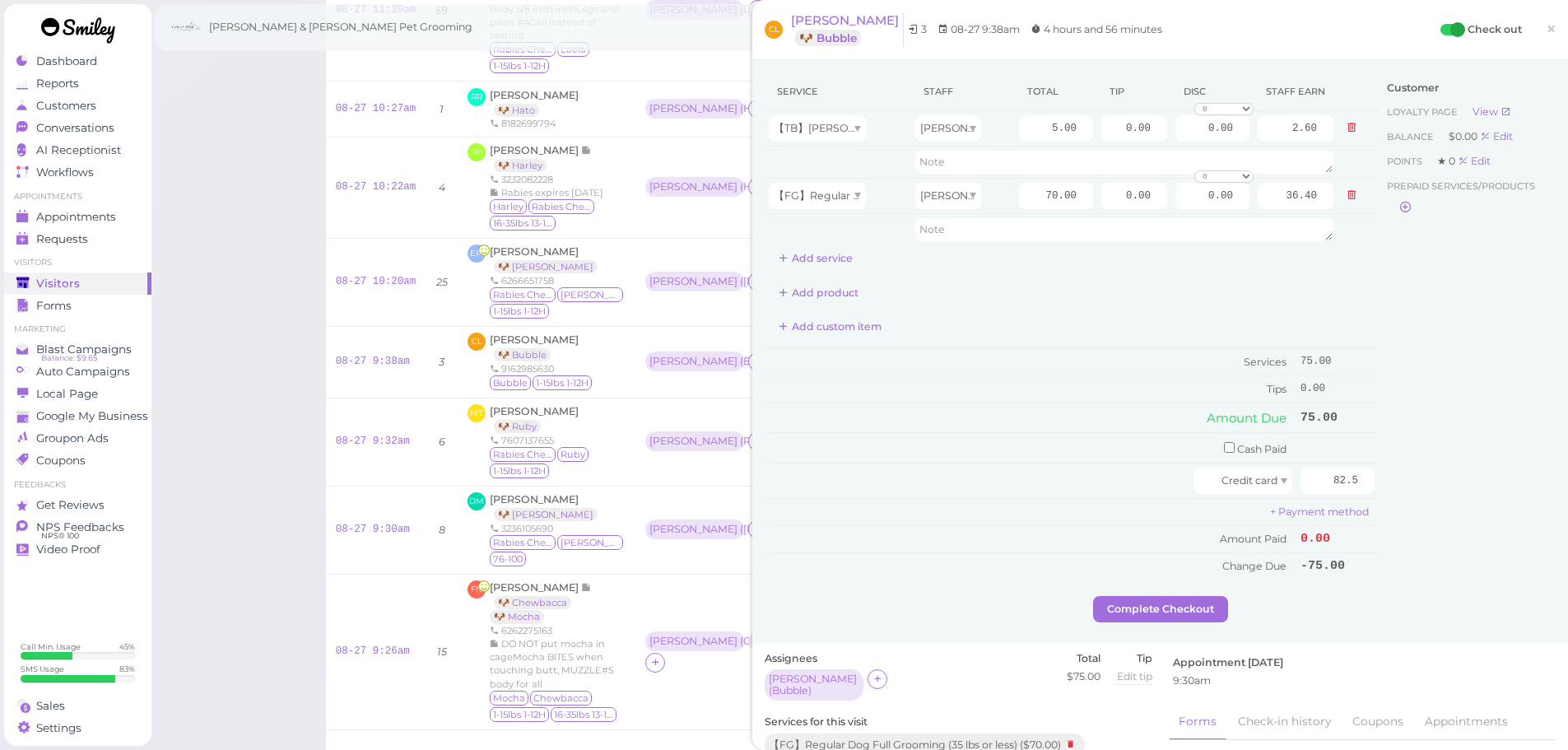
click at [1435, 488] on div "Customer Loyalty page View Balance $0.00 Edit Points ★ 0 Edit Prepaid services/…" at bounding box center [1467, 334] width 177 height 524
click at [1173, 202] on tr "【FG】Regular Dog Full Grooming (35 lbs or less) Asa 70.00 0.00 0.00 0 10% off 15…" at bounding box center [1072, 195] width 614 height 35
type input "7.5"
click at [1125, 607] on button "Complete Checkout" at bounding box center [1160, 610] width 135 height 27
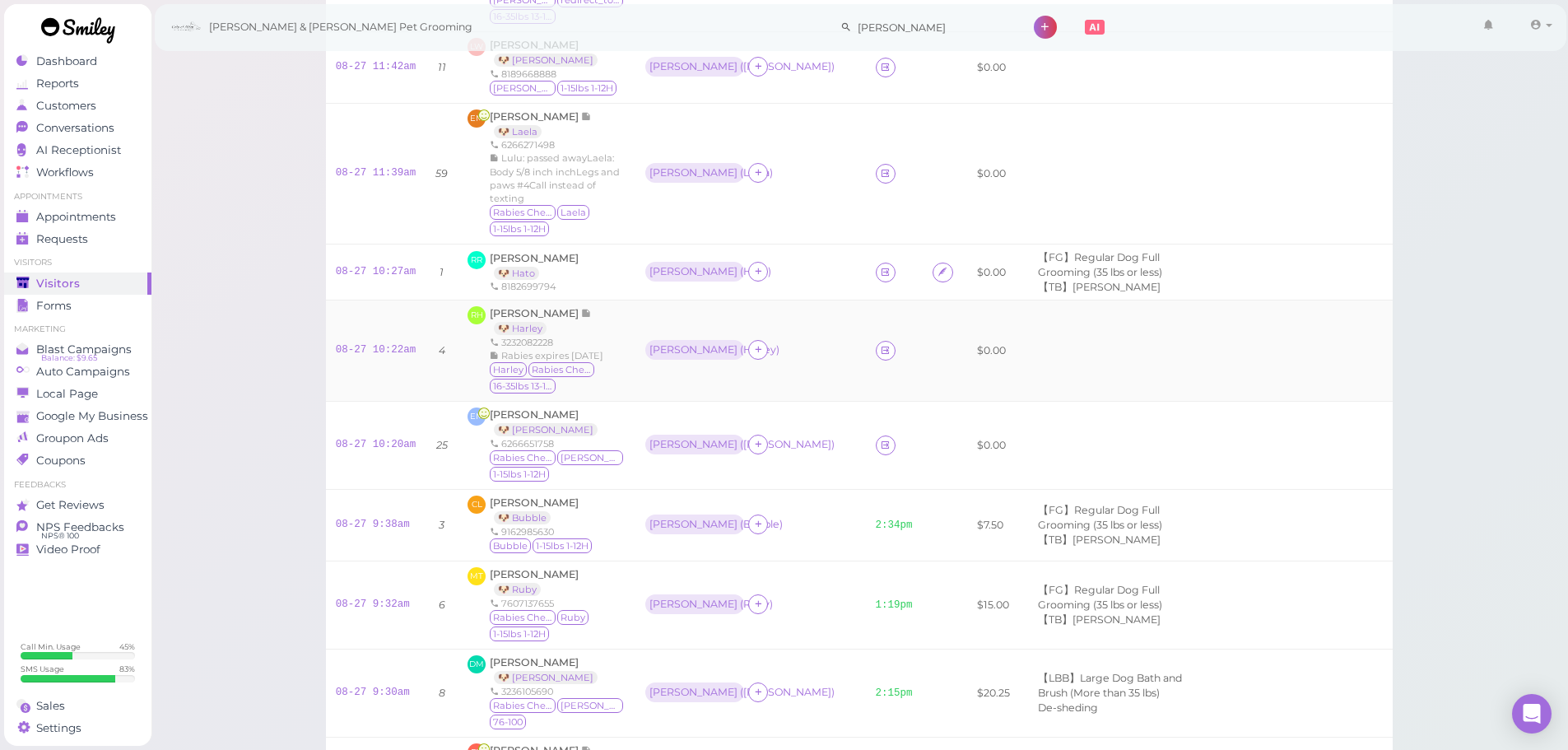
scroll to position [247, 0]
click at [511, 117] on span "[PERSON_NAME]" at bounding box center [534, 118] width 91 height 12
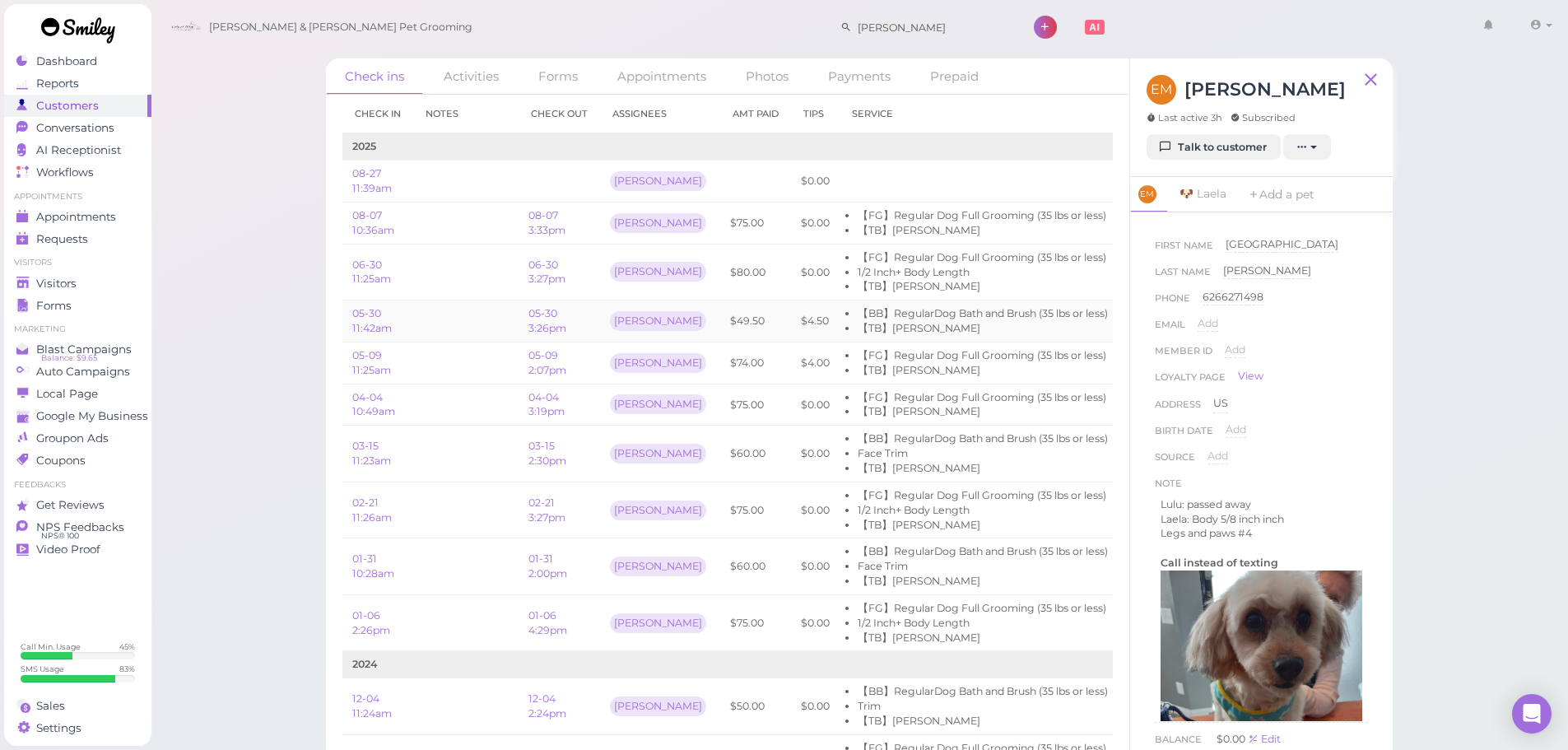
click at [960, 336] on td "【BB】RegularDog Bath and Brush (35 lbs or less) 【TB】Teeth Brushing" at bounding box center [978, 322] width 278 height 42
click at [44, 278] on span "Visitors" at bounding box center [57, 284] width 43 height 14
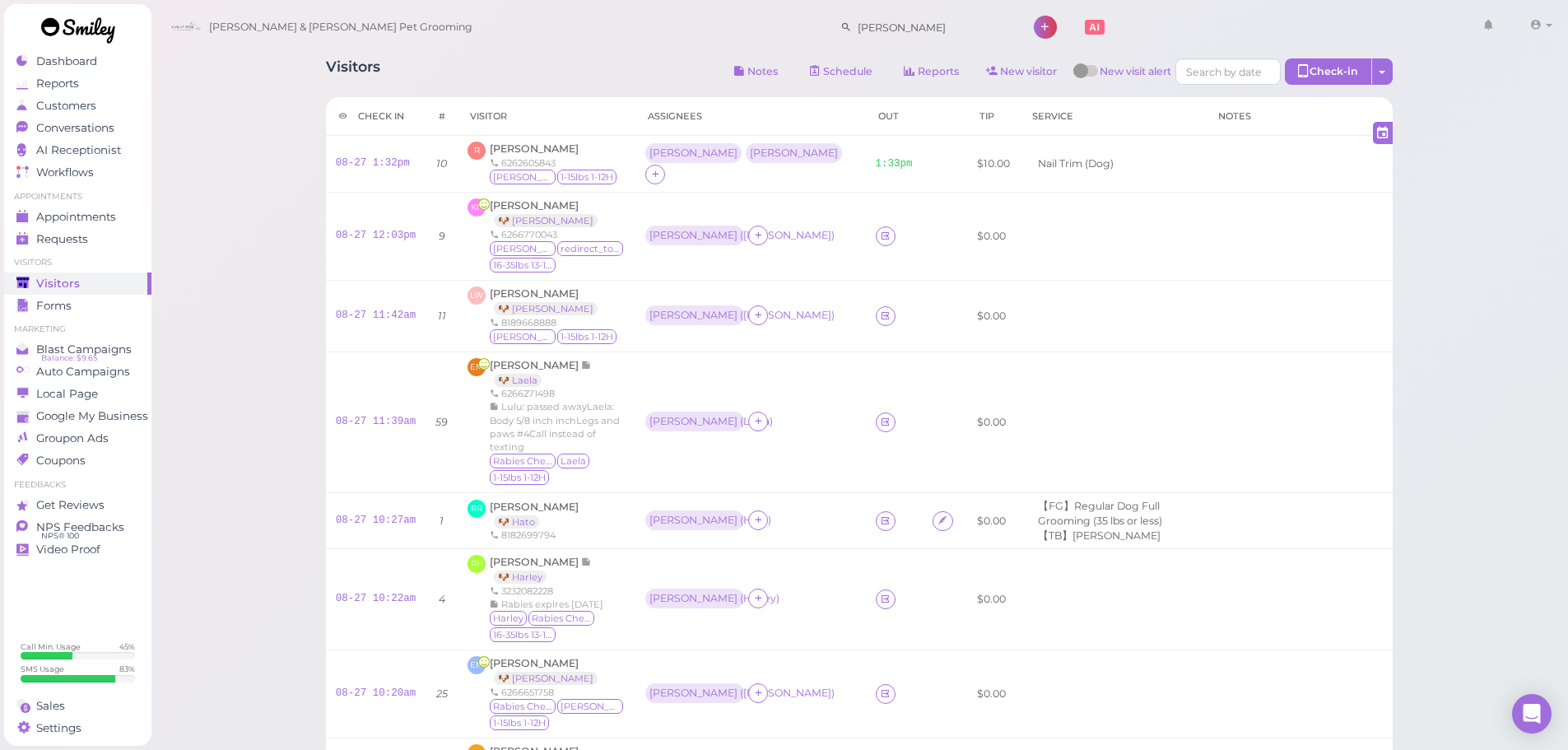
click at [231, 170] on div "Visitors Notes Schedule Reports New visitor New visit alert Check-in Customer c…" at bounding box center [860, 716] width 1419 height 1431
click at [214, 397] on div "Visitors Notes Schedule Reports New visitor New visit alert Check-in Customer c…" at bounding box center [860, 716] width 1419 height 1431
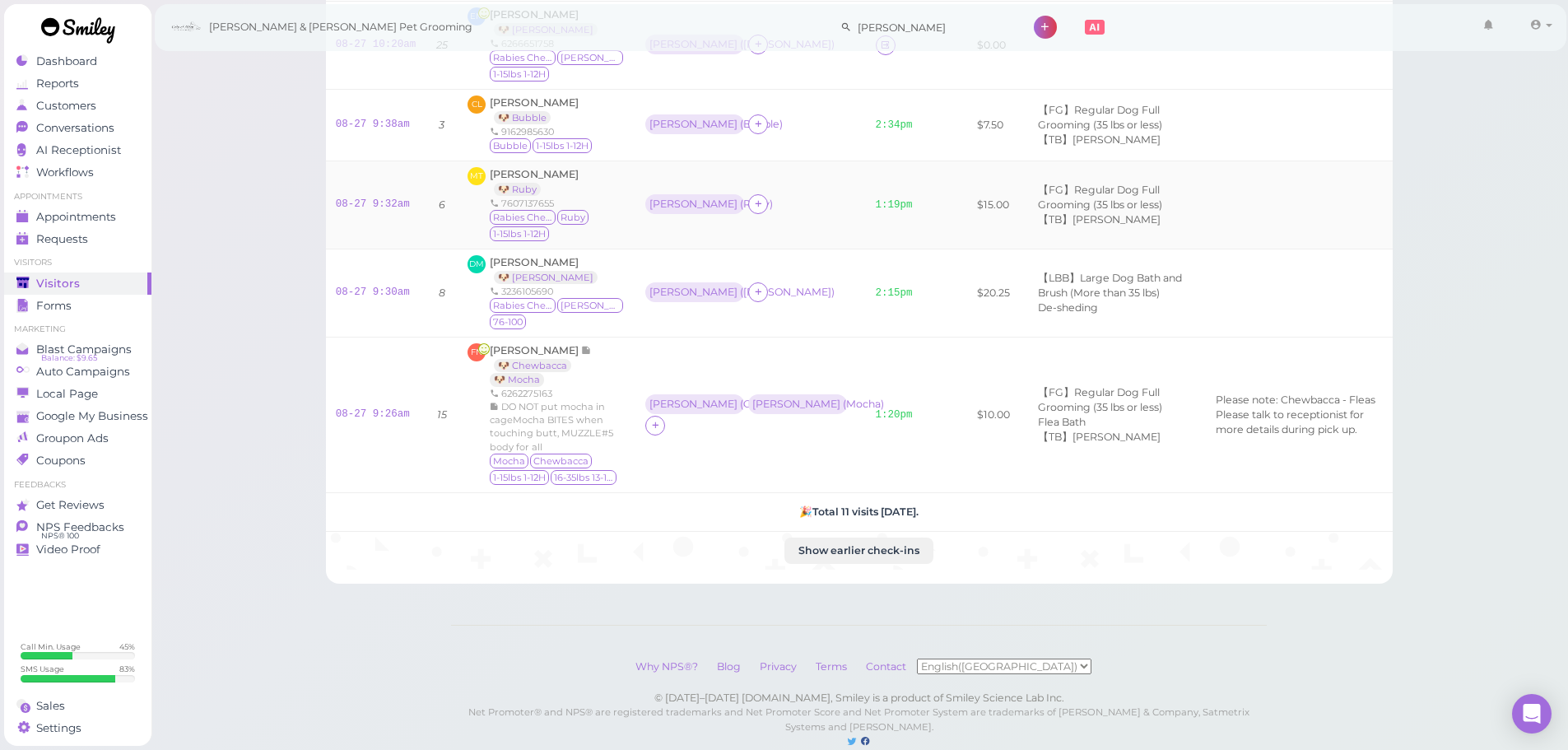
scroll to position [402, 0]
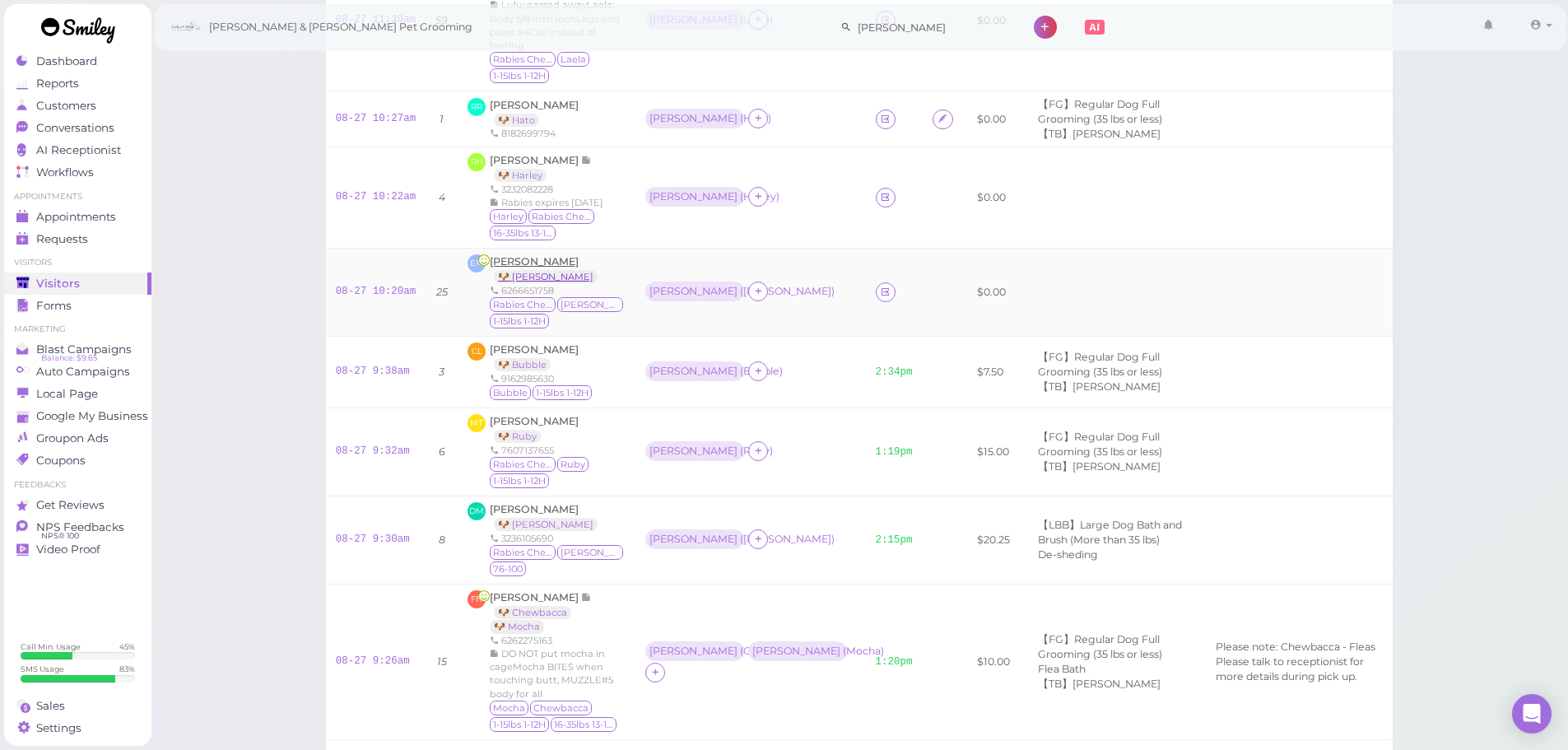
drag, startPoint x: 815, startPoint y: 270, endPoint x: 497, endPoint y: 266, distance: 318.0
click at [813, 282] on div "Asa ( Bruno )" at bounding box center [751, 292] width 210 height 21
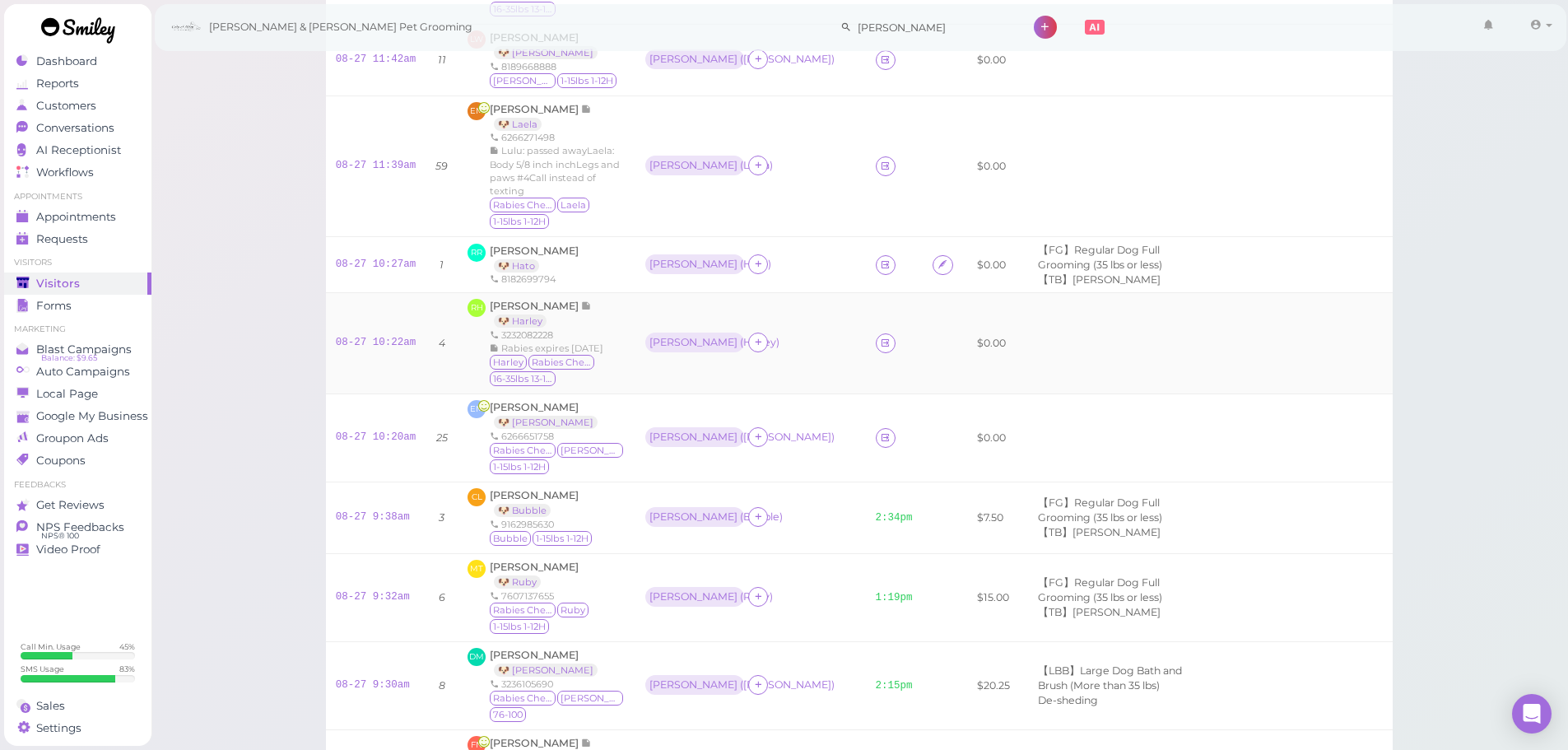
scroll to position [237, 0]
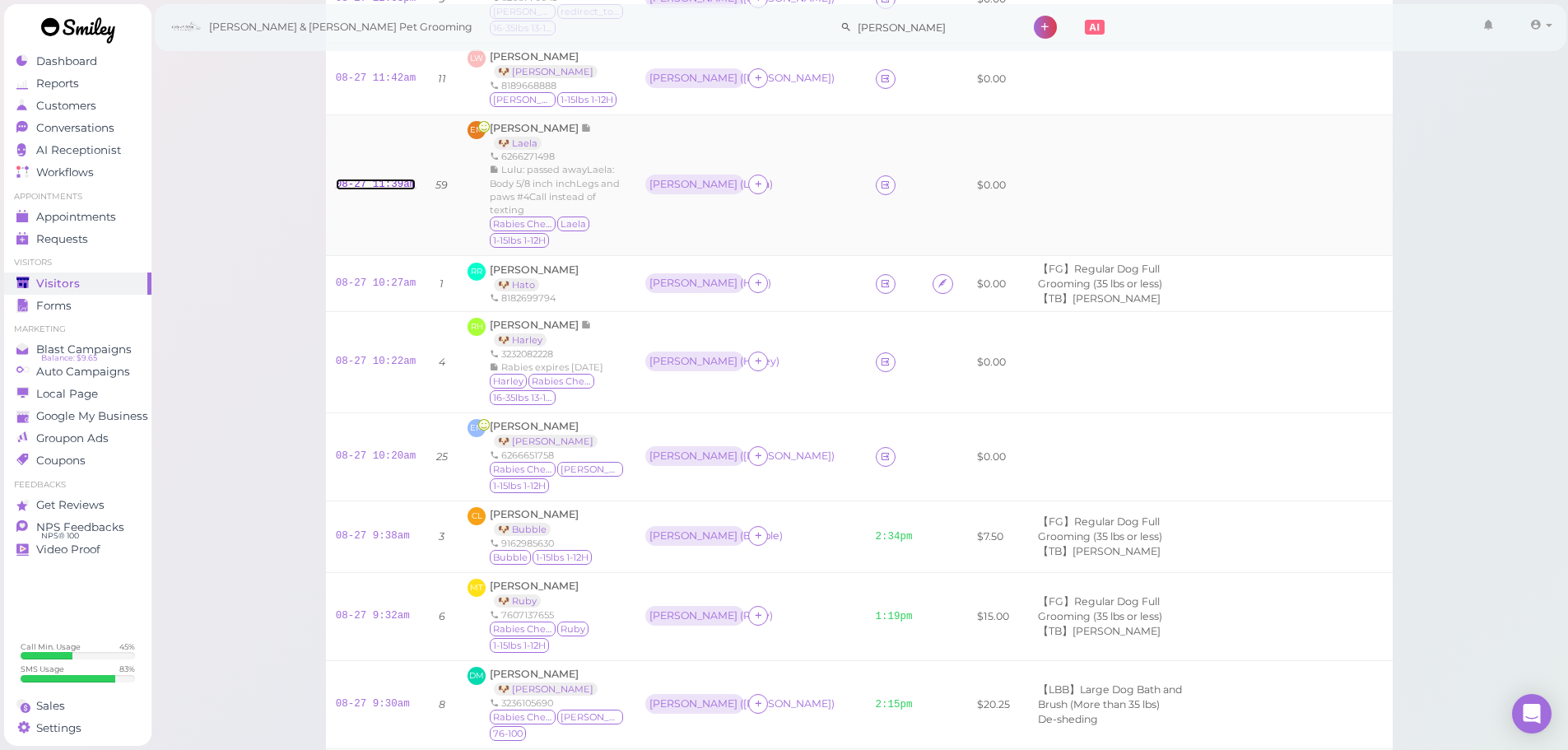
click at [383, 178] on link "08-27 11:39am" at bounding box center [375, 184] width 80 height 11
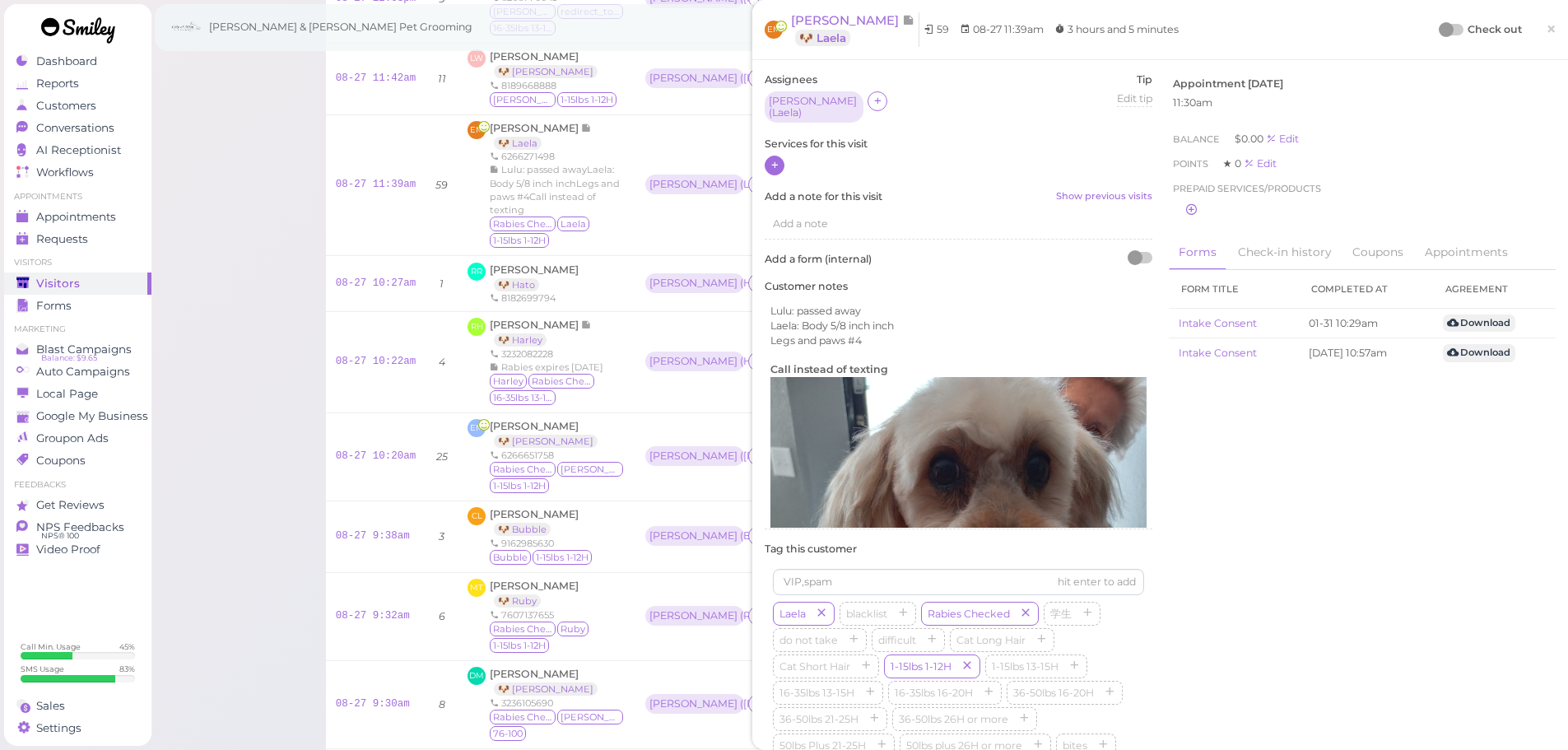
click at [770, 159] on icon at bounding box center [775, 165] width 11 height 12
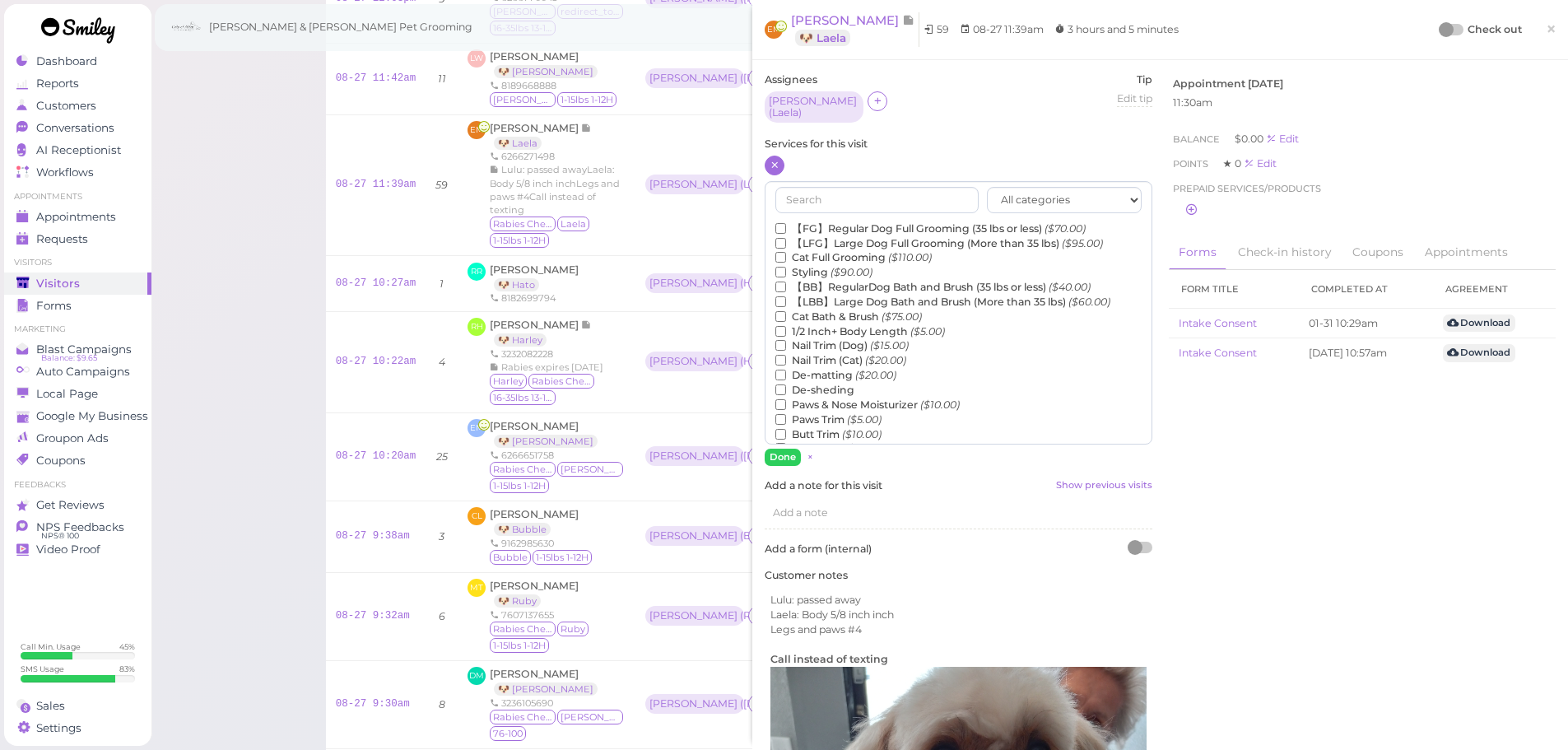
click at [825, 284] on label "【BB】RegularDog Bath and Brush (35 lbs or less) ($40.00)" at bounding box center [933, 287] width 315 height 15
click at [786, 284] on input "【BB】RegularDog Bath and Brush (35 lbs or less) ($40.00)" at bounding box center [781, 287] width 11 height 11
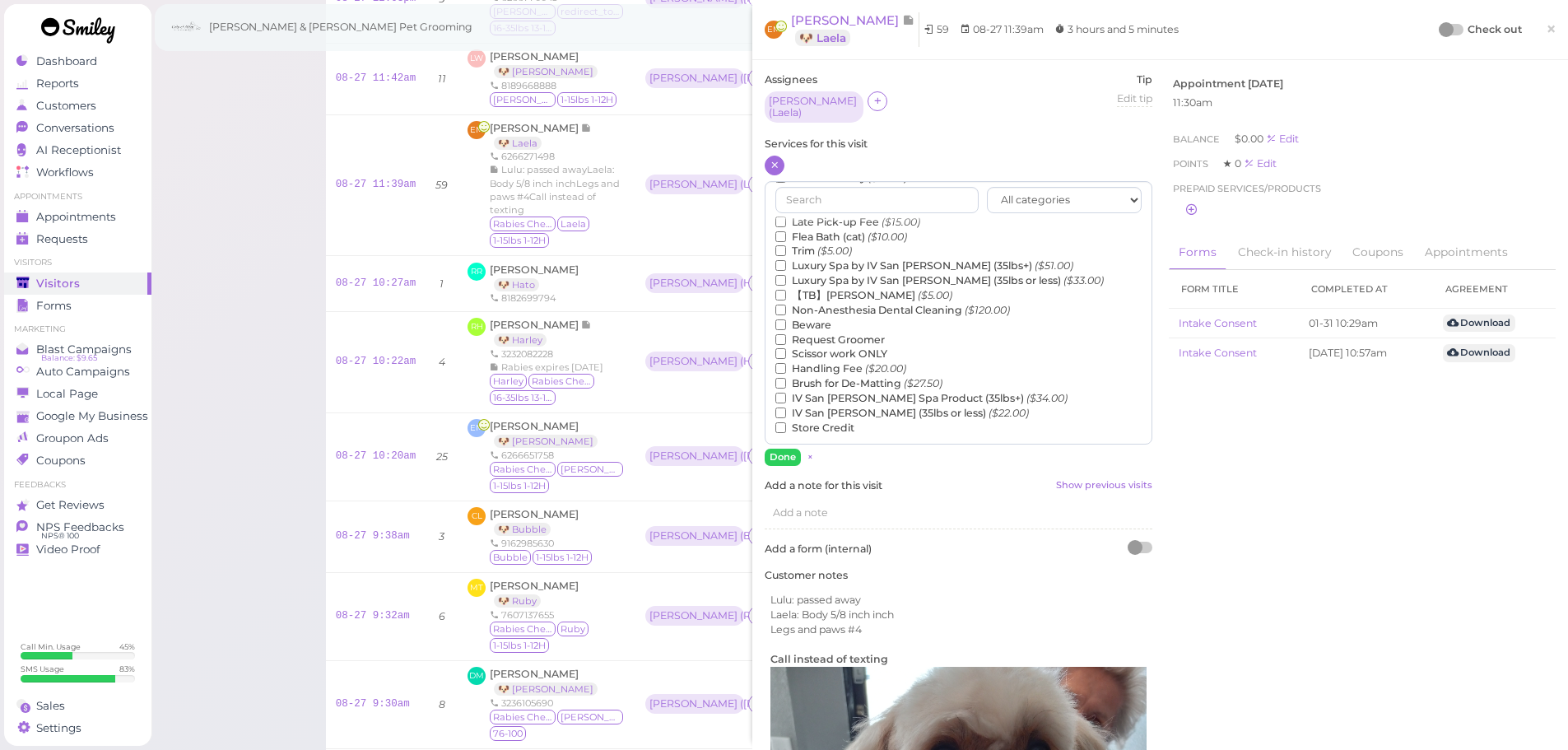
click at [834, 288] on label "【TB】Teeth Brushing ($5.00)" at bounding box center [864, 295] width 177 height 15
click at [786, 290] on input "【TB】Teeth Brushing ($5.00)" at bounding box center [781, 295] width 11 height 11
click at [784, 449] on button "Done" at bounding box center [783, 458] width 36 height 18
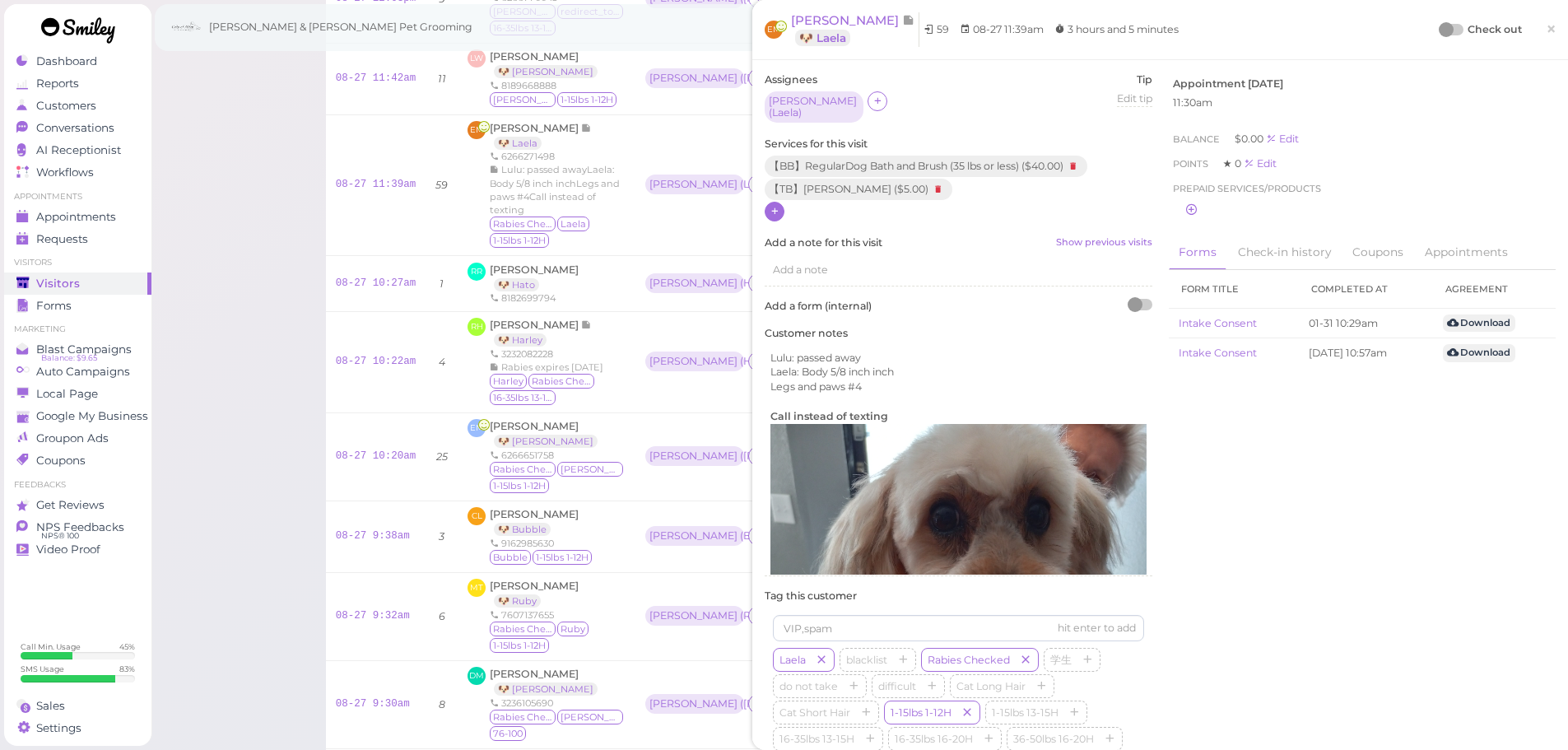
click at [1439, 27] on div at bounding box center [1446, 29] width 15 height 15
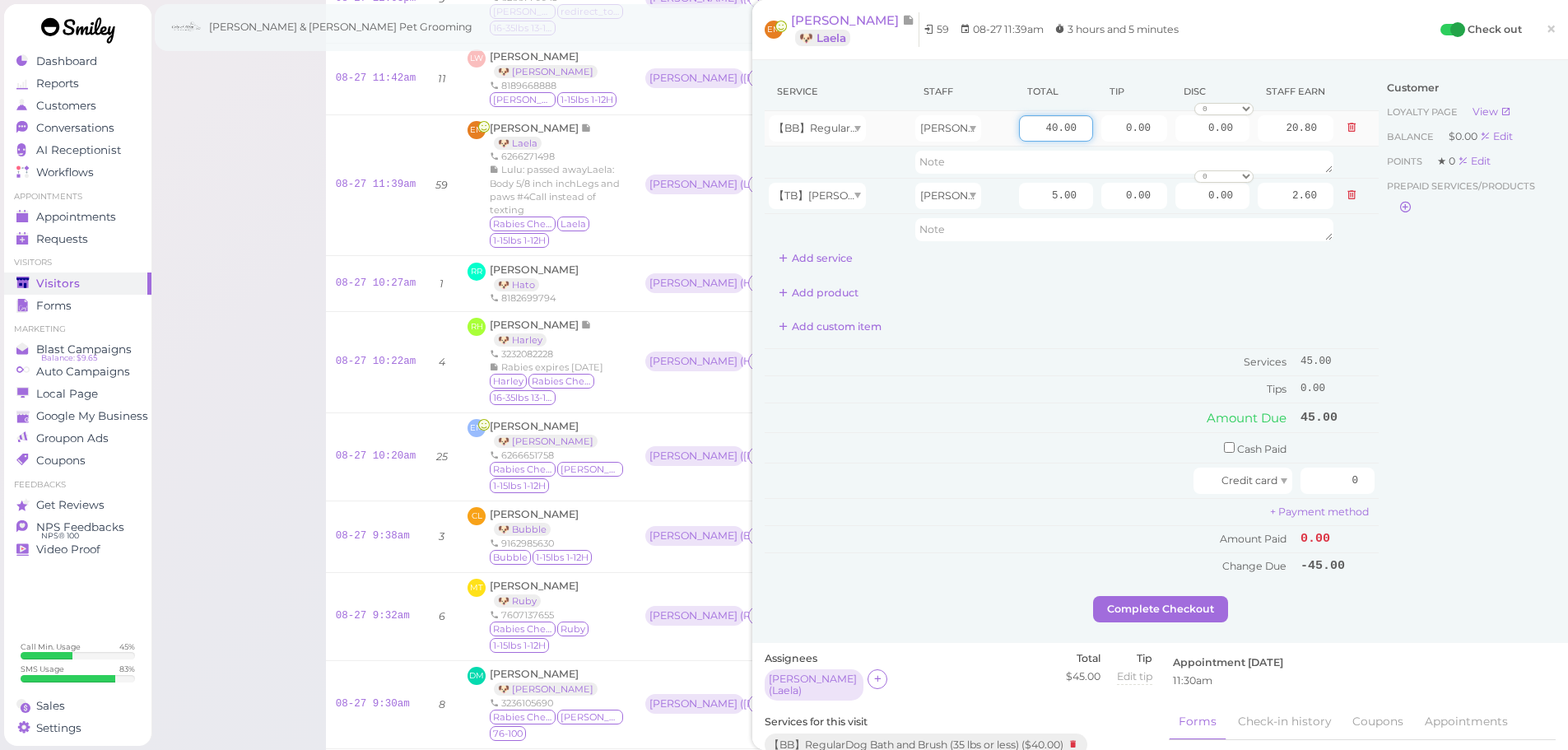
click at [1019, 127] on input "40.00" at bounding box center [1057, 128] width 74 height 27
type input "45.00"
type input "23.40"
click at [1026, 343] on div "Service Staff Total Tip Disc Staff earn 【BB】RegularDog Bath and Brush (35 lbs o…" at bounding box center [1072, 326] width 614 height 507
click at [1317, 487] on input "0" at bounding box center [1337, 481] width 74 height 27
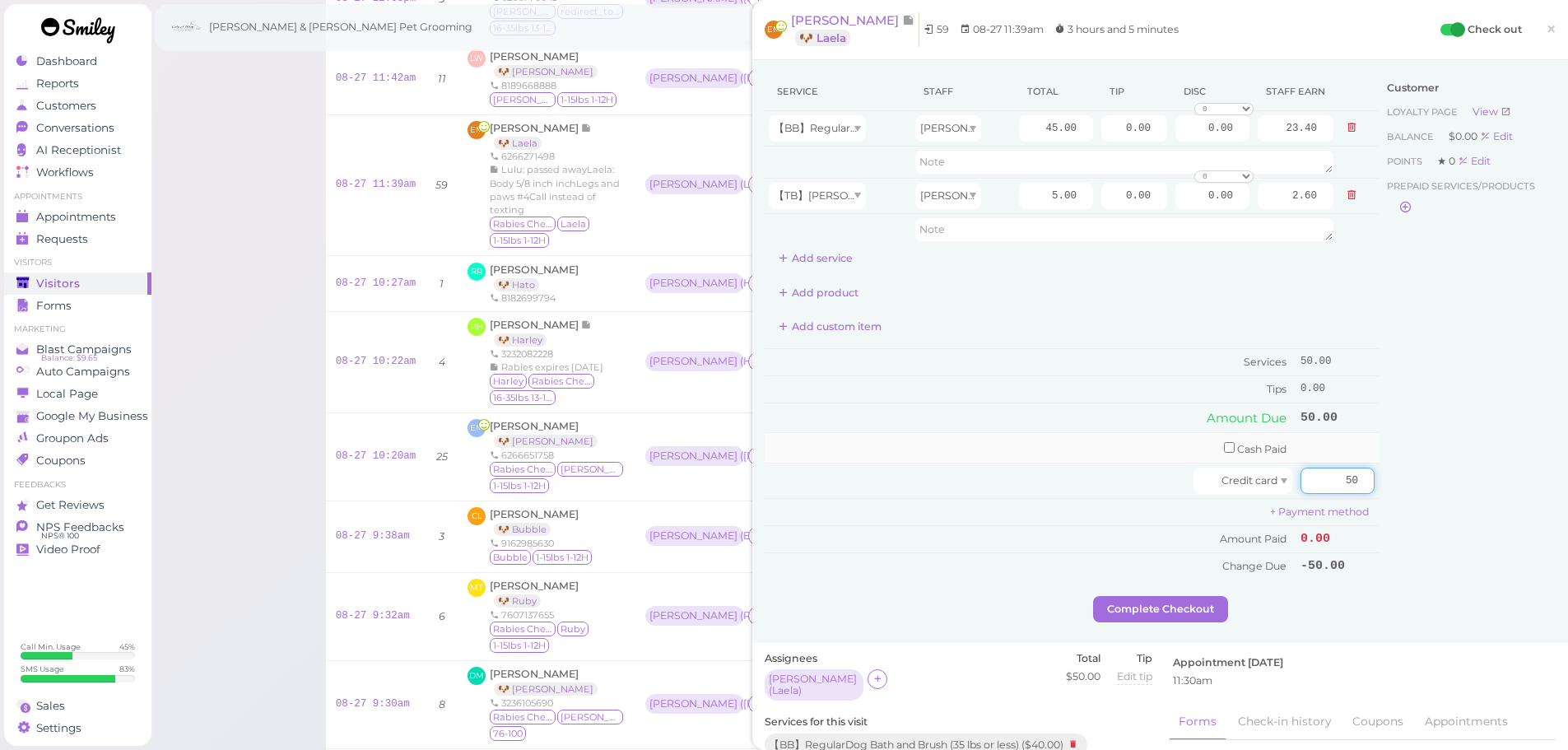
type input "50"
click at [1224, 445] on input "checkbox" at bounding box center [1230, 447] width 11 height 11
checkbox input "true"
drag, startPoint x: 1322, startPoint y: 460, endPoint x: 1488, endPoint y: 458, distance: 166.0
click at [1488, 459] on div "Service Staff Total Tip Disc Staff earn 【BB】RegularDog Bath and Brush (35 lbs o…" at bounding box center [1160, 337] width 791 height 528
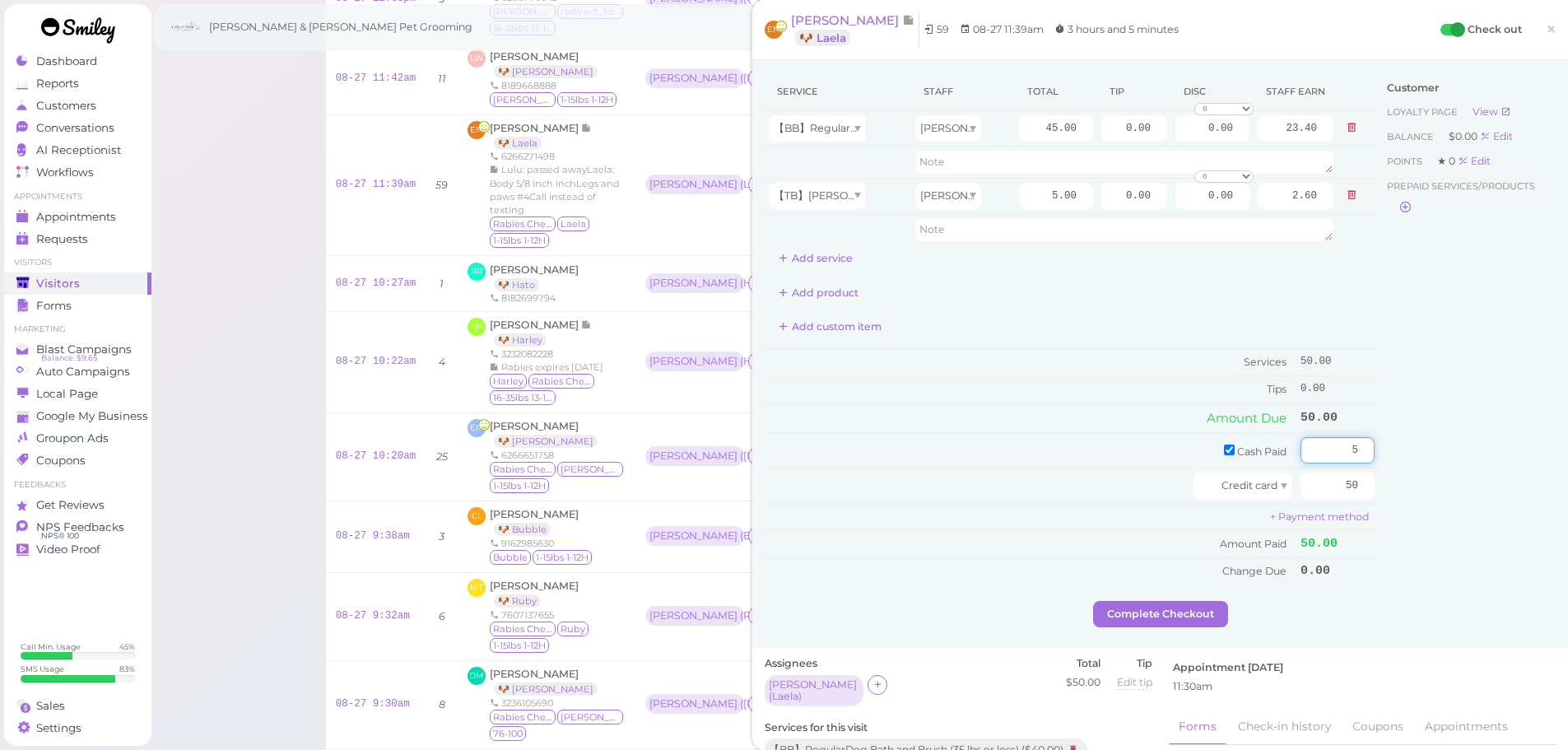
type input "5"
click at [1468, 446] on div "Customer Loyalty page View Balance $0.00 Edit Points ★ 0 Edit Prepaid services/…" at bounding box center [1467, 337] width 177 height 528
click at [1102, 335] on div "Add custom item" at bounding box center [1072, 327] width 614 height 27
drag, startPoint x: 1103, startPoint y: 128, endPoint x: 1287, endPoint y: 132, distance: 184.0
click at [1287, 132] on tr "【BB】RegularDog Bath and Brush (35 lbs or less) Asa 45.00 0.00 0.00 0 10% off 15…" at bounding box center [1072, 129] width 614 height 35
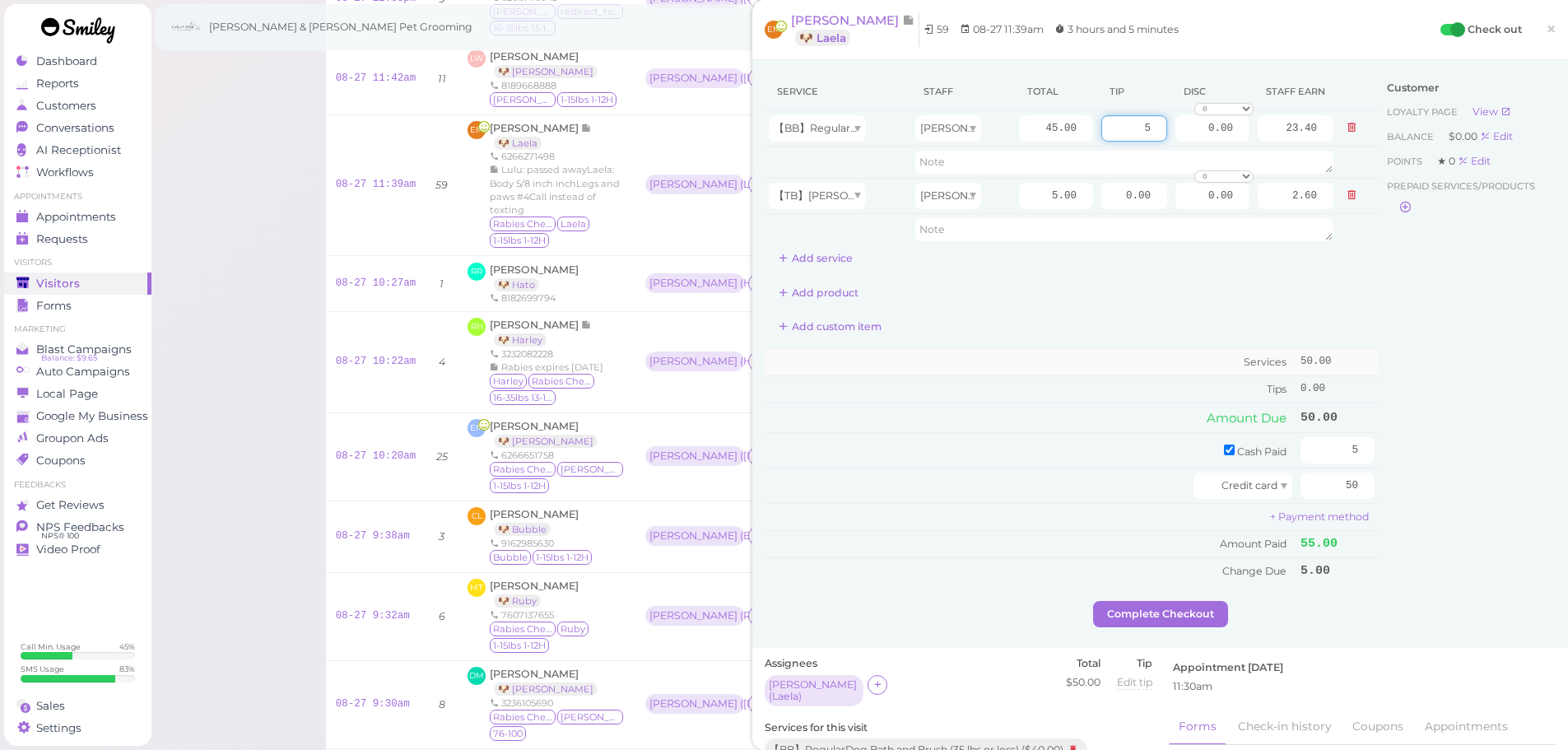
type input "5"
click at [958, 368] on td "Services" at bounding box center [1031, 362] width 532 height 27
click at [281, 338] on div "Visitors Notes Schedule Reports New visitor New visit alert Check-in Customer c…" at bounding box center [860, 479] width 1419 height 1431
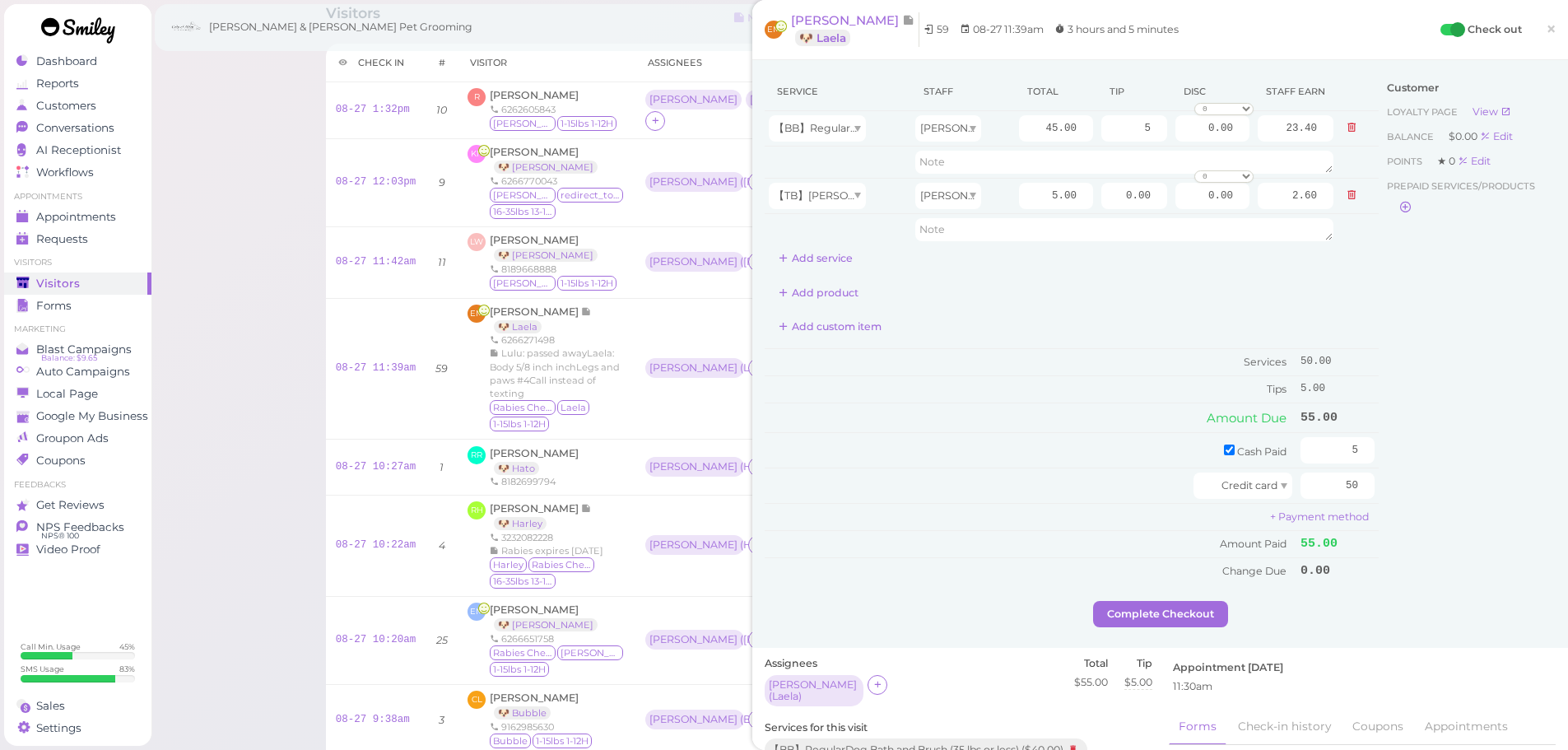
scroll to position [82, 0]
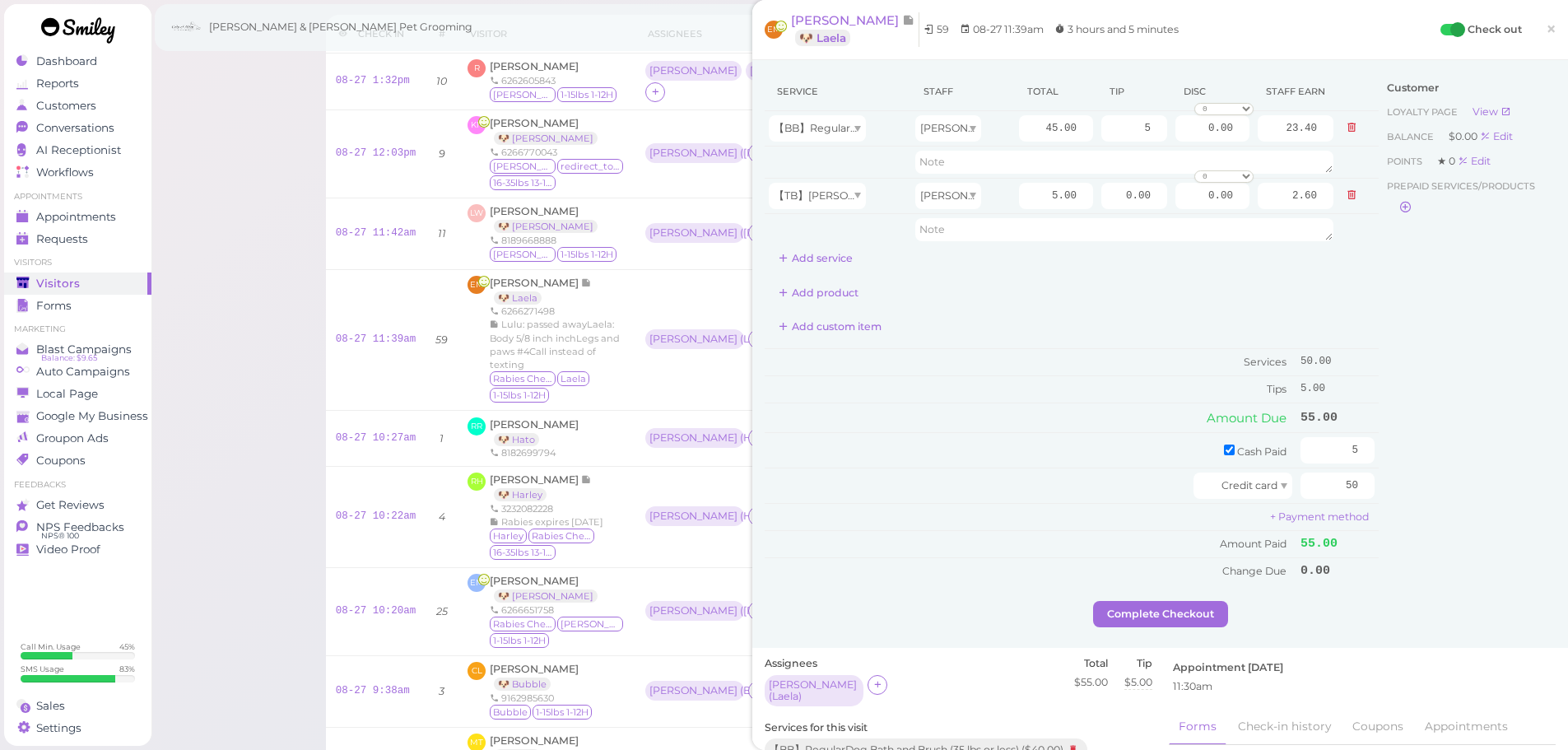
click at [281, 338] on div "Visitors Notes Schedule Reports New visitor New visit alert Check-in Customer c…" at bounding box center [860, 633] width 1419 height 1431
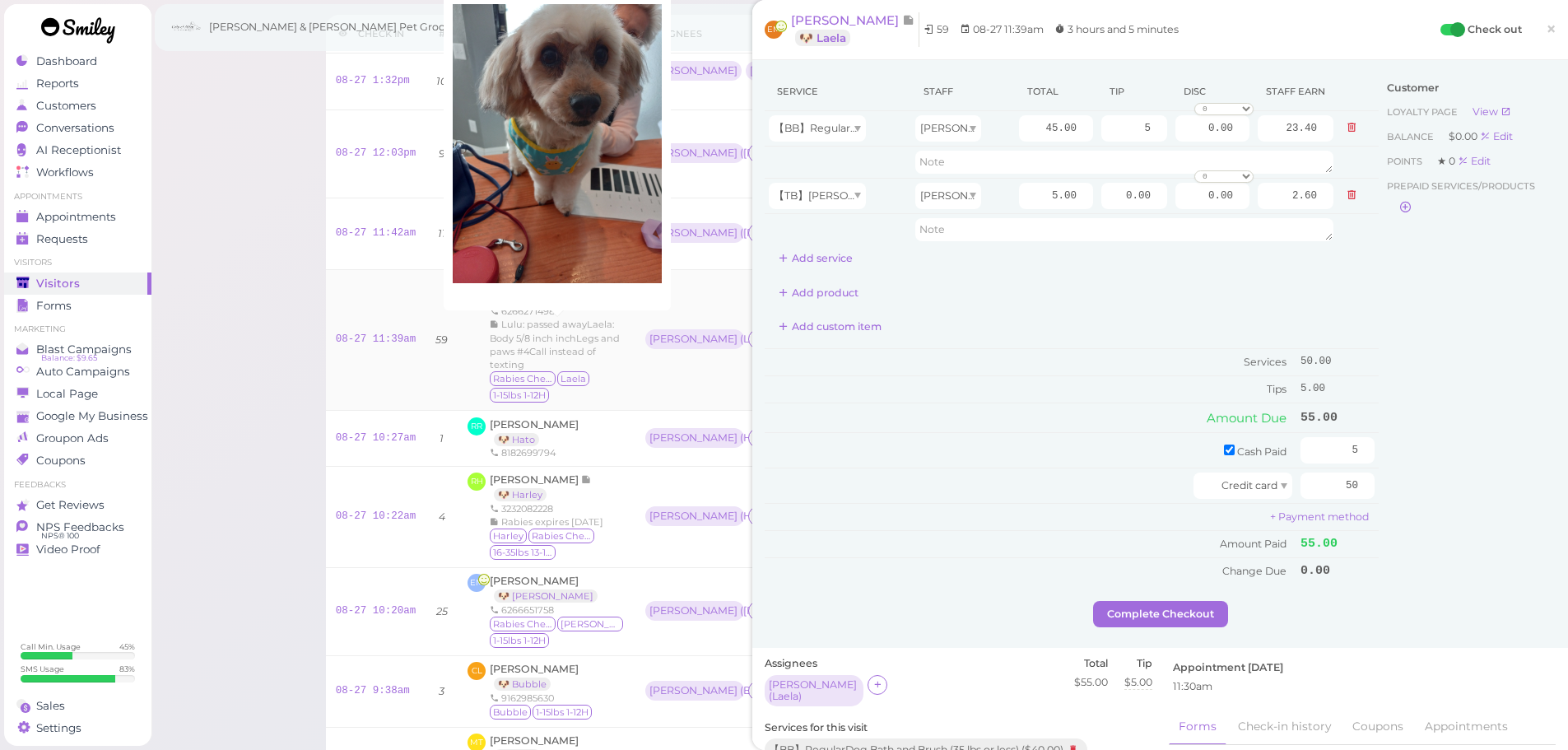
scroll to position [164, 0]
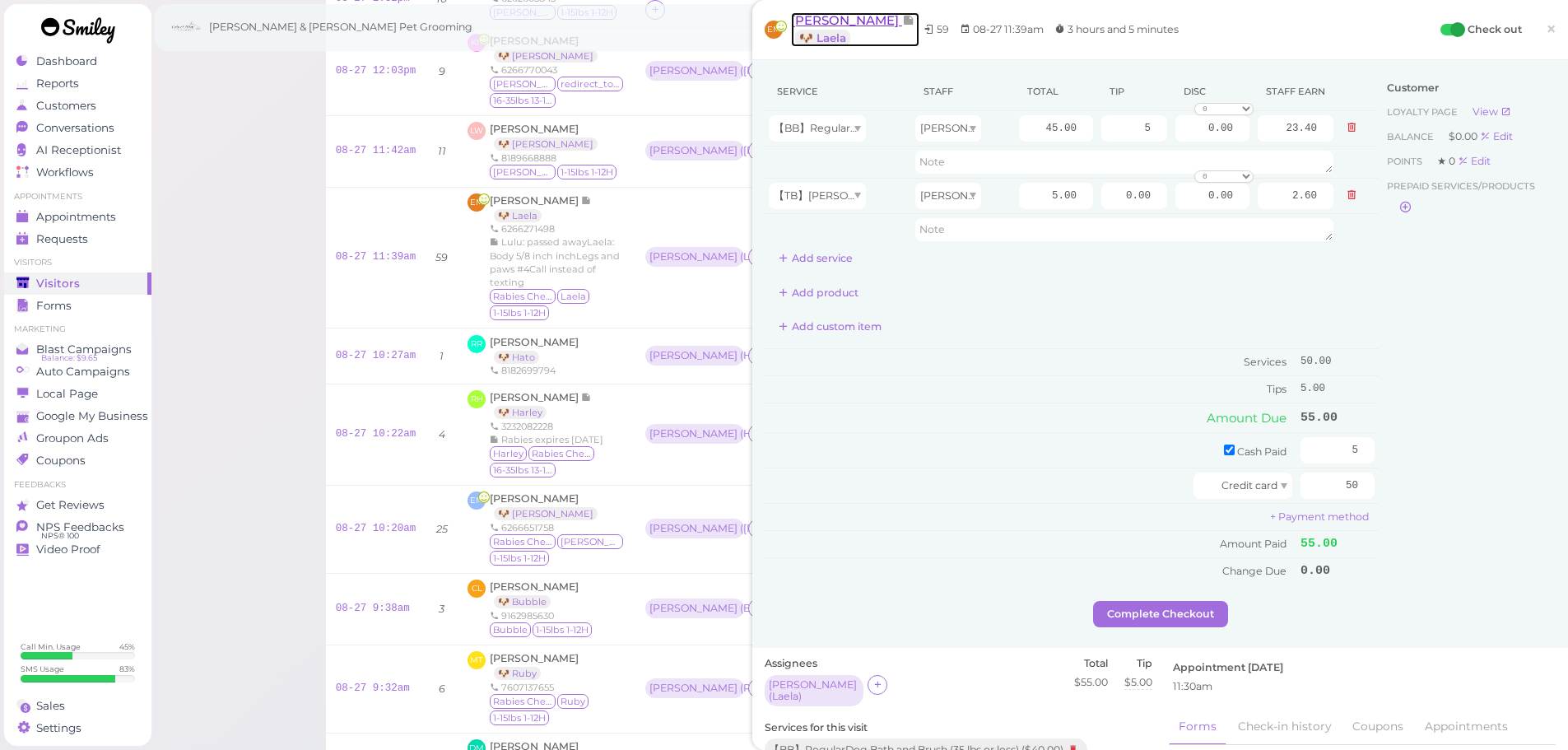
click at [830, 21] on span "[PERSON_NAME]" at bounding box center [846, 20] width 111 height 16
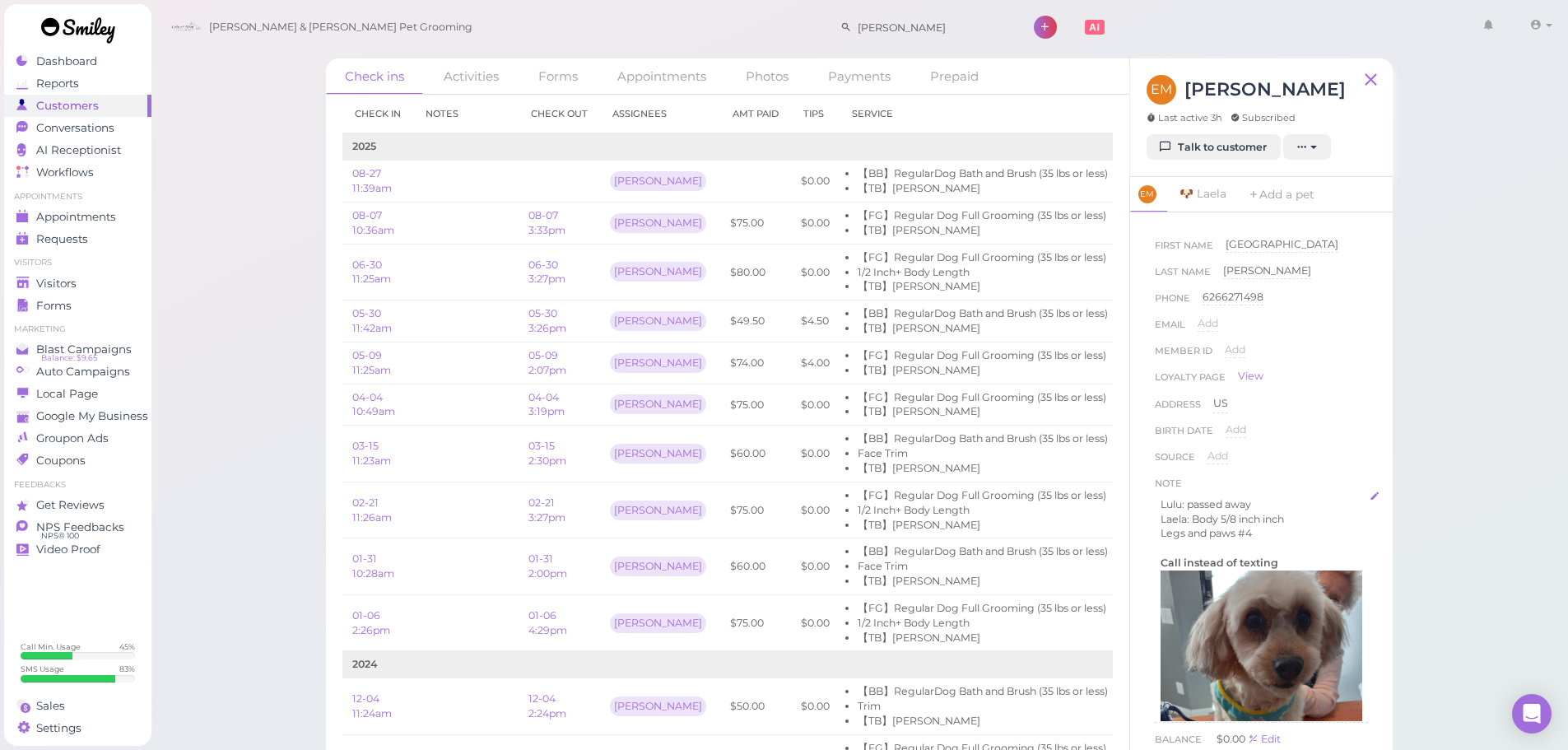
click at [1305, 525] on p "Laela: Body 5/8 inch inch" at bounding box center [1261, 519] width 201 height 15
click at [1286, 537] on p "Legs and paws #4" at bounding box center [1261, 533] width 201 height 15
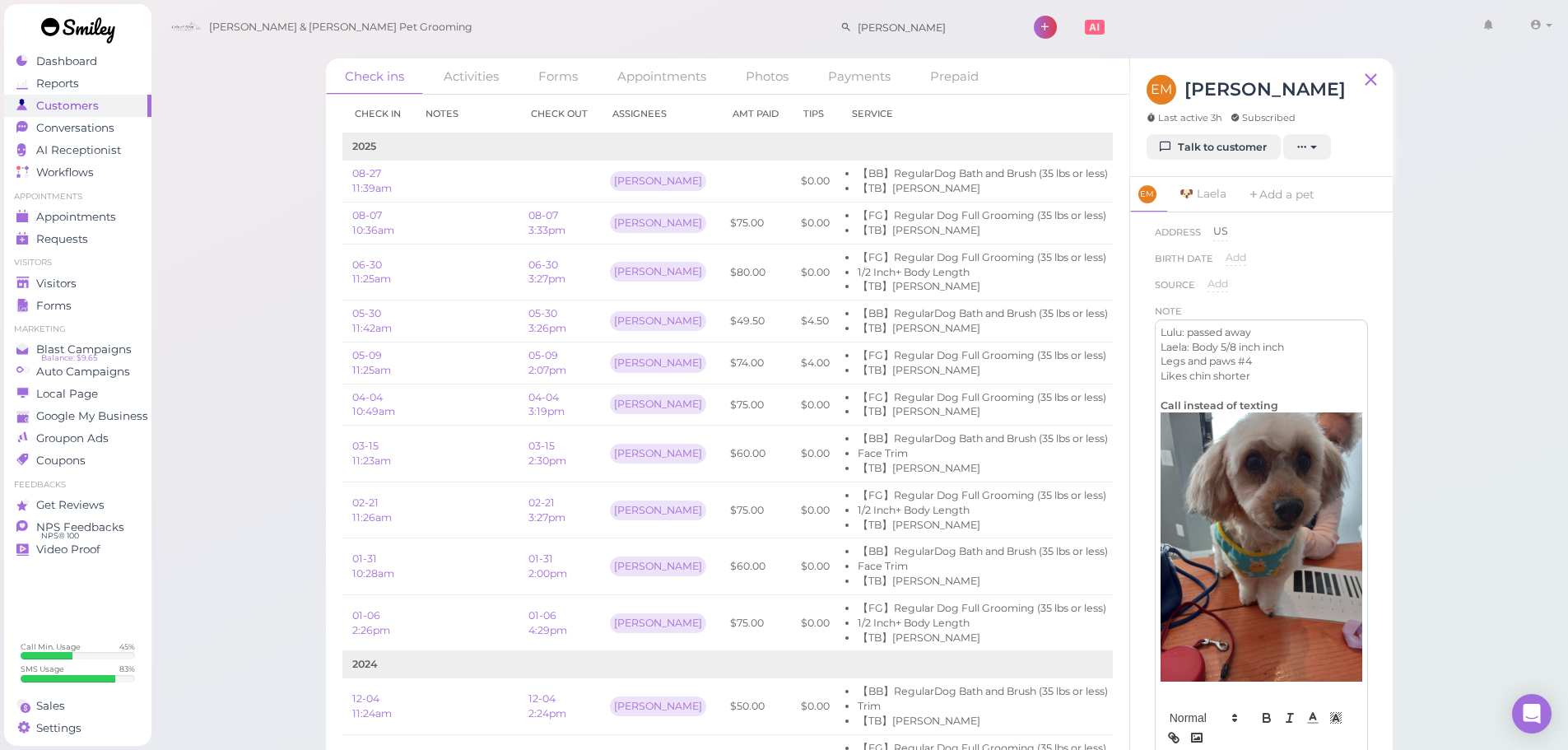
scroll to position [412, 0]
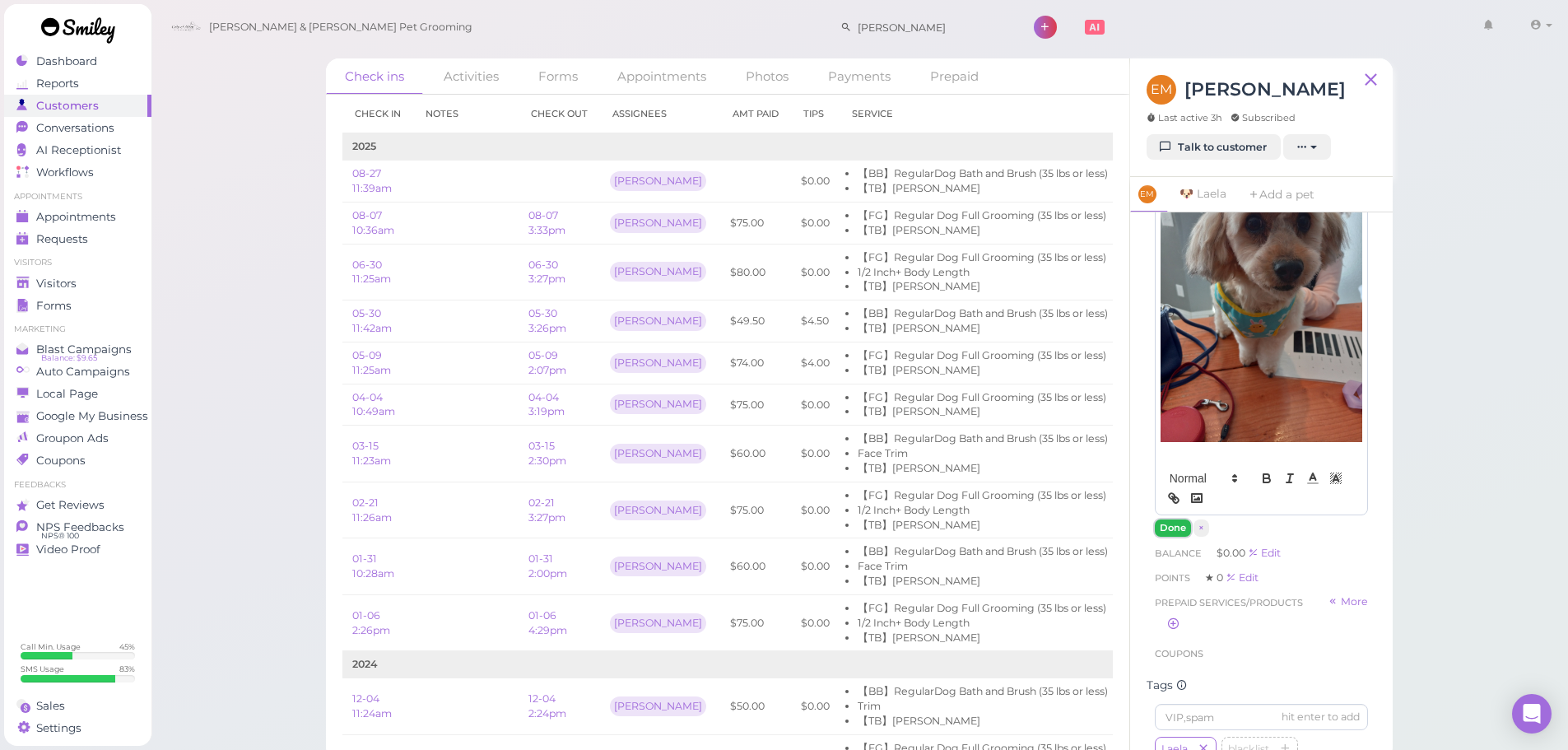
click at [1170, 519] on button "Done" at bounding box center [1172, 528] width 36 height 18
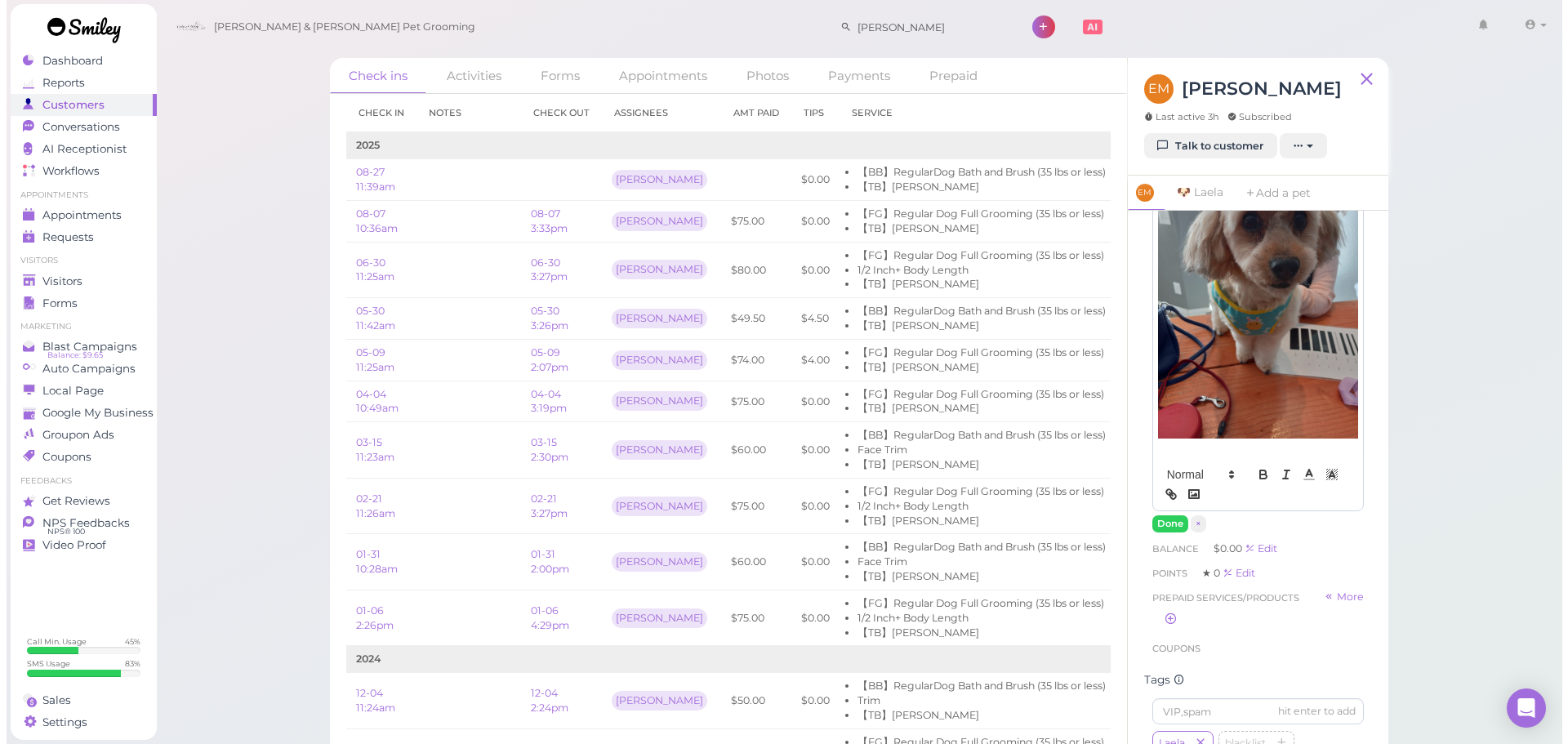
scroll to position [218, 0]
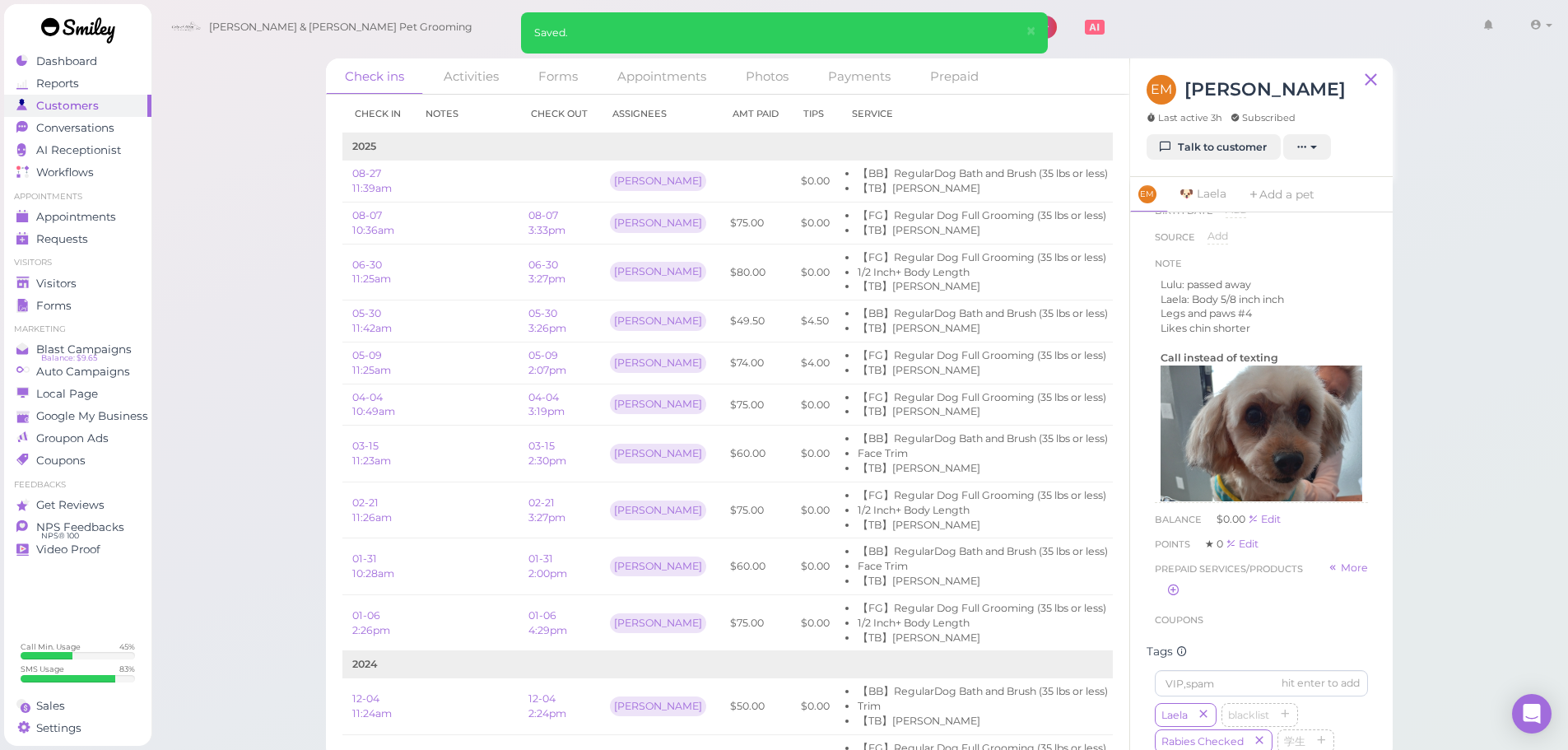
click at [1460, 446] on div "Check ins Activities Forms Appointments Photos Payments Prepaid Check in Notes …" at bounding box center [860, 380] width 1419 height 761
click at [50, 282] on span "Visitors" at bounding box center [57, 284] width 43 height 14
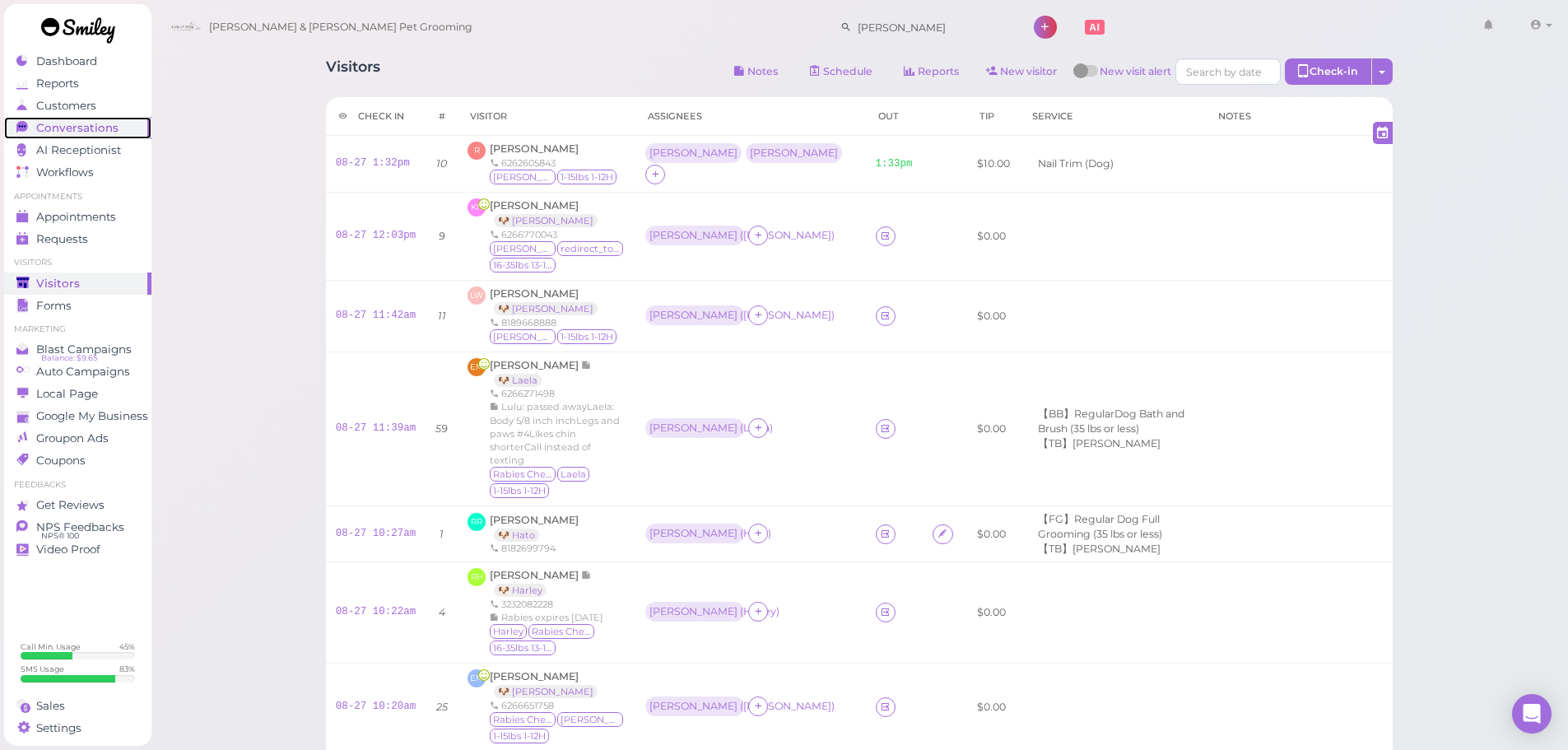
click at [90, 121] on span "Conversations" at bounding box center [77, 128] width 82 height 14
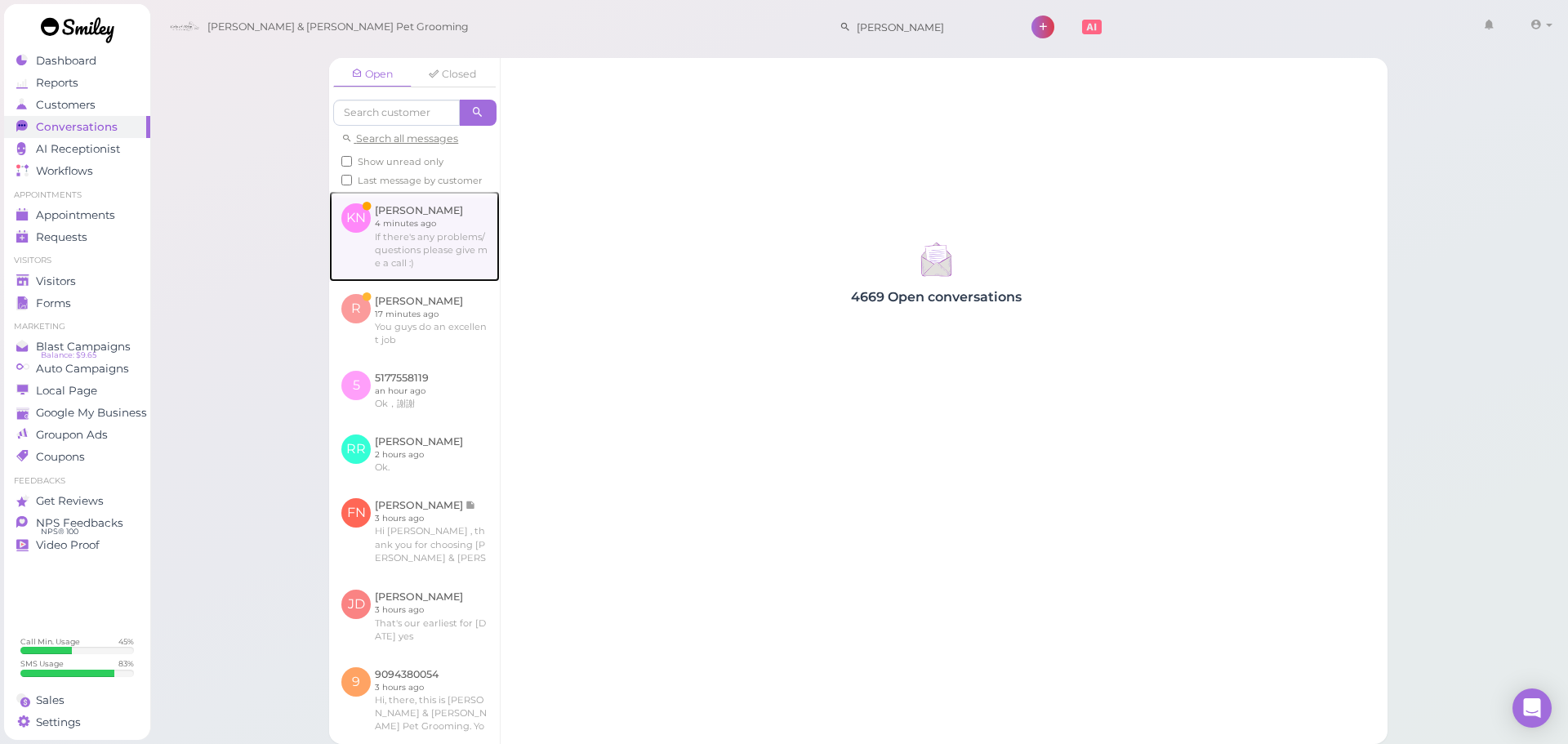
click at [445, 245] on link at bounding box center [415, 236] width 171 height 90
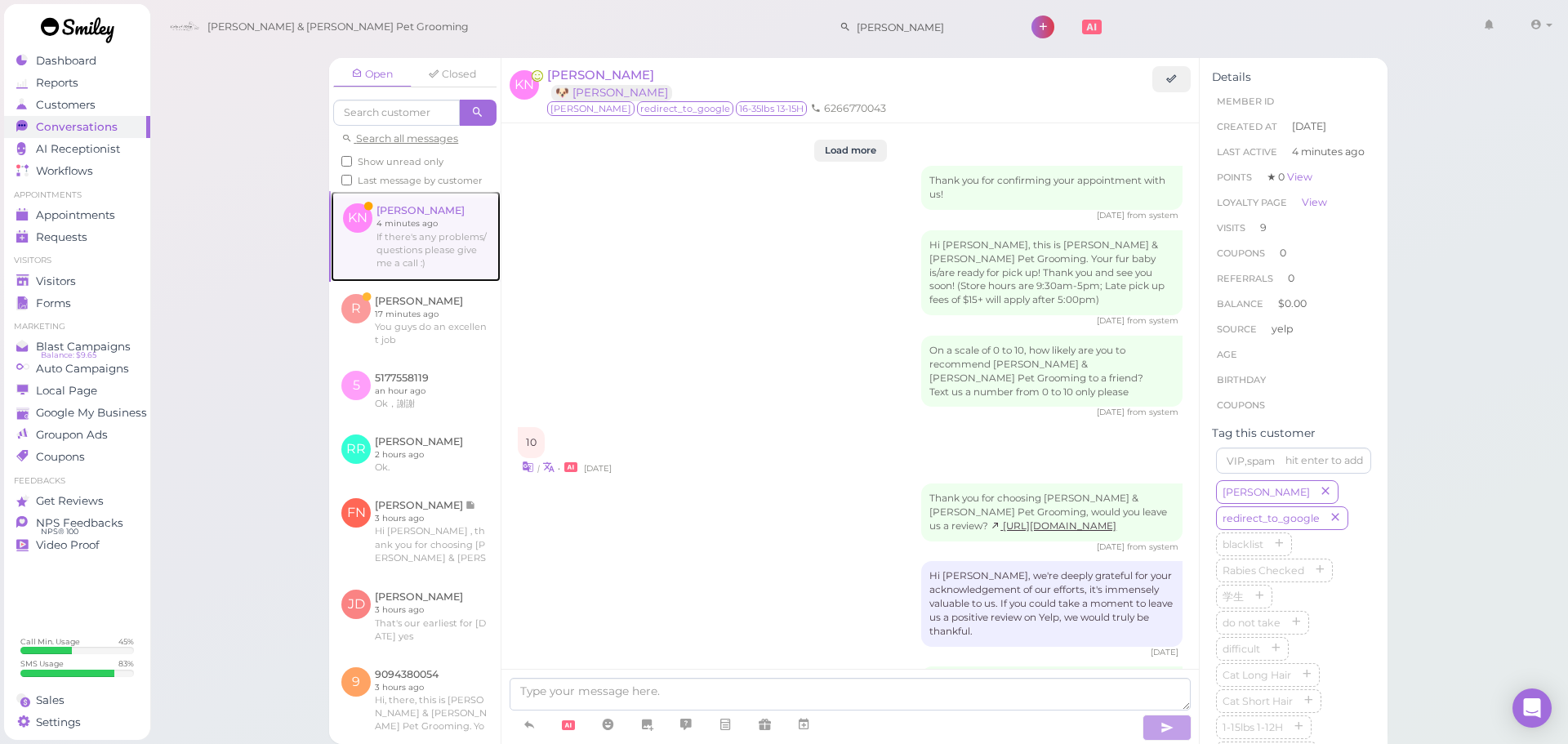
scroll to position [2670, 0]
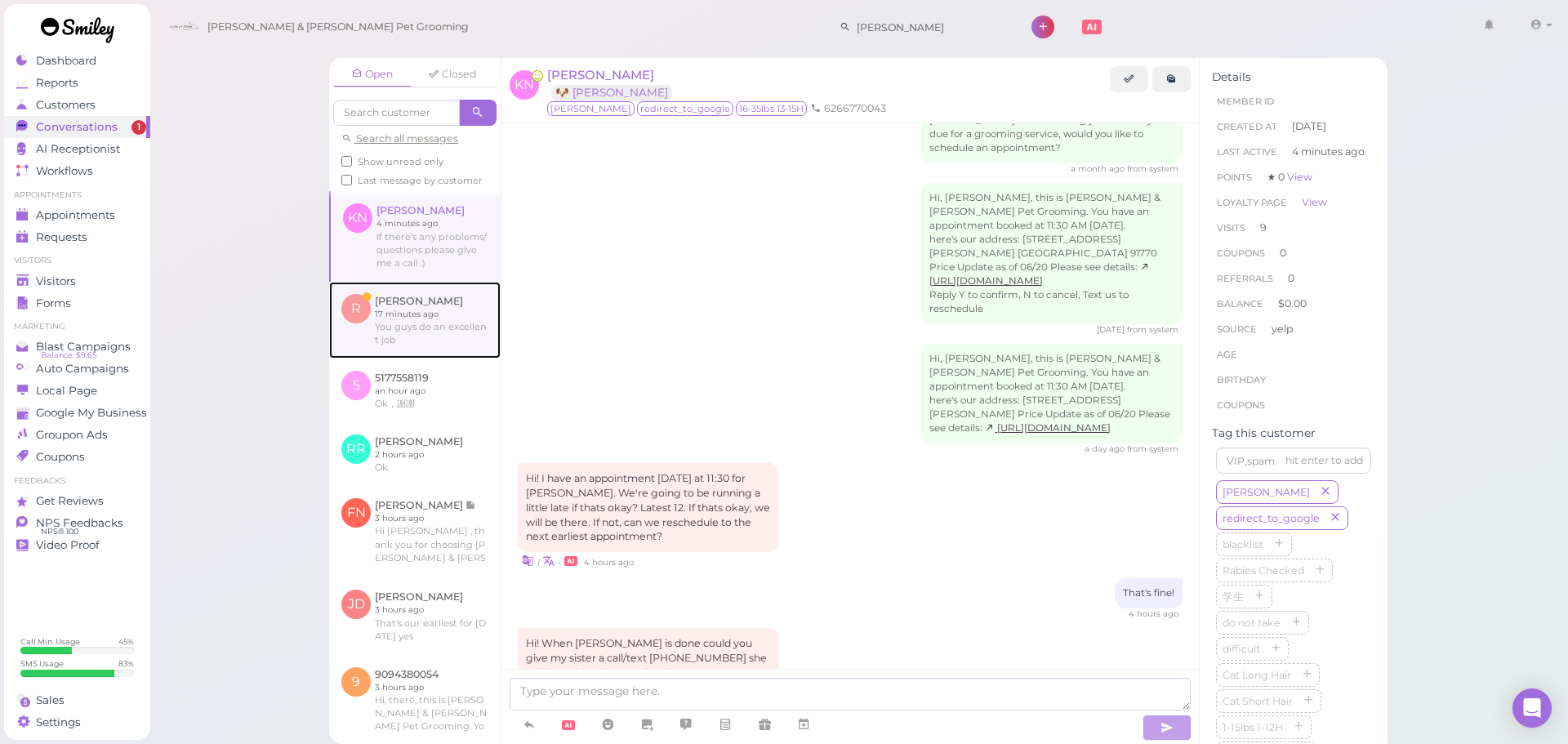
click at [436, 358] on link at bounding box center [415, 320] width 172 height 77
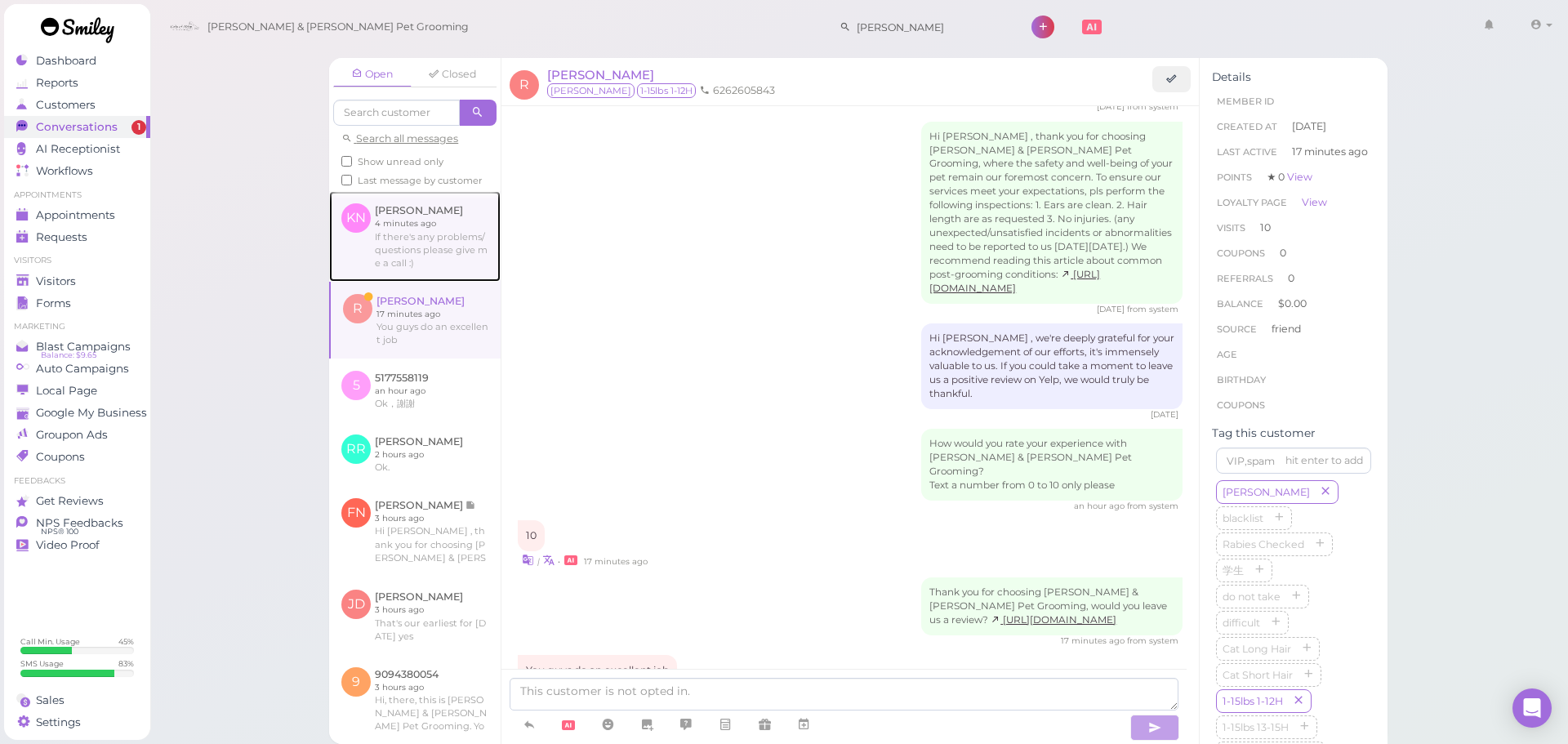
click at [432, 250] on link at bounding box center [415, 236] width 172 height 90
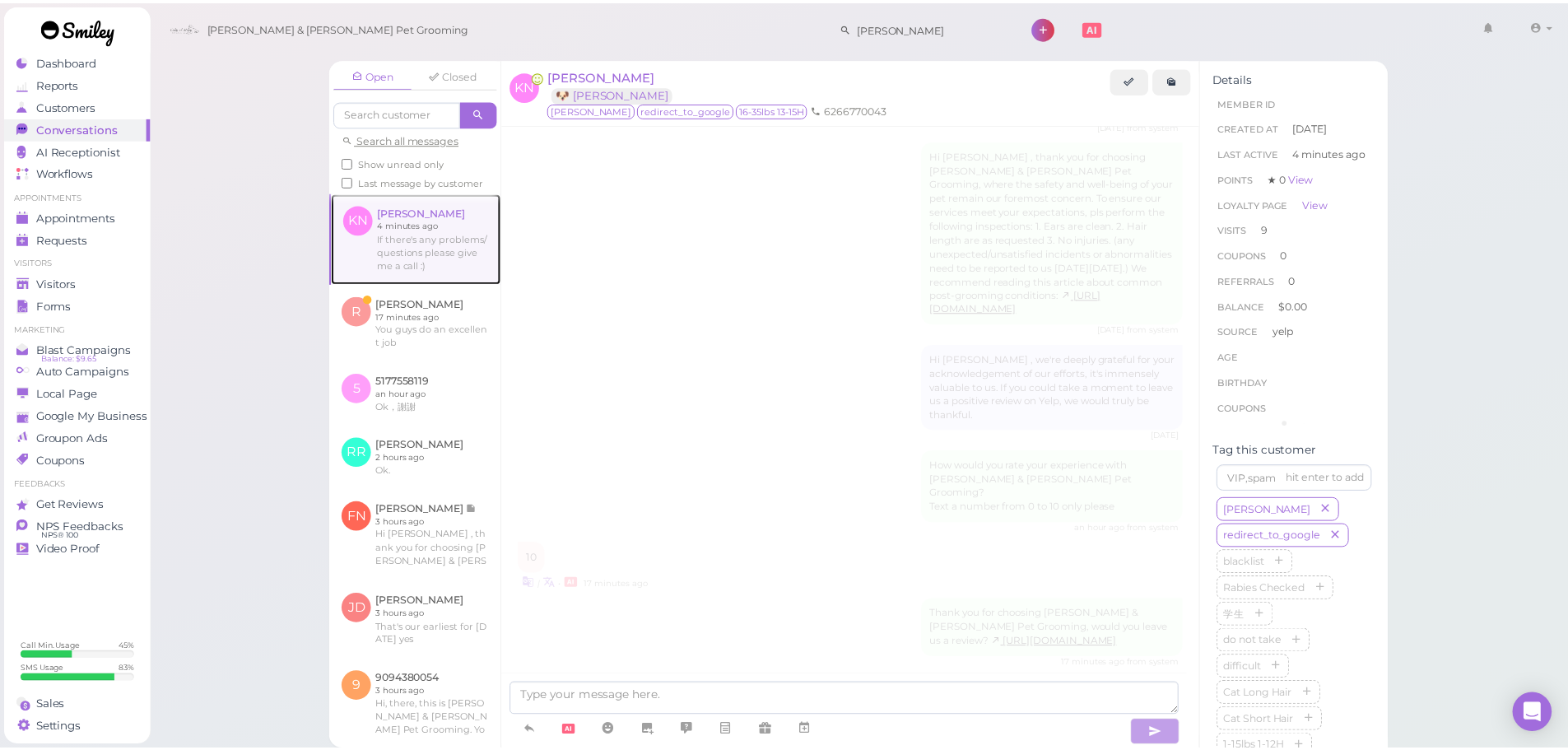
scroll to position [2692, 0]
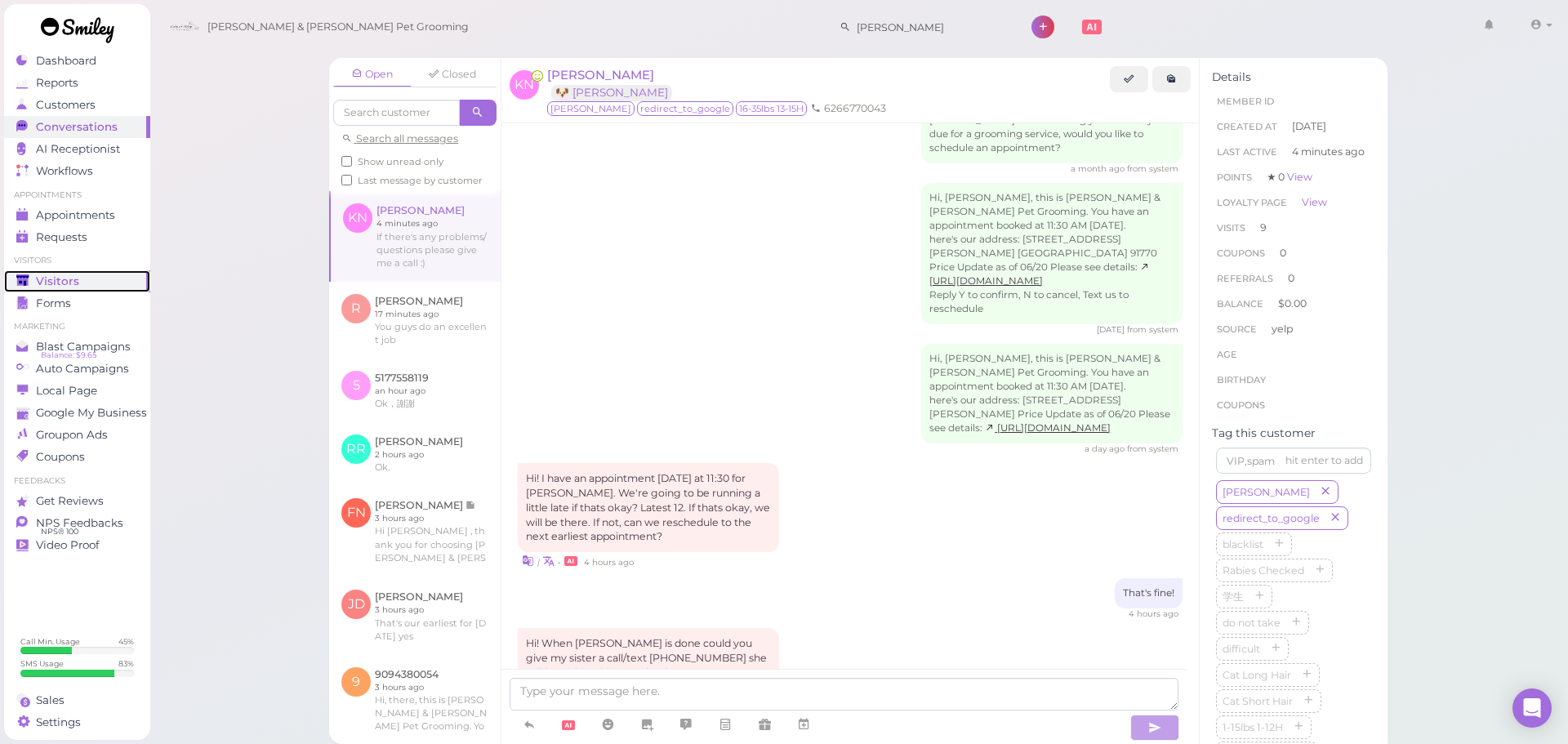
click at [57, 288] on link "Visitors" at bounding box center [77, 280] width 146 height 22
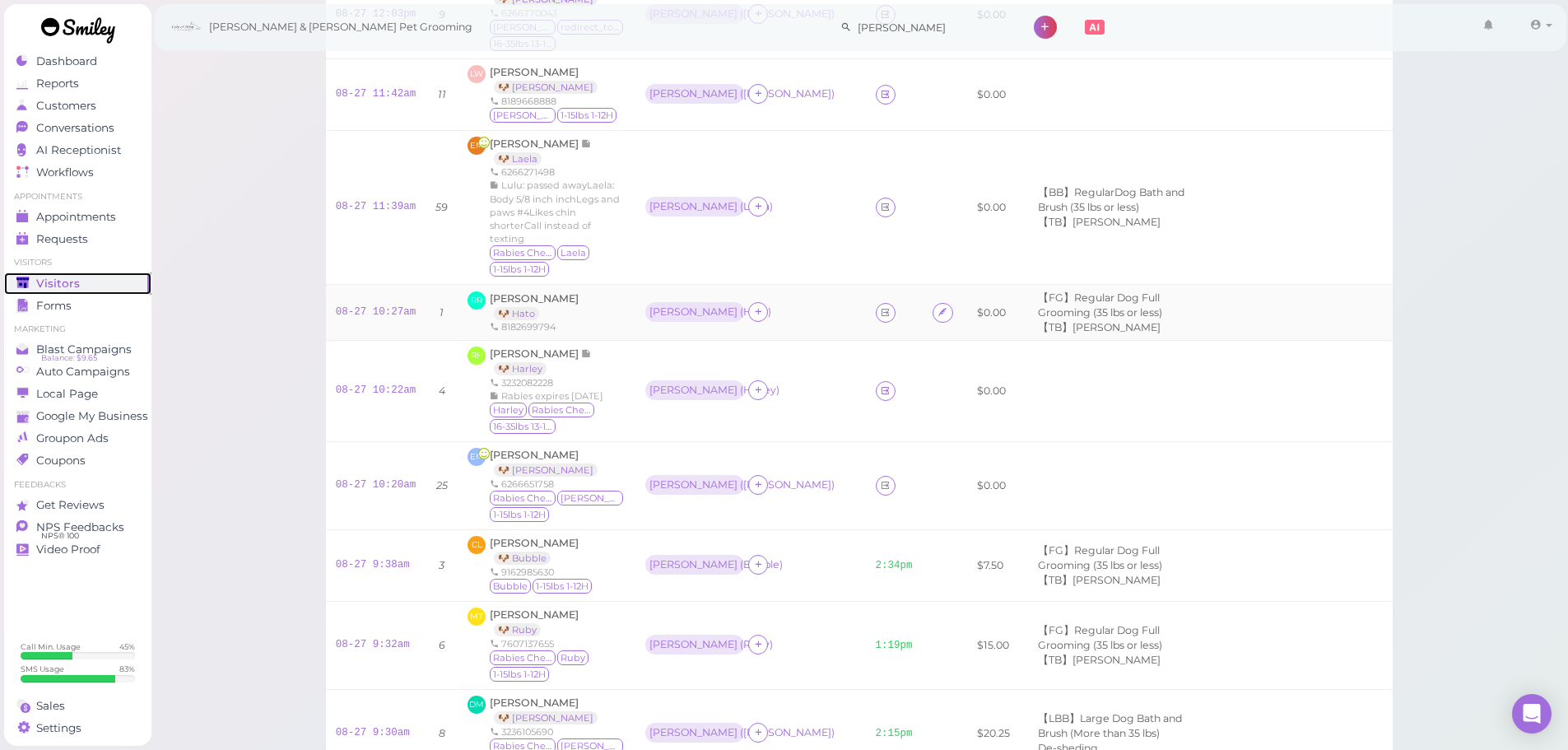
scroll to position [247, 0]
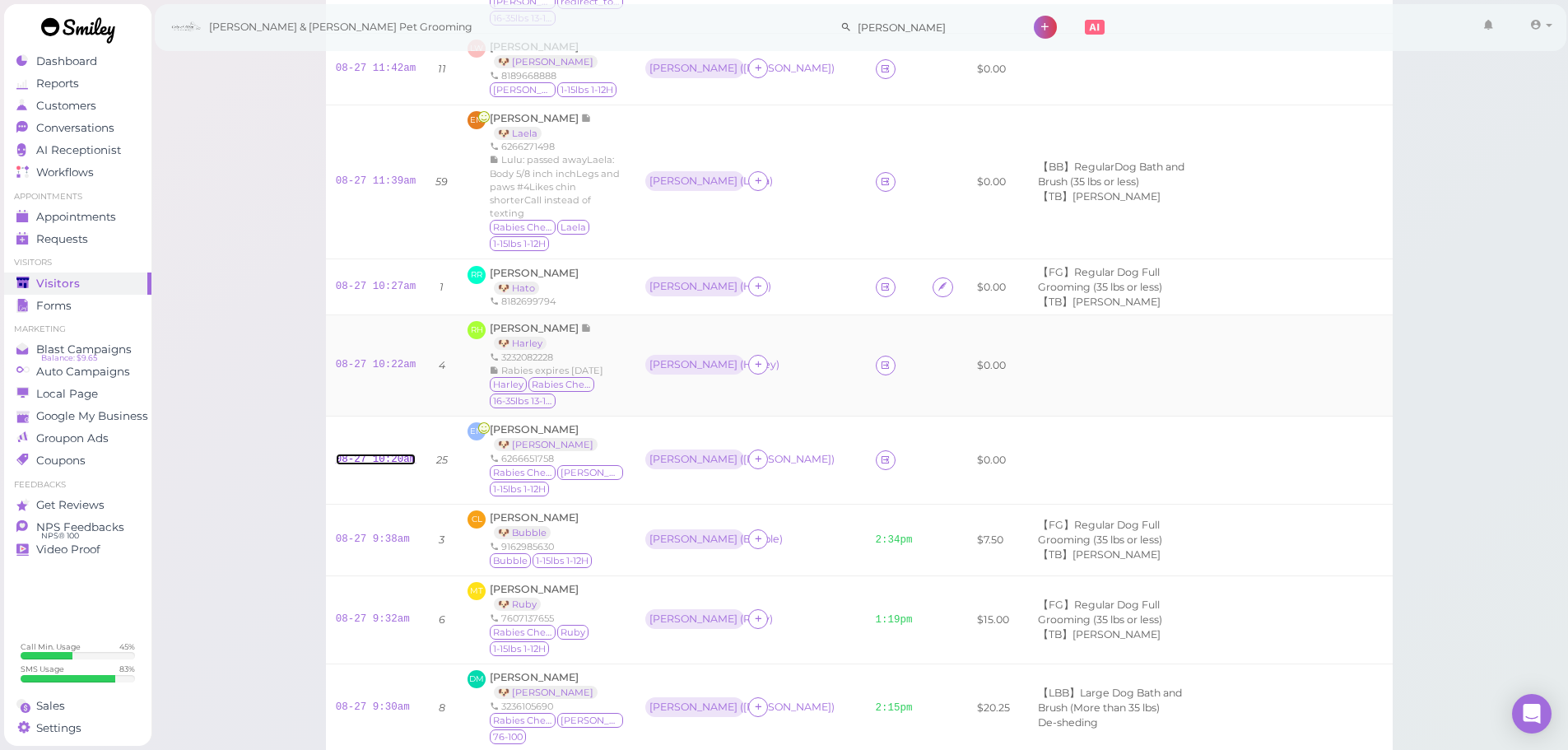
drag, startPoint x: 392, startPoint y: 446, endPoint x: 493, endPoint y: 392, distance: 114.5
click at [392, 453] on link "08-27 10:20am" at bounding box center [375, 458] width 80 height 11
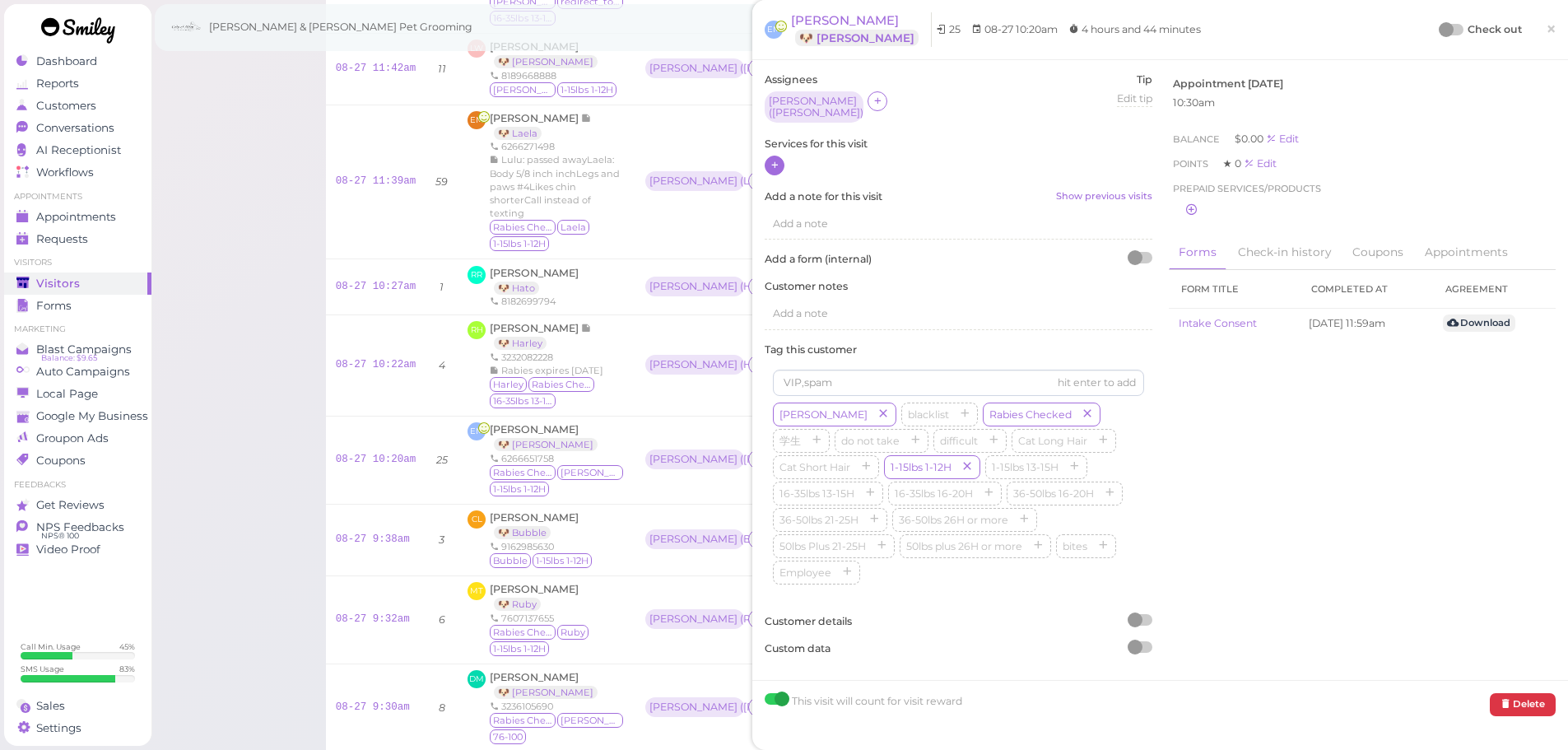
drag, startPoint x: 789, startPoint y: 158, endPoint x: 776, endPoint y: 163, distance: 13.9
click at [779, 161] on div at bounding box center [958, 166] width 388 height 21
drag, startPoint x: 776, startPoint y: 163, endPoint x: 778, endPoint y: 172, distance: 9.2
click at [776, 168] on div at bounding box center [775, 165] width 19 height 19
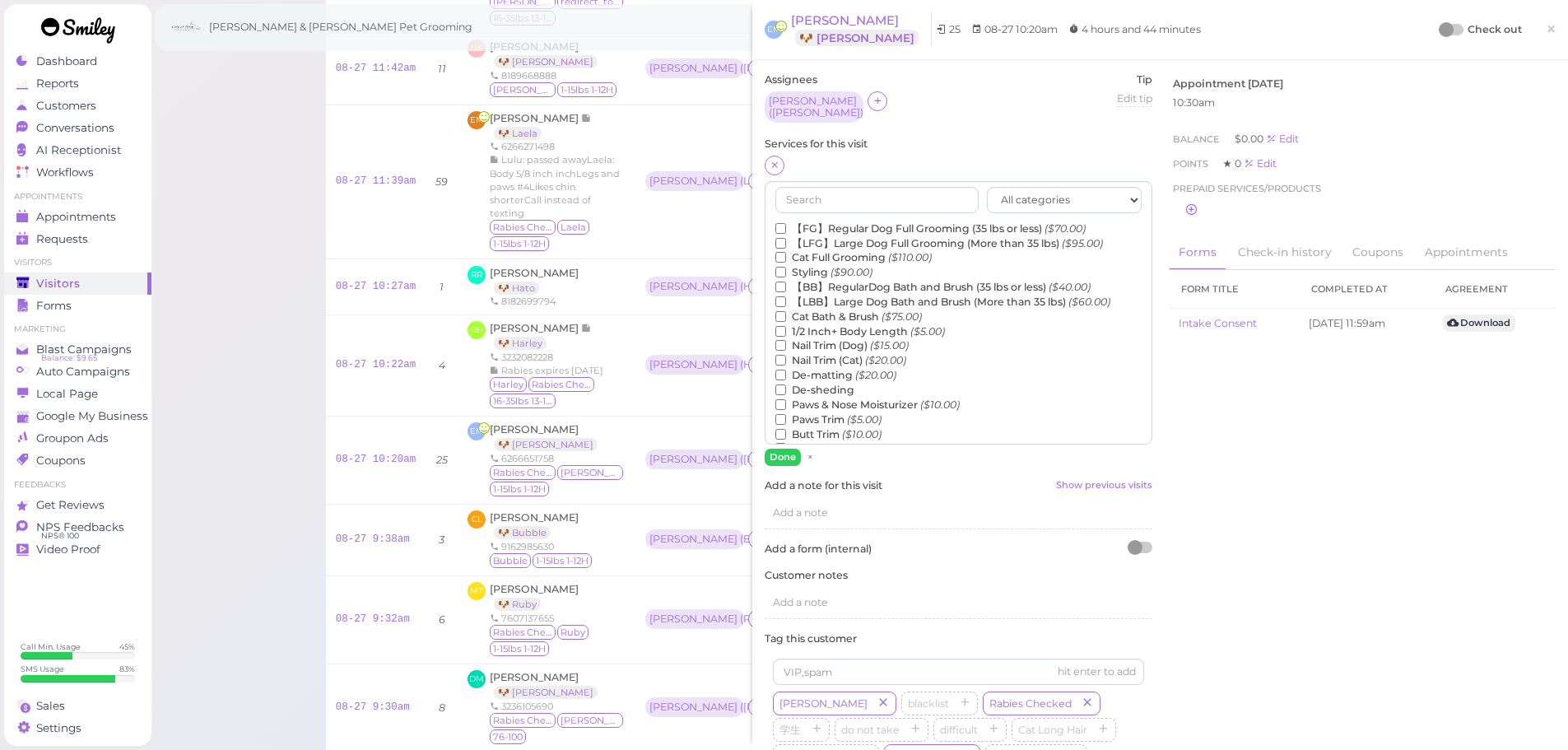
click at [831, 222] on label "【FG】Regular Dog Full Grooming (35 lbs or less) ($70.00)" at bounding box center [930, 229] width 310 height 15
click at [786, 223] on input "【FG】Regular Dog Full Grooming (35 lbs or less) ($70.00)" at bounding box center [781, 229] width 11 height 11
click at [811, 324] on label "1/2 Inch+ Body Length ($5.00)" at bounding box center [860, 331] width 170 height 15
click at [786, 326] on input "1/2 Inch+ Body Length ($5.00)" at bounding box center [781, 331] width 11 height 11
click at [813, 375] on label "De-matting ($20.00)" at bounding box center [836, 375] width 121 height 15
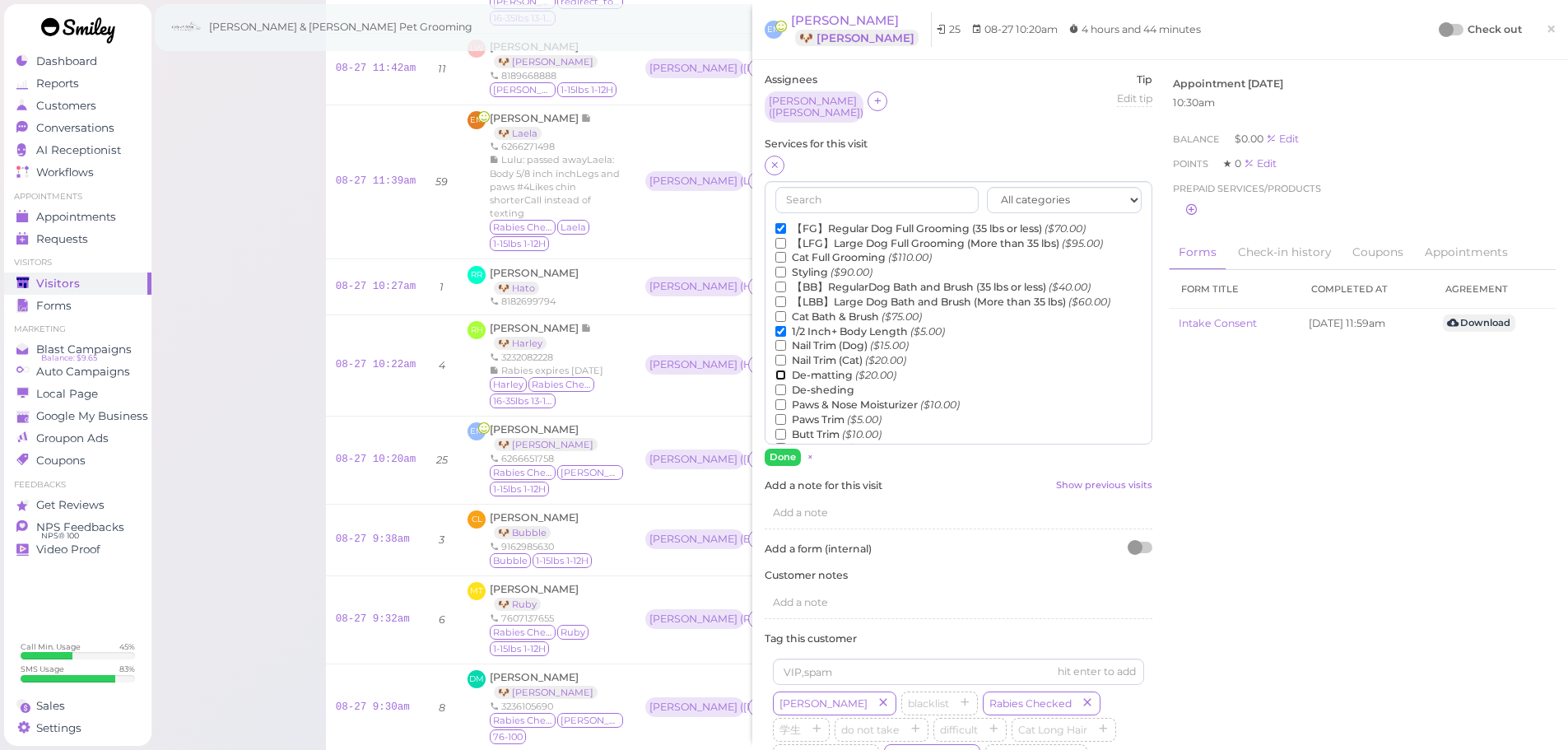
click at [786, 375] on input "De-matting ($20.00)" at bounding box center [781, 375] width 11 height 11
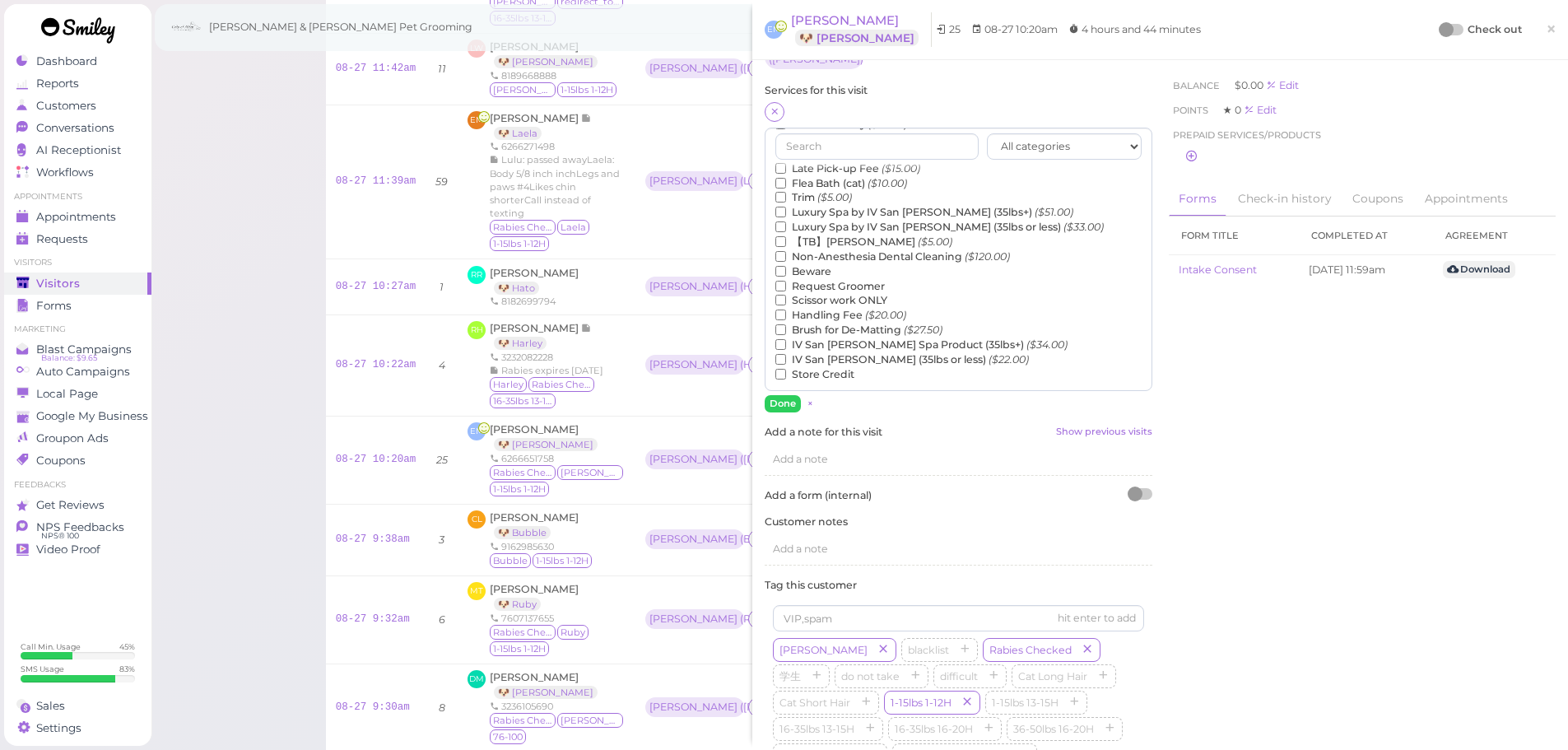
scroll to position [82, 0]
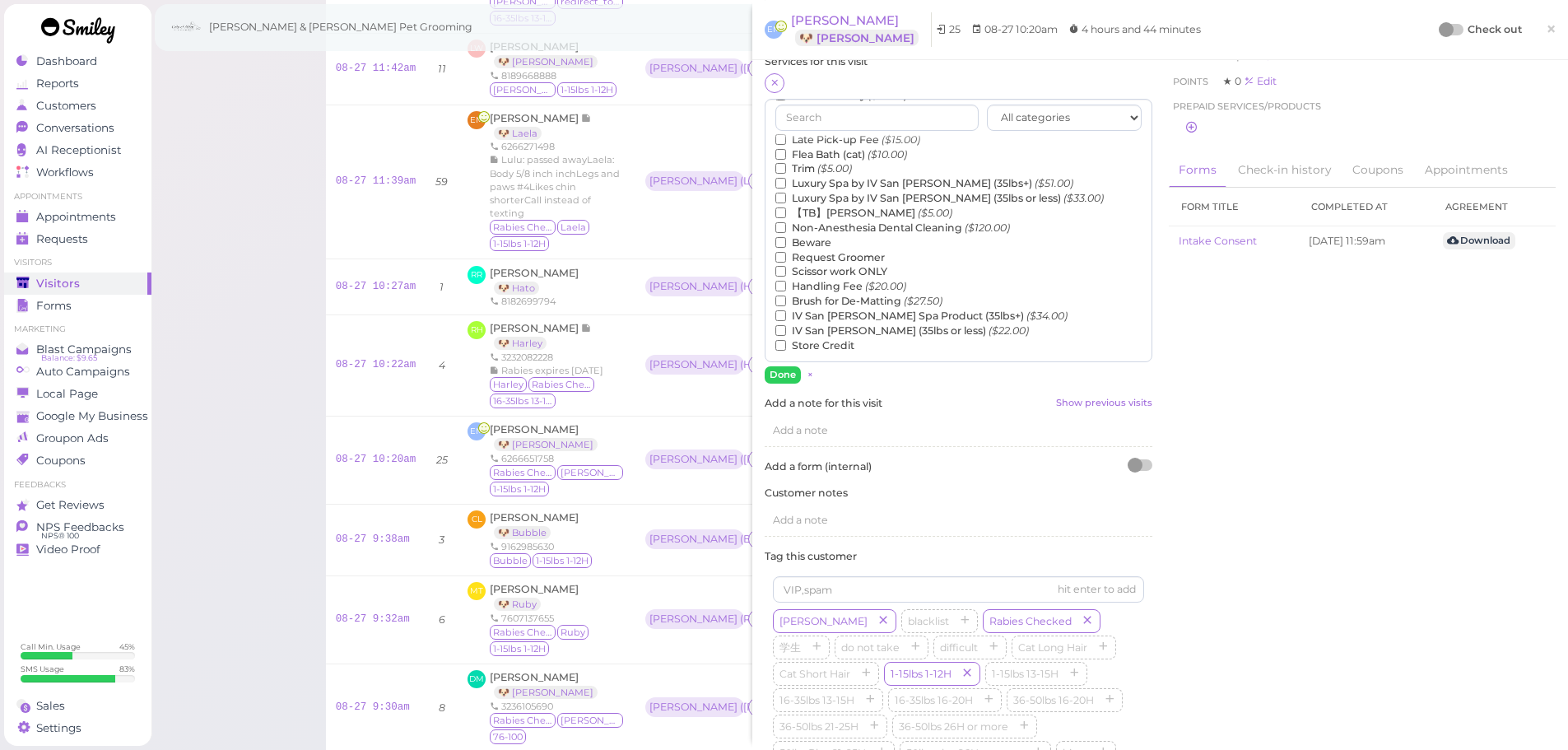
click at [825, 206] on label "【TB】Teeth Brushing ($5.00)" at bounding box center [864, 213] width 177 height 15
click at [786, 208] on input "【TB】Teeth Brushing ($5.00)" at bounding box center [781, 213] width 11 height 11
click at [785, 368] on button "Done" at bounding box center [783, 375] width 36 height 18
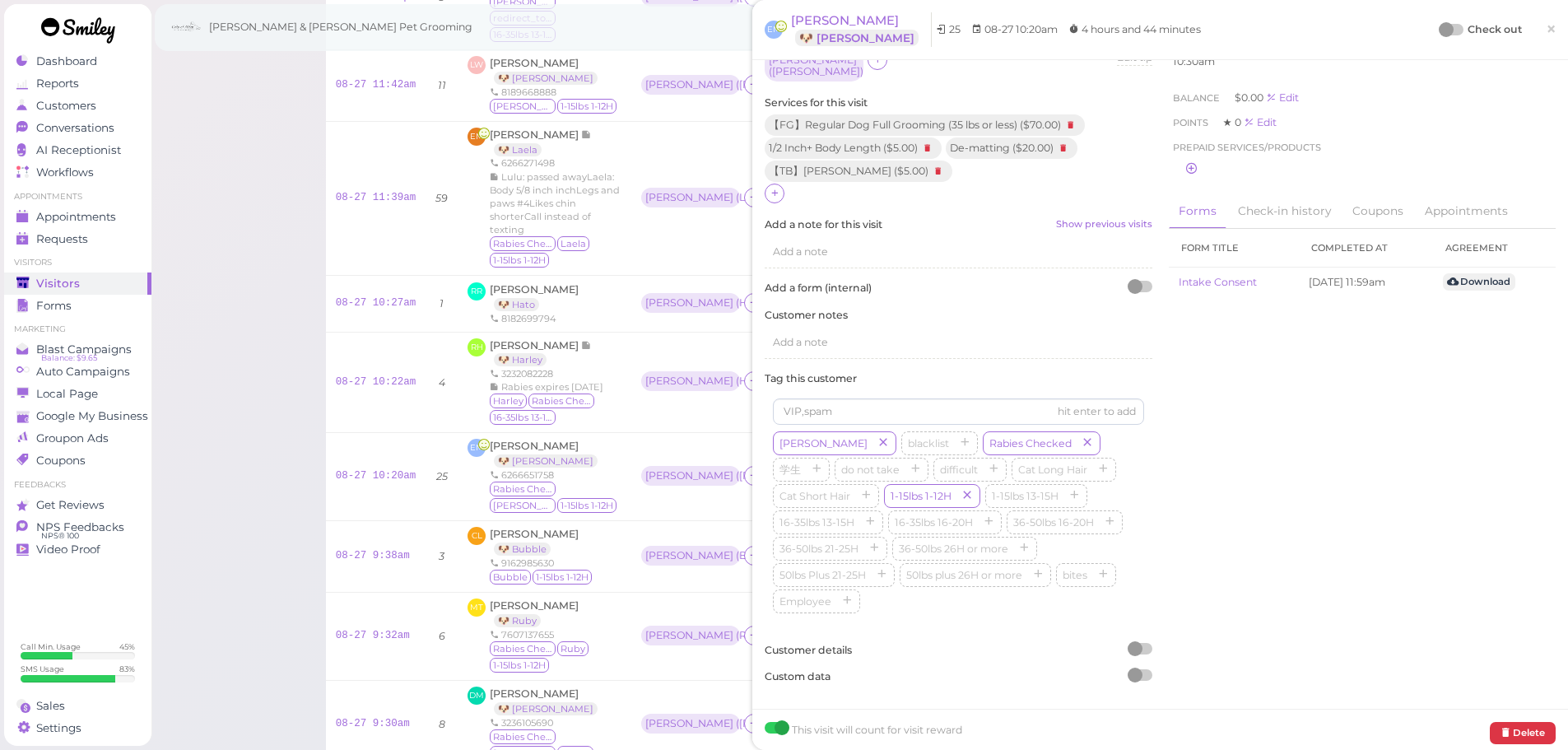
click at [1447, 35] on div "Check out" at bounding box center [1481, 29] width 81 height 17
click at [1439, 29] on div at bounding box center [1446, 29] width 15 height 15
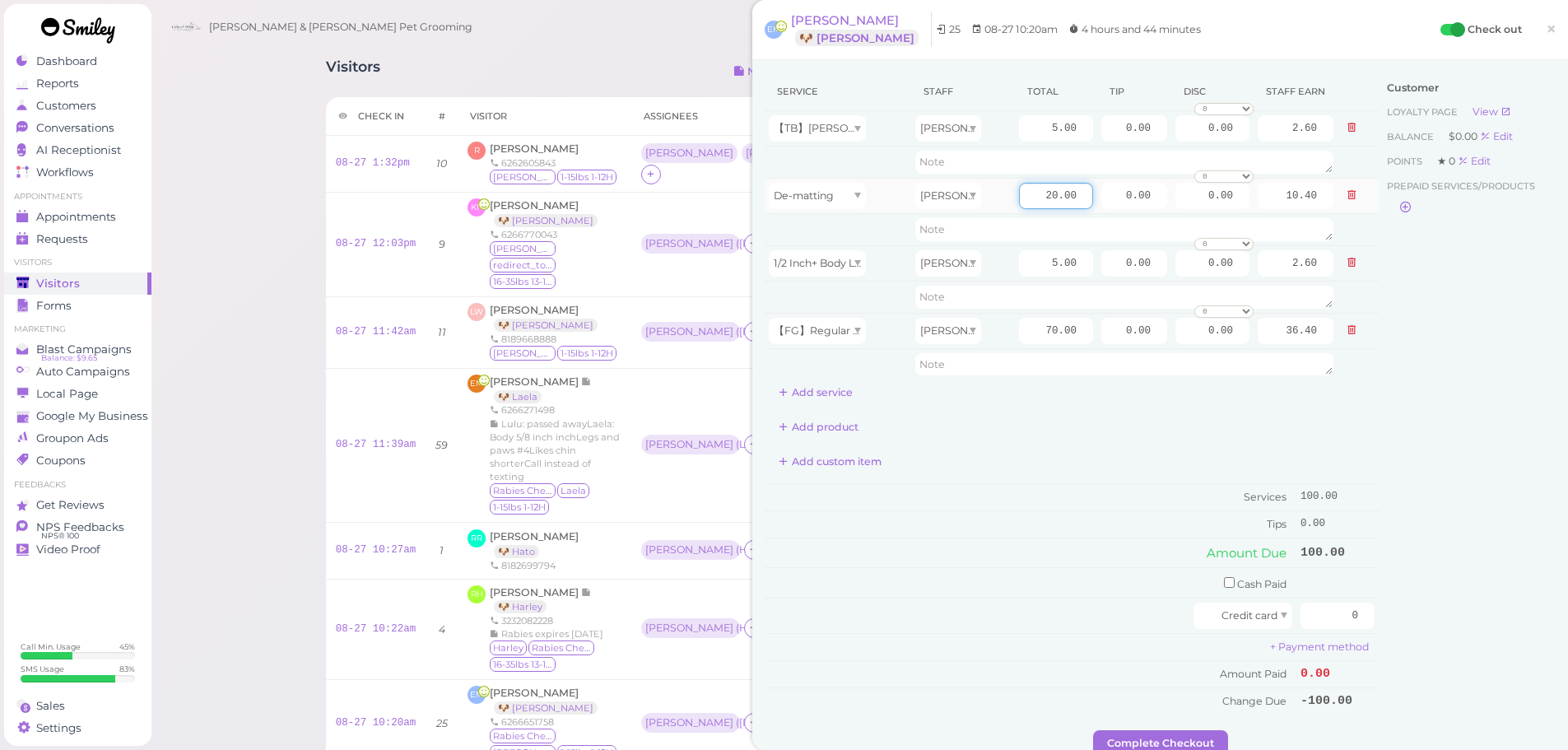
click at [1019, 190] on input "20.00" at bounding box center [1057, 196] width 74 height 27
type input "8.00"
type input "4.16"
drag, startPoint x: 1105, startPoint y: 329, endPoint x: 1396, endPoint y: 477, distance: 326.5
click at [1283, 368] on tbody "【TB】Teeth Brushing Asa 5.00 0.00 0.00 0 10% off 15% off 20% off 25% off 30% off…" at bounding box center [1072, 246] width 614 height 269
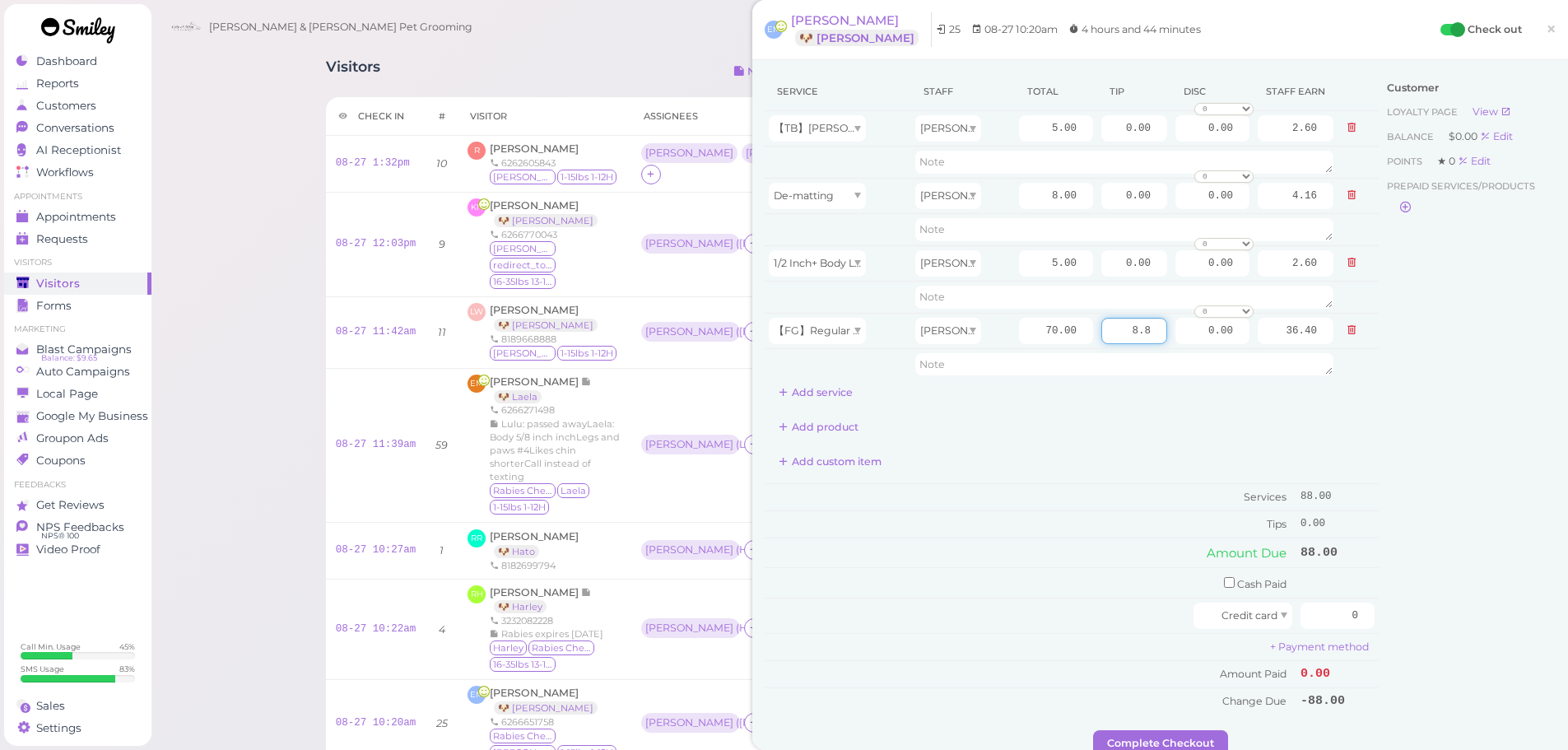
type input "8.8"
click at [1406, 521] on div "Customer Loyalty page View Balance $0.00 Edit Points ★ 0 Edit Prepaid services/…" at bounding box center [1467, 401] width 177 height 658
drag, startPoint x: 1310, startPoint y: 625, endPoint x: 1405, endPoint y: 621, distance: 95.1
click at [1405, 621] on div "Service Staff Total Tip Disc Staff earn 【TB】Teeth Brushing Asa 5.00 0.00 0.00 0…" at bounding box center [1160, 401] width 791 height 658
type input "96.8"
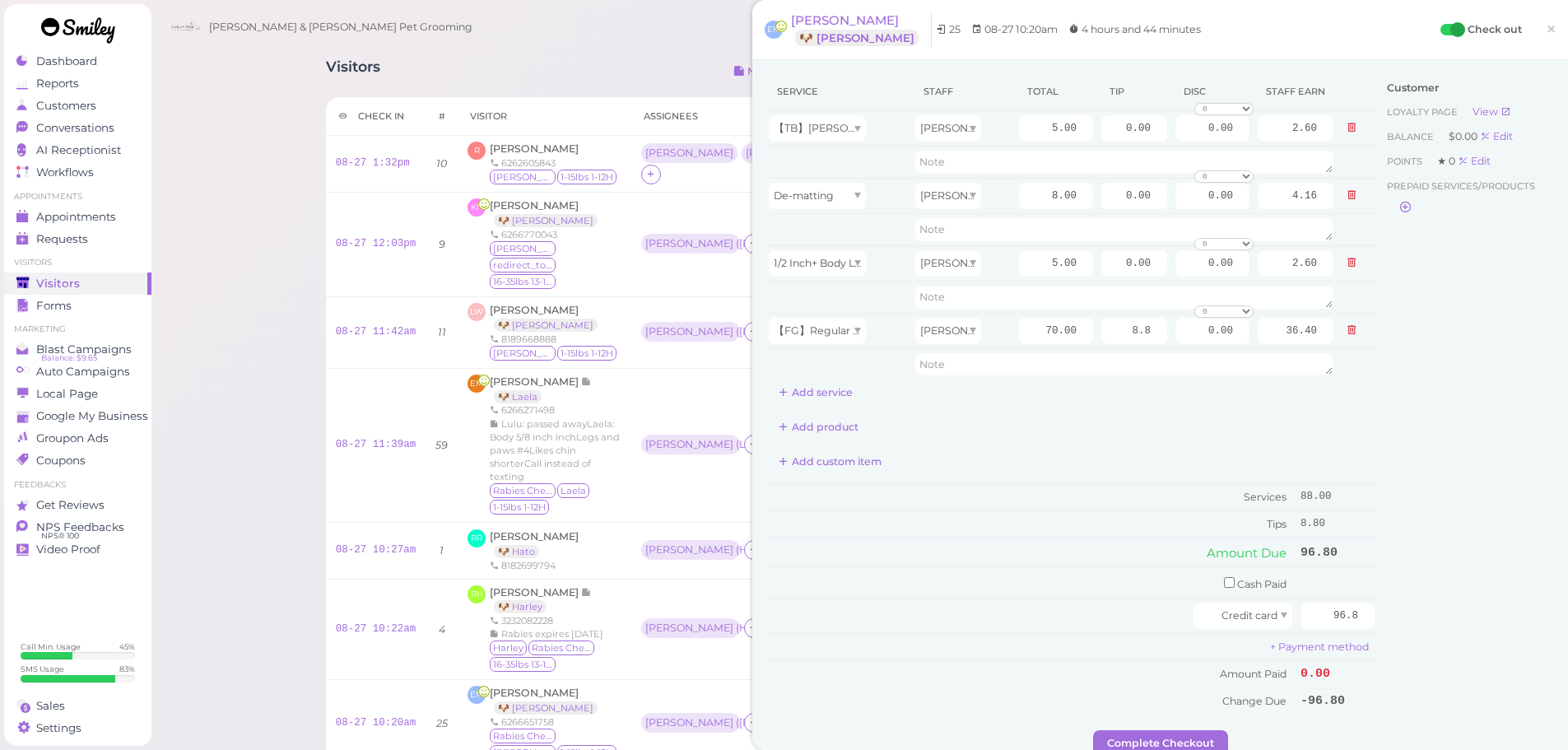
click at [1405, 611] on div "Customer Loyalty page View Balance $0.00 Edit Points ★ 0 Edit Prepaid services/…" at bounding box center [1467, 401] width 177 height 658
click at [1189, 745] on button "Complete Checkout" at bounding box center [1160, 744] width 135 height 27
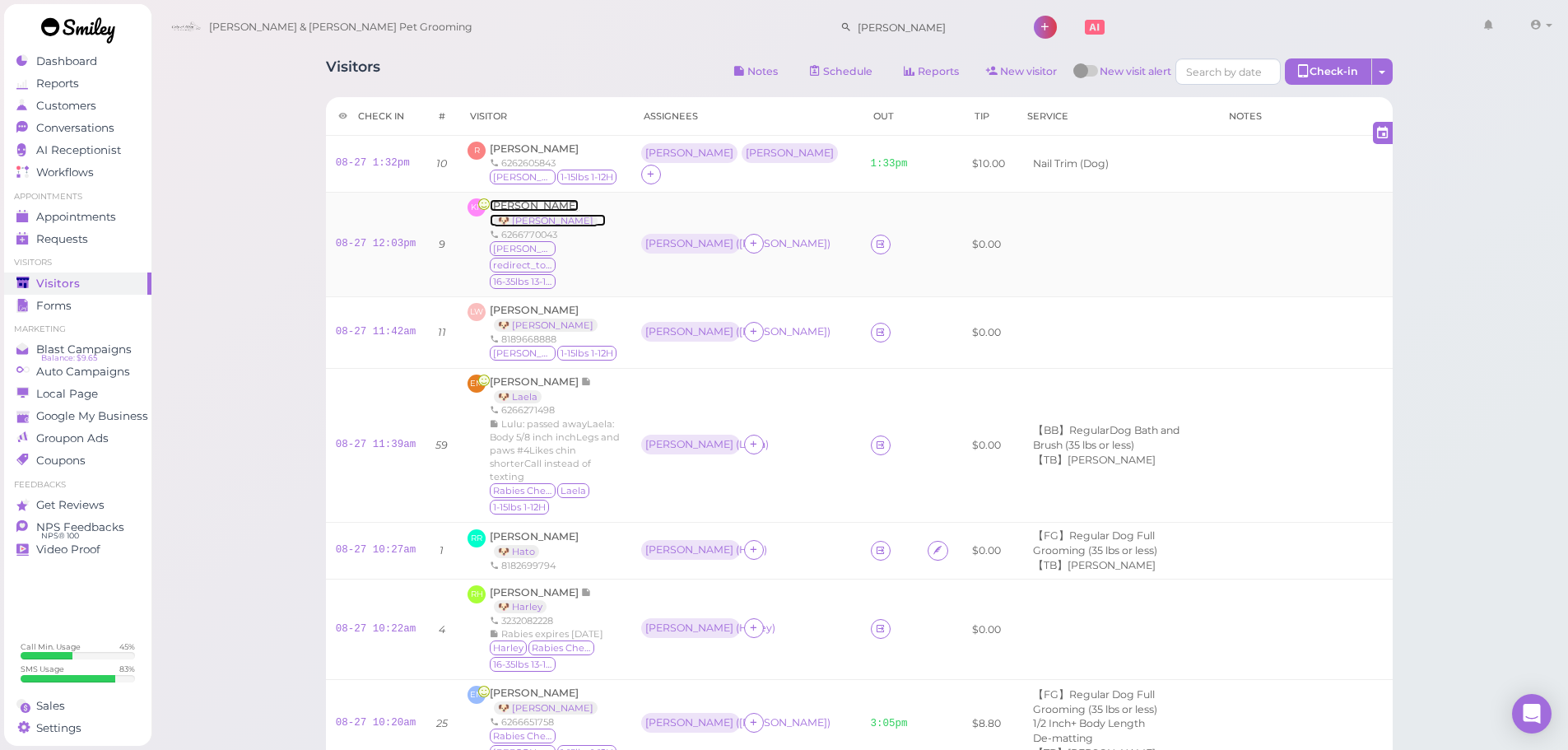
click at [505, 211] on span "[PERSON_NAME]" at bounding box center [534, 206] width 89 height 12
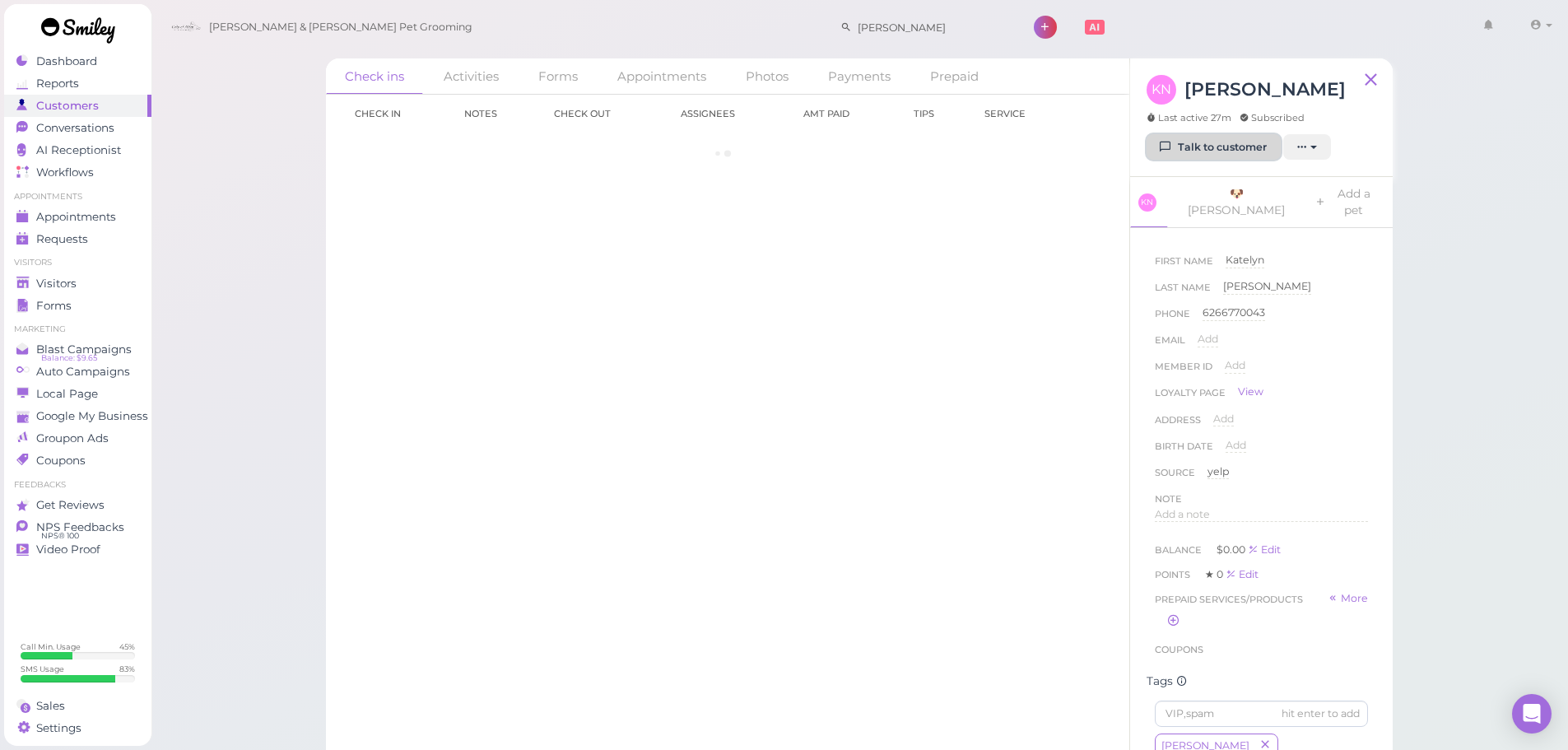
click at [1196, 150] on link "Talk to customer" at bounding box center [1214, 148] width 134 height 27
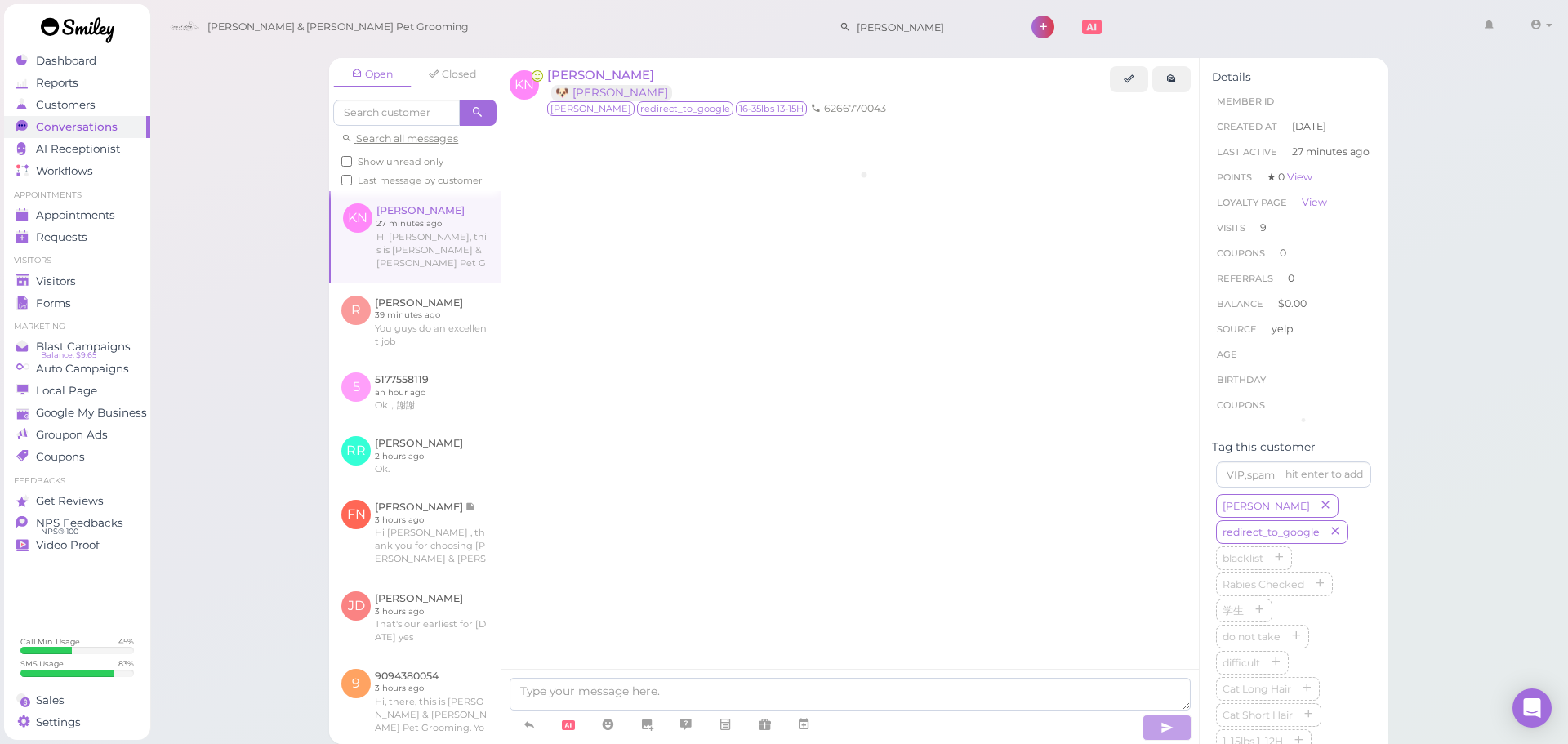
scroll to position [2698, 0]
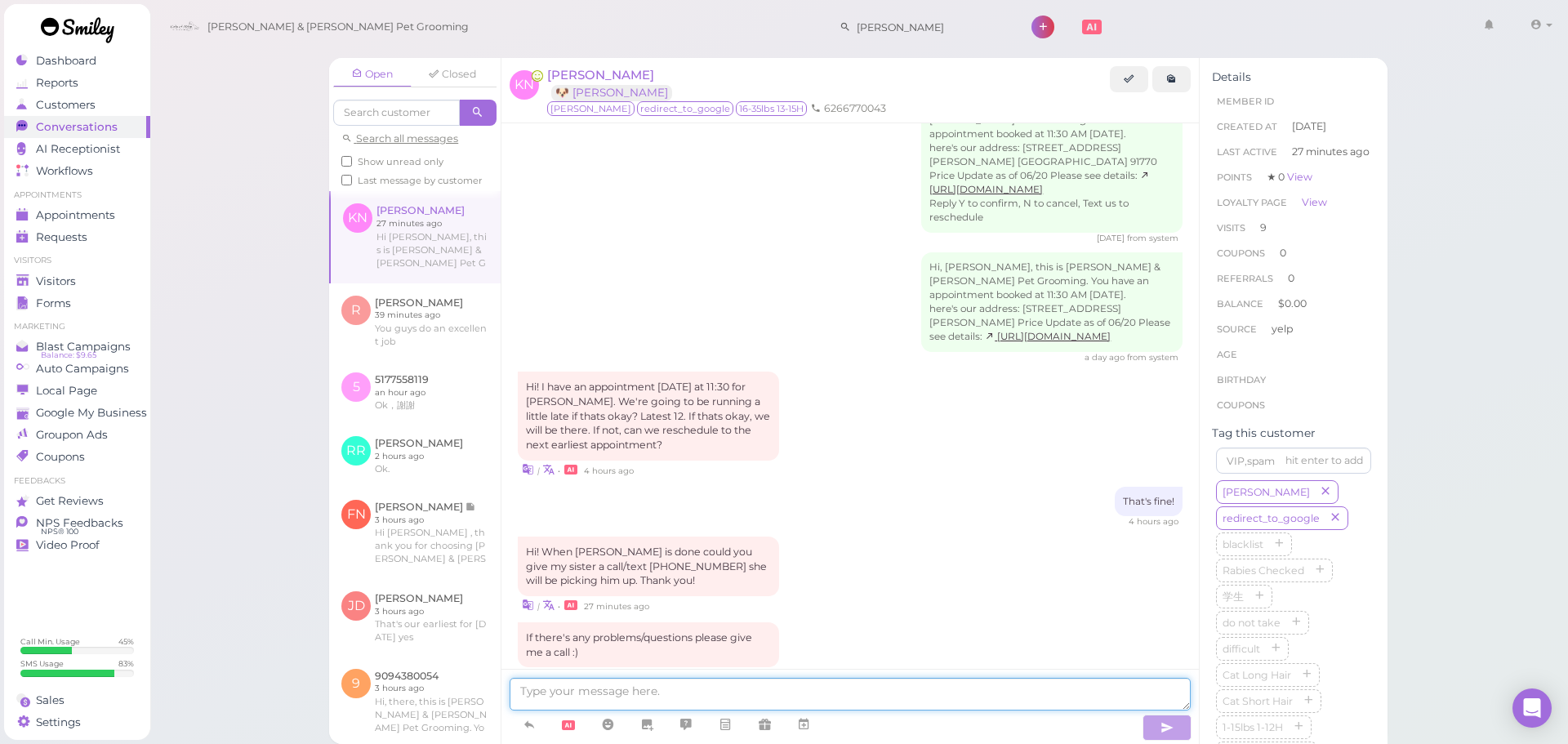
drag, startPoint x: 878, startPoint y: 649, endPoint x: 867, endPoint y: 689, distance: 41.5
click at [867, 689] on textarea at bounding box center [849, 693] width 681 height 32
type textarea "Got it, I'll let her know!"
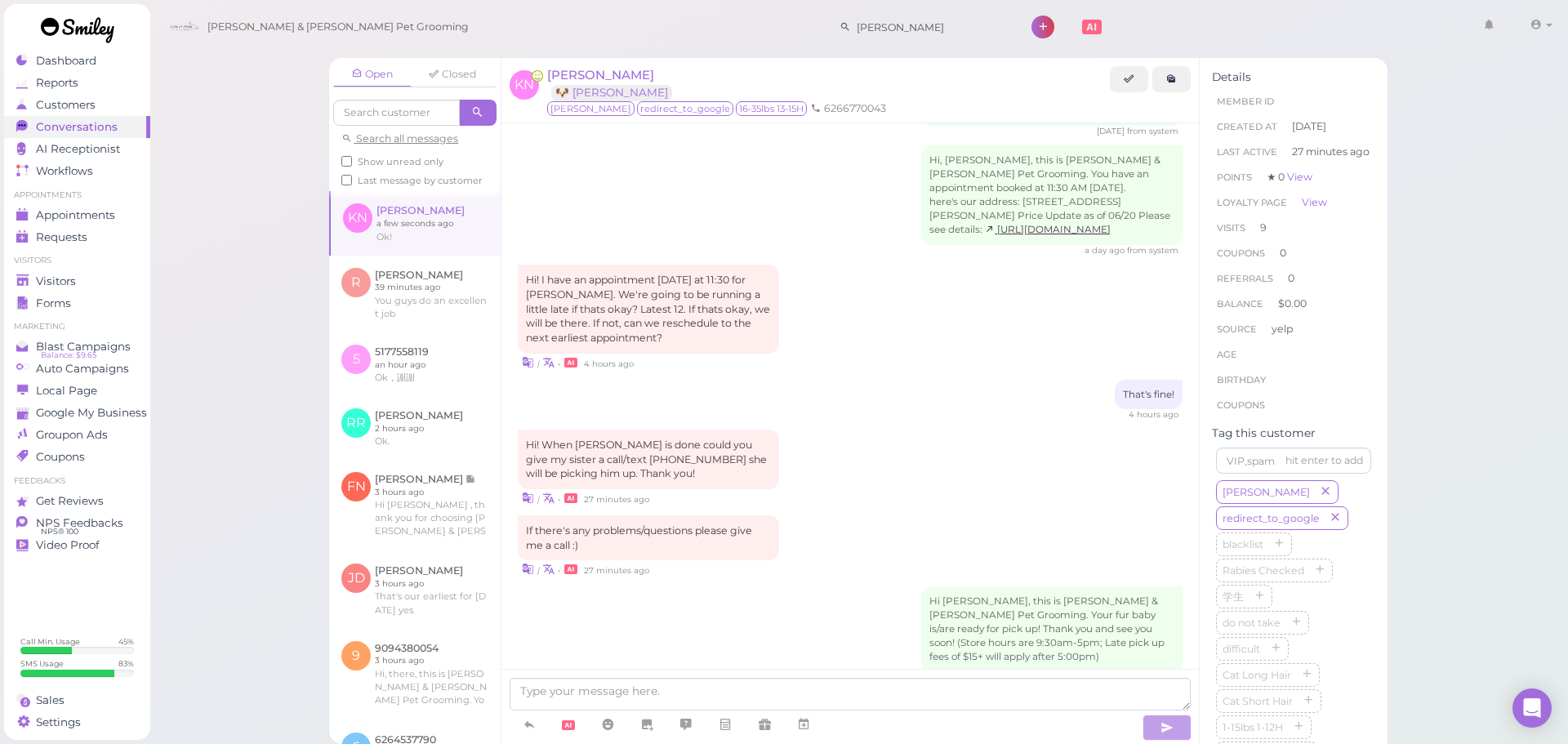
scroll to position [2861, 0]
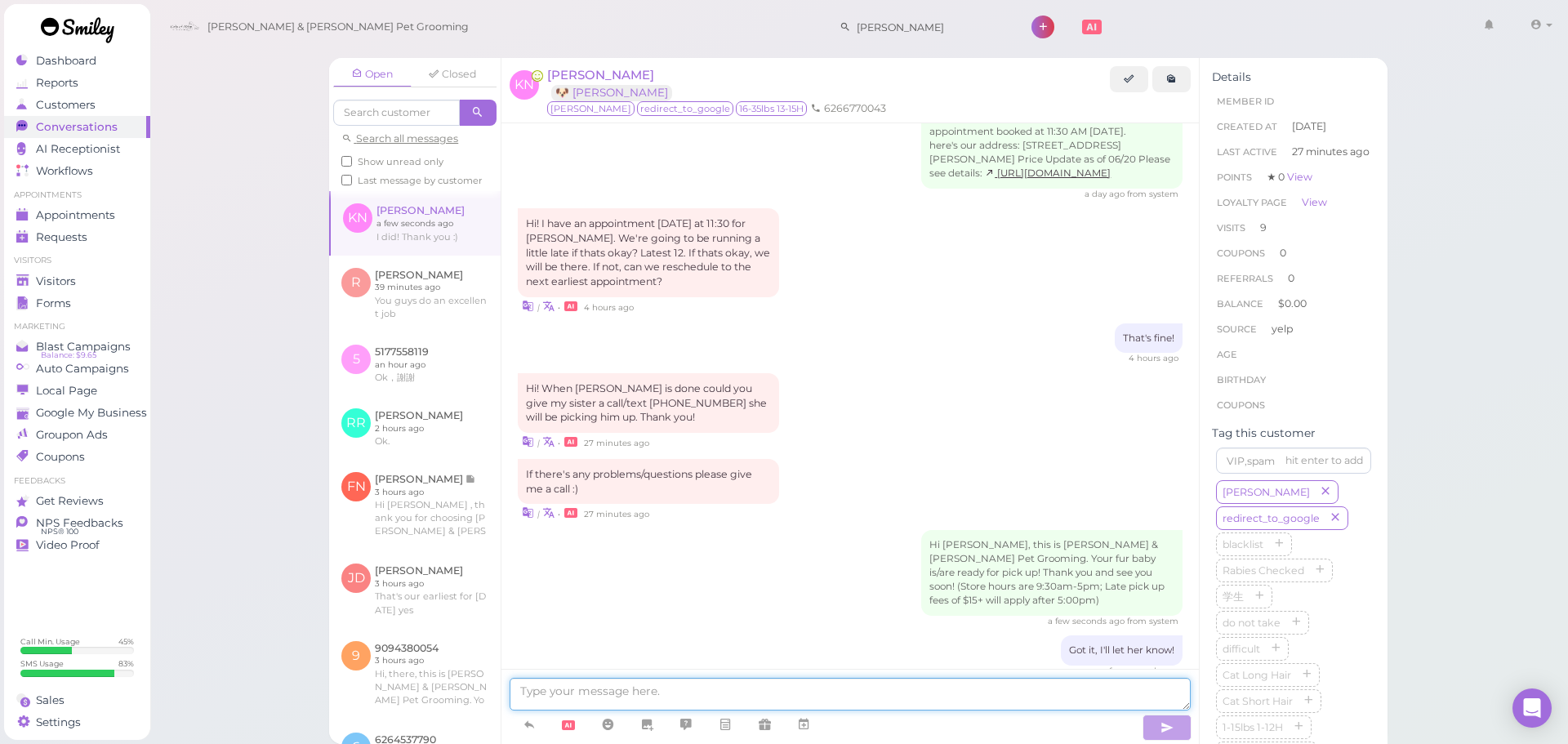
click at [872, 698] on textarea at bounding box center [849, 693] width 681 height 32
click at [797, 681] on textarea at bounding box center [849, 693] width 681 height 32
click at [934, 690] on textarea at bounding box center [849, 693] width 681 height 32
type textarea "Okay, thank you!"
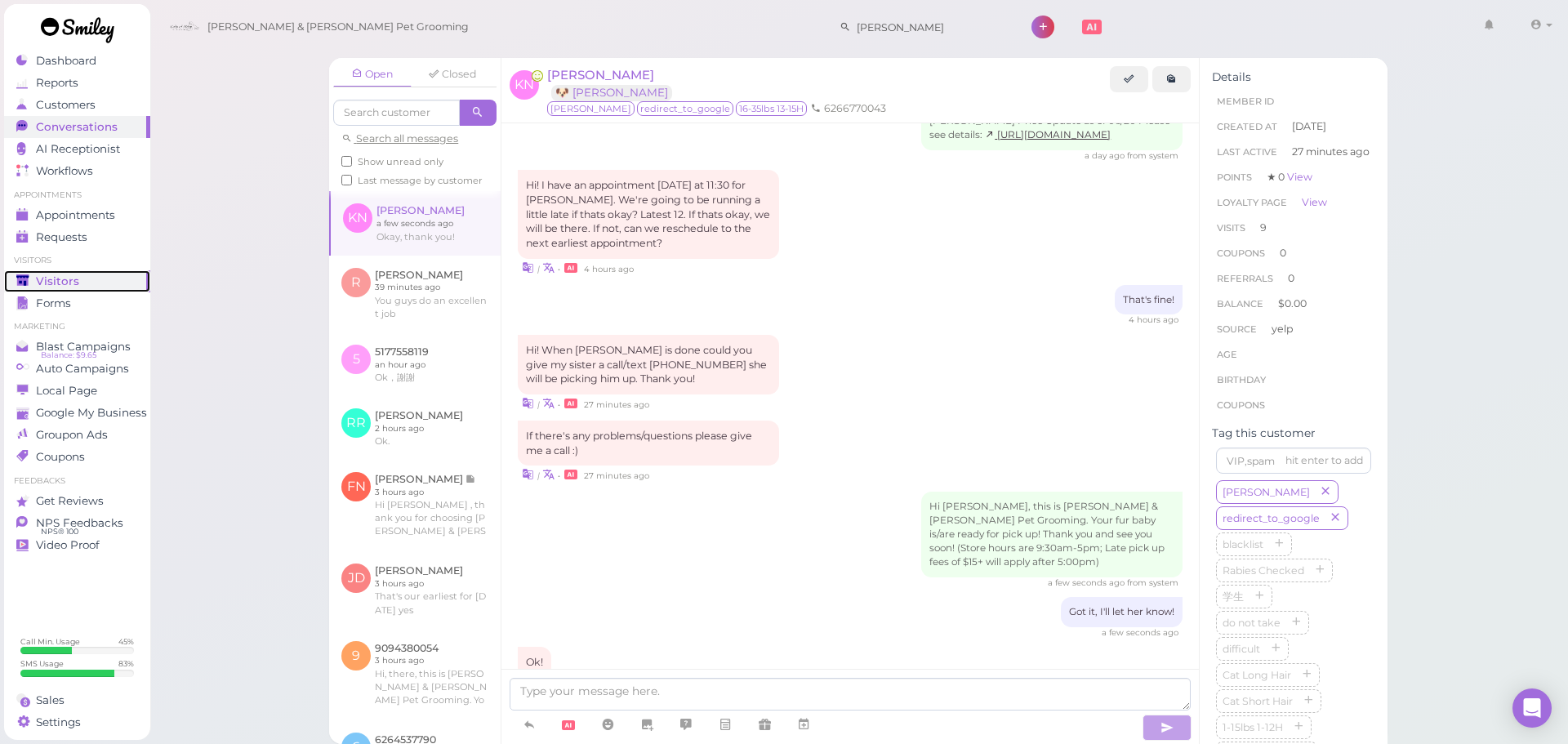
click at [78, 281] on div "Visitors" at bounding box center [75, 281] width 117 height 14
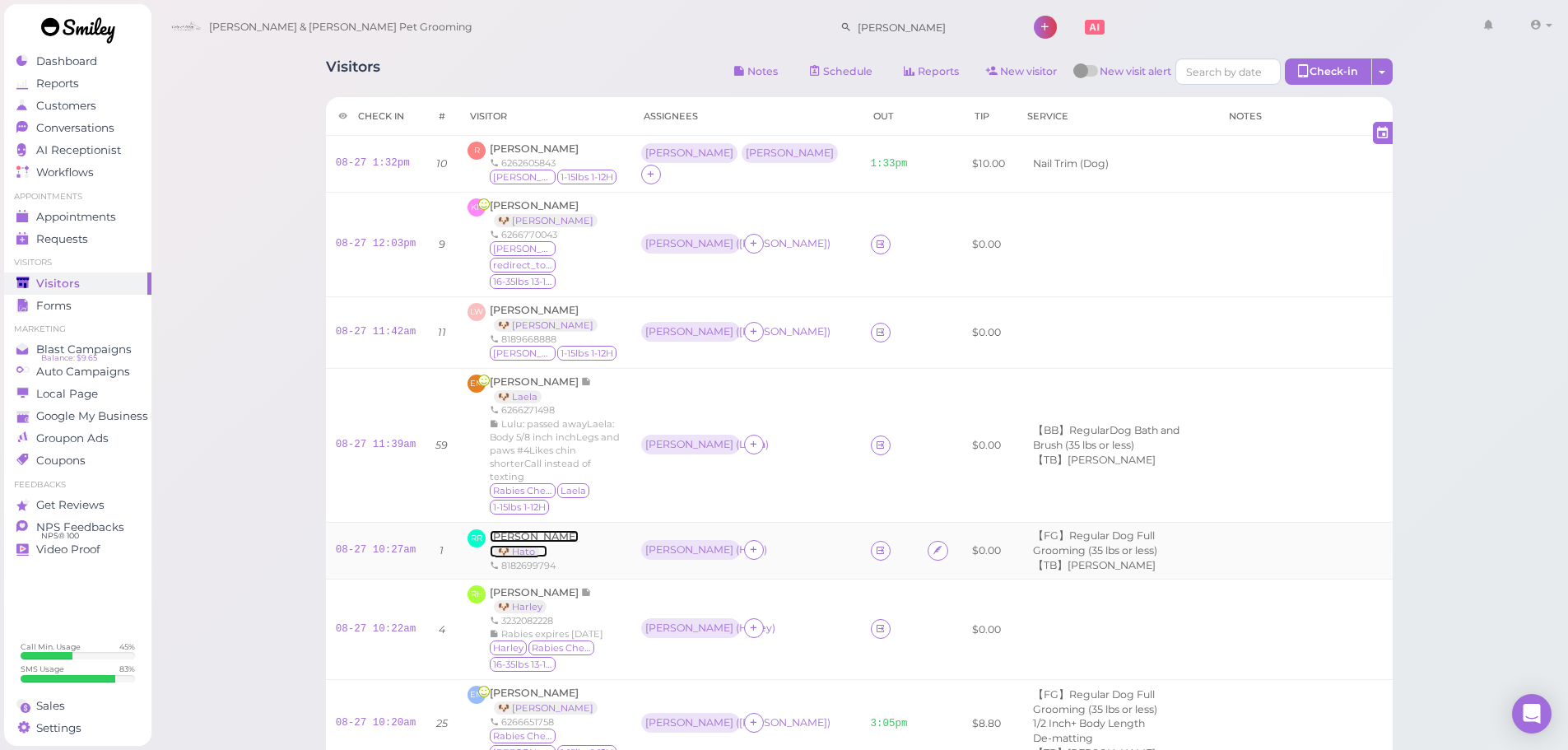
click at [531, 530] on span "Richard Rojo" at bounding box center [534, 536] width 89 height 12
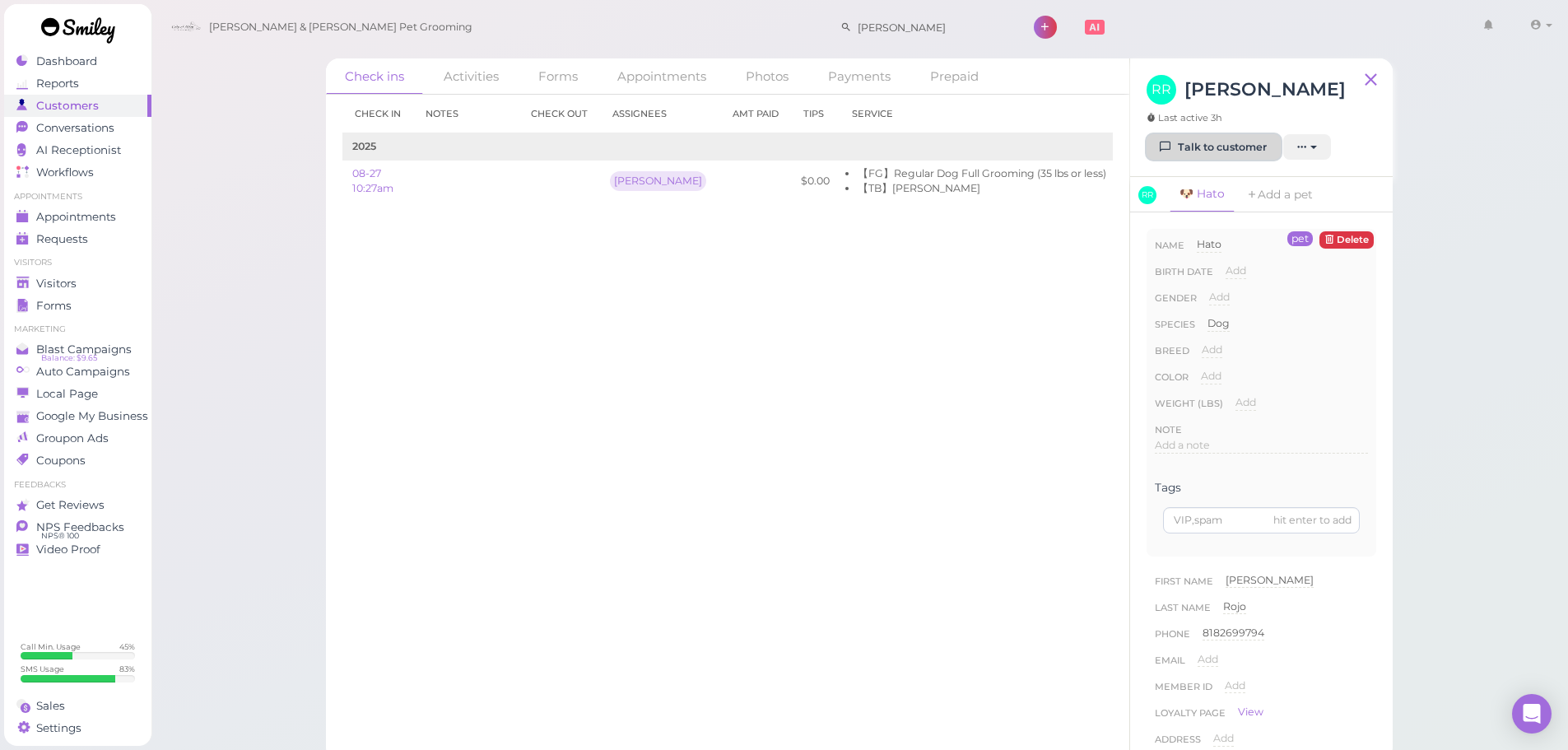
click at [1200, 151] on link "Talk to customer" at bounding box center [1214, 148] width 134 height 27
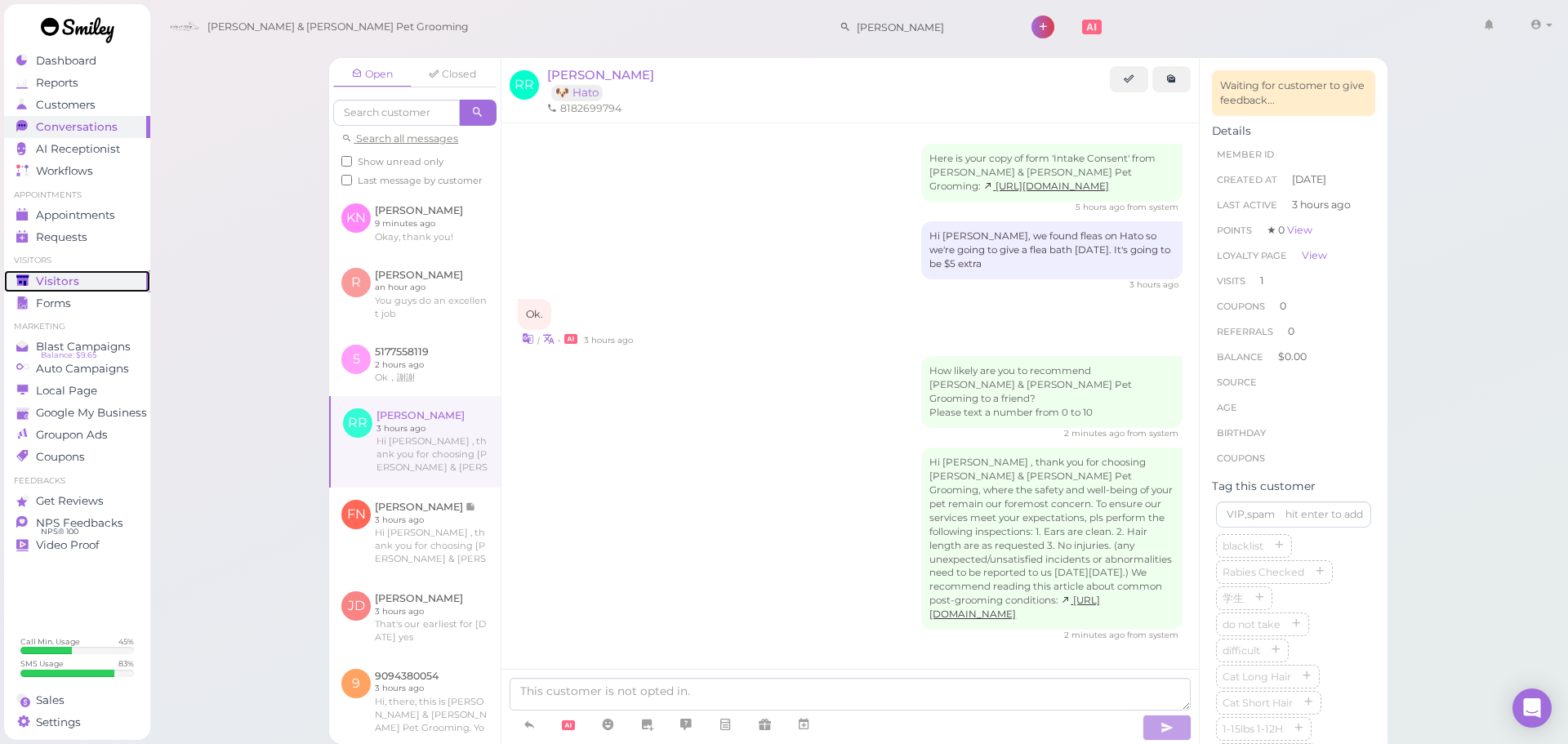
click at [102, 289] on link "Visitors" at bounding box center [77, 280] width 146 height 22
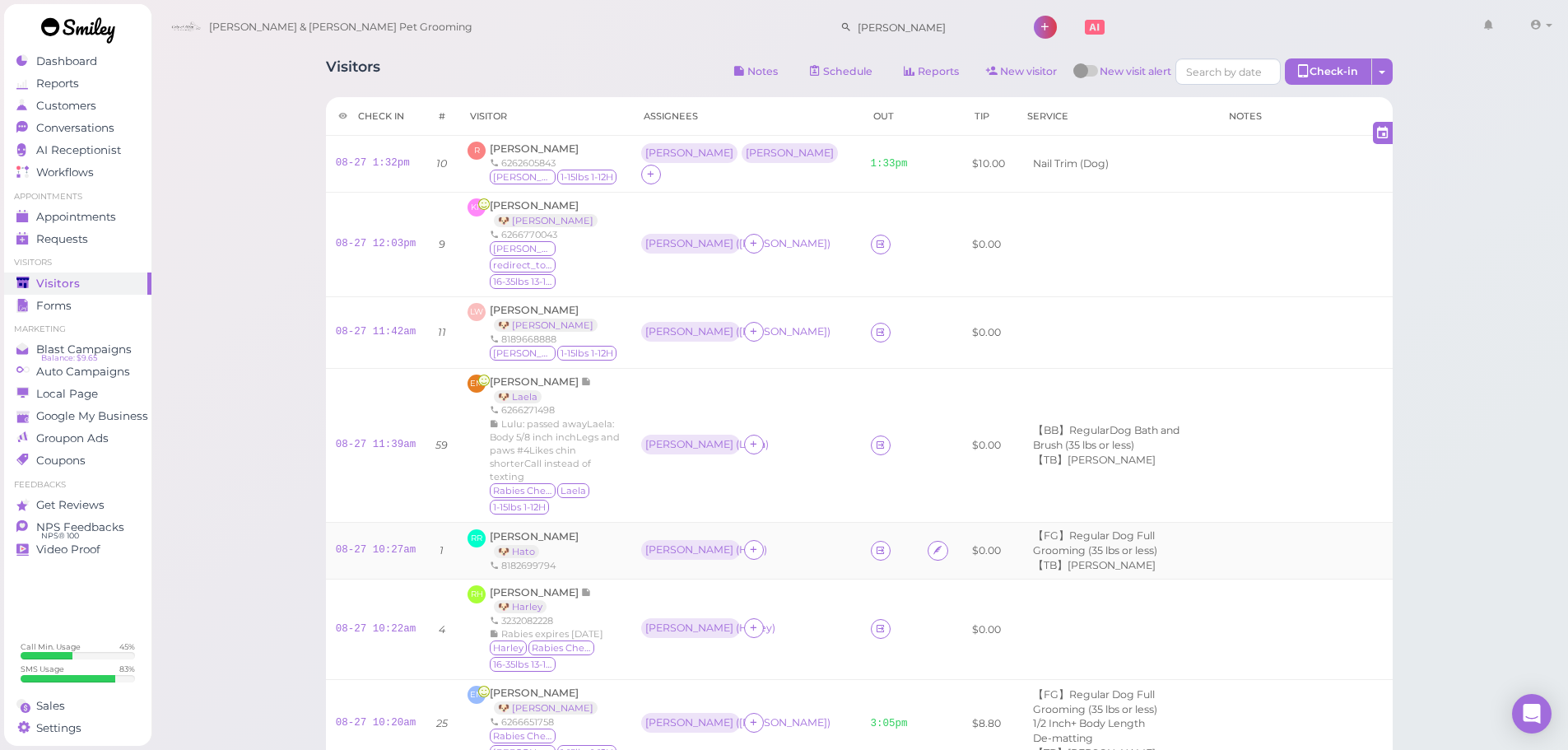
click at [792, 540] on div "Helen ( Hato )" at bounding box center [746, 550] width 210 height 21
click at [522, 530] on span "Richard Rojo" at bounding box center [534, 536] width 89 height 12
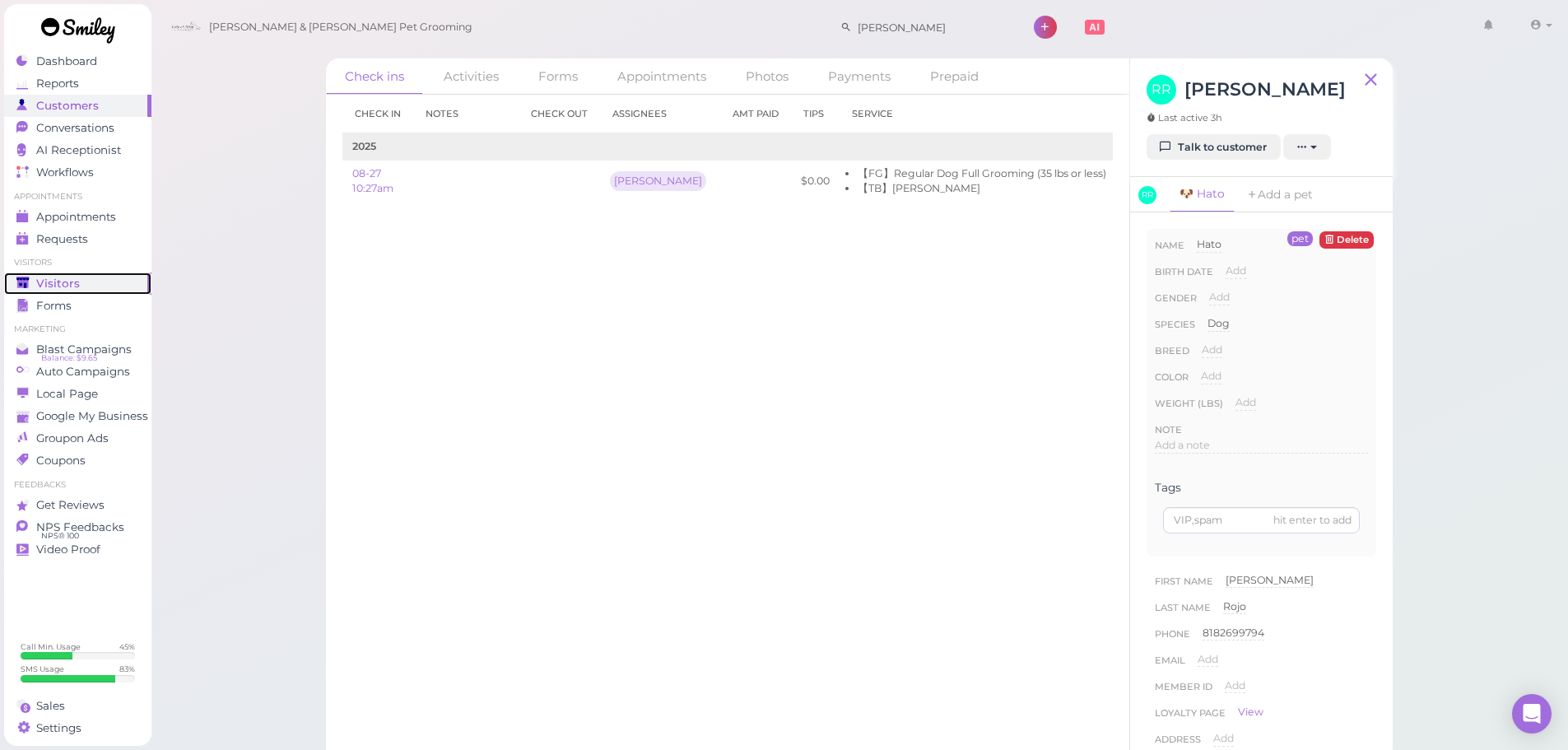
click at [35, 279] on div "Visitors" at bounding box center [76, 284] width 118 height 14
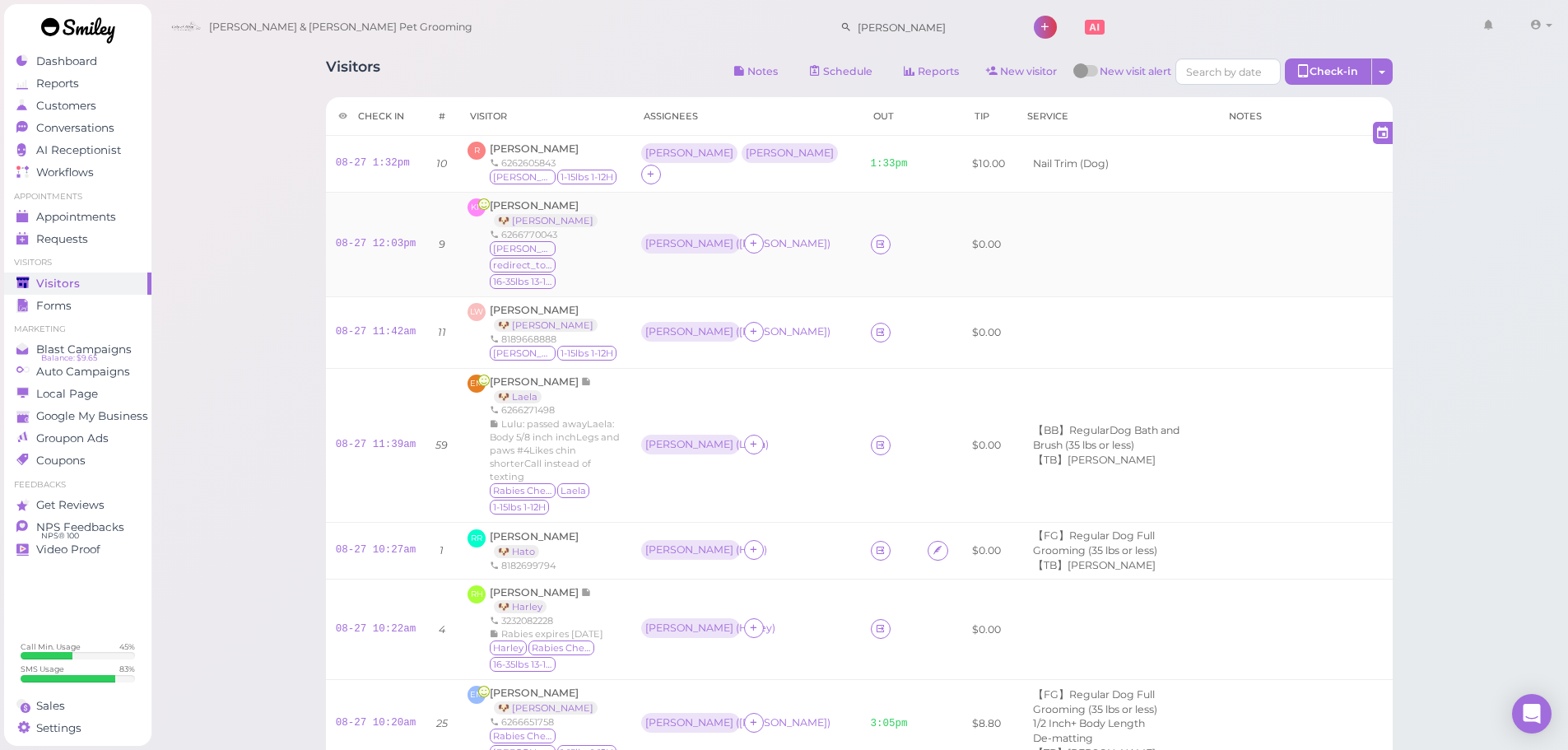
click at [815, 272] on td "Asa ( Milo )" at bounding box center [746, 245] width 230 height 104
click at [391, 239] on link "08-27 12:03pm" at bounding box center [375, 243] width 80 height 11
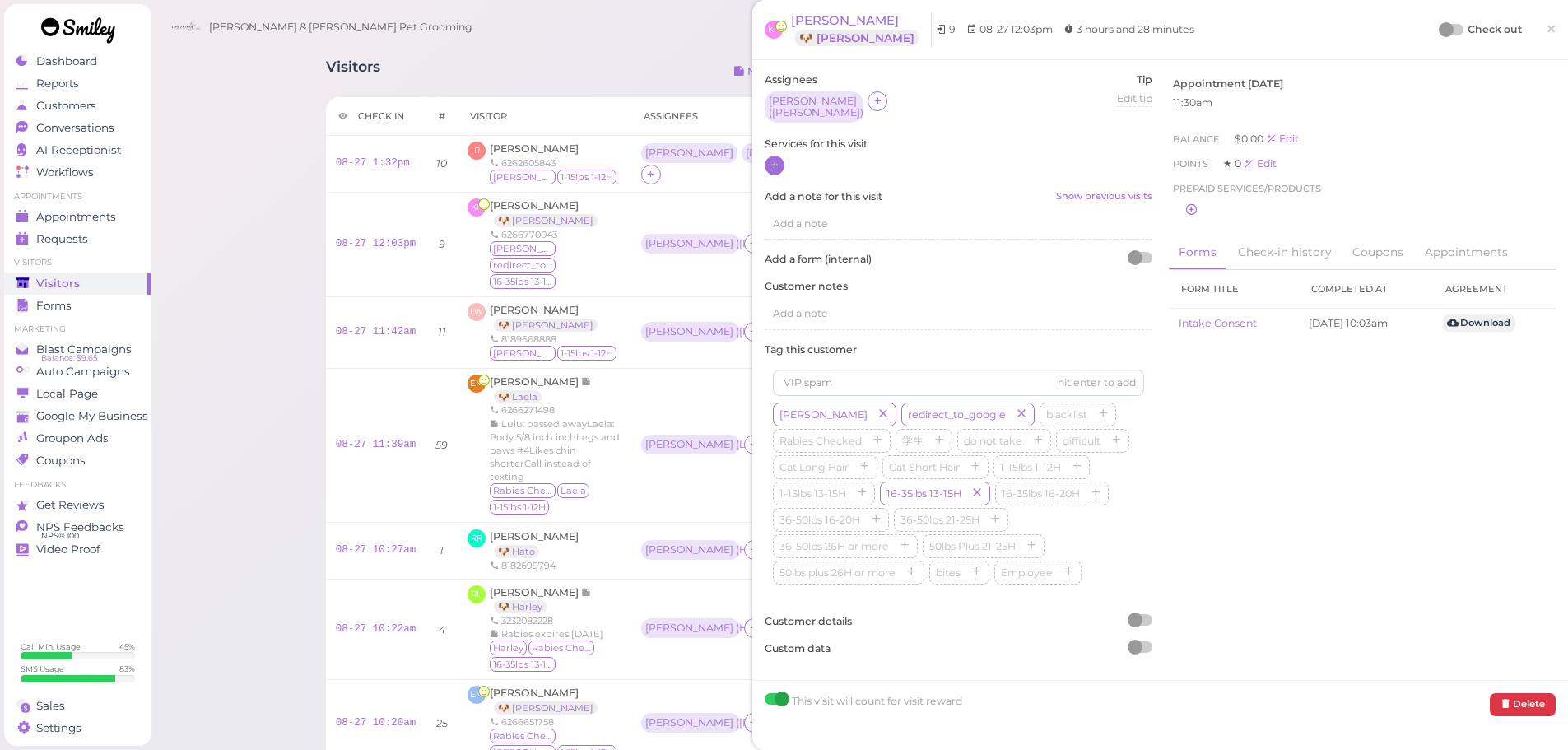
click at [771, 159] on icon at bounding box center [775, 165] width 11 height 12
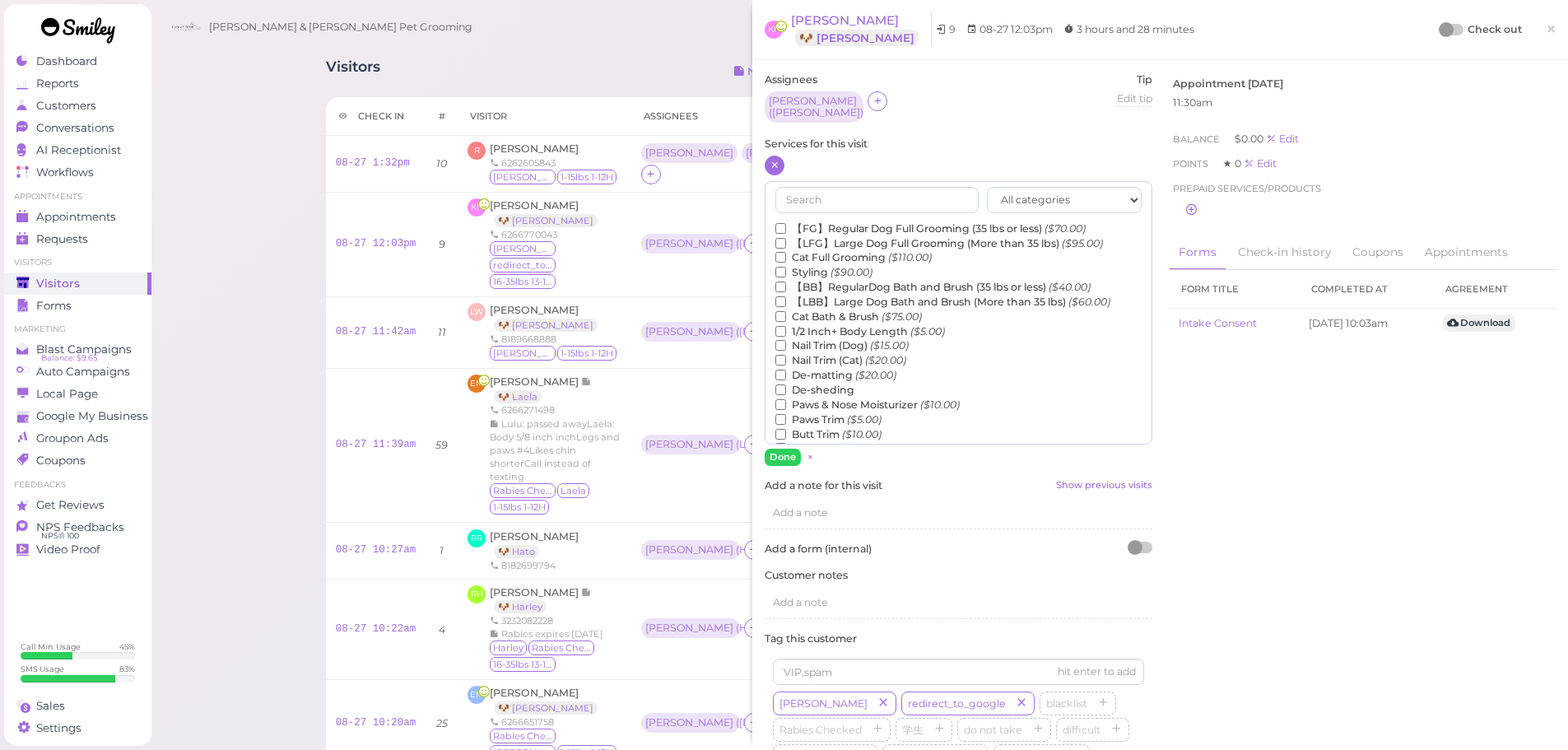
click at [803, 222] on label "【FG】Regular Dog Full Grooming (35 lbs or less) ($70.00)" at bounding box center [930, 229] width 310 height 15
click at [786, 223] on input "【FG】Regular Dog Full Grooming (35 lbs or less) ($70.00)" at bounding box center [781, 229] width 11 height 11
click at [772, 449] on button "Done" at bounding box center [783, 458] width 36 height 18
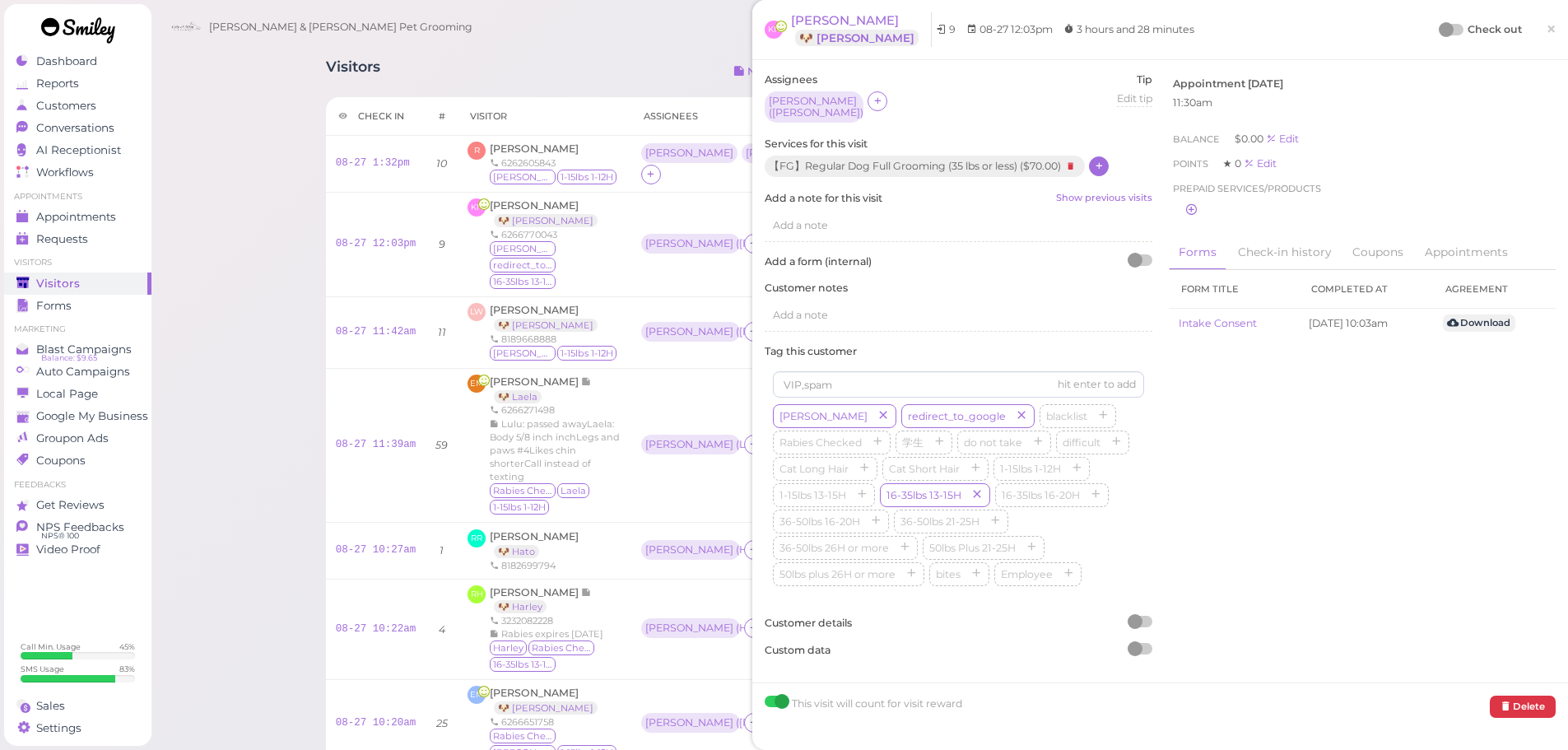
click at [1442, 29] on div at bounding box center [1446, 29] width 15 height 15
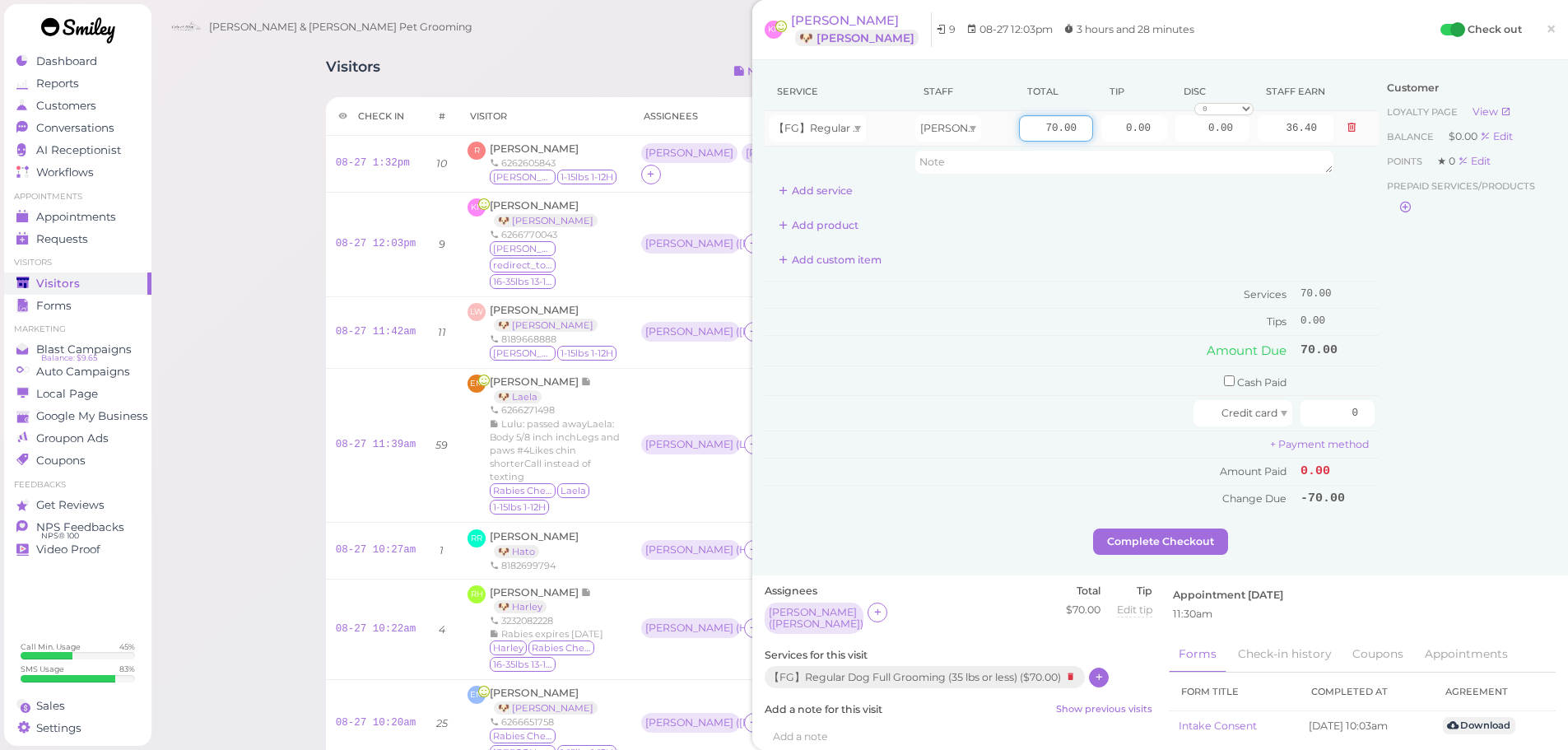
click at [1023, 125] on input "70.00" at bounding box center [1057, 128] width 74 height 27
type input "80.00"
type input "41.60"
click at [1037, 303] on td "Services" at bounding box center [1031, 295] width 532 height 27
drag, startPoint x: 1314, startPoint y: 421, endPoint x: 1496, endPoint y: 436, distance: 182.6
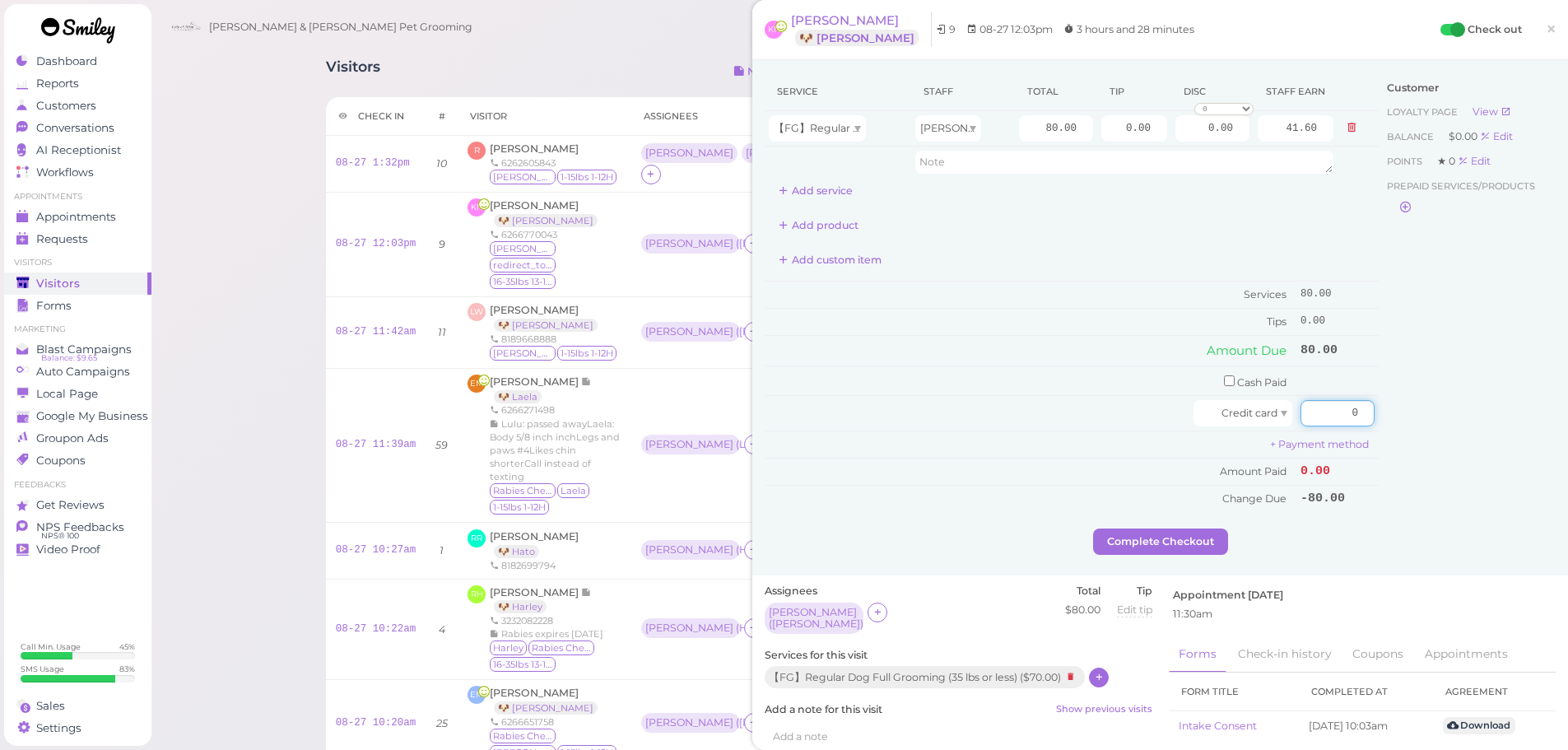
click at [1496, 436] on div "Service Staff Total Tip Disc Staff earn 【FG】Regular Dog Full Grooming (35 lbs o…" at bounding box center [1160, 300] width 791 height 456
type input "88"
click at [1110, 126] on input "0.00" at bounding box center [1134, 128] width 66 height 27
type input "8.00"
click at [1087, 269] on div "Add custom item" at bounding box center [1072, 261] width 614 height 27
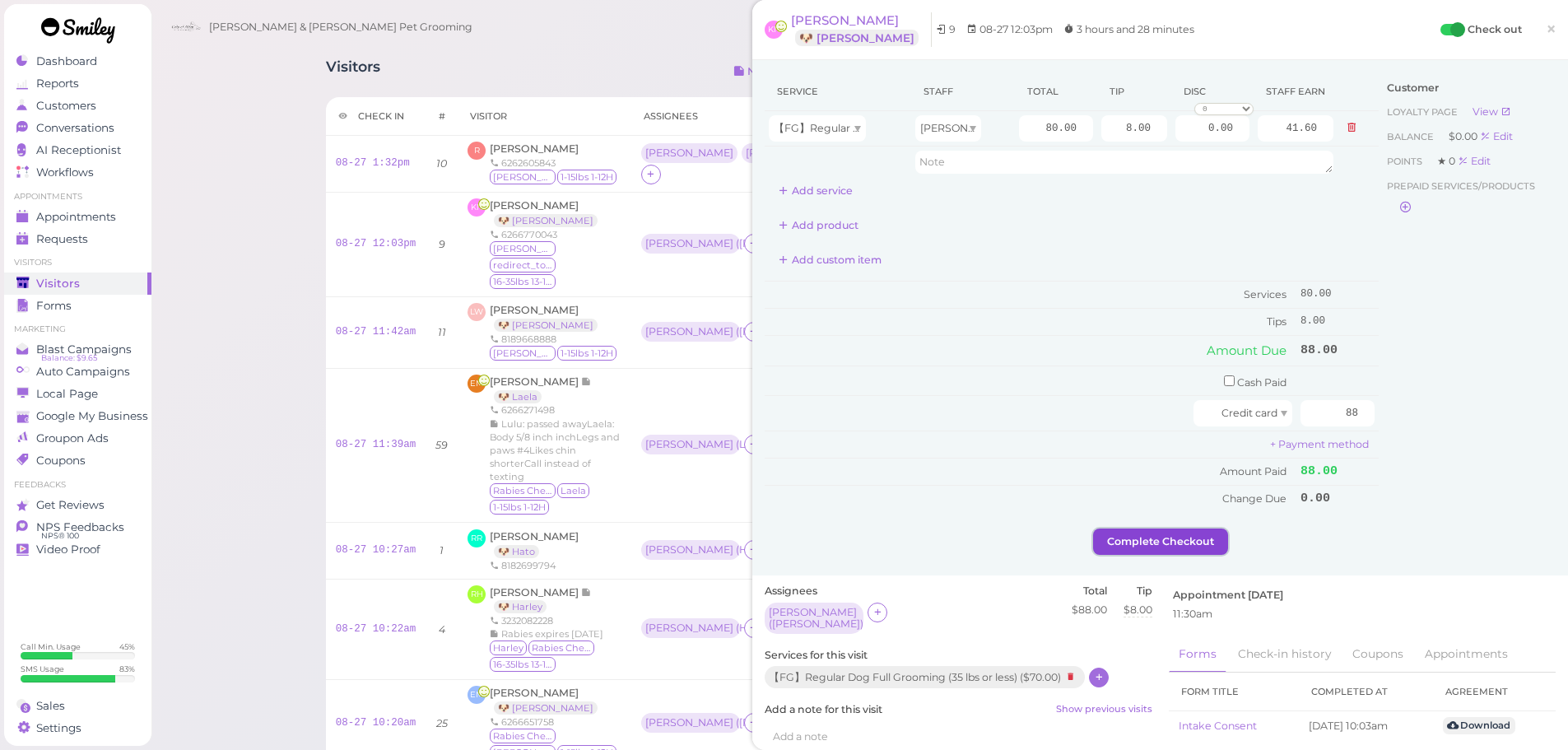
click at [1125, 536] on button "Complete Checkout" at bounding box center [1160, 542] width 135 height 27
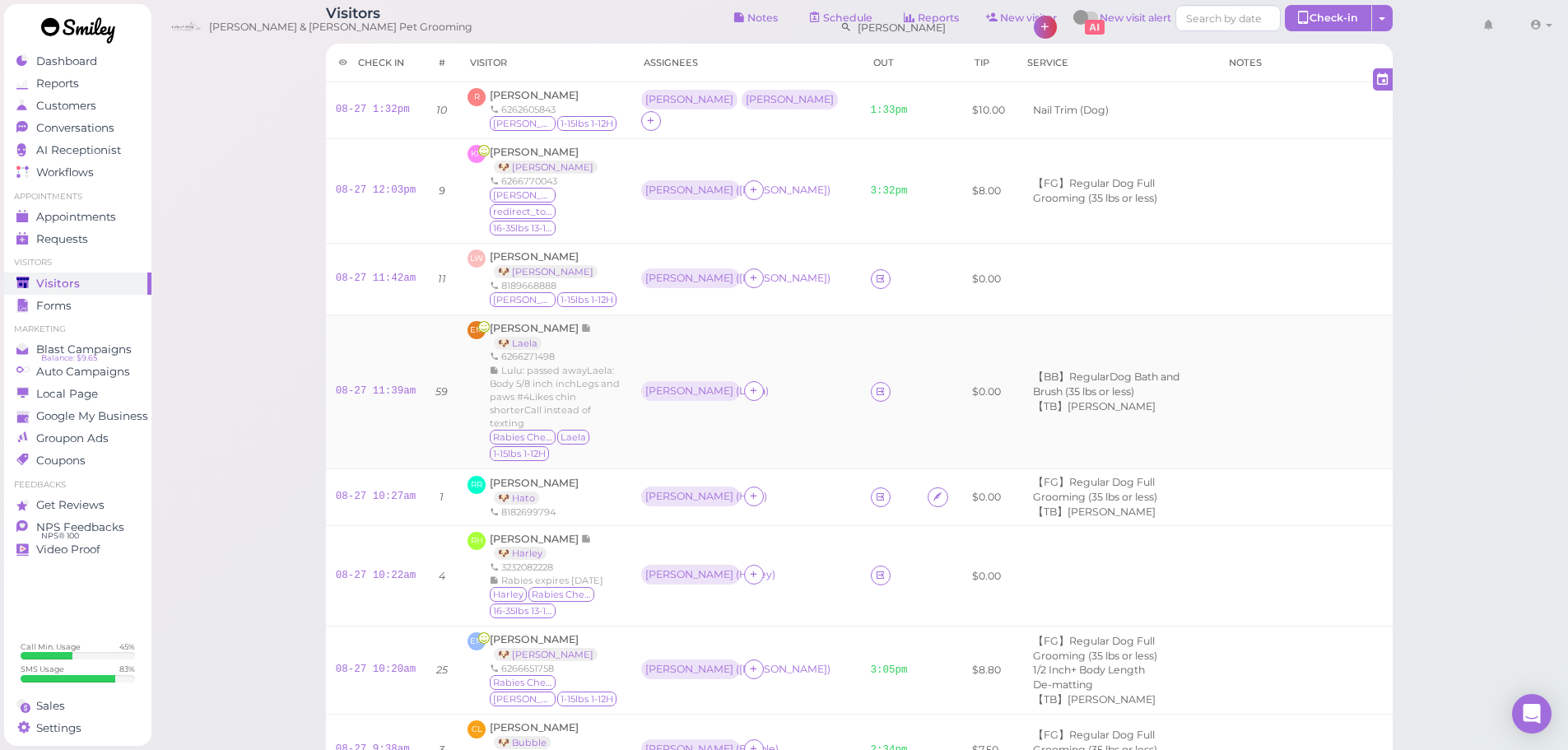
scroll to position [82, 0]
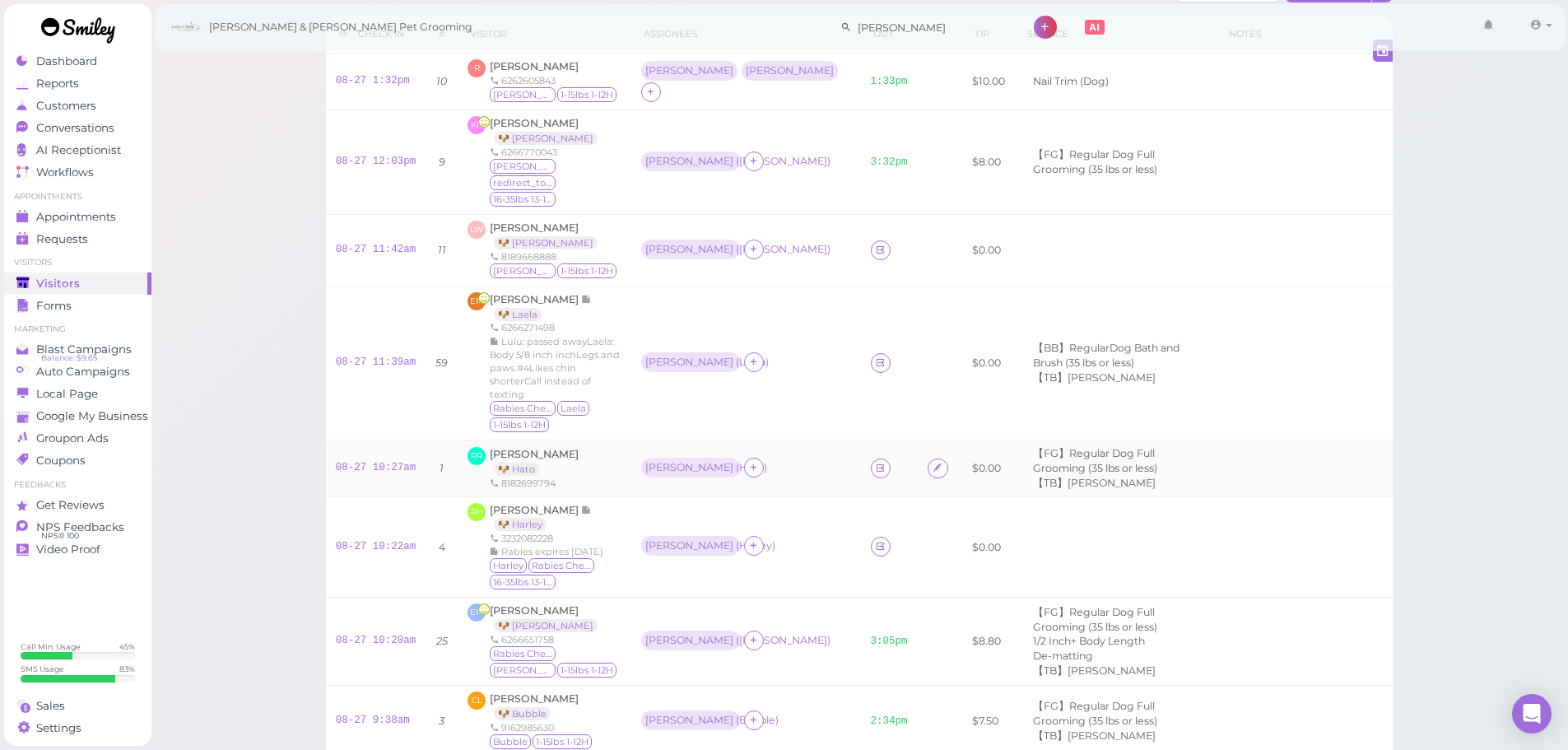
click at [578, 447] on div "RR Richard Rojo 🐶 Hato 8182699794" at bounding box center [544, 468] width 154 height 42
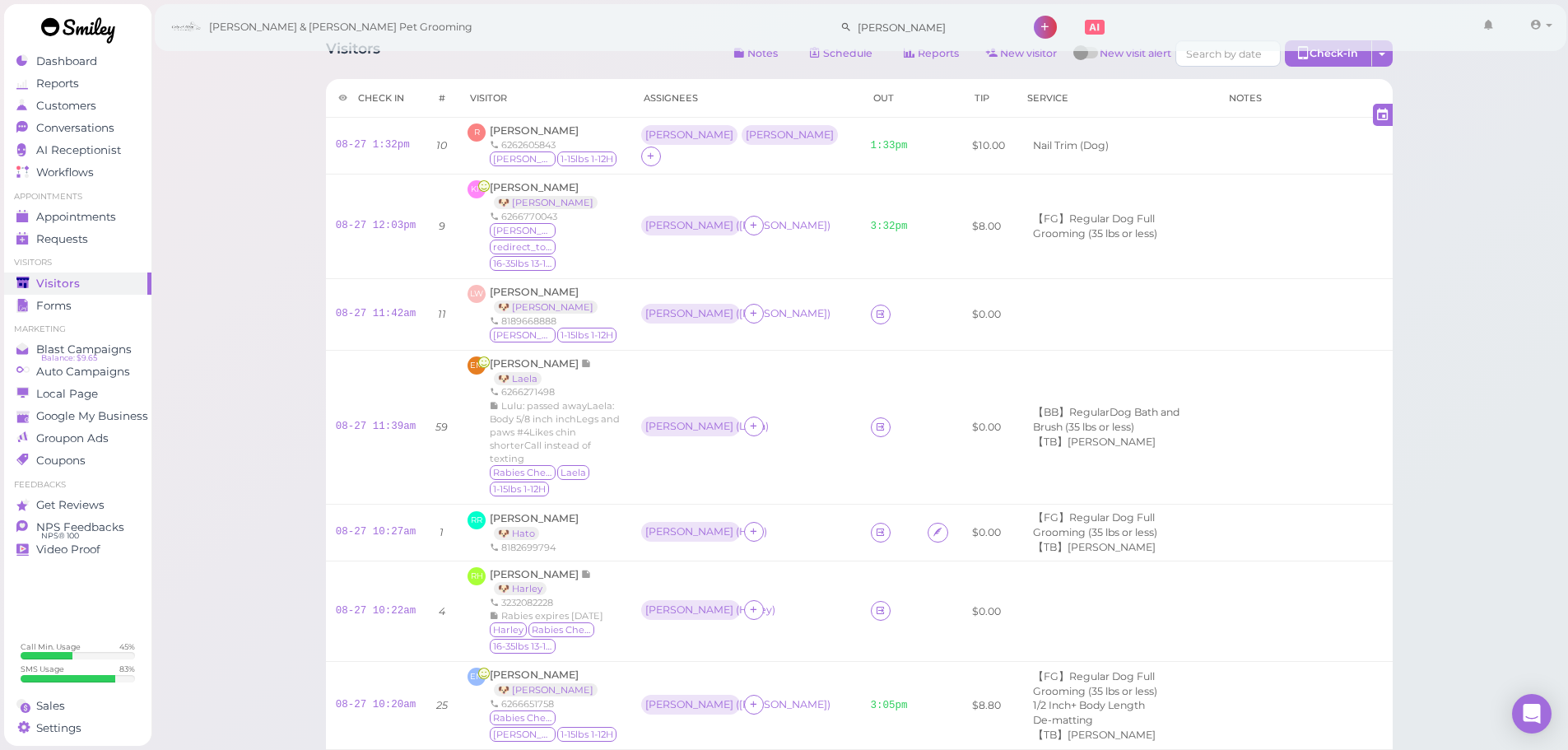
scroll to position [0, 0]
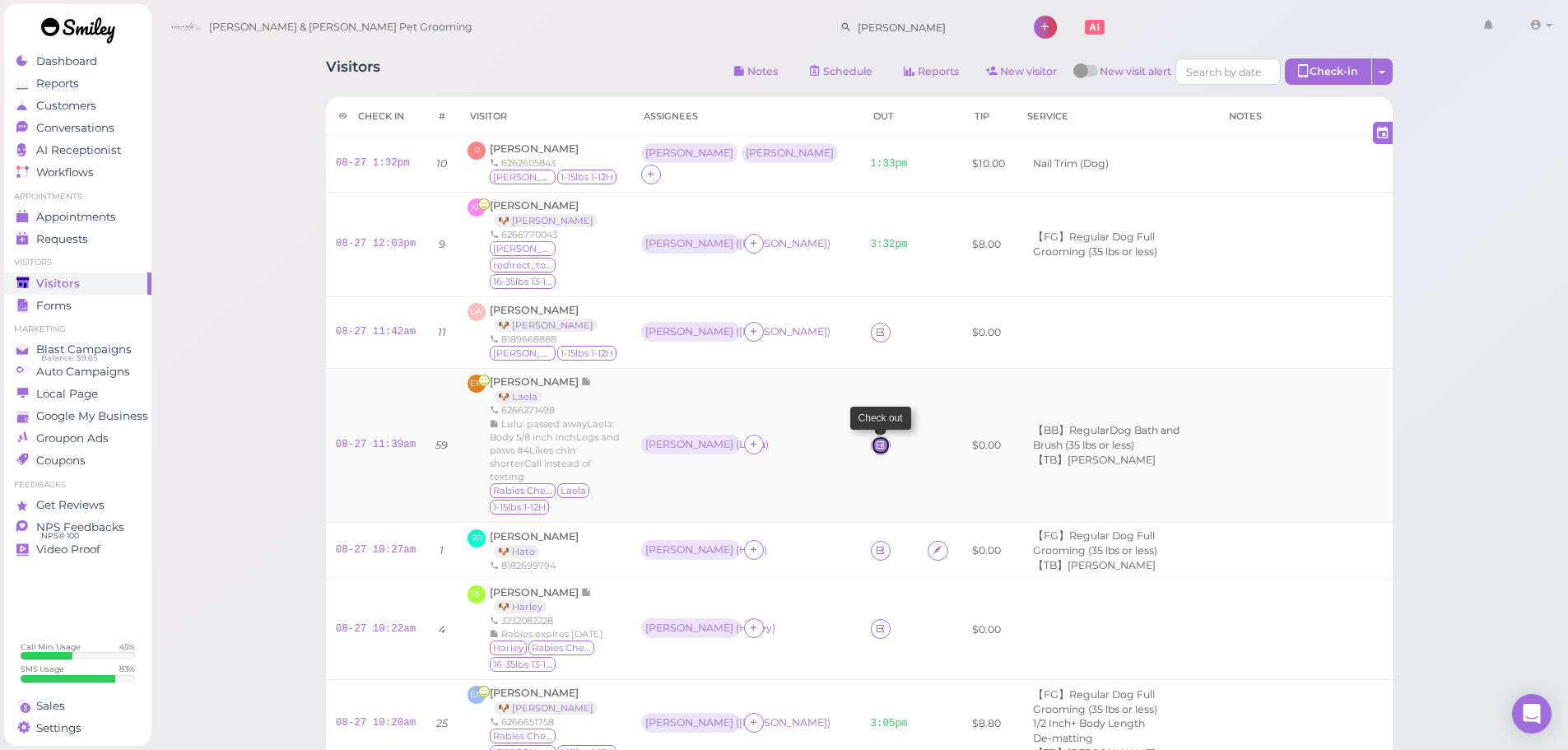
click at [875, 439] on icon at bounding box center [881, 445] width 11 height 12
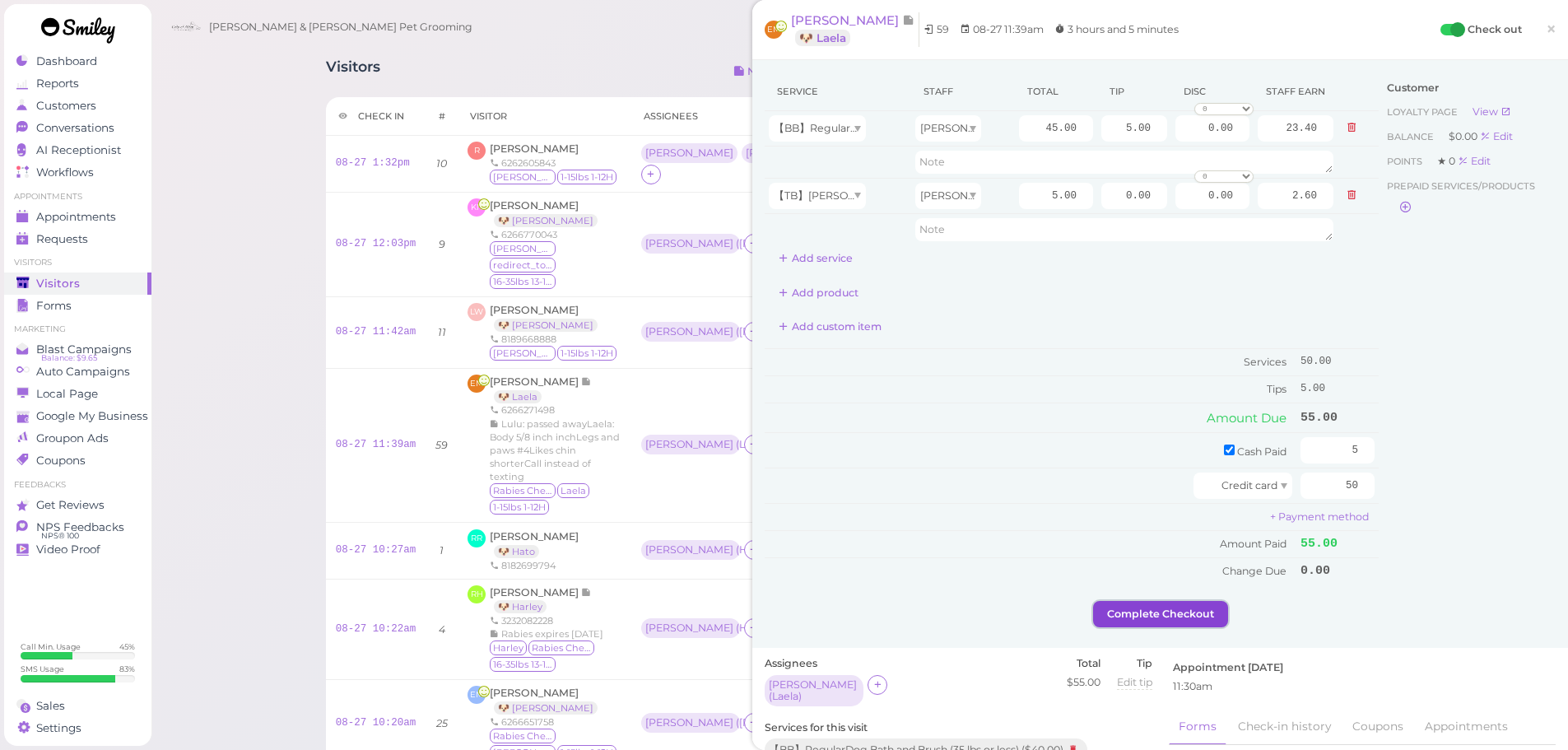
click at [1163, 624] on button "Complete Checkout" at bounding box center [1160, 614] width 135 height 27
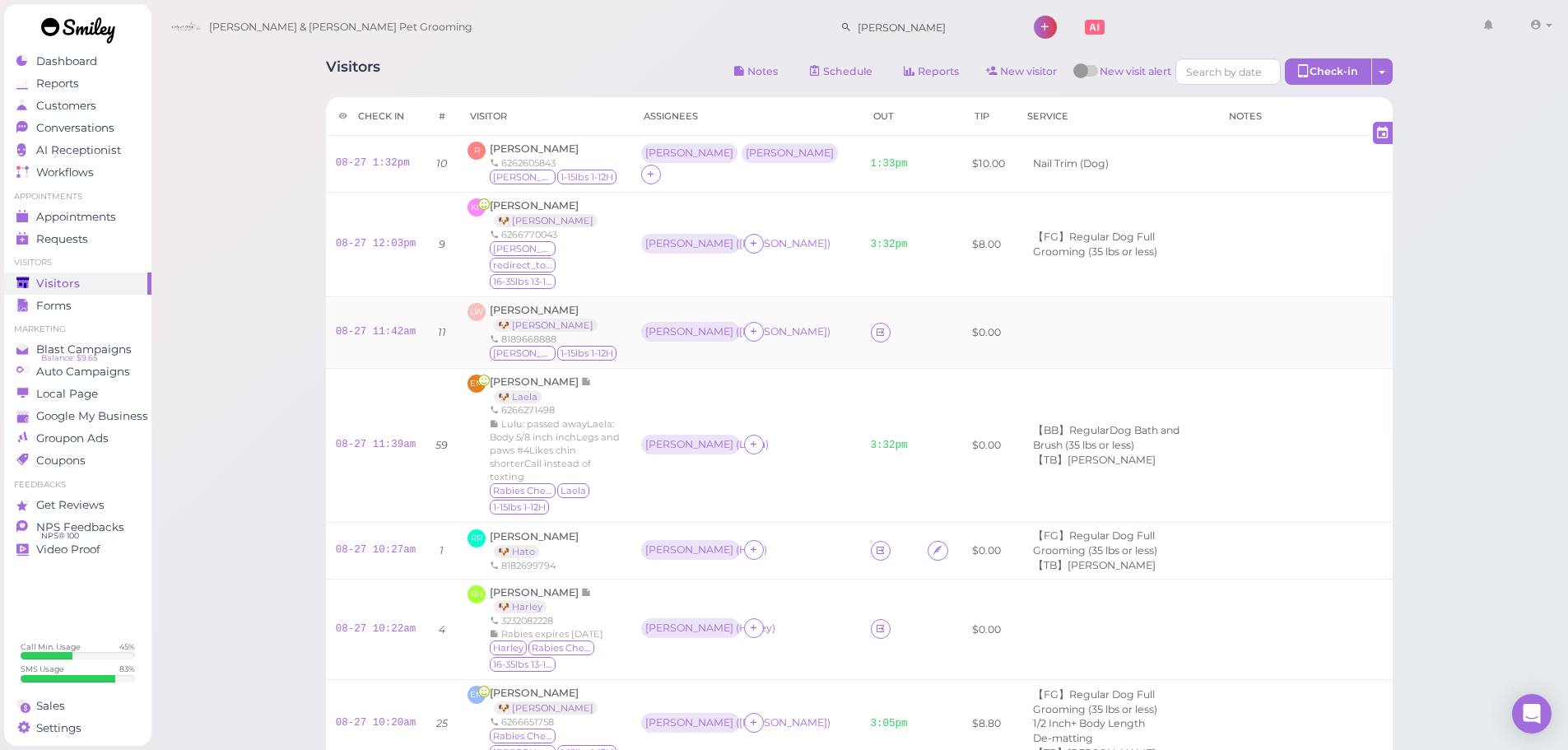
click at [807, 322] on div "Helen ( Charlie )" at bounding box center [746, 332] width 210 height 21
click at [613, 614] on div "3232082228" at bounding box center [555, 620] width 132 height 13
click at [352, 622] on div "08-27 10:22am" at bounding box center [375, 629] width 80 height 15
click at [360, 623] on link "08-27 10:22am" at bounding box center [375, 628] width 80 height 11
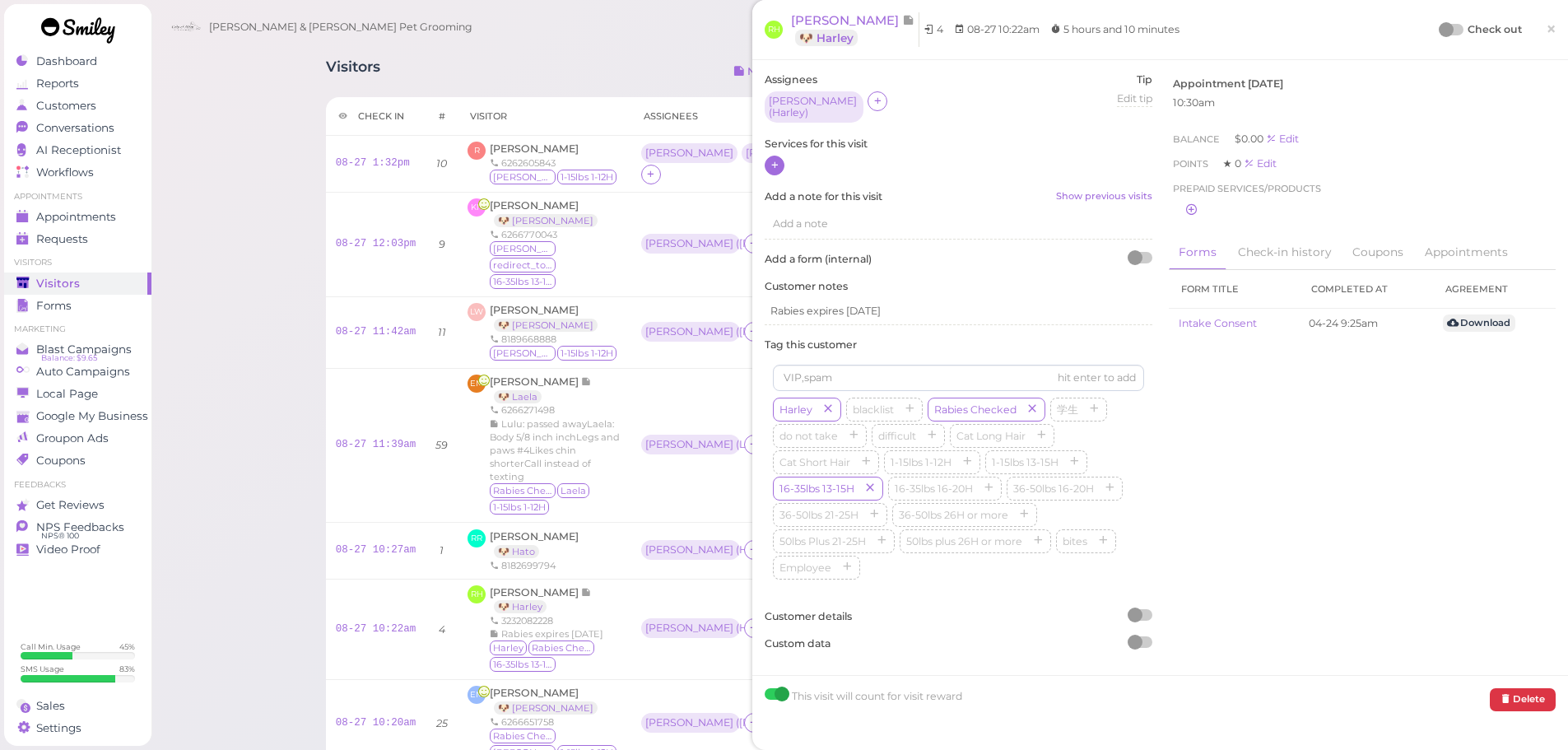
click at [773, 159] on icon at bounding box center [775, 165] width 11 height 12
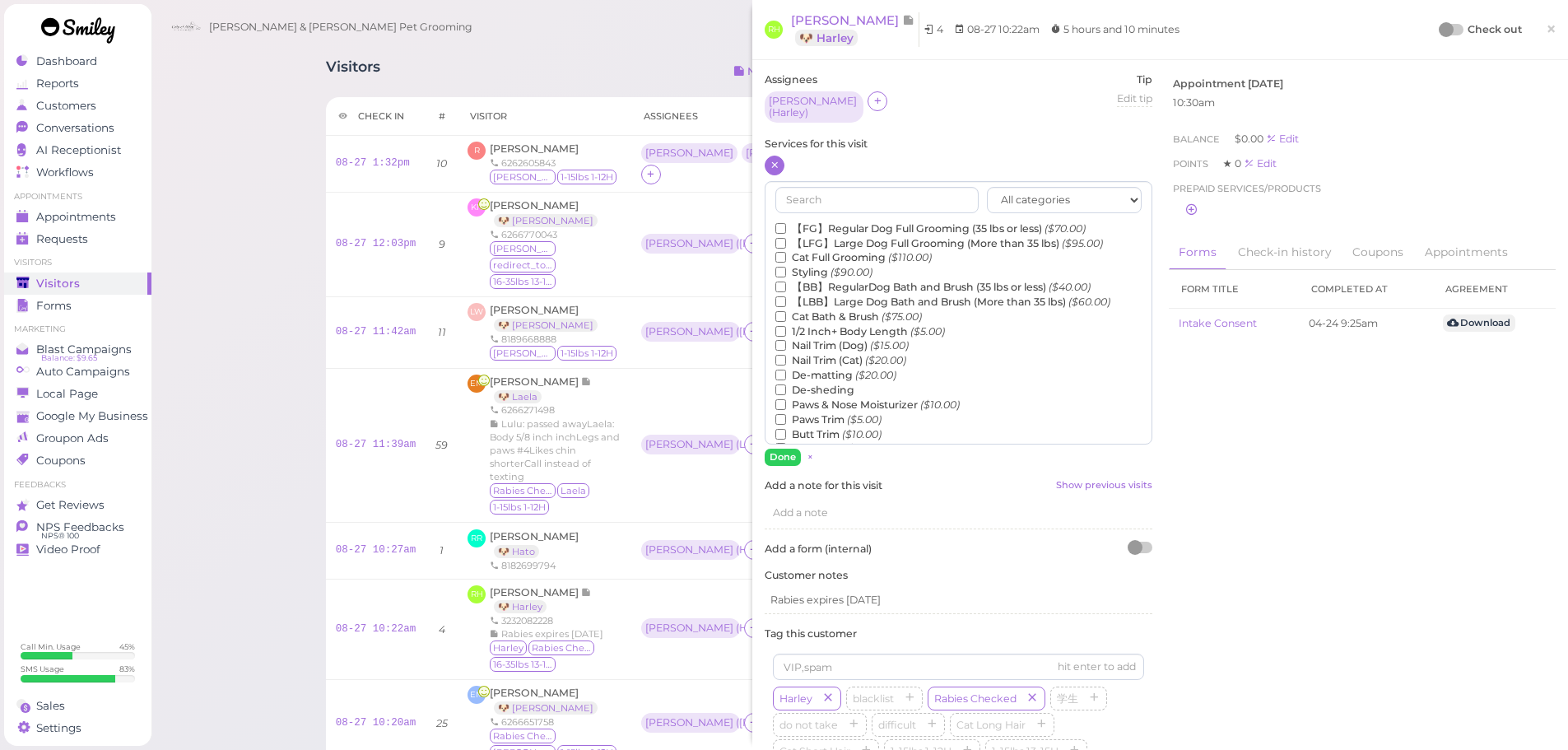
click at [807, 236] on label "【LFG】Large Dog Full Grooming (More than 35 lbs) ($95.00)" at bounding box center [939, 243] width 328 height 15
click at [786, 238] on input "【LFG】Large Dog Full Grooming (More than 35 lbs) ($95.00)" at bounding box center [781, 243] width 11 height 11
click at [784, 451] on button "Done" at bounding box center [783, 458] width 36 height 18
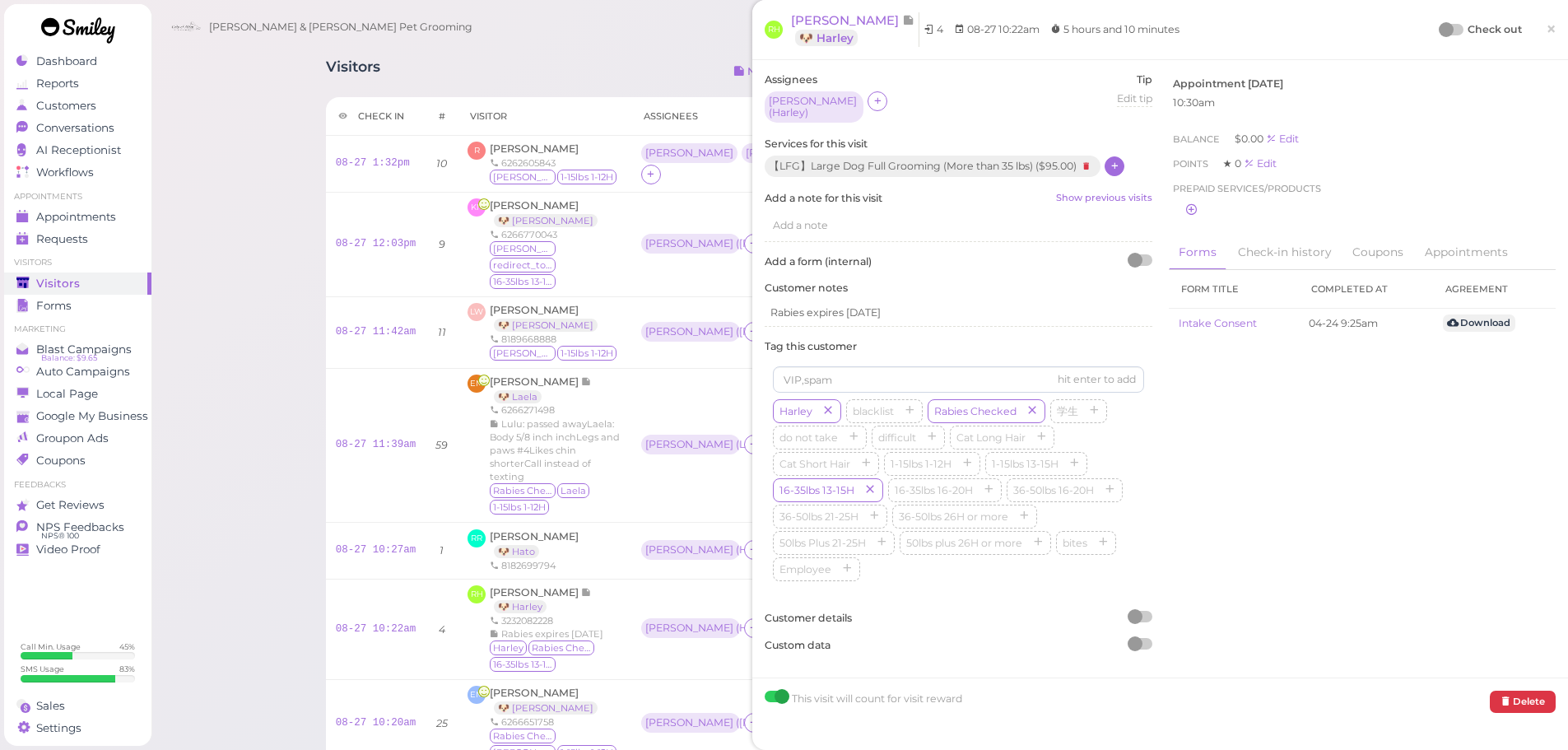
click at [1439, 32] on div at bounding box center [1446, 29] width 15 height 15
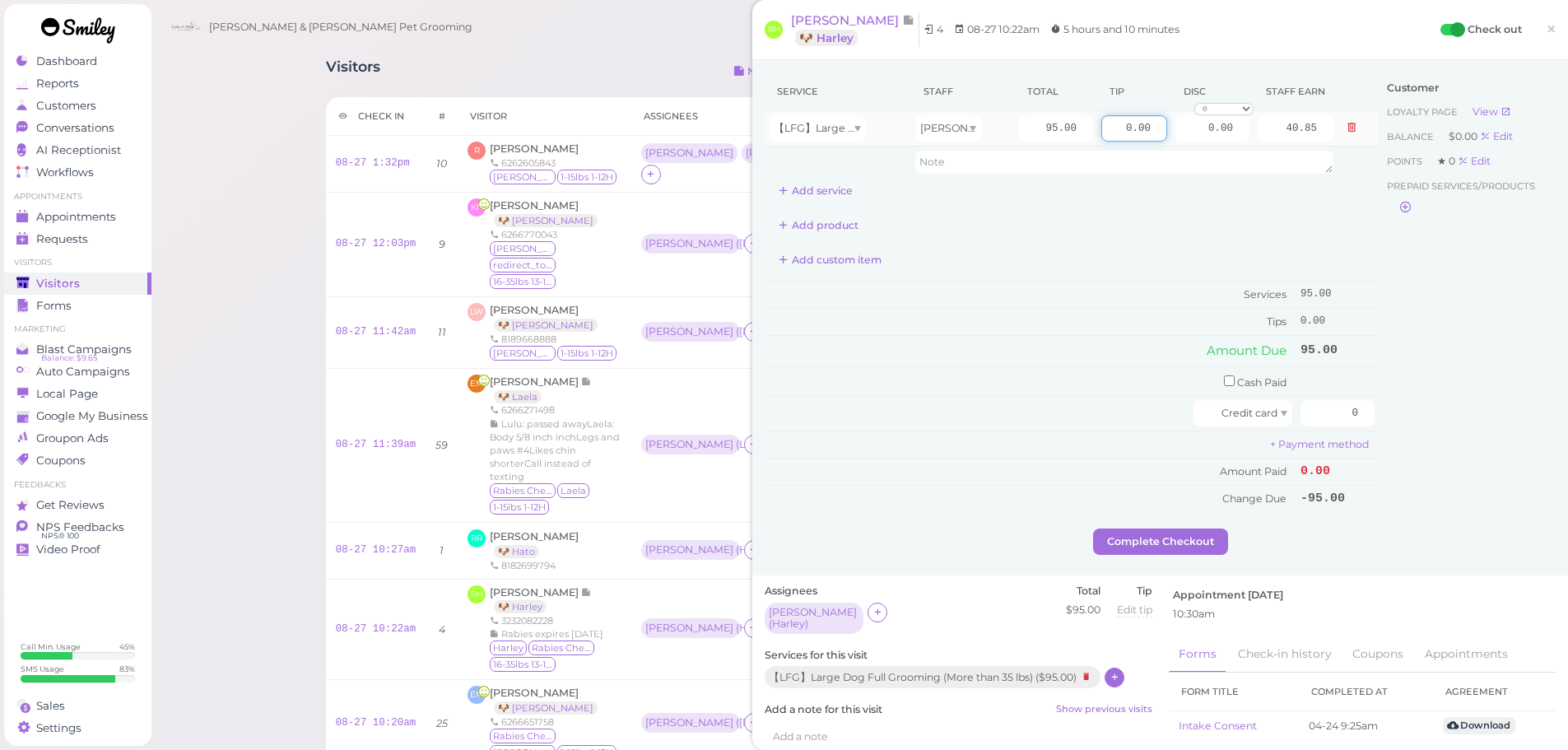
click at [1102, 123] on input "0.00" at bounding box center [1134, 128] width 66 height 27
type input "10.00"
drag, startPoint x: 1211, startPoint y: 377, endPoint x: 1331, endPoint y: 391, distance: 120.8
click at [1220, 380] on td "Cash Paid" at bounding box center [1031, 381] width 532 height 30
click at [1224, 382] on input "checkbox" at bounding box center [1230, 381] width 11 height 11
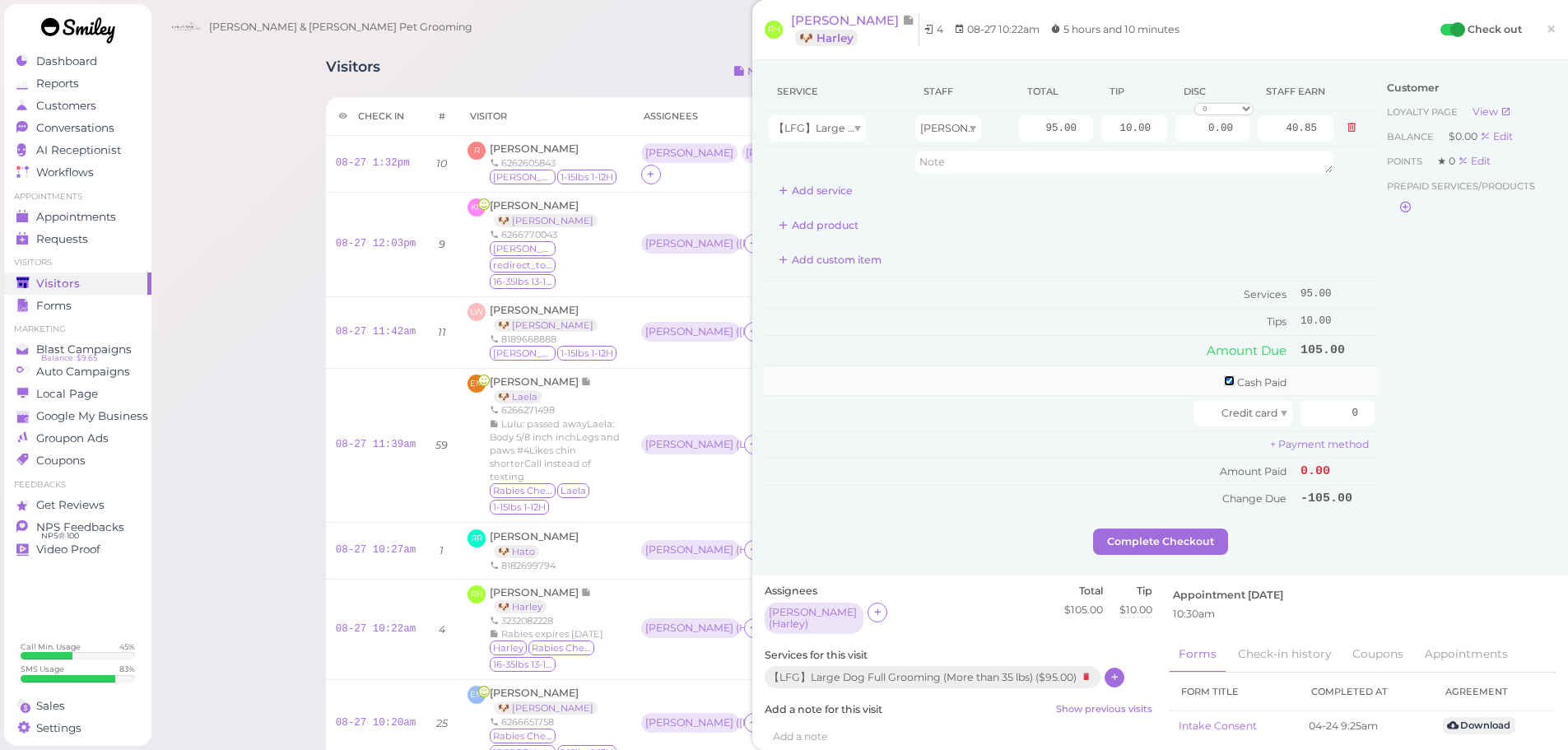
checkbox input "true"
click at [1300, 383] on input "0" at bounding box center [1337, 383] width 74 height 27
type input "105"
click at [1419, 428] on div "Customer Loyalty page View Balance $0.00 Edit Points ★ 0 Edit Prepaid services/…" at bounding box center [1467, 303] width 177 height 461
click at [1185, 557] on button "Complete Checkout" at bounding box center [1160, 547] width 135 height 27
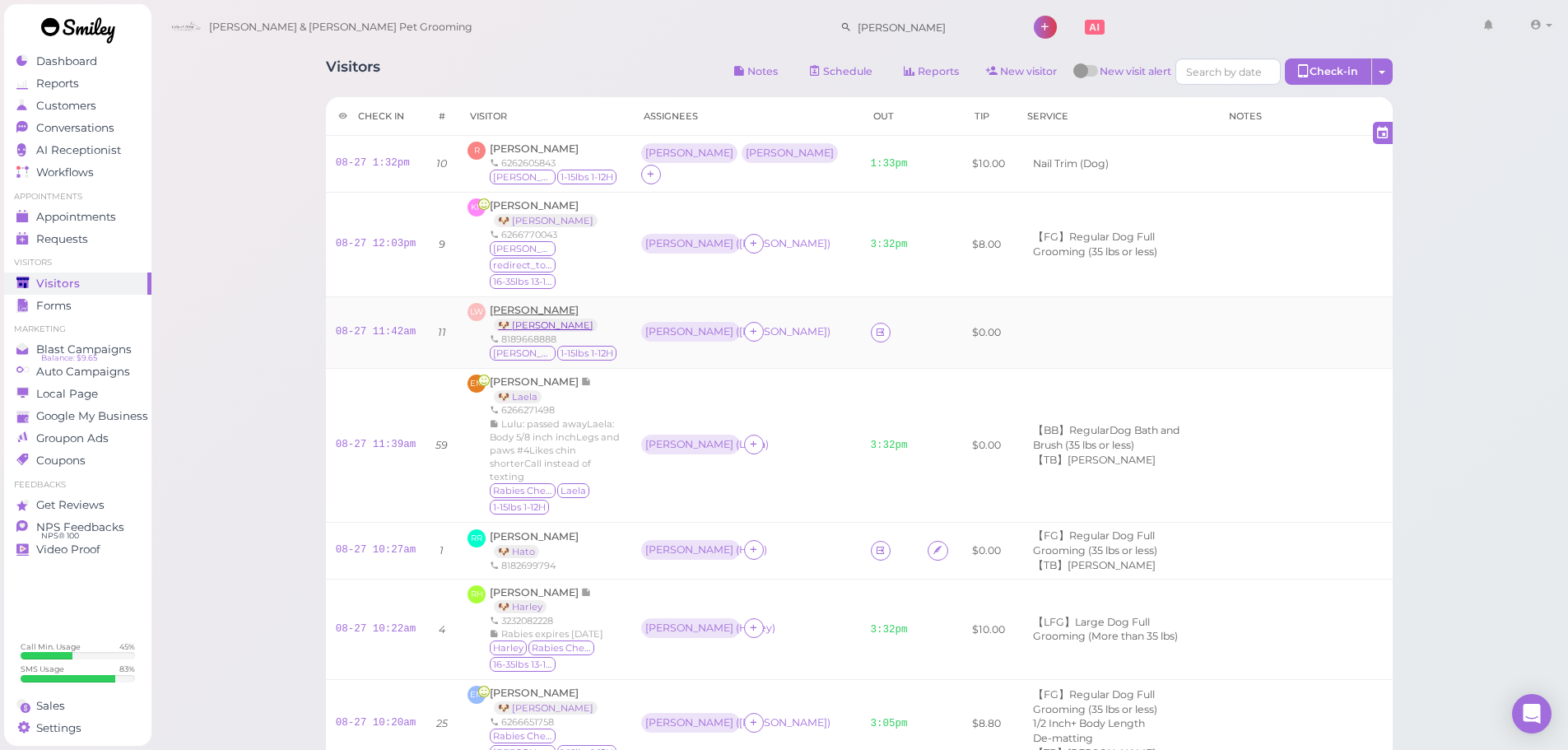
drag, startPoint x: 1178, startPoint y: 328, endPoint x: 501, endPoint y: 303, distance: 677.5
click at [1171, 326] on td at bounding box center [1116, 331] width 201 height 72
click at [368, 307] on td "08-27 11:42am" at bounding box center [376, 331] width 101 height 72
click at [368, 326] on link "08-27 11:42am" at bounding box center [375, 331] width 80 height 11
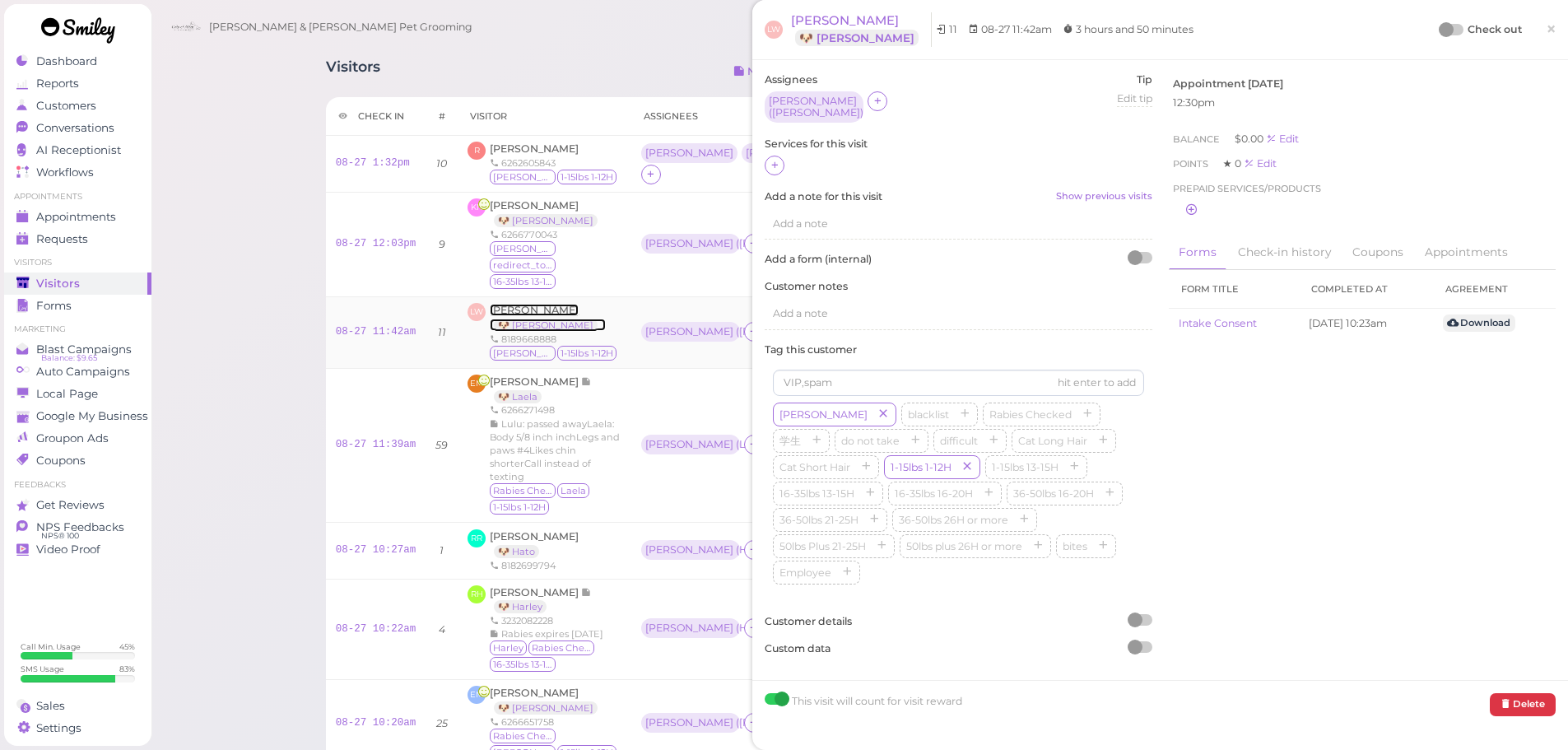
click at [496, 304] on span "[PERSON_NAME]" at bounding box center [534, 310] width 89 height 12
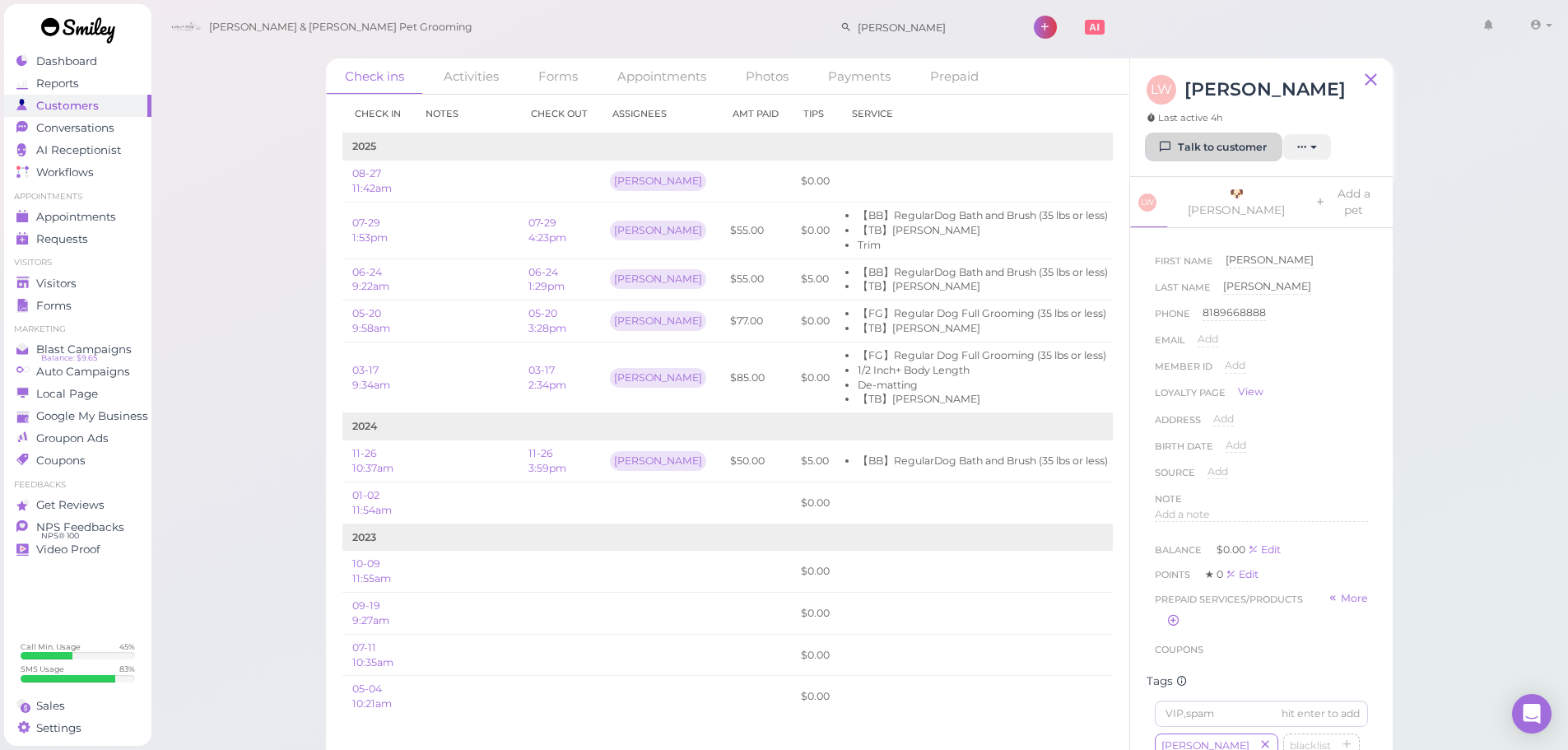
click at [1171, 160] on link "Talk to customer" at bounding box center [1214, 148] width 134 height 27
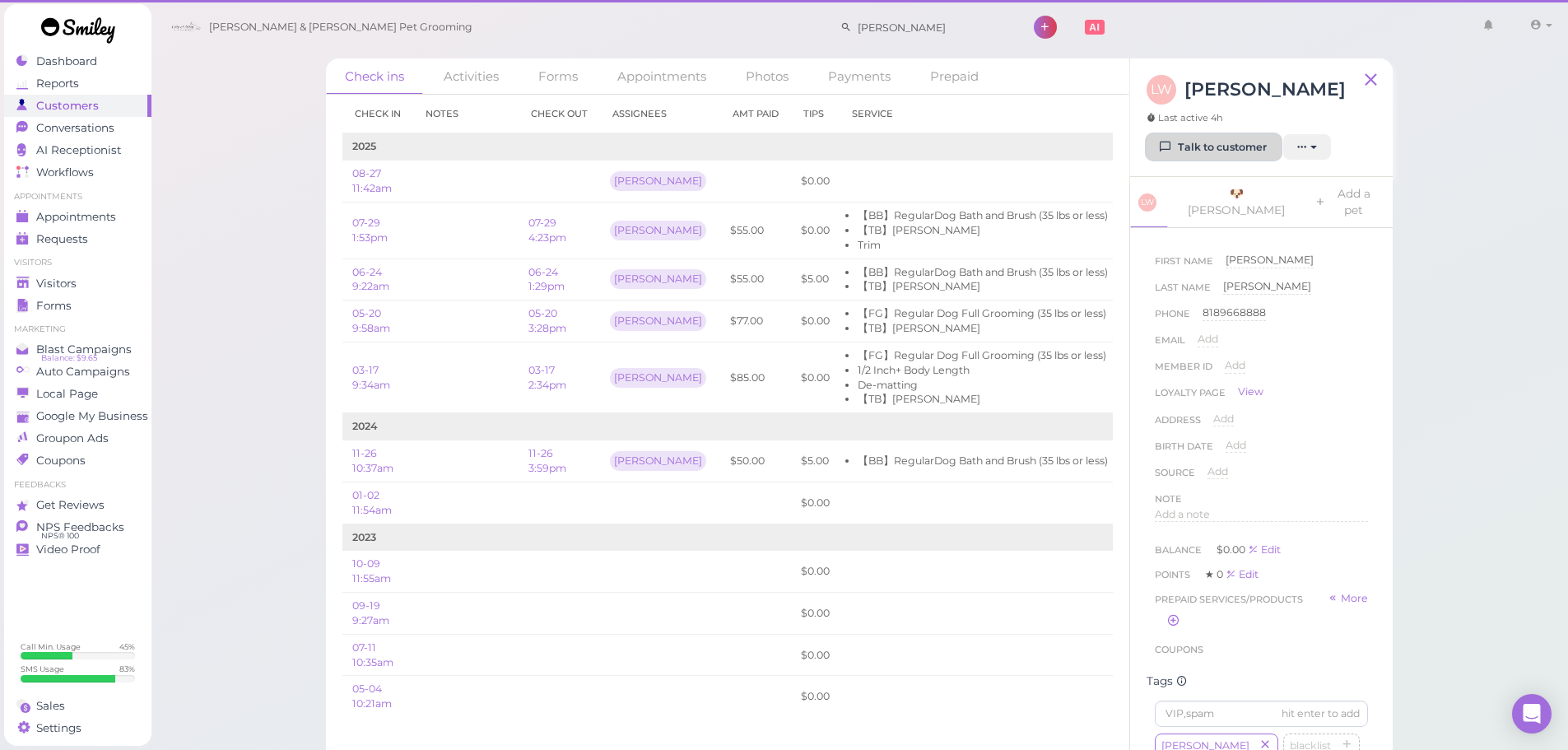
click at [1171, 140] on icon at bounding box center [1166, 147] width 11 height 12
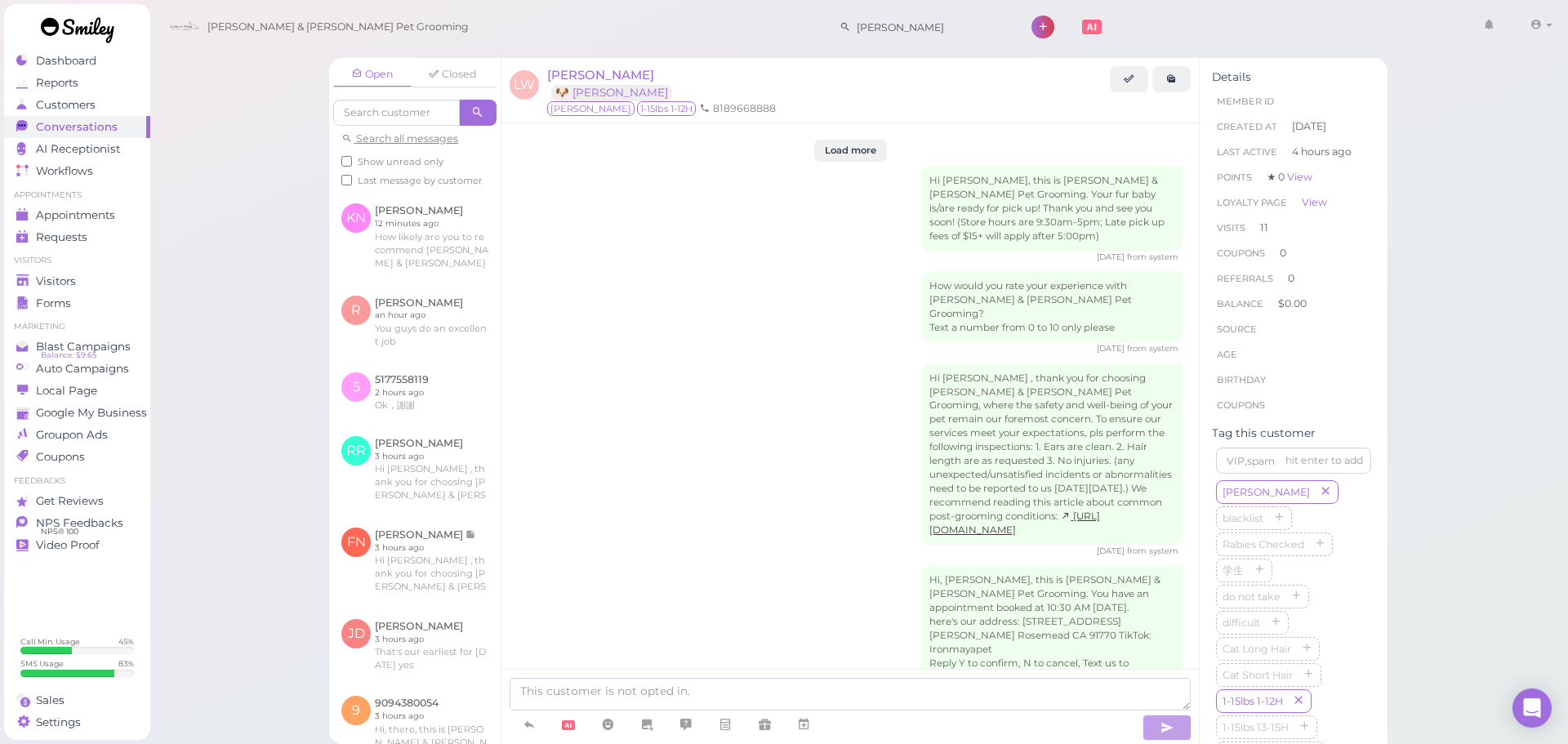
scroll to position [2790, 0]
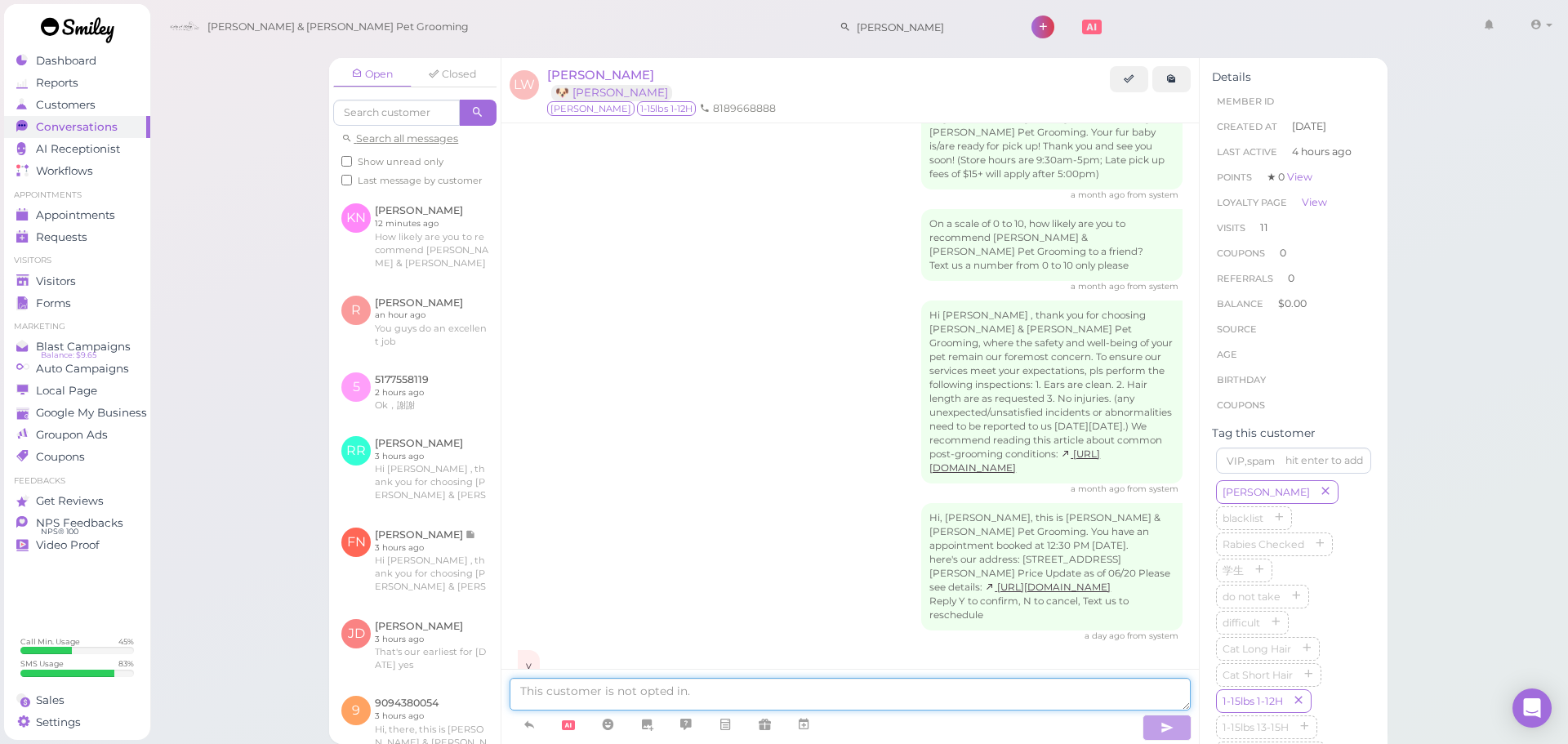
click at [623, 691] on textarea at bounding box center [849, 693] width 681 height 32
type textarea "Charlie 可以来接了"
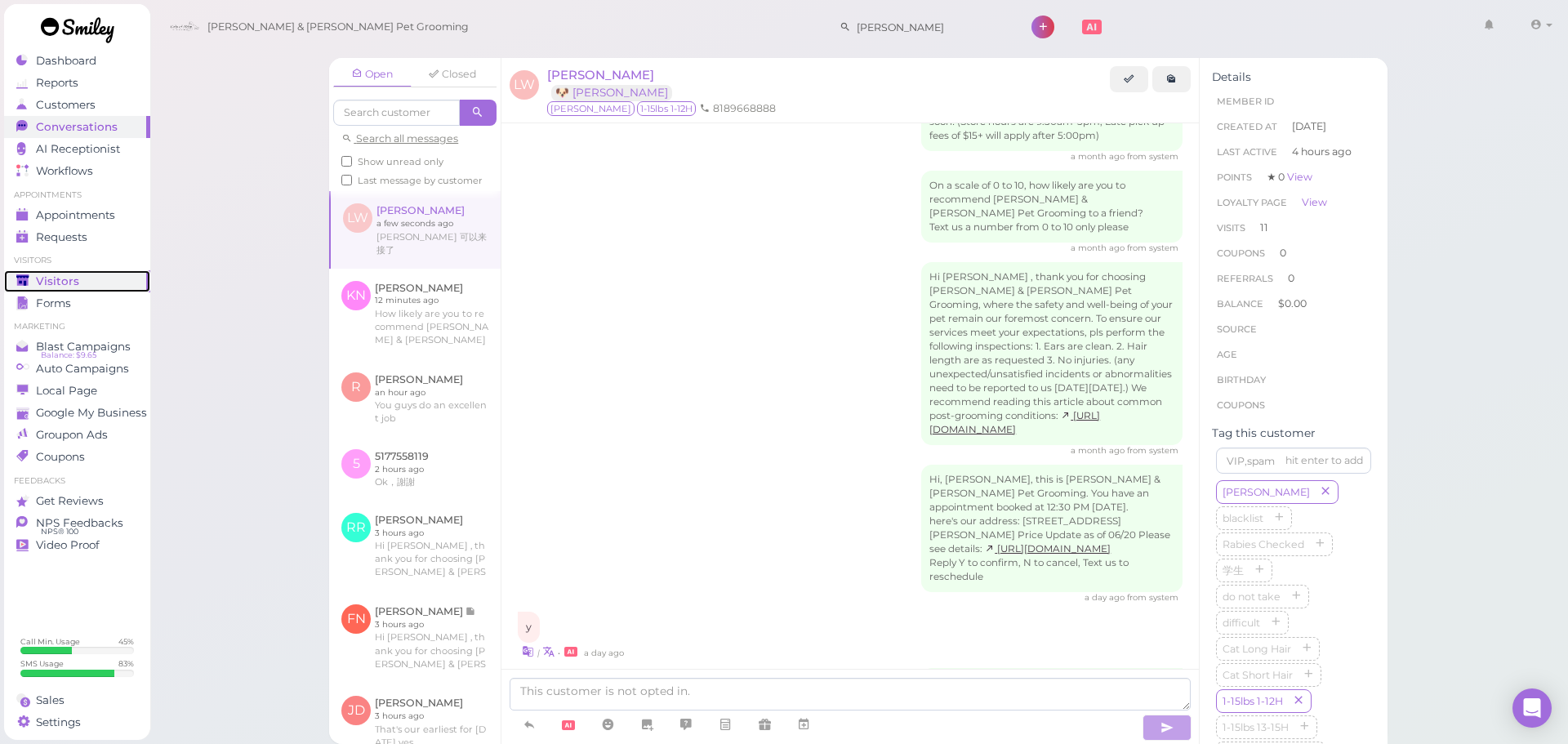
click at [85, 273] on link "Visitors" at bounding box center [77, 280] width 146 height 22
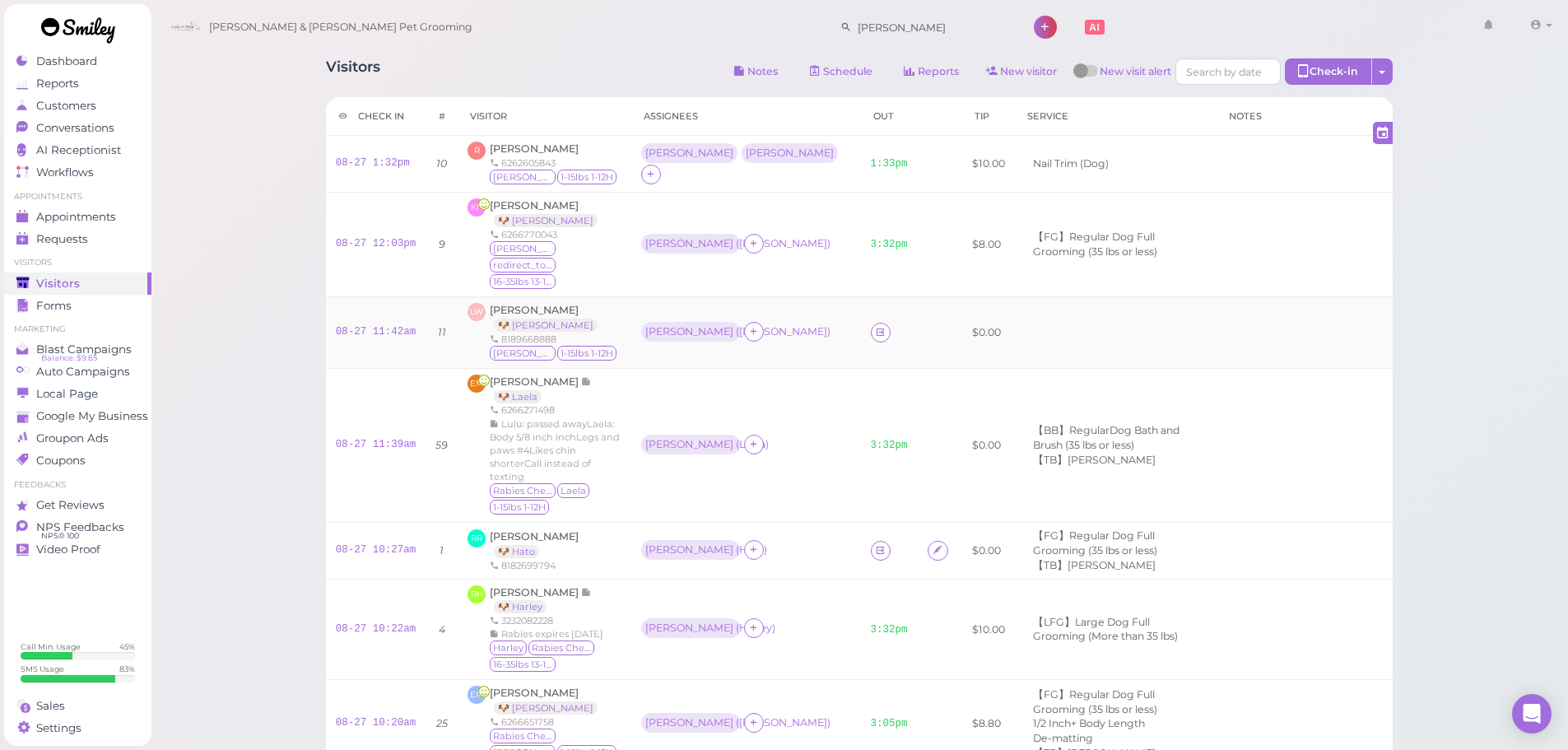
click at [384, 325] on td "08-27 11:42am" at bounding box center [376, 331] width 101 height 72
click at [390, 326] on link "08-27 11:42am" at bounding box center [375, 331] width 80 height 11
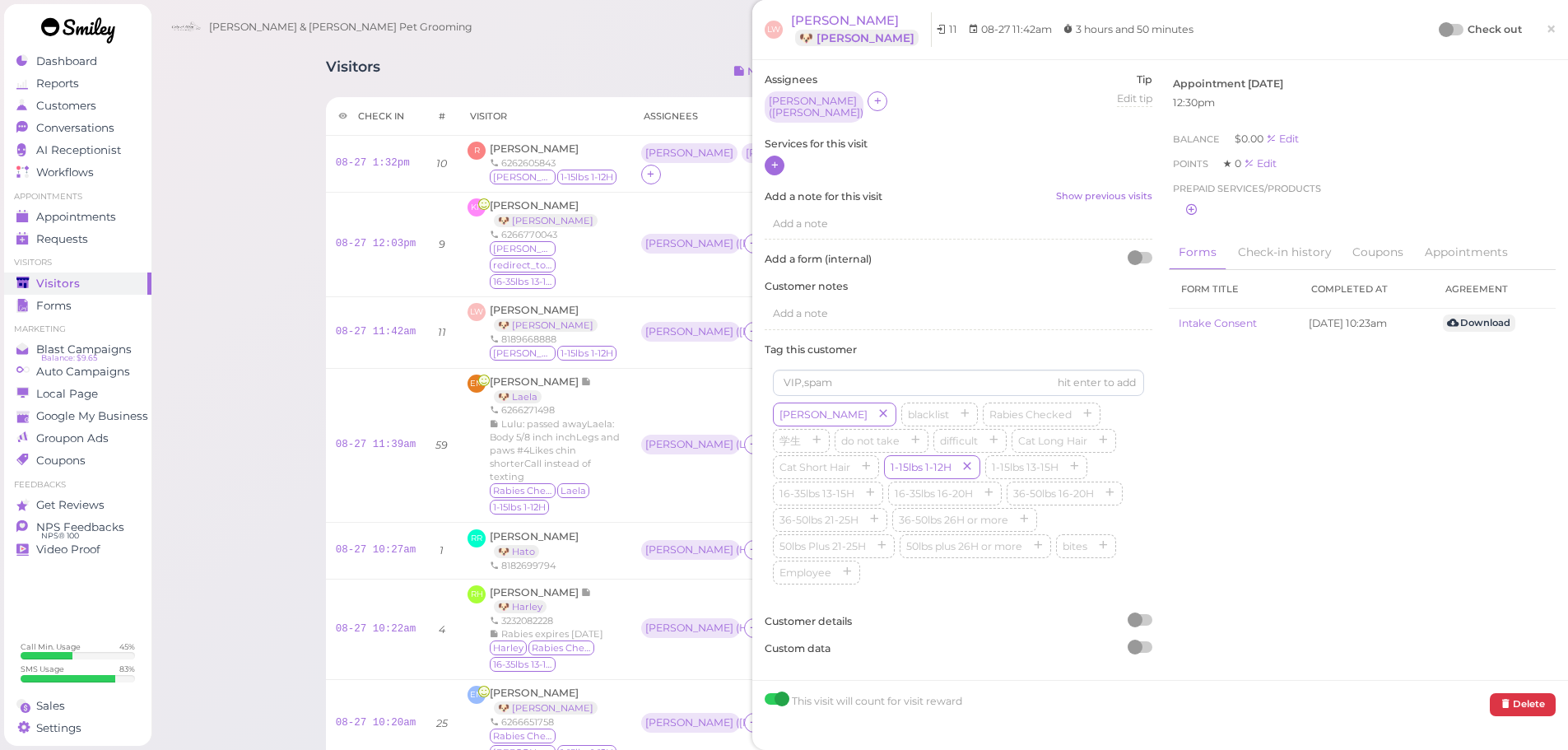
click at [769, 159] on icon at bounding box center [775, 165] width 11 height 12
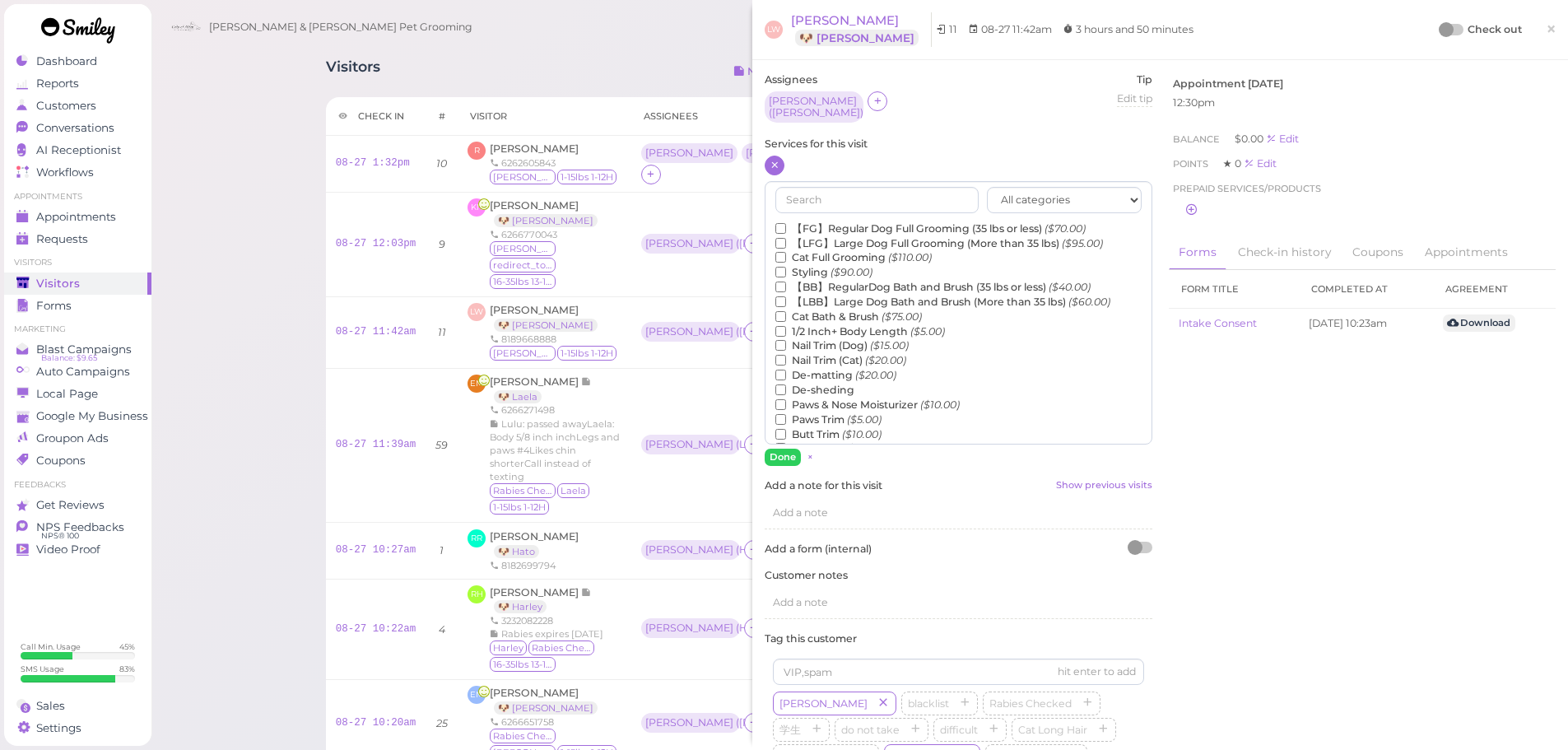
click at [845, 283] on label "【BB】RegularDog Bath and Brush (35 lbs or less) ($40.00)" at bounding box center [933, 287] width 315 height 15
click at [786, 283] on input "【BB】RegularDog Bath and Brush (35 lbs or less) ($40.00)" at bounding box center [781, 287] width 11 height 11
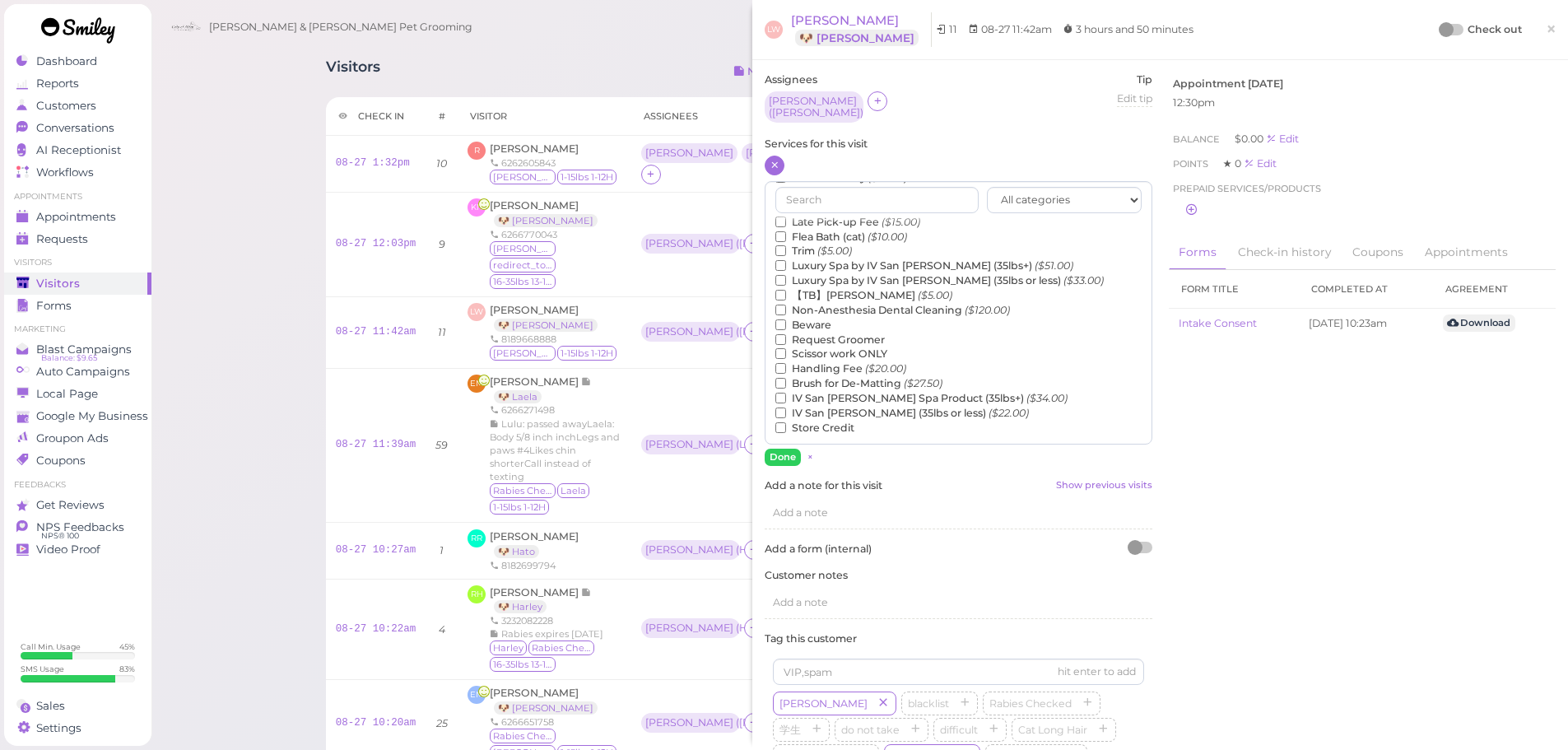
click at [831, 290] on label "【TB】Teeth Brushing ($5.00)" at bounding box center [864, 295] width 177 height 15
click at [786, 290] on input "【TB】Teeth Brushing ($5.00)" at bounding box center [781, 295] width 11 height 11
click at [781, 452] on button "Done" at bounding box center [783, 458] width 36 height 18
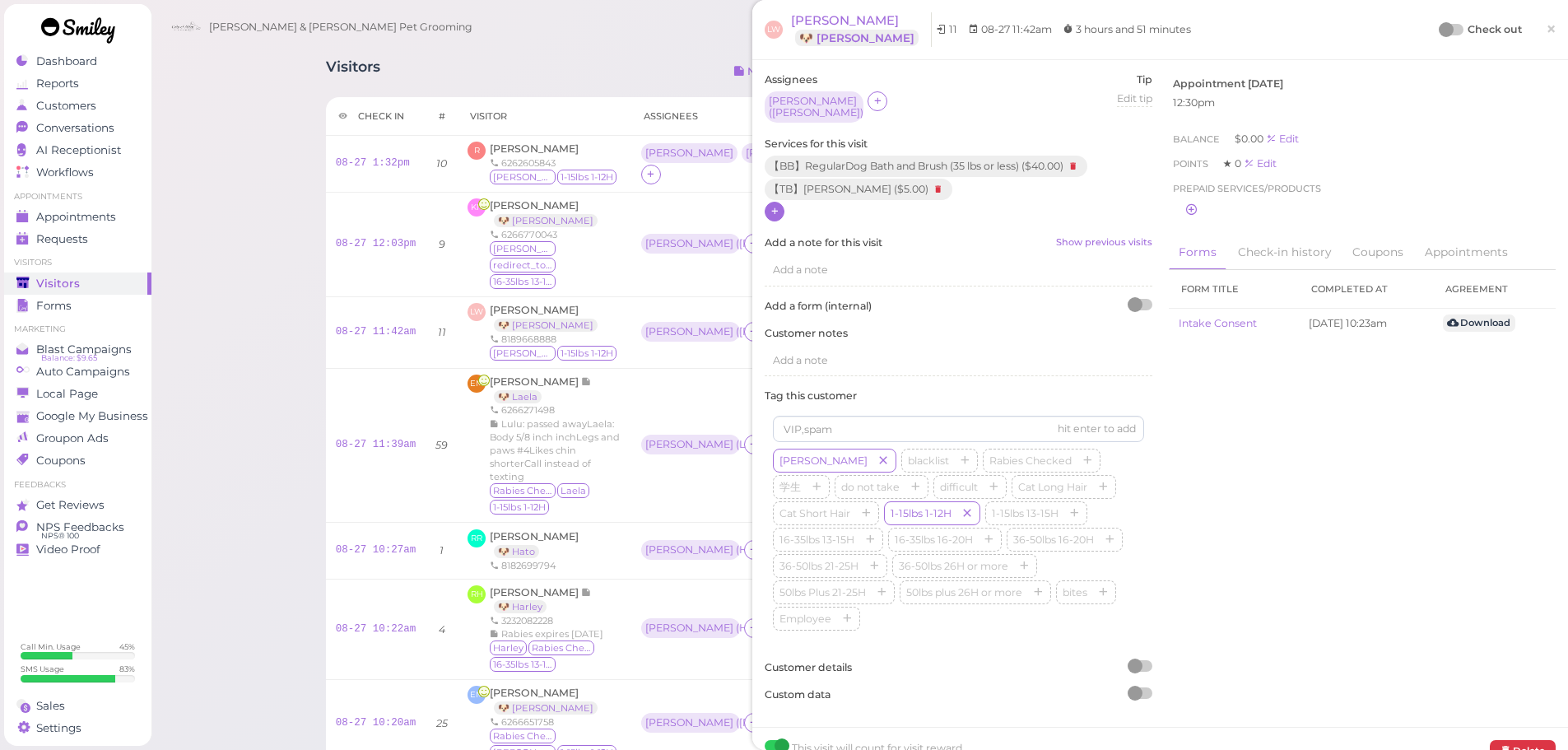
click at [1439, 32] on div at bounding box center [1446, 29] width 15 height 15
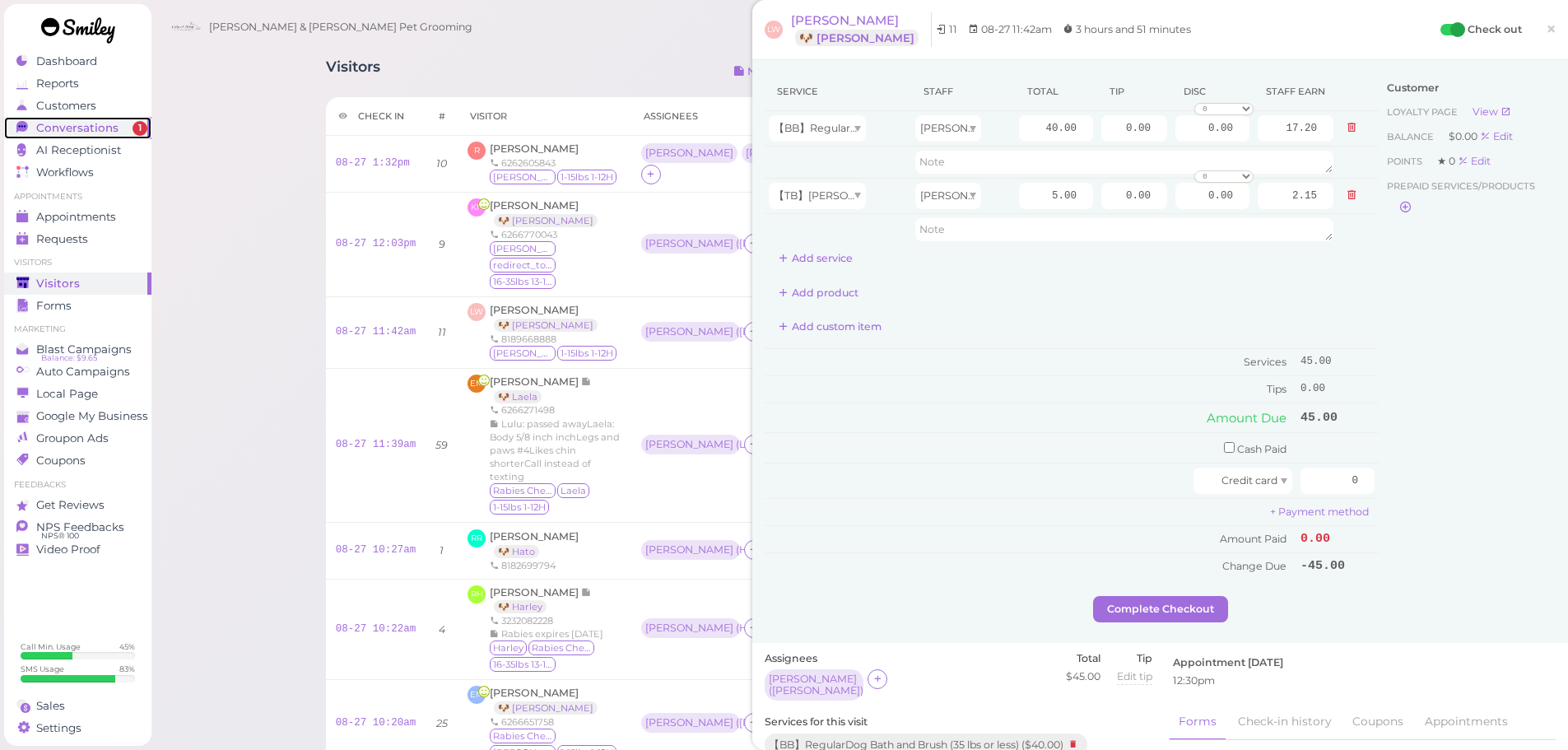
click at [57, 133] on span "Conversations" at bounding box center [77, 128] width 82 height 14
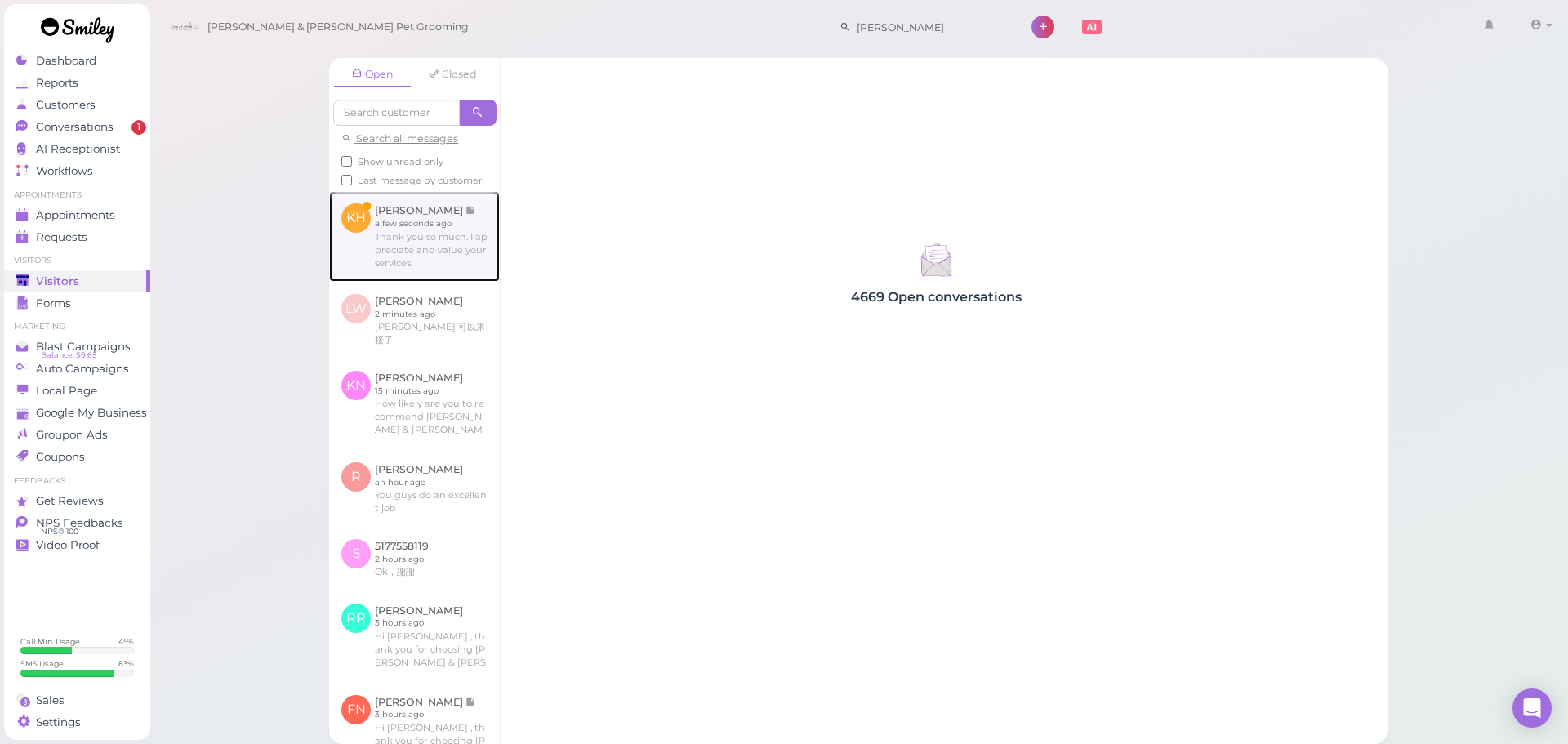
click at [388, 281] on link at bounding box center [415, 236] width 171 height 90
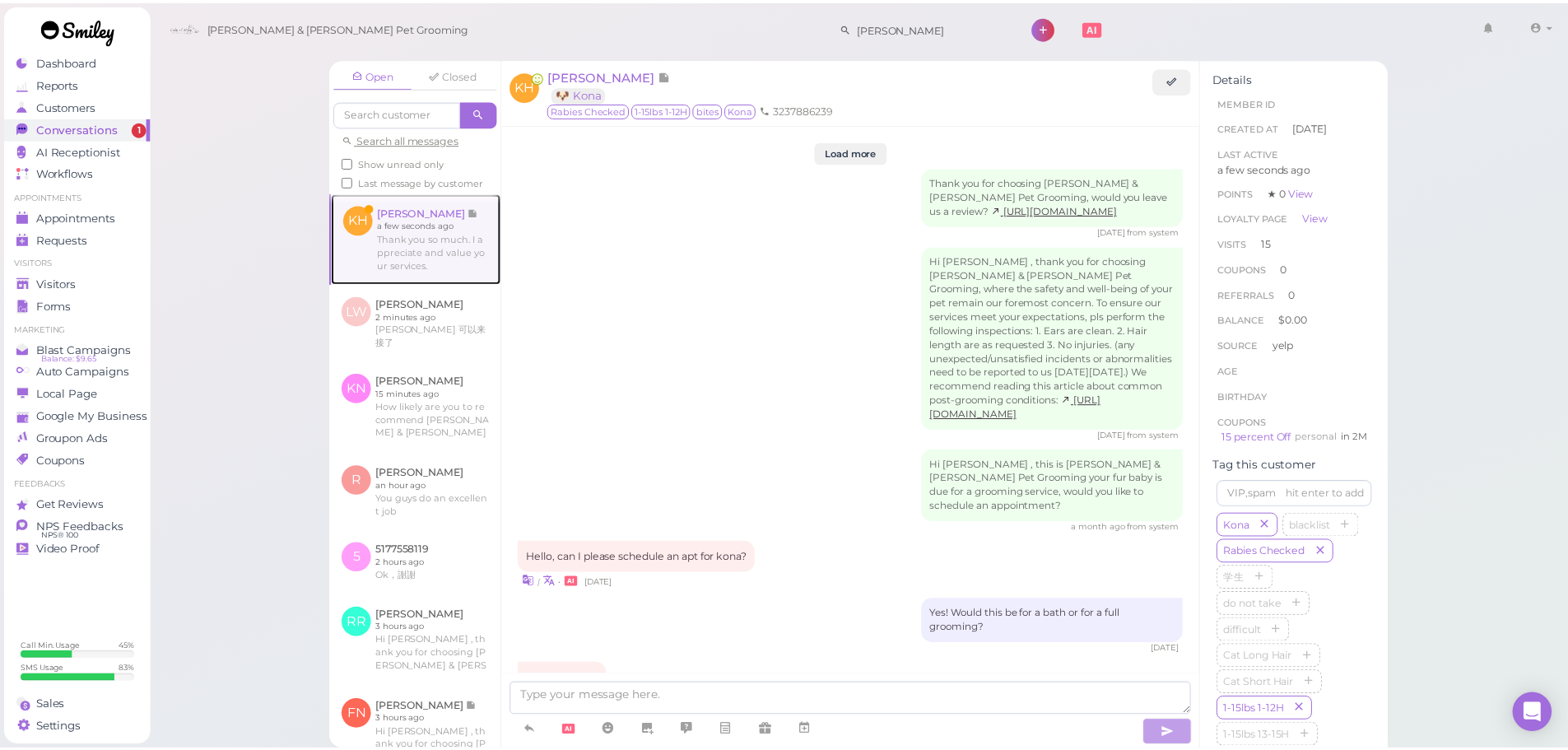
scroll to position [2387, 0]
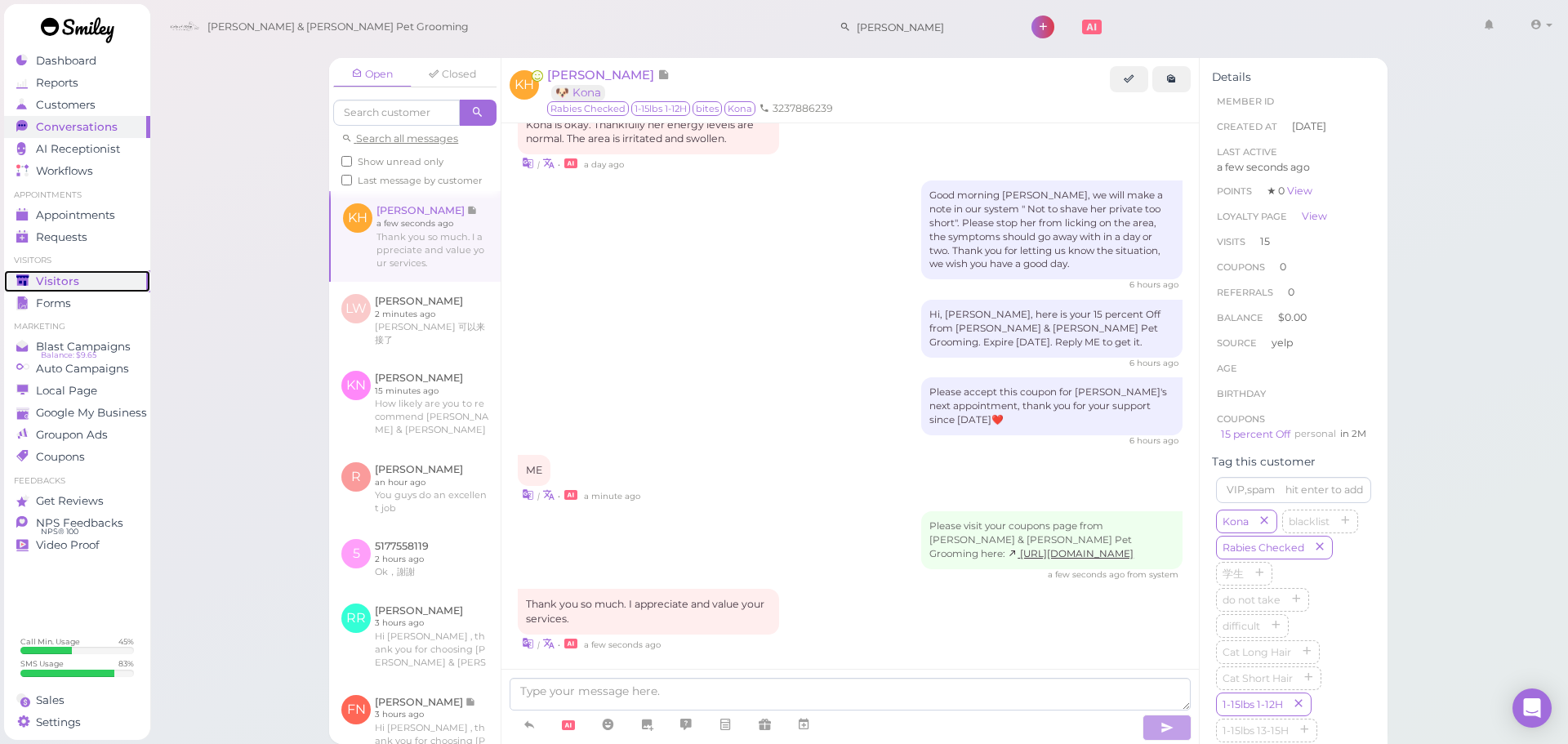
click at [122, 281] on div "Visitors" at bounding box center [75, 281] width 117 height 14
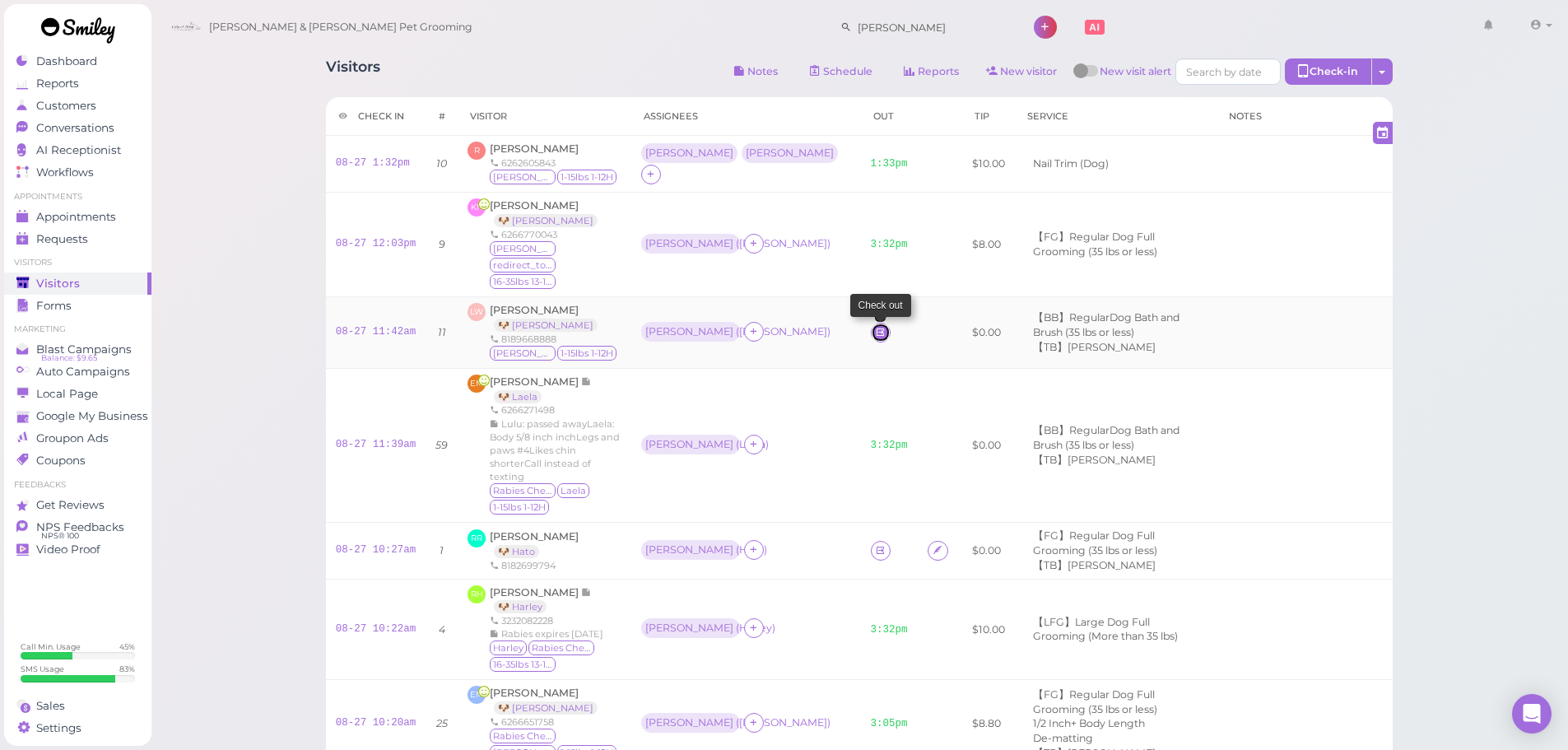
click at [877, 326] on icon at bounding box center [881, 332] width 11 height 12
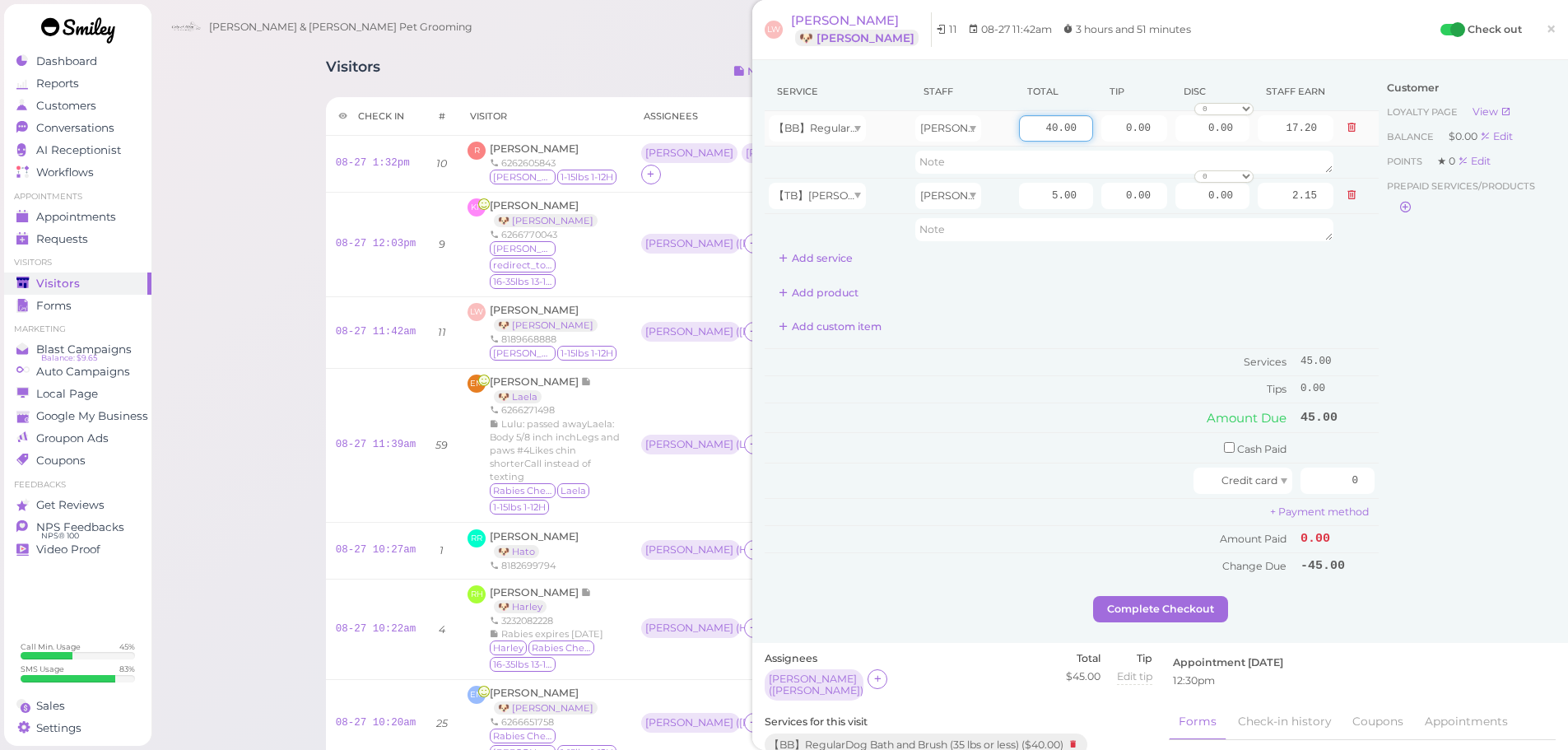
click at [1019, 131] on input "40.00" at bounding box center [1057, 128] width 74 height 27
type input "50.00"
type input "21.50"
click at [1028, 292] on div "Add product" at bounding box center [1072, 293] width 614 height 27
drag, startPoint x: 1102, startPoint y: 140, endPoint x: 1184, endPoint y: 148, distance: 82.4
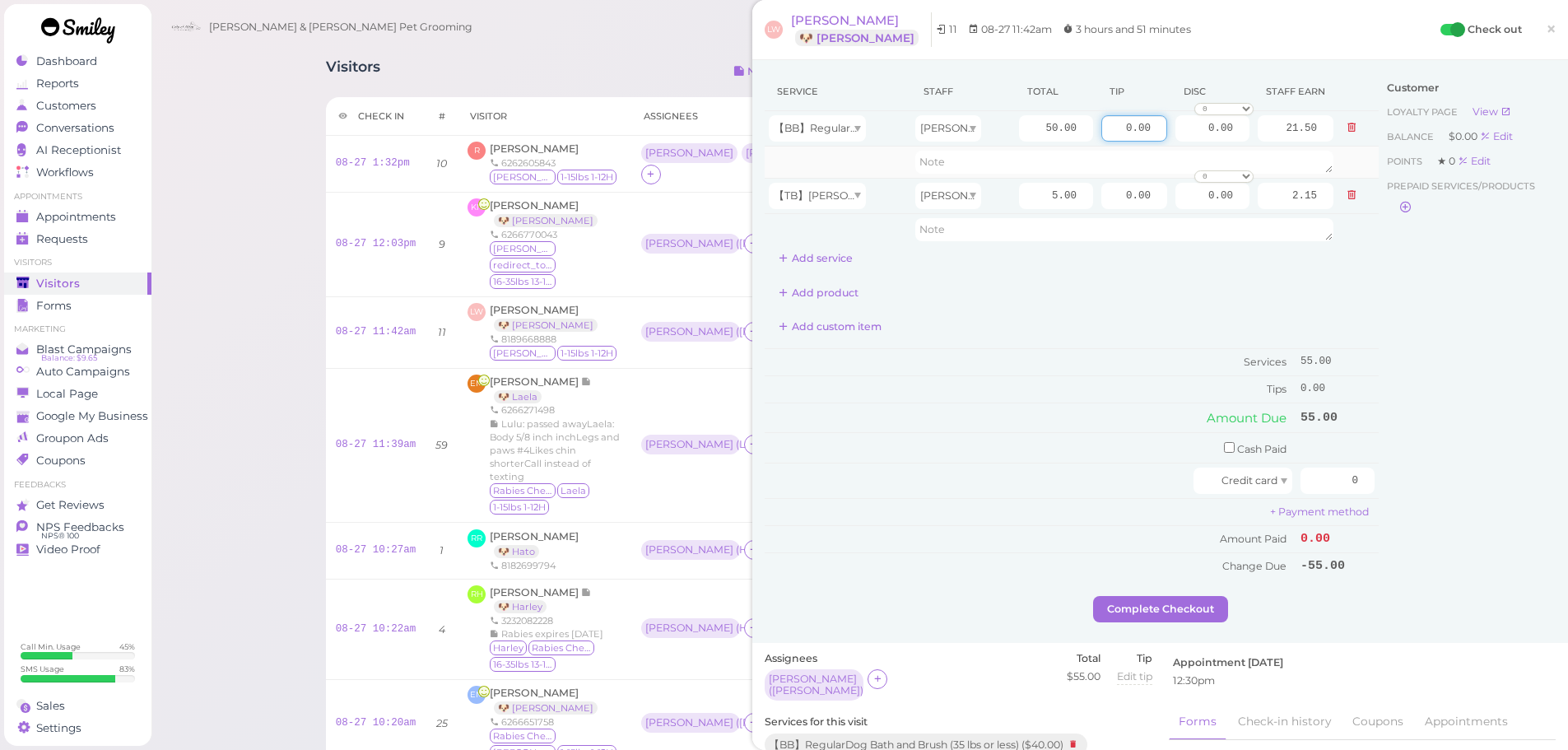
click at [1177, 140] on tr "【BB】RegularDog Bath and Brush (35 lbs or less) Helen 50.00 0.00 0.00 0 10% off …" at bounding box center [1072, 129] width 614 height 35
type input "5.5"
drag, startPoint x: 1321, startPoint y: 489, endPoint x: 1461, endPoint y: 489, distance: 140.0
click at [1459, 489] on div "Service Staff Total Tip Disc Staff earn 【BB】RegularDog Bath and Brush (35 lbs o…" at bounding box center [1160, 334] width 791 height 524
type input "60.5"
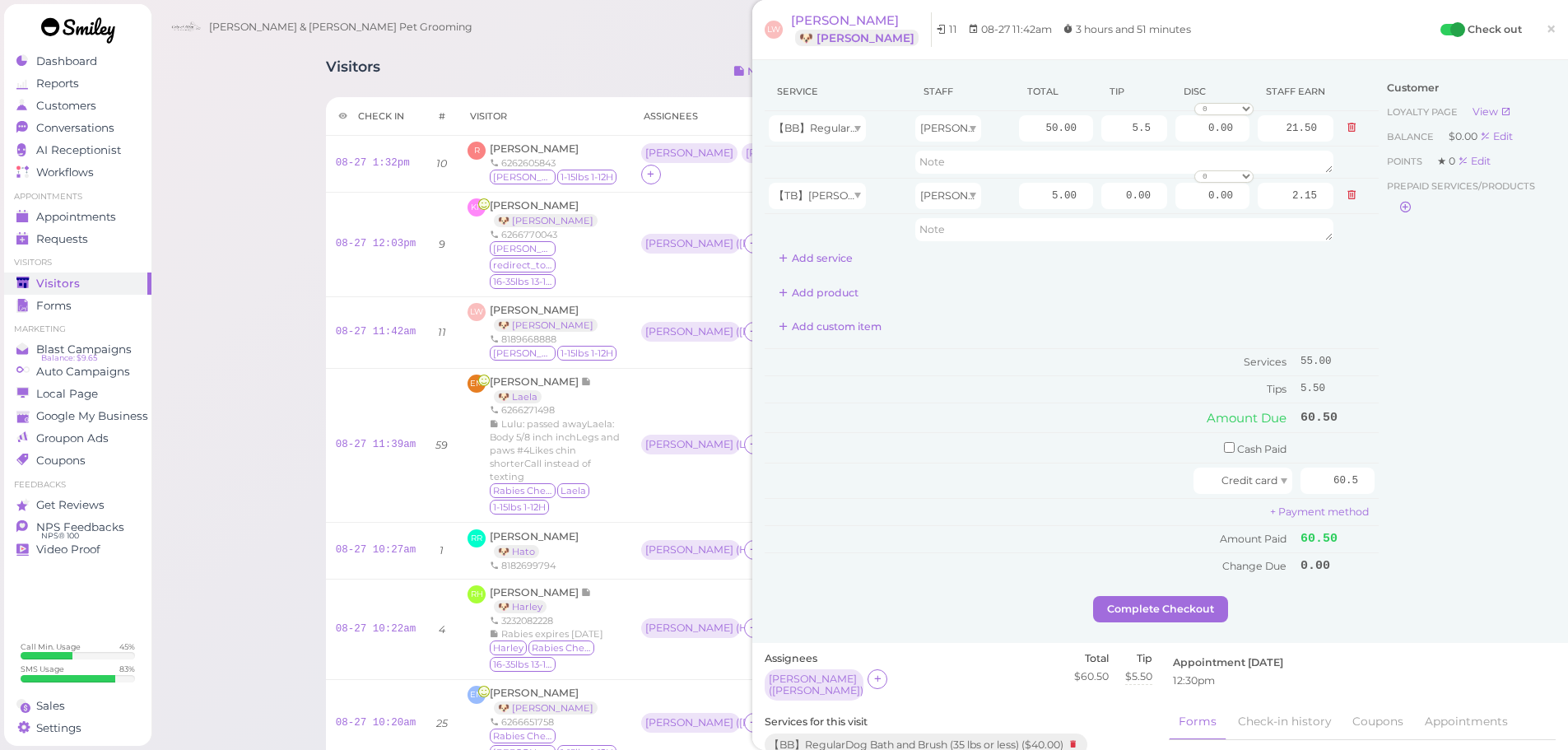
click at [1450, 487] on div "Customer Loyalty page View Balance $0.00 Edit Points ★ 0 Edit Prepaid services/…" at bounding box center [1467, 334] width 177 height 524
click at [1163, 608] on button "Complete Checkout" at bounding box center [1160, 610] width 135 height 27
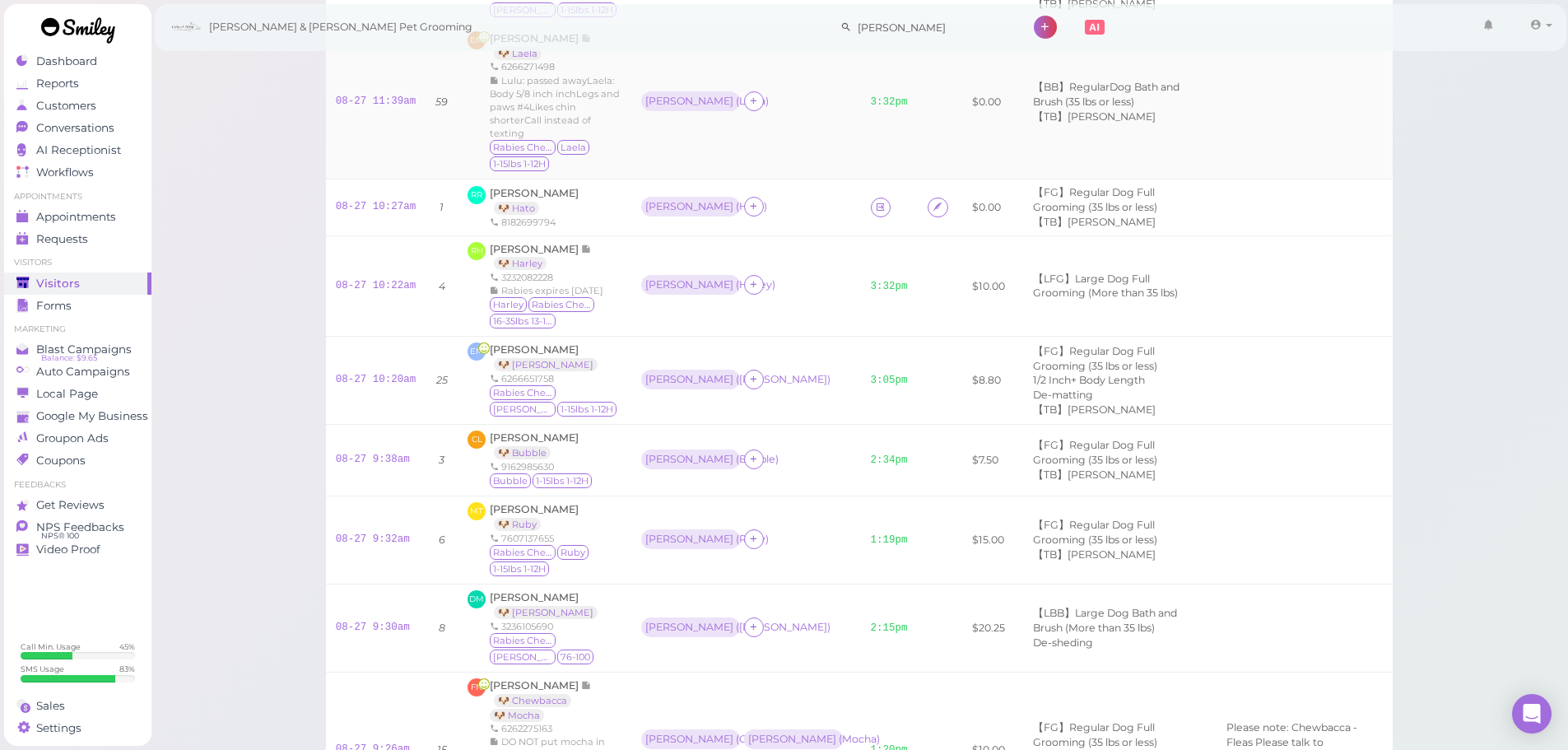
scroll to position [82, 0]
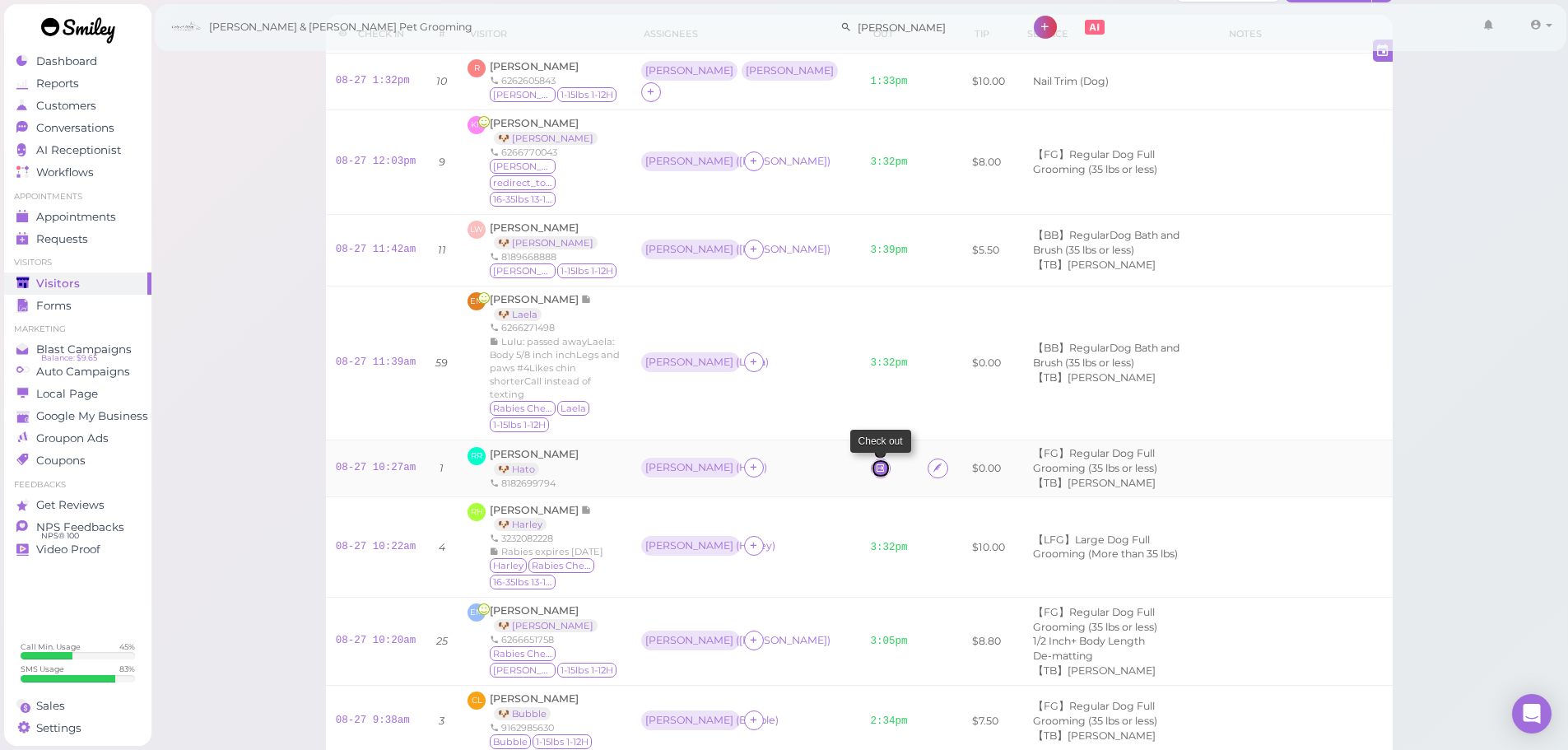
click at [875, 462] on icon at bounding box center [881, 468] width 11 height 12
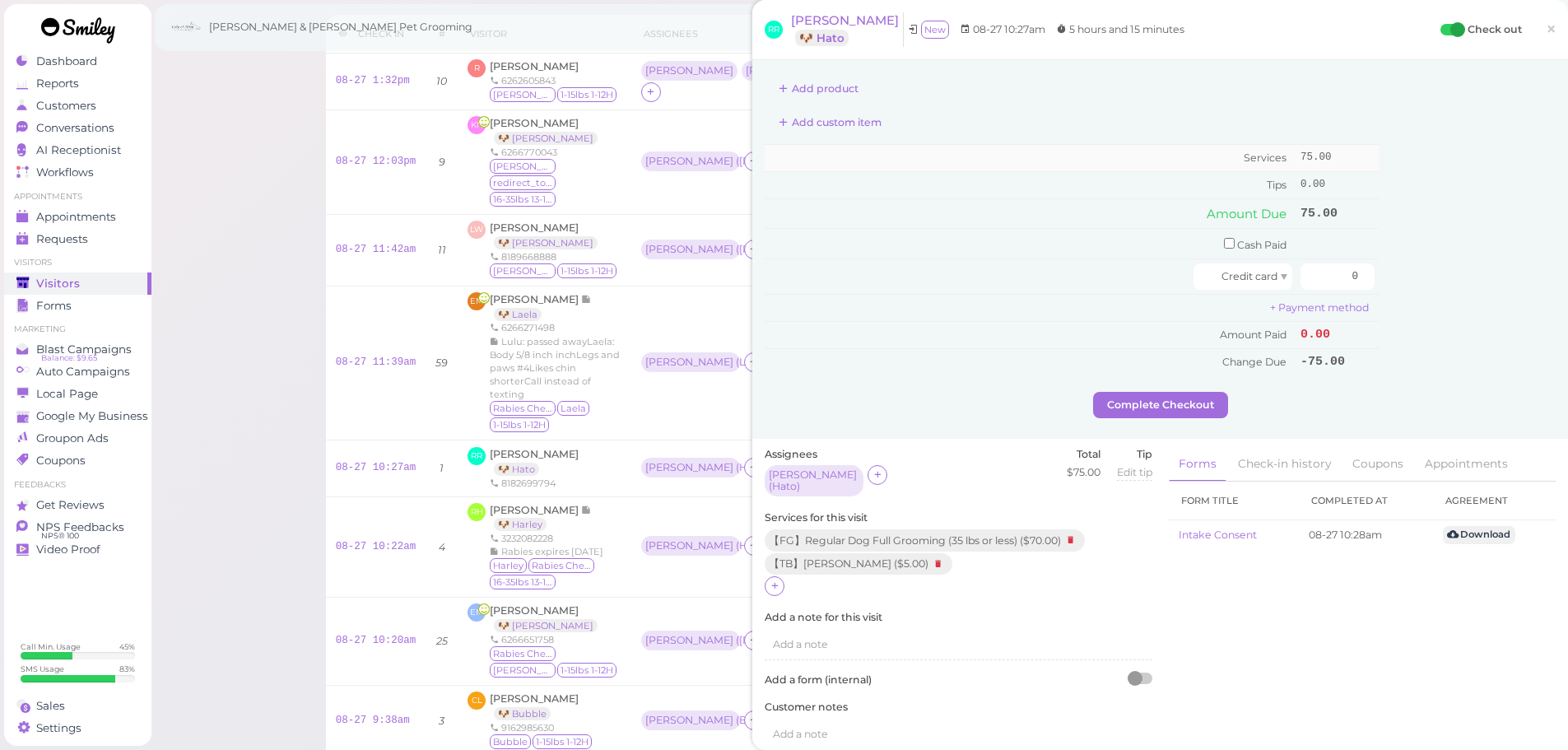
scroll to position [412, 0]
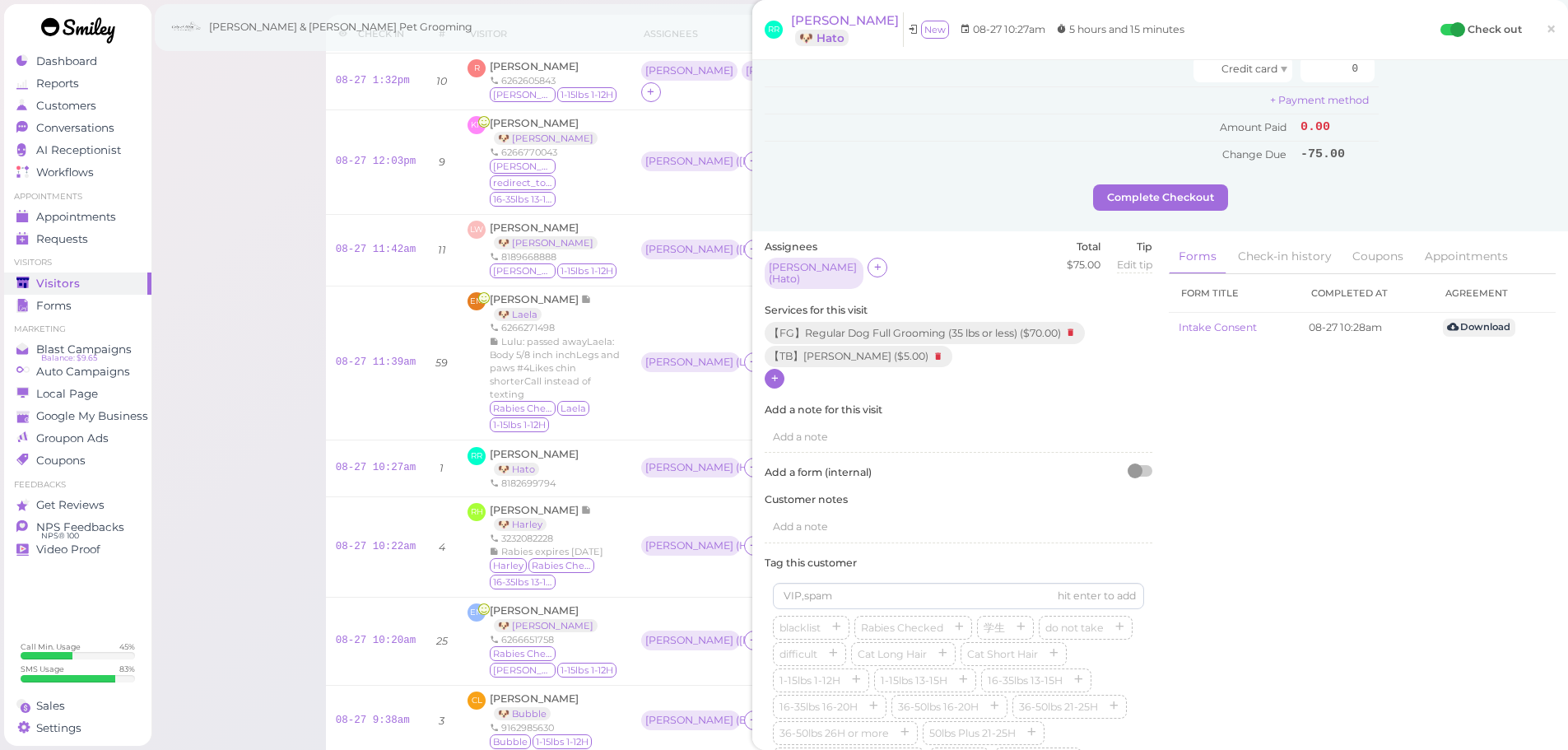
click at [769, 375] on icon at bounding box center [775, 378] width 11 height 12
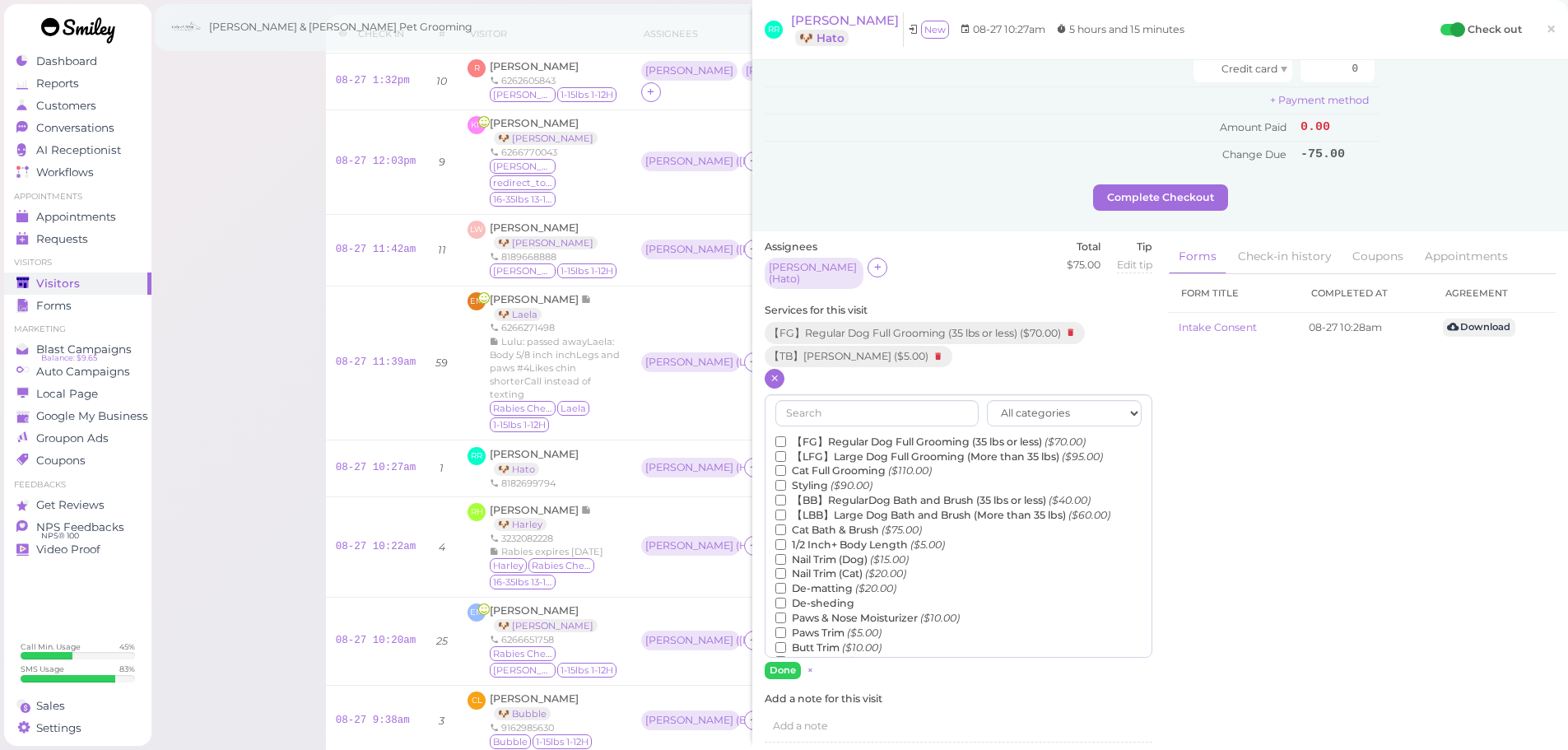
click at [801, 539] on label "1/2 Inch+ Body Length ($5.00)" at bounding box center [860, 544] width 170 height 15
click at [786, 539] on input "1/2 Inch+ Body Length ($5.00)" at bounding box center [781, 544] width 11 height 11
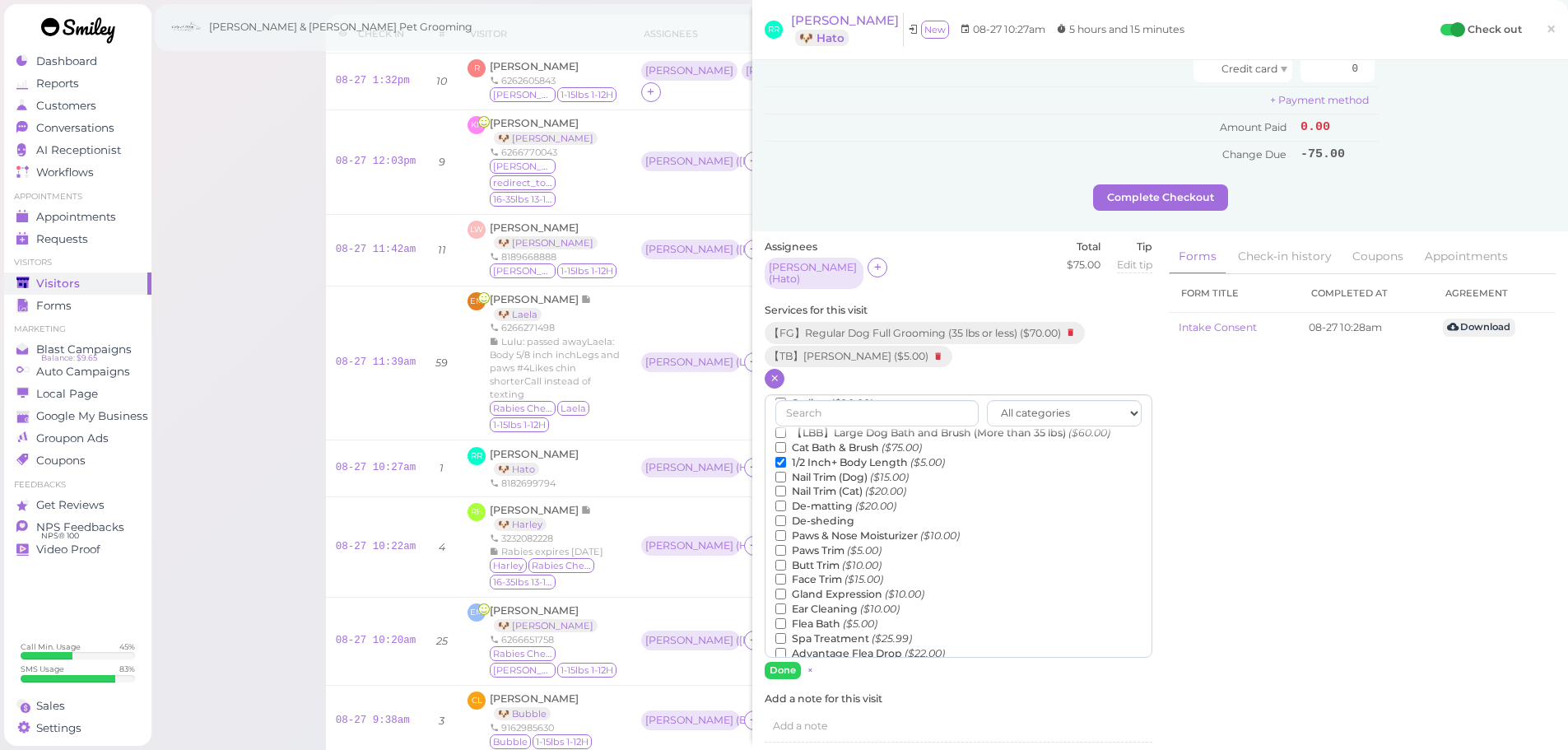
click at [791, 618] on label "Flea Bath ($5.00)" at bounding box center [827, 624] width 102 height 15
click at [786, 618] on input "Flea Bath ($5.00)" at bounding box center [781, 624] width 11 height 11
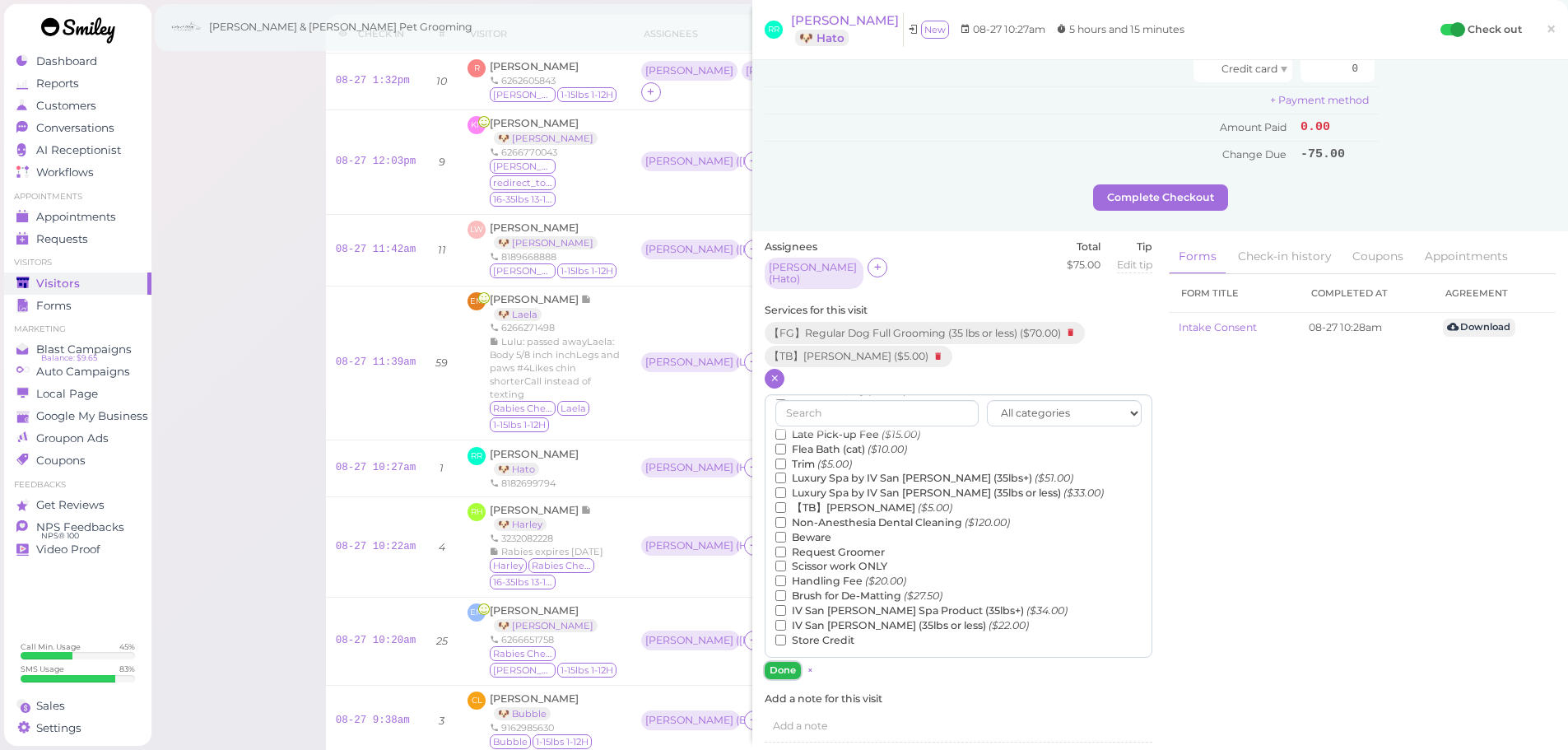
click at [777, 669] on button "Done" at bounding box center [783, 670] width 36 height 18
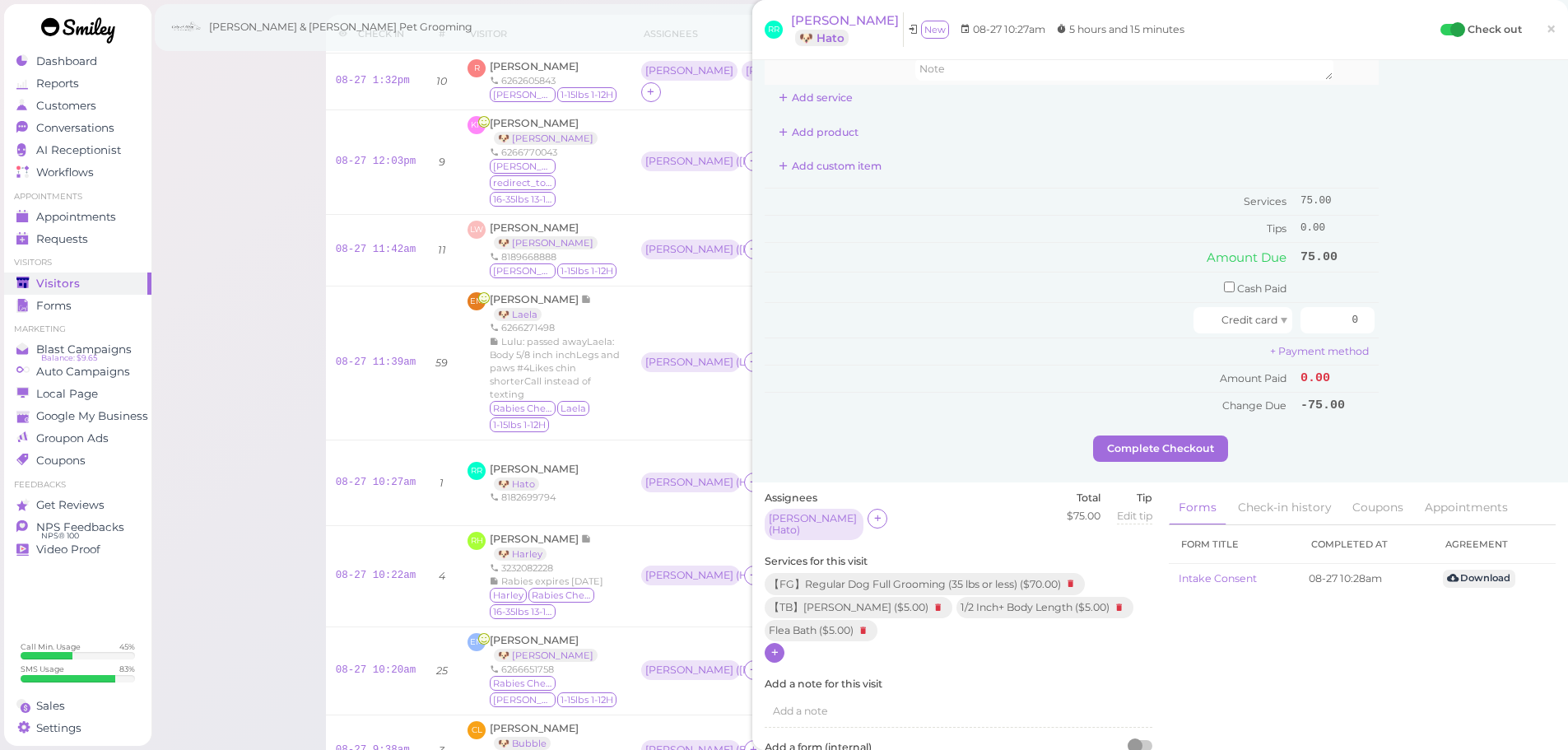
scroll to position [0, 0]
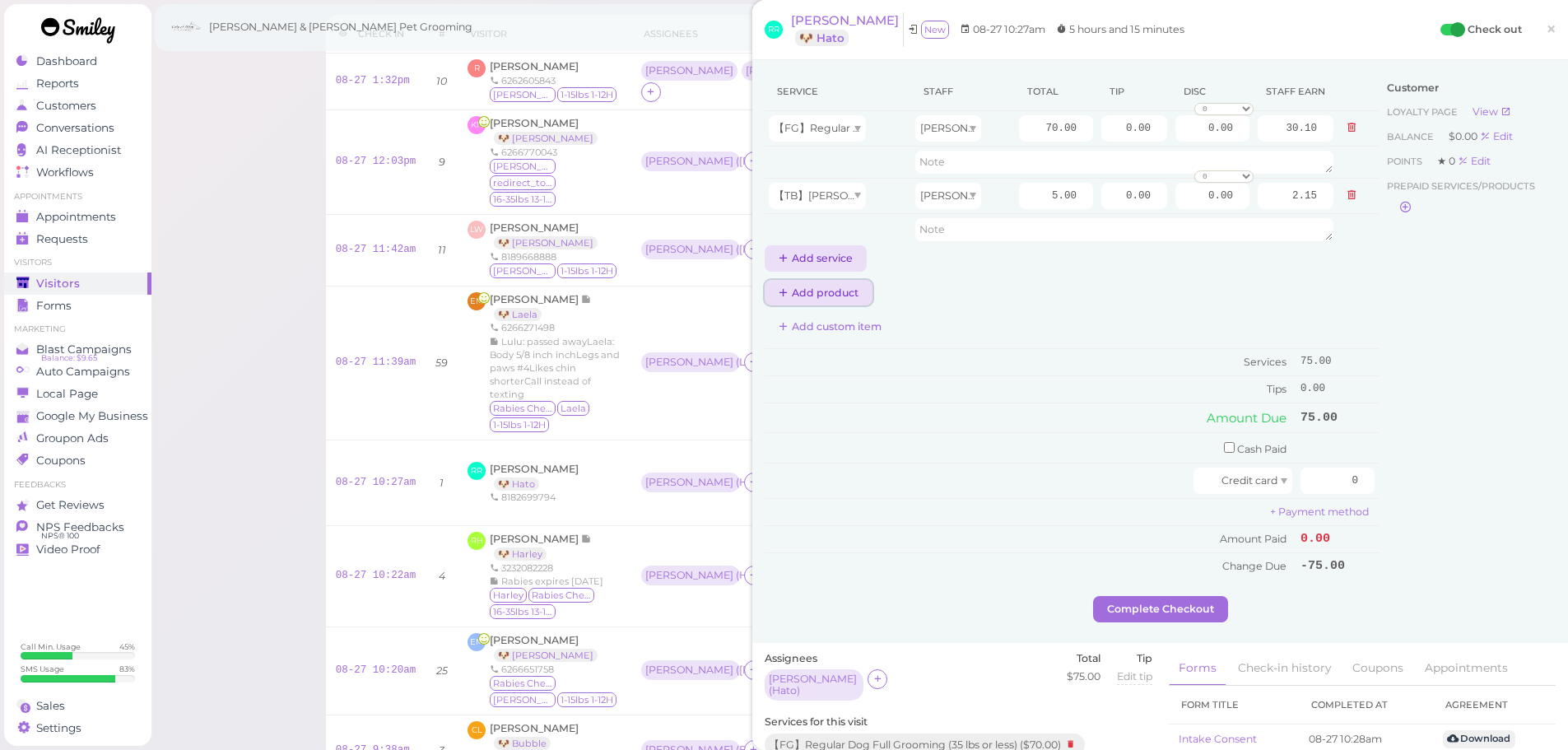
click at [813, 280] on button "Add product" at bounding box center [819, 293] width 108 height 27
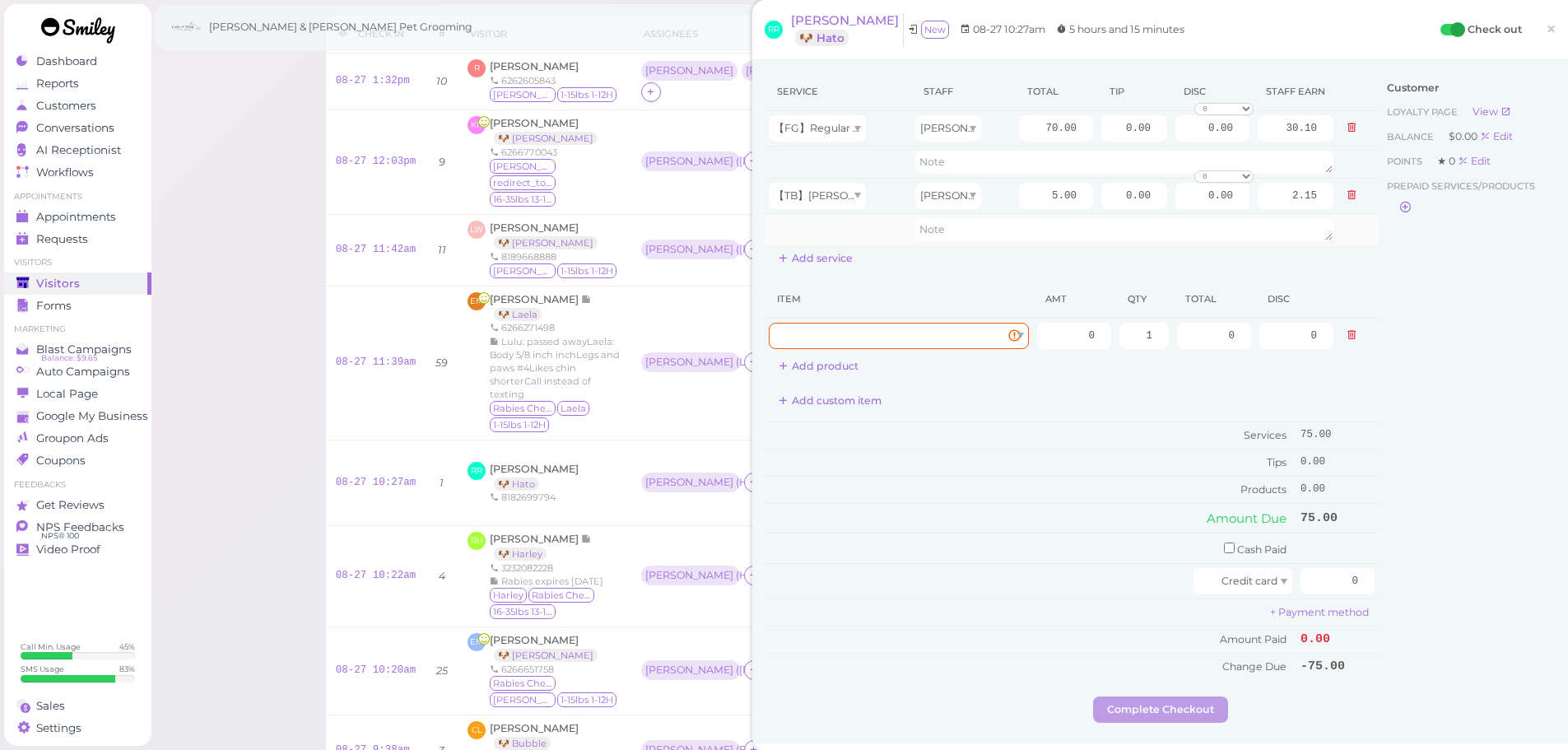
click at [805, 244] on td at bounding box center [838, 228] width 147 height 31
click at [791, 259] on button "Add service" at bounding box center [816, 259] width 102 height 27
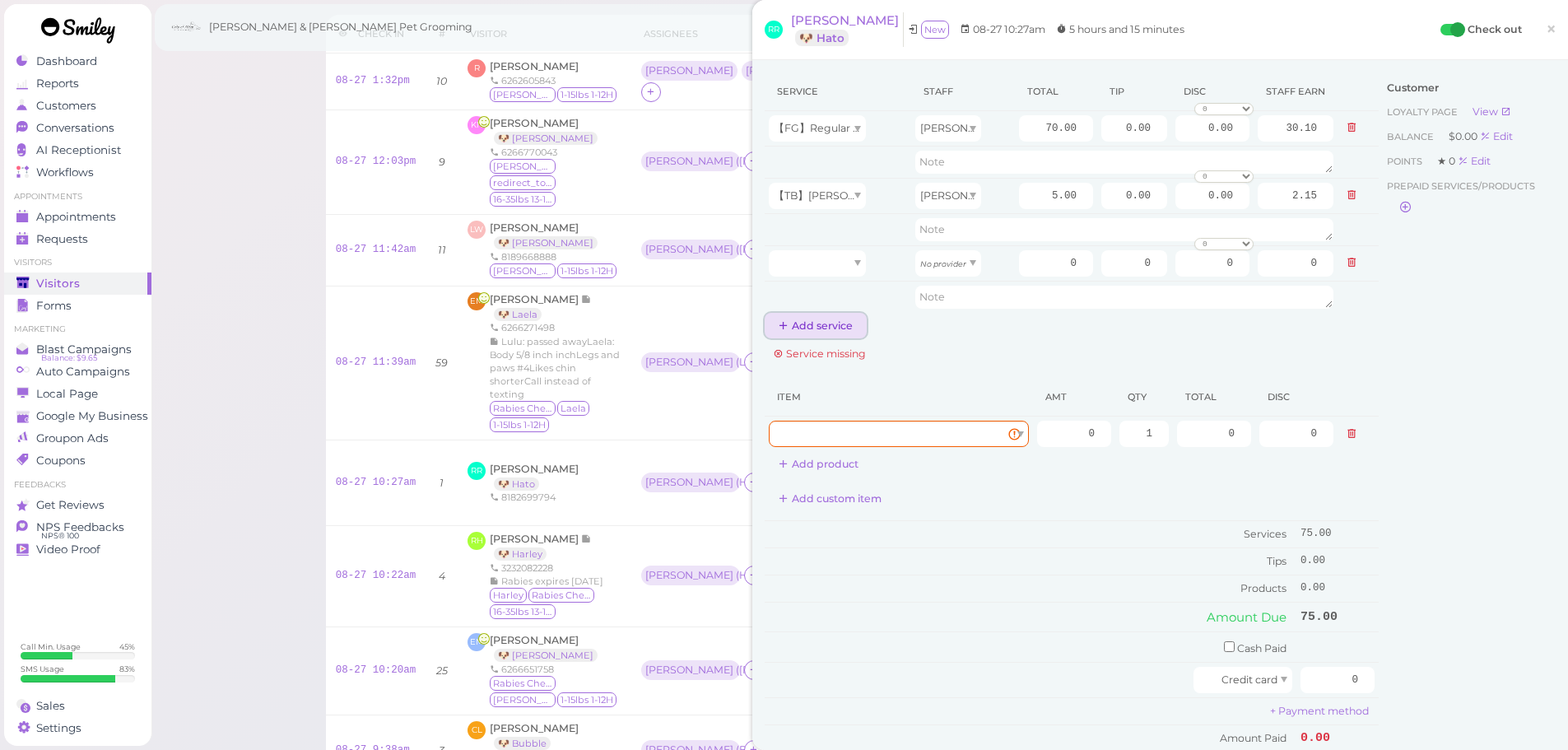
click at [803, 321] on button "Add service" at bounding box center [816, 326] width 102 height 27
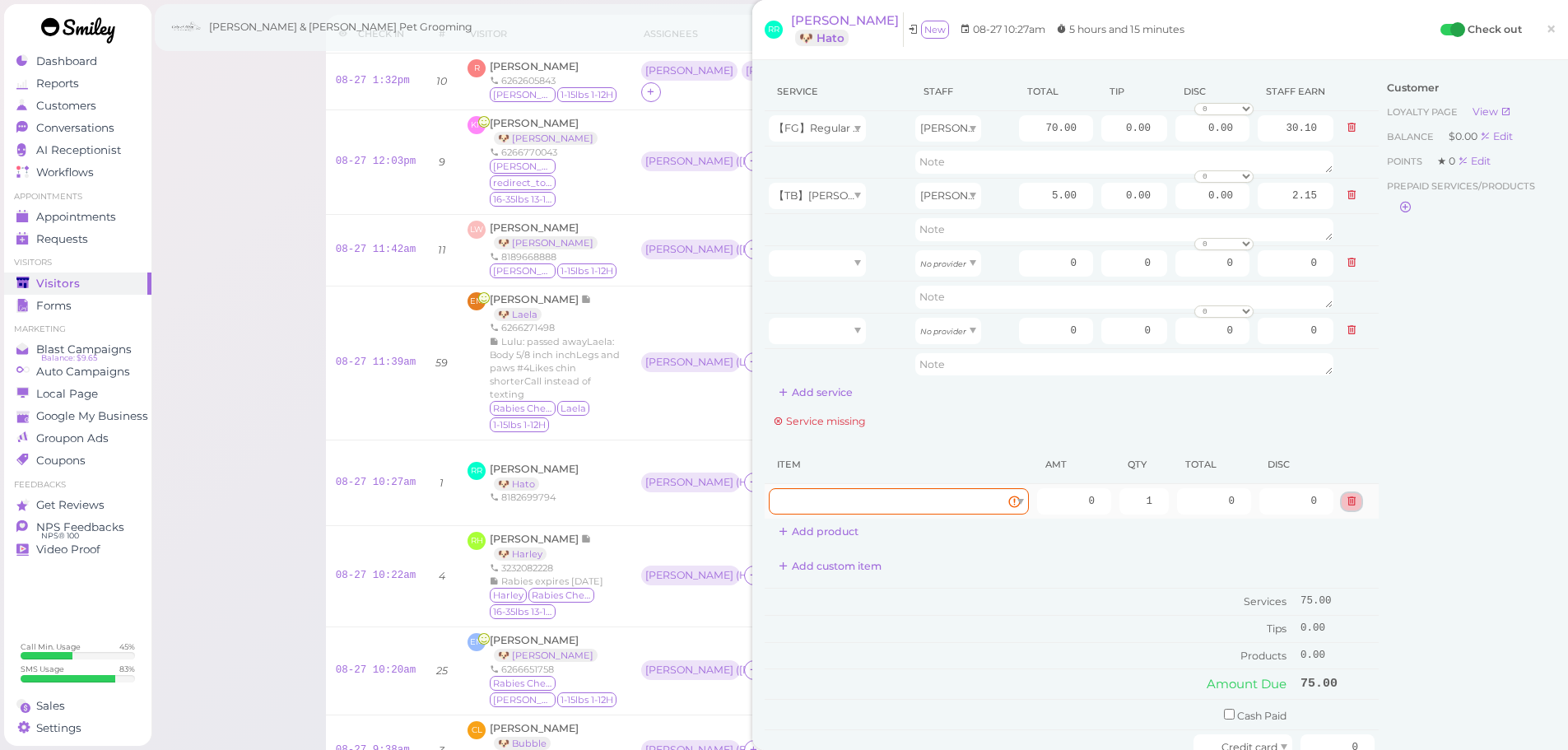
click at [1346, 505] on icon at bounding box center [1351, 501] width 10 height 11
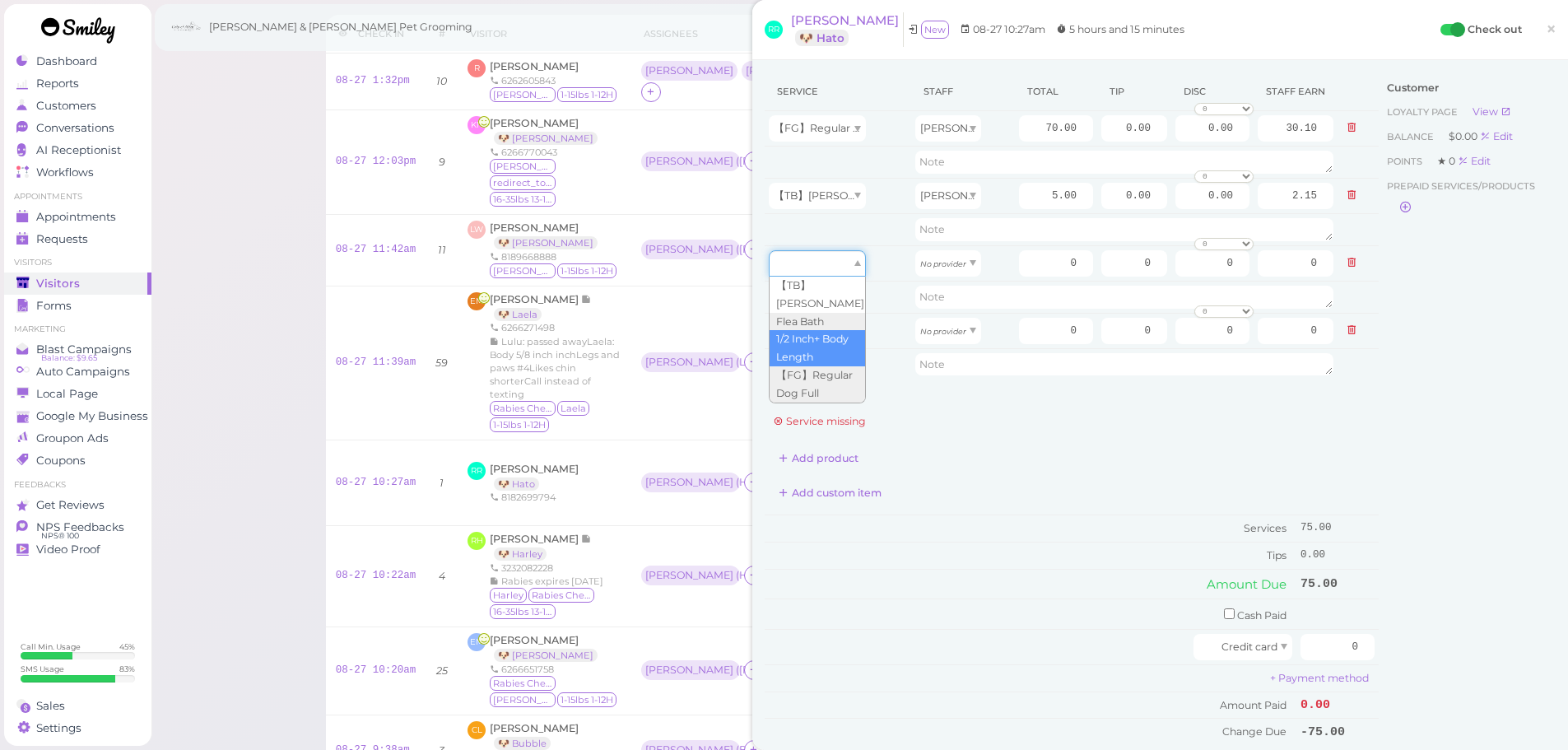
drag, startPoint x: 784, startPoint y: 254, endPoint x: 794, endPoint y: 359, distance: 105.5
type input "5.00"
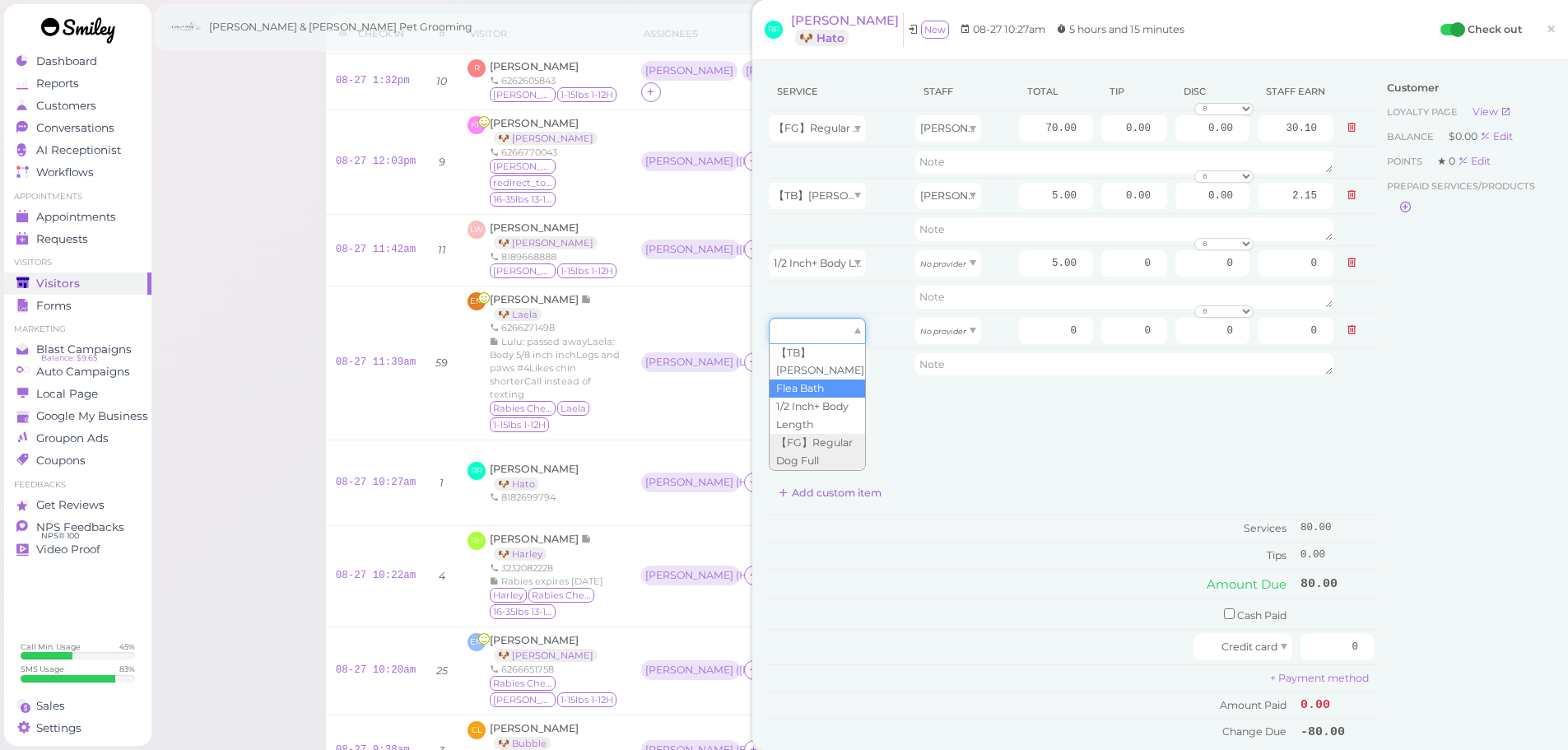
drag, startPoint x: 793, startPoint y: 337, endPoint x: 791, endPoint y: 385, distance: 48.0
type input "5.00"
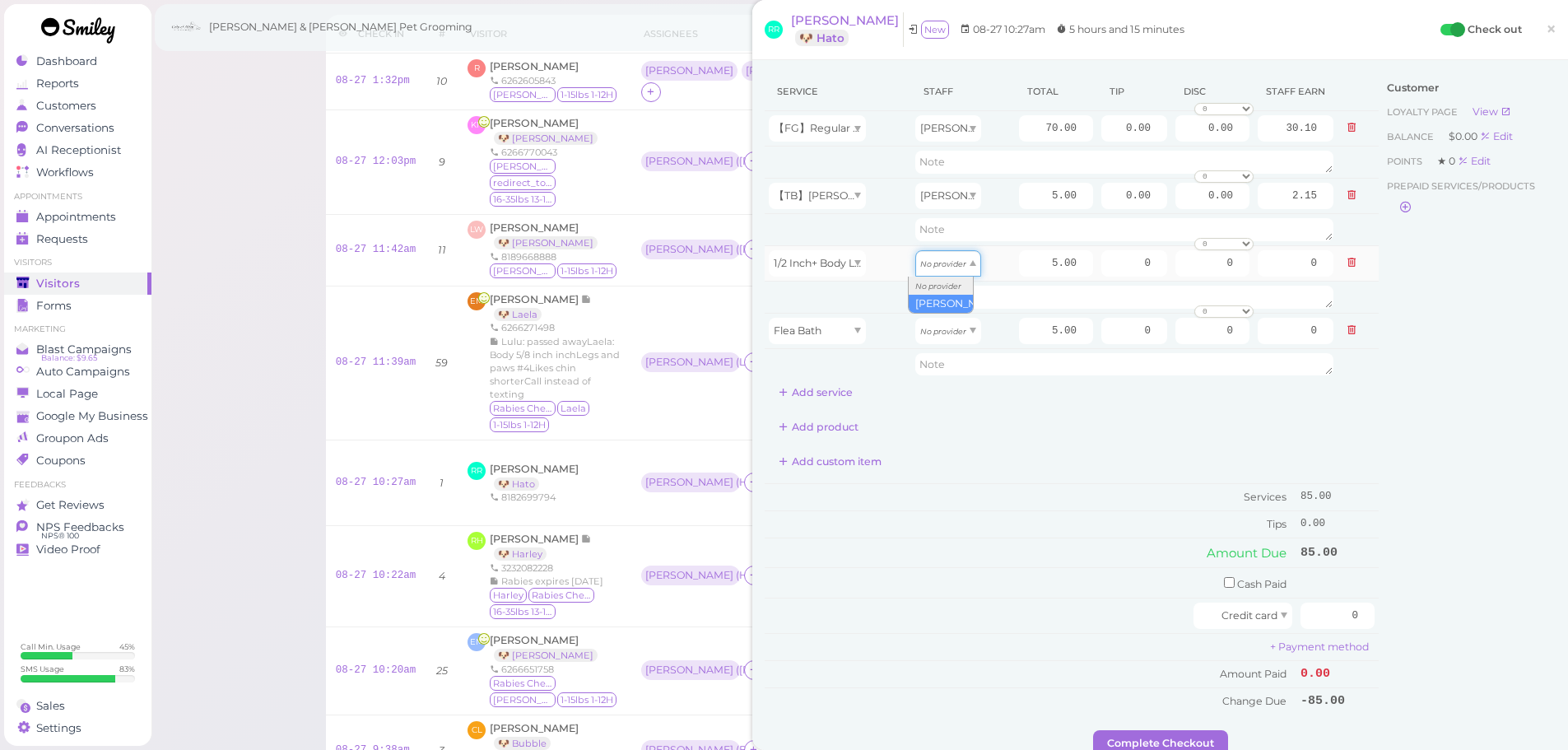
type input "2.15"
drag, startPoint x: 945, startPoint y: 330, endPoint x: 948, endPoint y: 367, distance: 37.1
type input "2.15"
click at [1008, 458] on div "Add custom item" at bounding box center [1072, 462] width 614 height 27
click at [1386, 428] on div "Customer Loyalty page View Balance $0.00 Edit Points ★ 0 Edit Prepaid services/…" at bounding box center [1467, 401] width 177 height 658
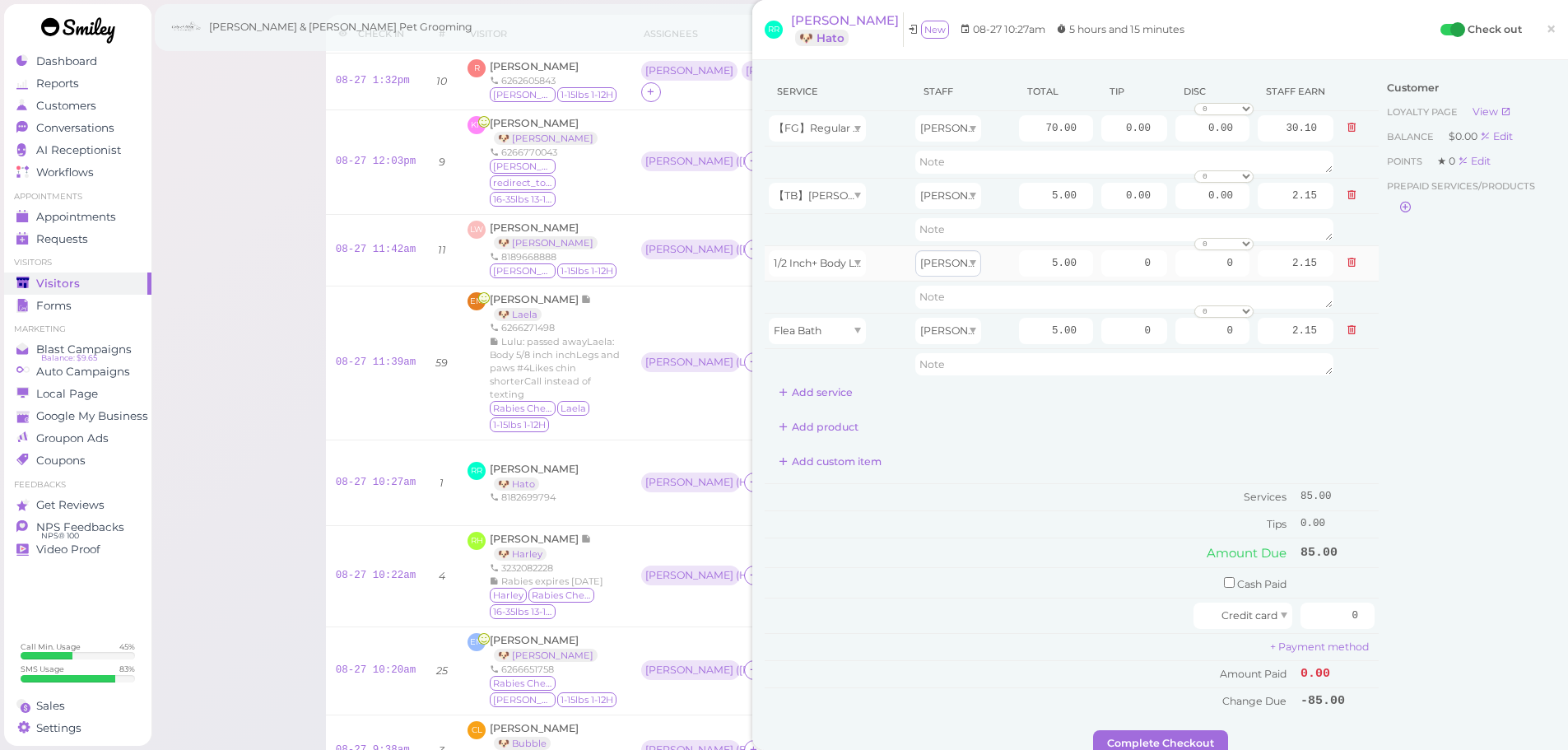
click at [1386, 428] on div "Customer Loyalty page View Balance $0.00 Edit Points ★ 0 Edit Prepaid services/…" at bounding box center [1467, 401] width 177 height 658
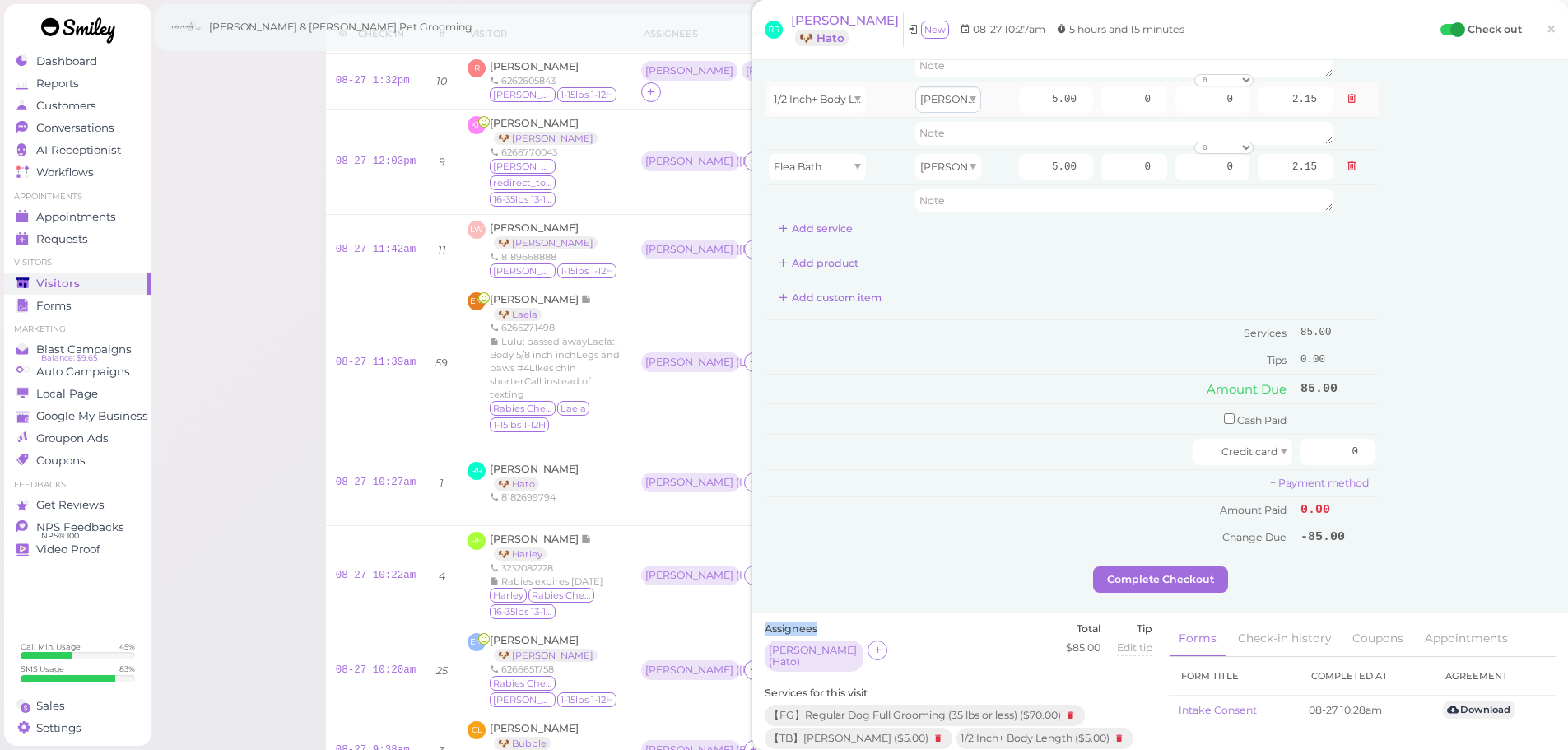
scroll to position [164, 0]
click at [1428, 425] on div "Customer Loyalty page View Balance $0.00 Edit Points ★ 0 Edit Prepaid services/…" at bounding box center [1467, 237] width 177 height 658
drag, startPoint x: 1313, startPoint y: 458, endPoint x: 1469, endPoint y: 462, distance: 156.1
click at [1469, 462] on div "Service Staff Total Tip Disc Staff earn 【FG】Regular Dog Full Grooming (35 lbs o…" at bounding box center [1160, 237] width 791 height 658
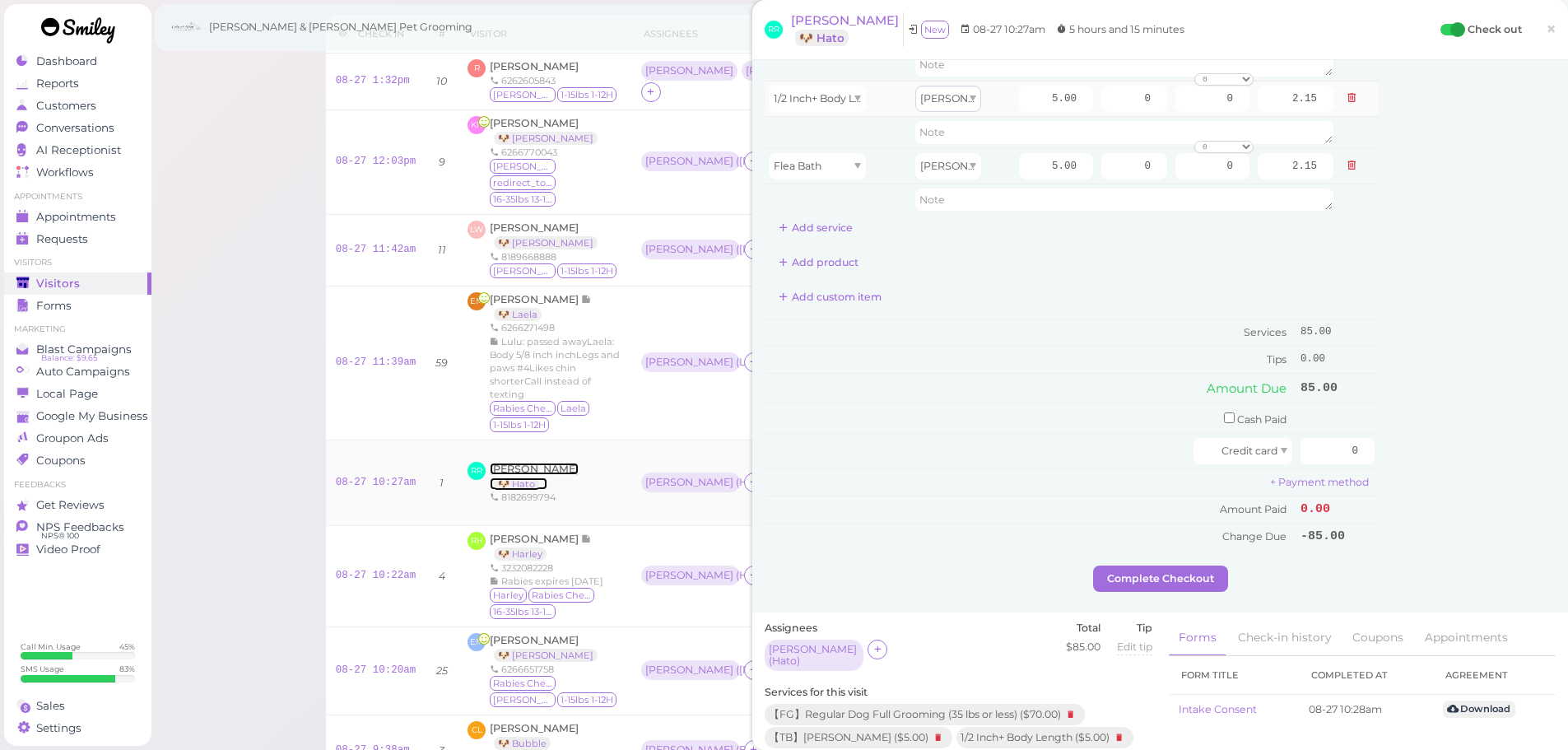
click at [531, 463] on span "Richard Rojo" at bounding box center [534, 469] width 89 height 12
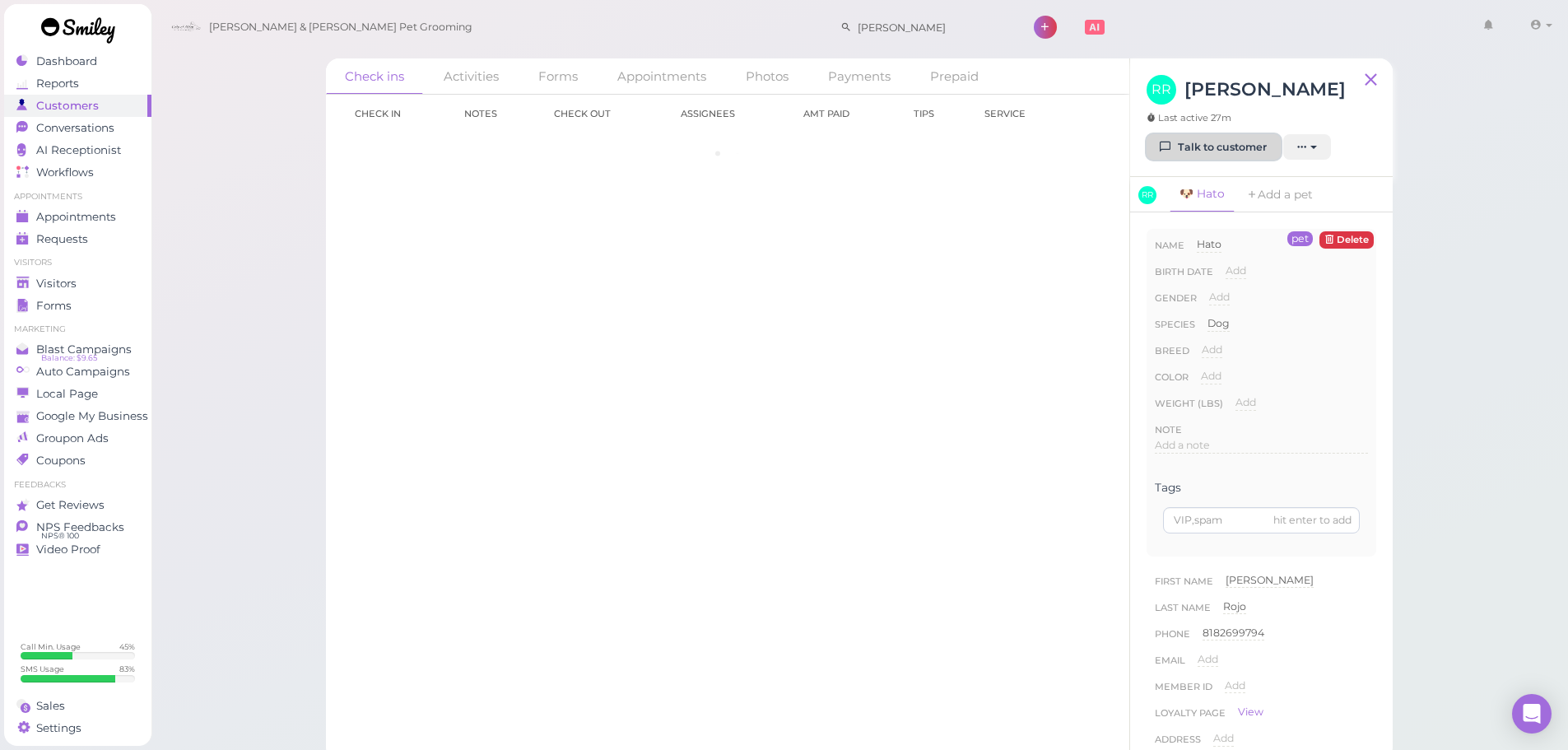
click at [1201, 143] on link "Talk to customer" at bounding box center [1214, 148] width 134 height 27
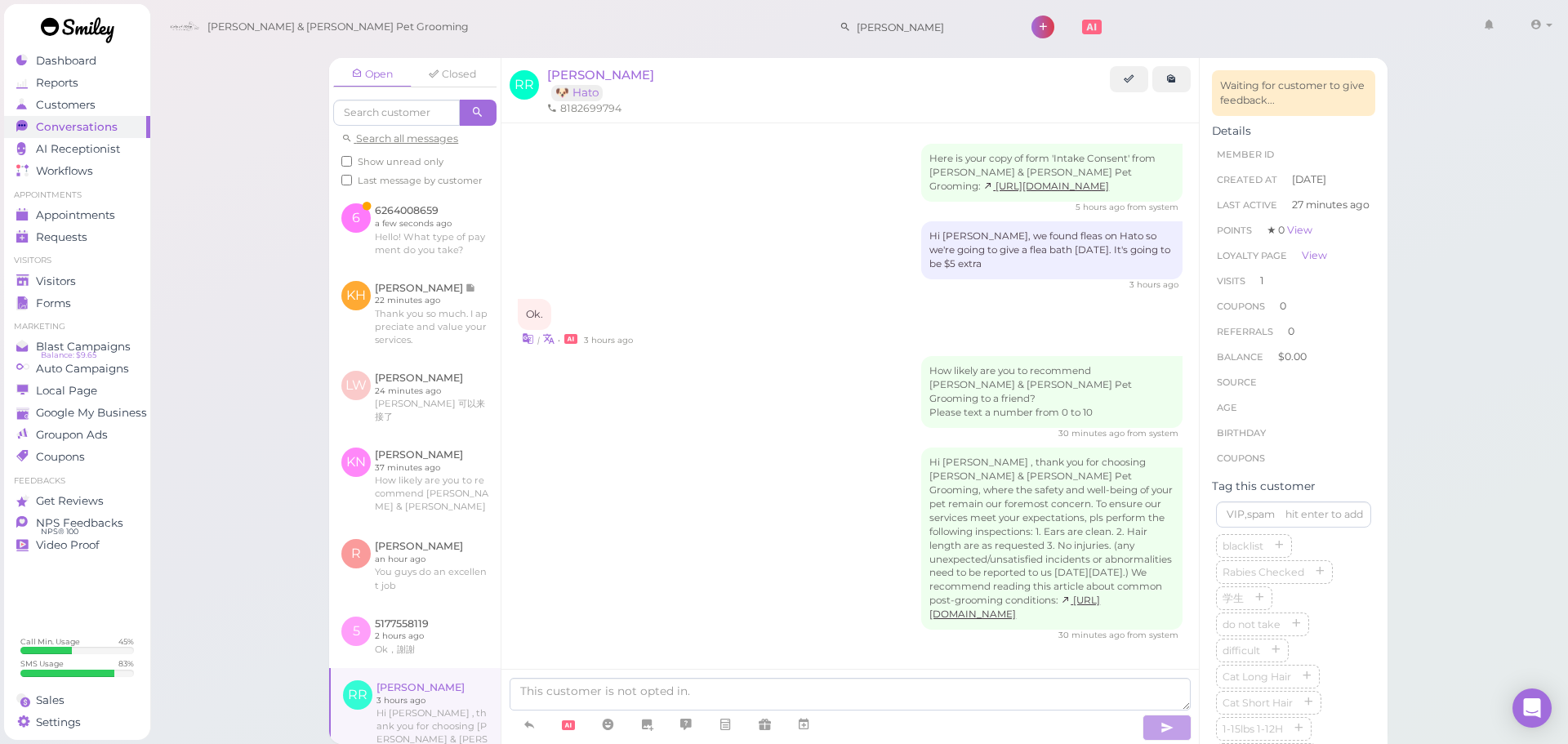
click at [676, 356] on div "How likely are you to recommend Cody & Miley Pet Grooming to a friend? Please t…" at bounding box center [850, 397] width 665 height 83
click at [74, 274] on span "Visitors" at bounding box center [57, 281] width 43 height 14
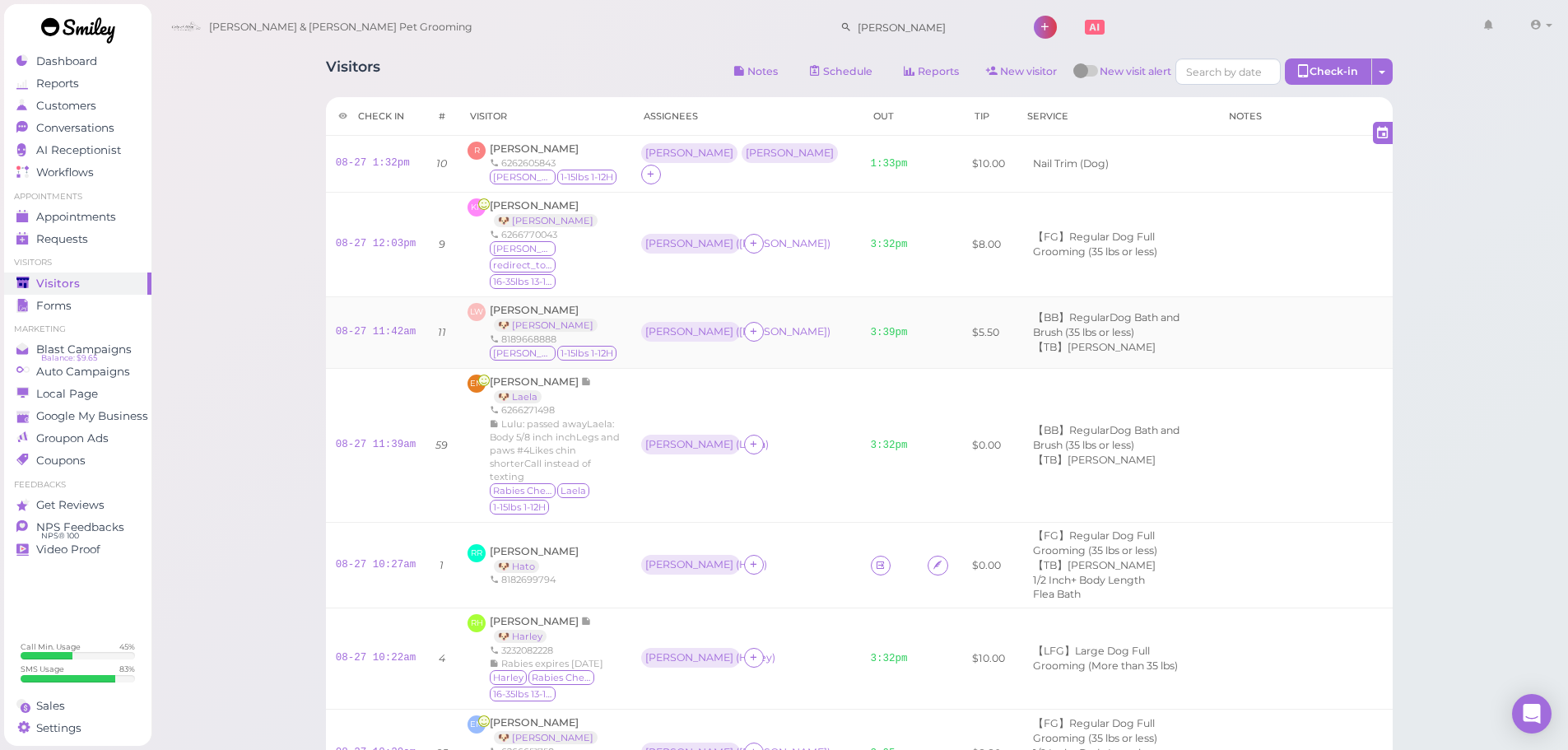
click at [827, 329] on td "Helen ( Charlie )" at bounding box center [746, 331] width 230 height 72
click at [871, 556] on link at bounding box center [881, 565] width 19 height 19
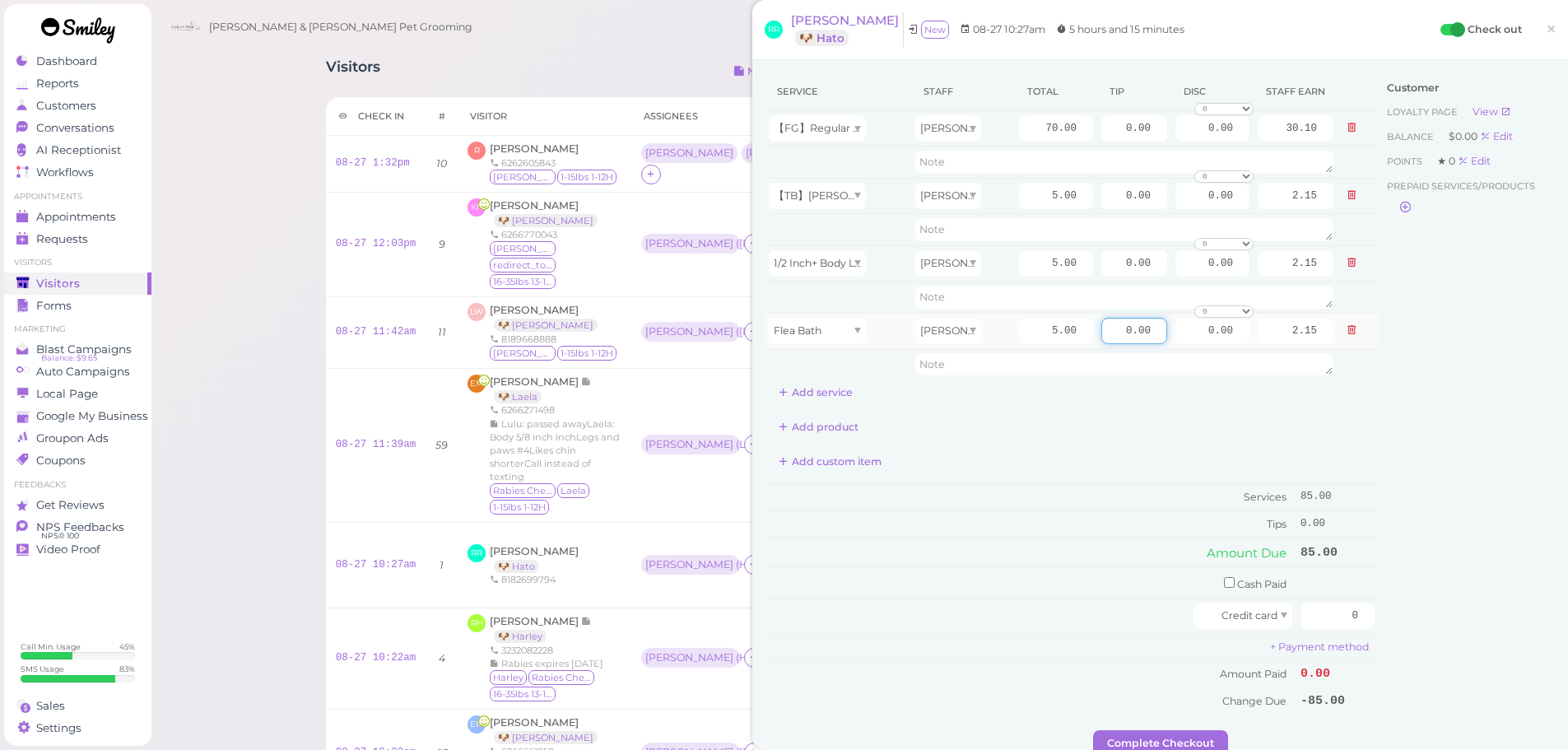
drag, startPoint x: 1093, startPoint y: 332, endPoint x: 1230, endPoint y: 348, distance: 137.9
click at [1235, 350] on tbody "【FG】Regular Dog Full Grooming (35 lbs or less) Helen 70.00 0.00 0.00 0 10% off …" at bounding box center [1072, 246] width 614 height 269
drag, startPoint x: 1099, startPoint y: 121, endPoint x: 1467, endPoint y: 254, distance: 391.3
click at [1451, 207] on div "Service Staff Total Tip Disc Staff earn 【FG】Regular Dog Full Grooming (35 lbs o…" at bounding box center [1160, 401] width 791 height 658
type input "8.5"
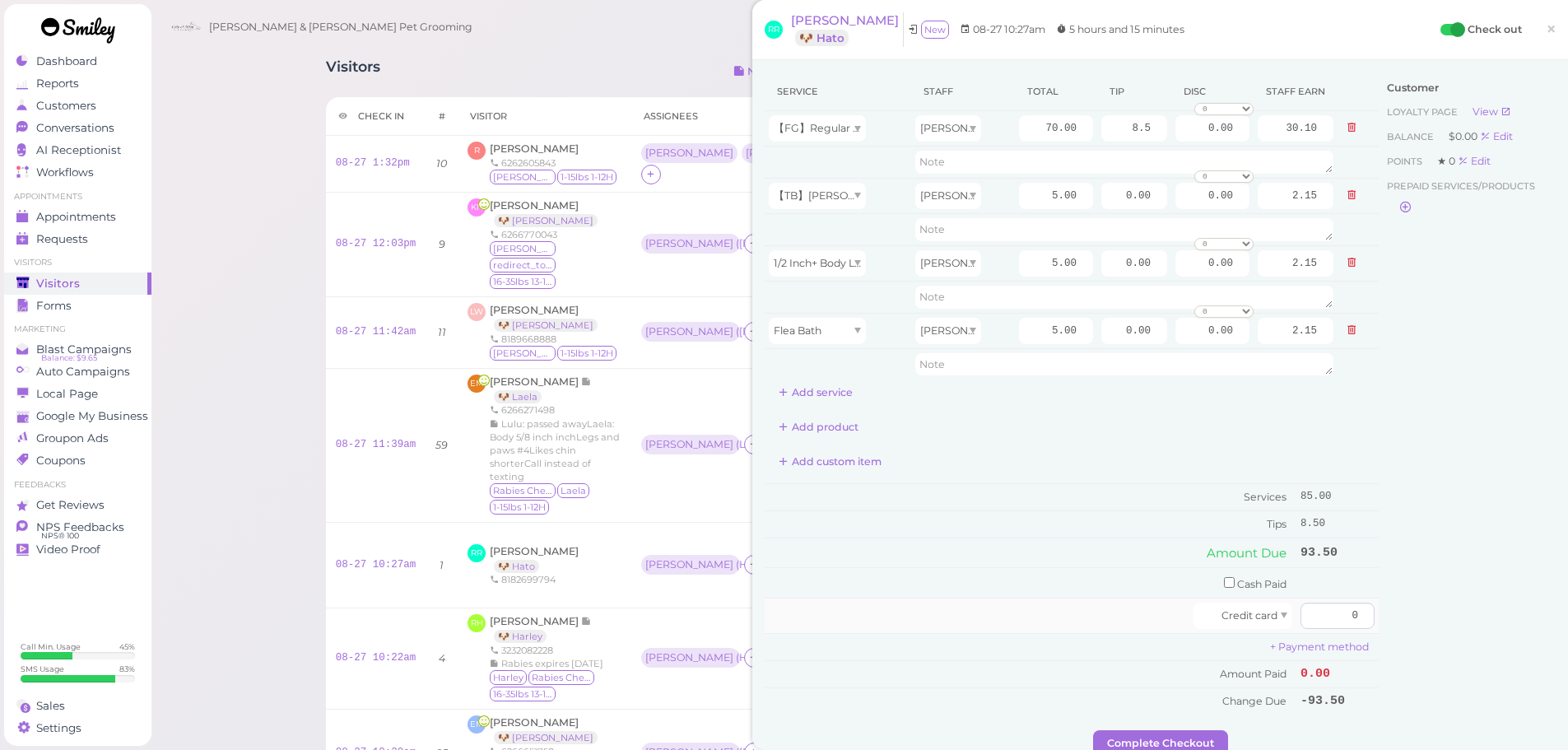
drag, startPoint x: 1463, startPoint y: 456, endPoint x: 1352, endPoint y: 613, distance: 192.3
click at [1461, 457] on div "Customer Loyalty page View Balance $0.00 Edit Points ★ 0 Edit Prepaid services/…" at bounding box center [1467, 401] width 177 height 658
drag, startPoint x: 1310, startPoint y: 610, endPoint x: 1431, endPoint y: 601, distance: 121.3
click at [1431, 602] on div "Service Staff Total Tip Disc Staff earn 【FG】Regular Dog Full Grooming (35 lbs o…" at bounding box center [1160, 401] width 791 height 658
type input "93.5"
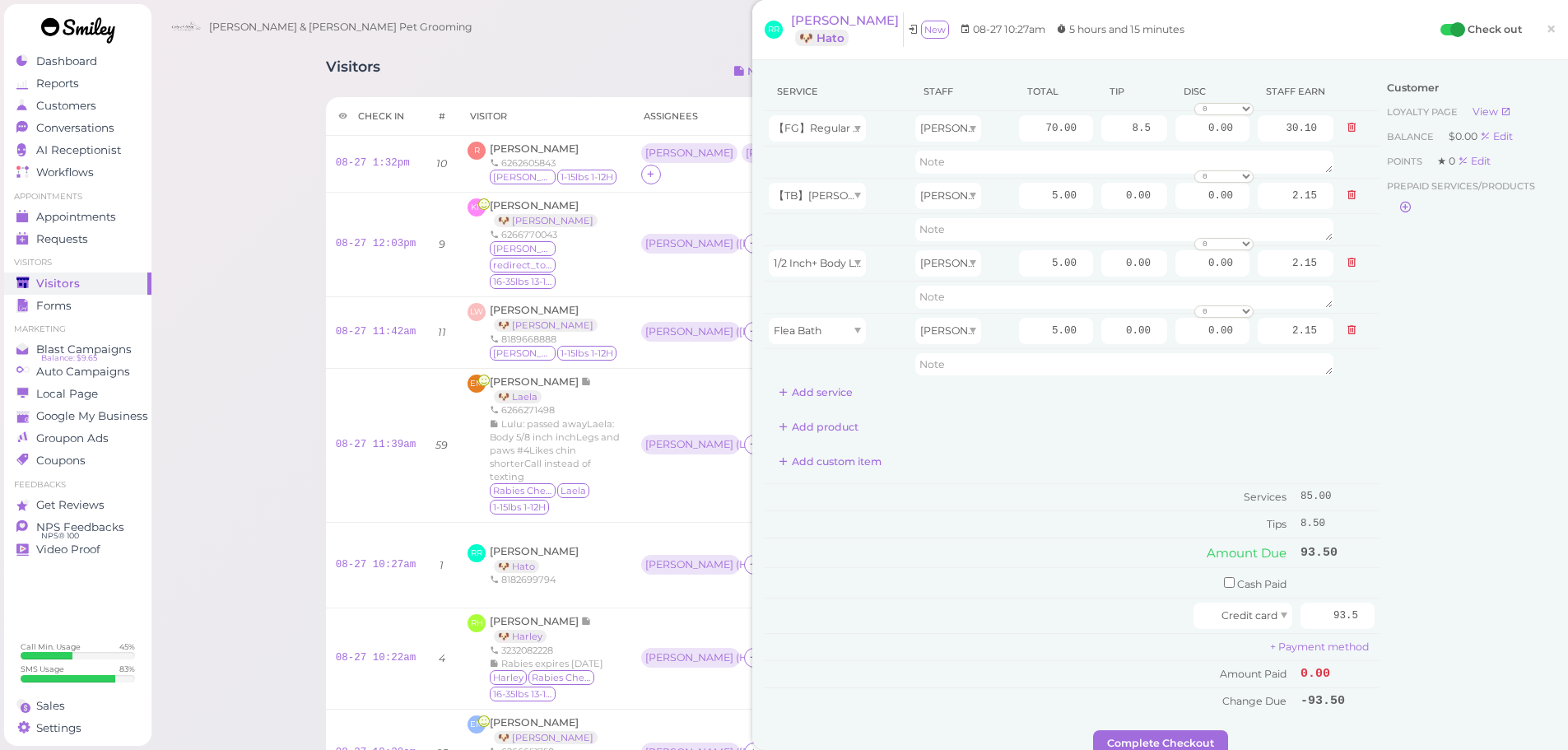
click at [1434, 609] on div "Customer Loyalty page View Balance $0.00 Edit Points ★ 0 Edit Prepaid services/…" at bounding box center [1467, 401] width 177 height 658
click at [1191, 731] on button "Complete Checkout" at bounding box center [1160, 744] width 135 height 27
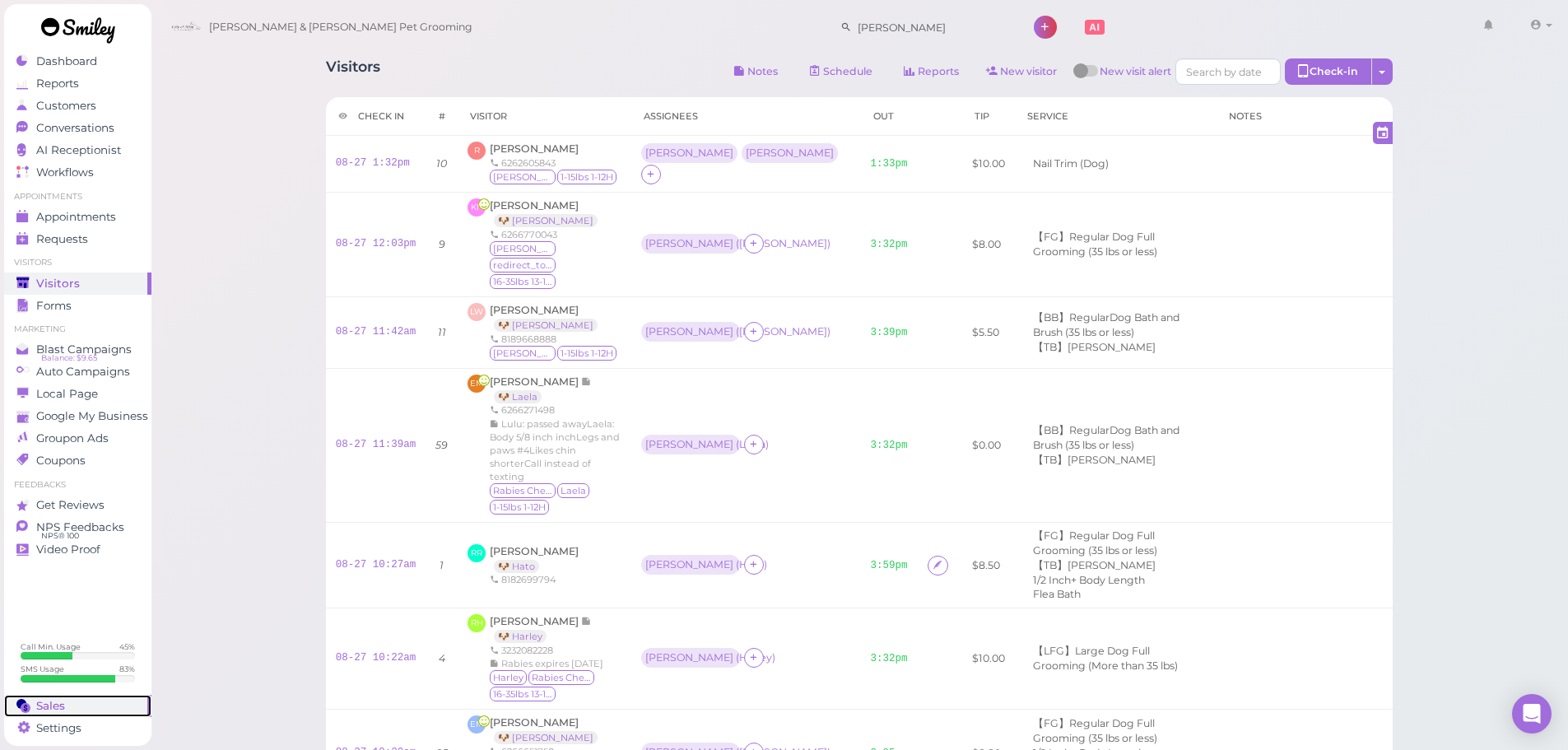
click at [60, 696] on link "Sales" at bounding box center [78, 705] width 148 height 22
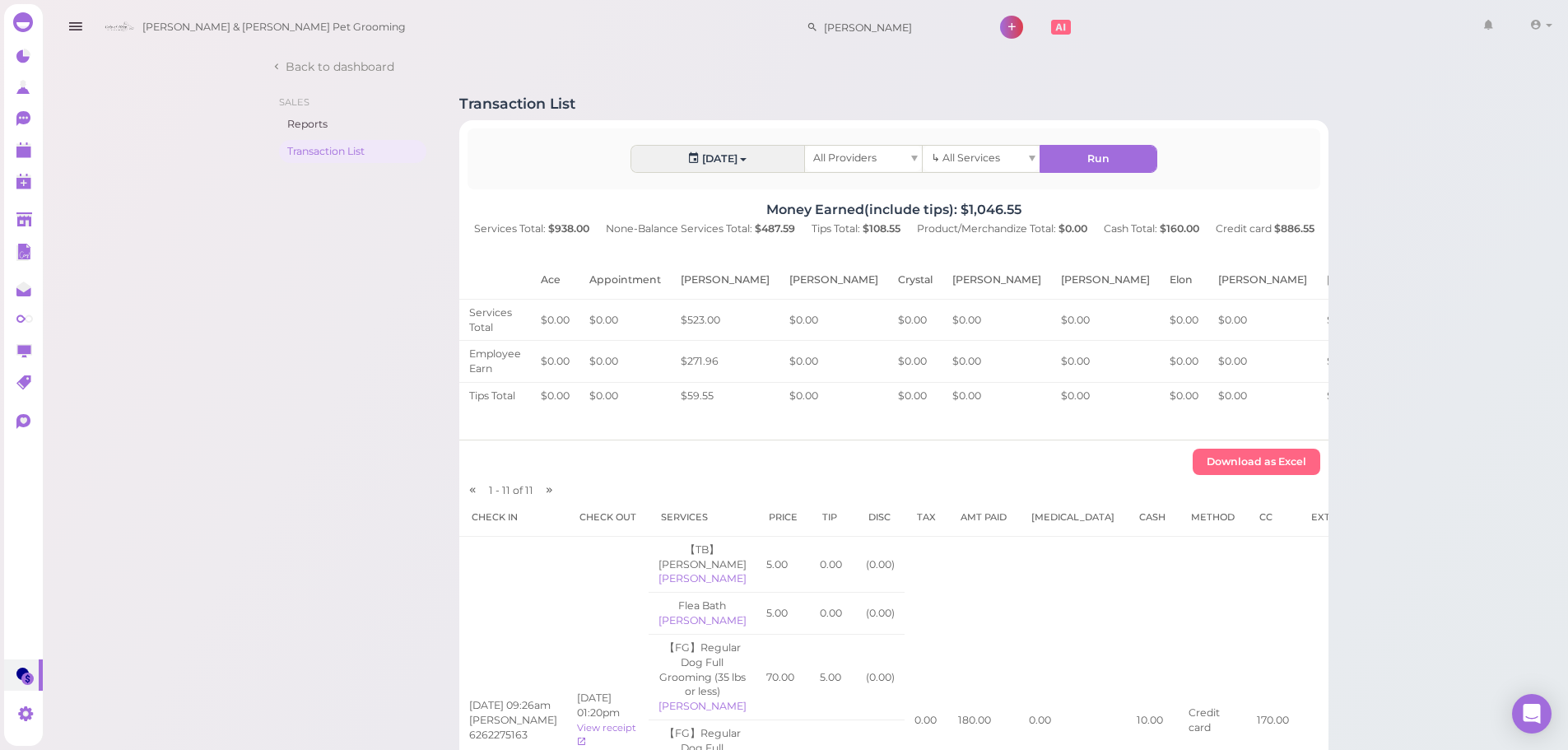
click at [22, 221] on icon at bounding box center [25, 220] width 16 height 12
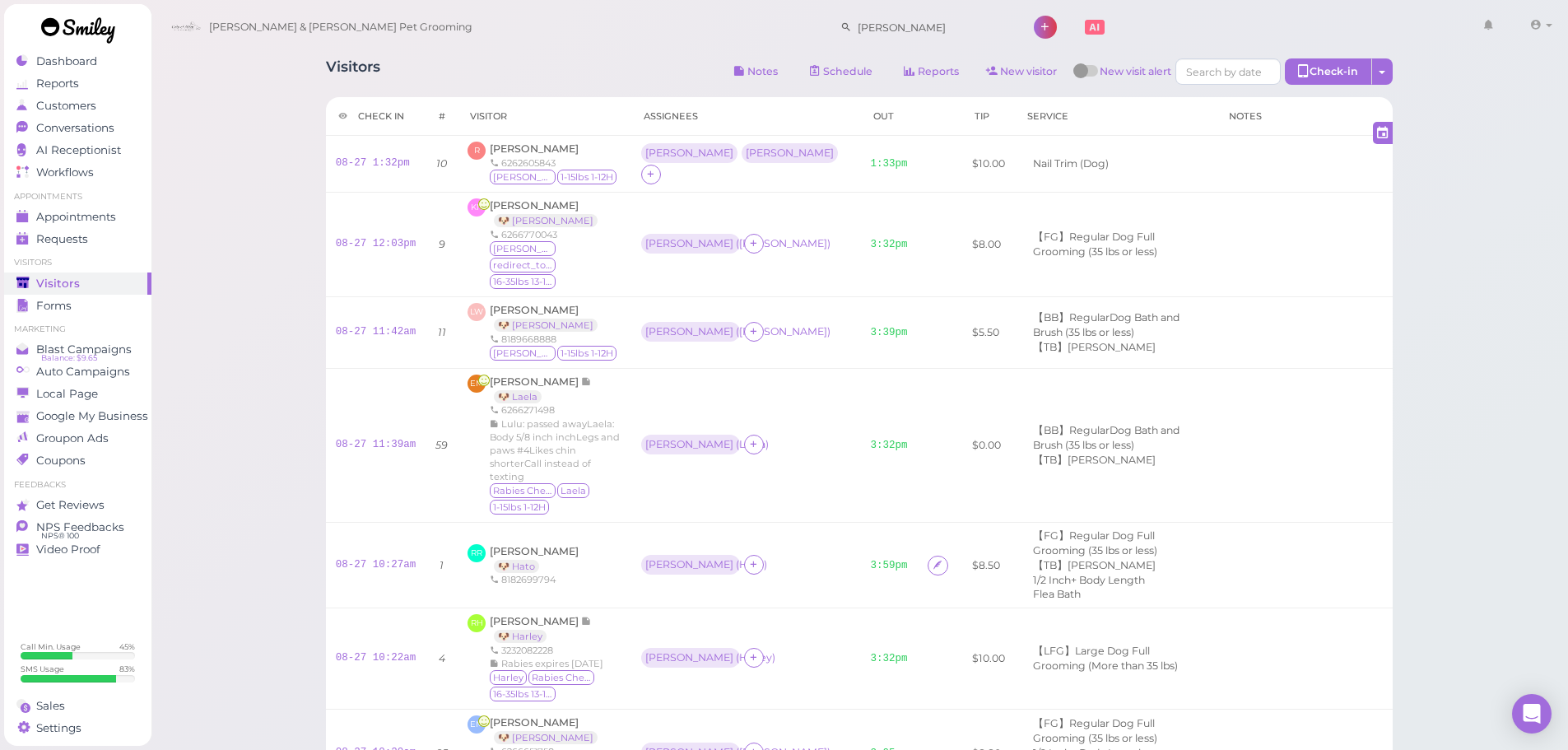
click at [299, 138] on div "Visitors Notes Schedule Reports New visitor New visit alert Check-in Customer c…" at bounding box center [860, 745] width 1419 height 1490
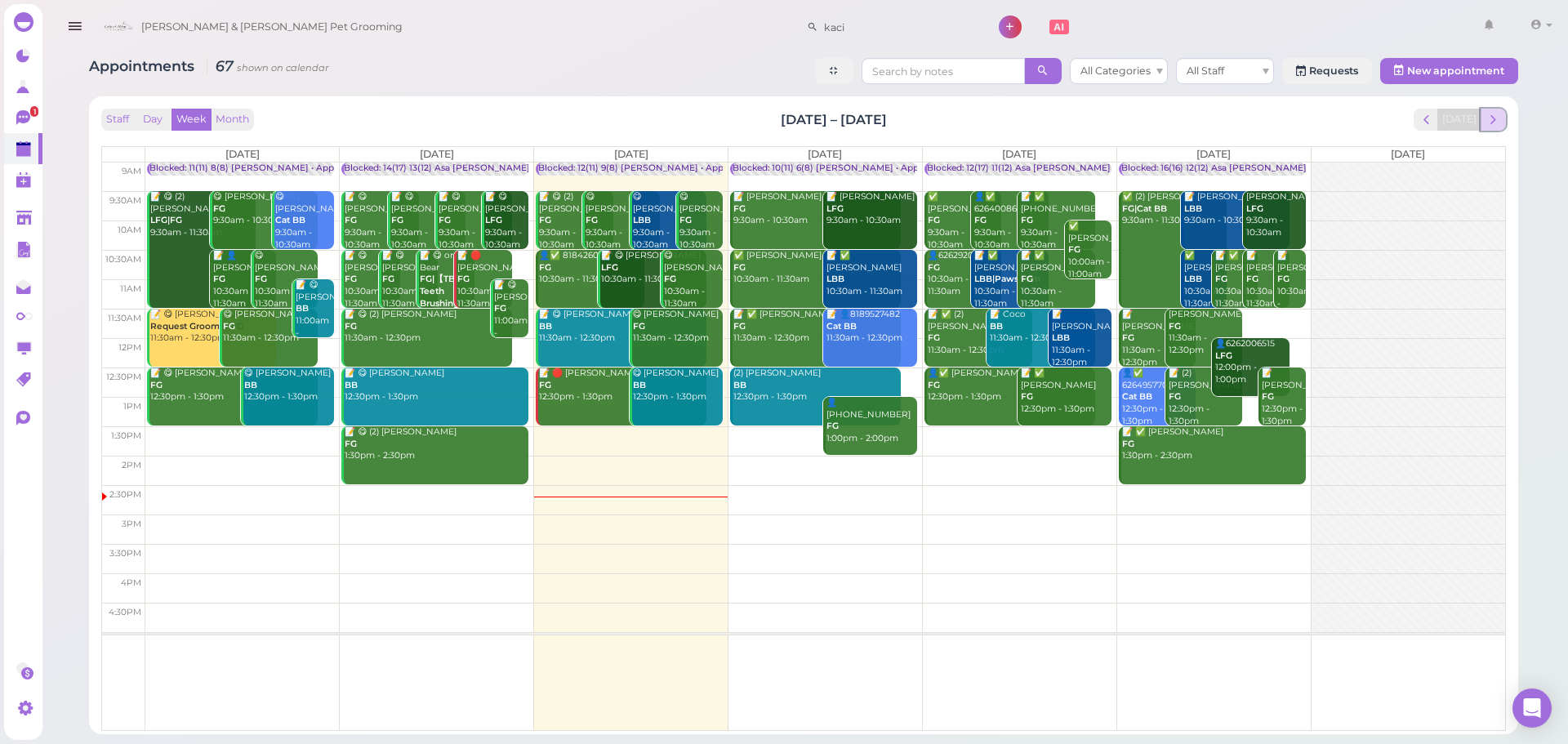
click at [1494, 109] on button "next" at bounding box center [1493, 119] width 25 height 22
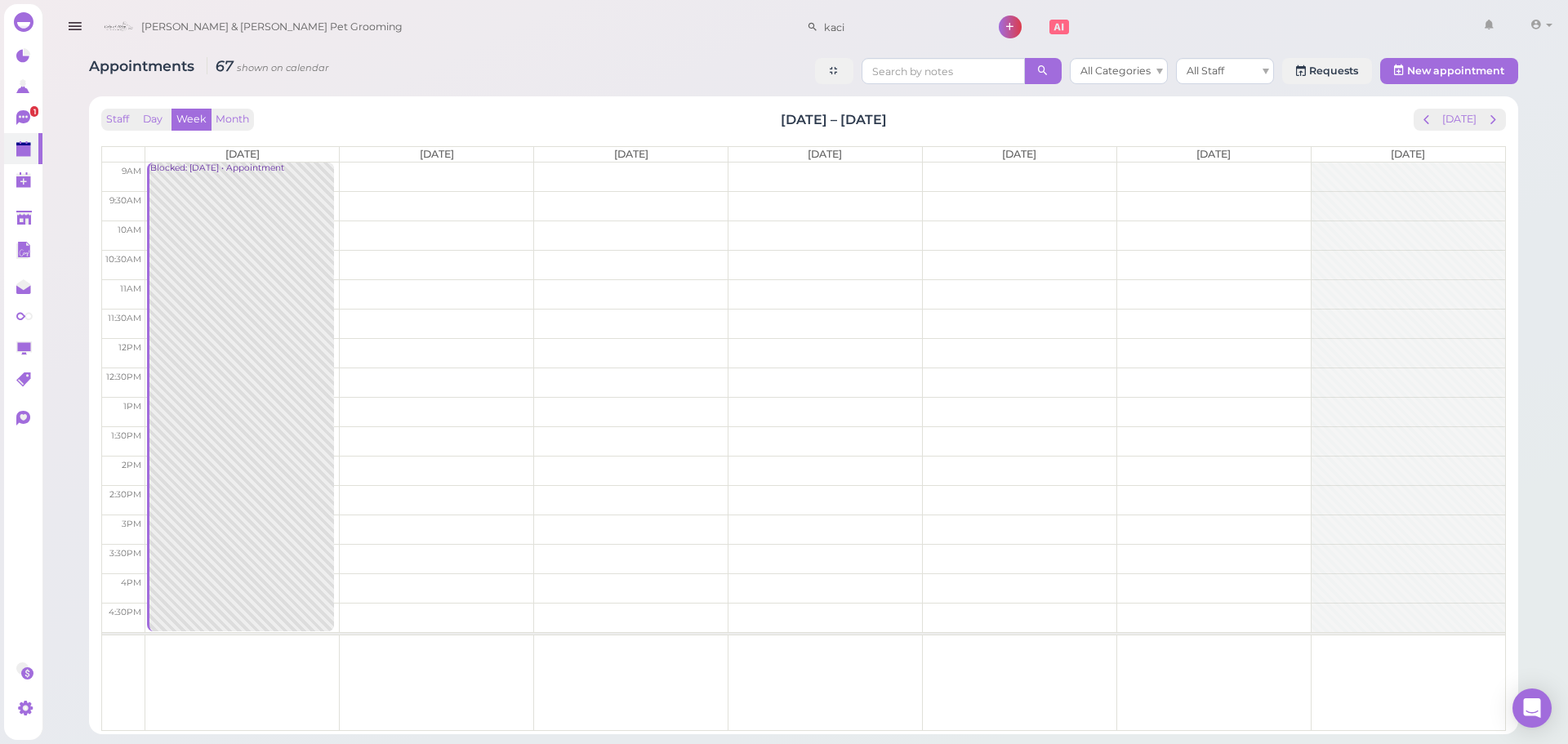
click at [1494, 109] on button "next" at bounding box center [1493, 119] width 25 height 22
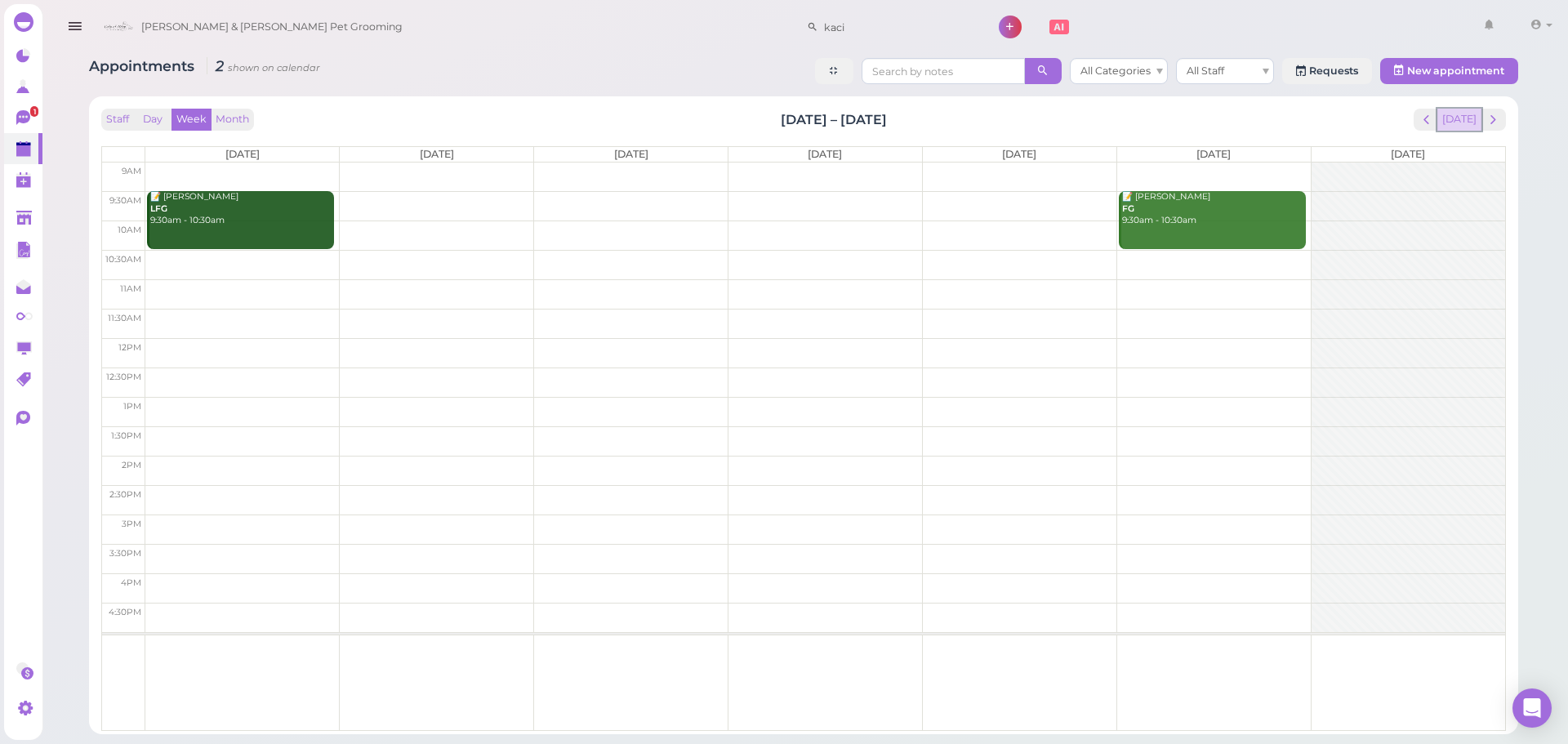
click at [1465, 118] on button "[DATE]" at bounding box center [1459, 119] width 44 height 22
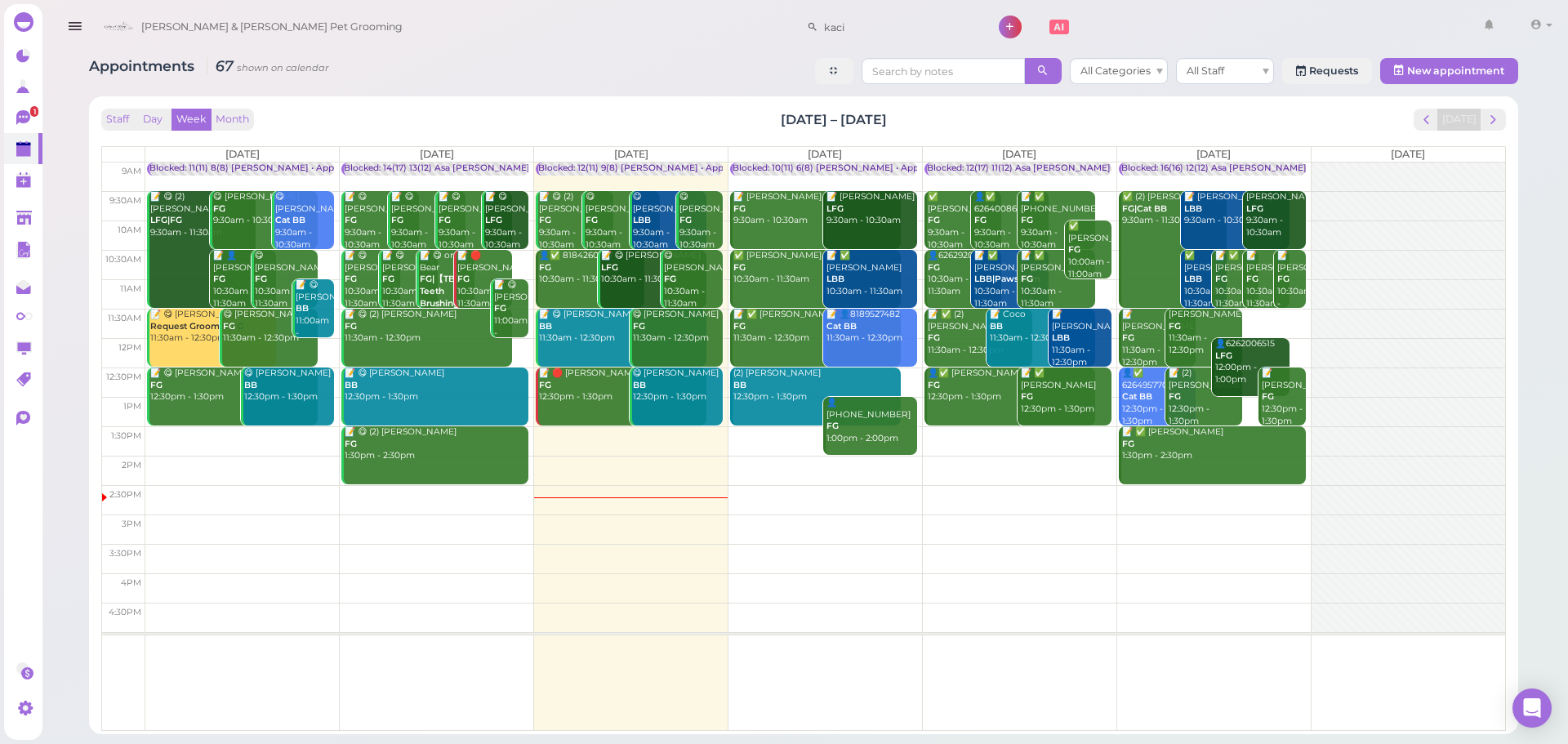
click at [953, 111] on div "Staff Day Week Month [DATE] – [DATE] [DATE]" at bounding box center [804, 119] width 1405 height 22
click at [1494, 122] on span "next" at bounding box center [1494, 120] width 16 height 16
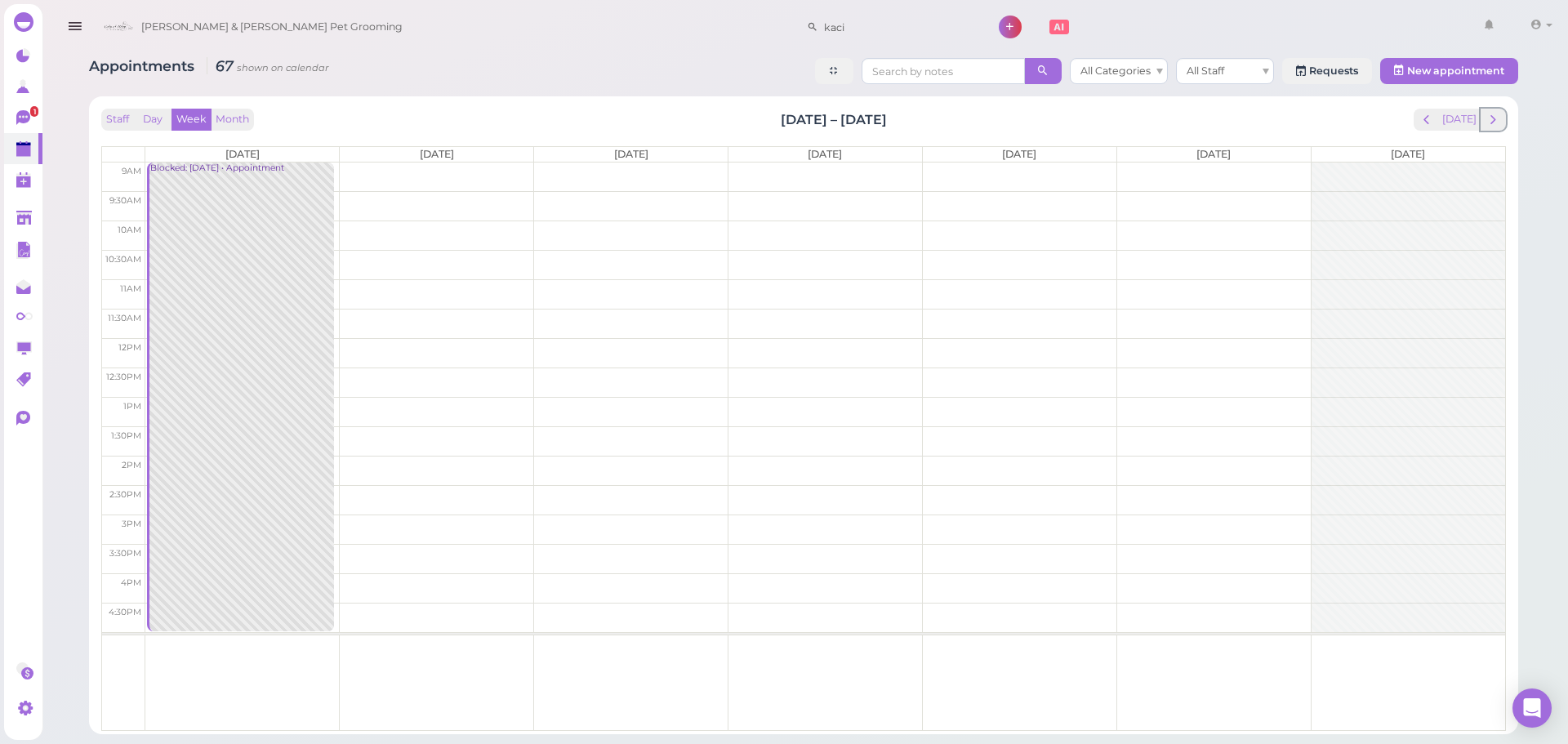
click at [1496, 121] on span "next" at bounding box center [1494, 120] width 16 height 16
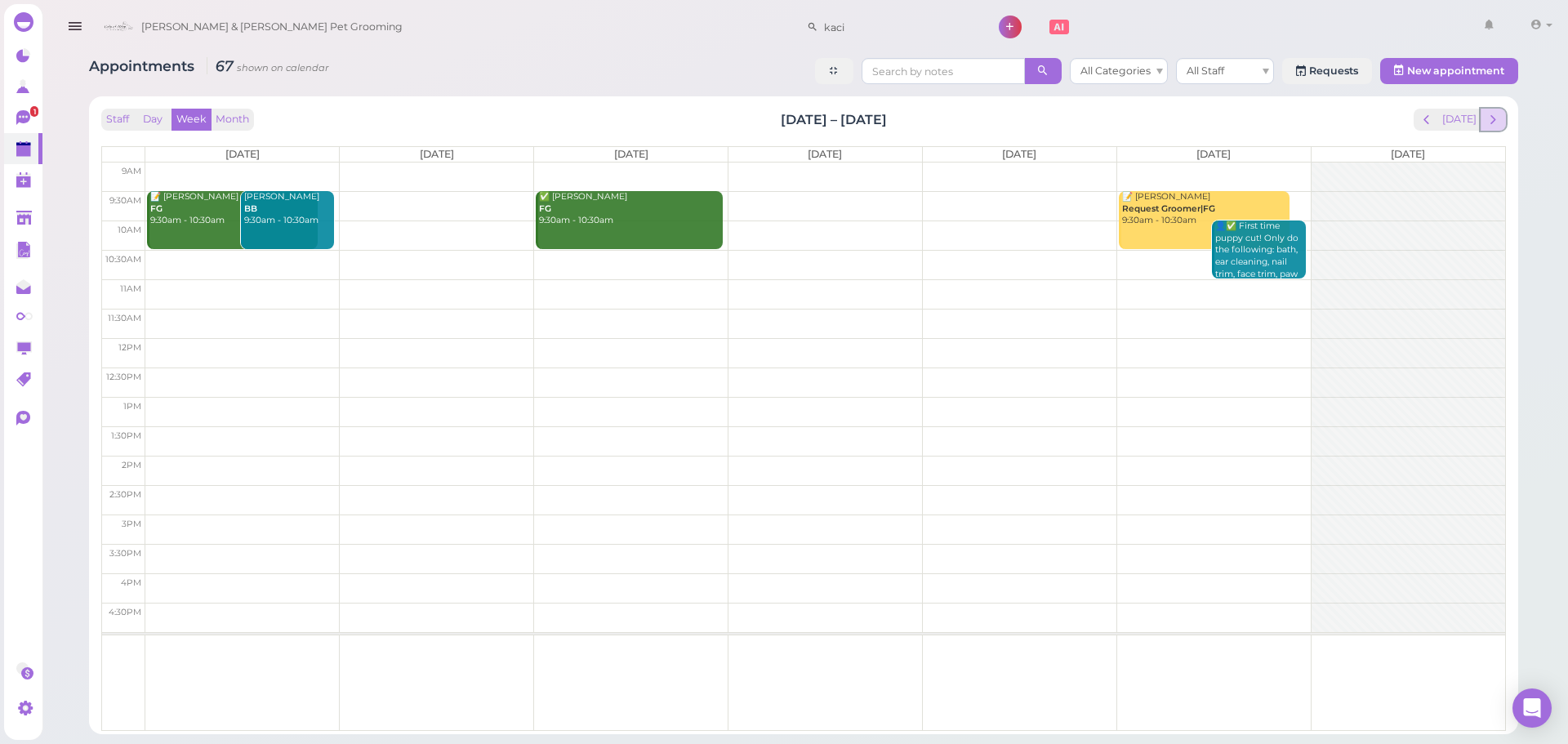
click at [1496, 119] on span "next" at bounding box center [1494, 120] width 16 height 16
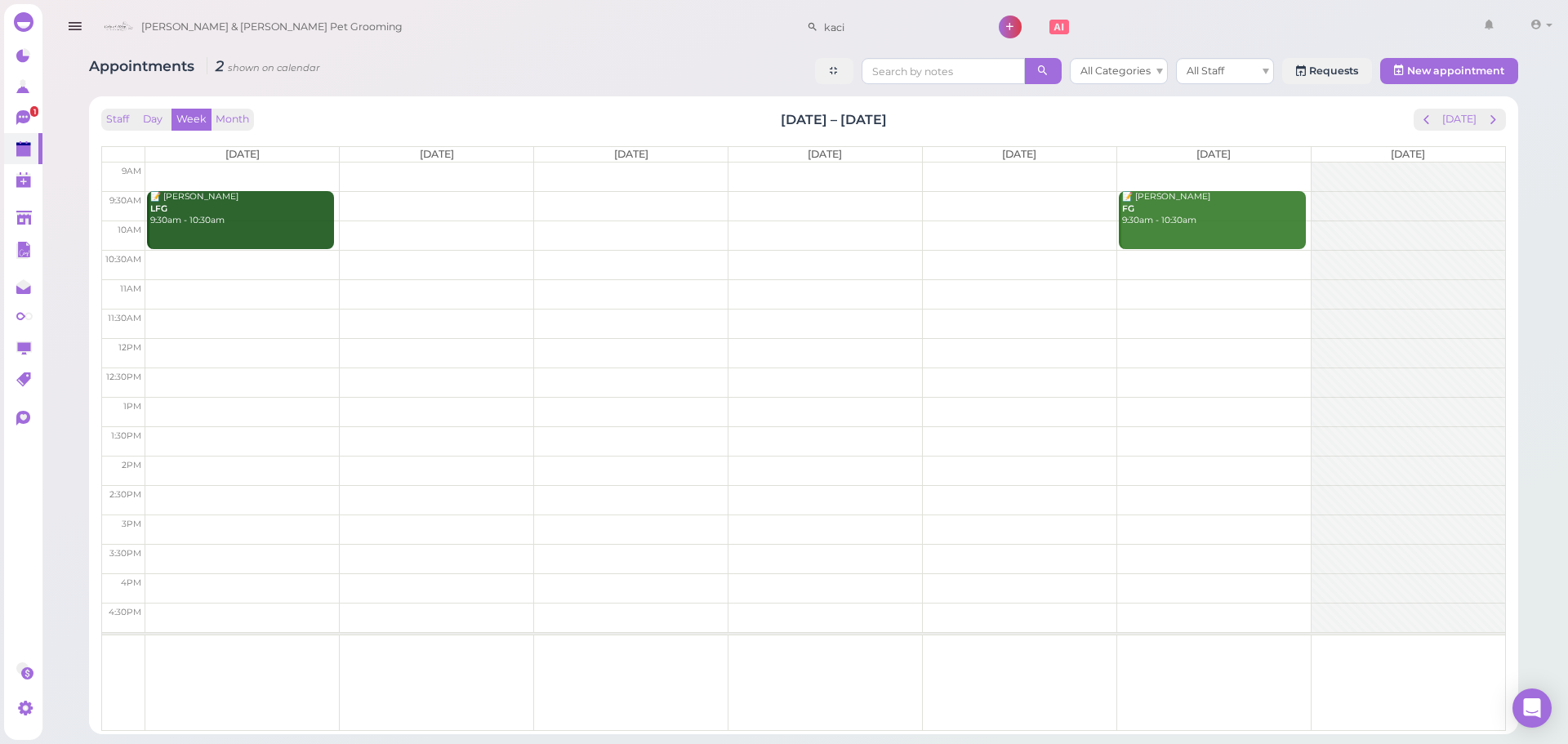
click at [741, 118] on div "Staff Day Week Month [DATE] – [DATE] [DATE]" at bounding box center [804, 119] width 1405 height 22
drag, startPoint x: 900, startPoint y: 114, endPoint x: 749, endPoint y: 116, distance: 151.0
click at [749, 116] on div "Staff Day Week Month [DATE] – [DATE] [DATE]" at bounding box center [804, 119] width 1405 height 22
drag, startPoint x: 749, startPoint y: 116, endPoint x: 912, endPoint y: 122, distance: 163.1
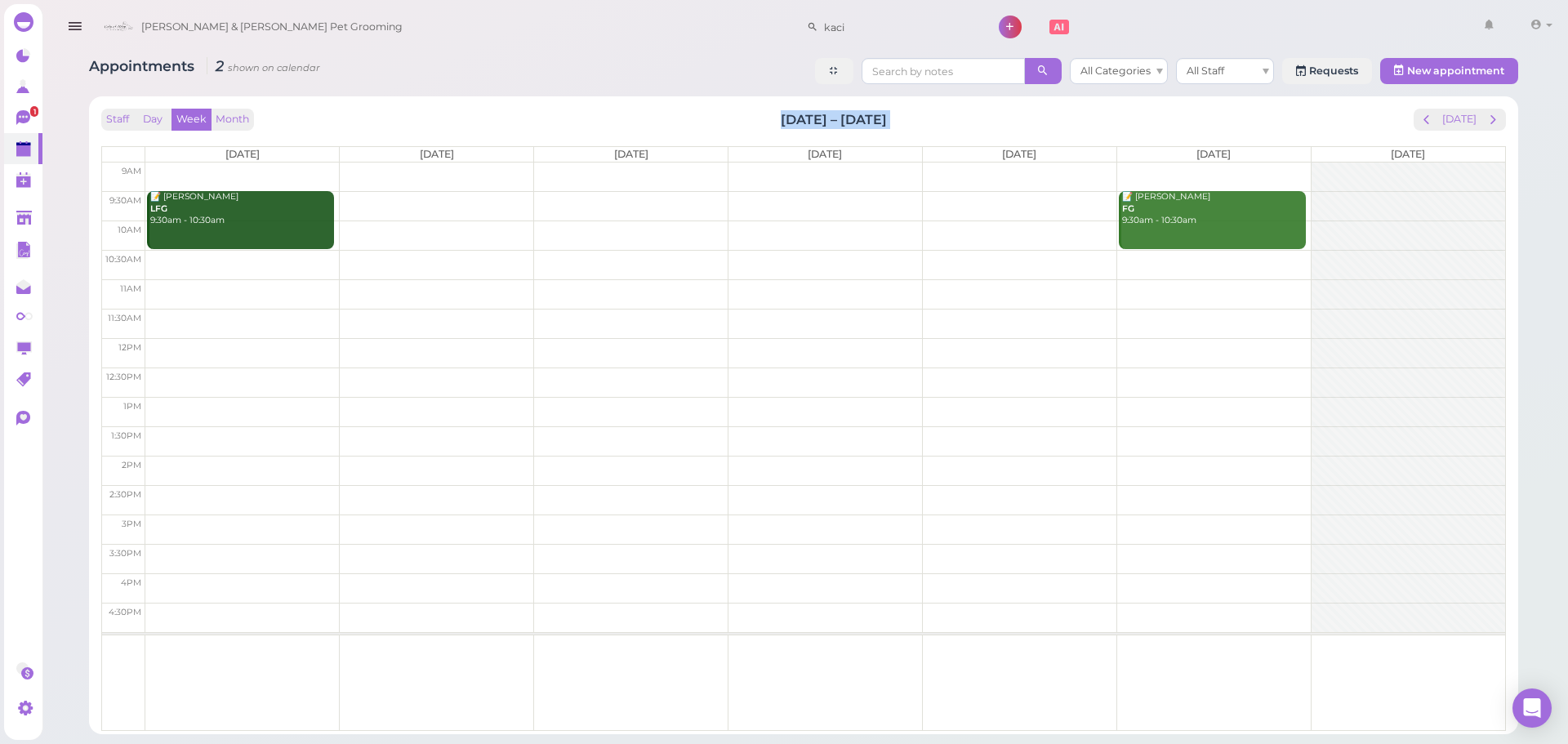
click at [912, 122] on div "Staff Day Week Month [DATE] – [DATE] [DATE]" at bounding box center [804, 119] width 1405 height 22
click at [906, 121] on div "Staff Day Week Month [DATE] – [DATE] [DATE]" at bounding box center [804, 119] width 1405 height 22
drag, startPoint x: 883, startPoint y: 116, endPoint x: 724, endPoint y: 109, distance: 159.2
click at [724, 109] on div "Staff Day Week Month [DATE] – [DATE] [DATE]" at bounding box center [804, 119] width 1405 height 22
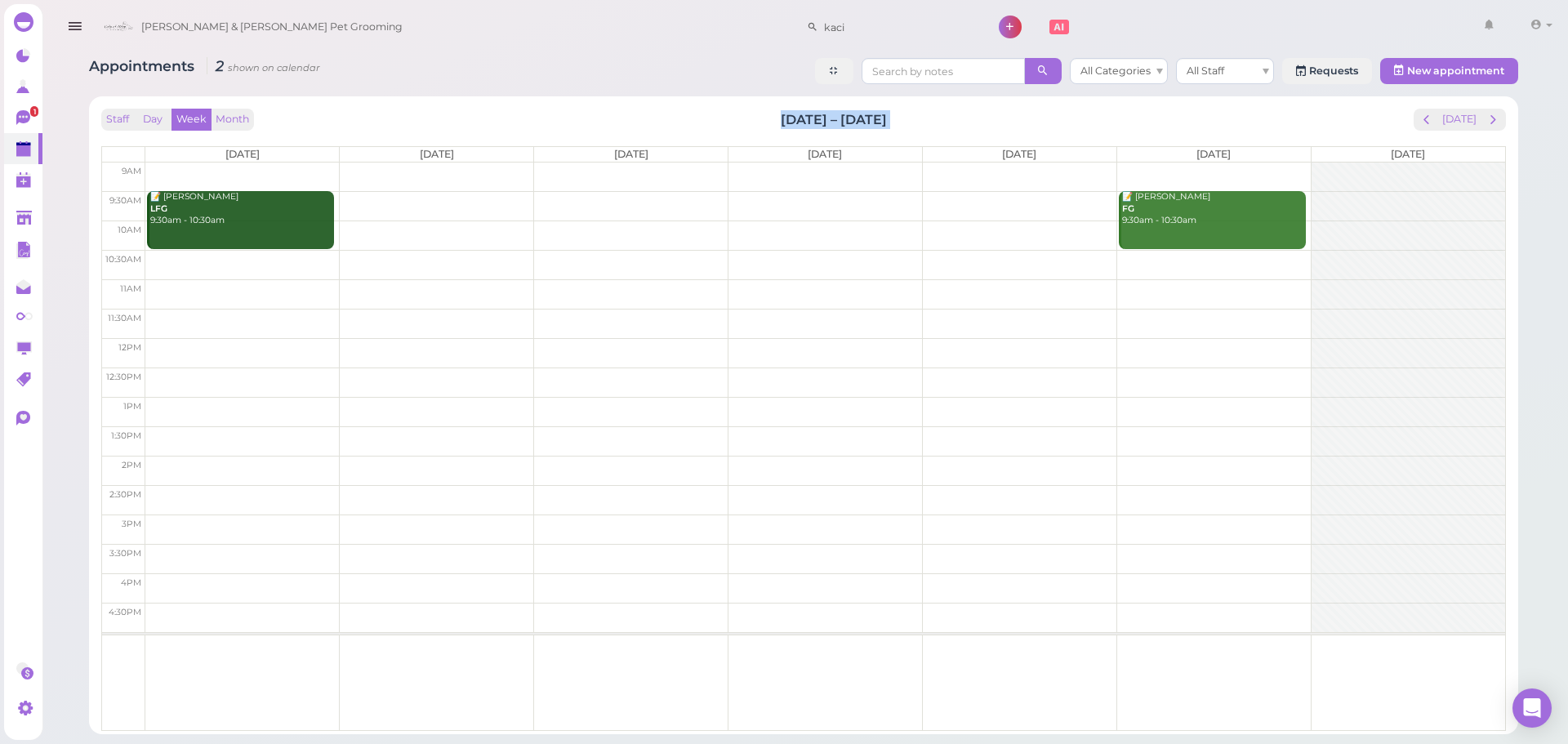
drag, startPoint x: 724, startPoint y: 109, endPoint x: 913, endPoint y: 117, distance: 189.2
click at [913, 117] on div "Staff Day Week Month [DATE] – [DATE] [DATE]" at bounding box center [804, 119] width 1405 height 22
click at [913, 117] on div "Staff Day Week Month [DATE] – [DATE] [DATE]" at bounding box center [804, 119] width 1405 height 22
click at [648, 202] on td at bounding box center [825, 206] width 1359 height 30
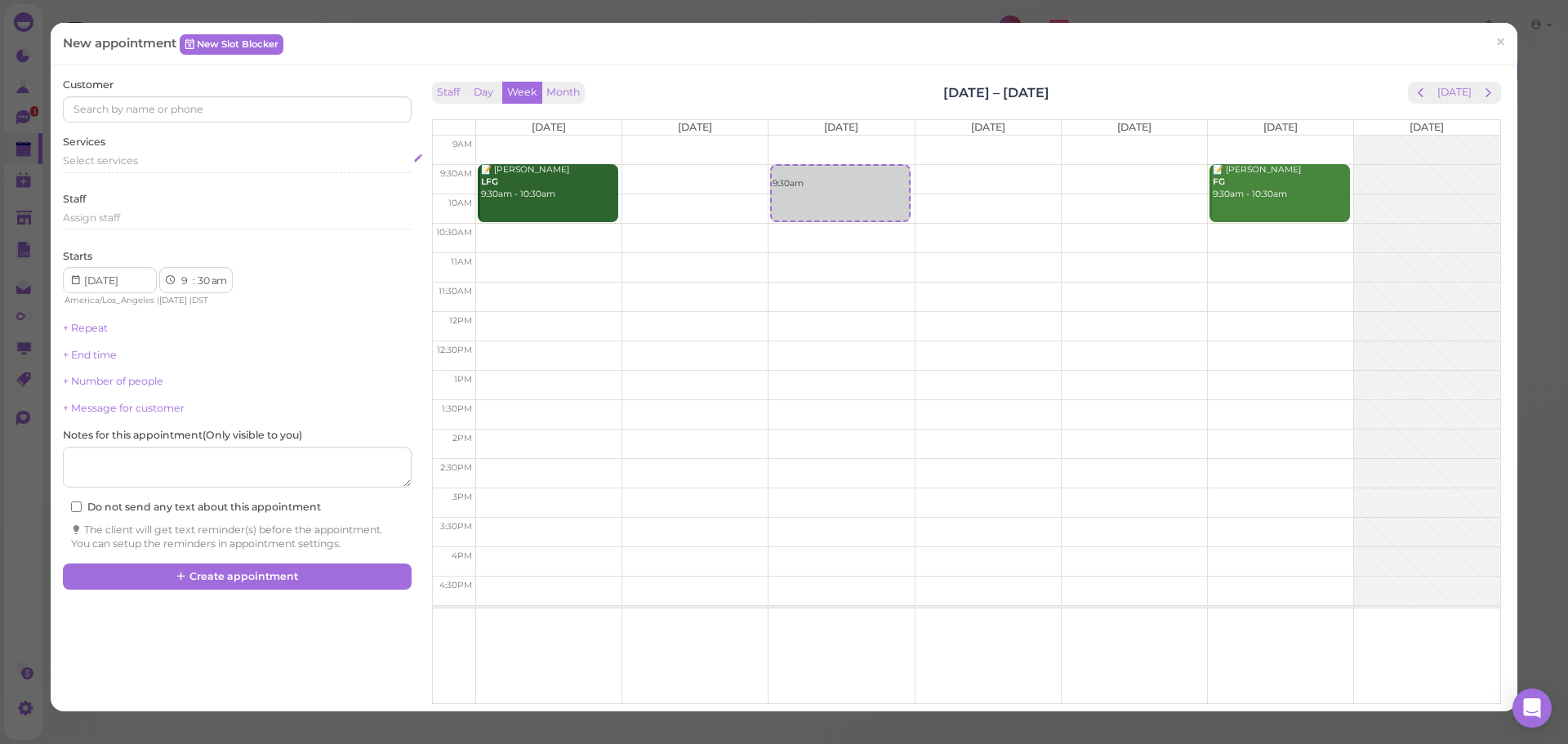
click at [222, 161] on div "Select services" at bounding box center [237, 160] width 348 height 15
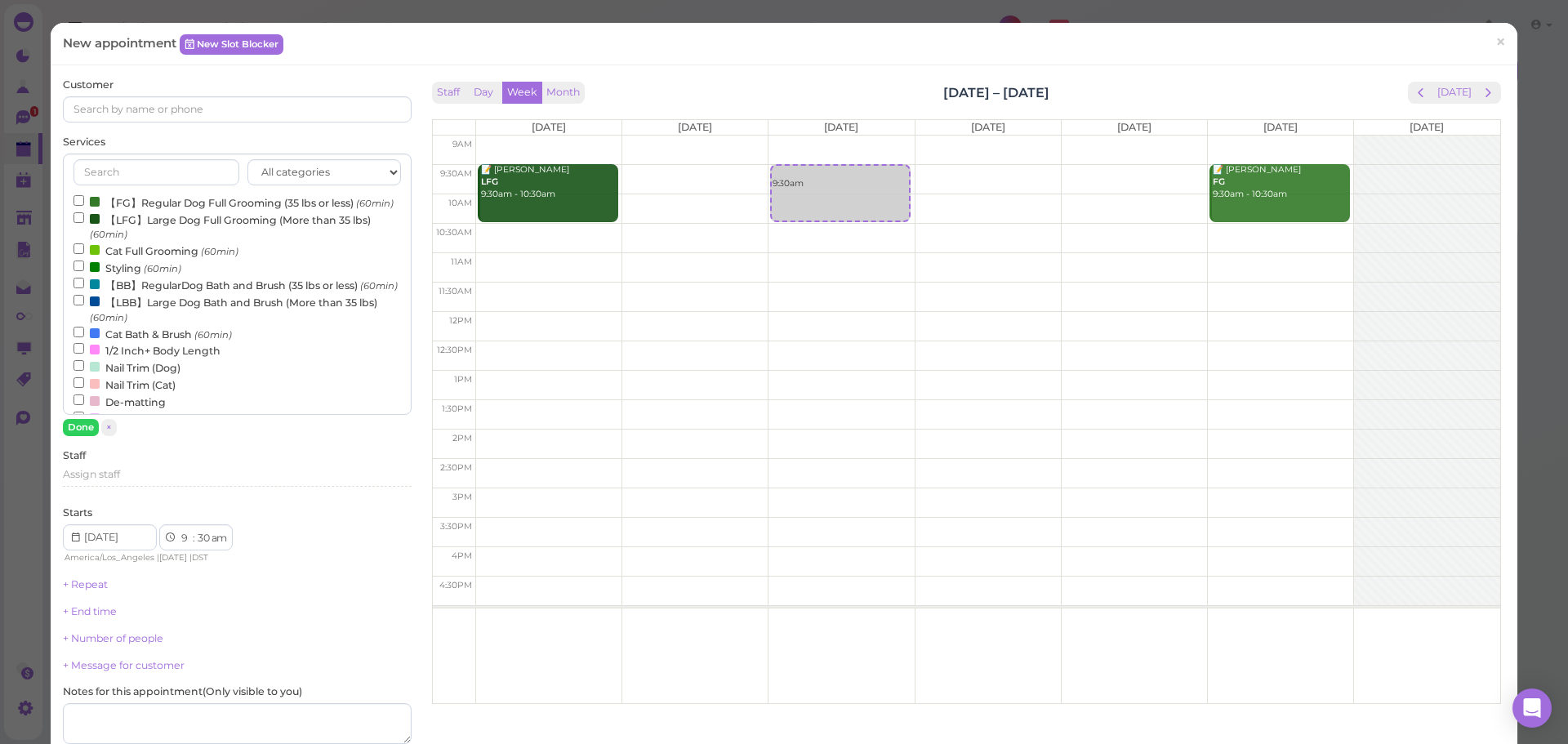
click at [150, 204] on label "【FG】Regular Dog Full Grooming (35 lbs or less) (60min)" at bounding box center [233, 202] width 320 height 18
click at [84, 204] on input "【FG】Regular Dog Full Grooming (35 lbs or less) (60min)" at bounding box center [79, 201] width 11 height 11
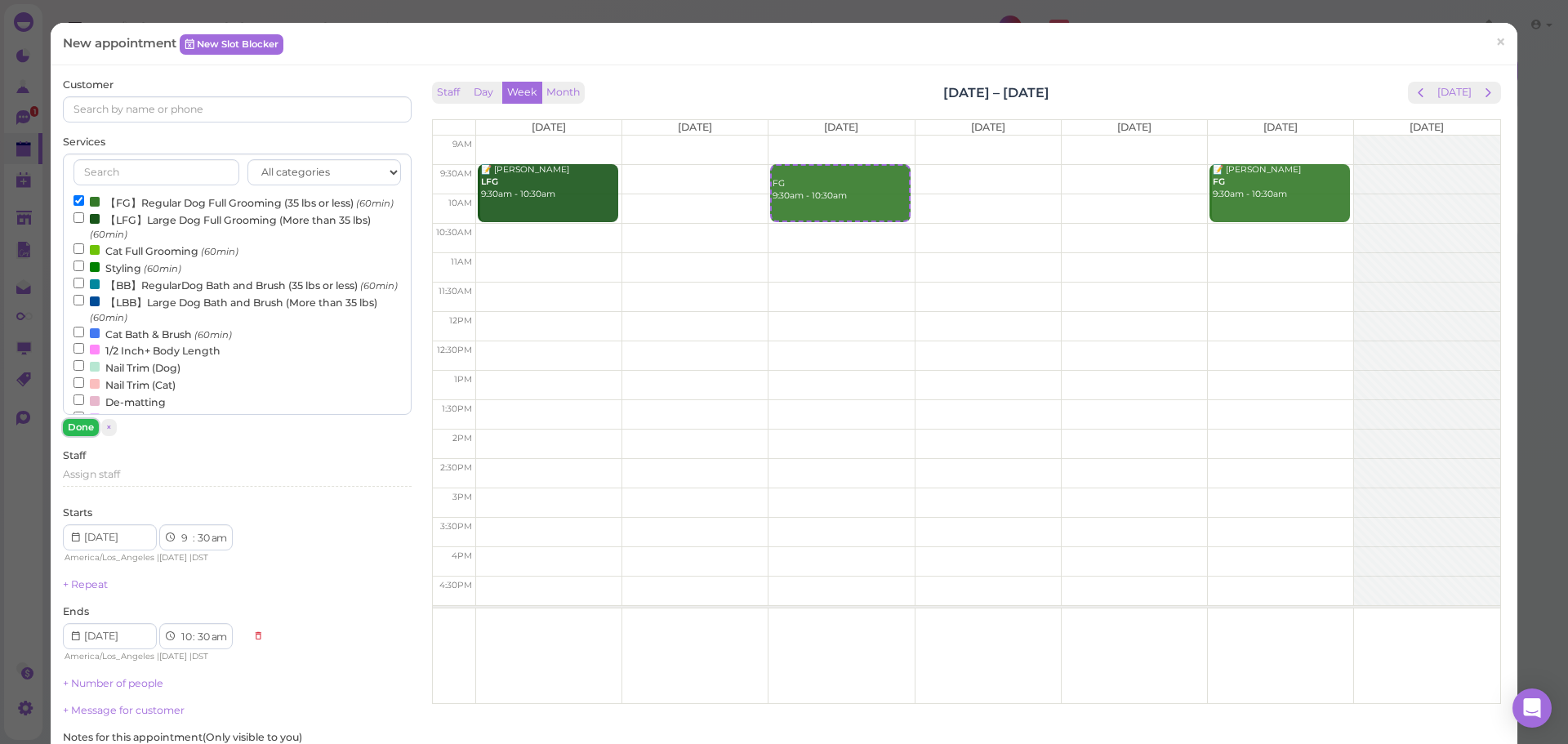
click at [78, 423] on button "Done" at bounding box center [81, 428] width 36 height 18
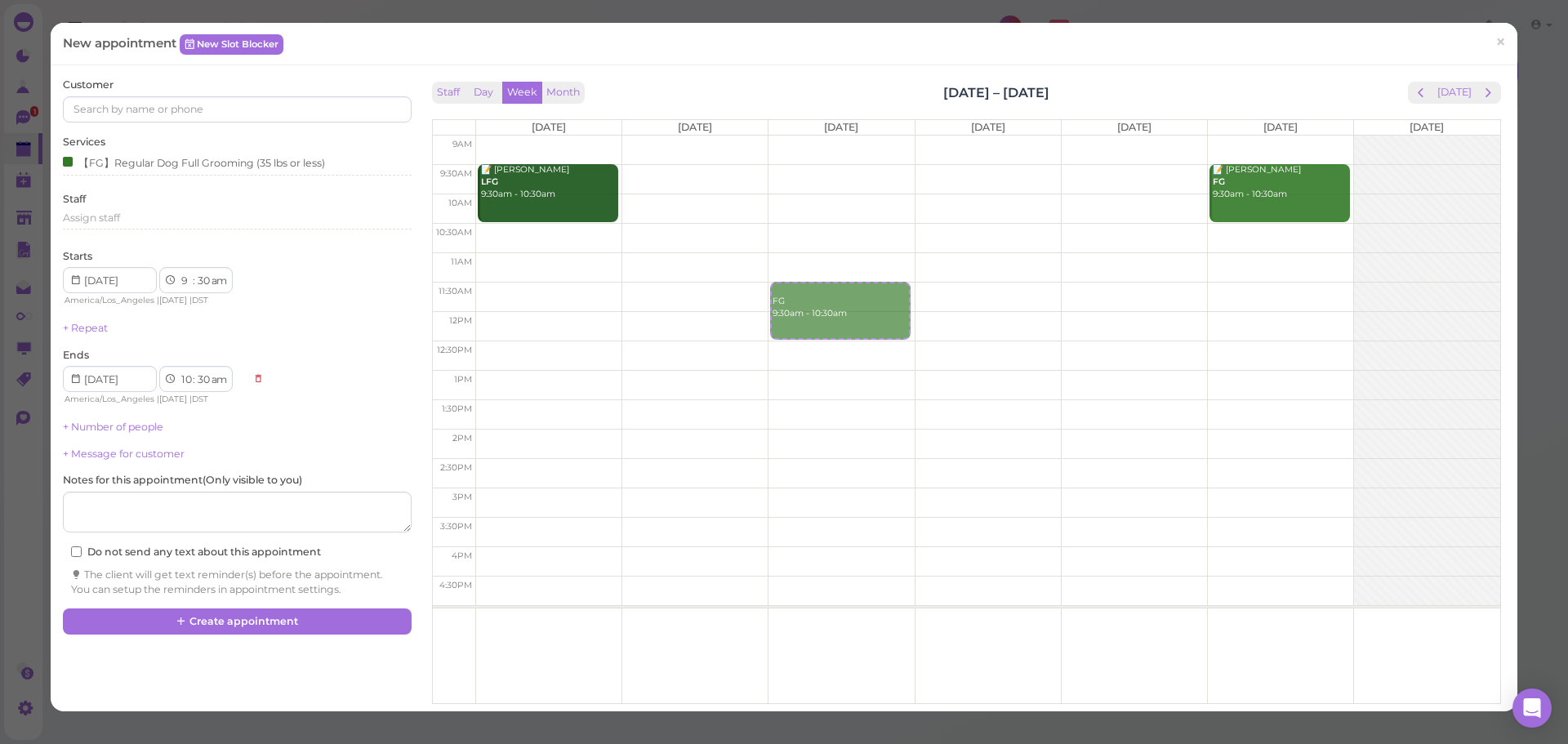
drag, startPoint x: 843, startPoint y: 172, endPoint x: 829, endPoint y: 280, distance: 108.9
click at [829, 280] on div "9am 9:30am 10am 10:30am 11am 11:30am 12pm 12:30pm 1pm 1:30pm 2pm 2:30pm 3pm 3:3…" at bounding box center [967, 420] width 1068 height 568
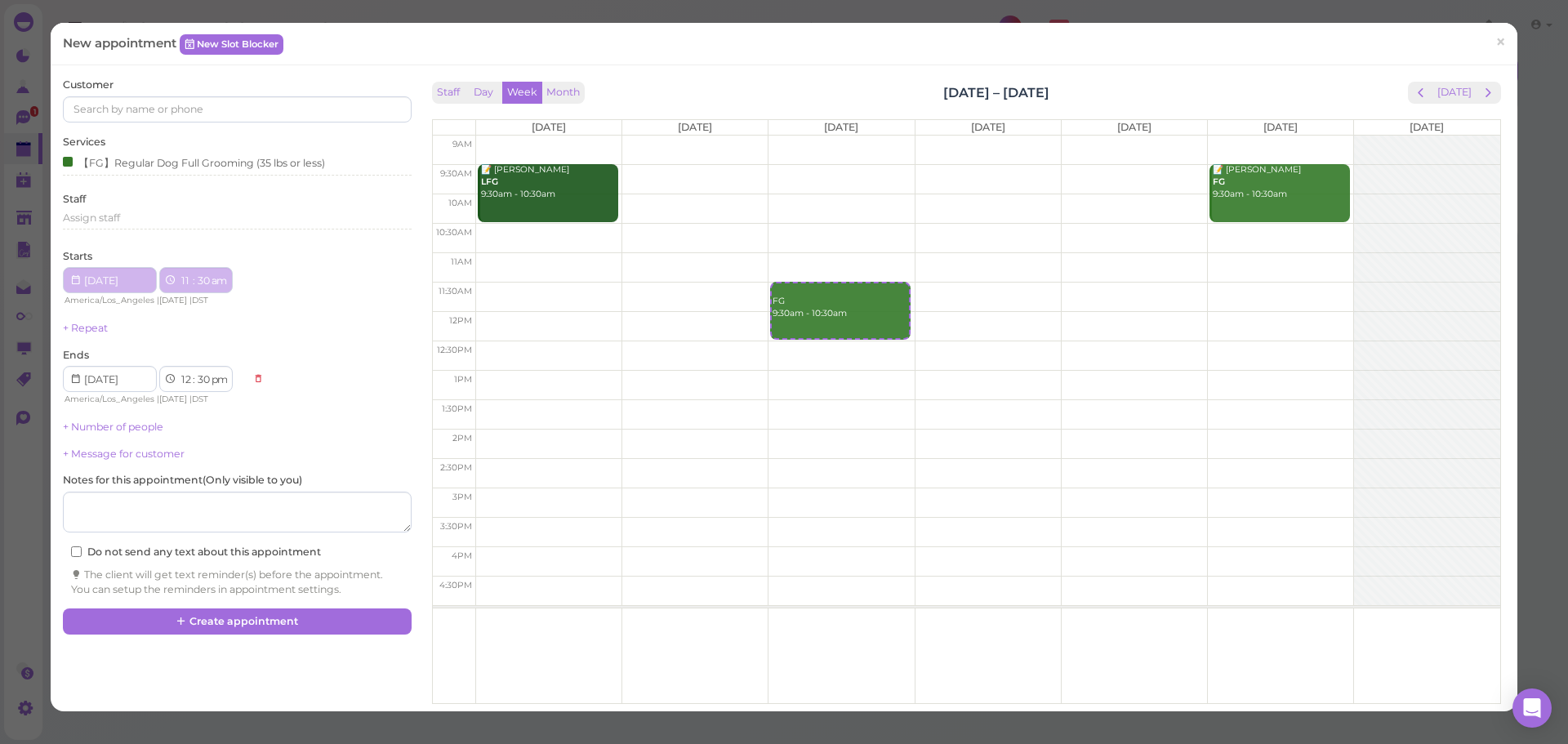
select select "11"
select select "12"
select select "pm"
drag, startPoint x: 867, startPoint y: 93, endPoint x: 1085, endPoint y: 96, distance: 218.0
click at [1085, 96] on div "Staff Day Week Month [DATE] – [DATE] [DATE]" at bounding box center [967, 92] width 1069 height 22
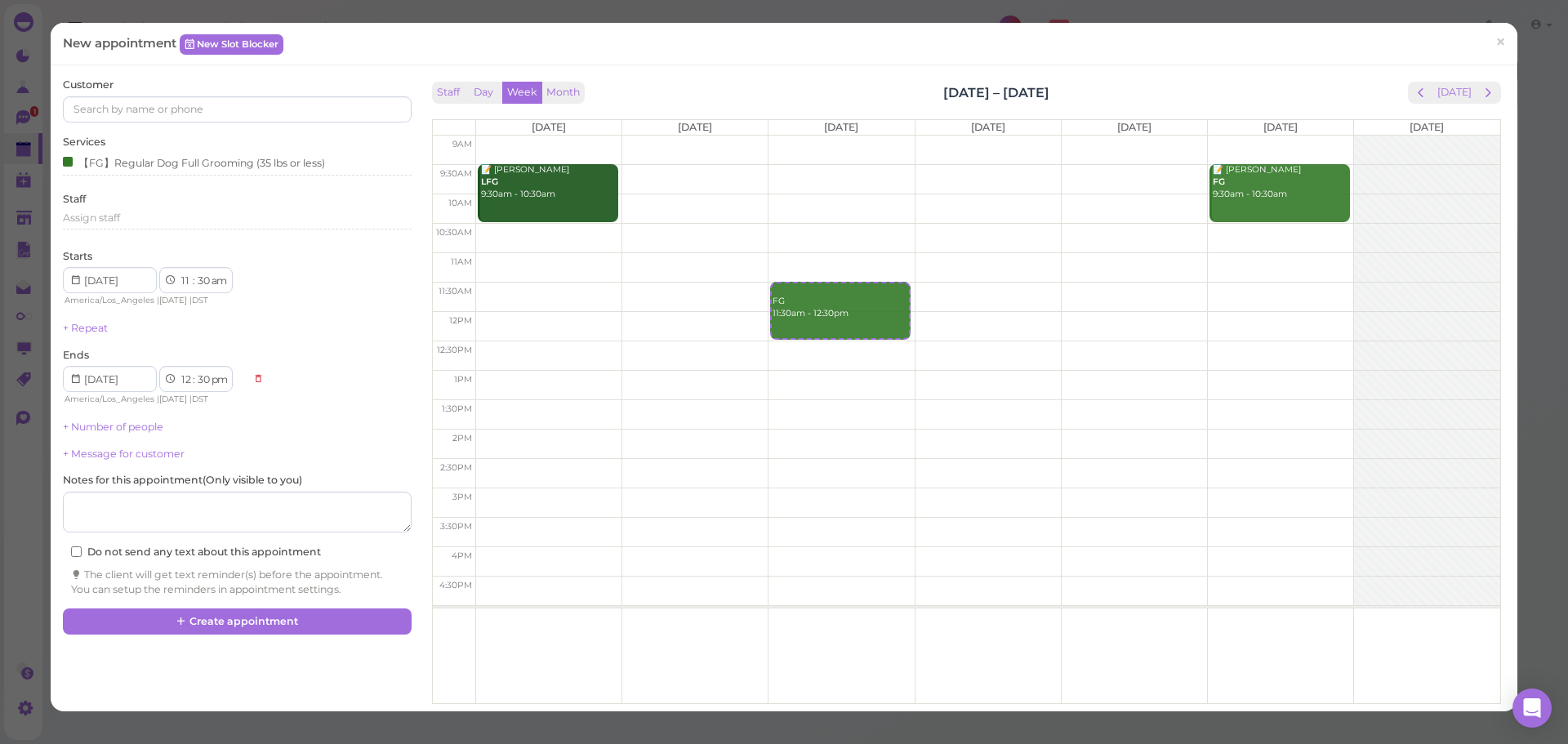
drag, startPoint x: 1075, startPoint y: 97, endPoint x: 1257, endPoint y: 103, distance: 182.1
click at [1075, 97] on div "Staff Day Week Month [DATE] – [DATE] [DATE]" at bounding box center [967, 92] width 1069 height 22
click at [1413, 86] on span "prev" at bounding box center [1421, 93] width 16 height 16
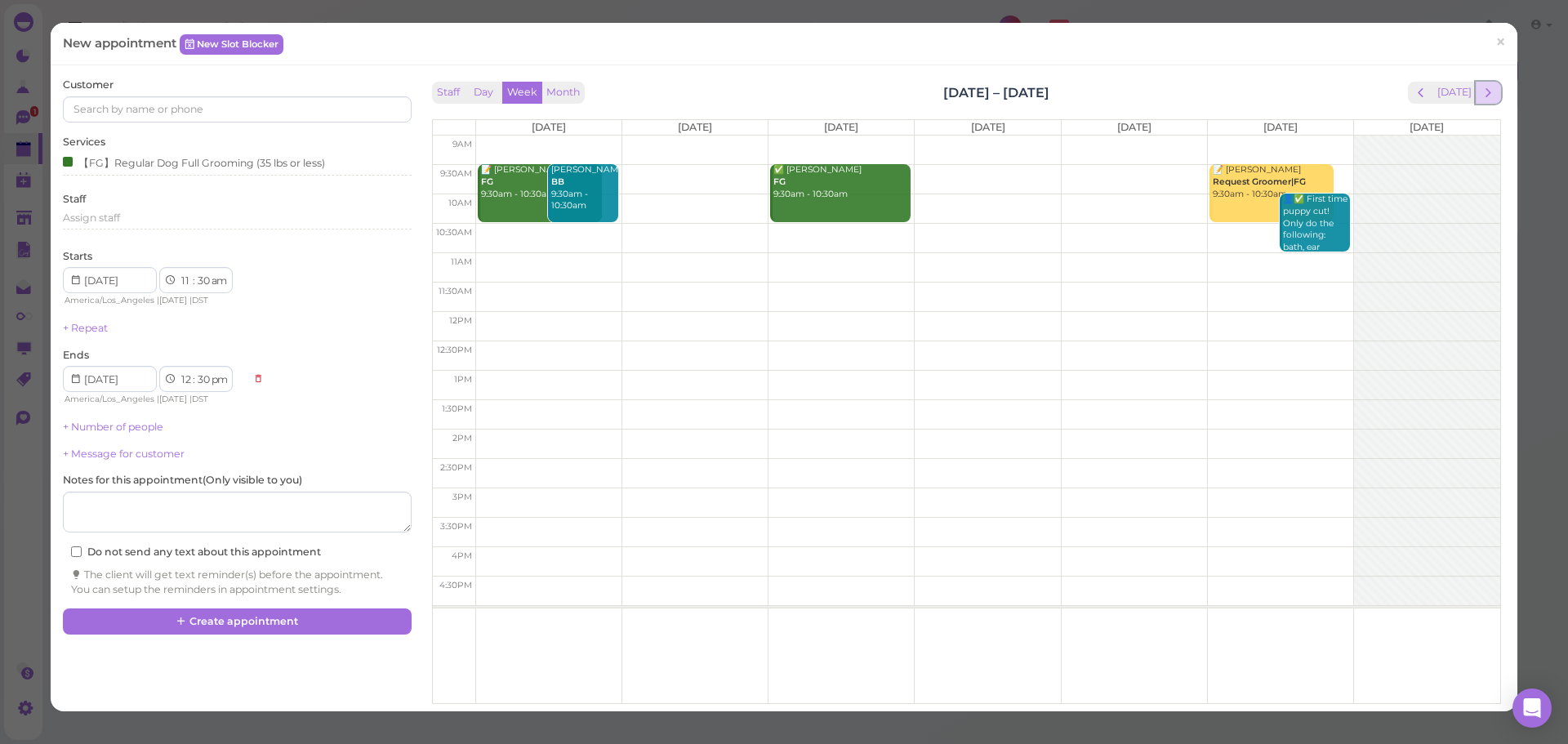
click at [1480, 90] on span "next" at bounding box center [1488, 93] width 16 height 16
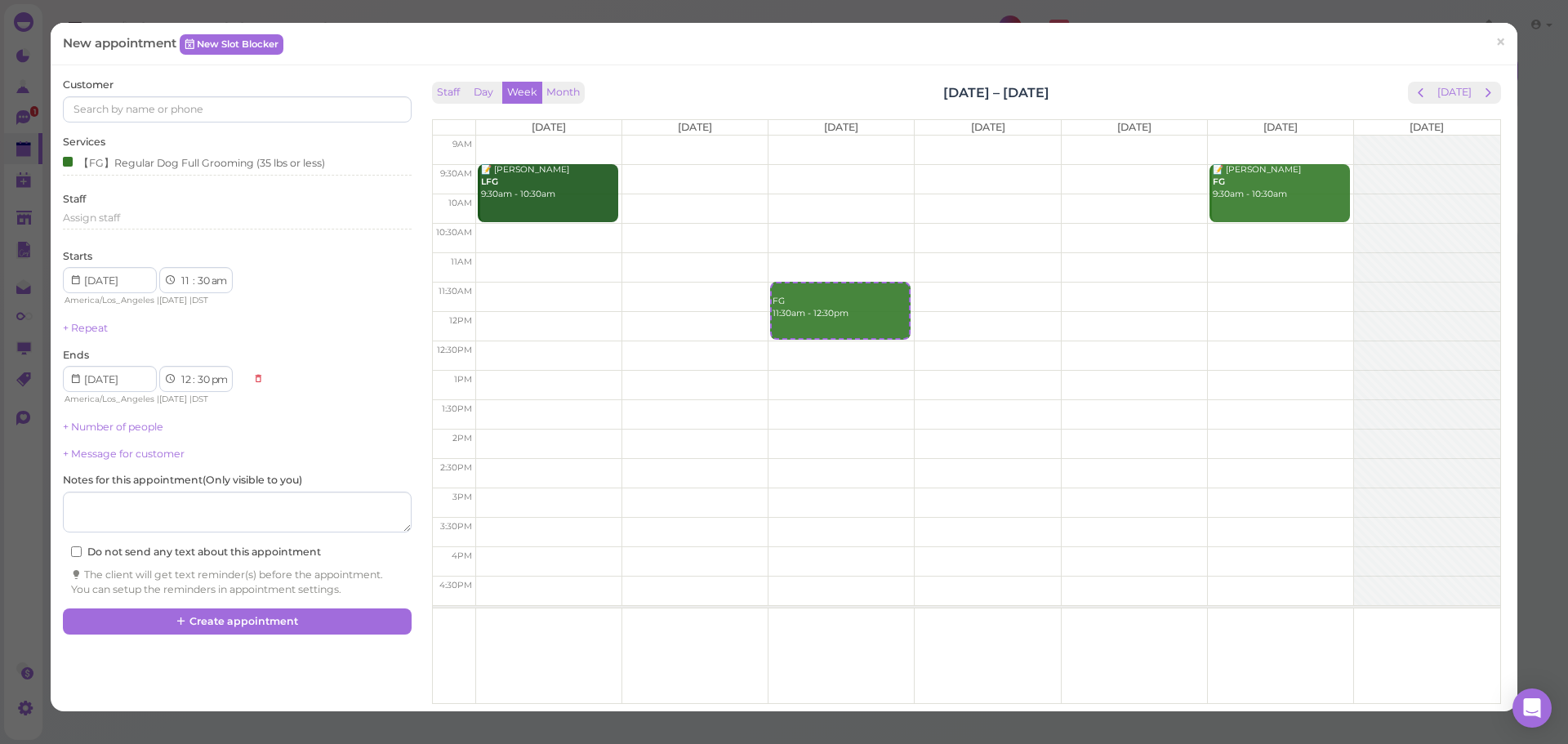
drag, startPoint x: 1054, startPoint y: 89, endPoint x: 836, endPoint y: 81, distance: 218.1
click at [836, 81] on div "Staff Day Week Month [DATE] – [DATE] [DATE]" at bounding box center [967, 92] width 1069 height 22
drag, startPoint x: 836, startPoint y: 81, endPoint x: 1116, endPoint y: 89, distance: 280.1
click at [1116, 89] on div "Staff Day Week Month [DATE] – [DATE] [DATE]" at bounding box center [967, 92] width 1069 height 22
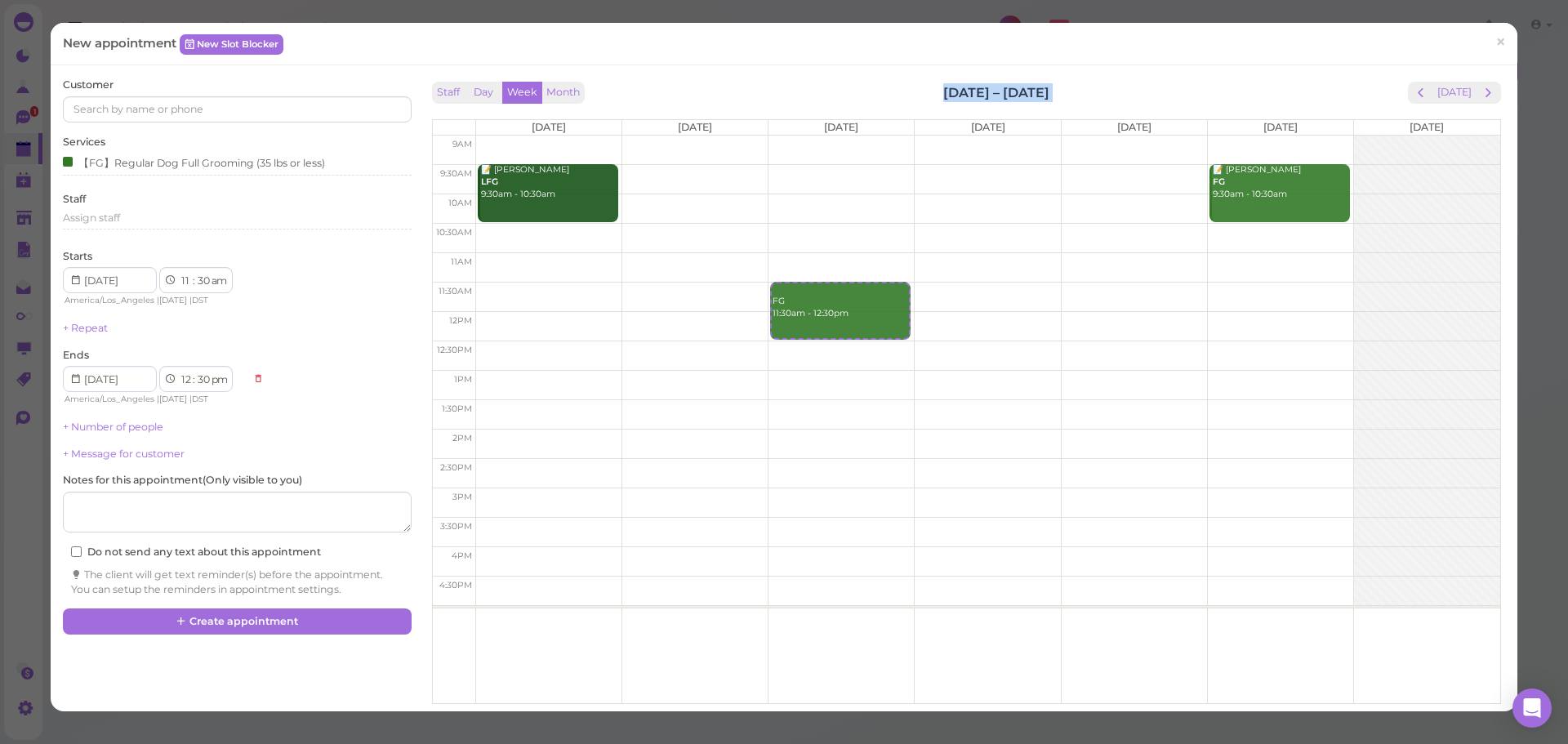
click at [1115, 89] on div "Staff Day Week Month [DATE] – [DATE] [DATE]" at bounding box center [967, 92] width 1069 height 22
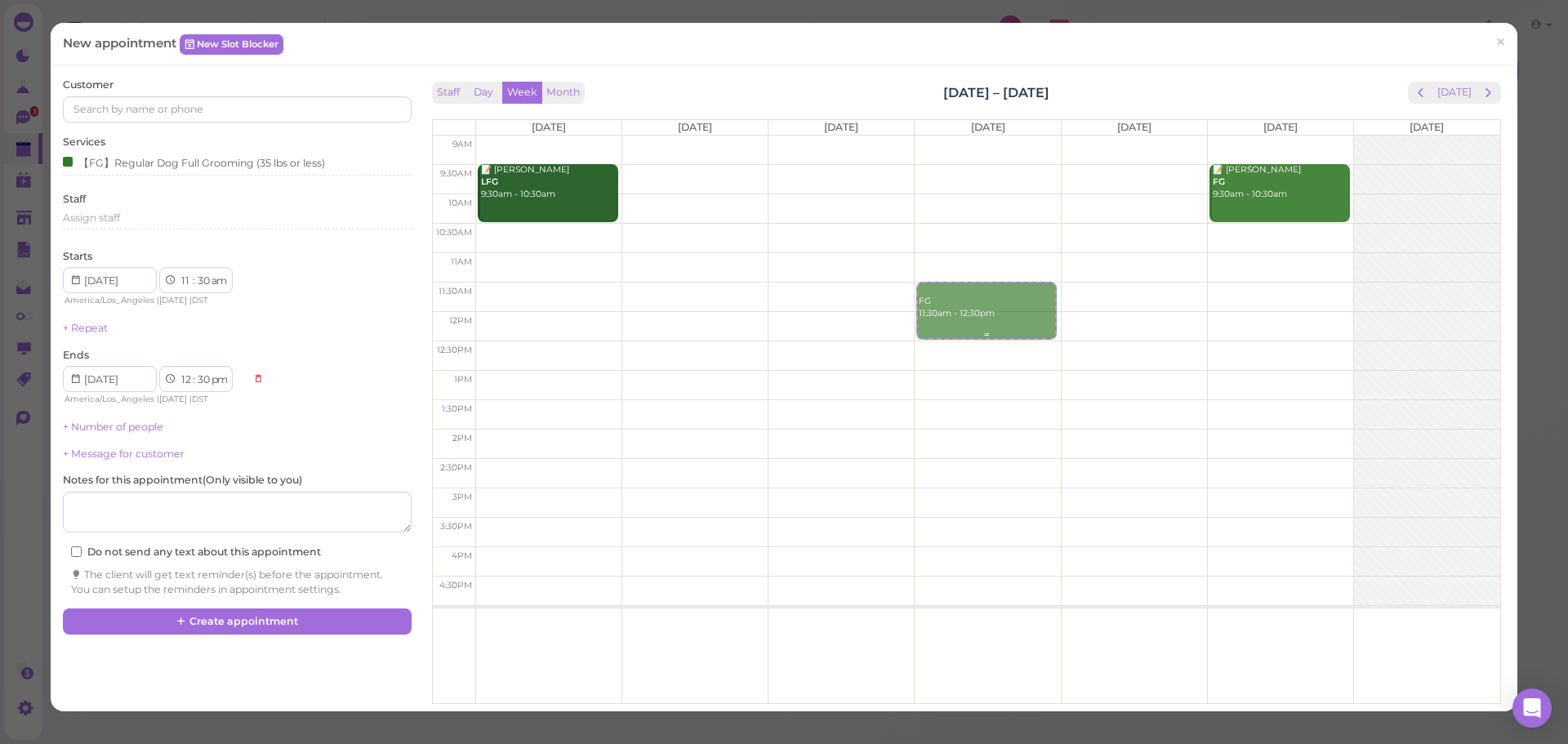
drag, startPoint x: 837, startPoint y: 316, endPoint x: 947, endPoint y: 309, distance: 110.2
click at [947, 136] on tr "📝 [PERSON_NAME] LFG 9:30am - 10:30am FG 11:30am - 12:30pm FG 11:30am - 12:30pm …" at bounding box center [967, 136] width 1068 height 0
type input "[DATE]"
click at [729, 85] on div "Staff Day Week Month [DATE] – [DATE] [DATE]" at bounding box center [967, 92] width 1069 height 22
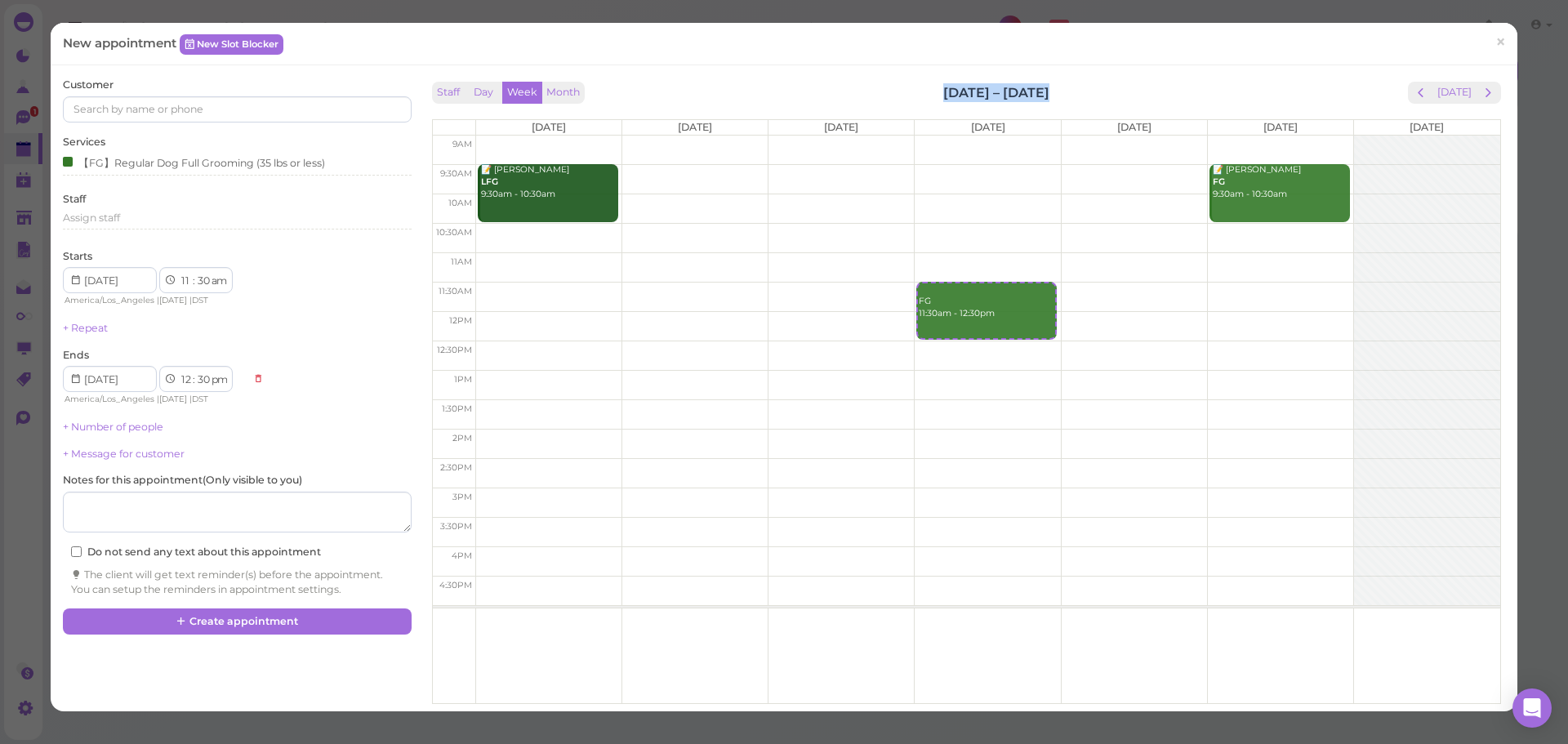
drag, startPoint x: 1027, startPoint y: 101, endPoint x: 886, endPoint y: 89, distance: 141.5
click at [886, 89] on div "Staff Day Week Month [DATE] – [DATE] [DATE]" at bounding box center [967, 92] width 1069 height 22
drag, startPoint x: 886, startPoint y: 89, endPoint x: 1061, endPoint y: 82, distance: 175.1
click at [1061, 82] on div "Staff Day Week Month [DATE] – [DATE] [DATE]" at bounding box center [967, 92] width 1069 height 22
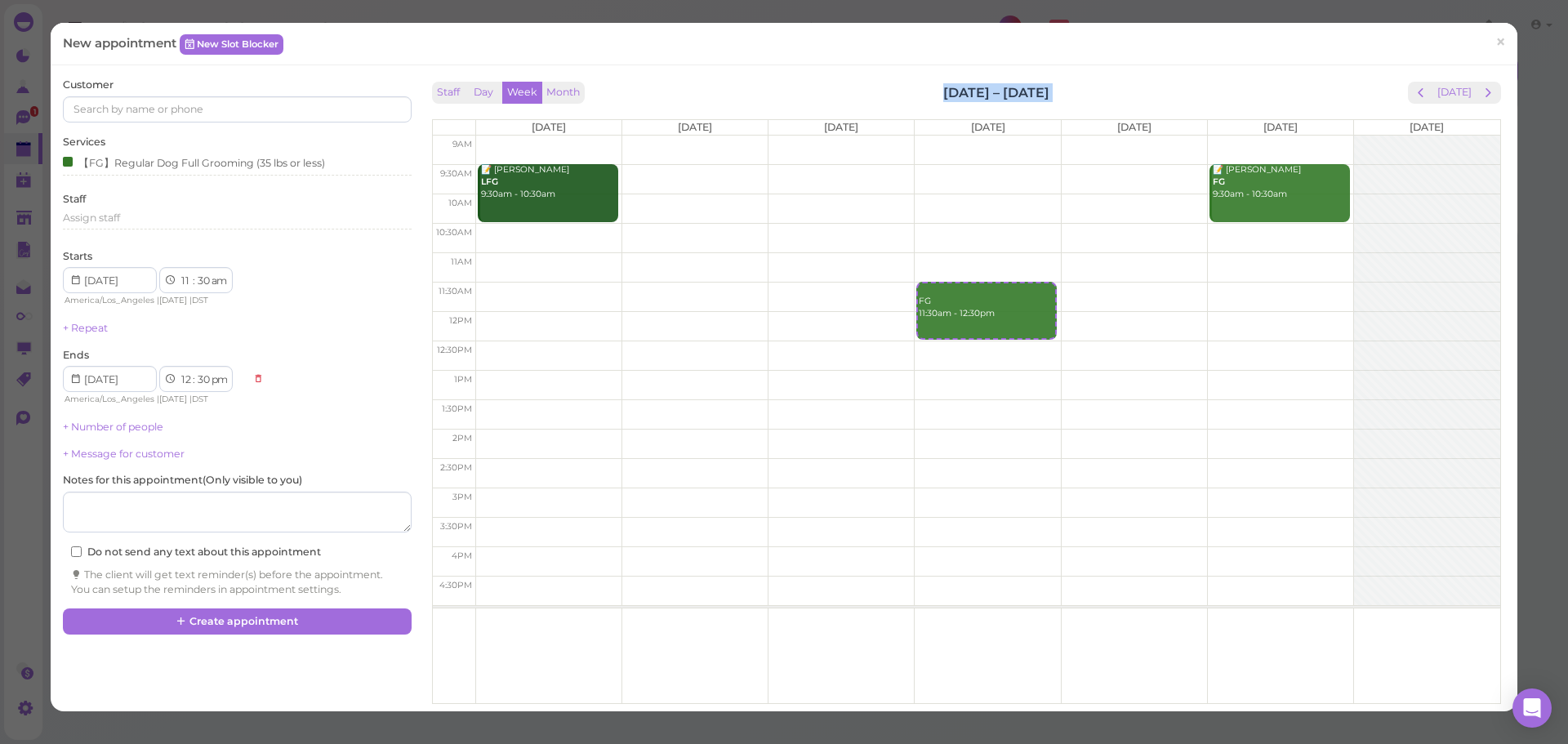
click at [1061, 82] on div "Staff Day Week Month [DATE] – [DATE] [DATE]" at bounding box center [967, 92] width 1069 height 22
drag, startPoint x: 1061, startPoint y: 82, endPoint x: 883, endPoint y: 74, distance: 178.2
click at [883, 74] on div "Customer Services 【FG】Regular Dog Full Grooming (35 lbs or less) Staff Assign s…" at bounding box center [784, 388] width 1467 height 646
click at [880, 74] on div "Customer Services 【FG】Regular Dog Full Grooming (35 lbs or less) Staff Assign s…" at bounding box center [784, 388] width 1467 height 646
drag, startPoint x: 917, startPoint y: 73, endPoint x: 1040, endPoint y: 77, distance: 123.1
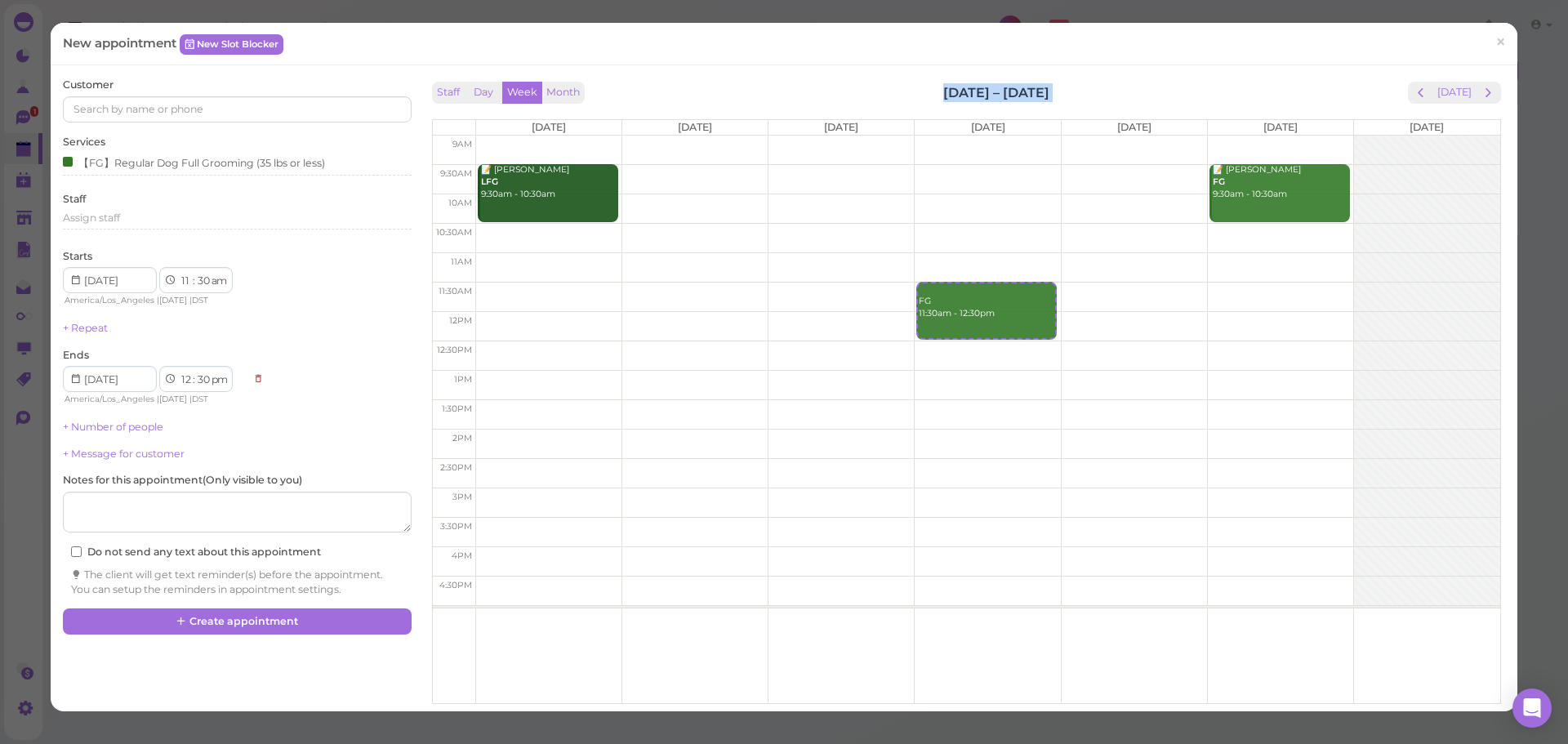
click at [1040, 77] on div "Customer Services 【FG】Regular Dog Full Grooming (35 lbs or less) Staff Assign s…" at bounding box center [784, 388] width 1467 height 646
click at [1061, 85] on div "Staff Day Week Month [DATE] – [DATE] [DATE]" at bounding box center [967, 92] width 1069 height 22
click at [1054, 100] on div "Staff Day Week Month [DATE] – [DATE] [DATE]" at bounding box center [967, 92] width 1069 height 22
drag, startPoint x: 896, startPoint y: 109, endPoint x: 884, endPoint y: 89, distance: 23.3
click at [884, 89] on div "Staff Day Week Month [DATE] – [DATE] [DATE]" at bounding box center [967, 92] width 1069 height 22
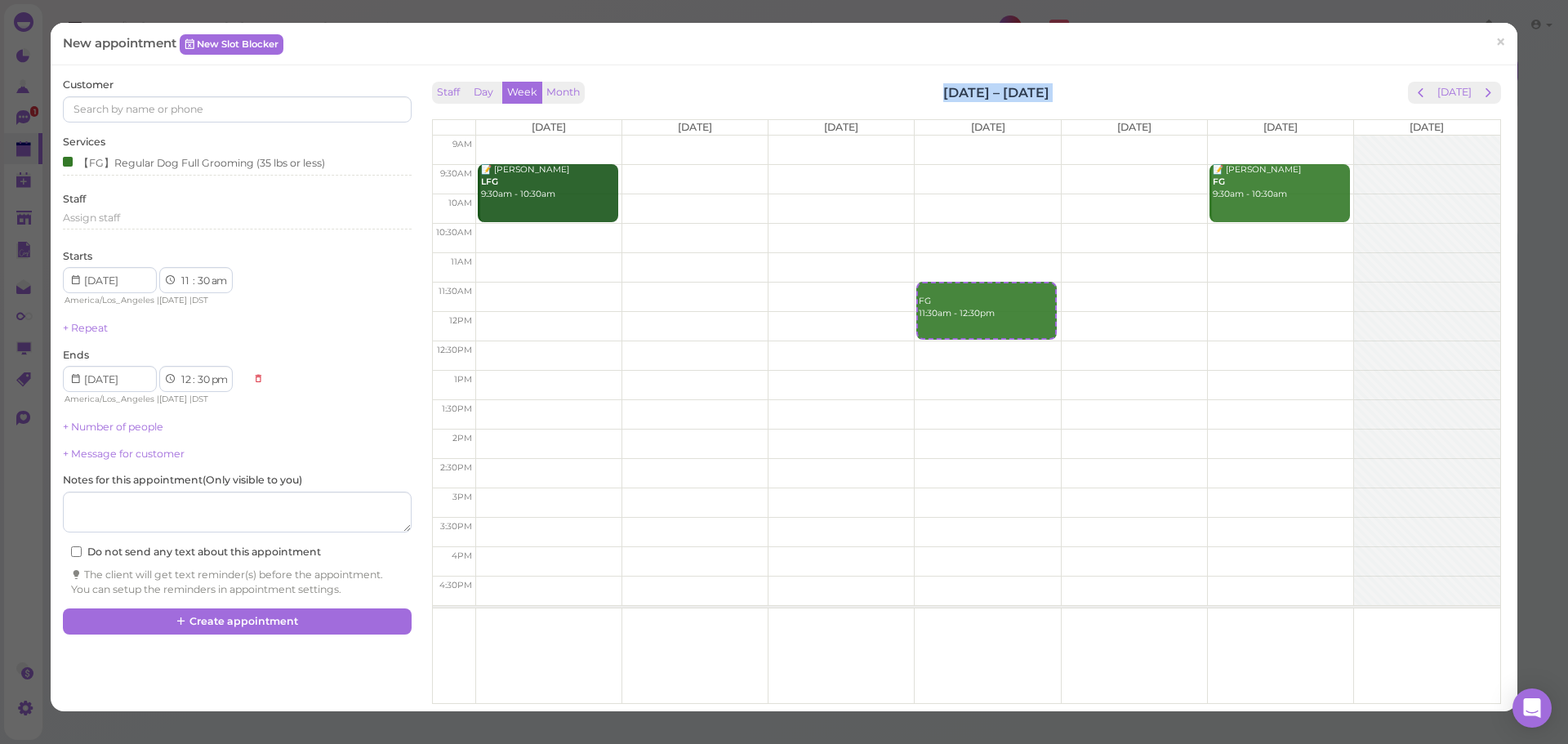
click at [884, 89] on div "Staff Day Week Month [DATE] – [DATE] [DATE]" at bounding box center [967, 92] width 1069 height 22
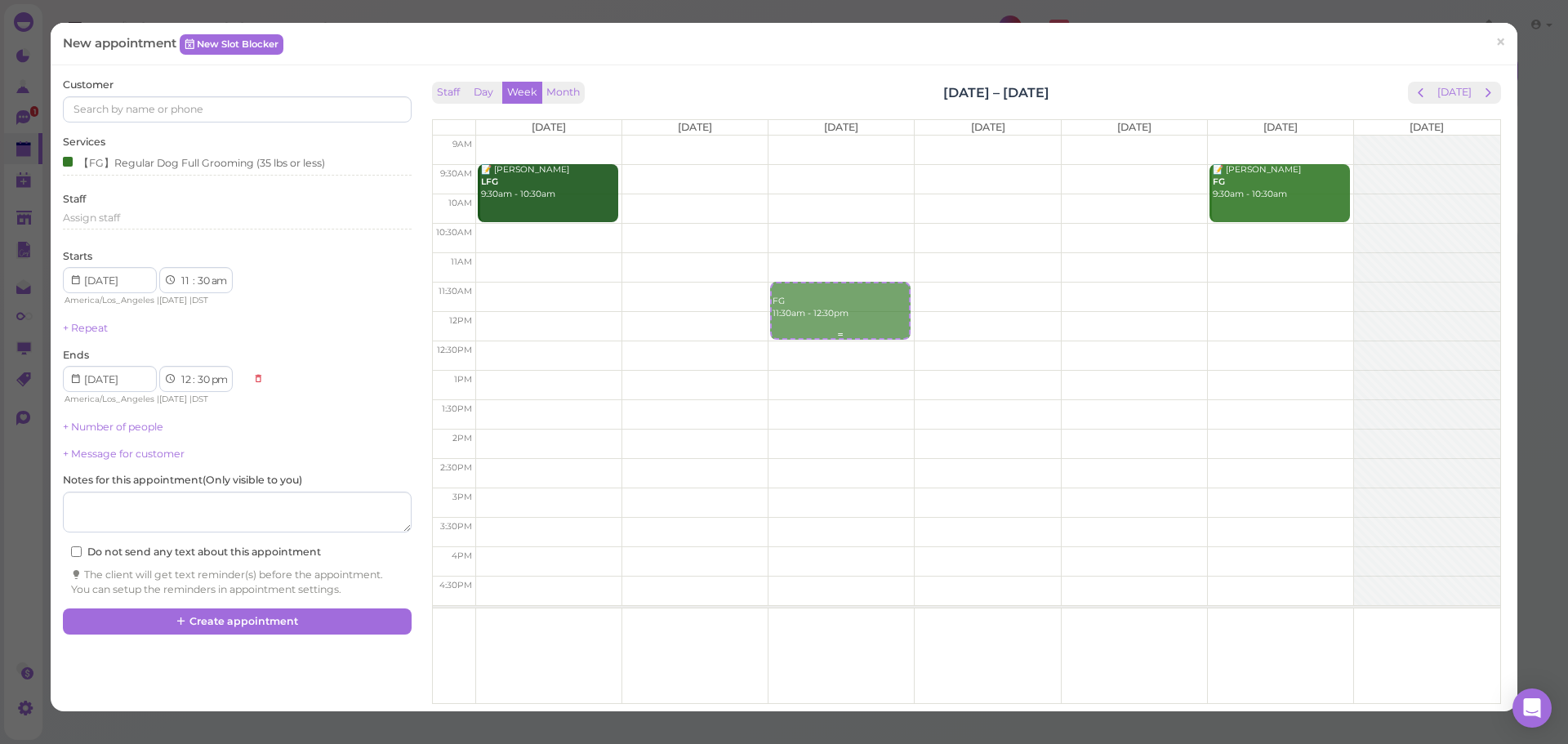
drag, startPoint x: 981, startPoint y: 307, endPoint x: 851, endPoint y: 317, distance: 130.4
click at [851, 136] on tr "📝 [PERSON_NAME] LFG 9:30am - 10:30am FG 11:30am - 12:30pm FG 11:30am - 12:30pm …" at bounding box center [967, 136] width 1068 height 0
type input "[DATE]"
drag, startPoint x: 823, startPoint y: 313, endPoint x: 822, endPoint y: 342, distance: 29.0
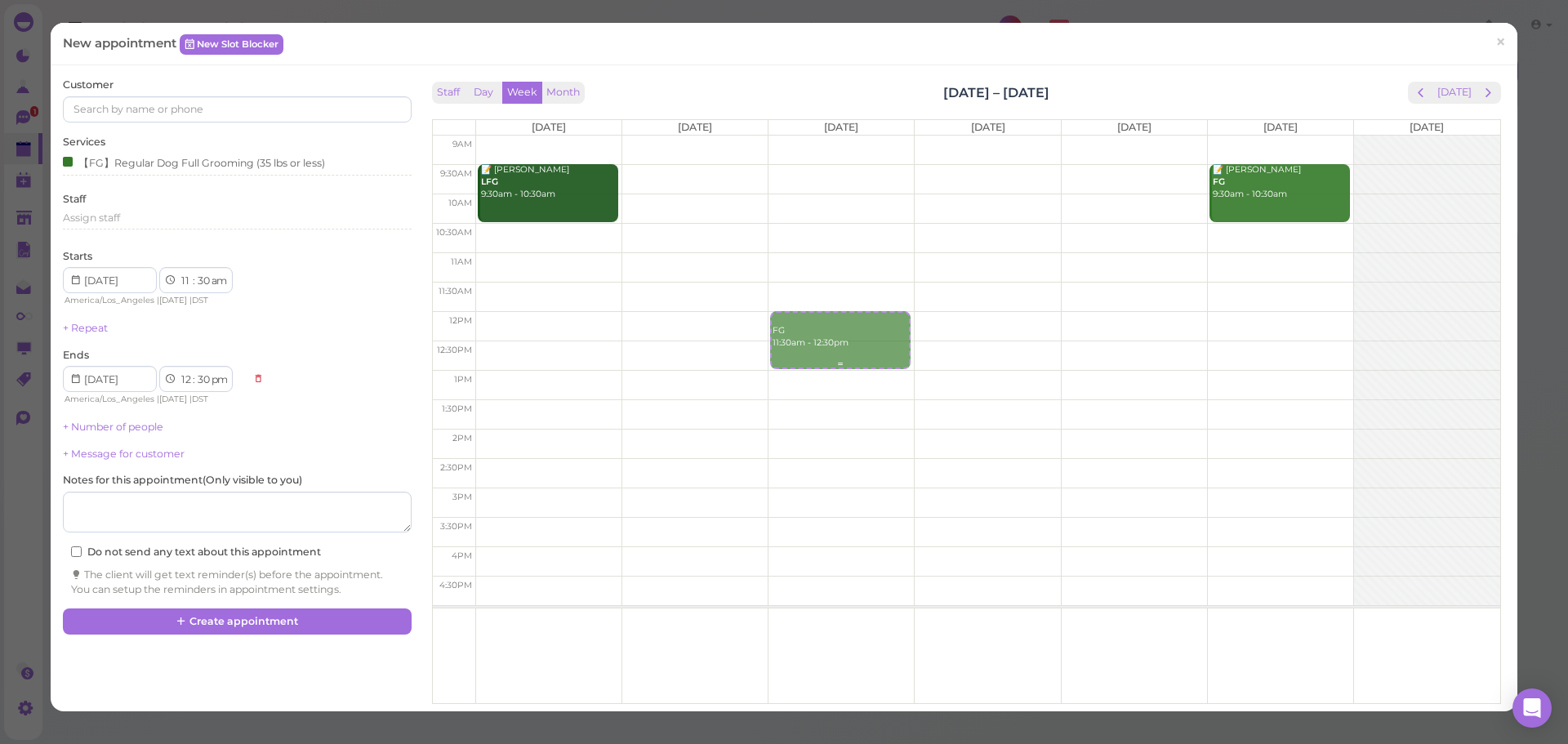
click at [822, 136] on div "FG 11:30am - 12:30pm FG 11:30am - 12:30pm" at bounding box center [841, 136] width 145 height 0
select select "12"
select select "00"
select select "pm"
select select "1"
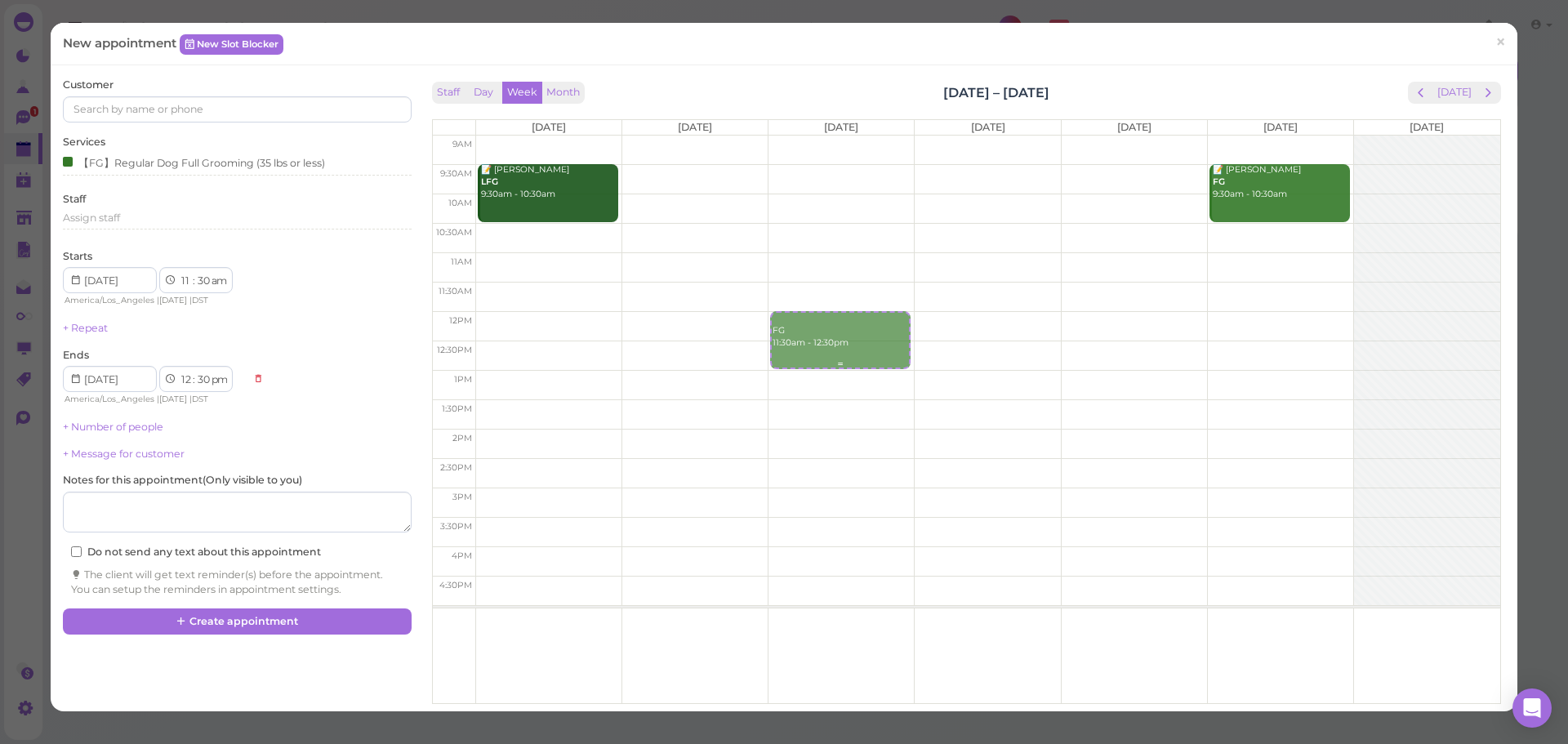
select select "00"
click at [224, 120] on input at bounding box center [237, 110] width 348 height 26
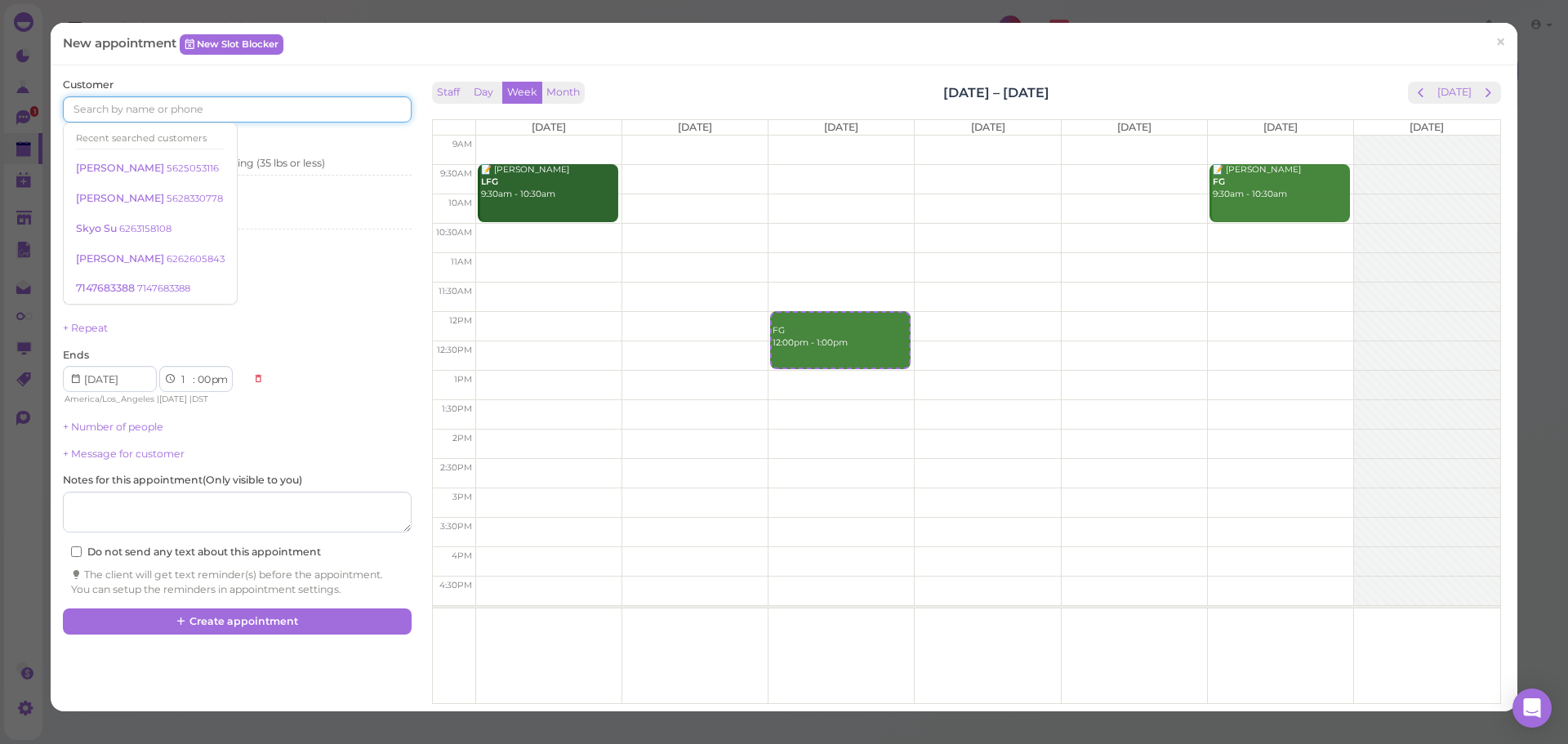
click at [238, 116] on input at bounding box center [237, 110] width 348 height 26
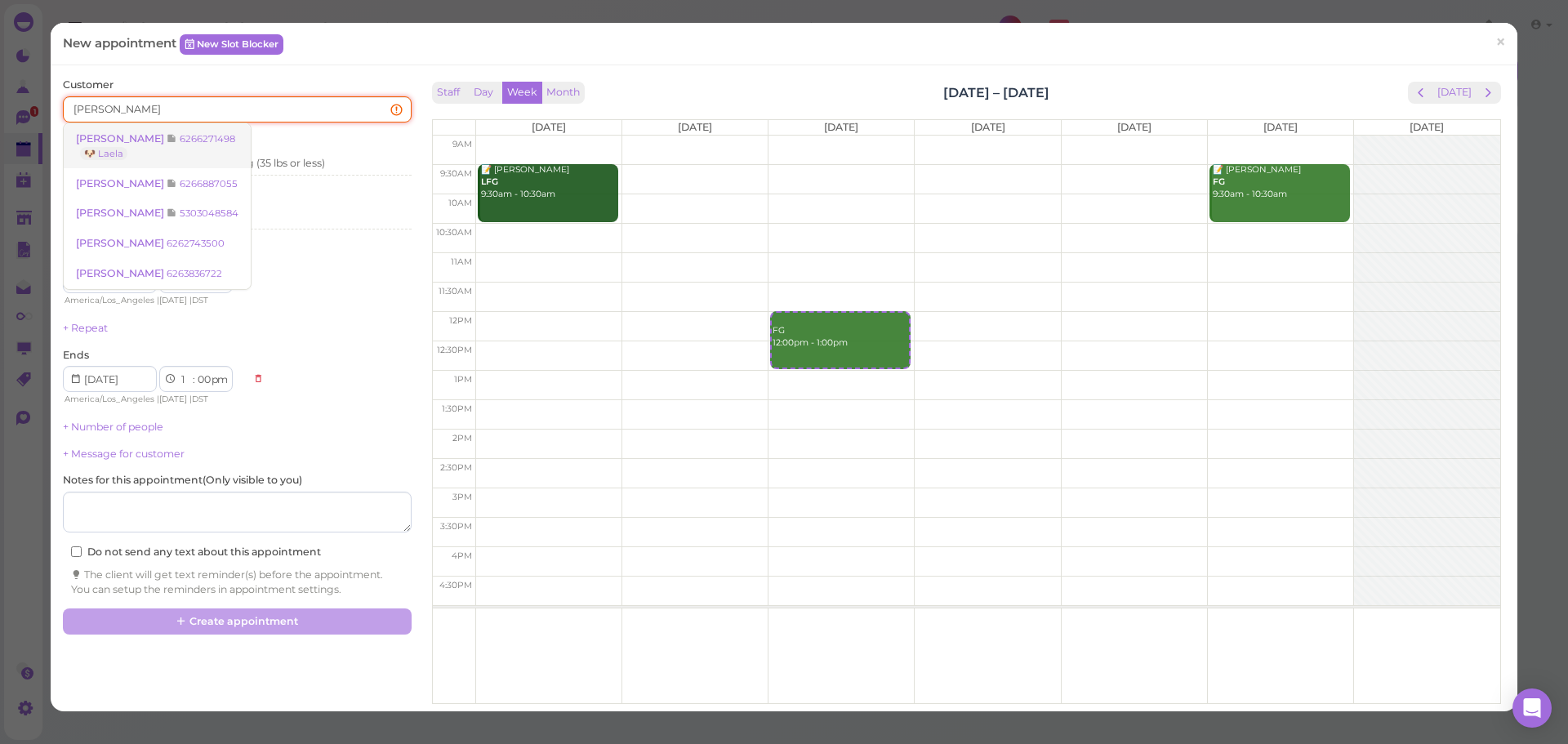
type input "[PERSON_NAME]"
click at [180, 136] on small "6266271498" at bounding box center [207, 138] width 55 height 11
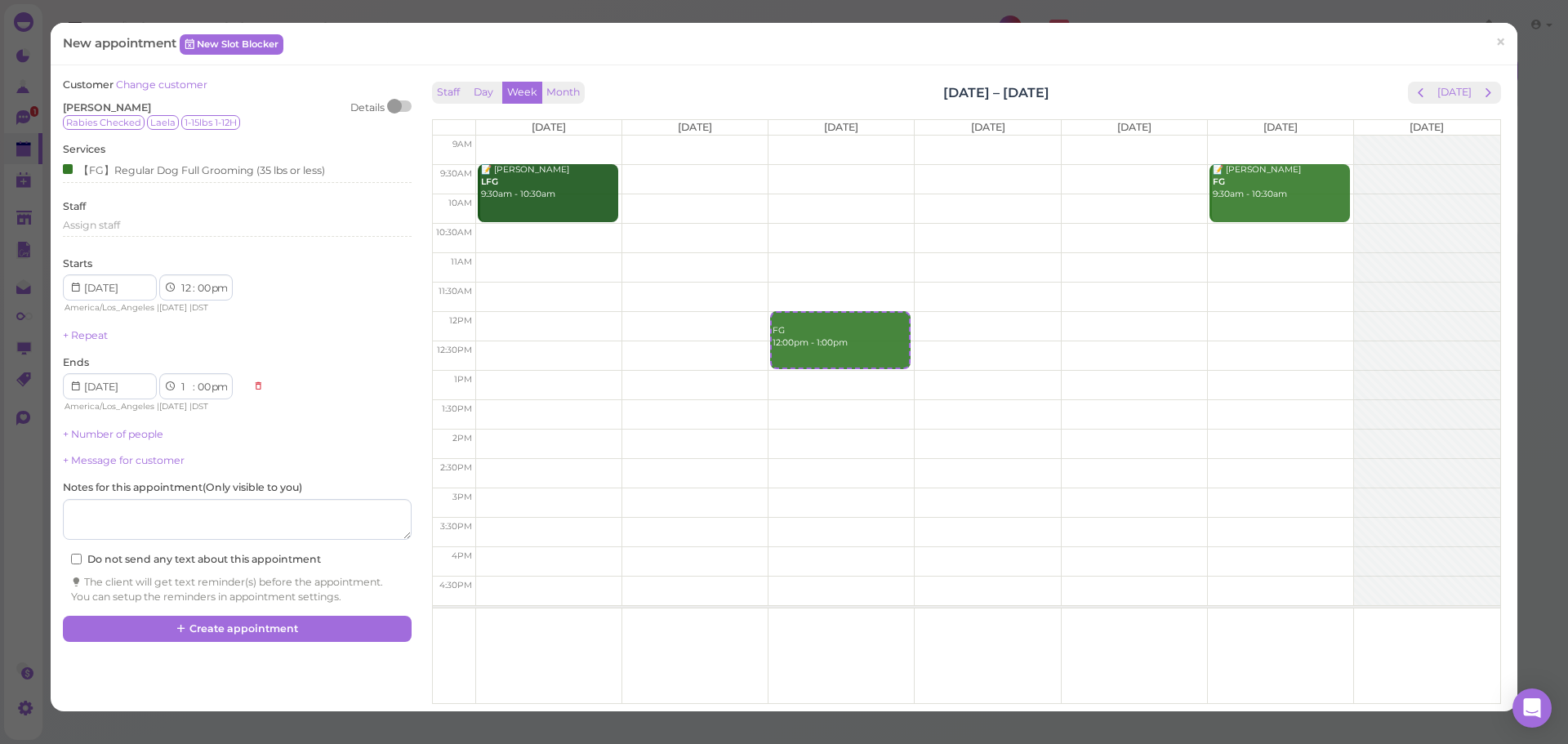
drag, startPoint x: 1079, startPoint y: 90, endPoint x: 847, endPoint y: 98, distance: 232.1
click at [847, 98] on div "Staff Day Week Month [DATE] – [DATE] [DATE]" at bounding box center [967, 92] width 1069 height 22
click at [848, 86] on div "Staff Day Week Month [DATE] – [DATE] [DATE]" at bounding box center [967, 92] width 1069 height 22
drag, startPoint x: 806, startPoint y: 343, endPoint x: 801, endPoint y: 372, distance: 29.4
click at [805, 136] on div "FG 12:00pm - 1:00pm FG 12:00pm - 1:00pm" at bounding box center [841, 136] width 145 height 0
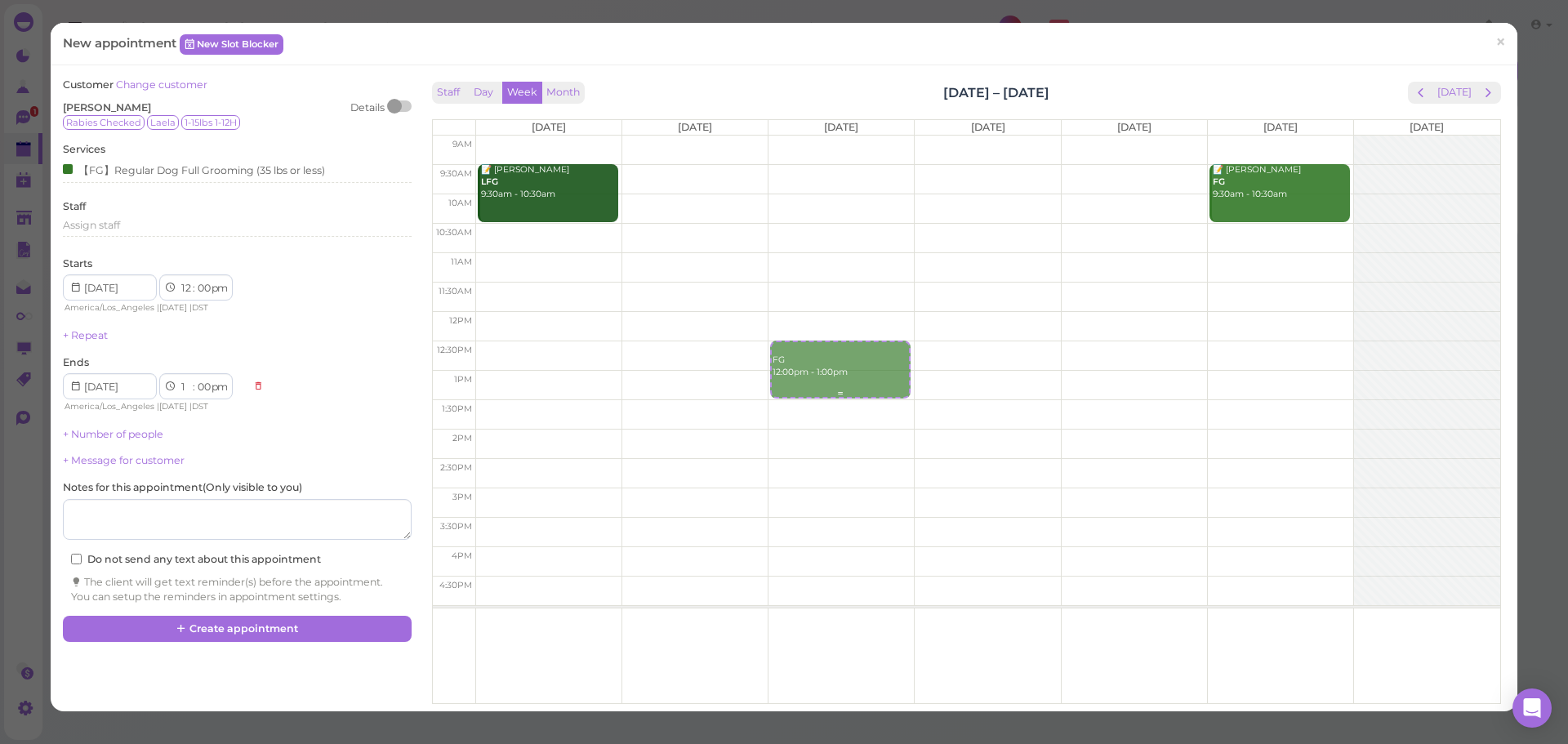
select select "30"
click at [776, 69] on div "Customer Change customer [PERSON_NAME] Details Rabies Checked Laela 1-15lbs 1-1…" at bounding box center [784, 388] width 1467 height 646
drag, startPoint x: 896, startPoint y: 90, endPoint x: 1137, endPoint y: 92, distance: 241.0
click at [1137, 92] on div "Staff Day Week Month [DATE] – [DATE] [DATE]" at bounding box center [967, 92] width 1069 height 22
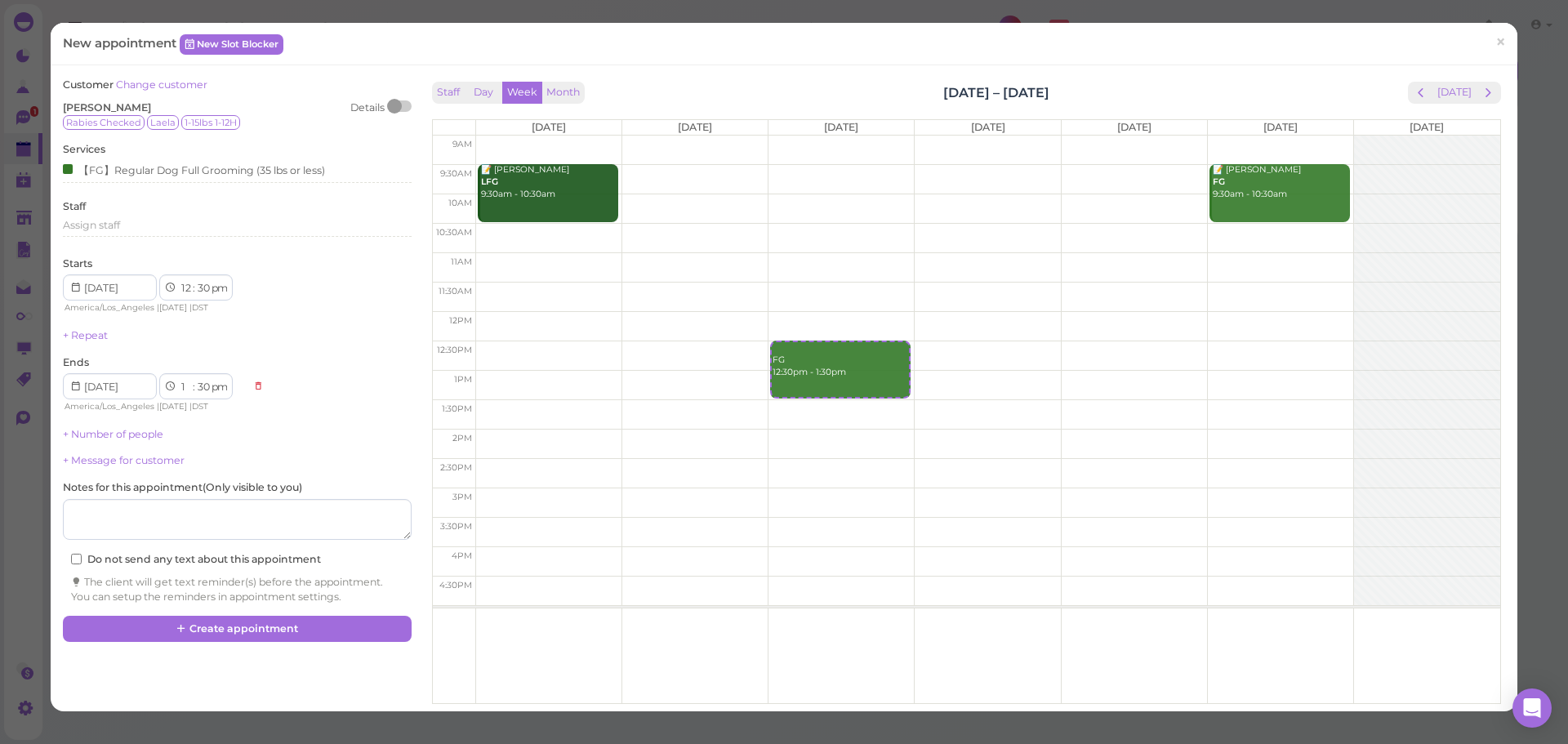
click at [1137, 92] on div "Staff Day Week Month [DATE] – [DATE] [DATE]" at bounding box center [967, 92] width 1069 height 22
click at [249, 628] on button "Create appointment" at bounding box center [237, 629] width 348 height 26
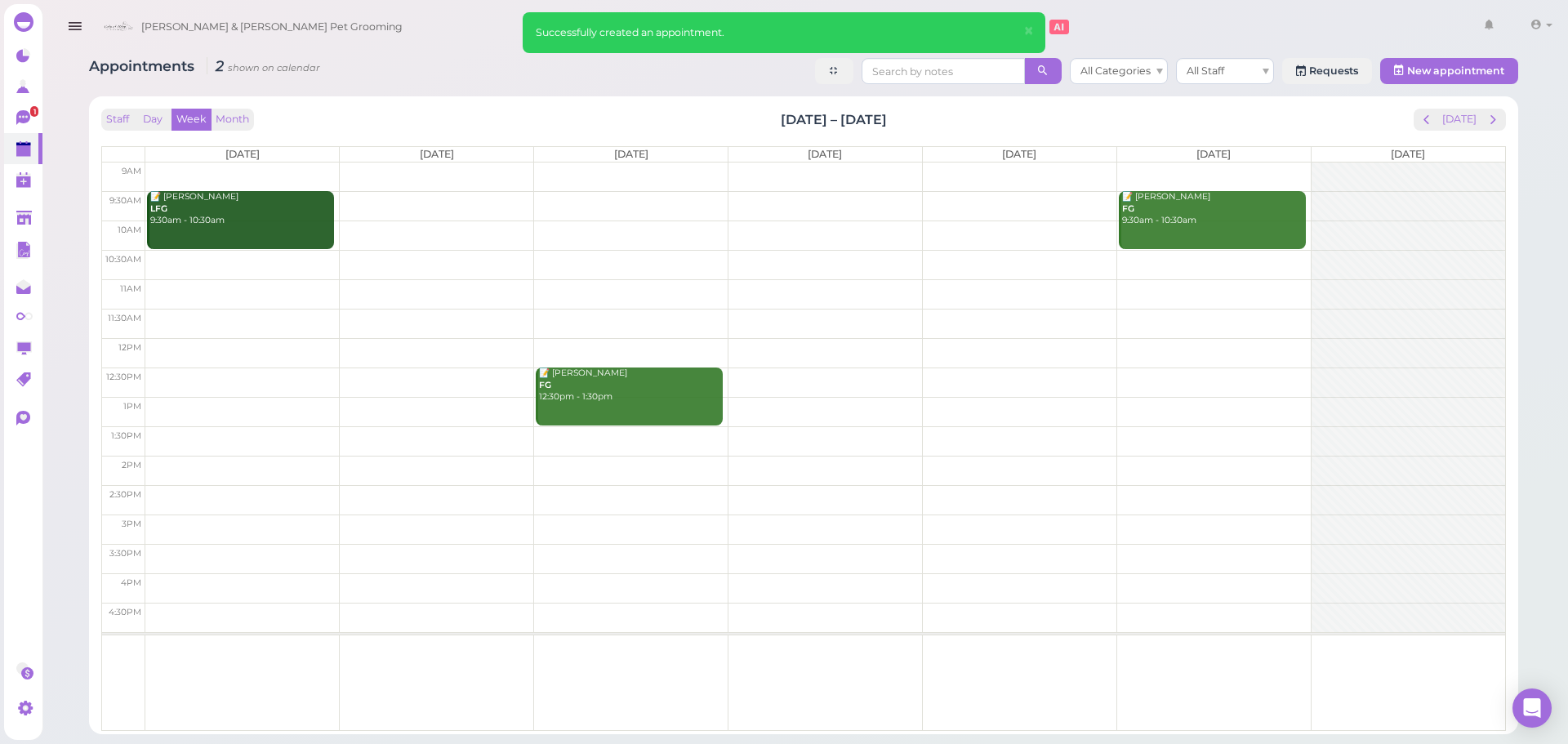
click at [738, 101] on div "Staff Day Week Month [DATE] – [DATE] [DATE] [DATE] [DATE] [DATE] [DATE] [DATE] …" at bounding box center [804, 415] width 1430 height 638
drag, startPoint x: 1004, startPoint y: 117, endPoint x: 770, endPoint y: 121, distance: 234.0
click at [770, 121] on div "Staff Day Week Month [DATE] – [DATE] [DATE]" at bounding box center [804, 119] width 1405 height 22
drag, startPoint x: 768, startPoint y: 121, endPoint x: 1012, endPoint y: 126, distance: 244.1
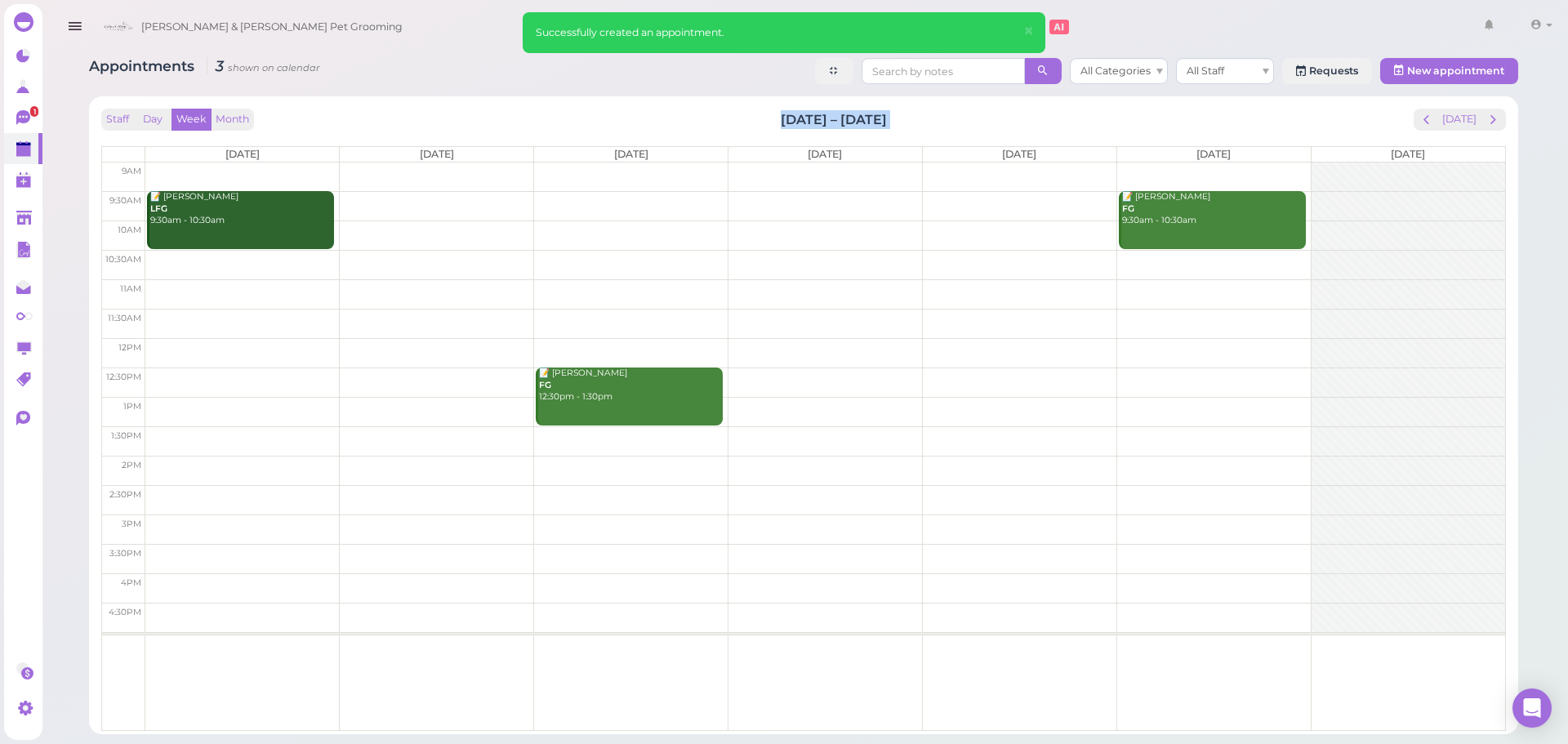
click at [1012, 126] on div "Staff Day Week Month [DATE] – [DATE] [DATE]" at bounding box center [804, 119] width 1405 height 22
drag, startPoint x: 1010, startPoint y: 126, endPoint x: 1386, endPoint y: 152, distance: 376.9
click at [1011, 126] on div "Staff Day Week Month [DATE] – [DATE] [DATE]" at bounding box center [804, 119] width 1405 height 22
click at [1462, 127] on button "[DATE]" at bounding box center [1459, 119] width 44 height 22
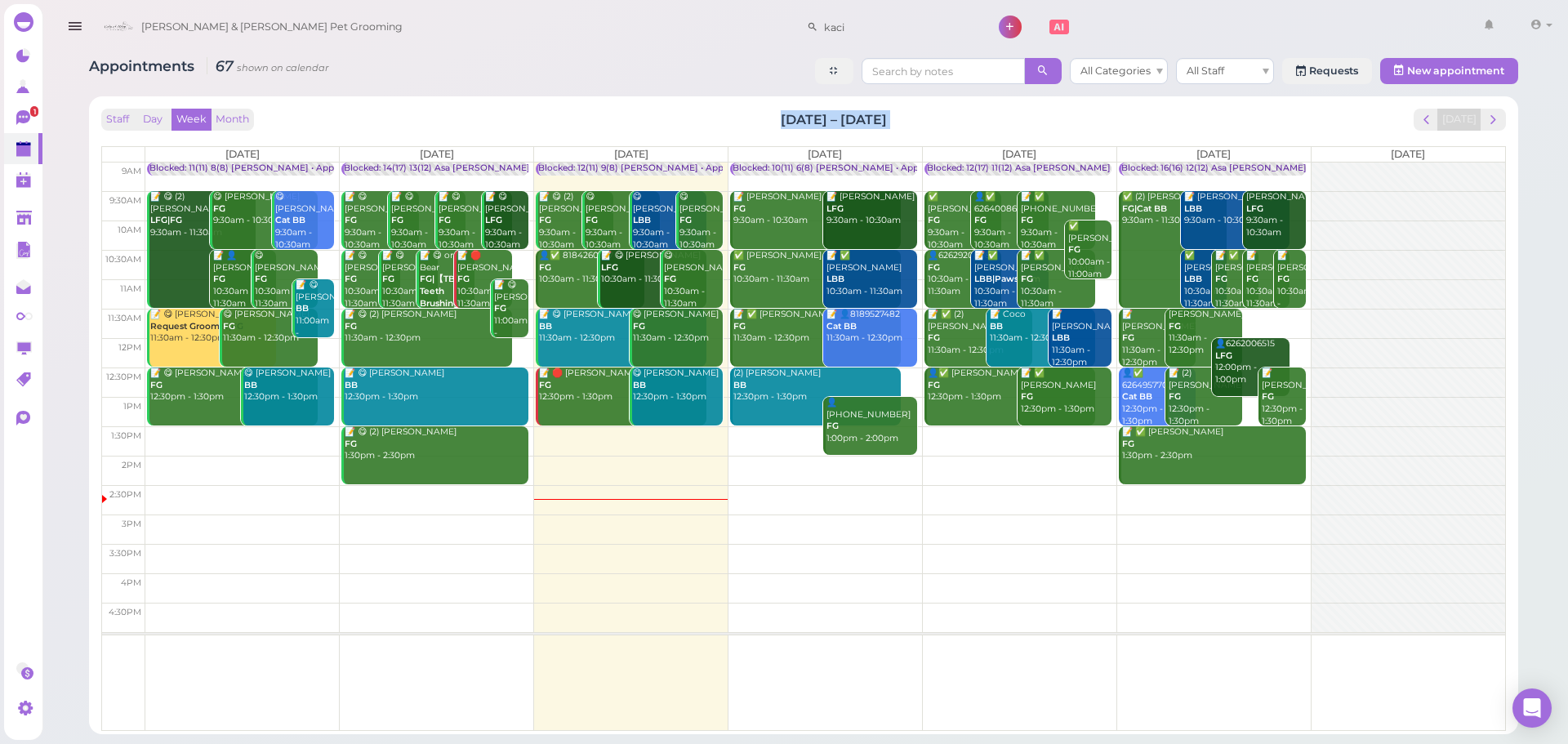
click at [1189, 102] on div "Staff Day Week Month [DATE] – [DATE] [DATE] [DATE] [DATE] [DATE] [DATE] [DATE] …" at bounding box center [804, 415] width 1430 height 638
click at [1497, 125] on span "next" at bounding box center [1494, 120] width 16 height 16
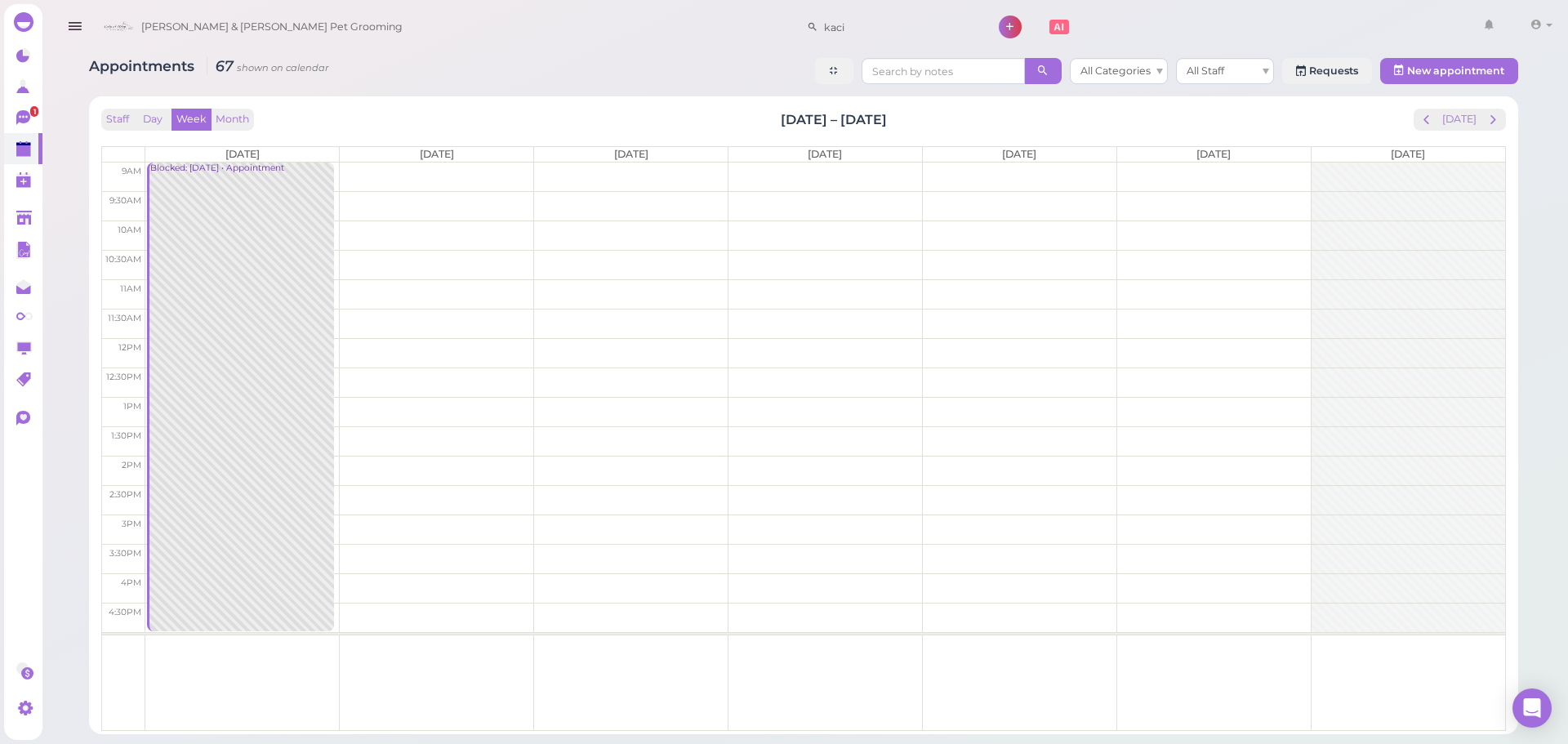
click at [1497, 125] on span "next" at bounding box center [1494, 120] width 16 height 16
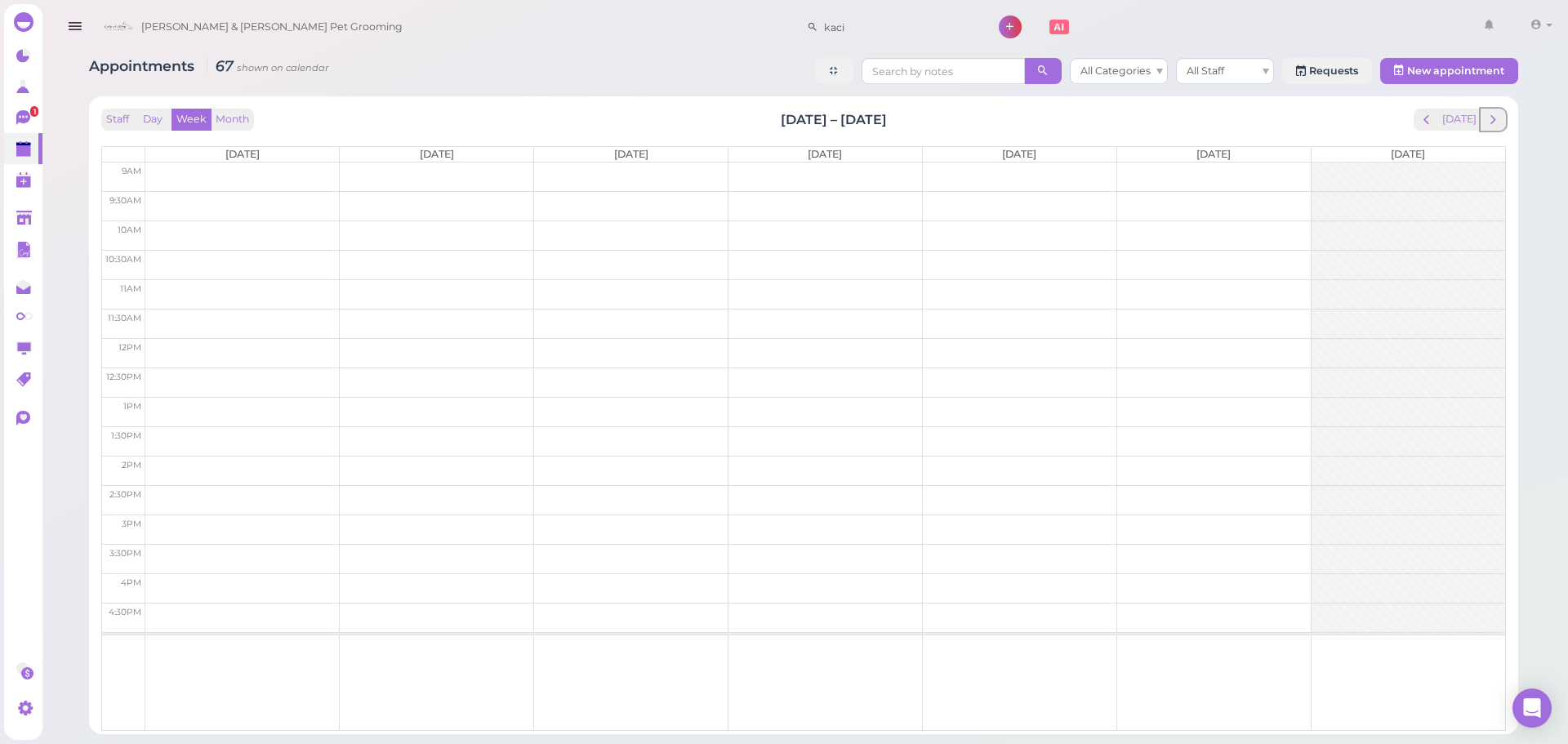
click at [1497, 125] on span "next" at bounding box center [1494, 120] width 16 height 16
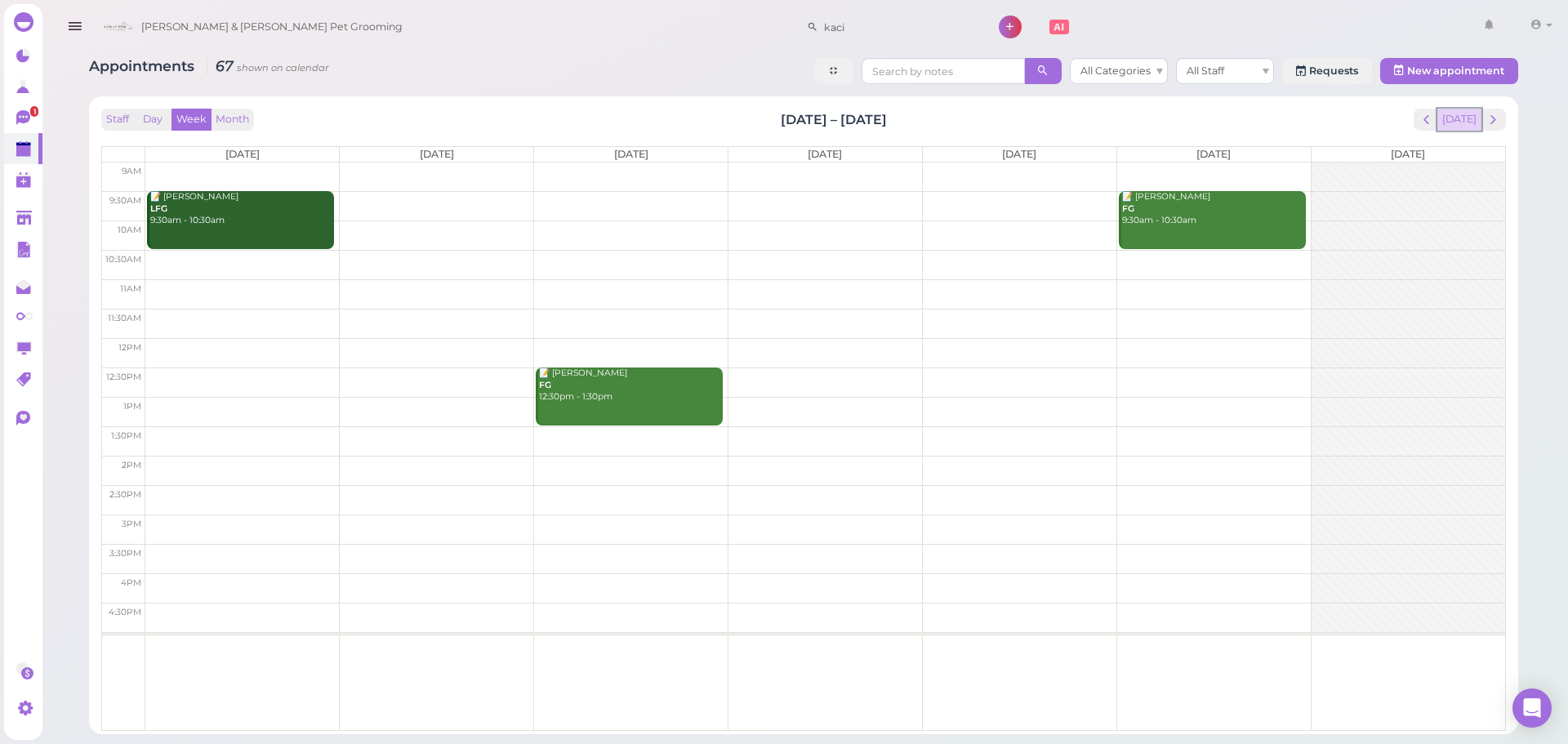
click at [1467, 122] on button "[DATE]" at bounding box center [1459, 119] width 44 height 22
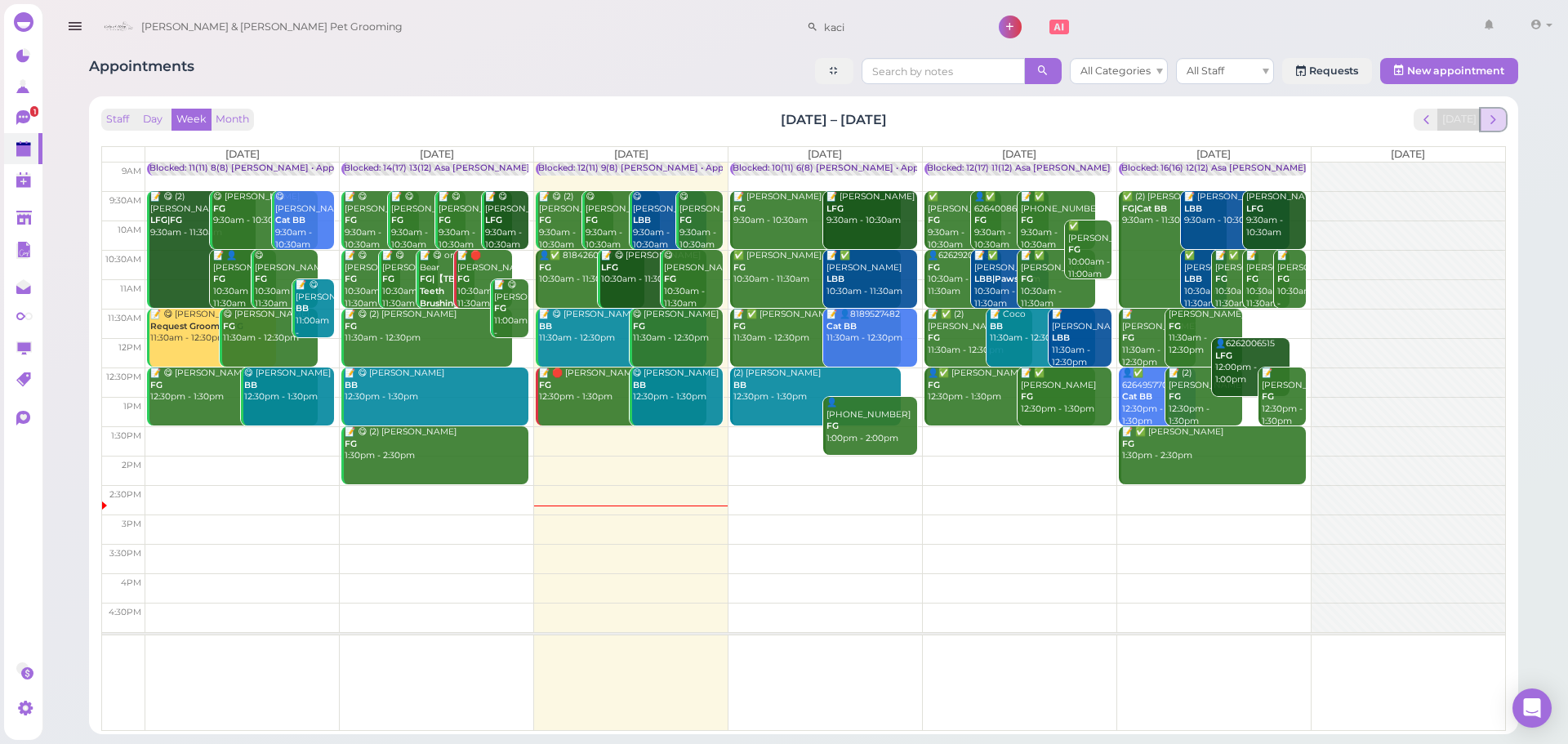
click at [1486, 124] on span "next" at bounding box center [1494, 120] width 16 height 16
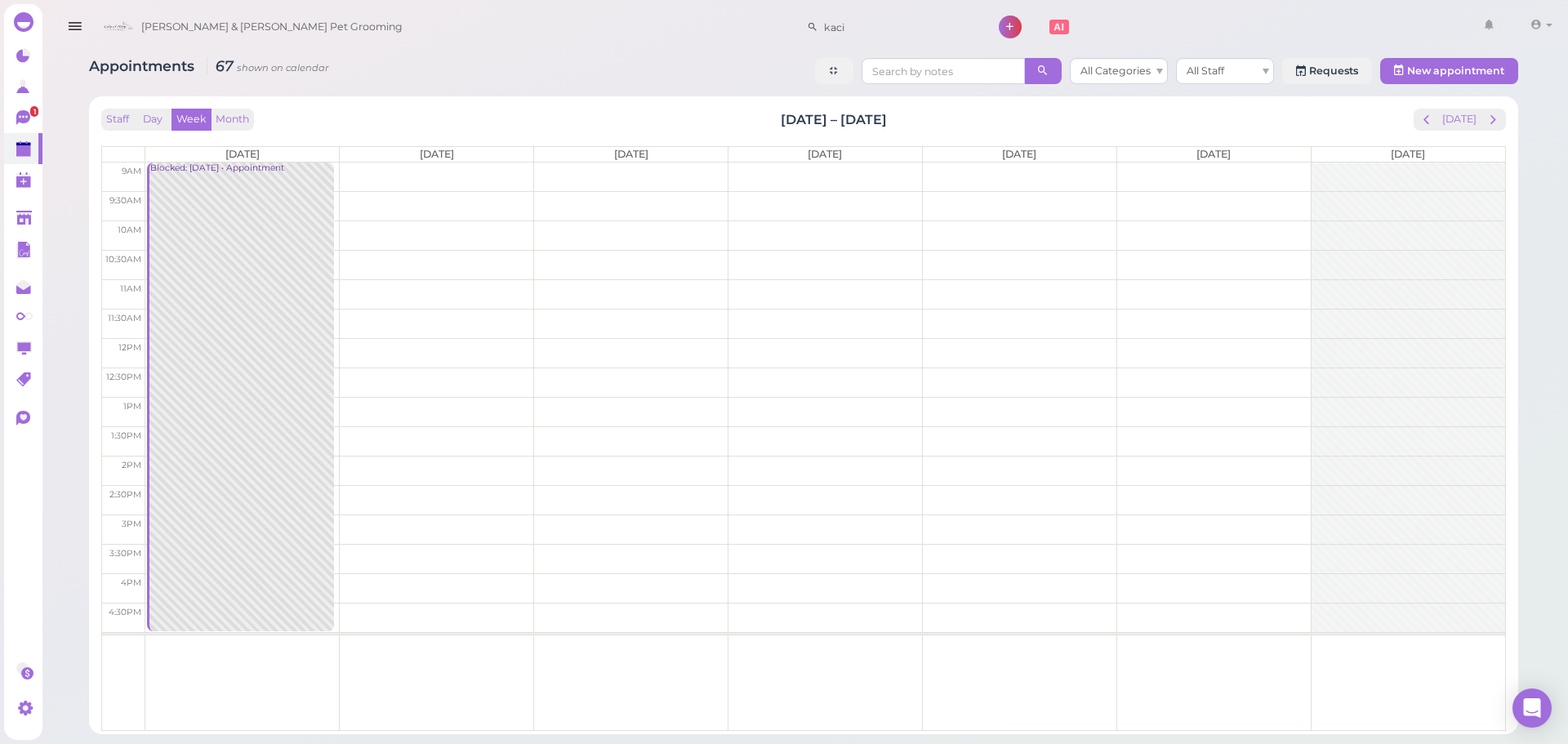
click at [1486, 124] on span "next" at bounding box center [1494, 120] width 16 height 16
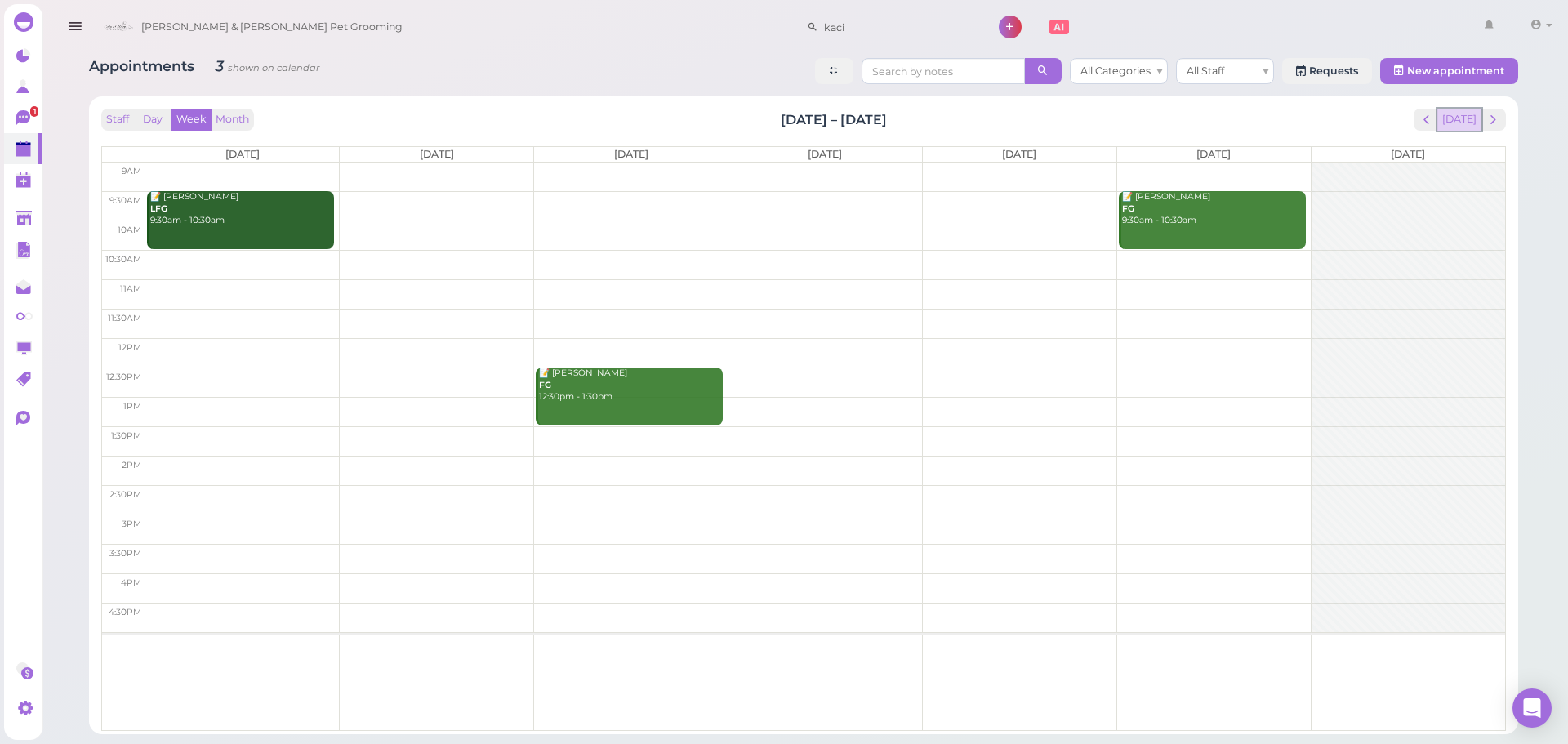
click at [1467, 122] on button "[DATE]" at bounding box center [1459, 119] width 44 height 22
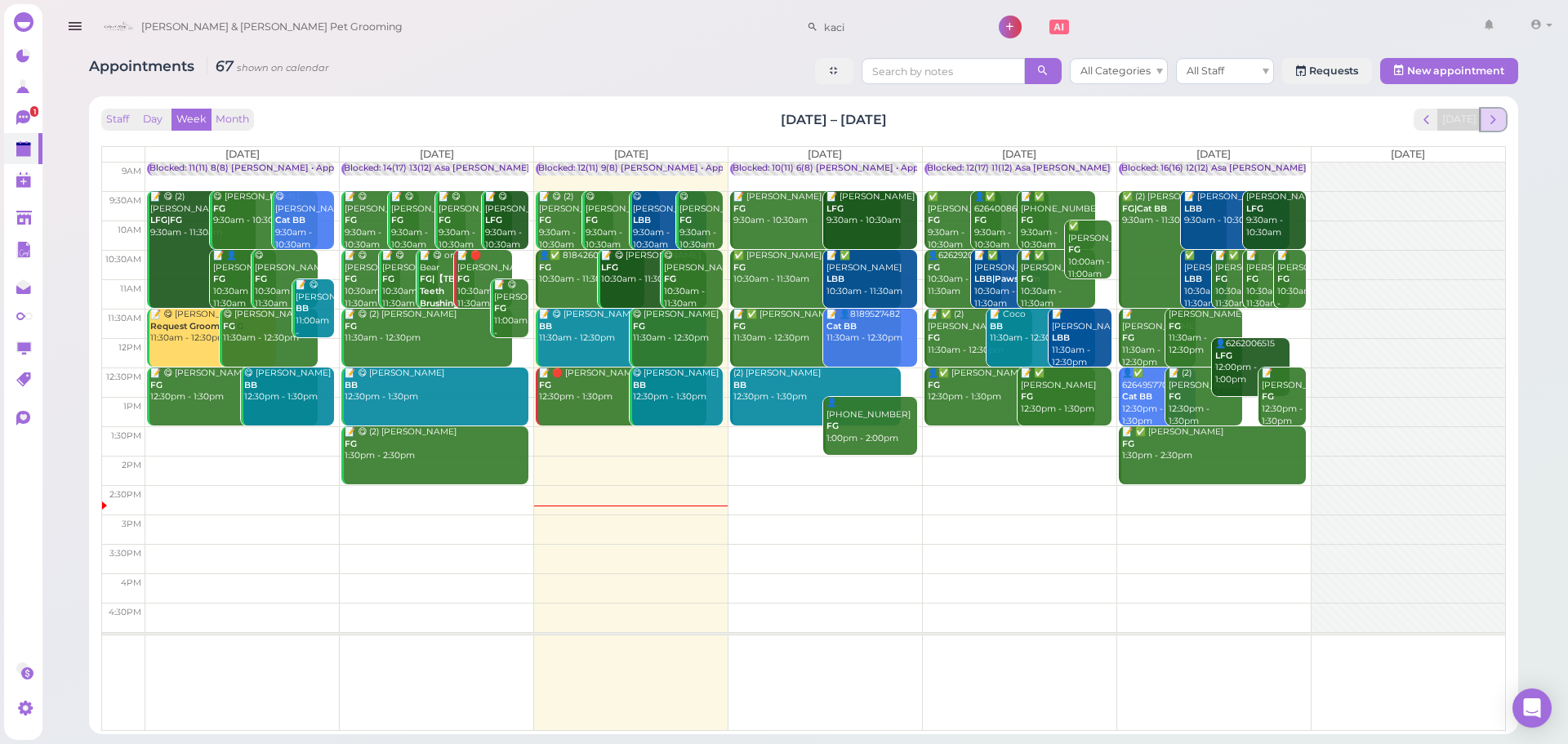
click at [1491, 121] on span "next" at bounding box center [1494, 120] width 16 height 16
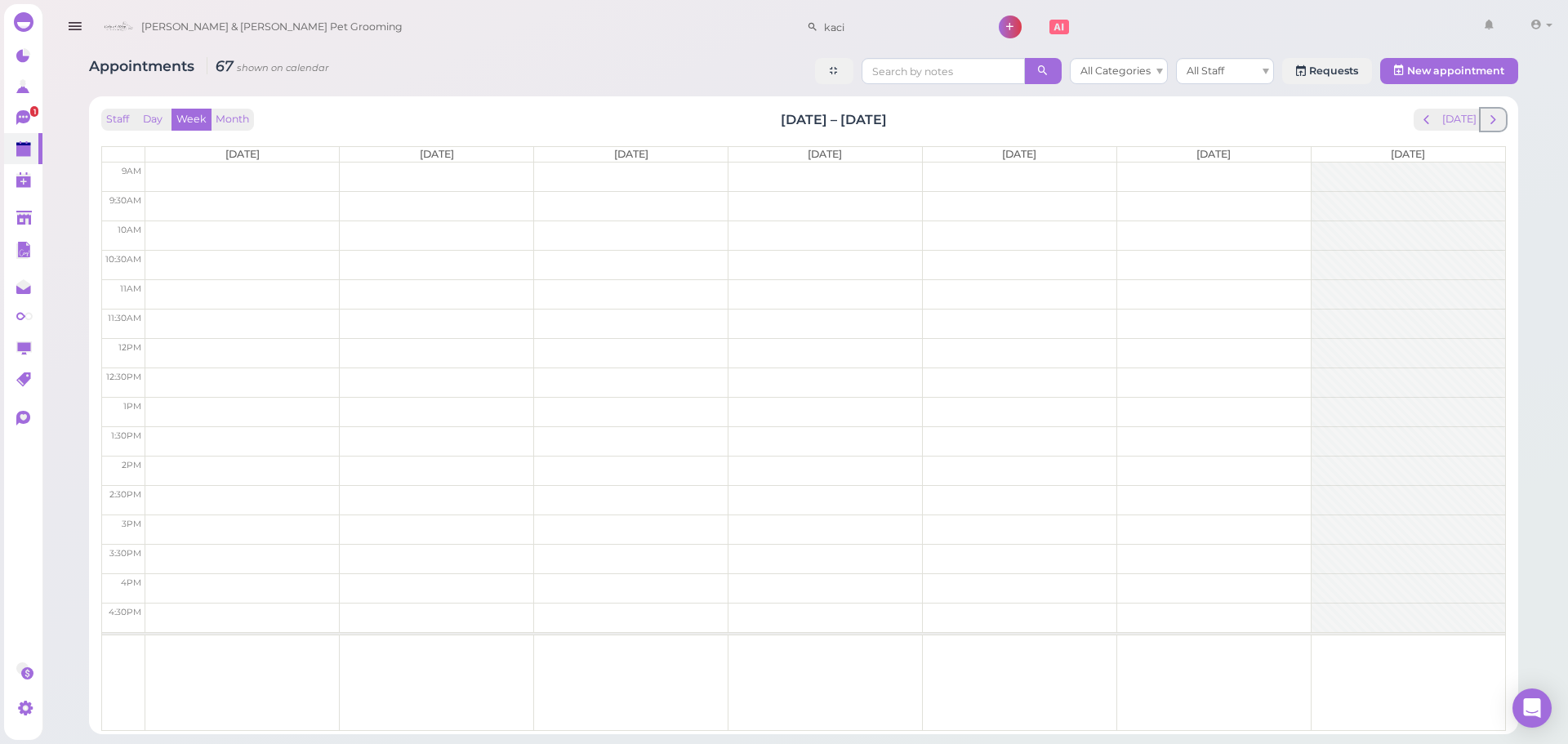
click at [1491, 121] on span "next" at bounding box center [1494, 120] width 16 height 16
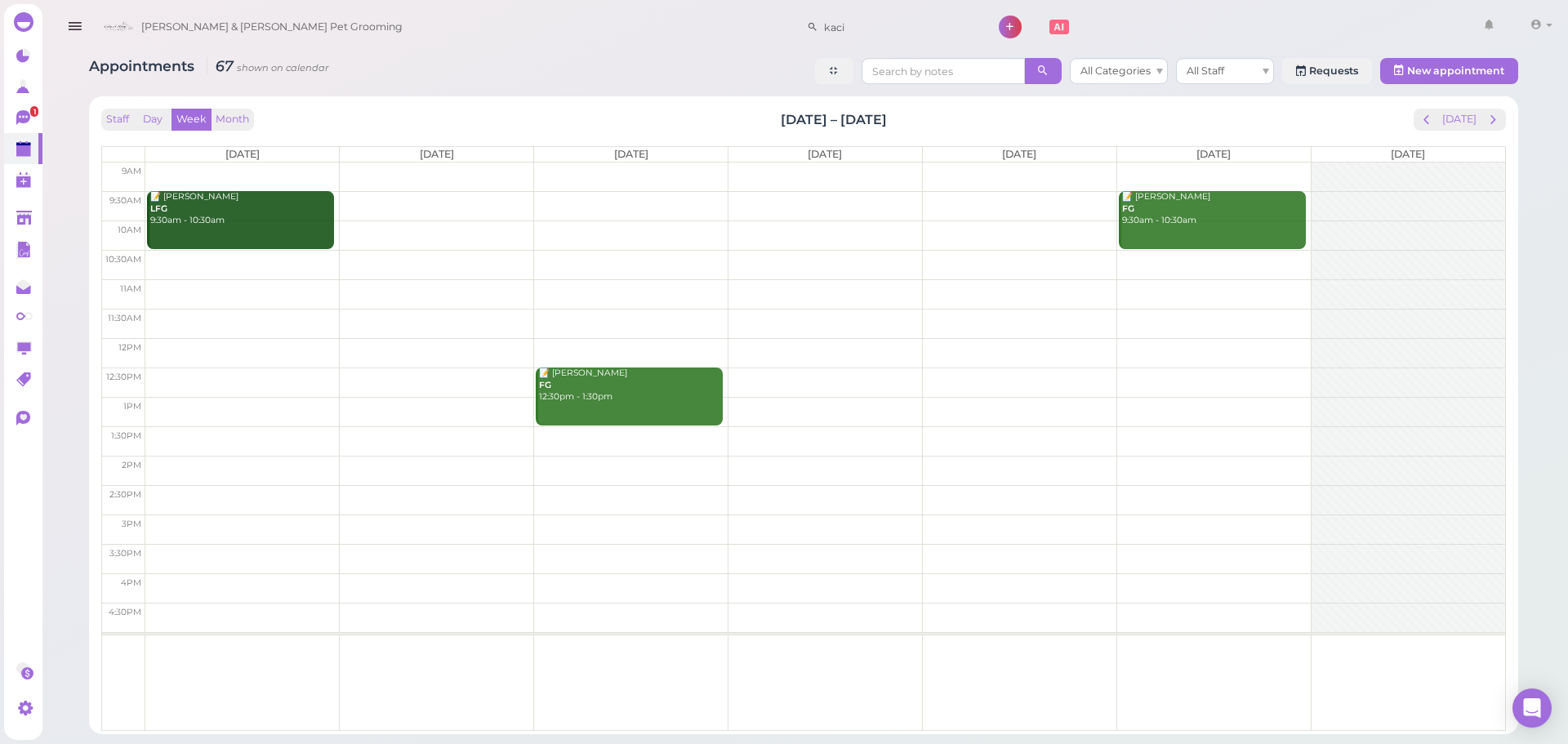
click at [1359, 106] on div "Staff Day Week Month [DATE] – [DATE] [DATE] [DATE] [DATE] [DATE] [DATE] [DATE] …" at bounding box center [804, 415] width 1413 height 621
drag, startPoint x: 729, startPoint y: 117, endPoint x: 1047, endPoint y: 114, distance: 318.0
click at [1047, 114] on div "Staff Day Week Month [DATE] – [DATE] [DATE]" at bounding box center [804, 119] width 1405 height 22
drag, startPoint x: 933, startPoint y: 114, endPoint x: 709, endPoint y: 103, distance: 224.3
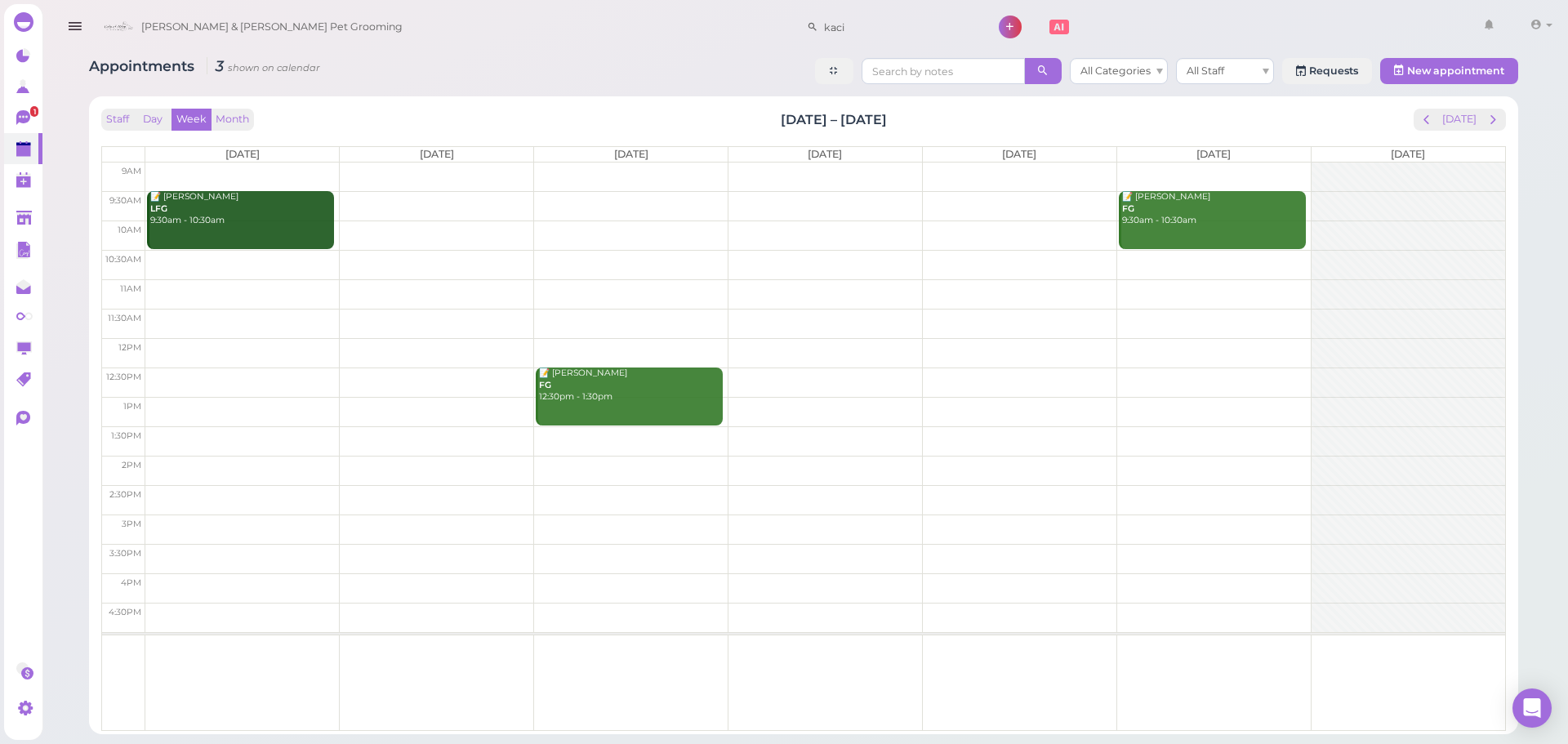
click at [709, 104] on div "Staff Day Week Month [DATE] – [DATE] [DATE] [DATE] [DATE] [DATE] [DATE] [DATE] …" at bounding box center [804, 415] width 1413 height 621
drag, startPoint x: 709, startPoint y: 103, endPoint x: 1053, endPoint y: 107, distance: 344.0
click at [1053, 107] on div "Staff Day Week Month [DATE] – [DATE] [DATE] [DATE] [DATE] [DATE] [DATE] [DATE] …" at bounding box center [804, 415] width 1413 height 621
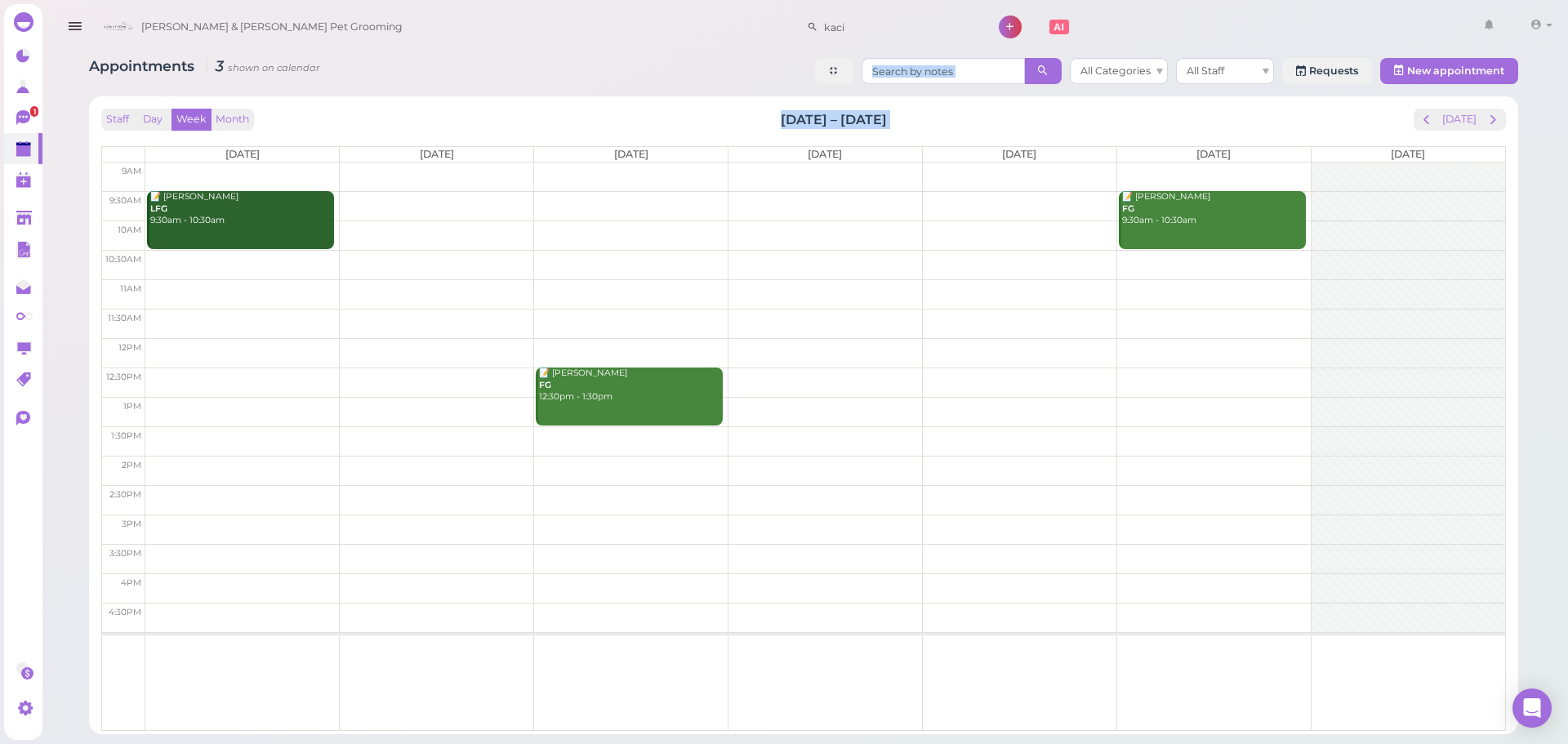
drag, startPoint x: 1053, startPoint y: 107, endPoint x: 688, endPoint y: 88, distance: 365.5
click at [688, 88] on div "Appointments 3 shown on calendar All Categories All Staff Requests New appointm…" at bounding box center [803, 390] width 1470 height 689
click at [688, 88] on div "Appointments 3 shown on calendar All Categories All Staff Requests New appointm…" at bounding box center [804, 73] width 1430 height 30
drag, startPoint x: 688, startPoint y: 88, endPoint x: 1024, endPoint y: 99, distance: 336.2
click at [1024, 99] on div "Appointments 3 shown on calendar All Categories All Staff Requests New appointm…" at bounding box center [803, 390] width 1470 height 689
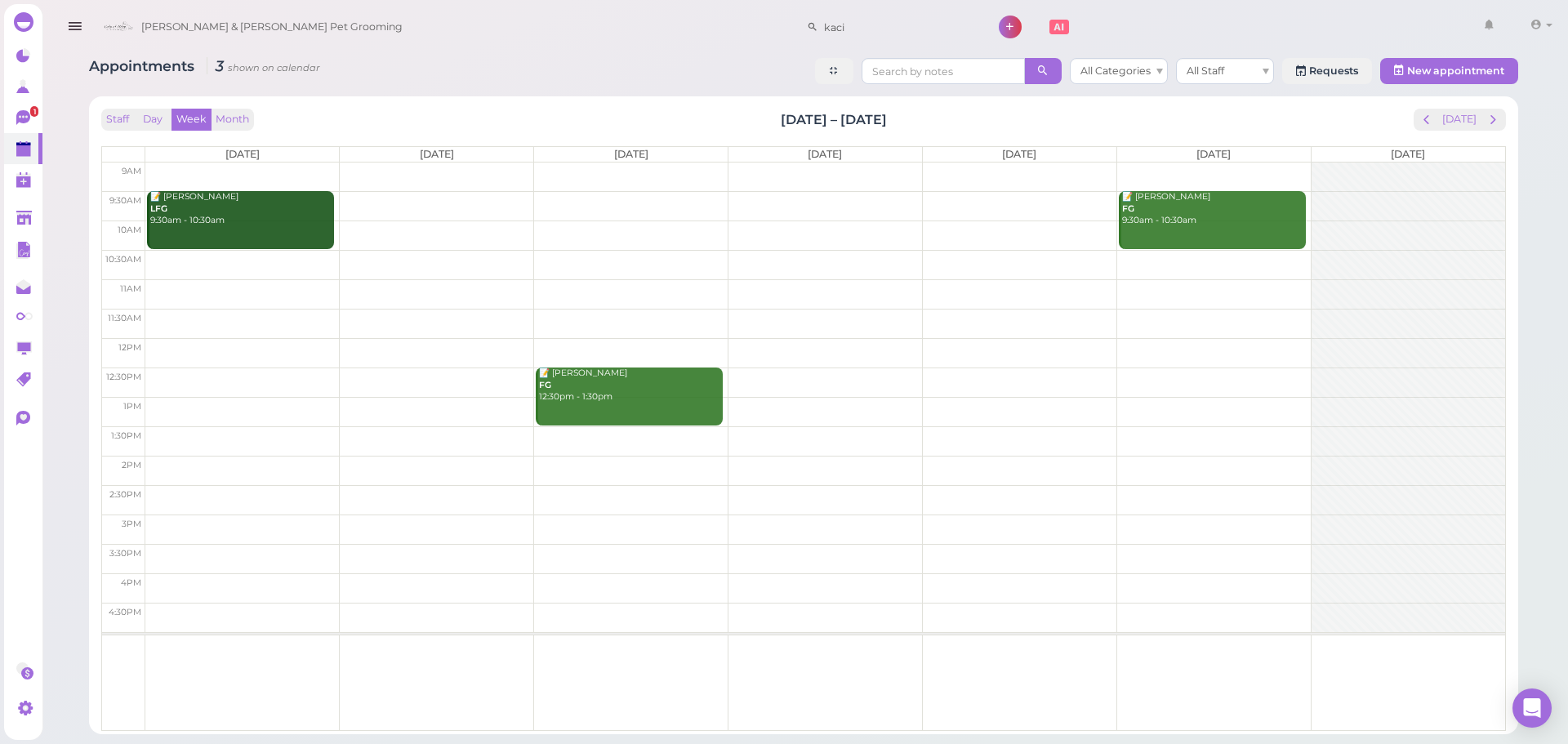
click at [1024, 99] on div "Staff Day Week Month [DATE] – [DATE] [DATE] [DATE] [DATE] [DATE] [DATE] [DATE] …" at bounding box center [804, 415] width 1430 height 638
drag, startPoint x: 901, startPoint y: 114, endPoint x: 755, endPoint y: 102, distance: 146.5
click at [755, 102] on div "Staff Day Week Month [DATE] – [DATE] [DATE] [DATE] [DATE] [DATE] [DATE] [DATE] …" at bounding box center [804, 415] width 1430 height 638
drag, startPoint x: 781, startPoint y: 111, endPoint x: 909, endPoint y: 118, distance: 128.2
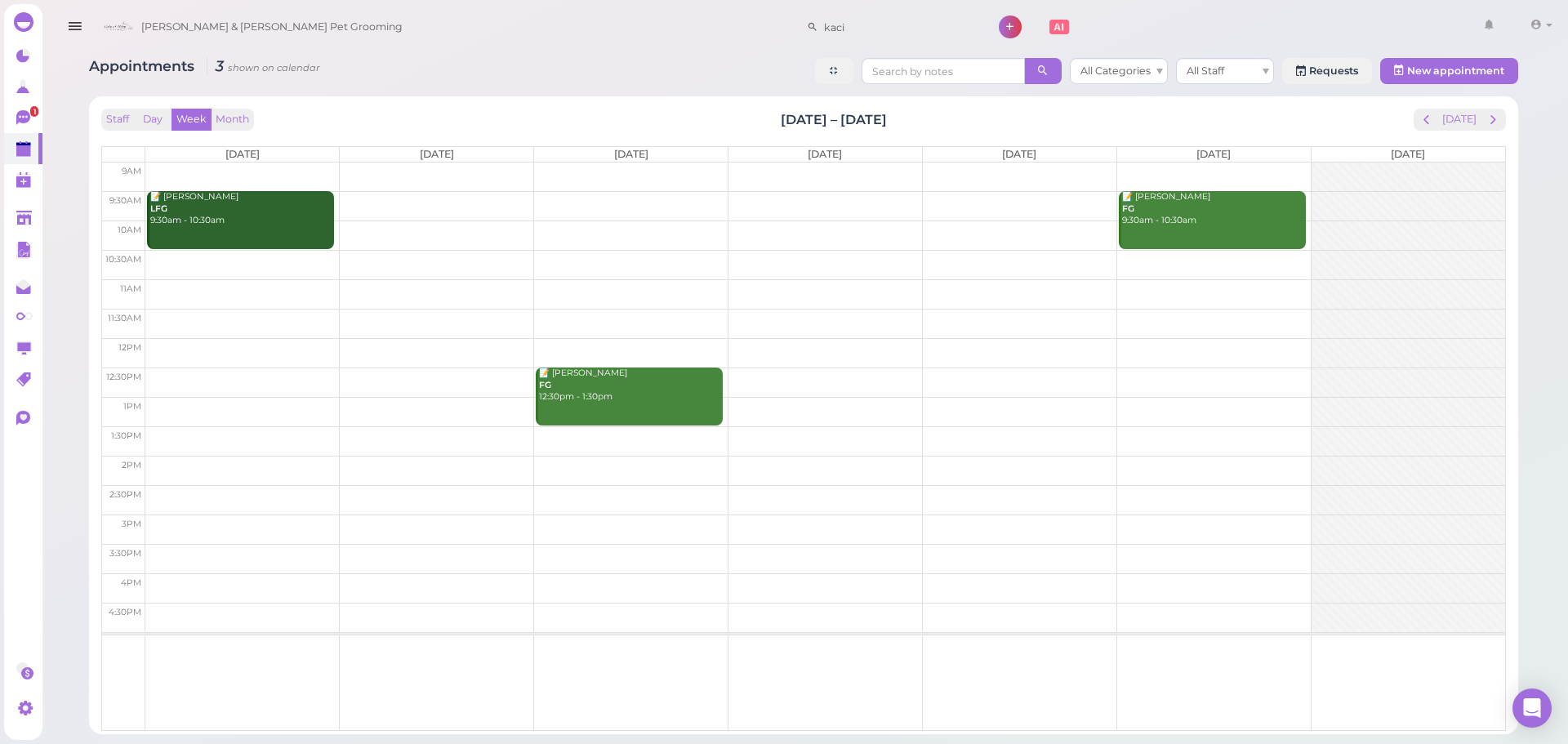
click at [909, 118] on div "Staff Day Week Month [DATE] – [DATE] [DATE]" at bounding box center [804, 119] width 1405 height 22
drag, startPoint x: 909, startPoint y: 118, endPoint x: 694, endPoint y: 99, distance: 215.8
click at [694, 99] on div "Staff Day Week Month [DATE] – [DATE] [DATE] [DATE] [DATE] [DATE] [DATE] [DATE] …" at bounding box center [804, 415] width 1430 height 638
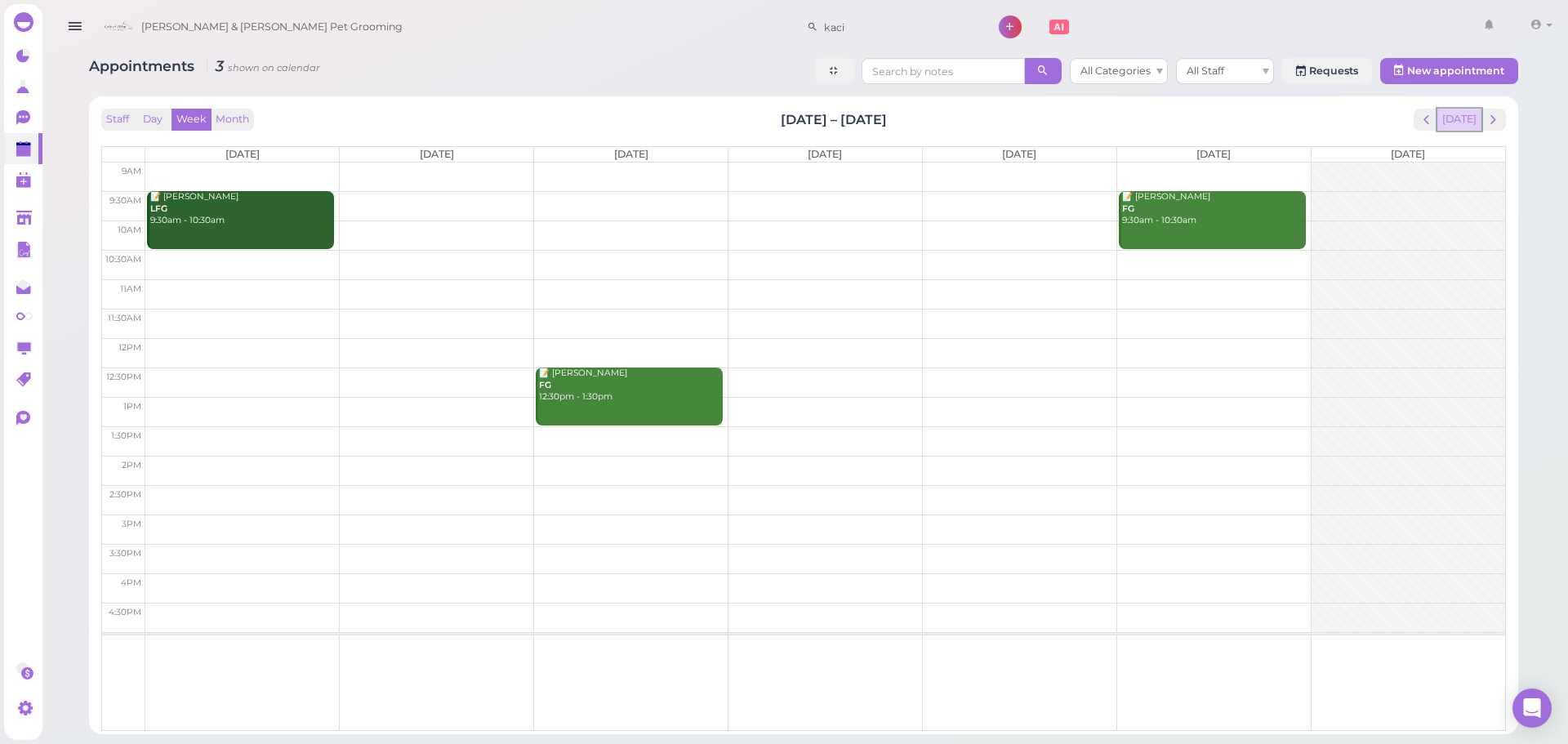
click at [1452, 110] on button "[DATE]" at bounding box center [1459, 119] width 44 height 22
